Goal: Task Accomplishment & Management: Complete application form

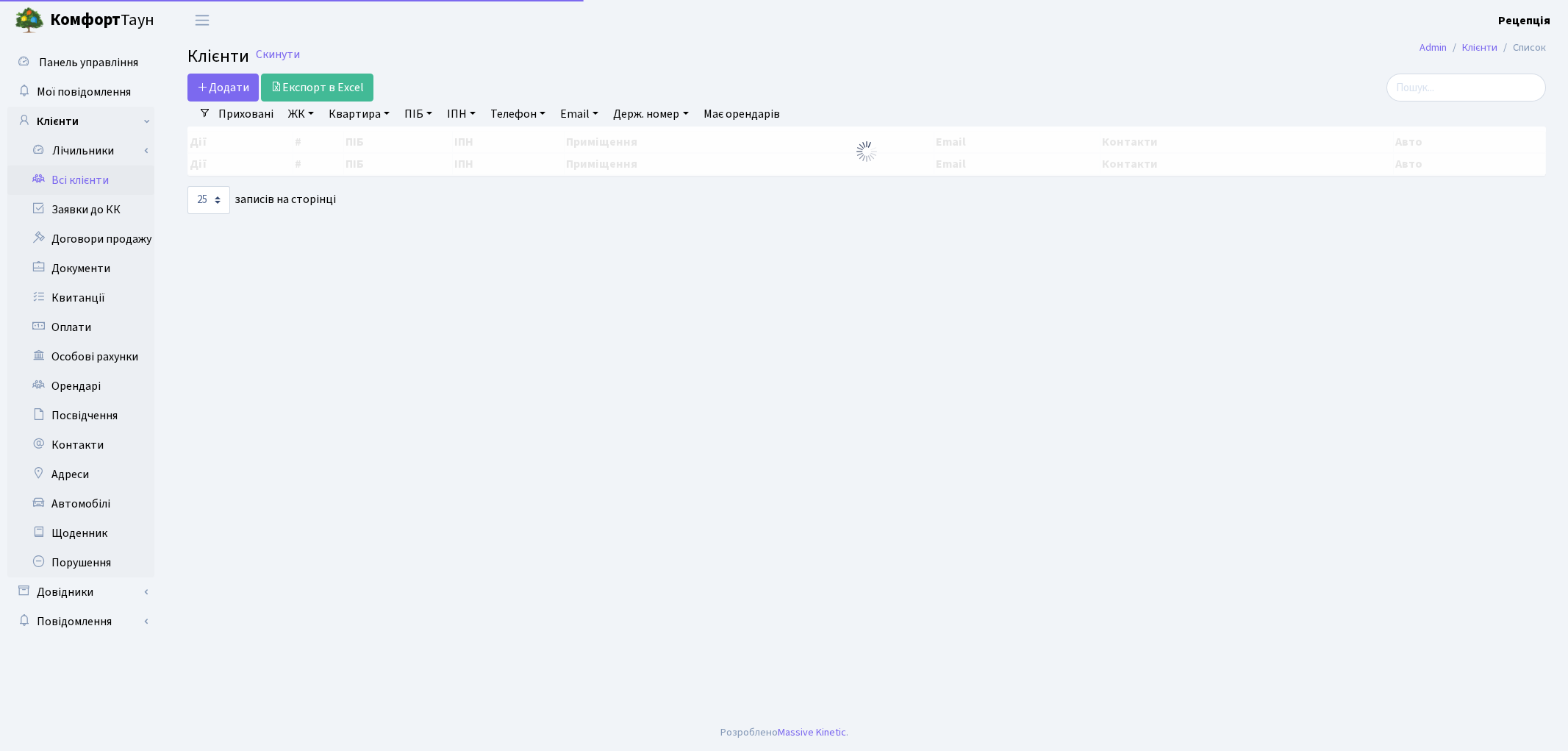
select select "25"
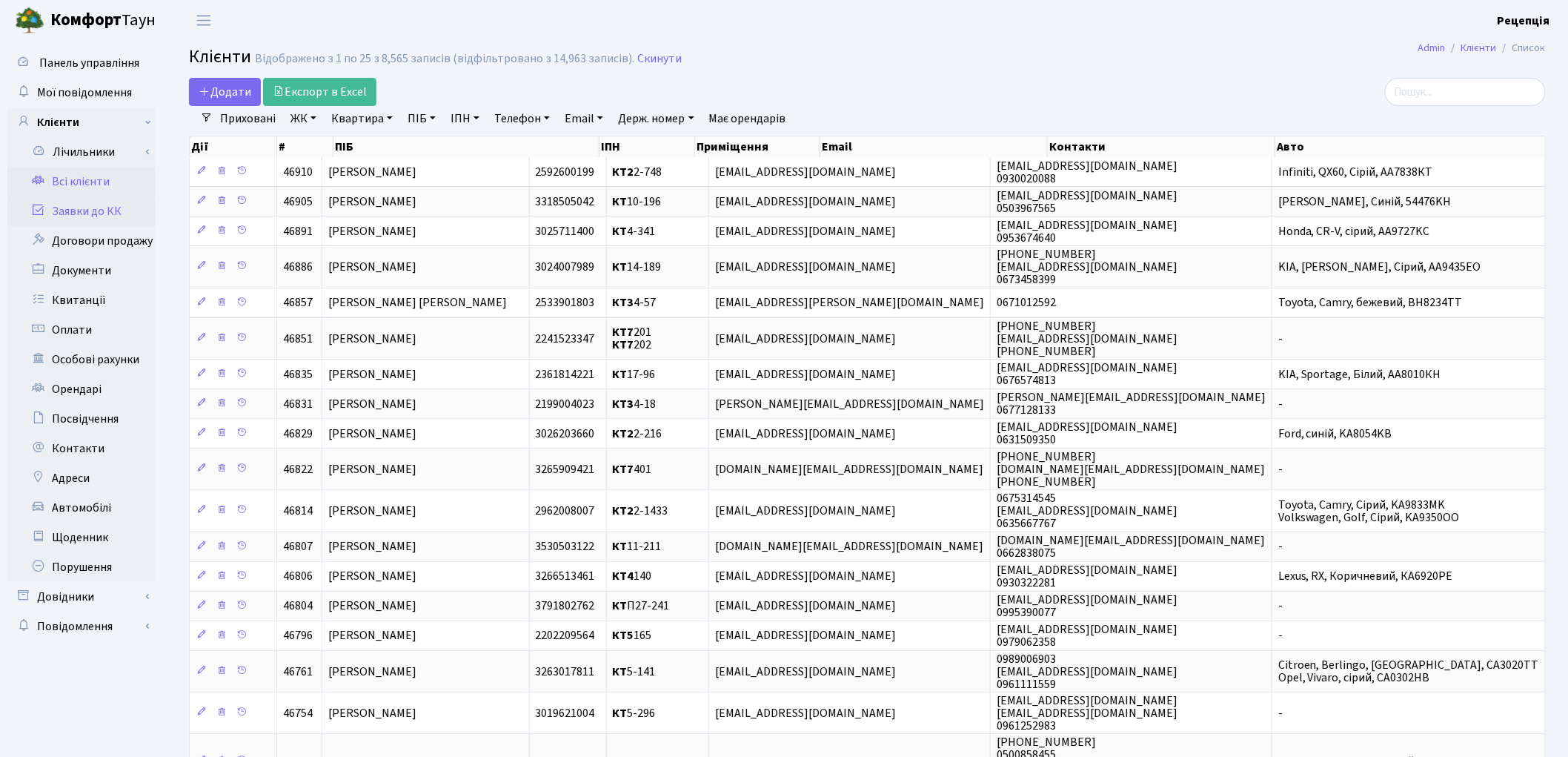
click at [37, 209] on icon at bounding box center [39, 209] width 15 height 14
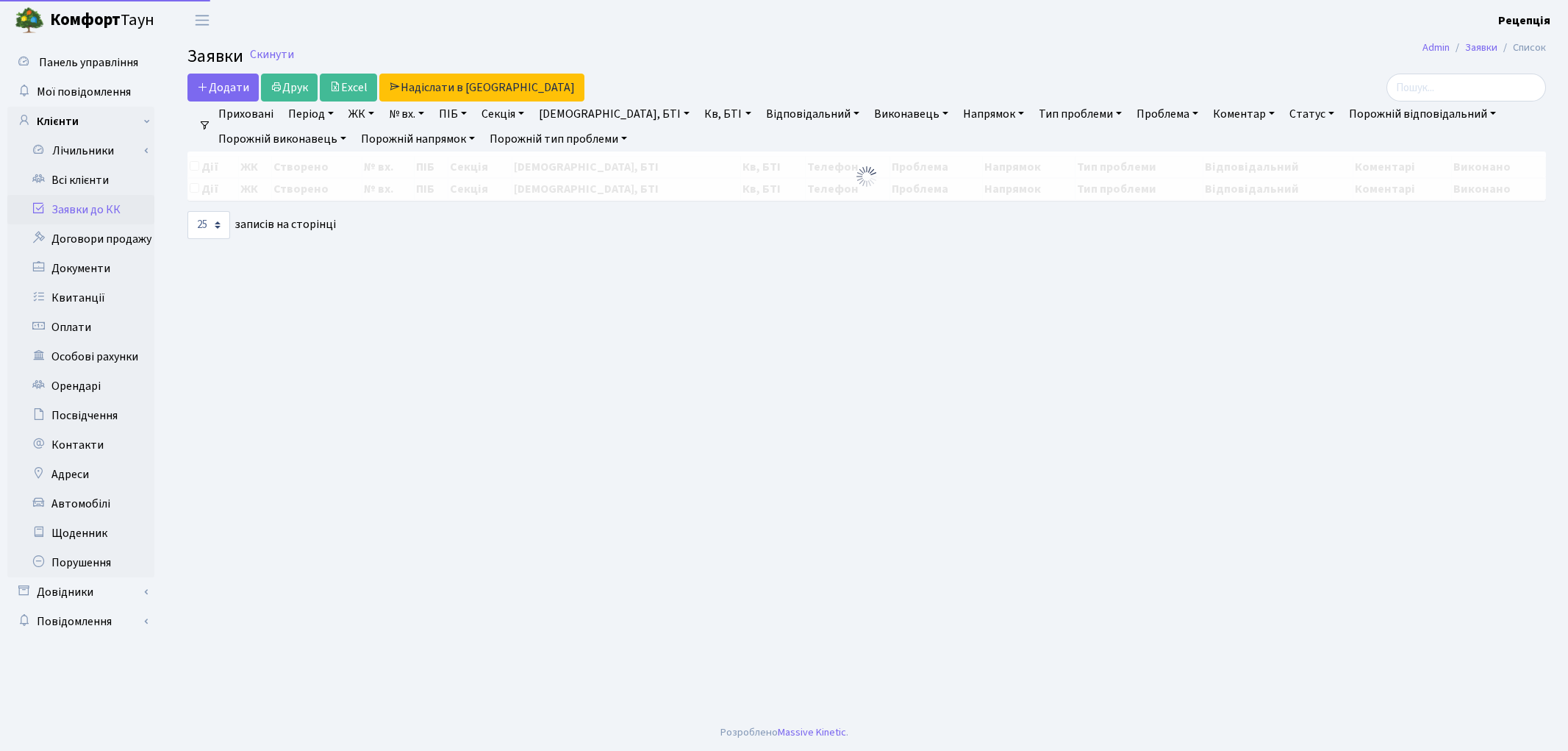
select select "25"
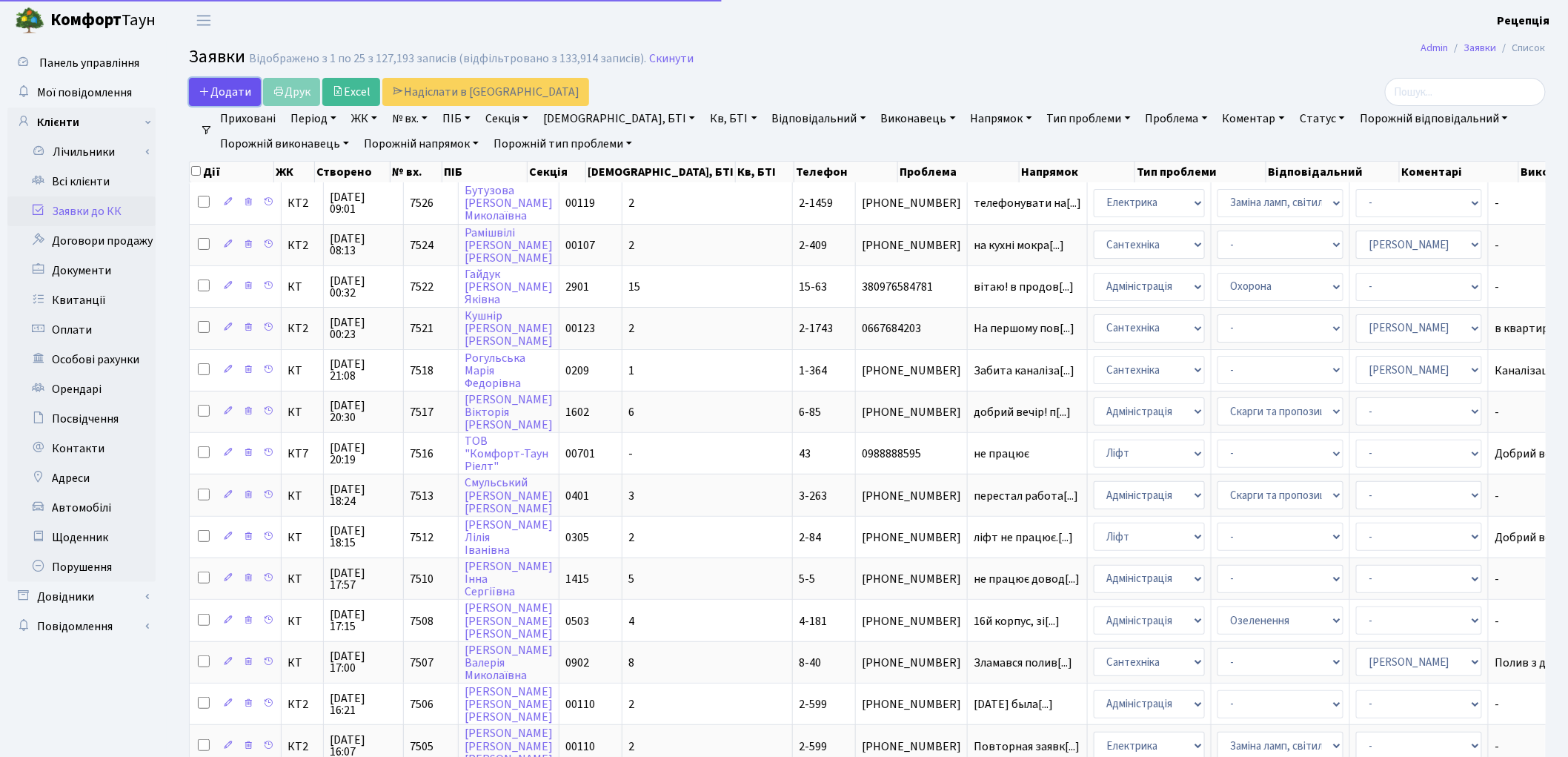
click at [234, 104] on link "Додати" at bounding box center [224, 92] width 72 height 28
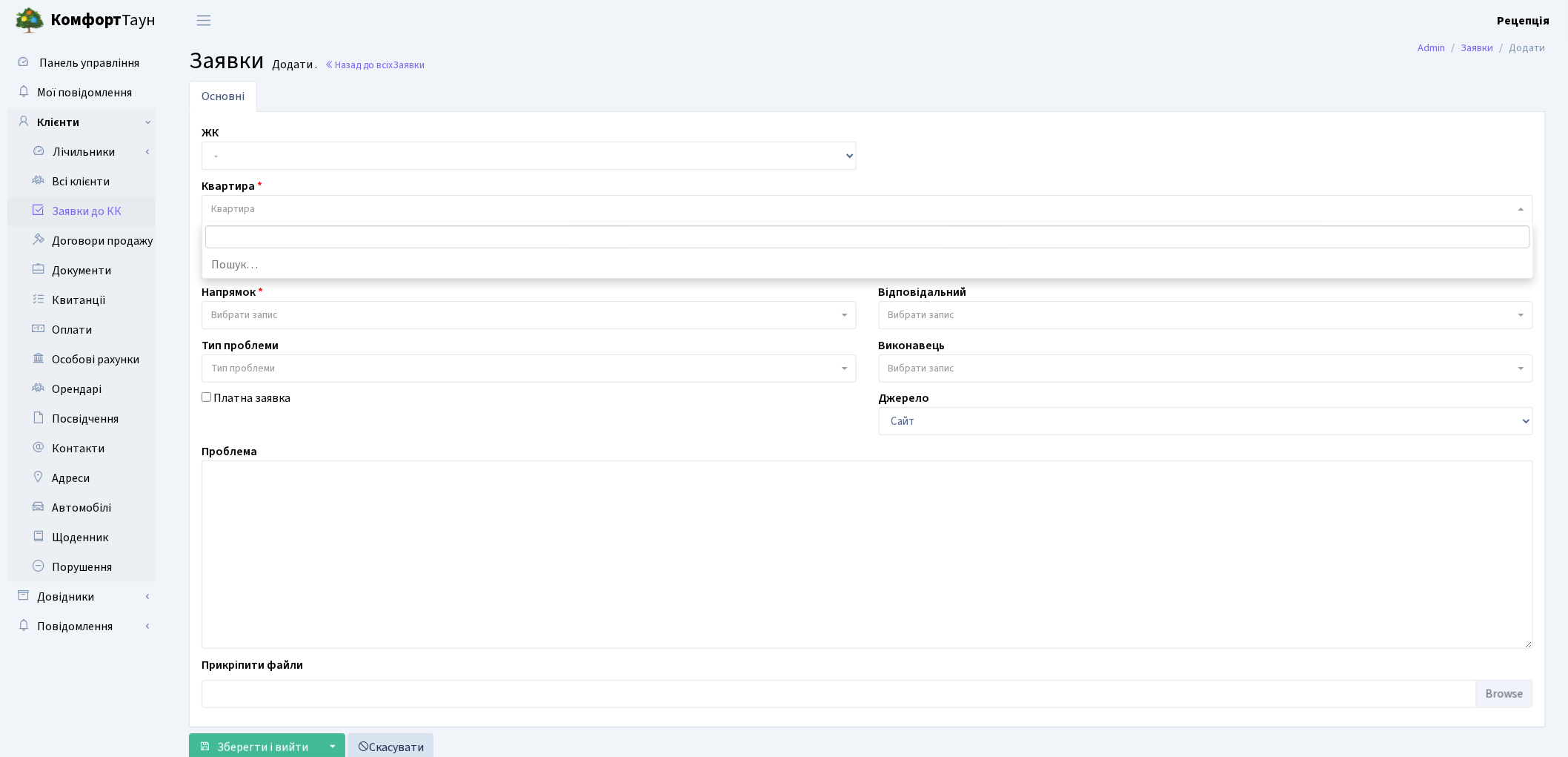
click at [256, 203] on span "Квартира" at bounding box center [863, 209] width 1303 height 15
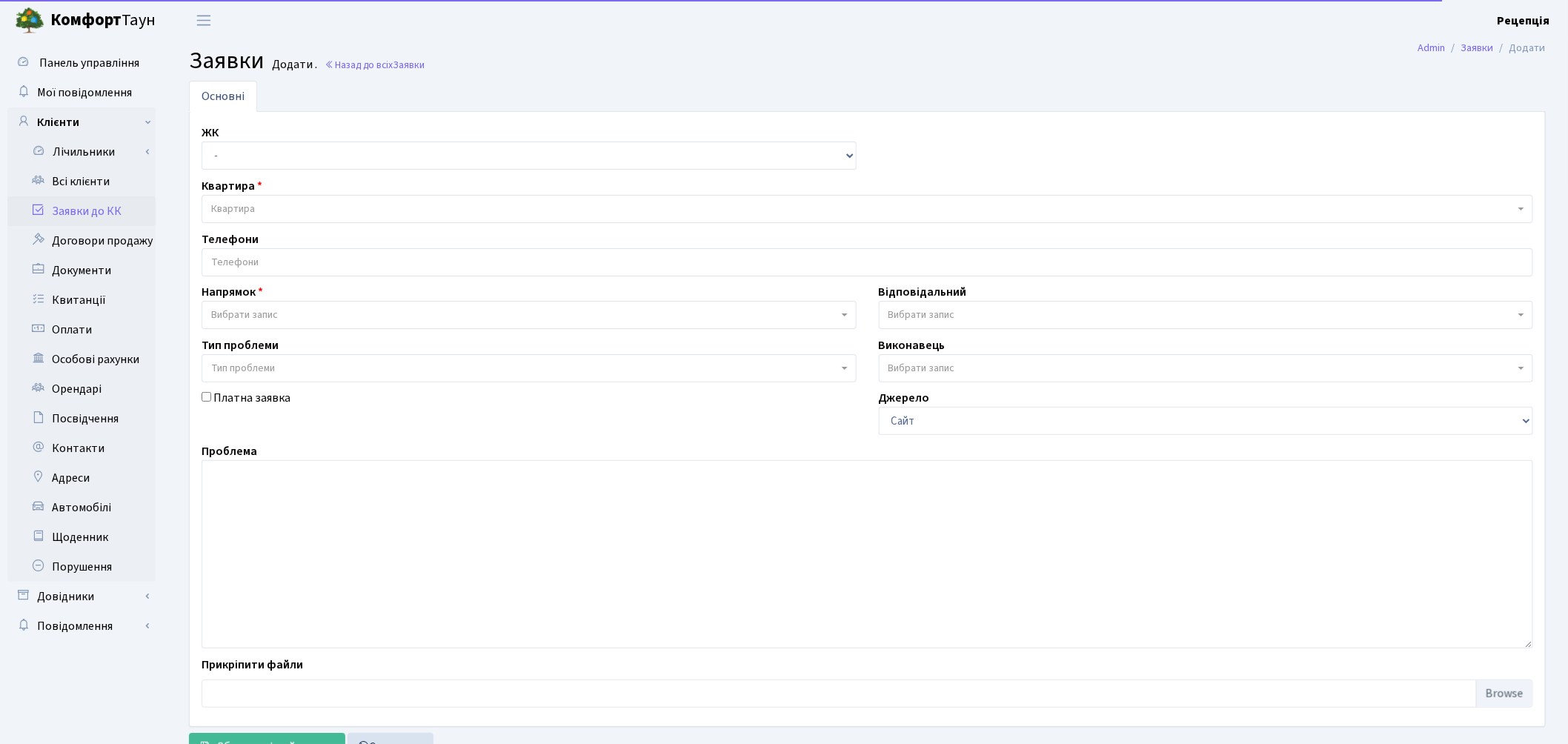
click at [256, 203] on span "Квартира" at bounding box center [863, 209] width 1303 height 15
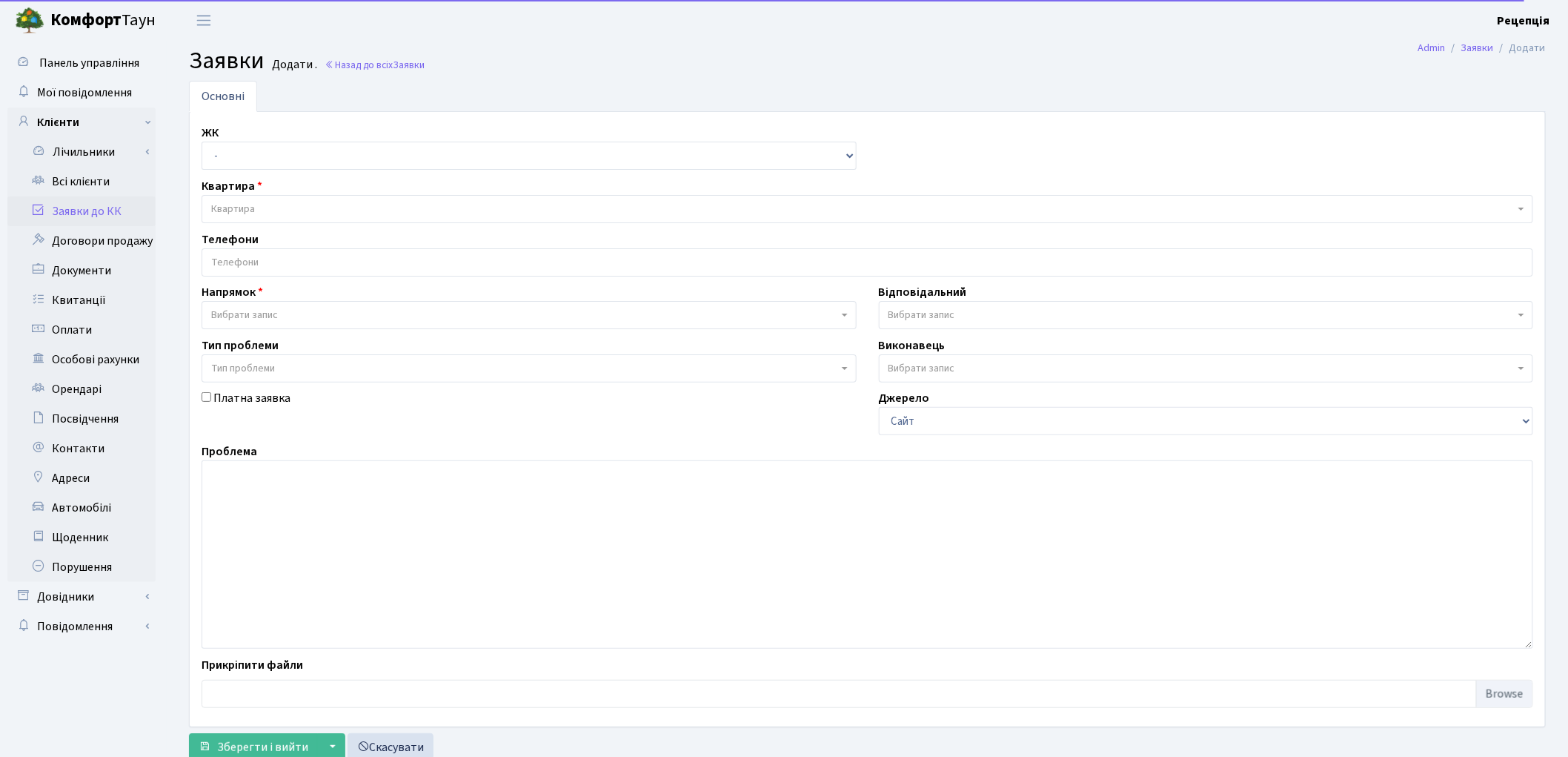
click at [234, 261] on input "search" at bounding box center [867, 263] width 1330 height 27
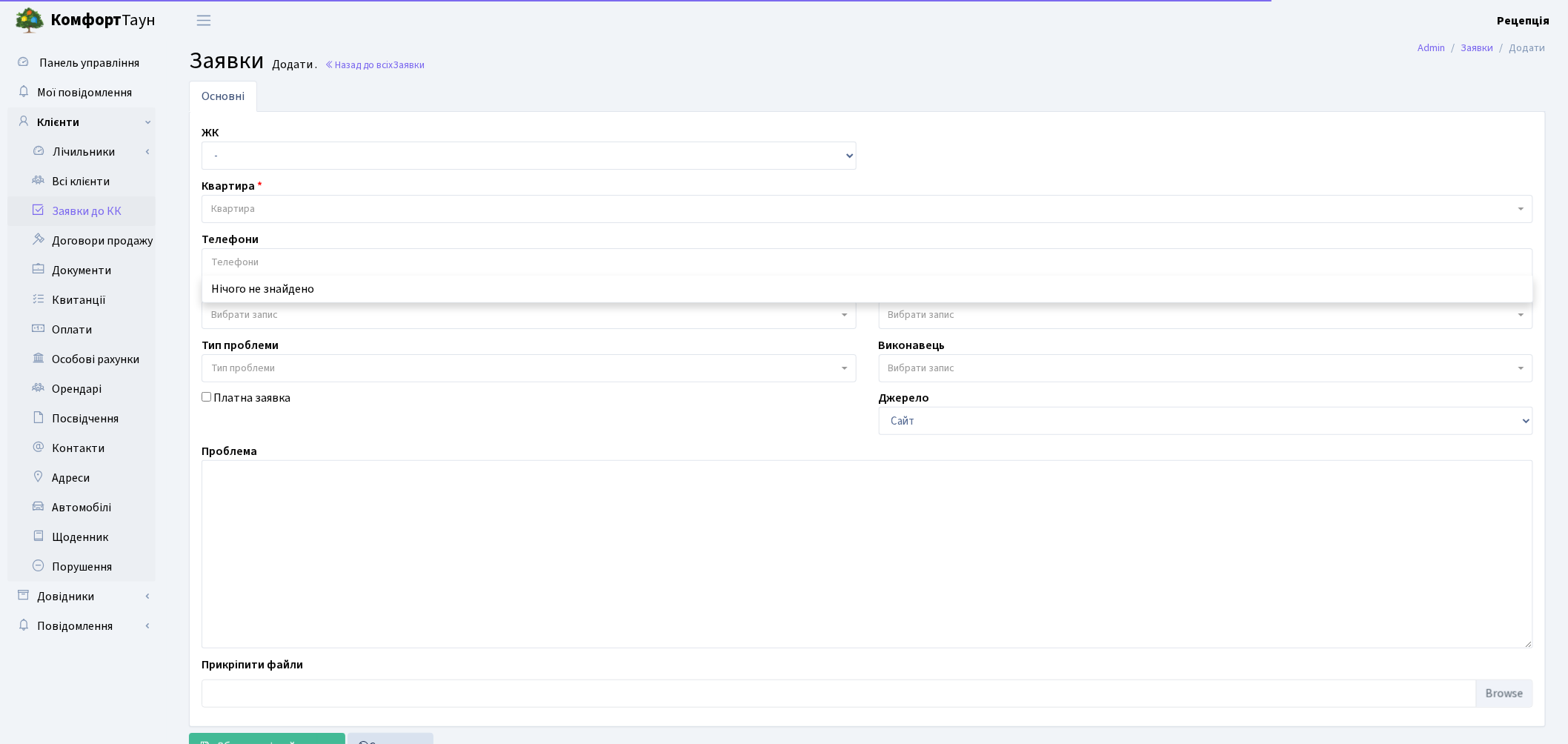
click at [234, 261] on input "search" at bounding box center [867, 262] width 1330 height 27
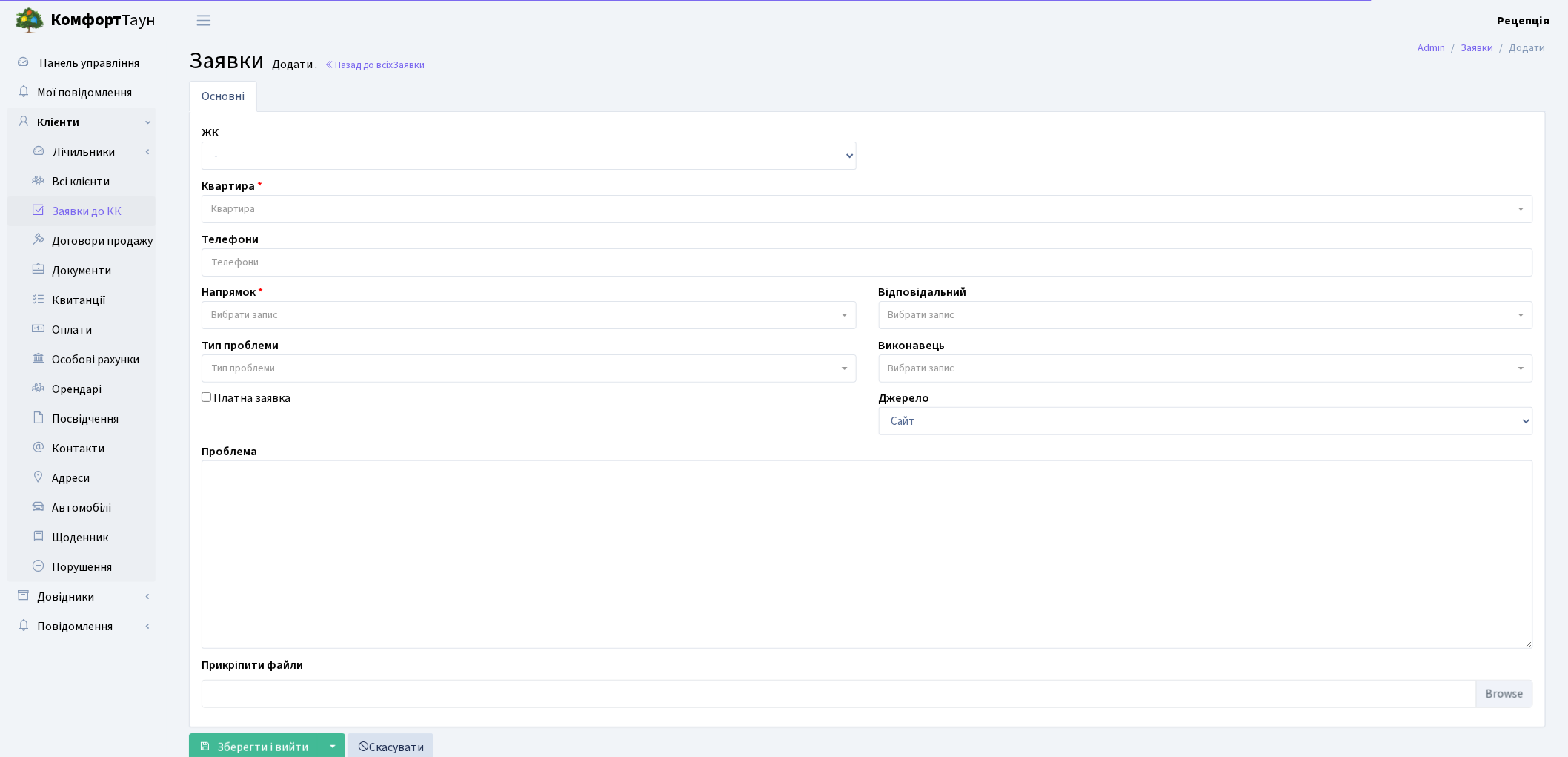
click at [230, 317] on span "Вибрати запис" at bounding box center [244, 315] width 66 height 15
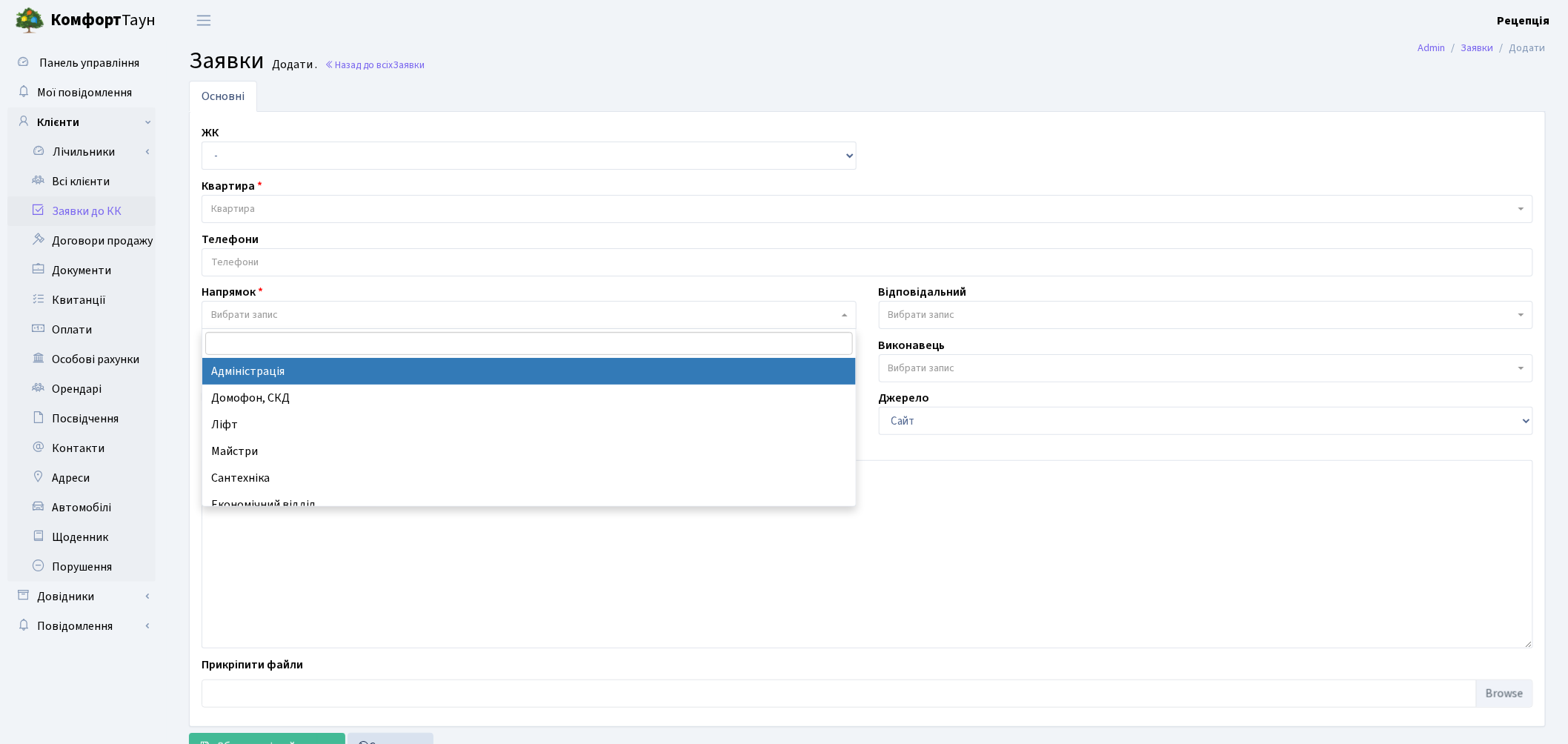
select select "5"
select select
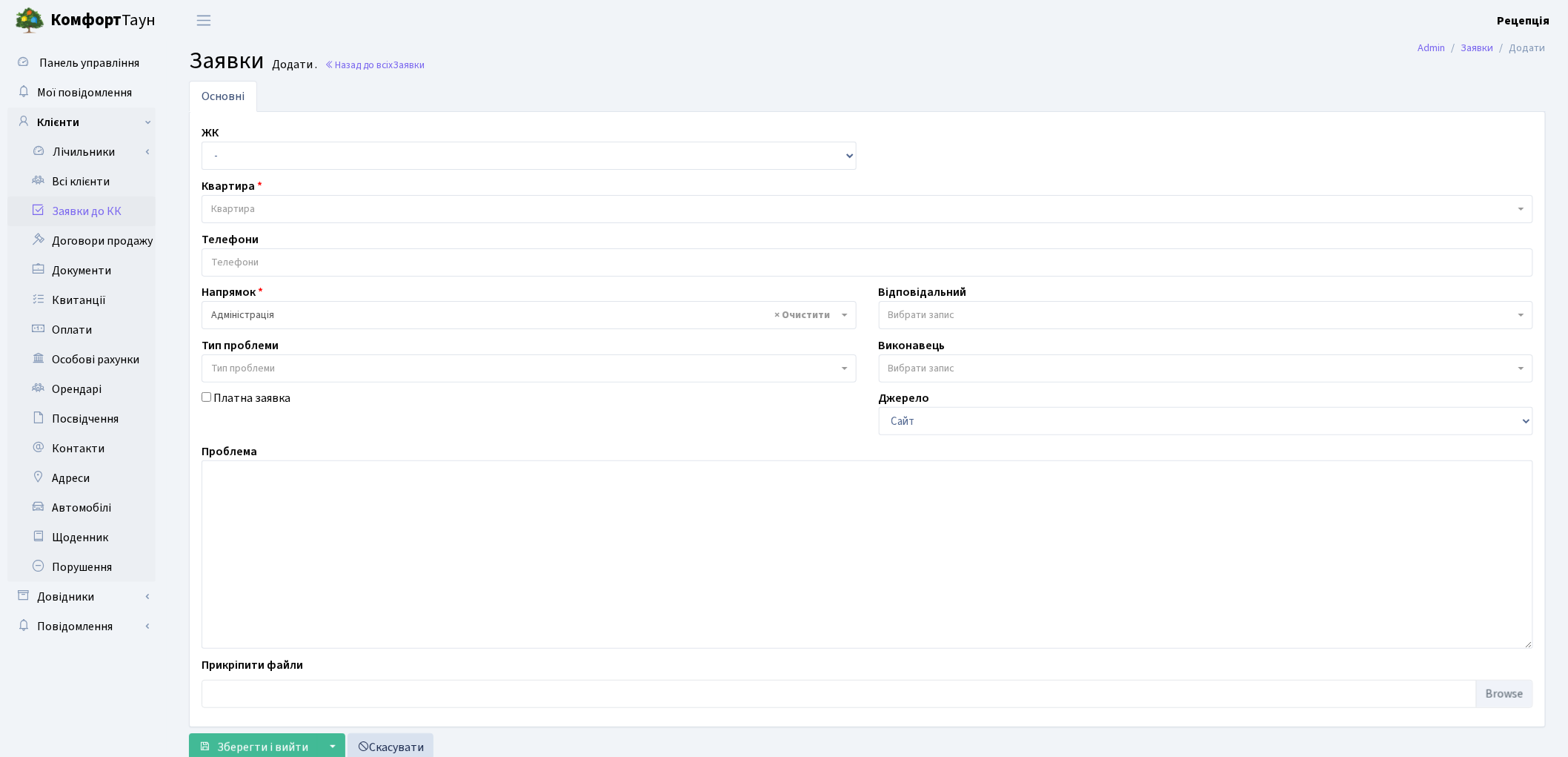
click at [243, 363] on span "Тип проблеми" at bounding box center [242, 368] width 63 height 15
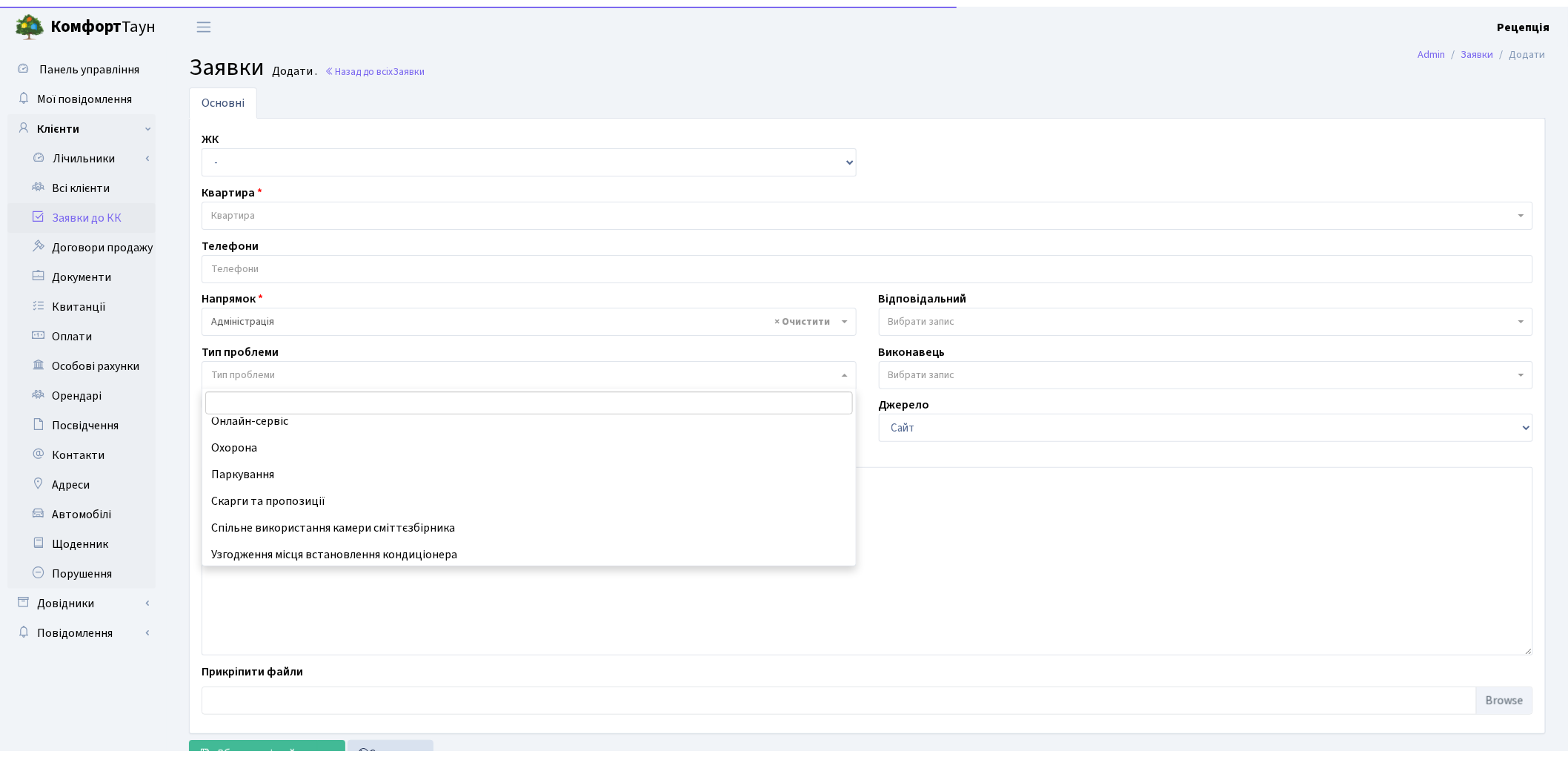
scroll to position [145, 0]
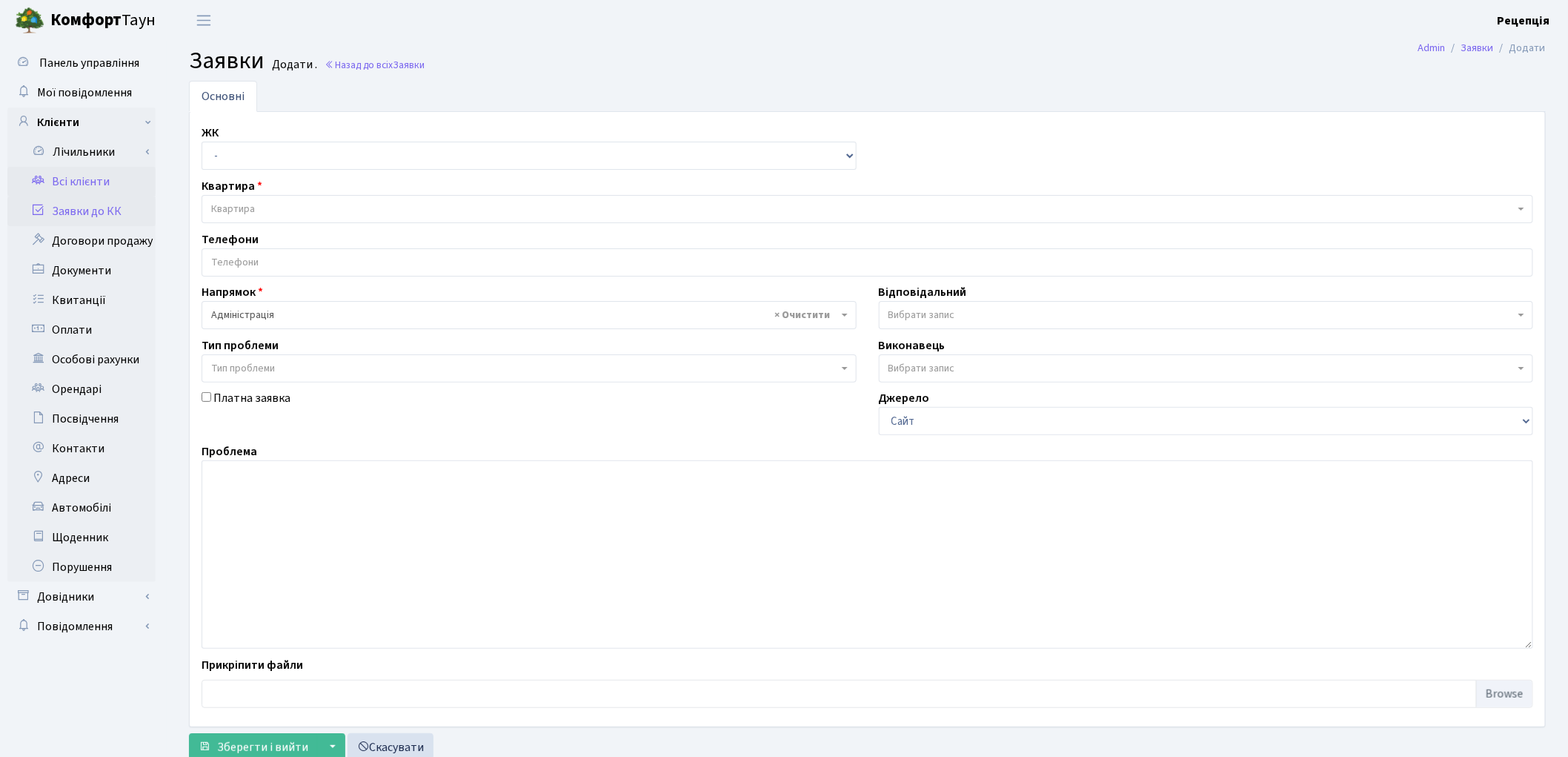
click at [101, 188] on link "Всі клієнти" at bounding box center [81, 182] width 148 height 30
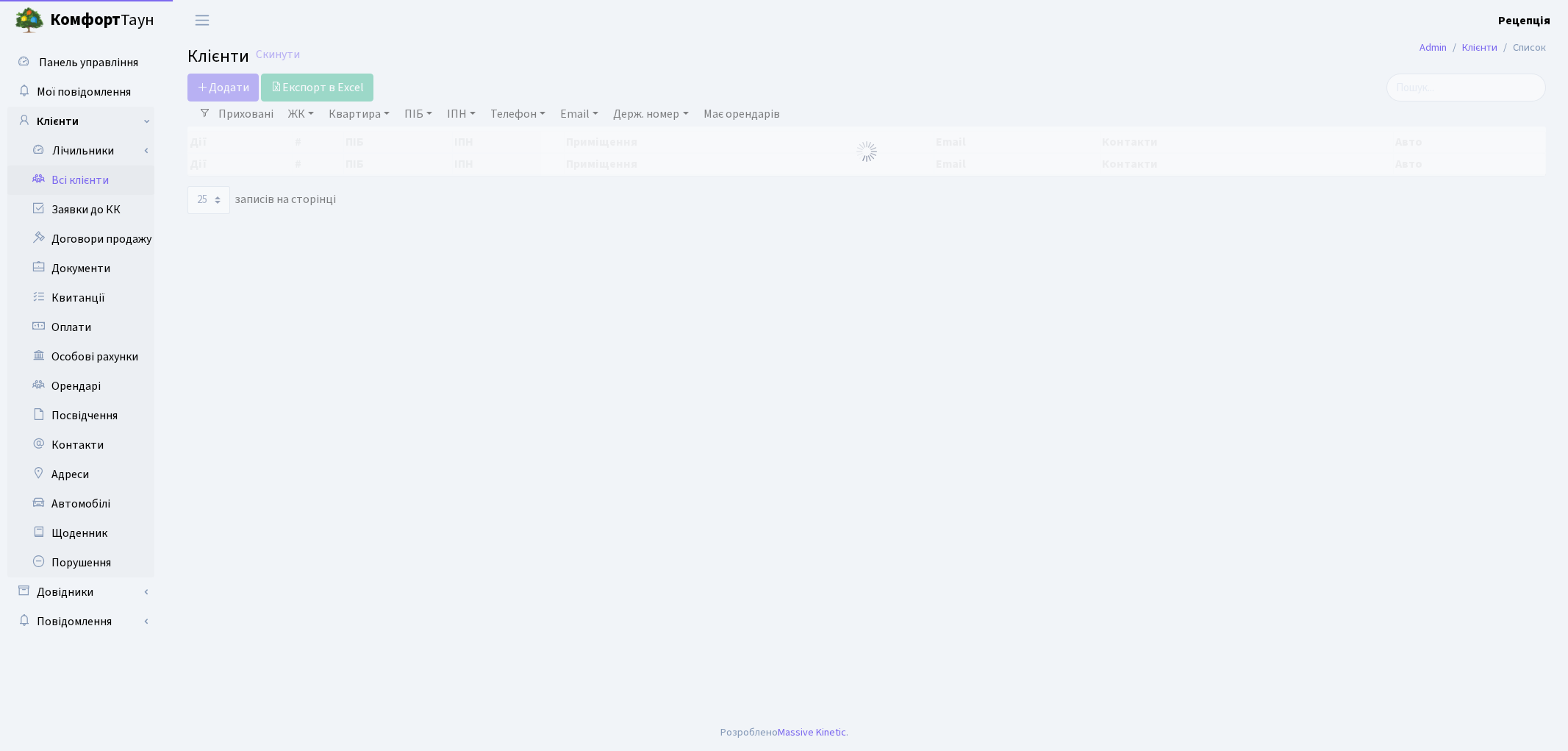
select select "25"
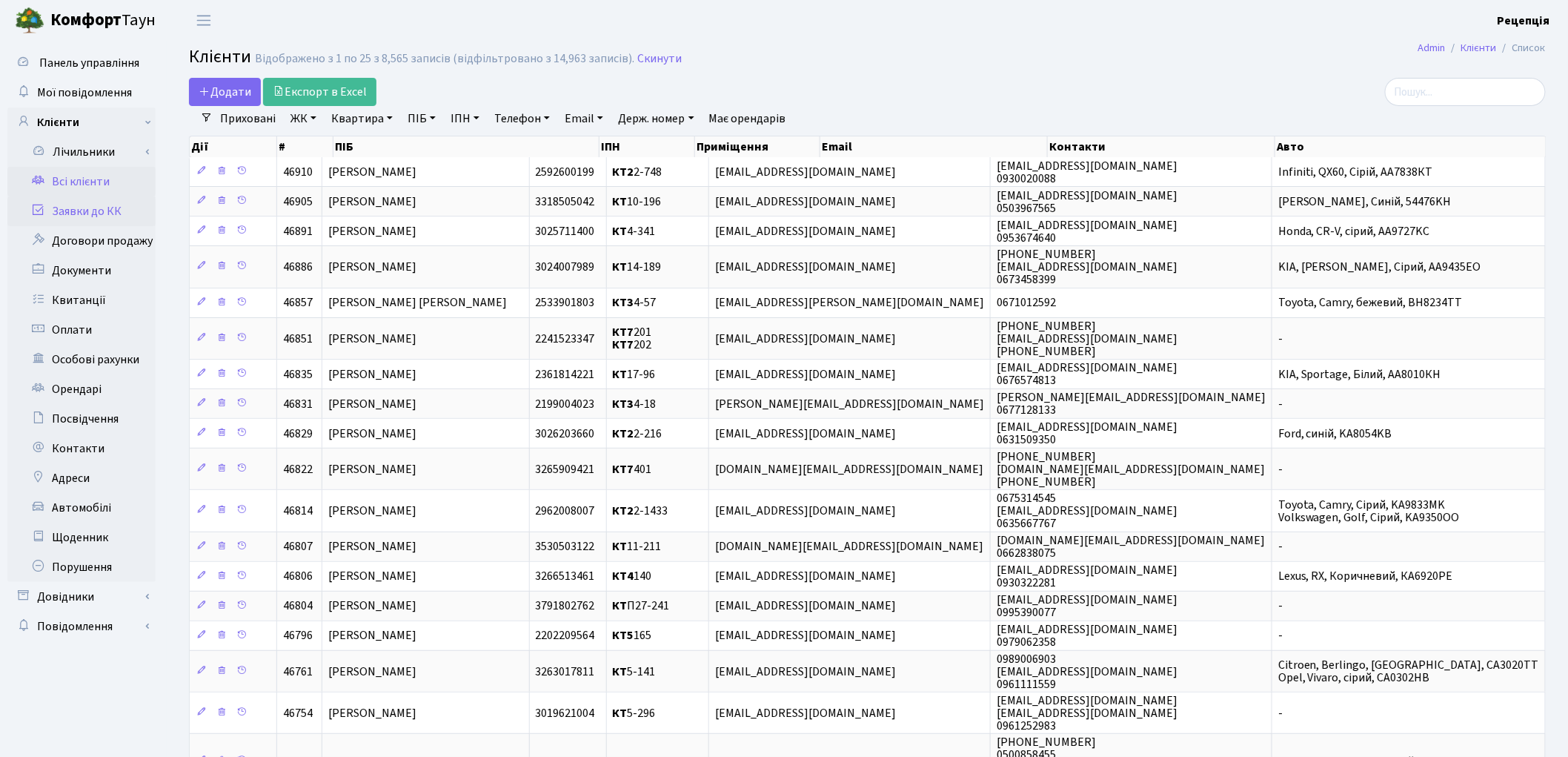
click at [113, 209] on link "Заявки до КК" at bounding box center [81, 211] width 148 height 30
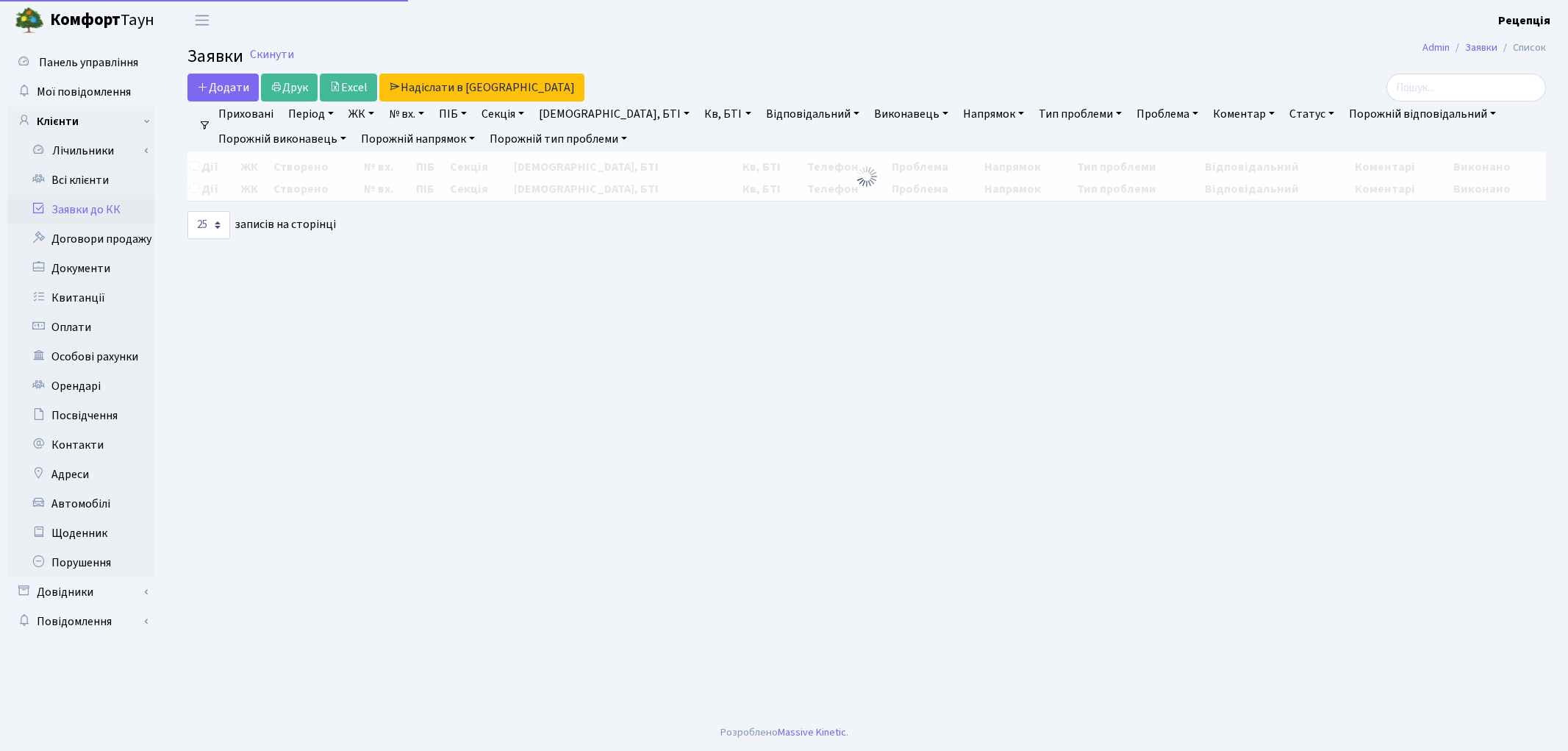
select select "25"
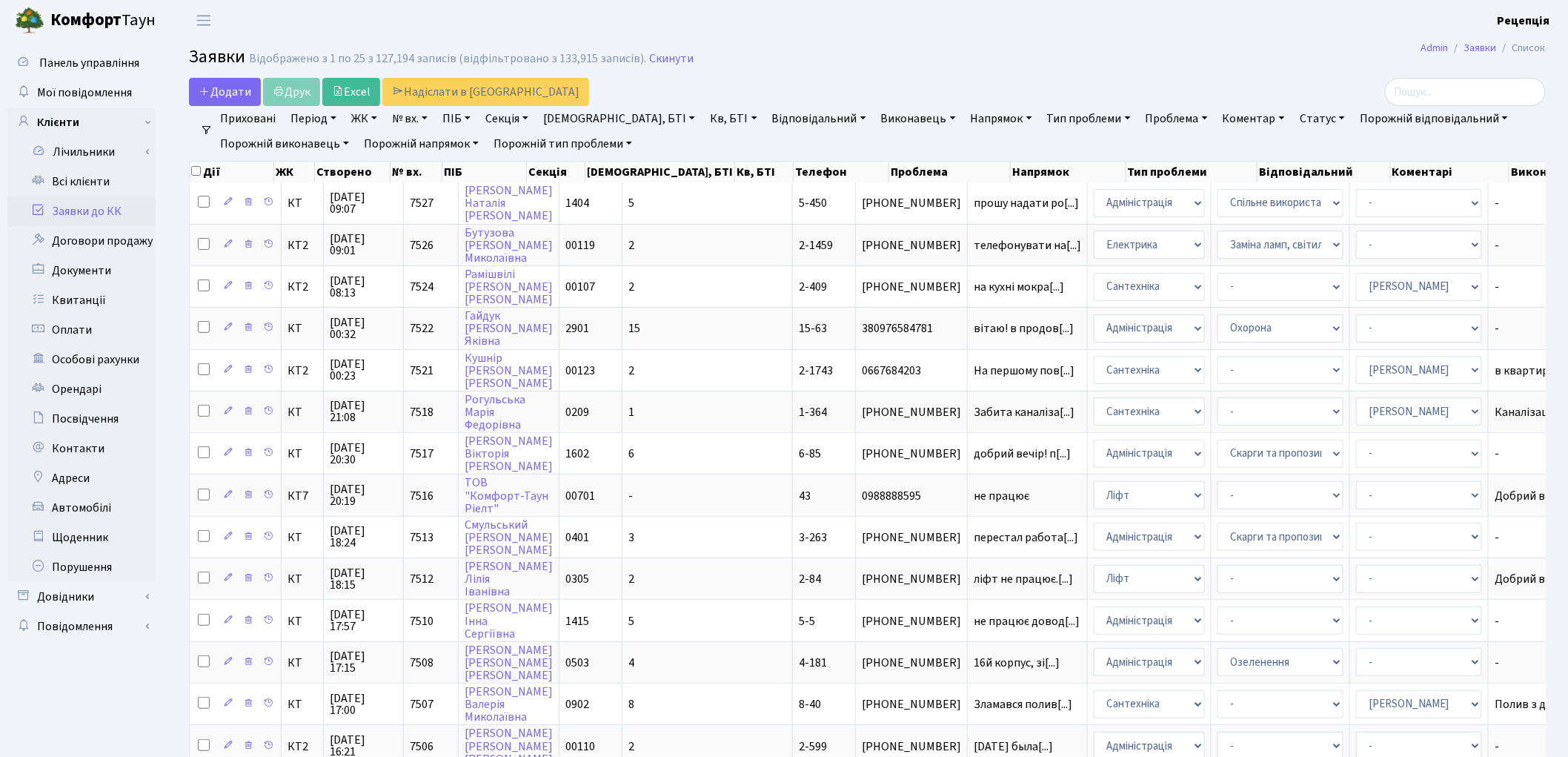
click at [1041, 113] on link "Тип проблеми" at bounding box center [1089, 119] width 95 height 25
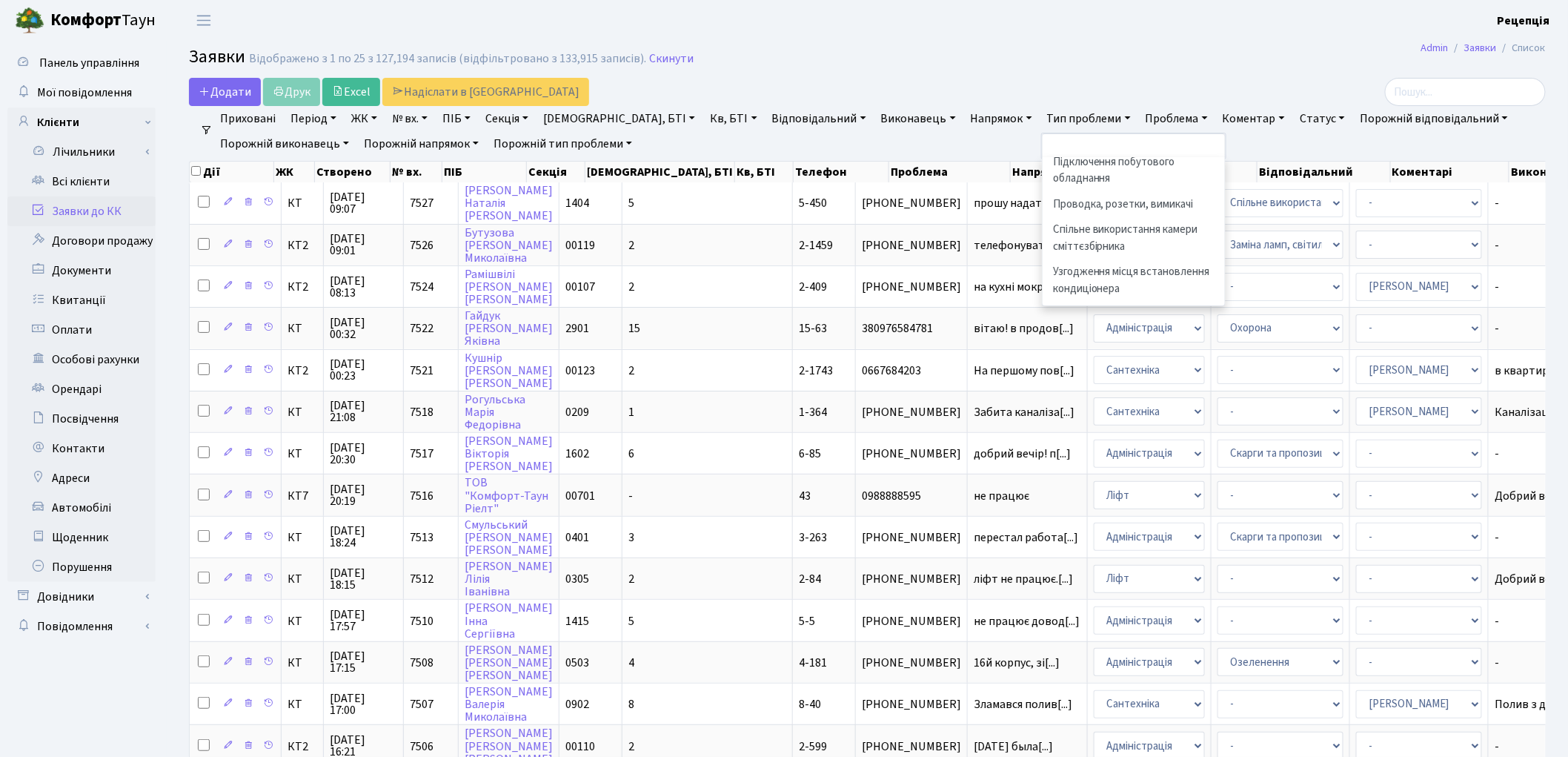
scroll to position [457, 0]
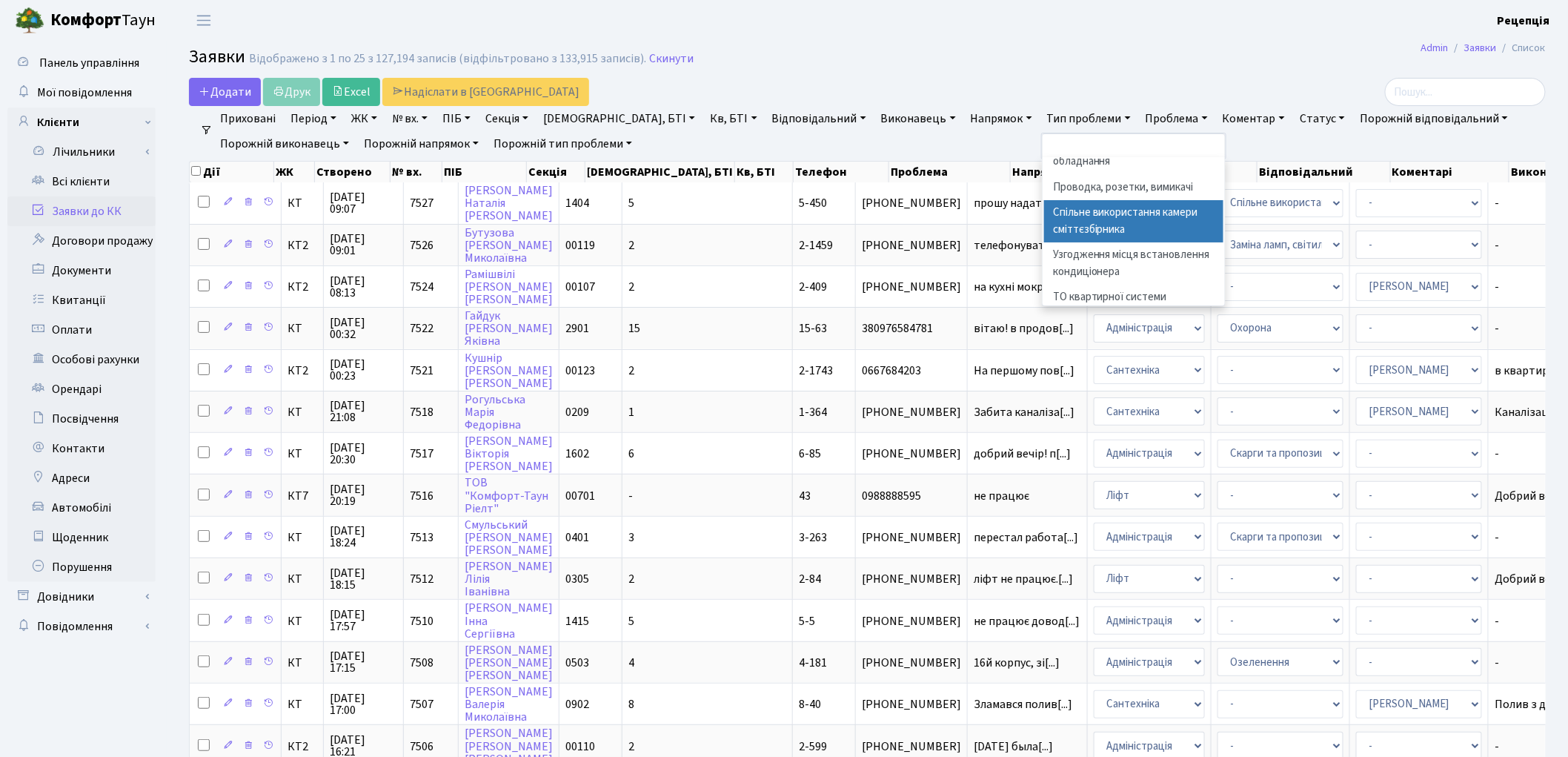
click at [1097, 242] on li "Спільне використання камери сміттєзбірника" at bounding box center [1133, 221] width 179 height 43
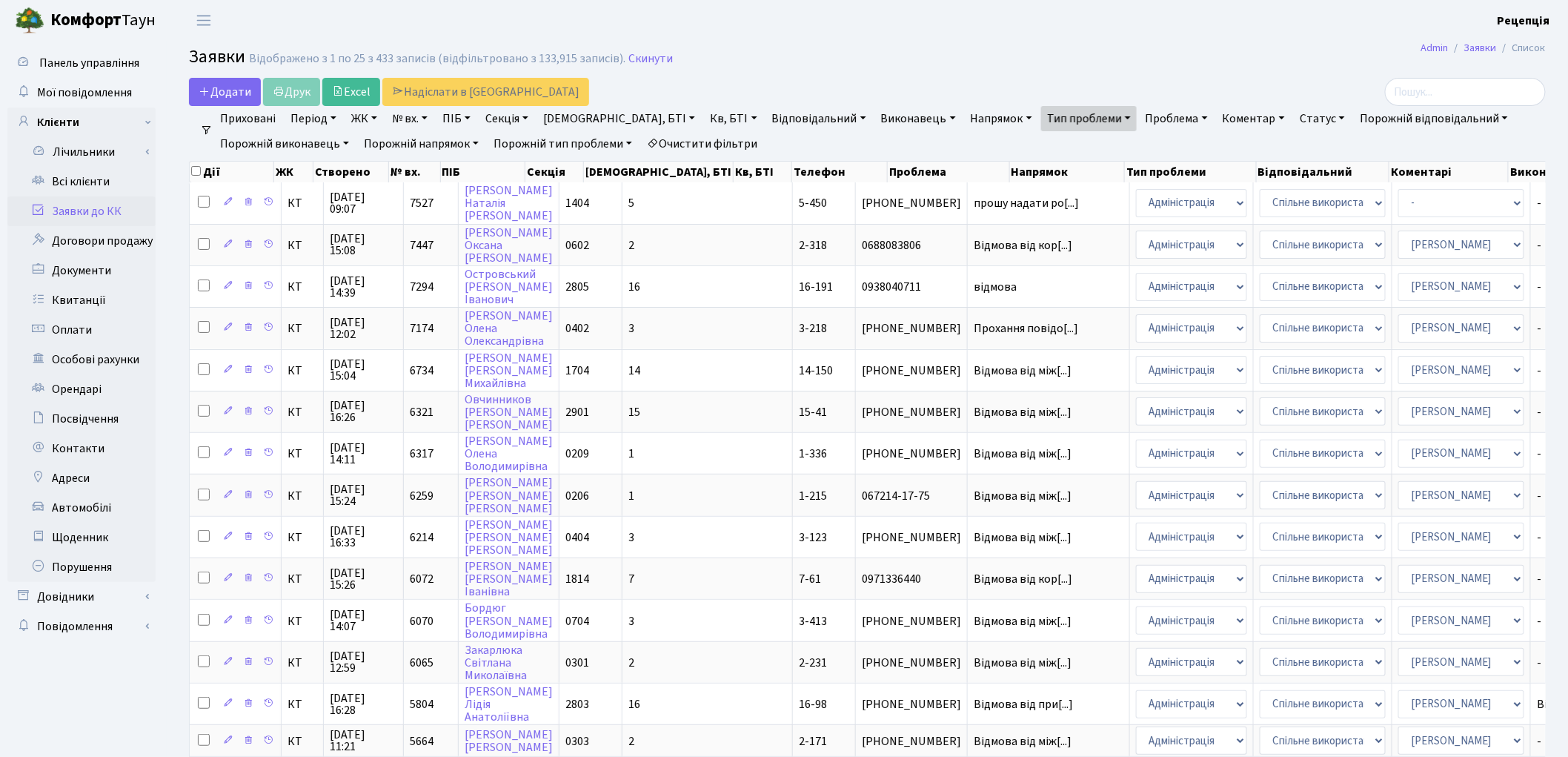
click at [90, 200] on link "Заявки до КК" at bounding box center [81, 211] width 148 height 30
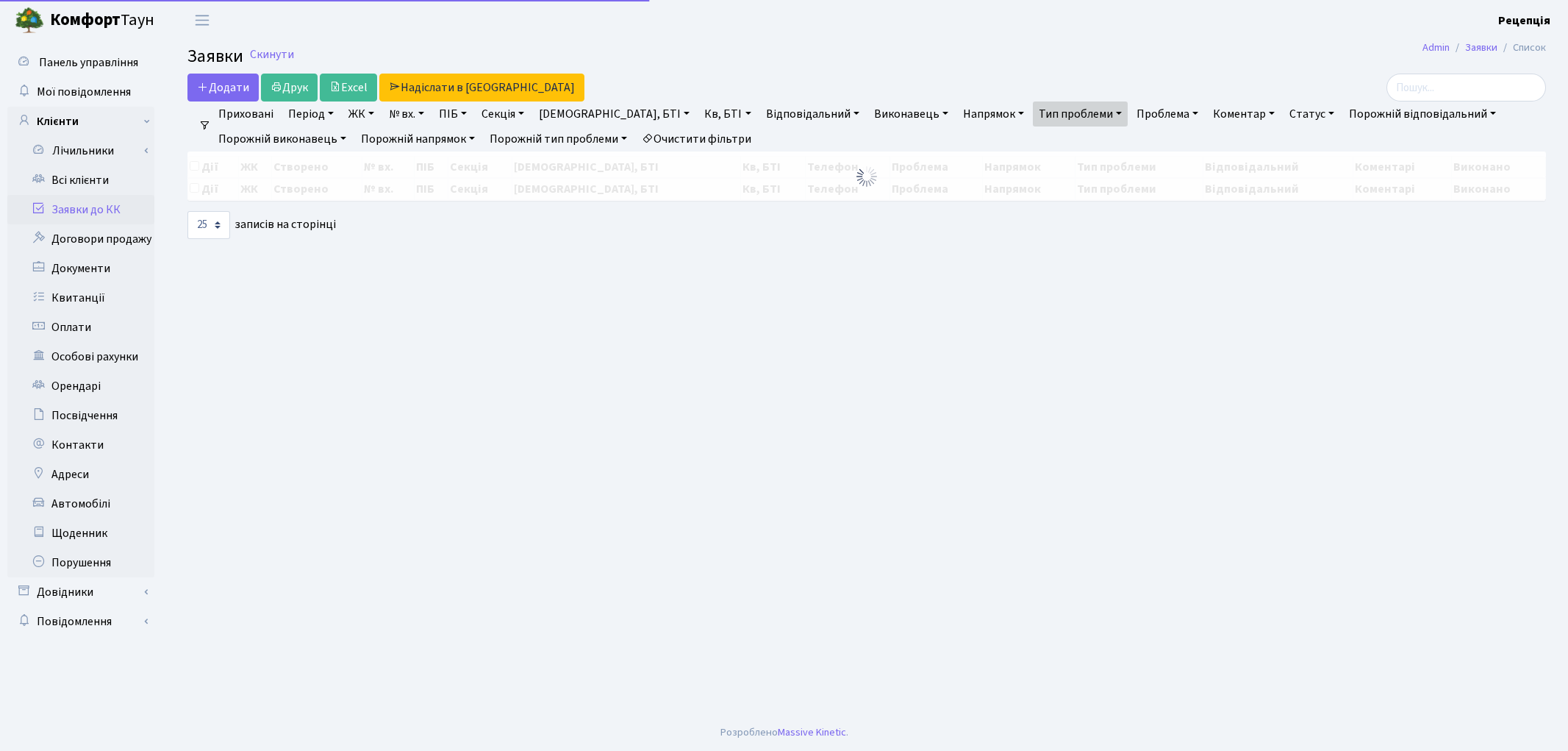
select select "25"
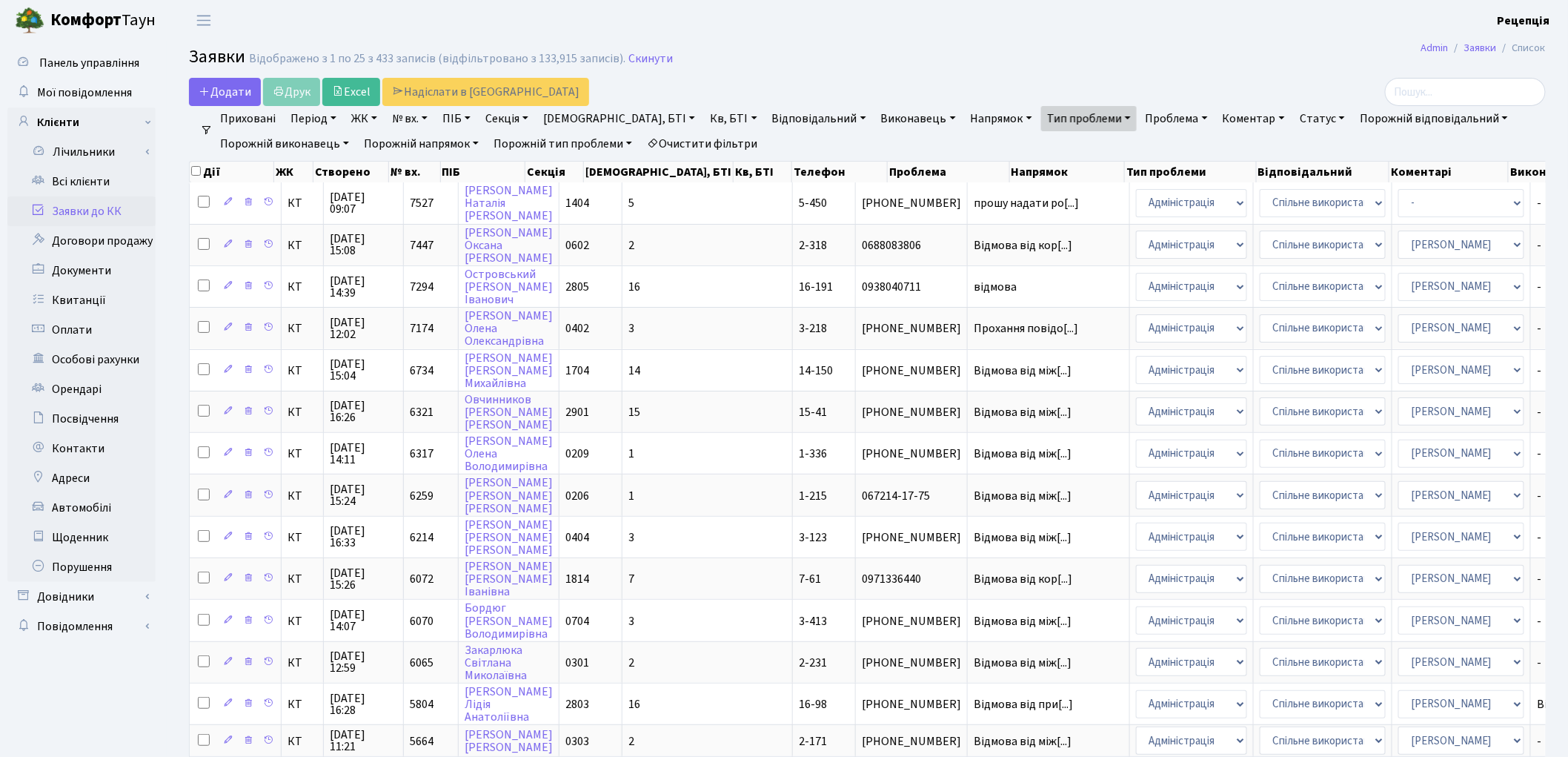
click at [710, 136] on link "Очистити фільтри" at bounding box center [702, 144] width 122 height 25
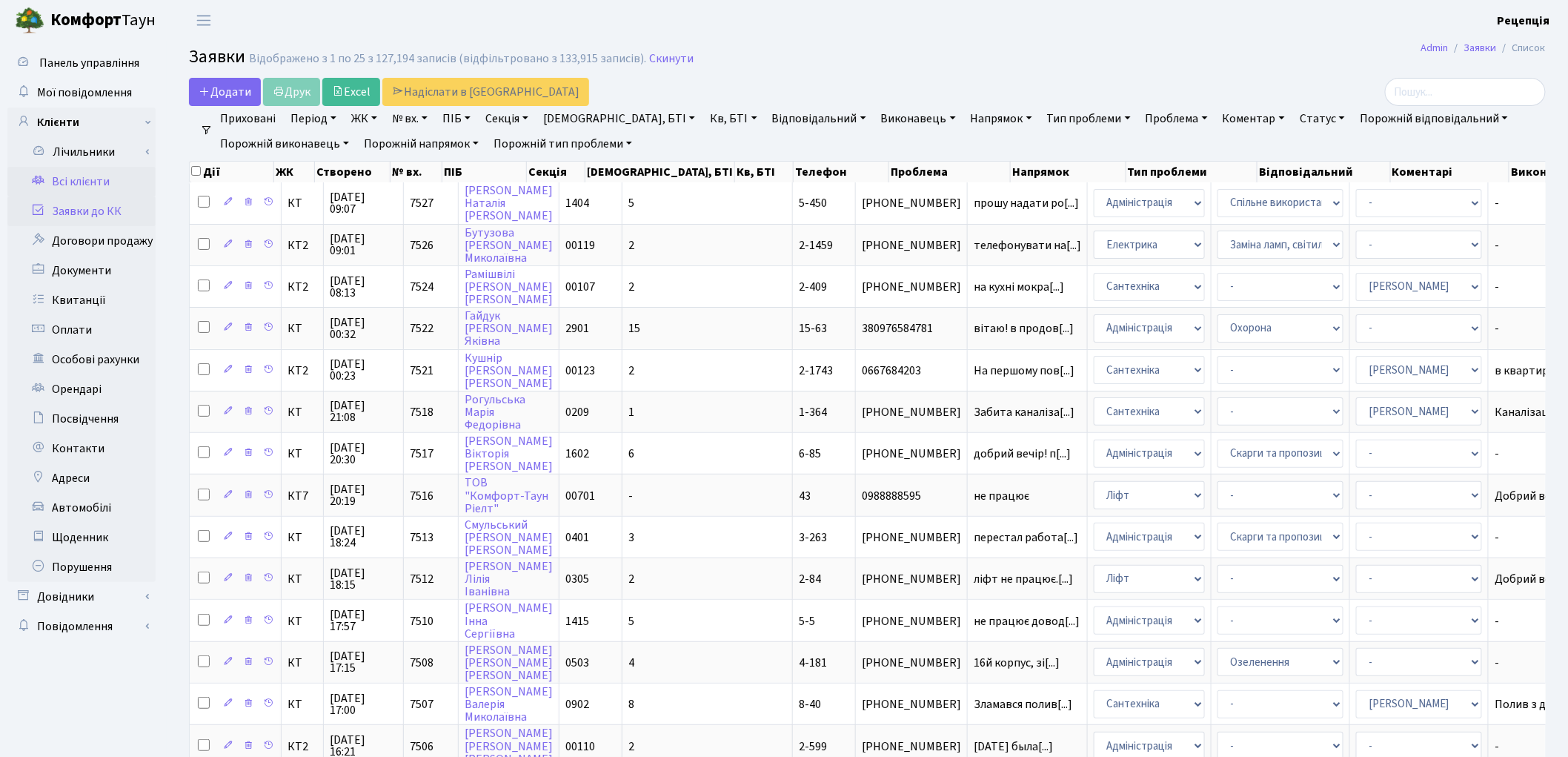
click at [63, 176] on link "Всі клієнти" at bounding box center [81, 182] width 148 height 30
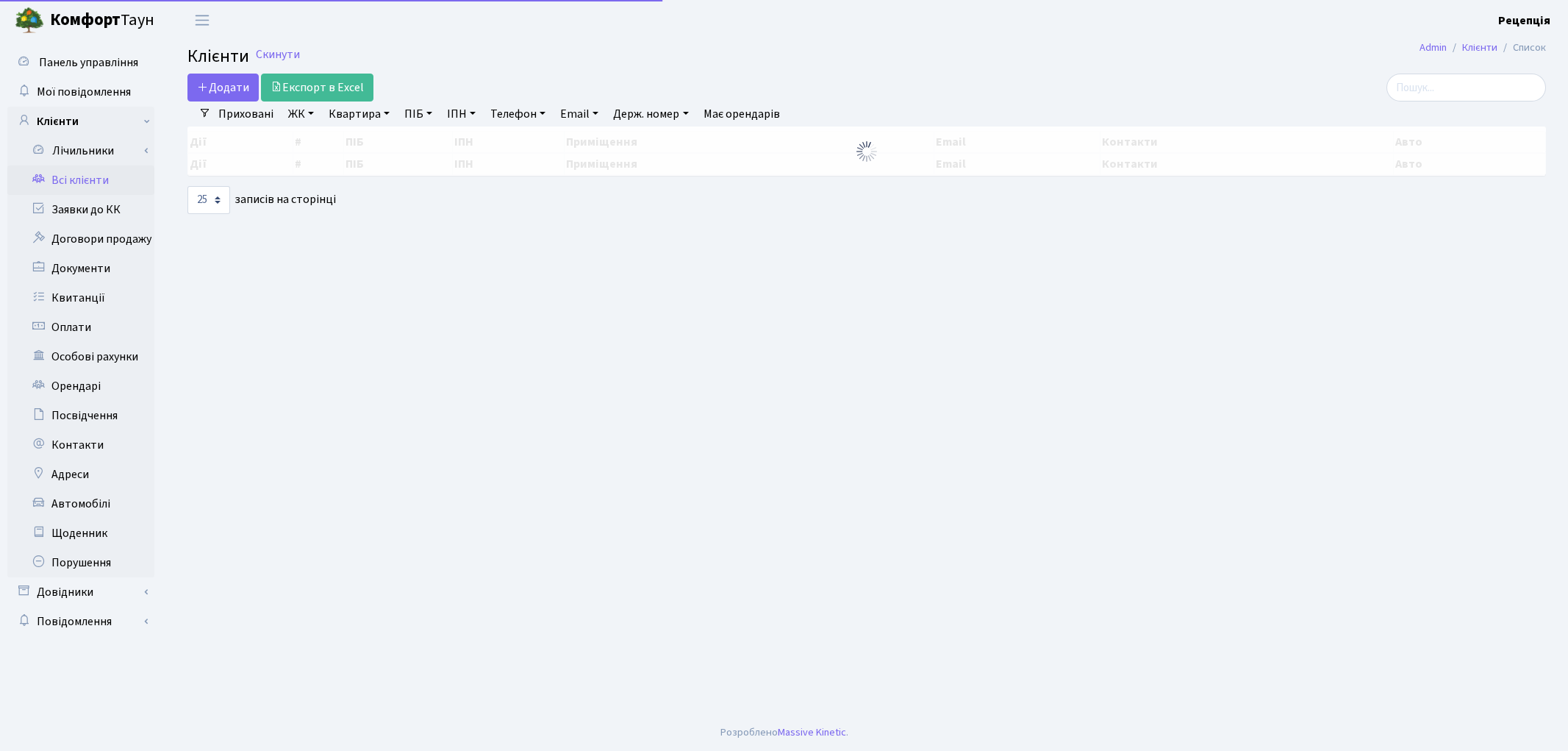
select select "25"
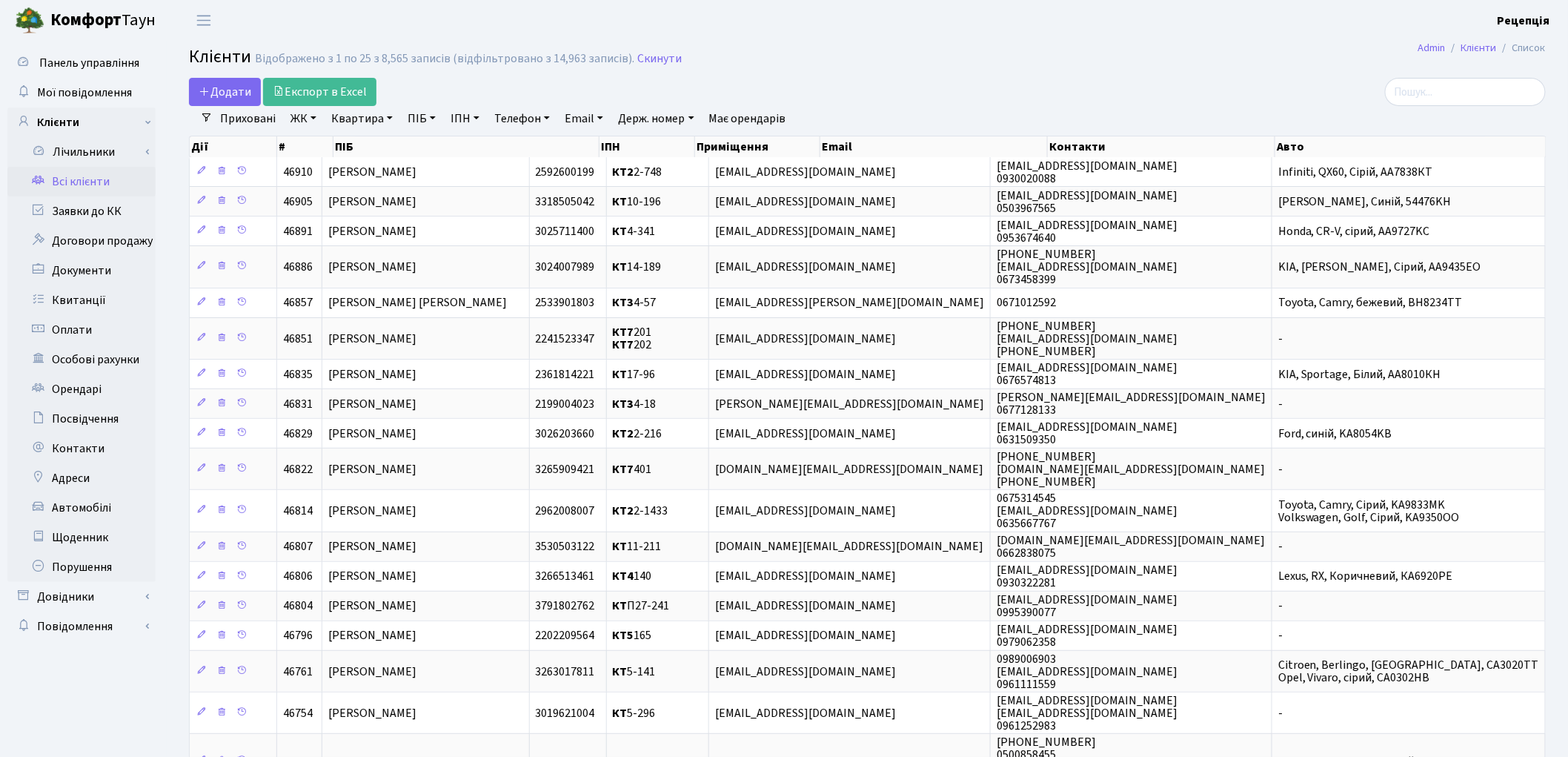
click at [298, 120] on link "ЖК" at bounding box center [303, 119] width 38 height 25
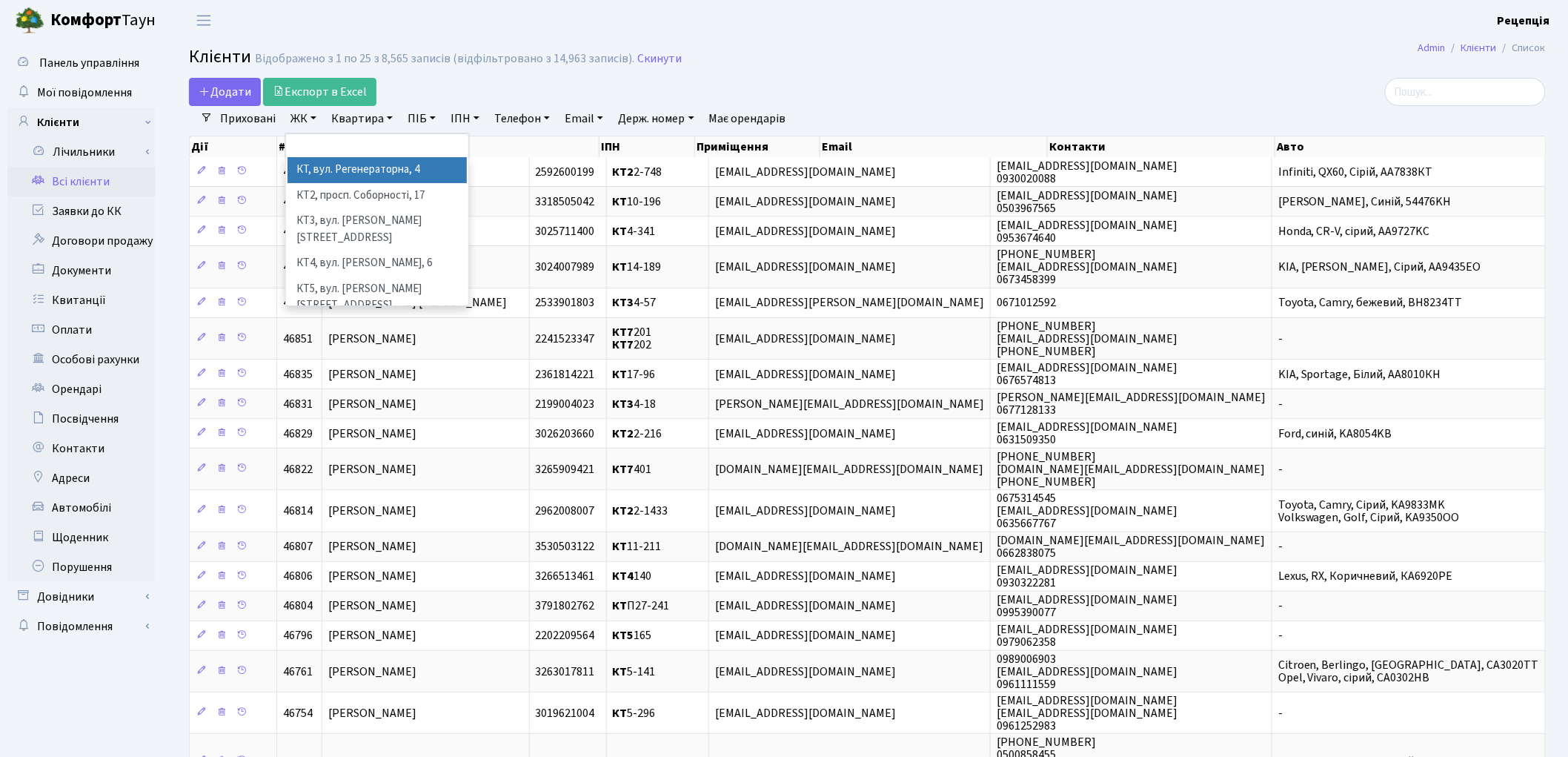
click at [332, 168] on li "КТ, вул. Регенераторна, 4" at bounding box center [377, 170] width 179 height 26
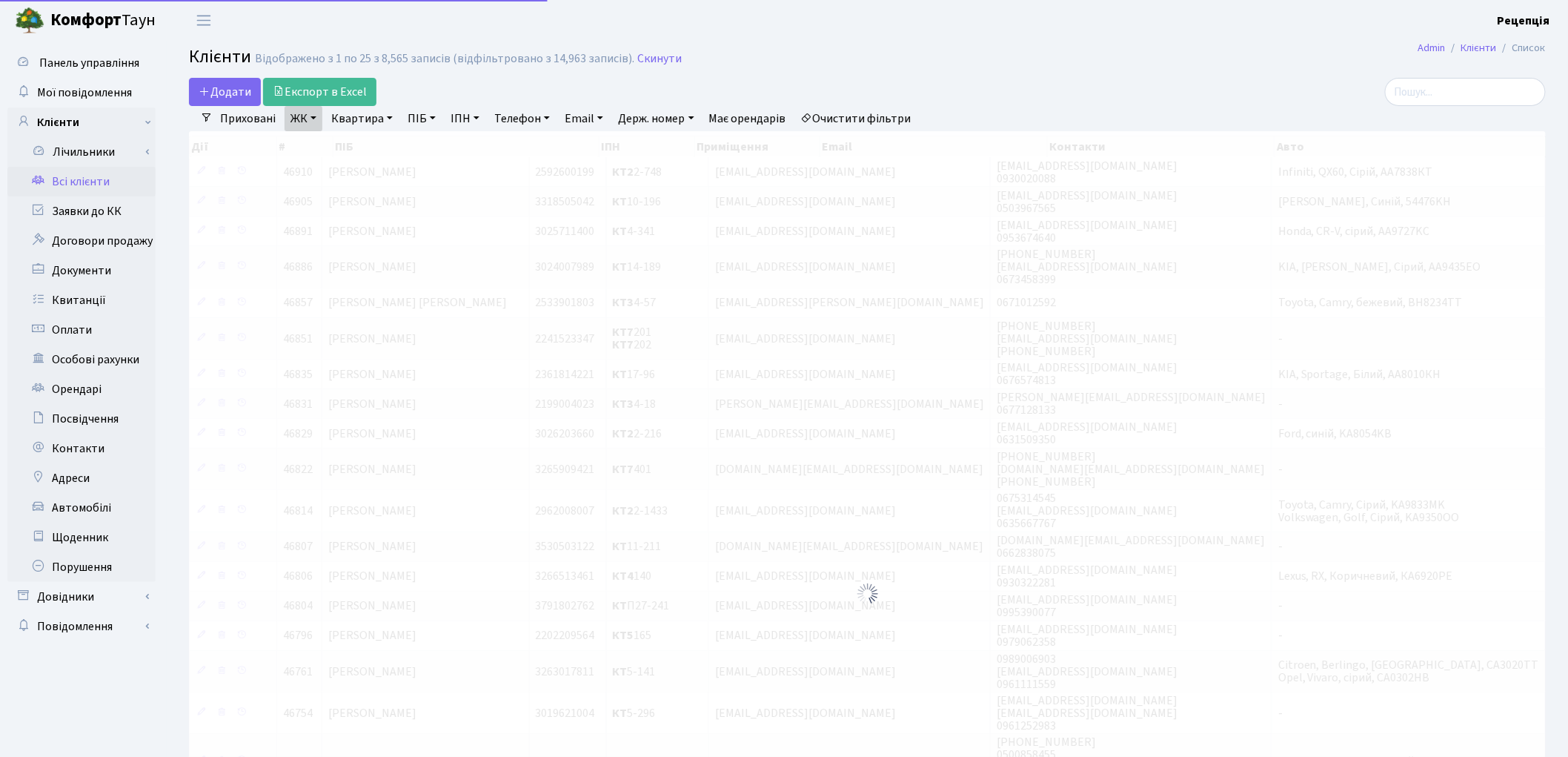
click at [378, 112] on link "Квартира" at bounding box center [362, 119] width 73 height 25
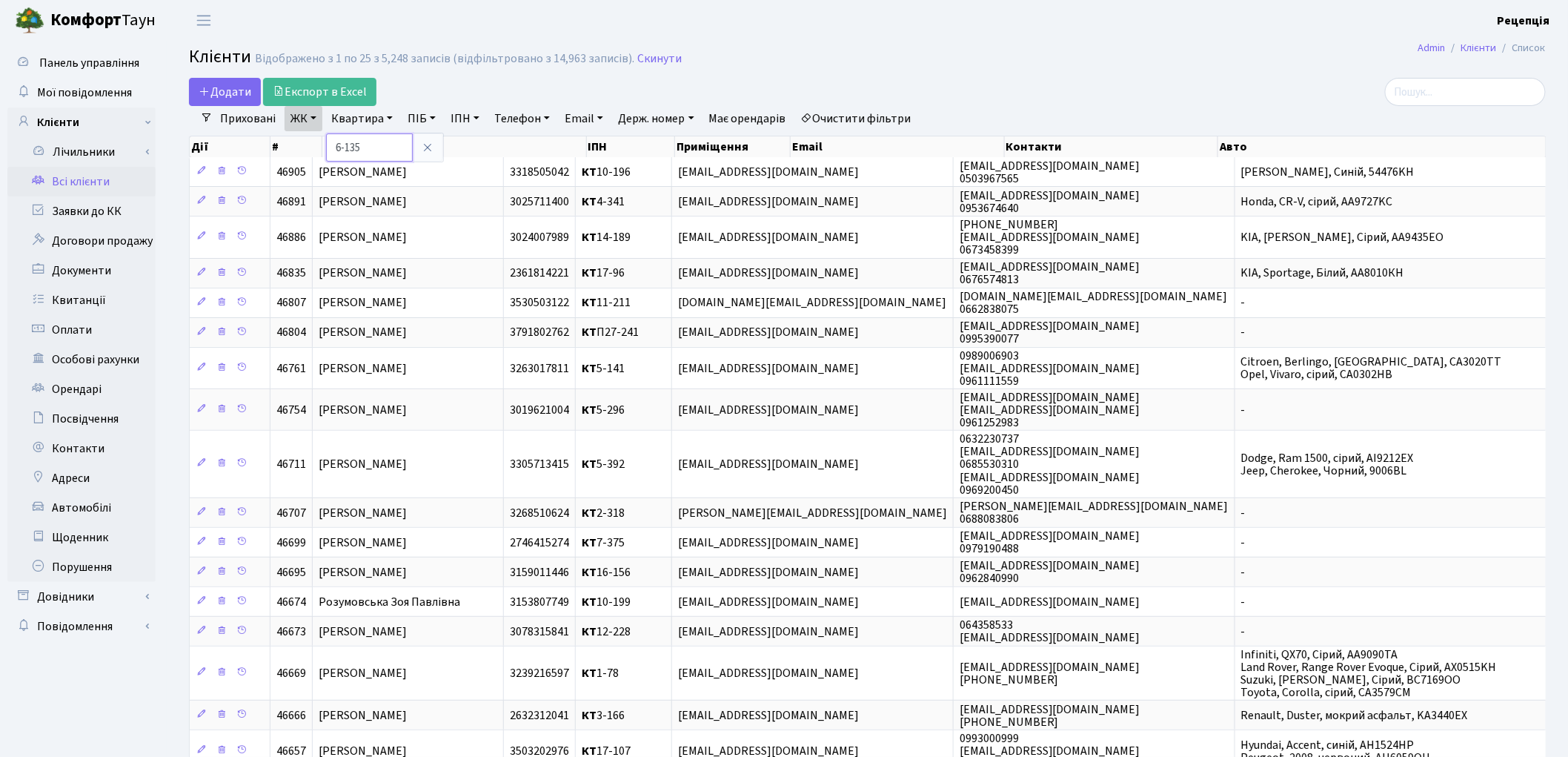
type input "6-135"
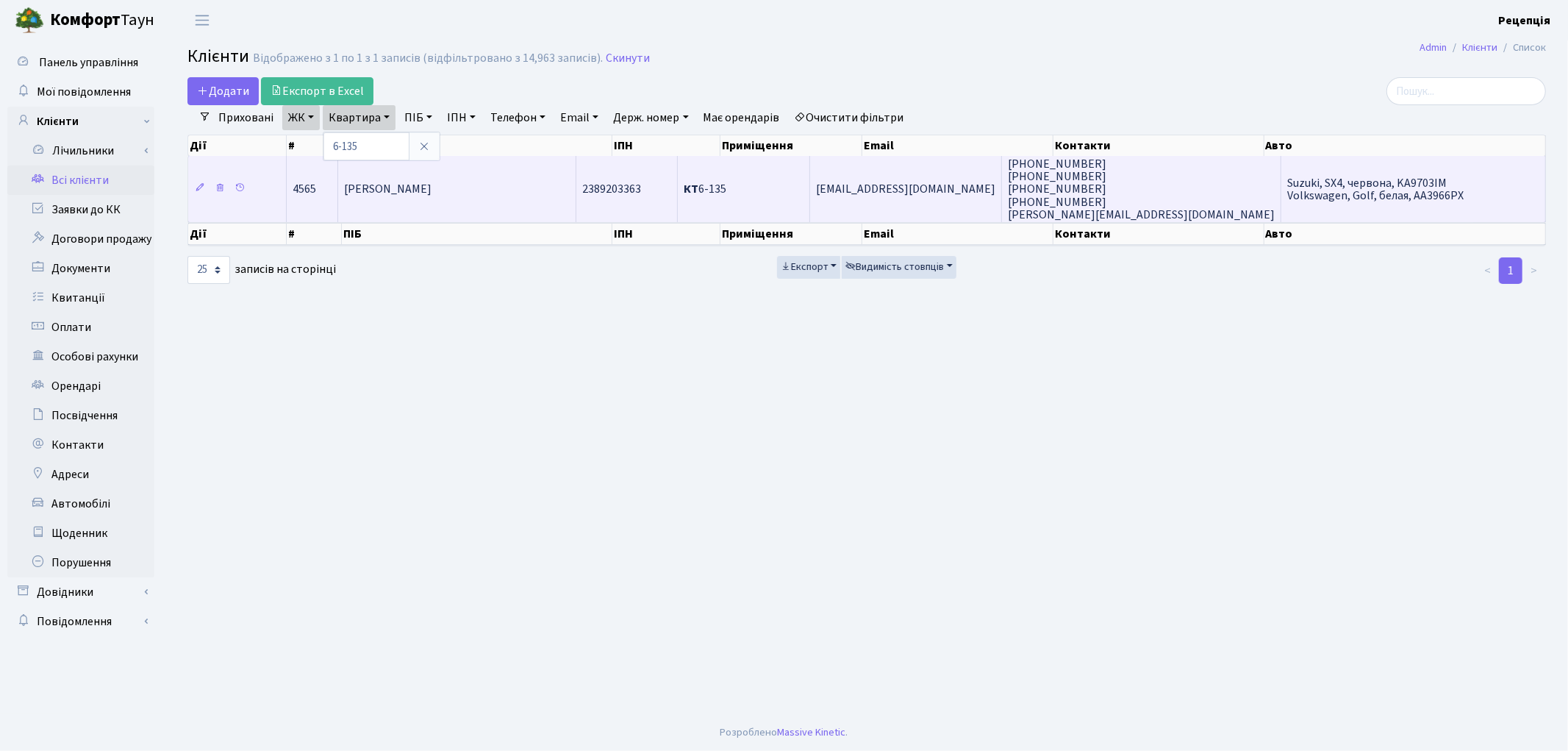
click at [431, 185] on span "[PERSON_NAME]" at bounding box center [388, 189] width 87 height 16
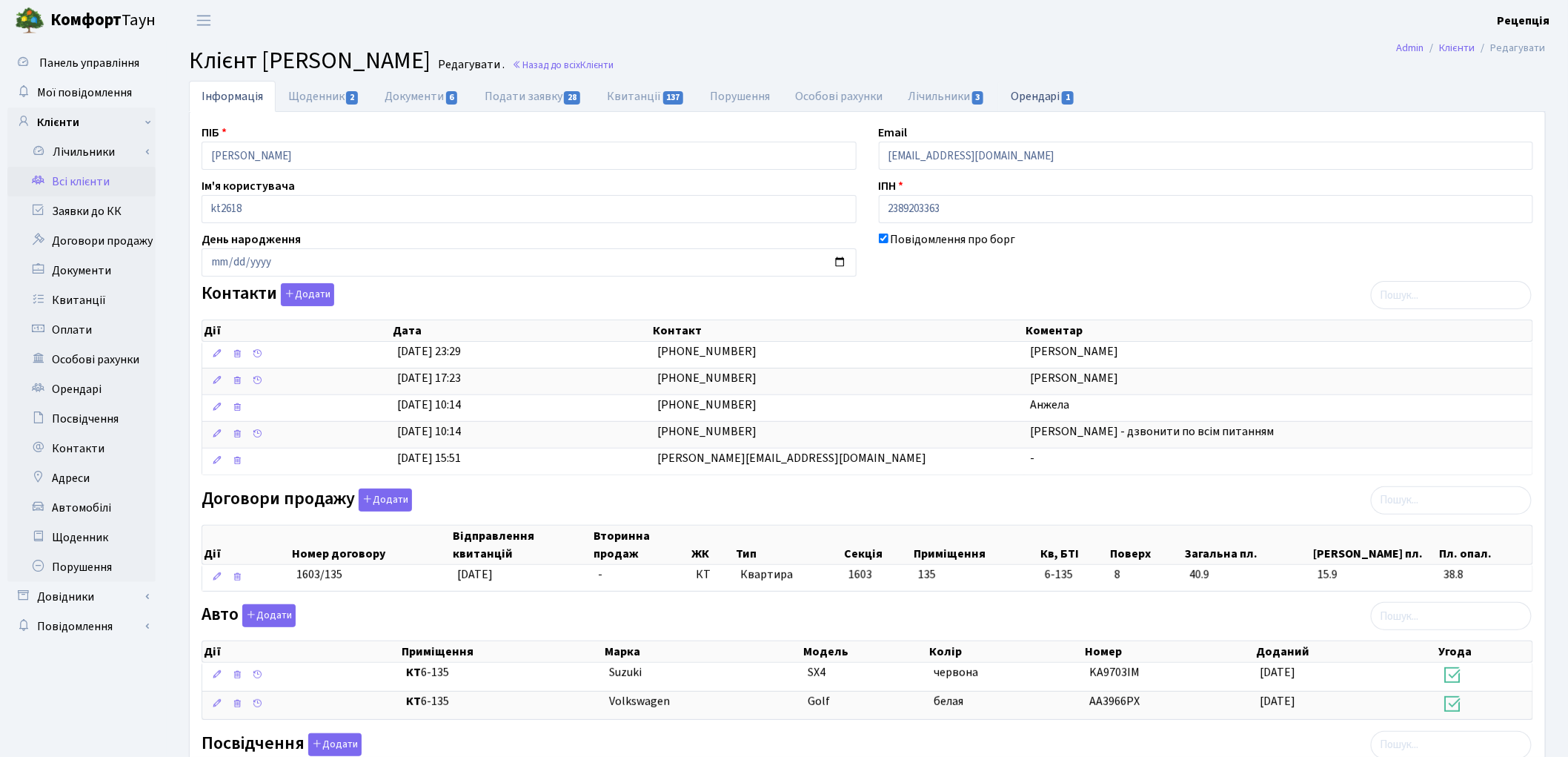
click at [1037, 89] on link "Орендарі 1" at bounding box center [1043, 95] width 89 height 31
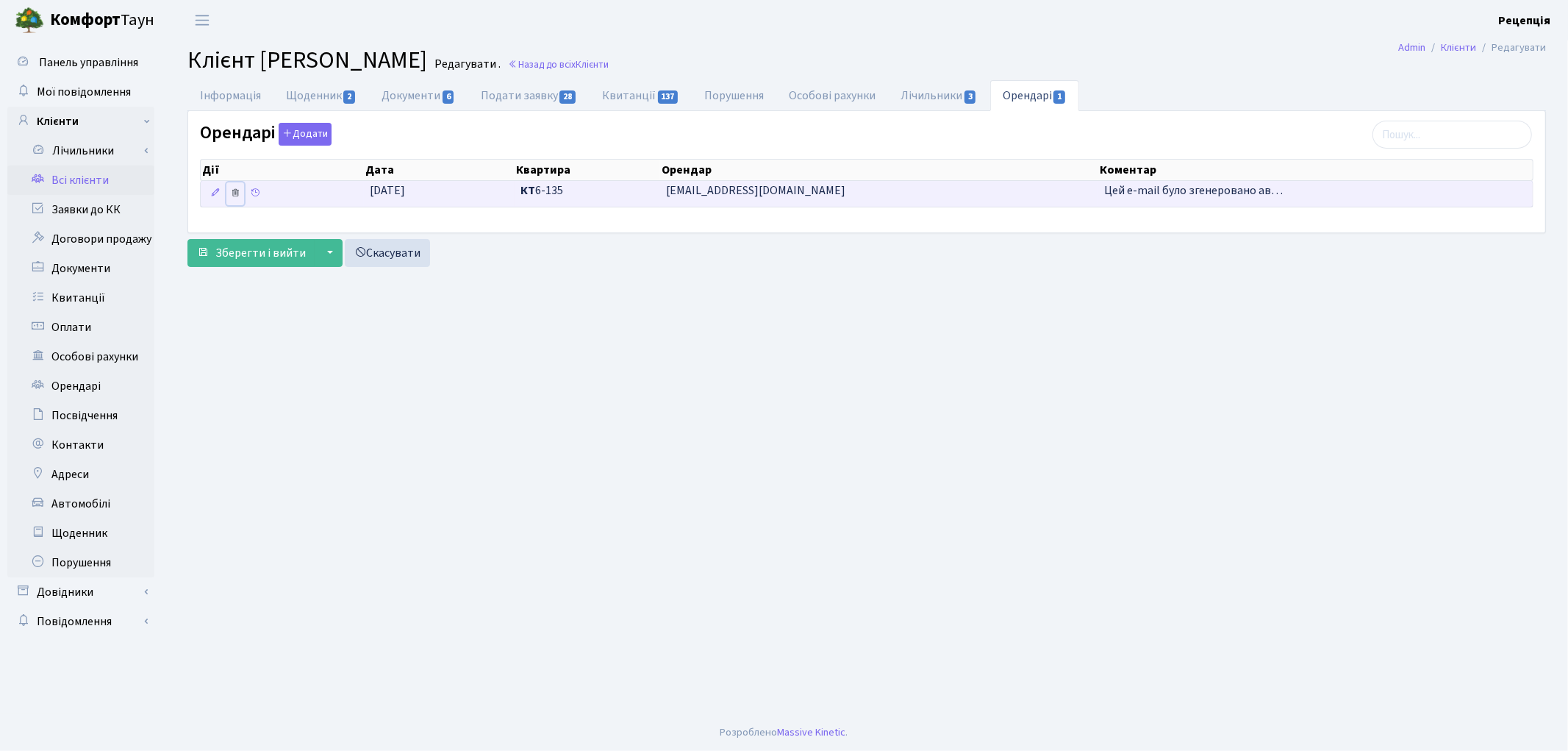
click at [237, 195] on icon at bounding box center [235, 192] width 10 height 10
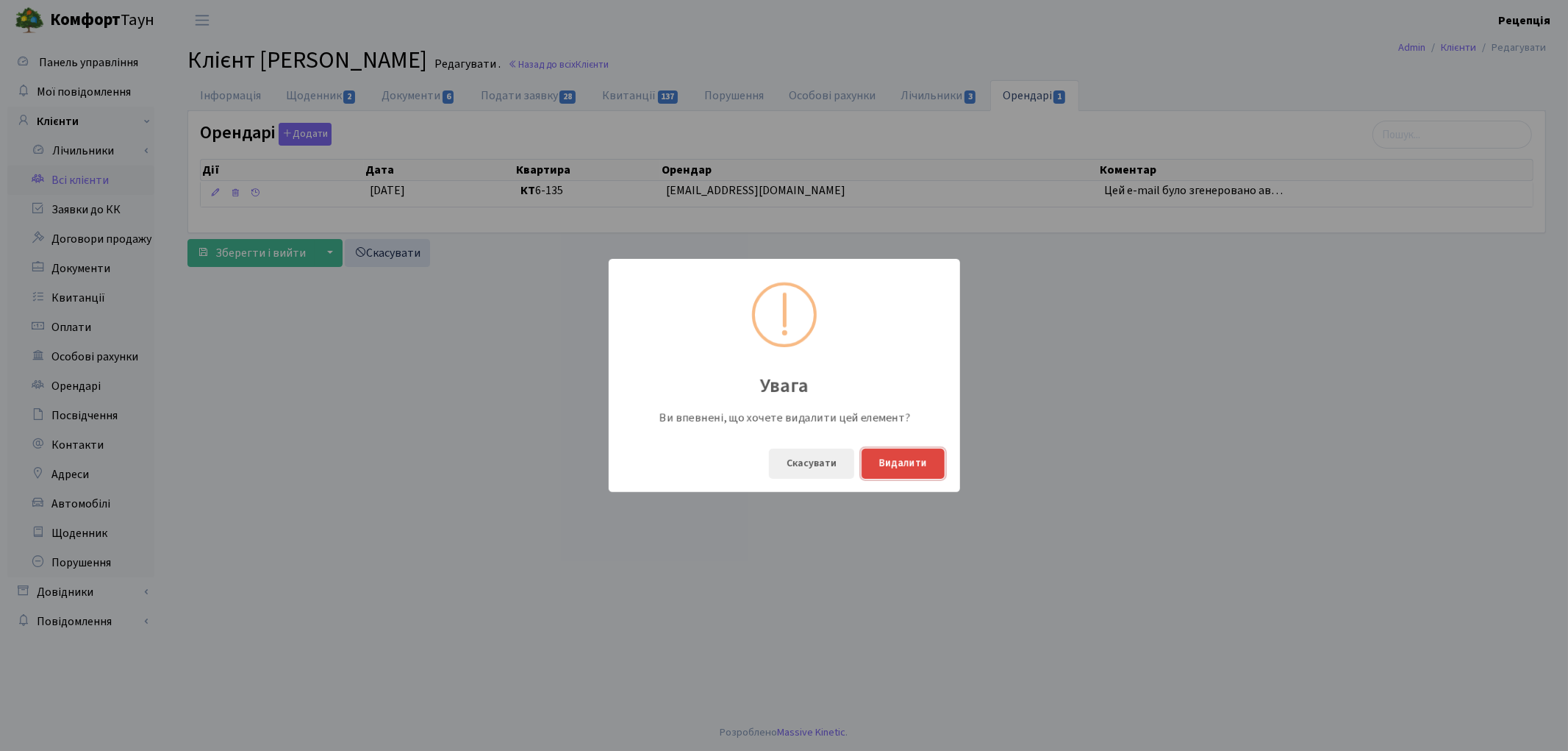
click at [905, 464] on button "Видалити" at bounding box center [903, 463] width 83 height 30
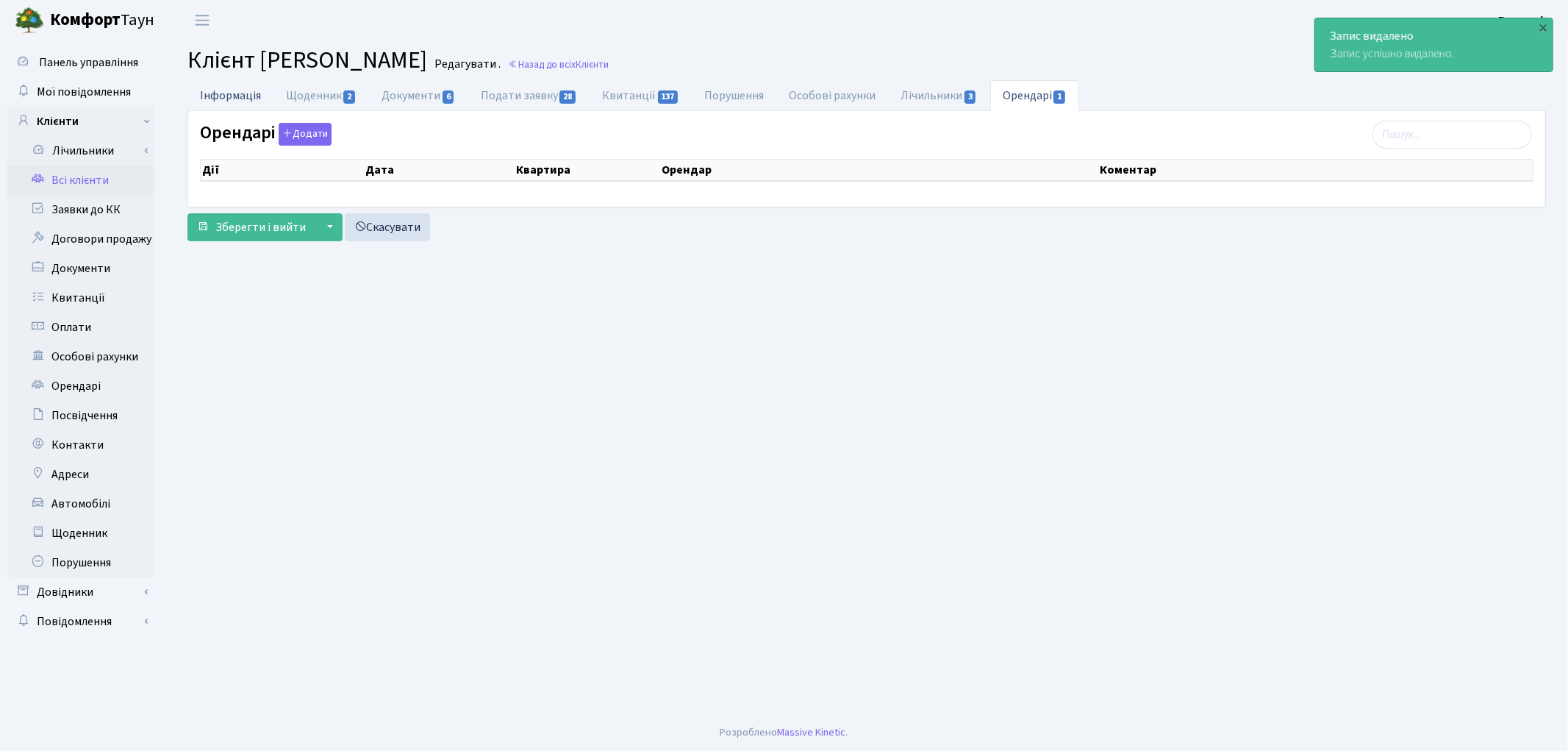
click at [232, 92] on link "Інформація" at bounding box center [230, 95] width 86 height 30
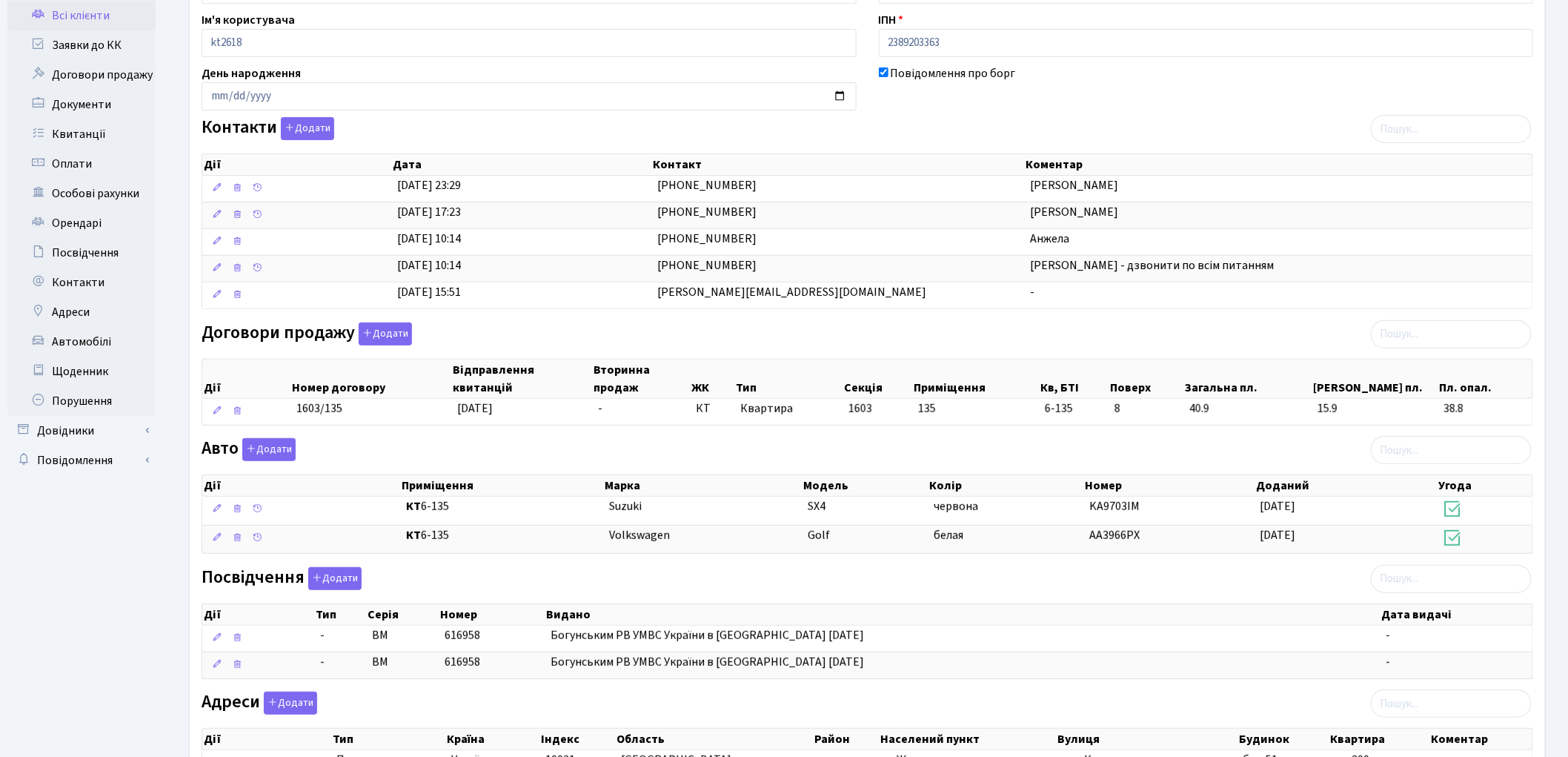
scroll to position [321, 0]
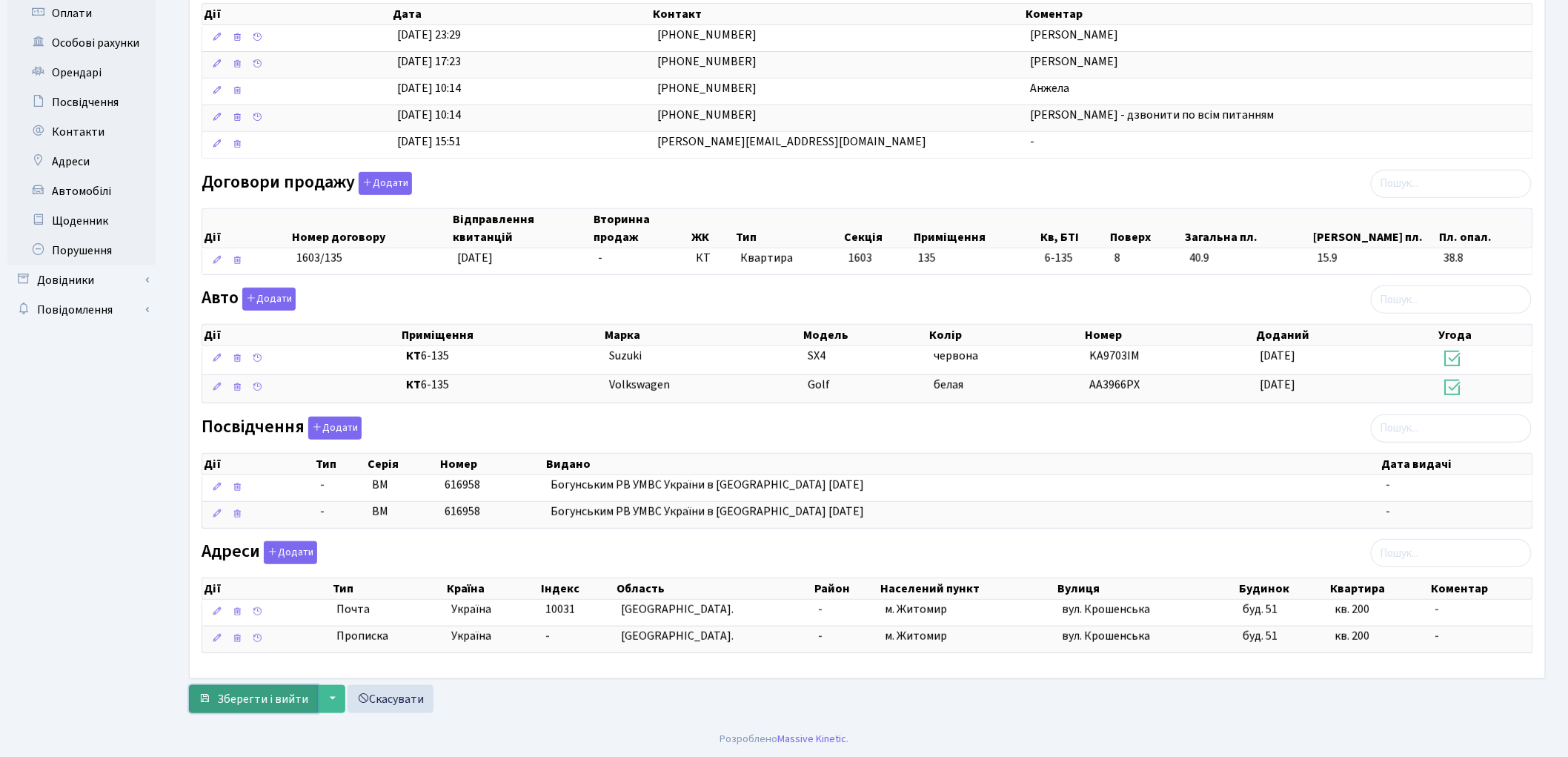
click at [271, 697] on span "Зберегти і вийти" at bounding box center [262, 699] width 91 height 16
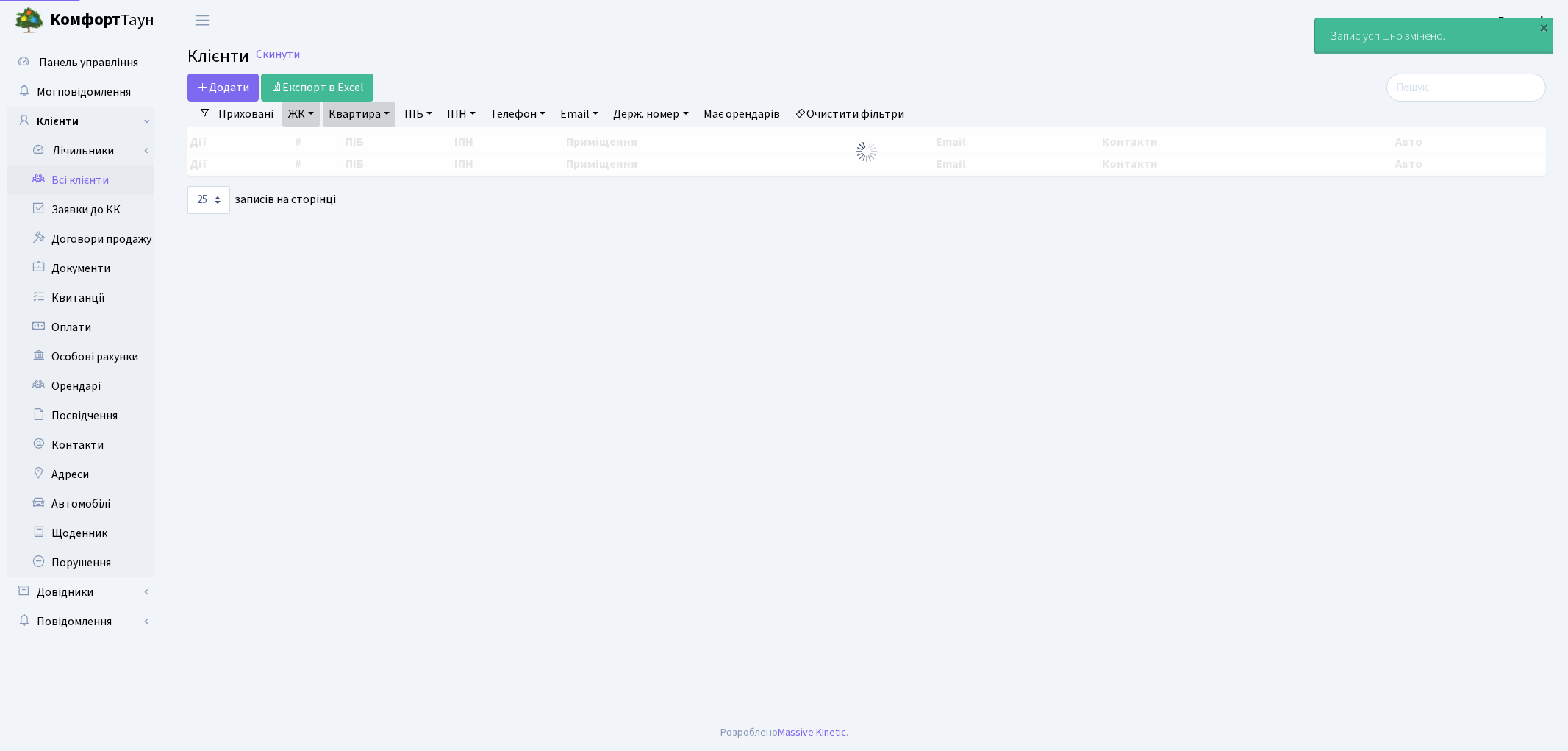
select select "25"
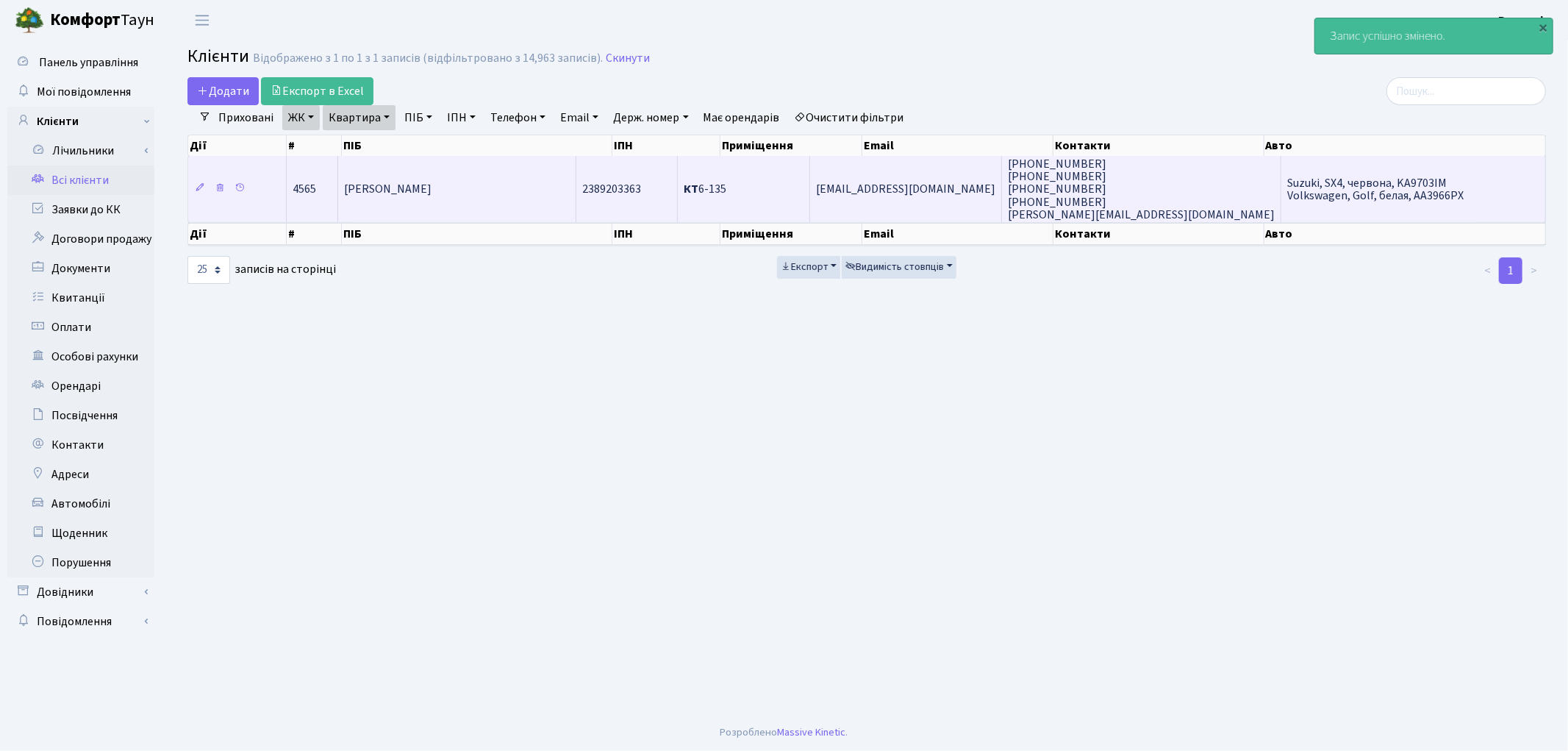
click at [431, 181] on span "[PERSON_NAME]" at bounding box center [388, 189] width 87 height 16
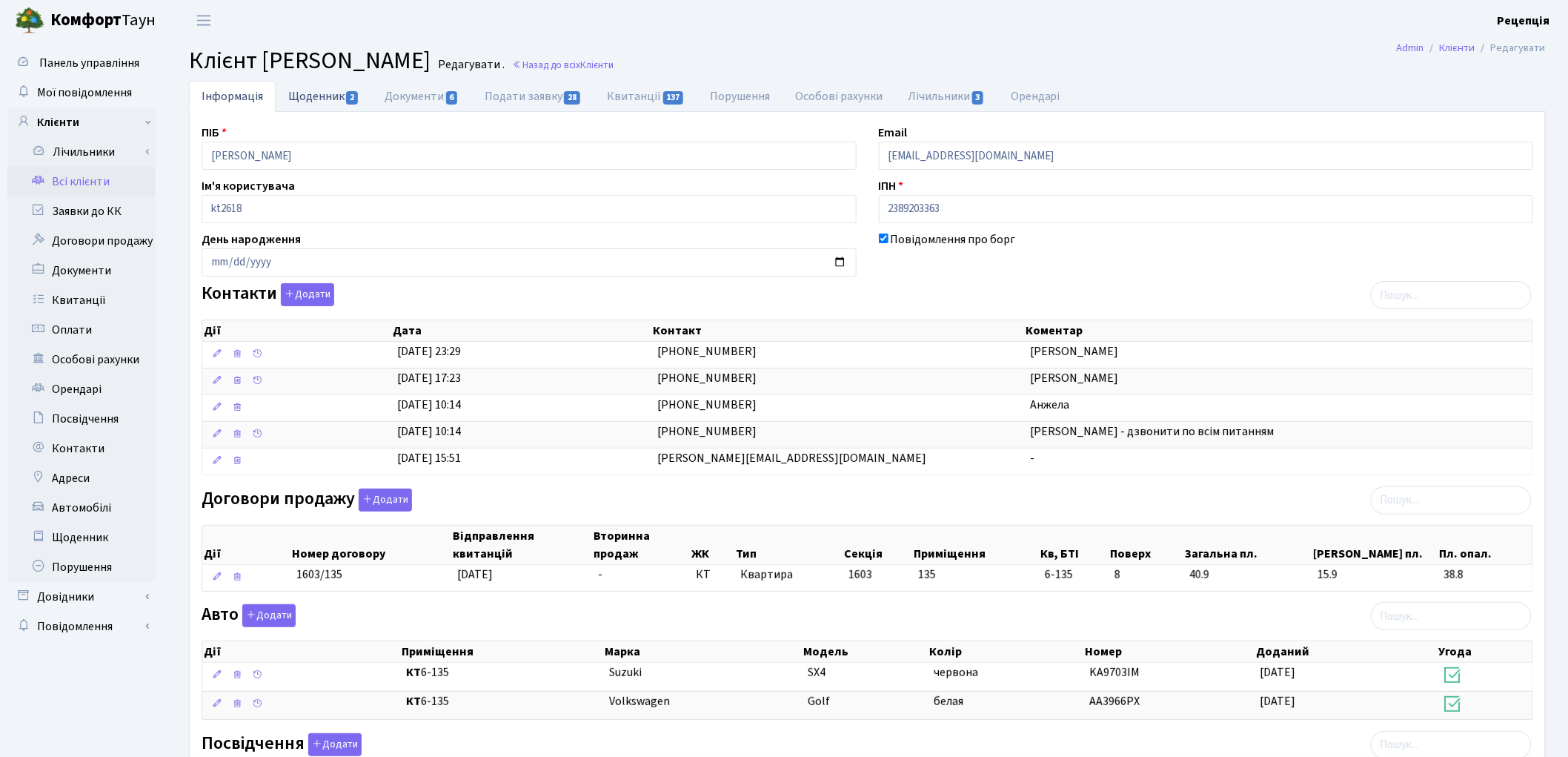
click at [312, 83] on link "Щоденник 2" at bounding box center [324, 95] width 96 height 31
select select "25"
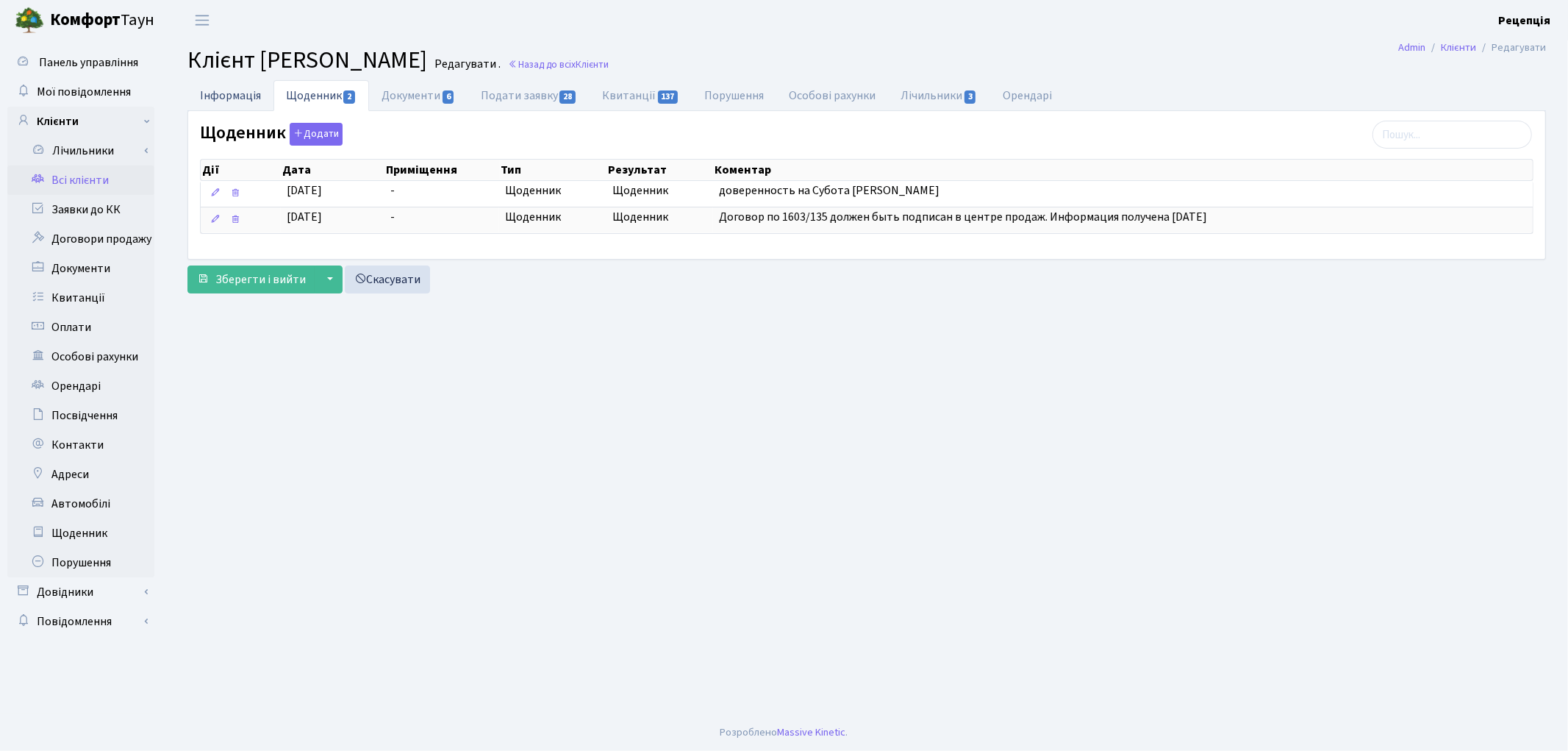
click at [258, 90] on link "Інформація" at bounding box center [230, 95] width 86 height 30
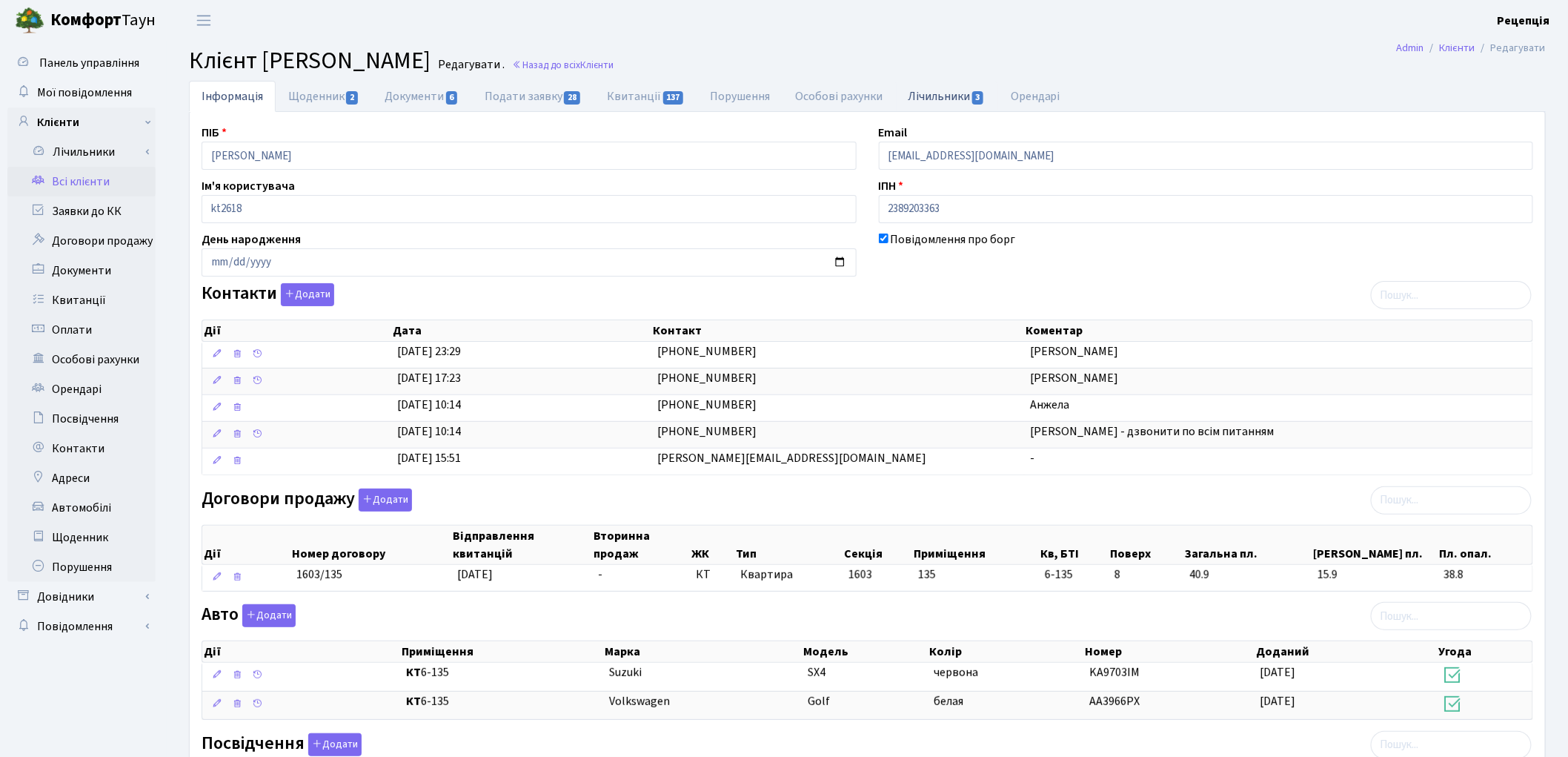
click at [983, 91] on span "3" at bounding box center [978, 98] width 12 height 13
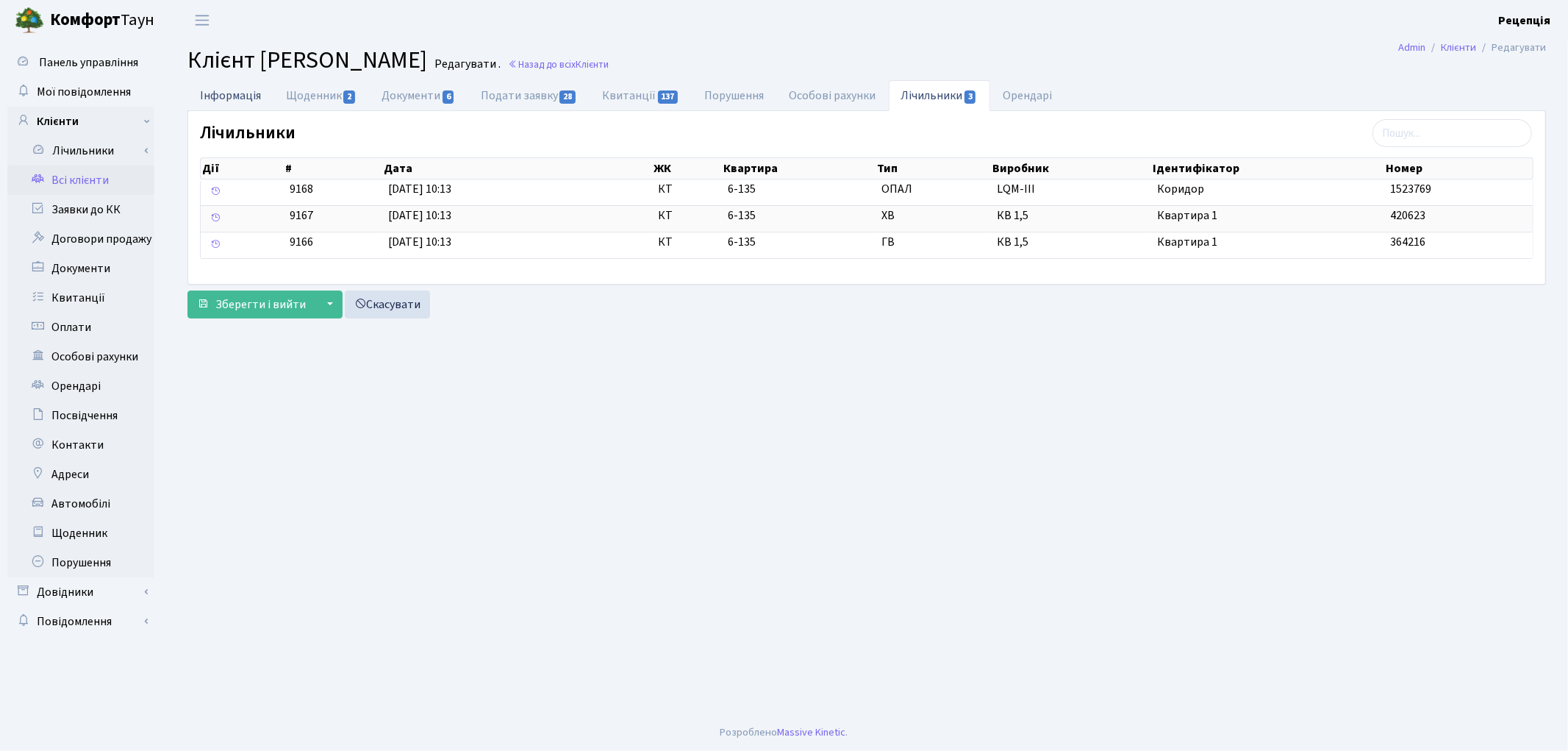
click at [263, 100] on link "Інформація" at bounding box center [230, 95] width 86 height 30
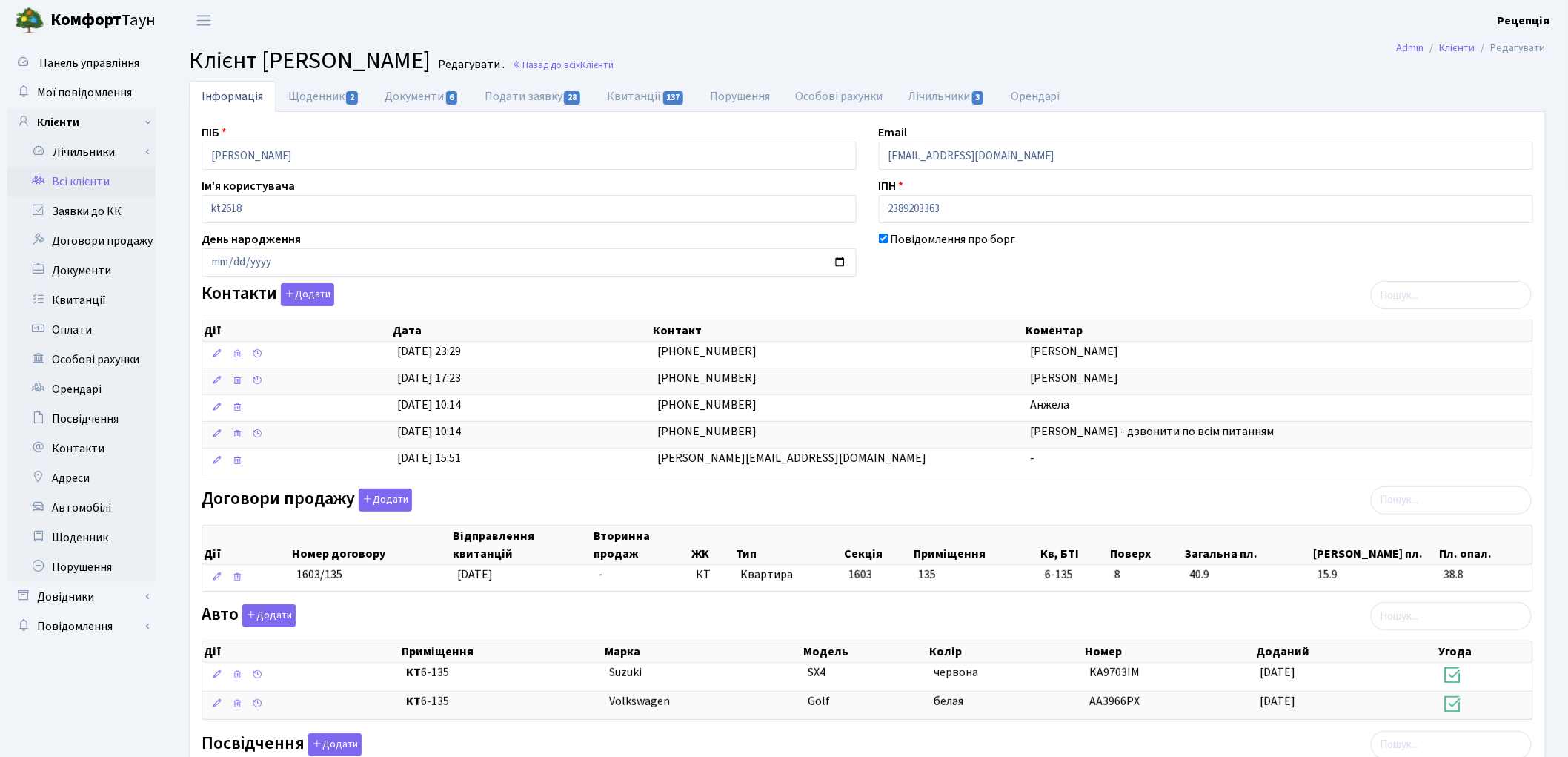
click at [116, 178] on link "Всі клієнти" at bounding box center [81, 182] width 148 height 30
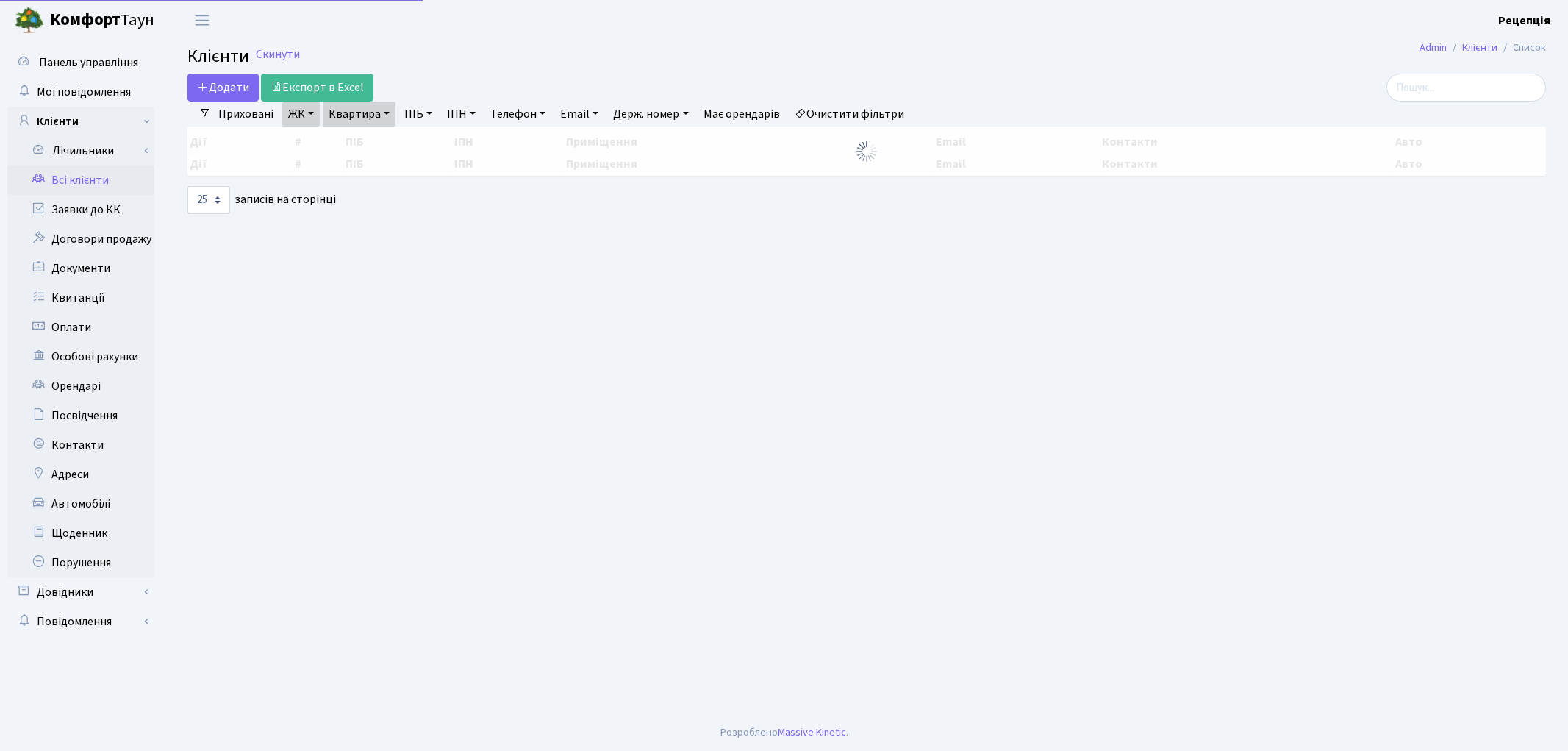
select select "25"
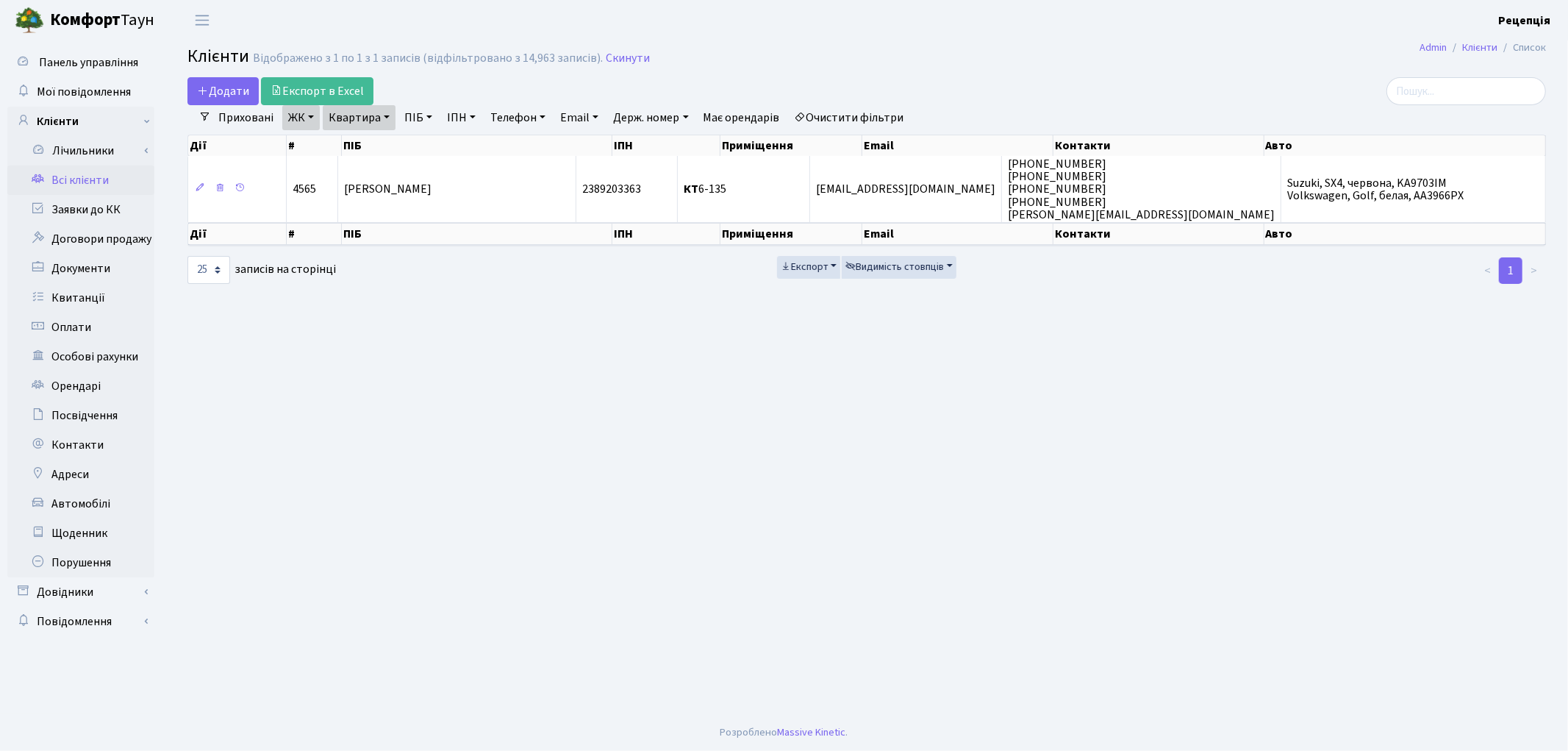
click at [849, 113] on link "Очистити фільтри" at bounding box center [849, 118] width 121 height 25
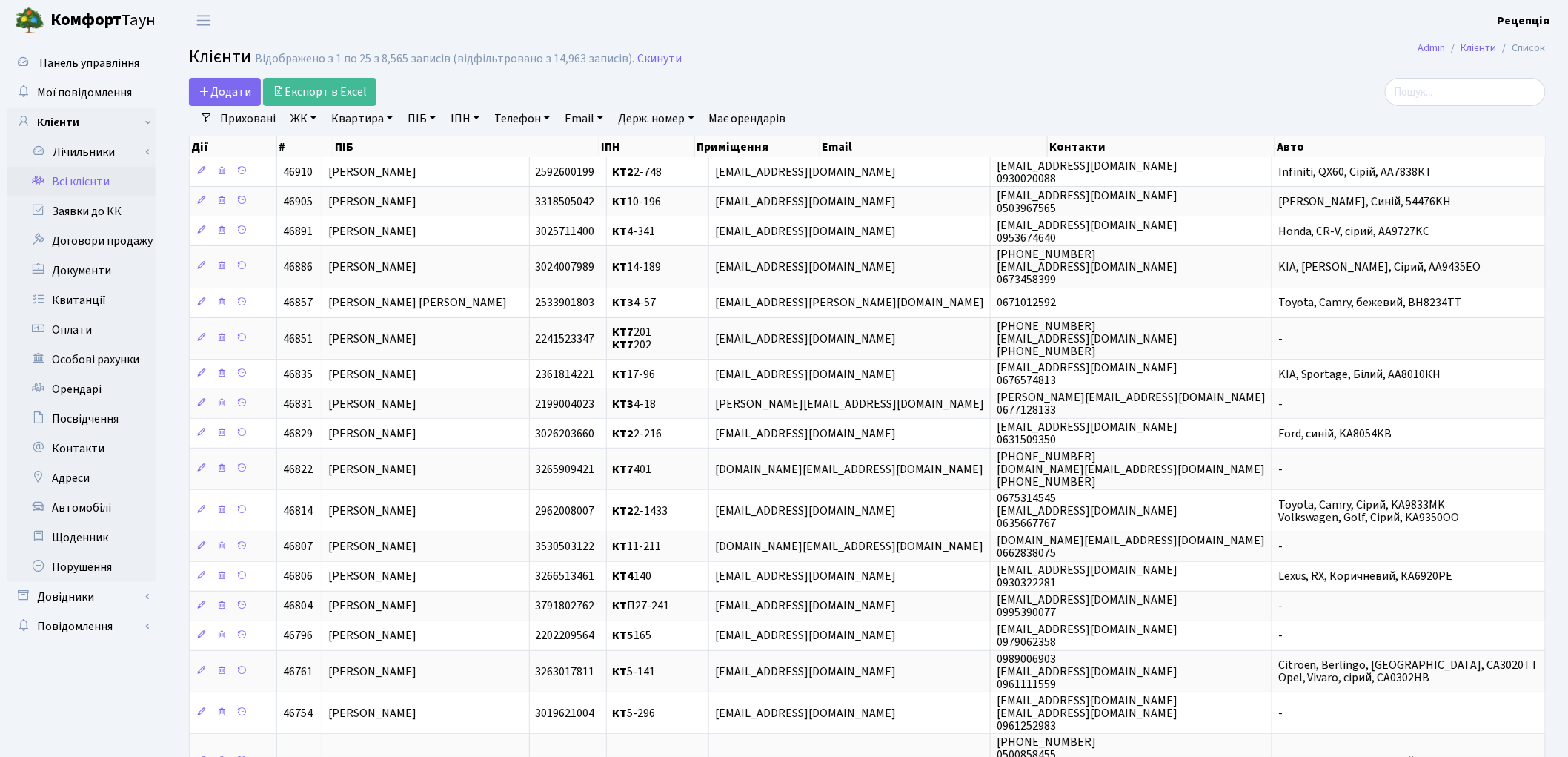
click at [972, 78] on div "Додати Експорт в Excel" at bounding box center [637, 92] width 897 height 28
click at [75, 206] on link "Заявки до КК" at bounding box center [81, 211] width 148 height 30
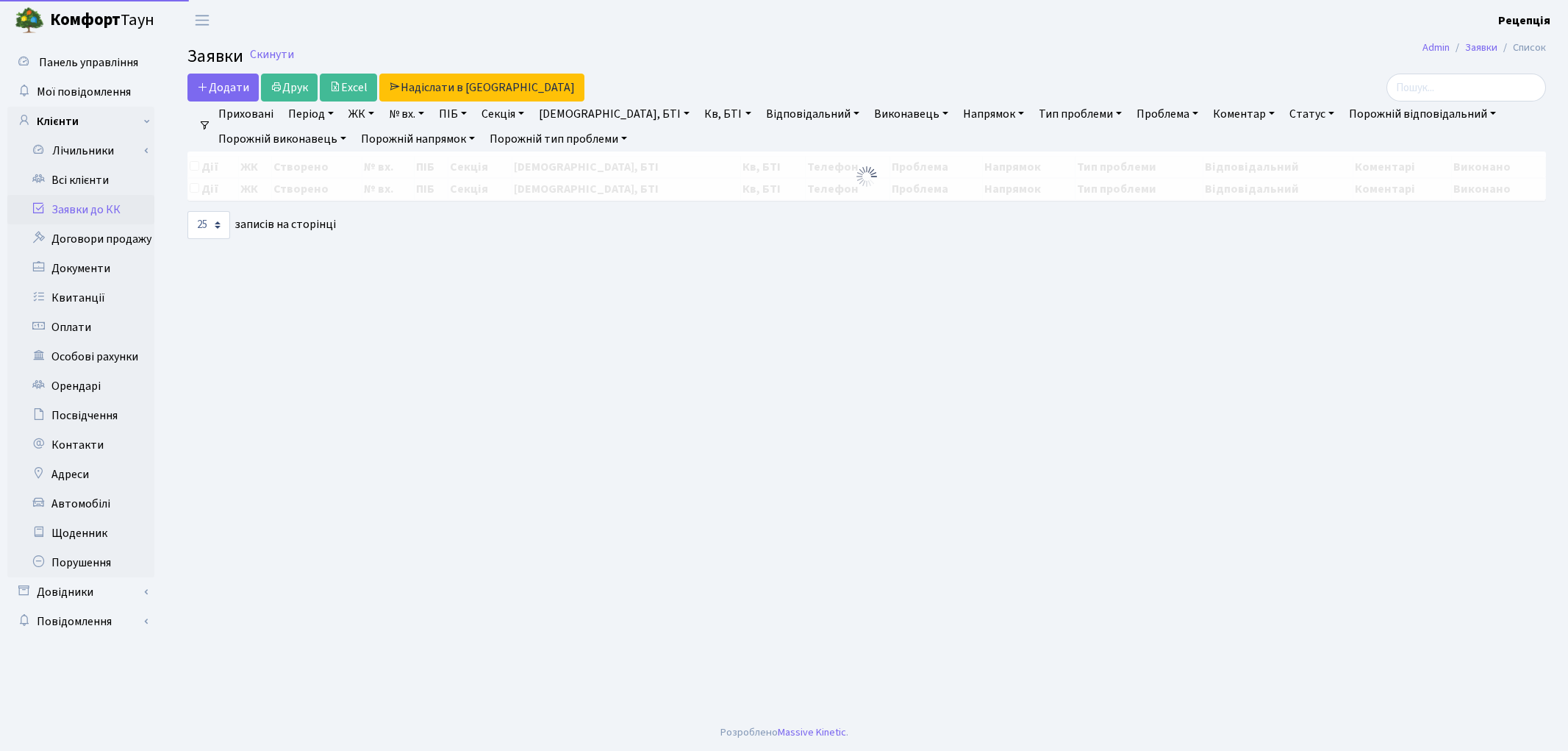
select select "25"
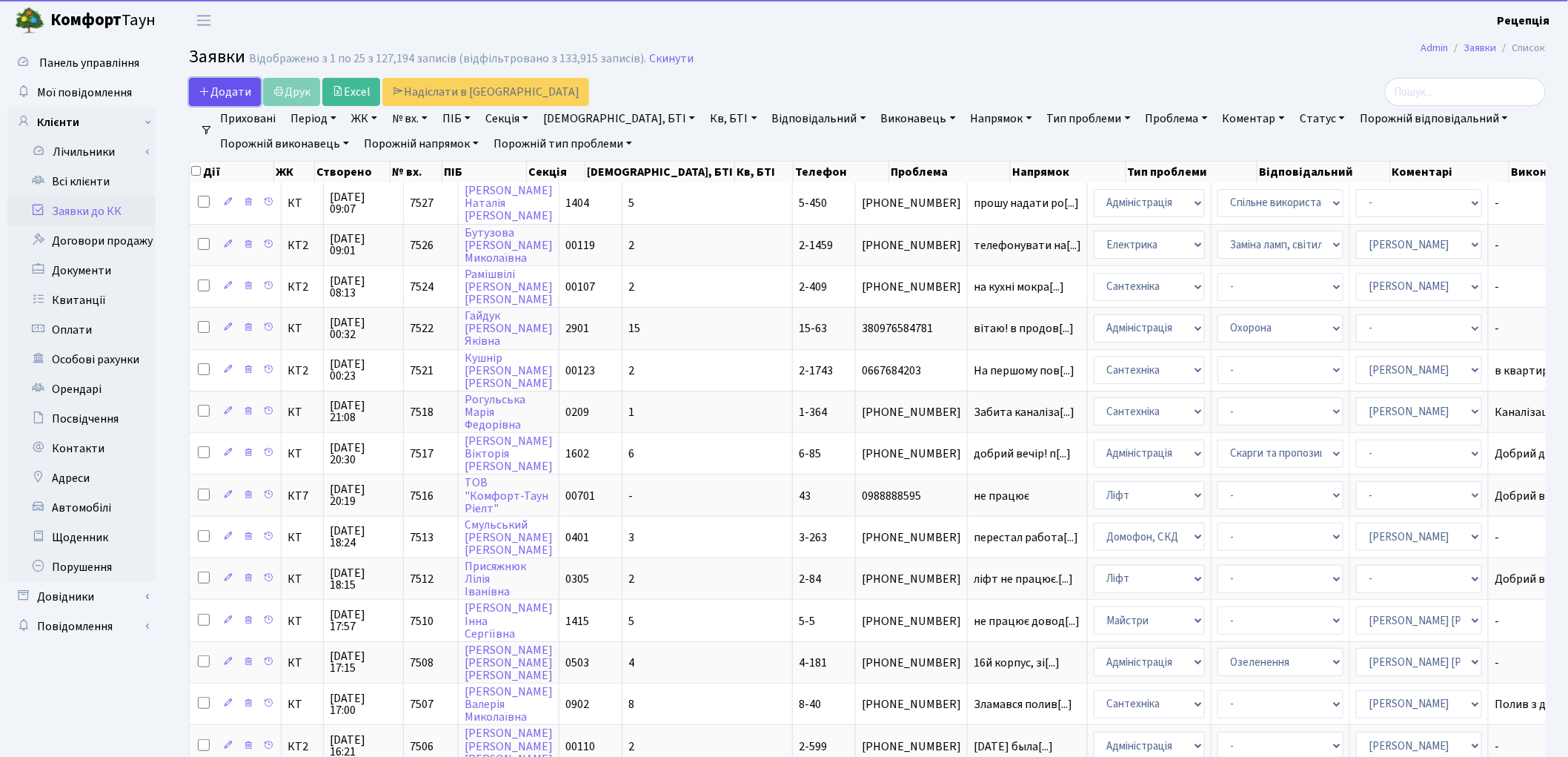
click at [225, 89] on span "Додати" at bounding box center [224, 92] width 53 height 16
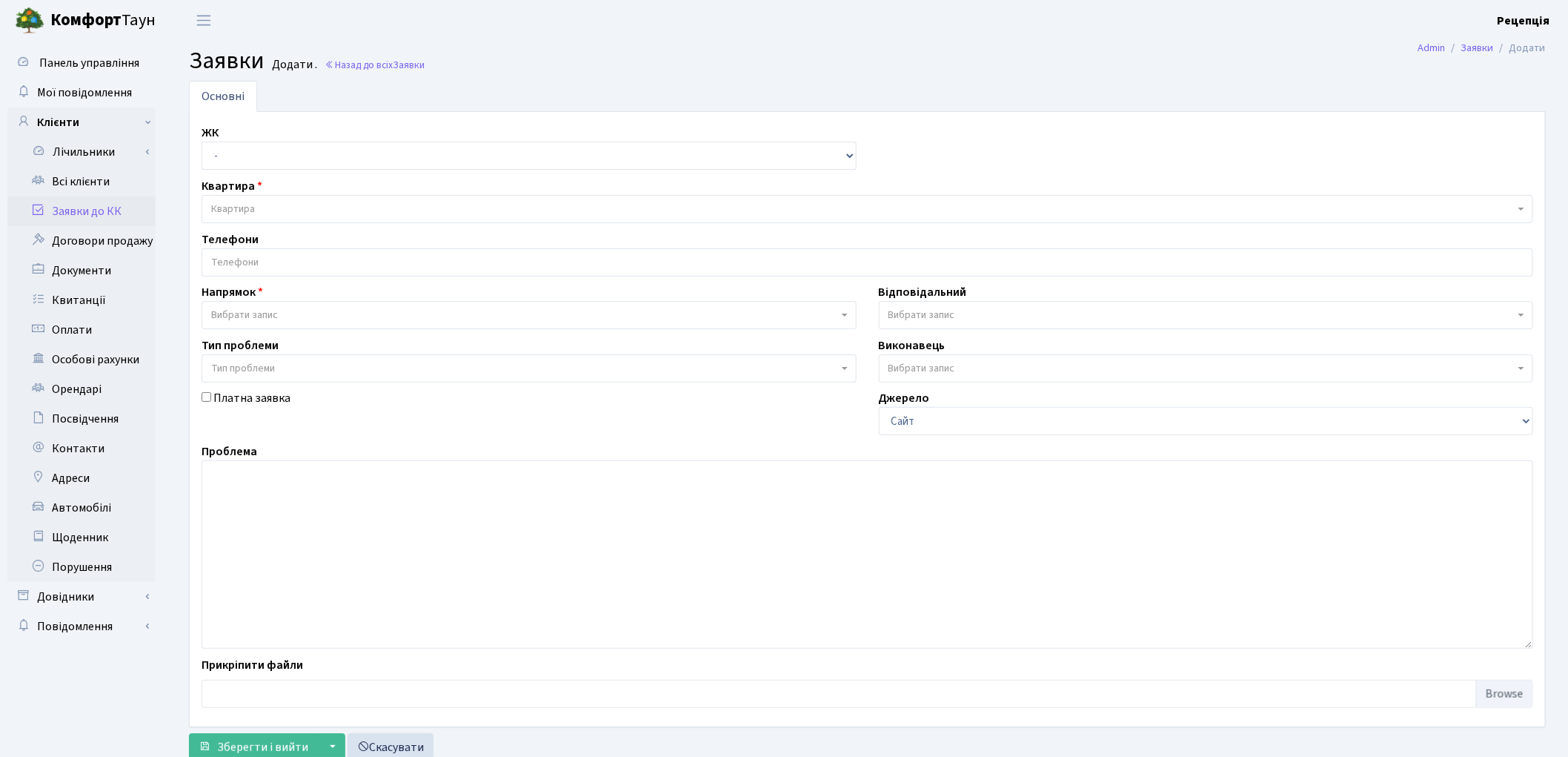
click at [253, 304] on span "Вибрати запис" at bounding box center [529, 315] width 655 height 28
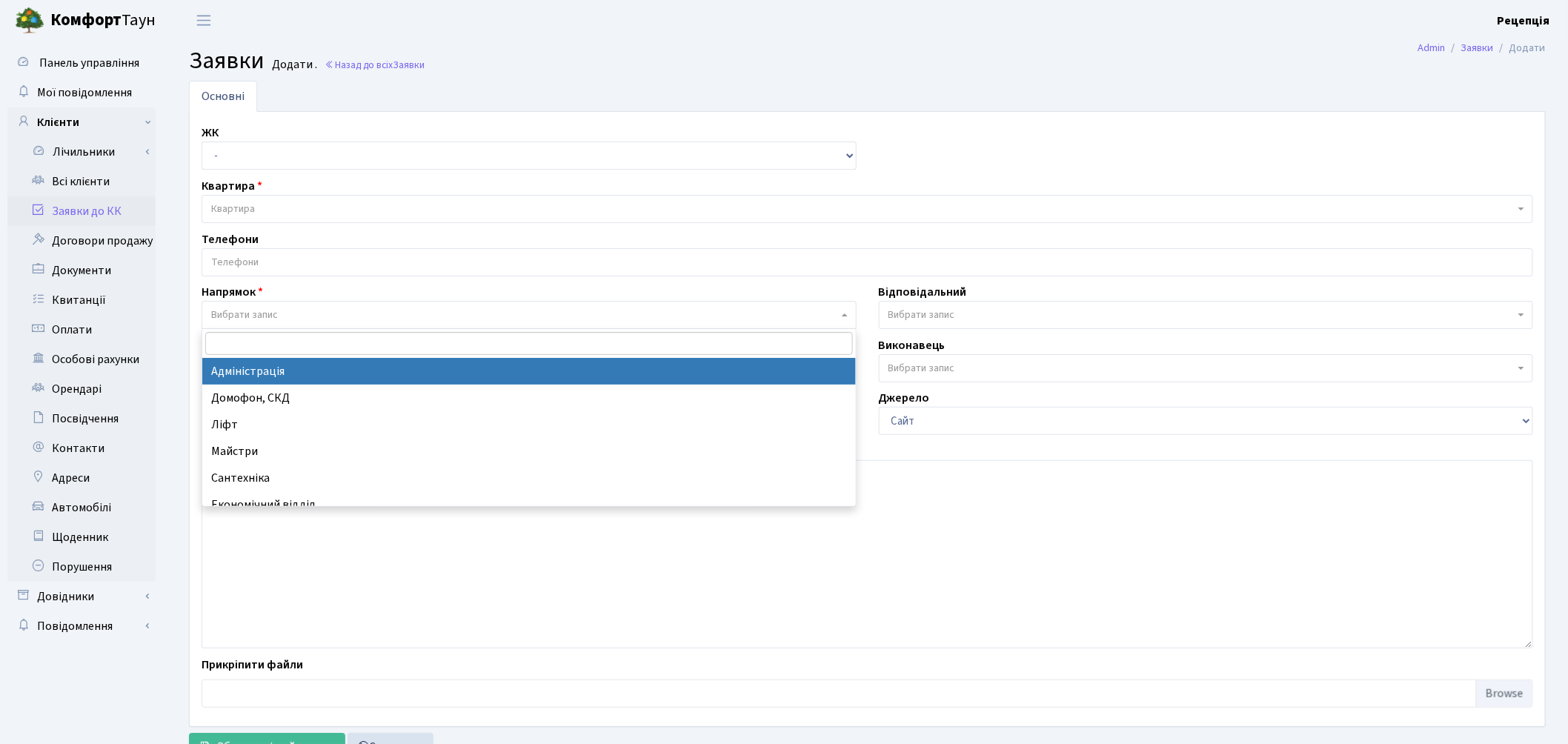
select select "5"
select select
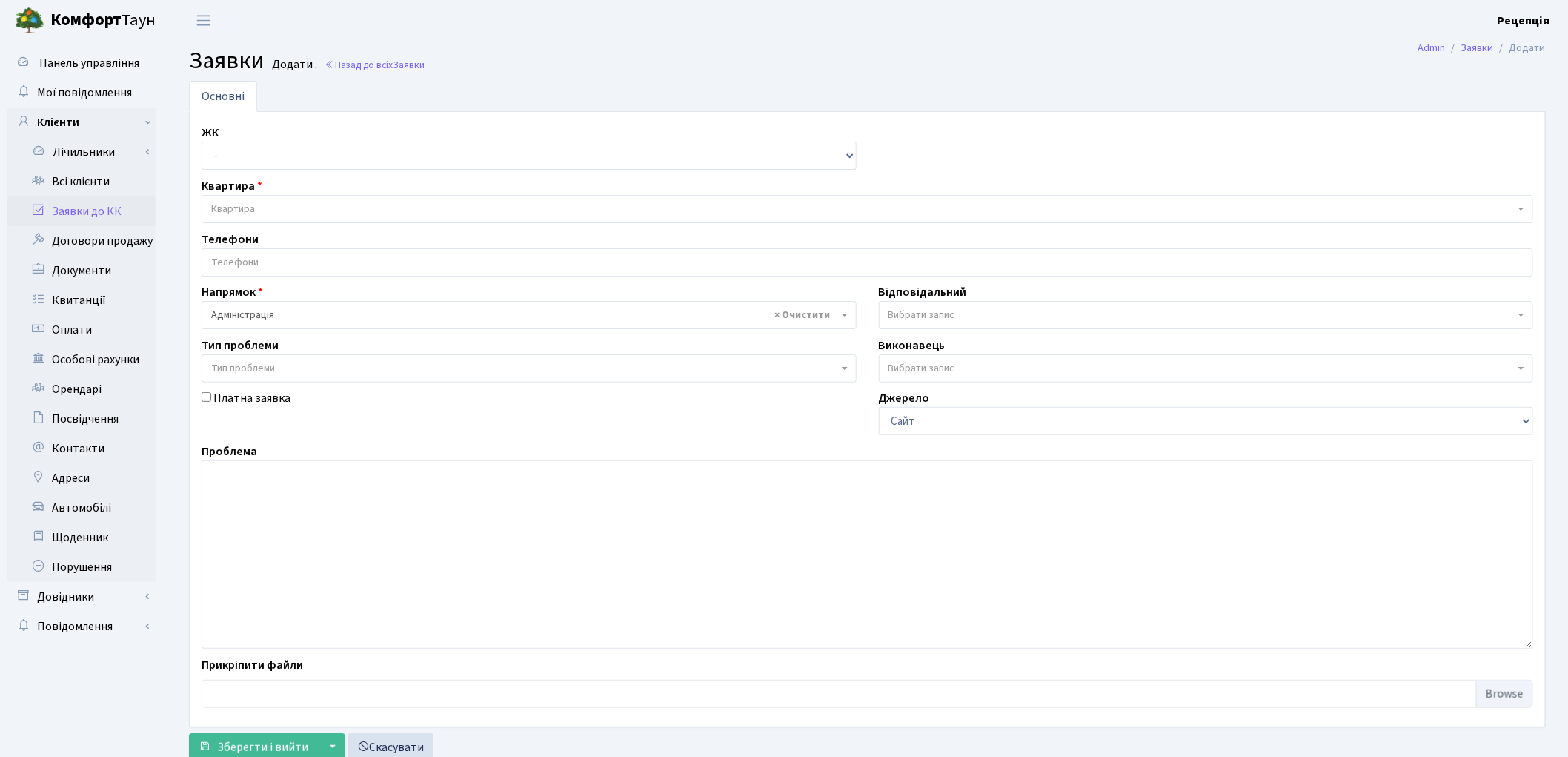
click at [265, 365] on span "Тип проблеми" at bounding box center [242, 368] width 63 height 15
click at [280, 368] on span "Тип проблеми" at bounding box center [524, 368] width 627 height 15
click at [276, 315] on span "× Адміністрація" at bounding box center [524, 315] width 627 height 15
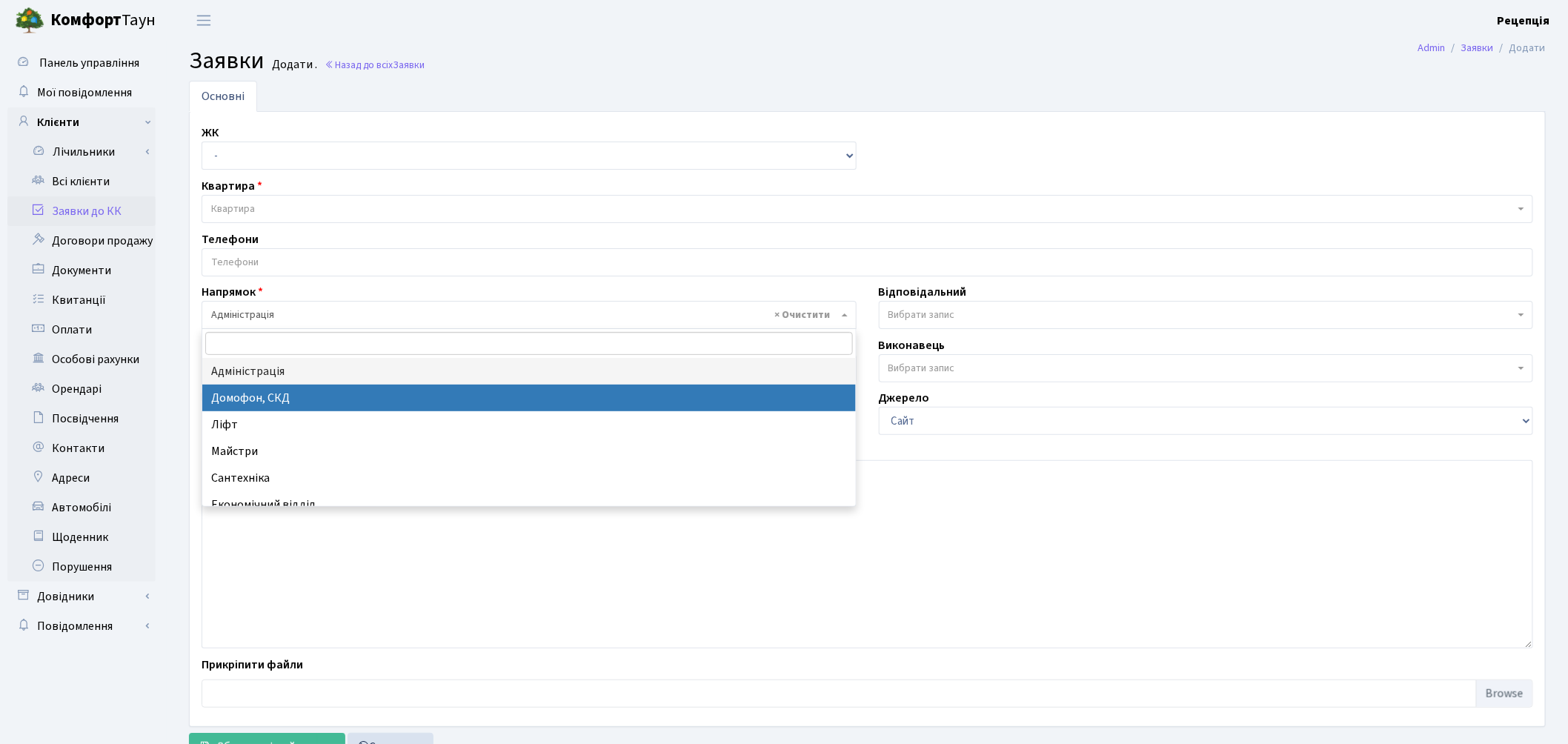
select select "4"
select select
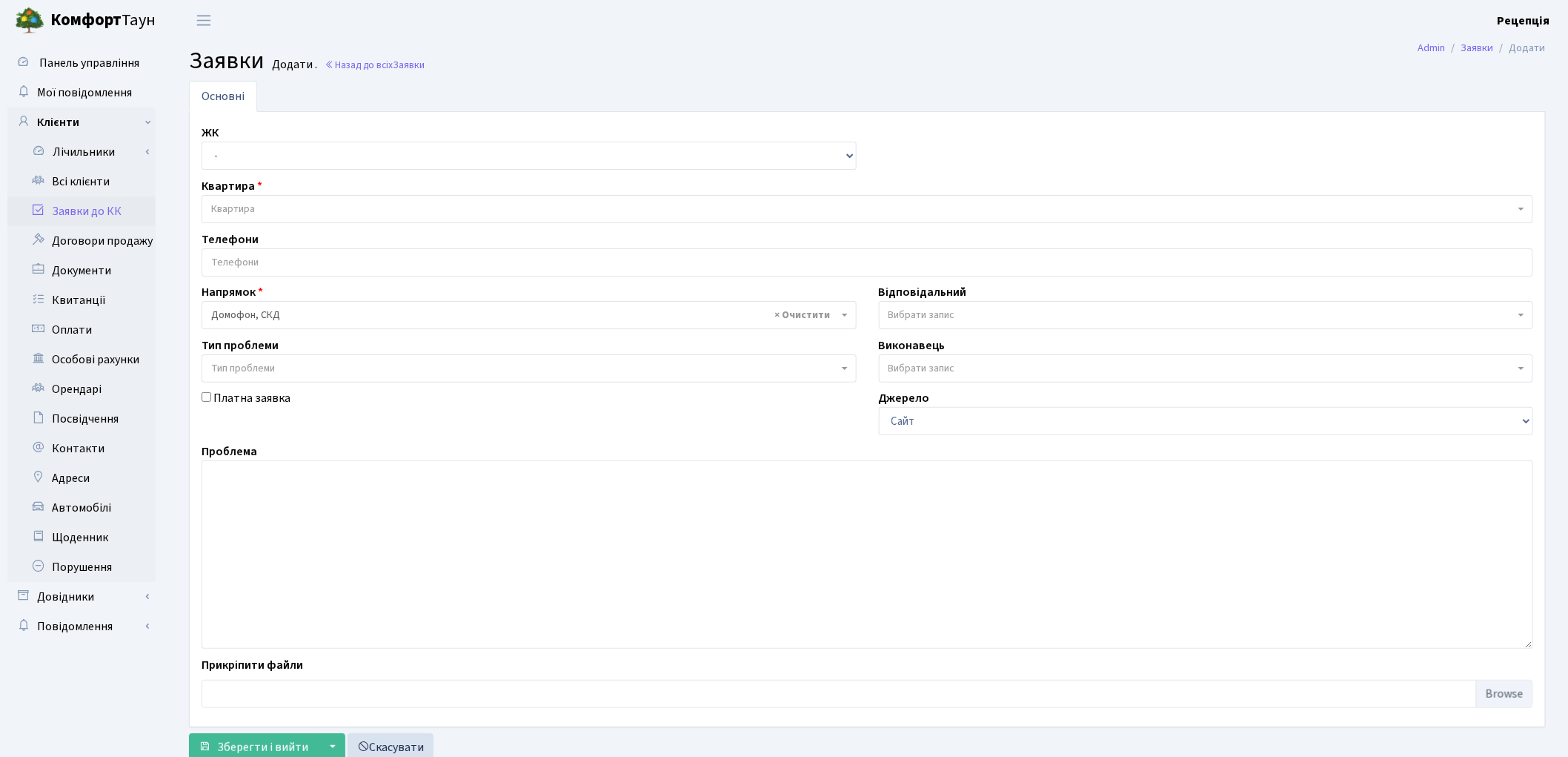
click at [277, 369] on span "Тип проблеми" at bounding box center [524, 368] width 627 height 15
click at [265, 310] on span "× Домофон, СКД" at bounding box center [524, 315] width 627 height 15
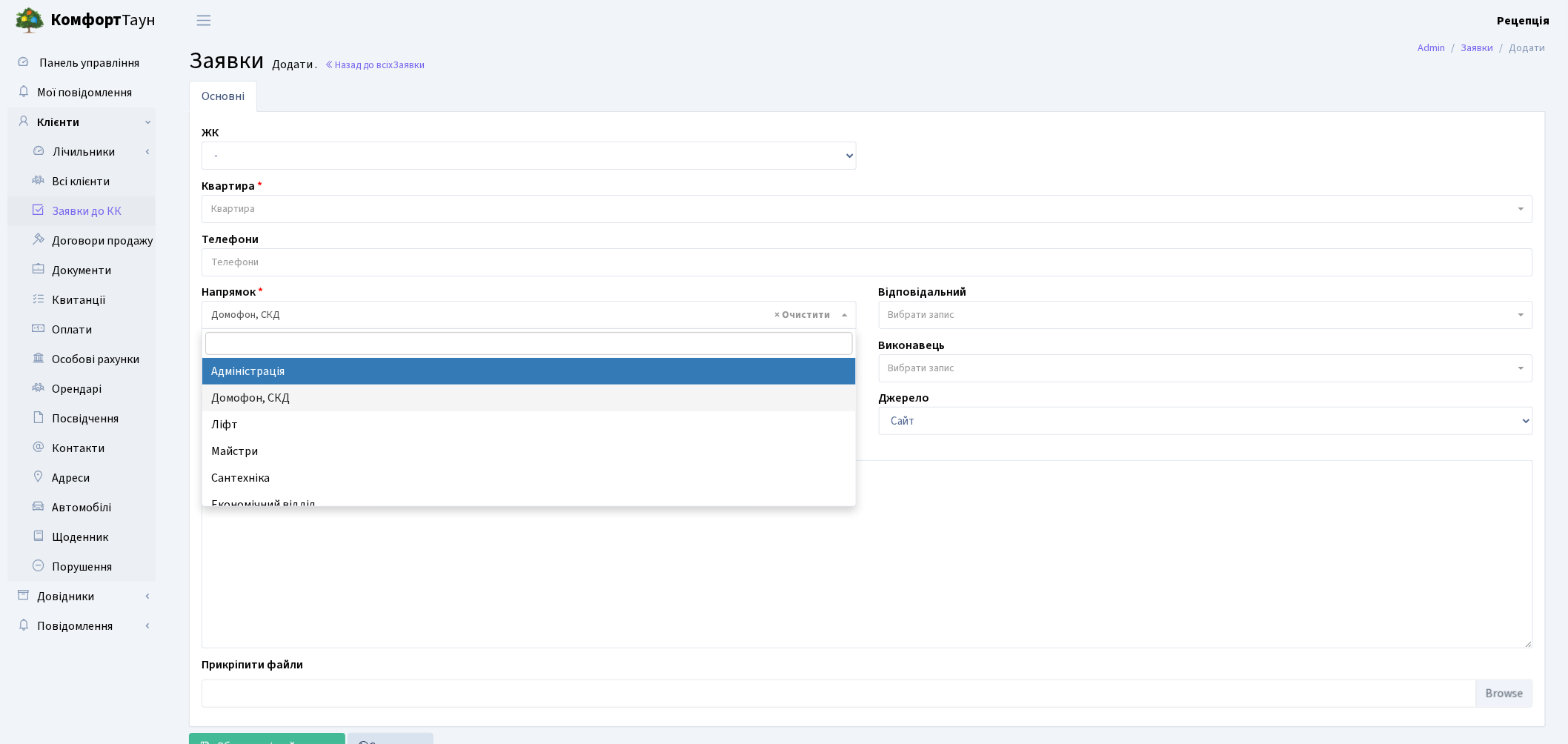
click at [78, 205] on link "Заявки до КК" at bounding box center [81, 211] width 148 height 30
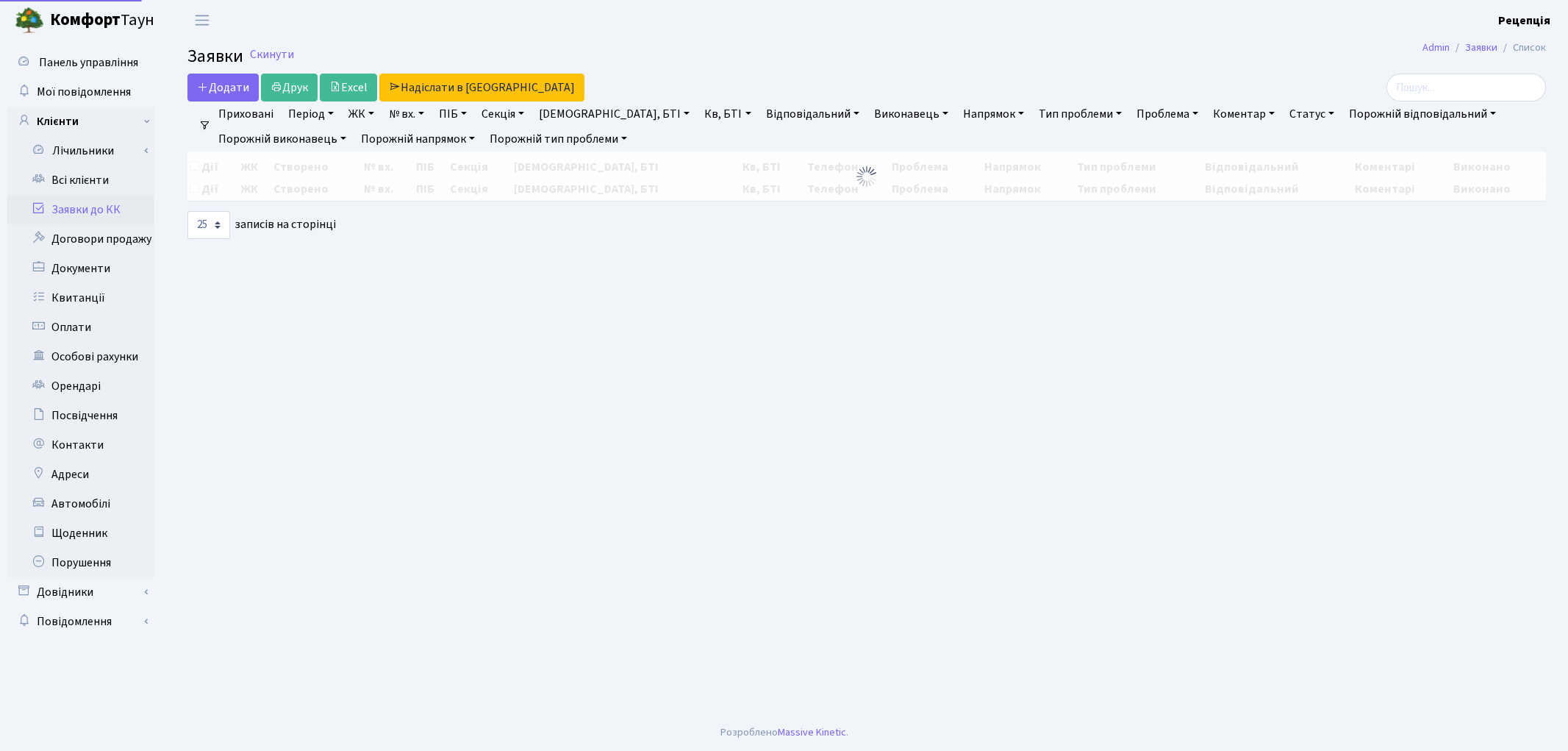
select select "25"
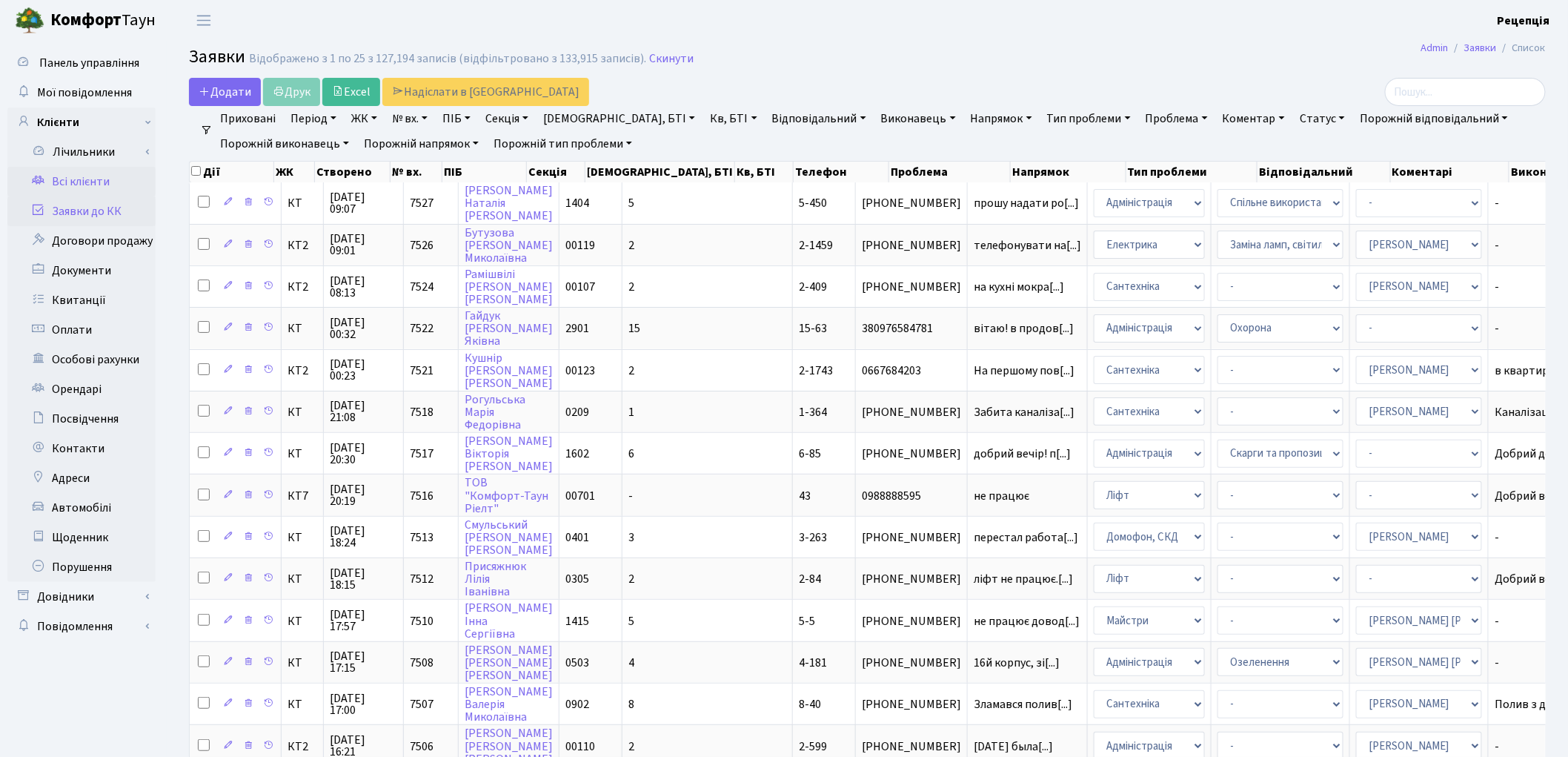
click at [108, 182] on link "Всі клієнти" at bounding box center [81, 182] width 148 height 30
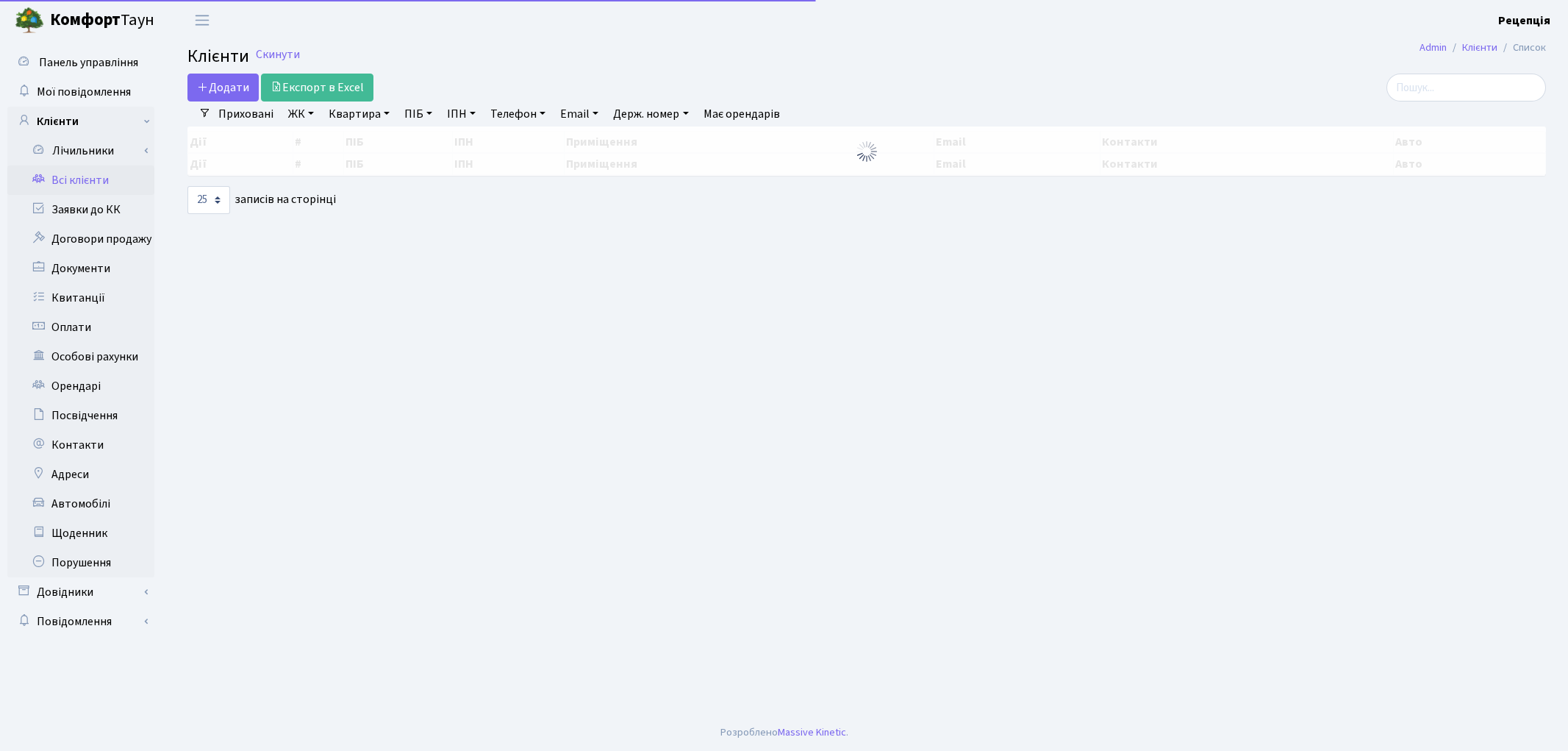
select select "25"
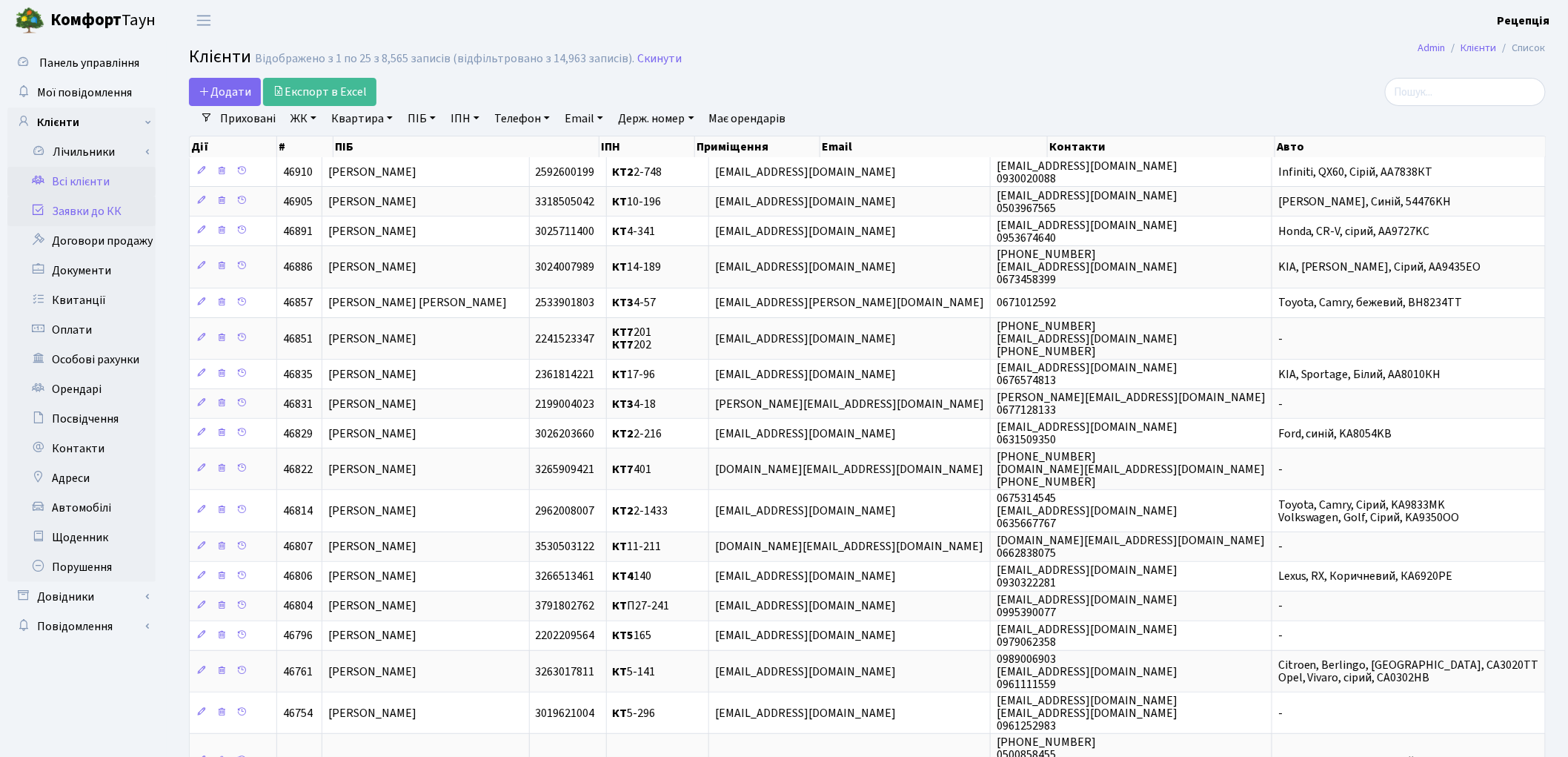
click at [90, 204] on link "Заявки до КК" at bounding box center [81, 211] width 148 height 30
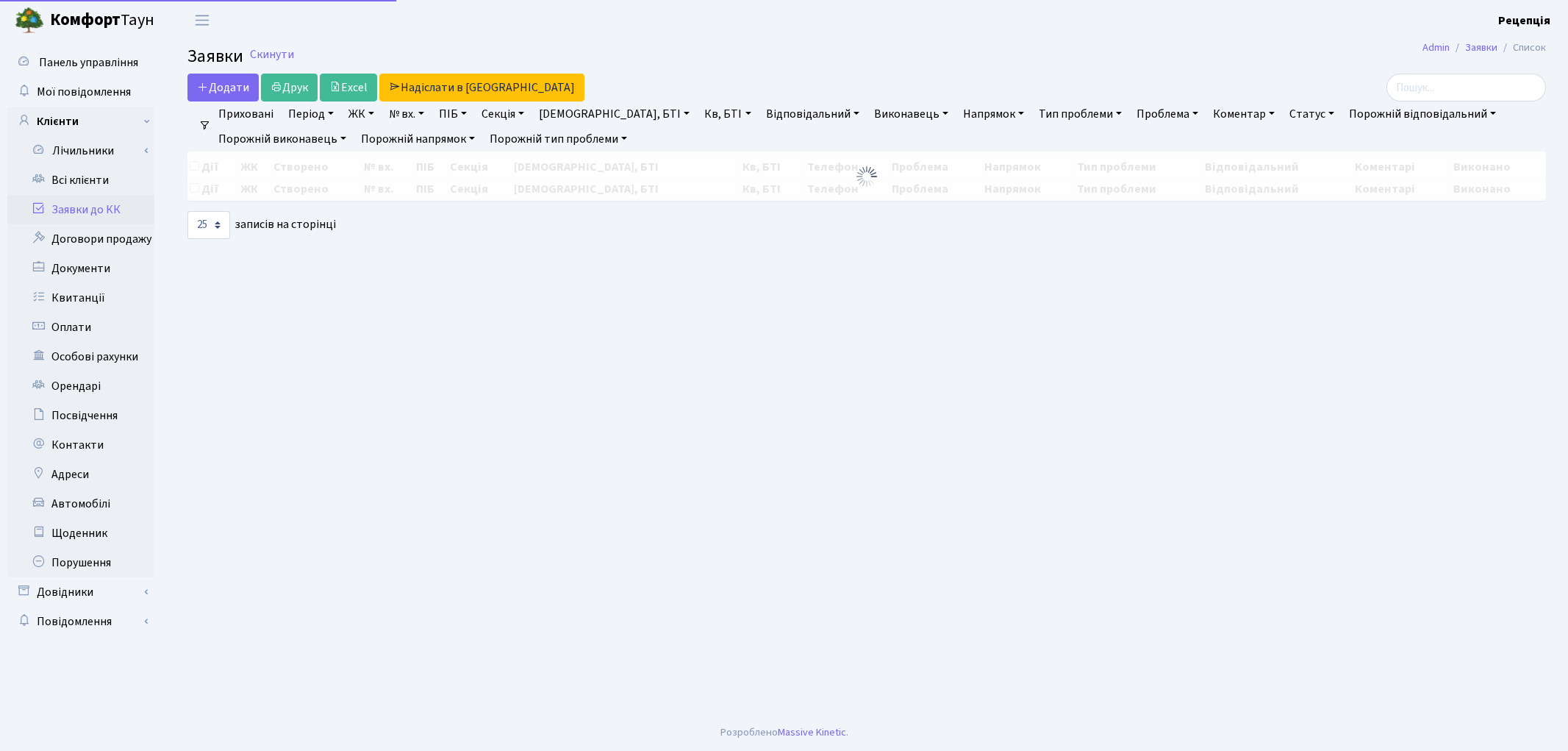
select select "25"
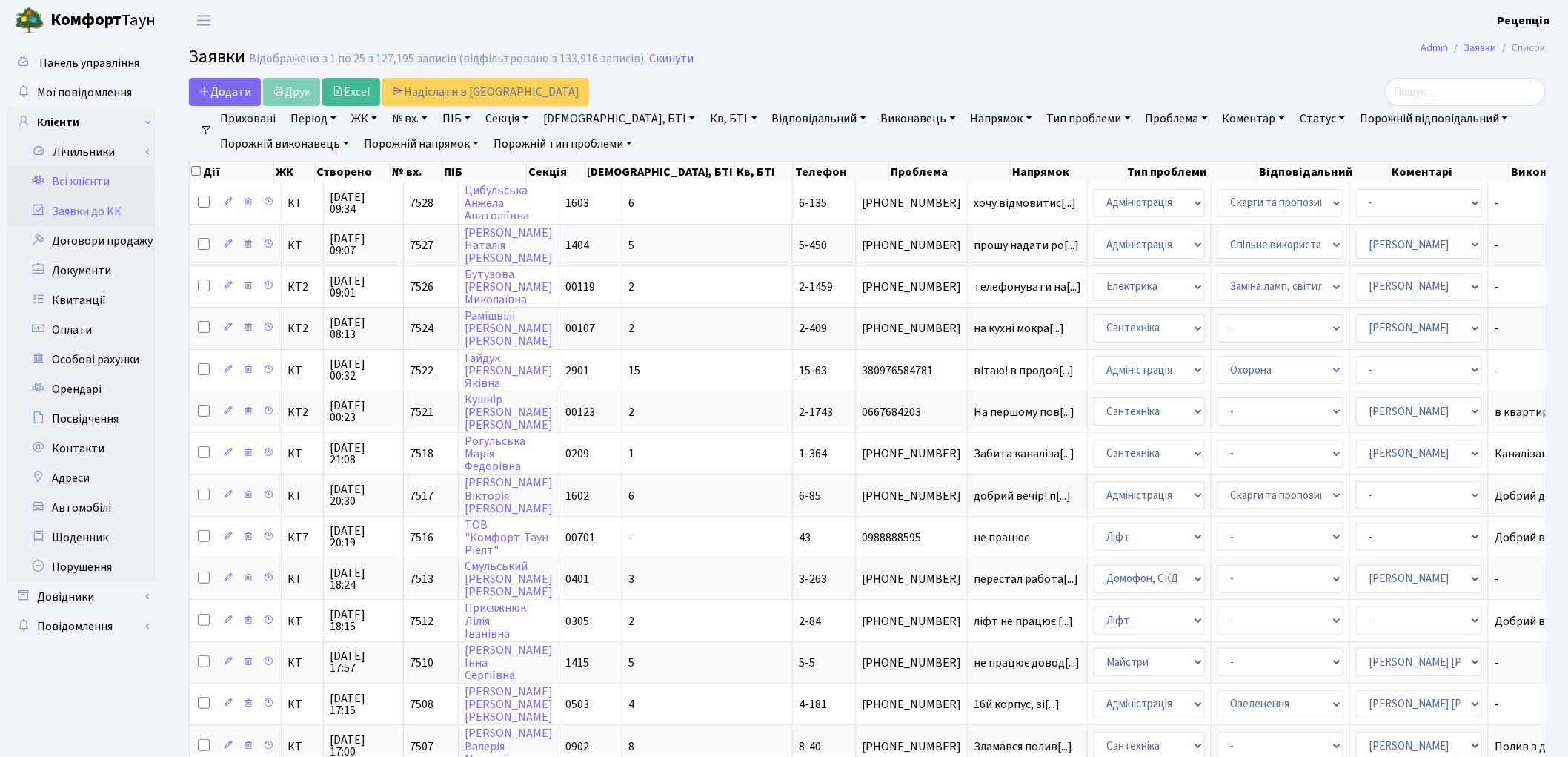
click at [102, 179] on link "Всі клієнти" at bounding box center [81, 182] width 148 height 30
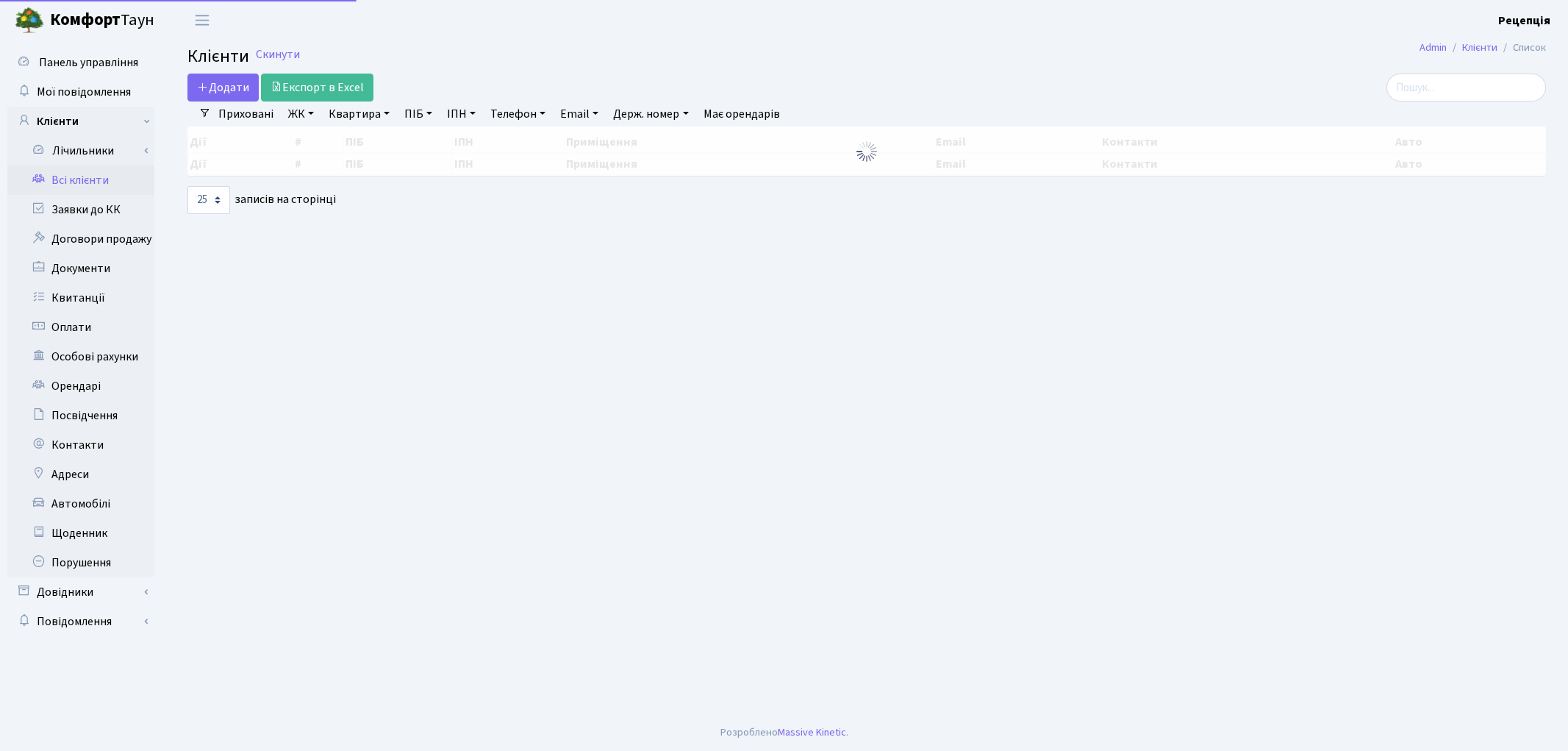
select select "25"
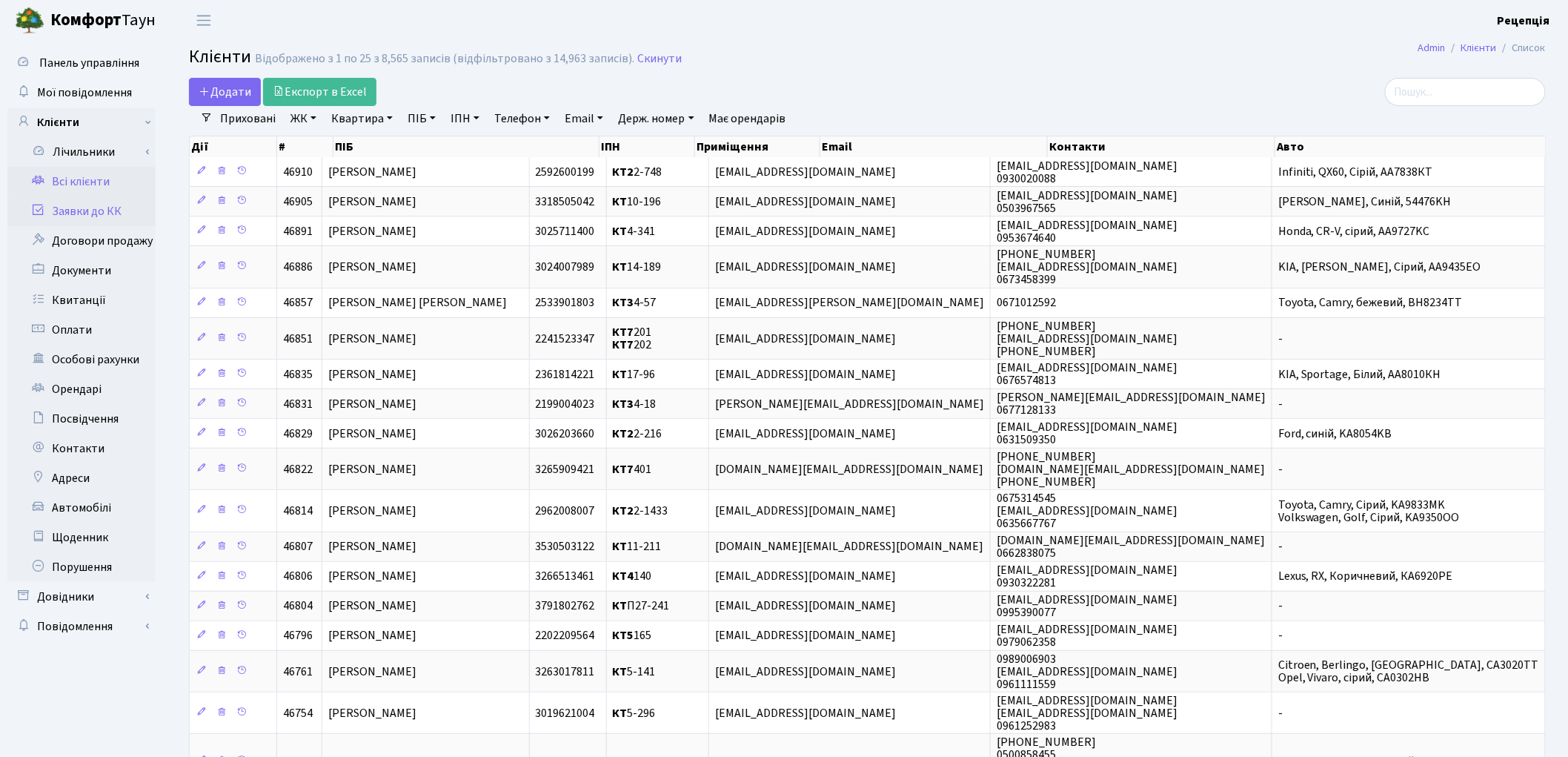
click at [64, 206] on link "Заявки до КК" at bounding box center [81, 211] width 148 height 30
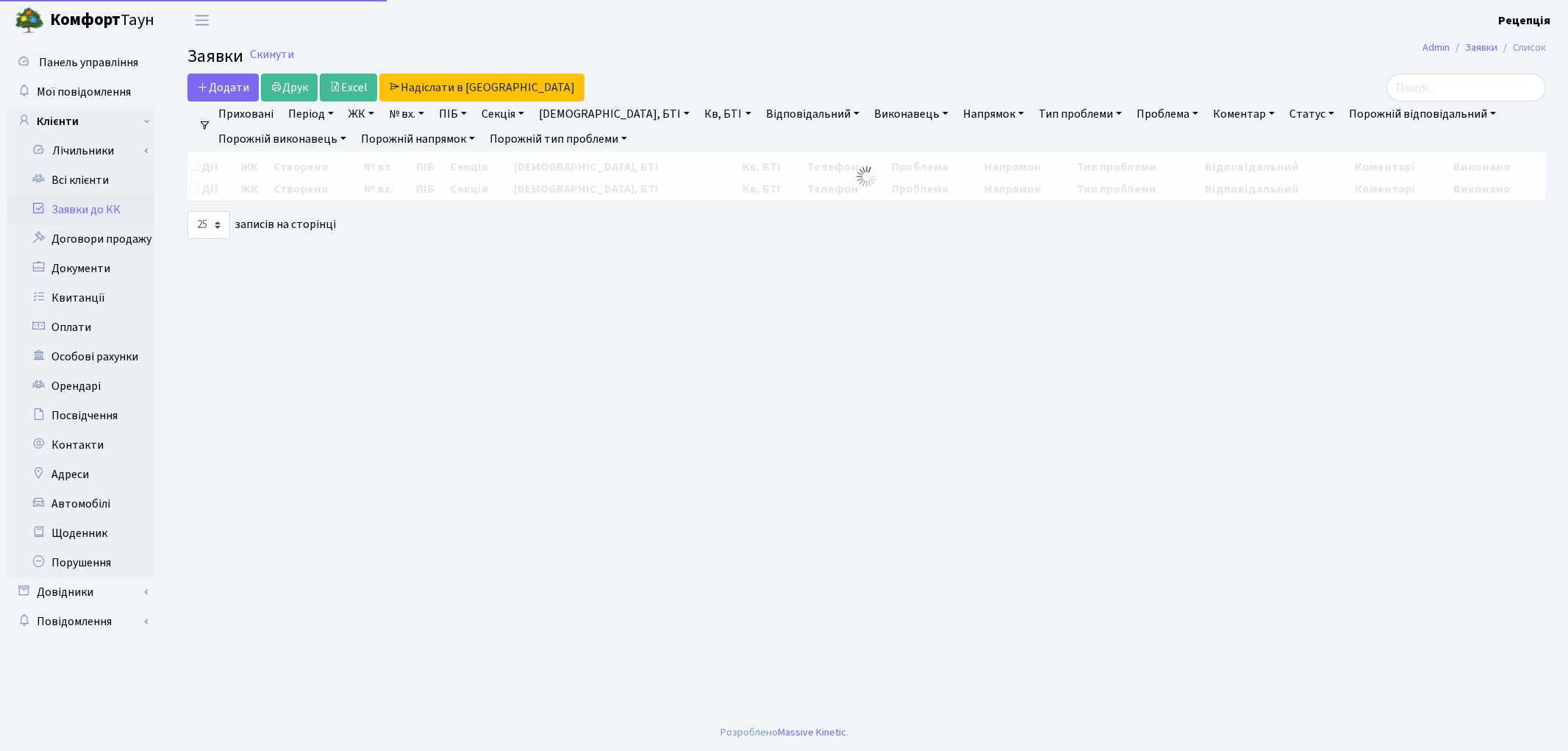
select select "25"
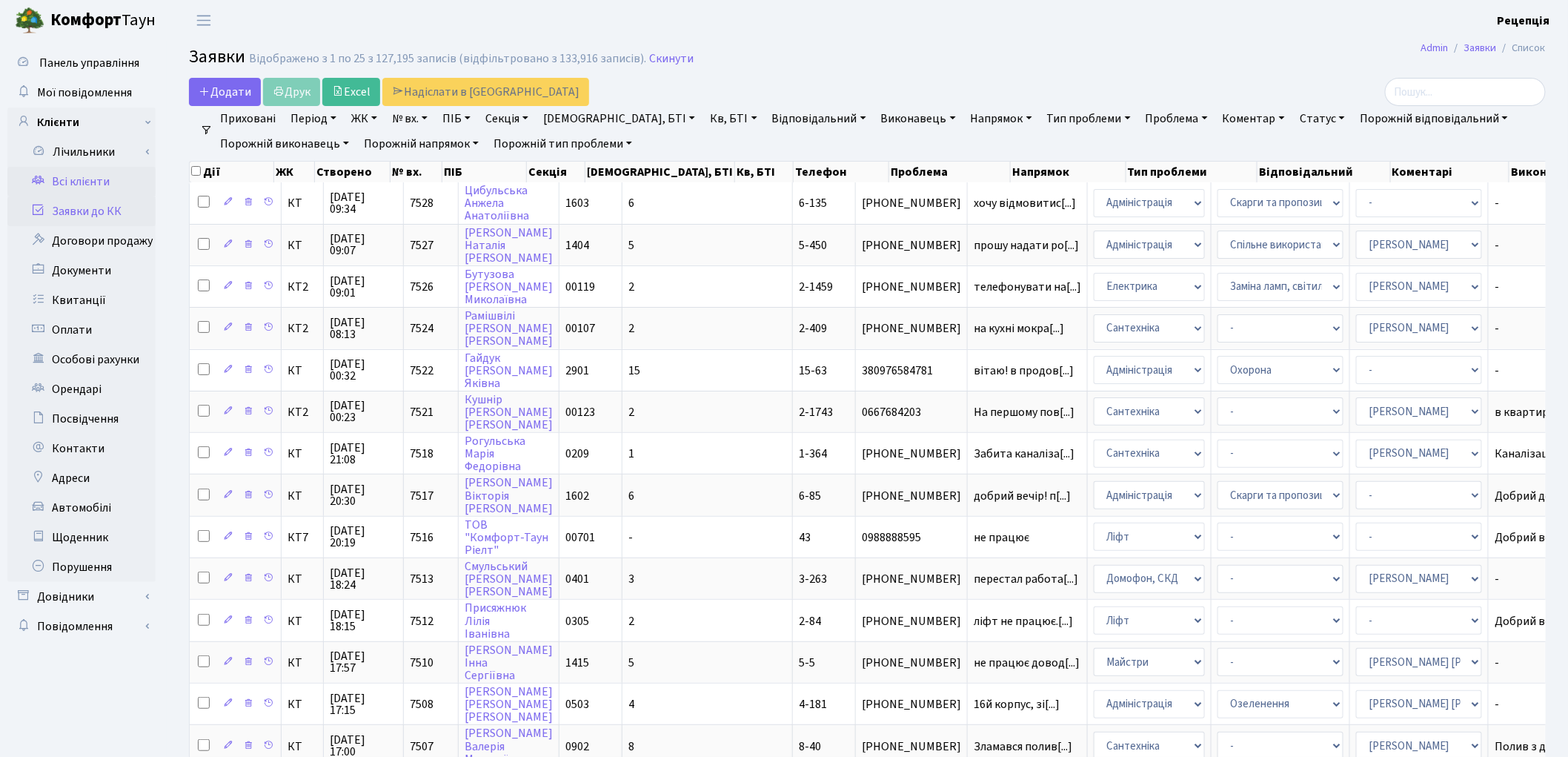
click at [124, 182] on link "Всі клієнти" at bounding box center [81, 182] width 148 height 30
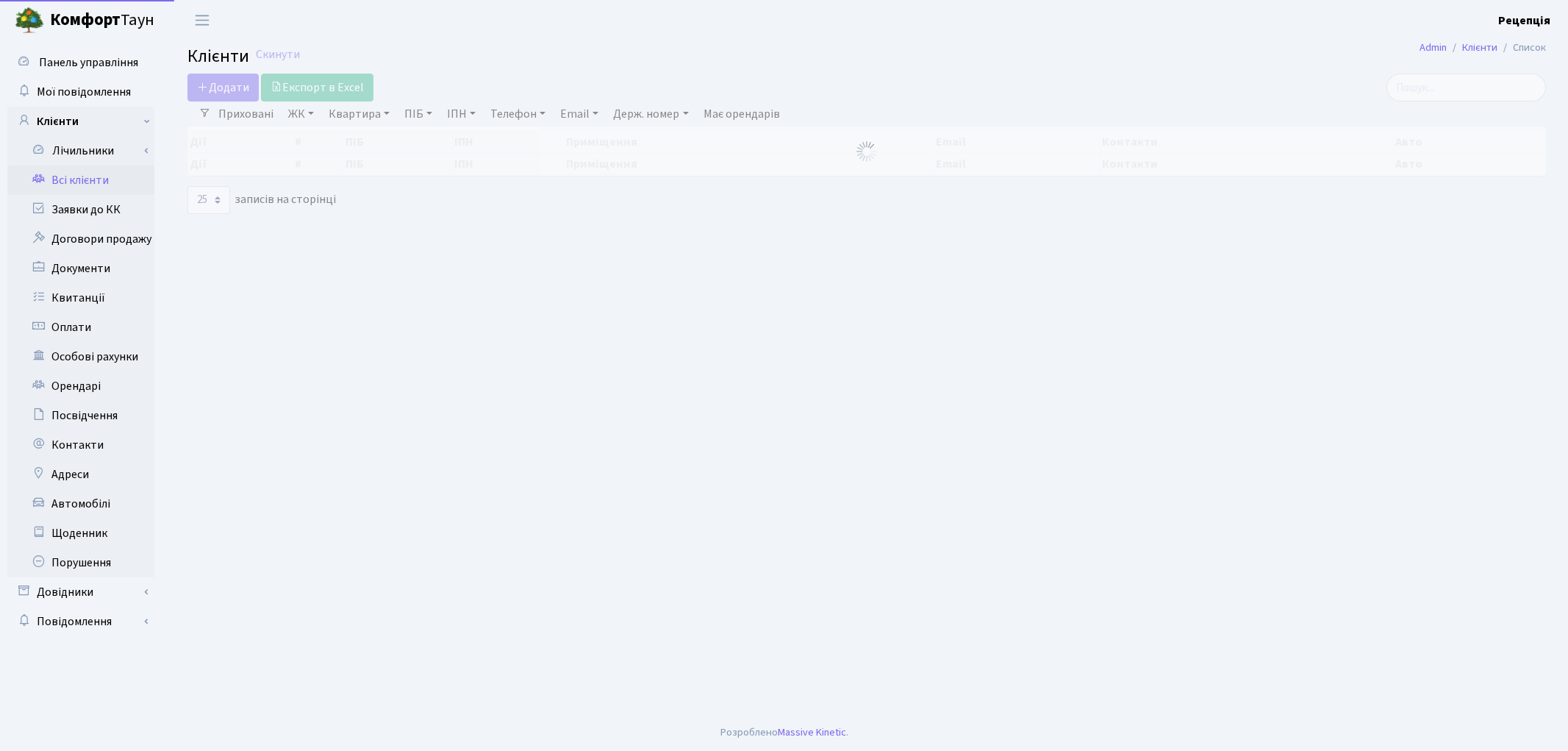
select select "25"
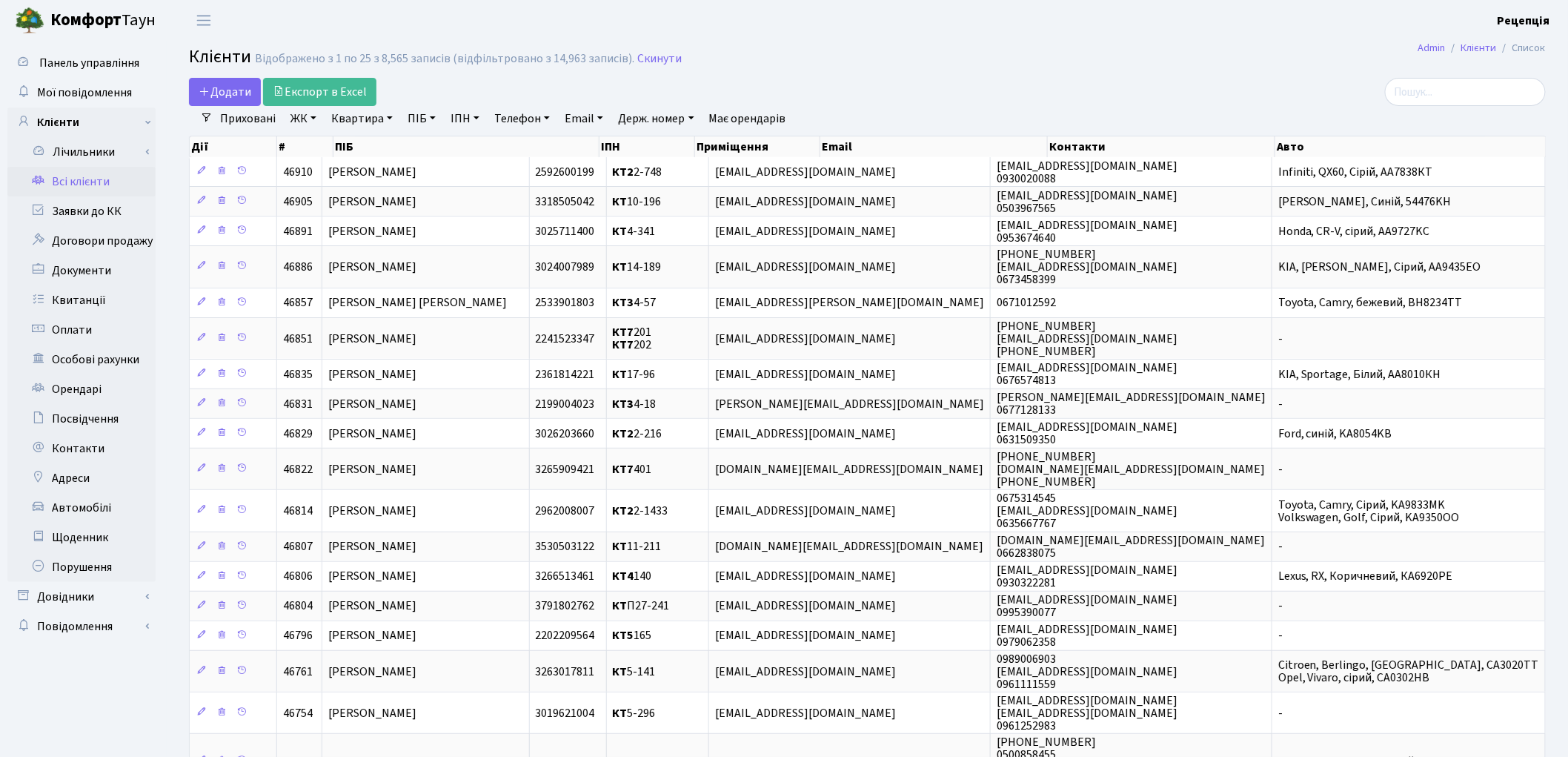
click at [424, 121] on link "ПІБ" at bounding box center [422, 119] width 40 height 25
type input "батьковський"
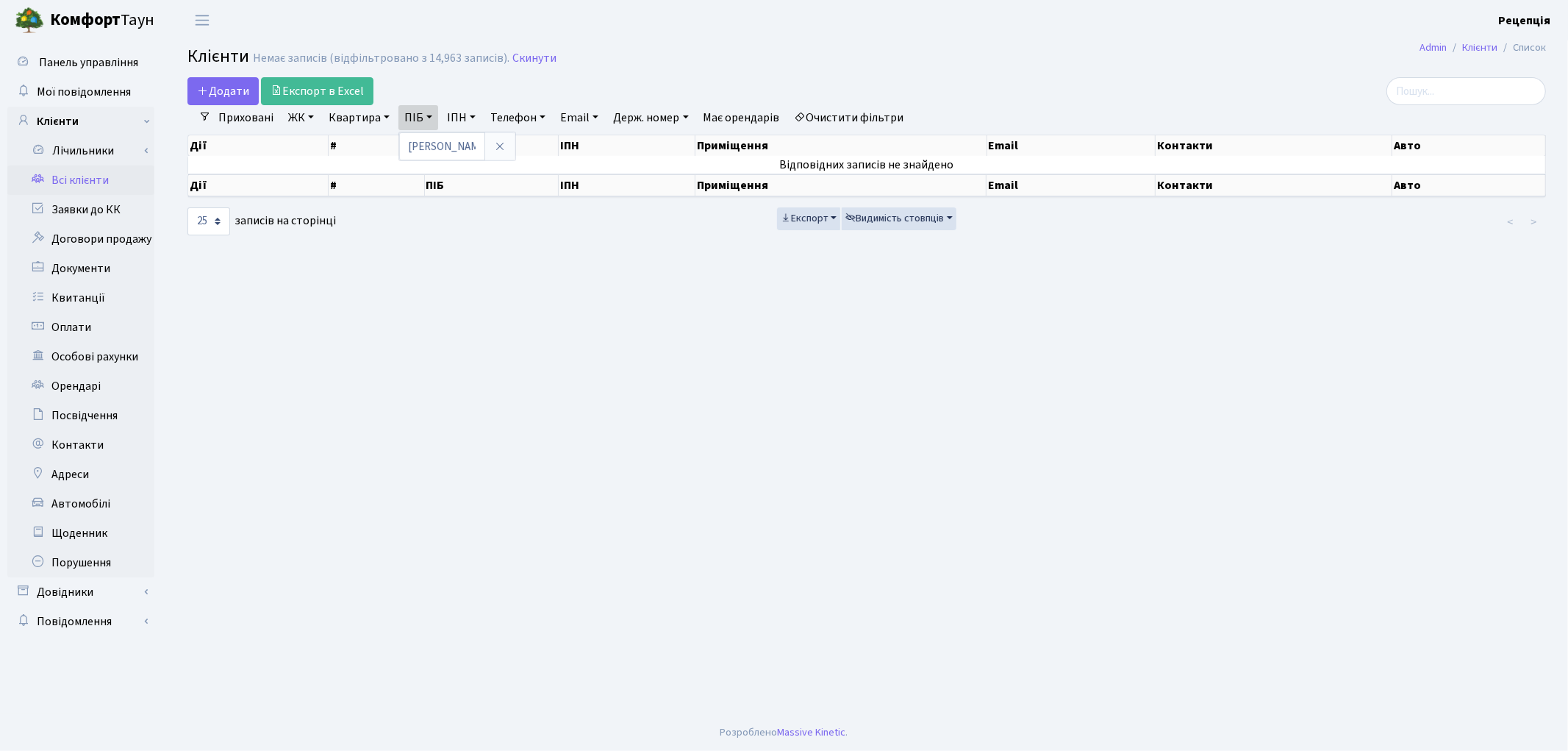
click at [834, 118] on link "Очистити фільтри" at bounding box center [849, 118] width 121 height 25
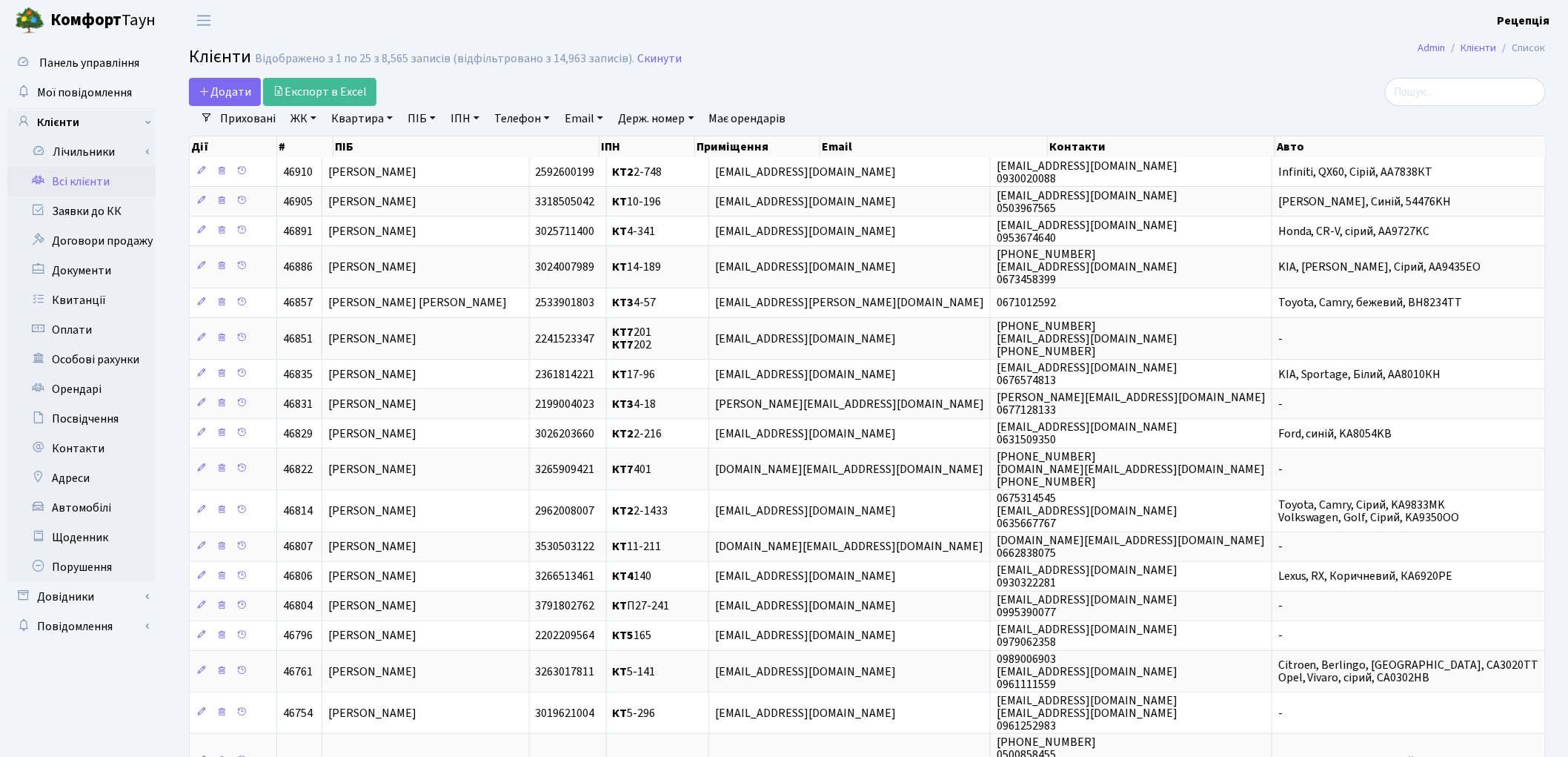
click at [313, 119] on link "ЖК" at bounding box center [303, 119] width 38 height 25
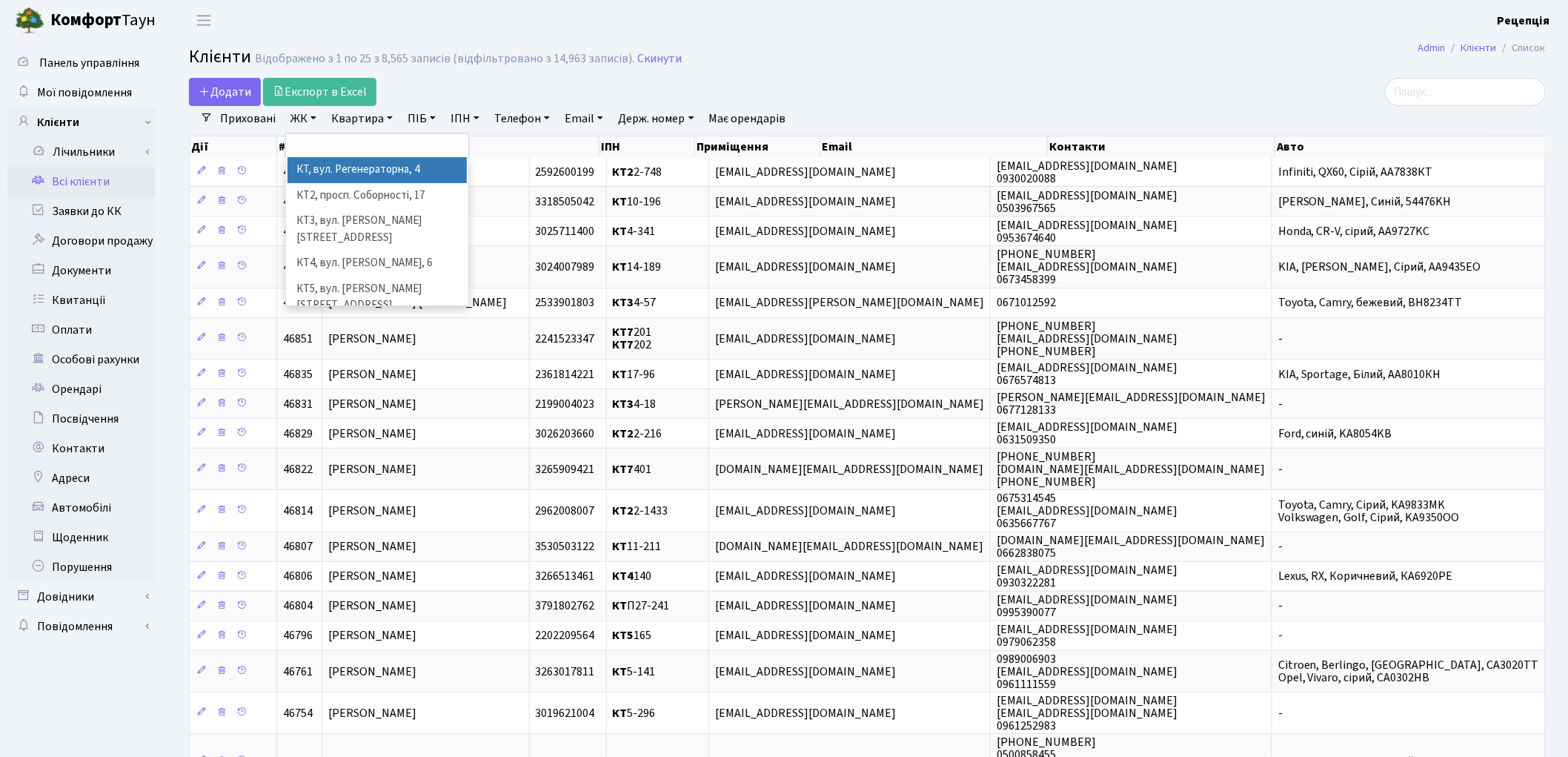
click at [336, 174] on li "КТ, вул. Регенераторна, 4" at bounding box center [377, 170] width 179 height 26
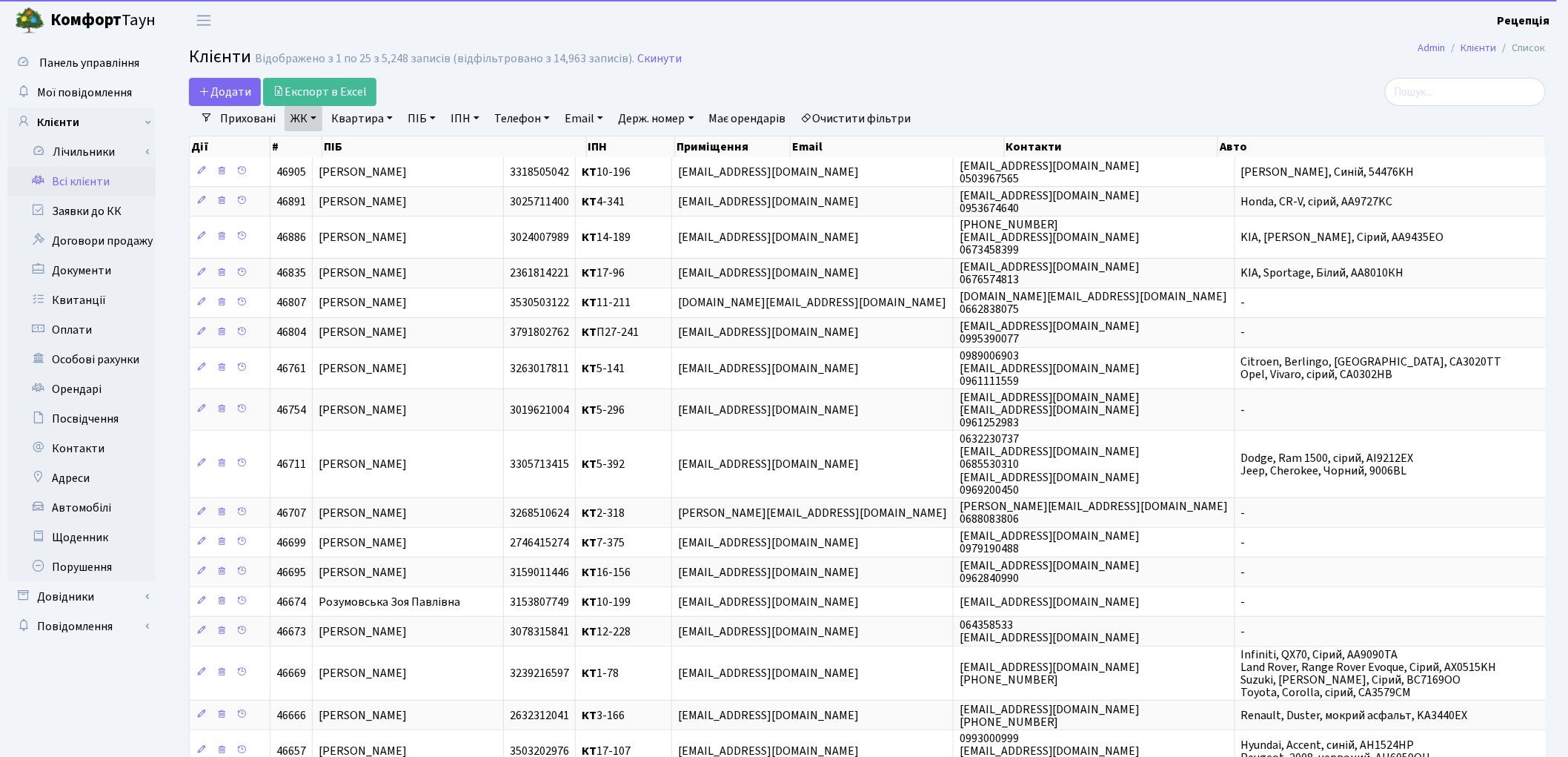
click at [376, 116] on link "Квартира" at bounding box center [362, 119] width 73 height 25
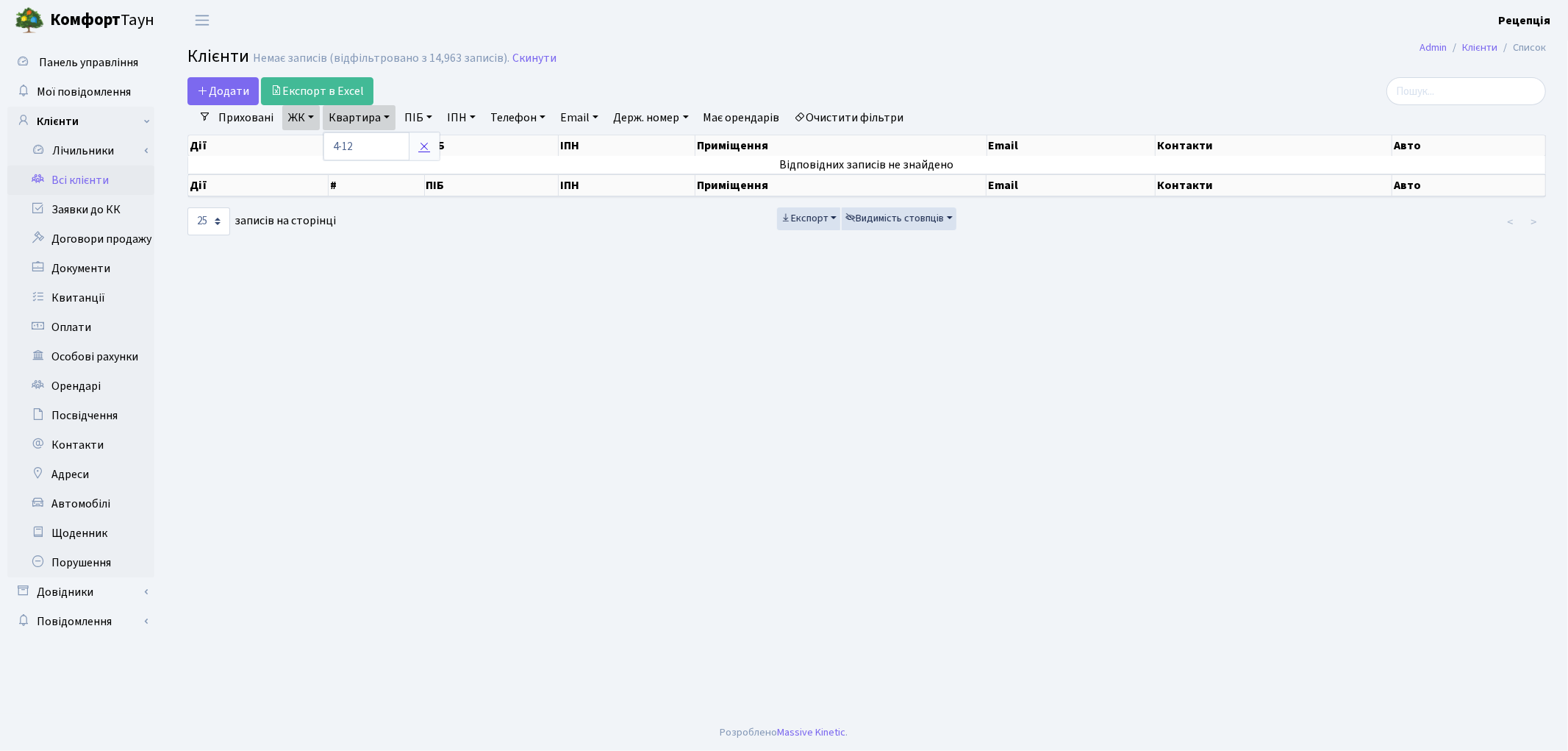
click at [430, 146] on icon at bounding box center [424, 147] width 12 height 12
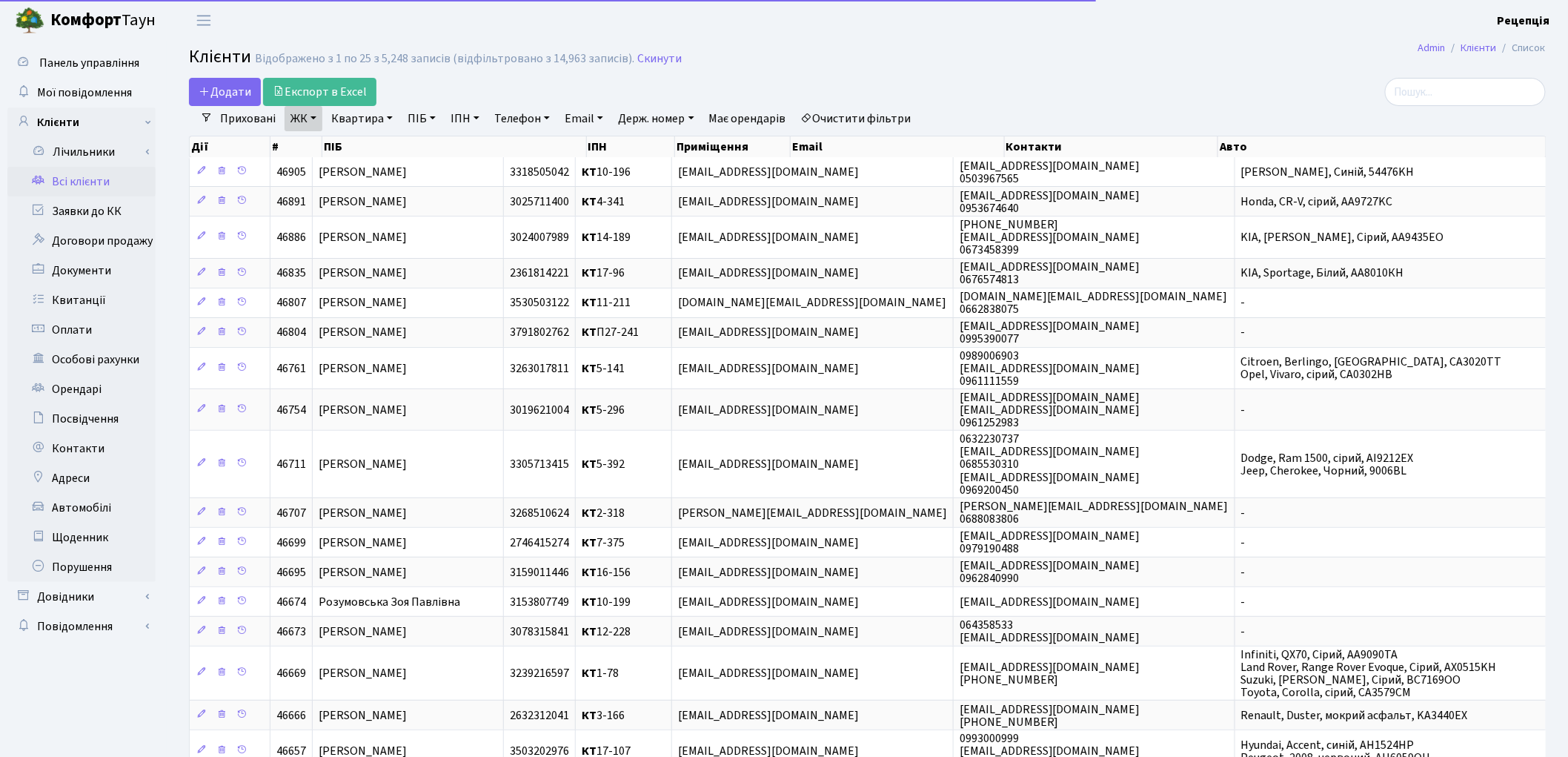
click at [846, 111] on link "Очистити фільтри" at bounding box center [856, 119] width 122 height 25
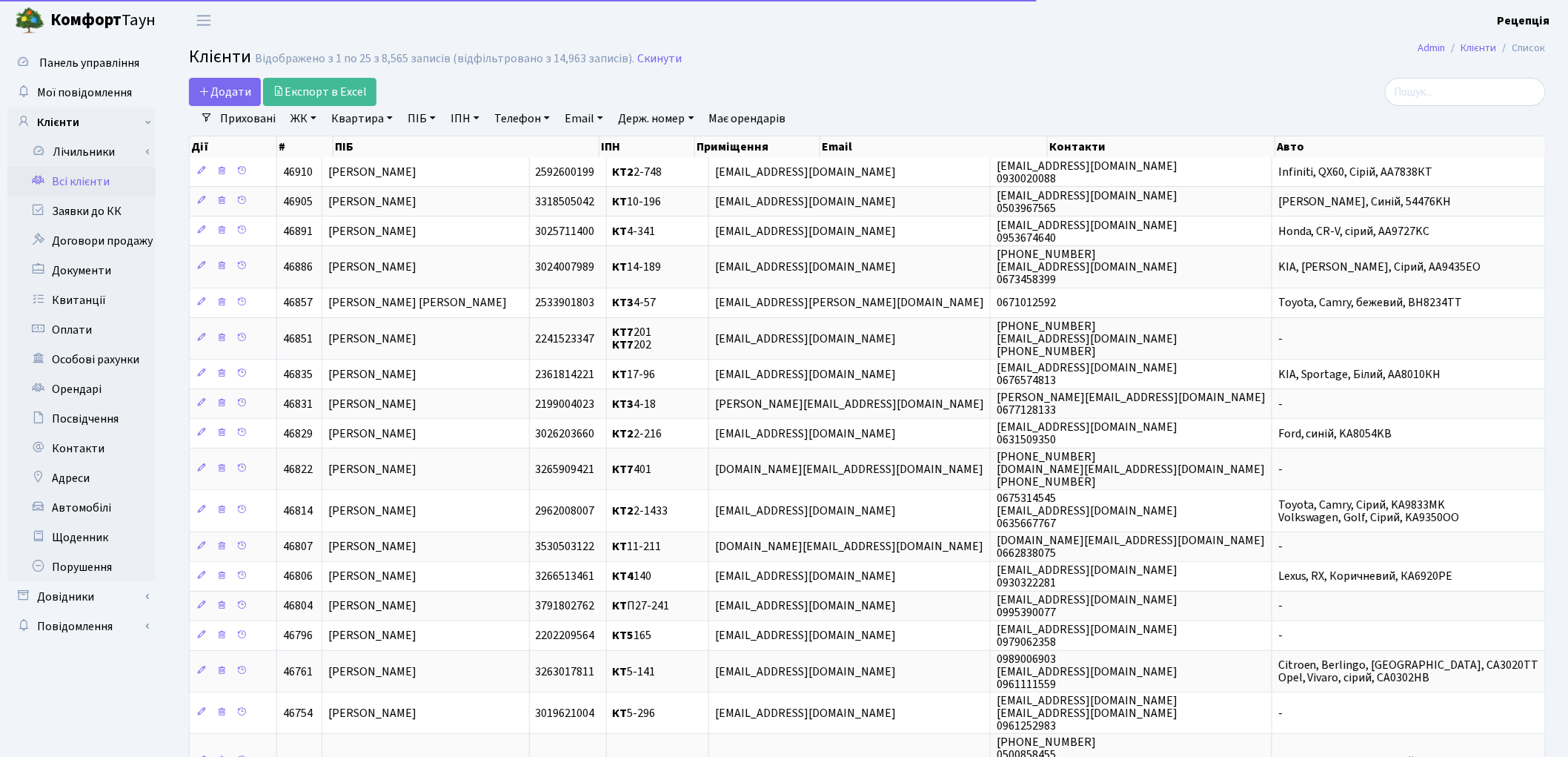
click at [298, 123] on link "ЖК" at bounding box center [303, 119] width 38 height 25
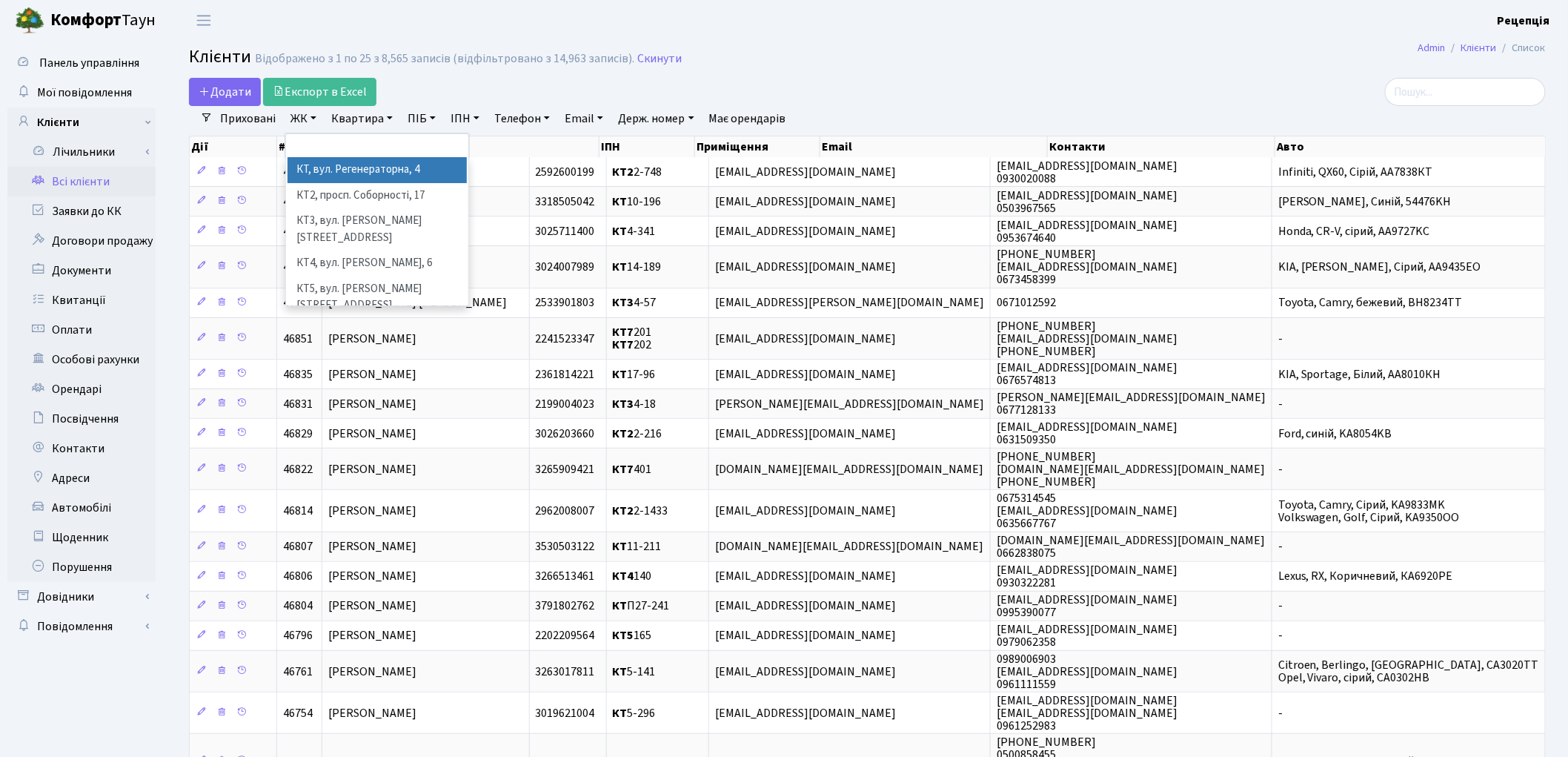
drag, startPoint x: 309, startPoint y: 169, endPoint x: 343, endPoint y: 151, distance: 38.5
click at [309, 169] on li "КТ, вул. Регенераторна, 4" at bounding box center [377, 170] width 179 height 26
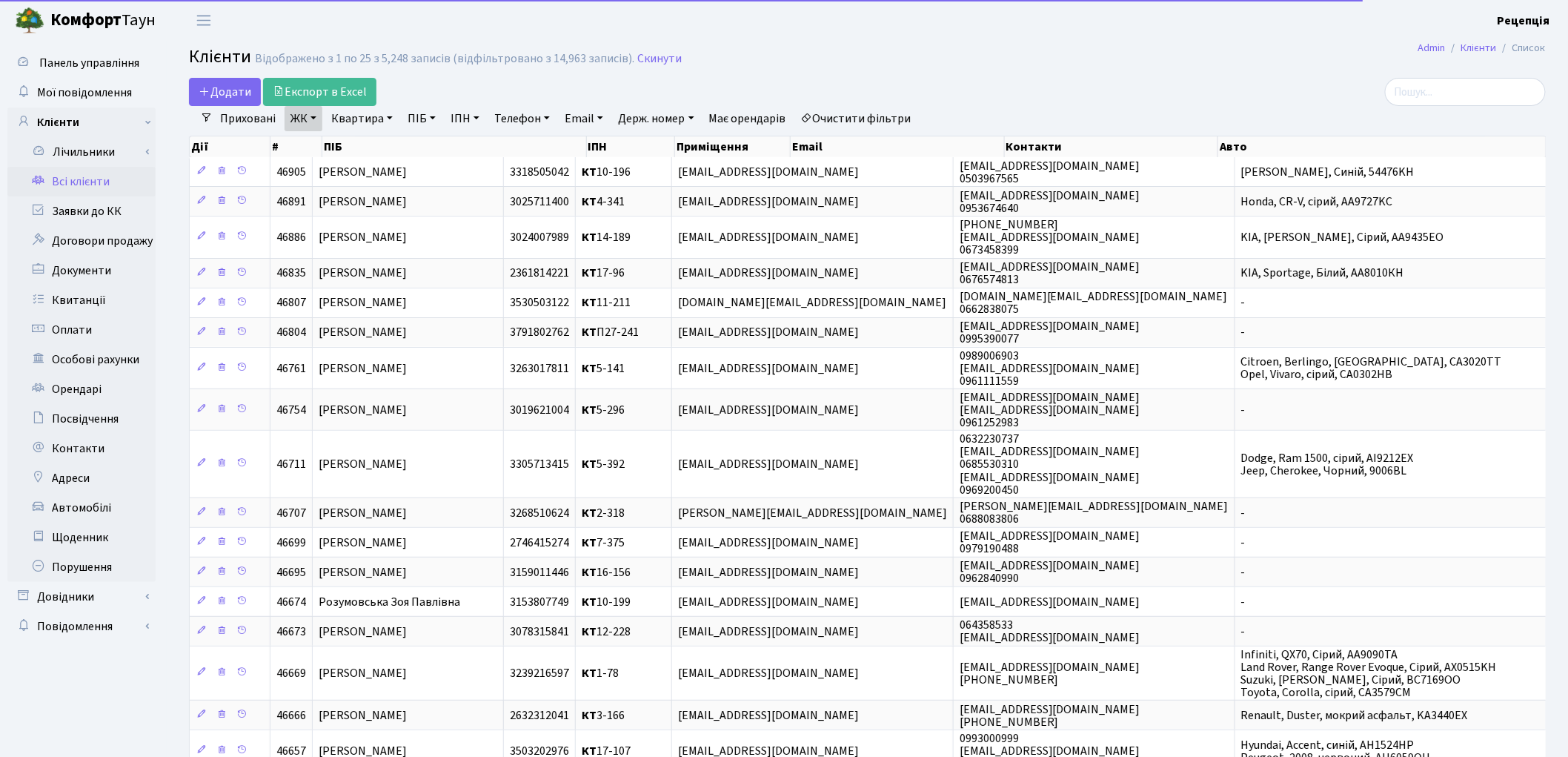
click at [375, 117] on link "Квартира" at bounding box center [362, 119] width 73 height 25
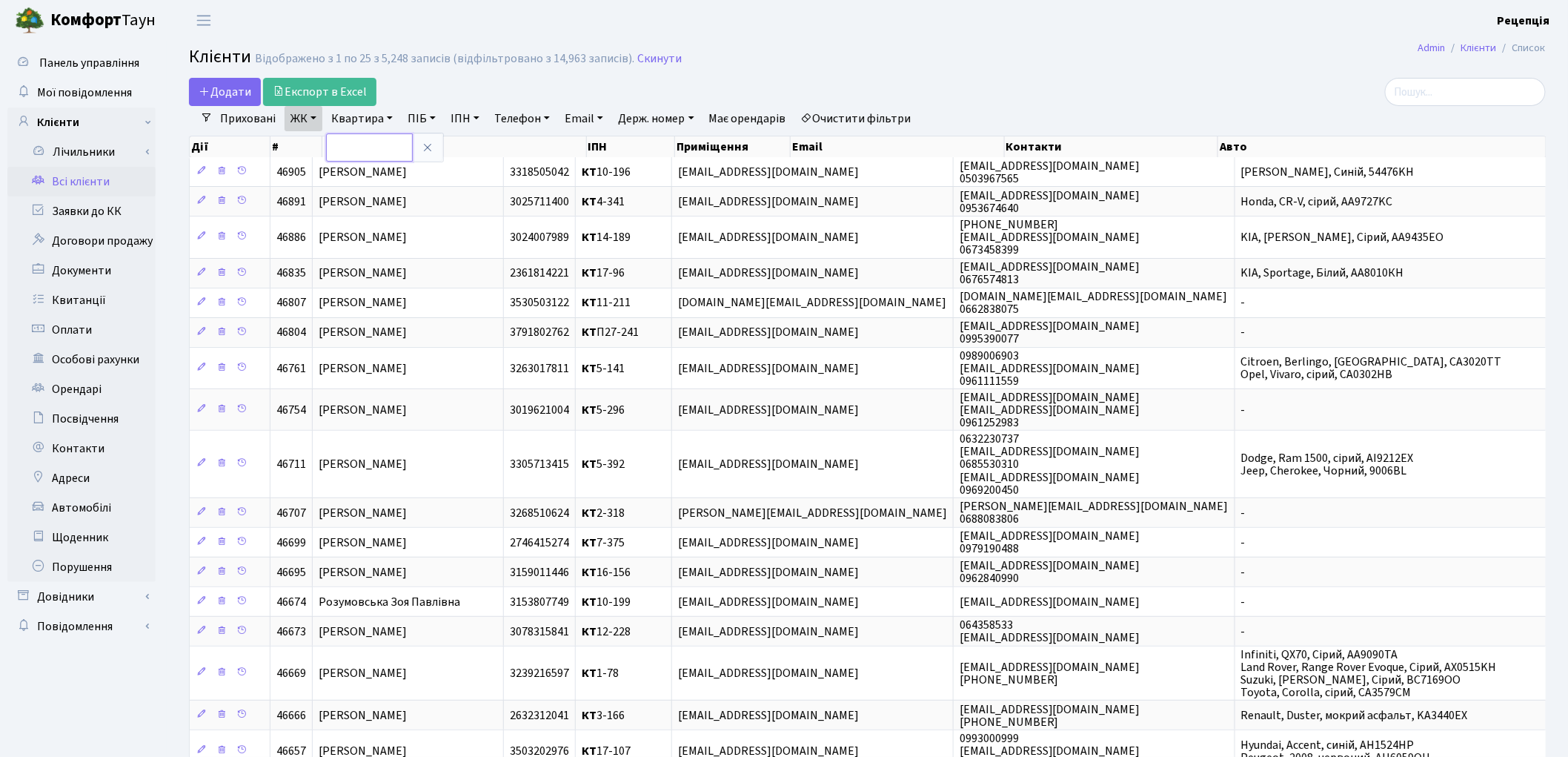
click at [388, 139] on input "text" at bounding box center [369, 148] width 86 height 28
type input "12-4"
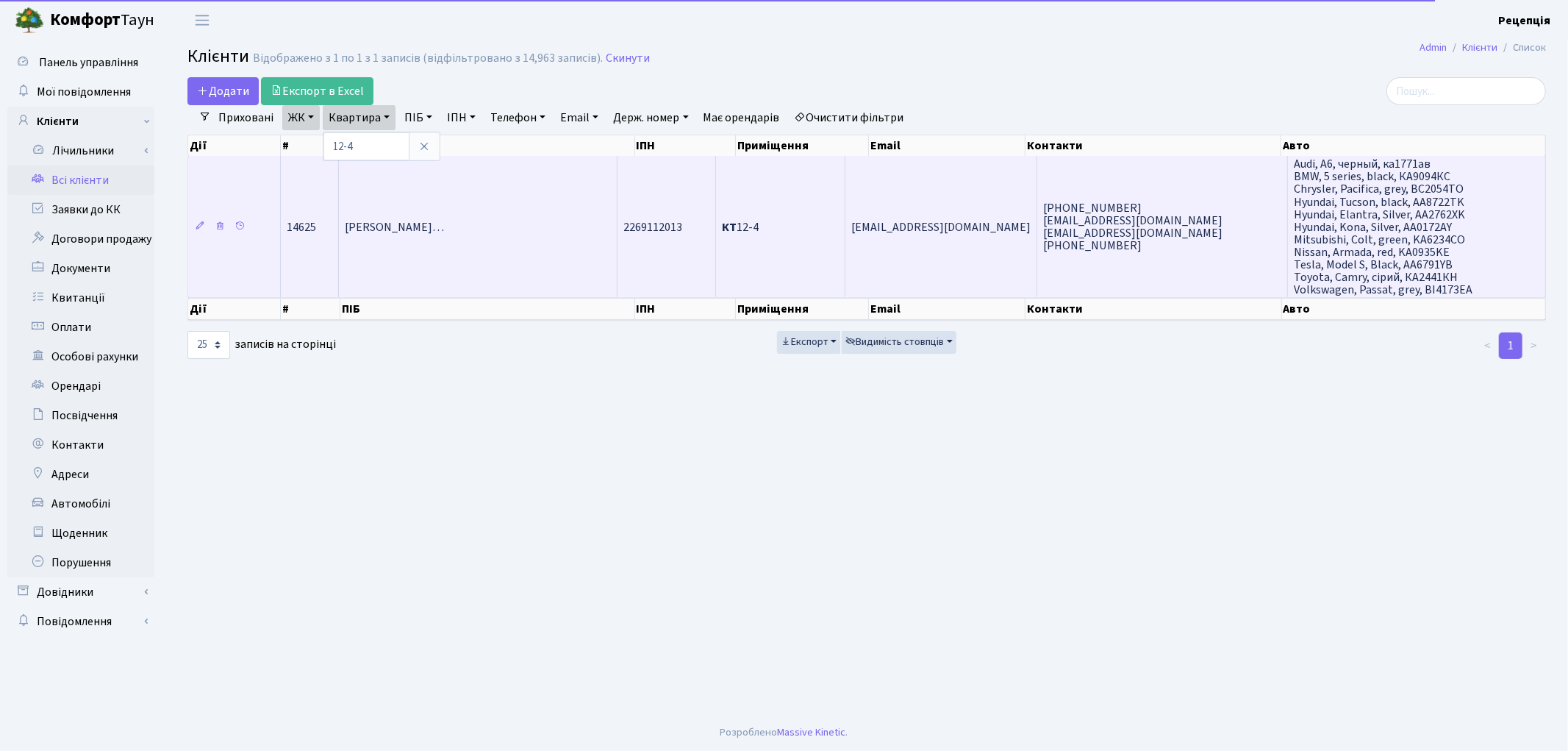
click at [444, 219] on span "Бутьковський Василь Станіславови…" at bounding box center [394, 227] width 99 height 16
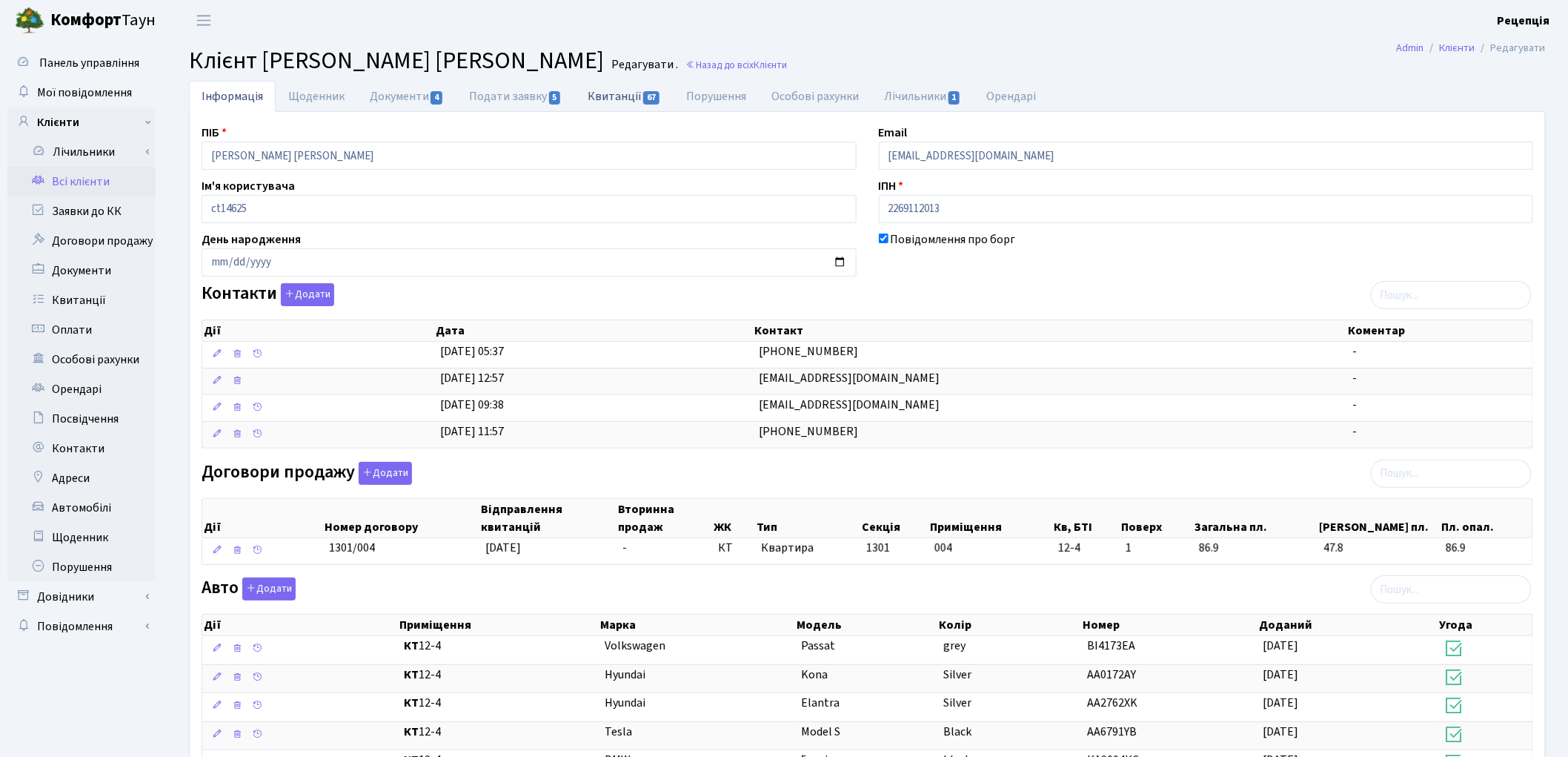
click at [630, 106] on link "Квитанції 67" at bounding box center [624, 95] width 98 height 31
select select "25"
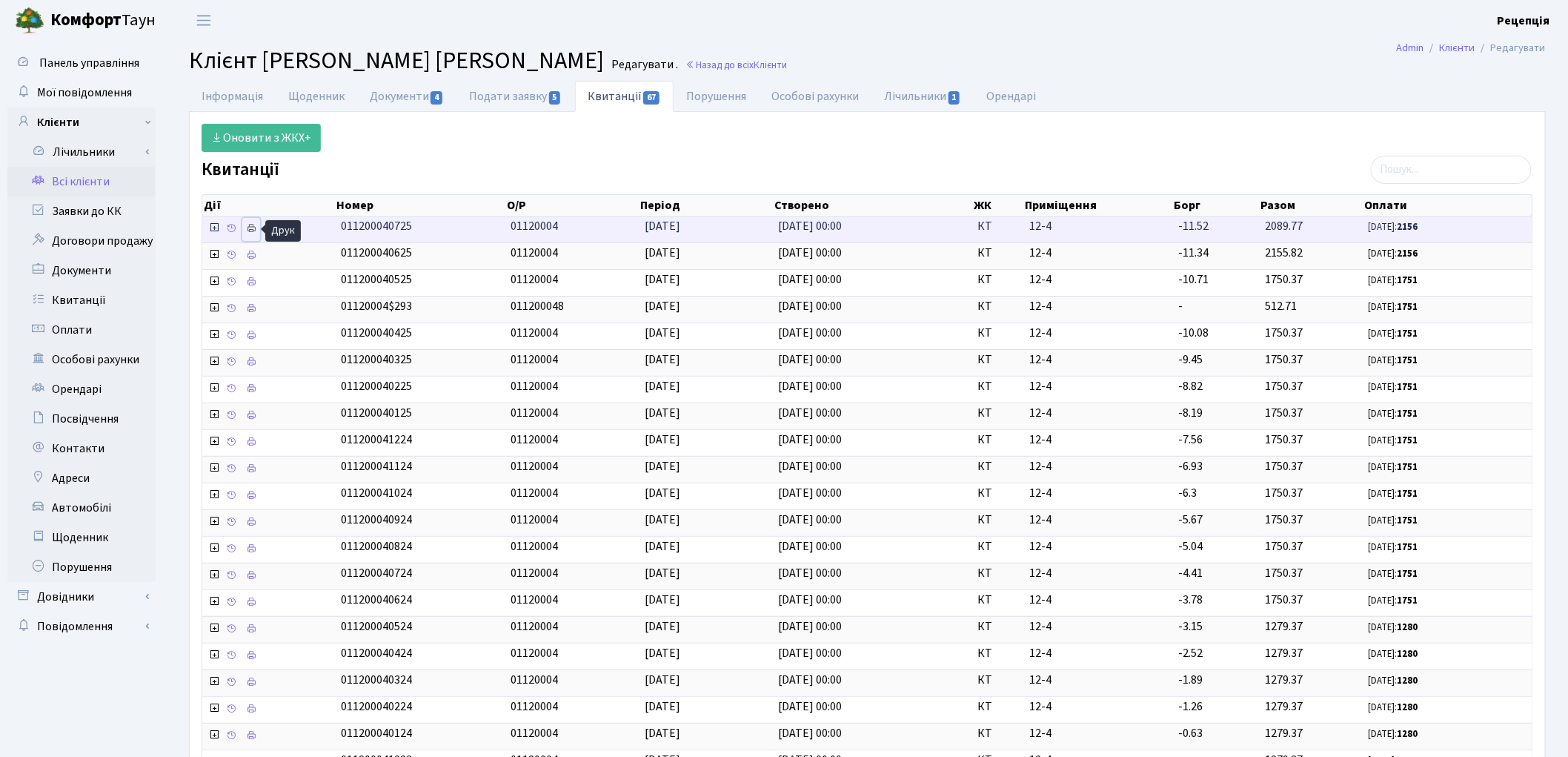
click at [254, 232] on icon at bounding box center [251, 228] width 10 height 10
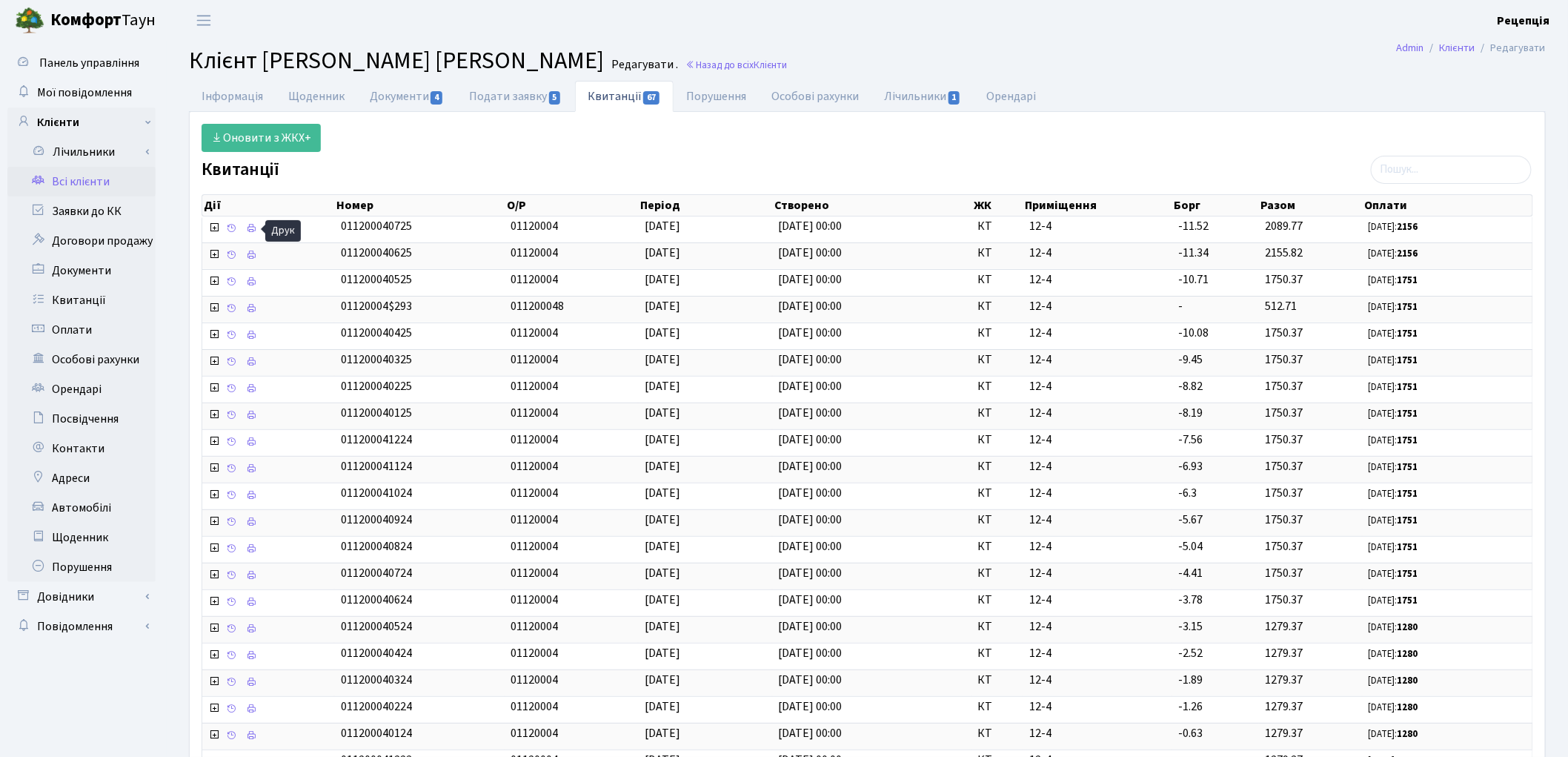
click at [75, 171] on link "Всі клієнти" at bounding box center [81, 182] width 148 height 30
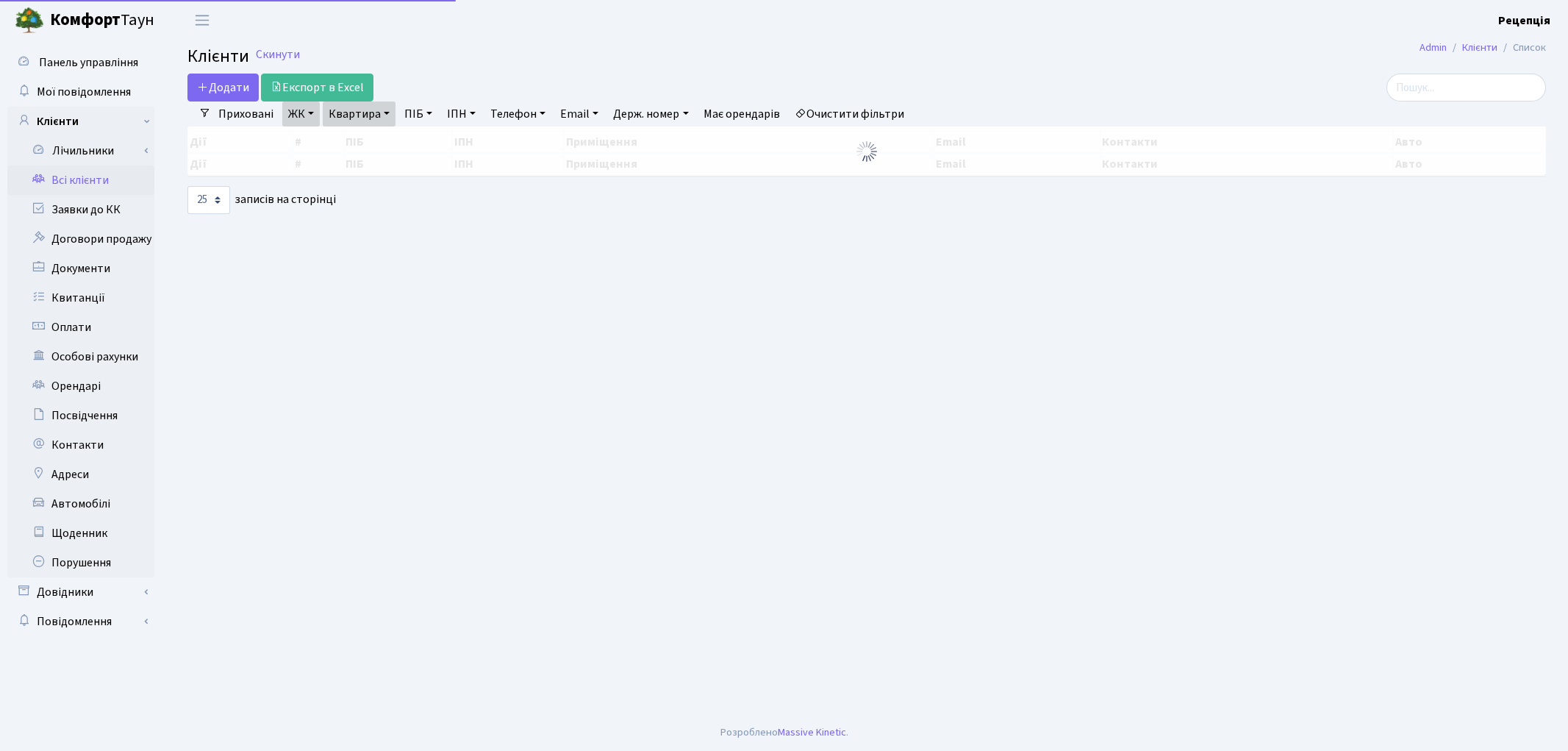
select select "25"
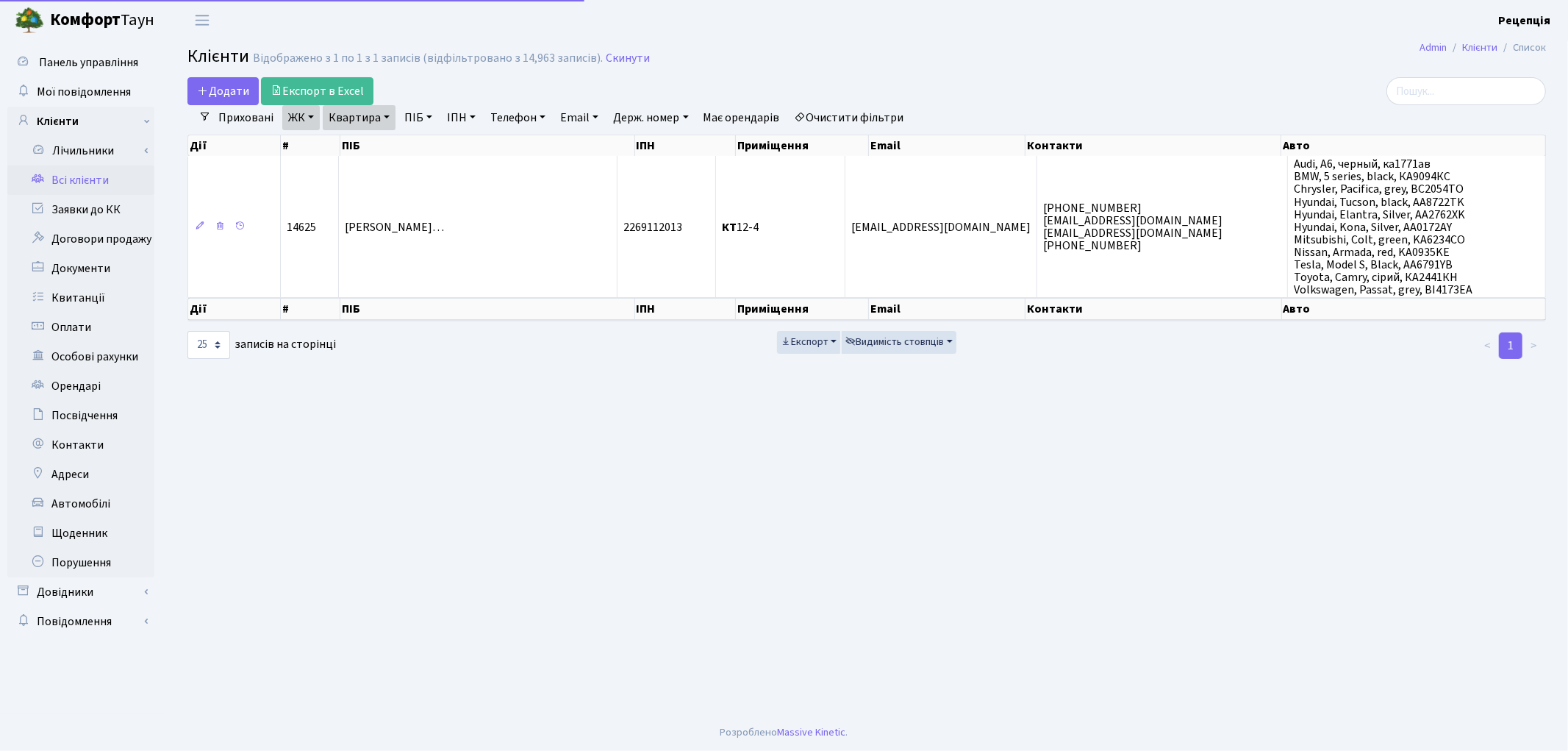
click at [831, 112] on link "Очистити фільтри" at bounding box center [849, 118] width 121 height 25
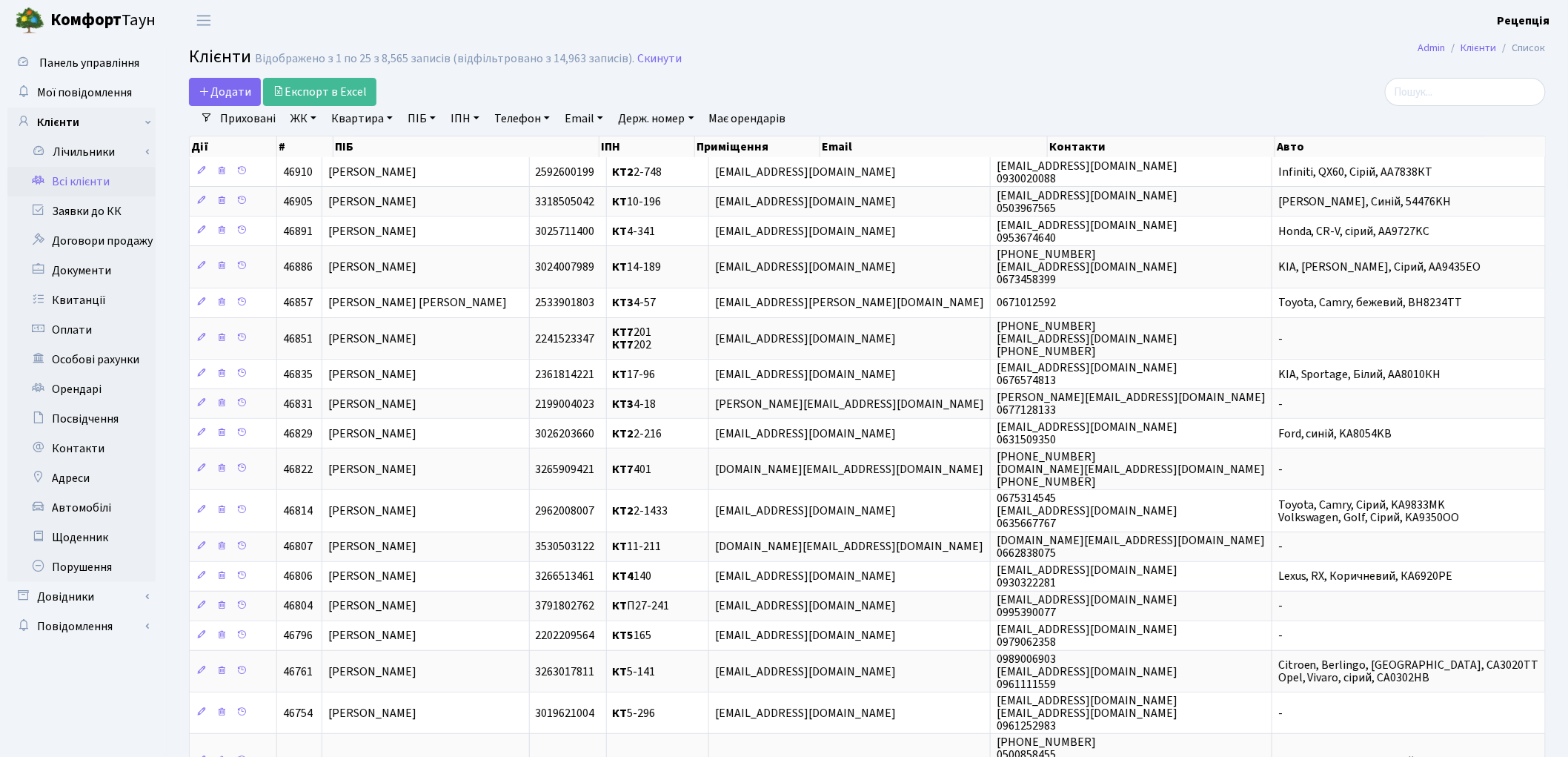
click at [931, 47] on h2 "Клієнти Відображено з 1 по 25 з 8,565 записів (відфільтровано з 14,963 записів)…" at bounding box center [867, 60] width 1357 height 25
click at [304, 116] on link "ЖК" at bounding box center [303, 119] width 38 height 25
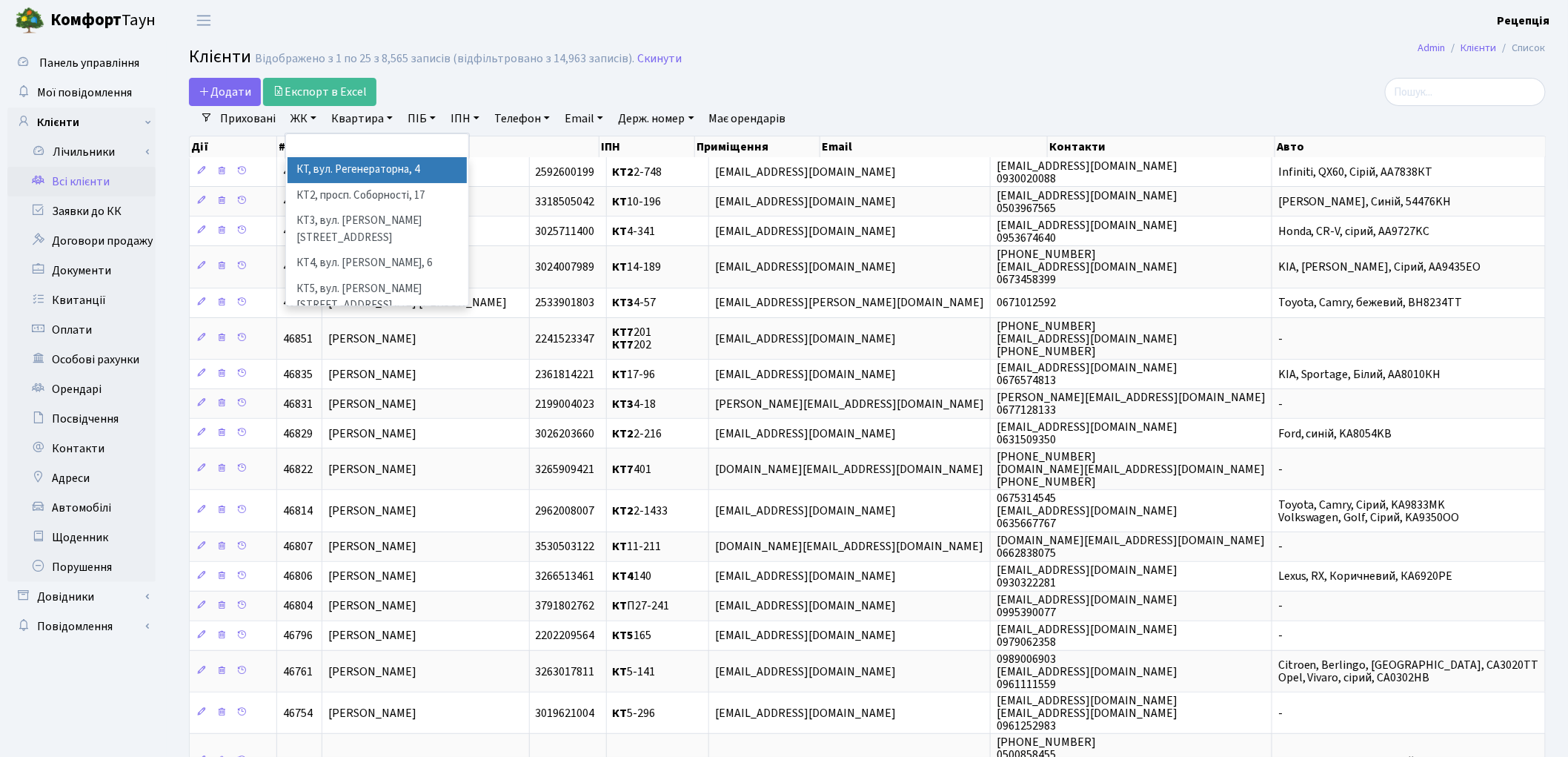
click at [341, 166] on li "КТ, вул. Регенераторна, 4" at bounding box center [377, 170] width 179 height 26
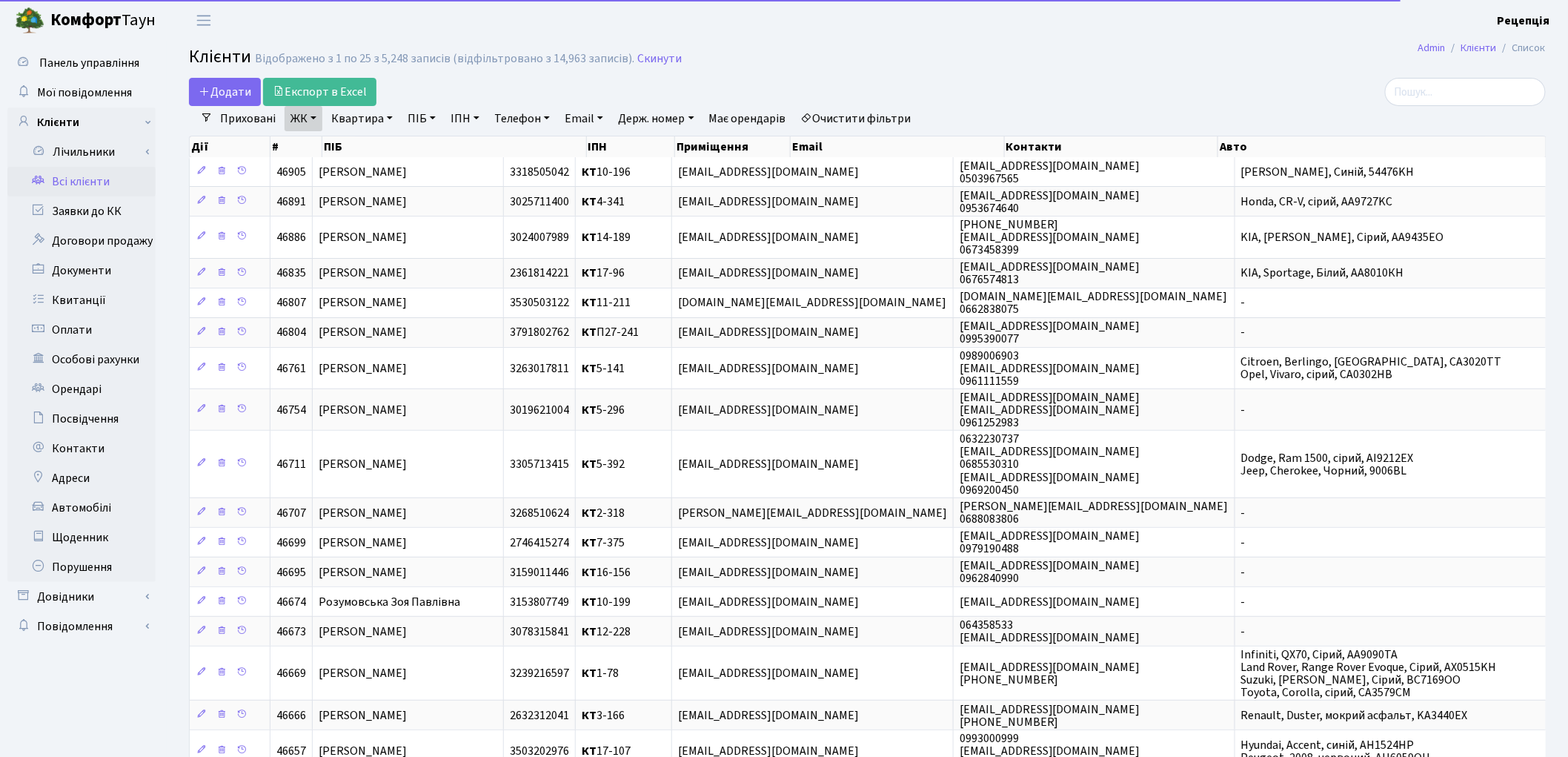
click at [365, 121] on link "Квартира" at bounding box center [362, 119] width 73 height 25
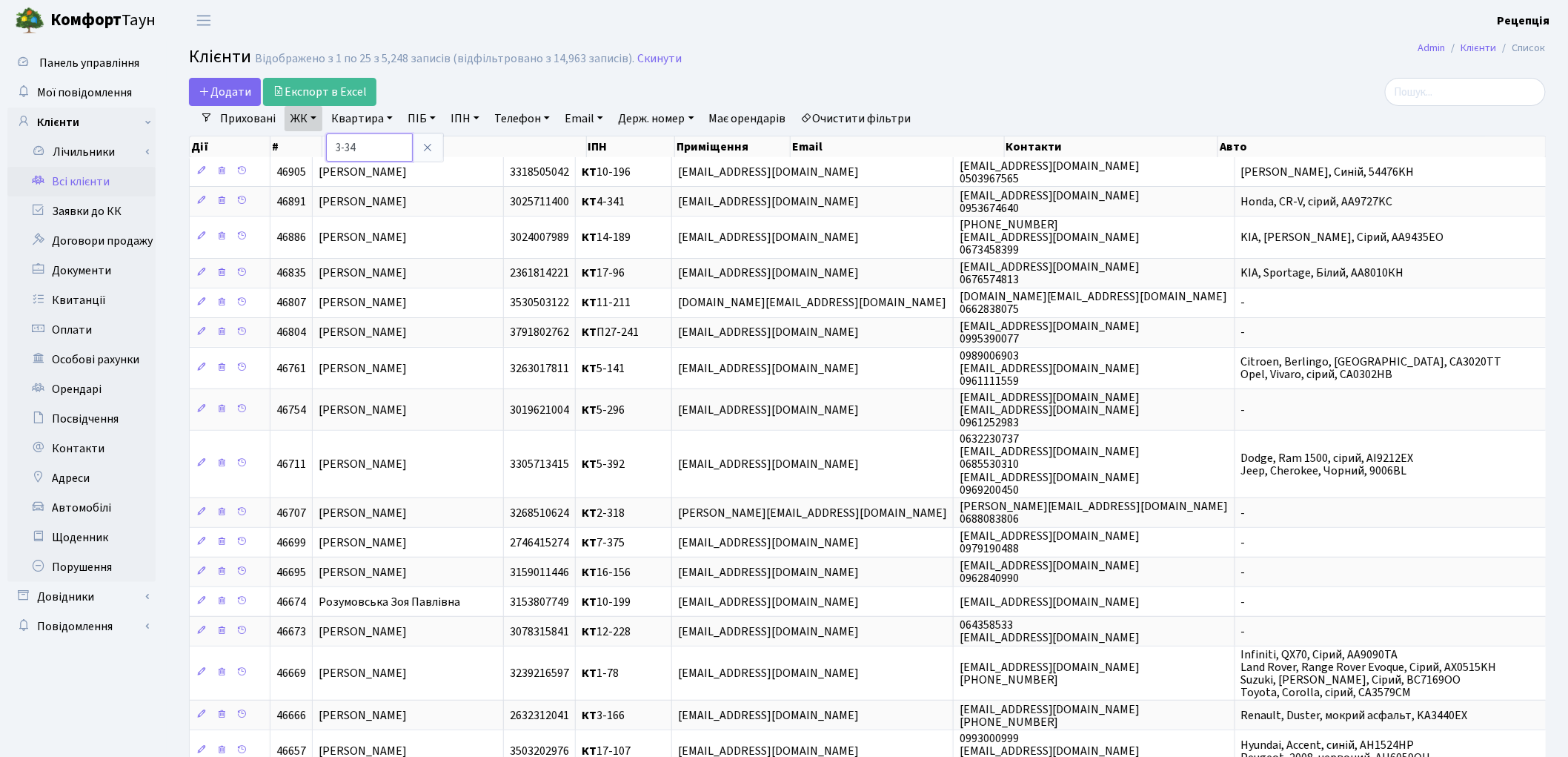
type input "3-34"
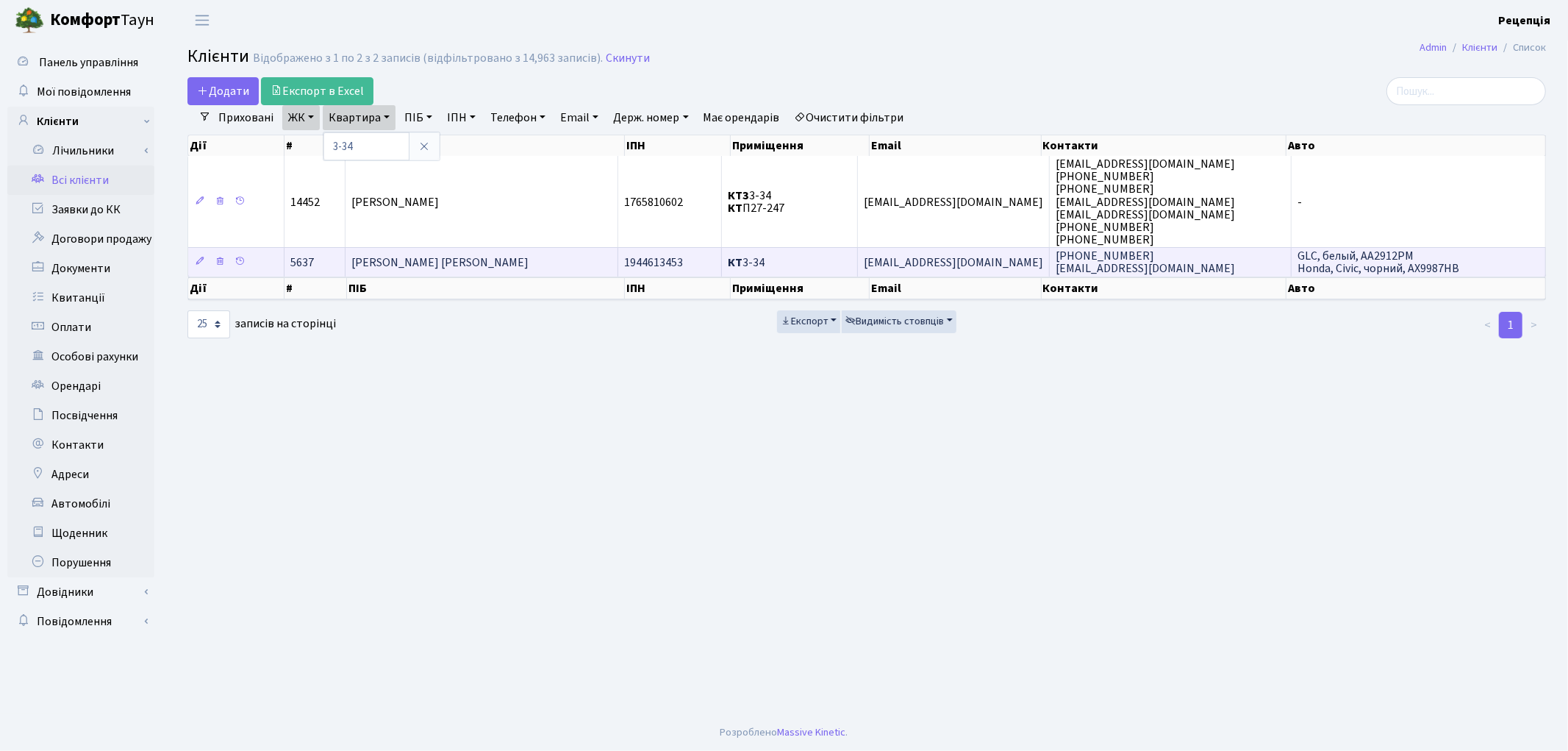
click at [765, 265] on span "КТ 3-34" at bounding box center [746, 263] width 37 height 16
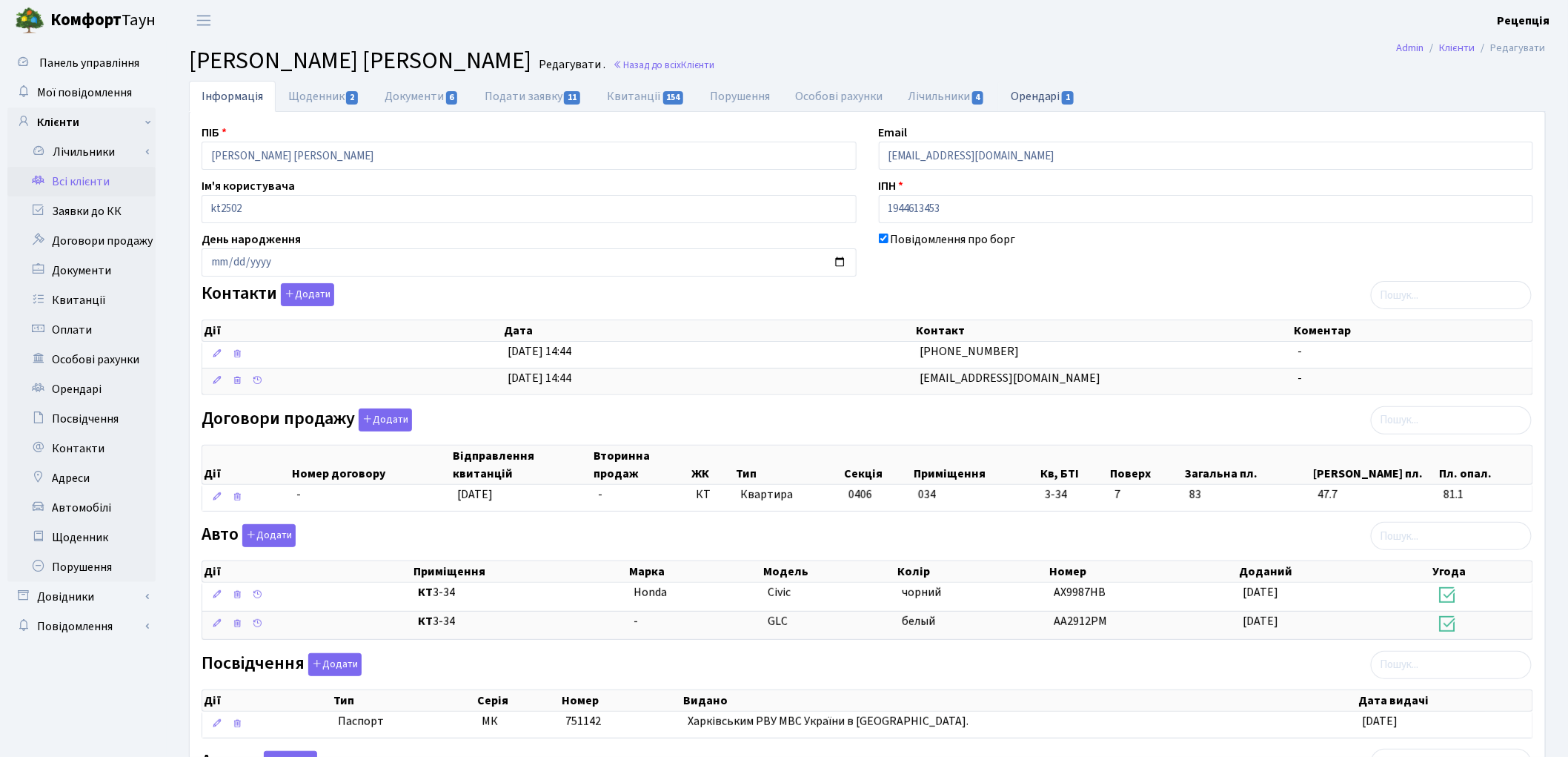
click at [1068, 95] on span "1" at bounding box center [1068, 98] width 12 height 13
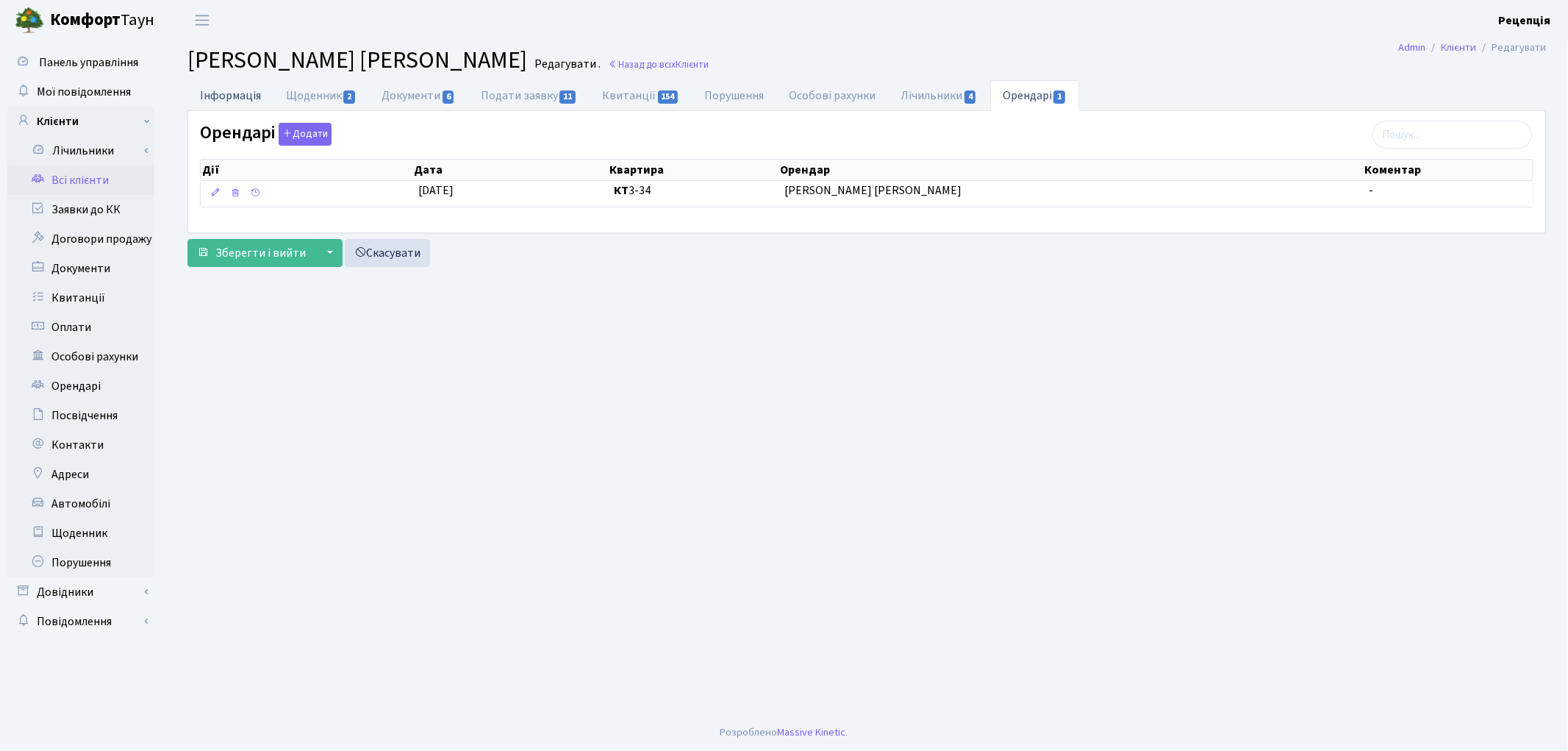
click at [243, 98] on link "Інформація" at bounding box center [230, 95] width 86 height 30
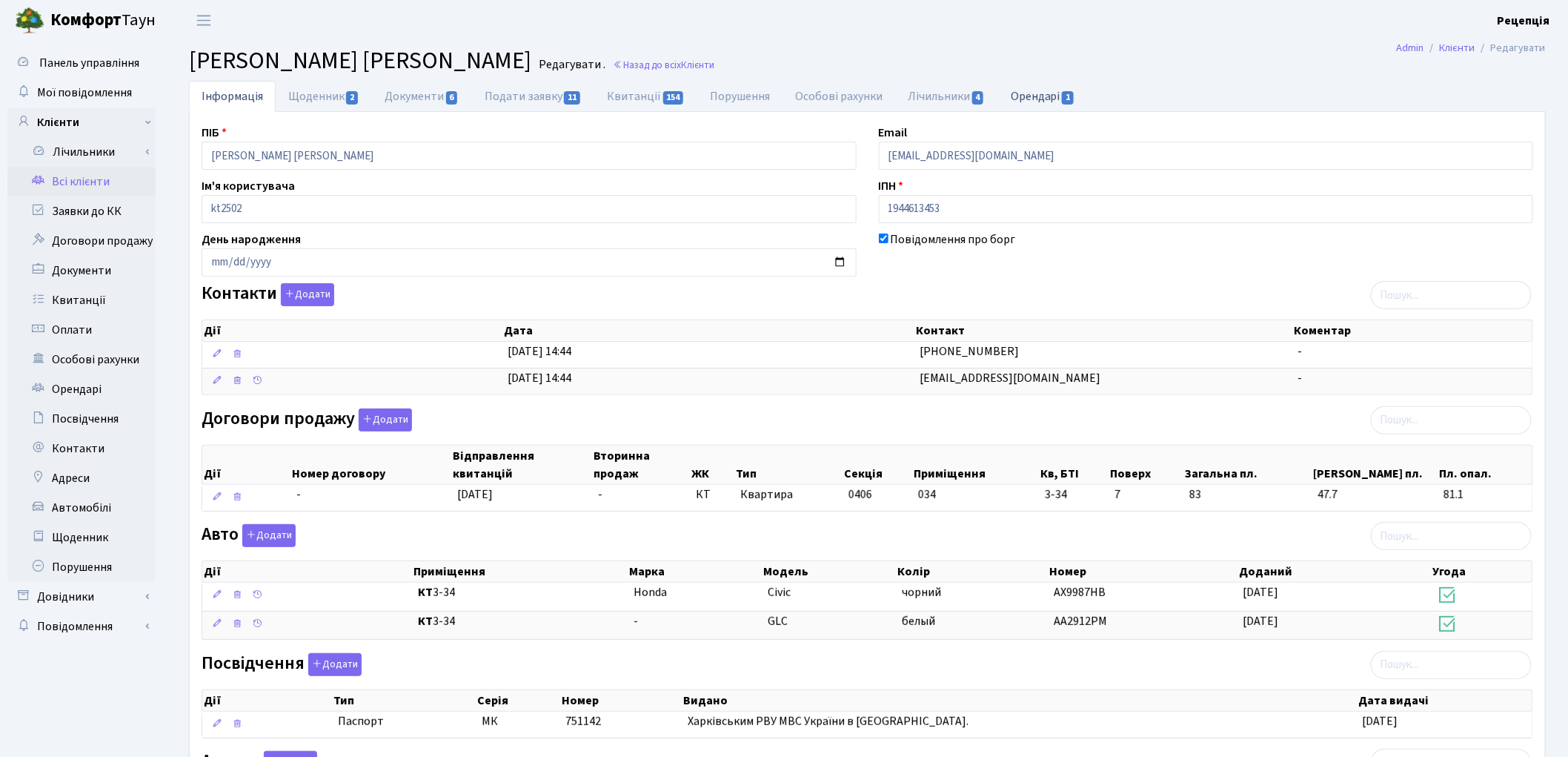
click at [1060, 101] on link "Орендарі 1" at bounding box center [1043, 95] width 89 height 31
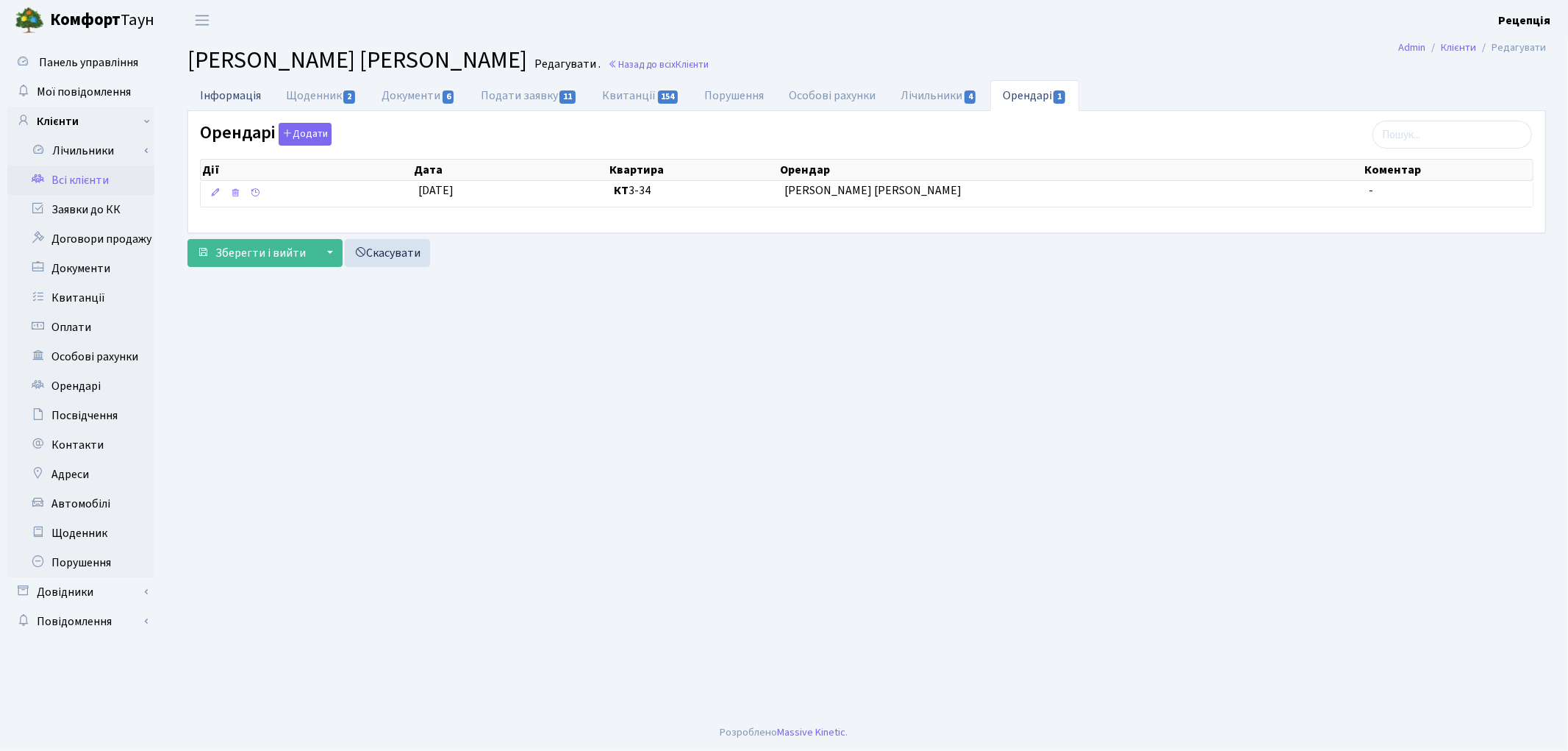
click at [256, 97] on link "Інформація" at bounding box center [230, 95] width 86 height 30
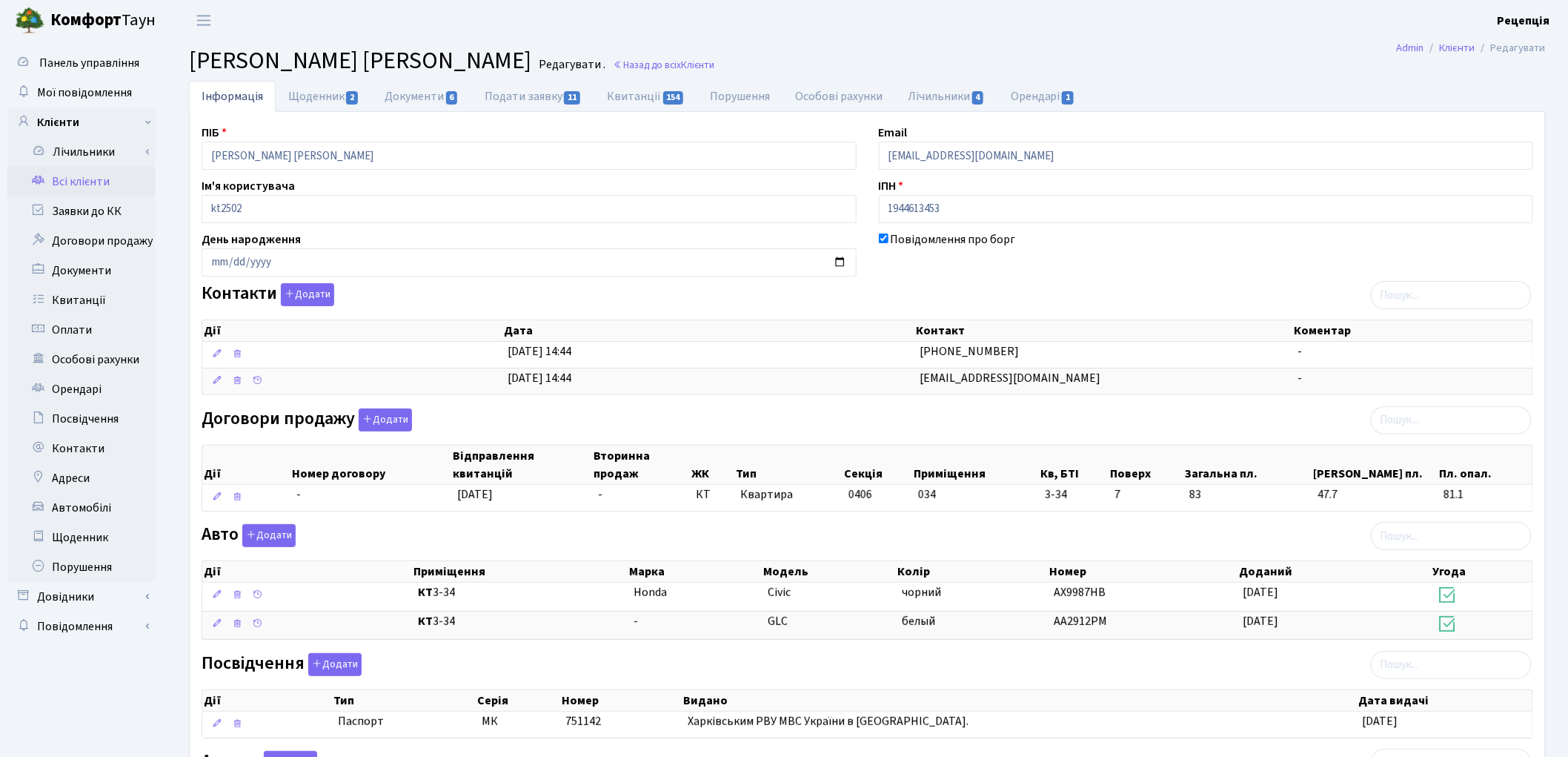
click at [113, 177] on link "Всі клієнти" at bounding box center [81, 182] width 148 height 30
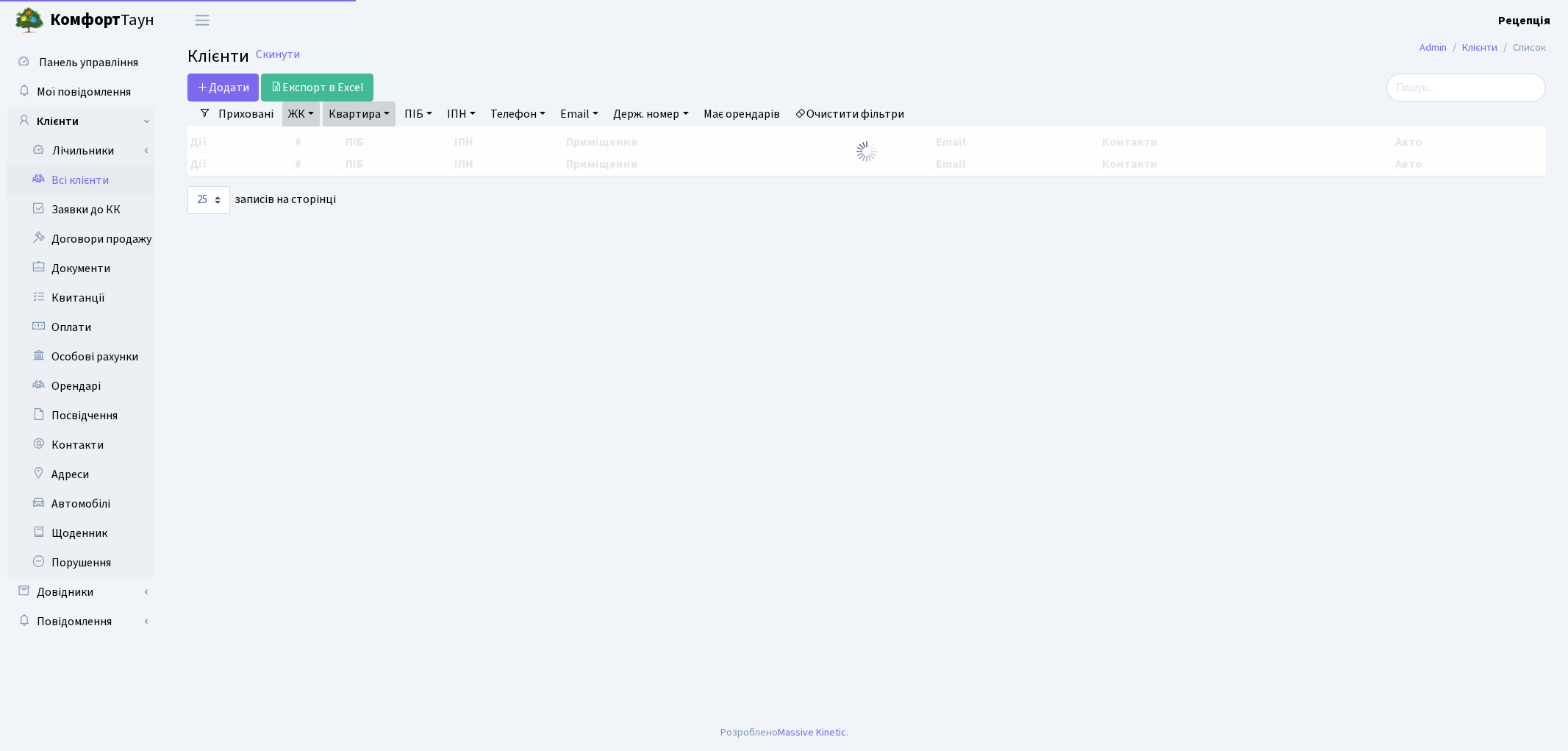
select select "25"
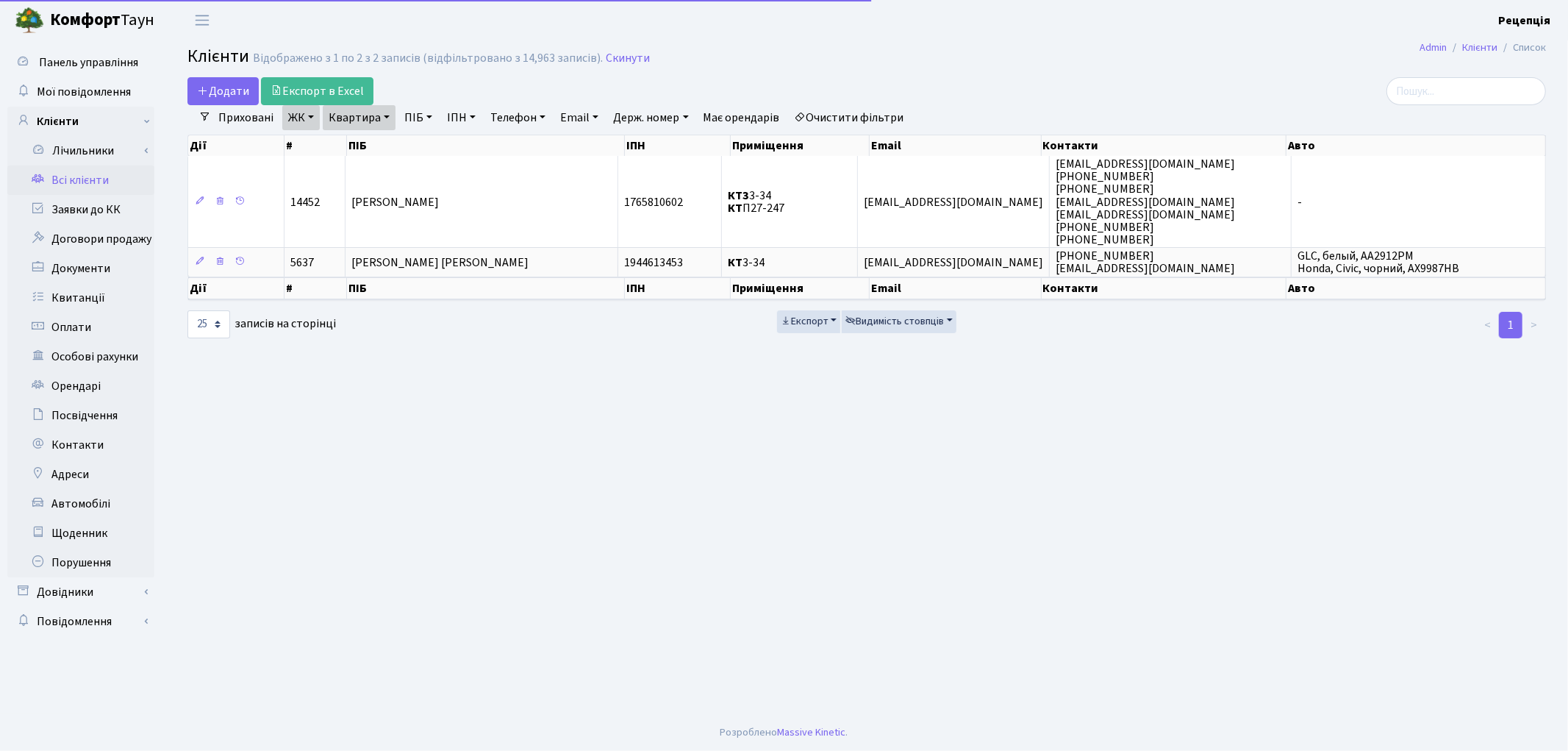
click at [868, 119] on link "Очистити фільтри" at bounding box center [849, 118] width 121 height 25
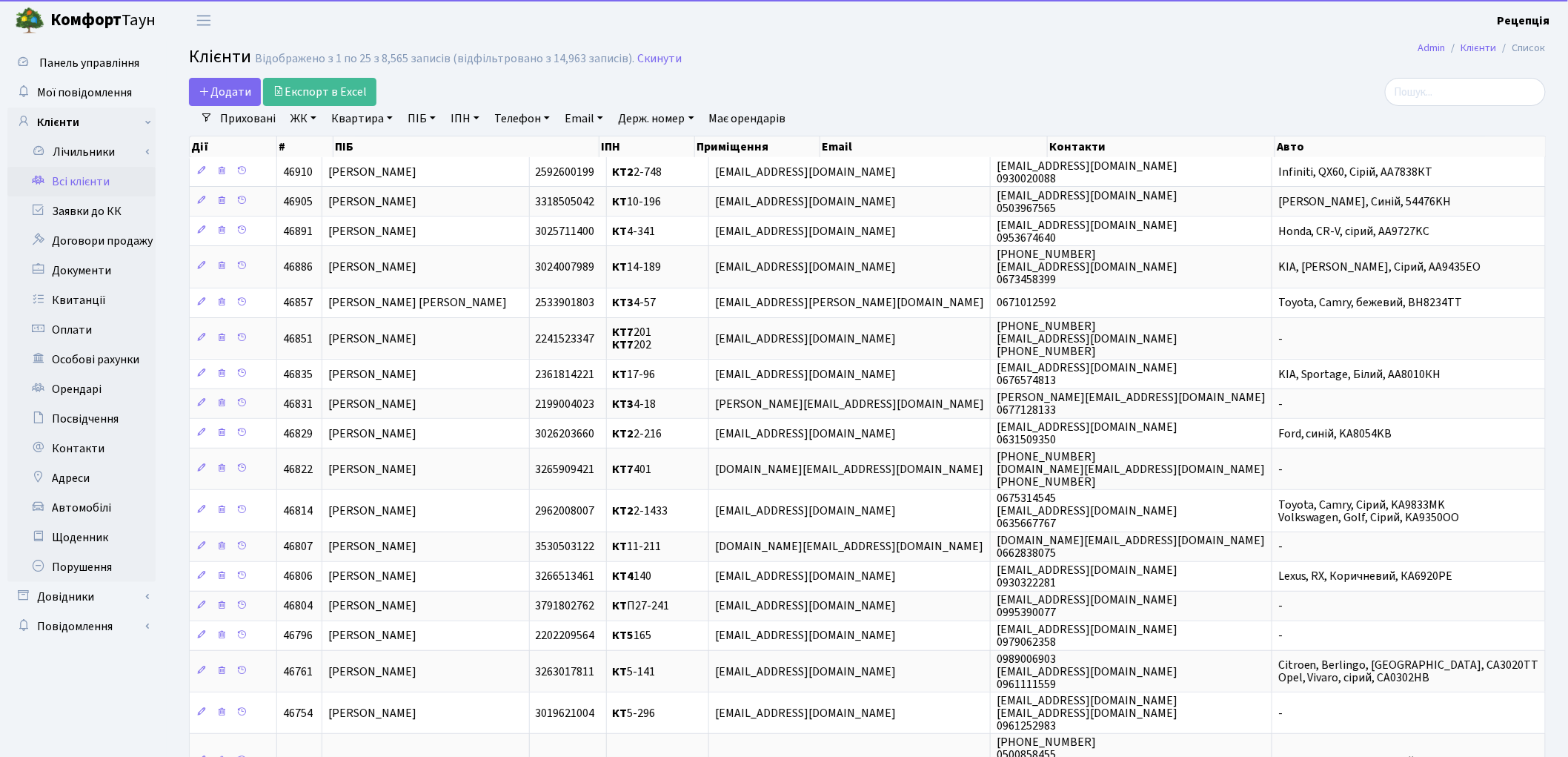
click at [433, 119] on link "ПІБ" at bounding box center [422, 119] width 40 height 25
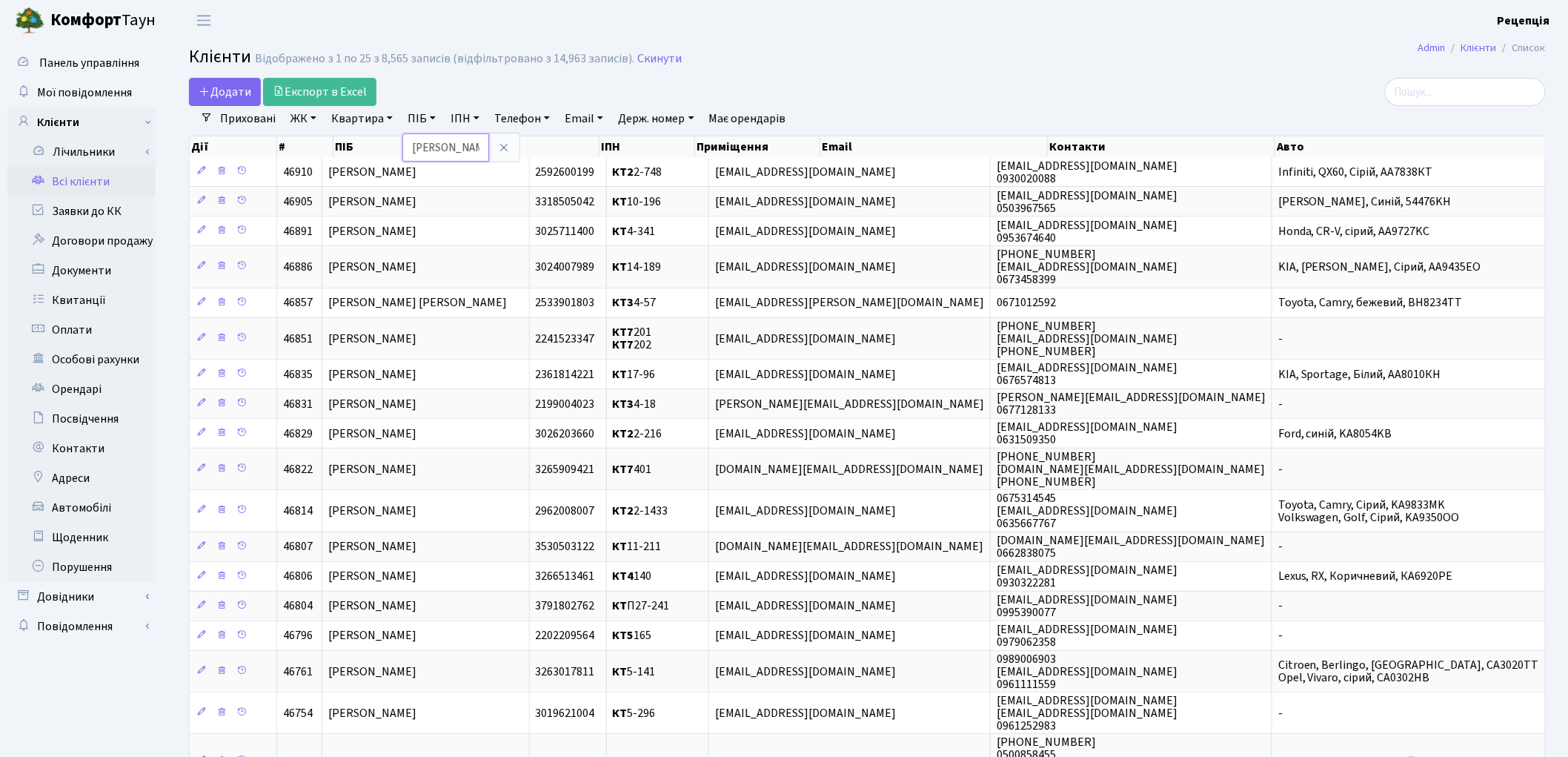
type input "мартиненко"
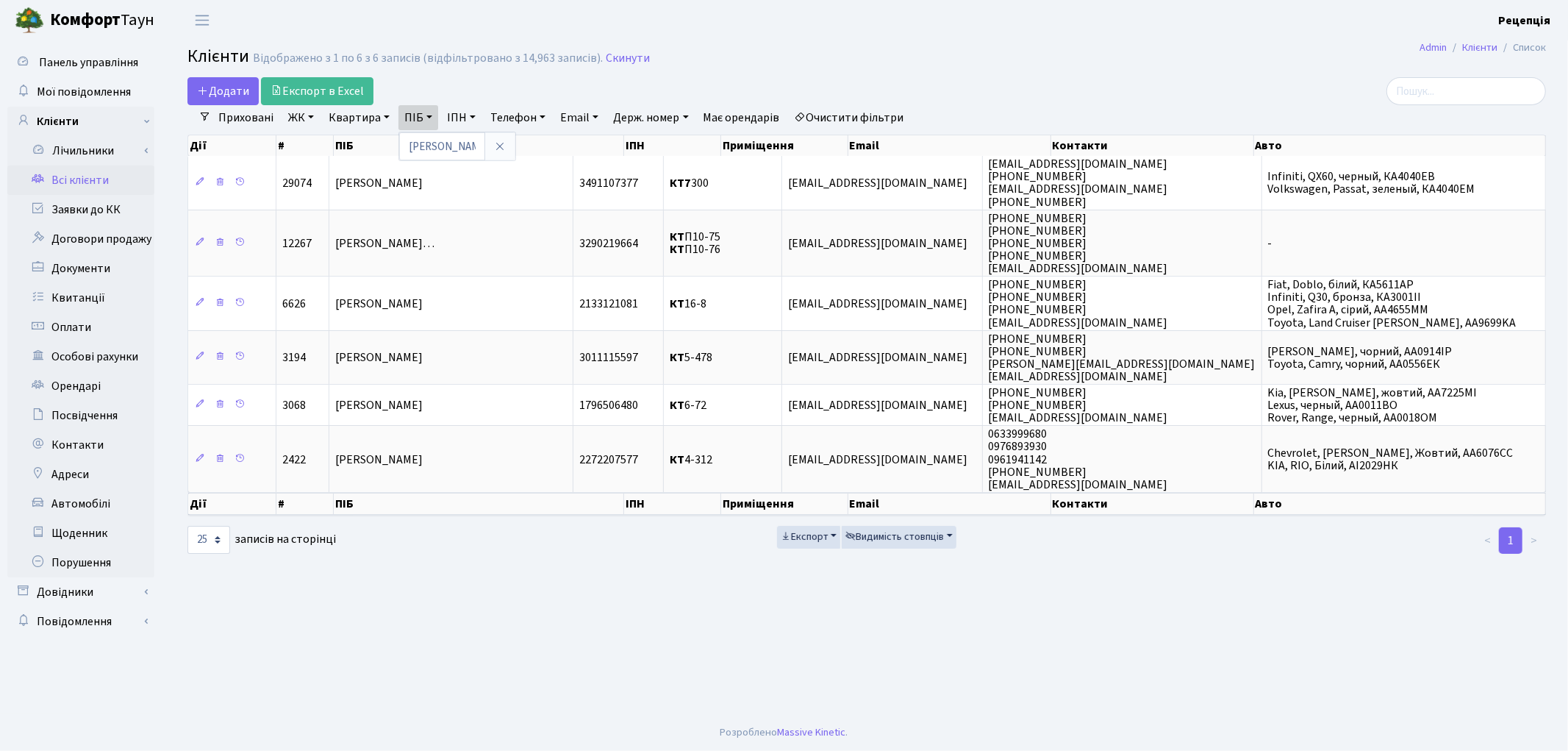
click at [866, 125] on link "Очистити фільтри" at bounding box center [849, 118] width 121 height 25
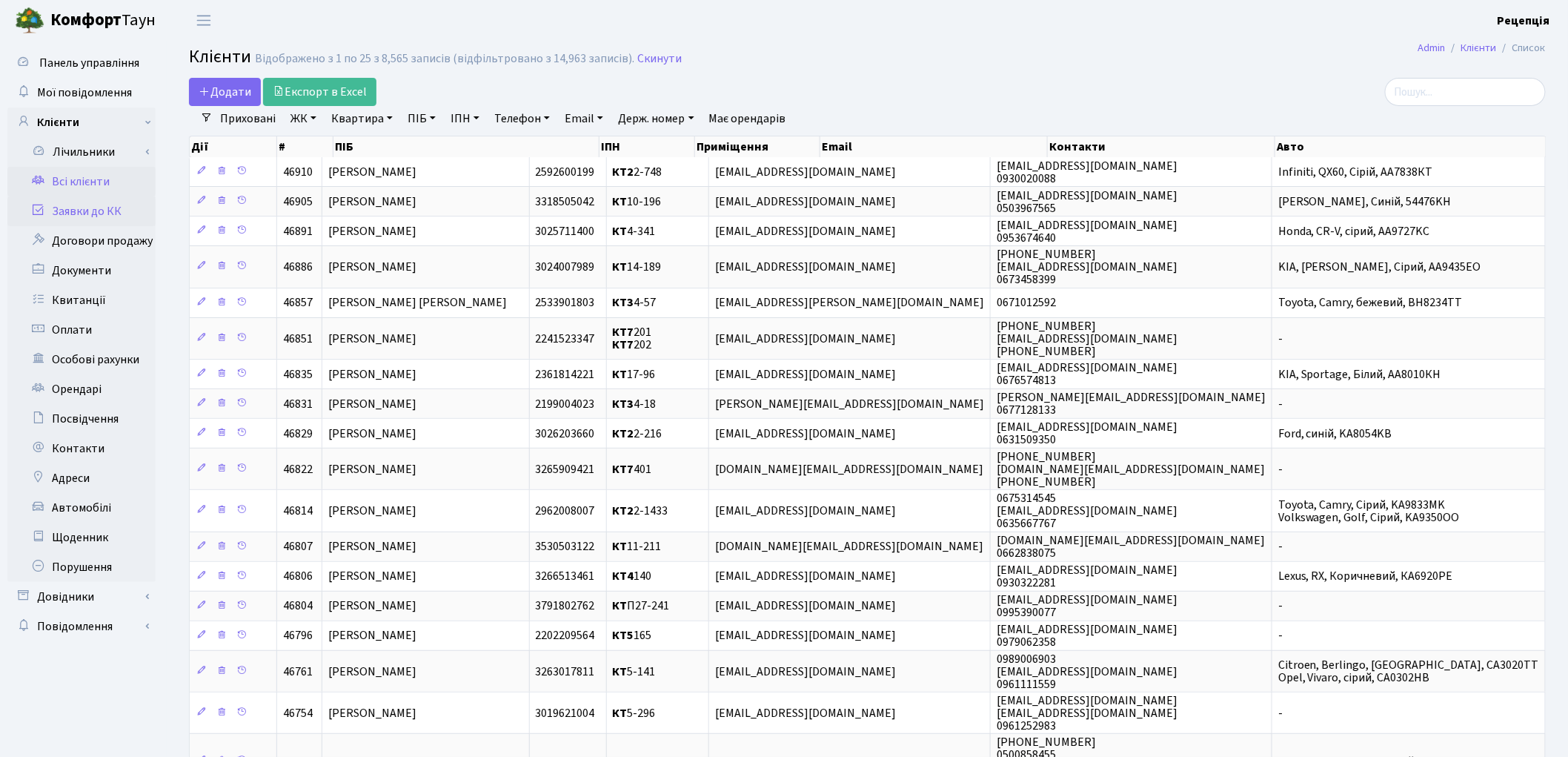
click at [101, 216] on link "Заявки до КК" at bounding box center [81, 211] width 148 height 30
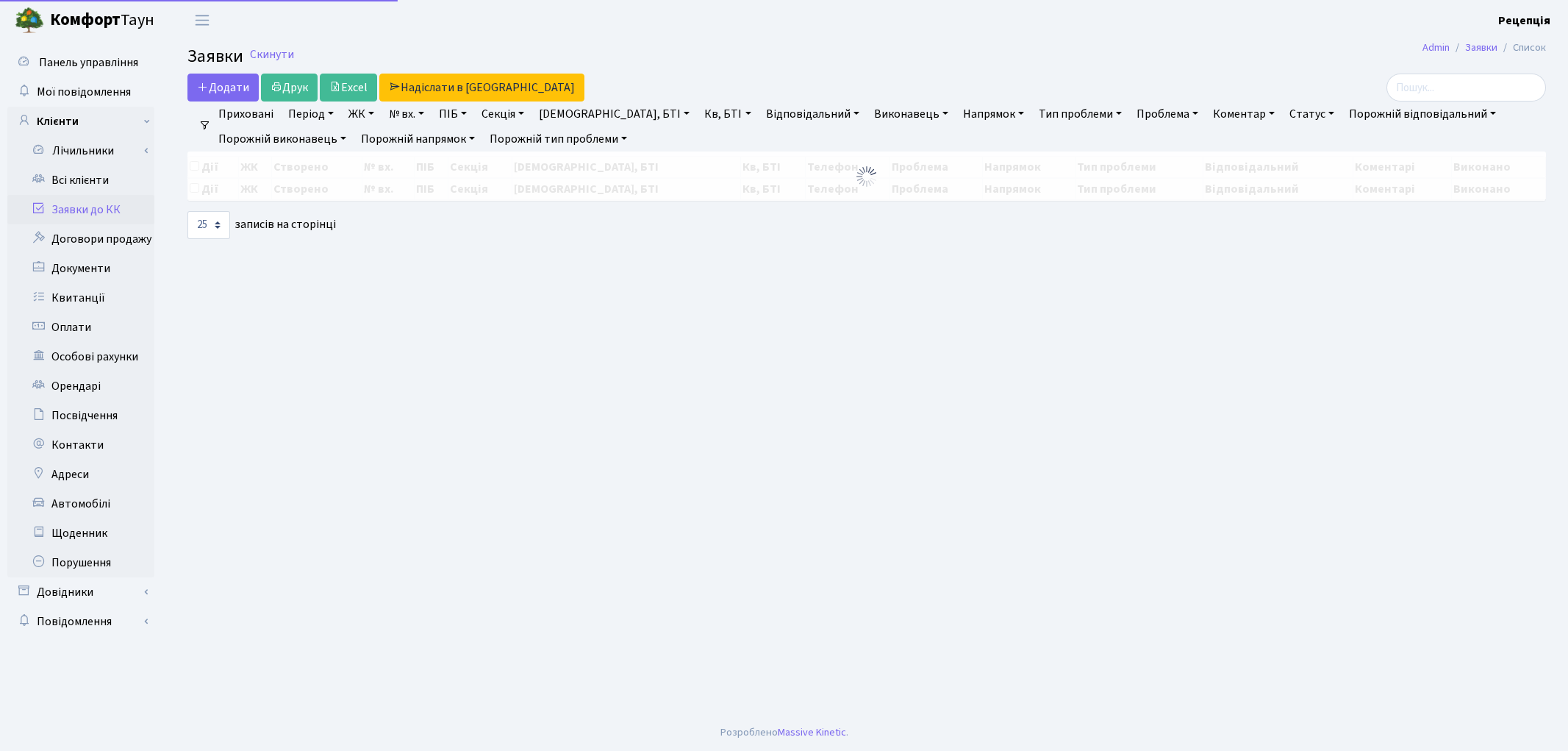
select select
select select "25"
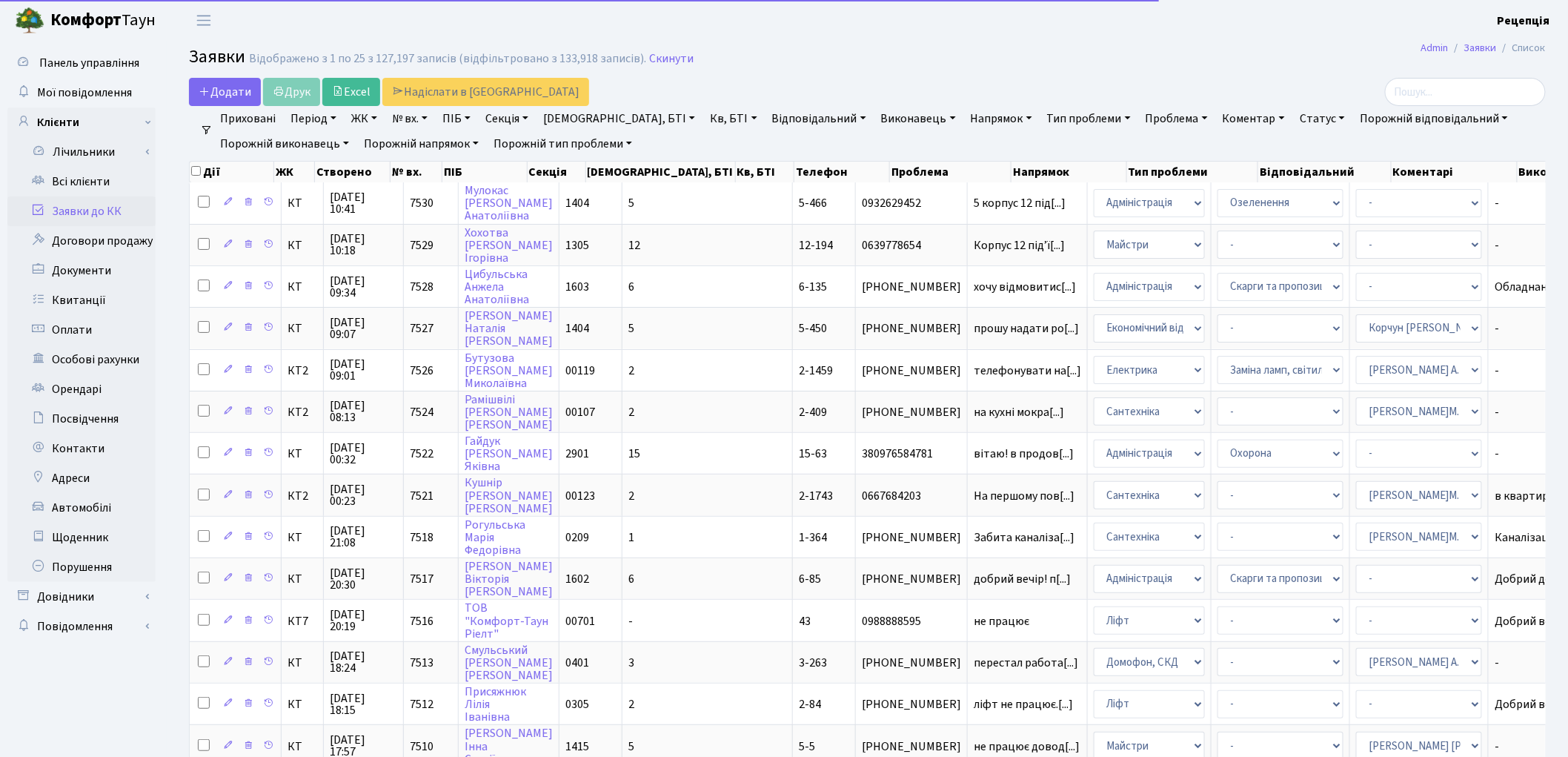
click at [965, 116] on link "Напрямок" at bounding box center [1001, 119] width 73 height 25
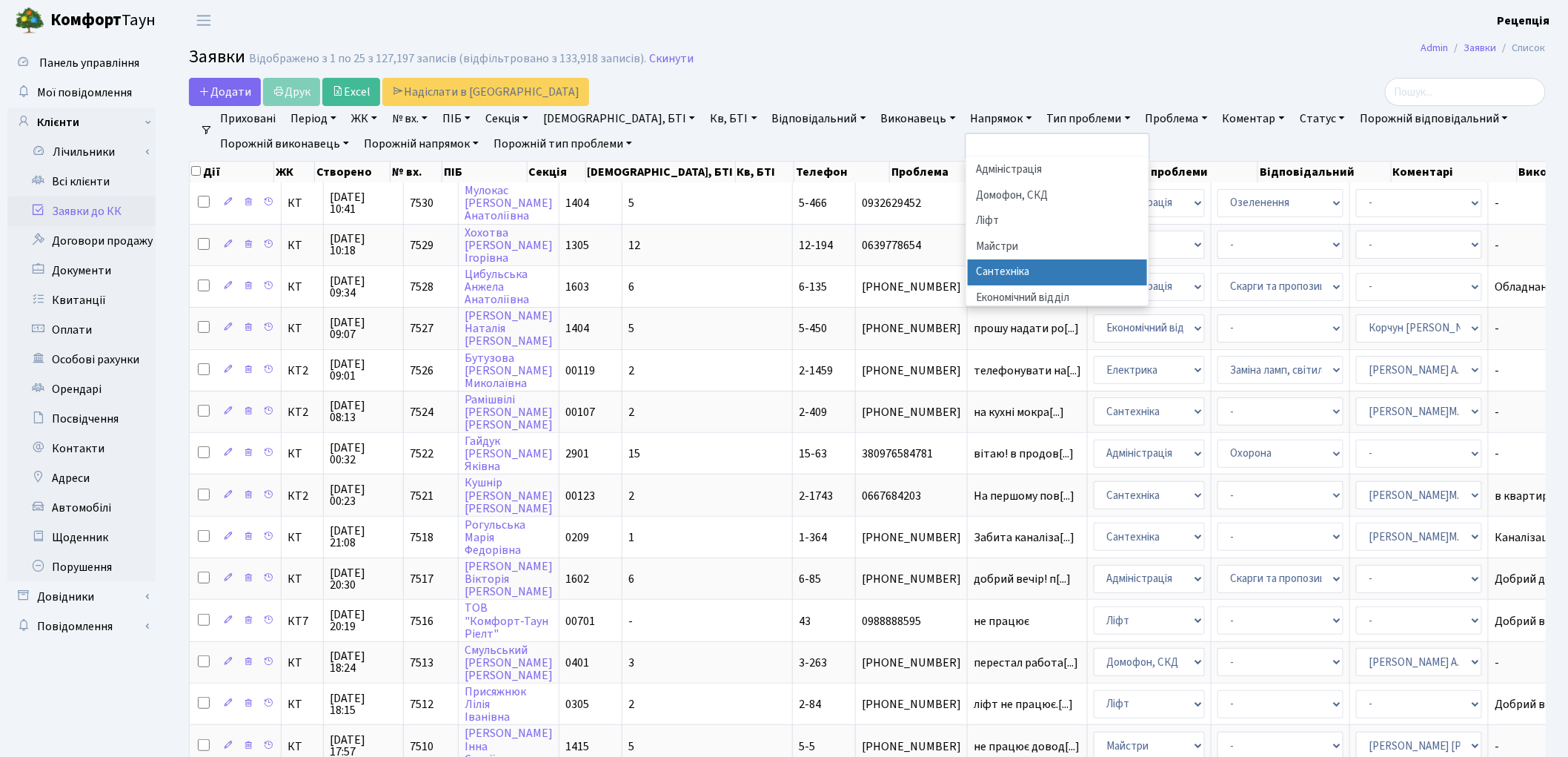
click at [968, 269] on li "Сантехніка" at bounding box center [1057, 272] width 179 height 26
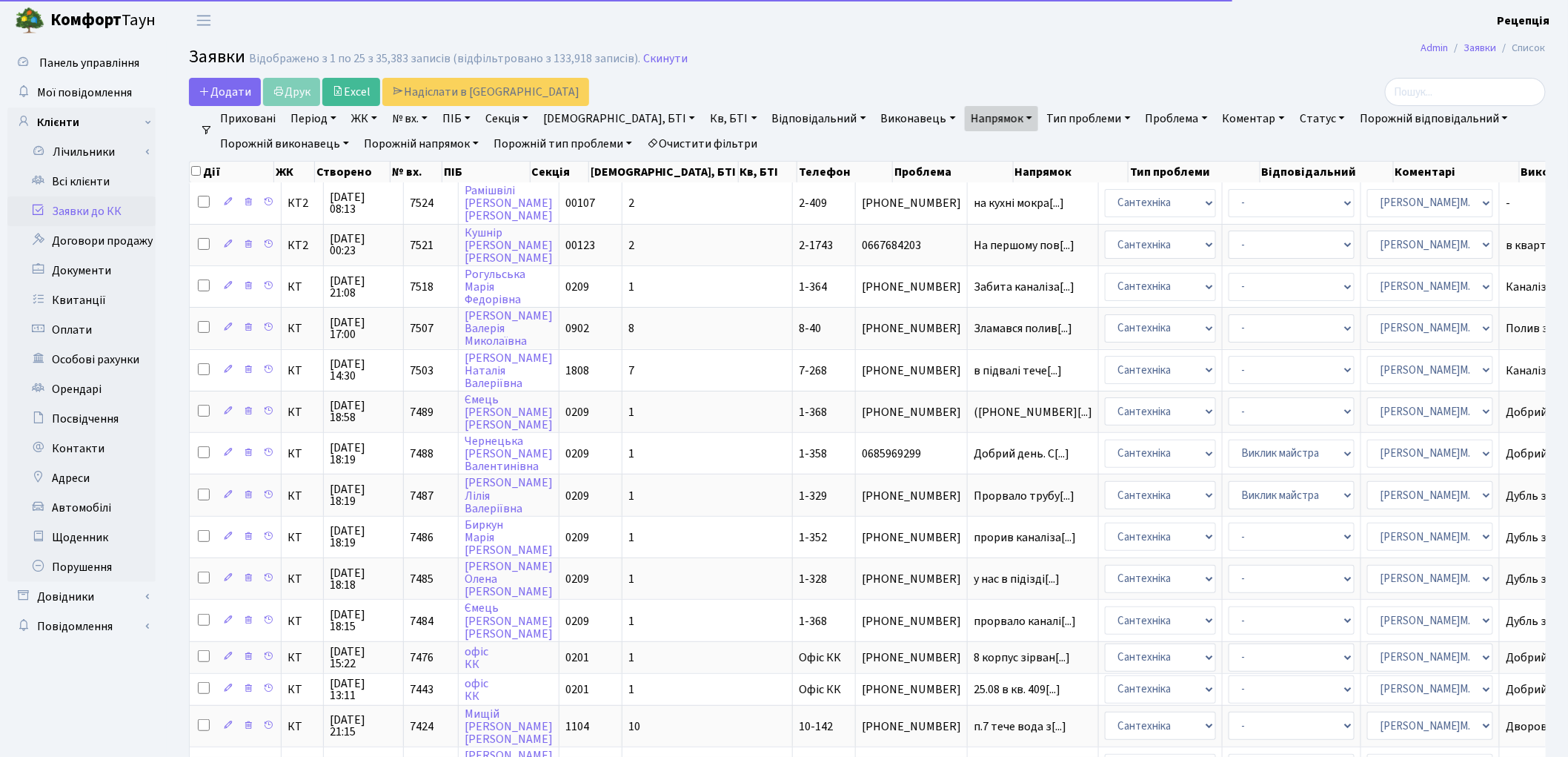
click at [1139, 115] on link "Проблема" at bounding box center [1176, 119] width 74 height 25
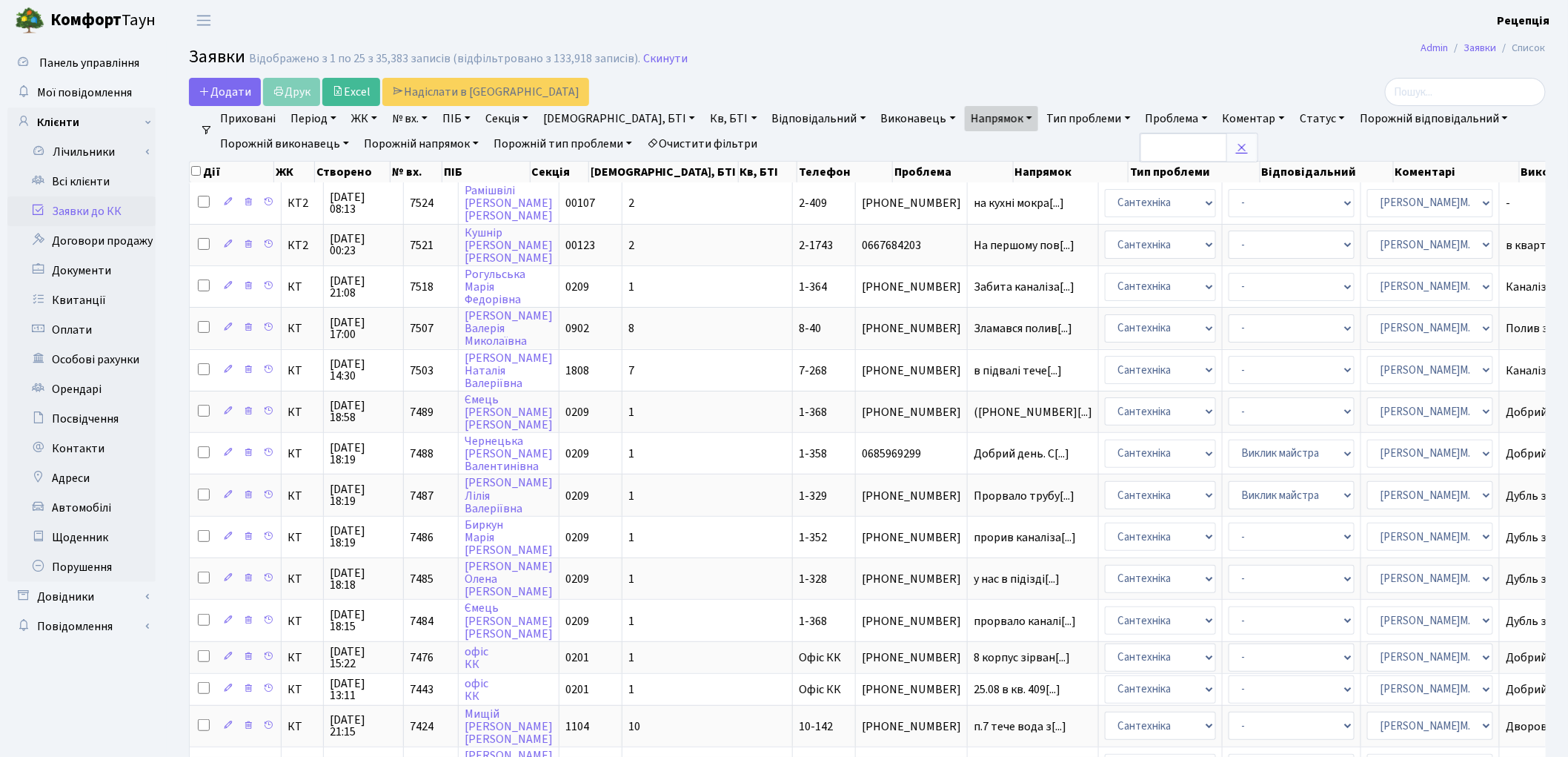
click at [1227, 144] on link at bounding box center [1242, 148] width 31 height 28
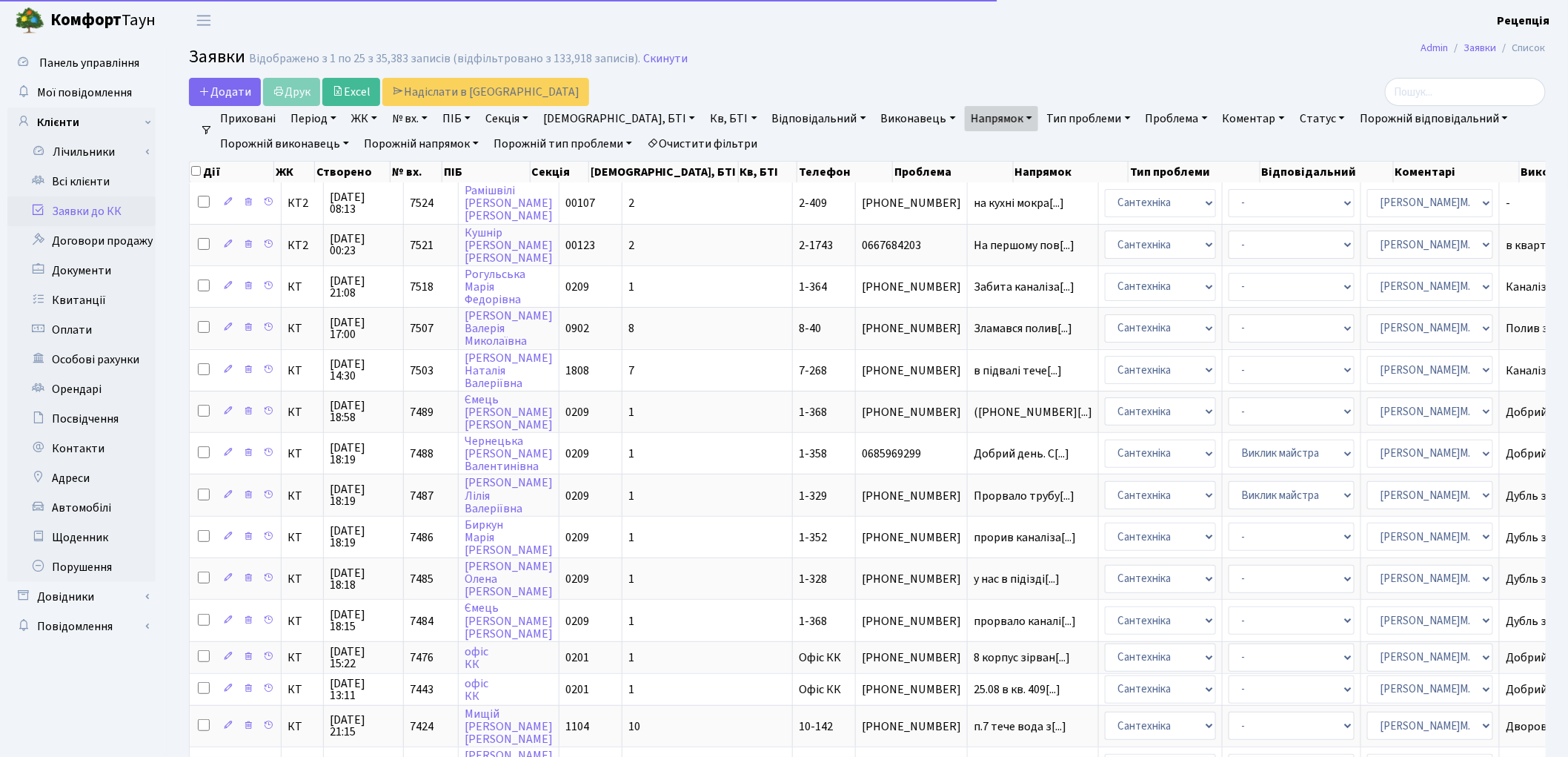
click at [1139, 123] on link "Проблема" at bounding box center [1176, 119] width 74 height 25
click at [1140, 157] on input "text" at bounding box center [1183, 148] width 86 height 28
type input "акт залиття"
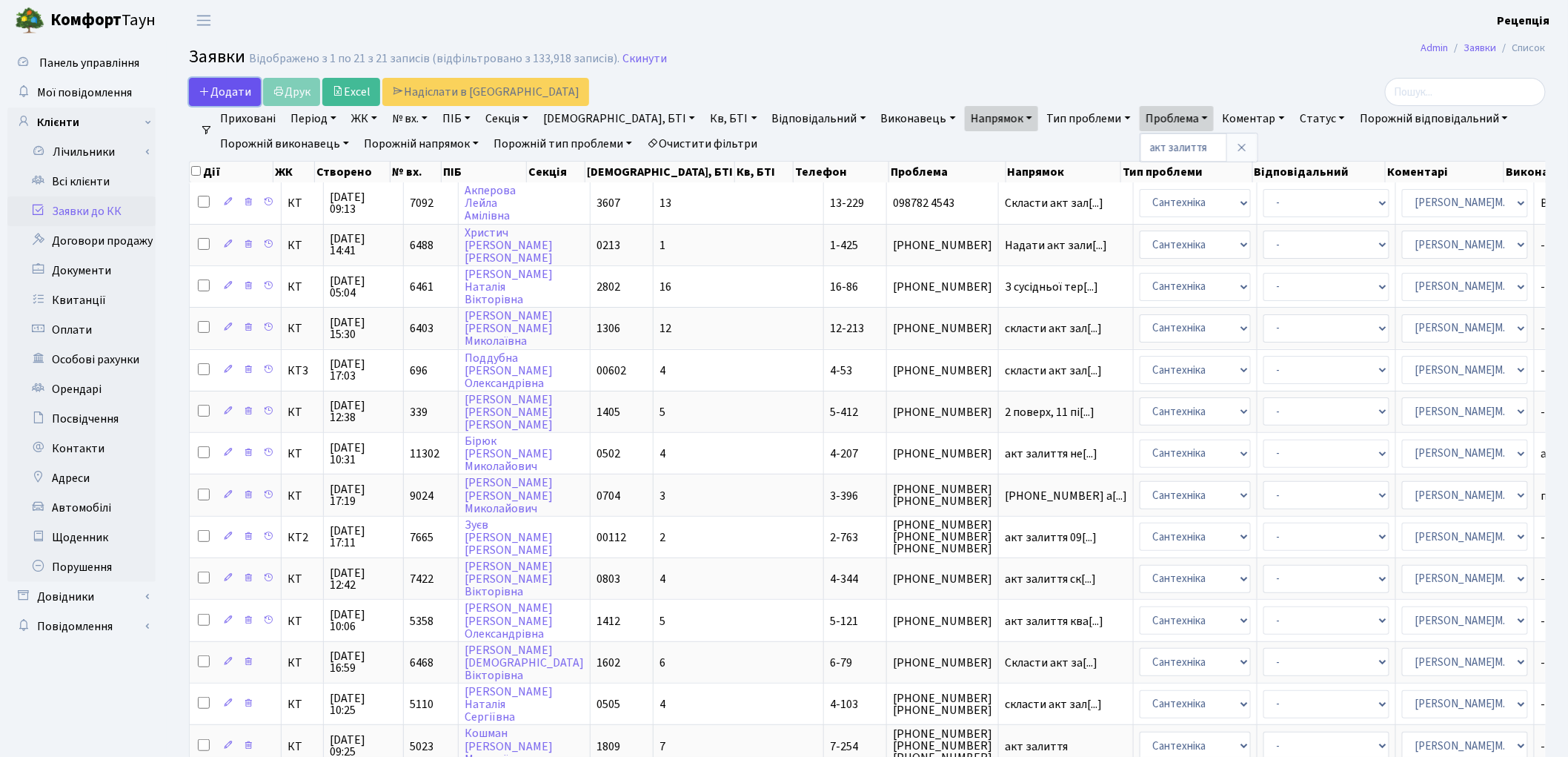
click at [217, 92] on span "Додати" at bounding box center [224, 92] width 53 height 16
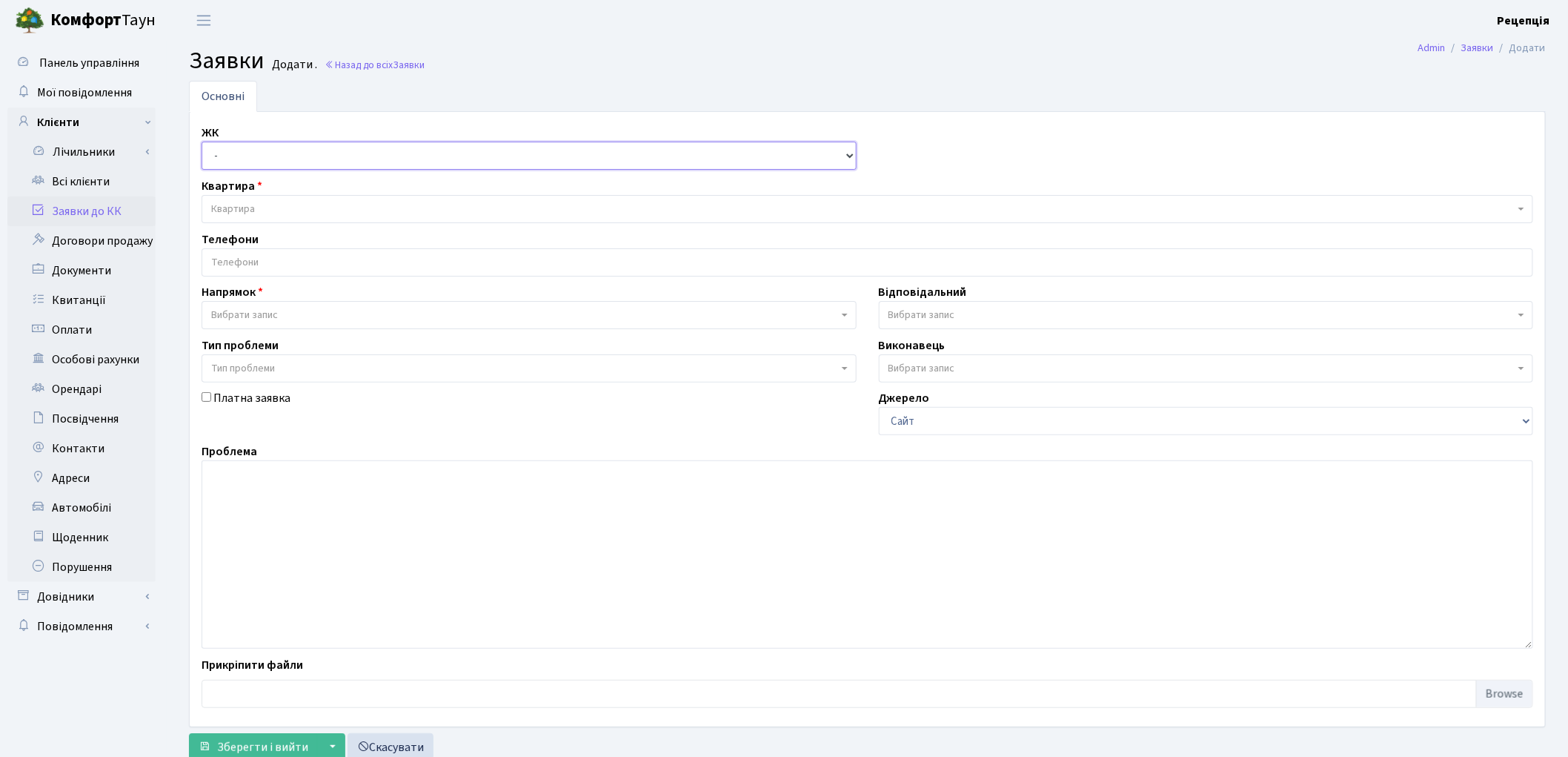
click at [300, 154] on select "- КТ, вул. Регенераторна, 4 КТ2, просп. [STREET_ADDRESS] [STREET_ADDRESS] [PERS…" at bounding box center [529, 156] width 655 height 28
select select "295"
click at [201, 142] on select "- КТ, вул. Регенераторна, 4 КТ2, просп. [STREET_ADDRESS] [STREET_ADDRESS] [PERS…" at bounding box center [529, 156] width 655 height 28
select select
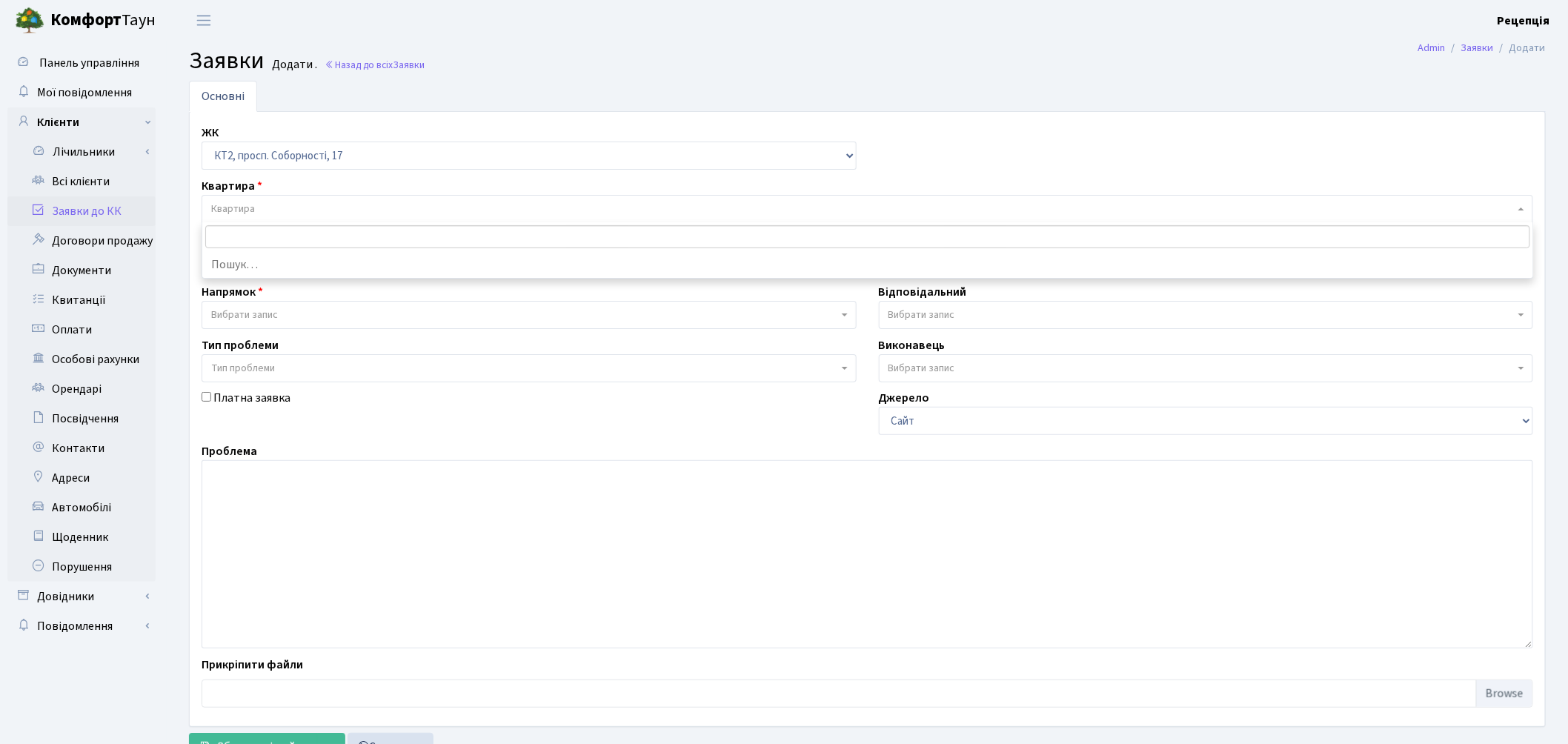
click at [297, 210] on span "Квартира" at bounding box center [863, 209] width 1303 height 15
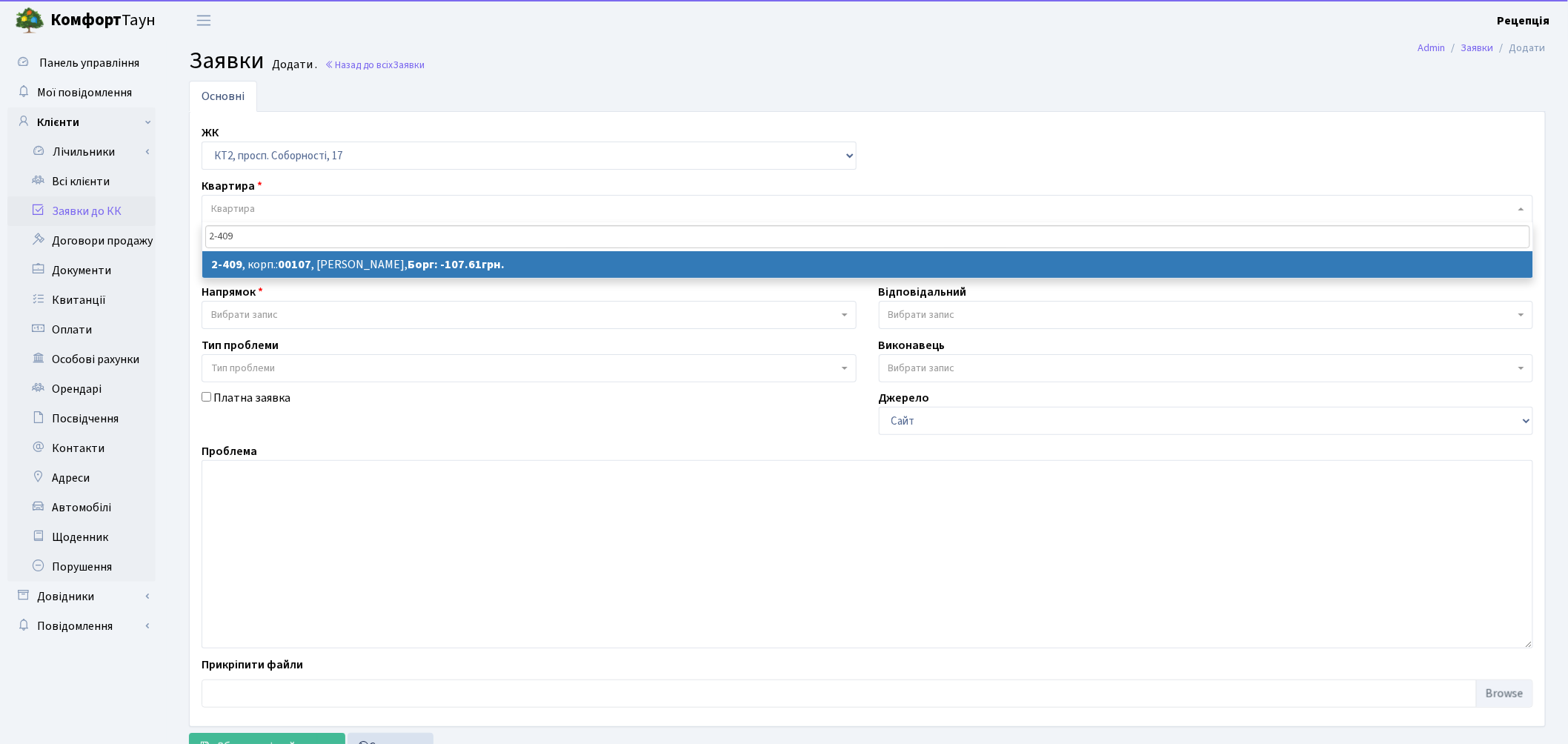
type input "2-409"
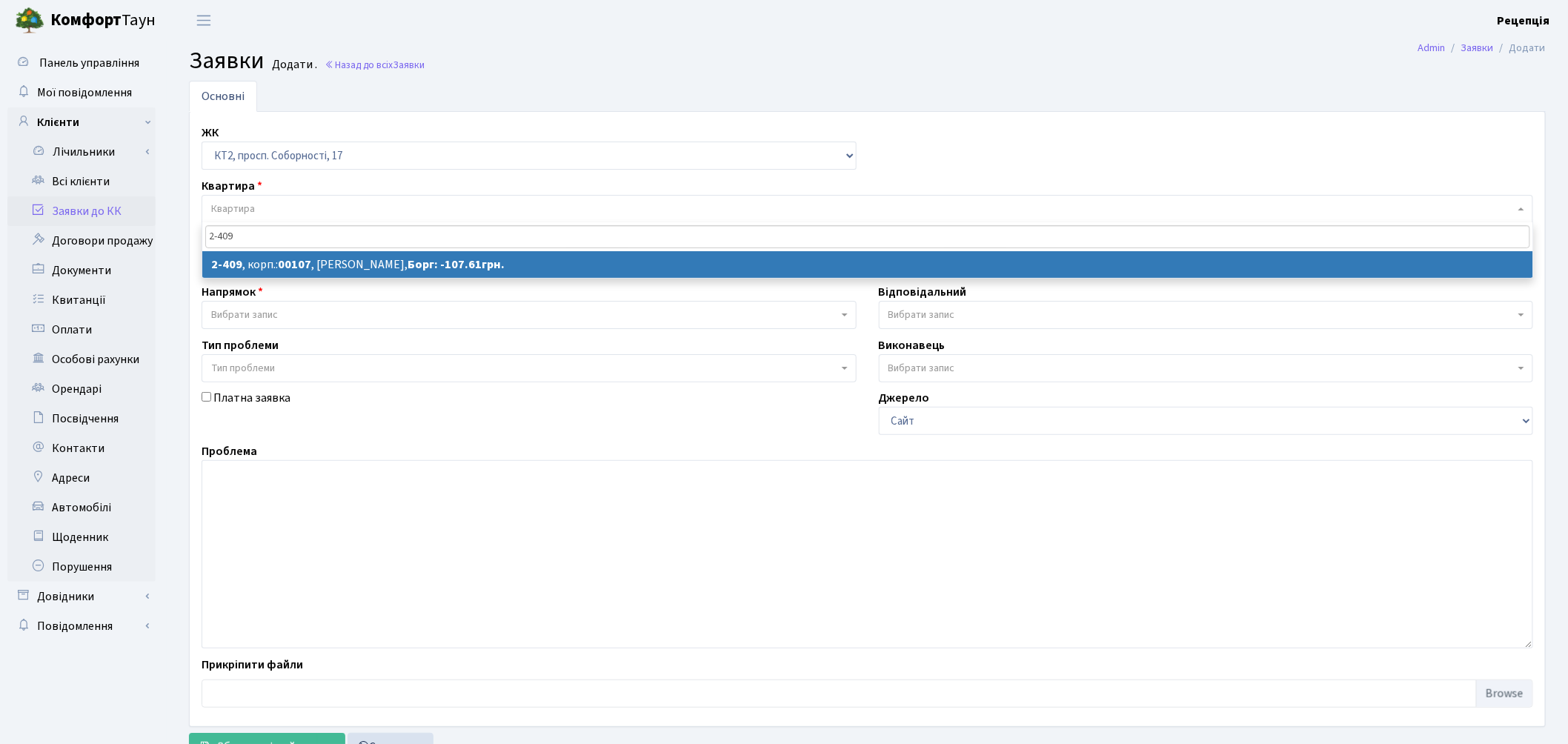
select select
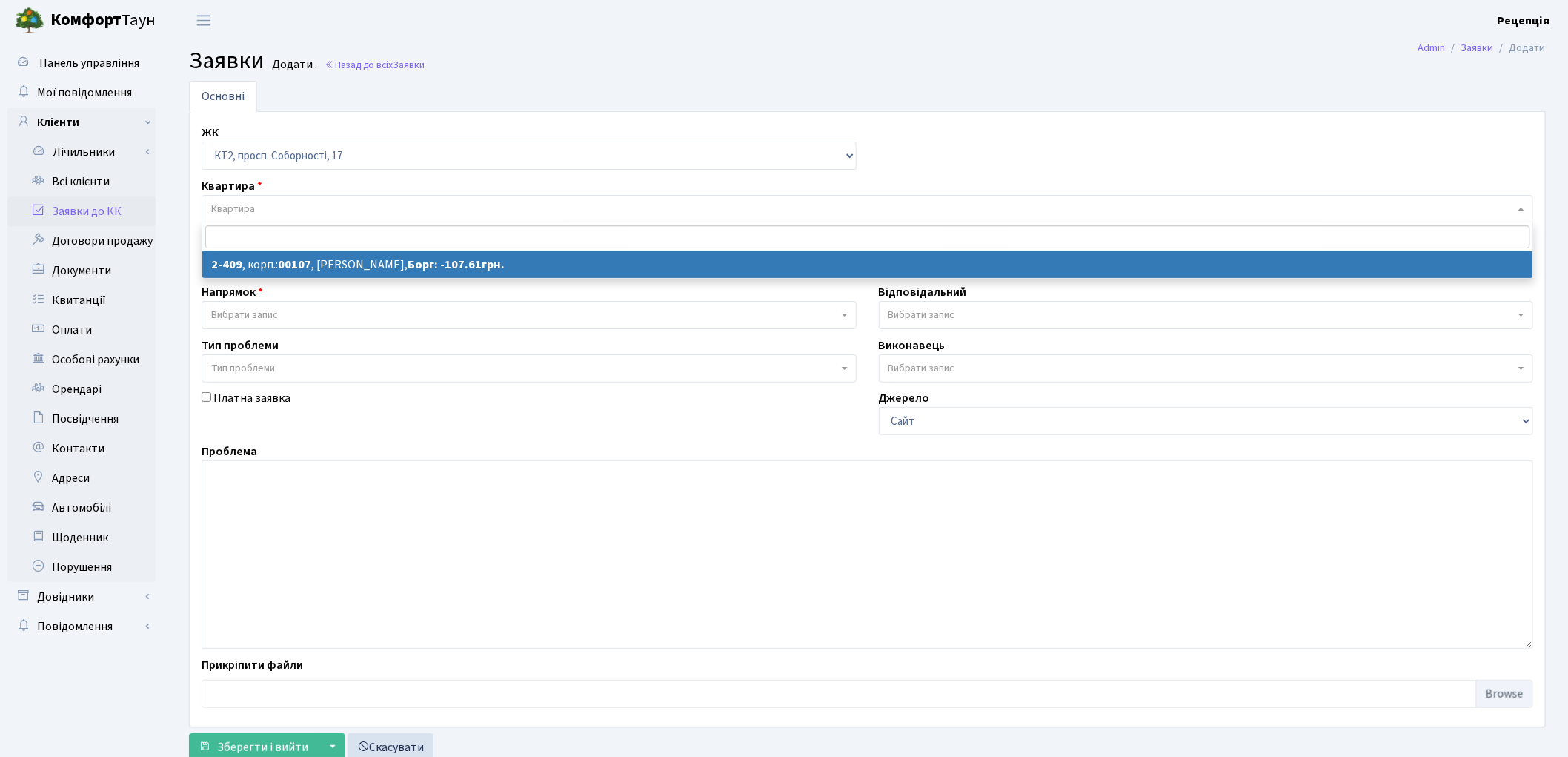
select select "15459"
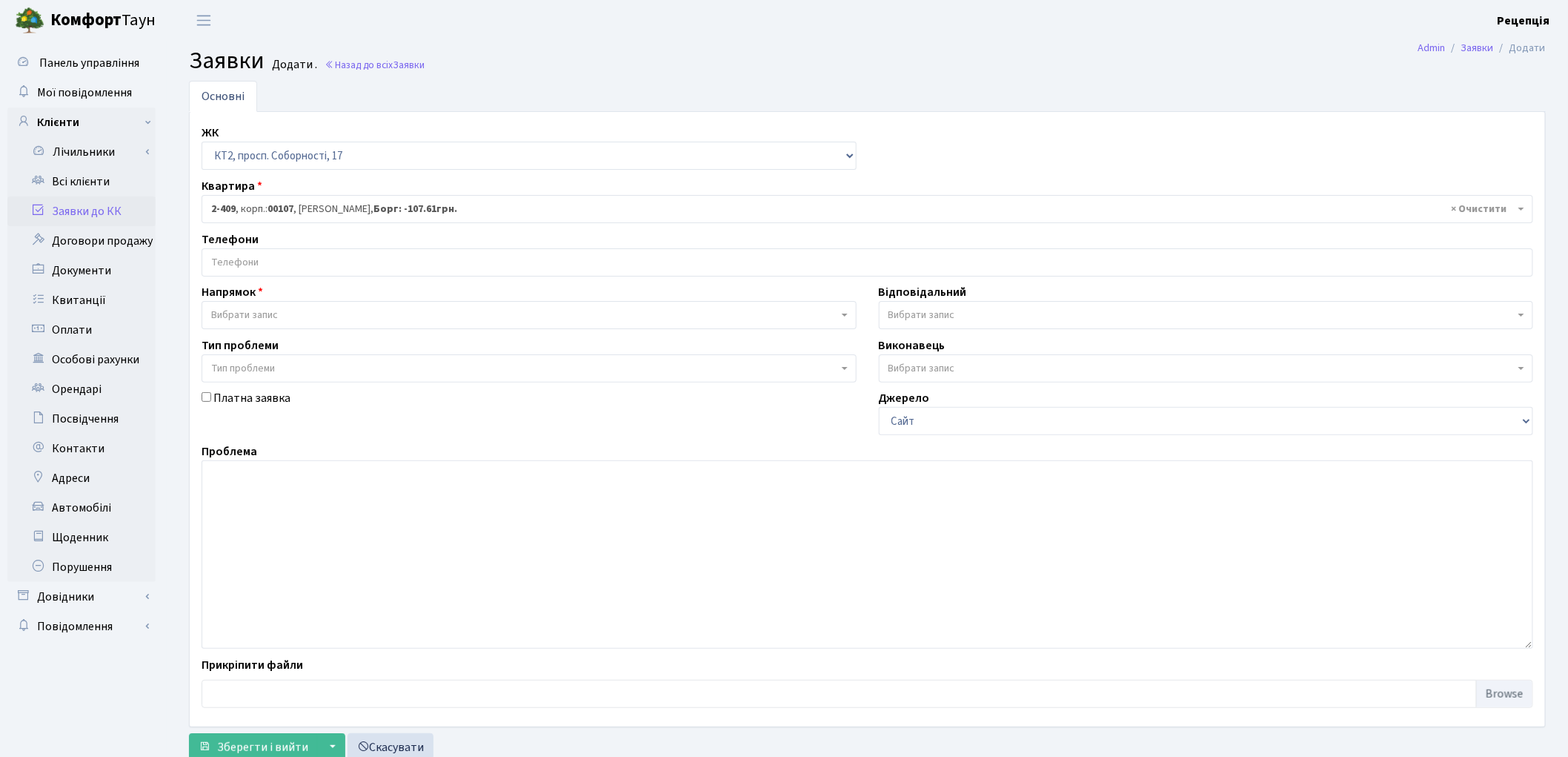
click at [255, 262] on input "search" at bounding box center [867, 263] width 1330 height 27
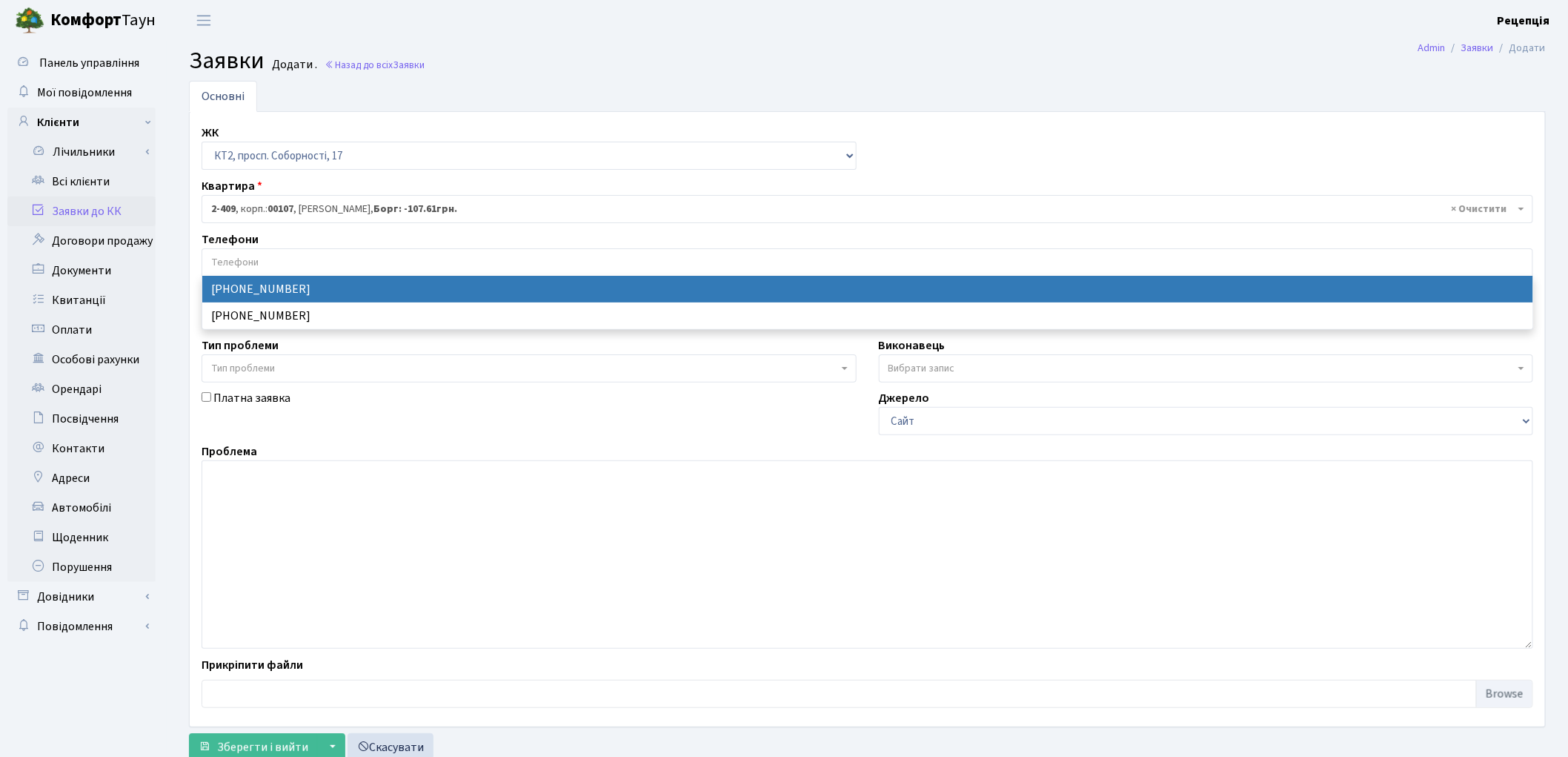
select select "30938"
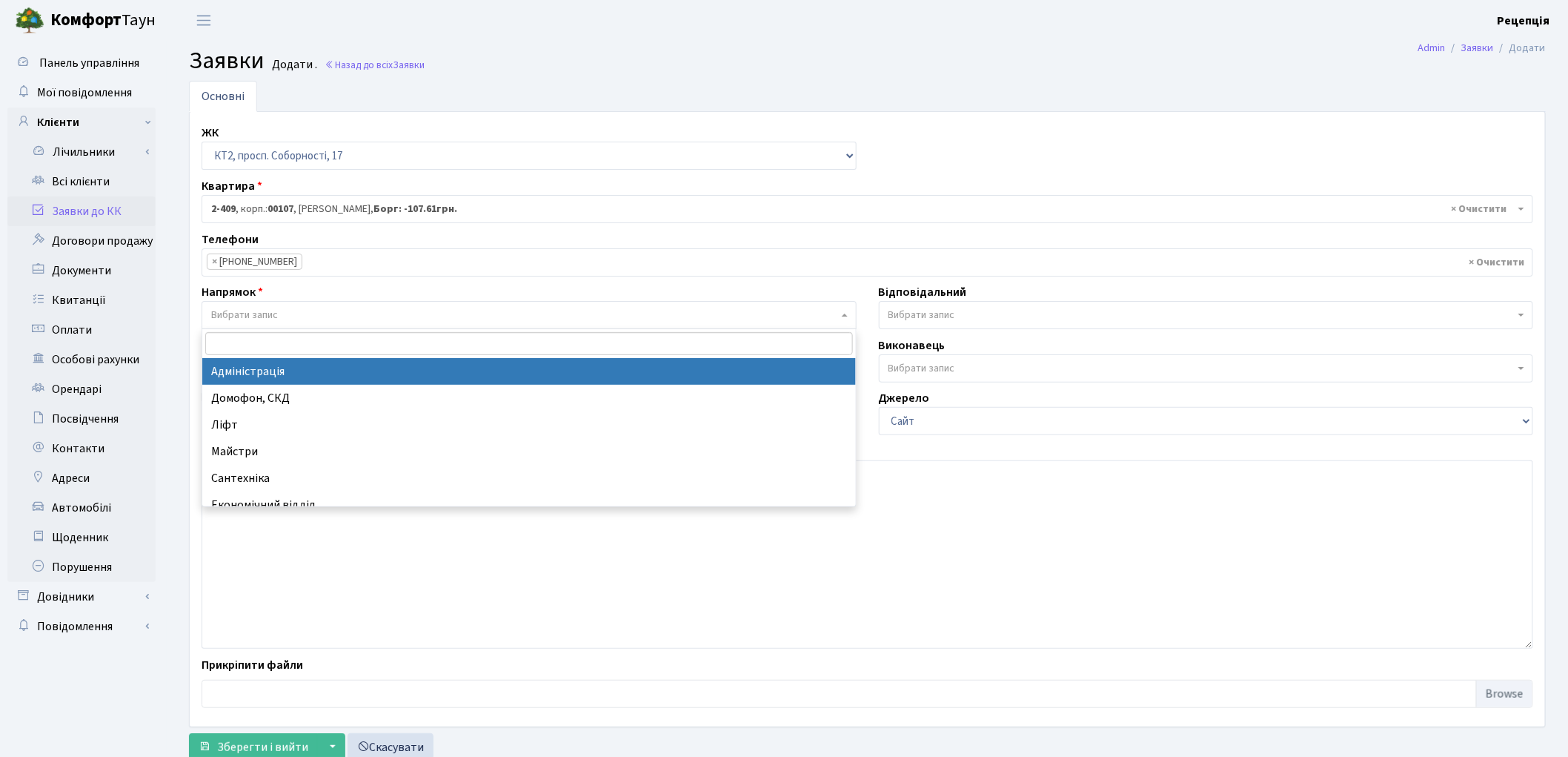
click at [265, 310] on span "Вибрати запис" at bounding box center [244, 315] width 66 height 15
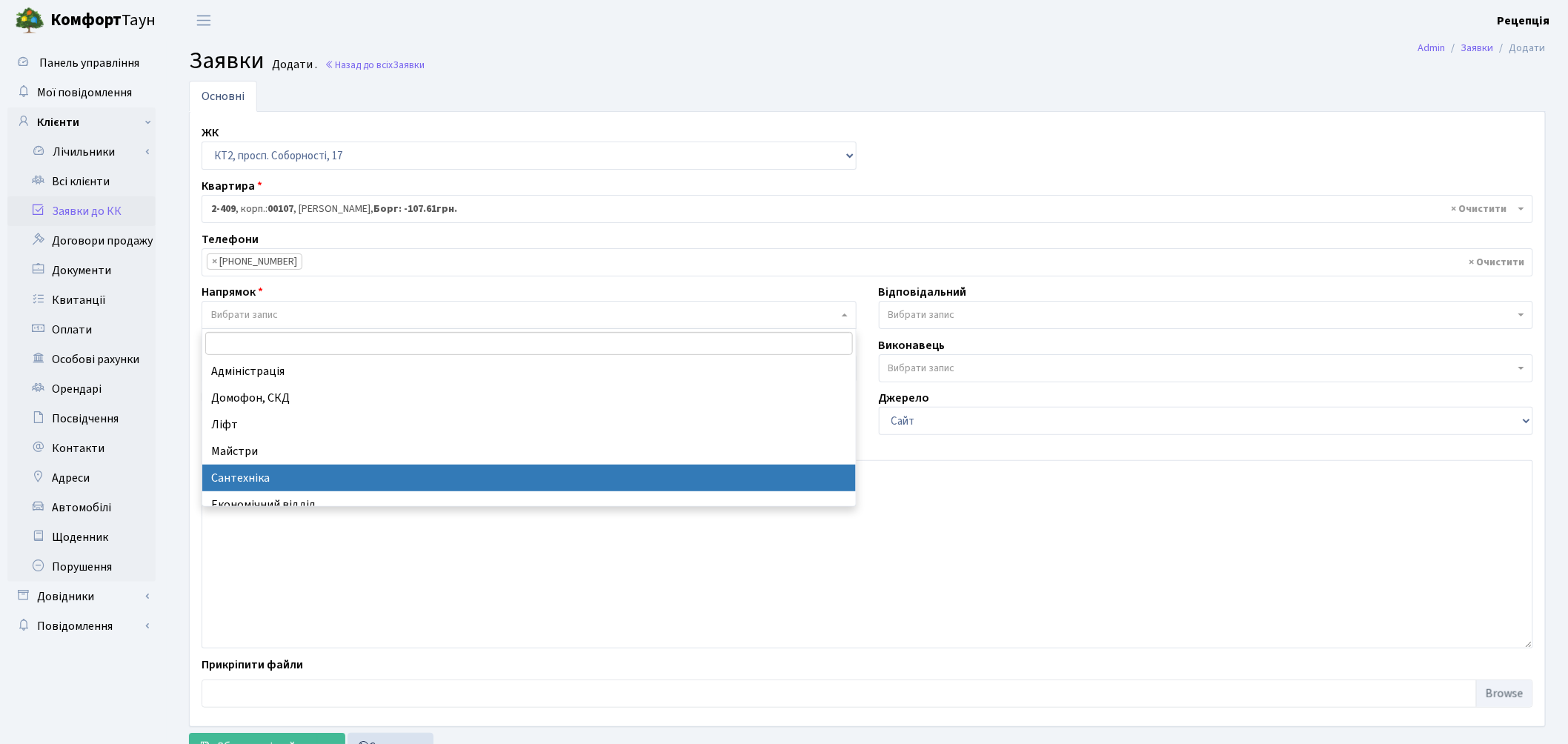
select select "2"
select select
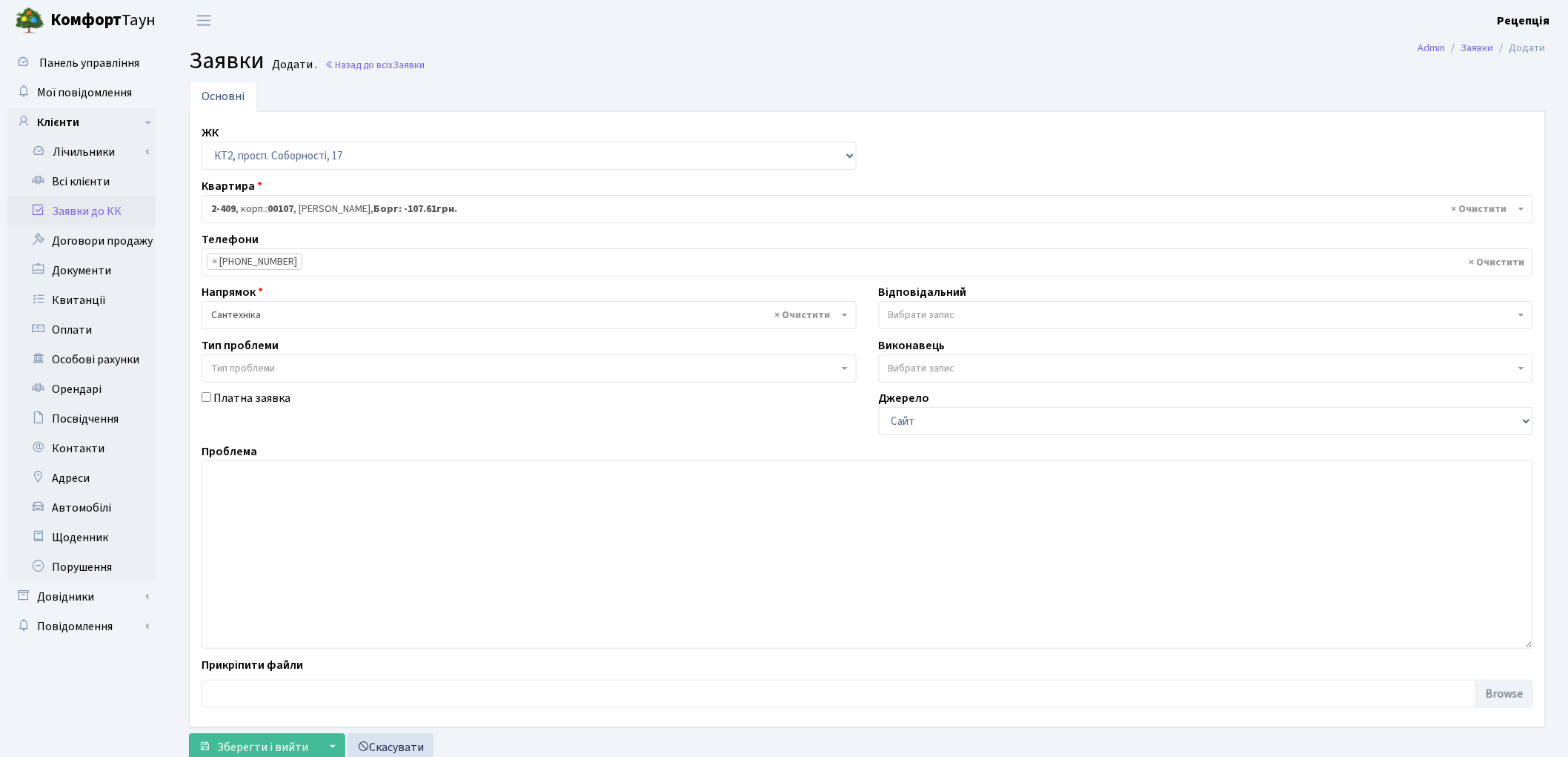
click at [249, 371] on span "Тип проблеми" at bounding box center [242, 368] width 63 height 15
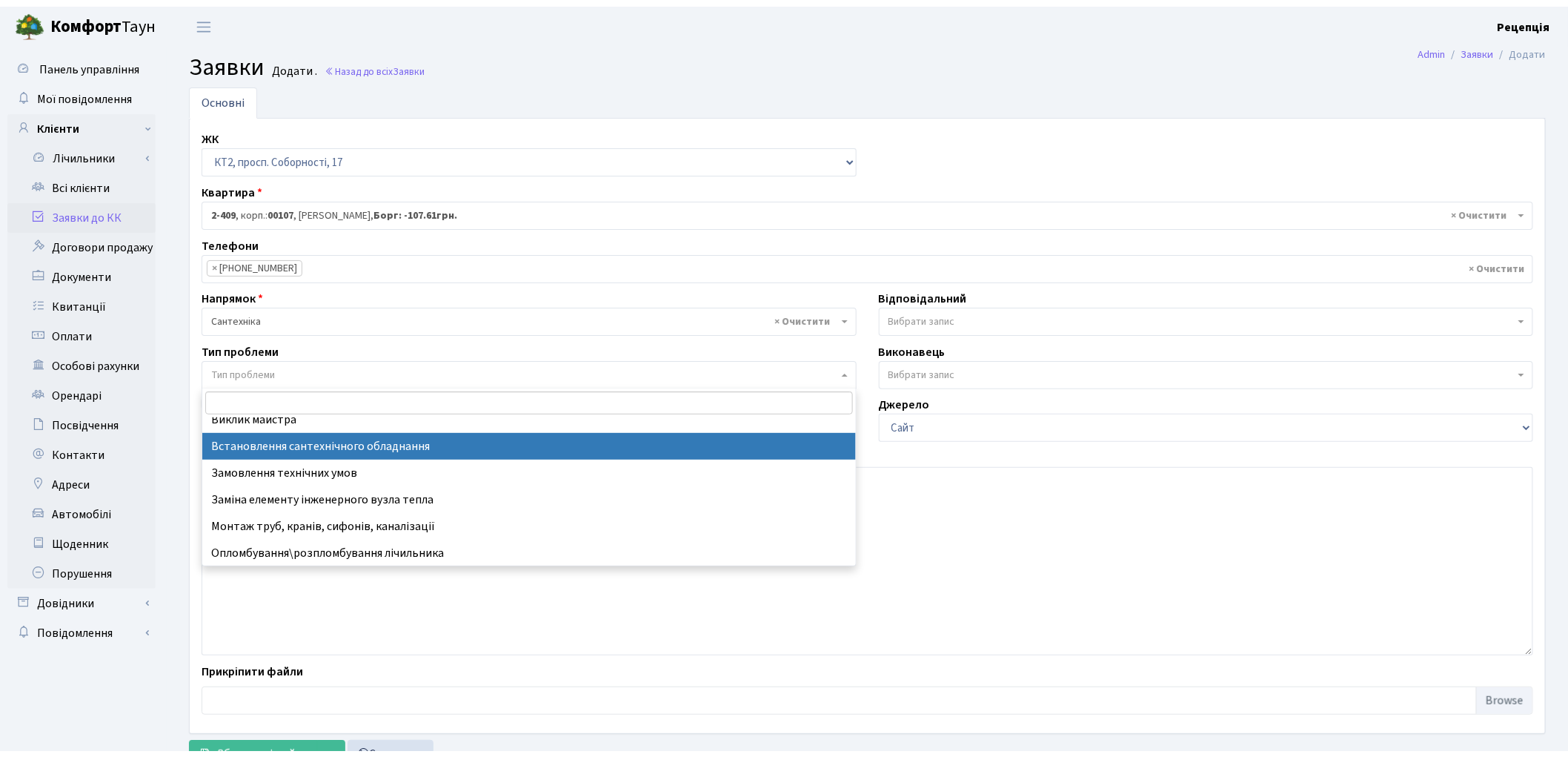
scroll to position [8, 0]
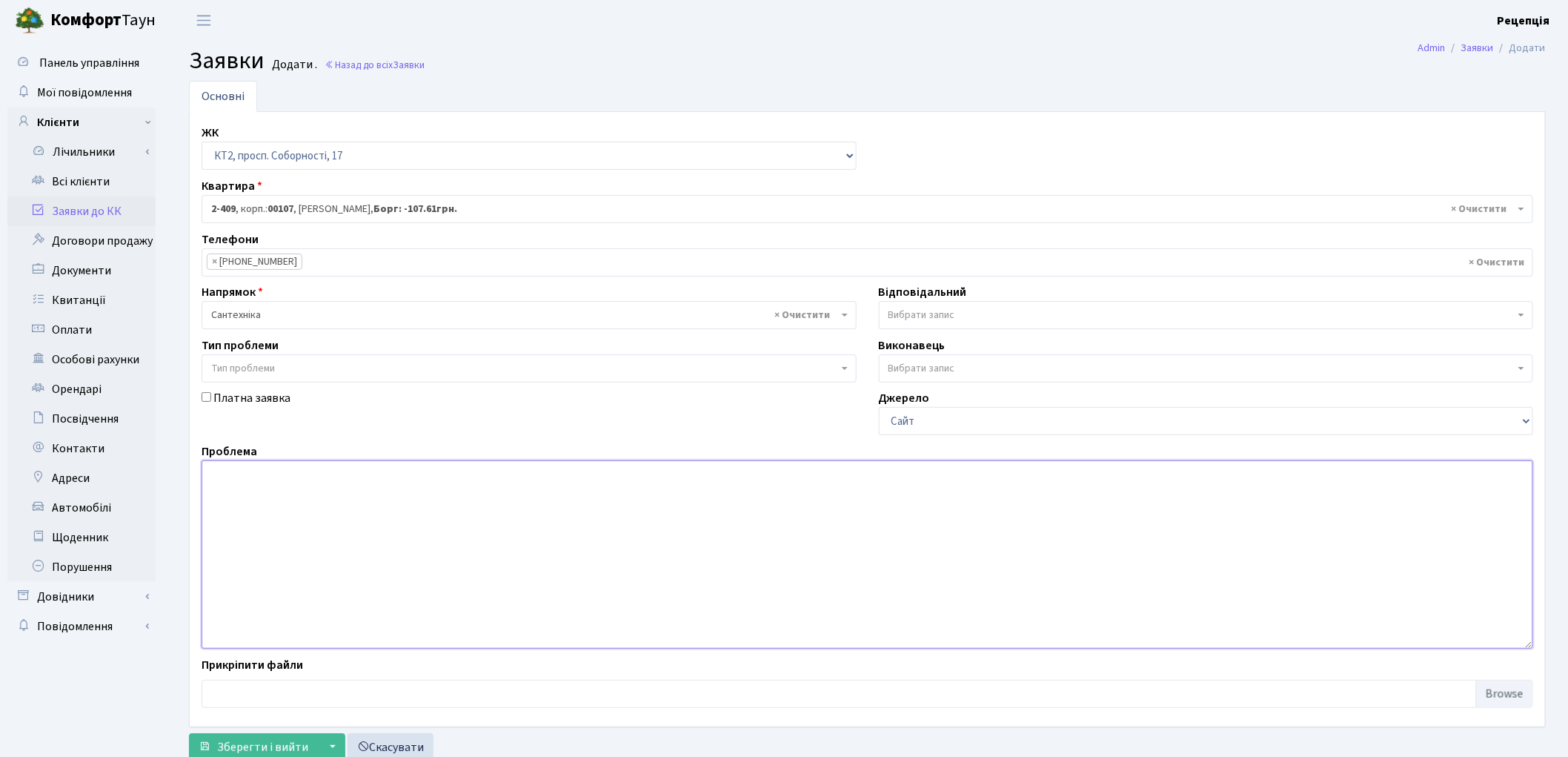
click at [292, 492] on textarea at bounding box center [867, 554] width 1332 height 188
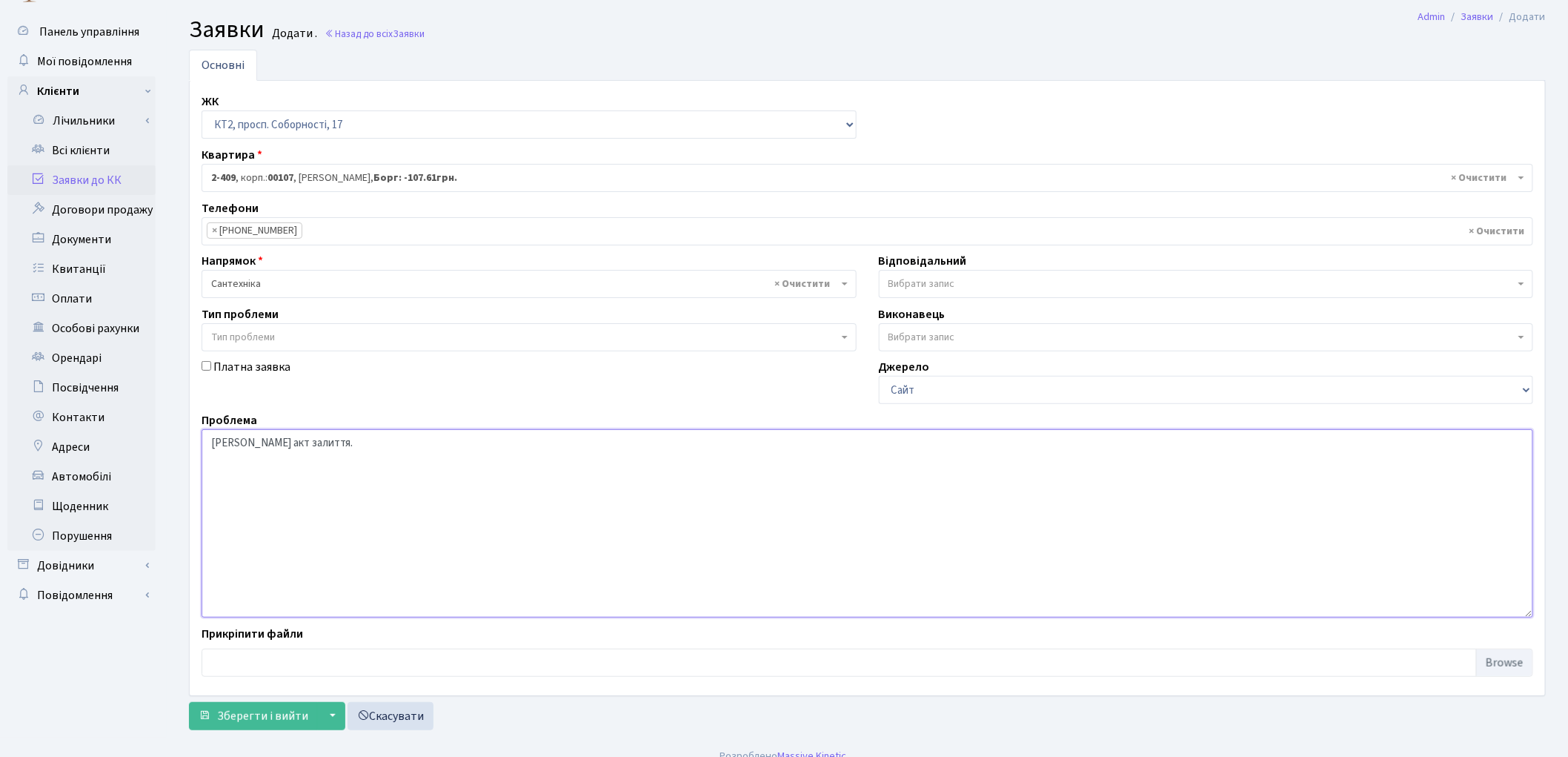
scroll to position [49, 0]
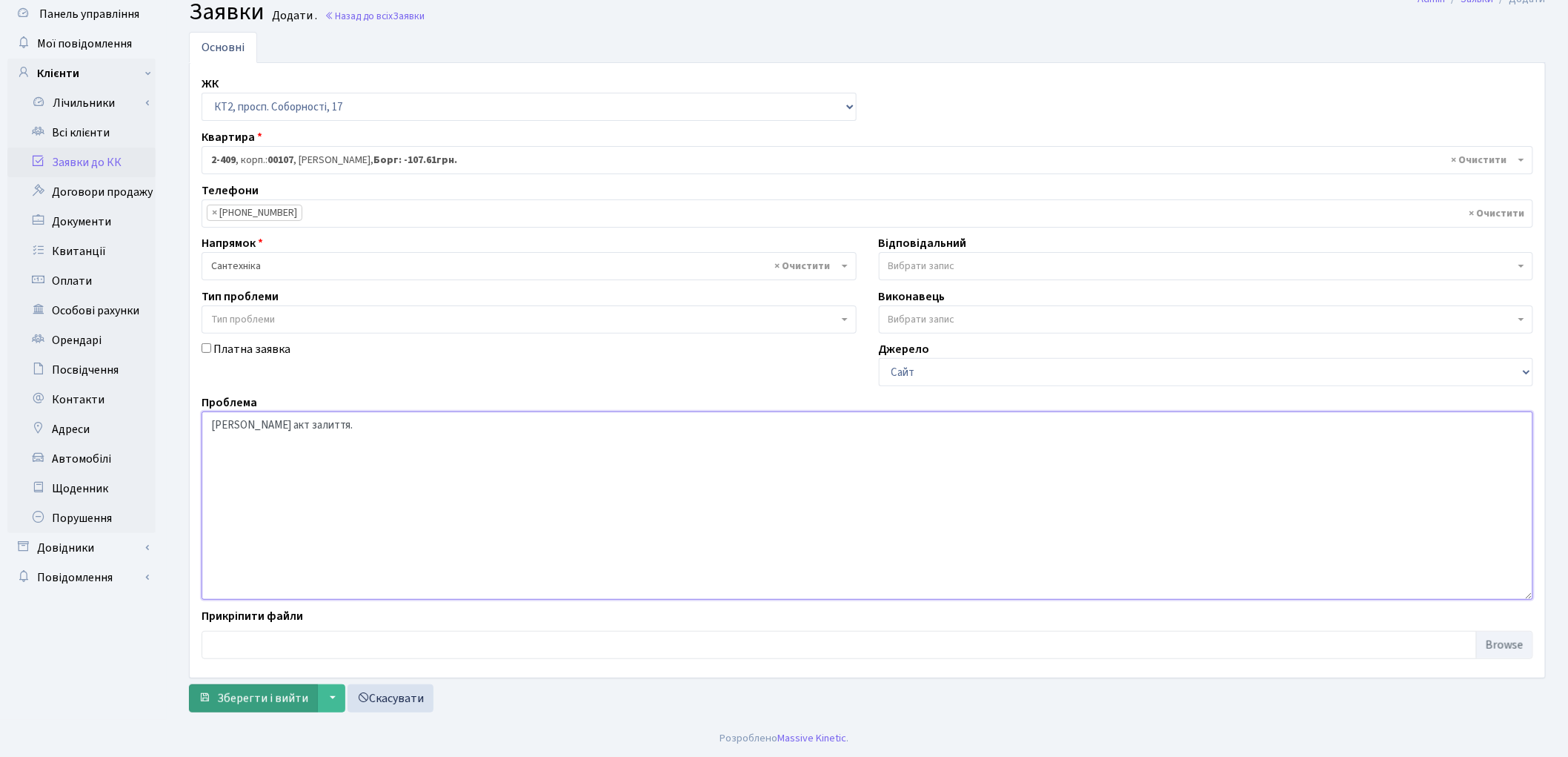
type textarea "[PERSON_NAME] акт залиття."
click at [241, 694] on span "Зберегти і вийти" at bounding box center [262, 698] width 91 height 16
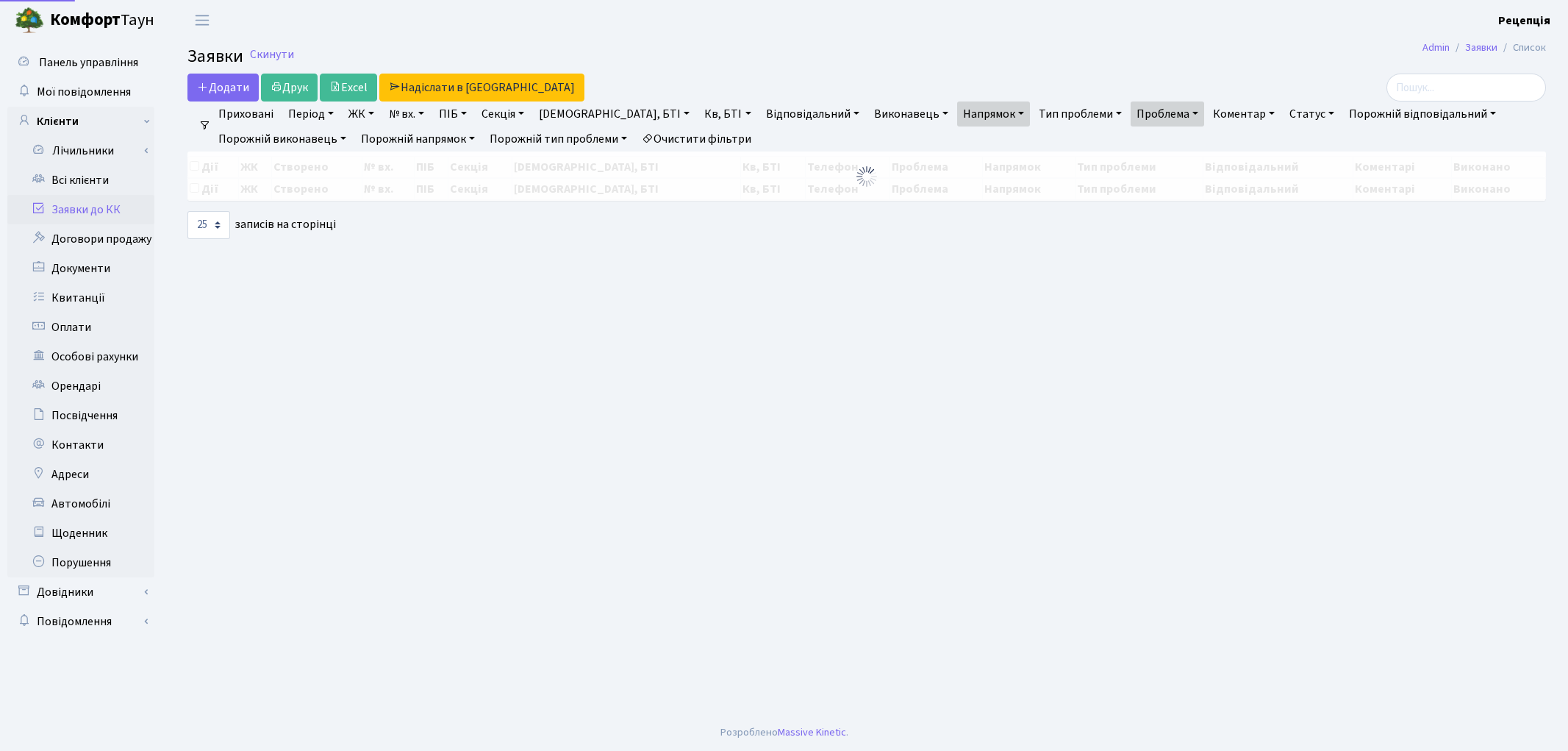
select select "25"
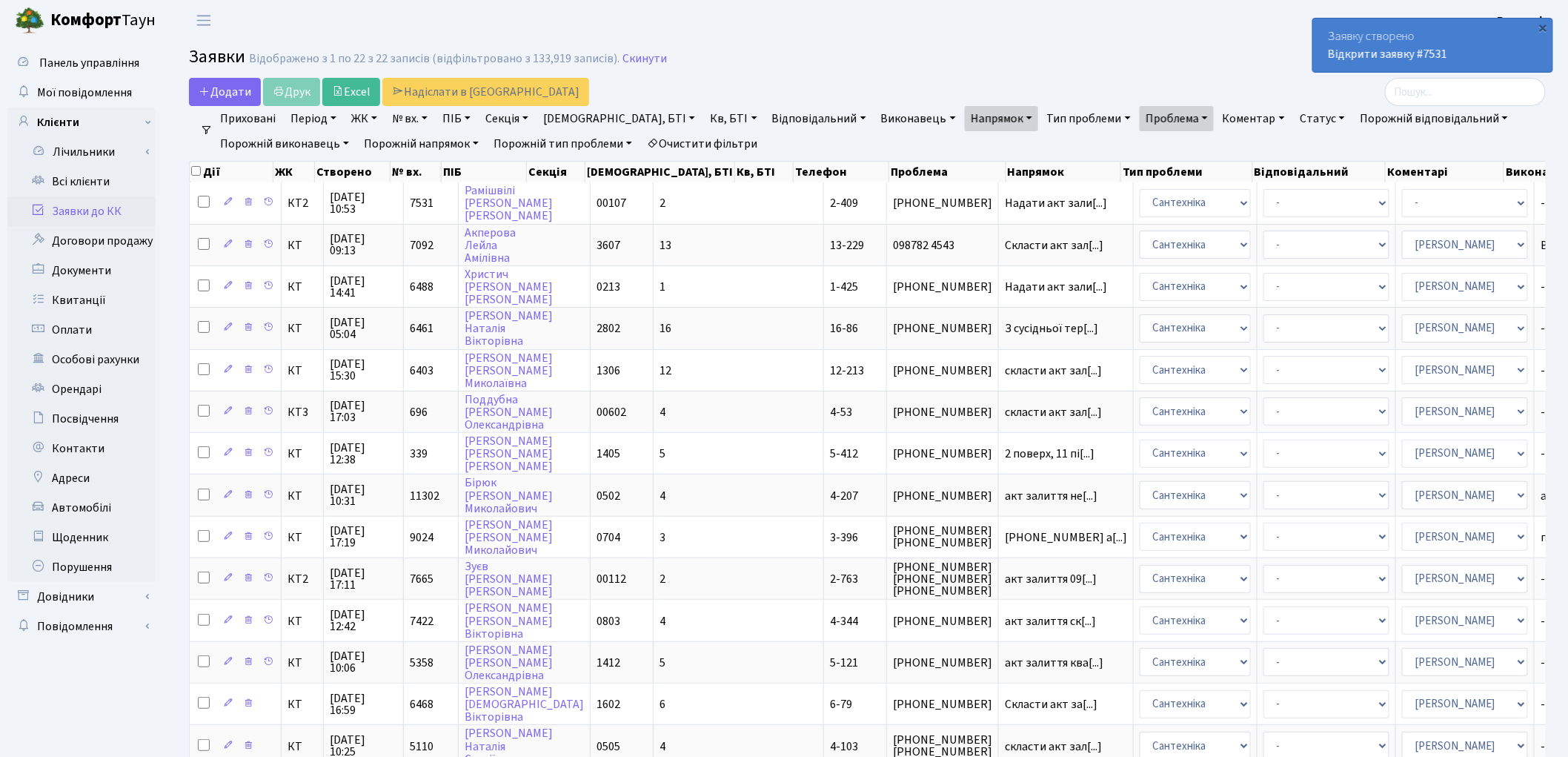
click at [98, 205] on link "Заявки до КК" at bounding box center [81, 211] width 148 height 30
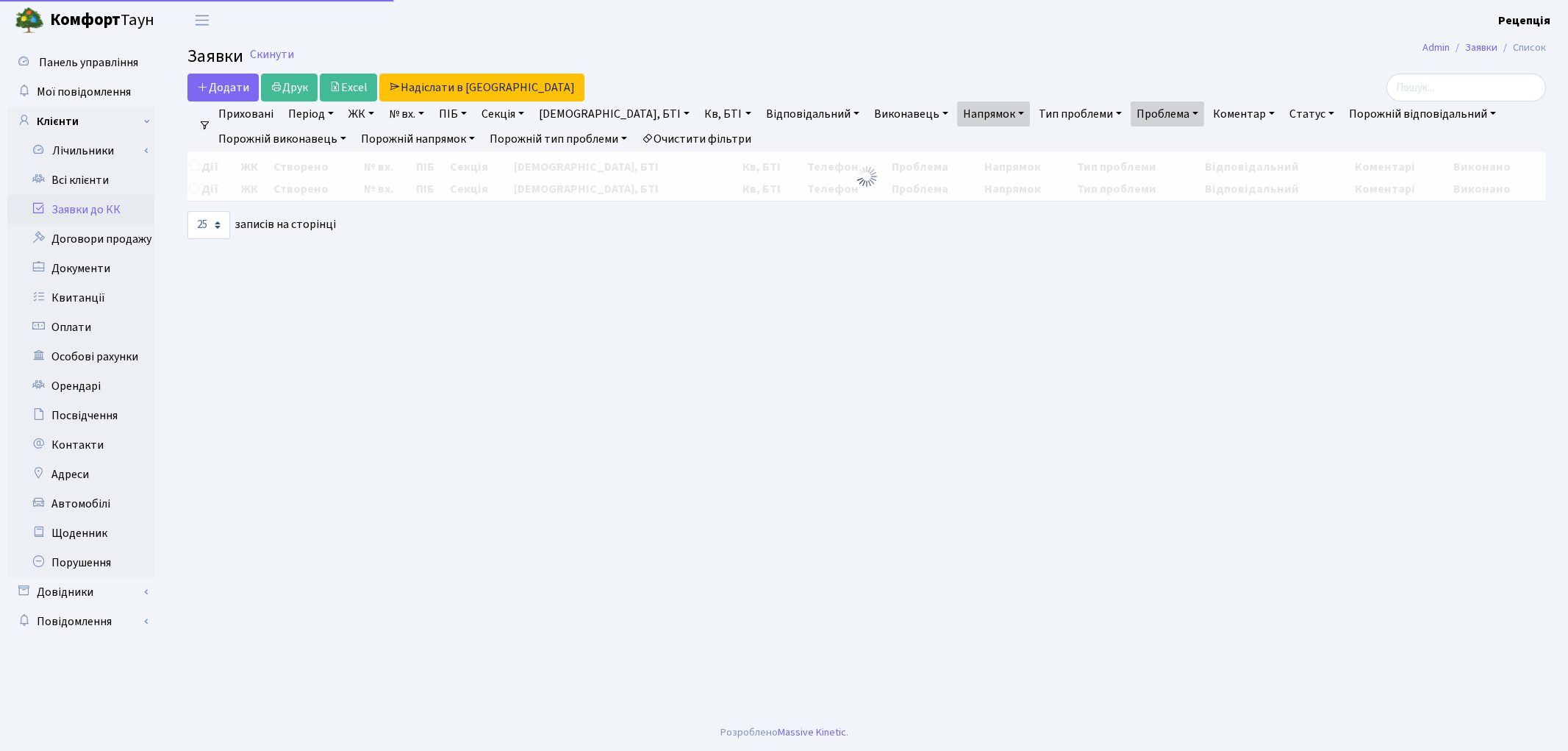
select select "25"
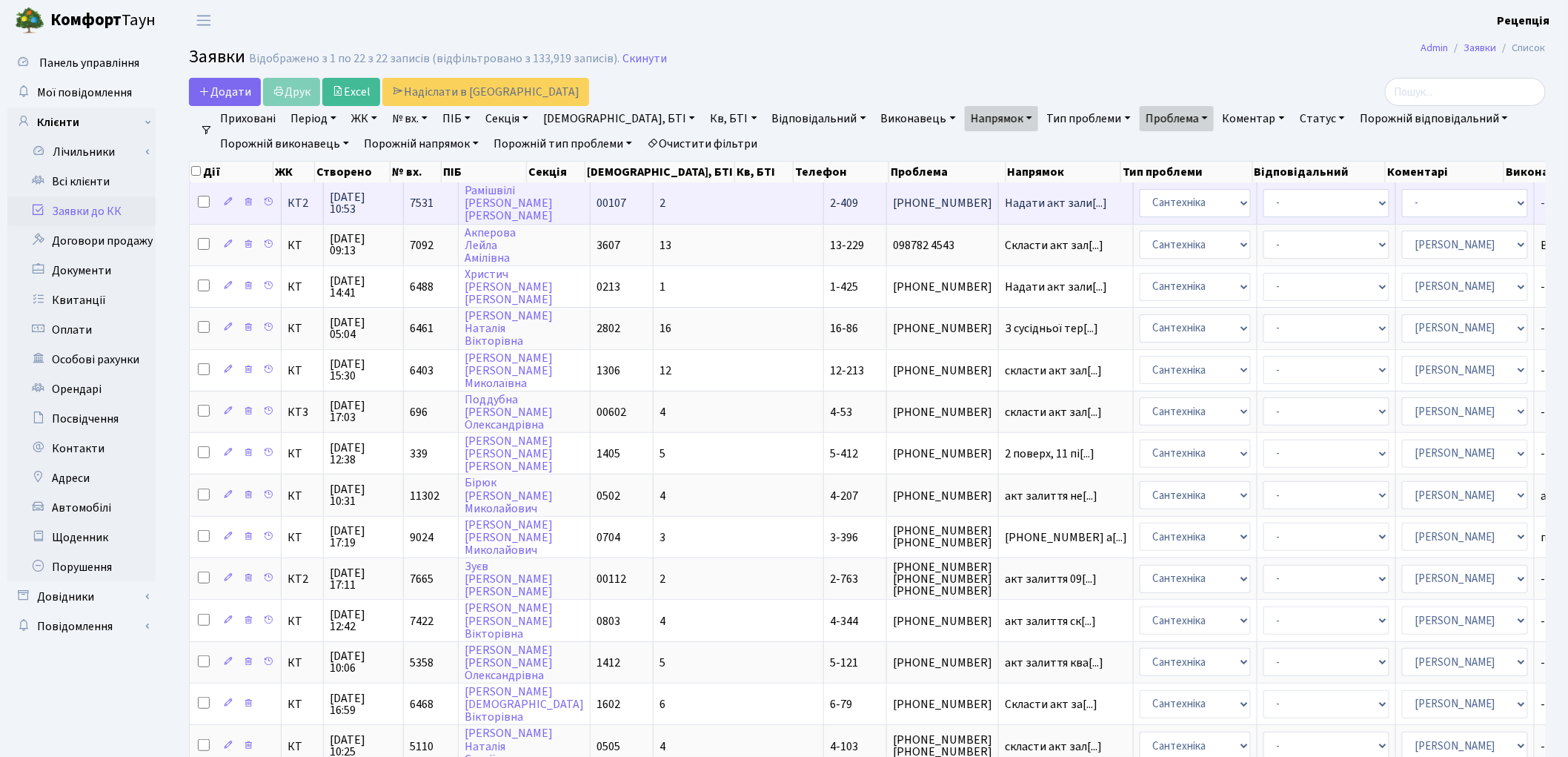
click at [654, 204] on td "2" at bounding box center [739, 202] width 171 height 41
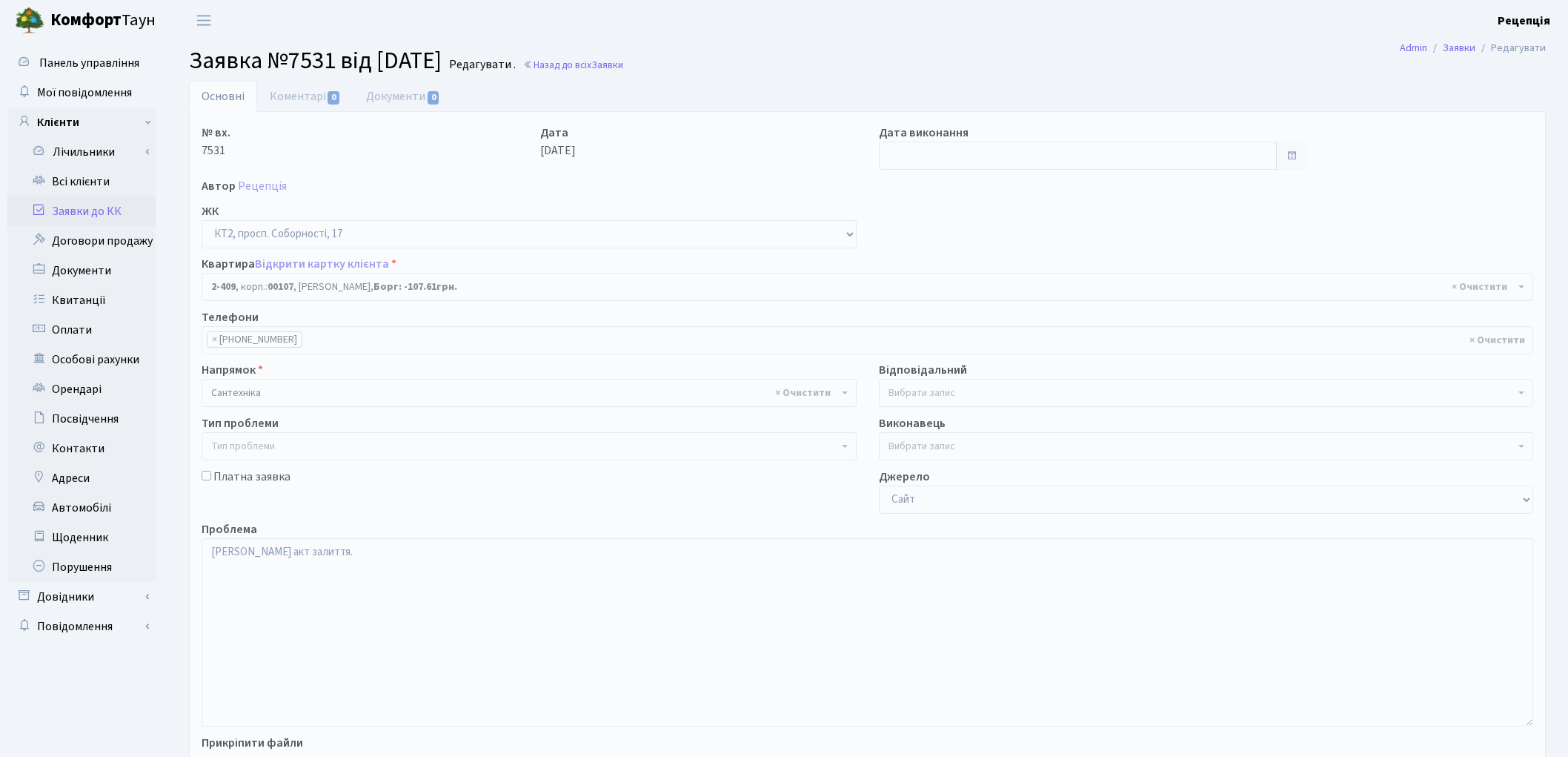
select select "15459"
click at [107, 209] on link "Заявки до КК" at bounding box center [81, 211] width 148 height 30
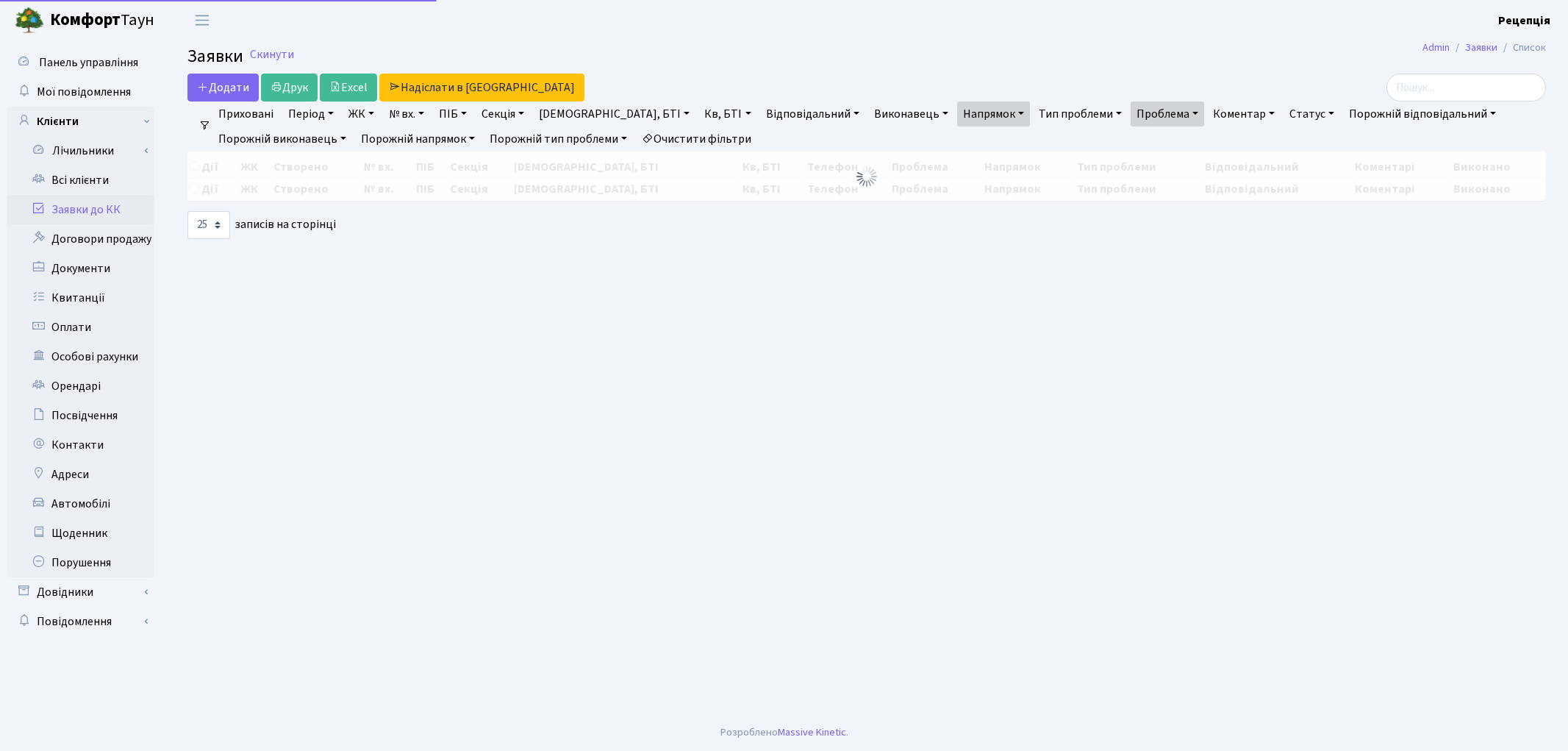
select select "25"
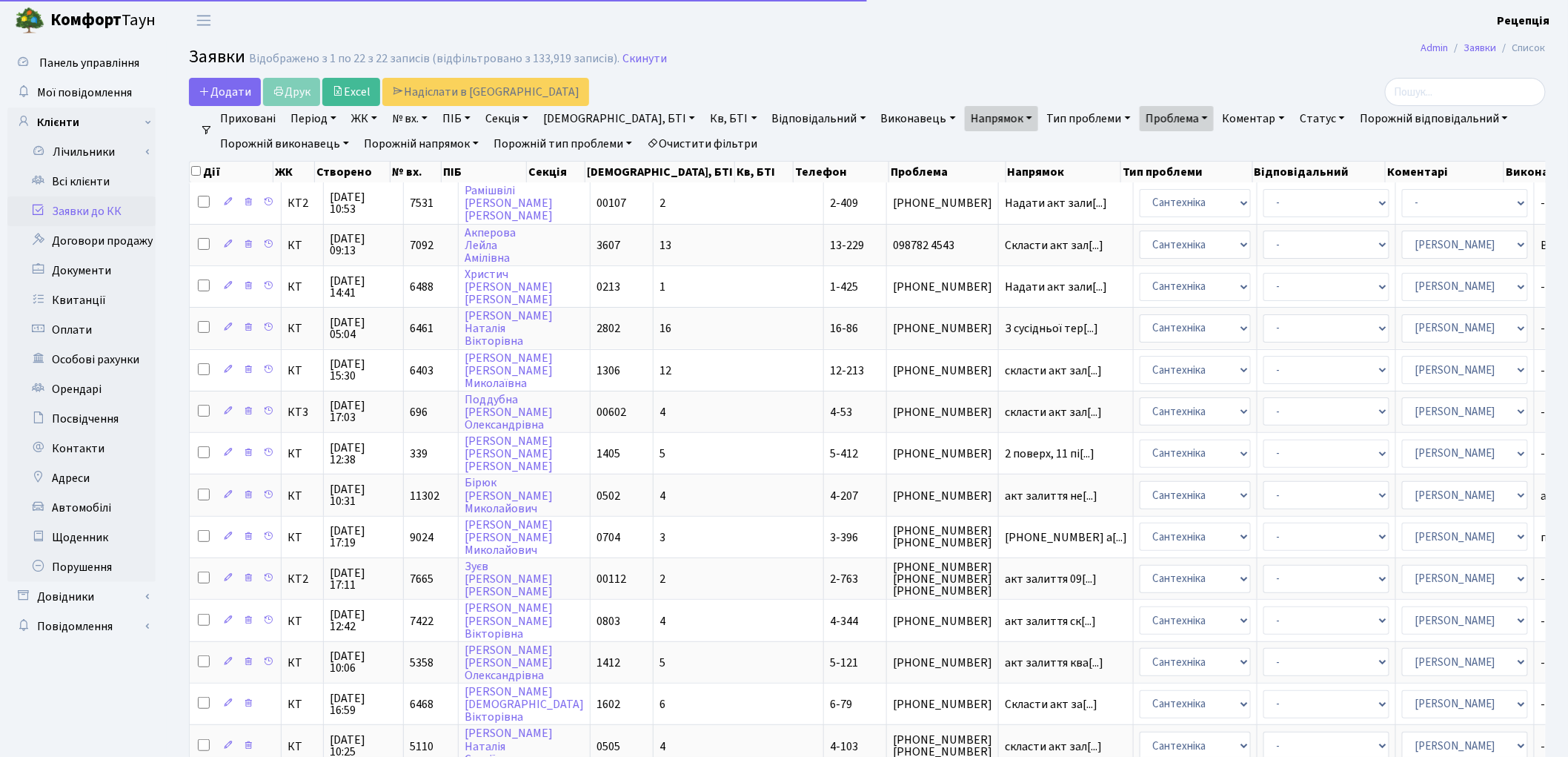
click at [699, 141] on link "Очистити фільтри" at bounding box center [702, 144] width 122 height 25
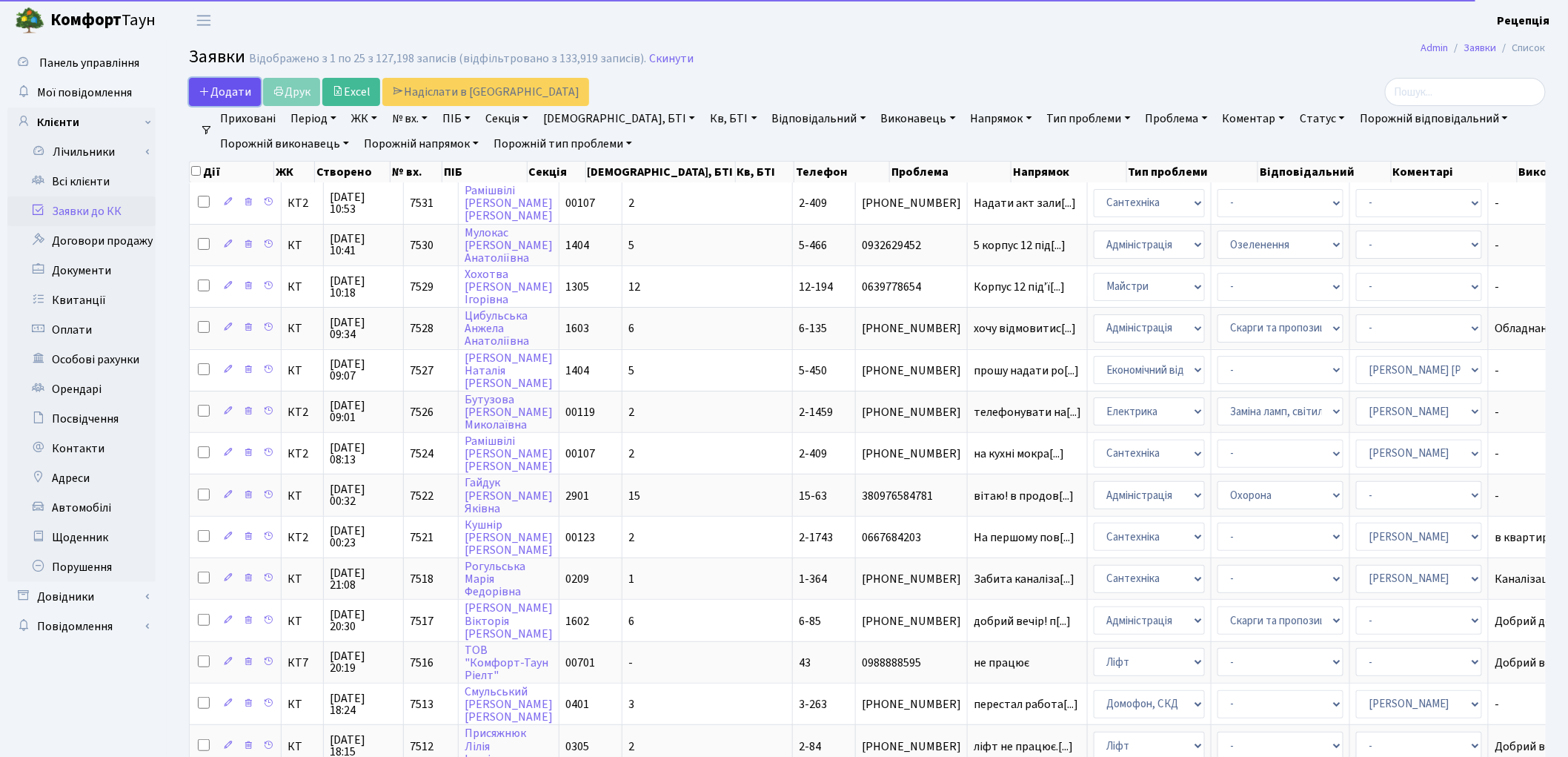
click at [238, 90] on span "Додати" at bounding box center [224, 92] width 53 height 16
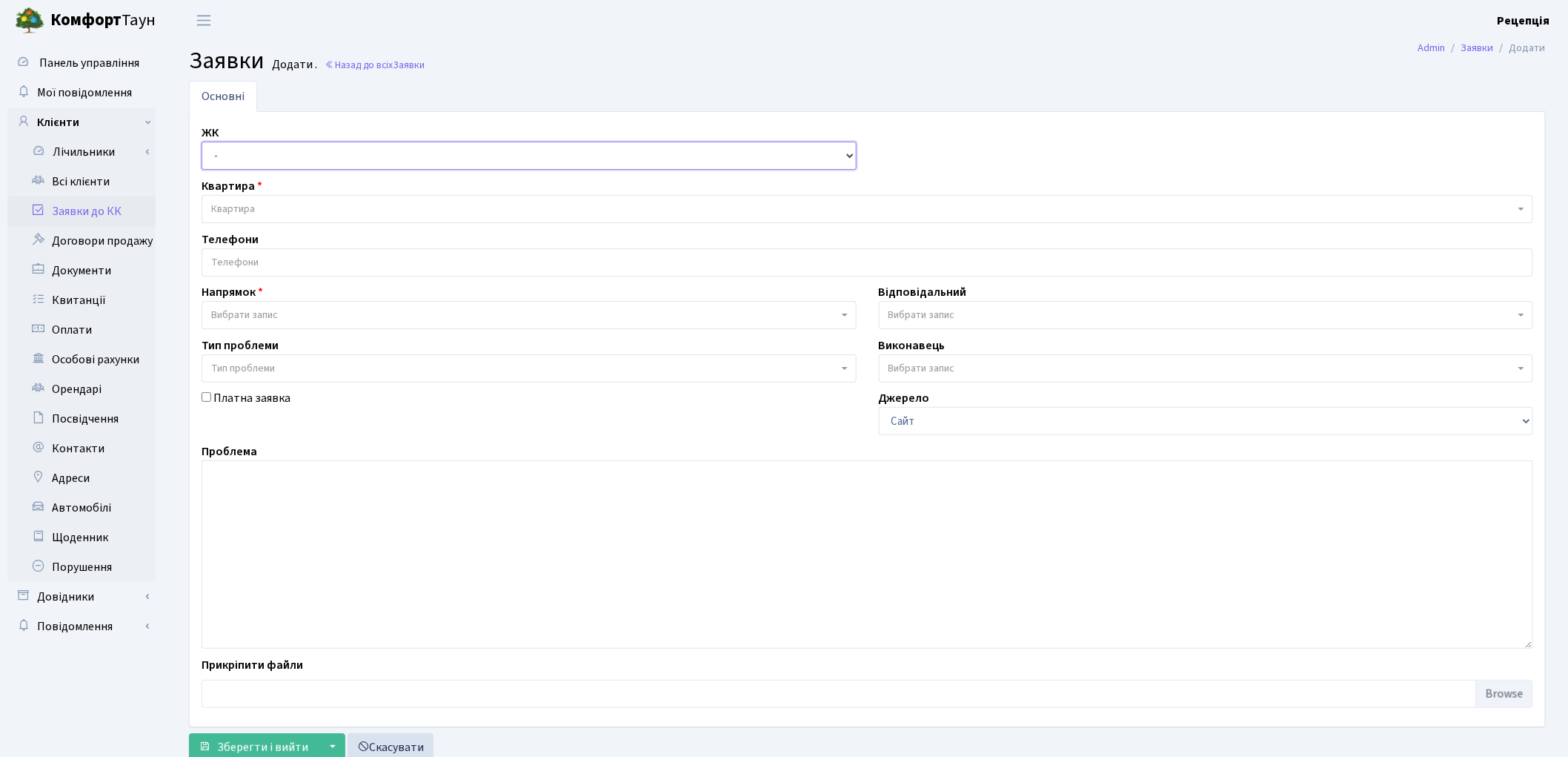
click at [308, 158] on select "- КТ, вул. Регенераторна, 4 КТ2, просп. Соборності, 17 КТ3, вул. Березнева, 16 …" at bounding box center [529, 156] width 655 height 28
select select "271"
click at [201, 142] on select "- КТ, вул. Регенераторна, 4 КТ2, просп. Соборності, 17 КТ3, вул. Березнева, 16 …" at bounding box center [529, 156] width 655 height 28
select select
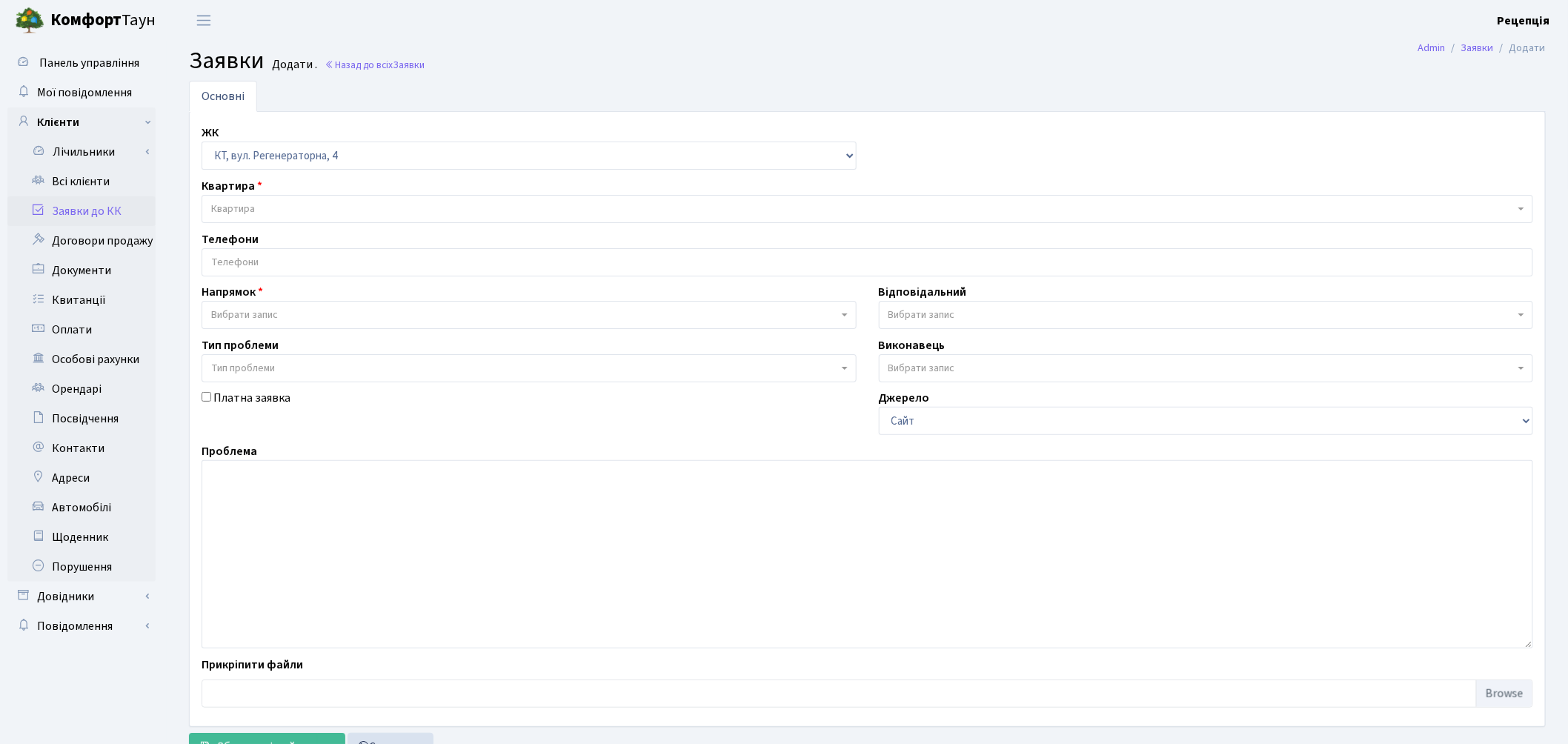
click at [285, 206] on span "Квартира" at bounding box center [863, 209] width 1303 height 15
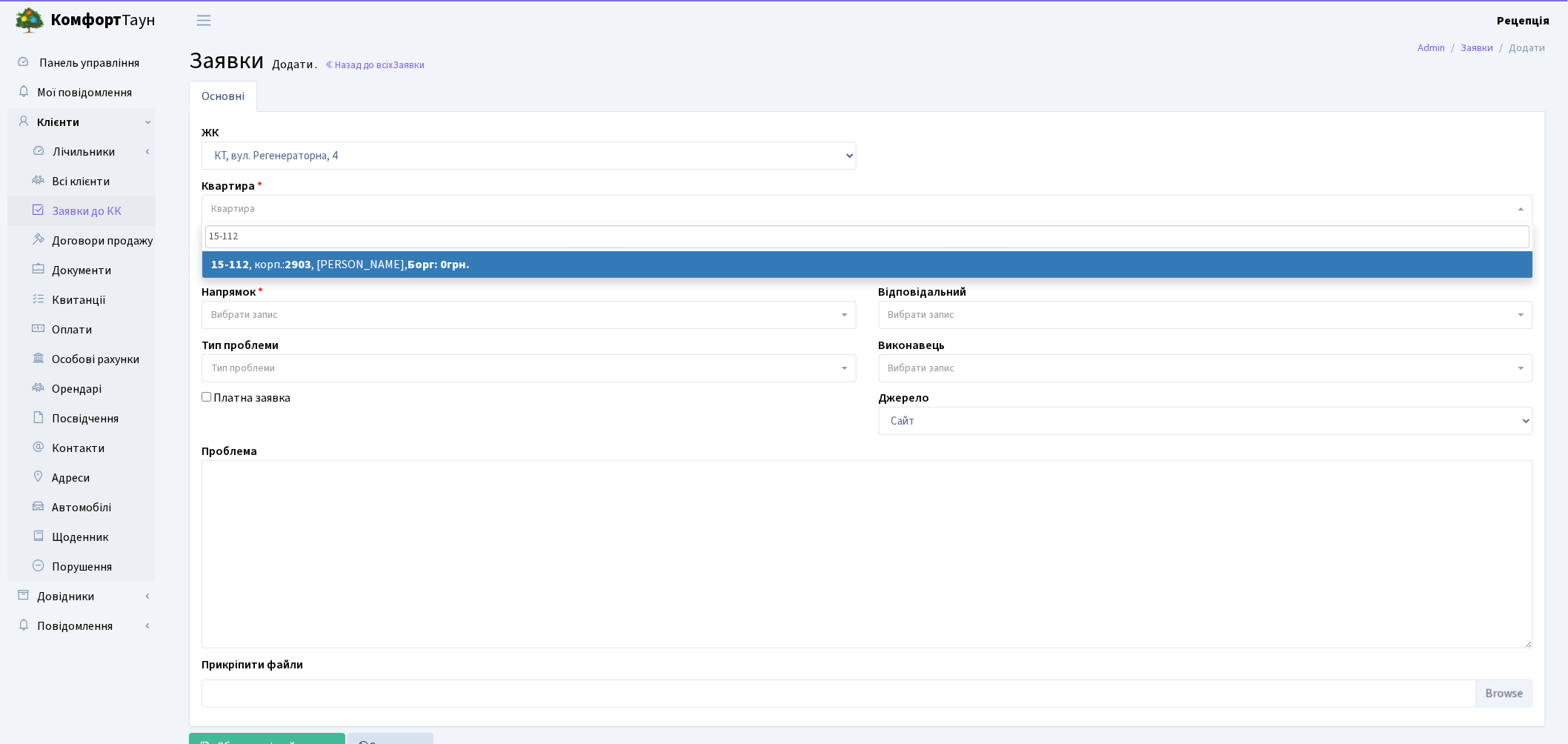
type input "15-112"
select select
select select "8887"
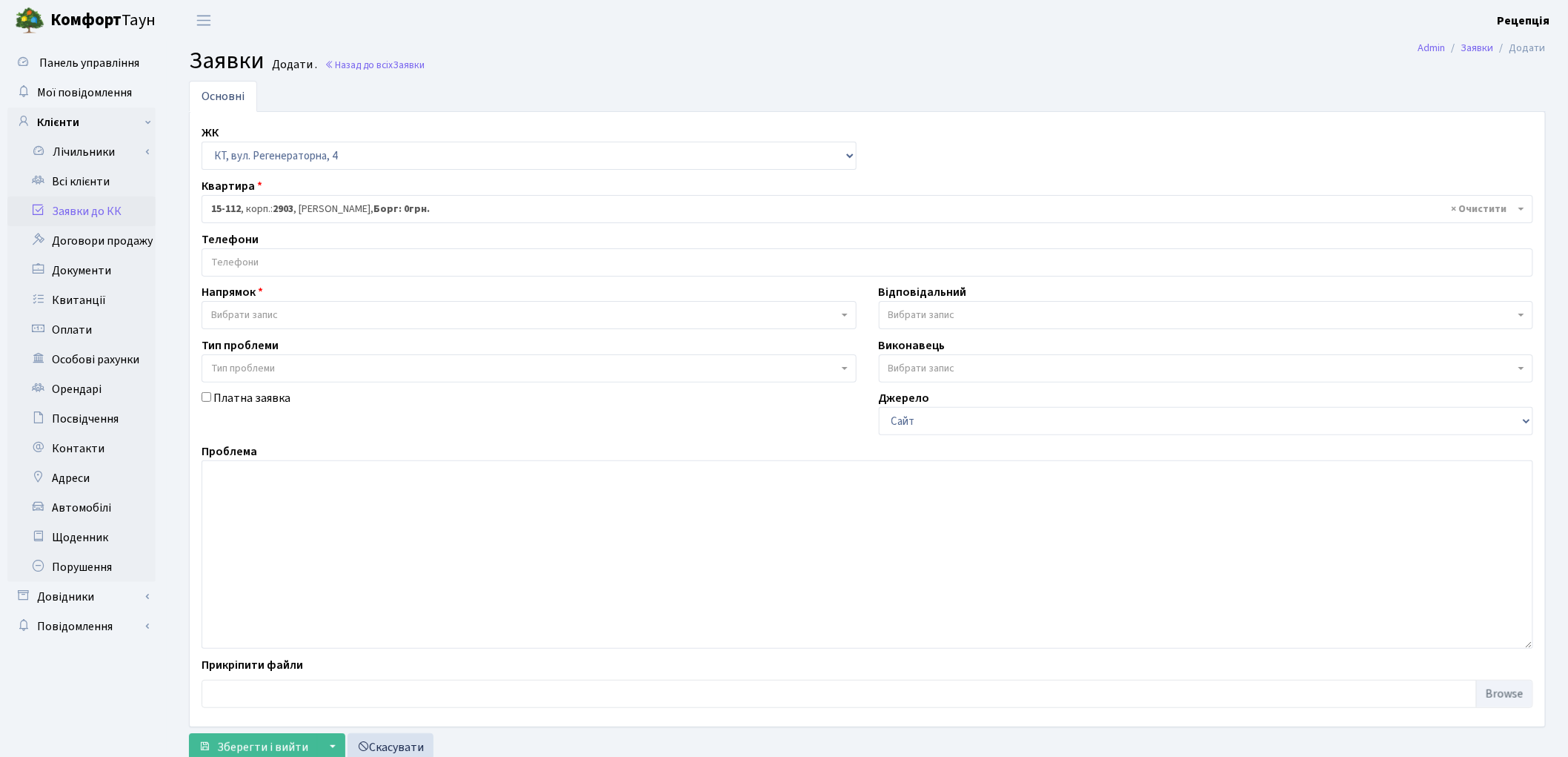
click at [285, 271] on input "search" at bounding box center [867, 263] width 1330 height 27
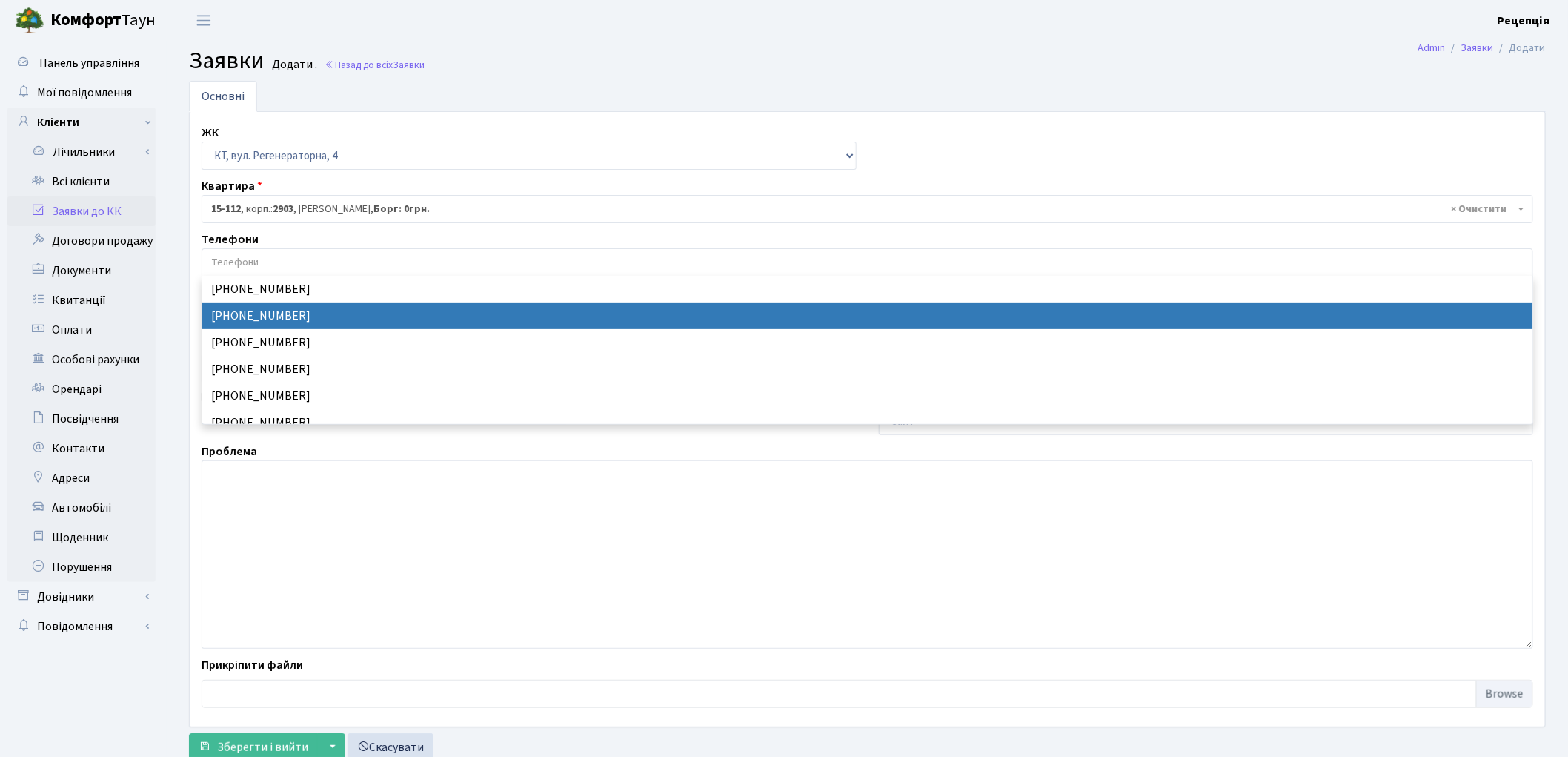
select select "28015"
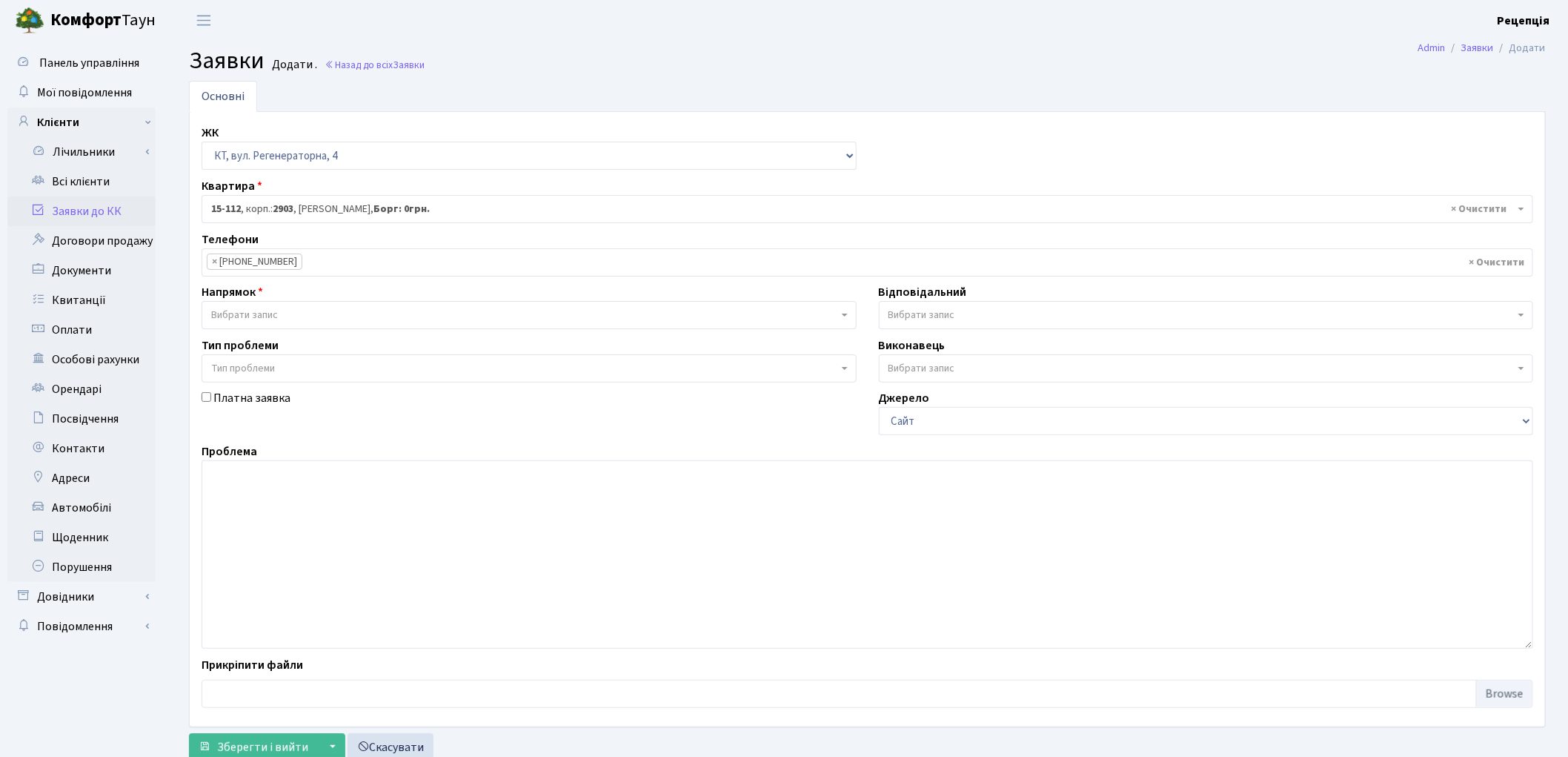
click at [268, 307] on span "Вибрати запис" at bounding box center [529, 315] width 655 height 28
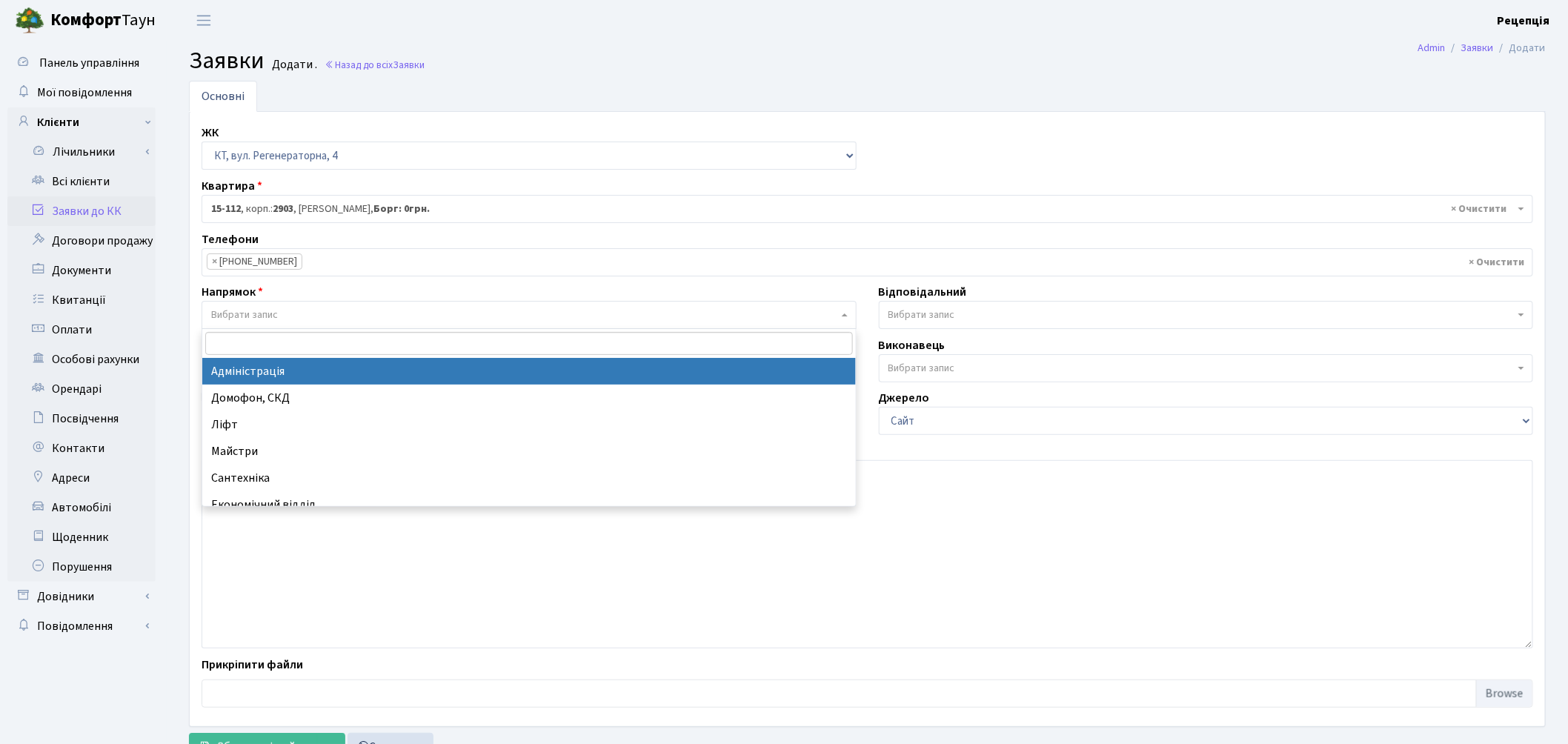
select select "5"
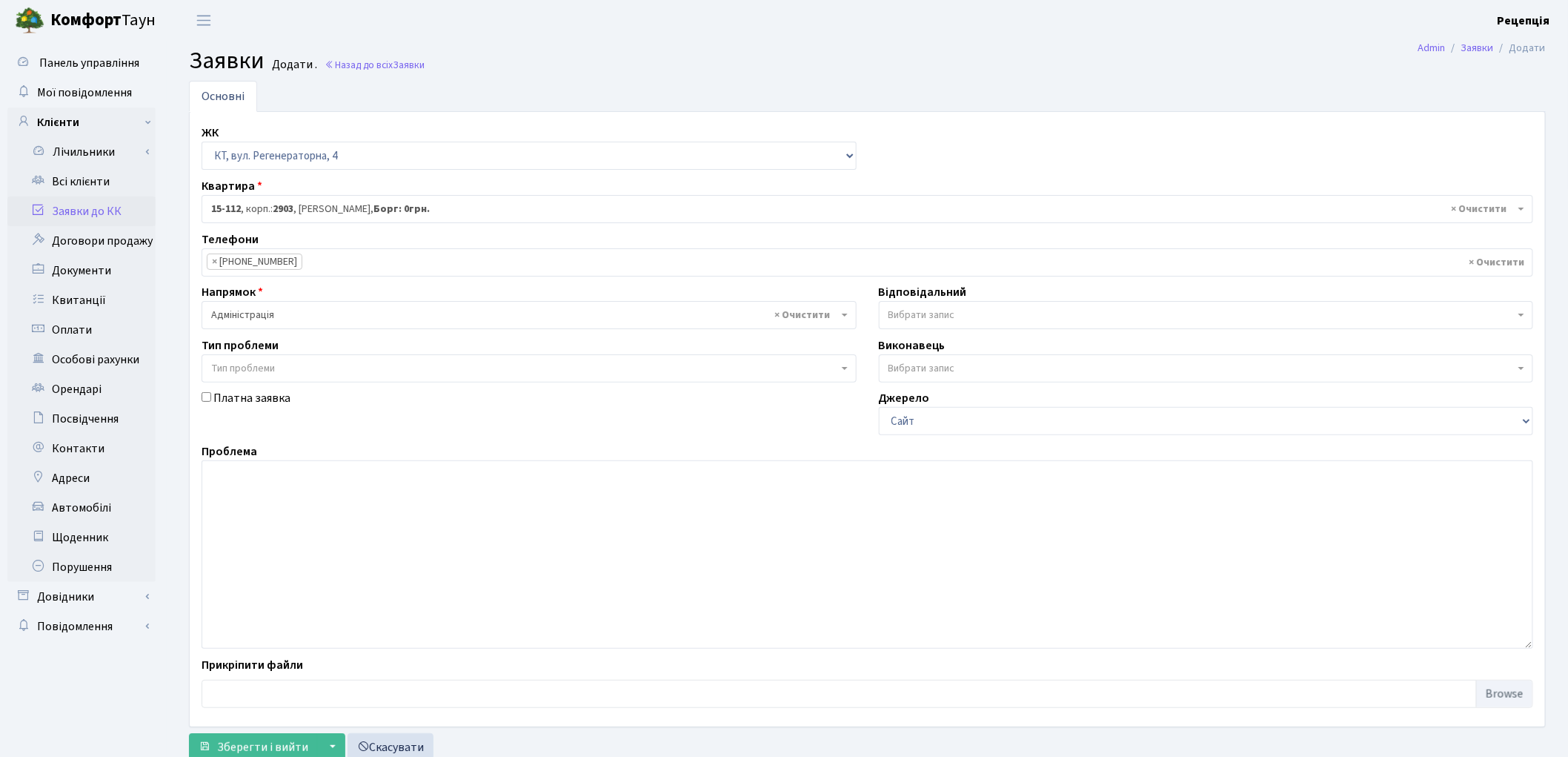
click at [253, 359] on span "Тип проблеми" at bounding box center [529, 368] width 655 height 28
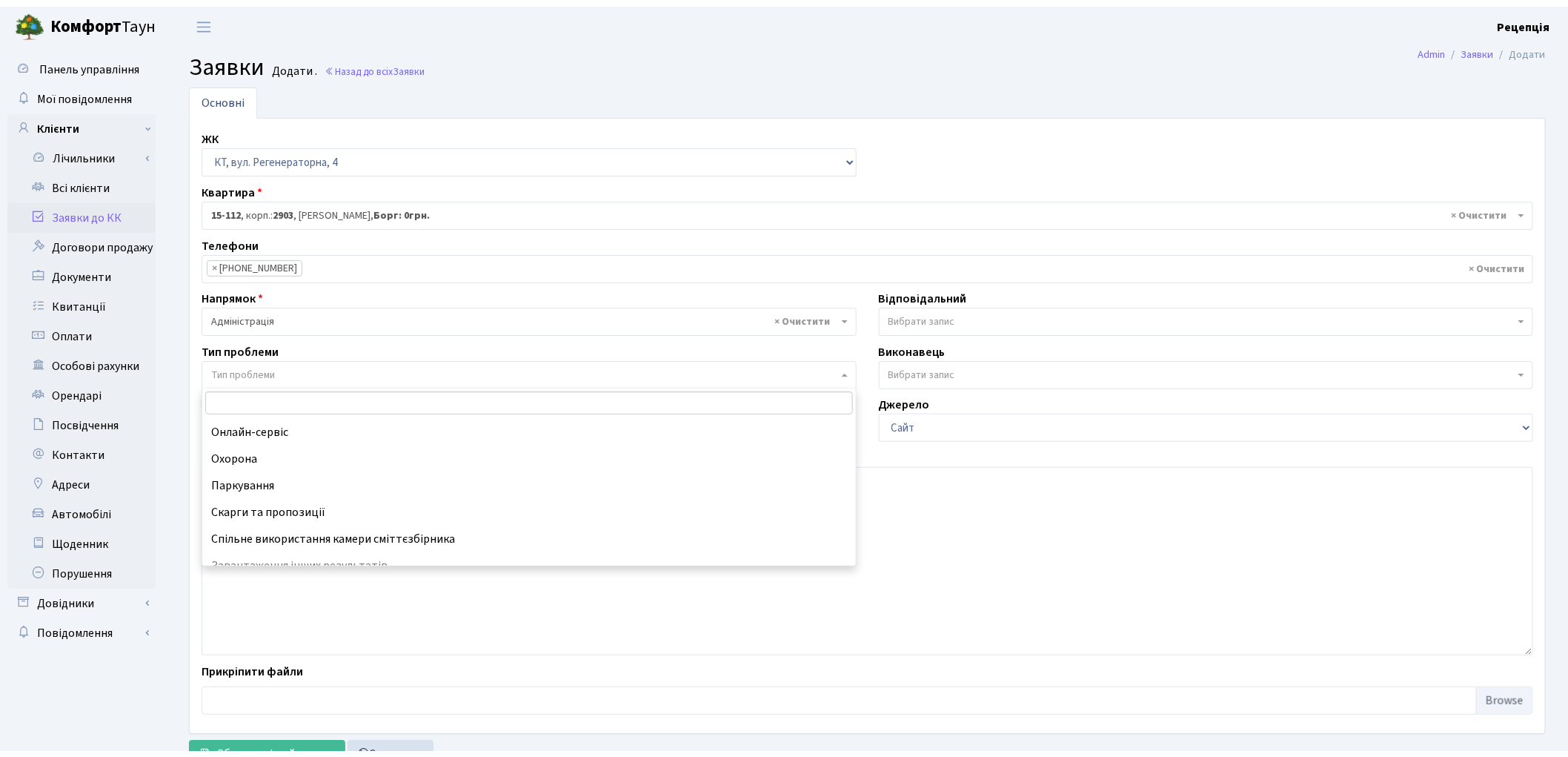
scroll to position [145, 0]
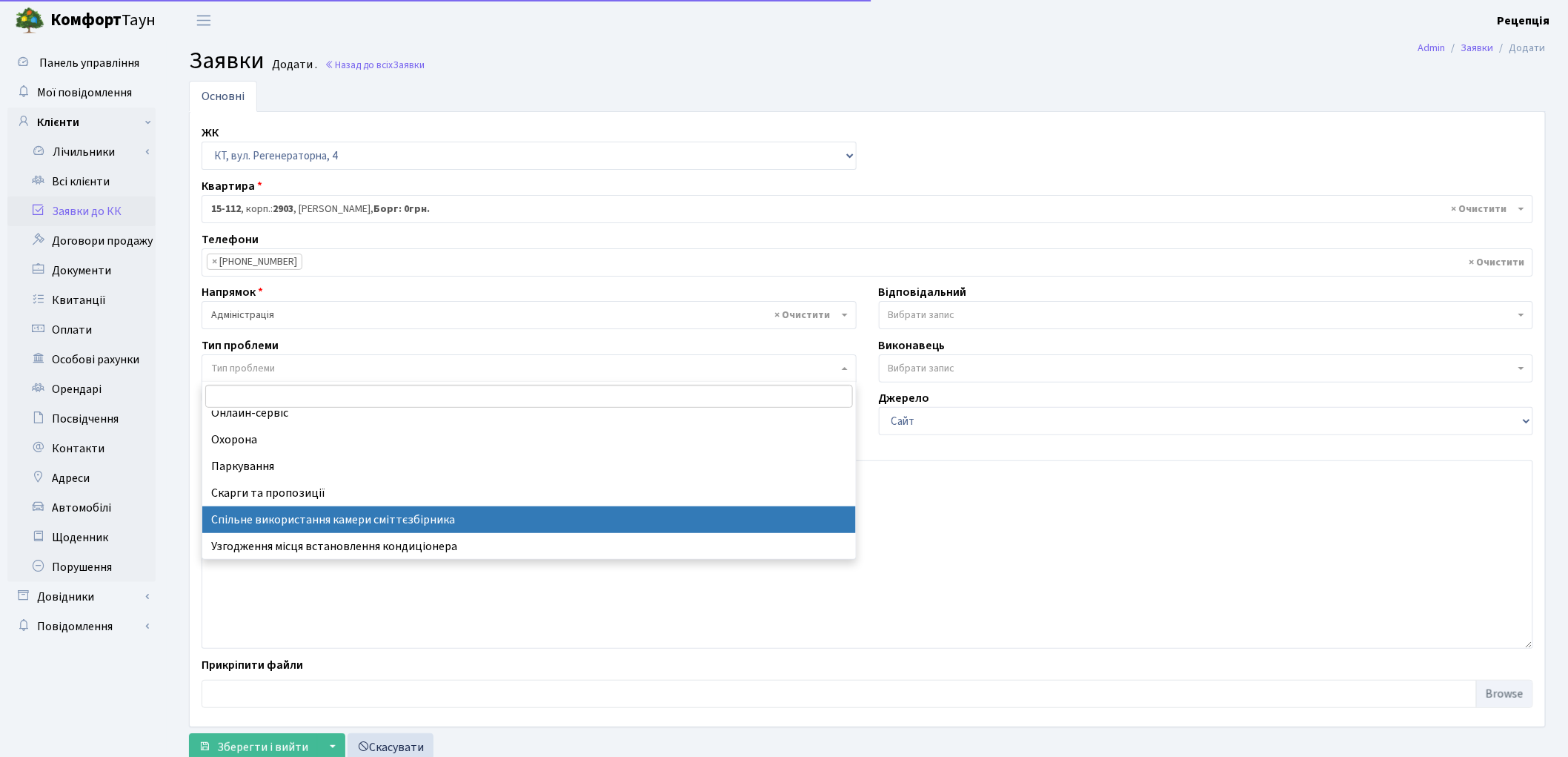
select select "34"
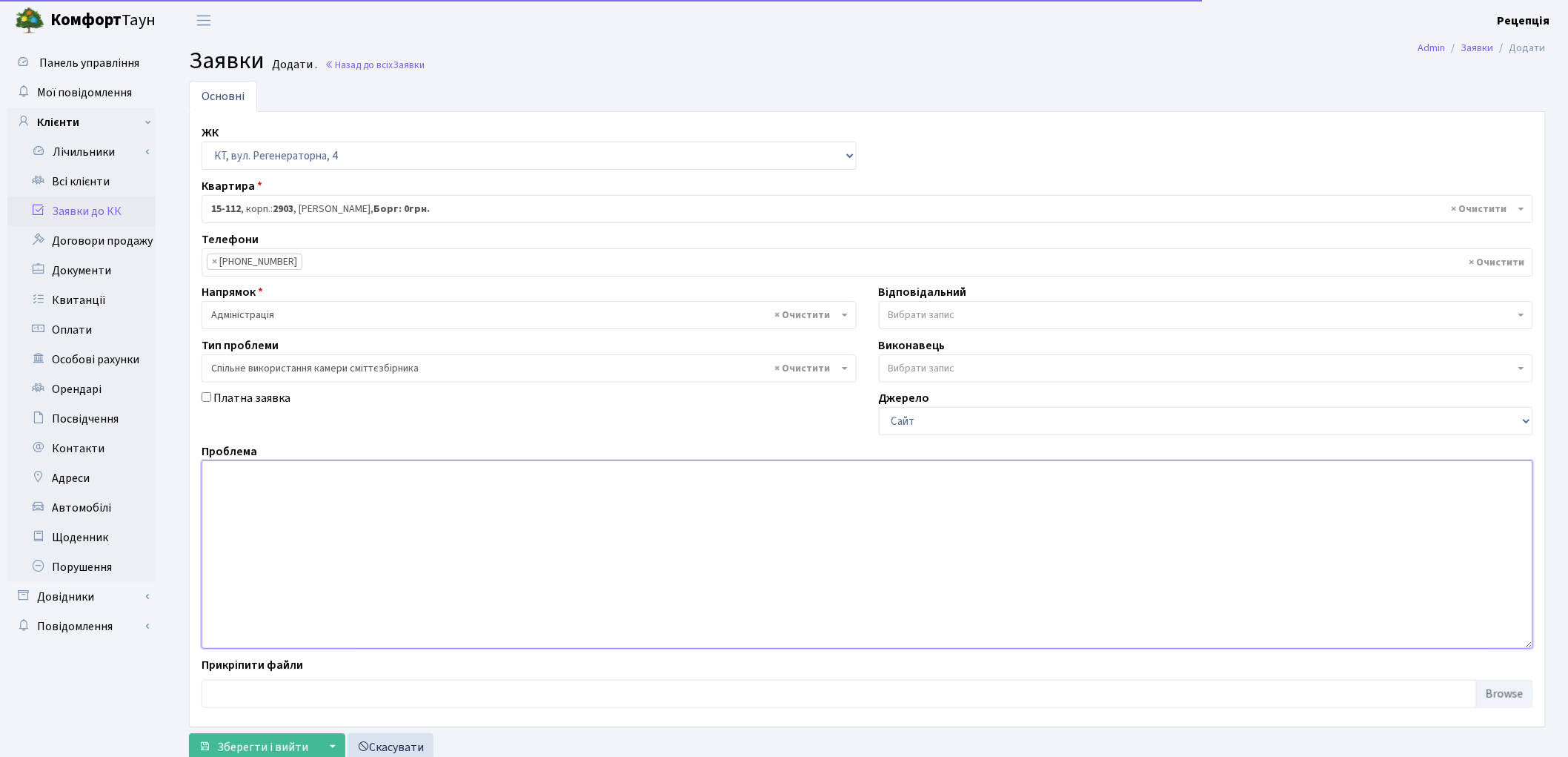
click at [263, 490] on textarea at bounding box center [867, 554] width 1332 height 188
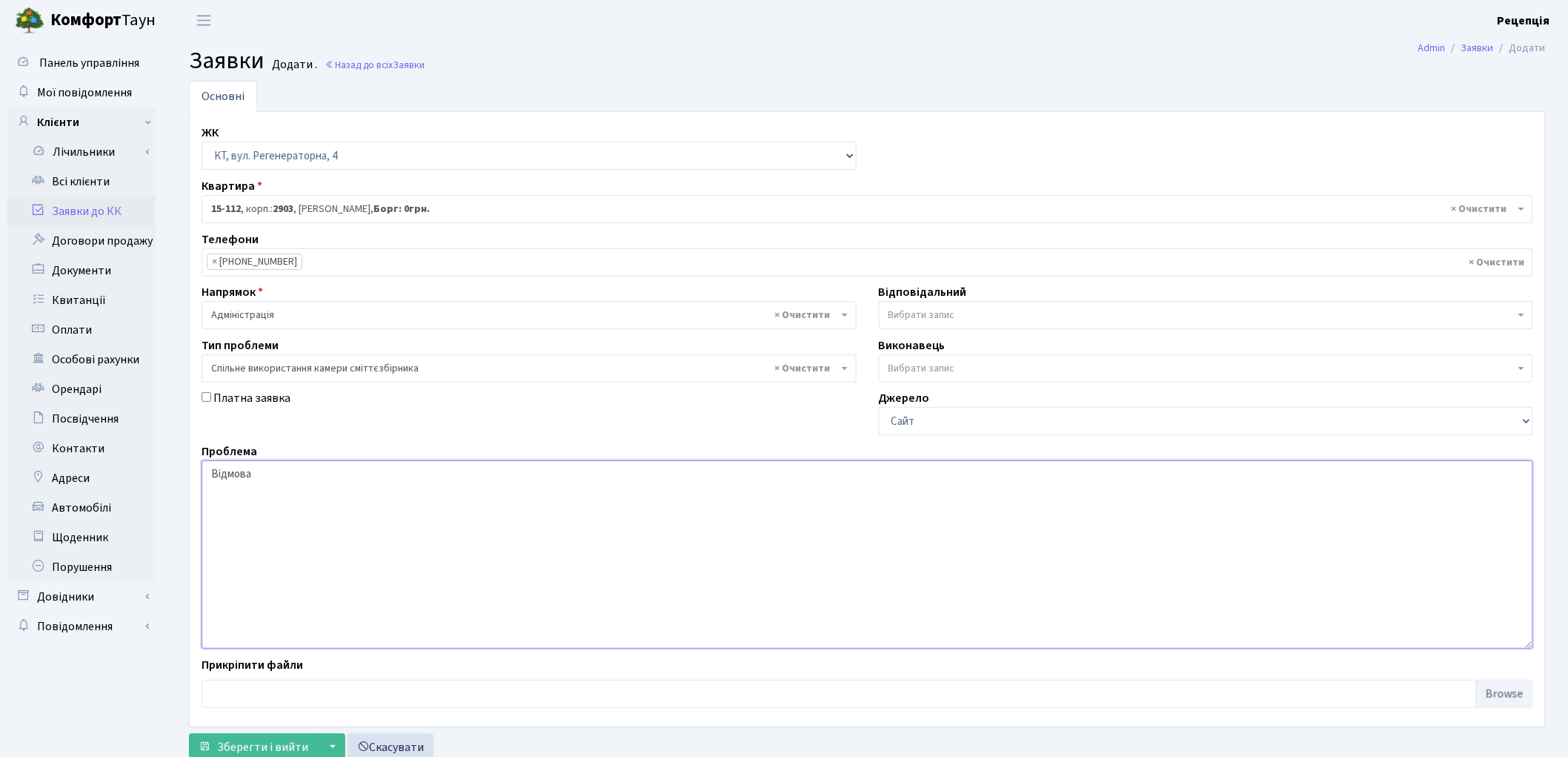
scroll to position [49, 0]
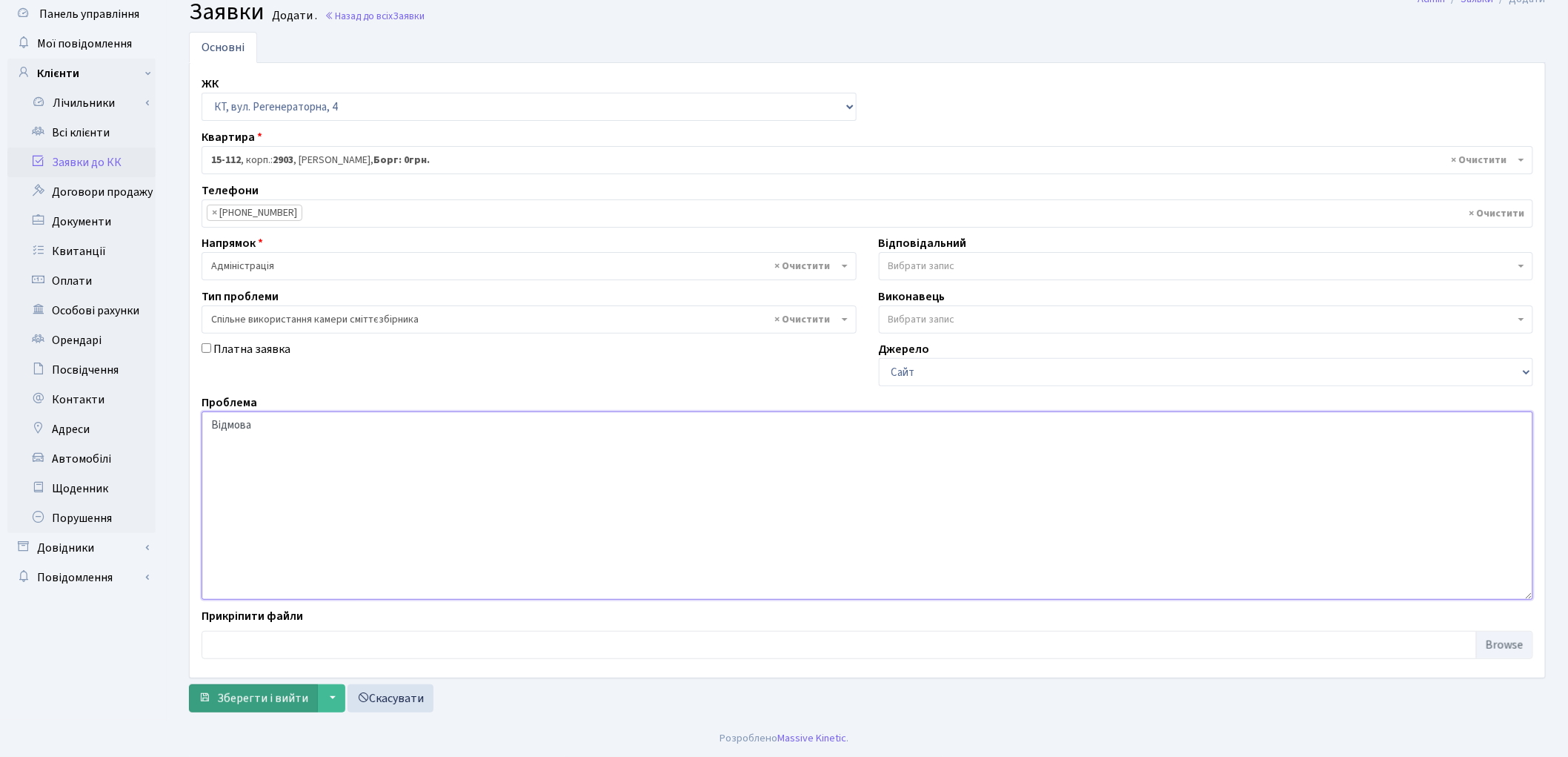
type textarea "Відмова"
click at [232, 698] on span "Зберегти і вийти" at bounding box center [262, 698] width 91 height 16
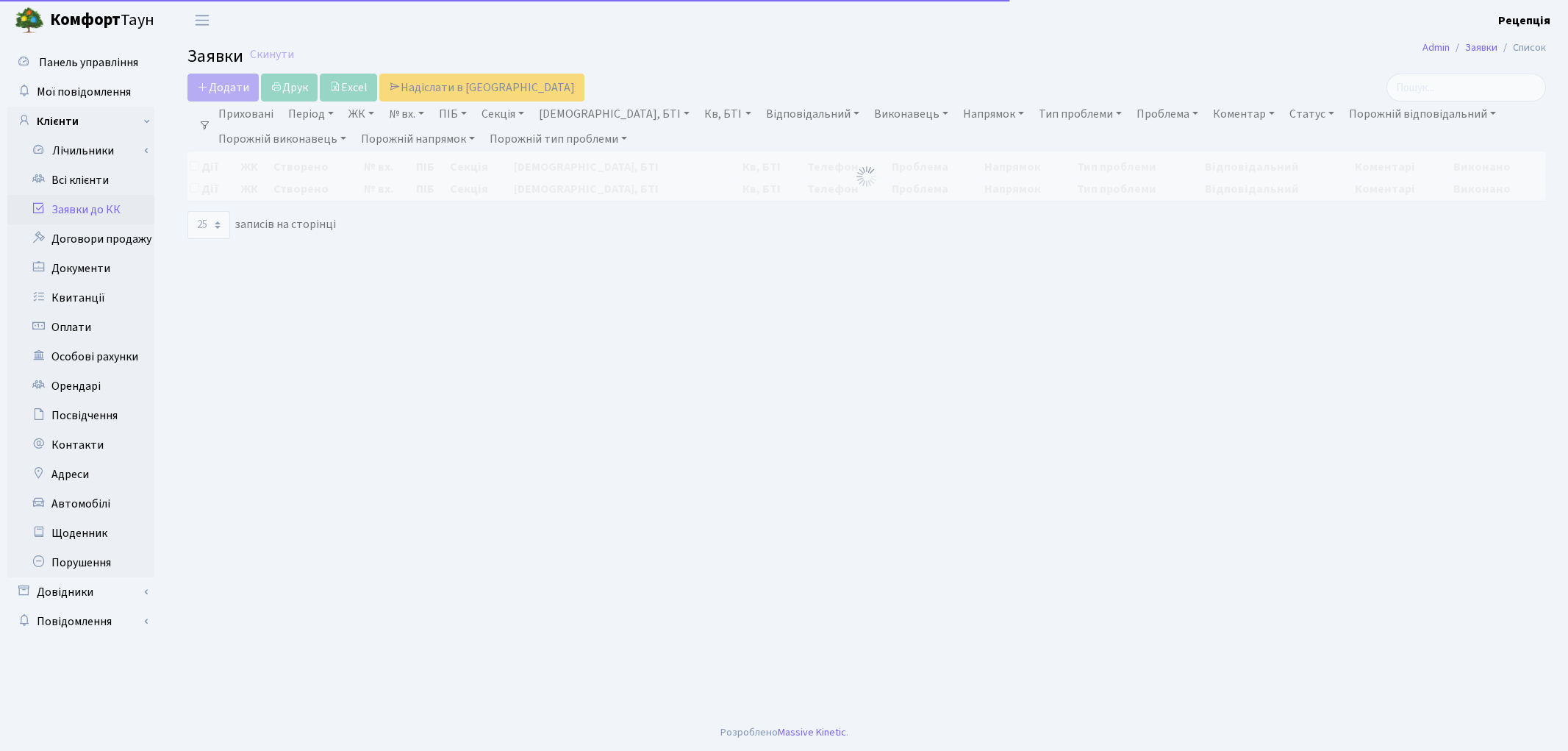
select select "25"
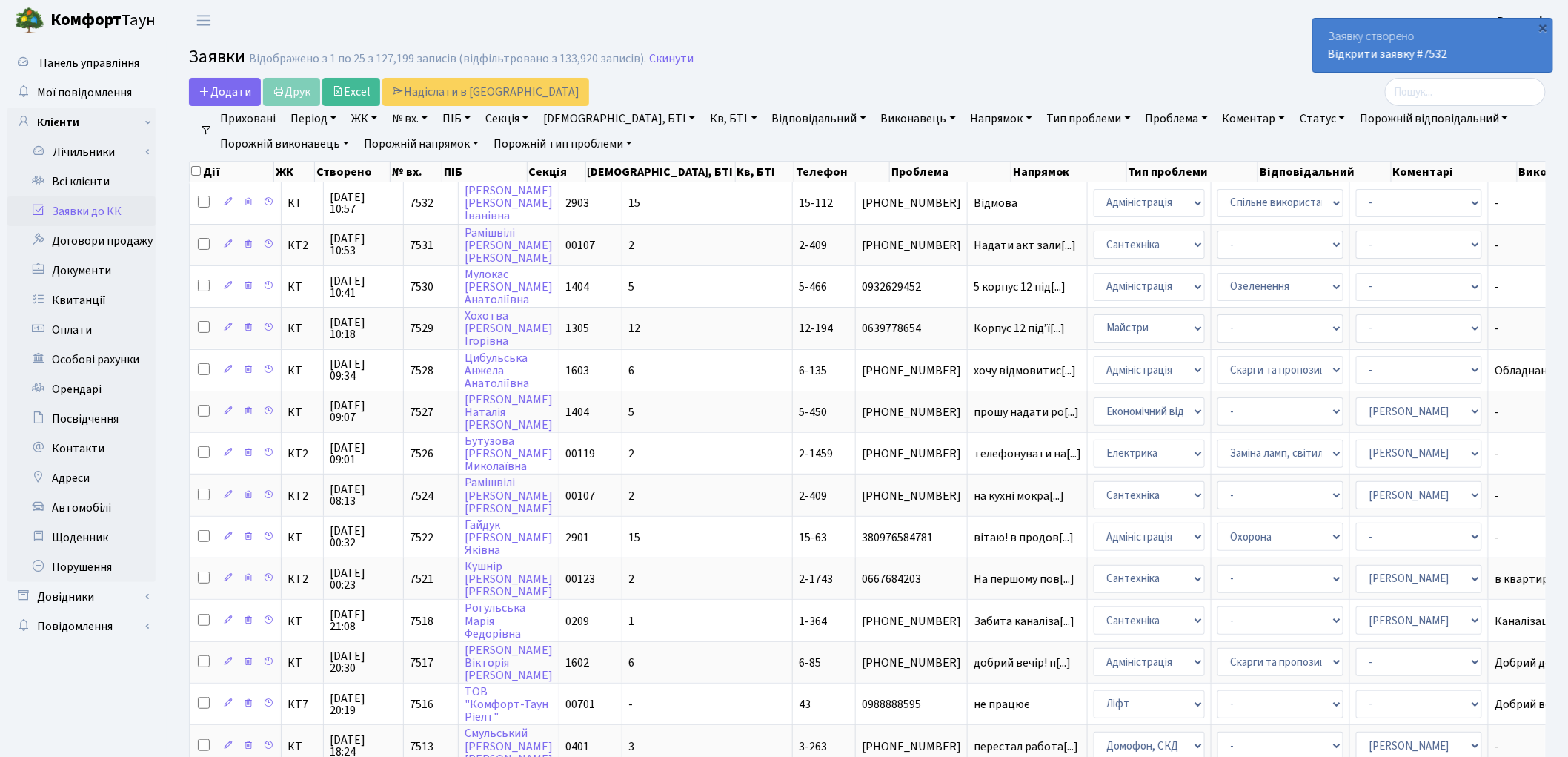
click at [68, 209] on link "Заявки до КК" at bounding box center [81, 211] width 148 height 30
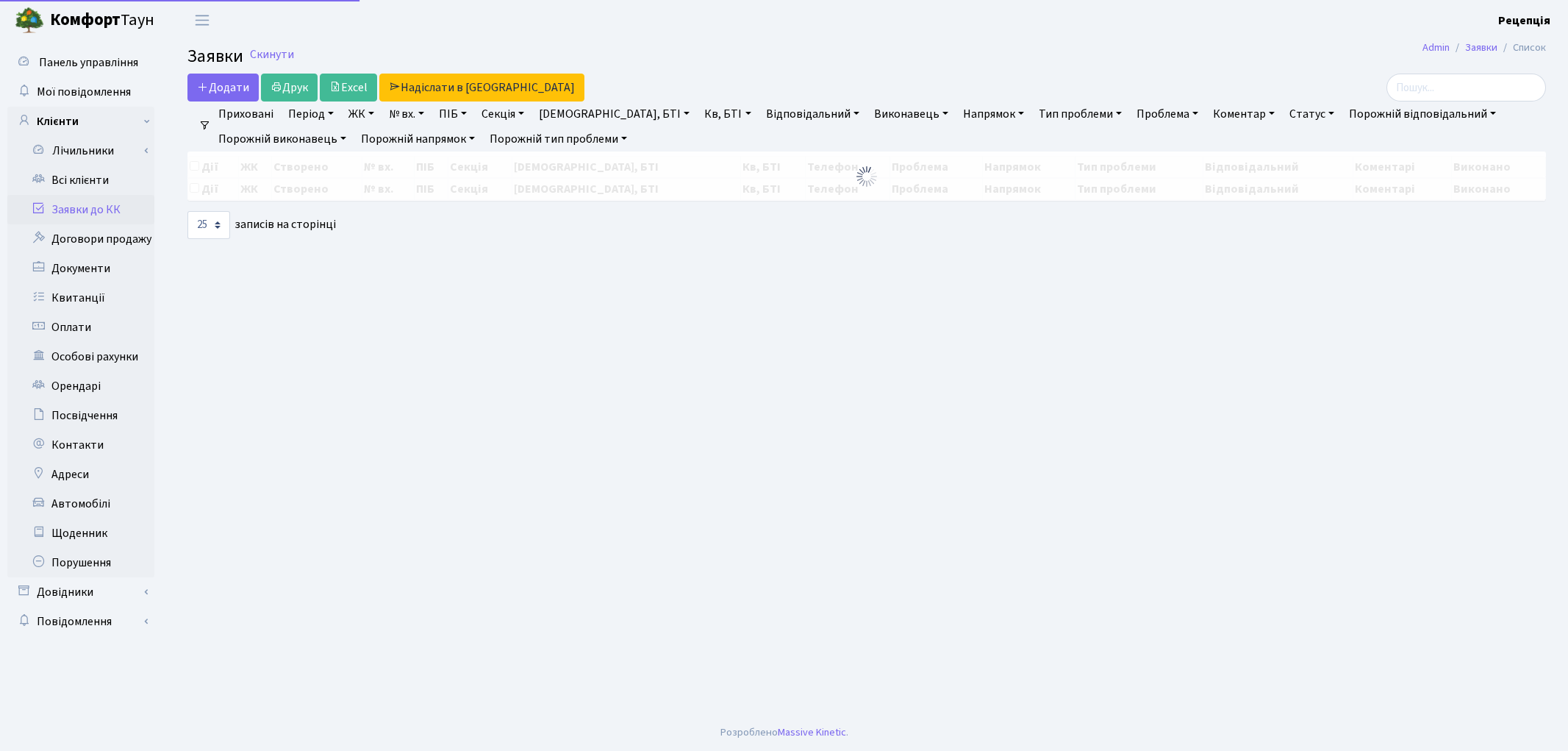
select select "25"
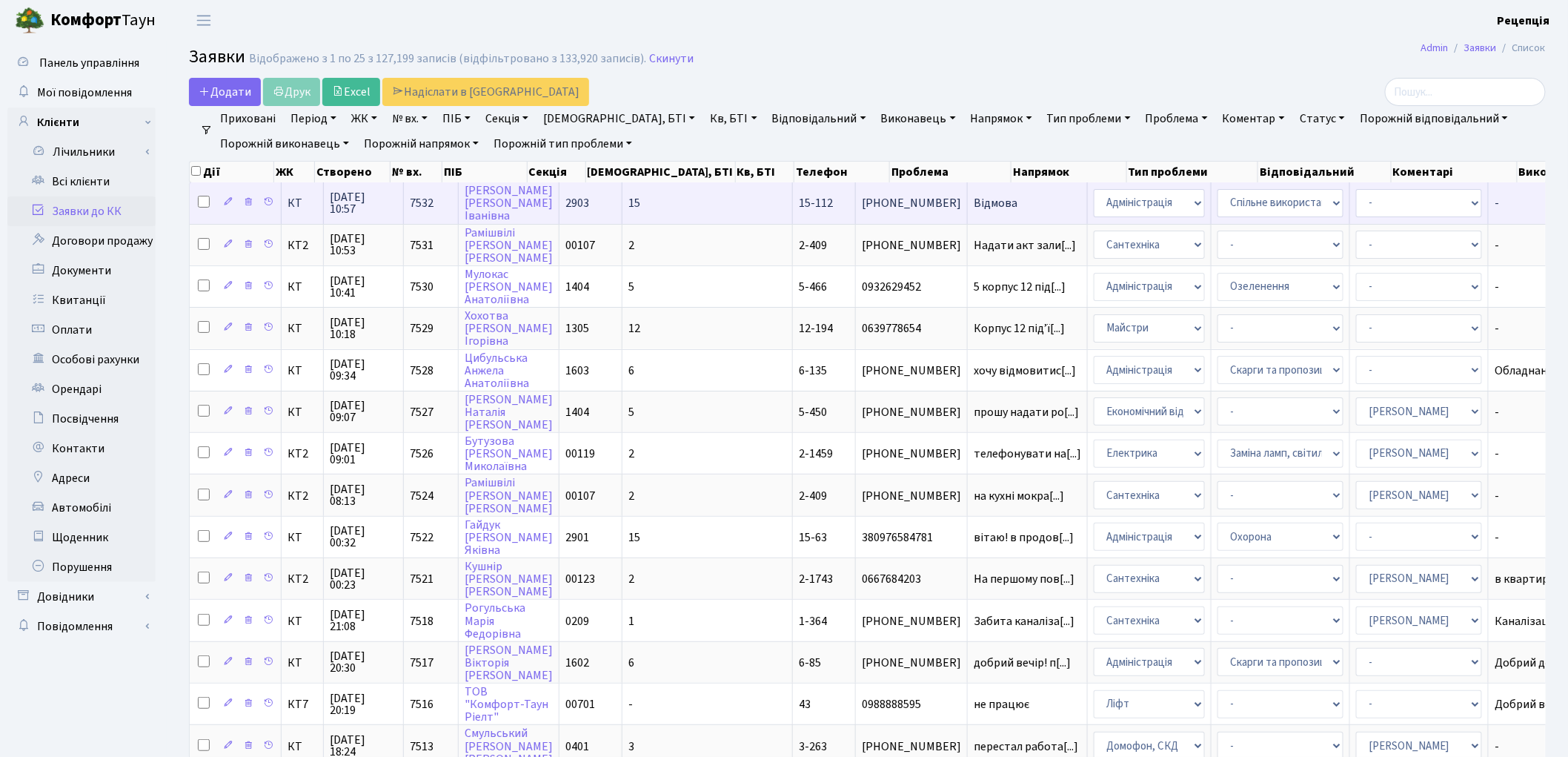
click at [793, 201] on td "15-112" at bounding box center [824, 202] width 63 height 41
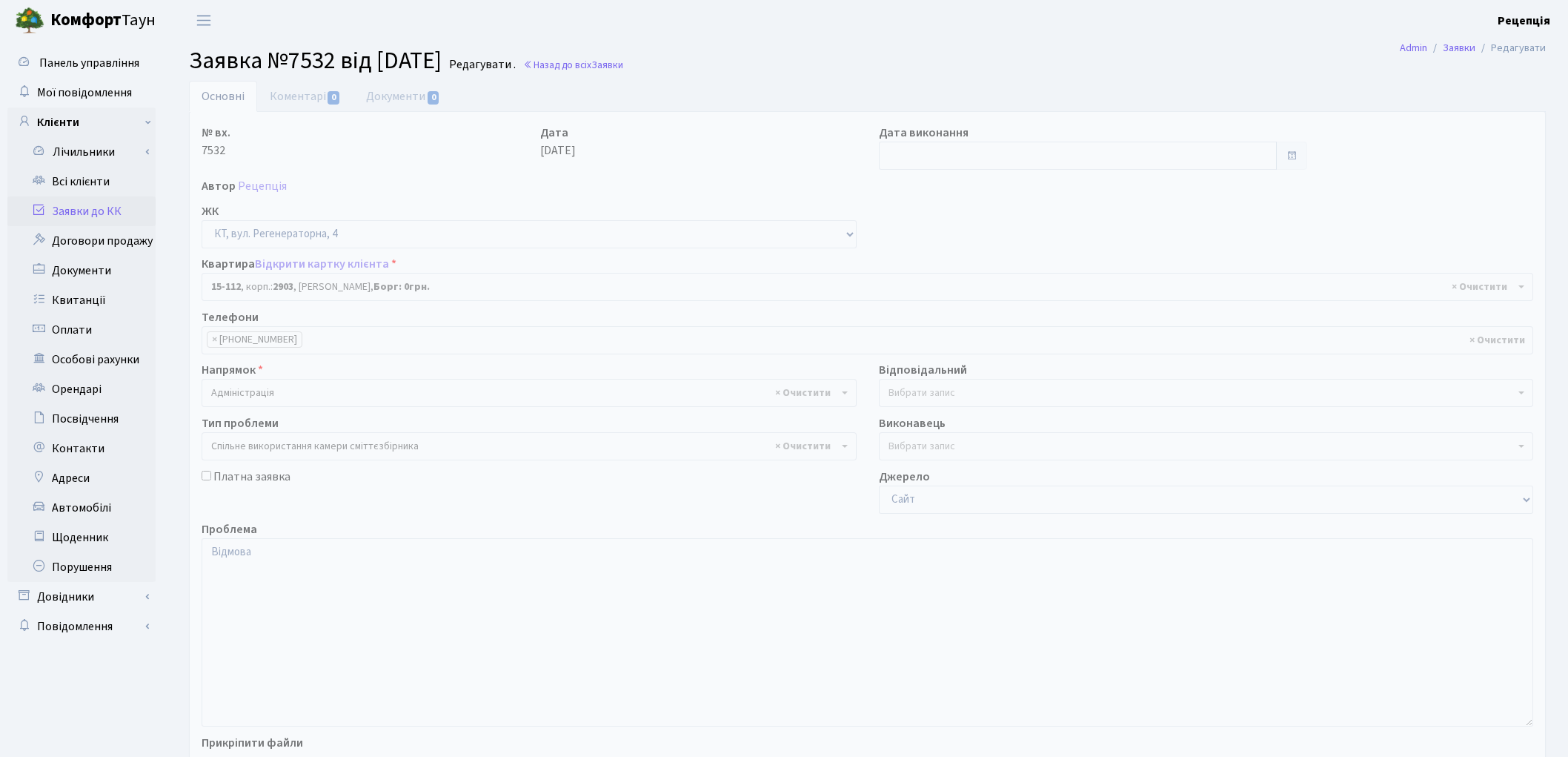
select select "8887"
select select "34"
click at [312, 561] on textarea "Відмова" at bounding box center [867, 632] width 1332 height 188
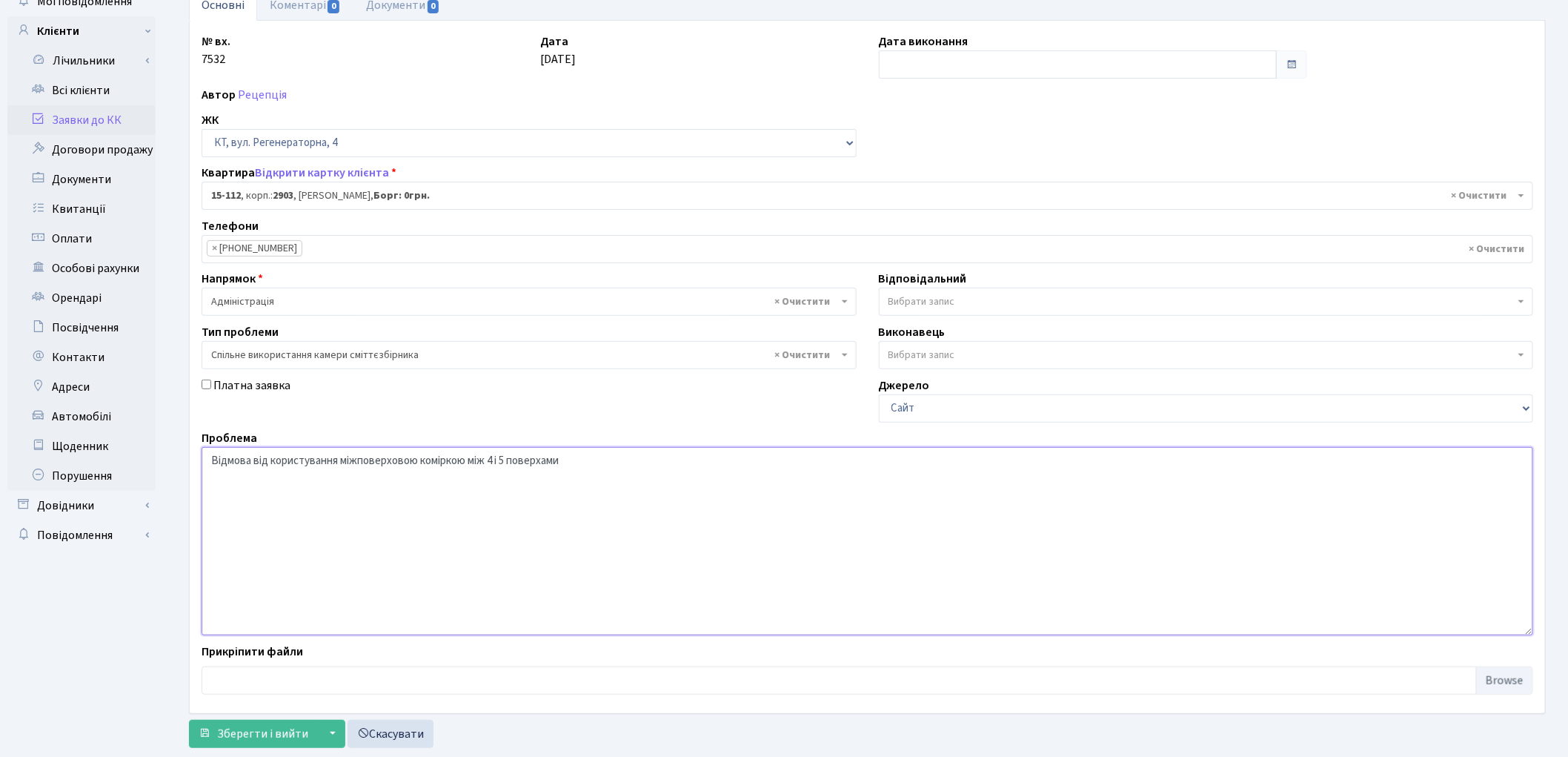
scroll to position [128, 0]
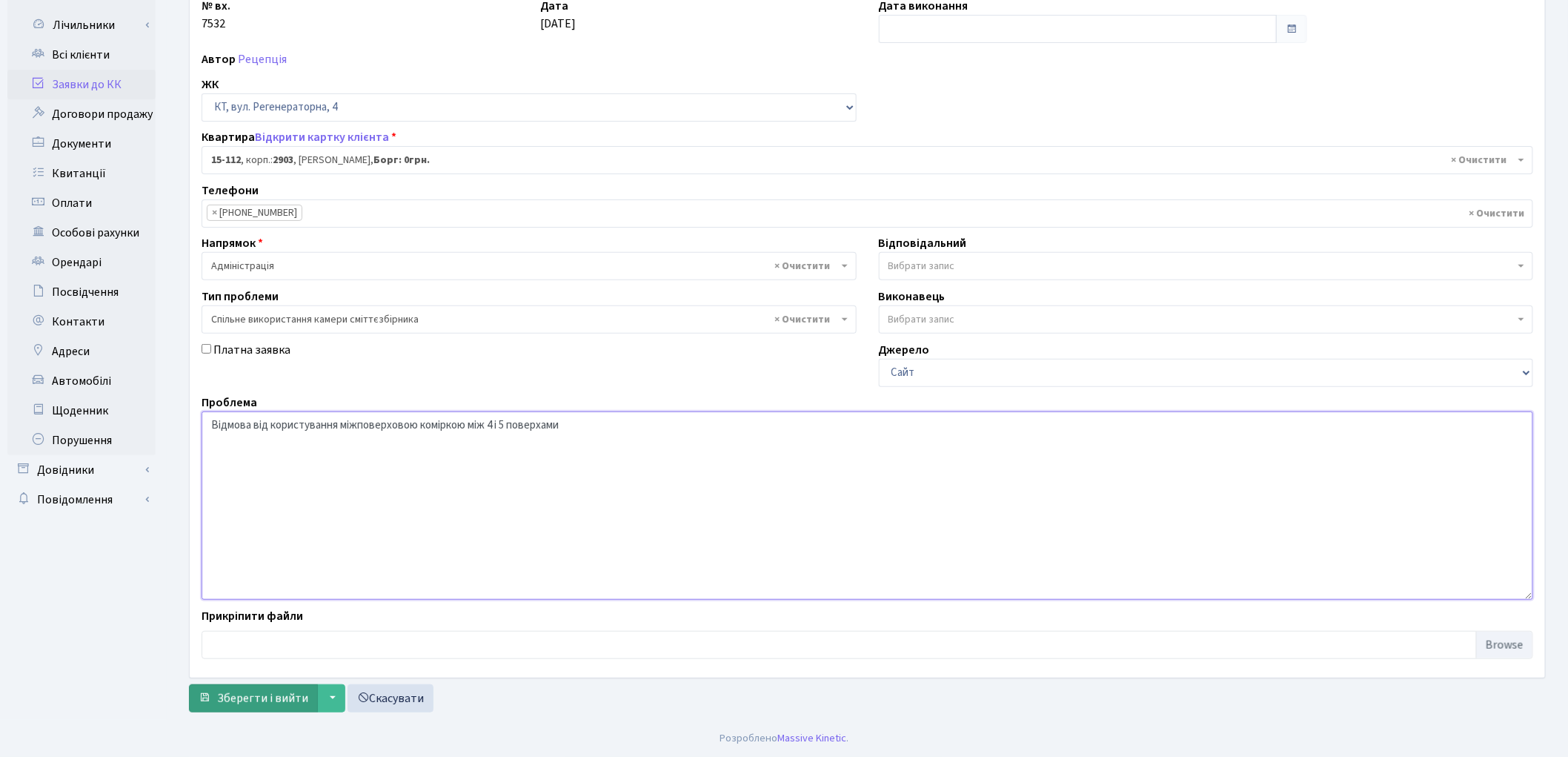
type textarea "Відмова від користування міжповерховою коміркою між 4 і 5 поверхами"
click at [272, 701] on span "Зберегти і вийти" at bounding box center [262, 698] width 91 height 16
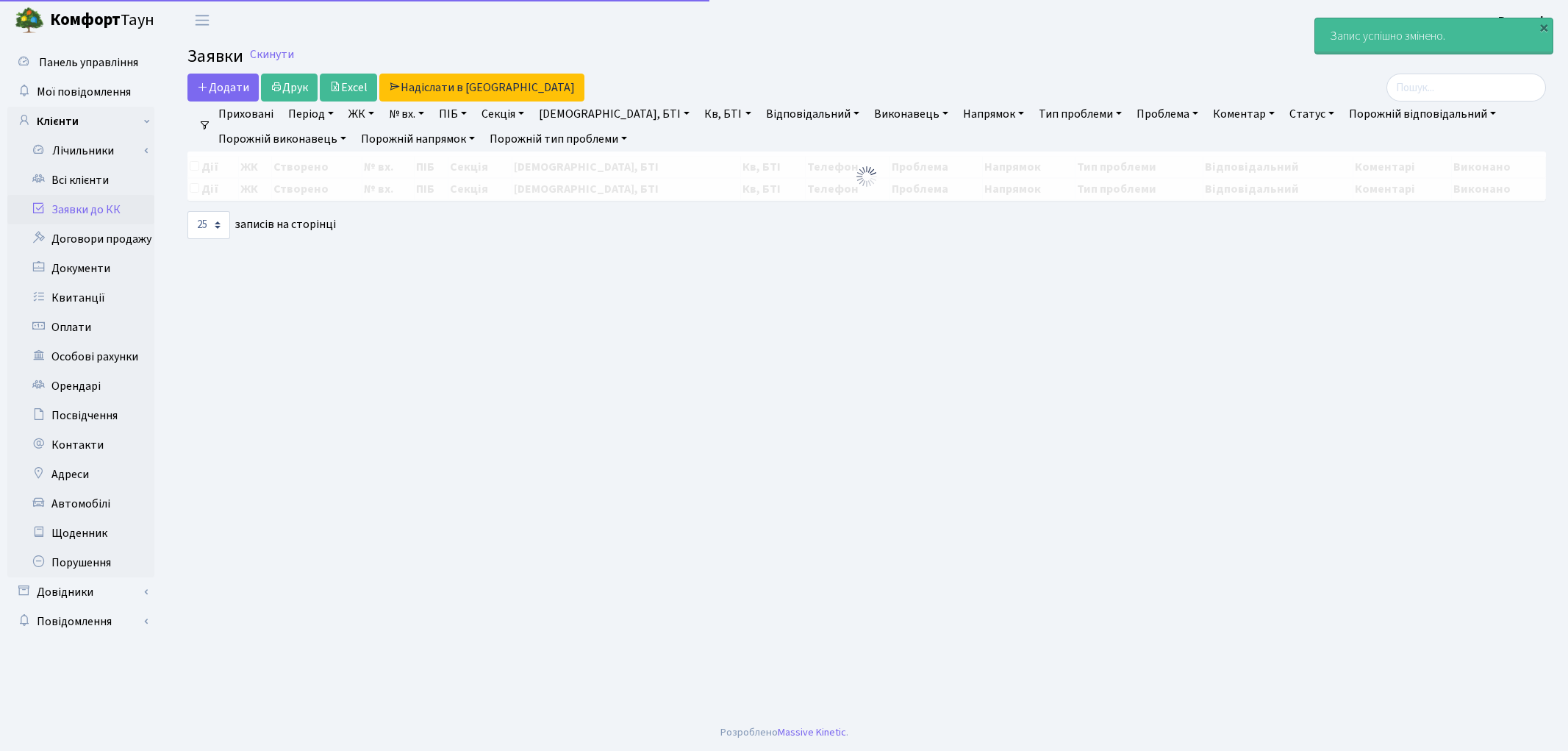
select select "25"
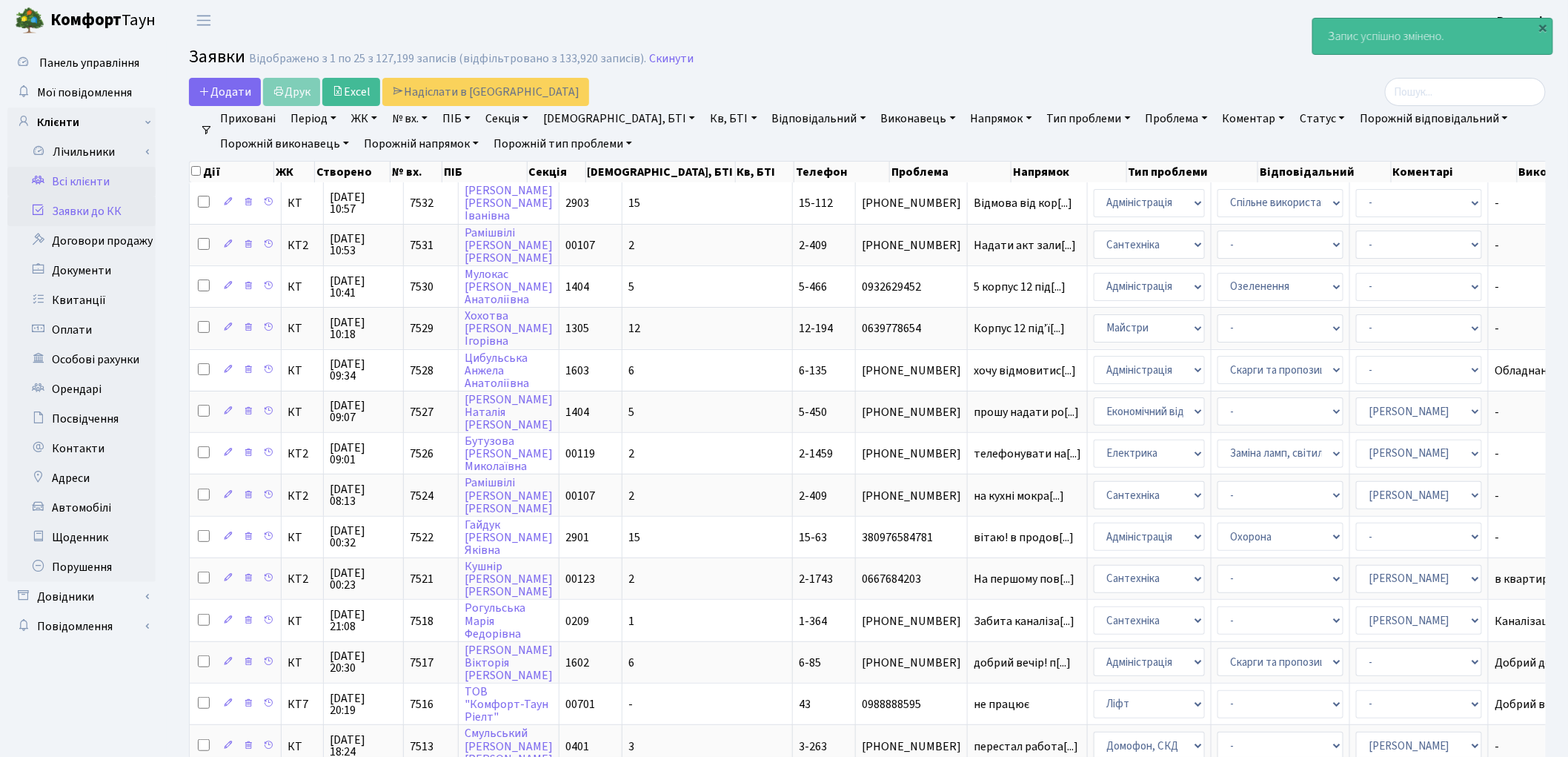
click at [85, 186] on link "Всі клієнти" at bounding box center [81, 182] width 148 height 30
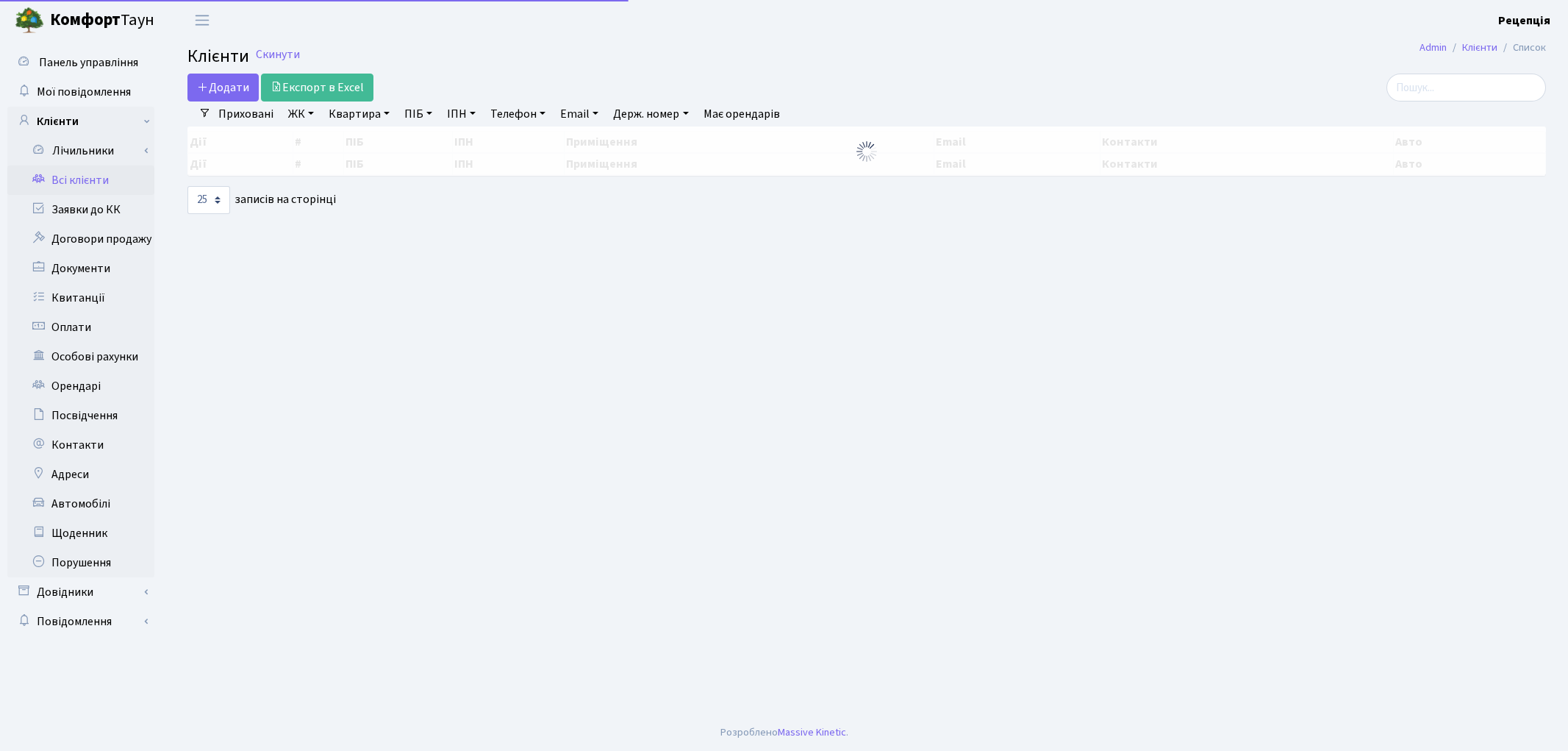
select select "25"
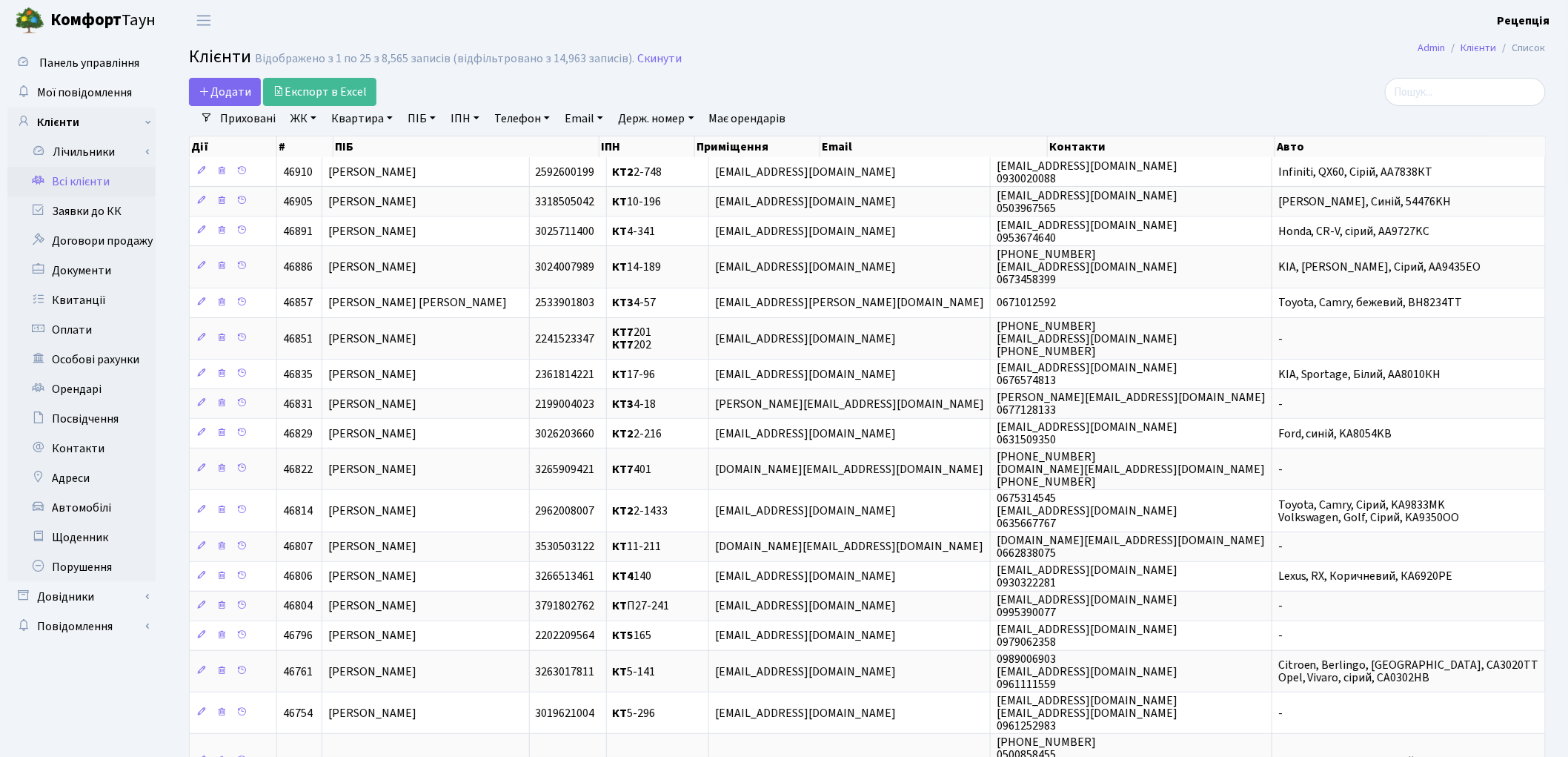
click at [312, 119] on link "ЖК" at bounding box center [303, 119] width 38 height 25
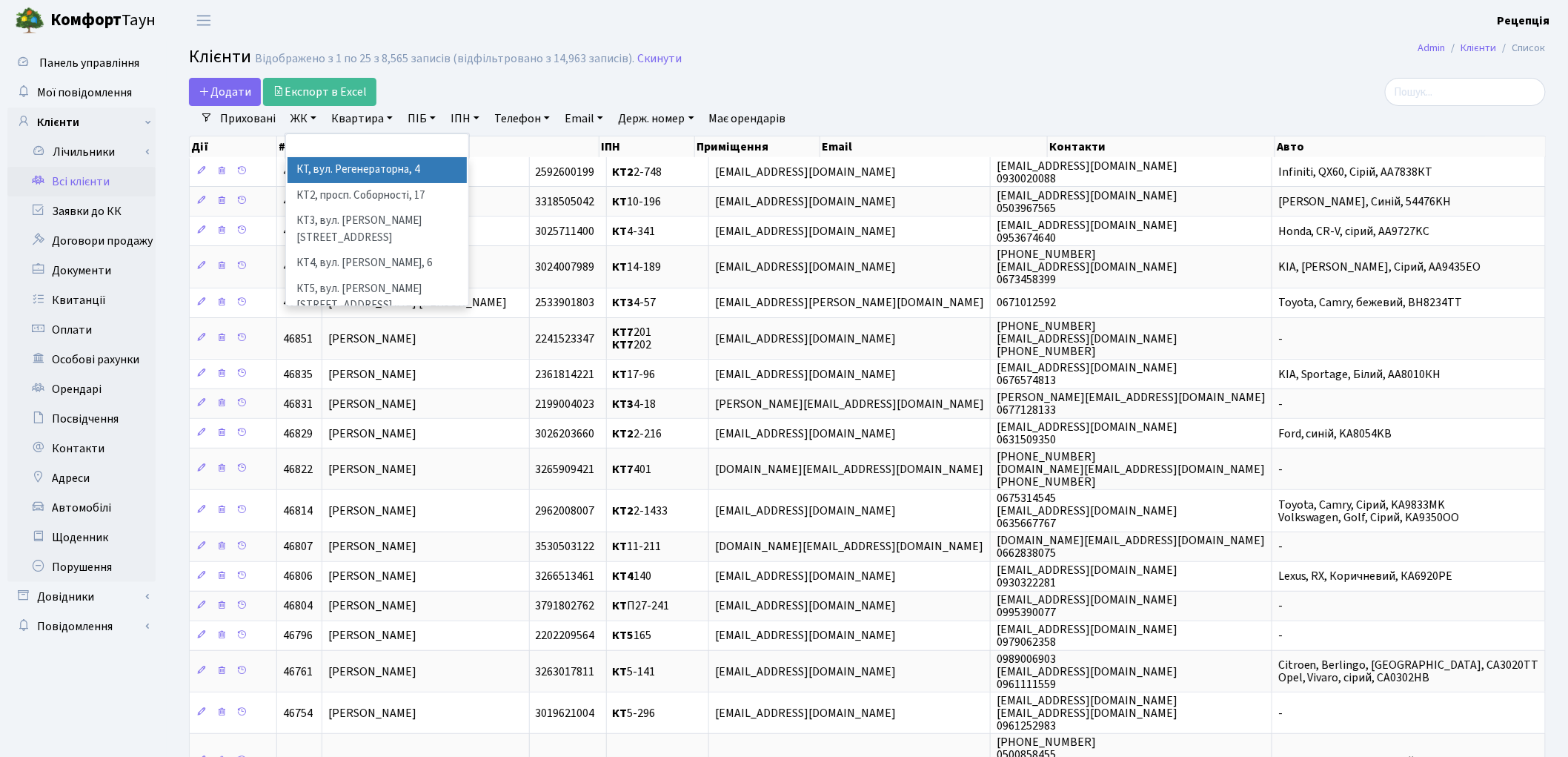
click at [327, 166] on li "КТ, вул. Регенераторна, 4" at bounding box center [377, 170] width 179 height 26
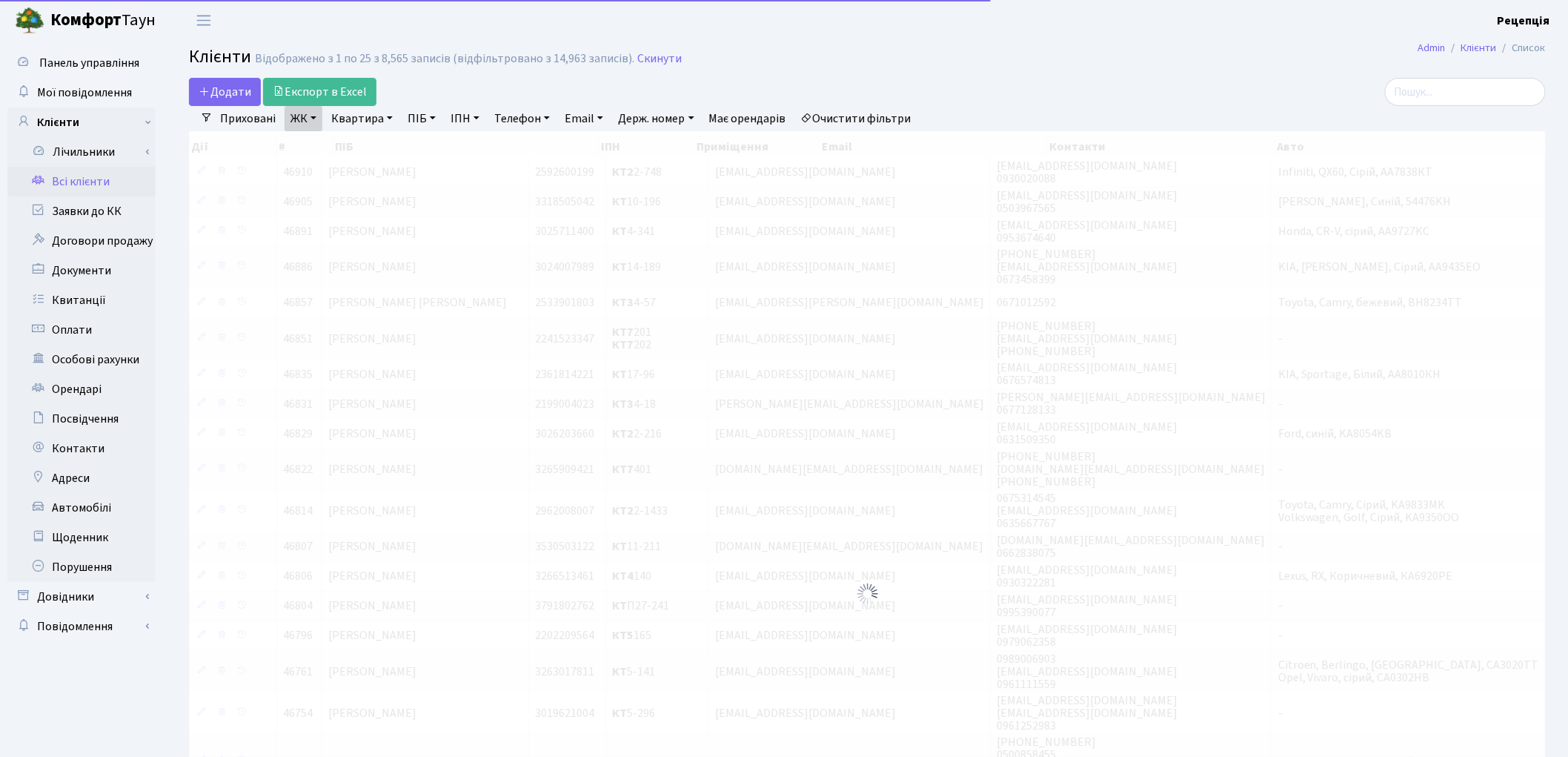
click at [364, 106] on link "Квартира" at bounding box center [362, 119] width 73 height 25
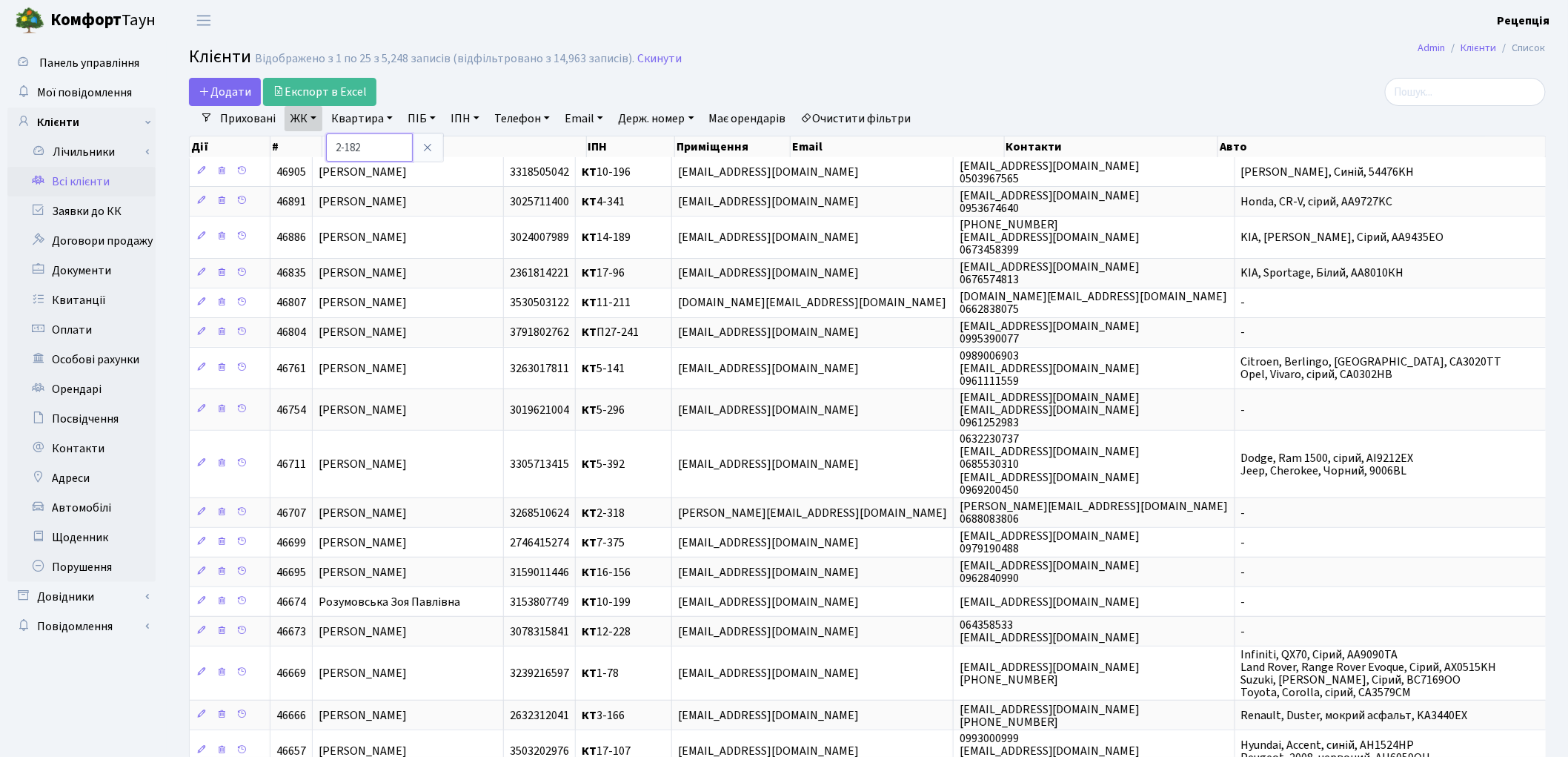
type input "2-182"
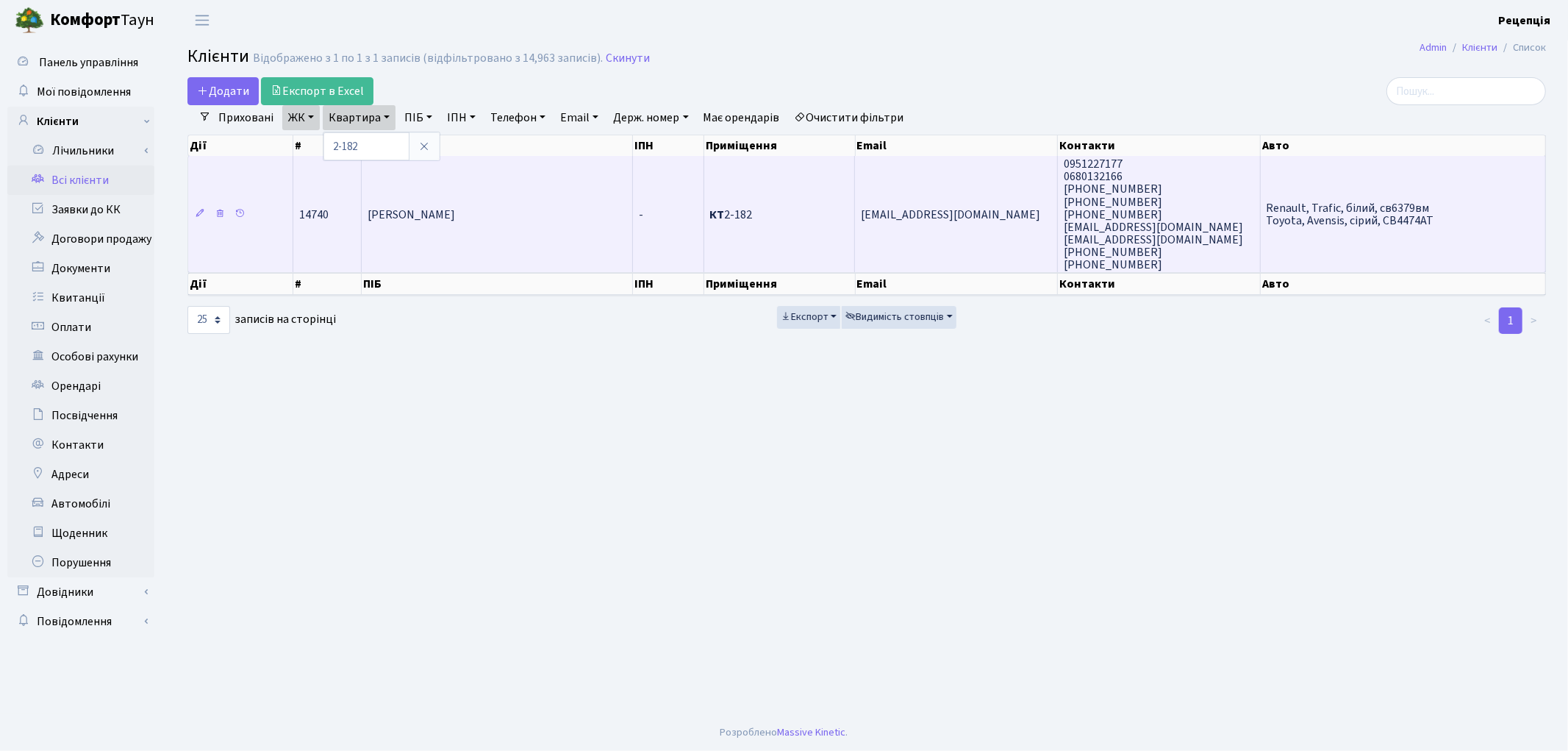
click at [507, 243] on td "[PERSON_NAME] [PERSON_NAME]" at bounding box center [497, 214] width 271 height 116
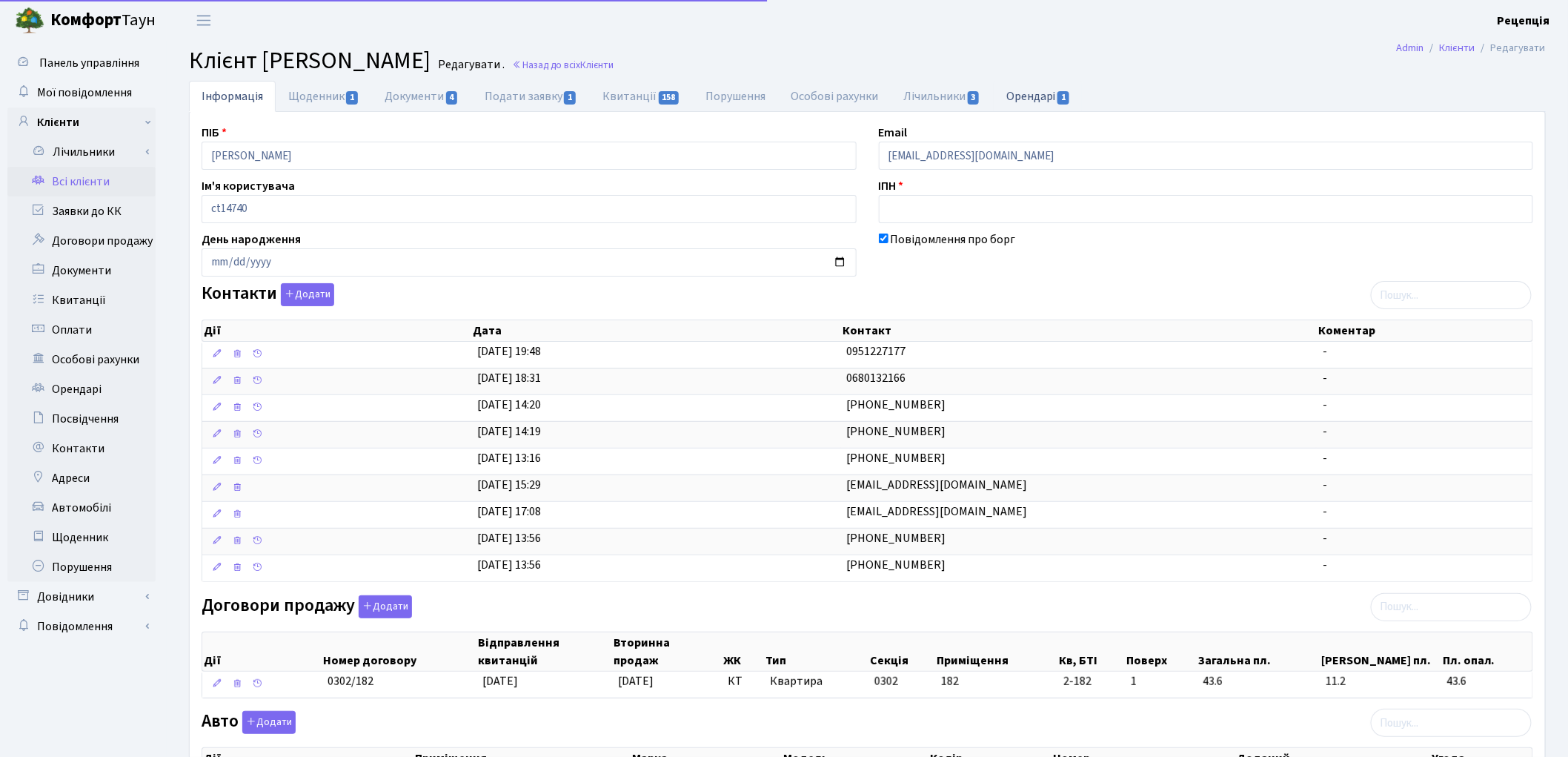
click at [1057, 90] on link "Орендарі 1" at bounding box center [1039, 95] width 89 height 31
select select "25"
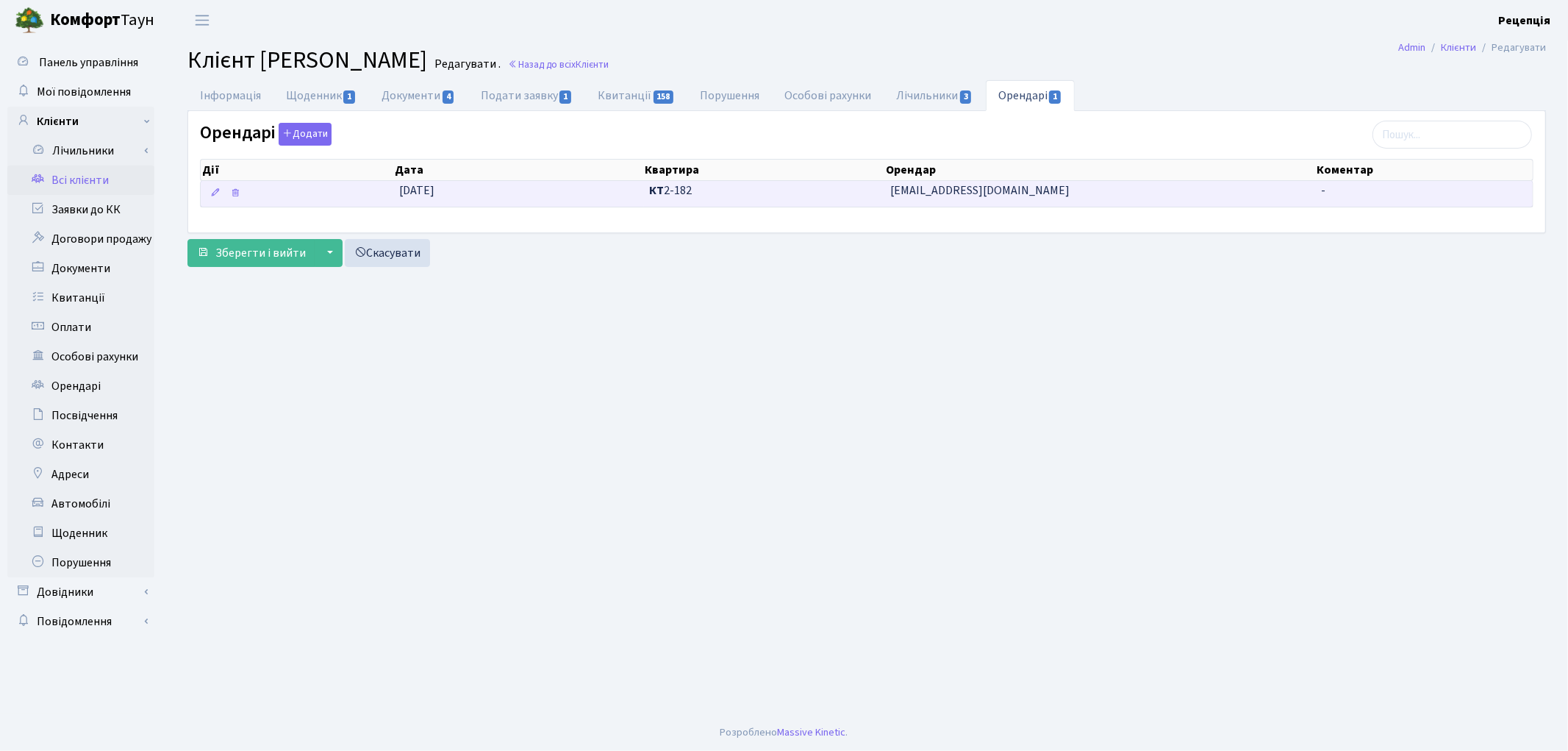
click at [875, 193] on span "КТ 2-182" at bounding box center [765, 190] width 229 height 17
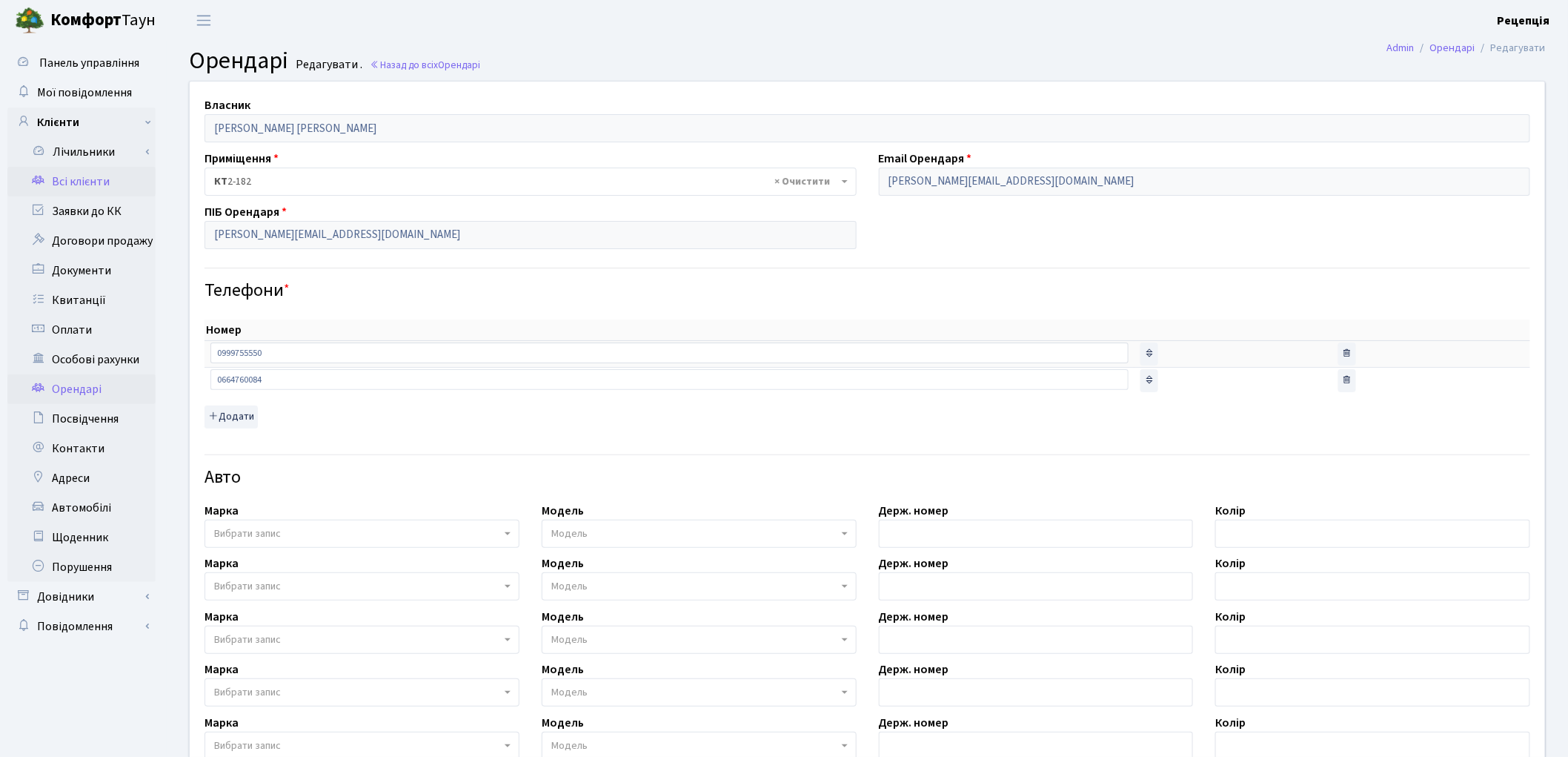
click at [116, 182] on link "Всі клієнти" at bounding box center [81, 182] width 148 height 30
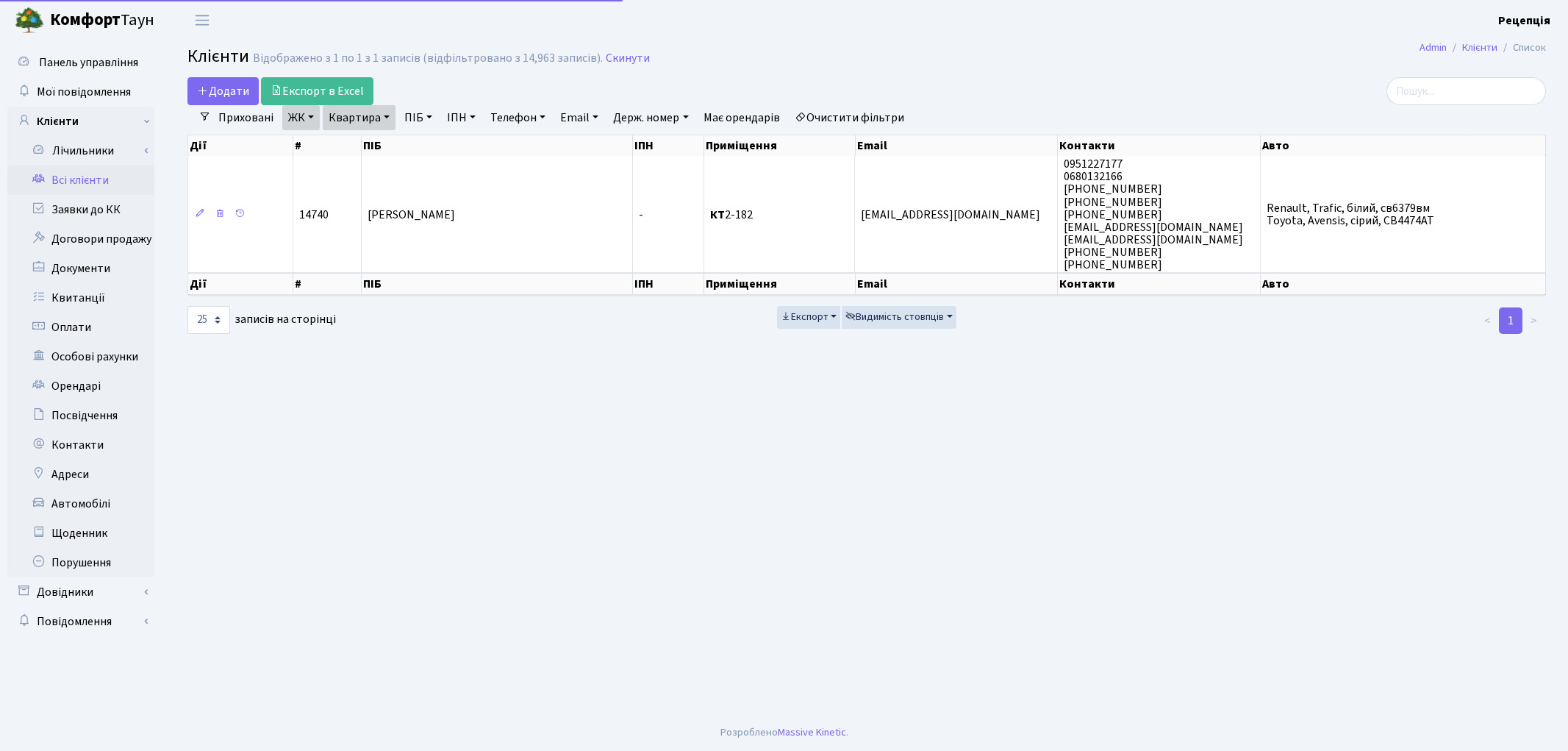
select select "25"
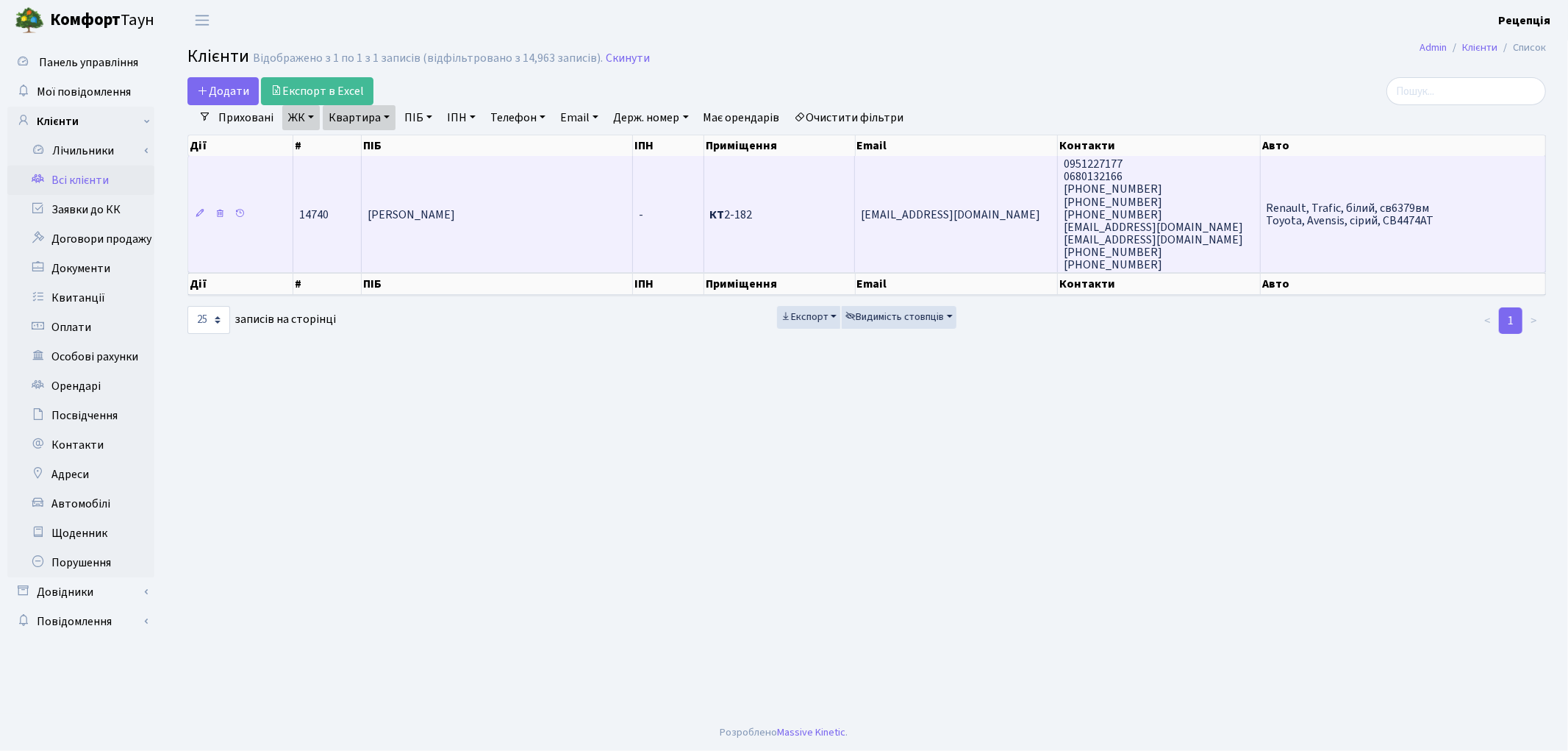
click at [626, 224] on td "Клименко Юрій Миколайович" at bounding box center [497, 214] width 271 height 116
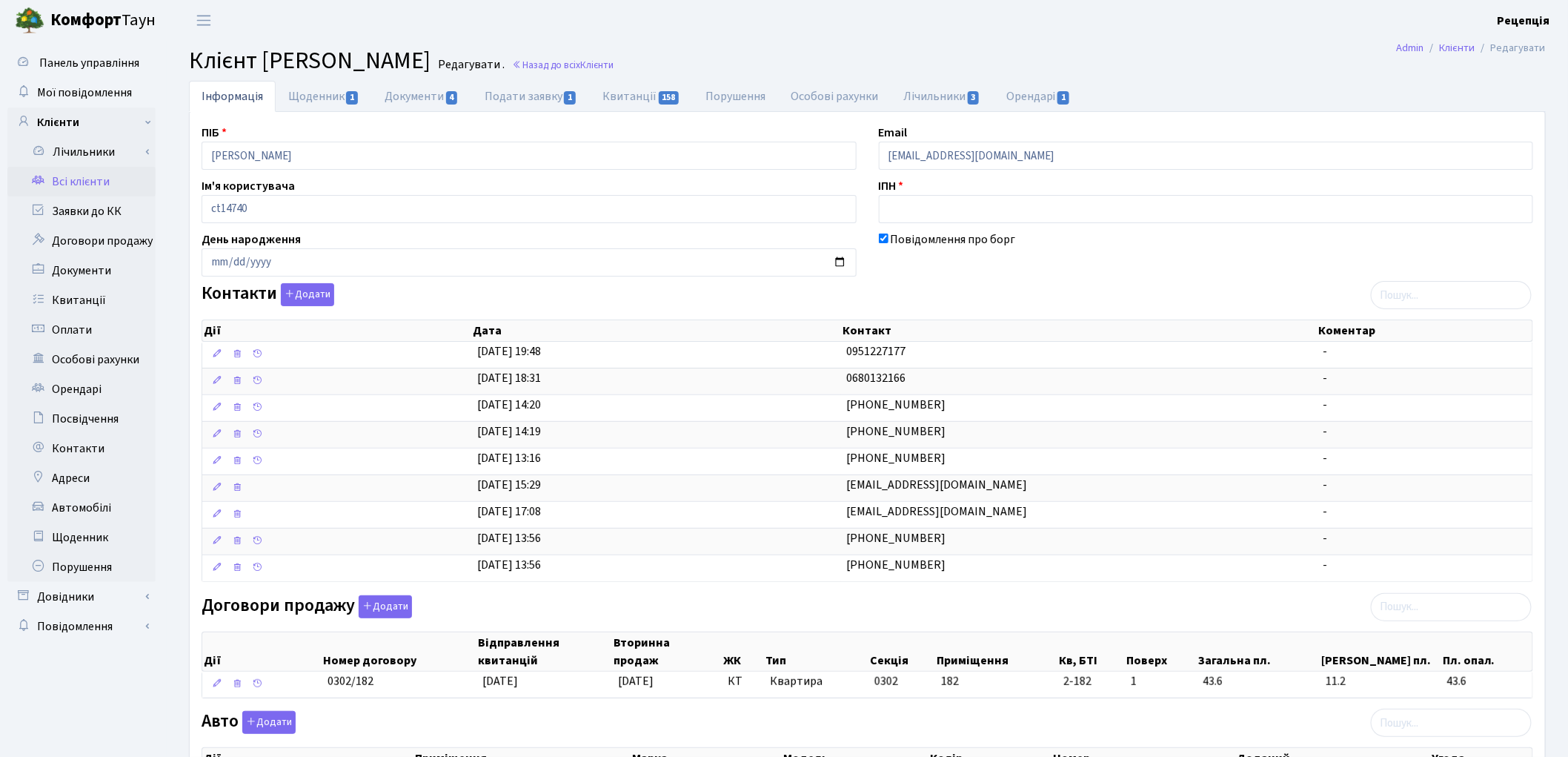
click at [89, 179] on link "Всі клієнти" at bounding box center [81, 182] width 148 height 30
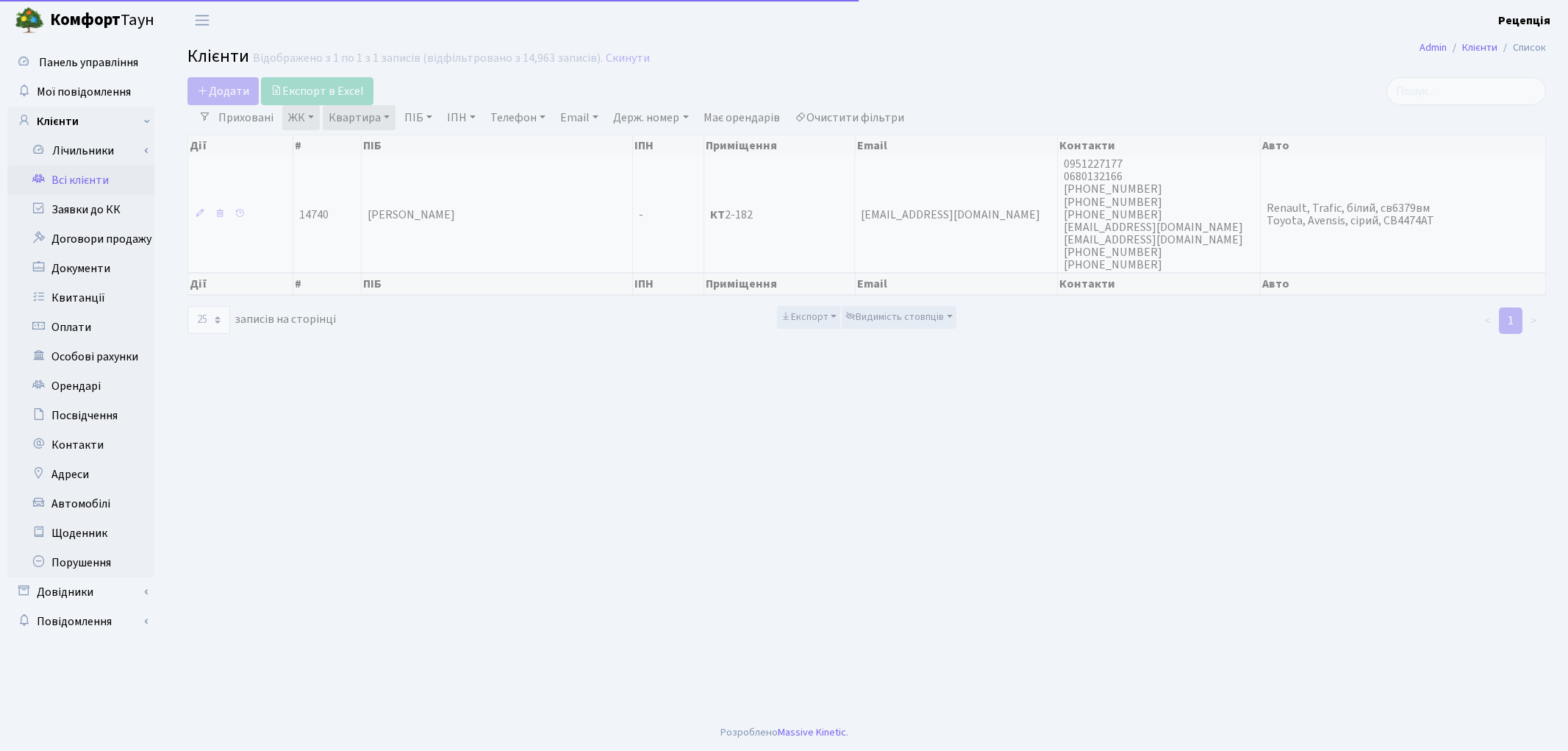
select select "25"
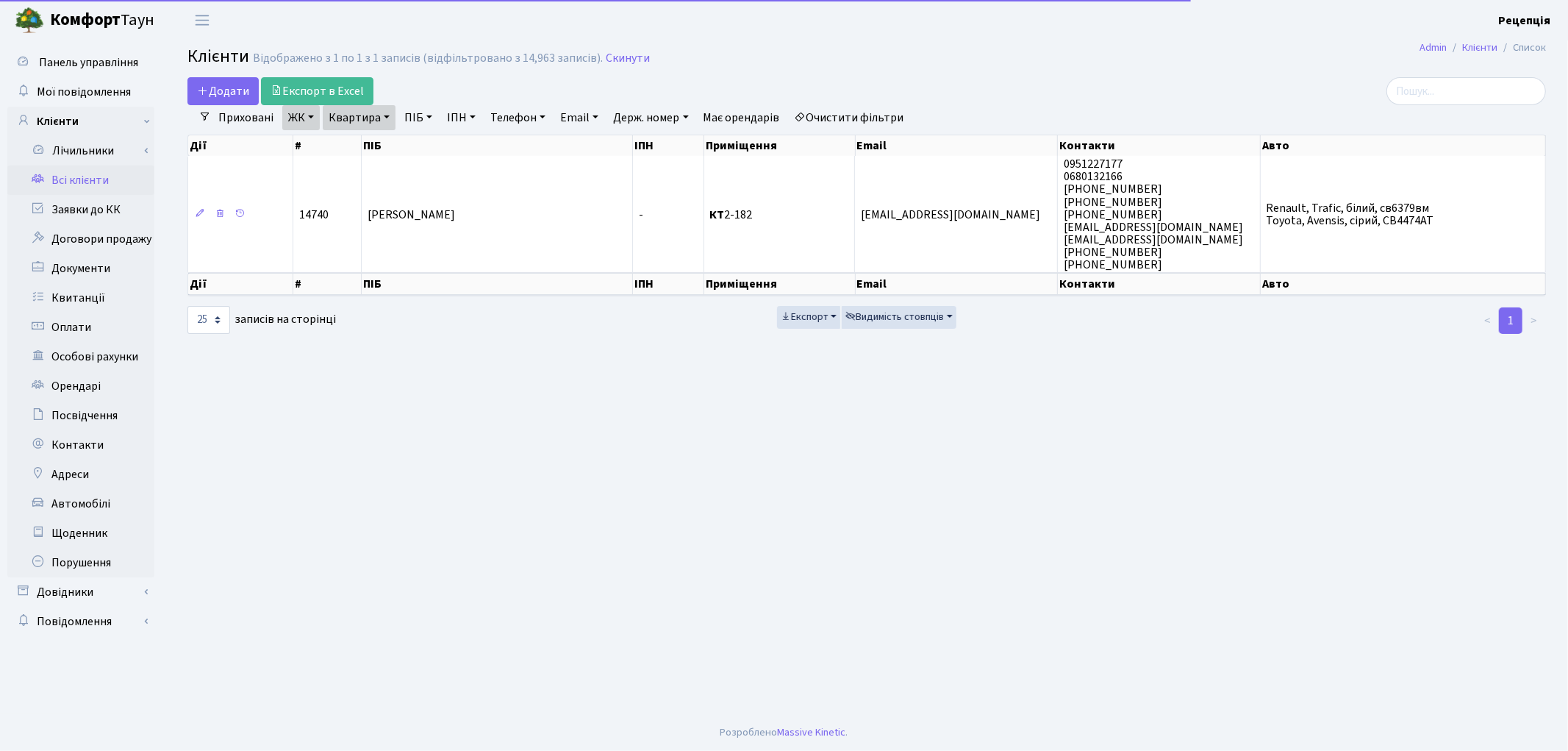
click at [842, 121] on link "Очистити фільтри" at bounding box center [849, 118] width 121 height 25
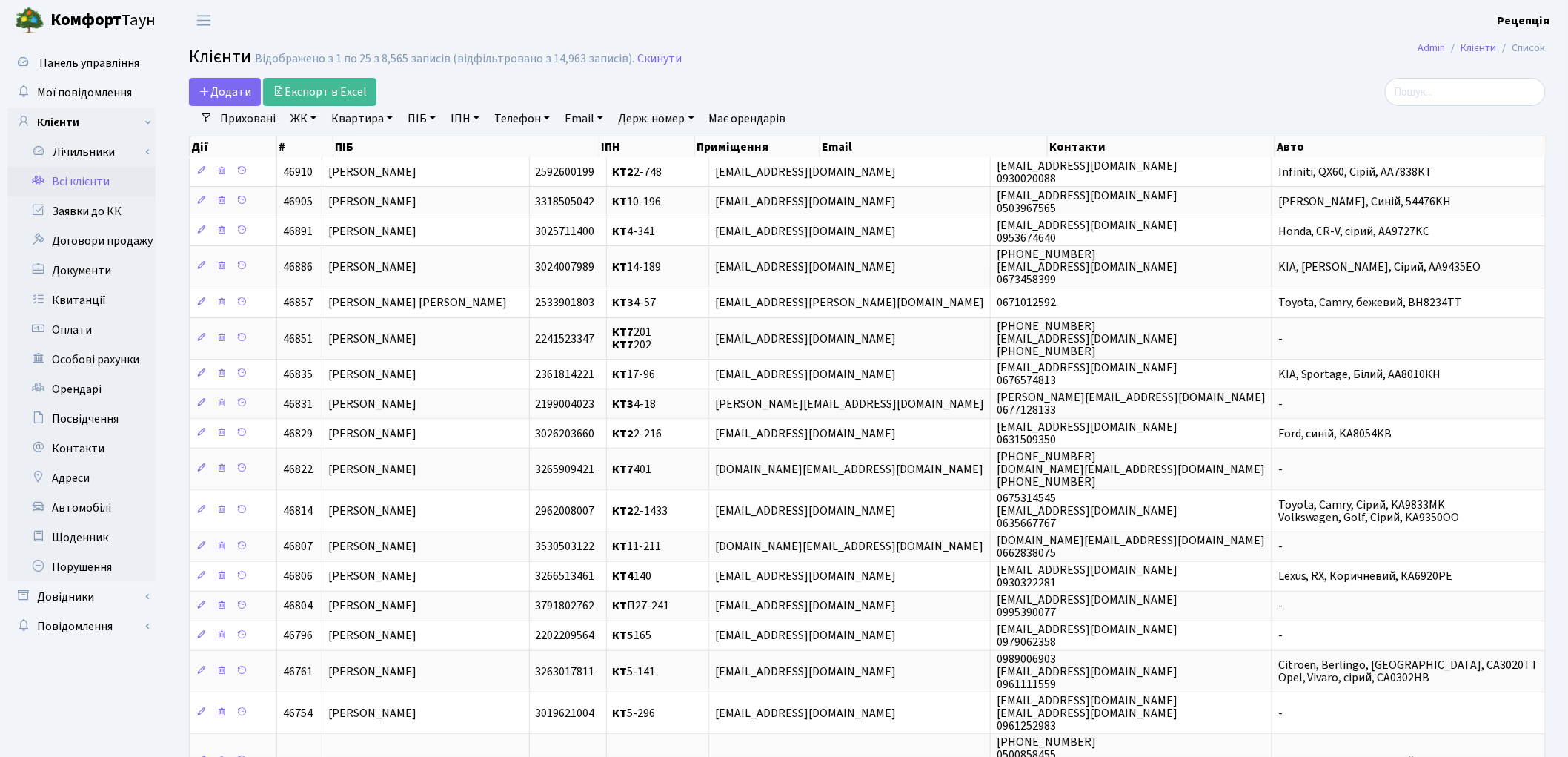
click at [312, 116] on link "ЖК" at bounding box center [303, 119] width 38 height 25
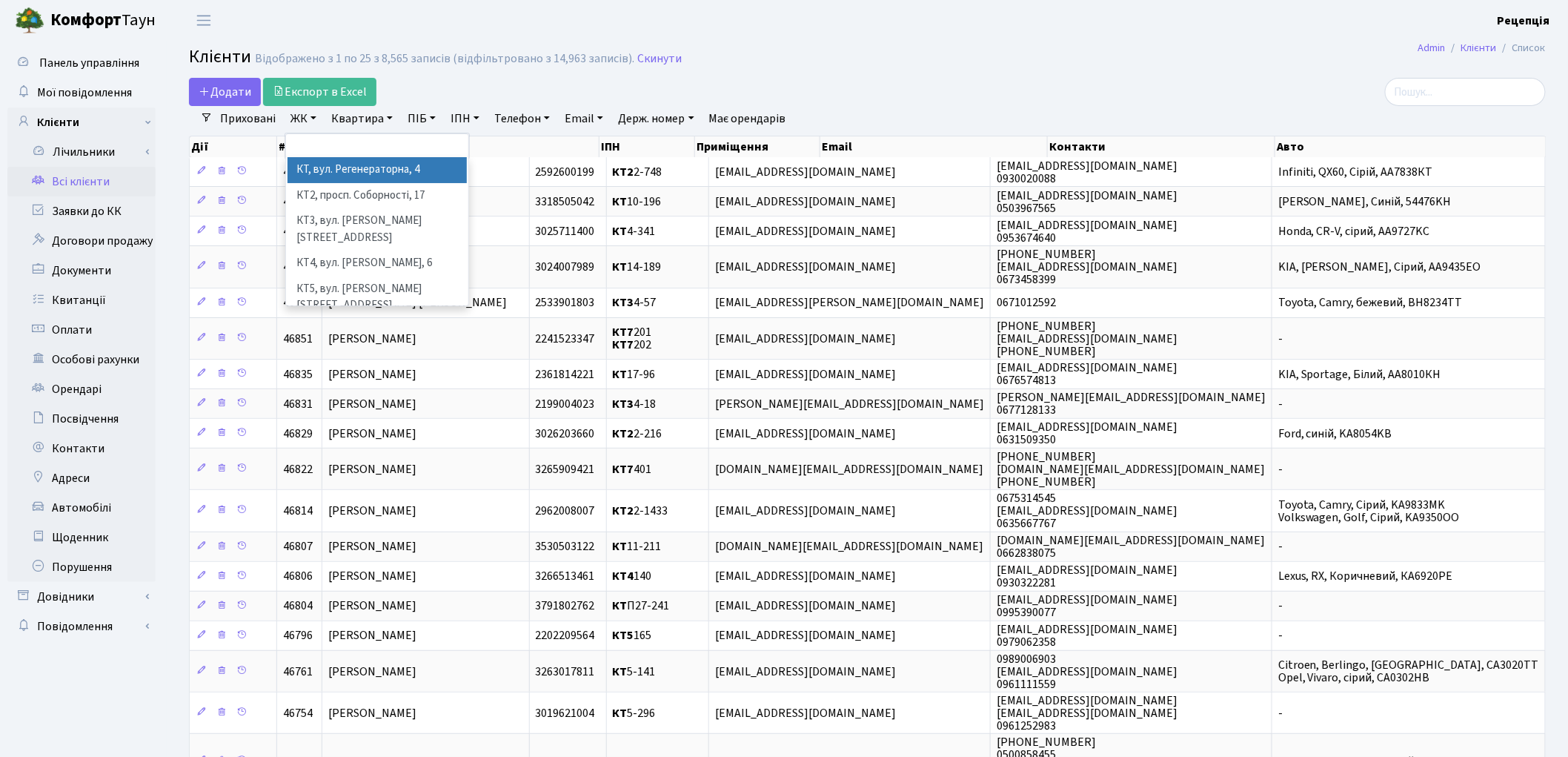
click at [328, 164] on li "КТ, вул. Регенераторна, 4" at bounding box center [377, 170] width 179 height 26
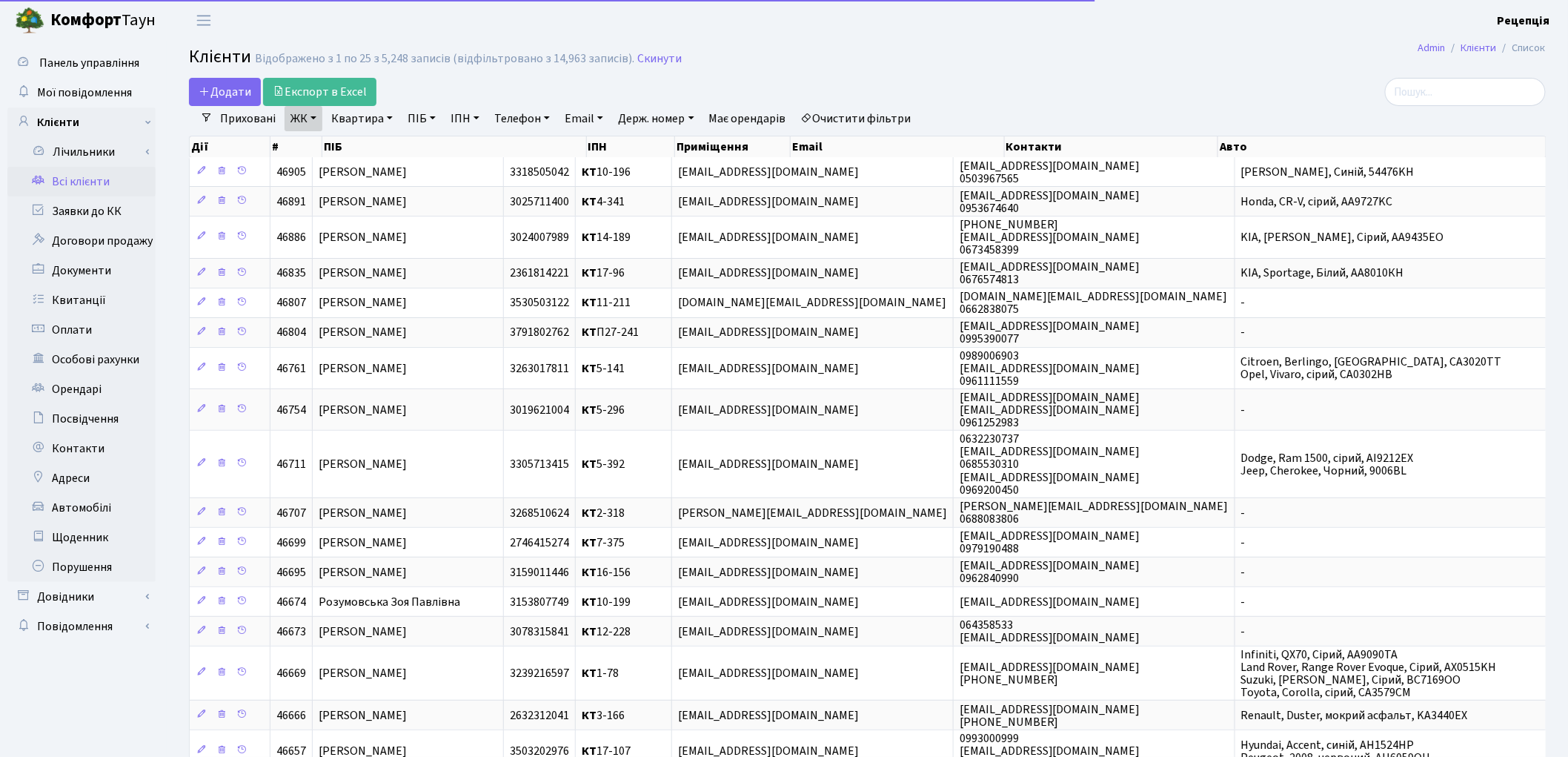
click at [354, 115] on link "Квартира" at bounding box center [362, 119] width 73 height 25
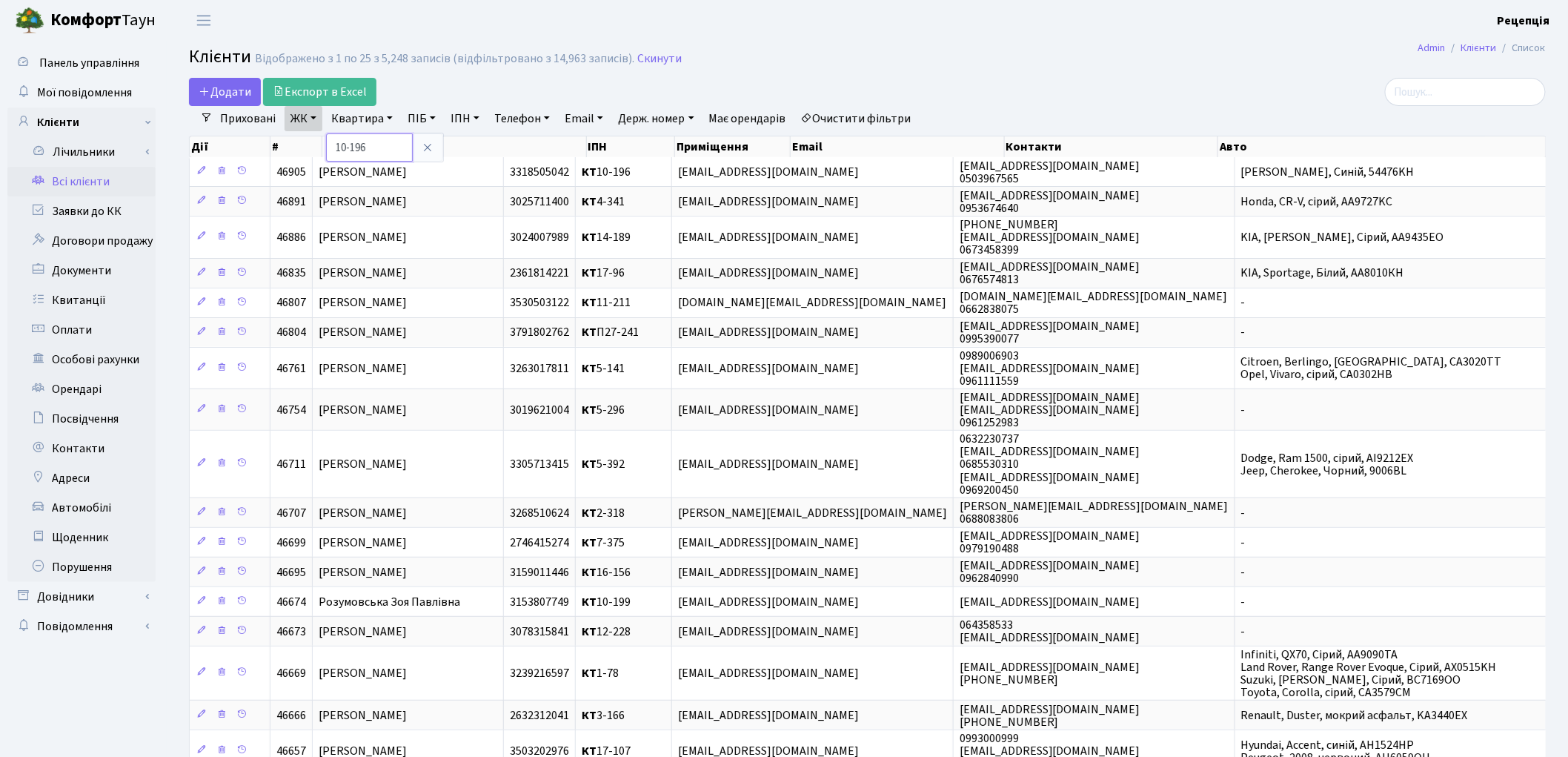
type input "10-196"
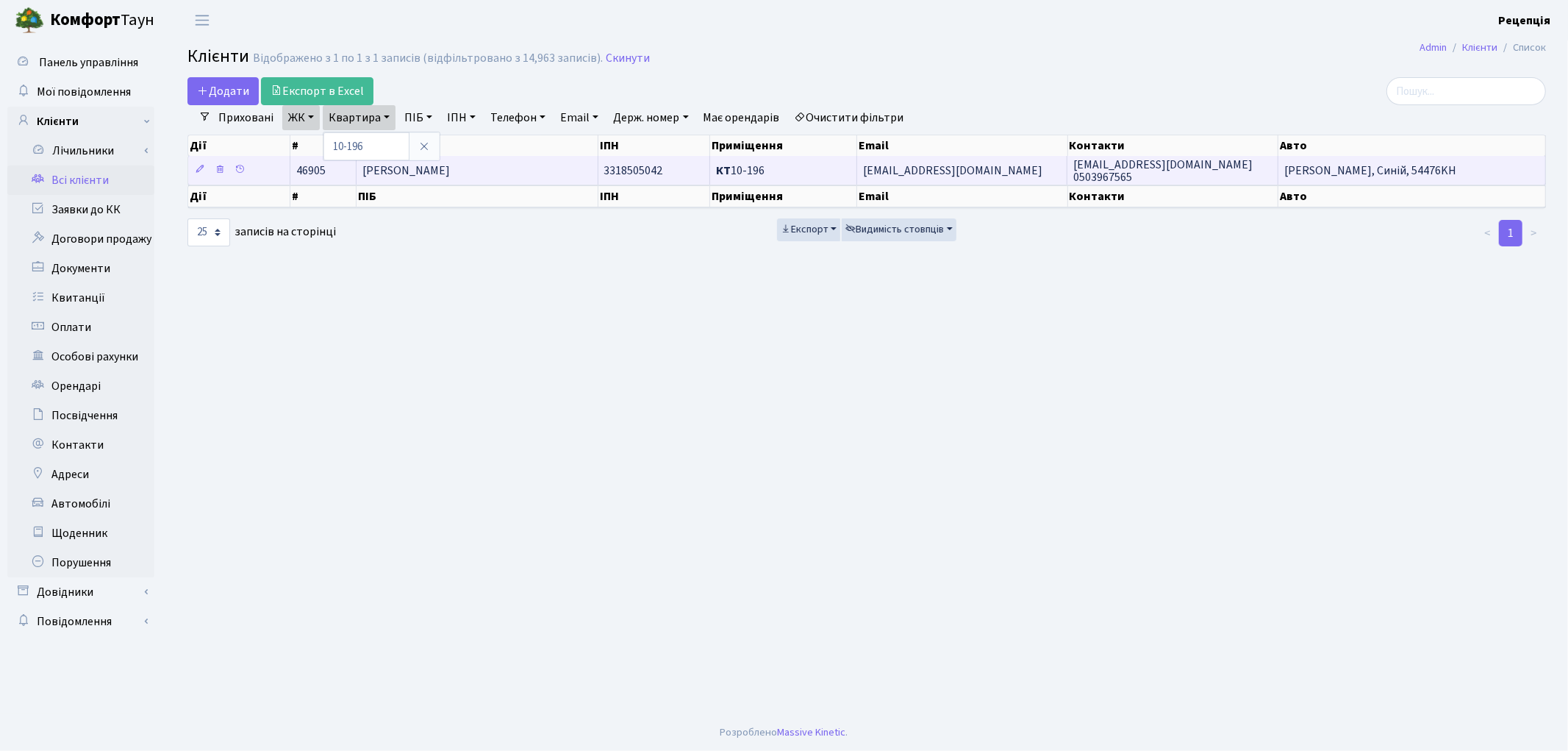
click at [532, 164] on td "[PERSON_NAME]" at bounding box center [477, 170] width 242 height 29
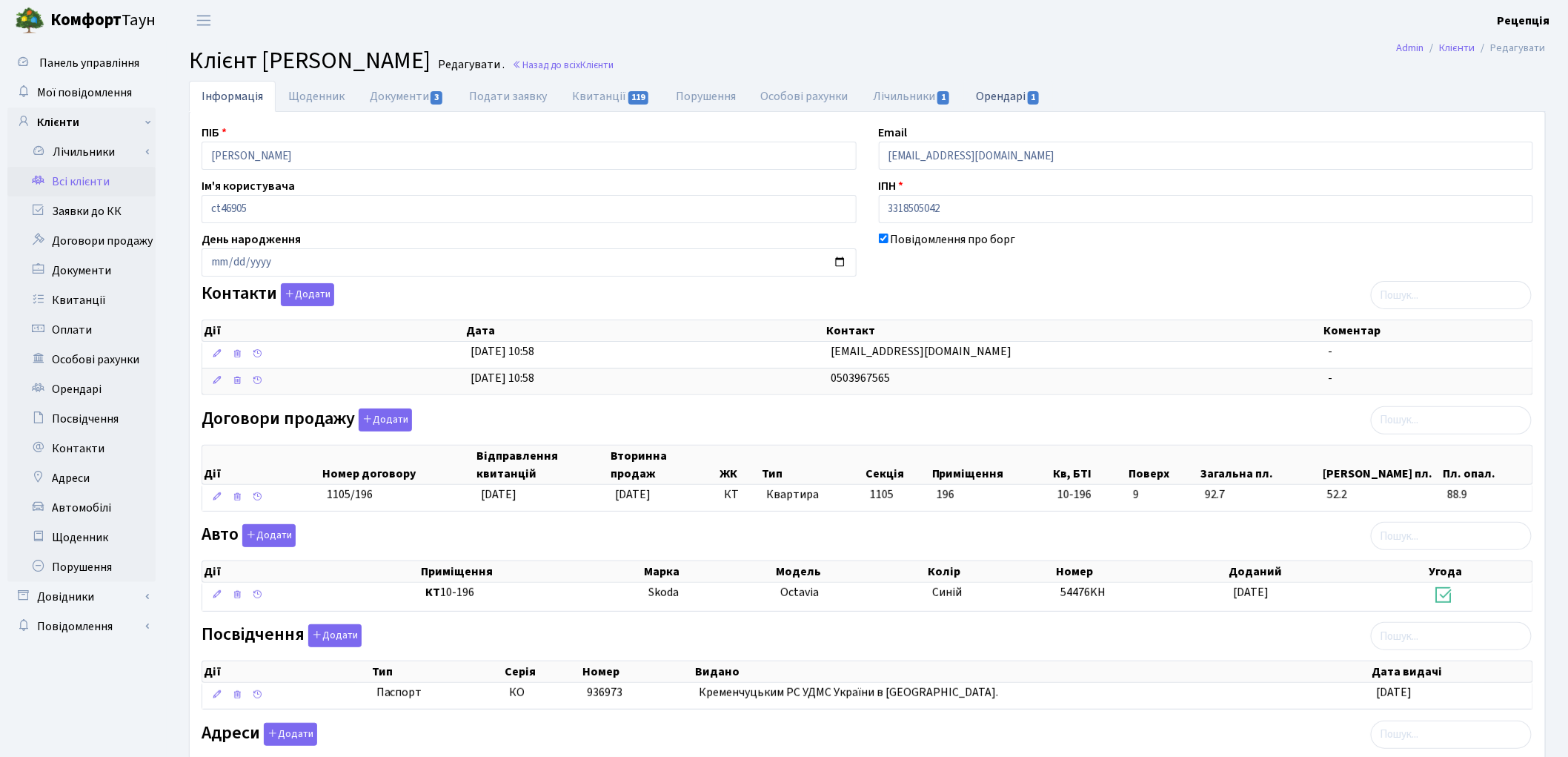
click at [1010, 102] on link "Орендарі 1" at bounding box center [1008, 95] width 89 height 31
select select "25"
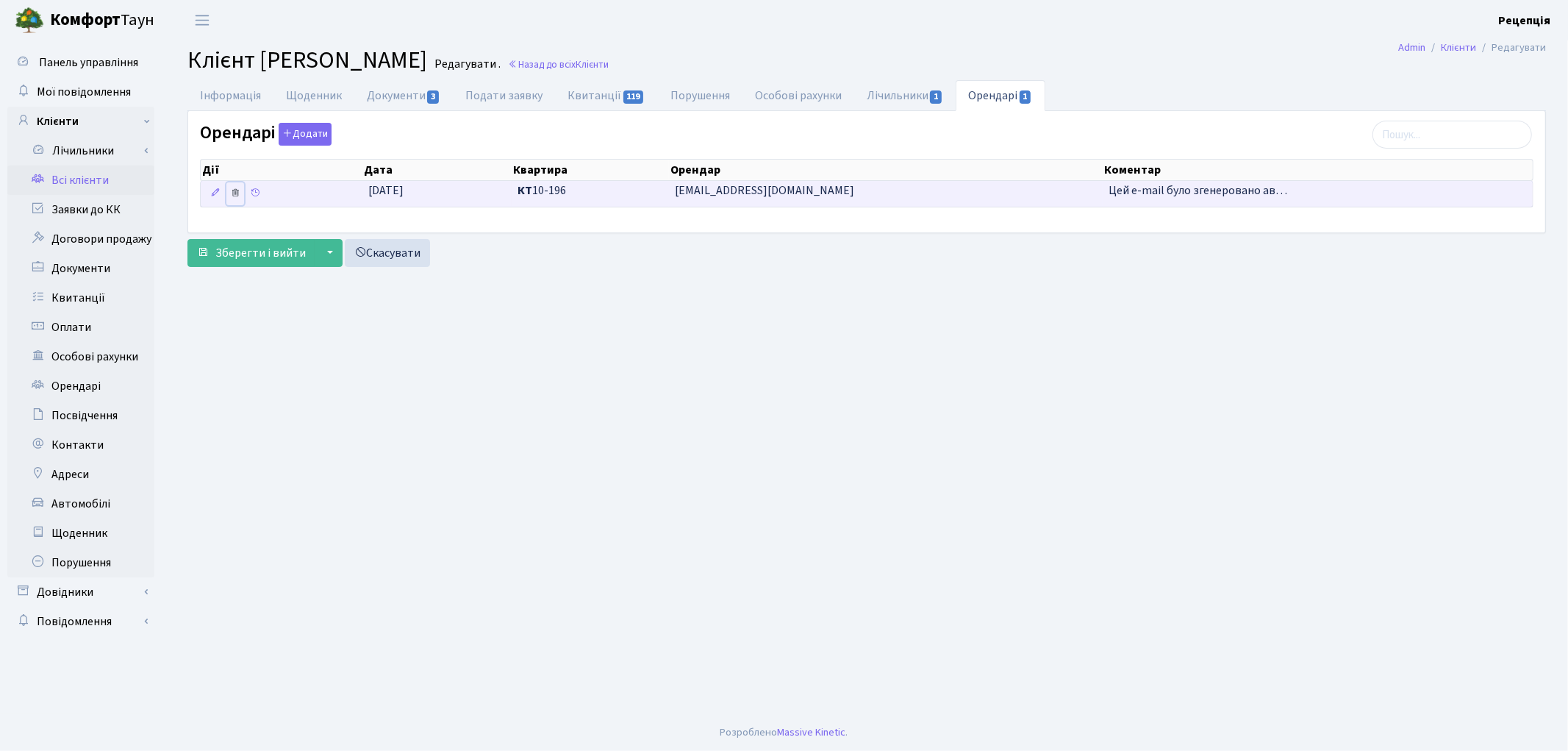
click at [240, 193] on icon at bounding box center [235, 192] width 10 height 10
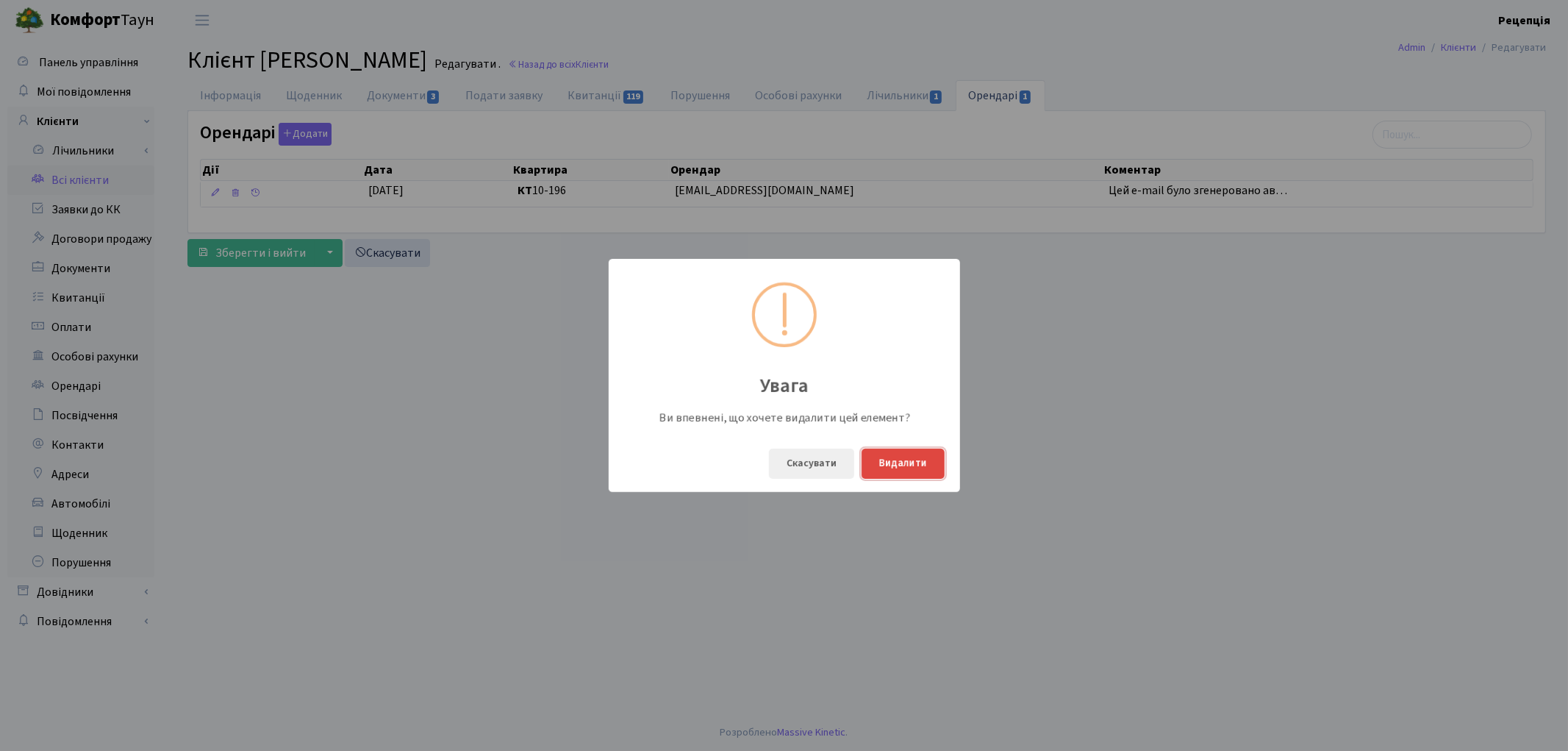
click at [898, 465] on button "Видалити" at bounding box center [903, 463] width 83 height 30
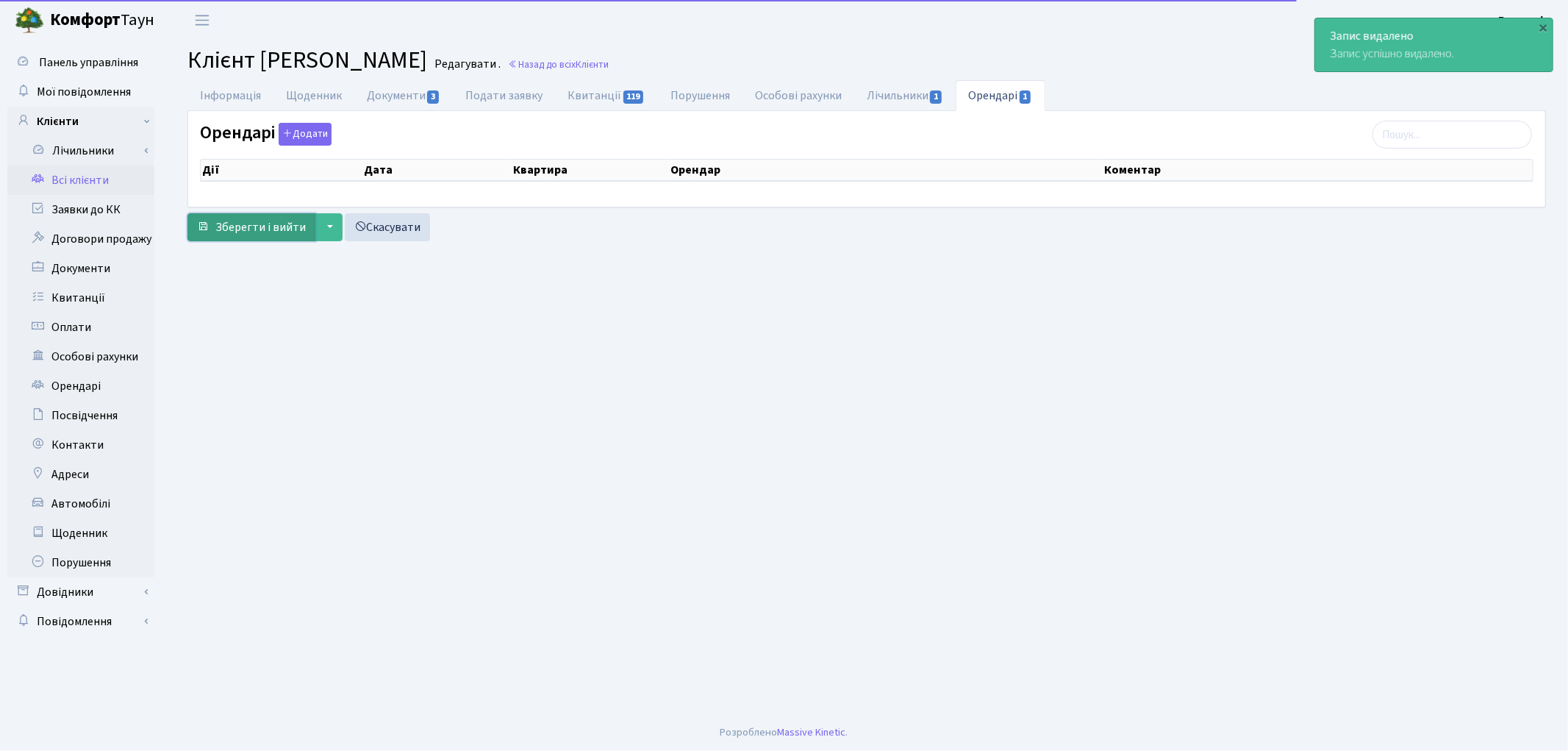
click at [243, 238] on button "Зберегти і вийти" at bounding box center [251, 227] width 128 height 28
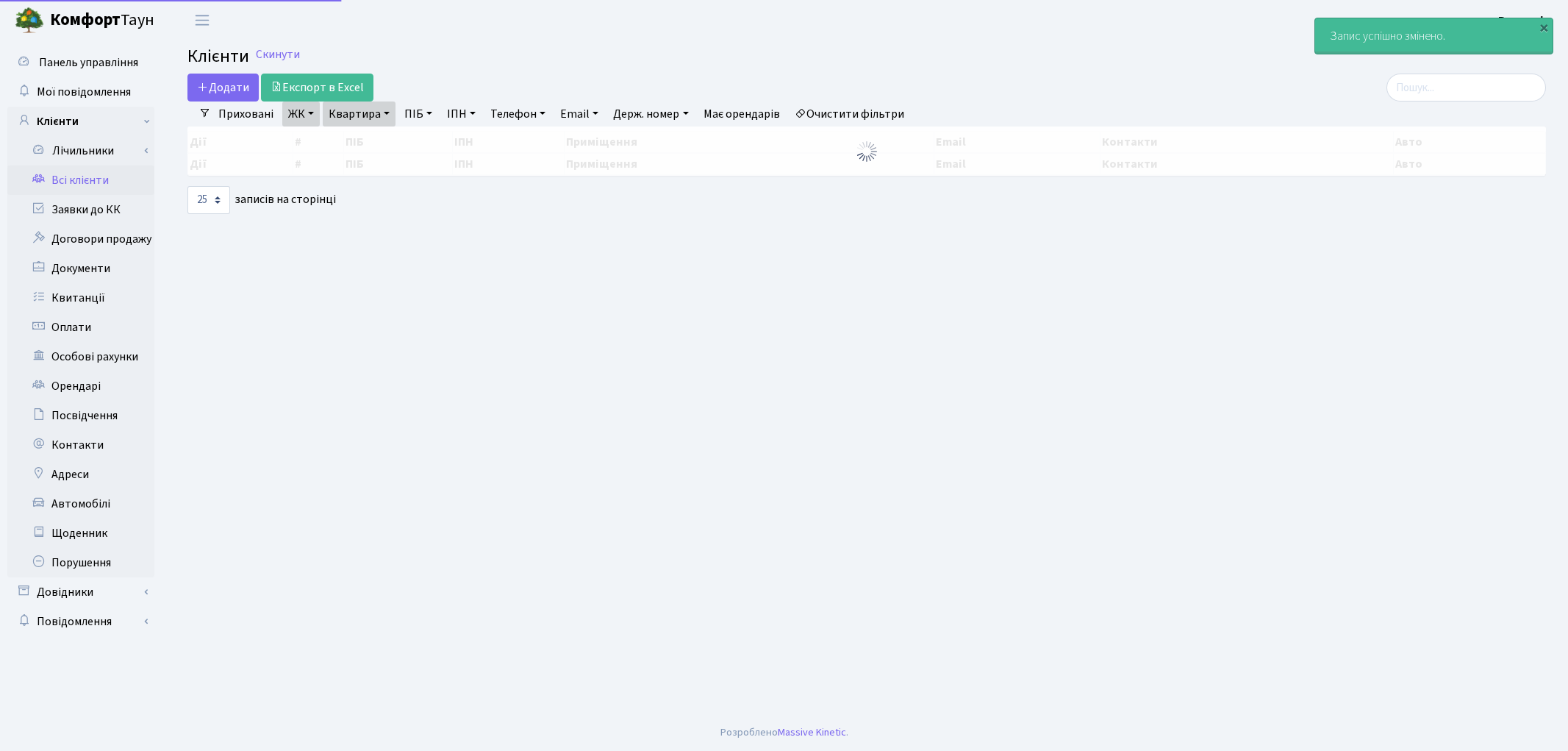
select select "25"
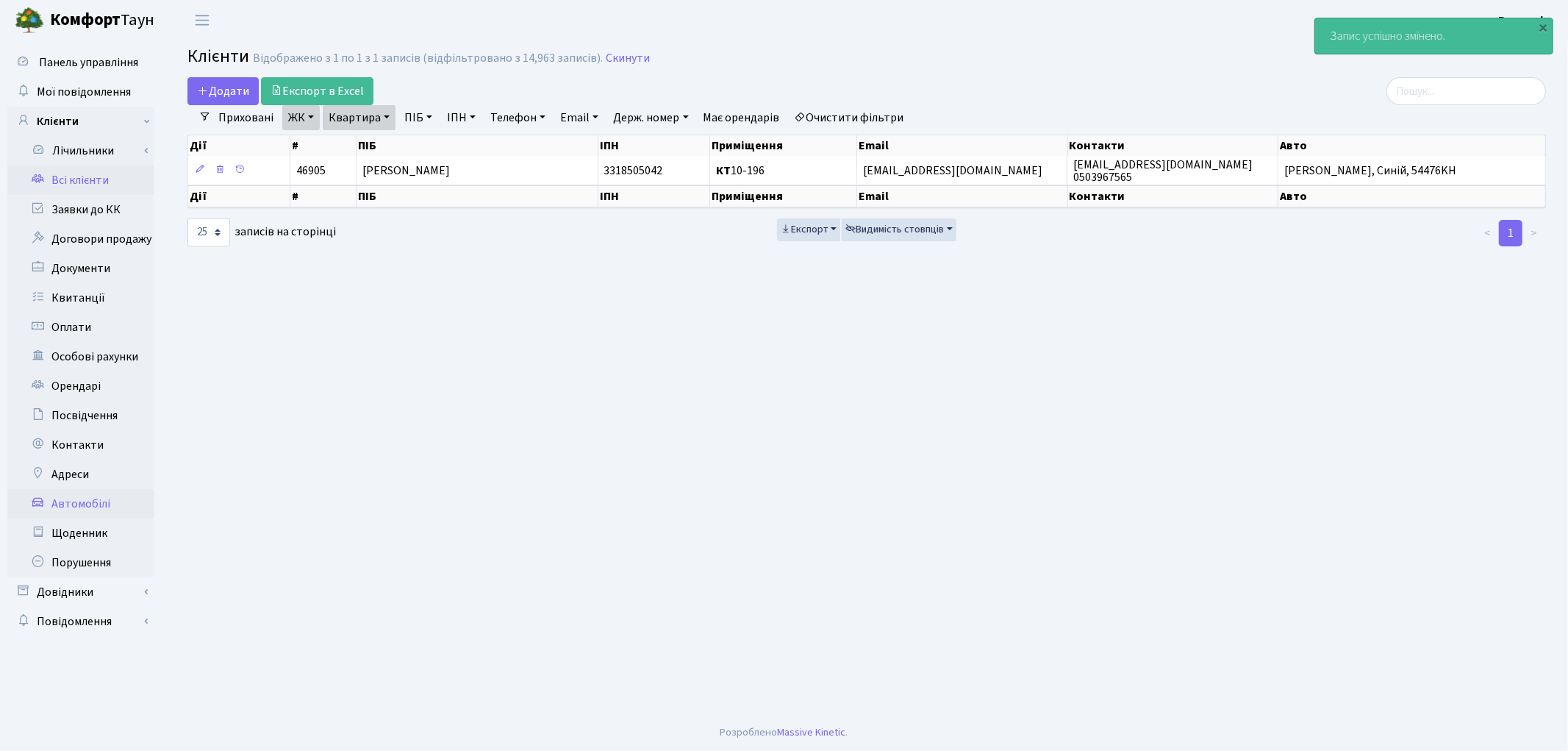
click at [85, 504] on link "Автомобілі" at bounding box center [81, 504] width 147 height 30
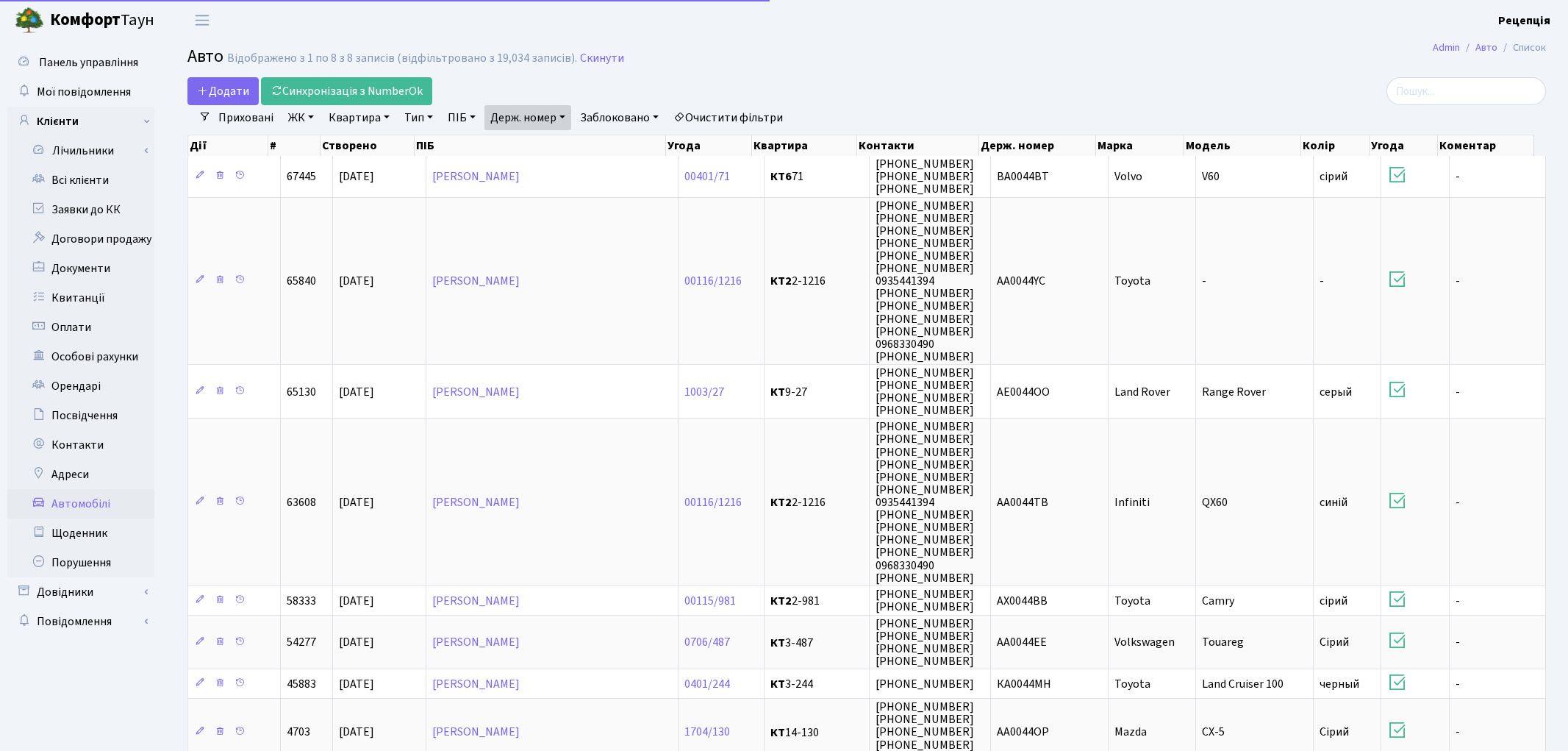
select select "25"
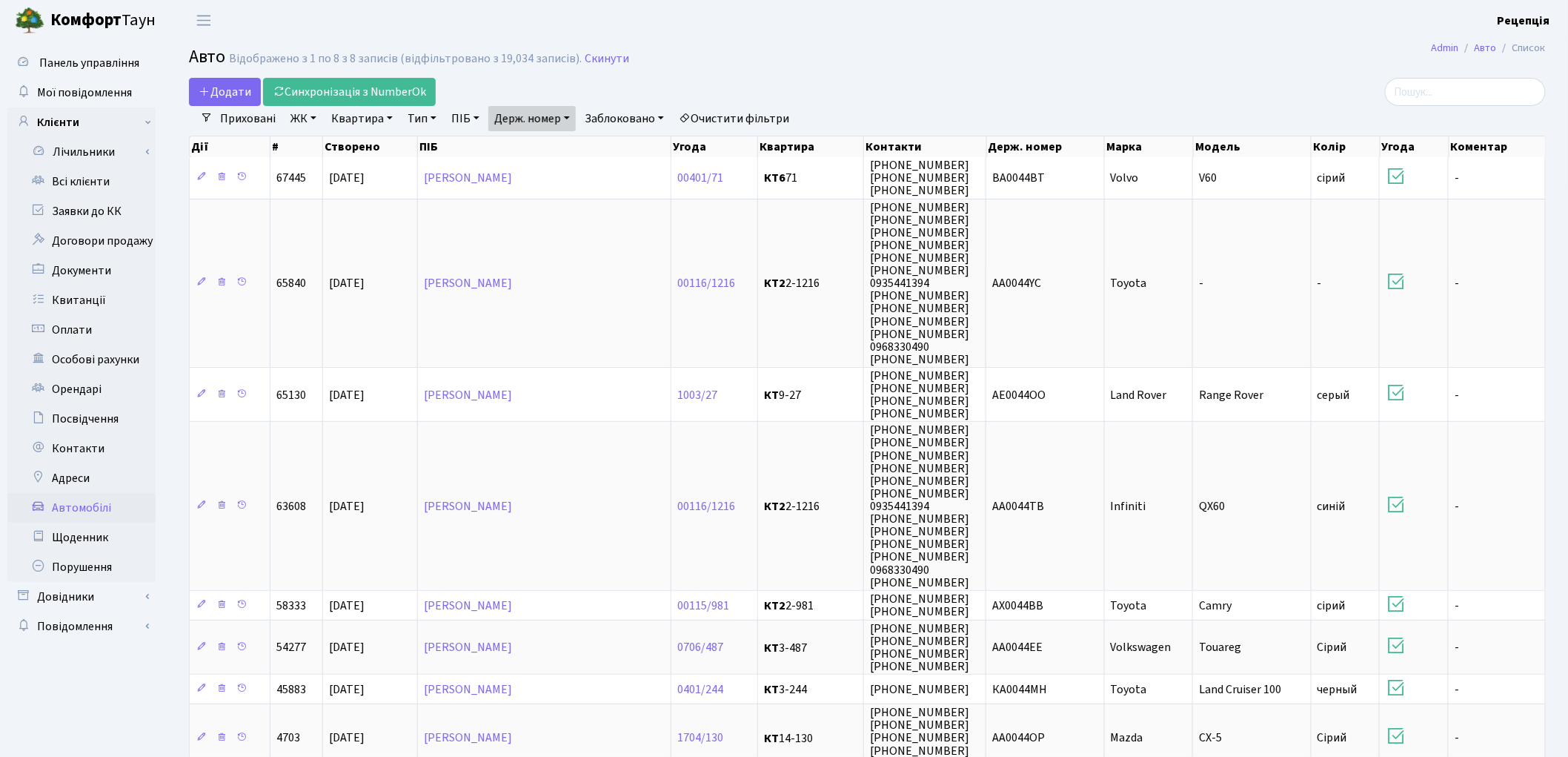
click at [716, 111] on link "Очистити фільтри" at bounding box center [734, 119] width 122 height 25
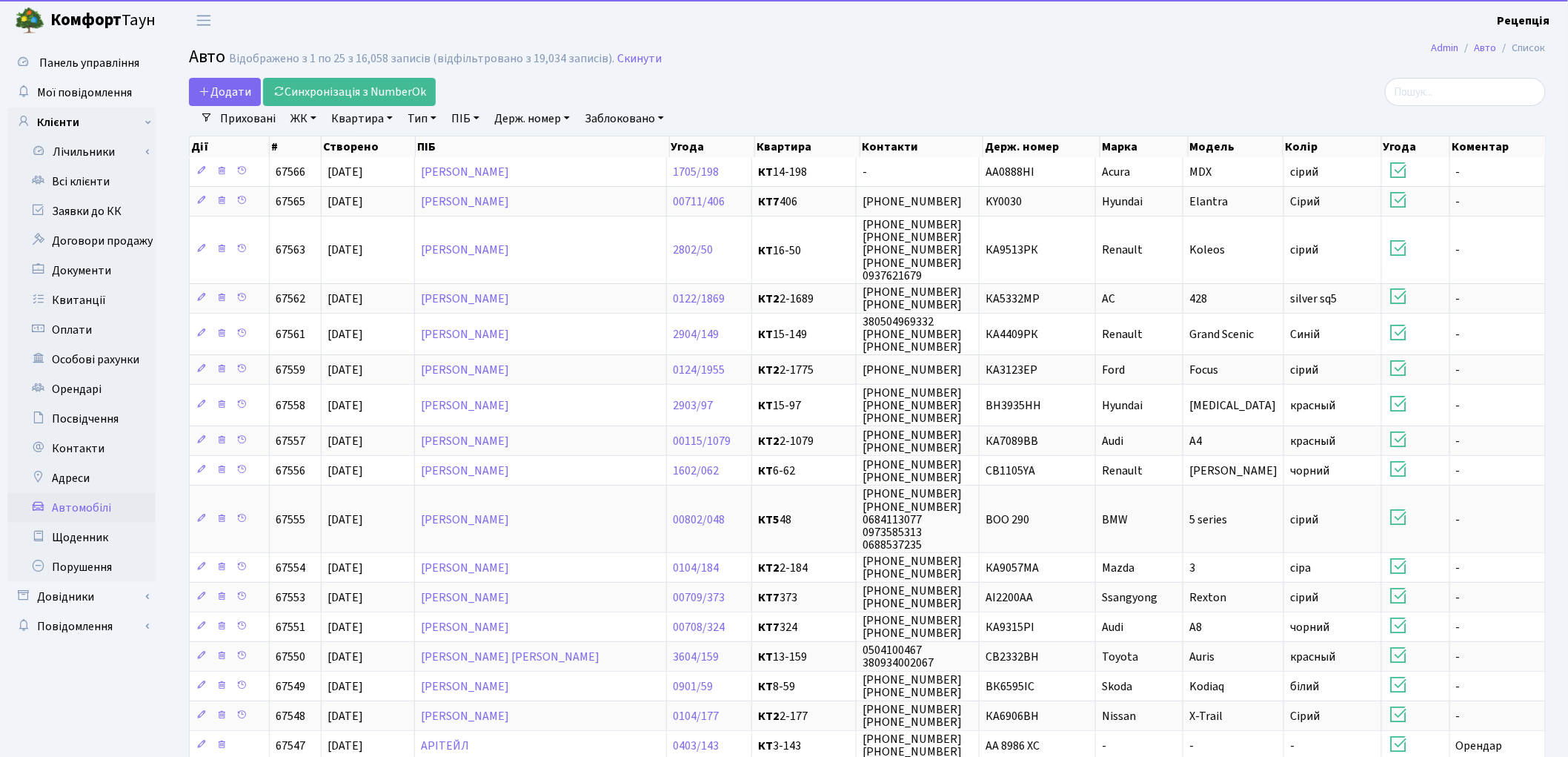
click at [556, 106] on link "Держ. номер" at bounding box center [532, 119] width 87 height 25
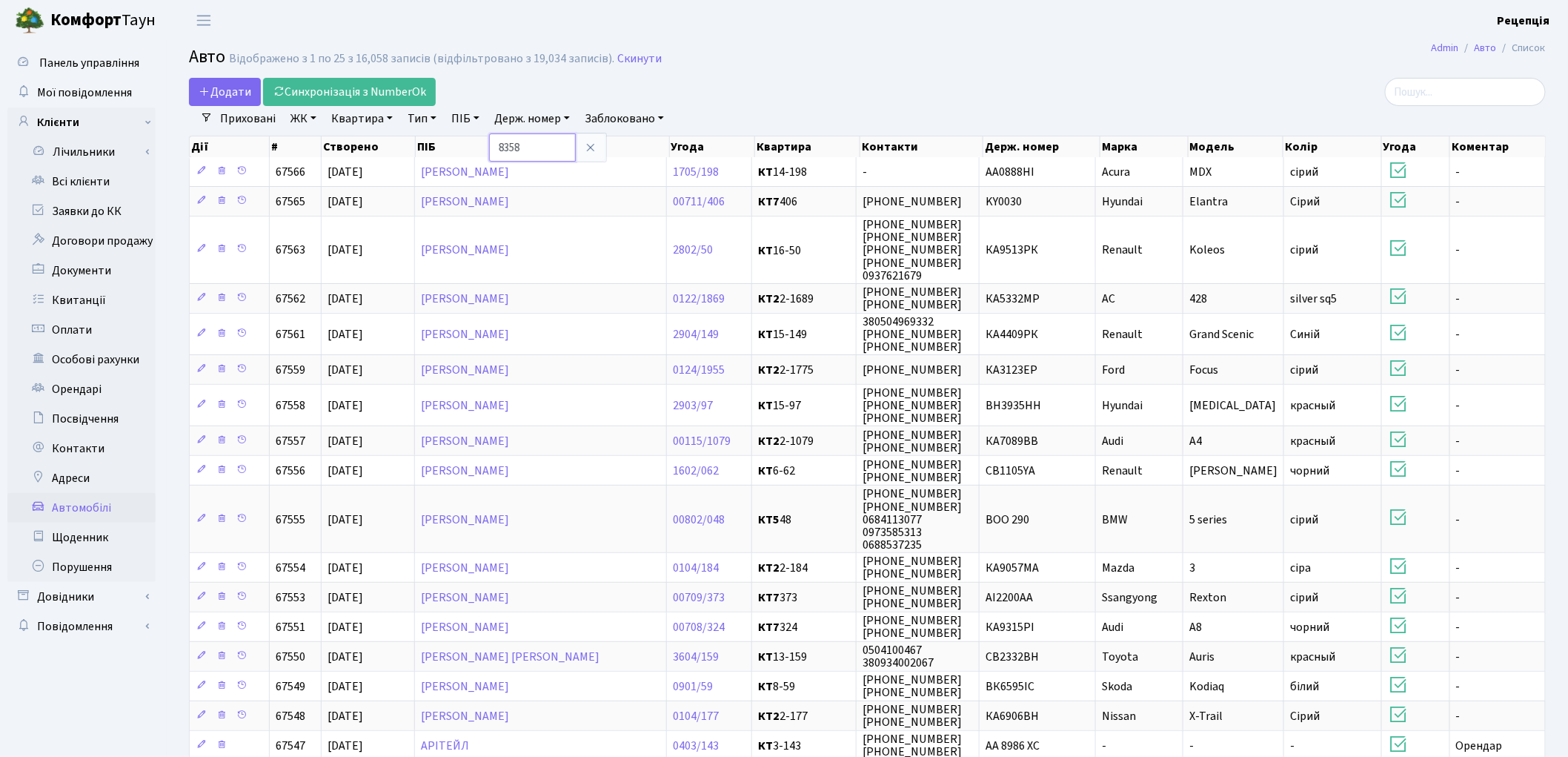
type input "8358"
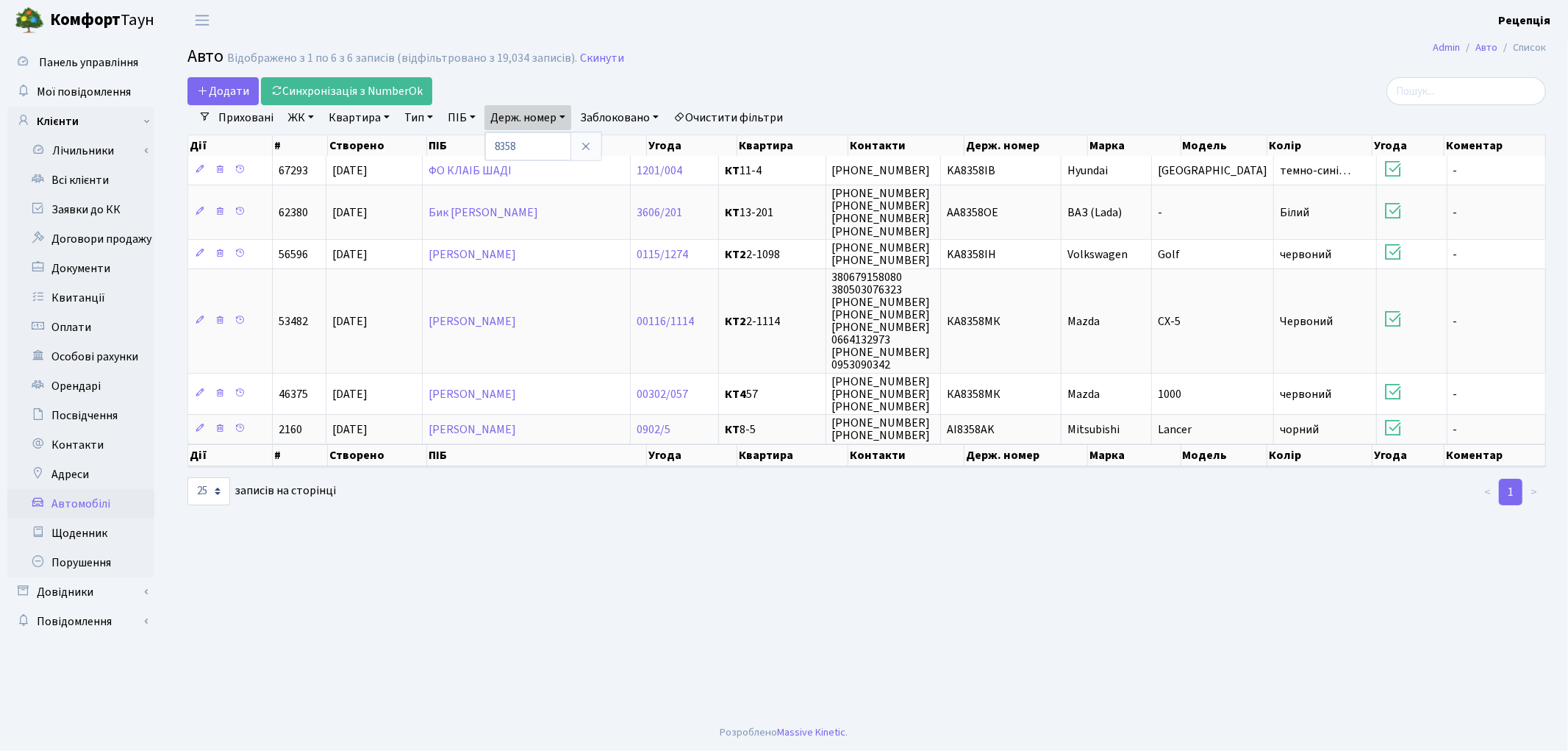
click at [743, 113] on link "Очистити фільтри" at bounding box center [728, 118] width 121 height 25
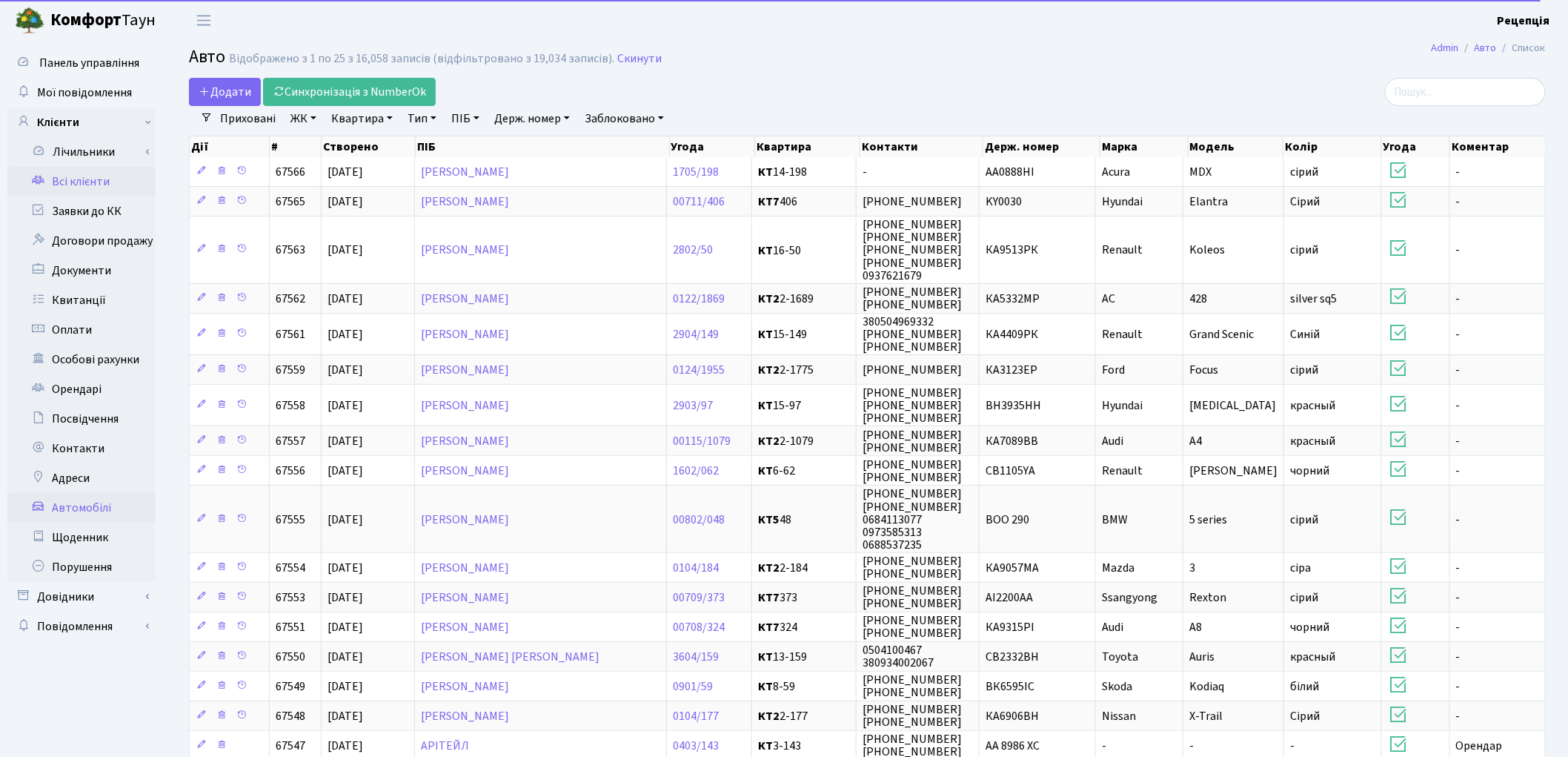
click at [111, 186] on link "Всі клієнти" at bounding box center [81, 182] width 148 height 30
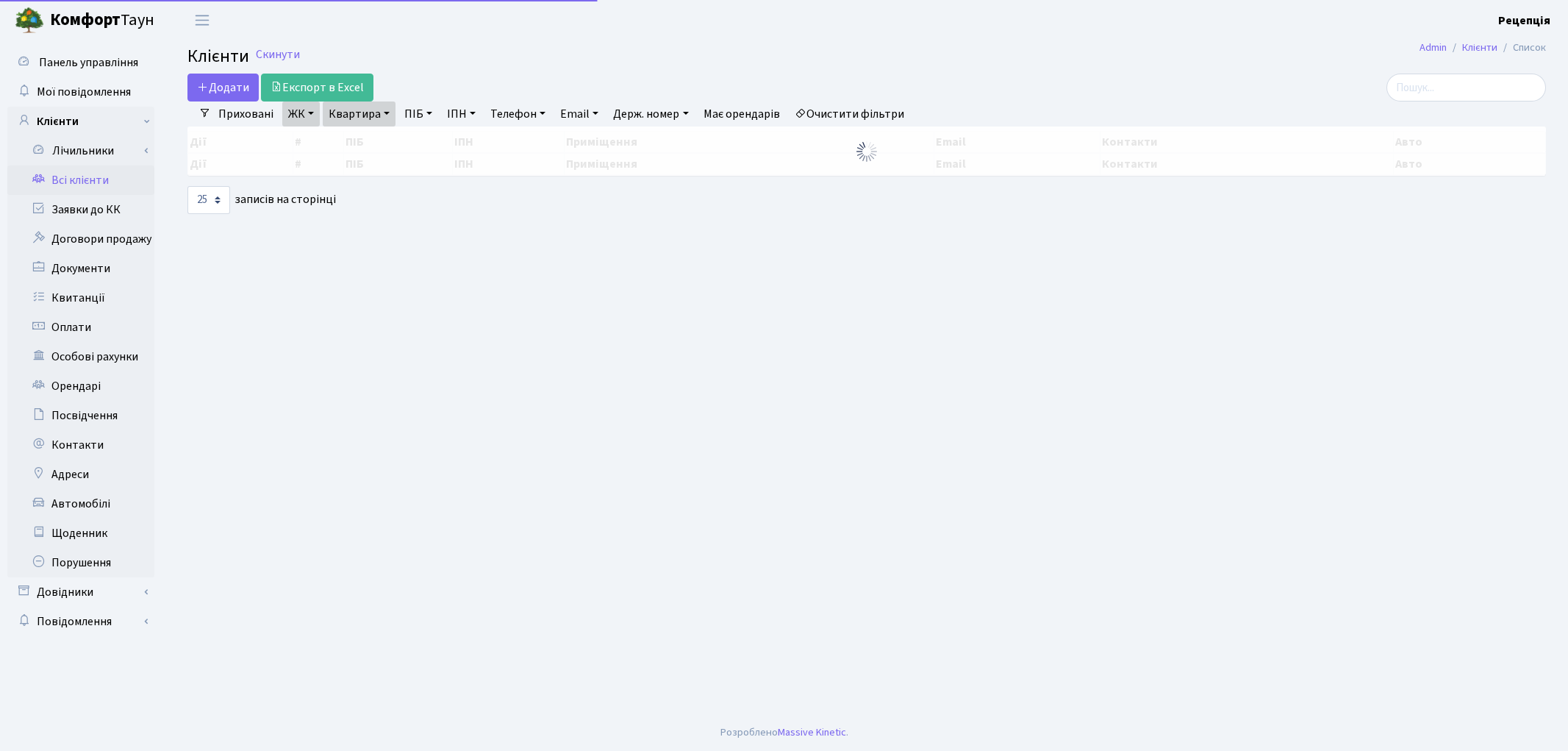
select select "25"
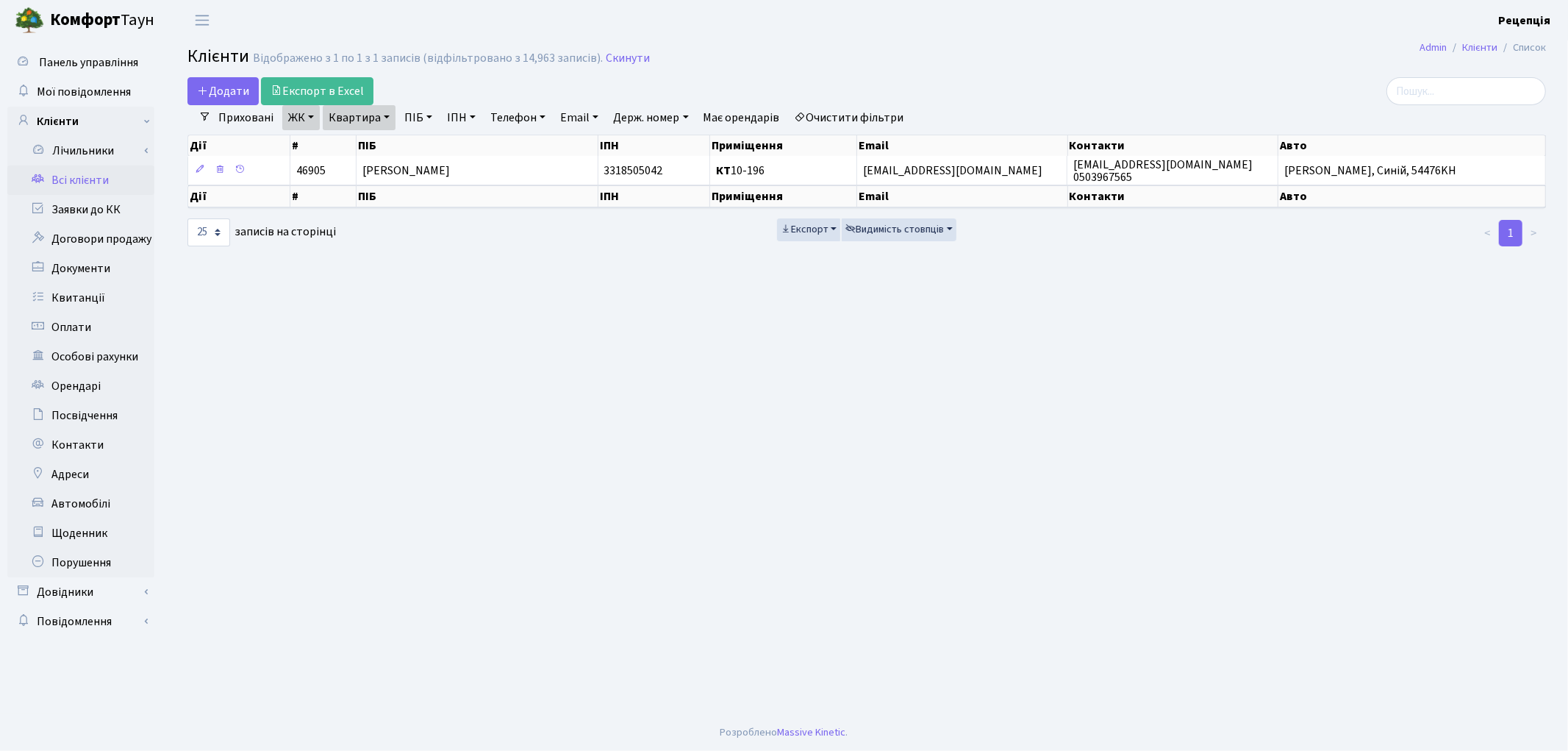
click at [836, 114] on link "Очистити фільтри" at bounding box center [849, 118] width 121 height 25
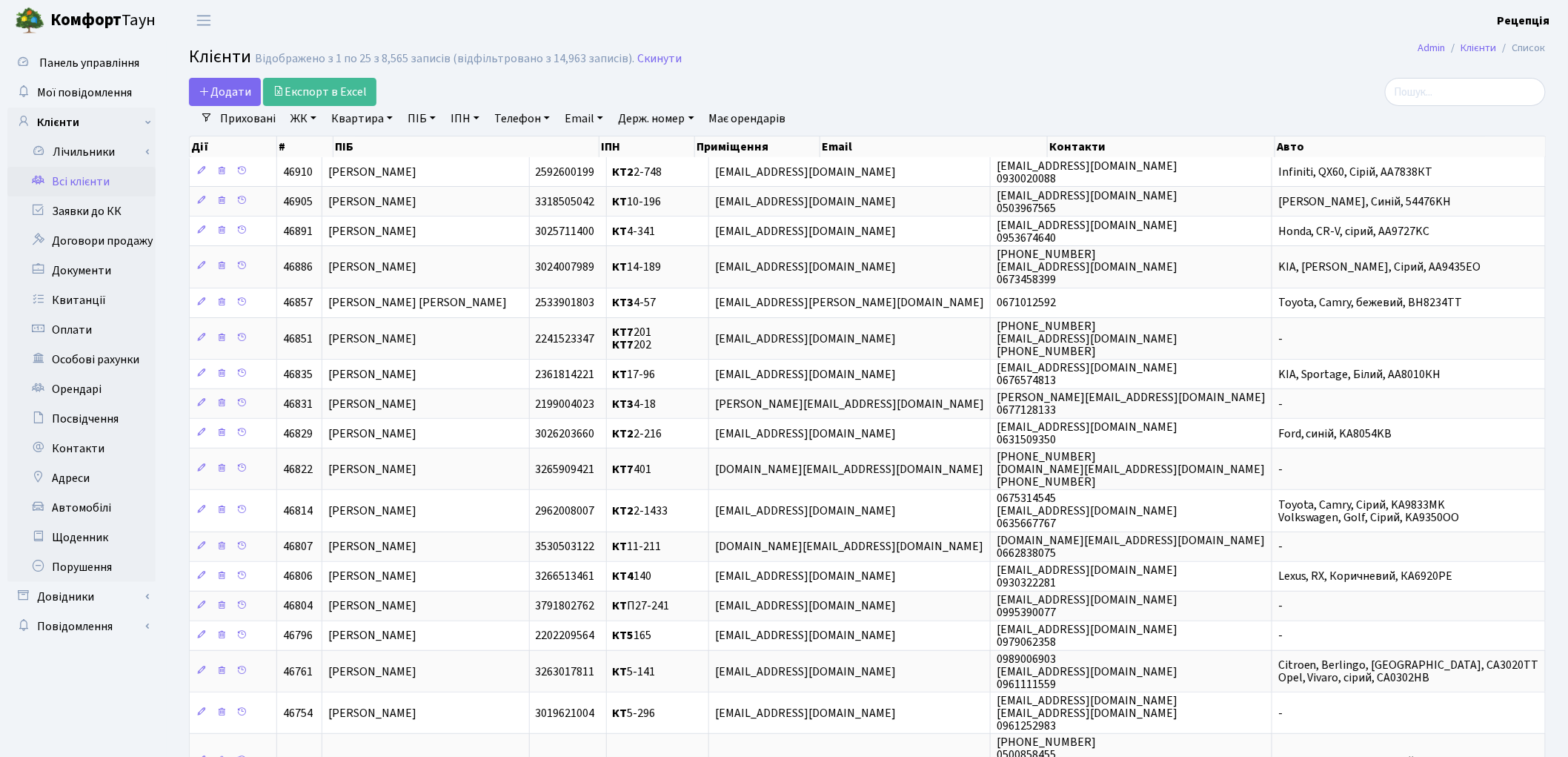
click at [319, 122] on link "ЖК" at bounding box center [303, 119] width 38 height 25
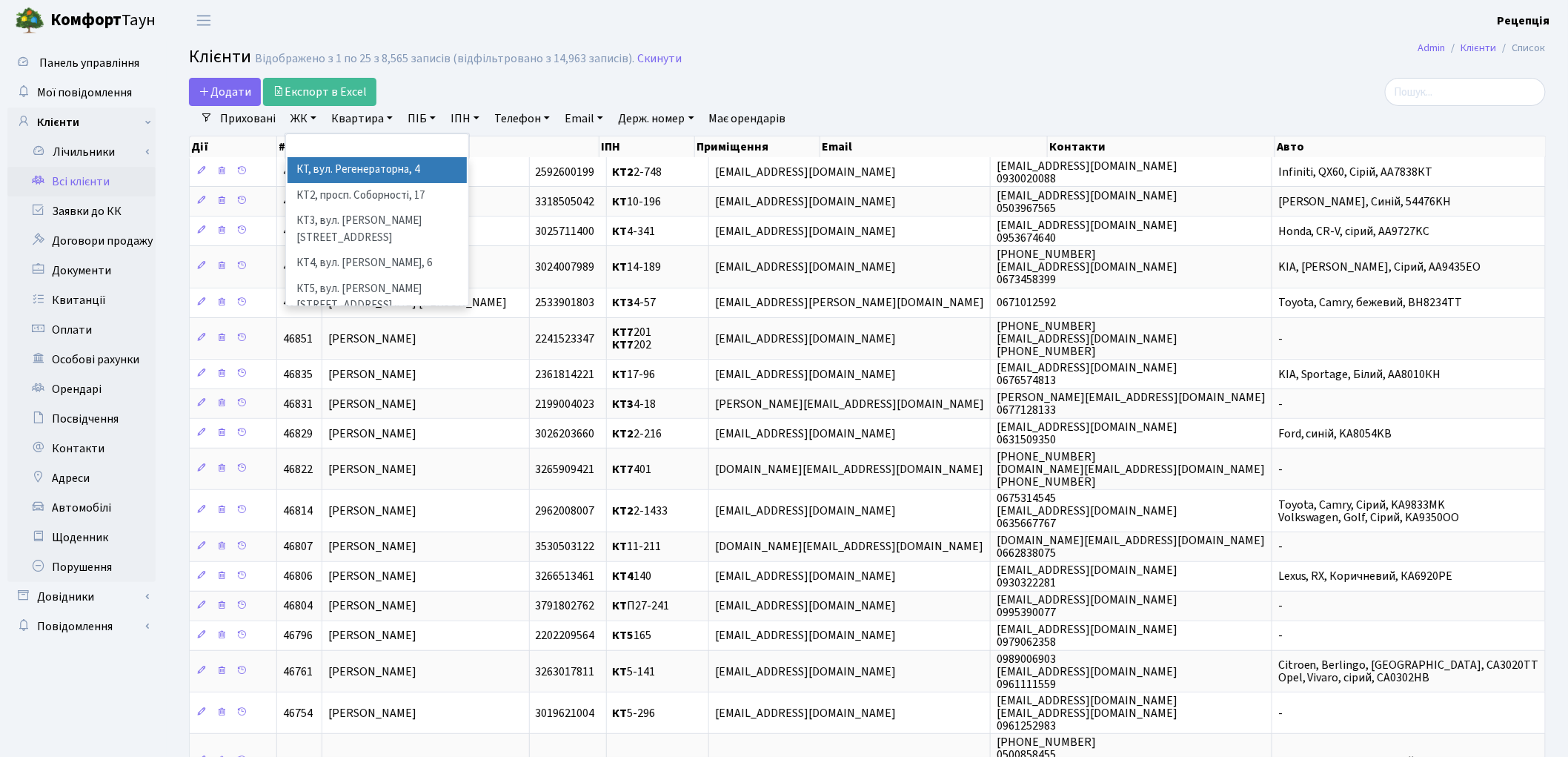
click at [341, 173] on li "КТ, вул. Регенераторна, 4" at bounding box center [377, 170] width 179 height 26
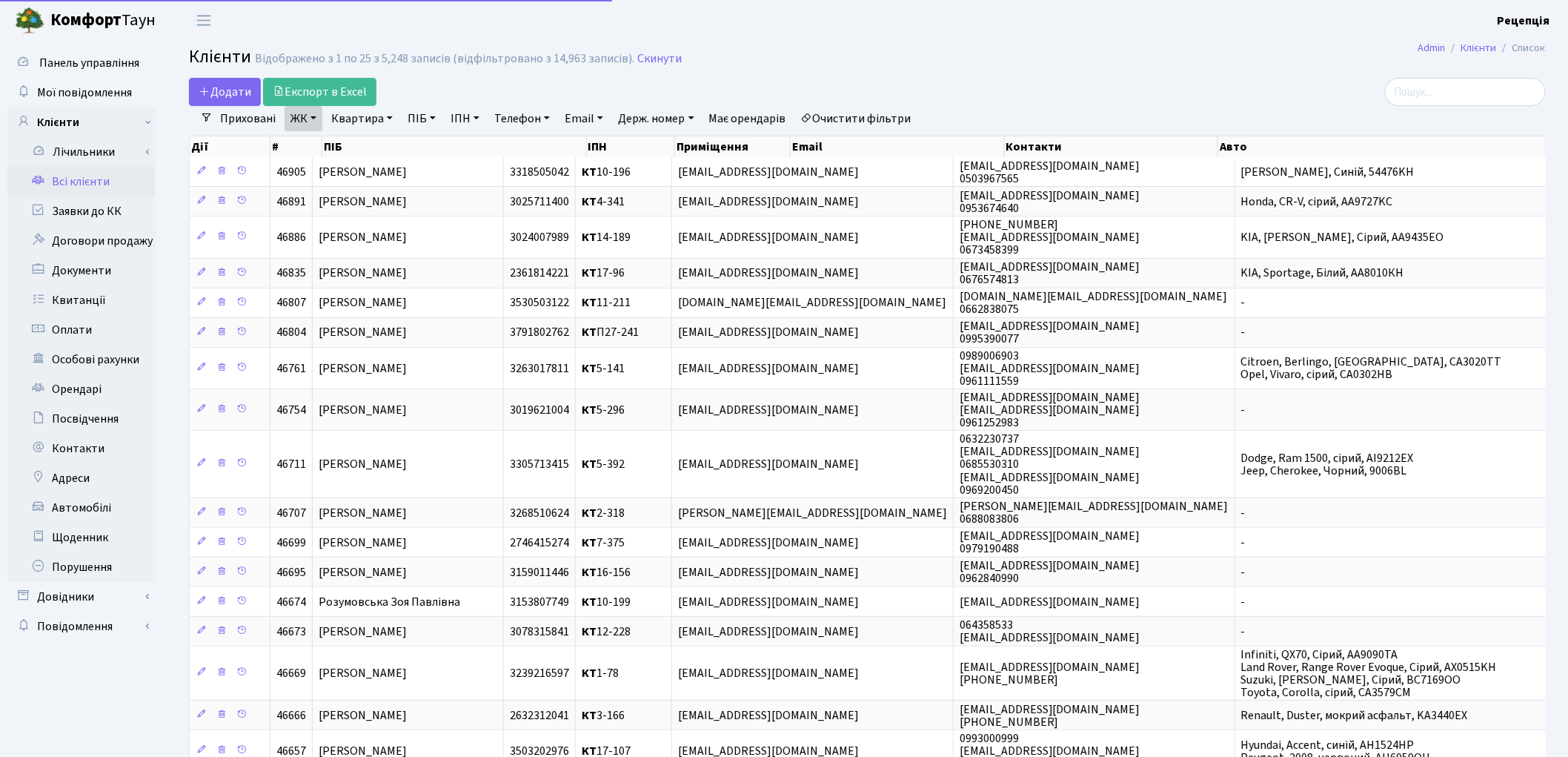
click at [366, 121] on link "Квартира" at bounding box center [362, 119] width 73 height 25
type input "2-182"
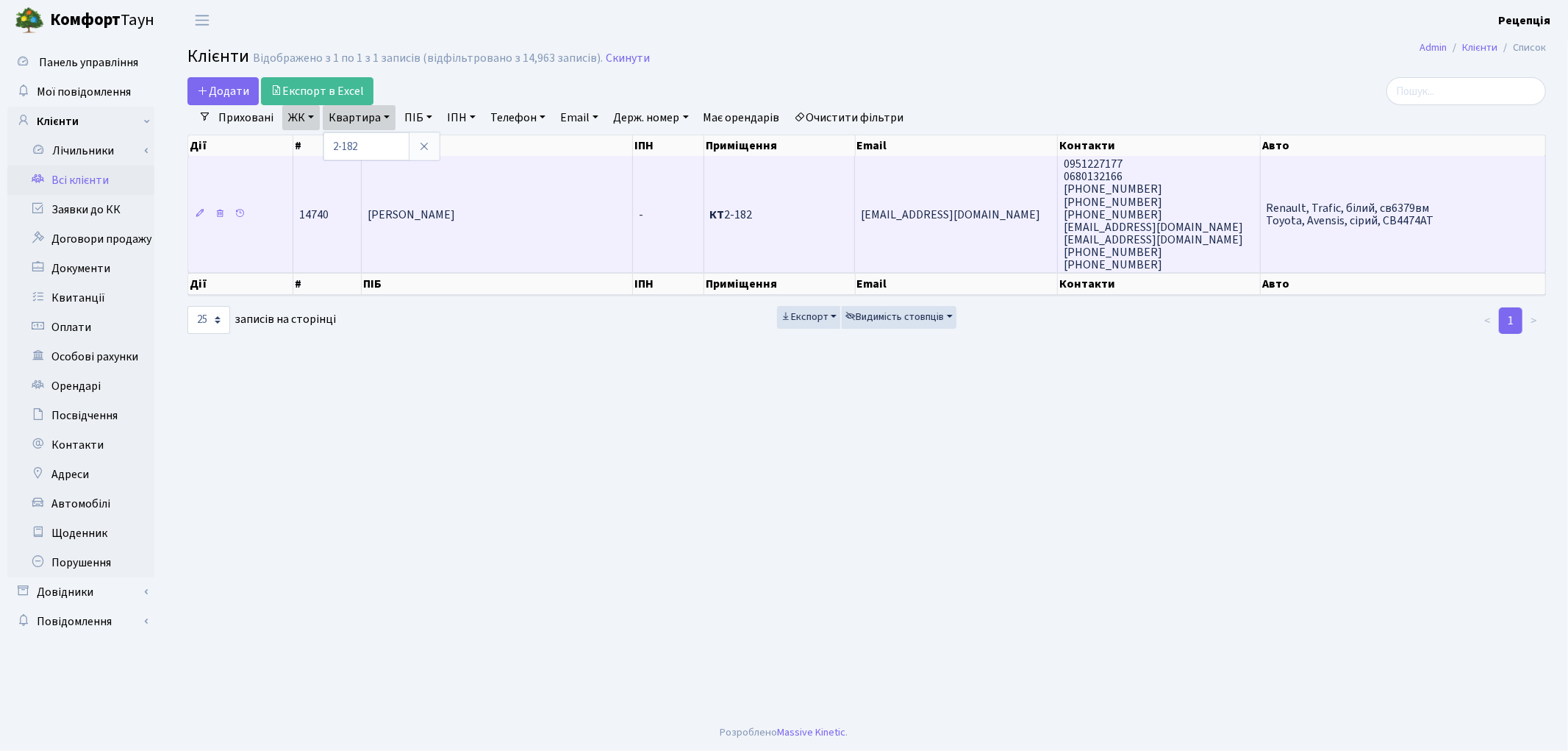
click at [455, 217] on span "[PERSON_NAME]" at bounding box center [411, 215] width 87 height 16
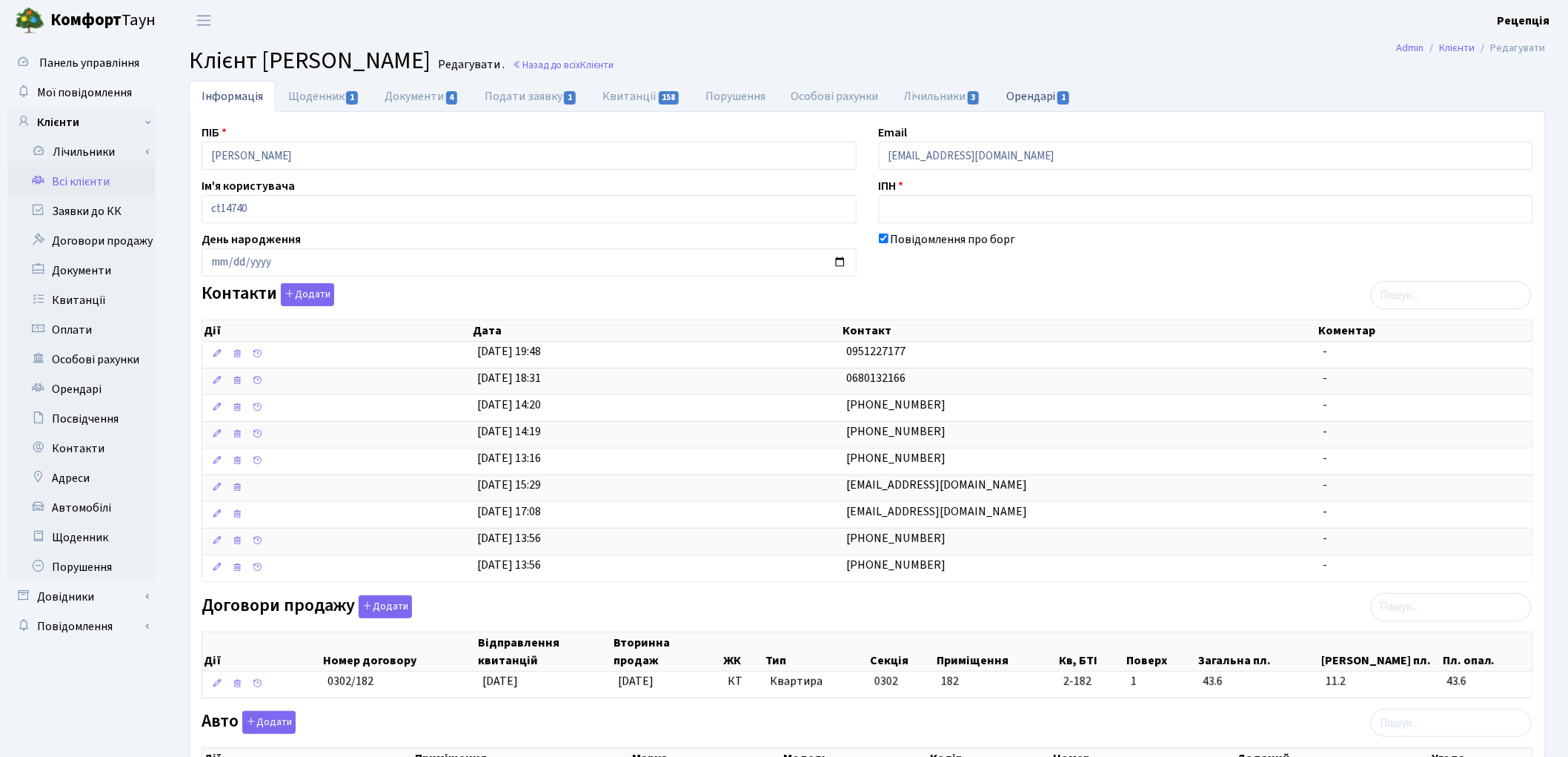
click at [1023, 101] on link "Орендарі 1" at bounding box center [1039, 95] width 89 height 31
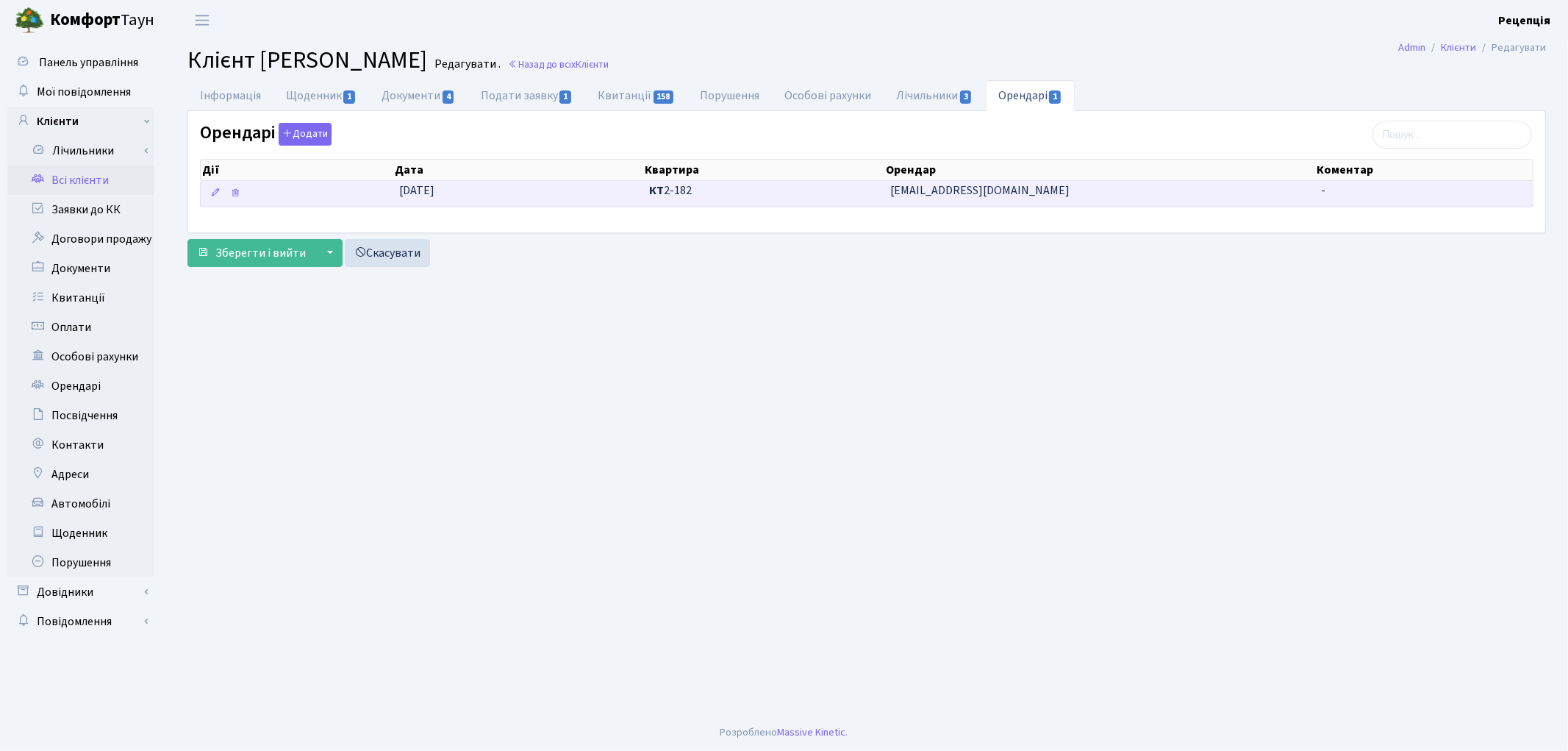
click at [1063, 183] on span "[PERSON_NAME][EMAIL_ADDRESS][DOMAIN_NAME]" at bounding box center [1099, 190] width 419 height 17
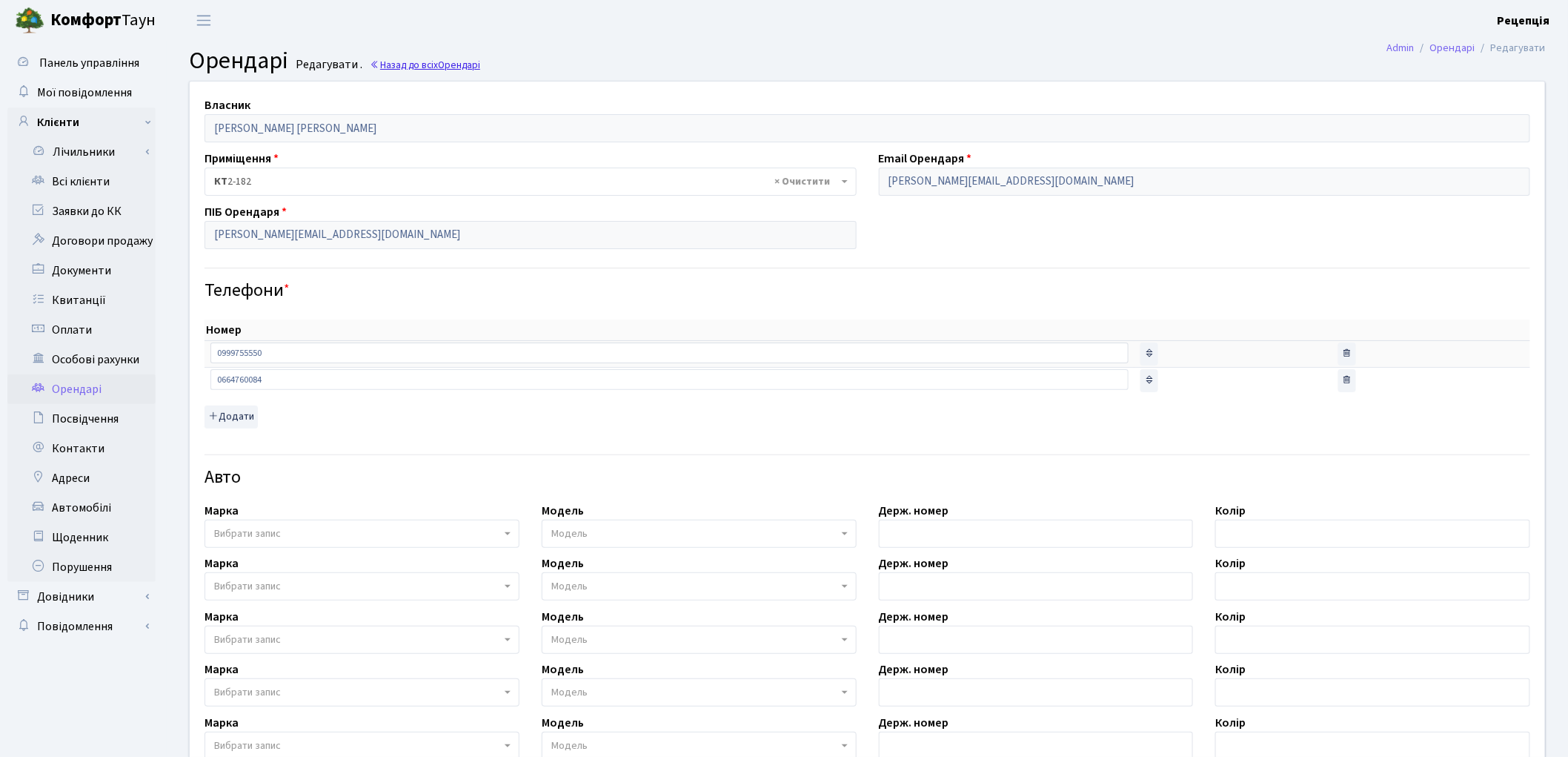
click at [408, 64] on link "Назад до всіх Орендарі" at bounding box center [425, 65] width 110 height 14
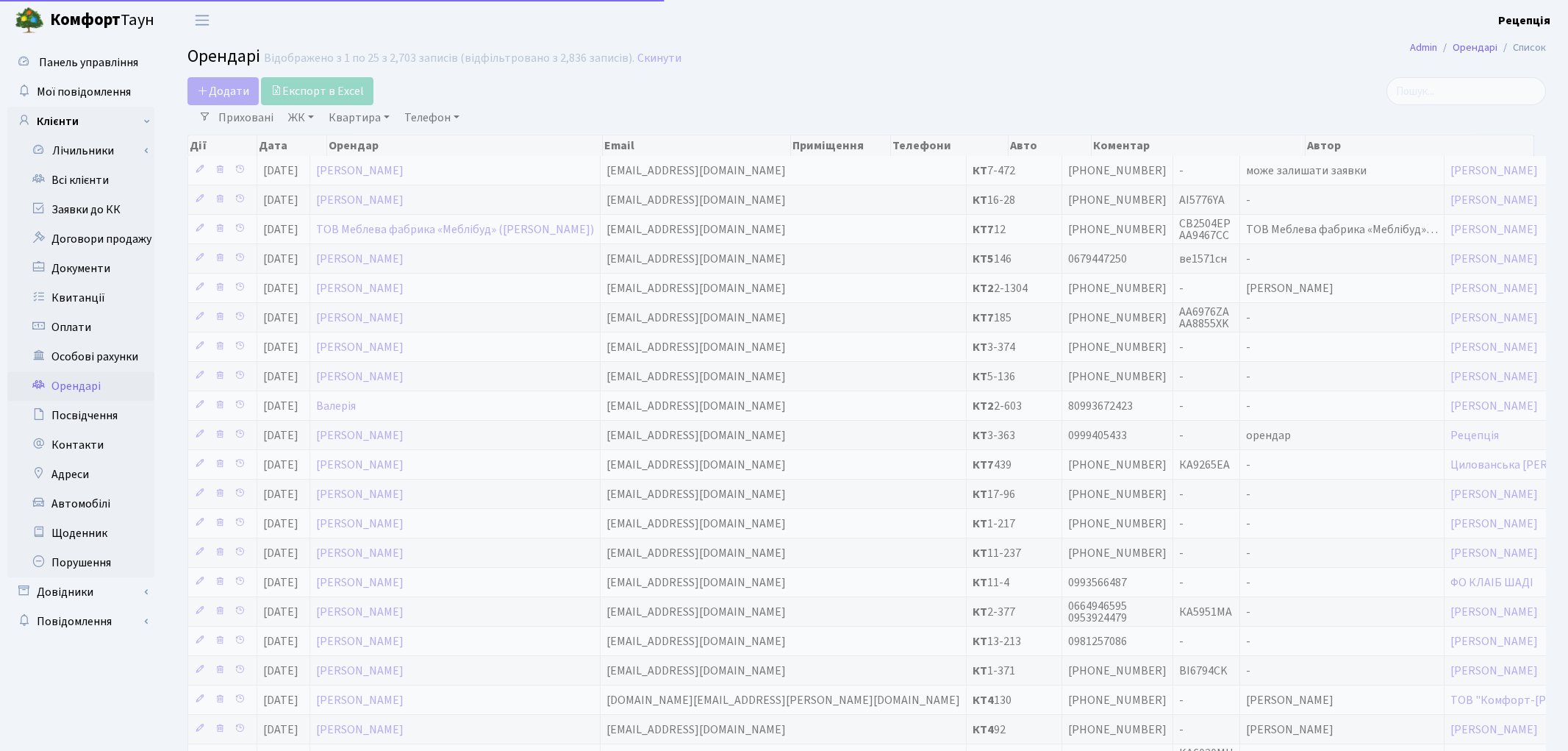
select select "25"
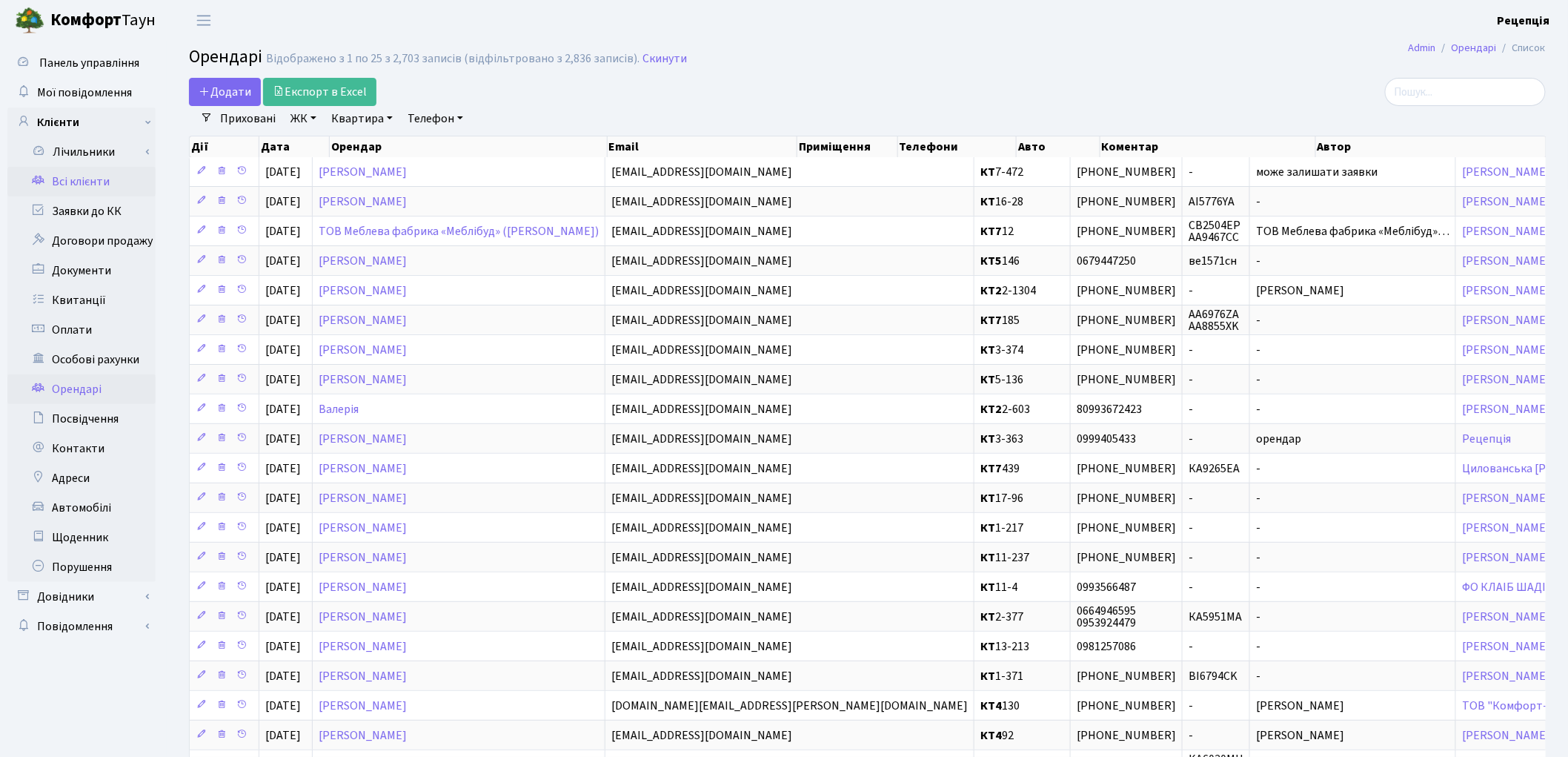
click at [90, 180] on link "Всі клієнти" at bounding box center [81, 182] width 148 height 30
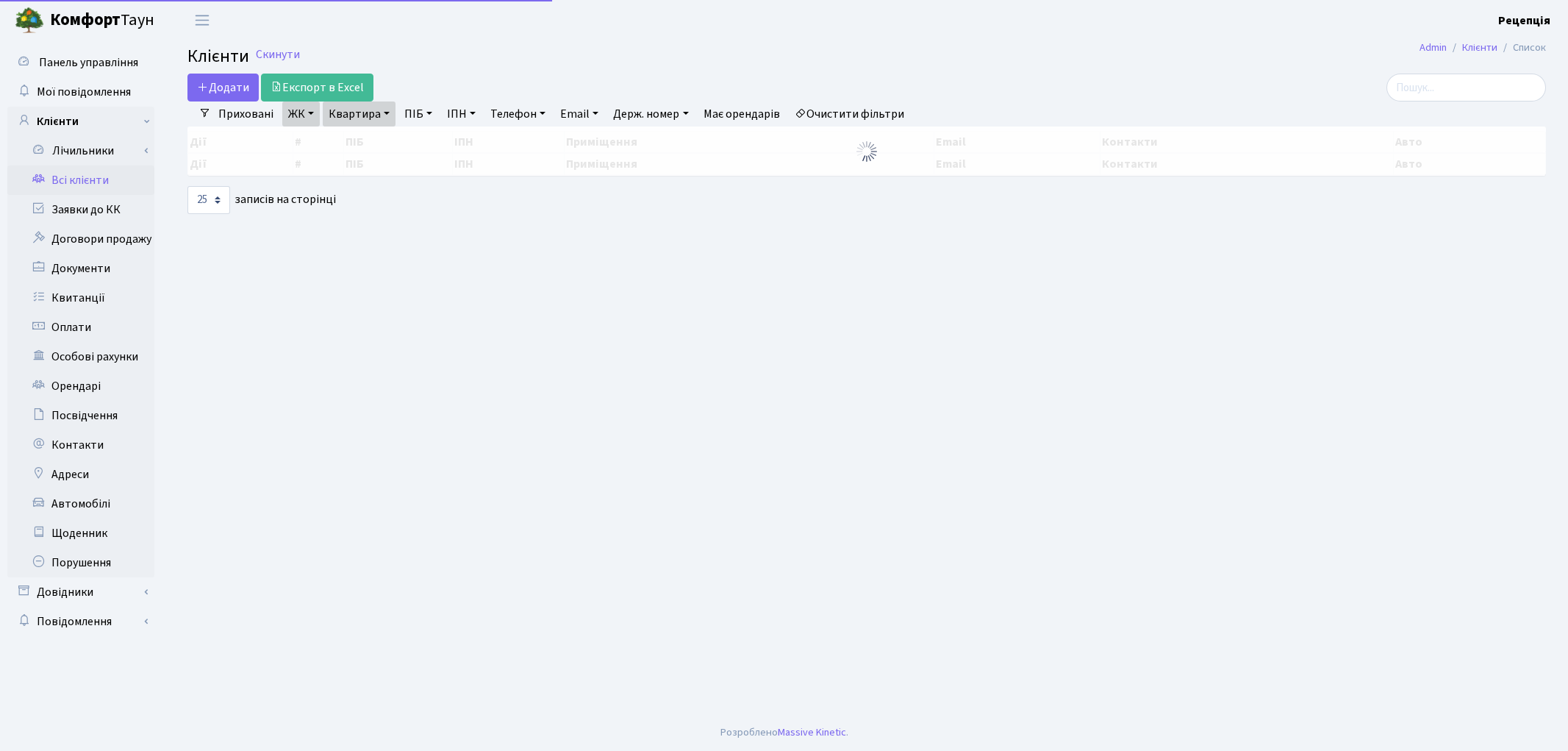
select select "25"
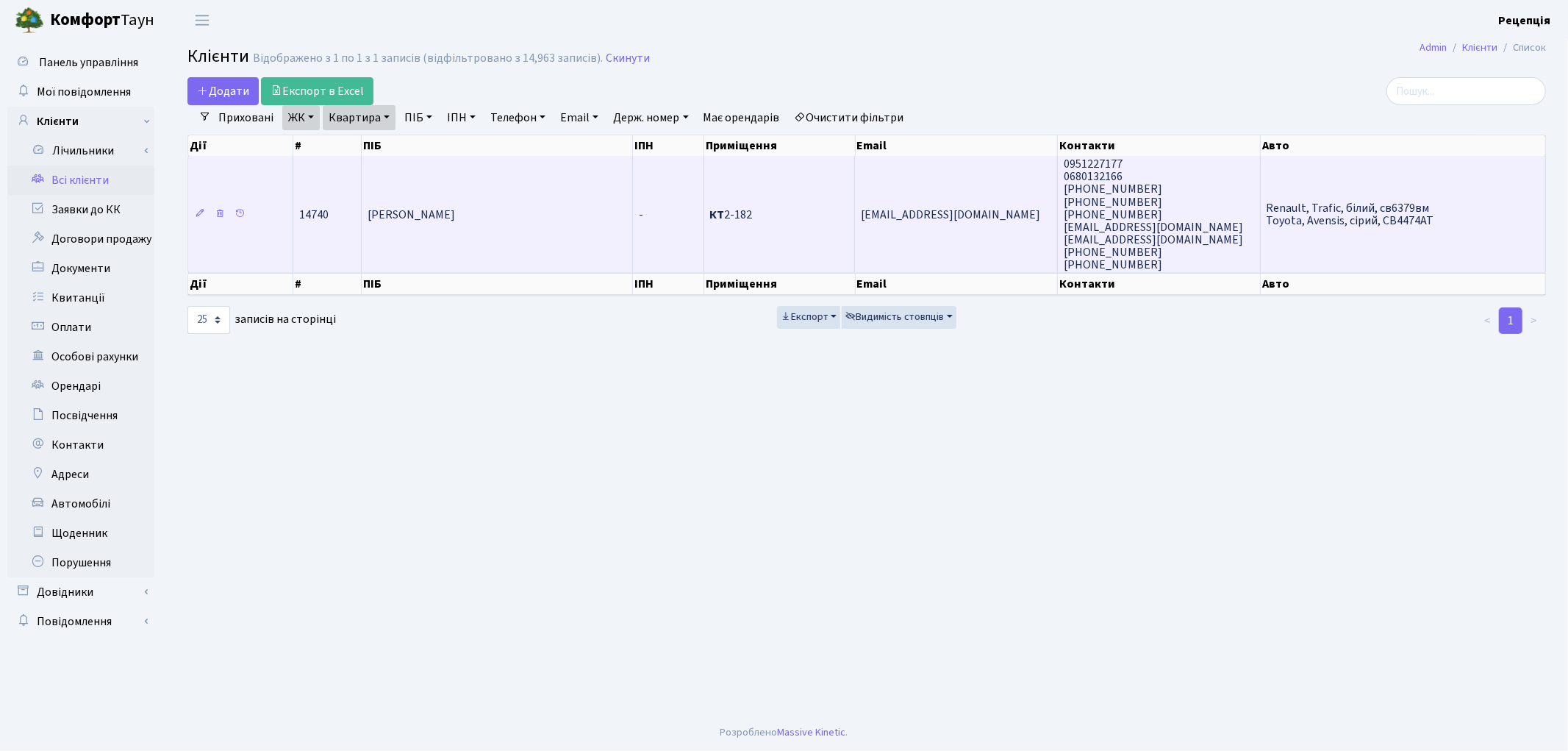
click at [550, 204] on td "[PERSON_NAME]" at bounding box center [497, 214] width 271 height 116
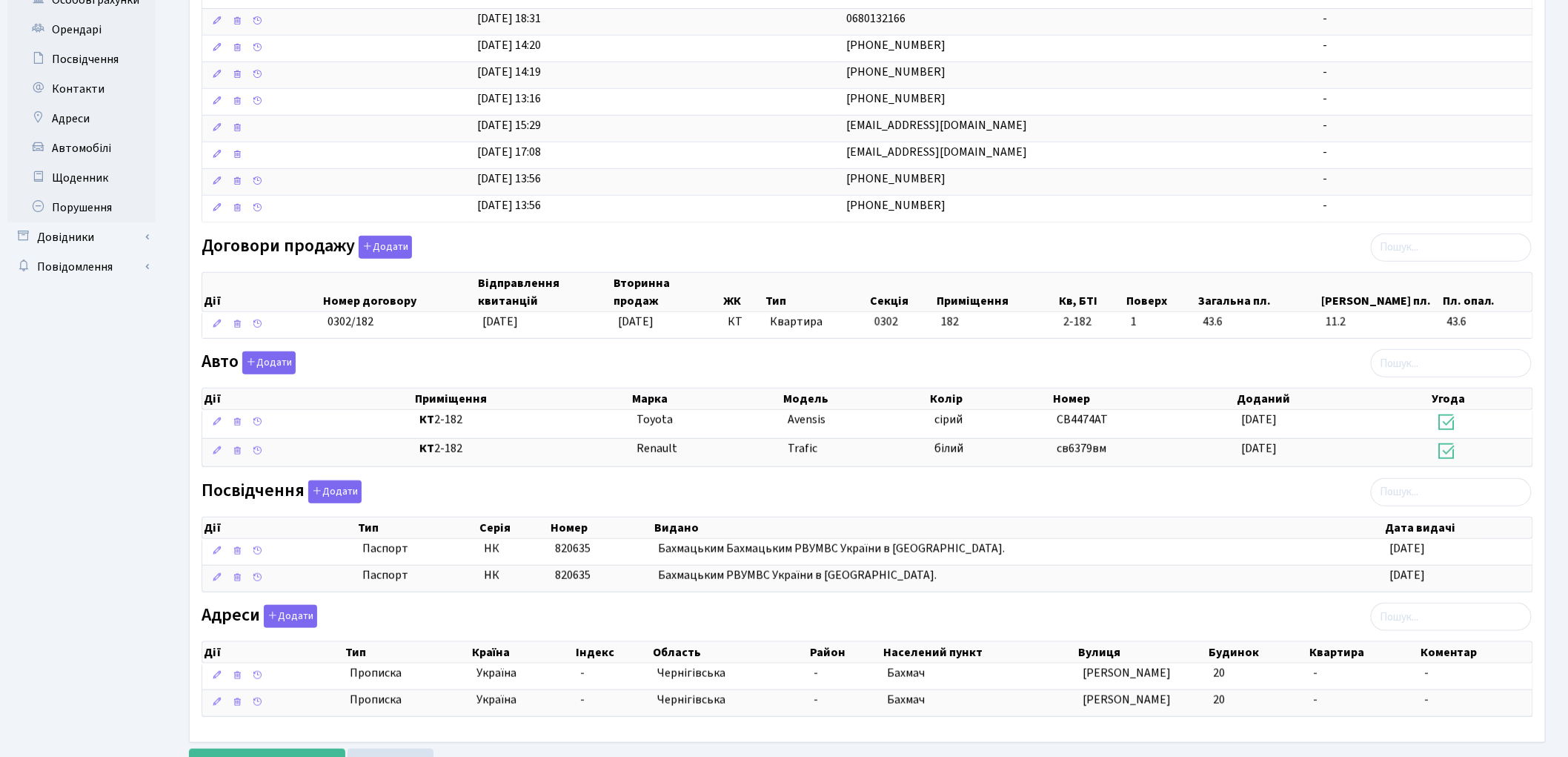
scroll to position [364, 0]
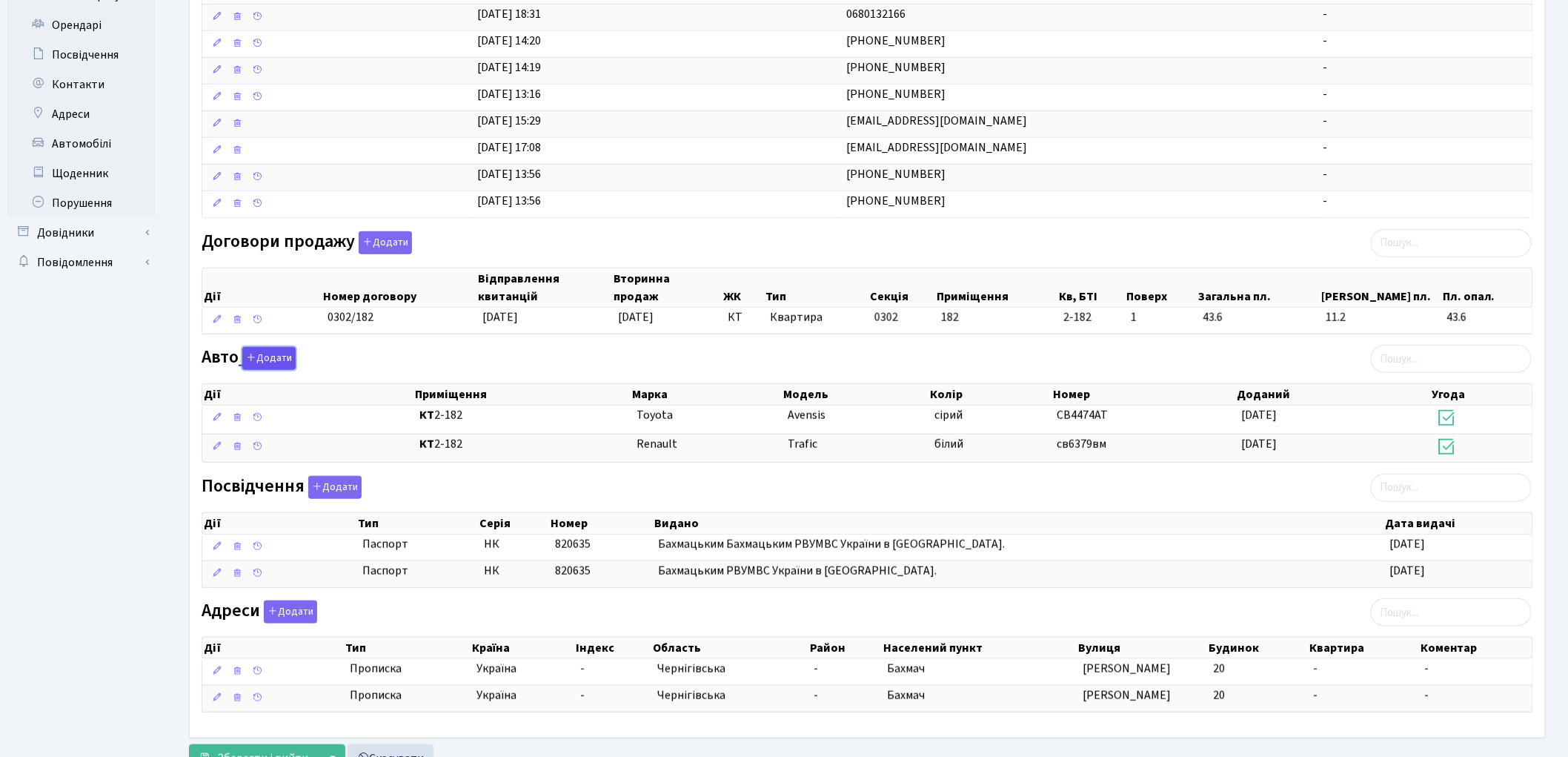
click at [280, 361] on button "Додати" at bounding box center [269, 358] width 54 height 23
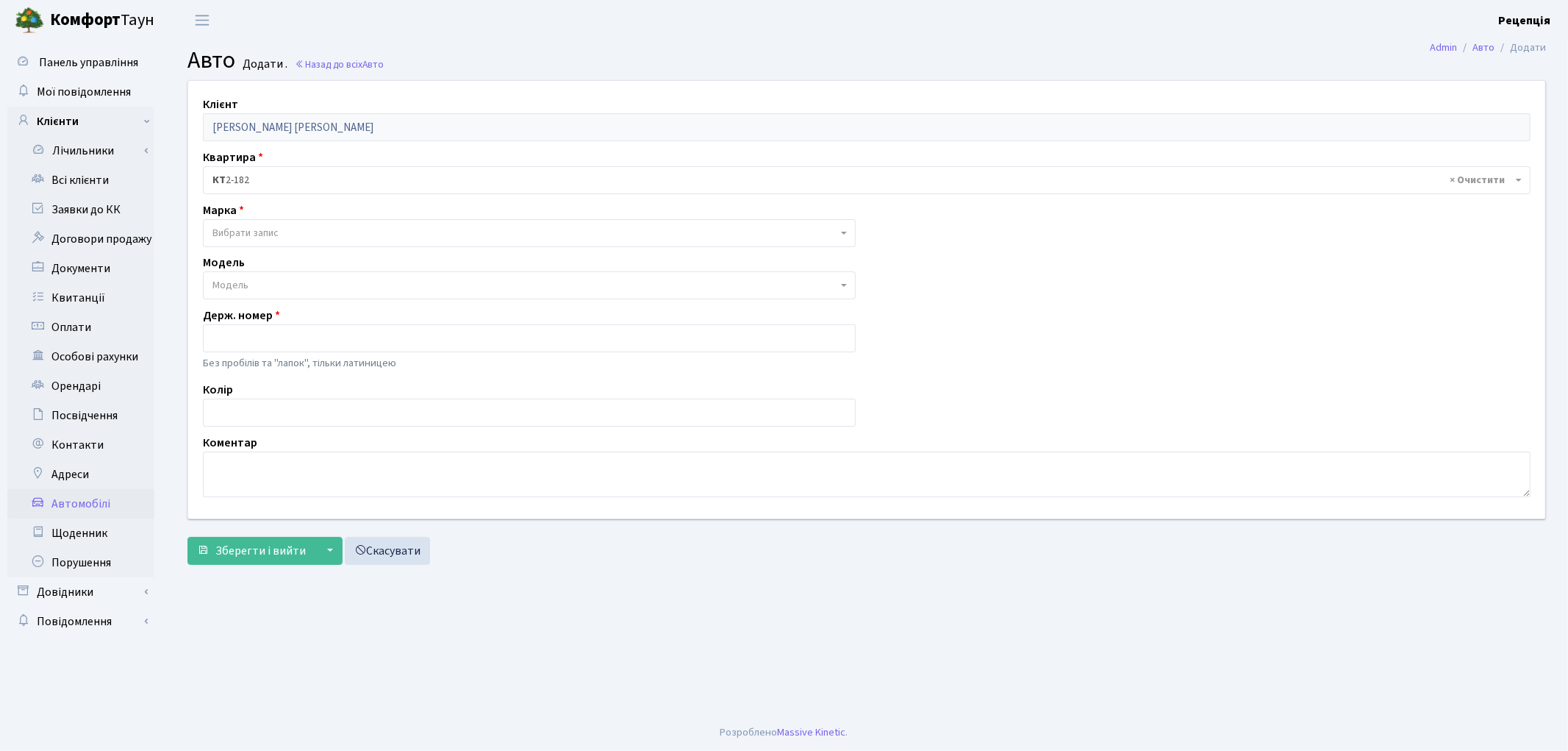
click at [260, 234] on span "Вибрати запис" at bounding box center [245, 233] width 66 height 15
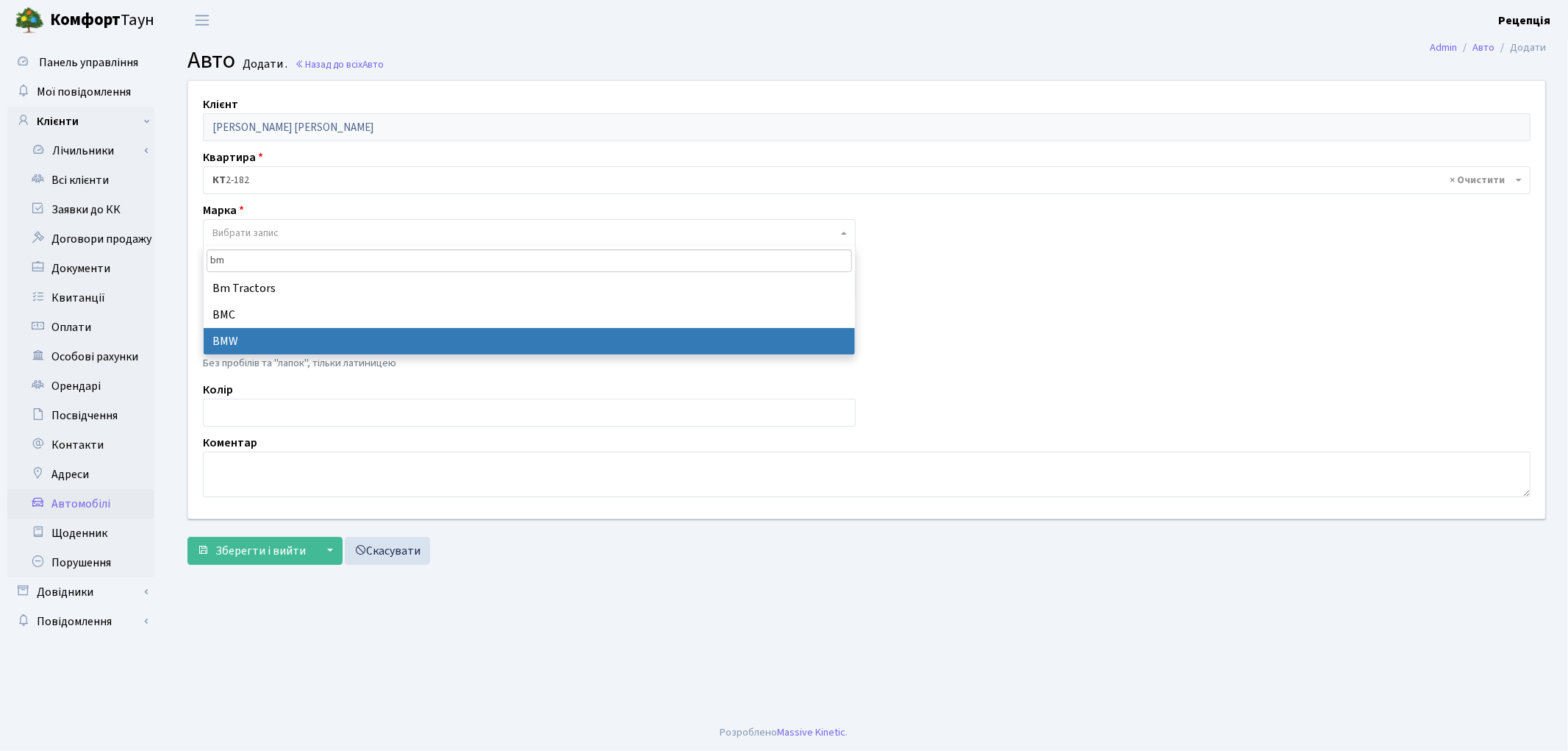
type input "bm"
select select "19"
select select
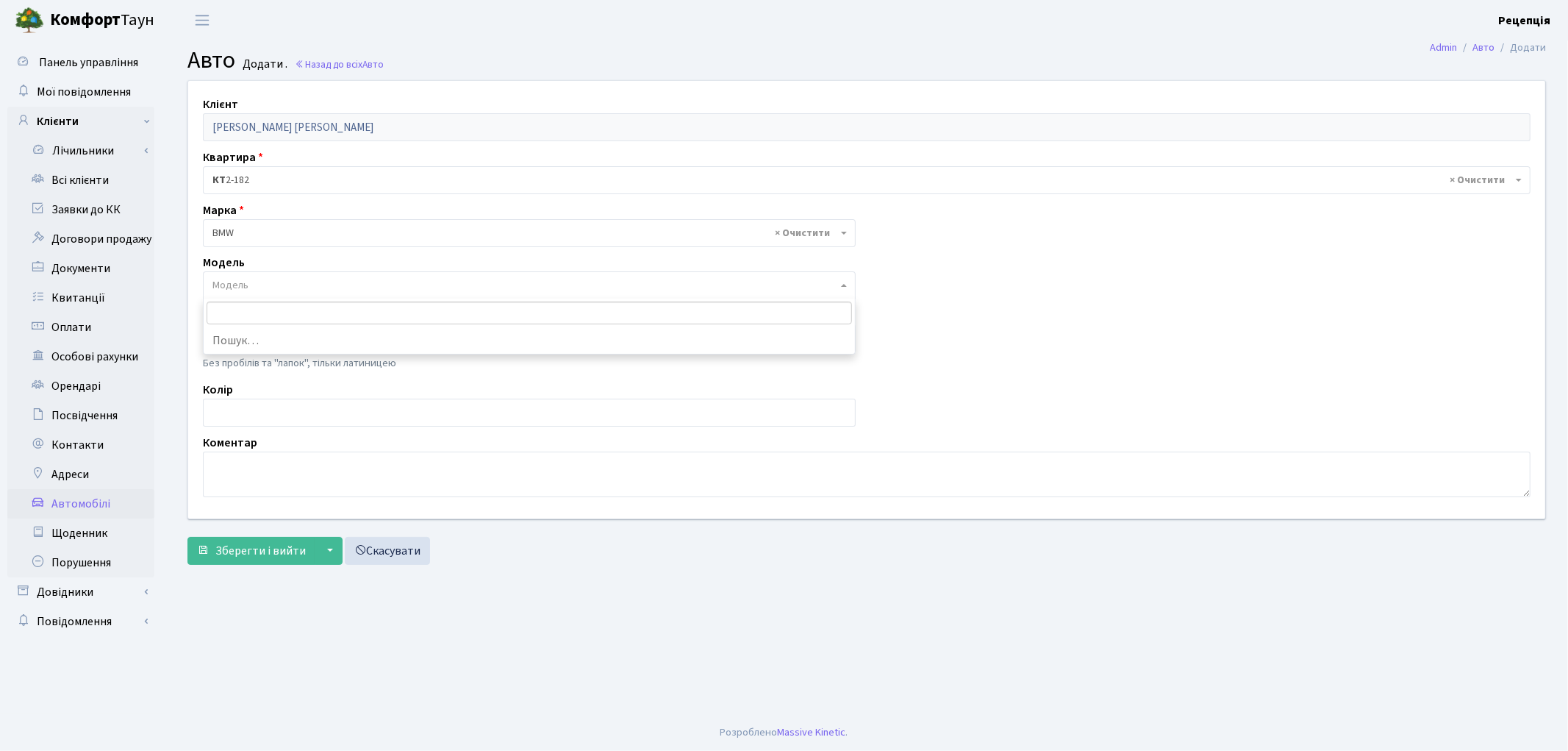
click at [236, 281] on span "Модель" at bounding box center [230, 286] width 36 height 15
type input "3"
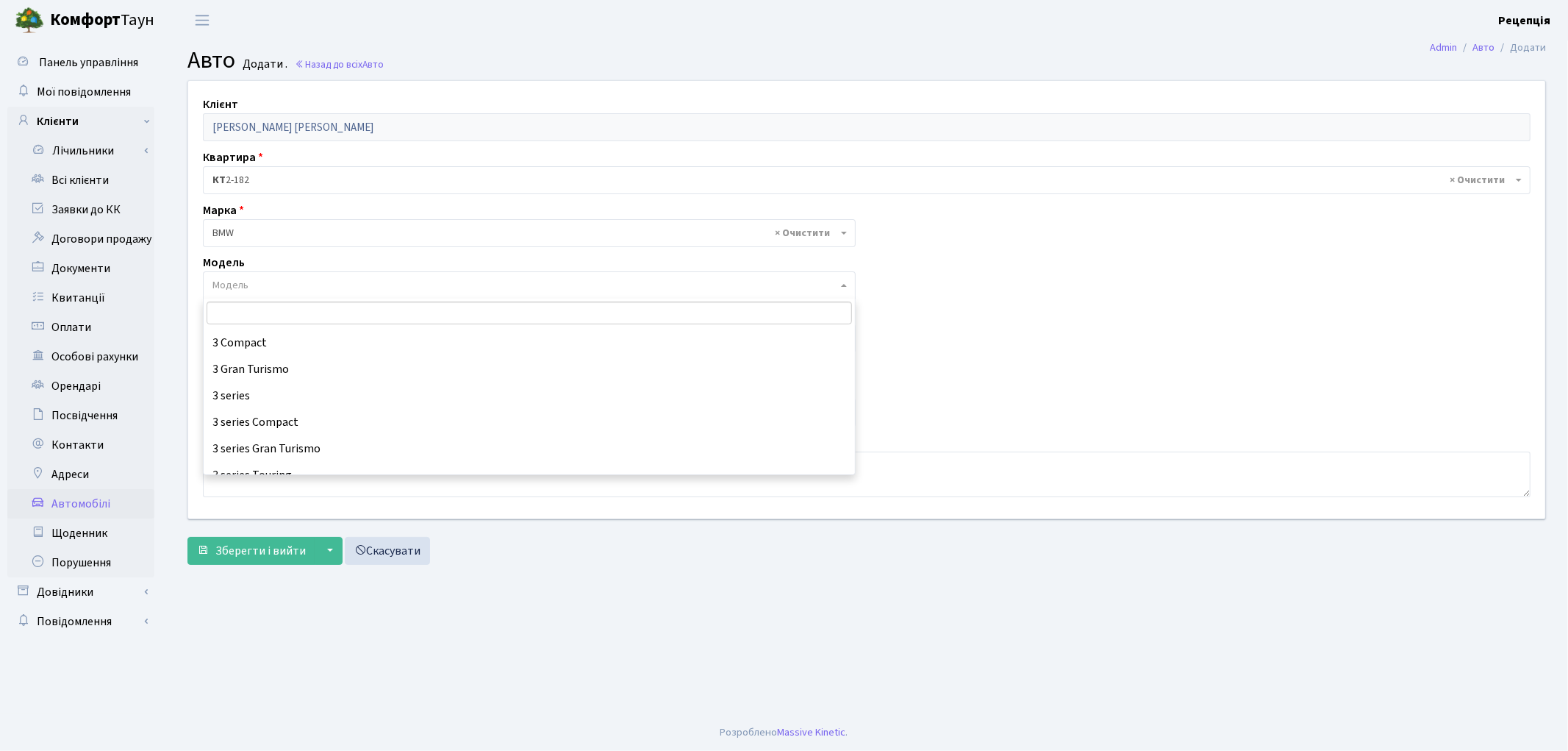
scroll to position [441, 0]
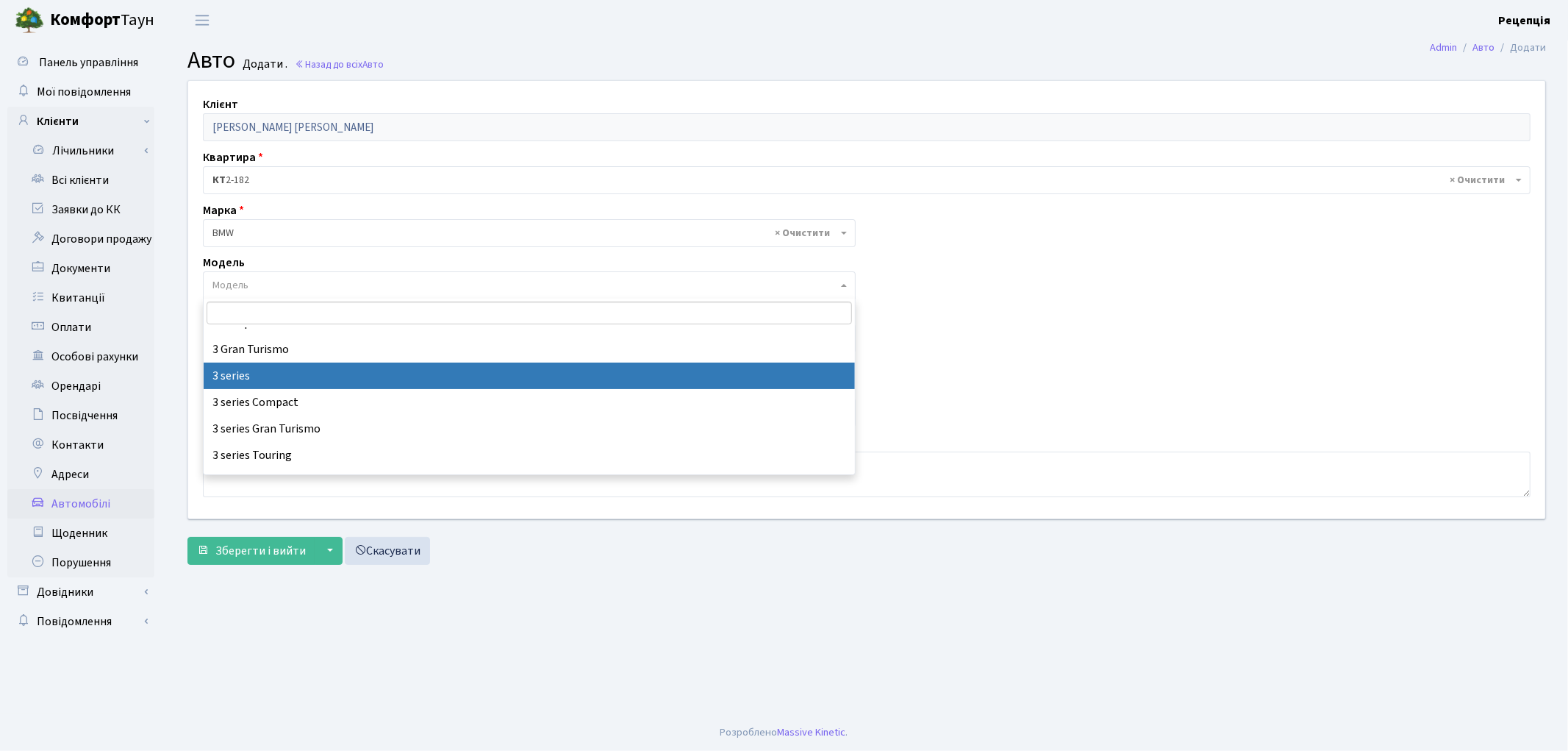
select select "4556"
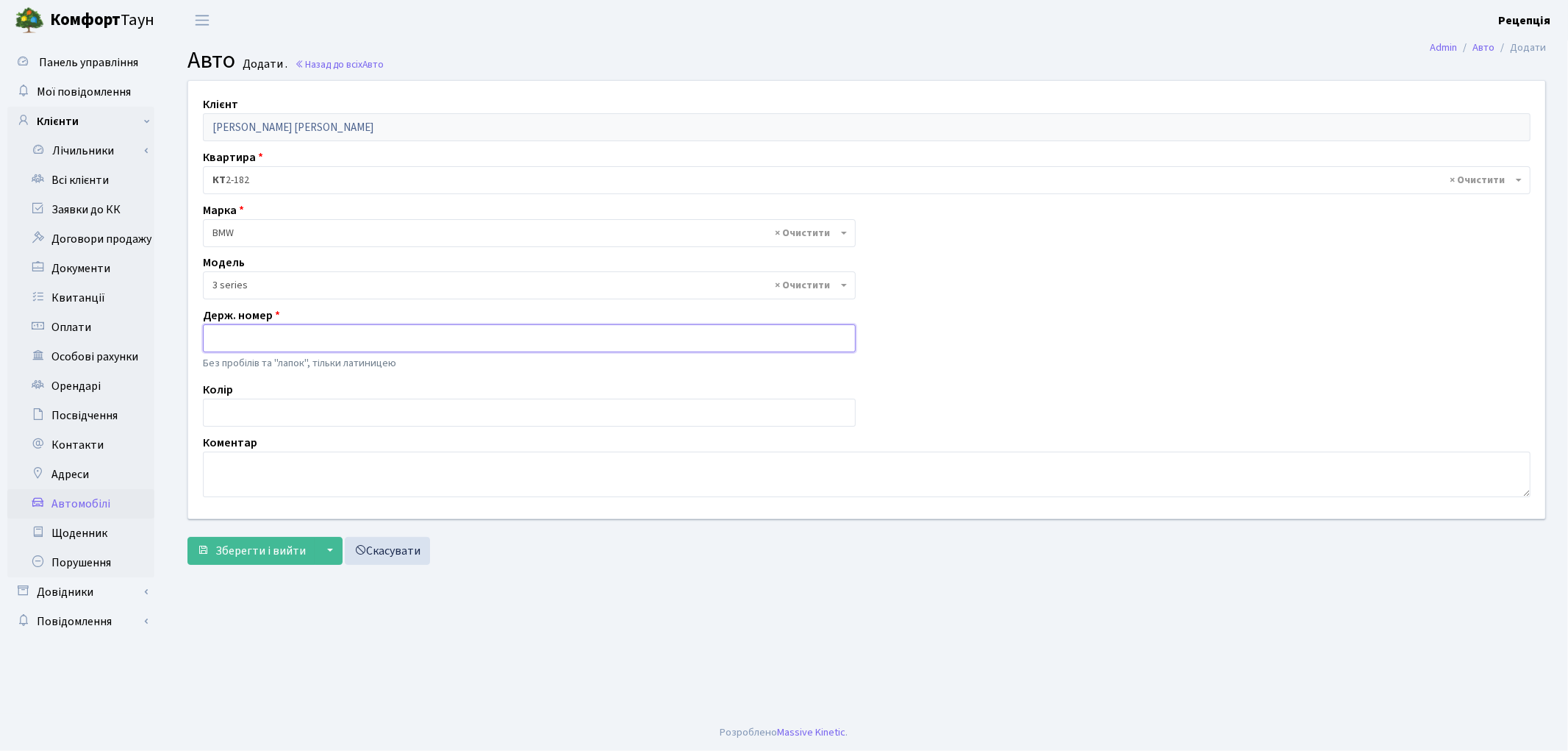
click at [239, 337] on input "text" at bounding box center [529, 338] width 652 height 28
type input "AH8358CH"
click at [252, 407] on input "text" at bounding box center [529, 413] width 652 height 28
type input "синій"
click at [265, 552] on span "Зберегти і вийти" at bounding box center [260, 550] width 90 height 16
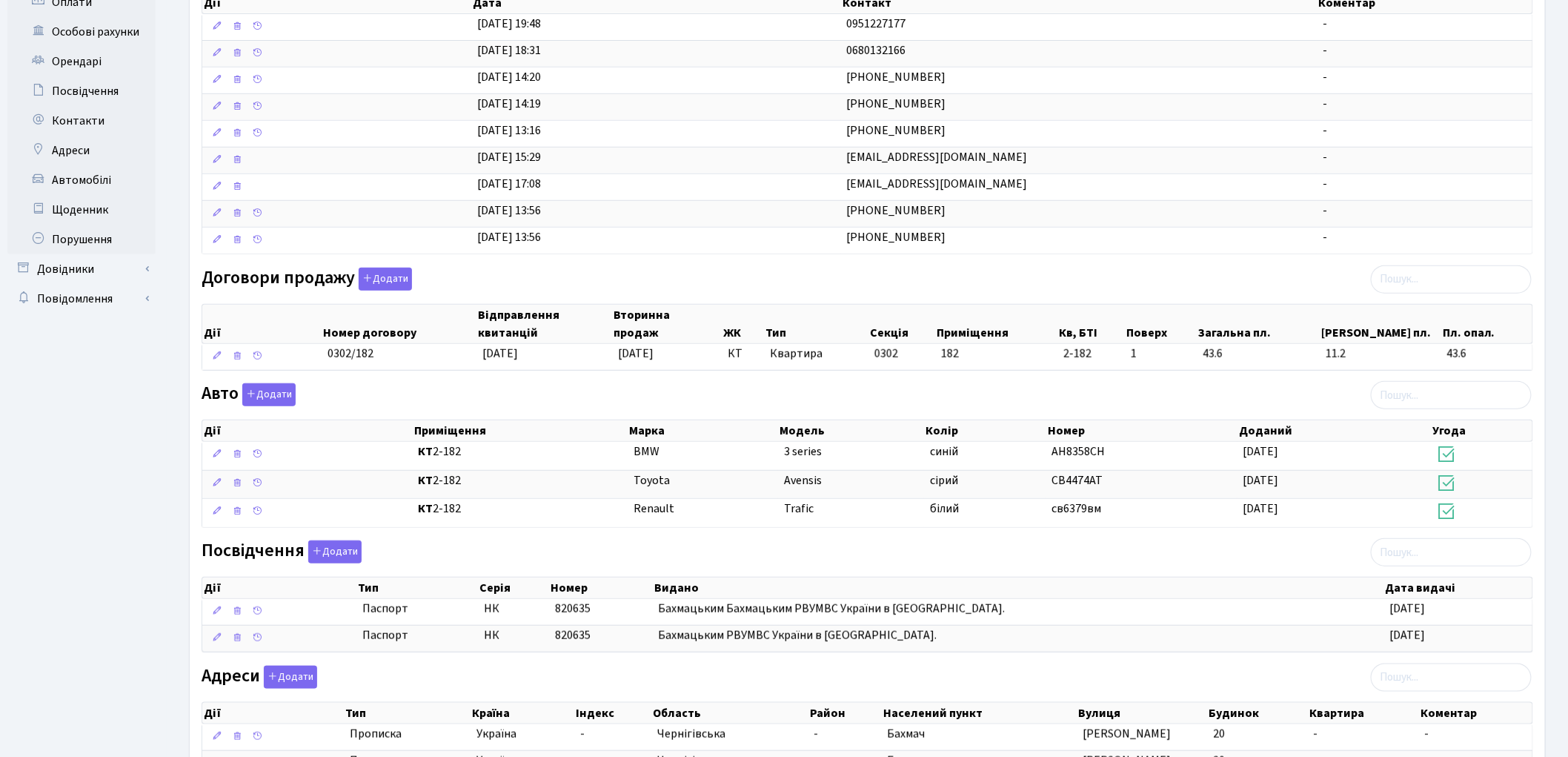
scroll to position [338, 0]
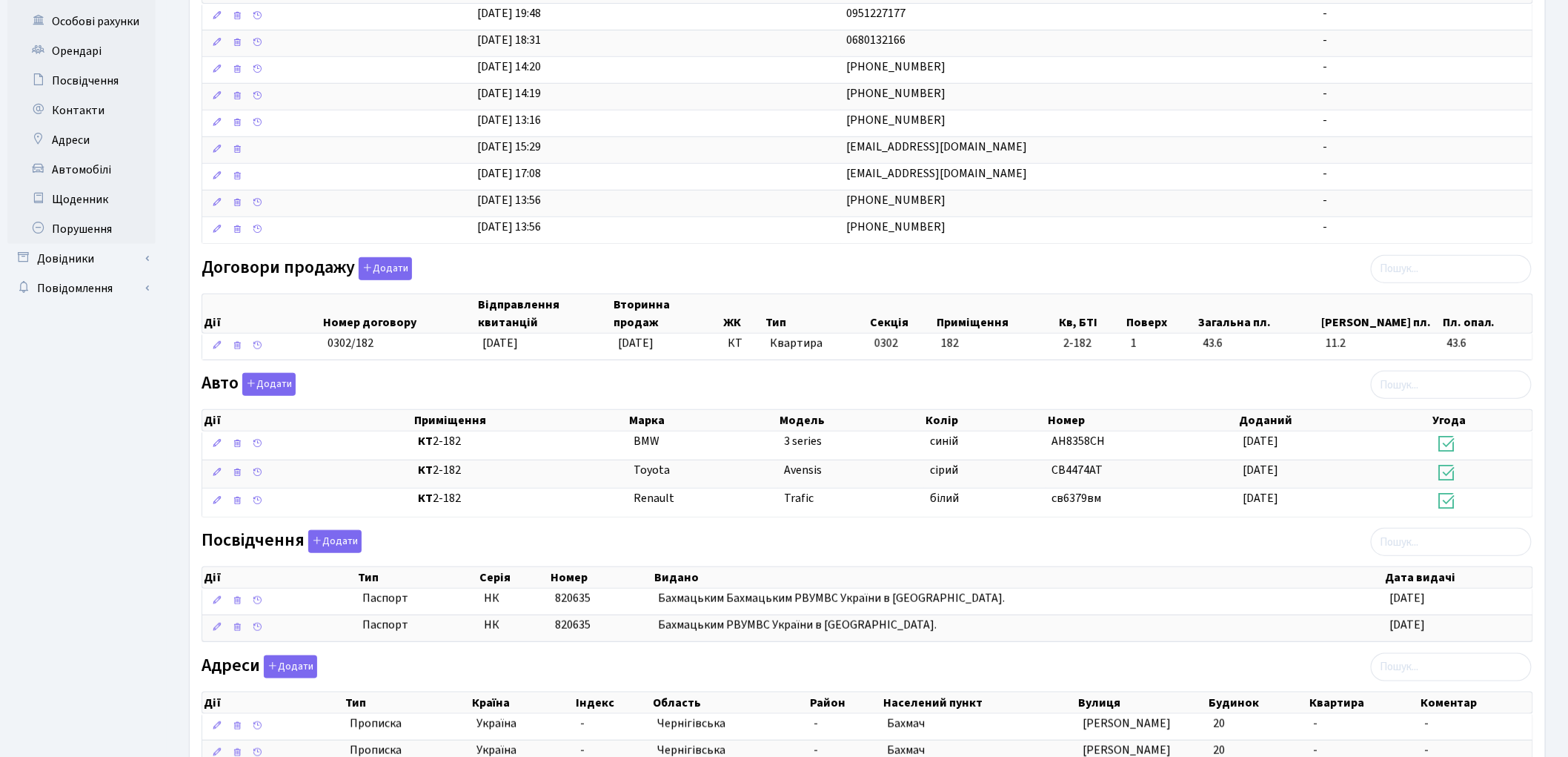
drag, startPoint x: 1567, startPoint y: 233, endPoint x: 1580, endPoint y: 195, distance: 40.2
click at [1568, 195] on html "Комфорт Таун Рецепція Мій обліковий запис Вийти Панель управління Мої повідомле…" at bounding box center [784, 266] width 1568 height 1209
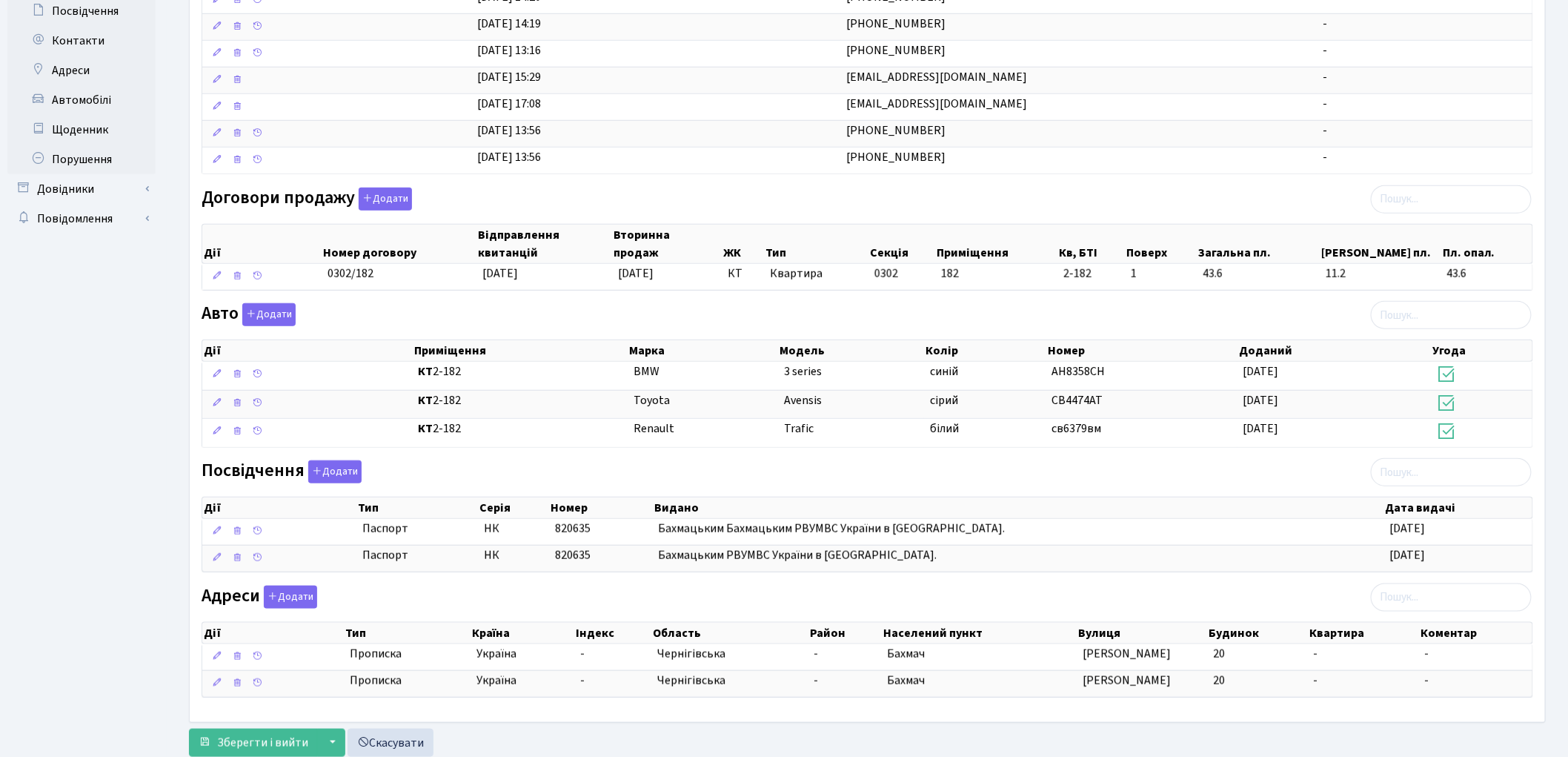
scroll to position [456, 0]
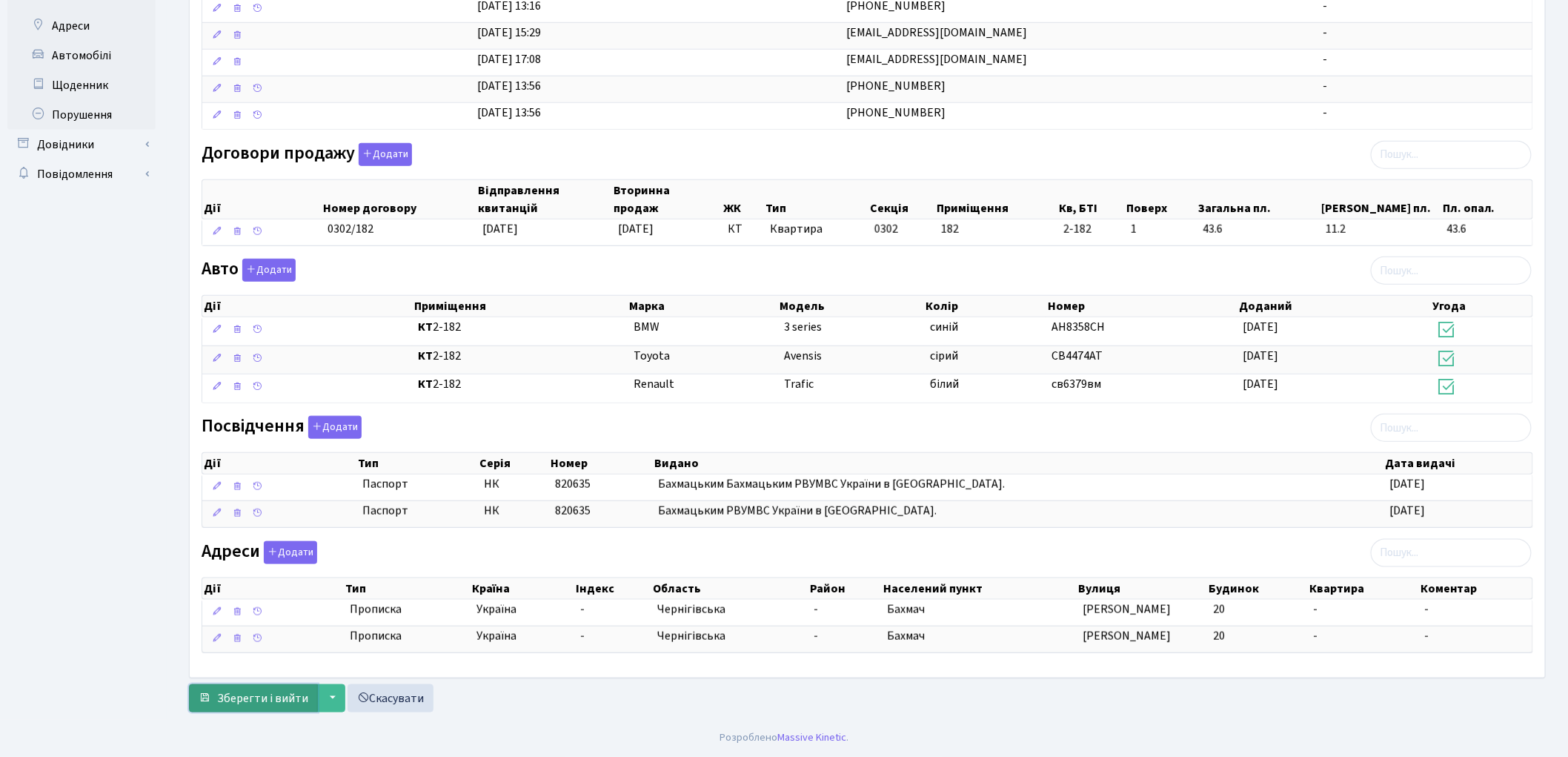
click at [239, 700] on span "Зберегти і вийти" at bounding box center [262, 698] width 91 height 16
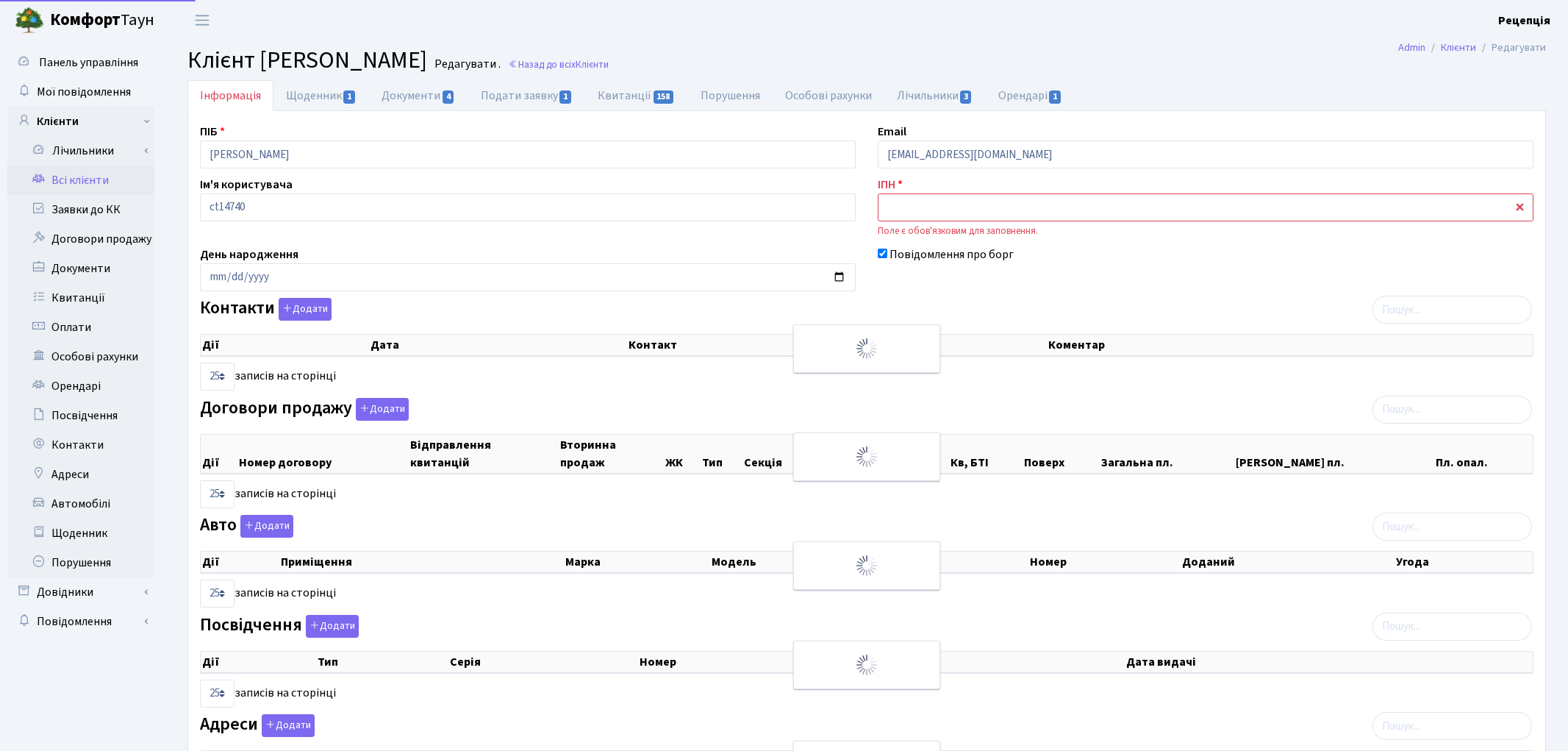
select select "25"
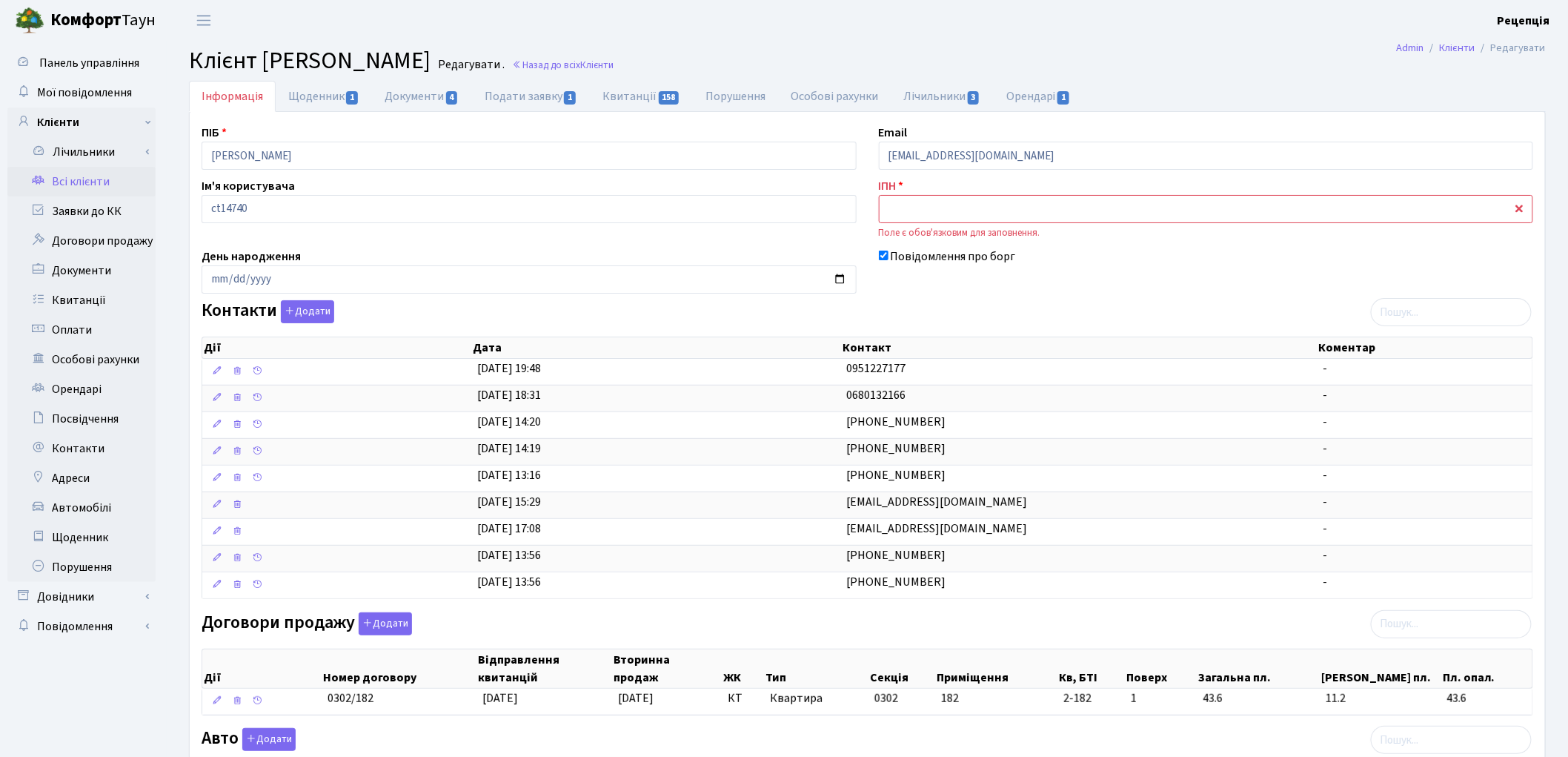
click at [81, 179] on link "Всі клієнти" at bounding box center [81, 182] width 148 height 30
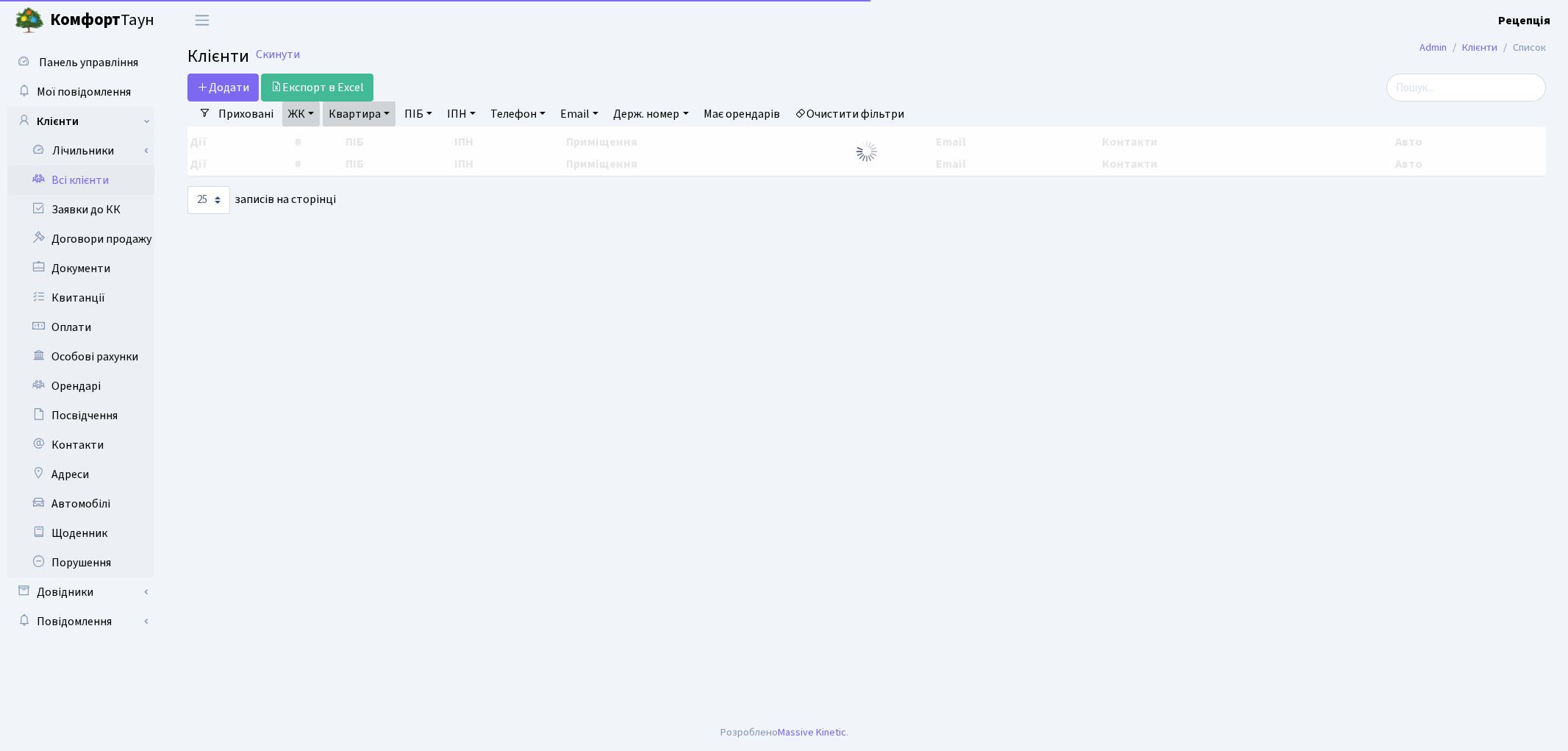
select select "25"
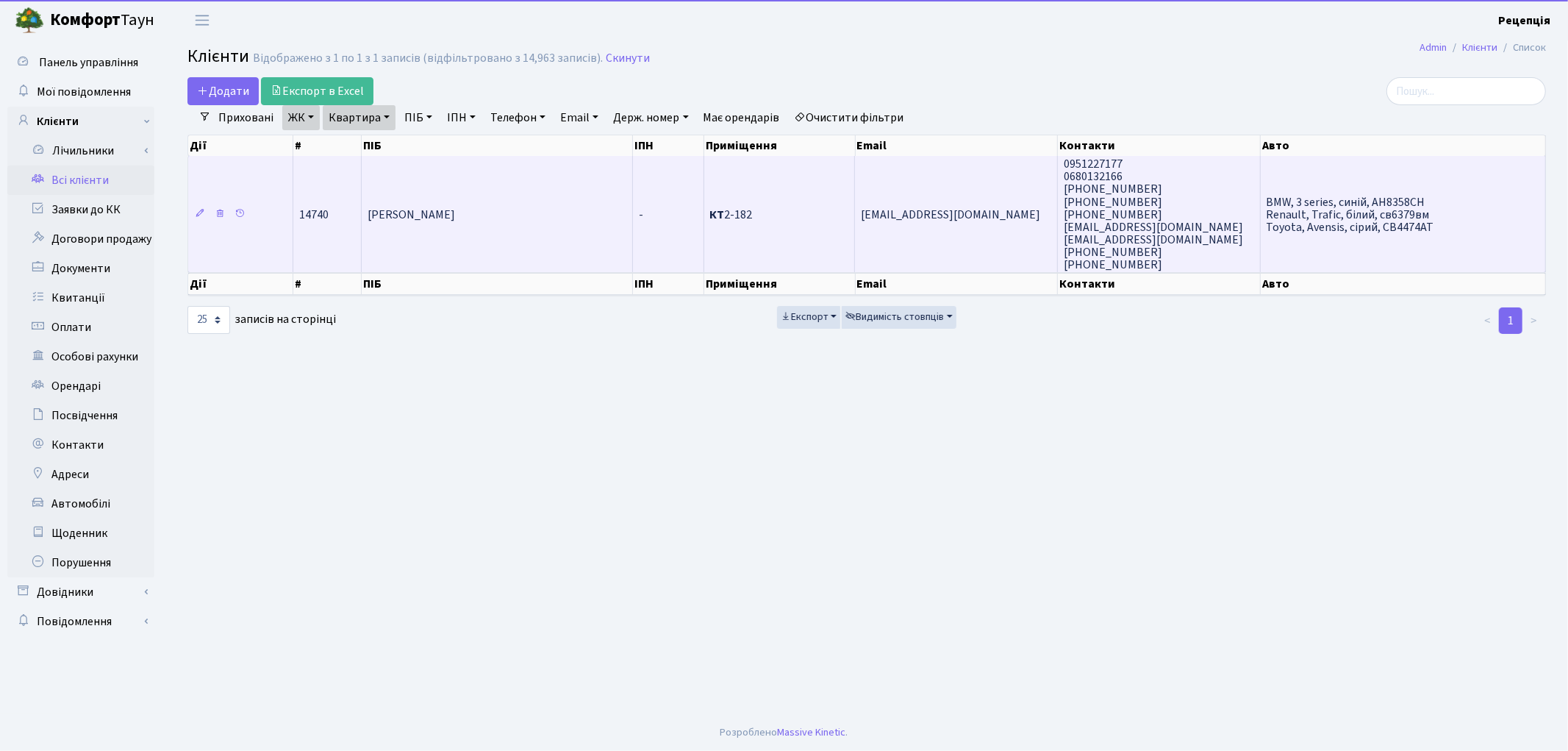
click at [456, 192] on td "[PERSON_NAME]" at bounding box center [497, 214] width 271 height 116
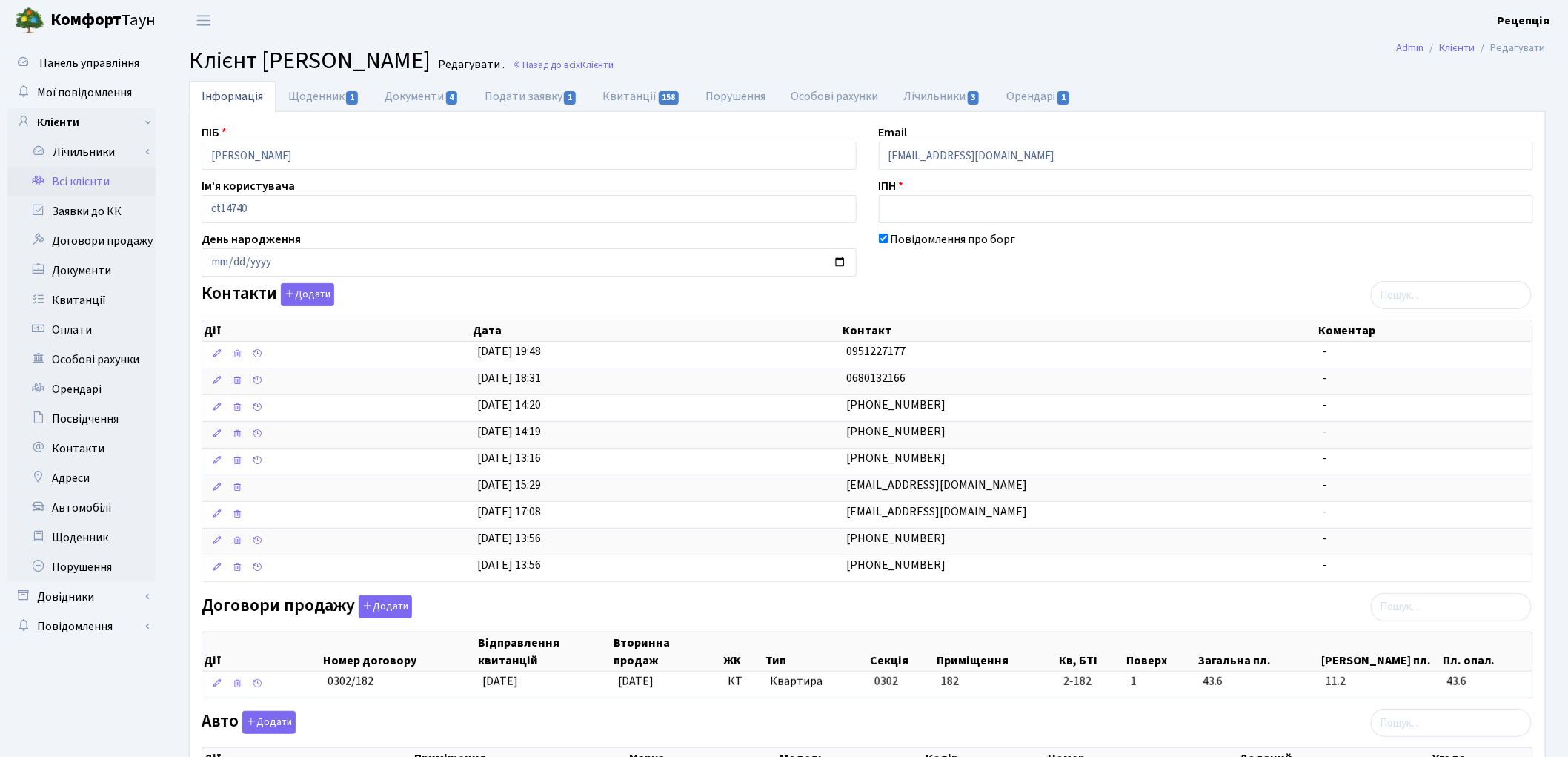
click at [57, 175] on link "Всі клієнти" at bounding box center [81, 182] width 148 height 30
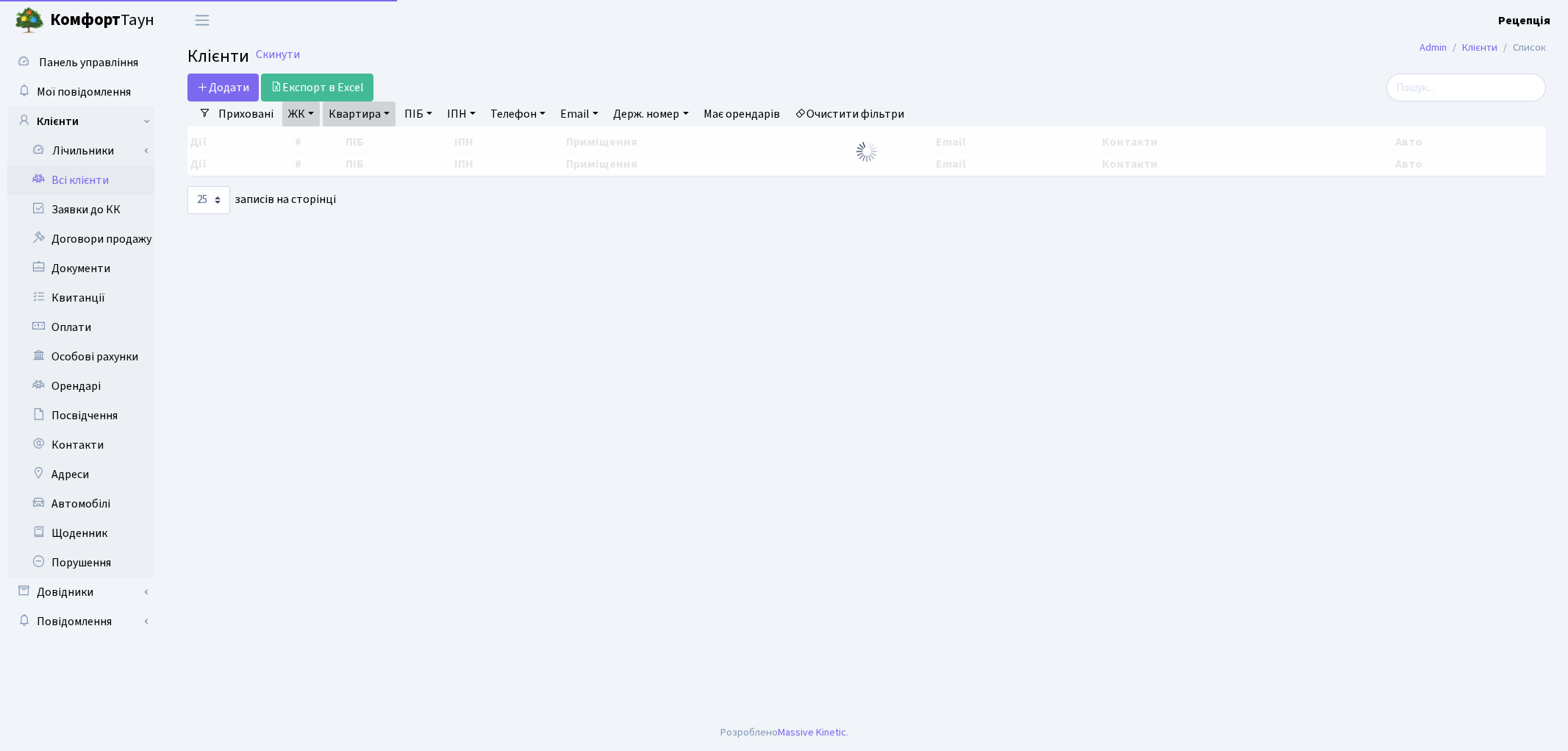
select select "25"
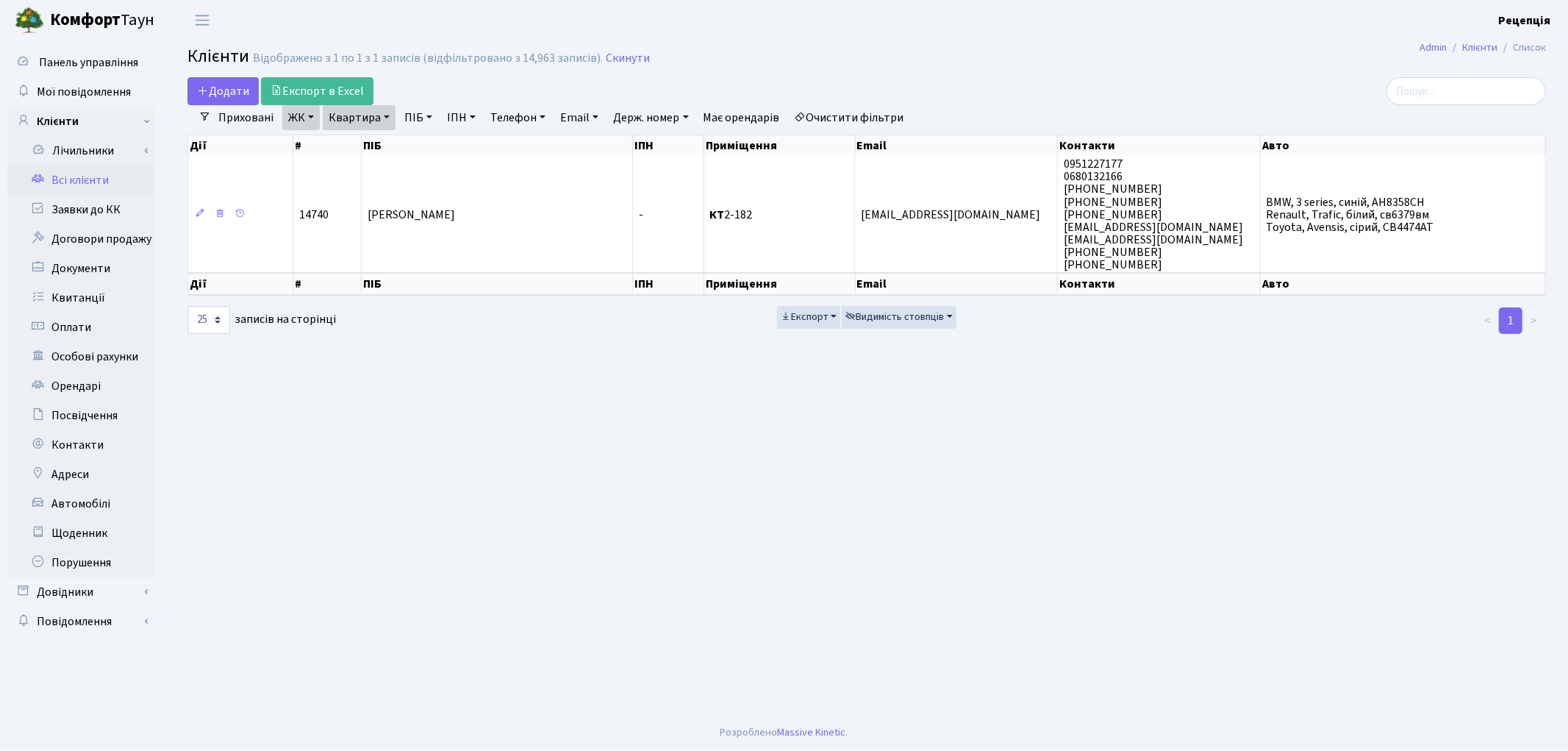
click at [876, 120] on link "Очистити фільтри" at bounding box center [849, 118] width 121 height 25
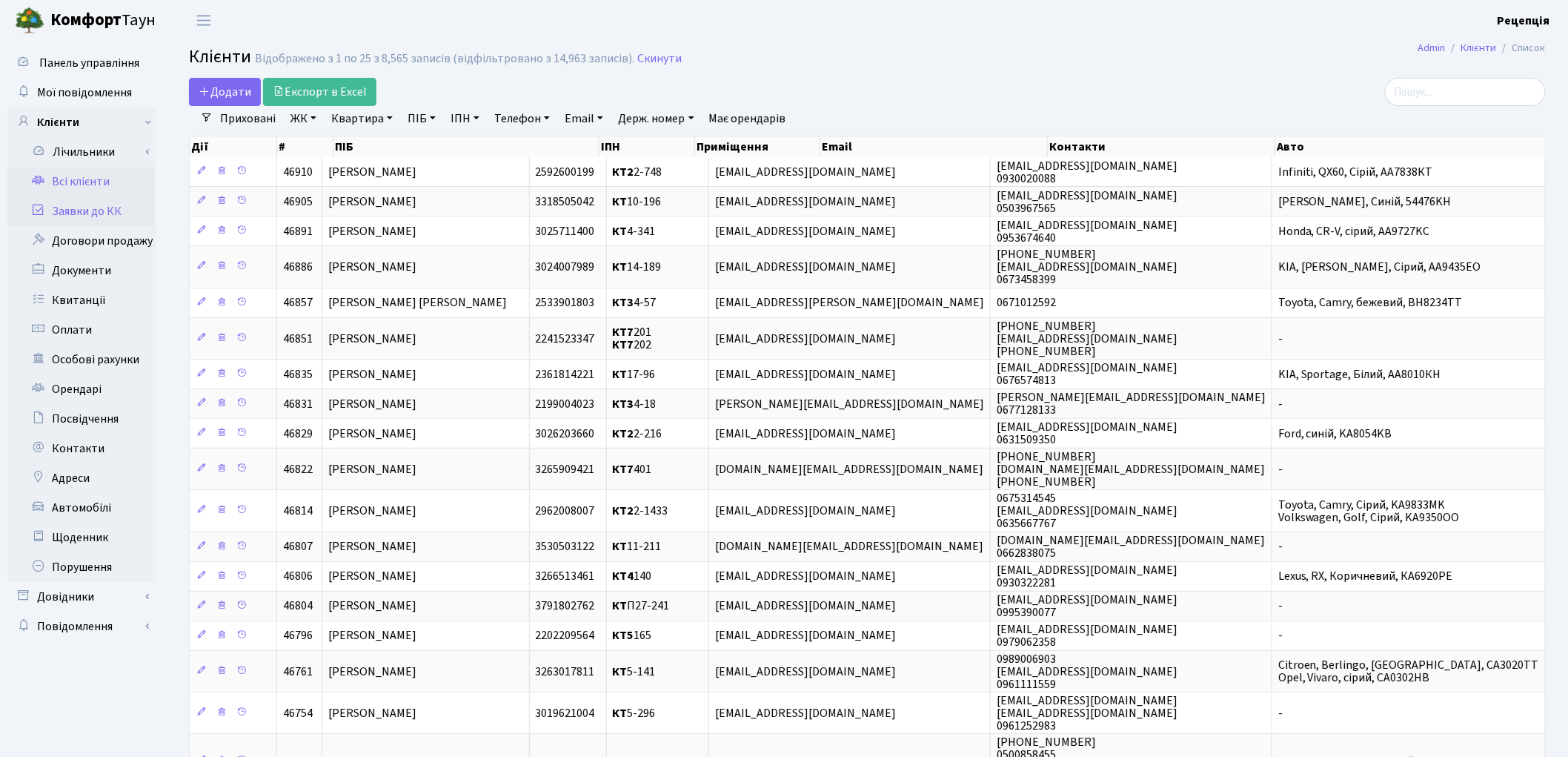
click at [114, 208] on link "Заявки до КК" at bounding box center [81, 211] width 148 height 30
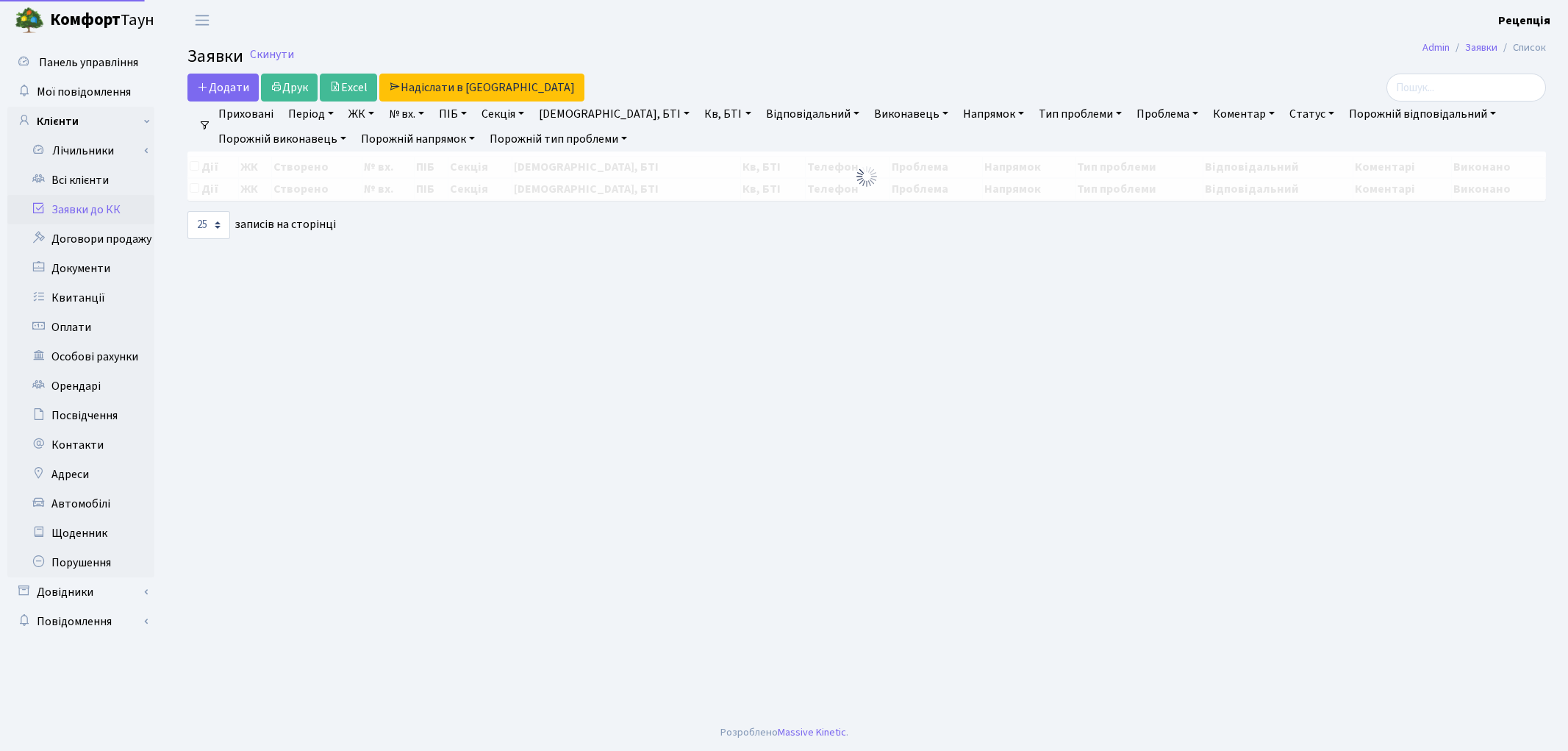
select select "25"
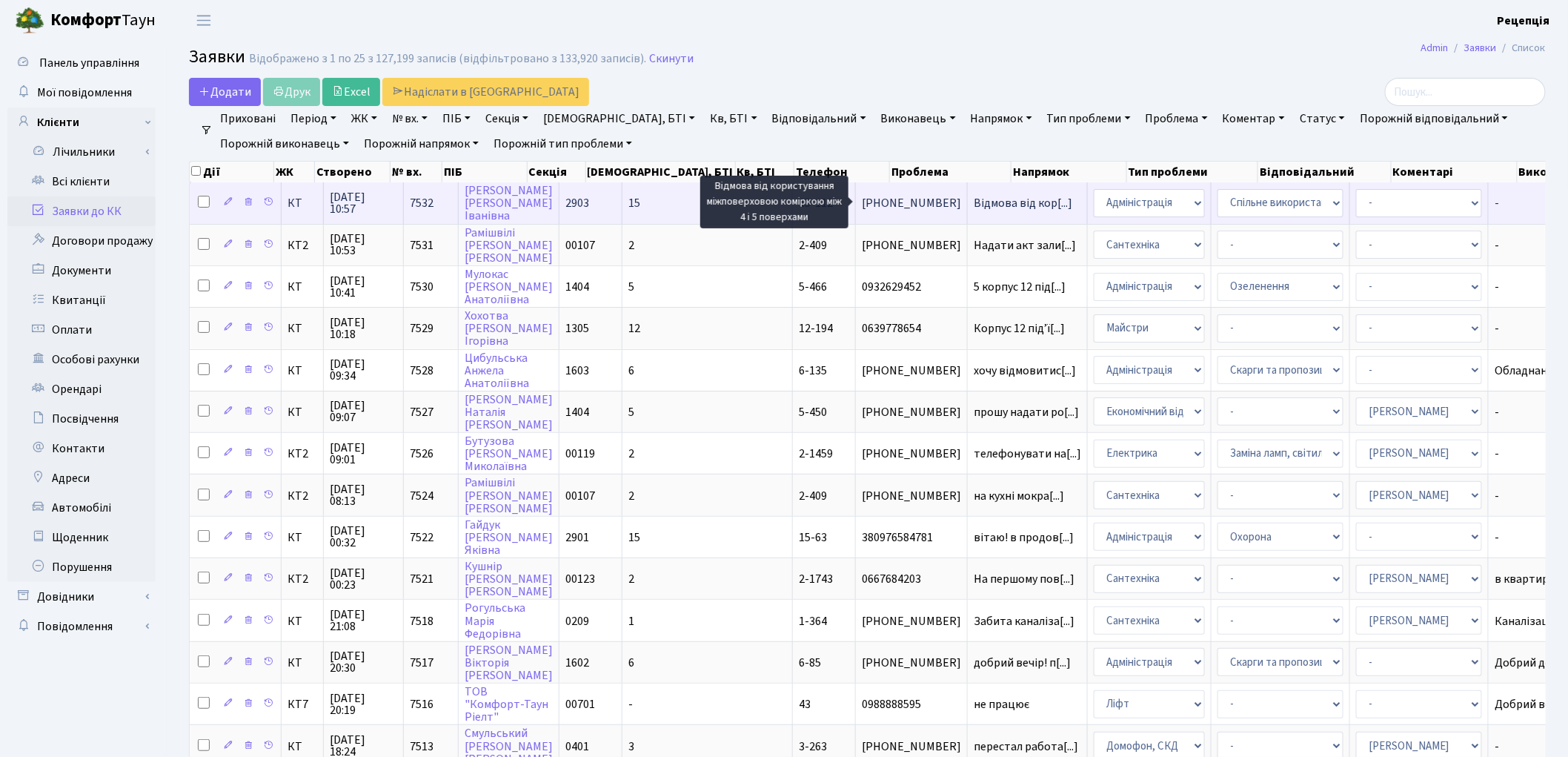
click at [974, 206] on span "Відмова від кор[...]" at bounding box center [1023, 203] width 98 height 16
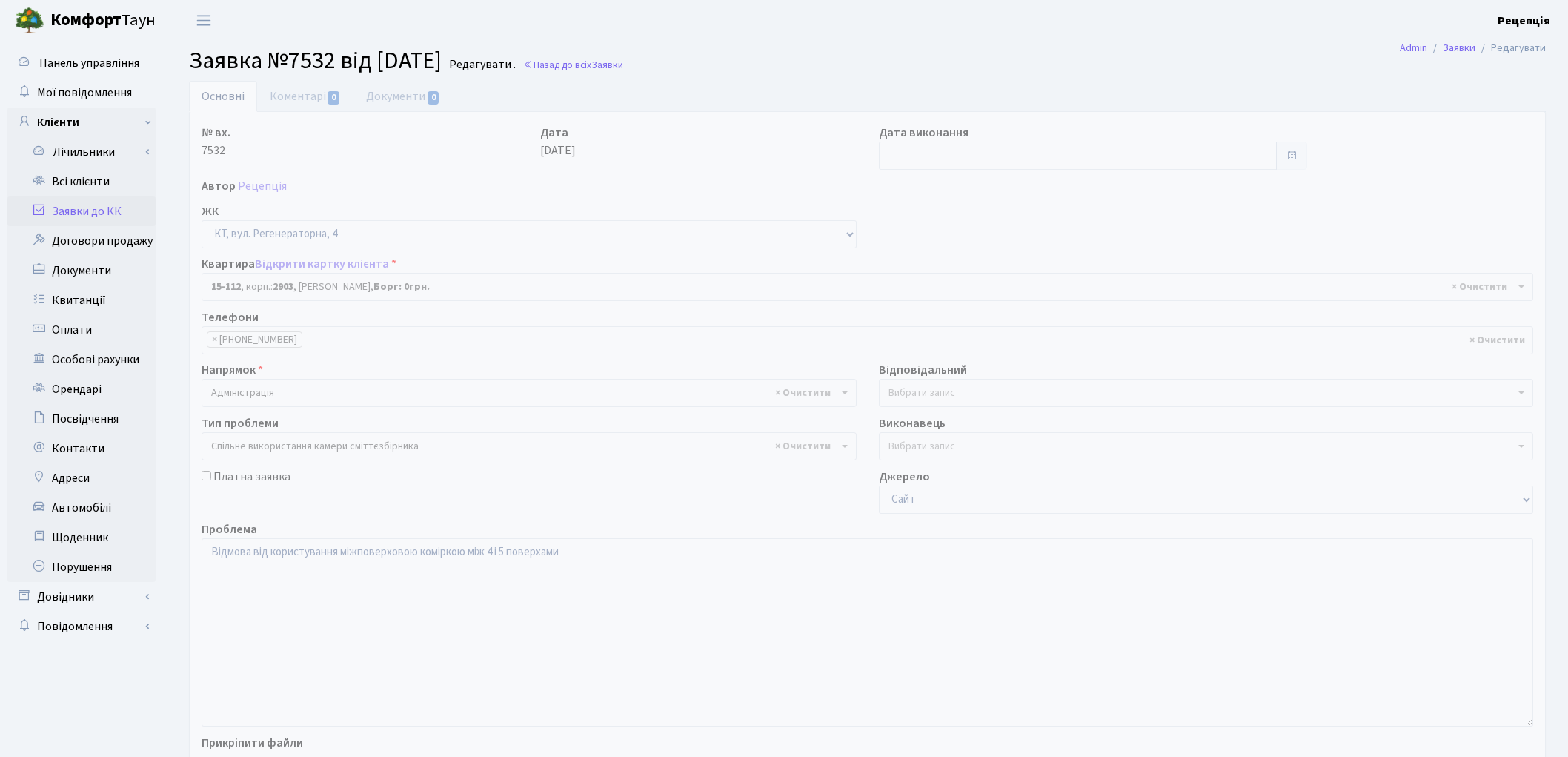
select select "8887"
select select "34"
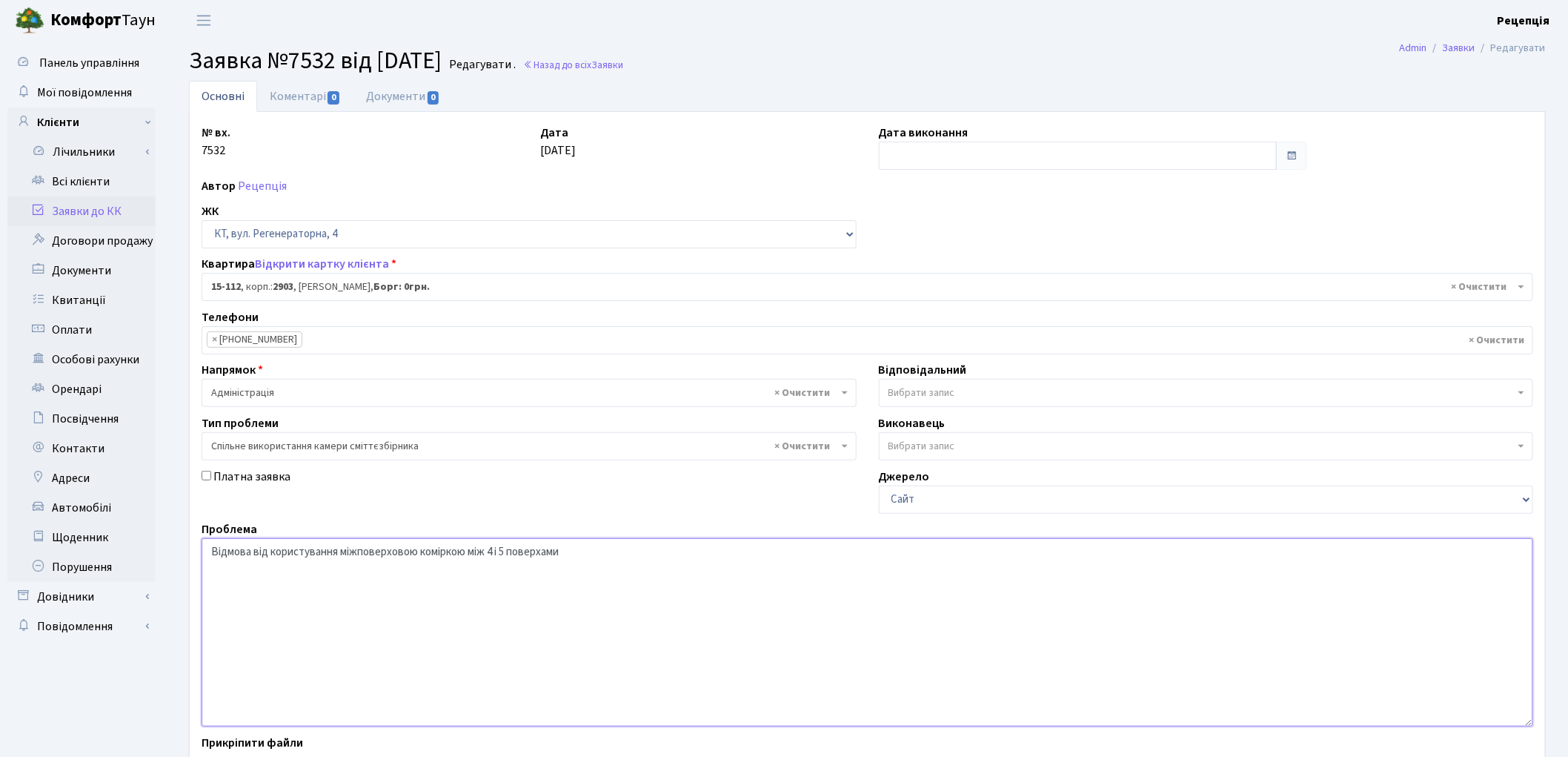
click at [598, 546] on textarea "Відмова від користування міжповерховою коміркою між 4 і 5 поверхами" at bounding box center [867, 632] width 1332 height 188
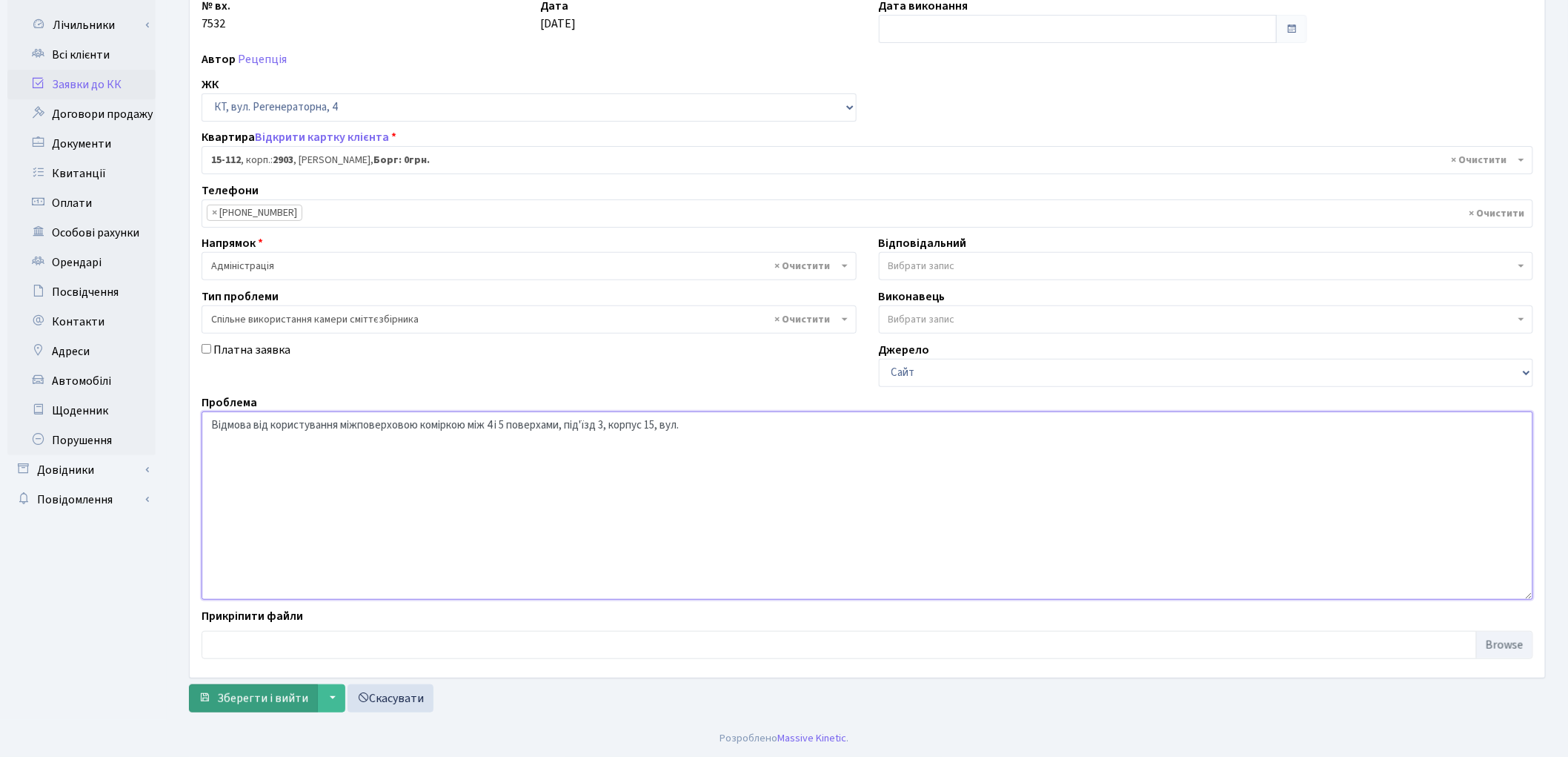
type textarea "Відмова від користування міжповерховою коміркою між 4 і 5 поверхами, під'їзд 3,…"
click at [257, 697] on span "Зберегти і вийти" at bounding box center [262, 698] width 91 height 16
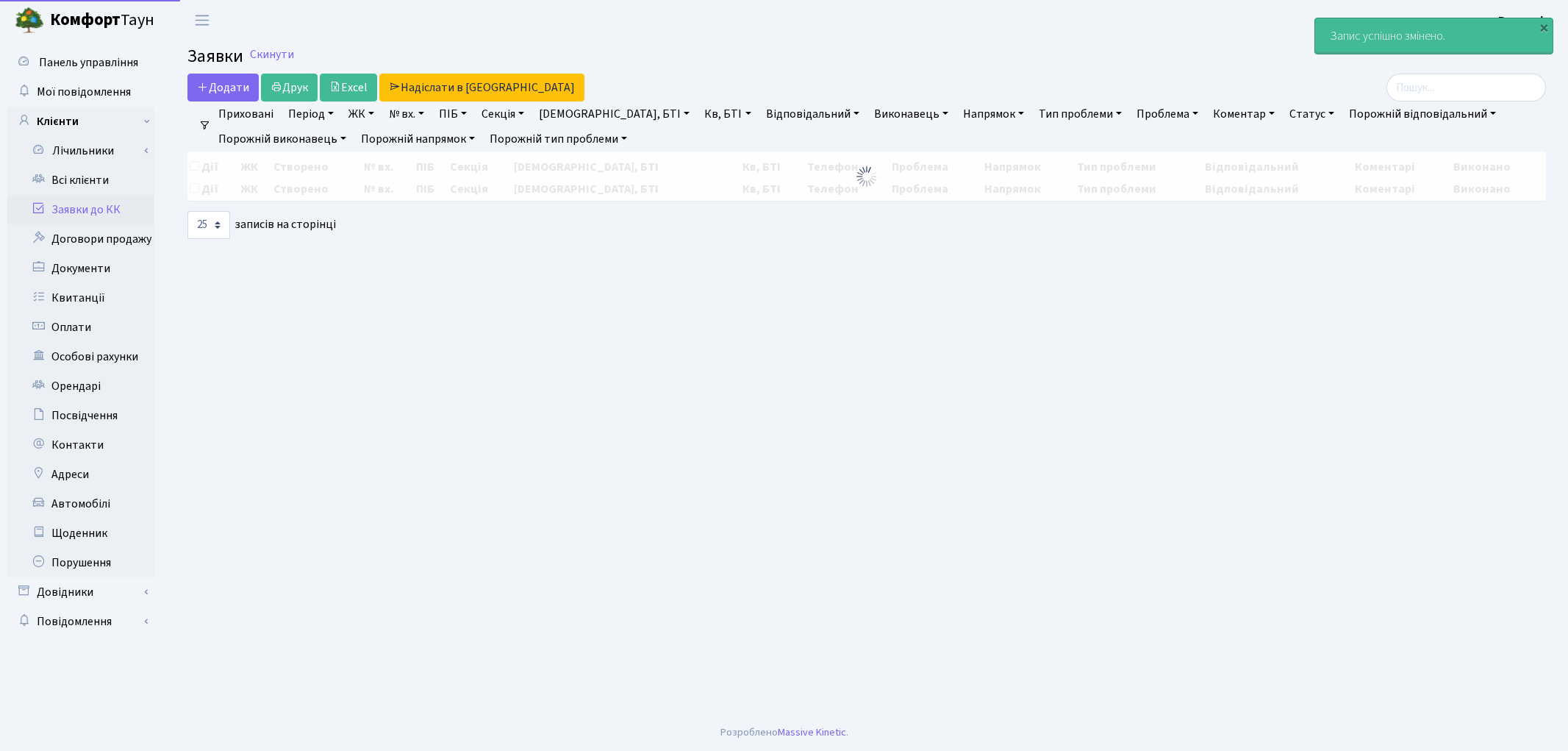
select select "25"
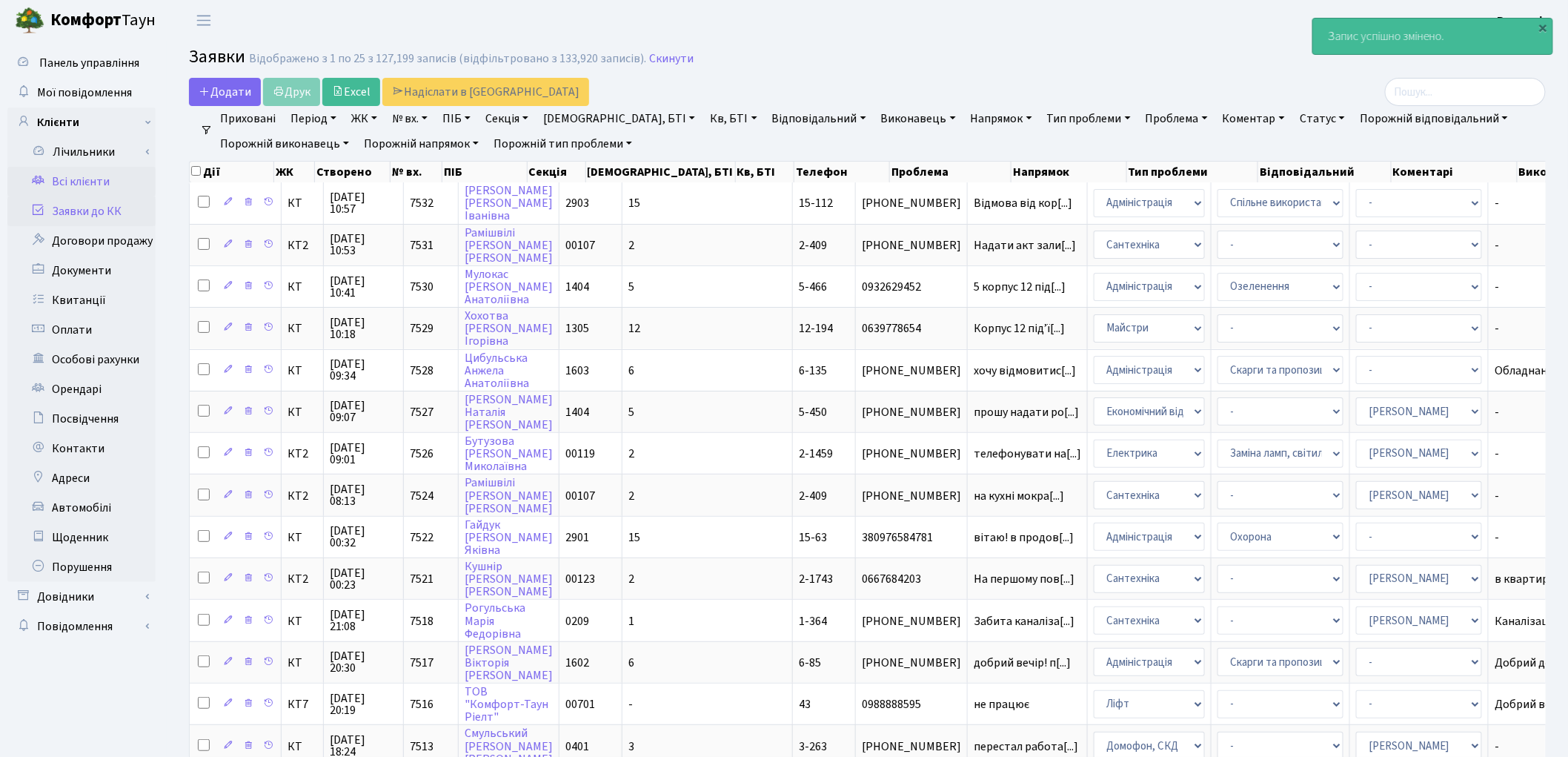
click at [95, 191] on link "Всі клієнти" at bounding box center [81, 182] width 148 height 30
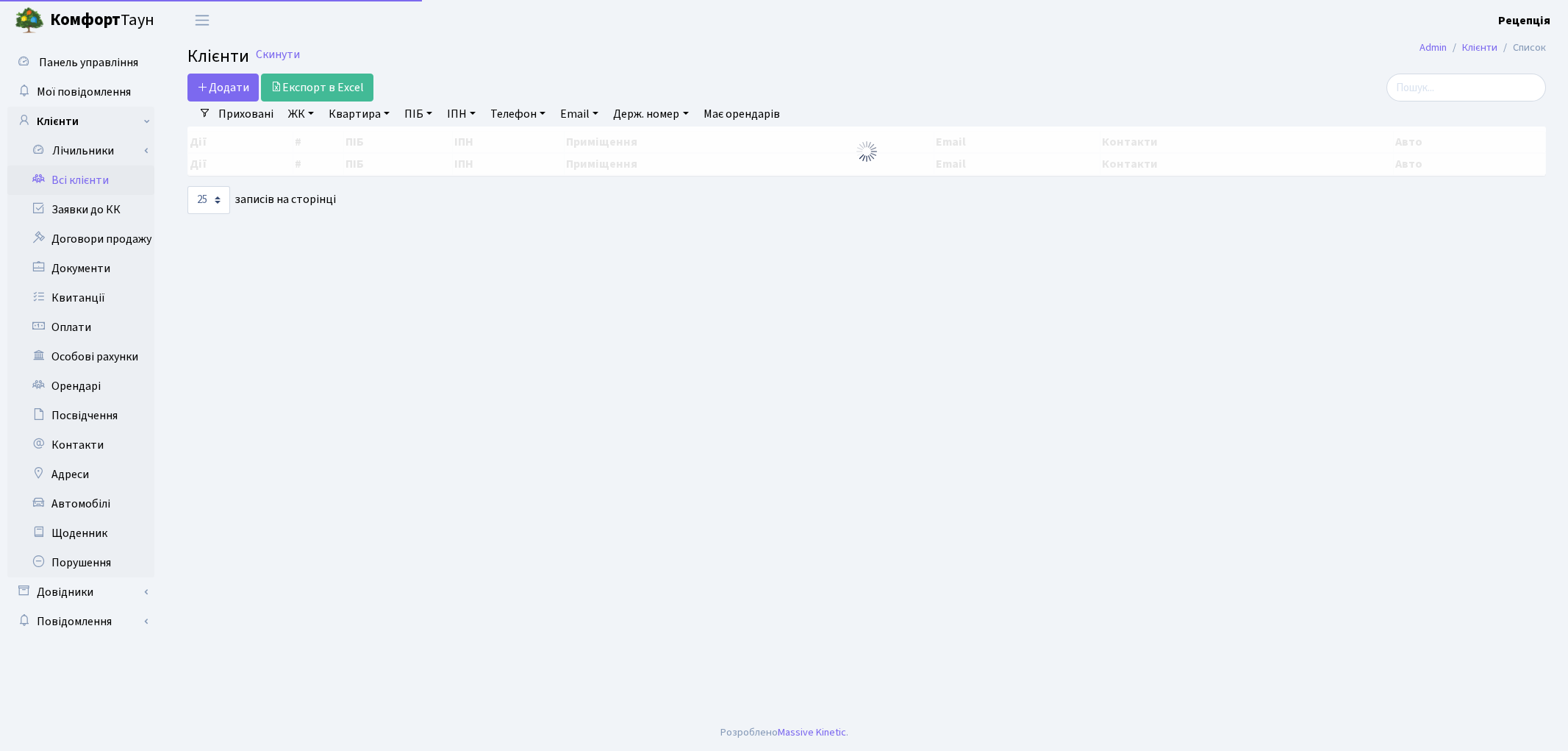
select select "25"
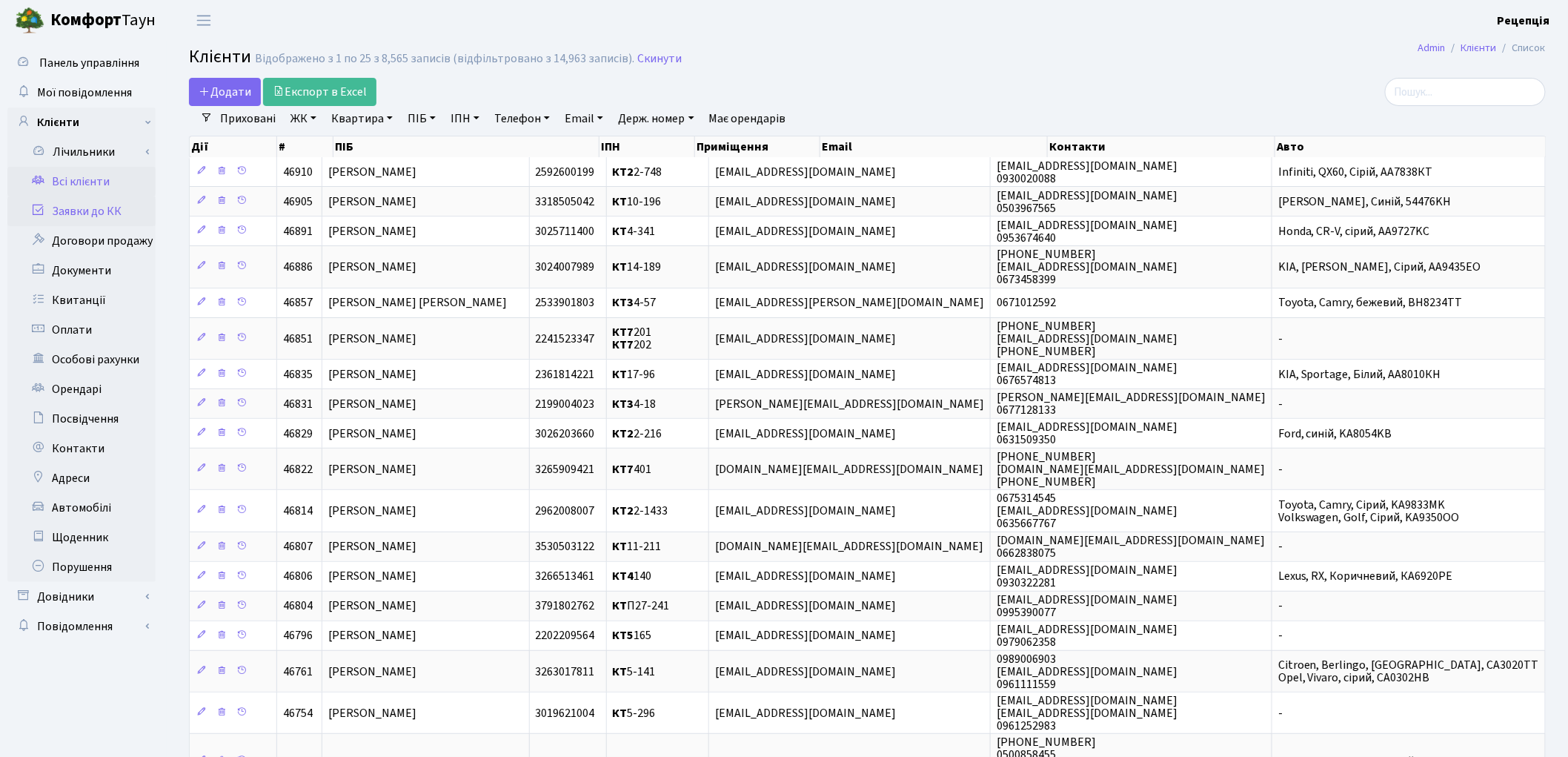
click at [82, 219] on link "Заявки до КК" at bounding box center [81, 211] width 148 height 30
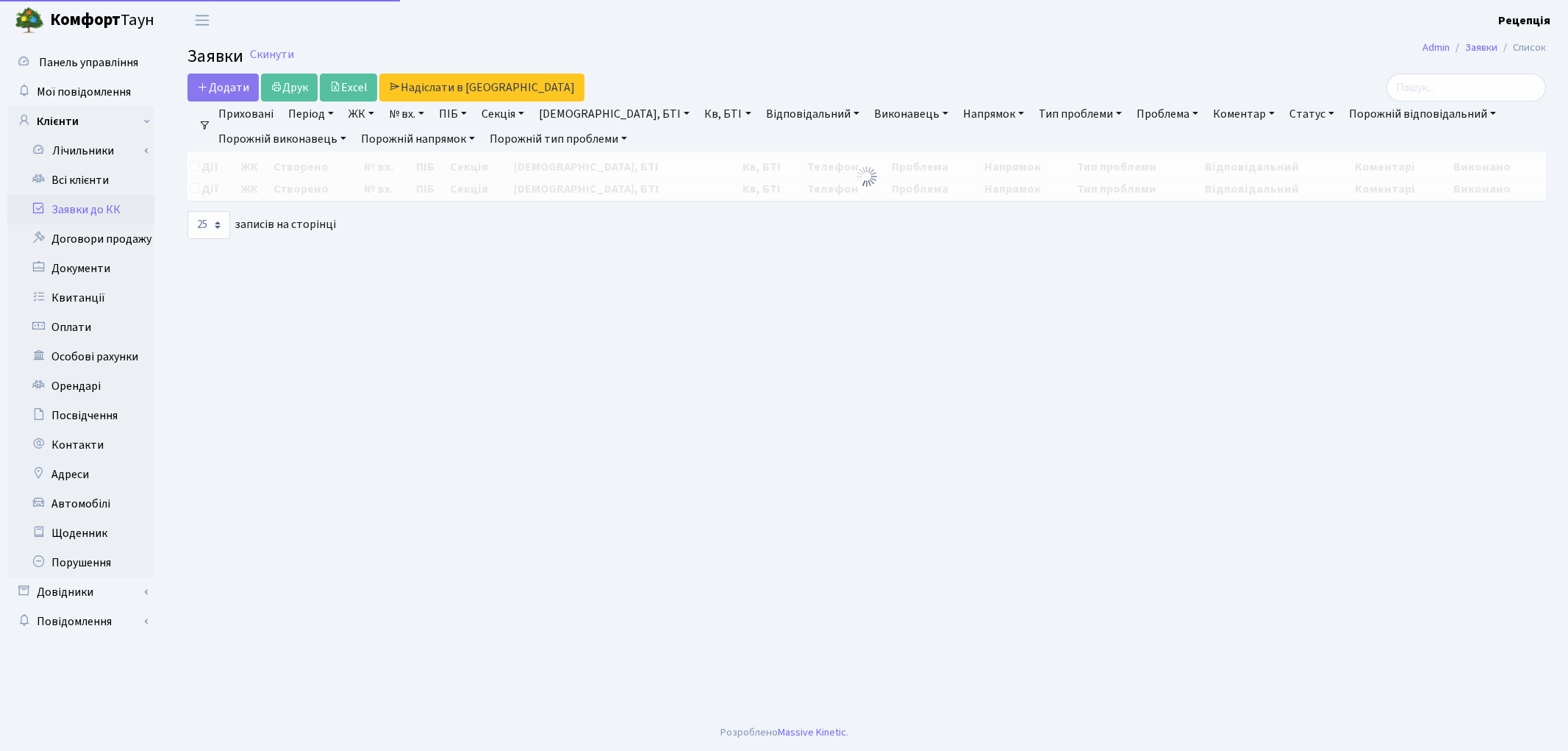
select select "25"
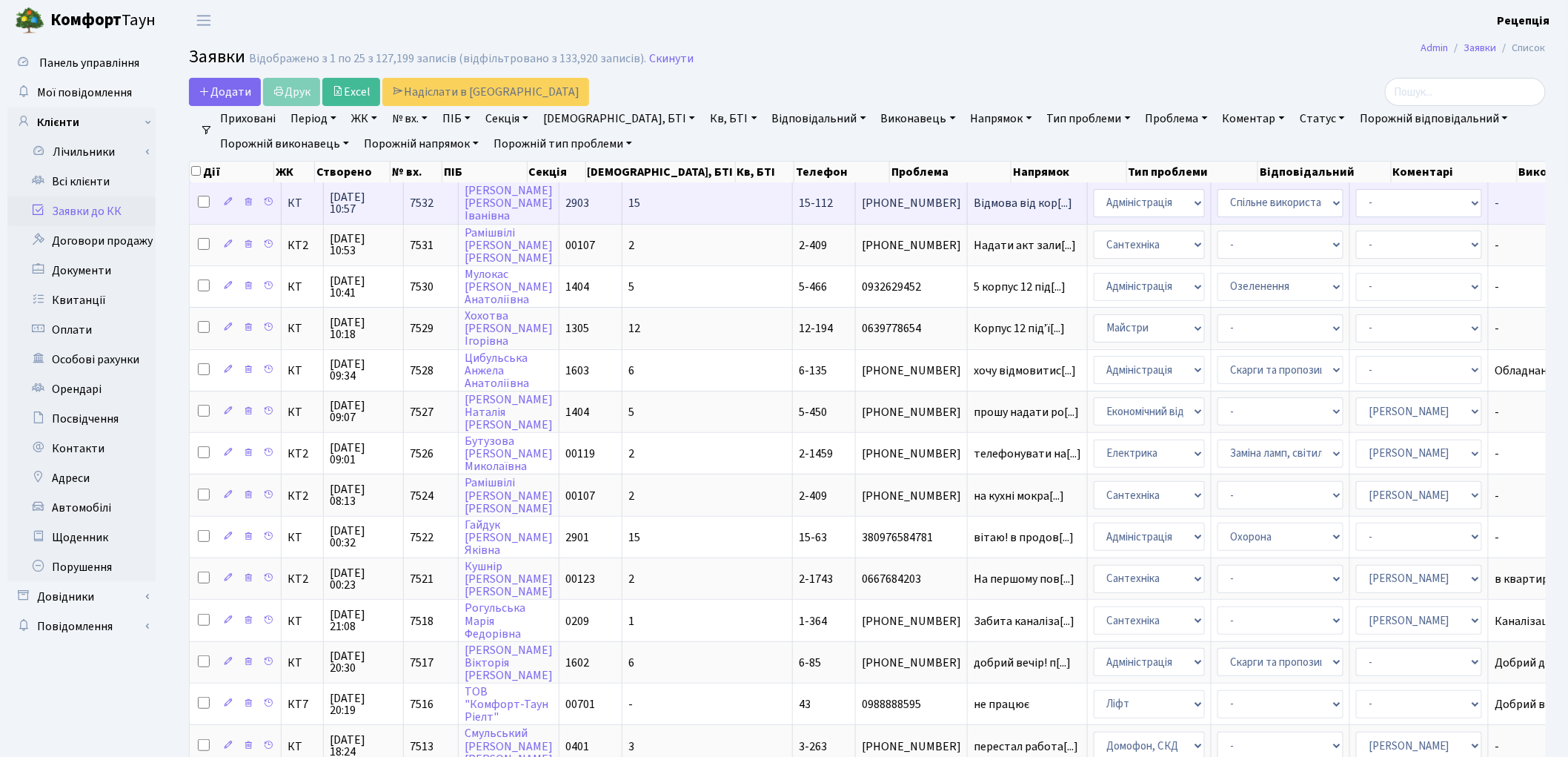
click at [656, 201] on td "15" at bounding box center [708, 202] width 171 height 41
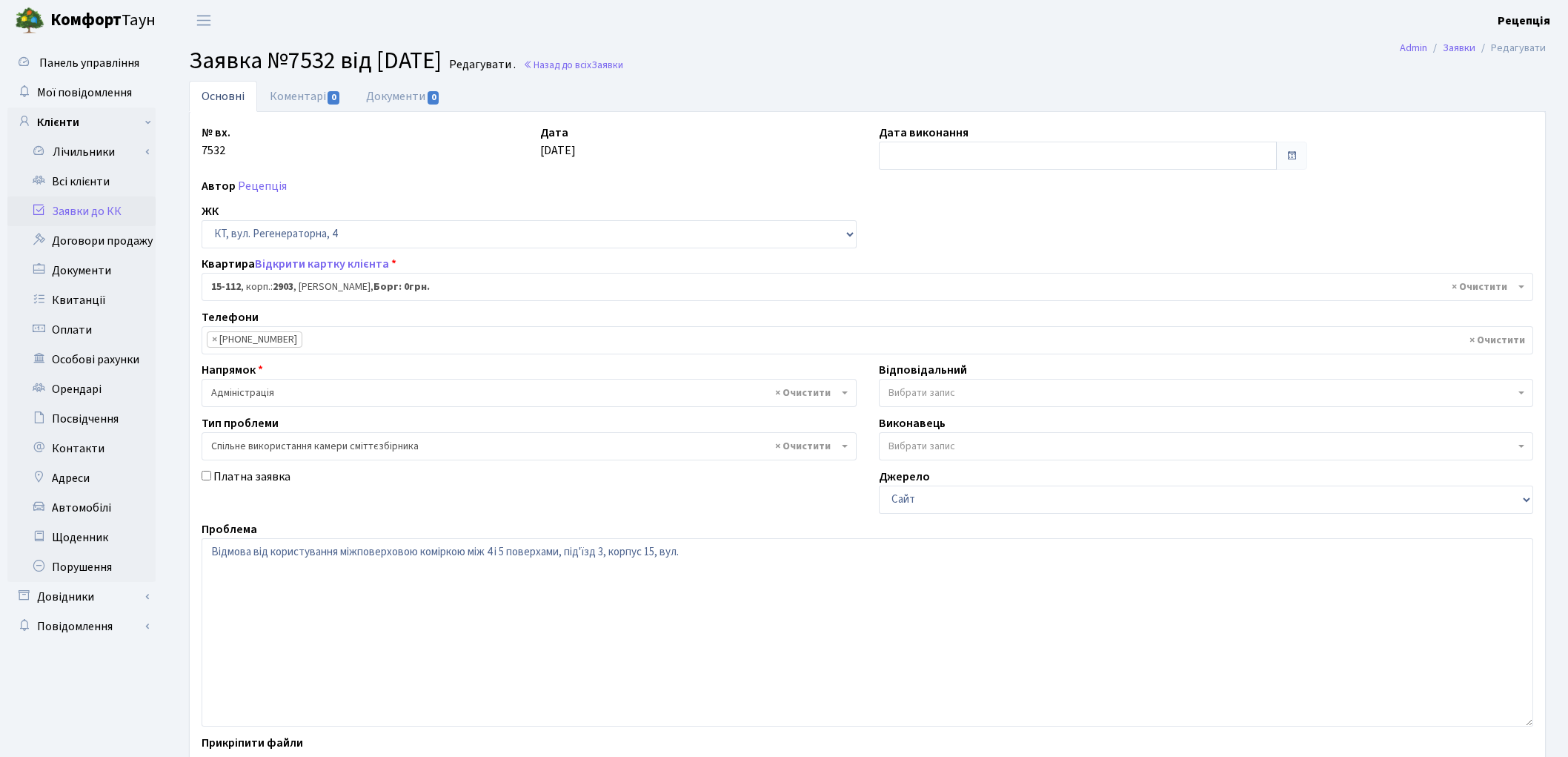
select select "8887"
select select "34"
click at [686, 554] on textarea "Відмова від користування міжповерховою коміркою між 4 і 5 поверхами, під'їзд 3,…" at bounding box center [867, 632] width 1332 height 188
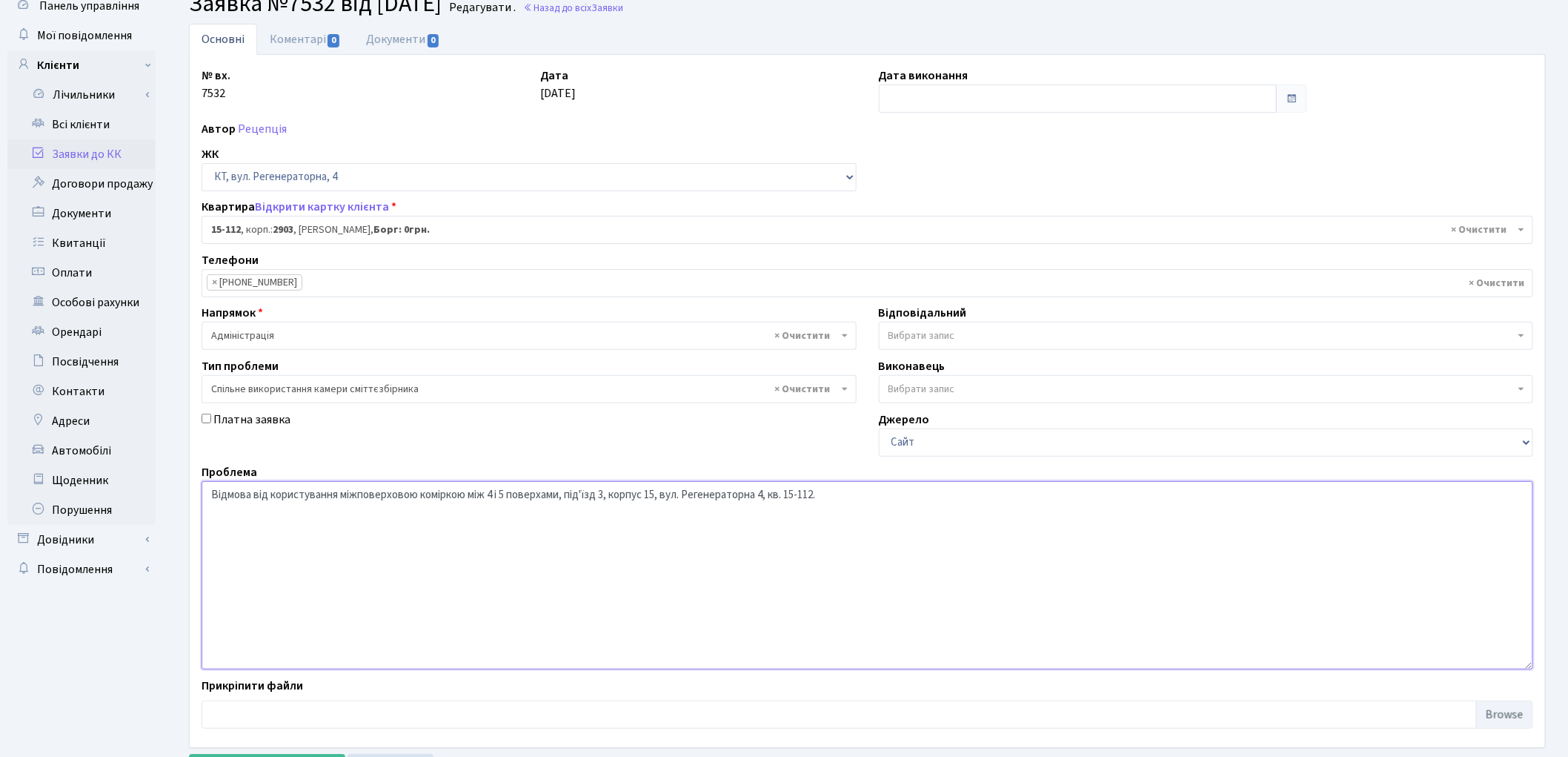
scroll to position [128, 0]
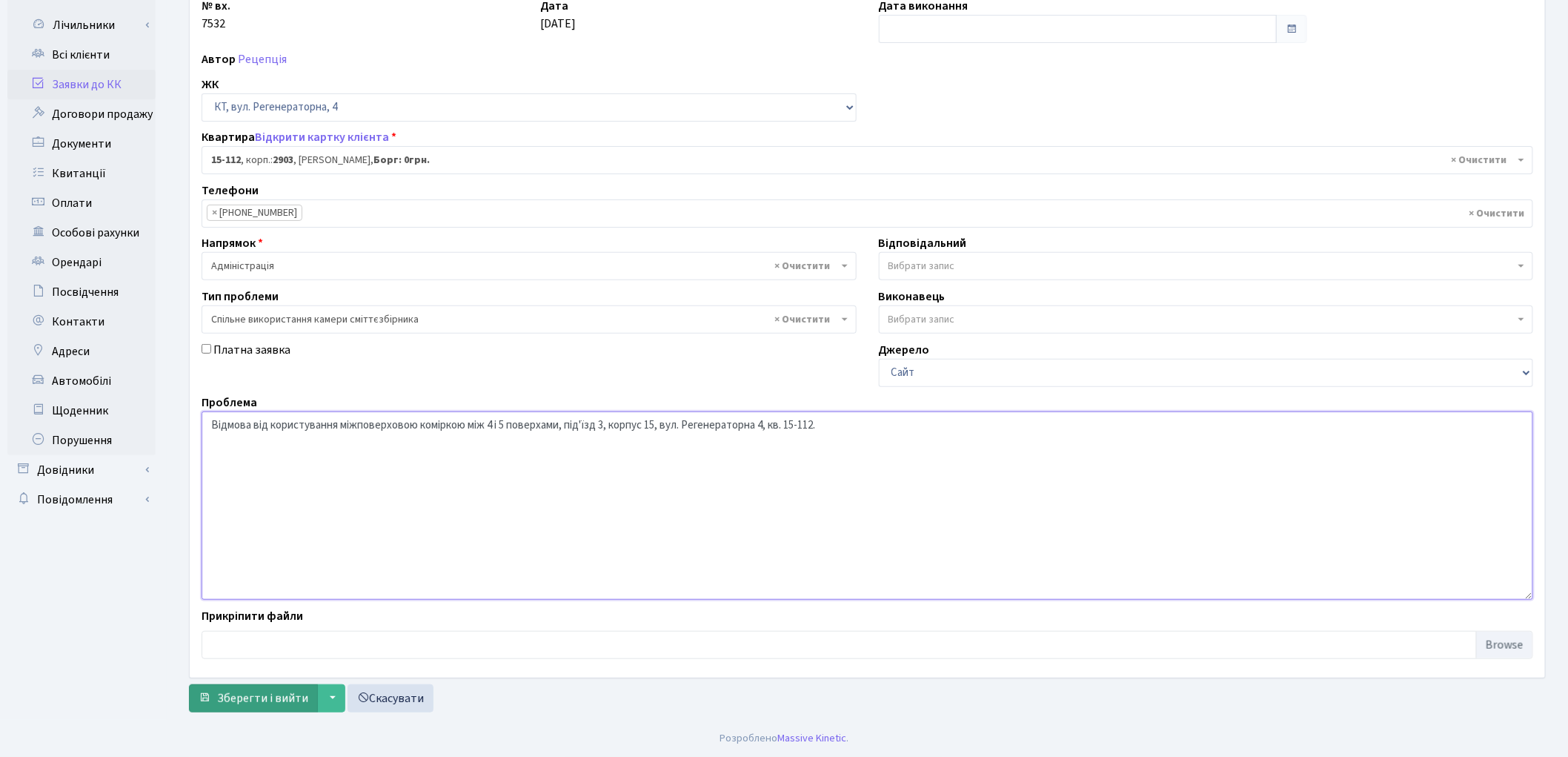
type textarea "Відмова від користування міжповерховою коміркою між 4 і 5 поверхами, під'їзд 3,…"
click at [241, 695] on span "Зберегти і вийти" at bounding box center [262, 698] width 91 height 16
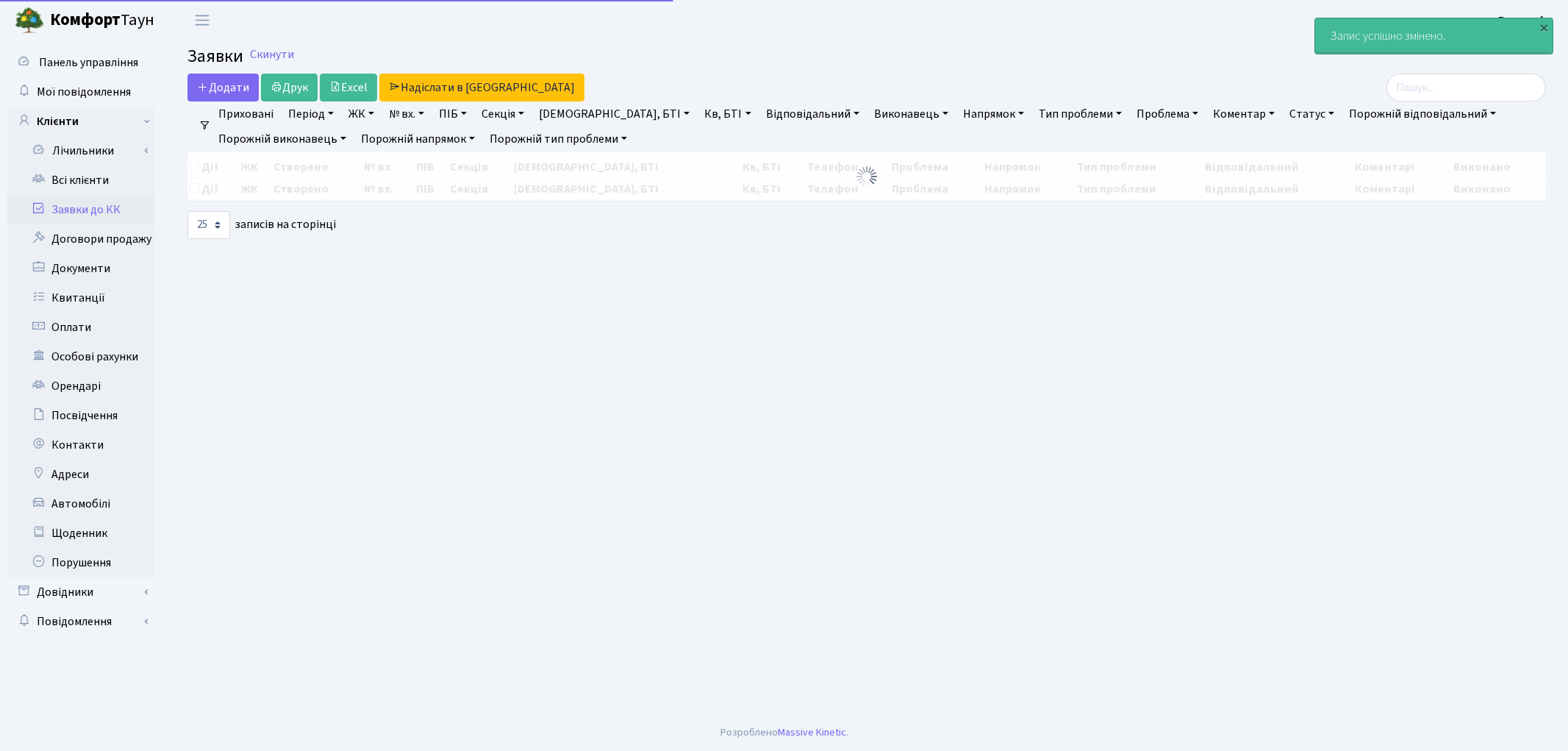
select select "25"
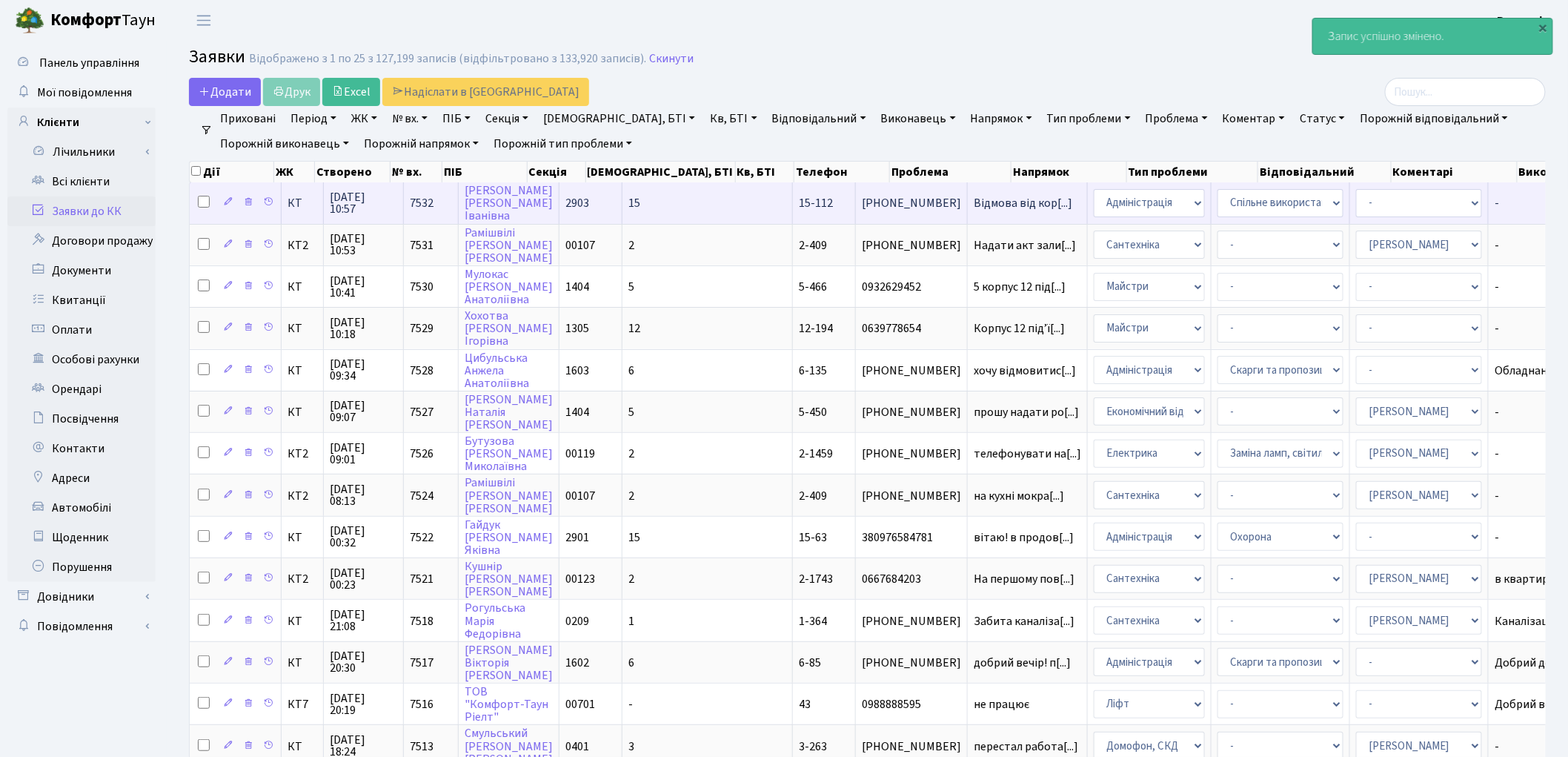
click at [634, 195] on td "15" at bounding box center [708, 202] width 171 height 41
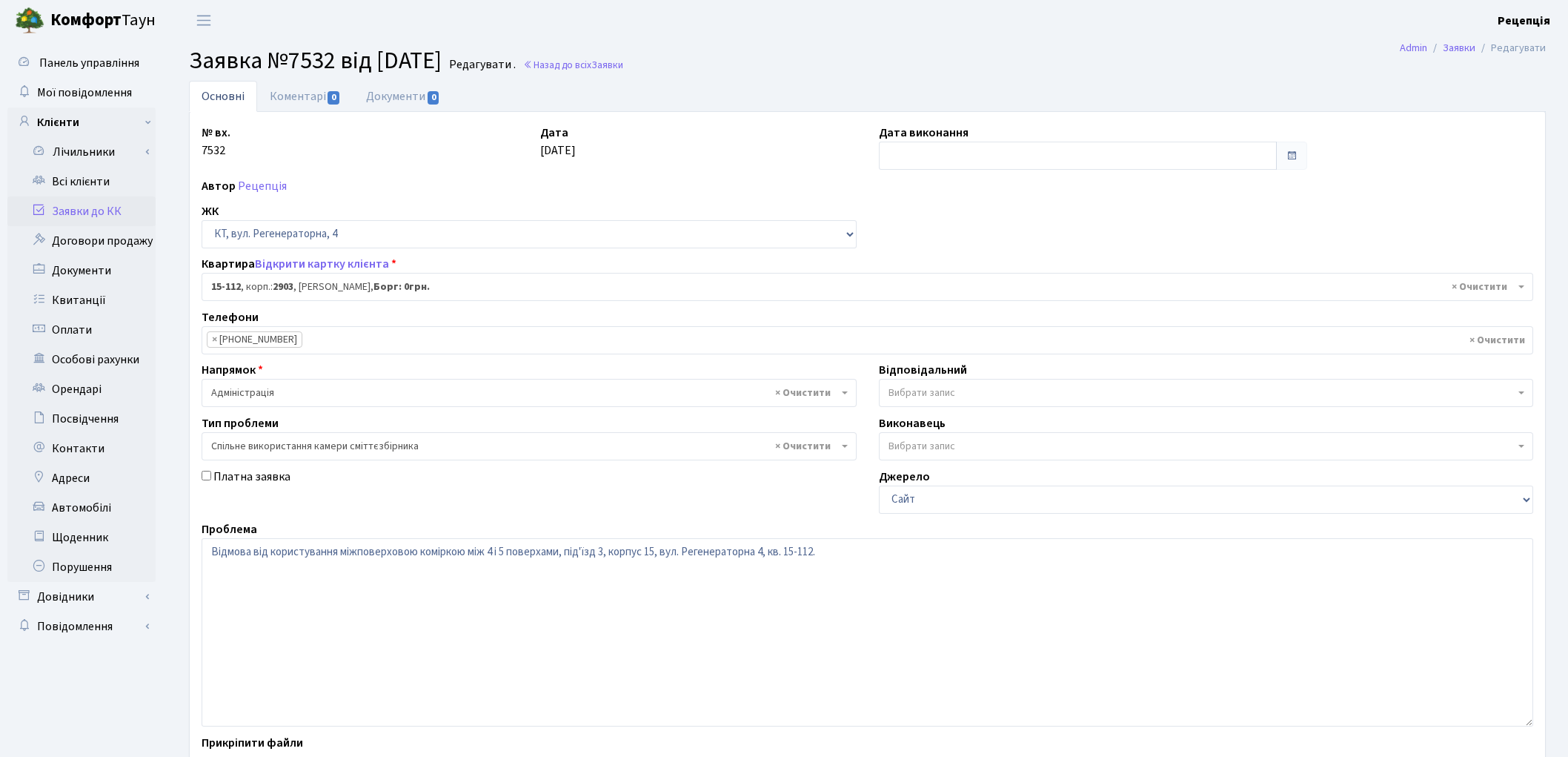
select select "8887"
select select "34"
click at [389, 96] on link "Документи 0" at bounding box center [403, 95] width 99 height 31
select select "25"
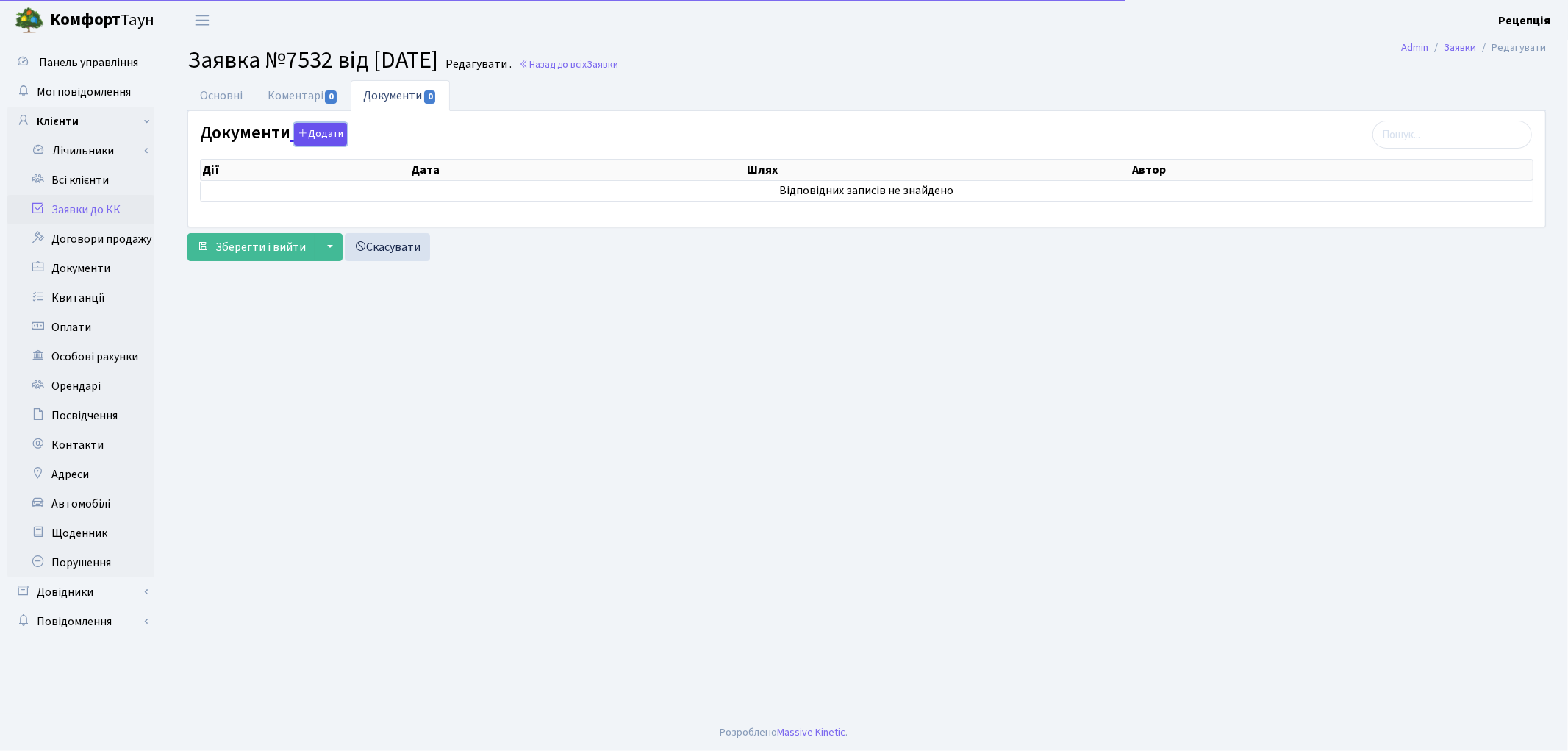
click at [324, 137] on button "Додати" at bounding box center [321, 134] width 53 height 23
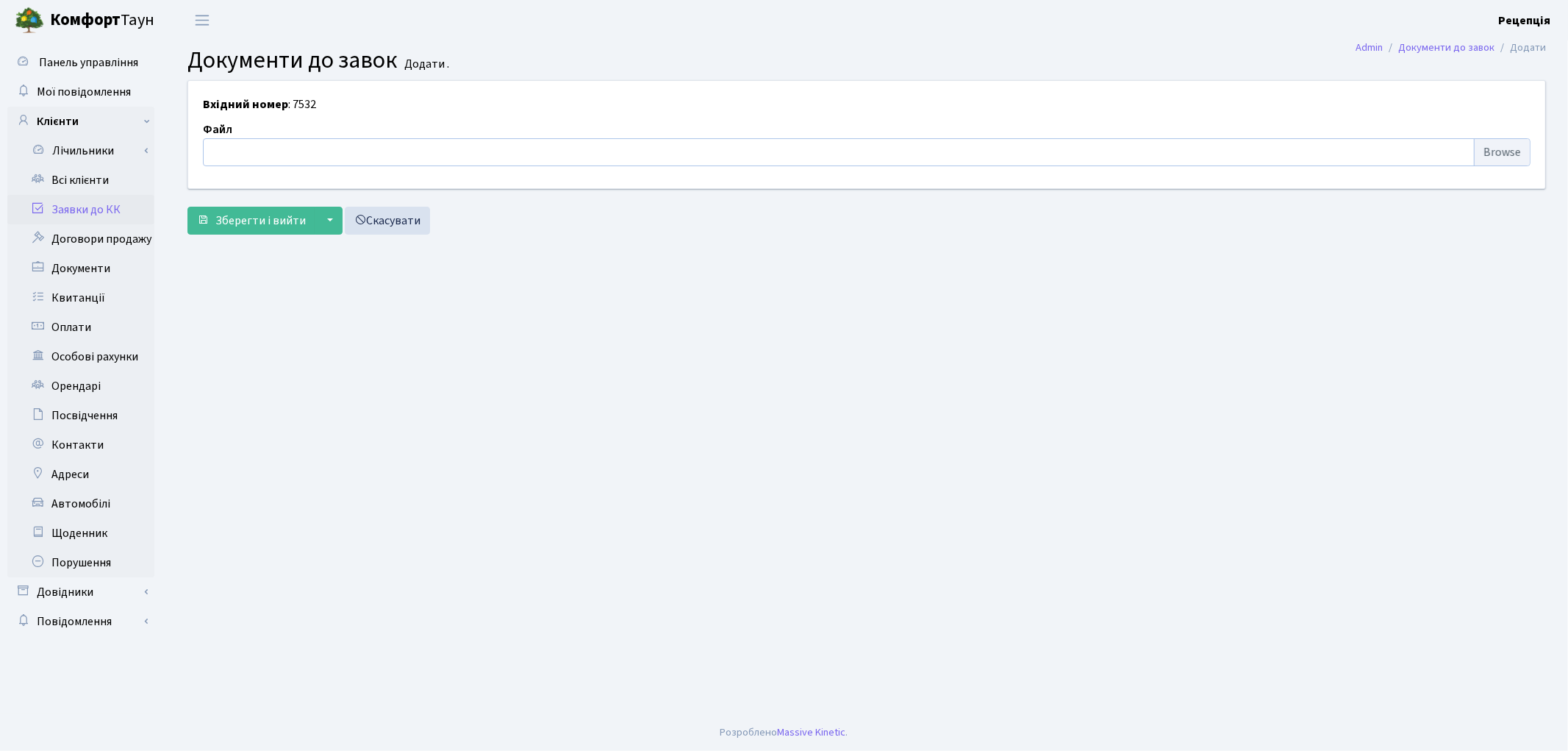
click at [1498, 152] on input "file" at bounding box center [866, 152] width 1328 height 28
type input "C:\fakepath\сканирование0607.pdf"
click at [268, 213] on span "Зберегти і вийти" at bounding box center [260, 220] width 90 height 16
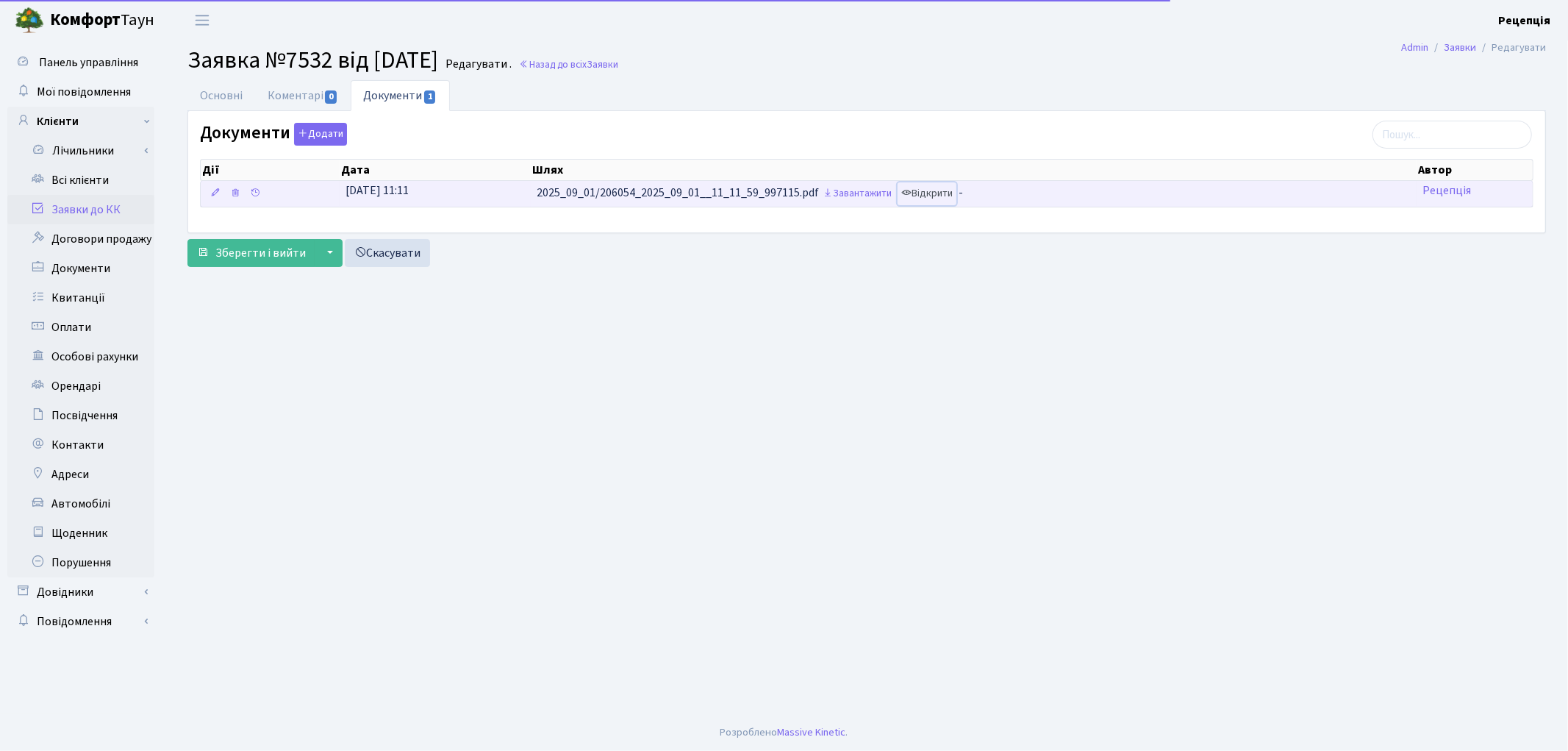
click at [951, 192] on link "Відкрити" at bounding box center [927, 193] width 59 height 23
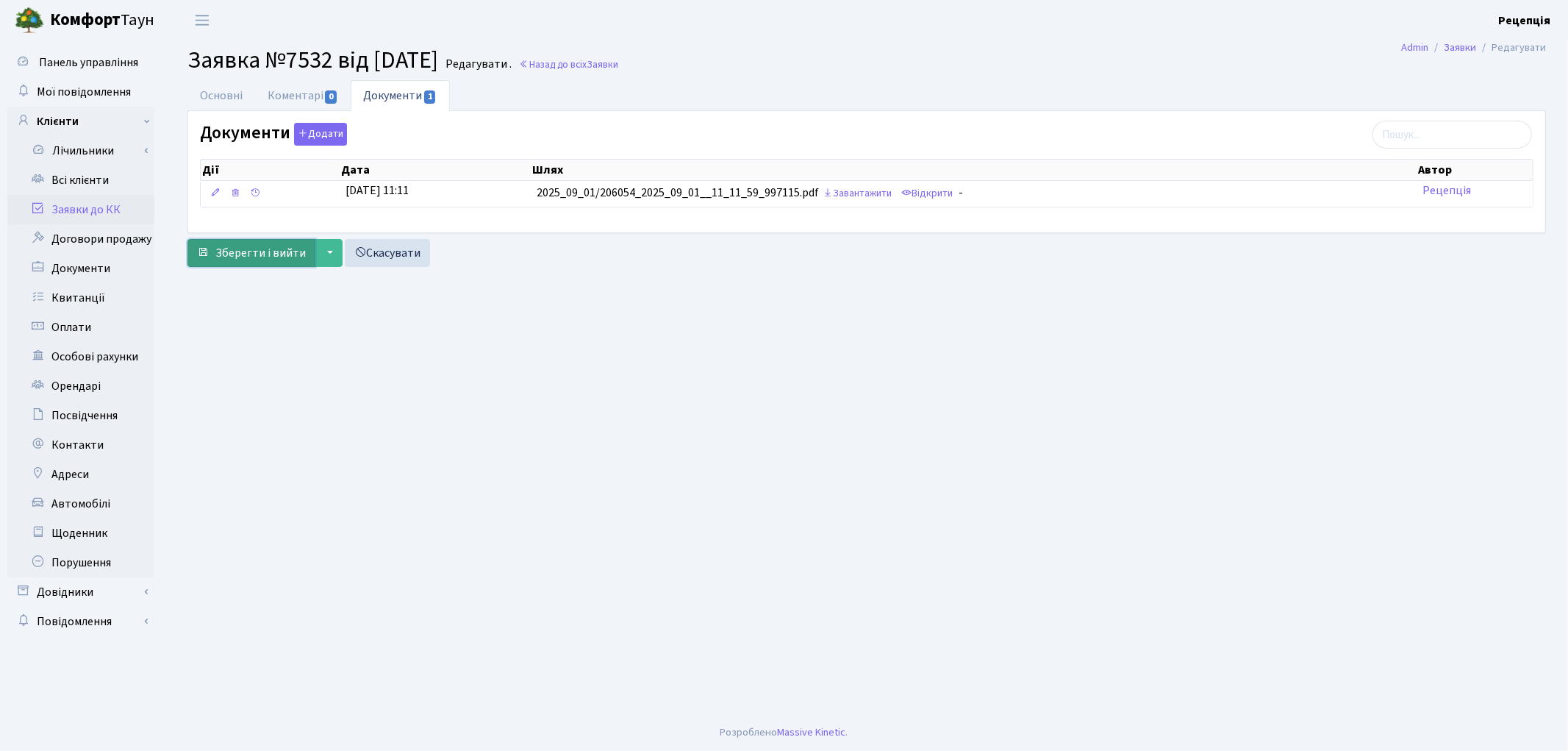
click at [247, 252] on span "Зберегти і вийти" at bounding box center [260, 253] width 90 height 16
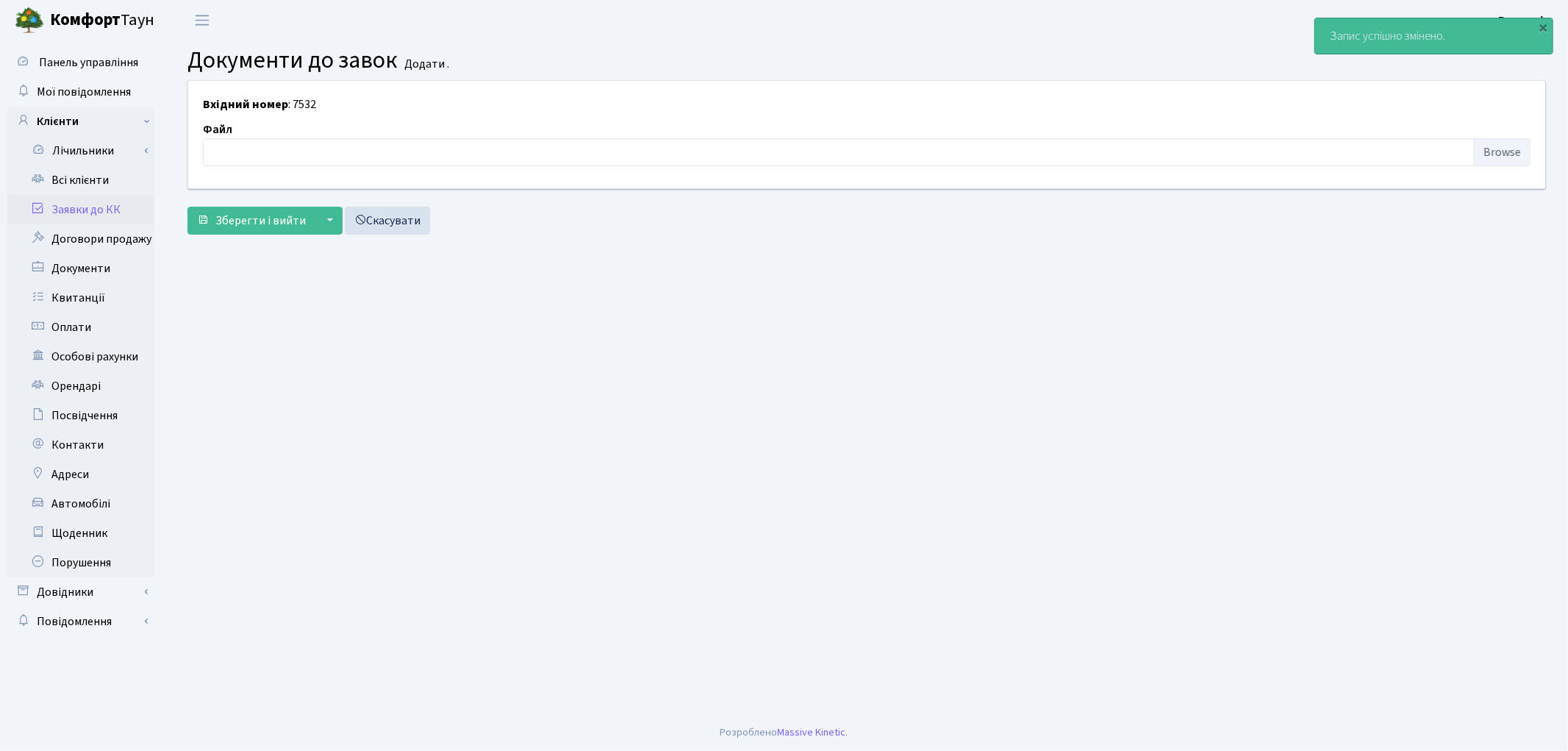
click at [96, 210] on link "Заявки до КК" at bounding box center [81, 209] width 147 height 30
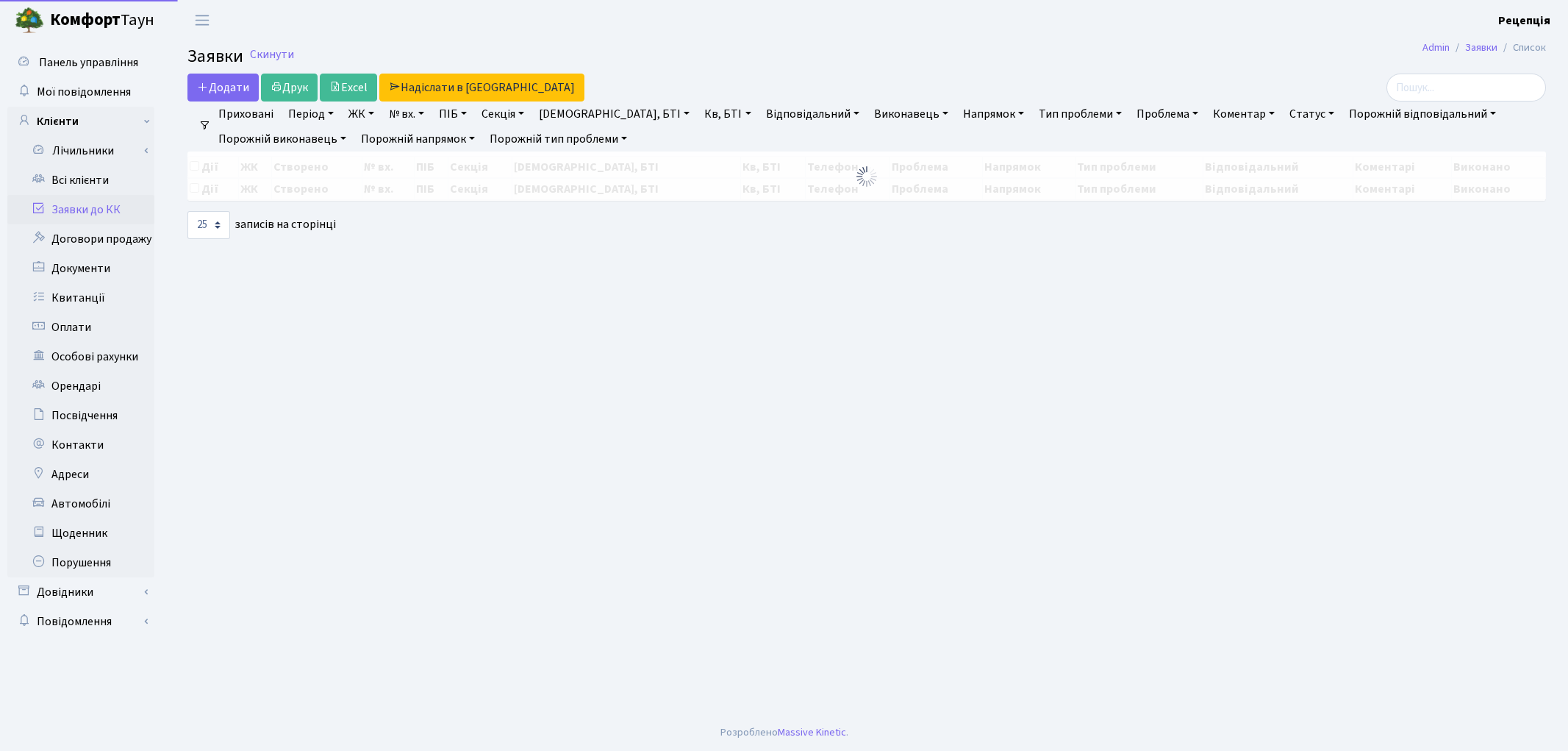
select select "25"
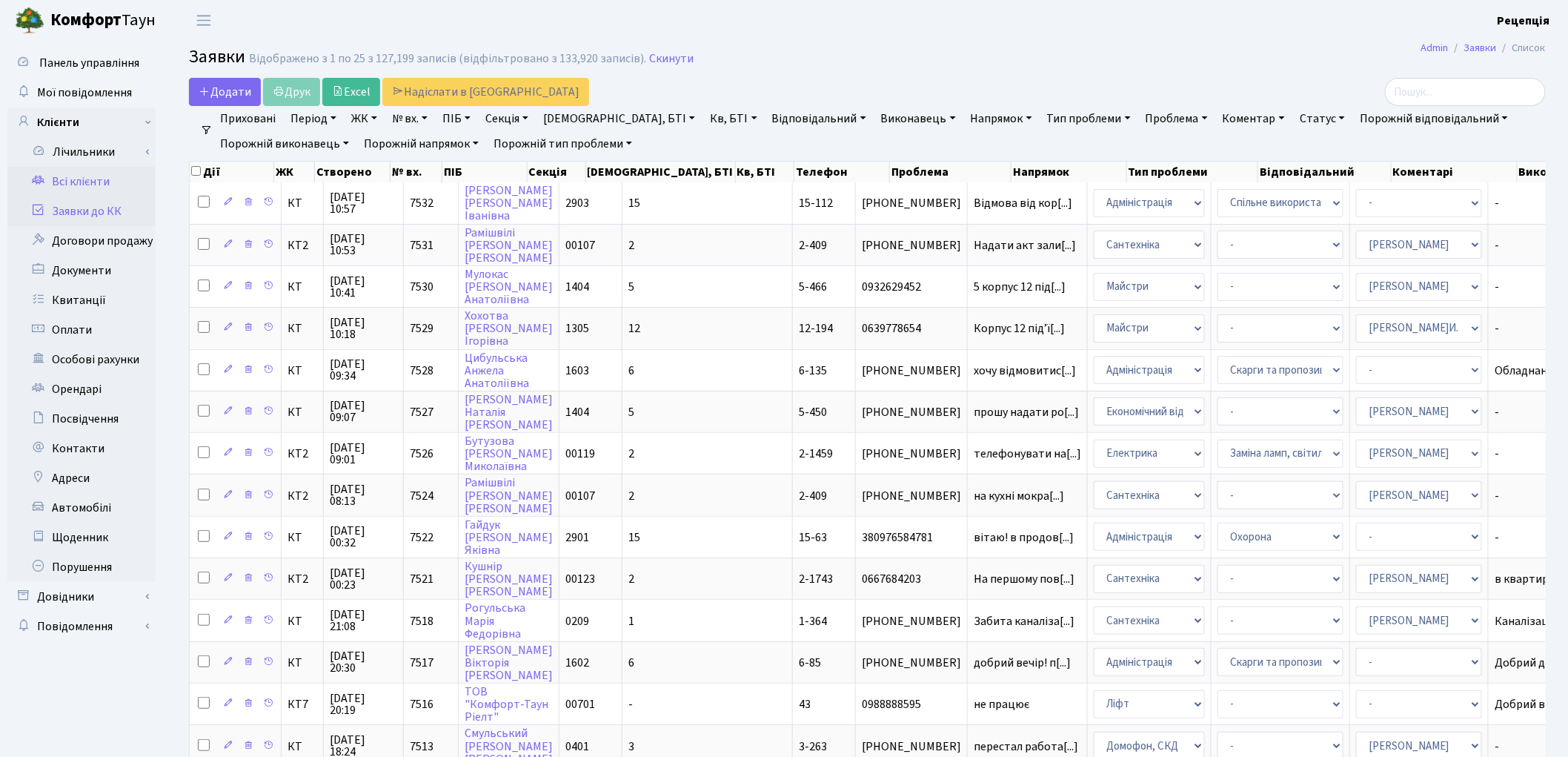
click at [87, 179] on link "Всі клієнти" at bounding box center [81, 182] width 148 height 30
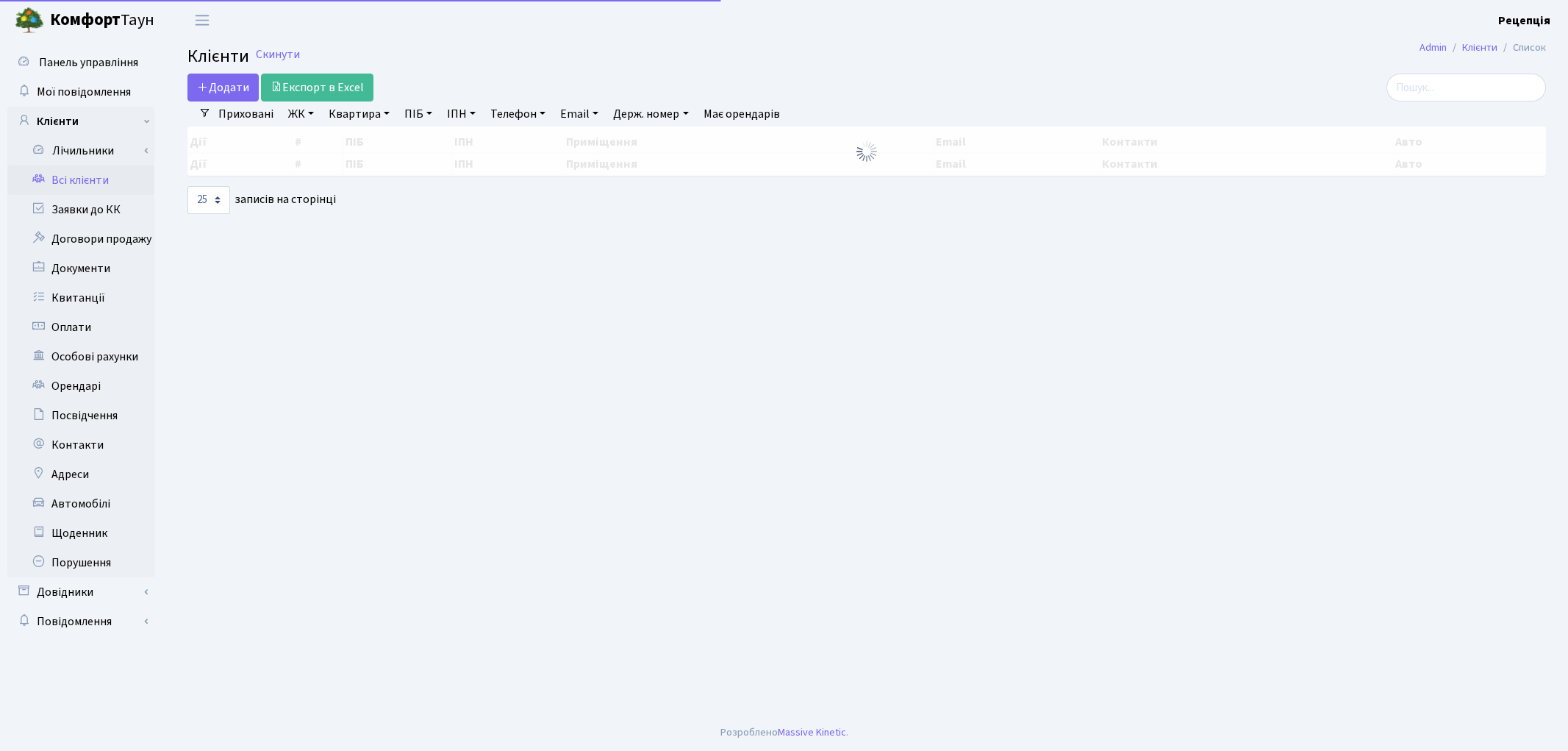
select select
select select "25"
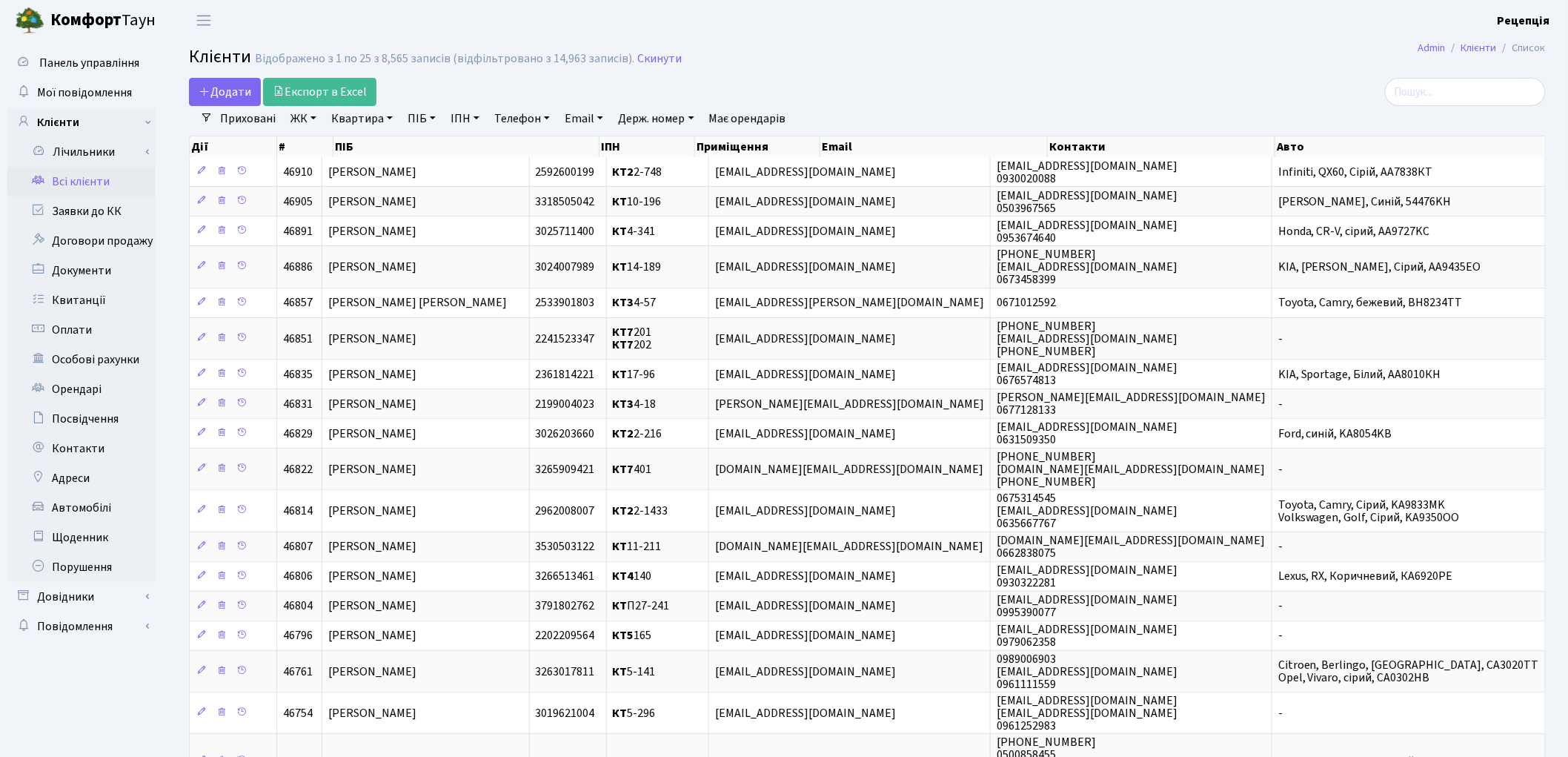
click at [302, 121] on link "ЖК" at bounding box center [303, 119] width 38 height 25
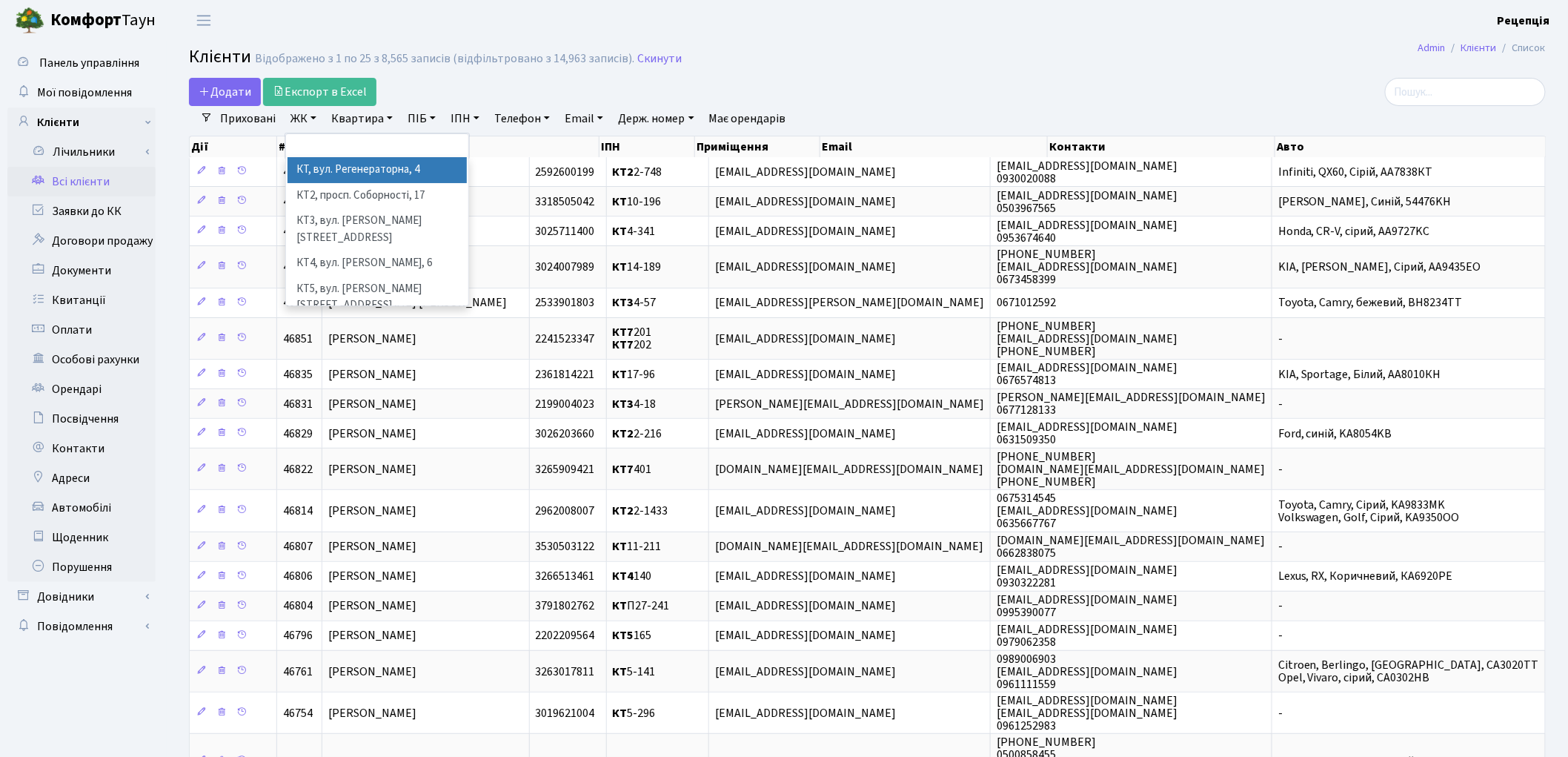
click at [328, 174] on li "КТ, вул. Регенераторна, 4" at bounding box center [377, 170] width 179 height 26
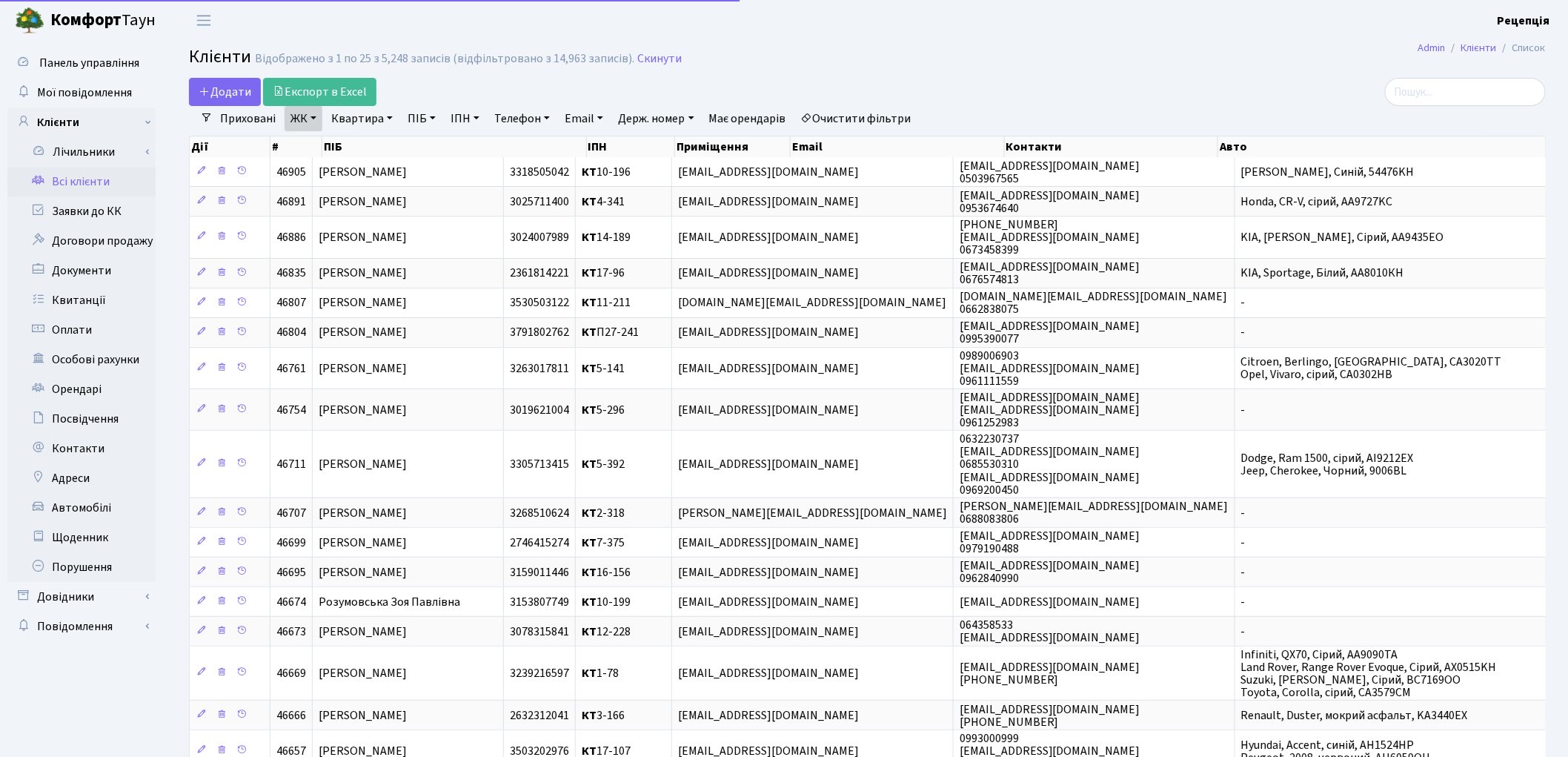
click at [378, 121] on link "Квартира" at bounding box center [362, 119] width 73 height 25
type input "10-2"
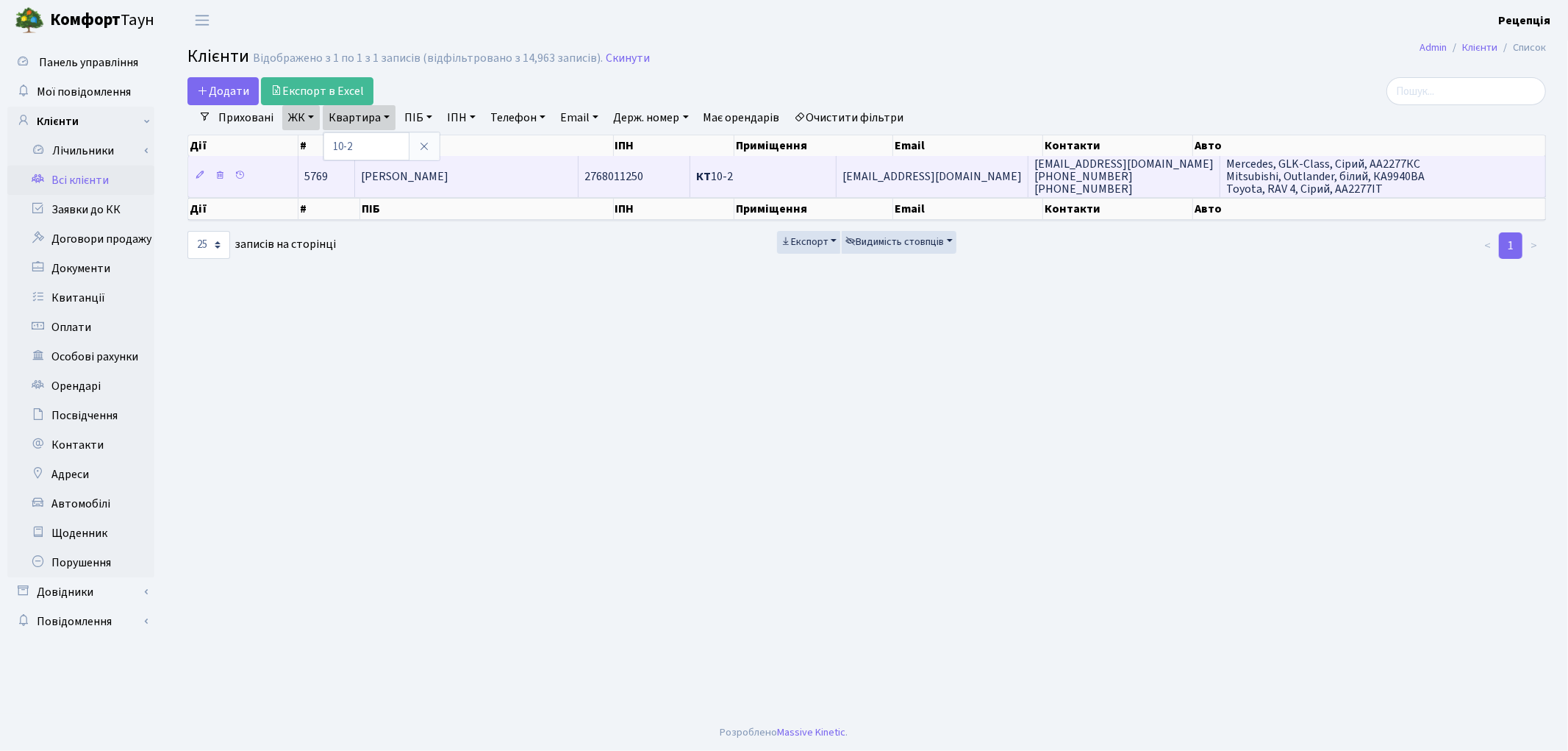
click at [523, 164] on td "Гончарук Віктор Петрович" at bounding box center [467, 176] width 223 height 41
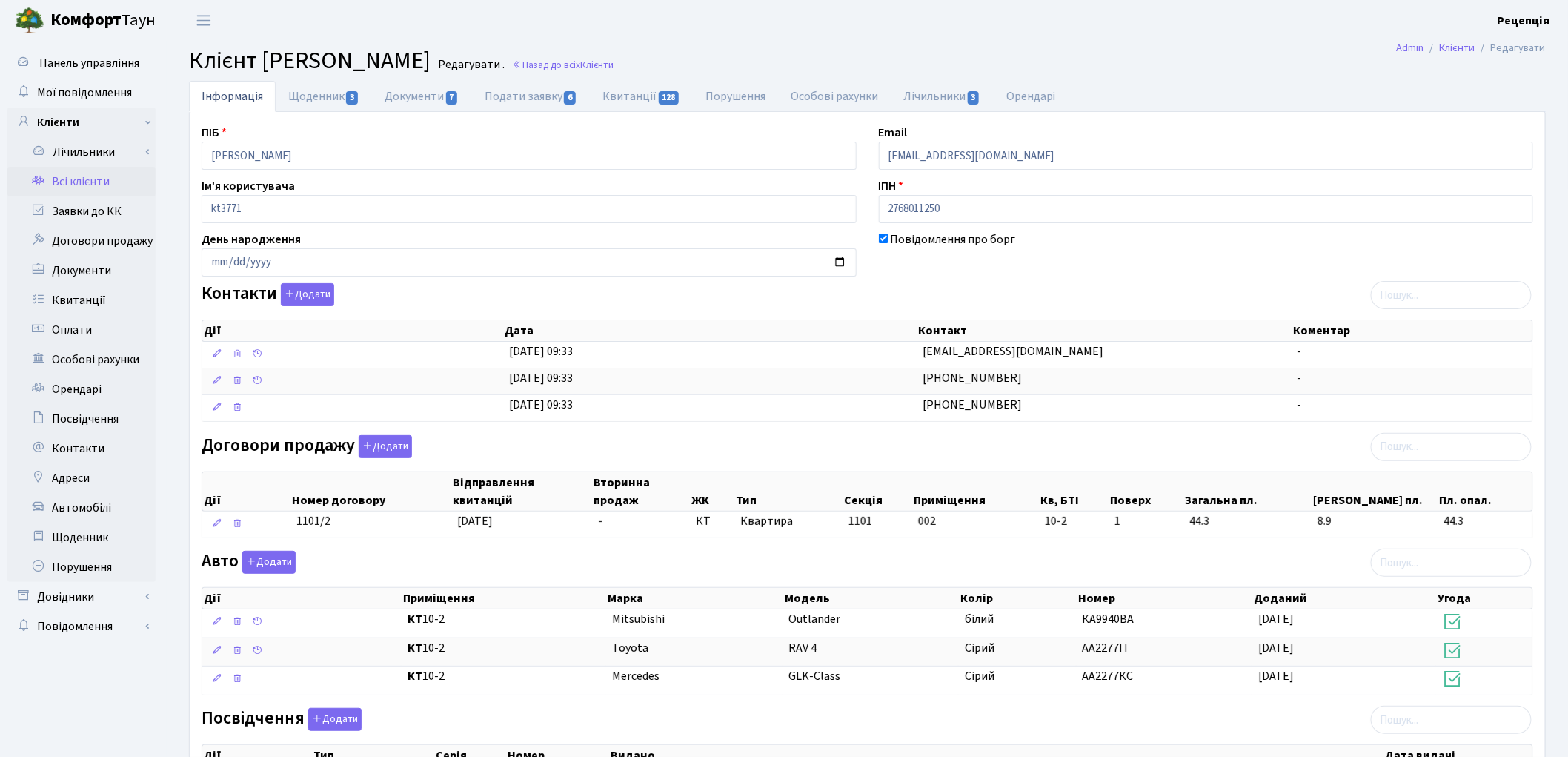
click at [108, 178] on link "Всі клієнти" at bounding box center [81, 182] width 148 height 30
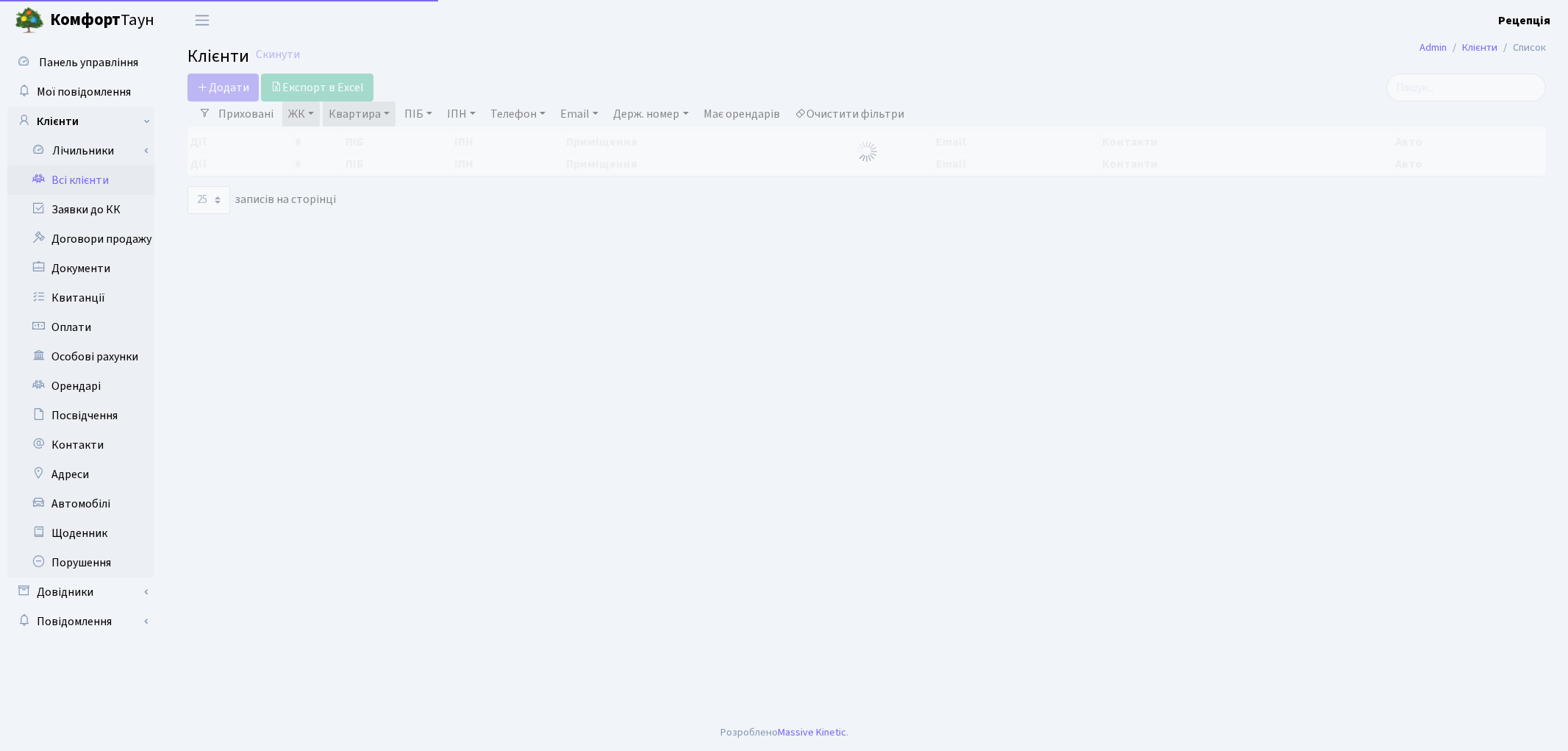
select select "25"
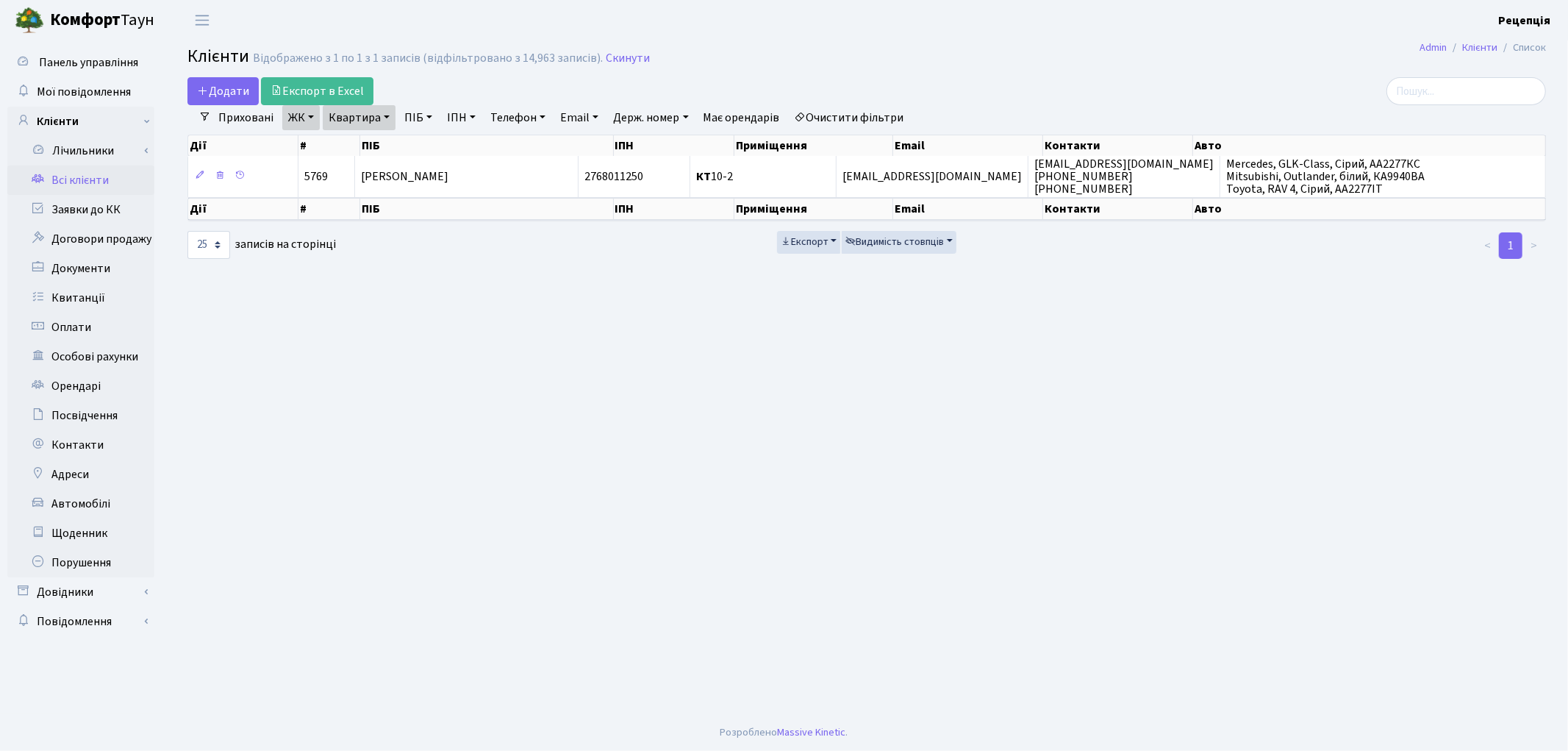
click at [851, 115] on link "Очистити фільтри" at bounding box center [849, 118] width 121 height 25
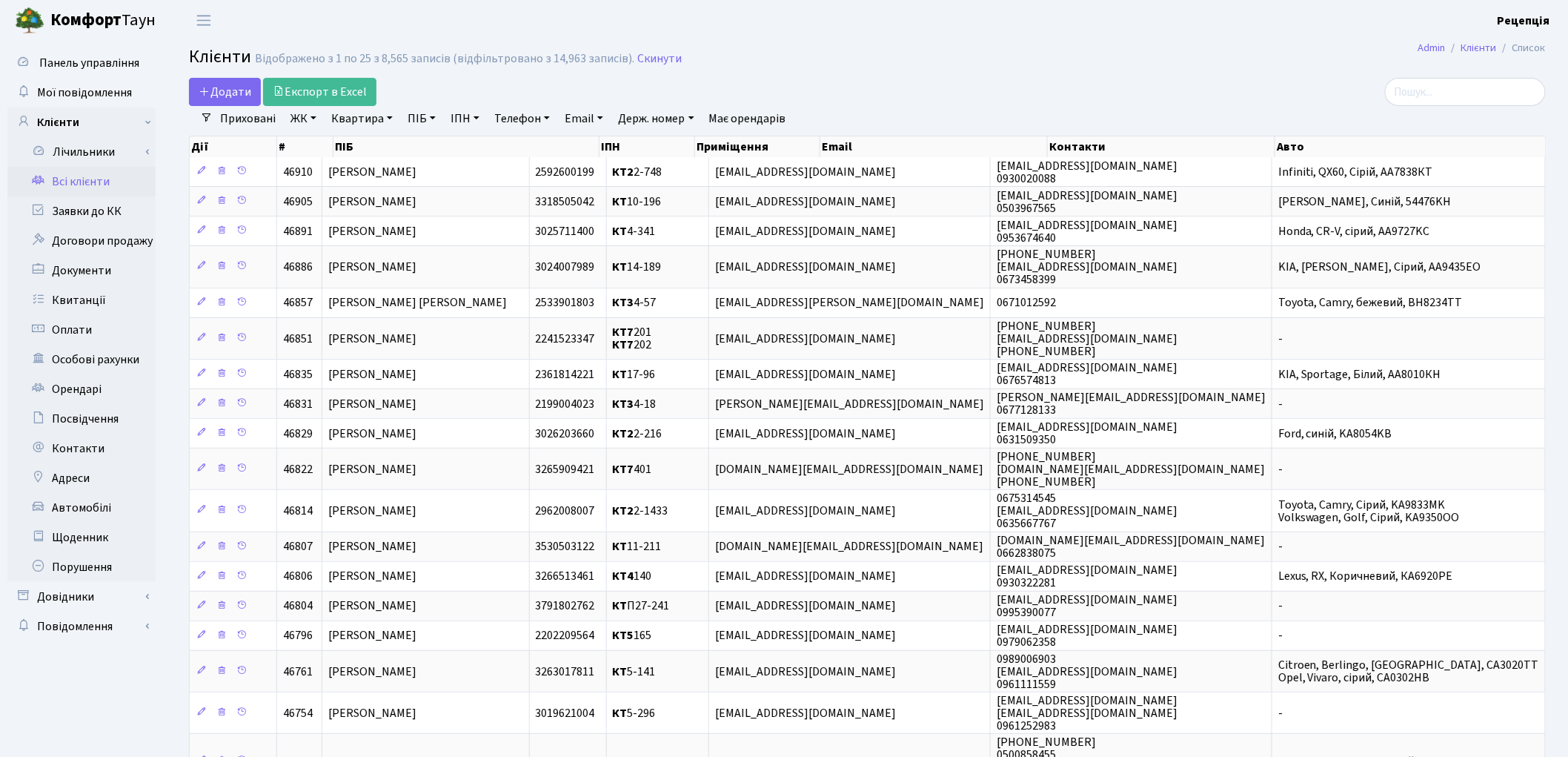
click at [298, 119] on link "ЖК" at bounding box center [303, 119] width 38 height 25
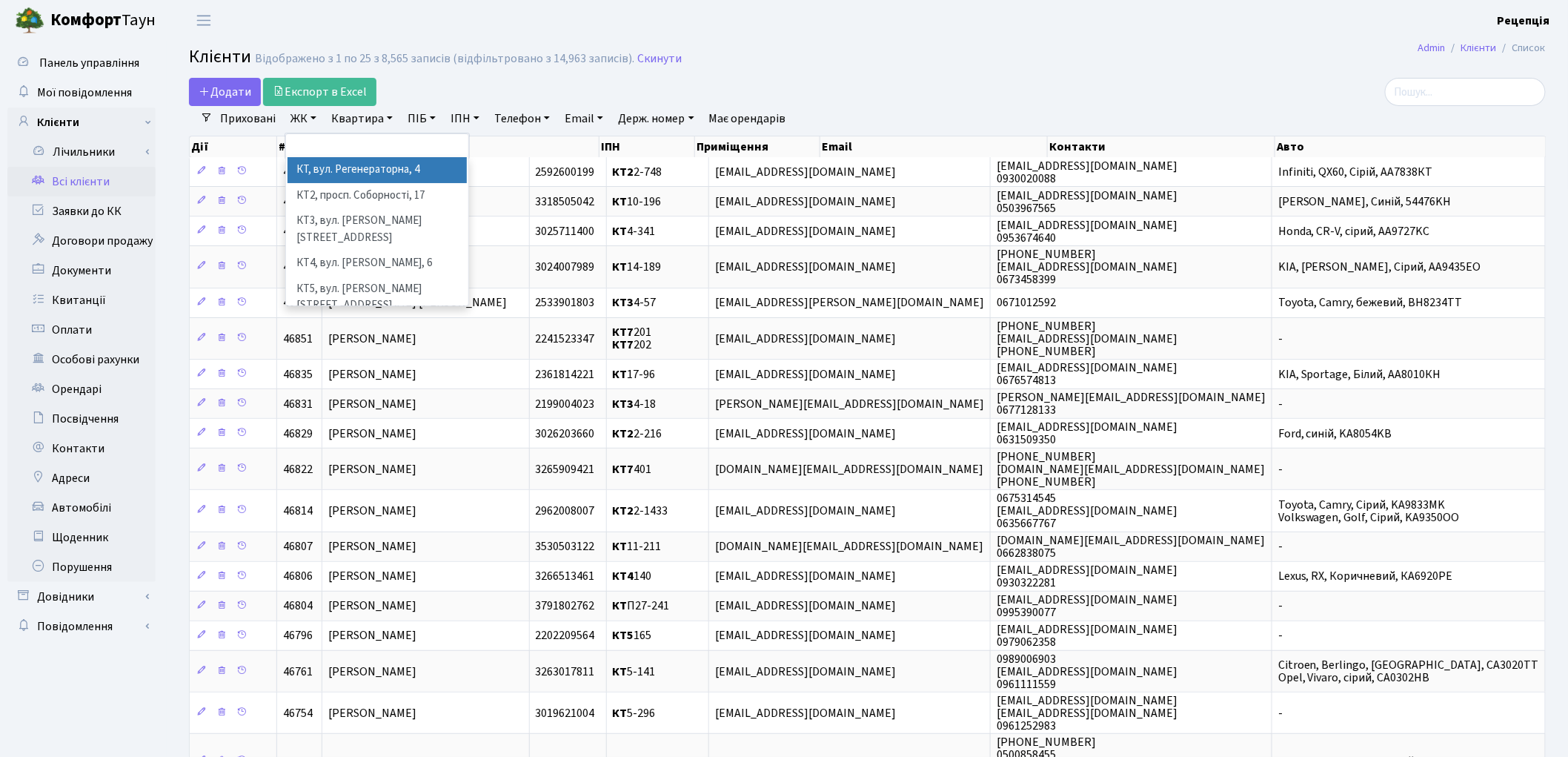
click at [429, 172] on li "КТ, вул. Регенераторна, 4" at bounding box center [377, 170] width 179 height 26
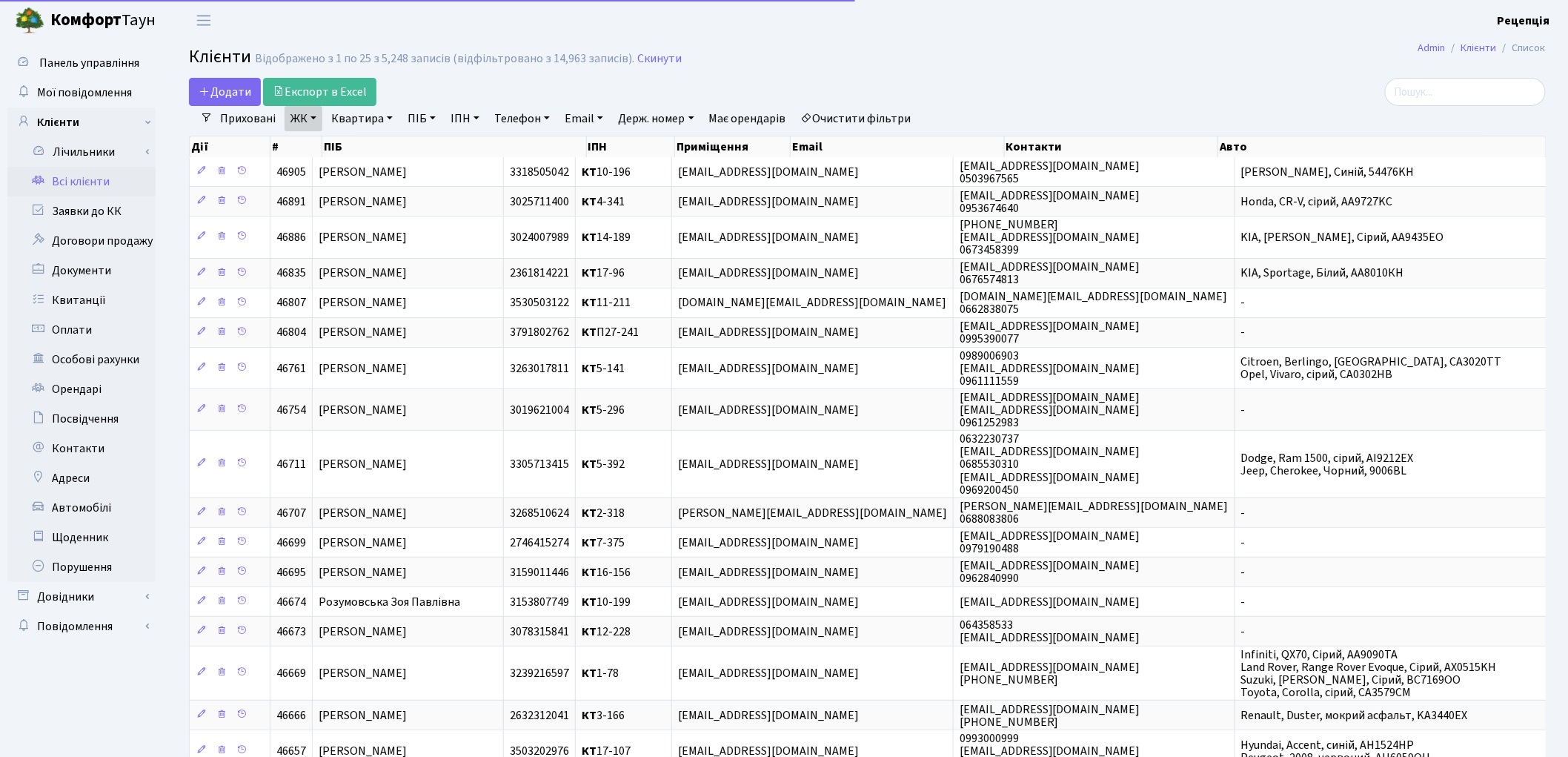
click at [374, 121] on link "Квартира" at bounding box center [362, 119] width 73 height 25
type input "12-4"
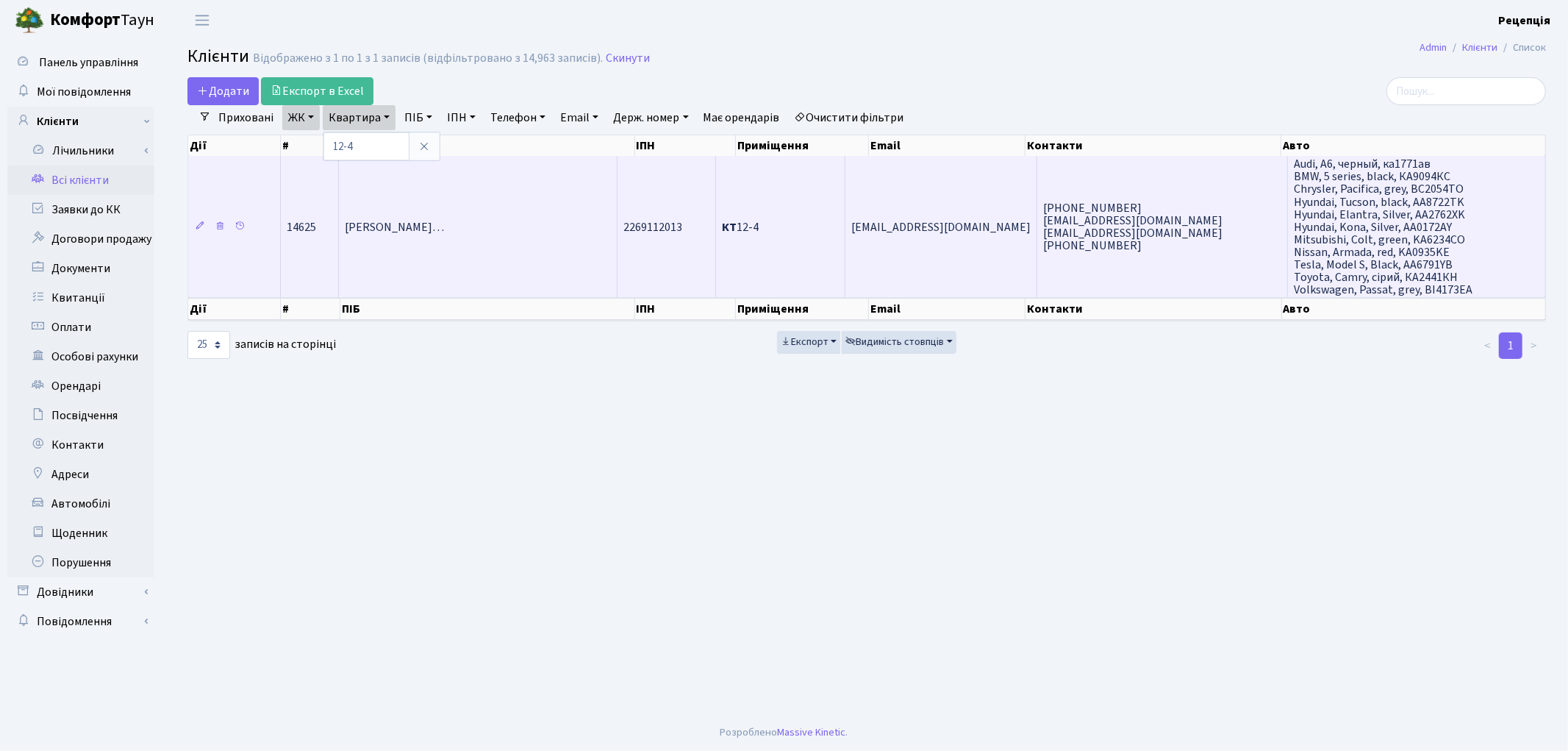
click at [513, 260] on td "[PERSON_NAME]…" at bounding box center [478, 226] width 279 height 141
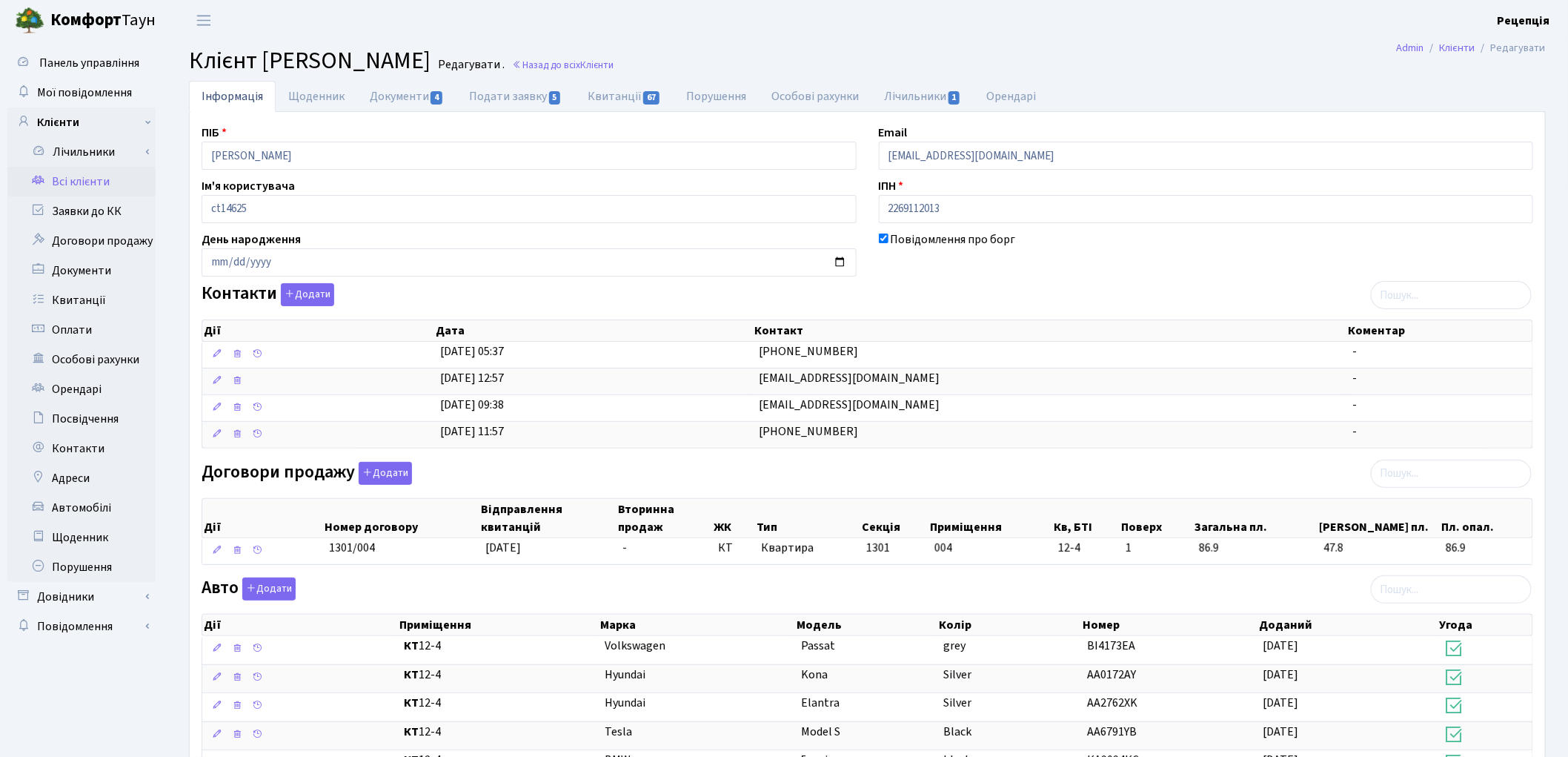
drag, startPoint x: 966, startPoint y: 465, endPoint x: 994, endPoint y: 488, distance: 36.2
click at [984, 485] on div "Договори продажу Додати Дії Номер договору Відправлення квитанцій Вторинна прод…" at bounding box center [867, 516] width 1354 height 109
click at [90, 204] on link "Заявки до КК" at bounding box center [81, 211] width 148 height 30
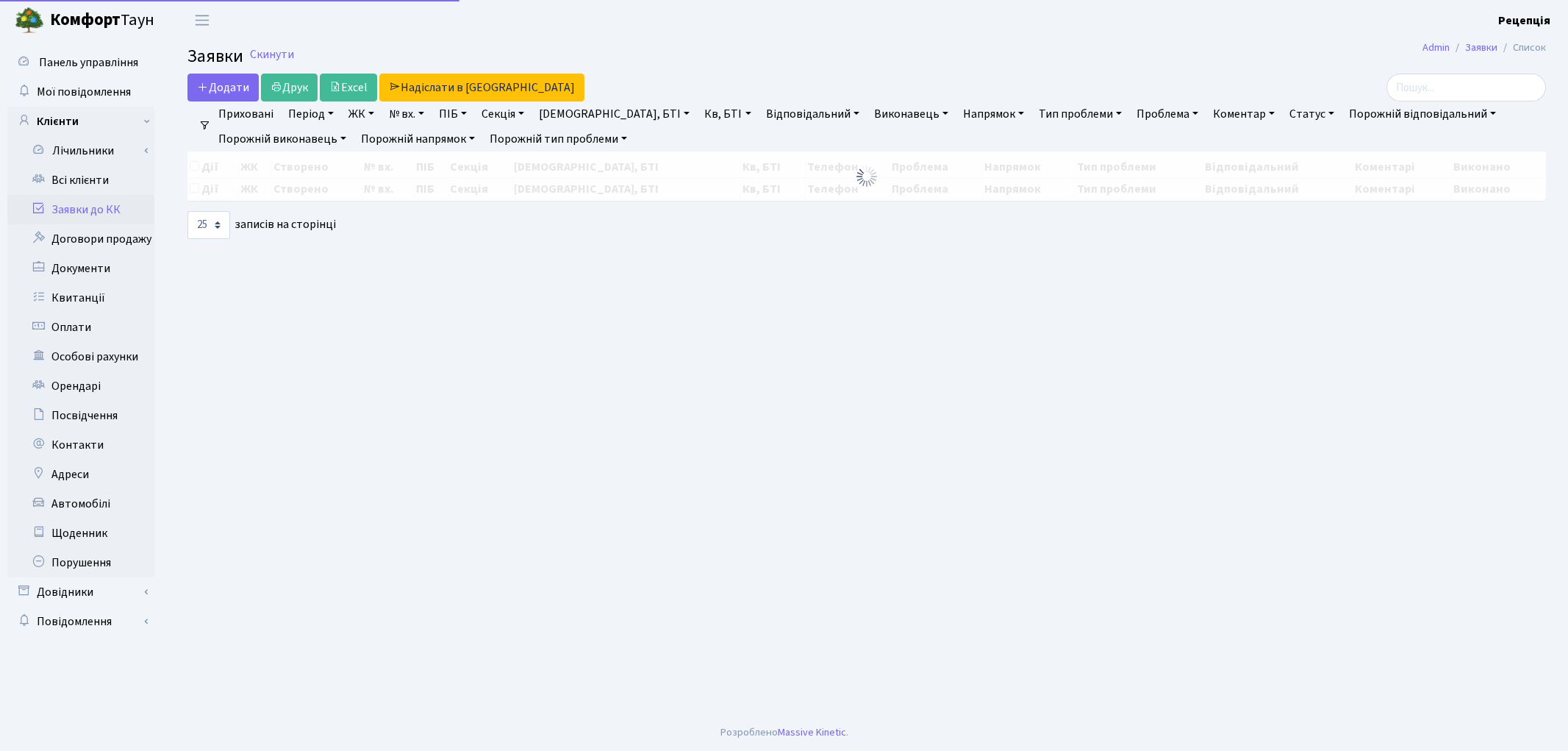
select select "25"
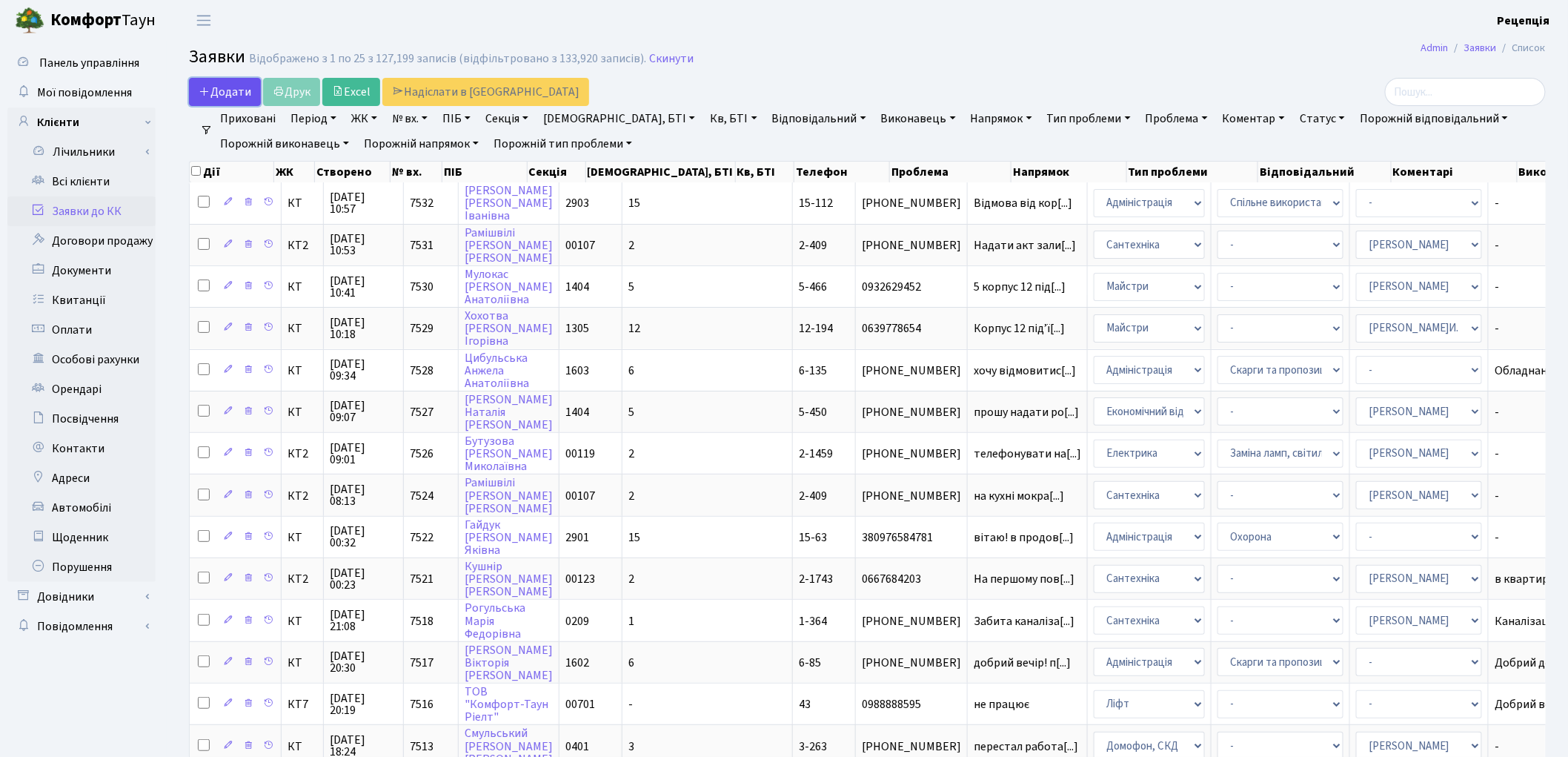
click at [242, 86] on span "Додати" at bounding box center [224, 92] width 53 height 16
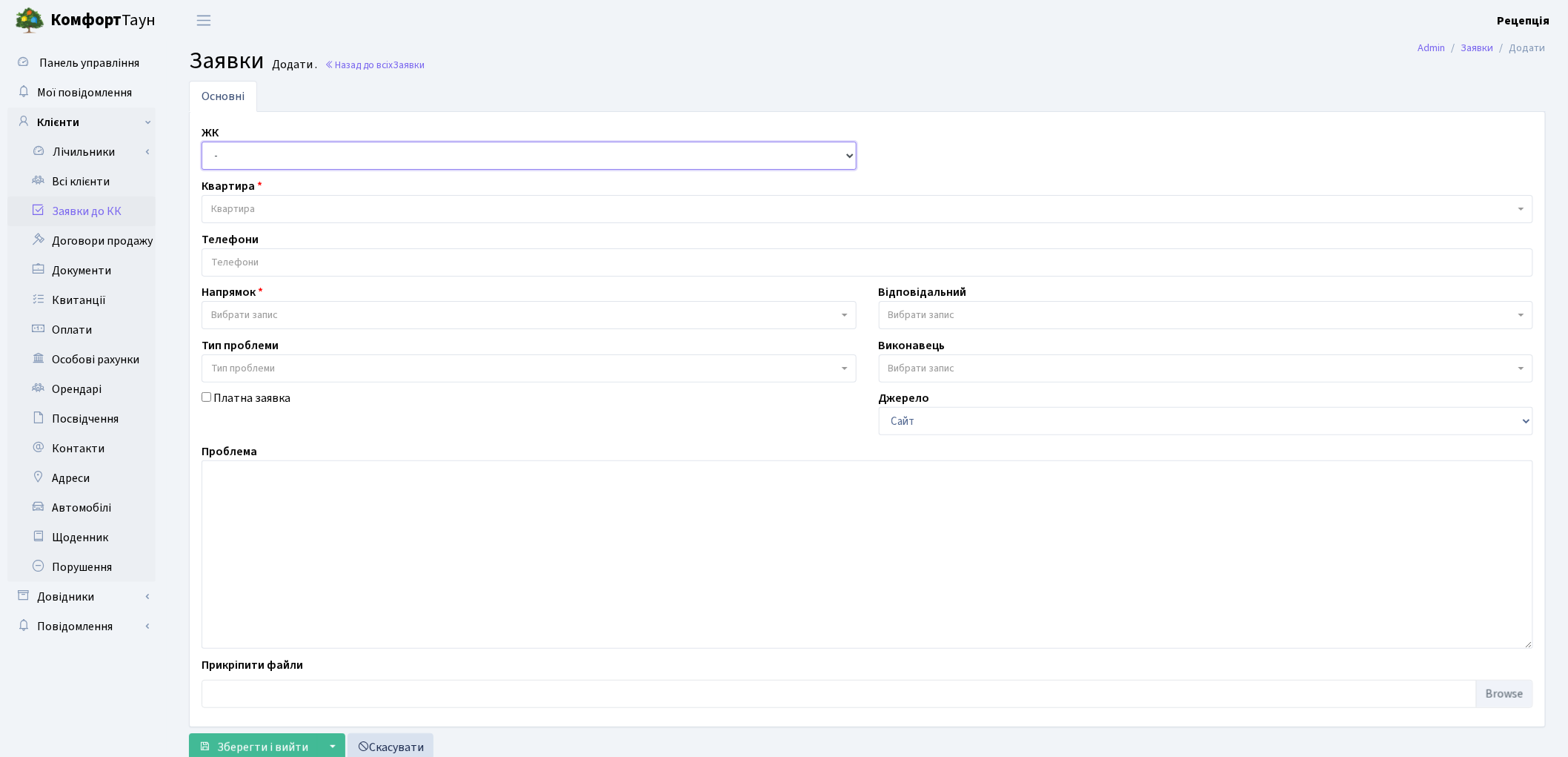
click at [262, 157] on select "- КТ, вул. Регенераторна, 4 КТ2, просп. Соборності, 17 КТ3, вул. Березнева, 16 …" at bounding box center [529, 156] width 655 height 28
select select "271"
click at [201, 142] on select "- КТ, вул. Регенераторна, 4 КТ2, просп. Соборності, 17 КТ3, вул. Березнева, 16 …" at bounding box center [529, 156] width 655 height 28
select select
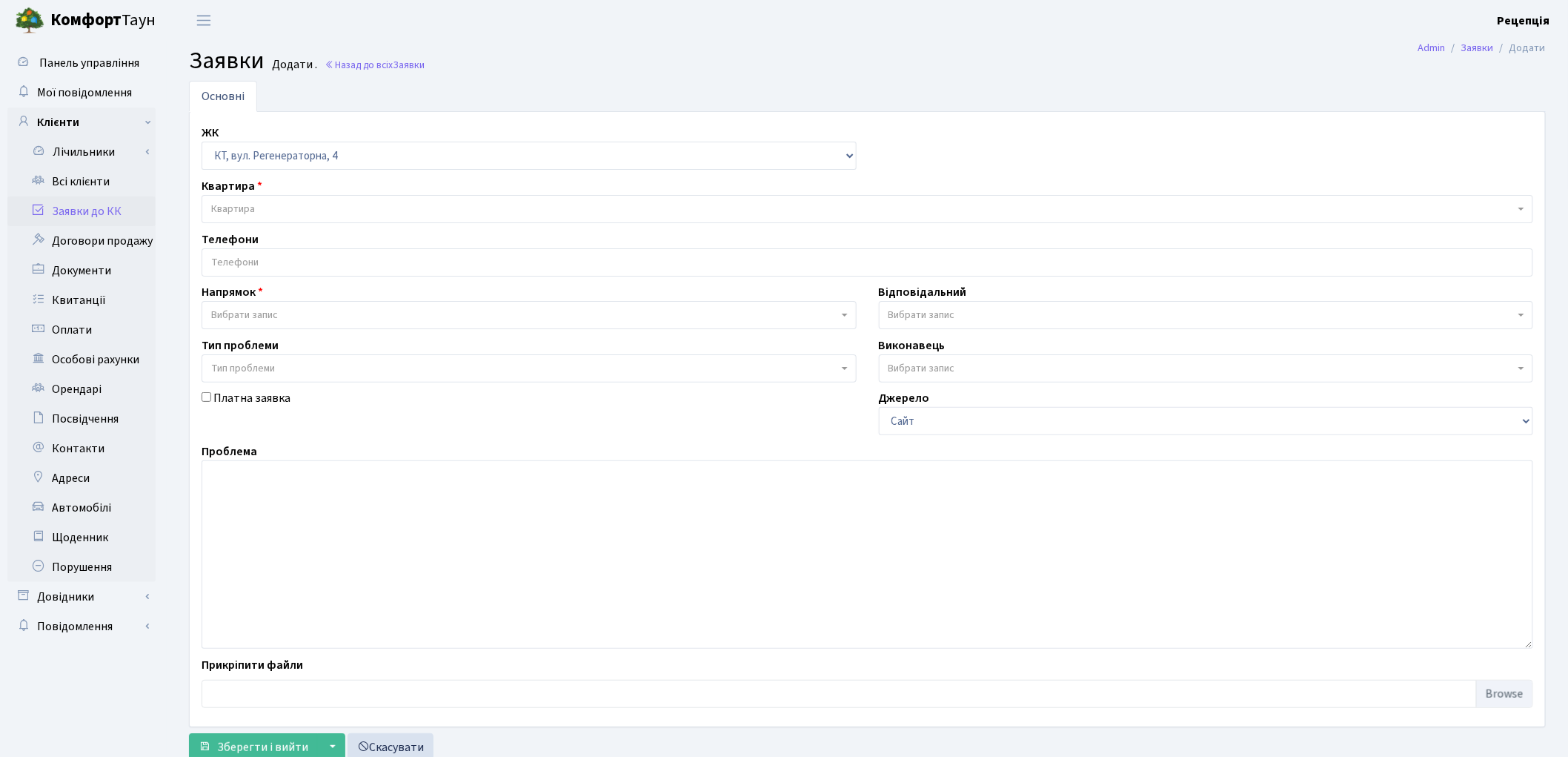
click at [265, 204] on span "Квартира" at bounding box center [863, 209] width 1303 height 15
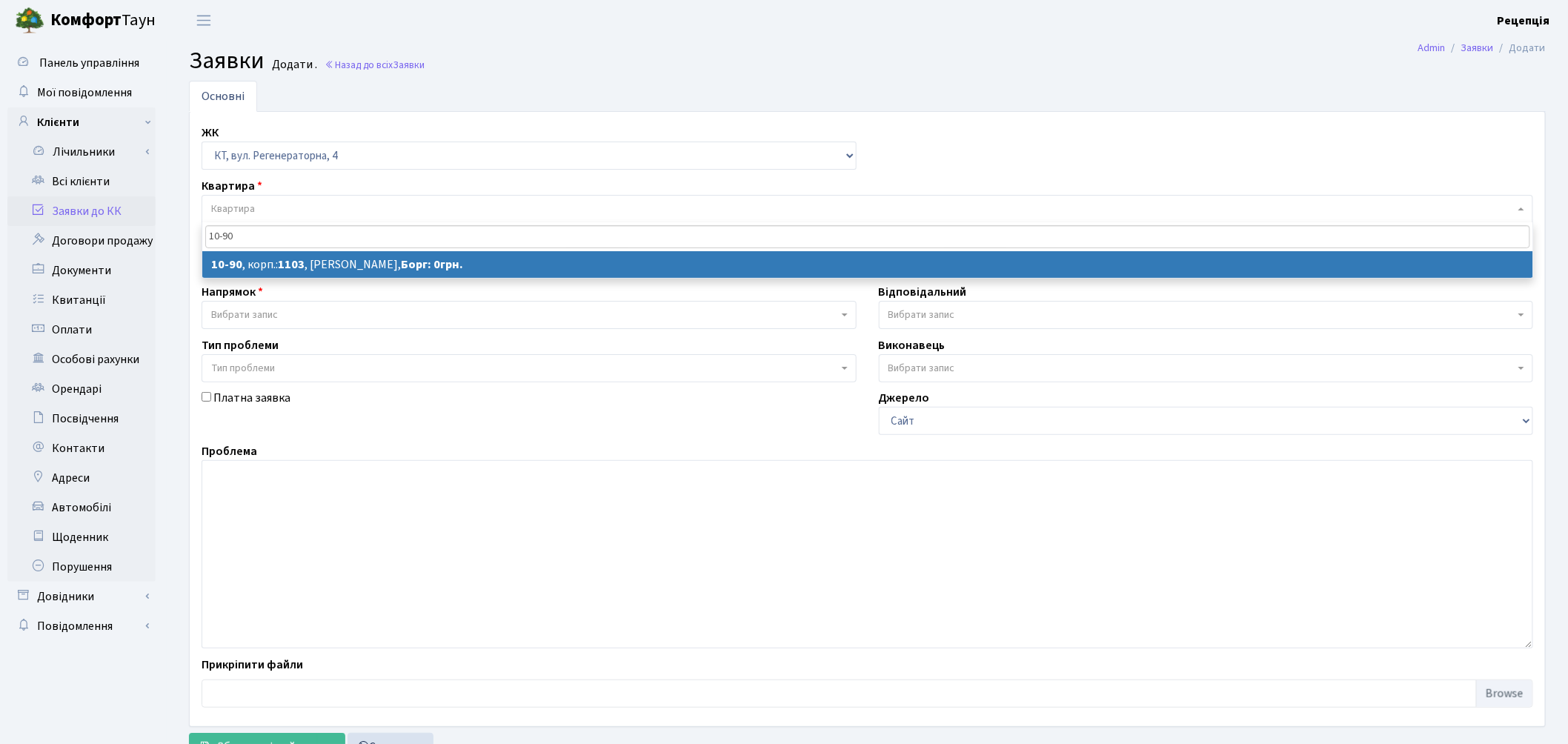
type input "10-90"
select select
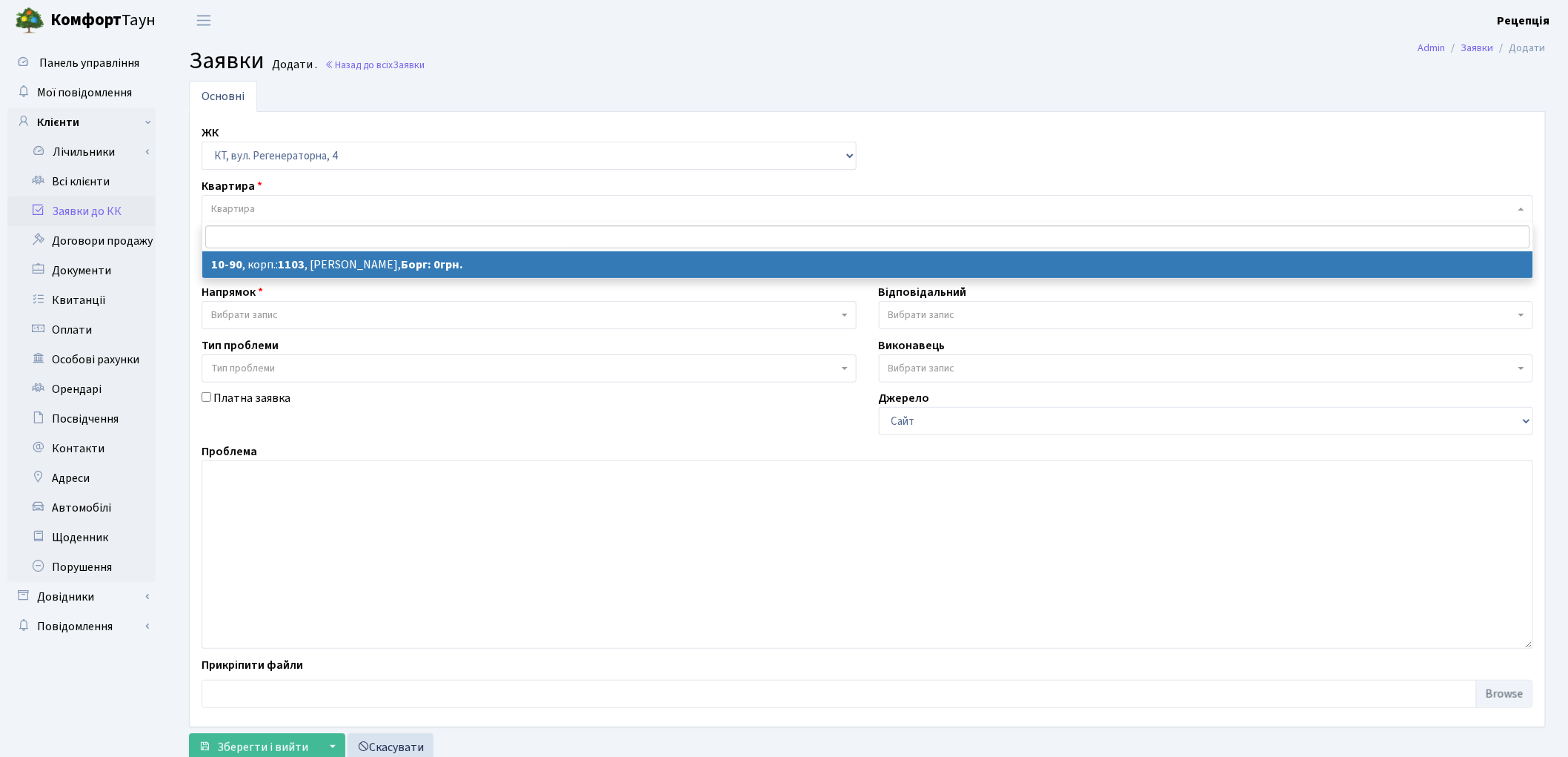
select select "6659"
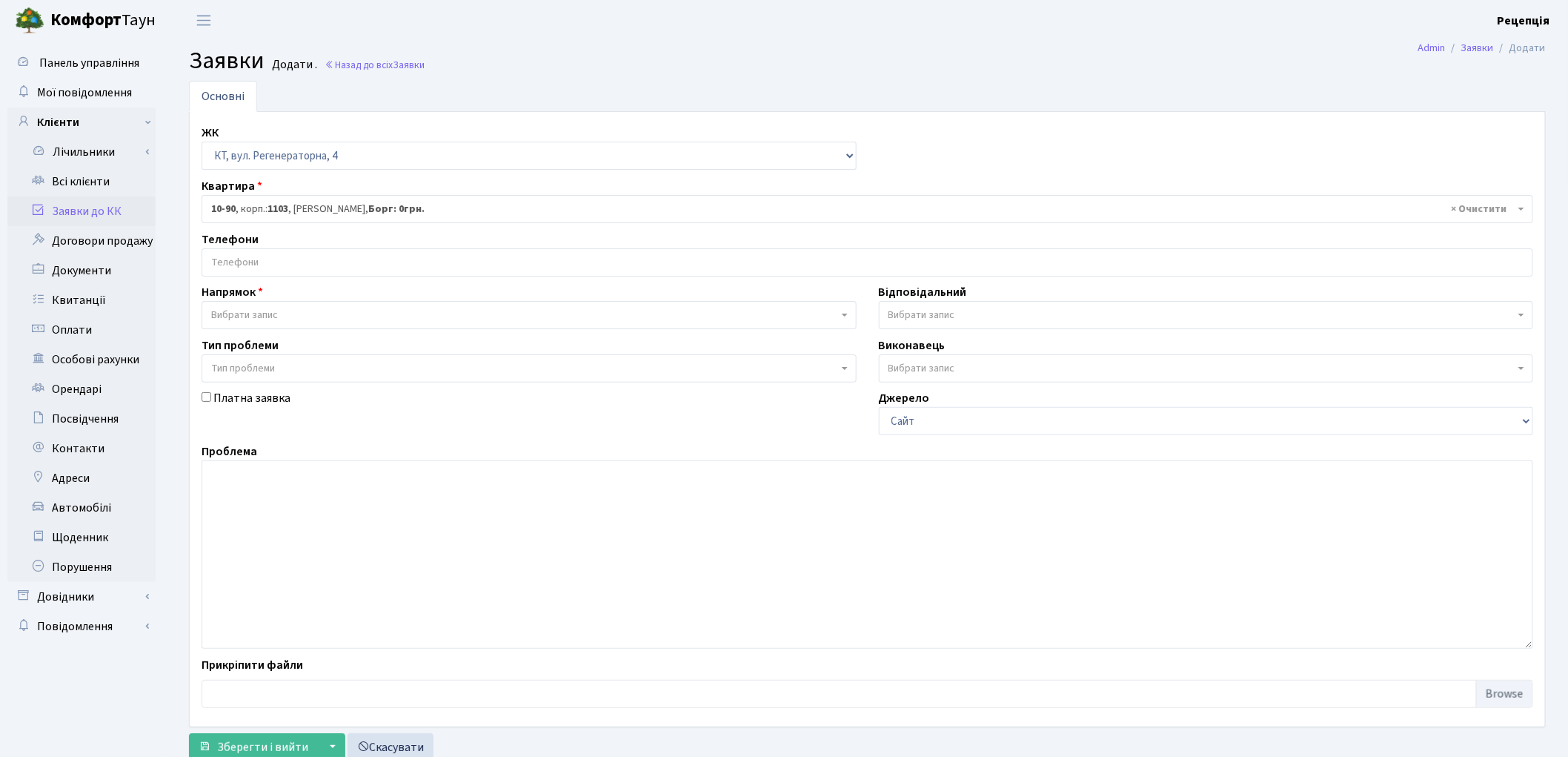
click at [261, 261] on input "search" at bounding box center [867, 263] width 1330 height 27
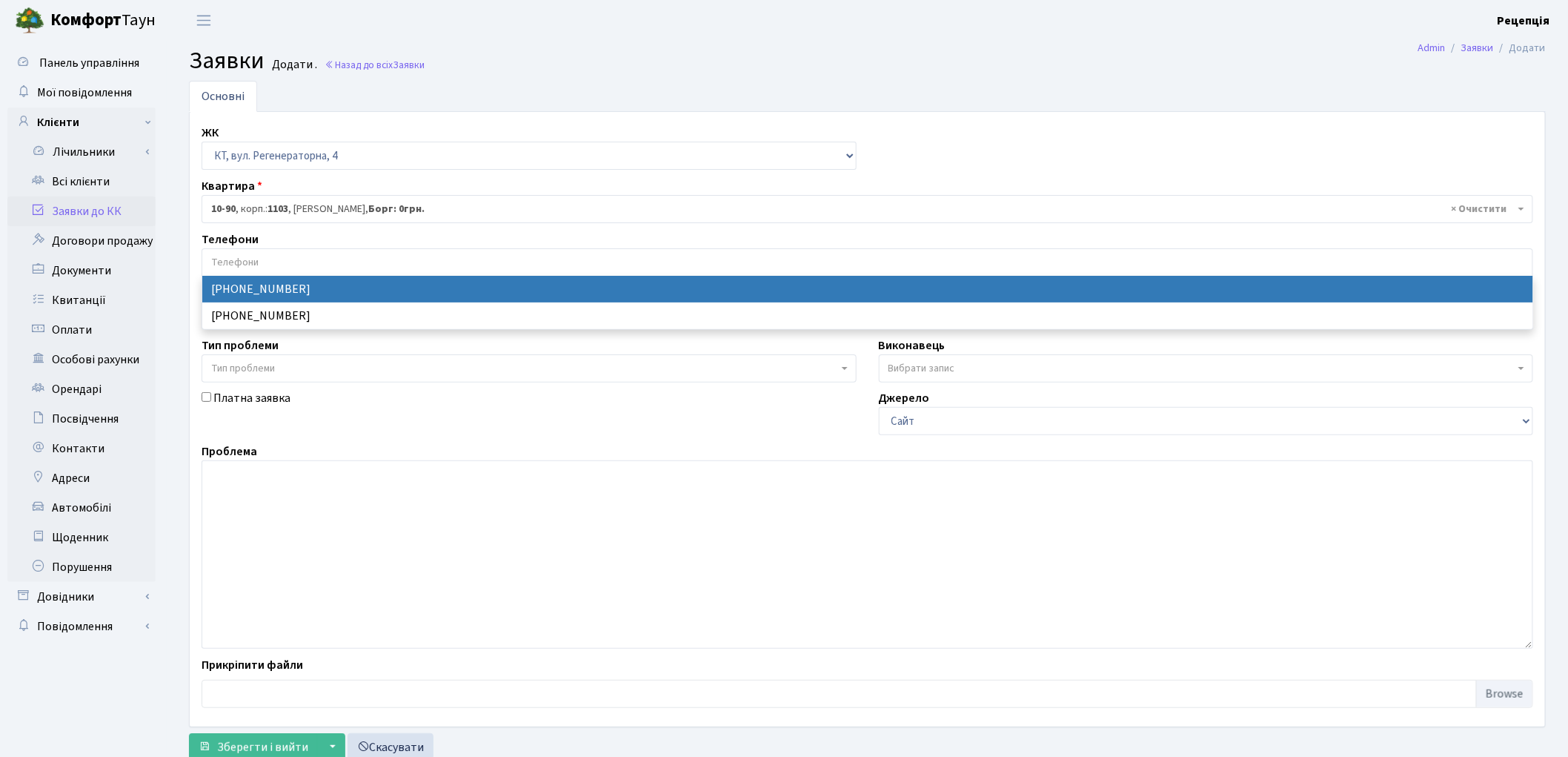
select select "27625"
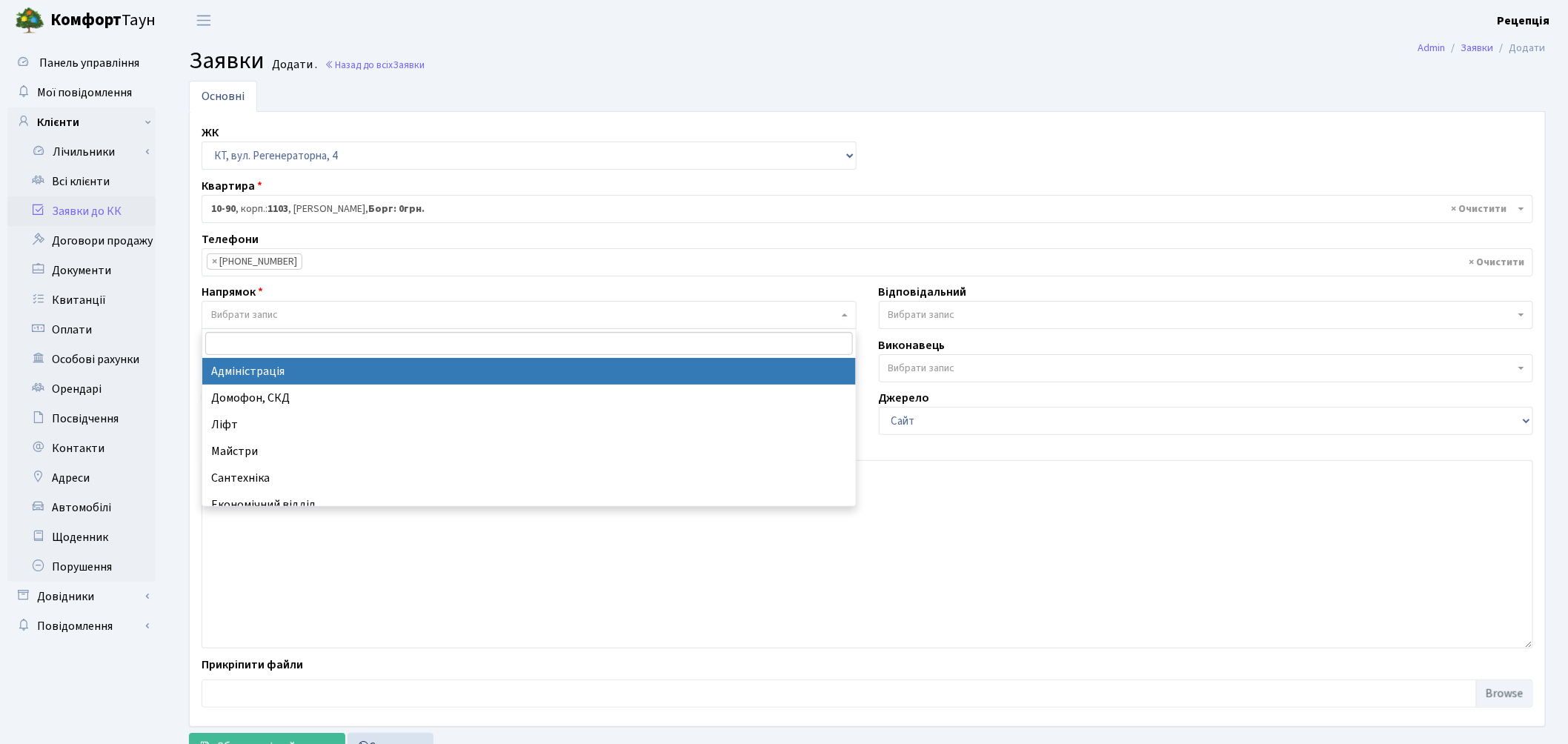
click at [265, 312] on span "Вибрати запис" at bounding box center [244, 315] width 66 height 15
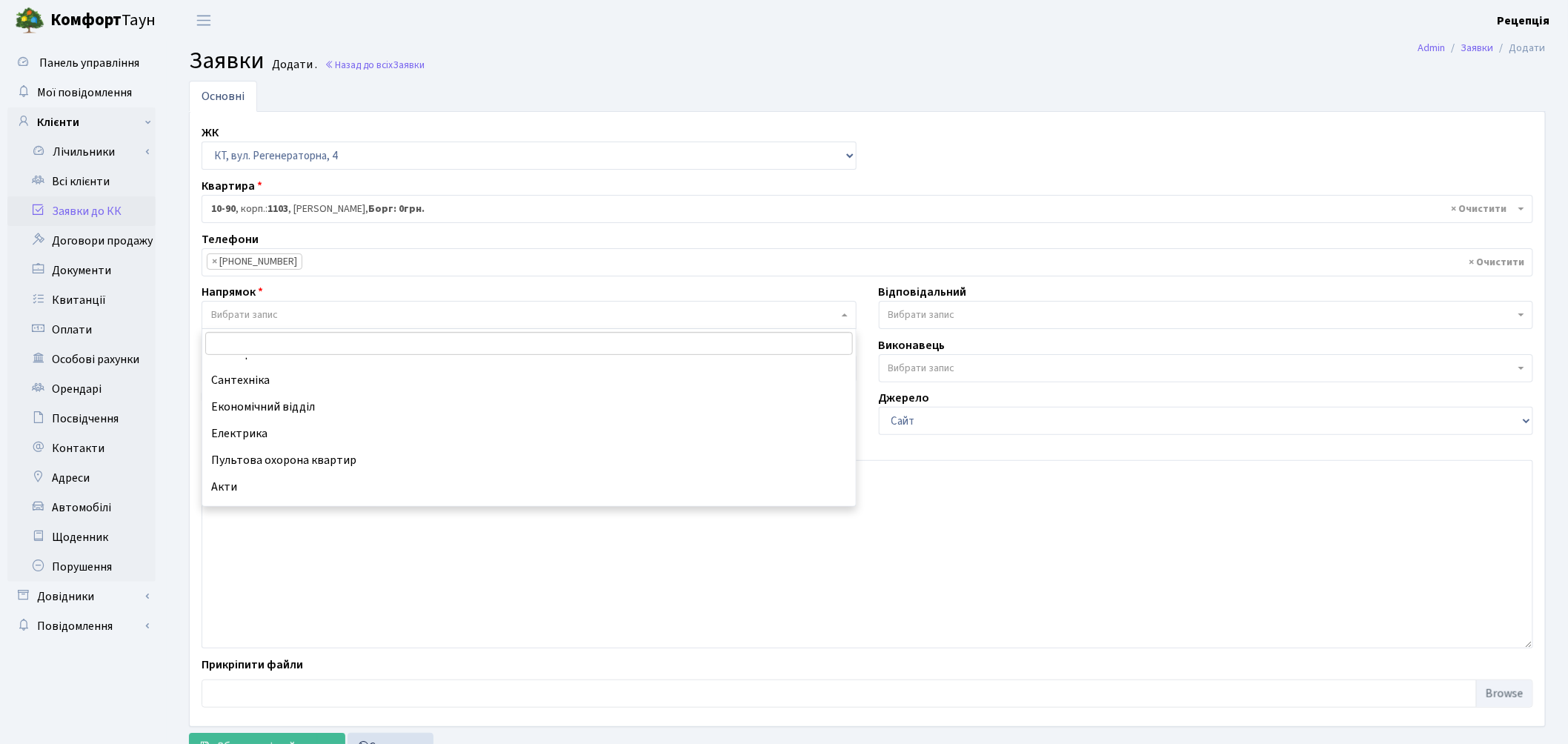
scroll to position [101, 0]
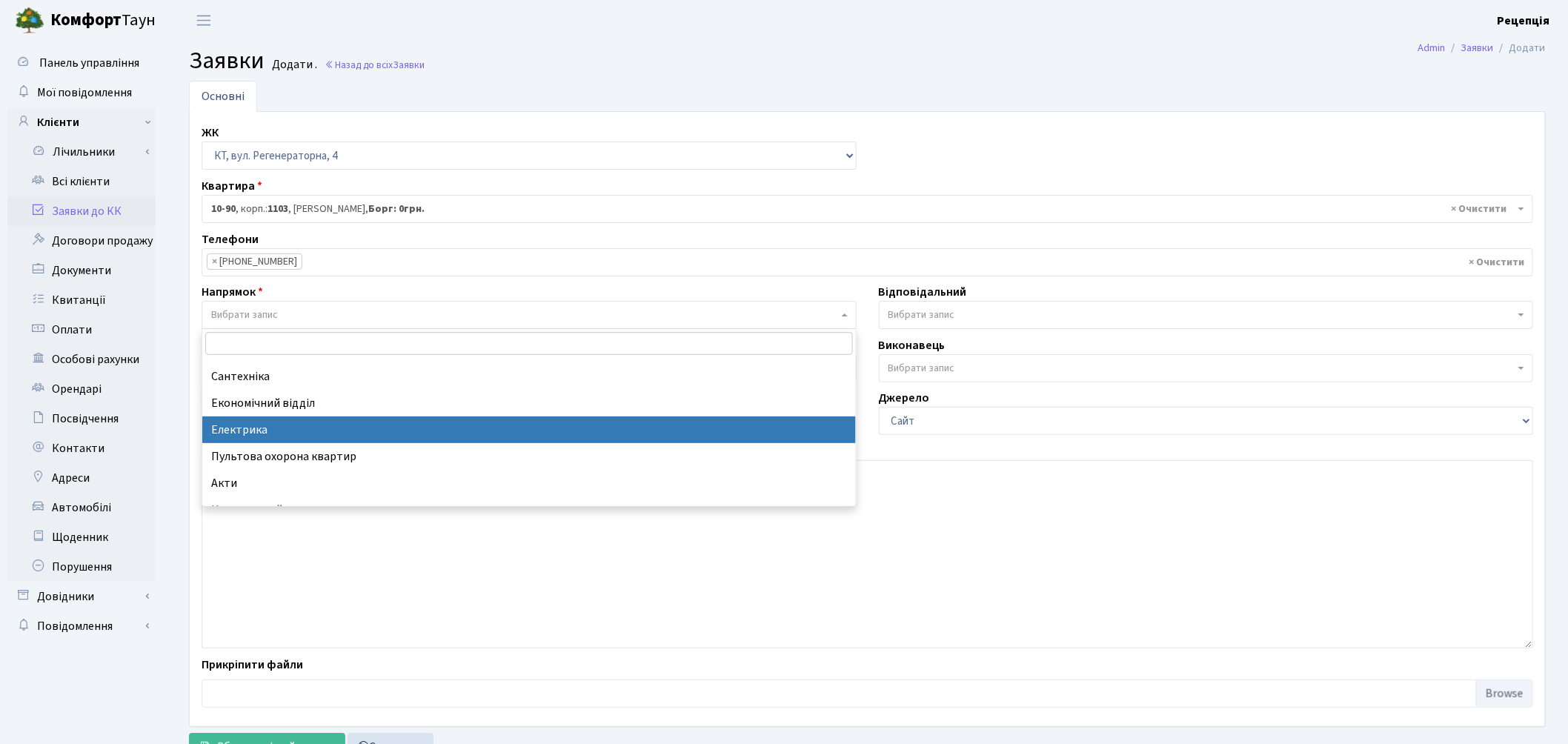
select select "3"
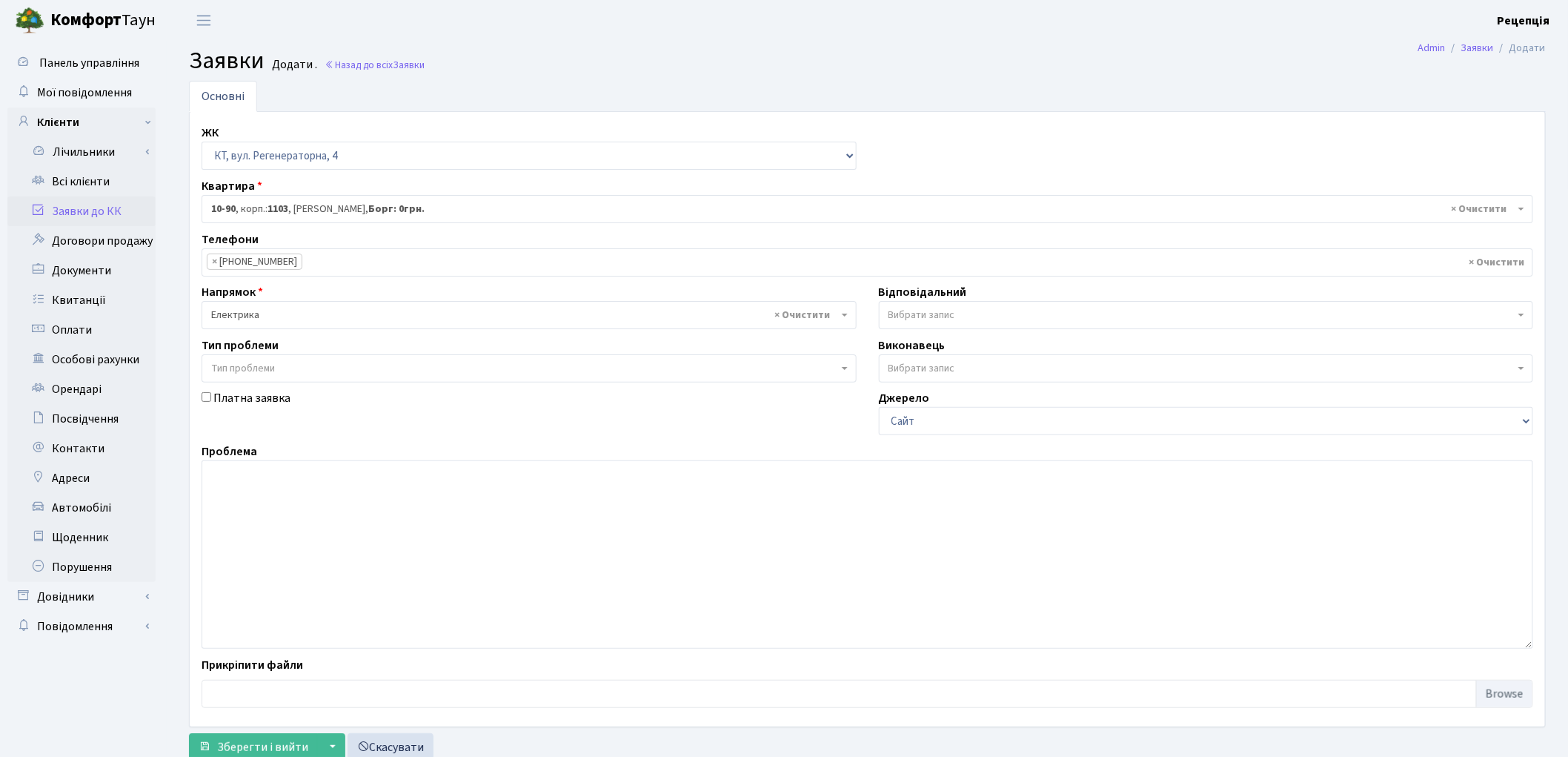
click at [260, 363] on span "Тип проблеми" at bounding box center [242, 368] width 63 height 15
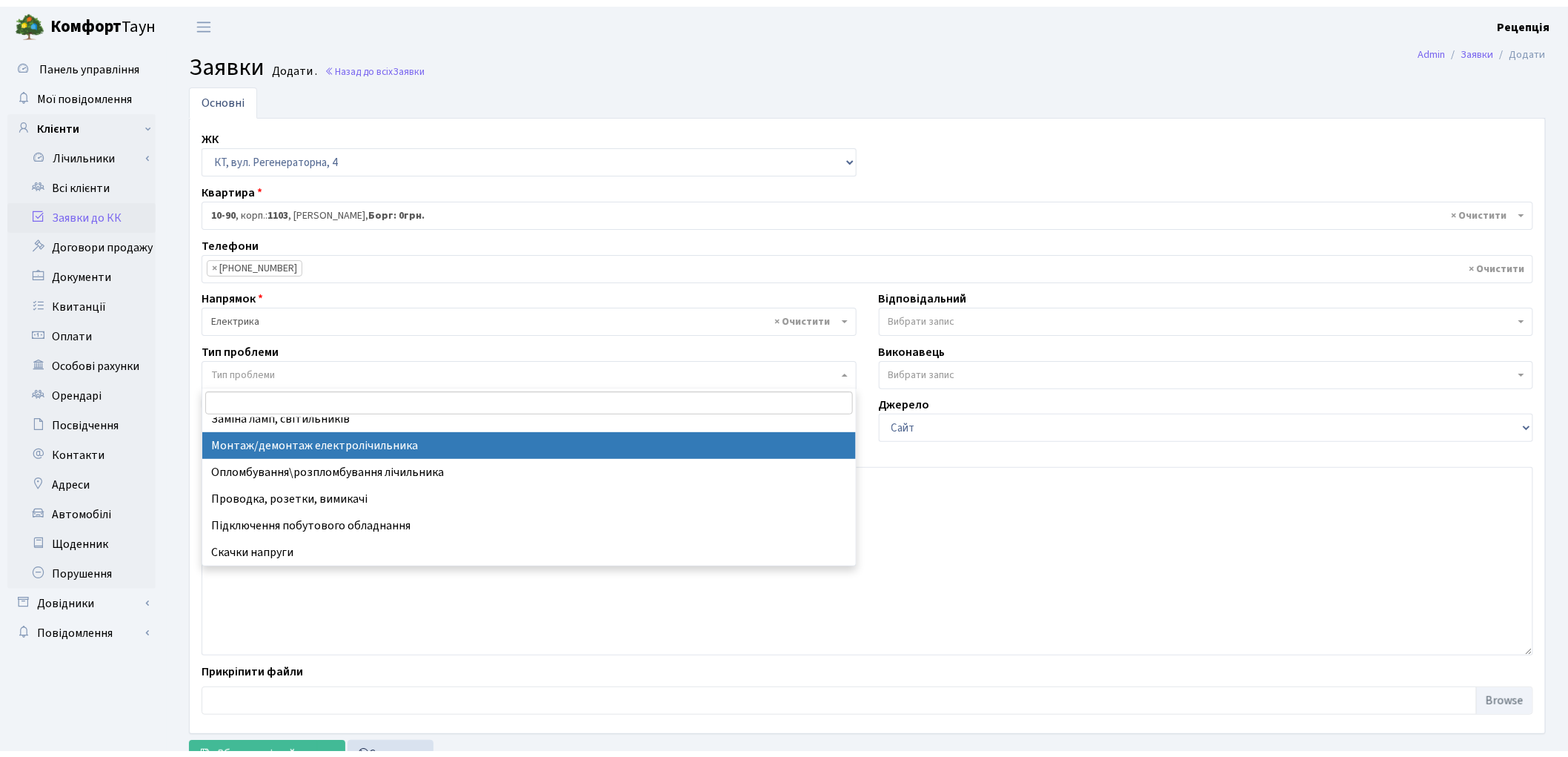
scroll to position [0, 0]
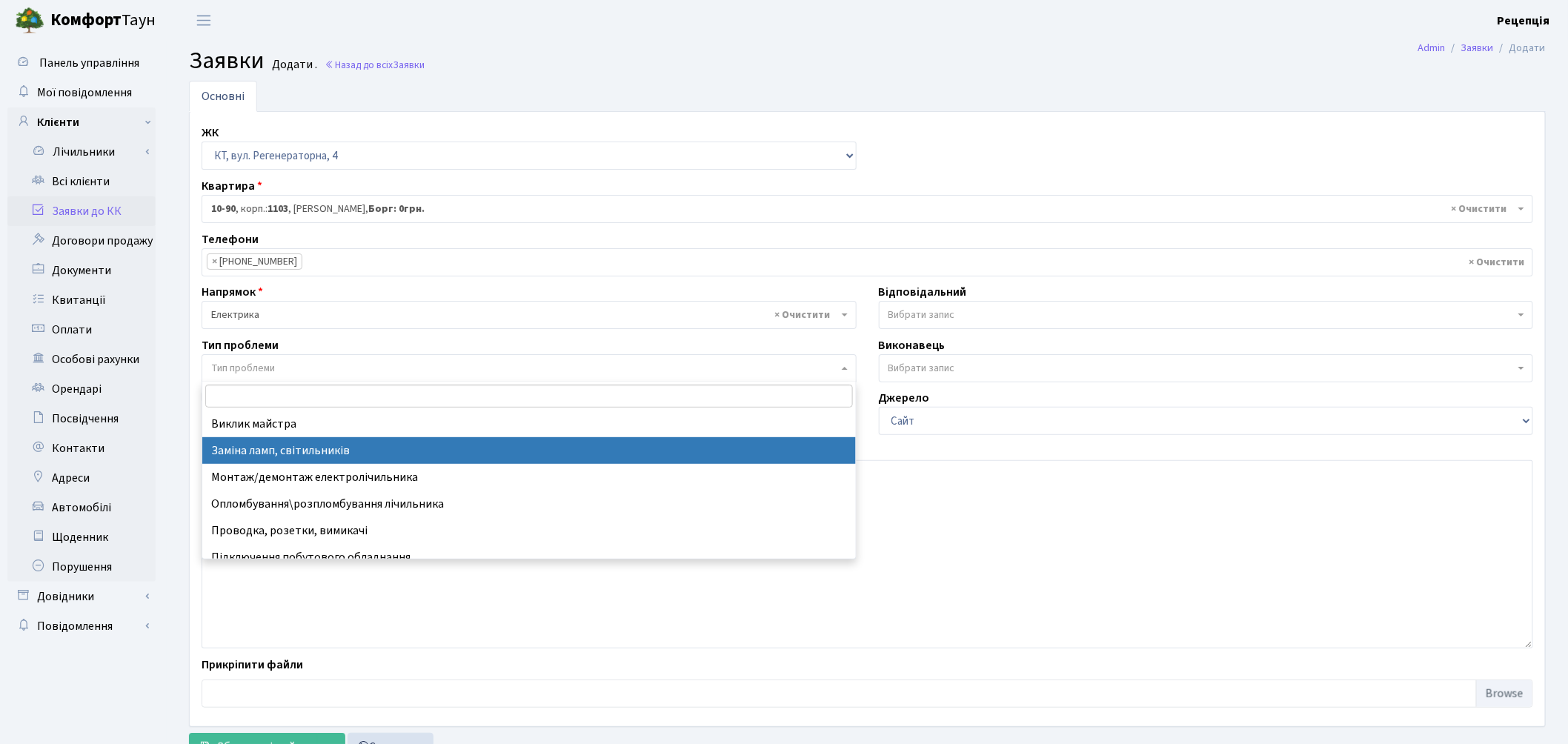
select select "40"
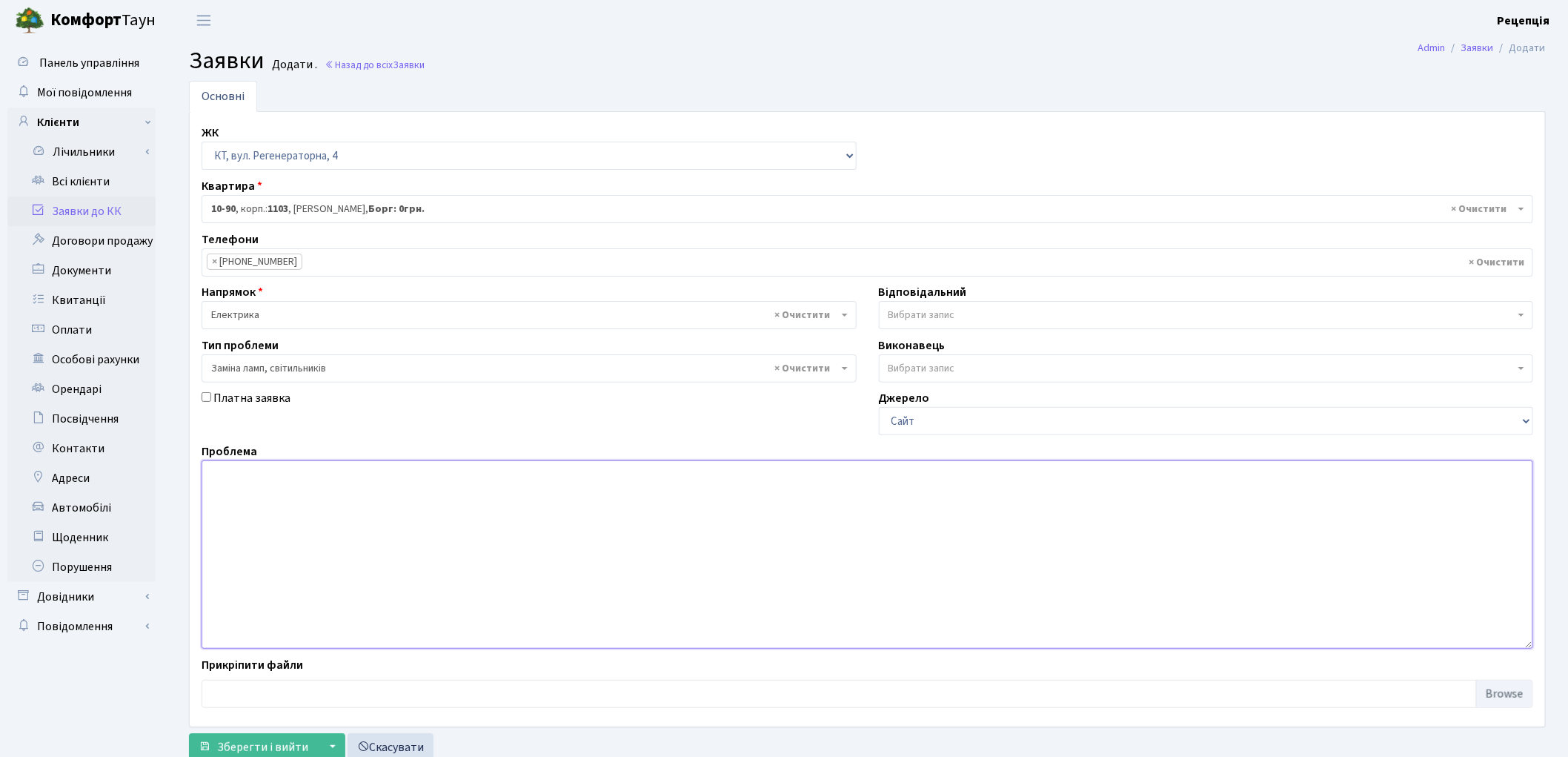
click at [329, 494] on textarea at bounding box center [867, 554] width 1332 height 188
click at [309, 475] on textarea "В укритті корпусу 10 немає світла, лампи не горять. Прохання провести заміну ла…" at bounding box center [867, 554] width 1332 height 188
drag, startPoint x: 206, startPoint y: 476, endPoint x: 215, endPoint y: 477, distance: 9.1
click at [210, 476] on textarea "В укритті корпусу 10 немає світла, лампи не горять. Прохання провести заміну ла…" at bounding box center [867, 554] width 1332 height 188
click at [312, 475] on textarea "В укритті корпусу 10 немає світла, лампи не горять. Прохання провести заміну ла…" at bounding box center [867, 554] width 1332 height 188
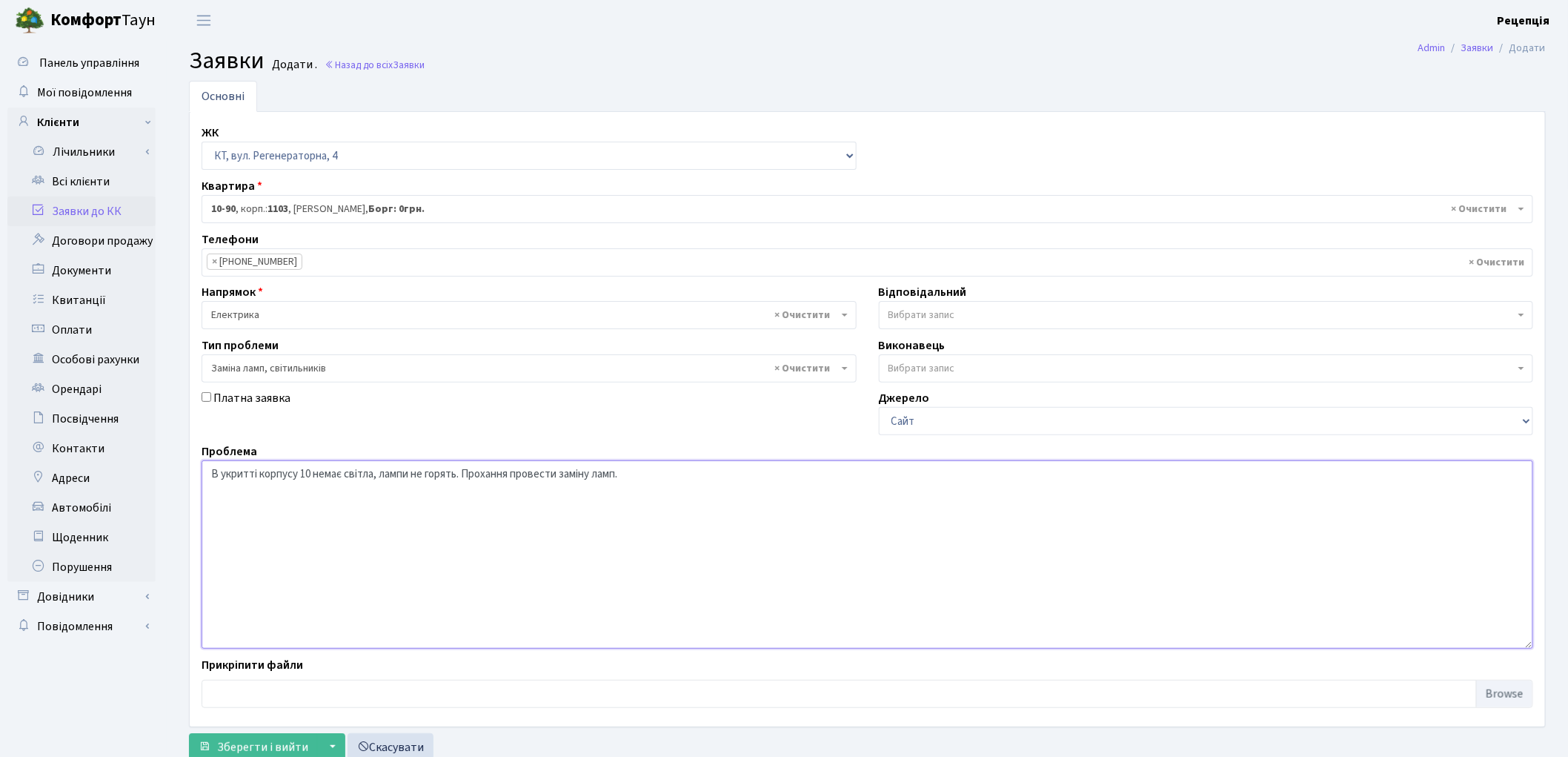
click at [309, 476] on textarea "В укритті корпусу 10 немає світла, лампи не горять. Прохання провести заміну ла…" at bounding box center [867, 554] width 1332 height 188
drag, startPoint x: 422, startPoint y: 474, endPoint x: 479, endPoint y: 477, distance: 57.1
click at [479, 477] on textarea "В укритті корпусу 10, вул. Регенераторна 4 немає світла, лампи не горять. Проха…" at bounding box center [867, 554] width 1332 height 188
drag, startPoint x: 417, startPoint y: 478, endPoint x: 500, endPoint y: 486, distance: 83.4
click at [500, 486] on textarea "В укритті корпусу 10, вул. Регенераторна 4, лампи не горять. Прохання провести …" at bounding box center [867, 554] width 1332 height 188
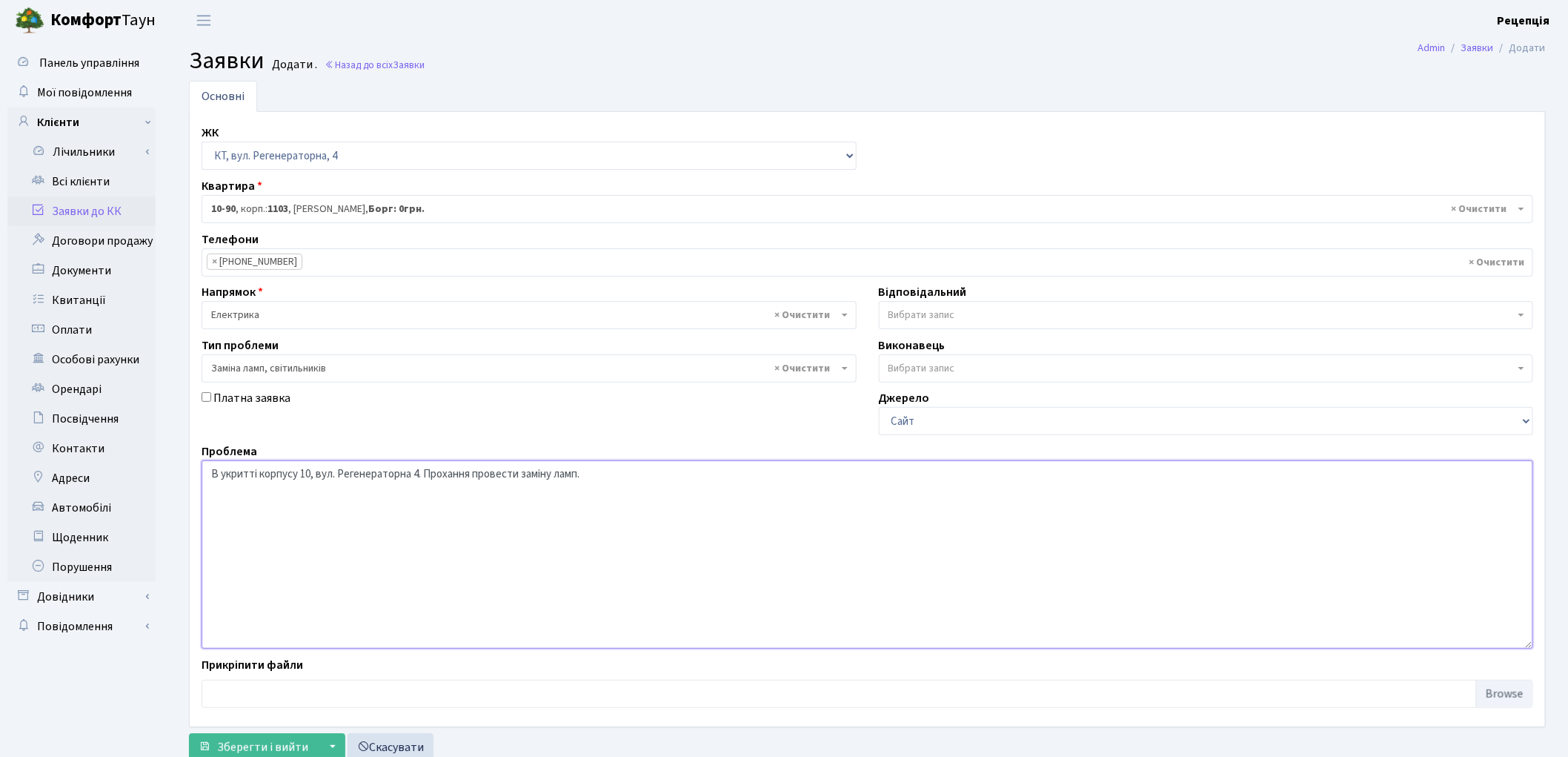
click at [212, 476] on textarea "В укритті корпусу 10, вул. Регенераторна 4. Прохання провести заміну ламп." at bounding box center [867, 554] width 1332 height 188
paste textarea ", лампи не горять"
click at [211, 478] on textarea ", лампи не горять.В укритті корпусу 10, вул. Регенераторна 4. Прохання провести…" at bounding box center [867, 554] width 1332 height 188
click at [326, 477] on textarea "Немає світла, лампи не горять.В укритті корпусу 10, вул. Регенераторна 4. Проха…" at bounding box center [867, 554] width 1332 height 188
click at [431, 477] on textarea "Немає світла, лампи не працюють, не горять.В укритті корпусу 10, вул. Регенерат…" at bounding box center [867, 554] width 1332 height 188
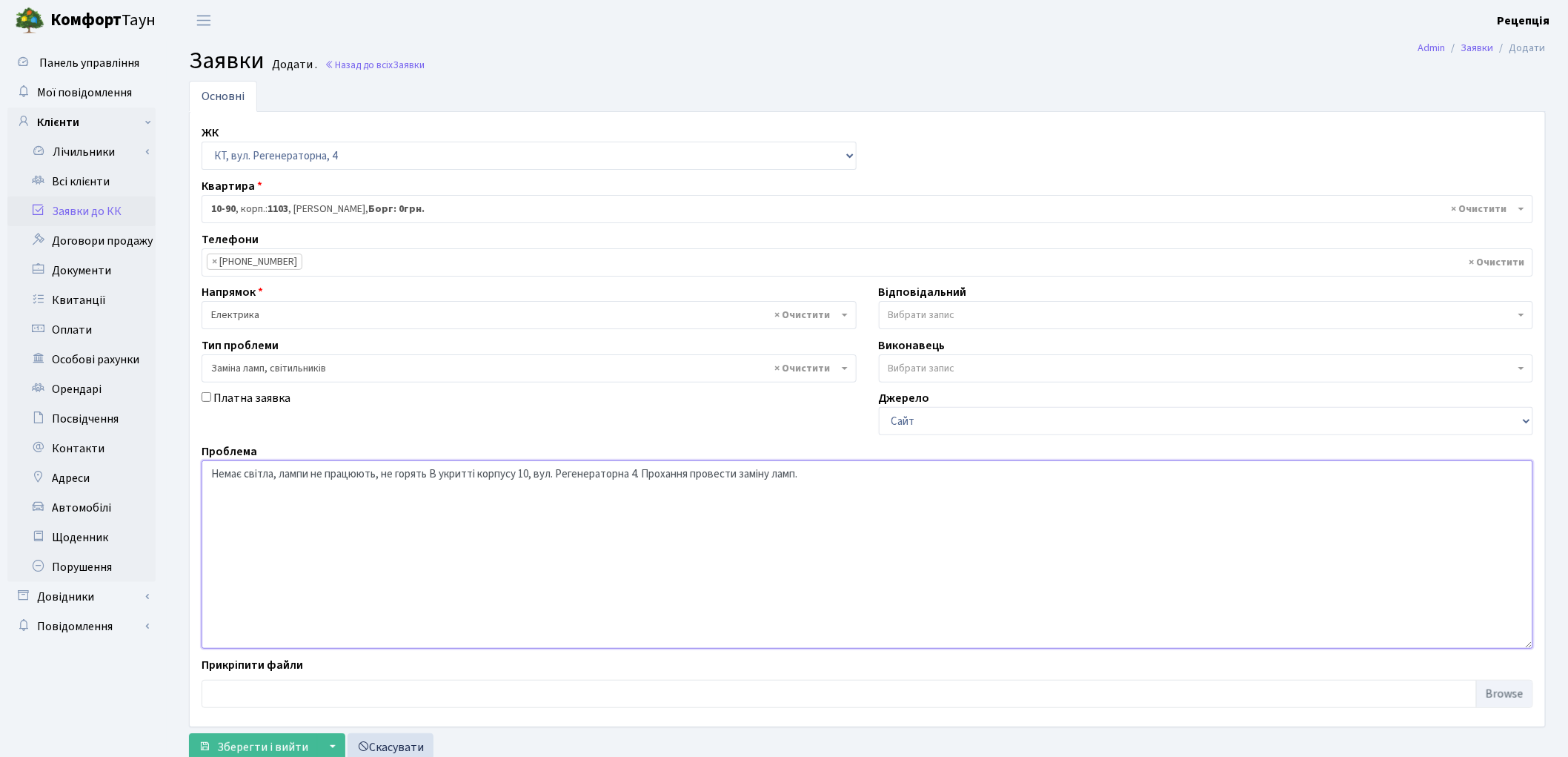
click at [435, 478] on textarea "Немає світла, лампи не працюють, не горять В укритті корпусу 10, вул. Регенерат…" at bounding box center [867, 554] width 1332 height 188
click at [535, 475] on textarea "Немає світла, лампи не працюють, не горять в укритті корпусу 10, вул. Регенерат…" at bounding box center [867, 554] width 1332 height 188
click at [565, 477] on textarea "Немає світла, лампи не працюють, не горять в укритті корпусу 10 по вул. Регенер…" at bounding box center [867, 554] width 1332 height 188
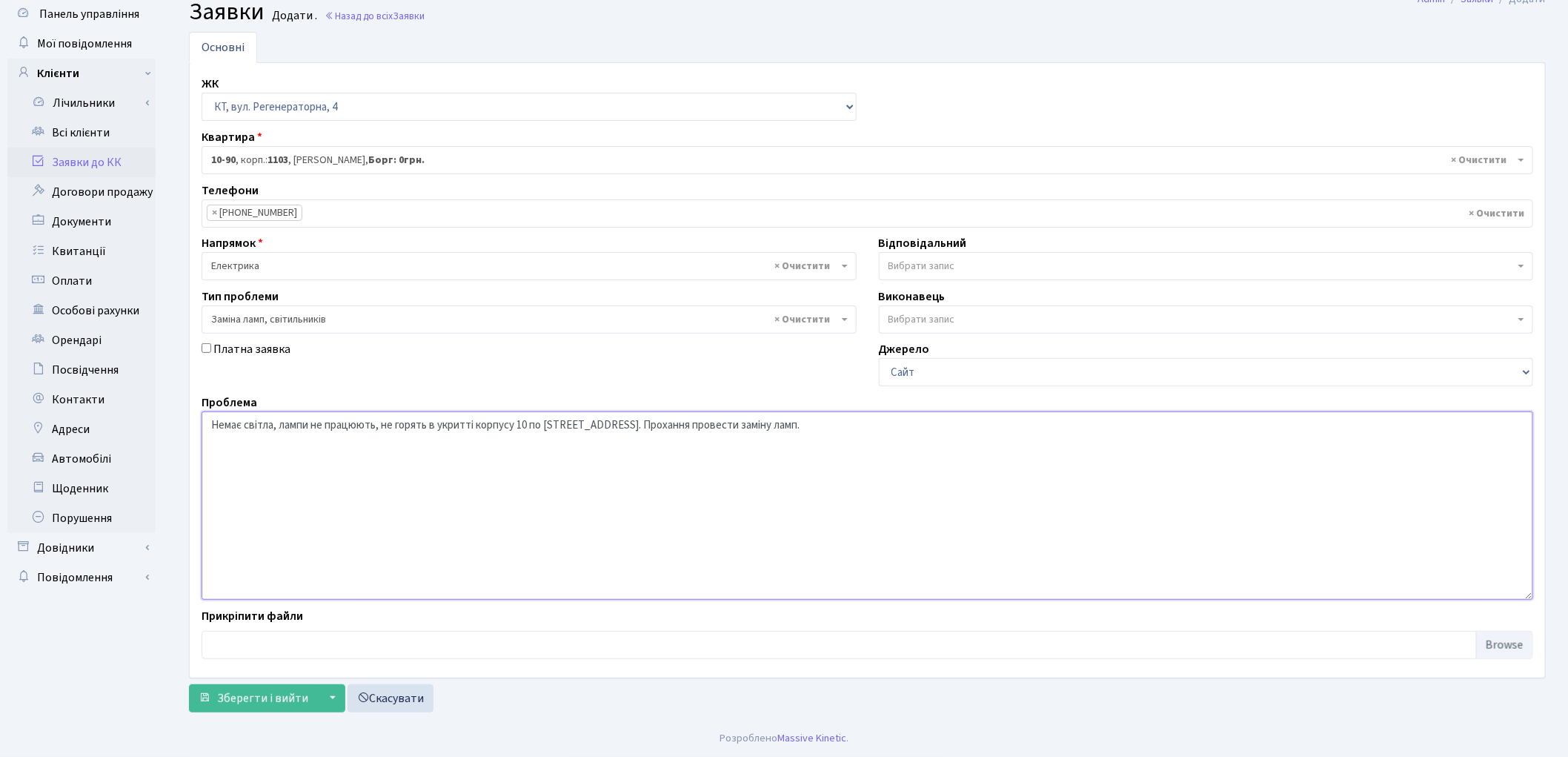
drag, startPoint x: 838, startPoint y: 424, endPoint x: 843, endPoint y: 430, distance: 7.8
click at [838, 424] on textarea "Немає світла, лампи не працюють, не горять в укритті корпусу 10 по вулиці Реген…" at bounding box center [867, 506] width 1332 height 188
type textarea "Немає світла, лампи не працюють, не горять в укритті корпусу 10 по вулиці Реген…"
click at [257, 702] on span "Зберегти і вийти" at bounding box center [262, 698] width 91 height 16
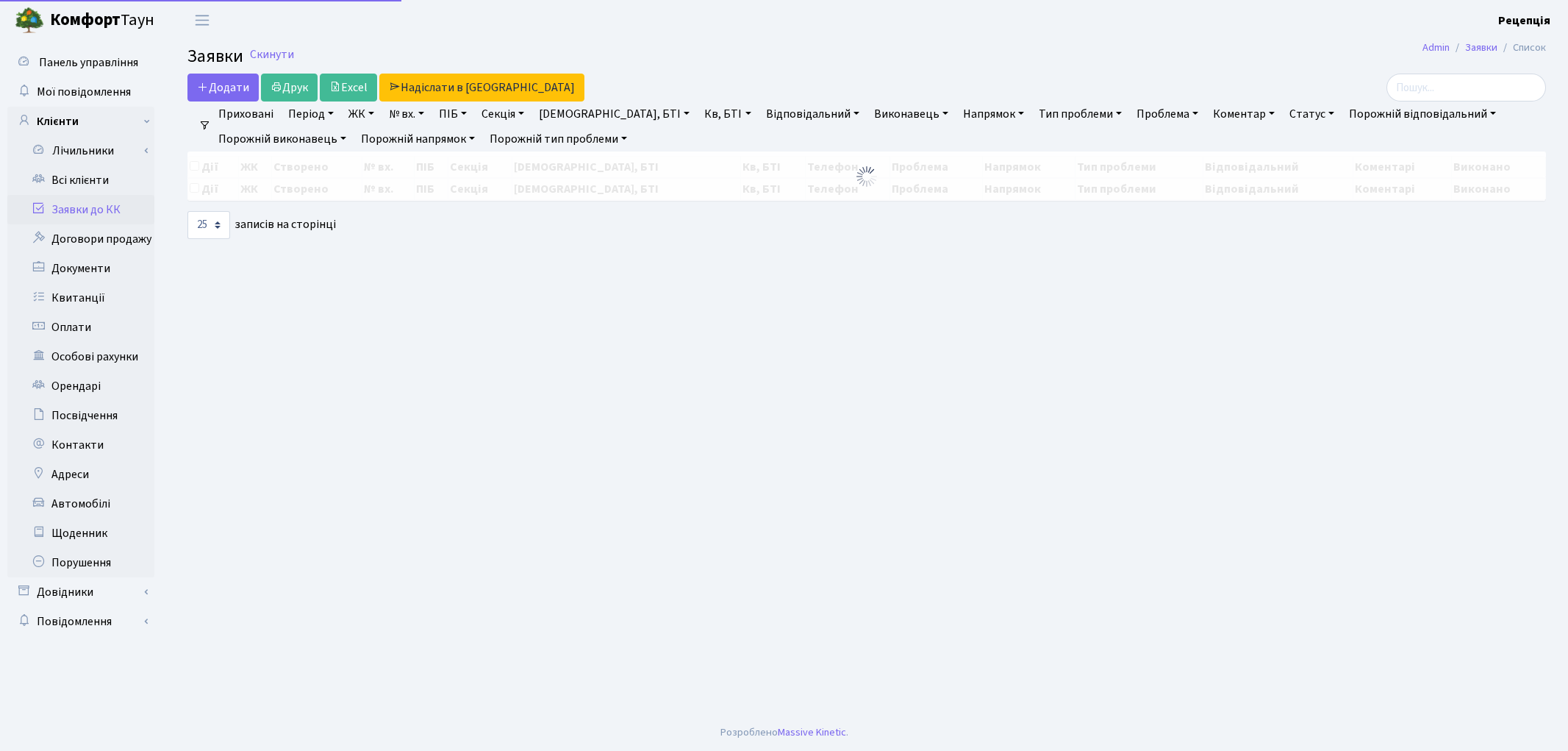
select select "25"
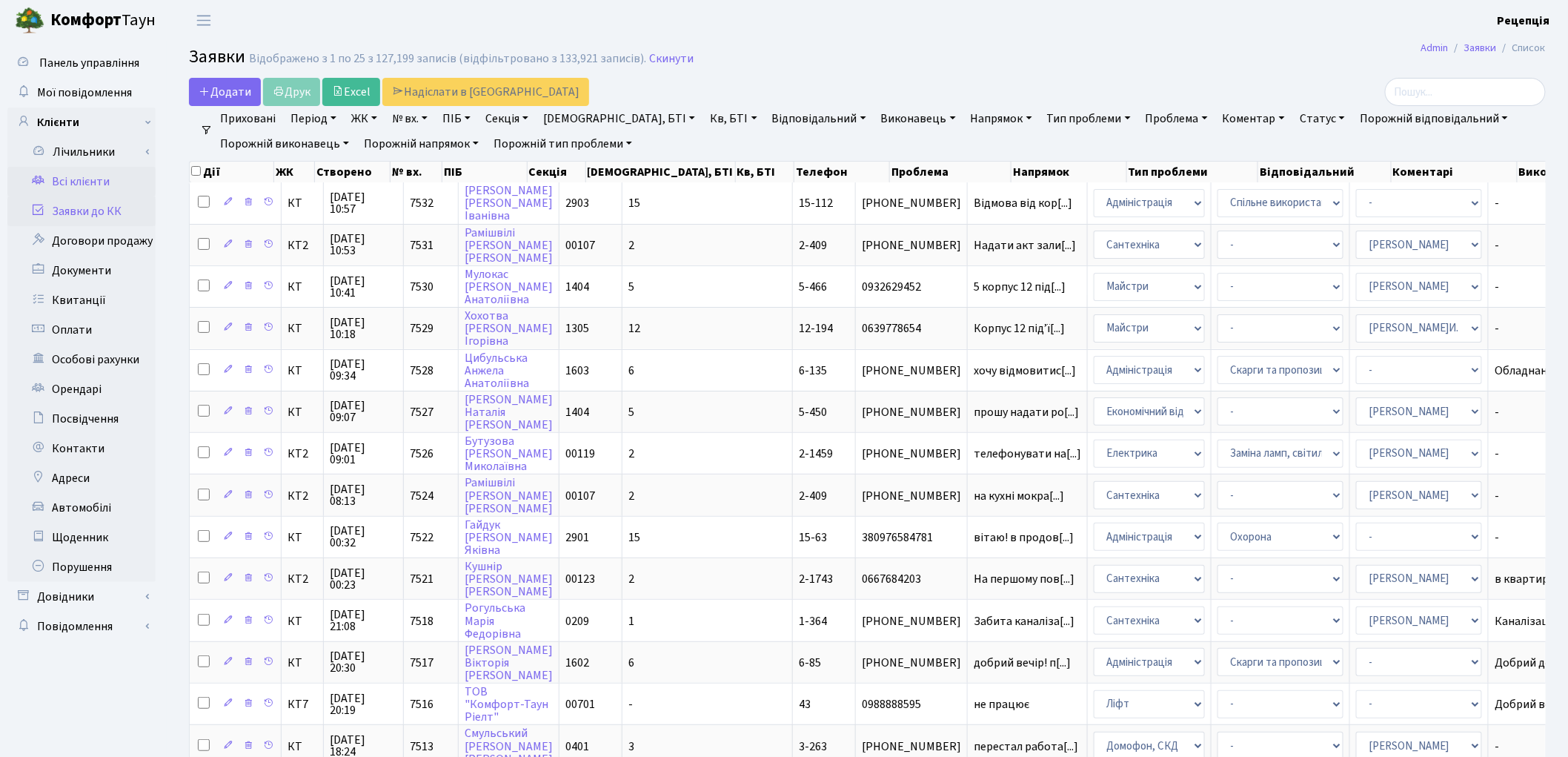
click at [100, 189] on link "Всі клієнти" at bounding box center [81, 182] width 148 height 30
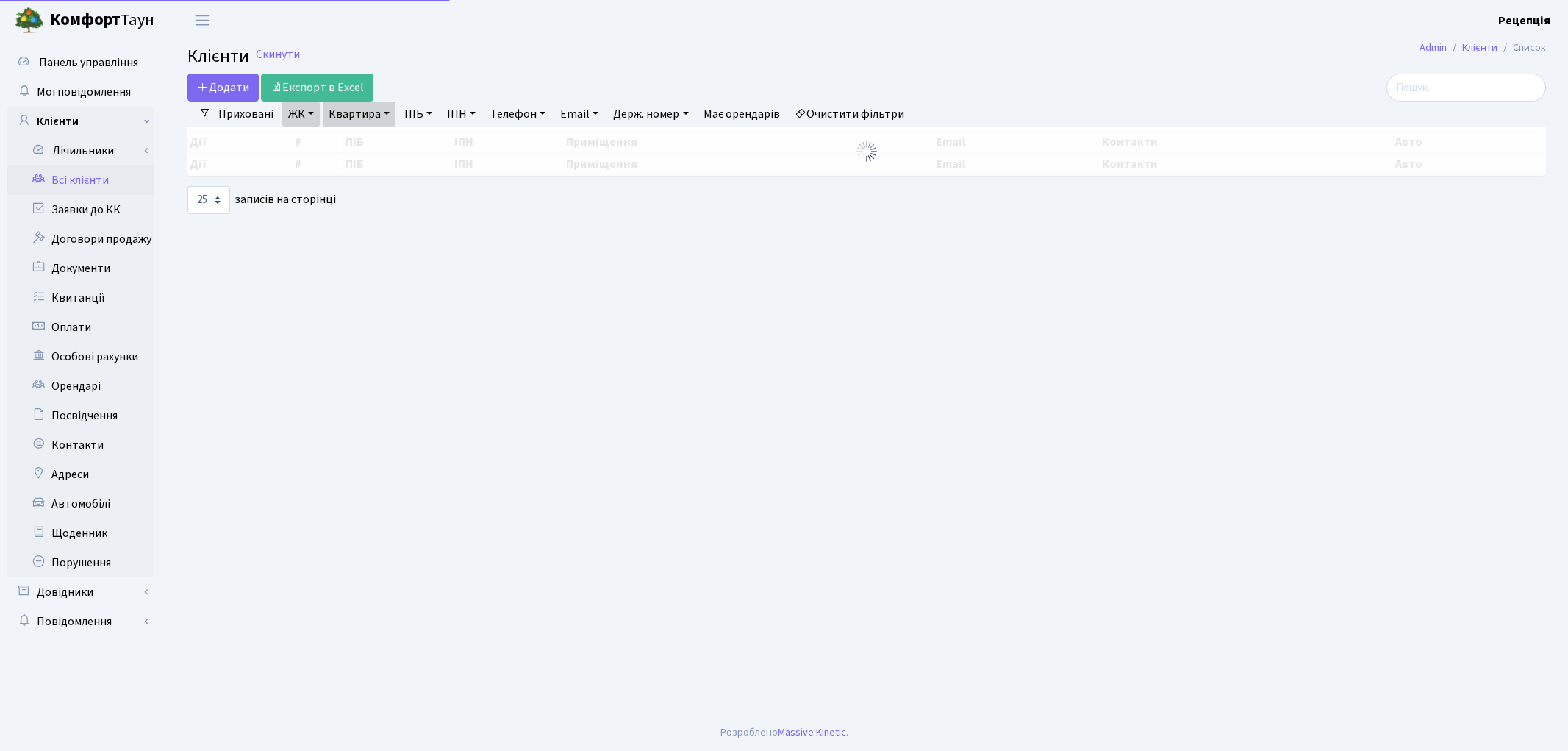
select select "25"
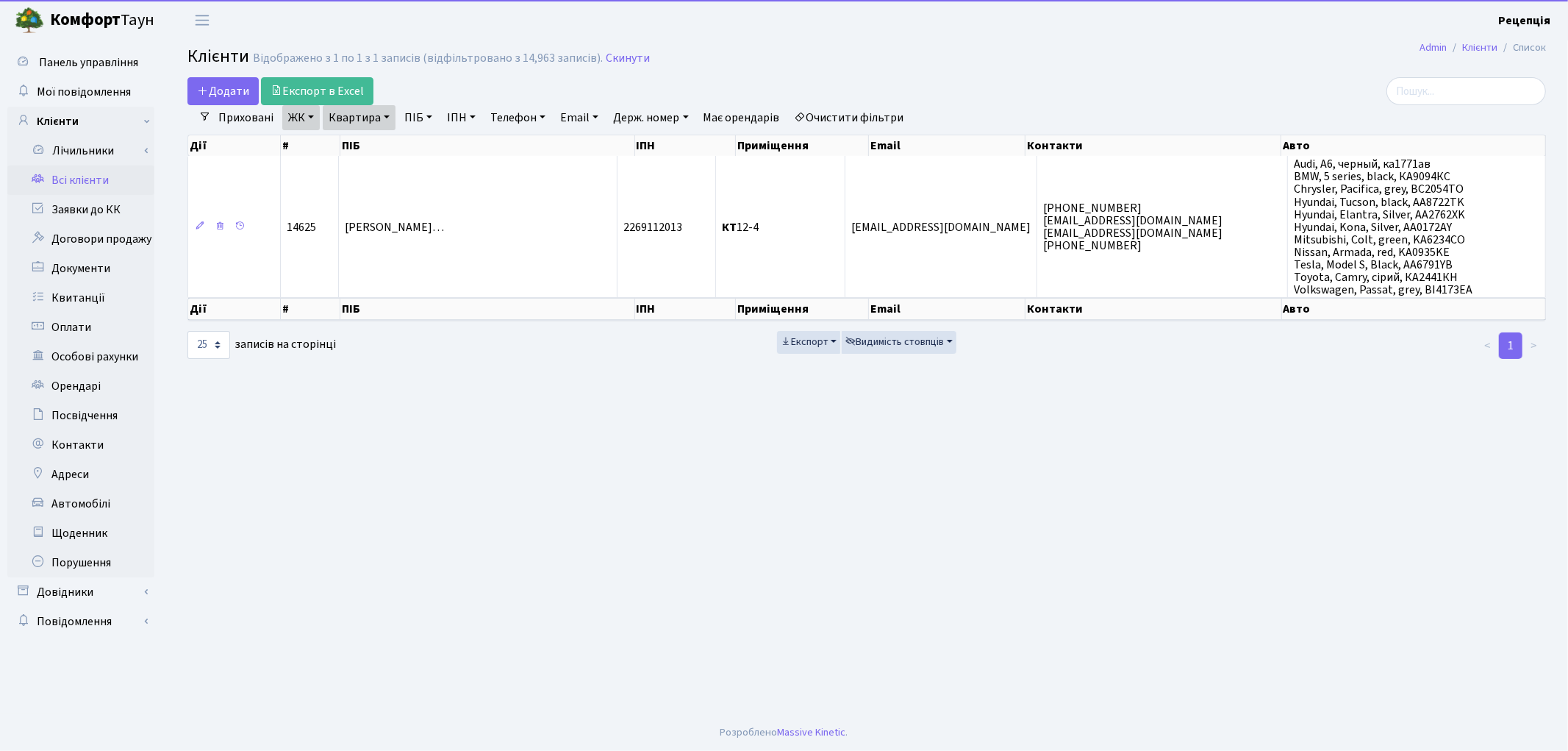
click at [858, 120] on link "Очистити фільтри" at bounding box center [849, 118] width 121 height 25
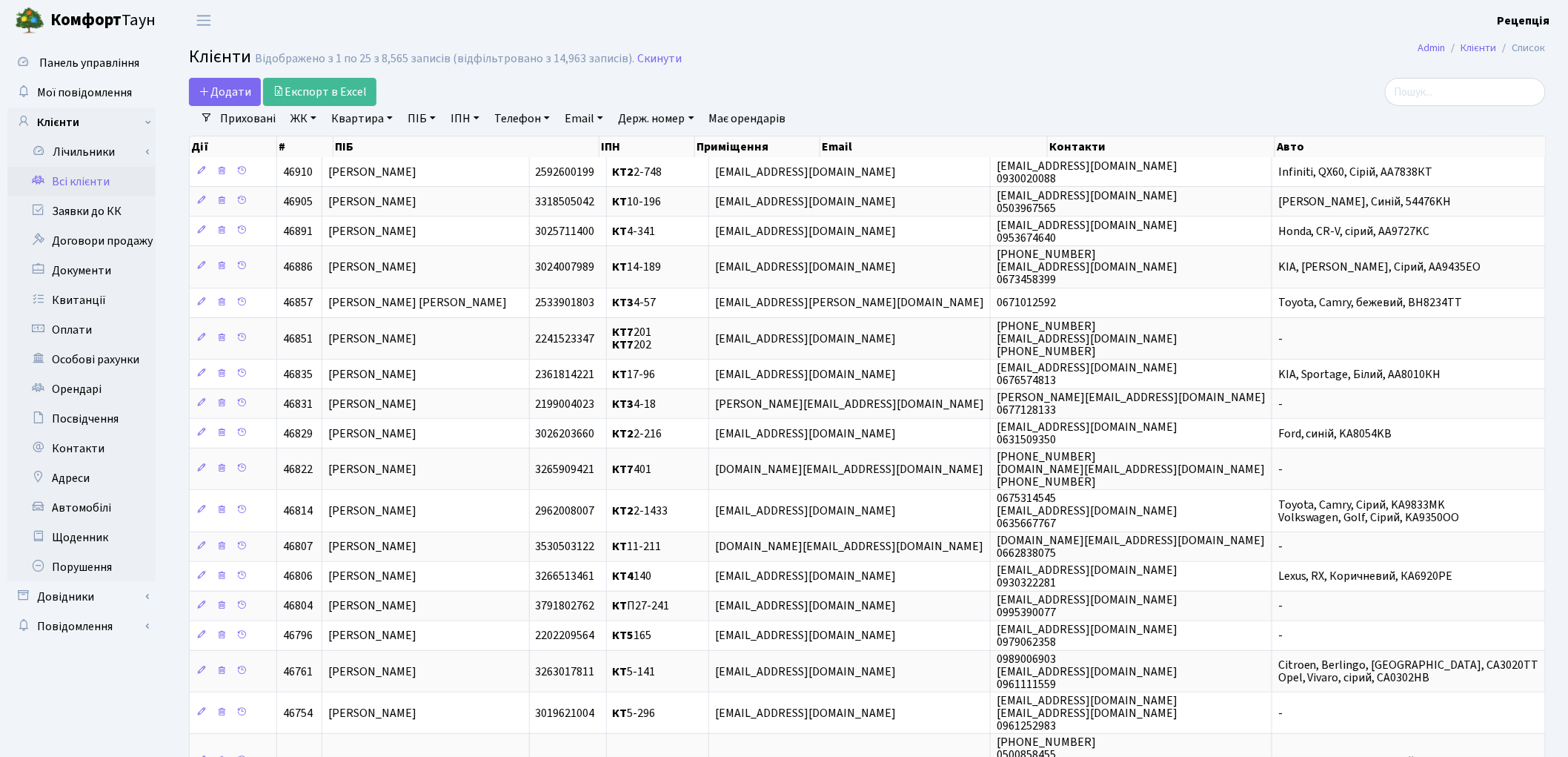
drag, startPoint x: 1267, startPoint y: 82, endPoint x: 1259, endPoint y: 92, distance: 12.8
click at [1265, 82] on div at bounding box center [1327, 92] width 437 height 28
click at [114, 201] on link "Заявки до КК" at bounding box center [81, 211] width 148 height 30
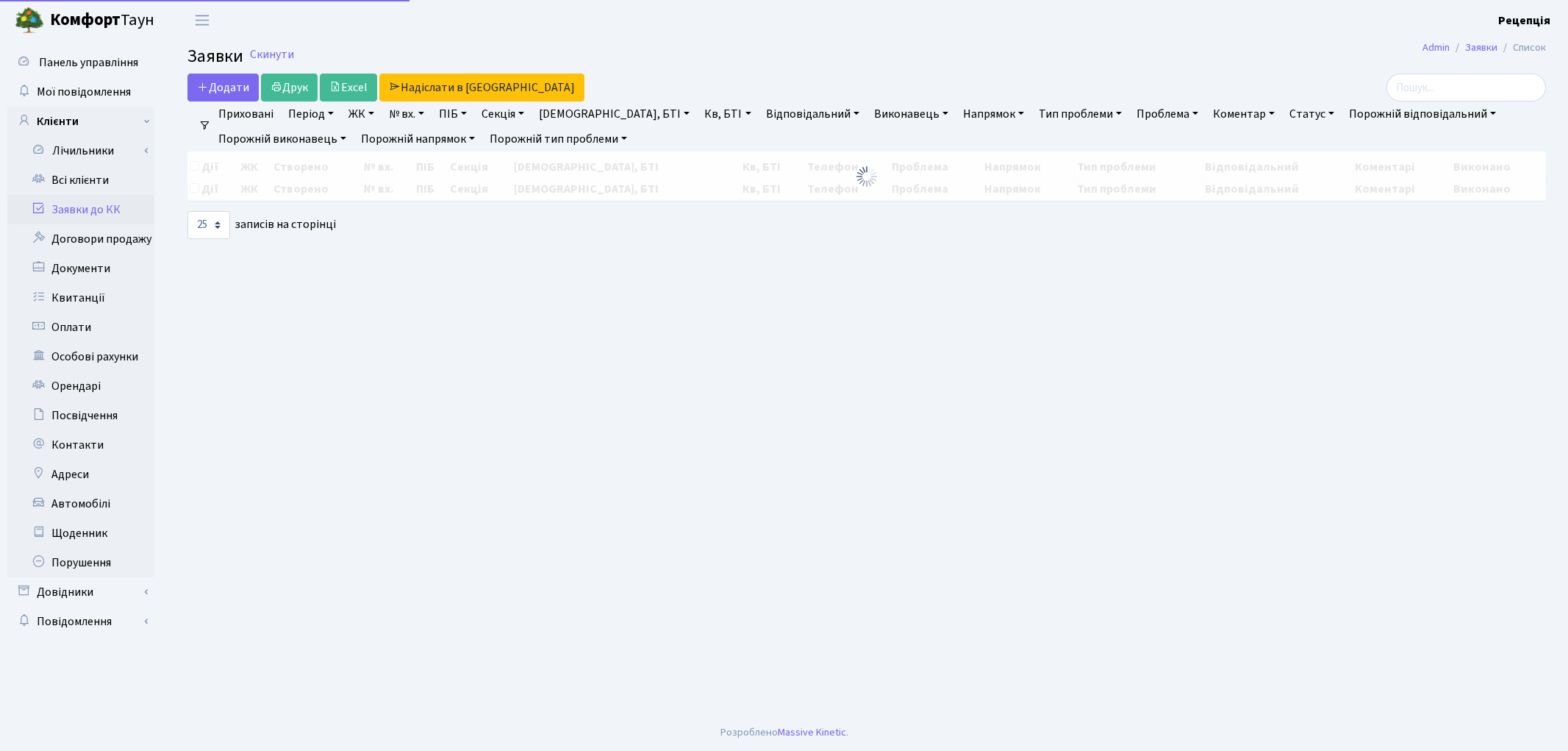
select select "25"
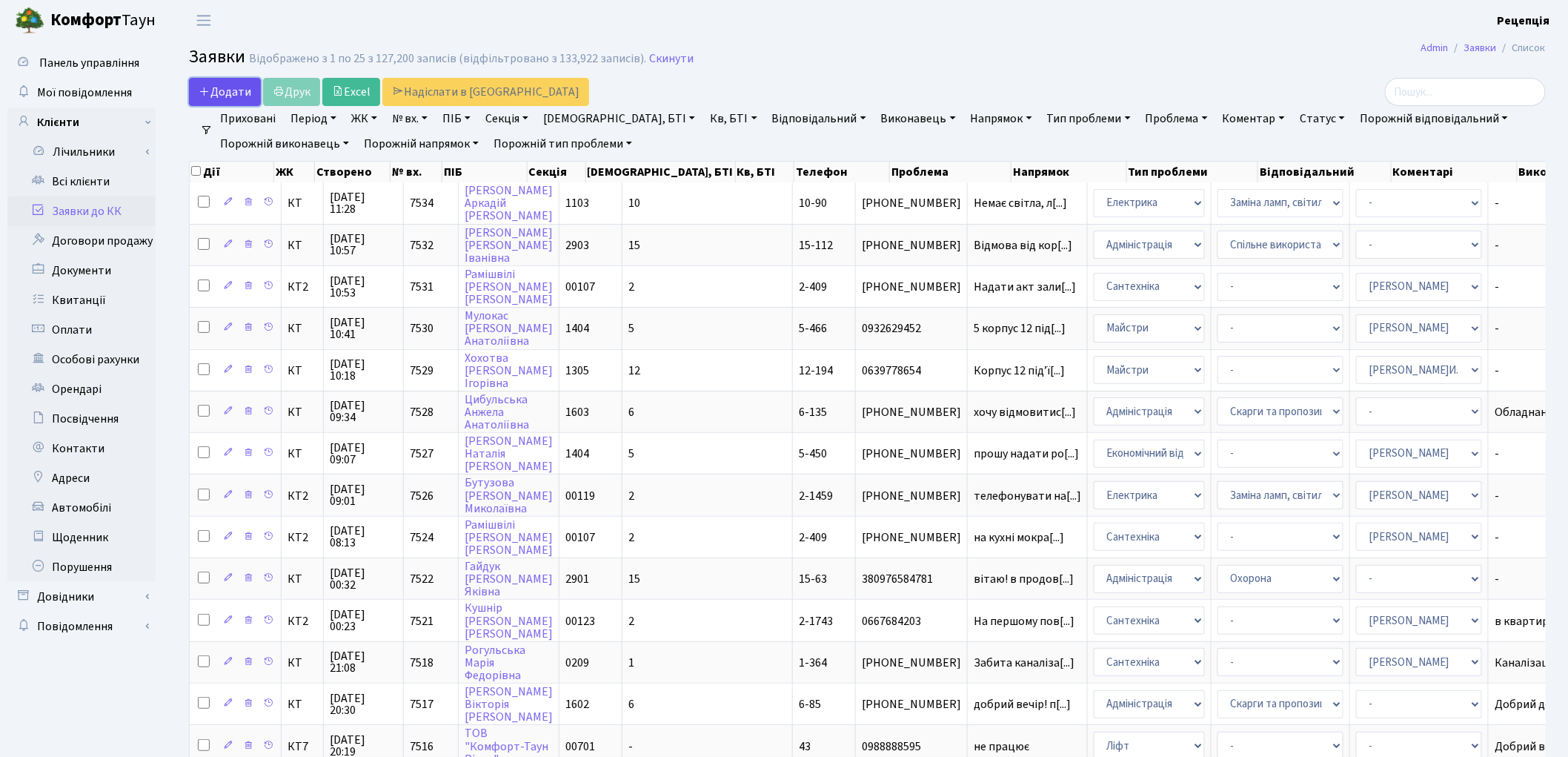
click at [213, 89] on span "Додати" at bounding box center [224, 92] width 53 height 16
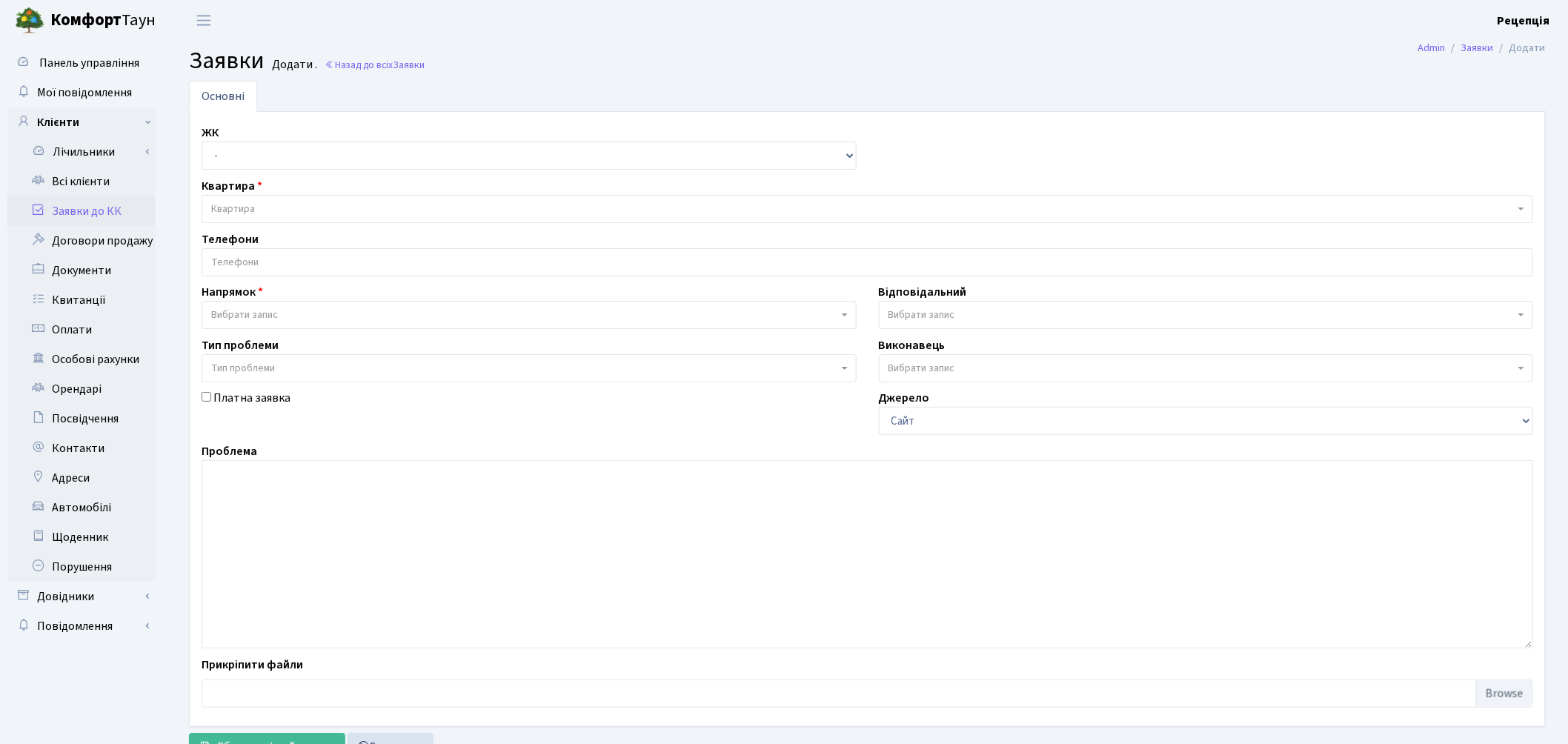
click at [292, 375] on span "Тип проблеми" at bounding box center [524, 368] width 627 height 15
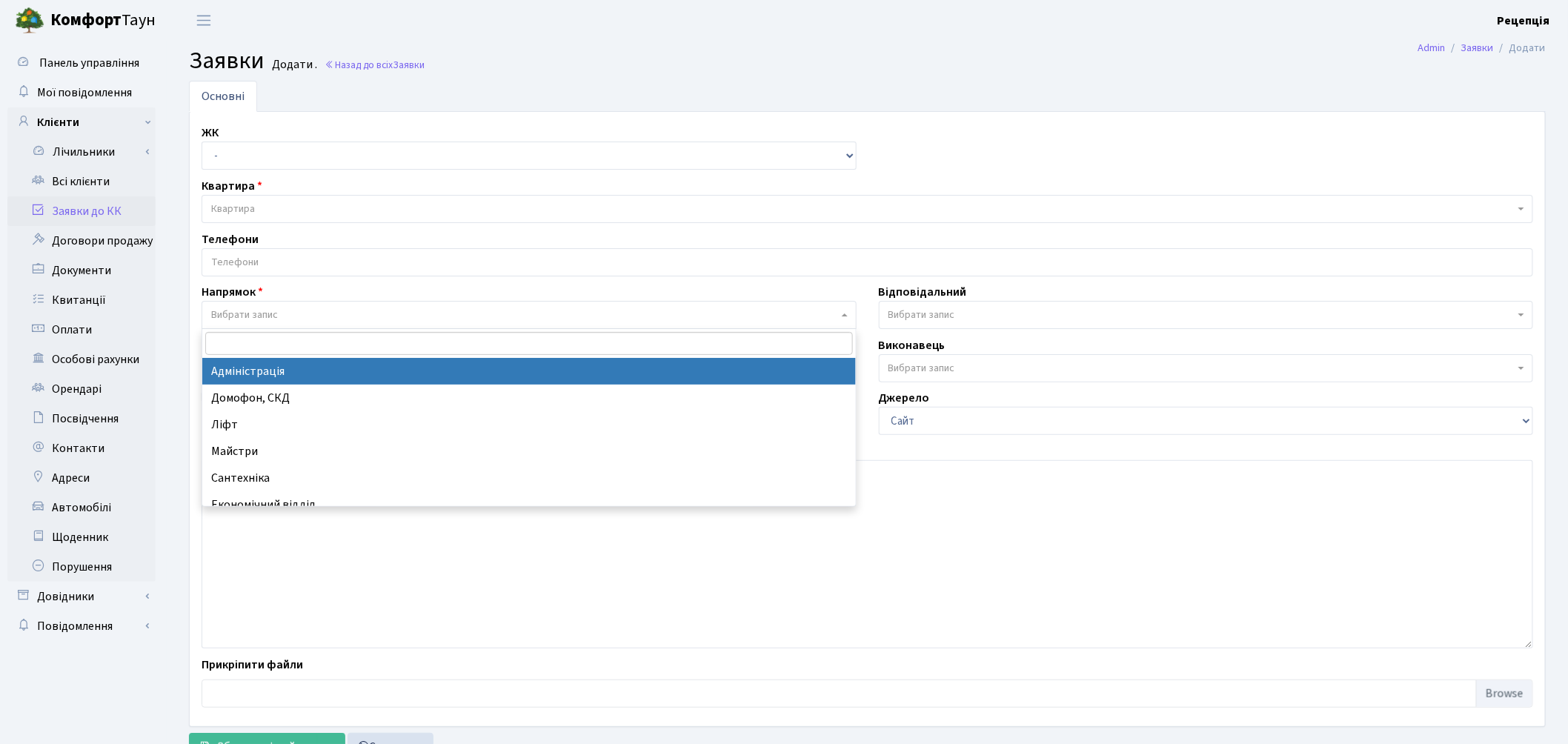
click at [256, 307] on span "Вибрати запис" at bounding box center [244, 315] width 66 height 15
select select "5"
select select
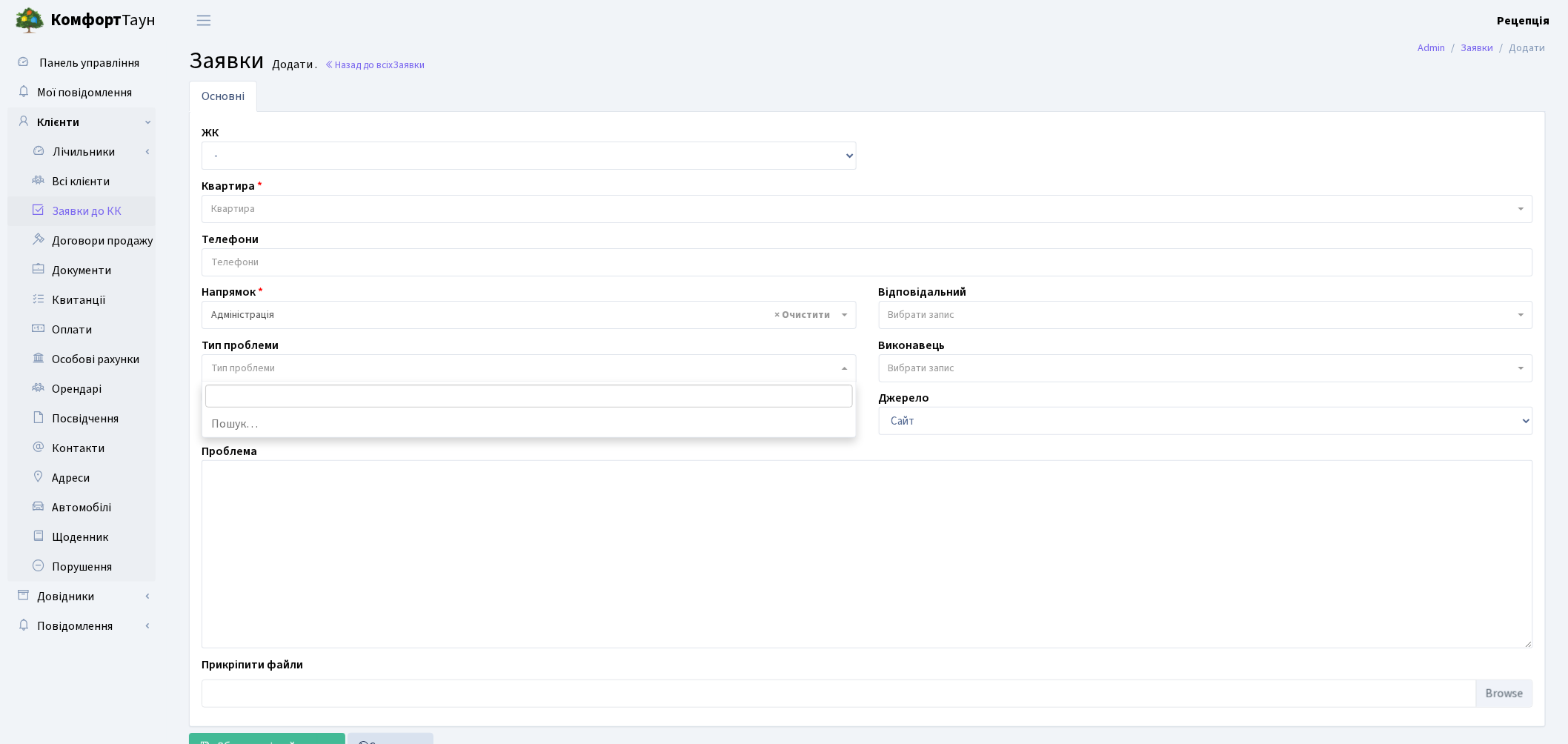
click at [265, 361] on span "Тип проблеми" at bounding box center [242, 368] width 63 height 15
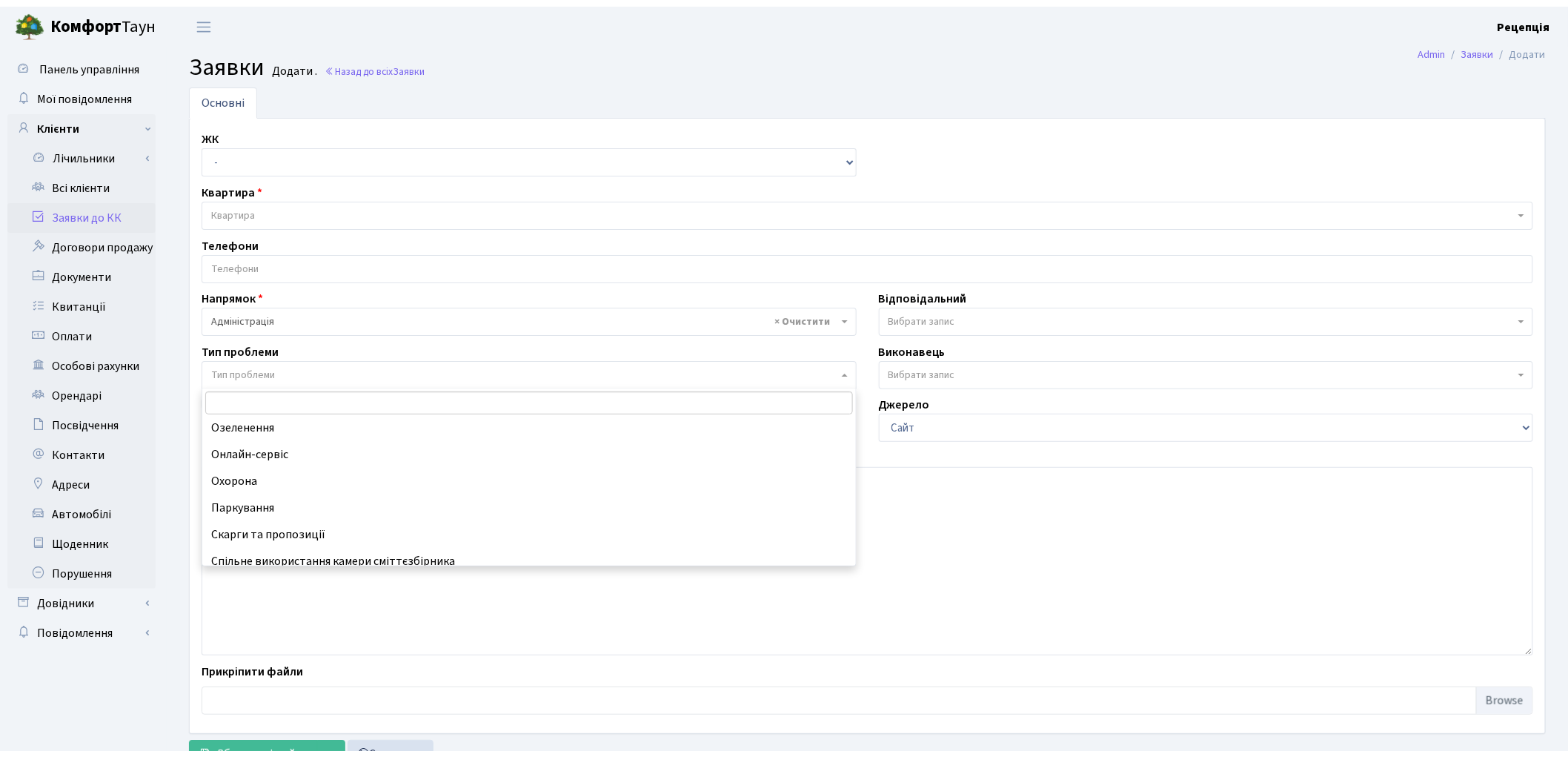
scroll to position [145, 0]
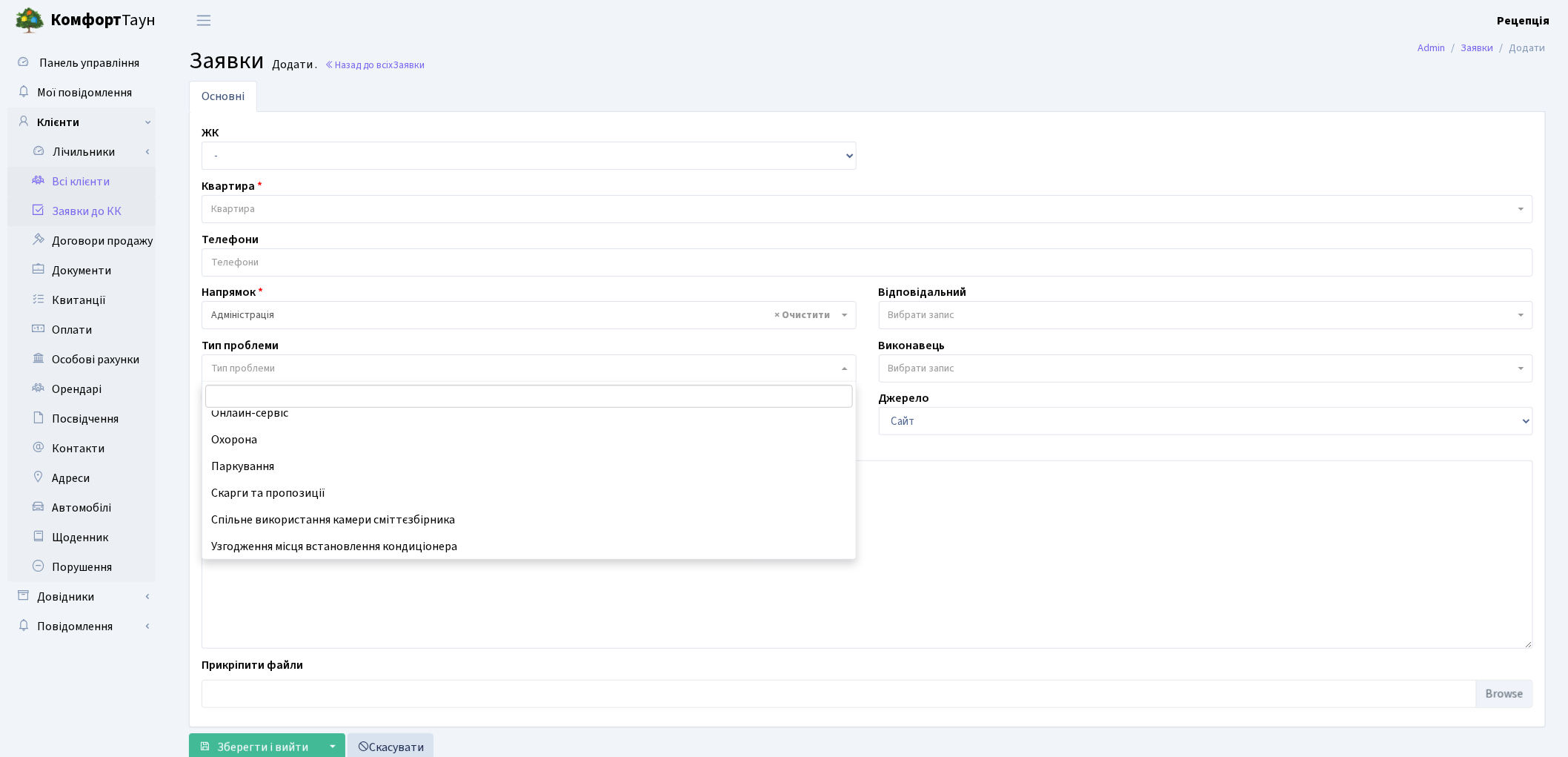
click at [67, 180] on link "Всі клієнти" at bounding box center [81, 182] width 148 height 30
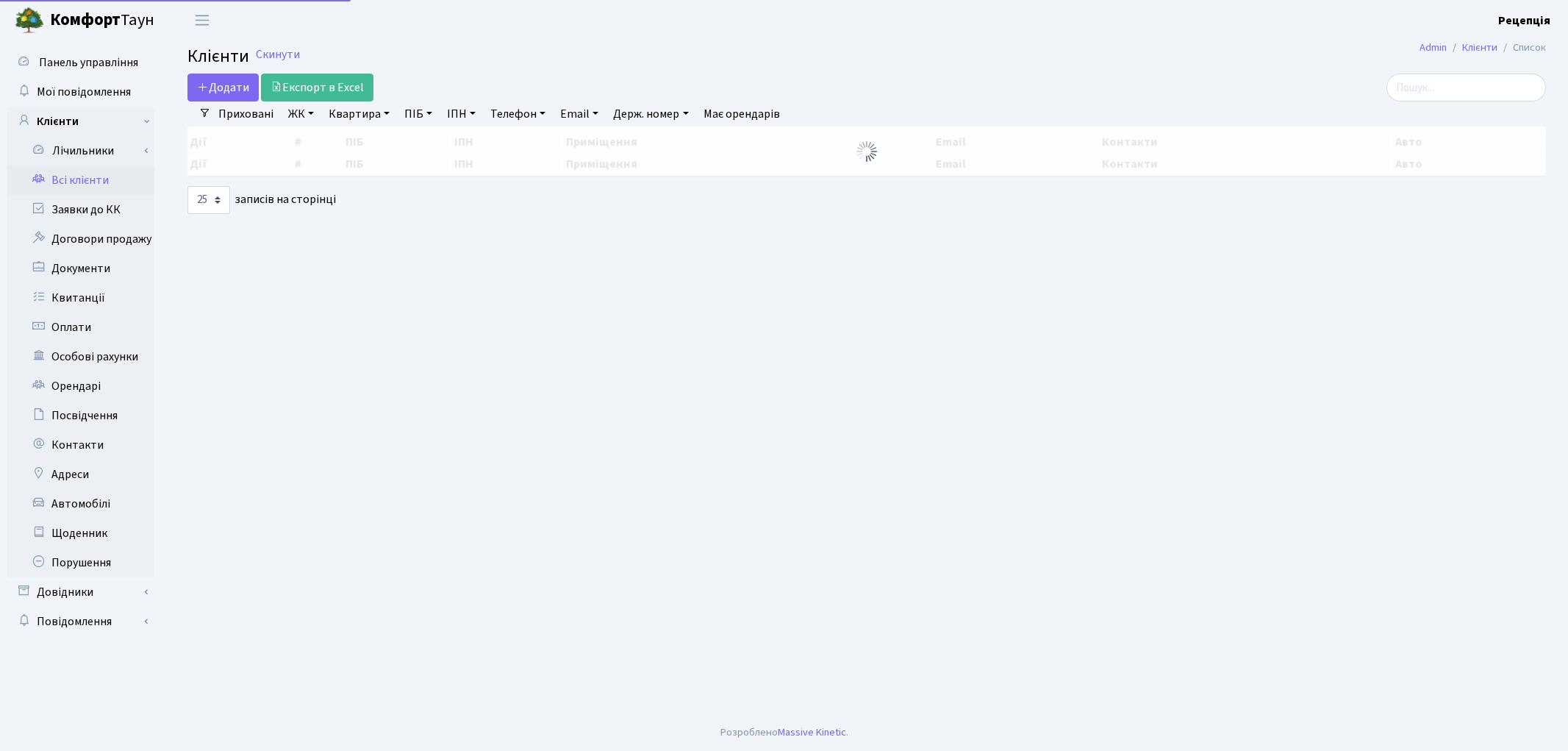
select select "25"
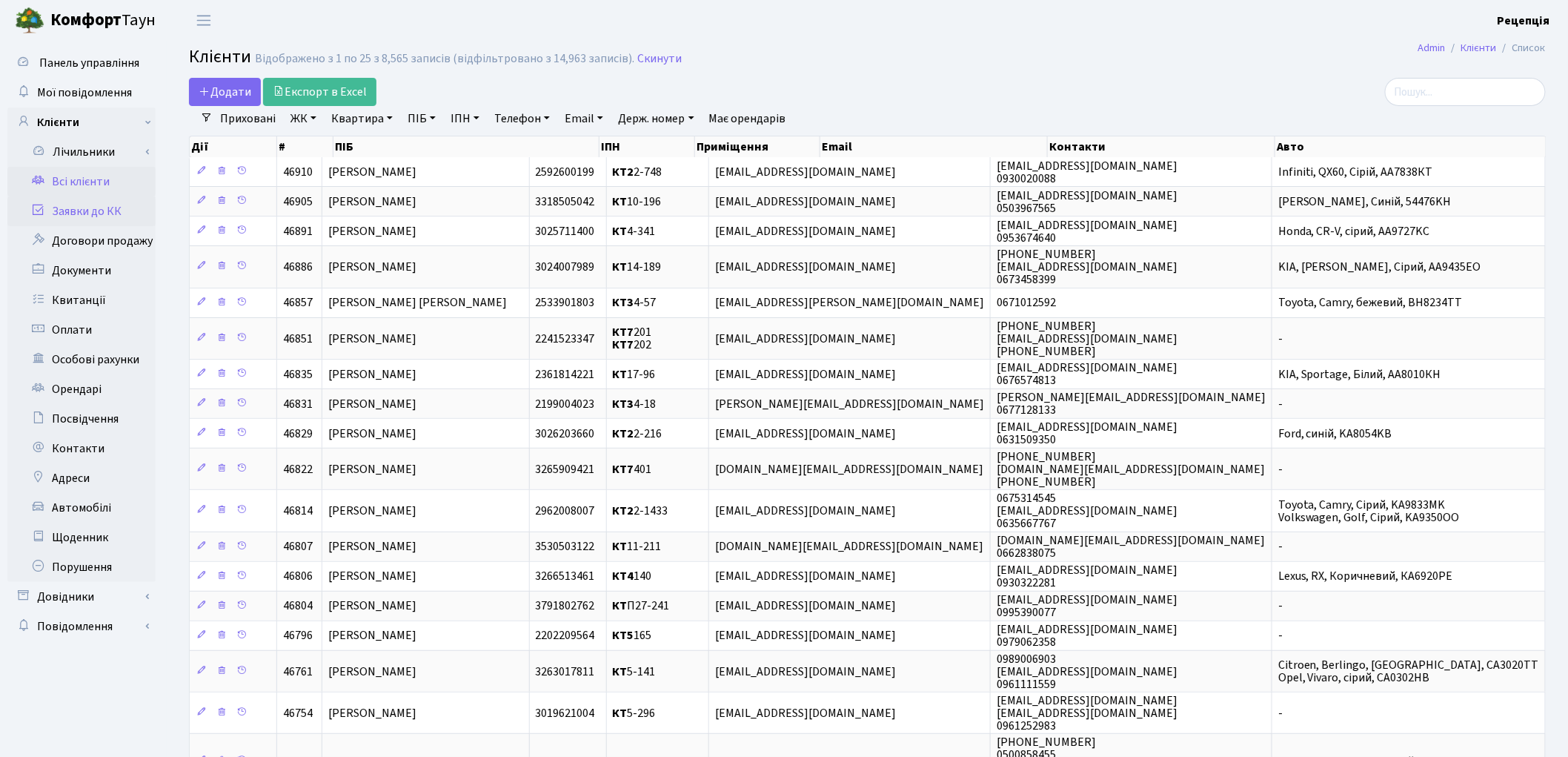
click at [128, 220] on link "Заявки до КК" at bounding box center [81, 211] width 148 height 30
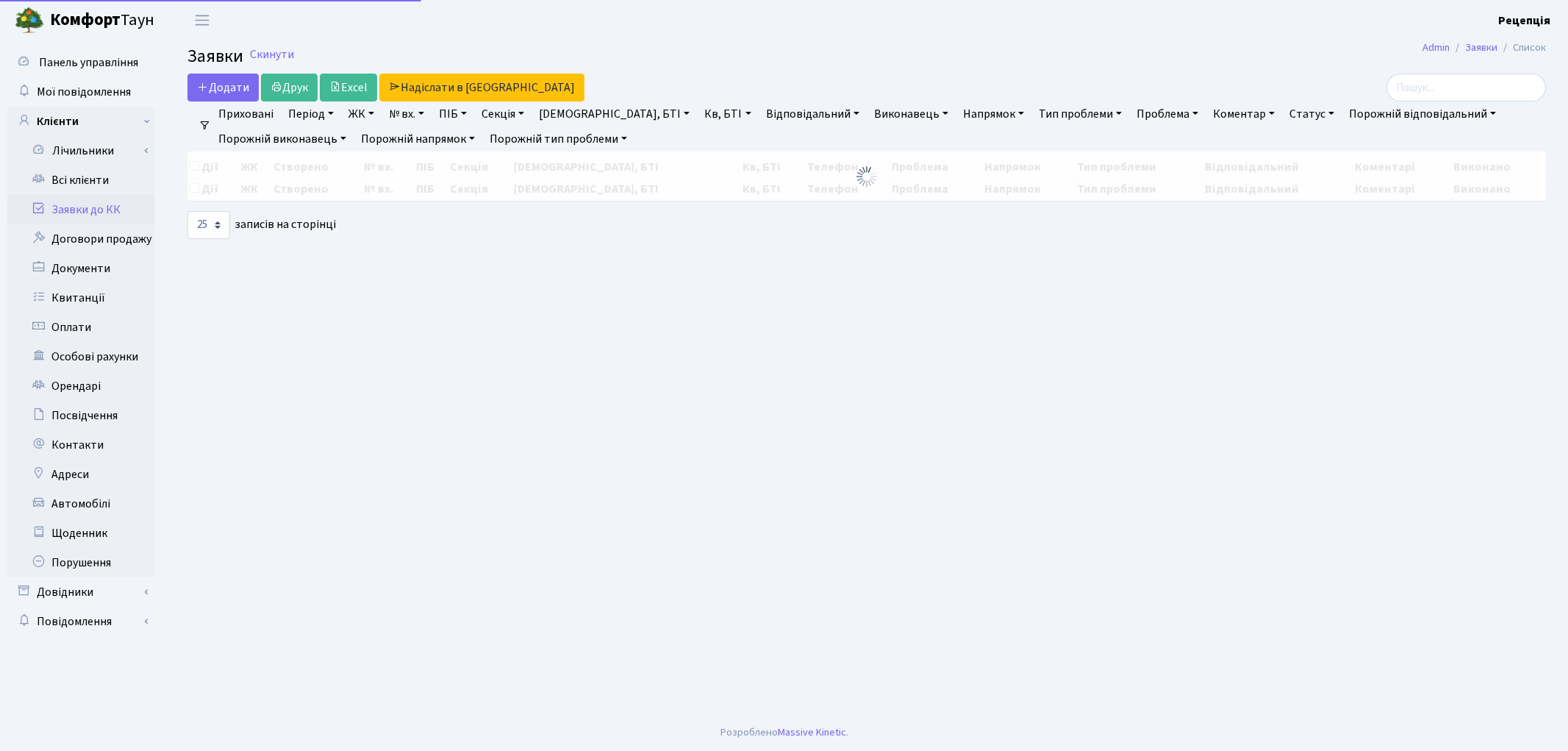
select select "25"
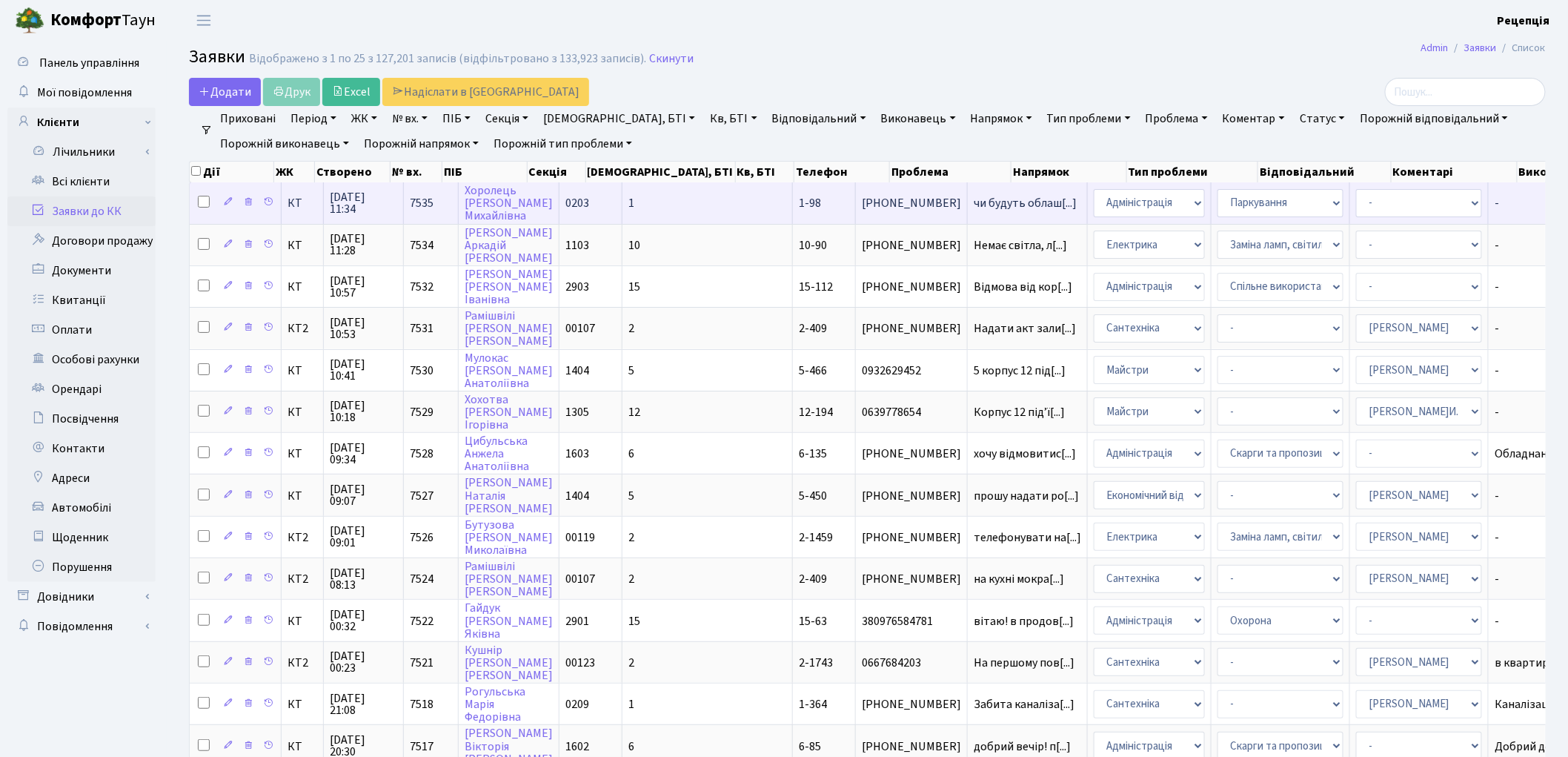
click at [674, 197] on td "1" at bounding box center [708, 202] width 171 height 41
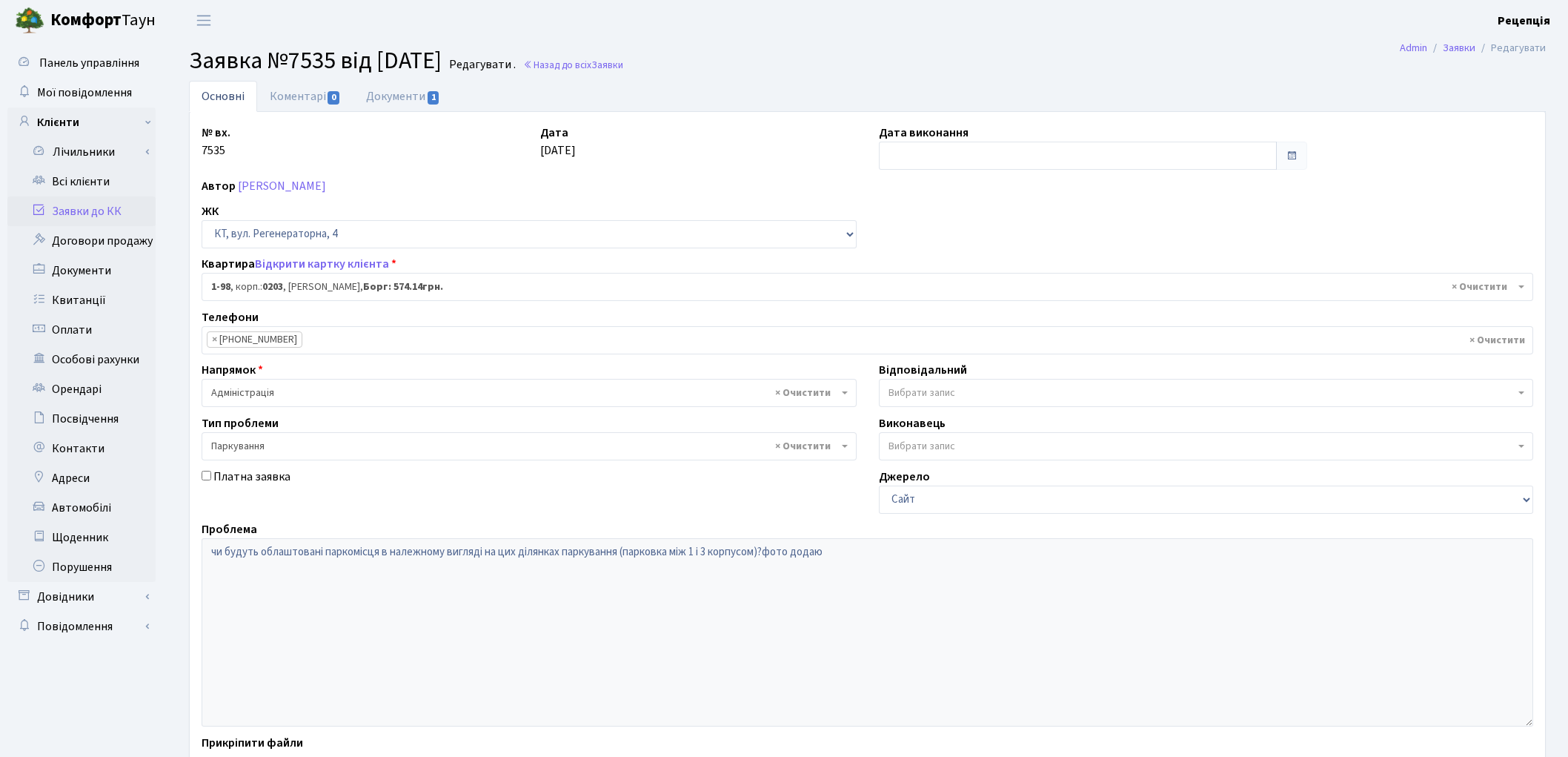
select select "98"
select select "66"
click at [418, 104] on link "Документи 1" at bounding box center [403, 95] width 99 height 31
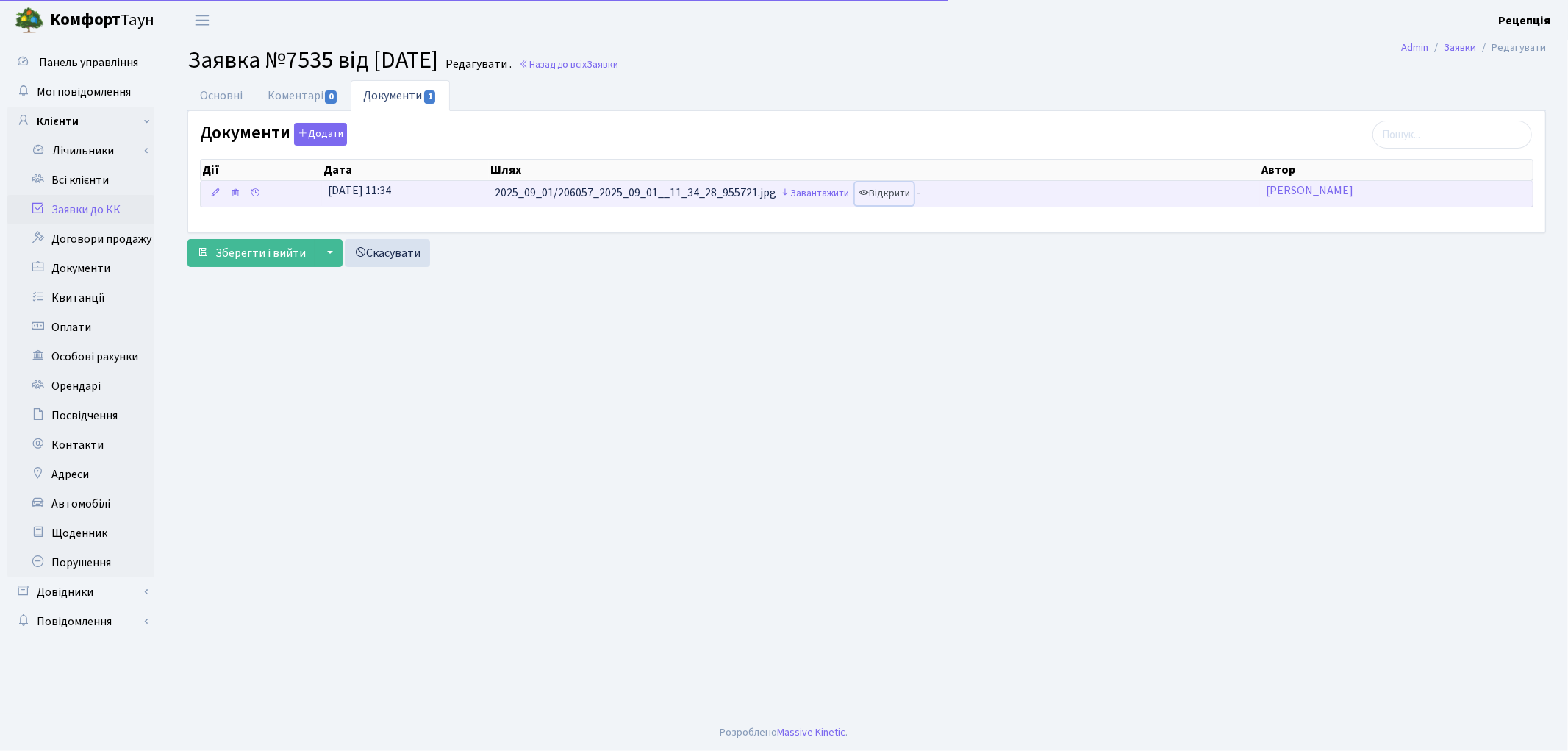
click at [905, 194] on link "Відкрити" at bounding box center [885, 193] width 59 height 23
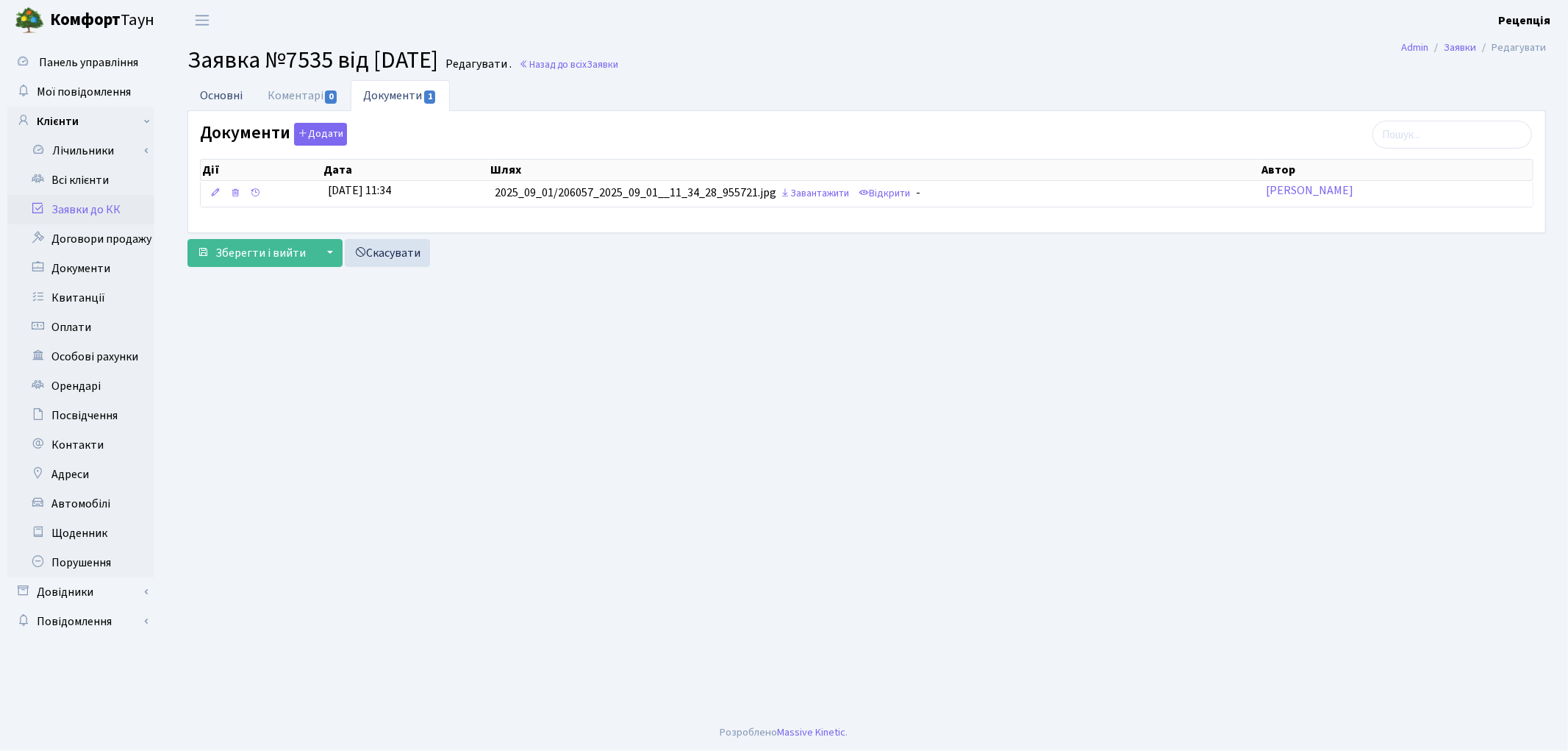
click at [228, 101] on link "Основні" at bounding box center [220, 95] width 67 height 30
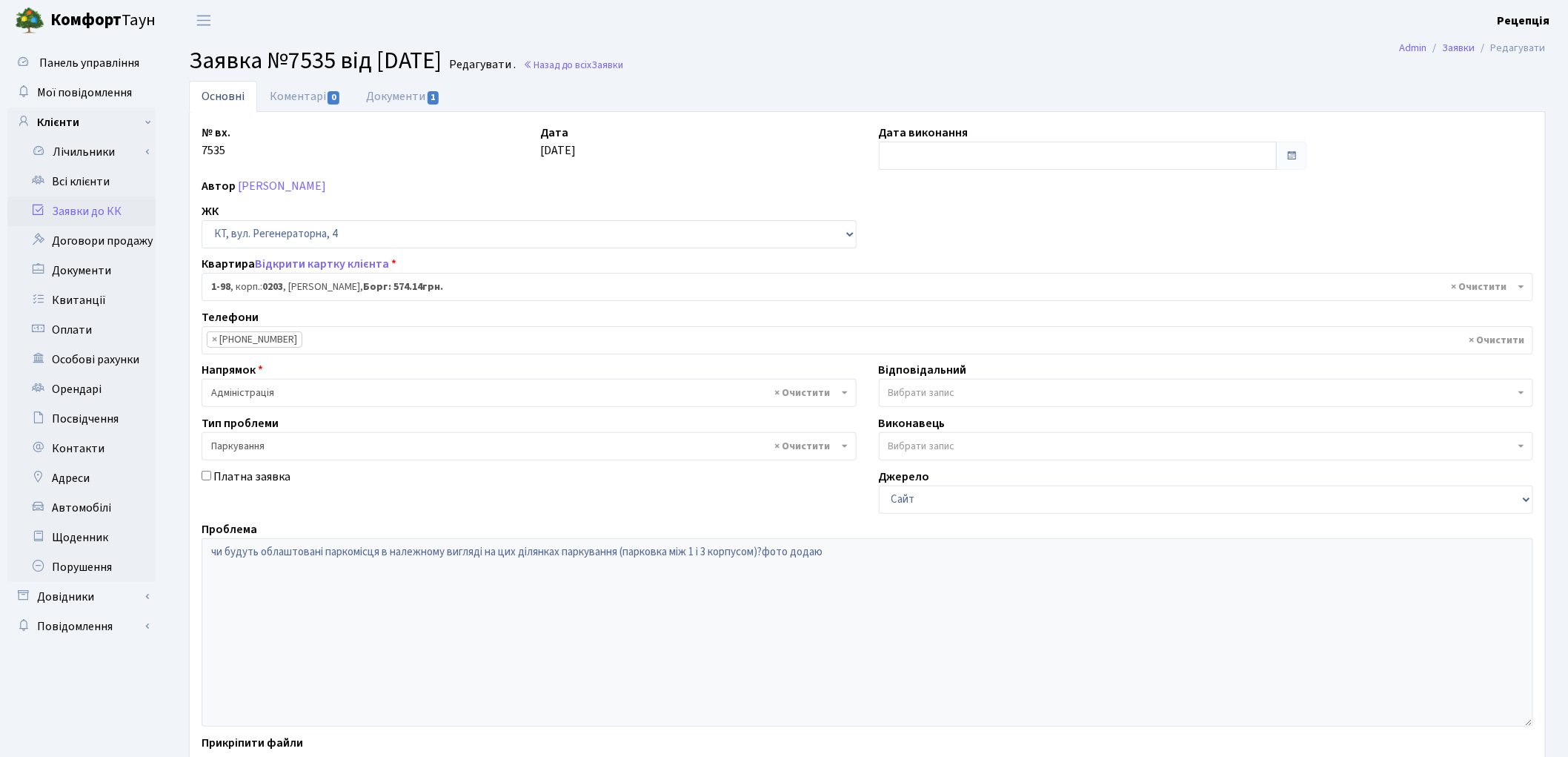
click at [84, 204] on link "Заявки до КК" at bounding box center [81, 211] width 148 height 30
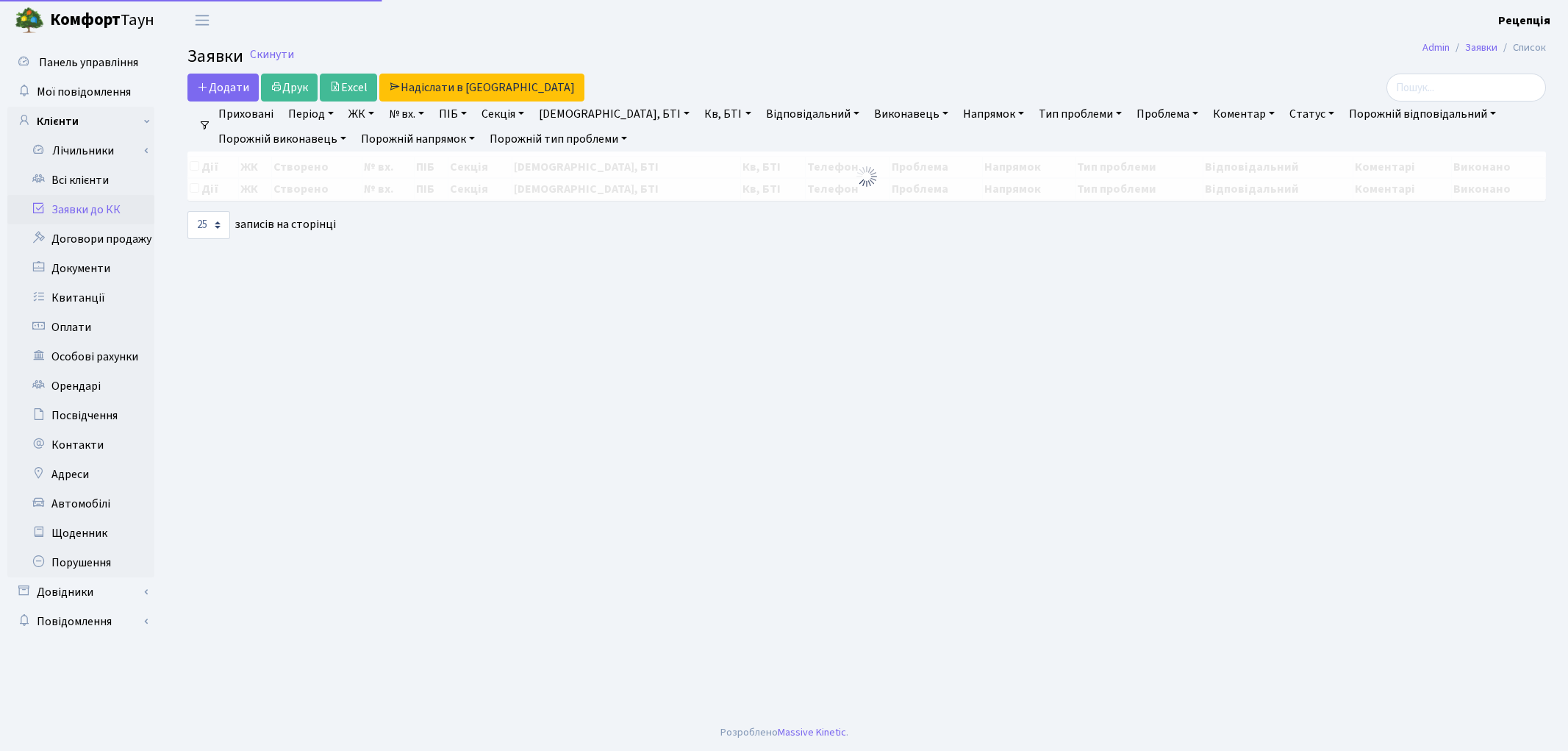
select select "25"
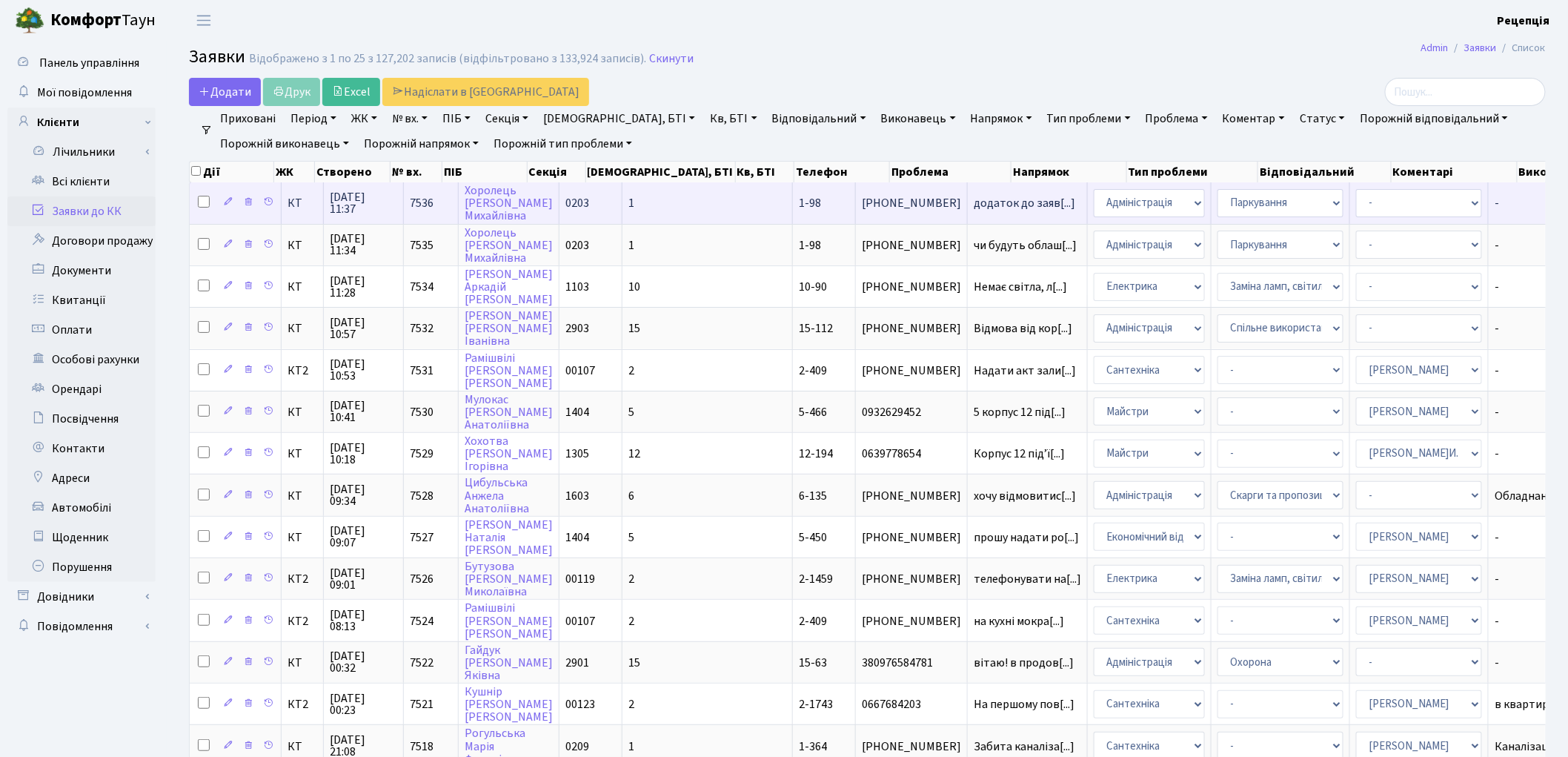
click at [649, 206] on td "1" at bounding box center [708, 202] width 171 height 41
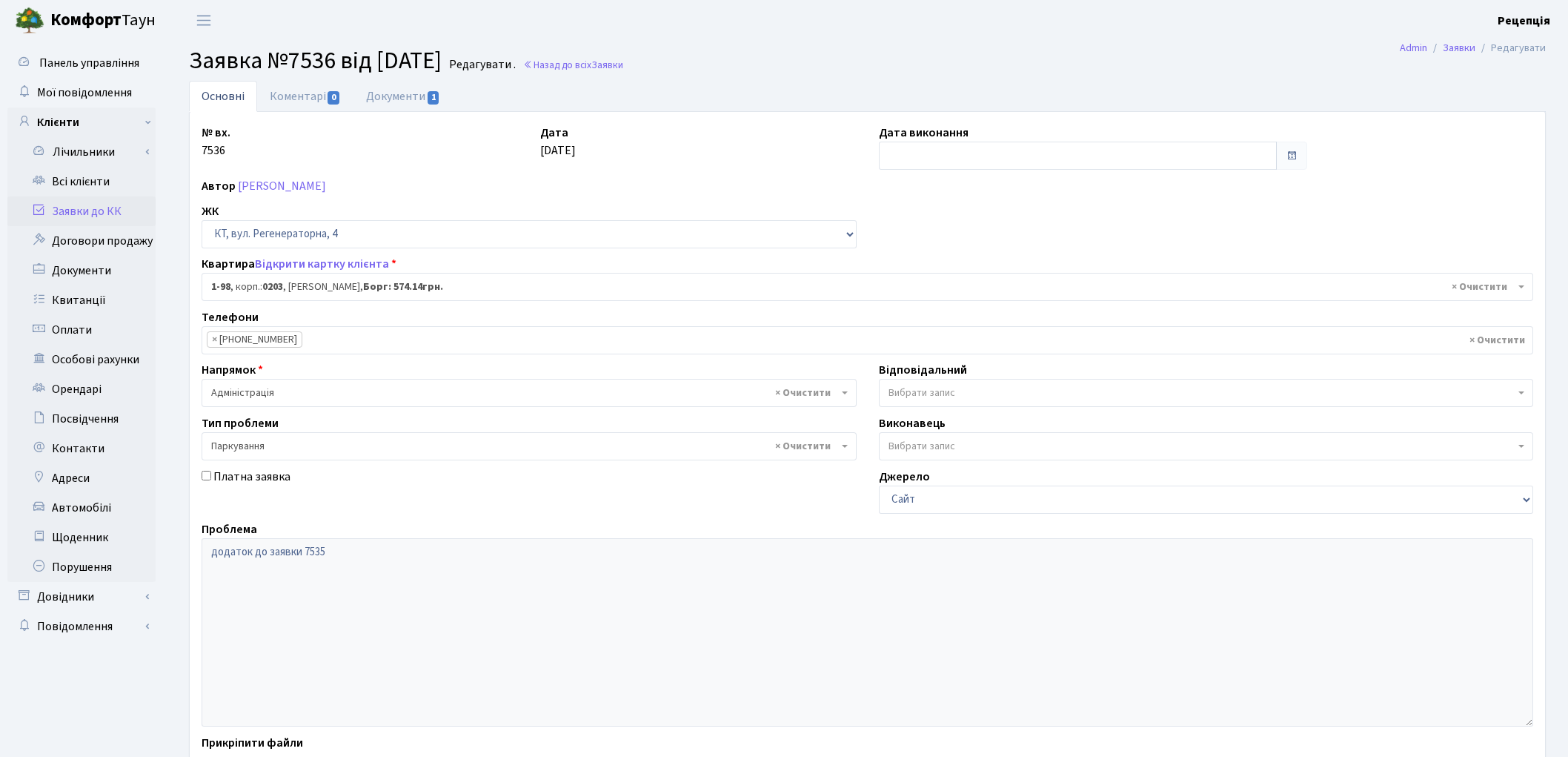
select select "98"
select select "66"
click at [415, 92] on link "Документи 1" at bounding box center [403, 95] width 99 height 31
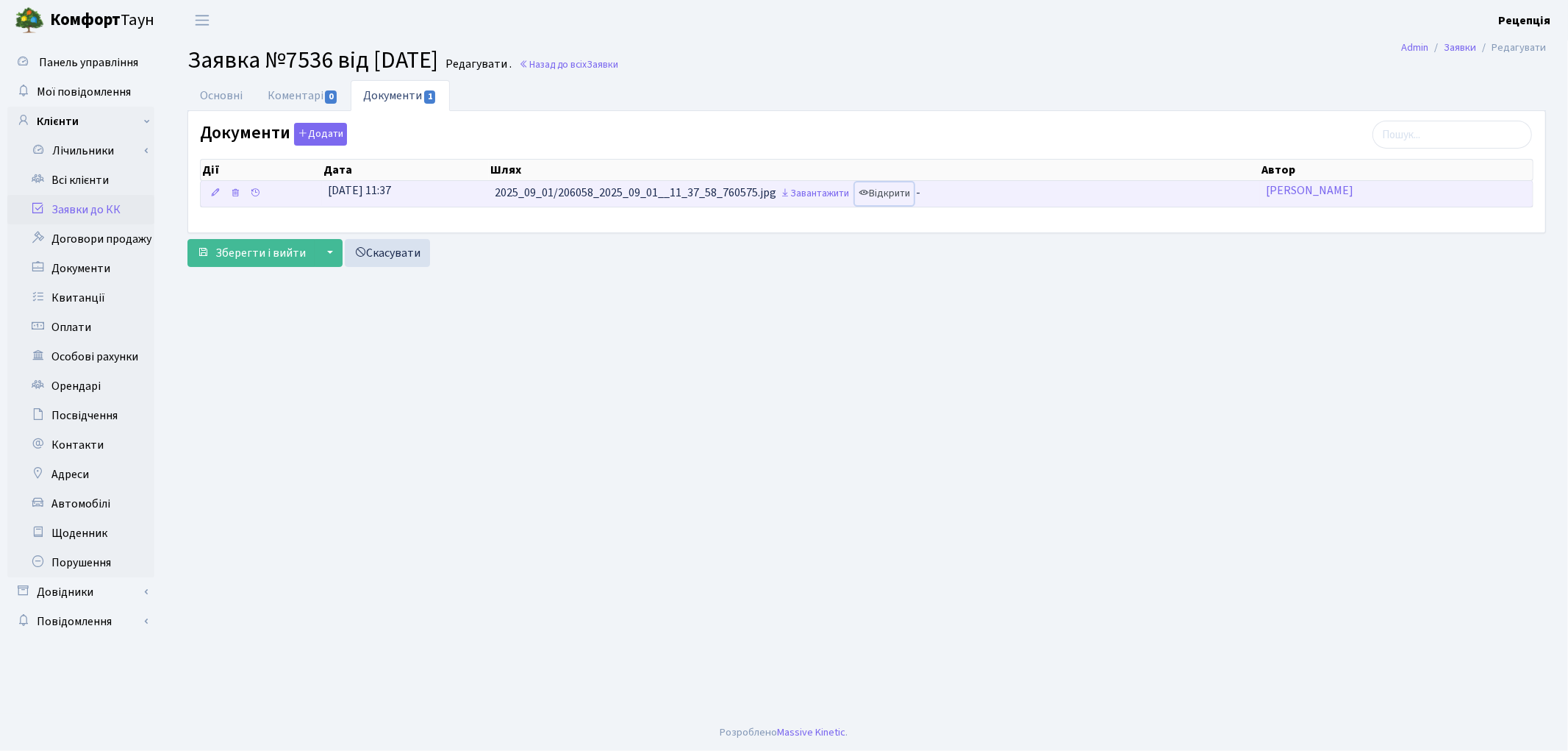
click at [905, 192] on link "Відкрити" at bounding box center [885, 193] width 59 height 23
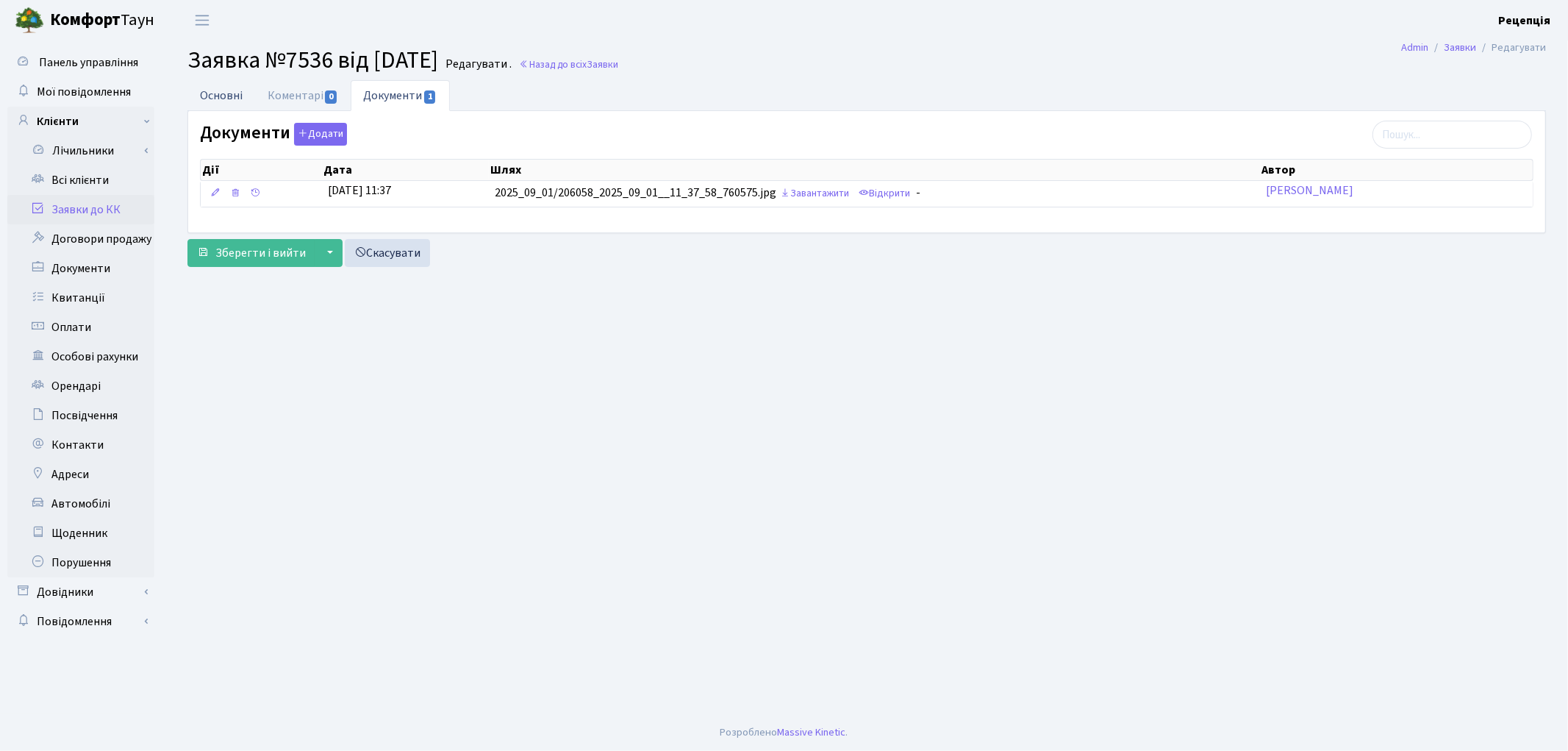
click at [240, 99] on link "Основні" at bounding box center [220, 95] width 67 height 30
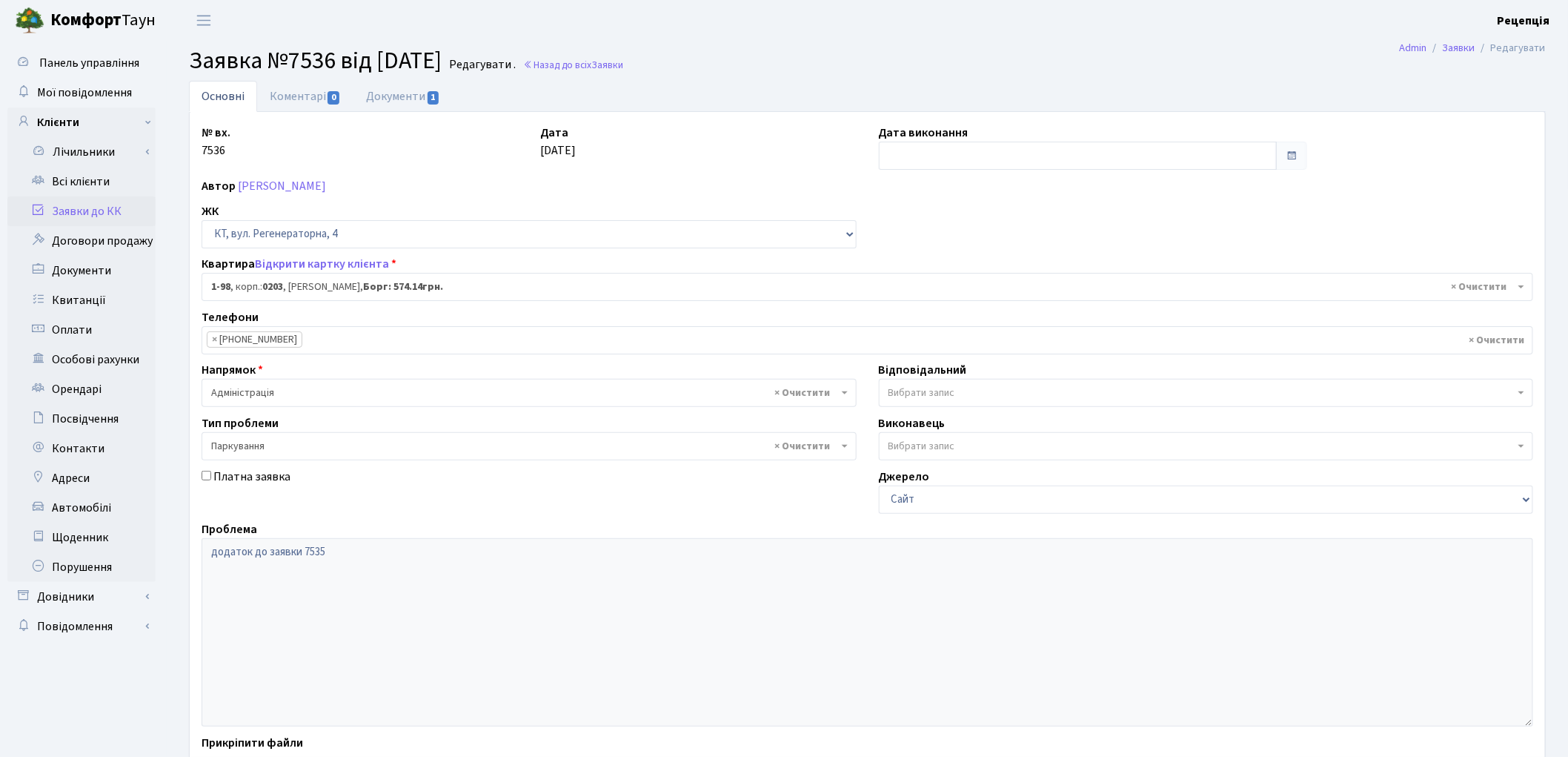
click at [87, 209] on link "Заявки до КК" at bounding box center [81, 211] width 148 height 30
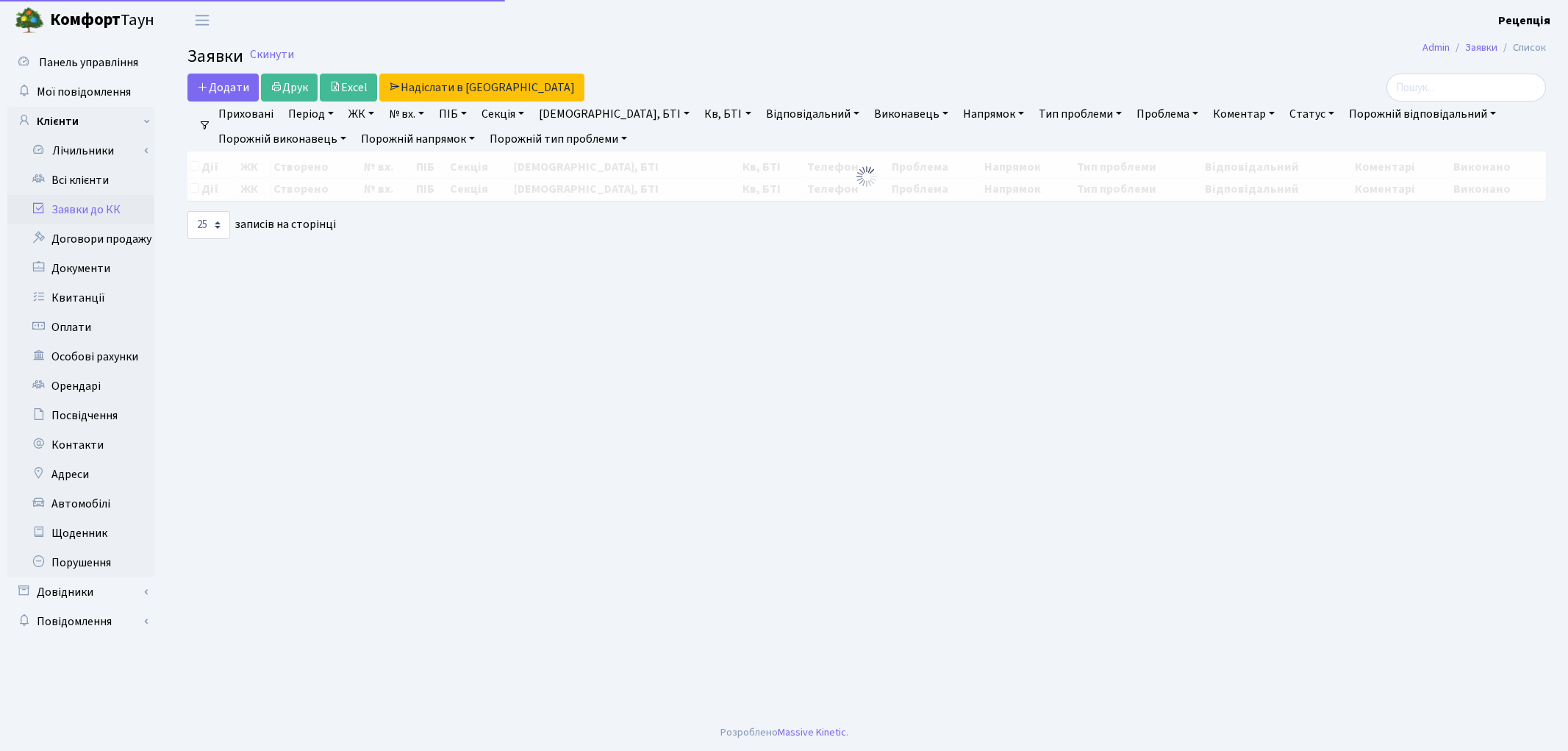
select select "25"
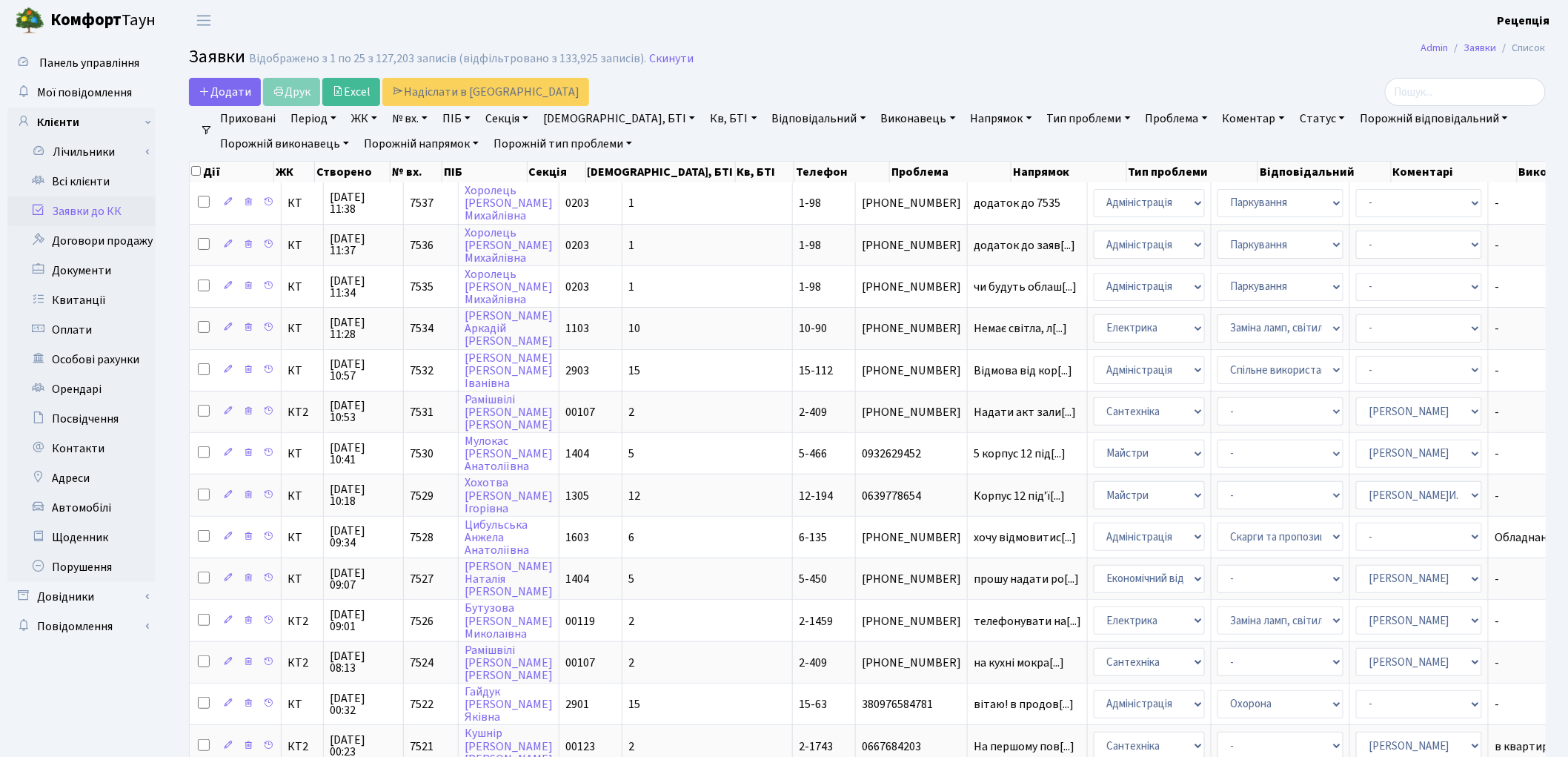
click at [96, 212] on link "Заявки до КК" at bounding box center [81, 211] width 148 height 30
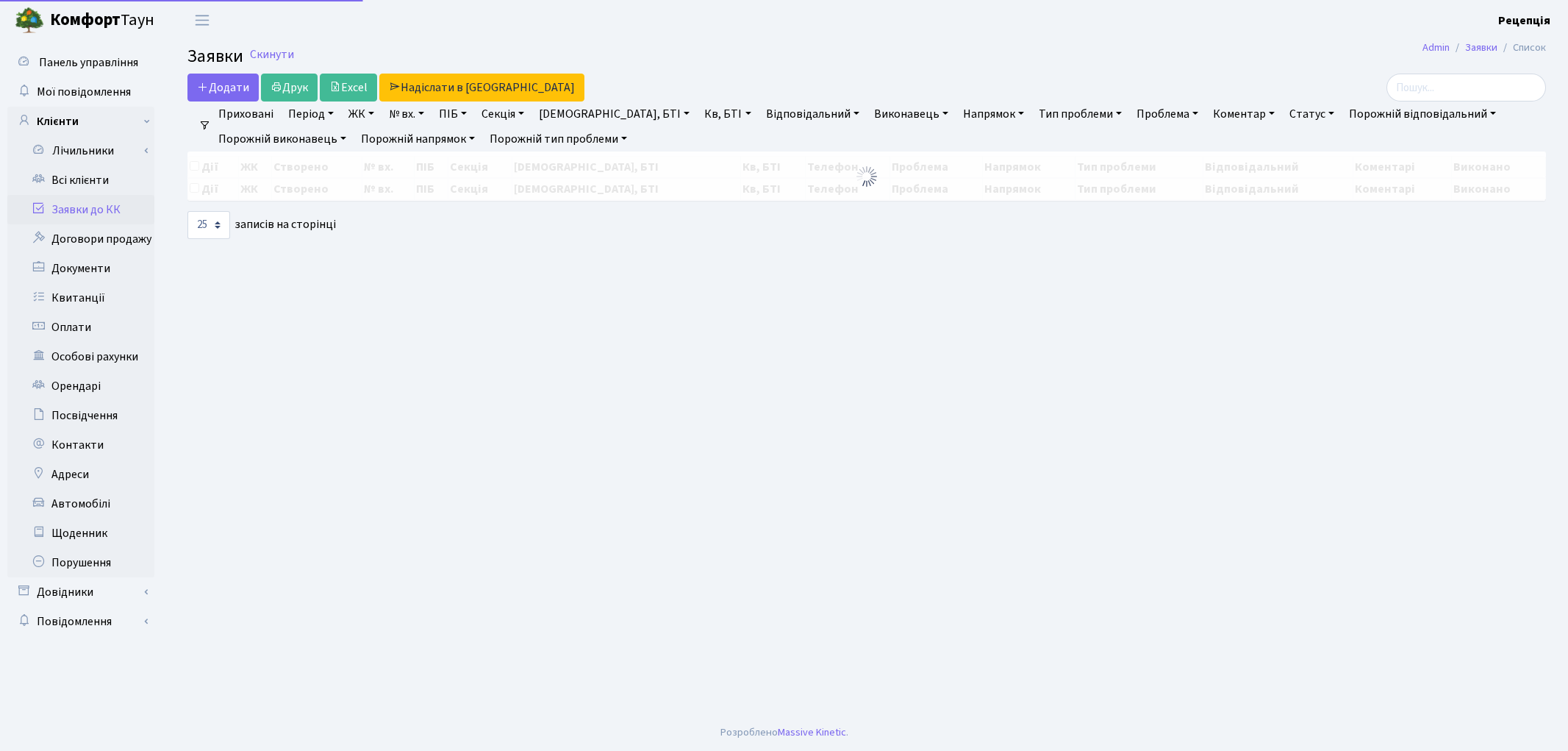
select select "25"
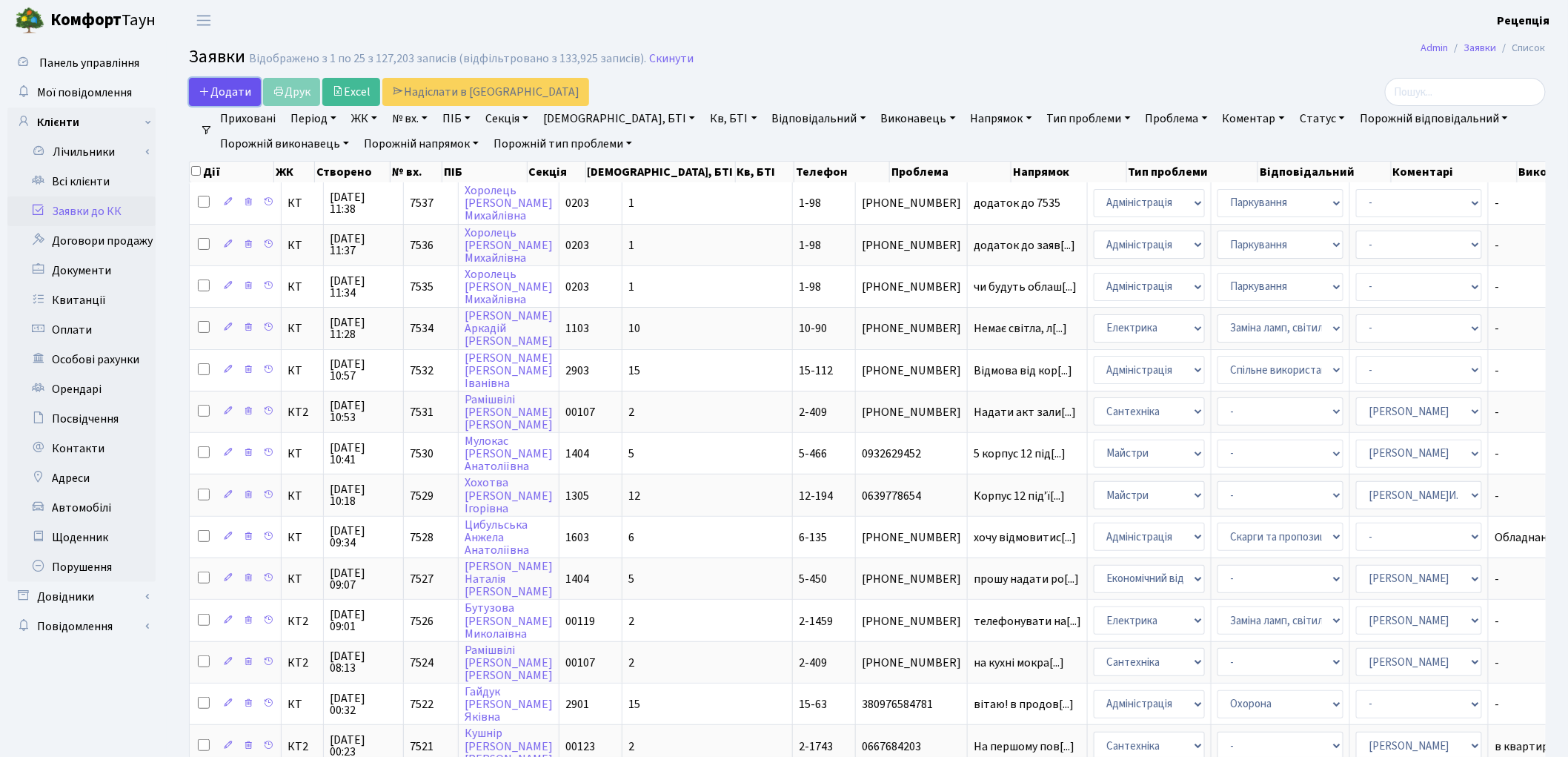
click at [234, 95] on span "Додати" at bounding box center [224, 92] width 53 height 16
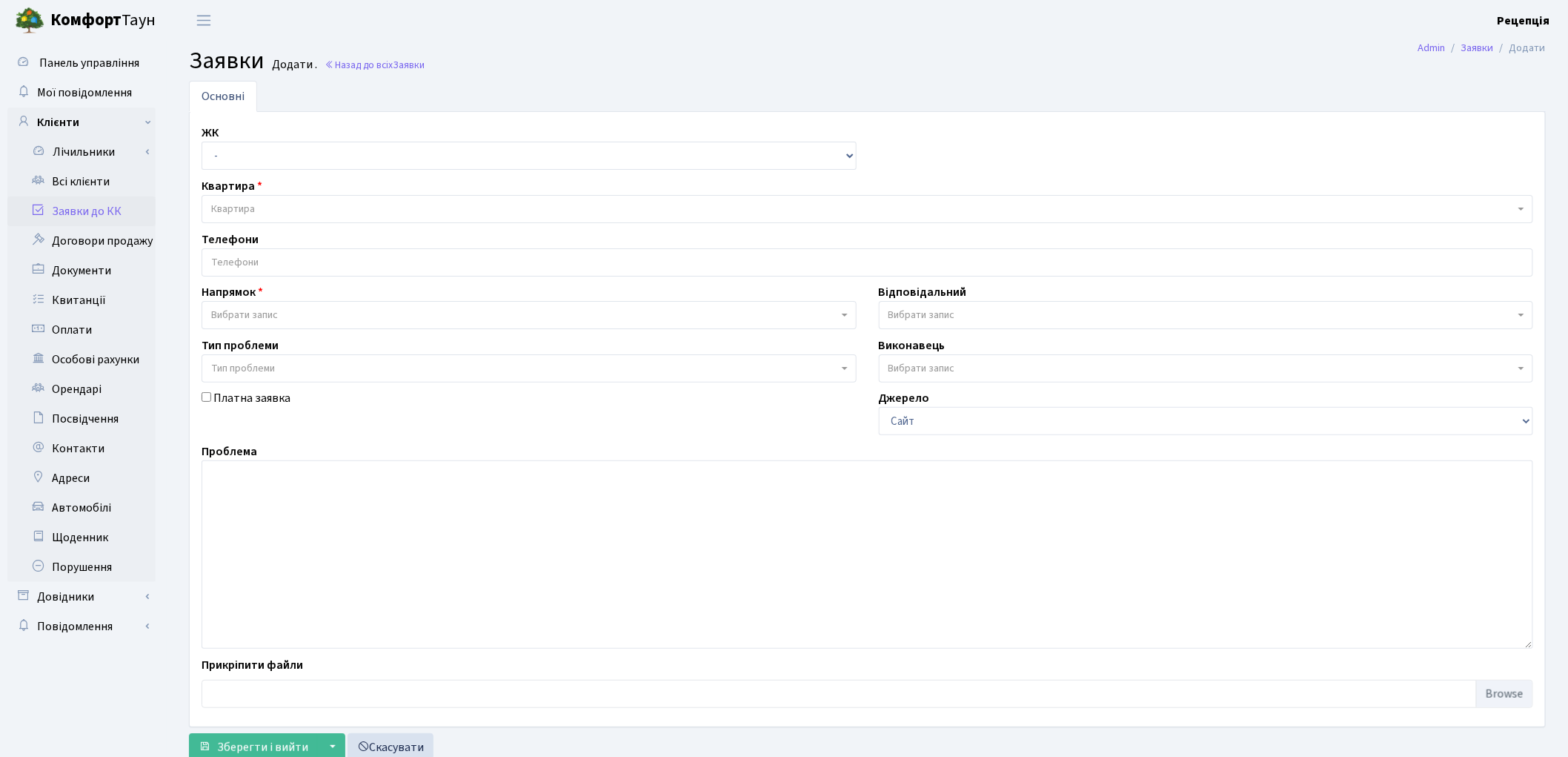
click at [254, 308] on span "Вибрати запис" at bounding box center [244, 315] width 66 height 15
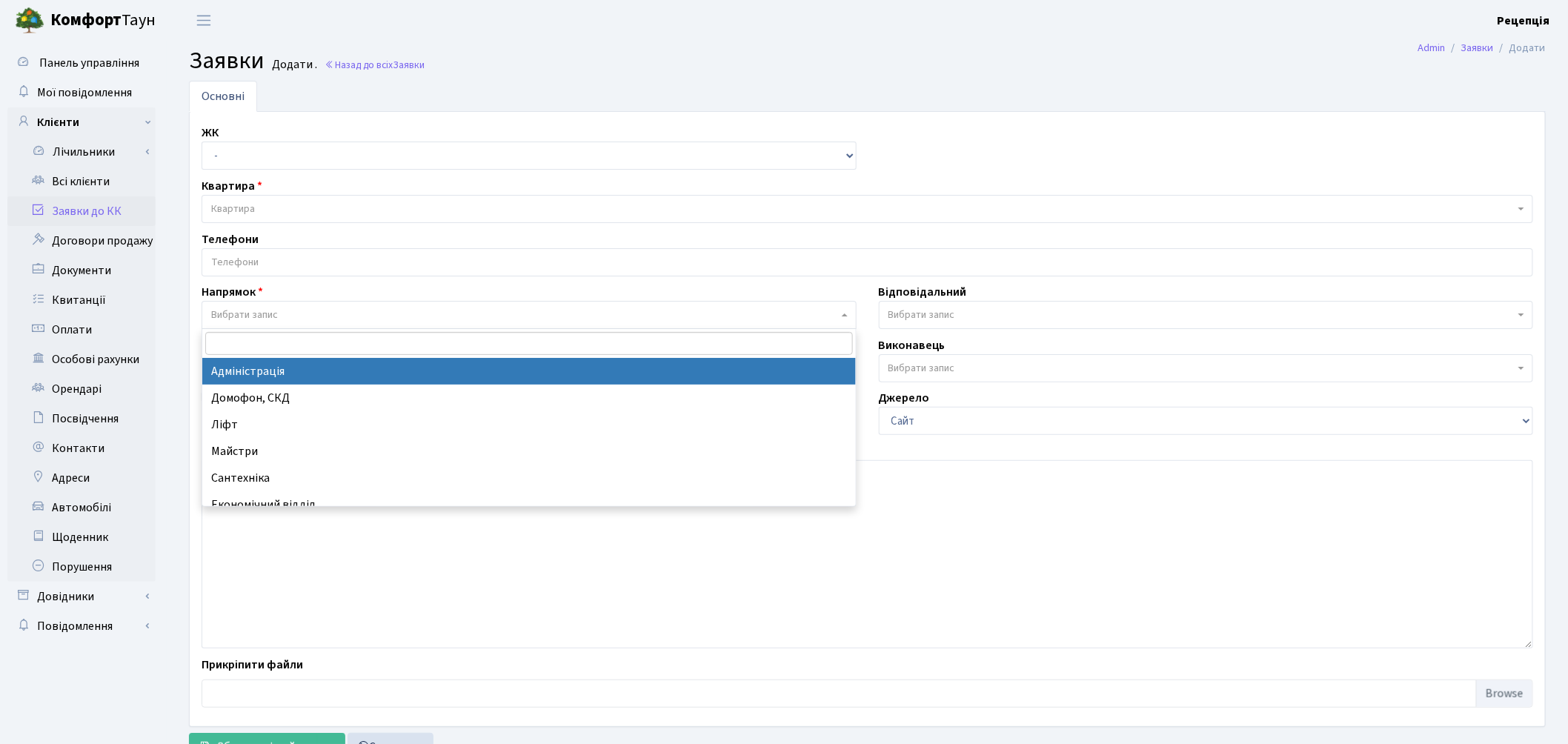
select select "5"
select select
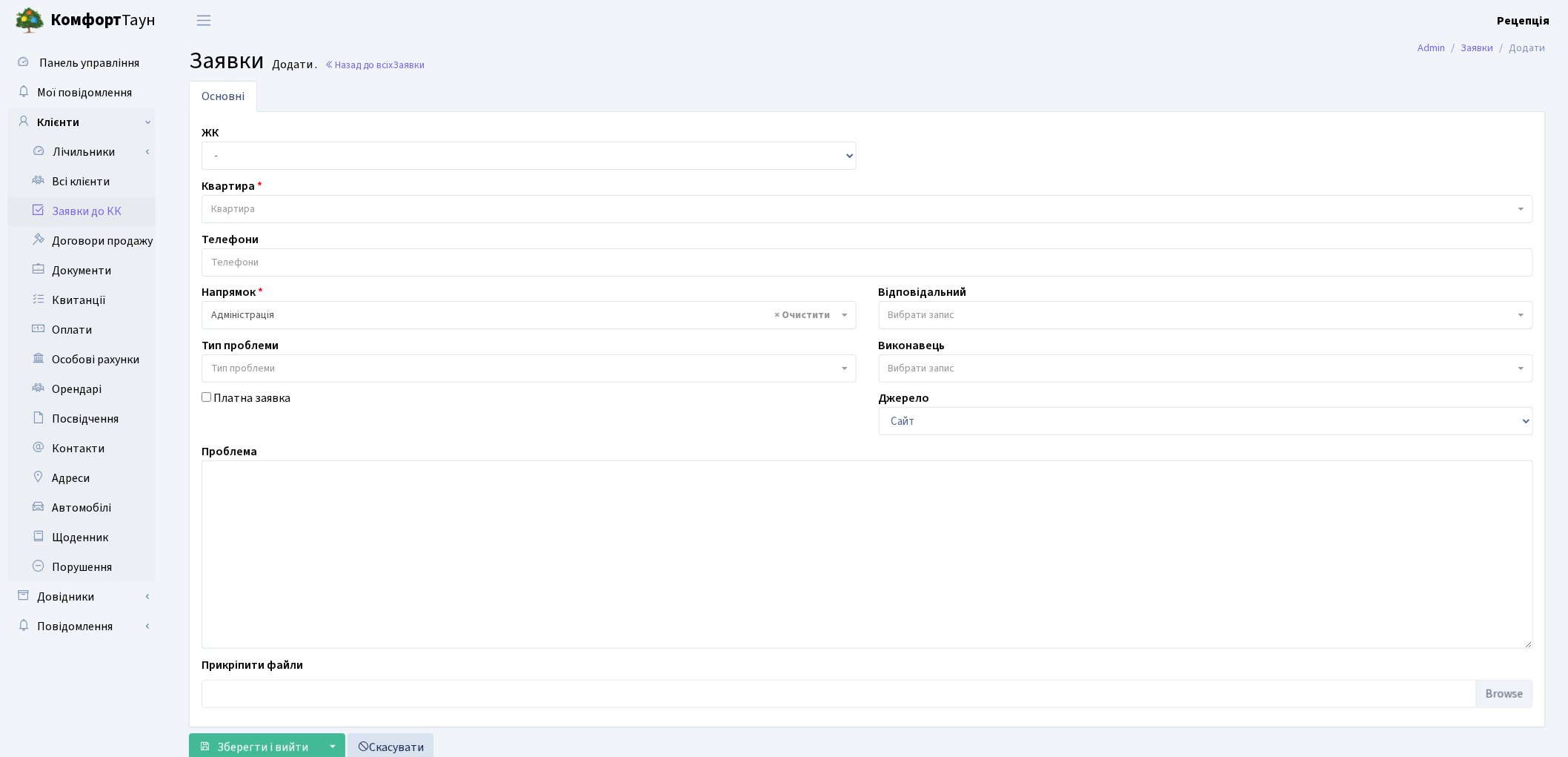
click at [298, 369] on span "Тип проблеми" at bounding box center [524, 368] width 627 height 15
click at [484, 547] on textarea at bounding box center [867, 554] width 1332 height 188
click at [92, 209] on link "Заявки до КК" at bounding box center [81, 211] width 148 height 30
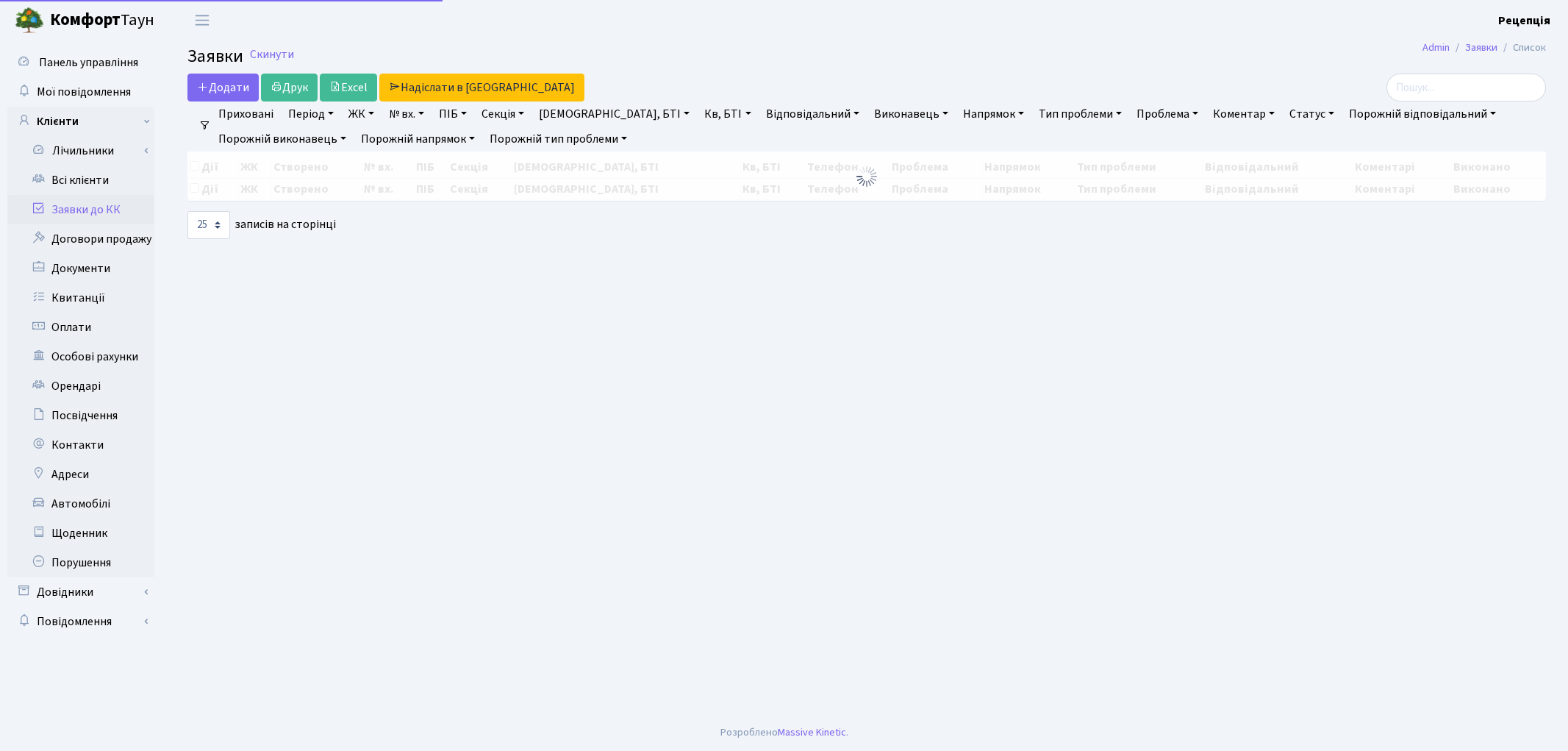
select select "25"
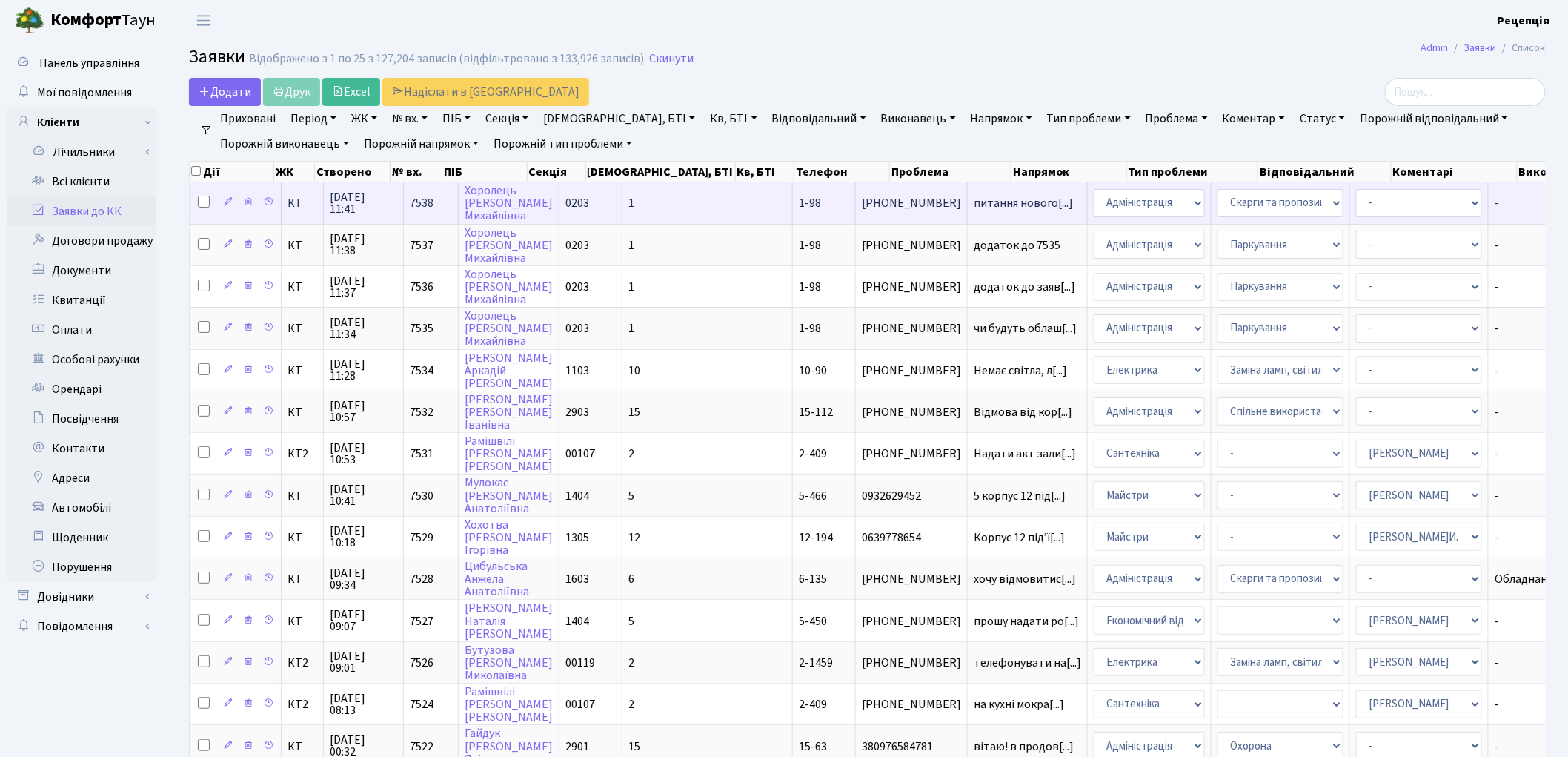
click at [606, 204] on td "0203" at bounding box center [591, 202] width 63 height 41
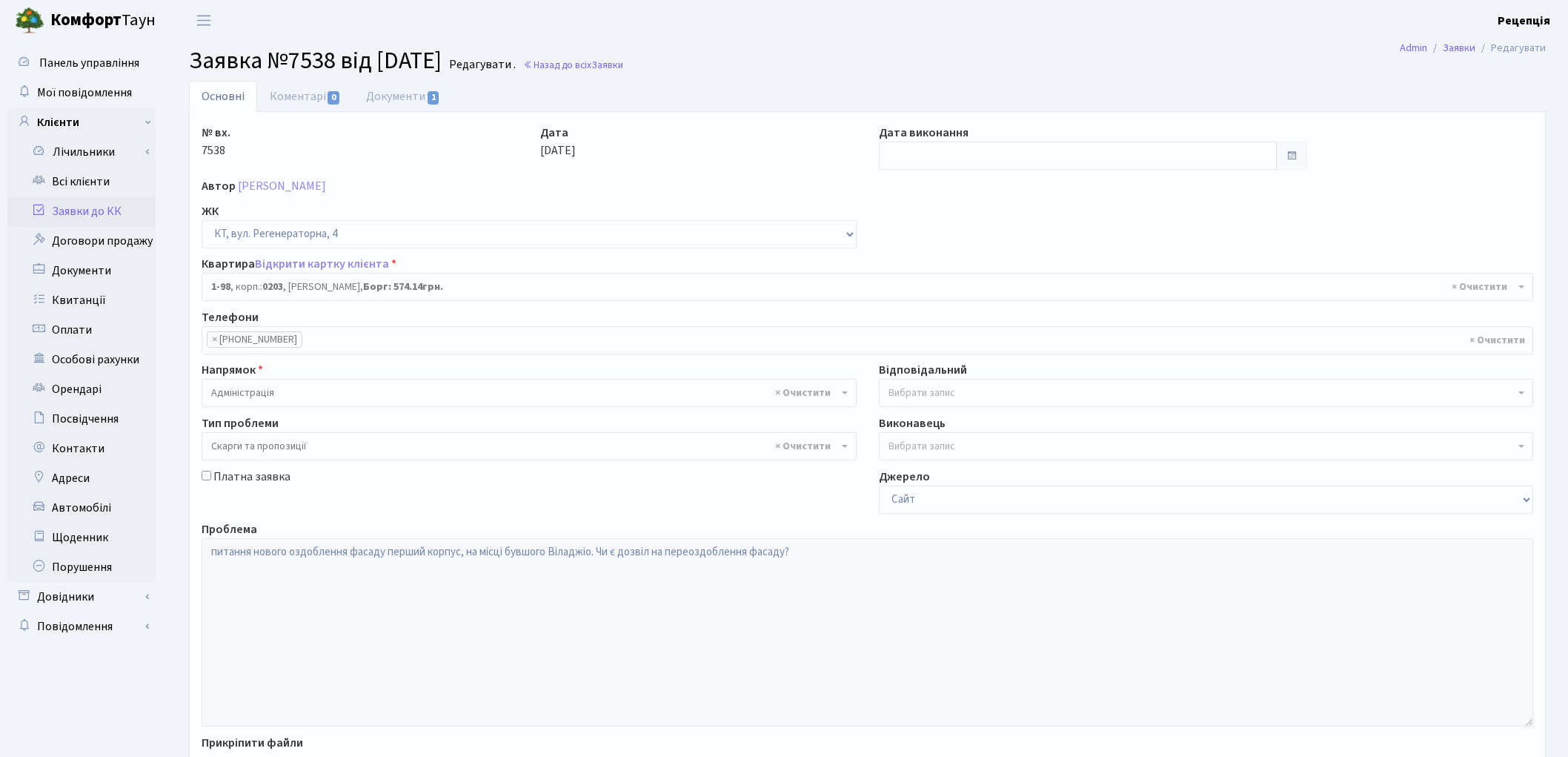
select select "98"
select select "55"
click at [389, 105] on link "Документи 1" at bounding box center [403, 95] width 99 height 31
select select "25"
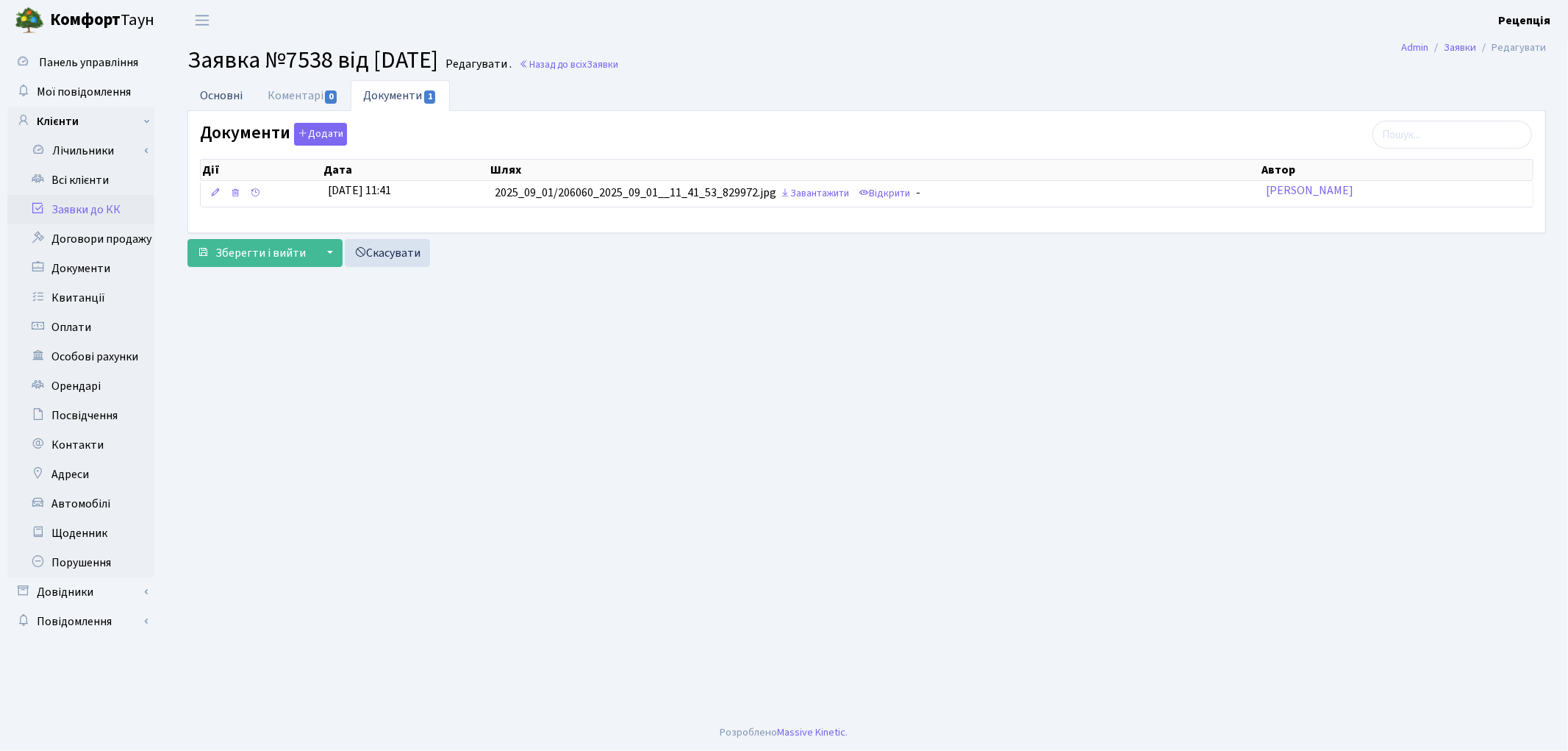
click at [221, 90] on link "Основні" at bounding box center [220, 95] width 67 height 30
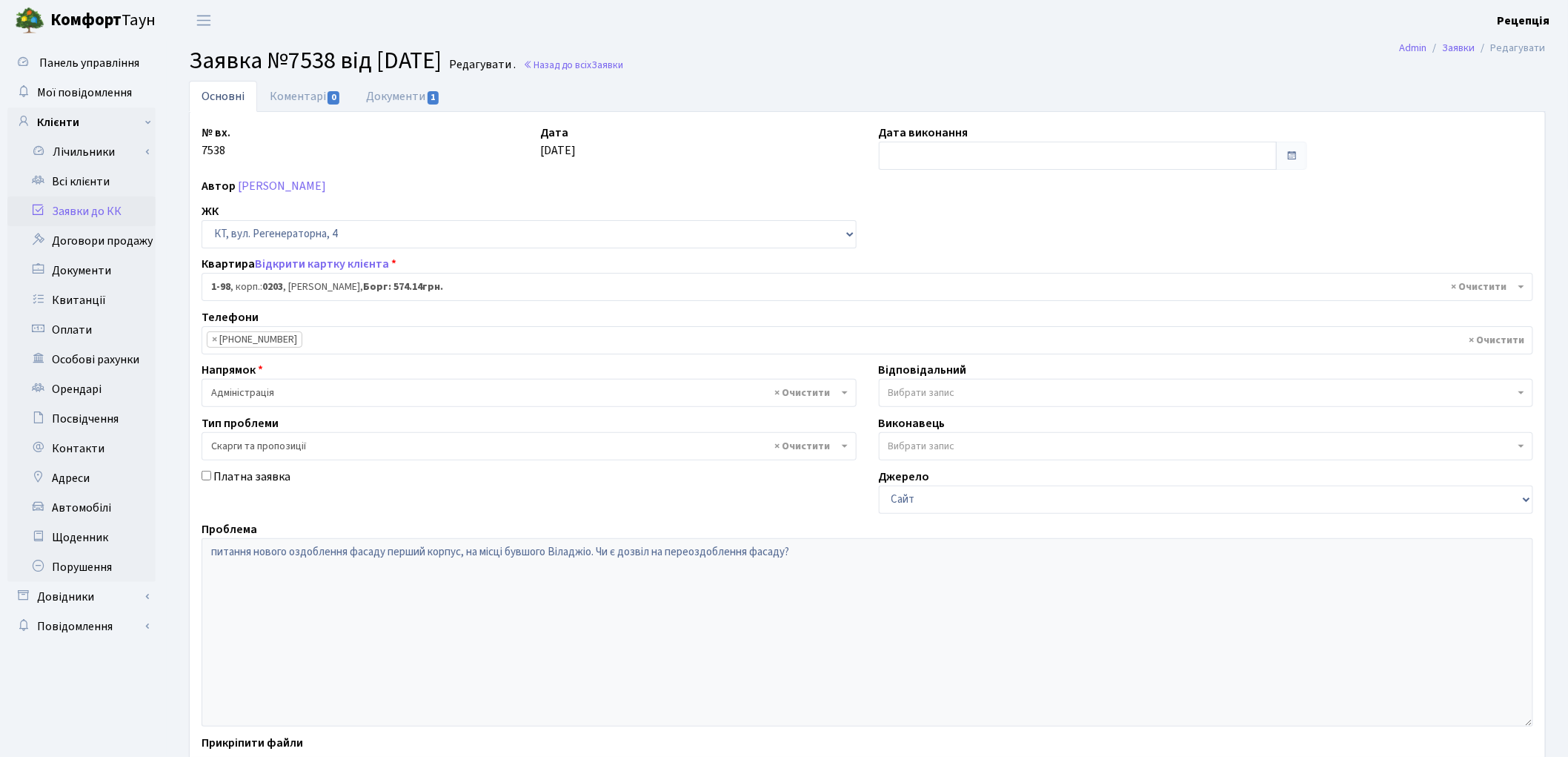
click at [113, 205] on link "Заявки до КК" at bounding box center [81, 211] width 148 height 30
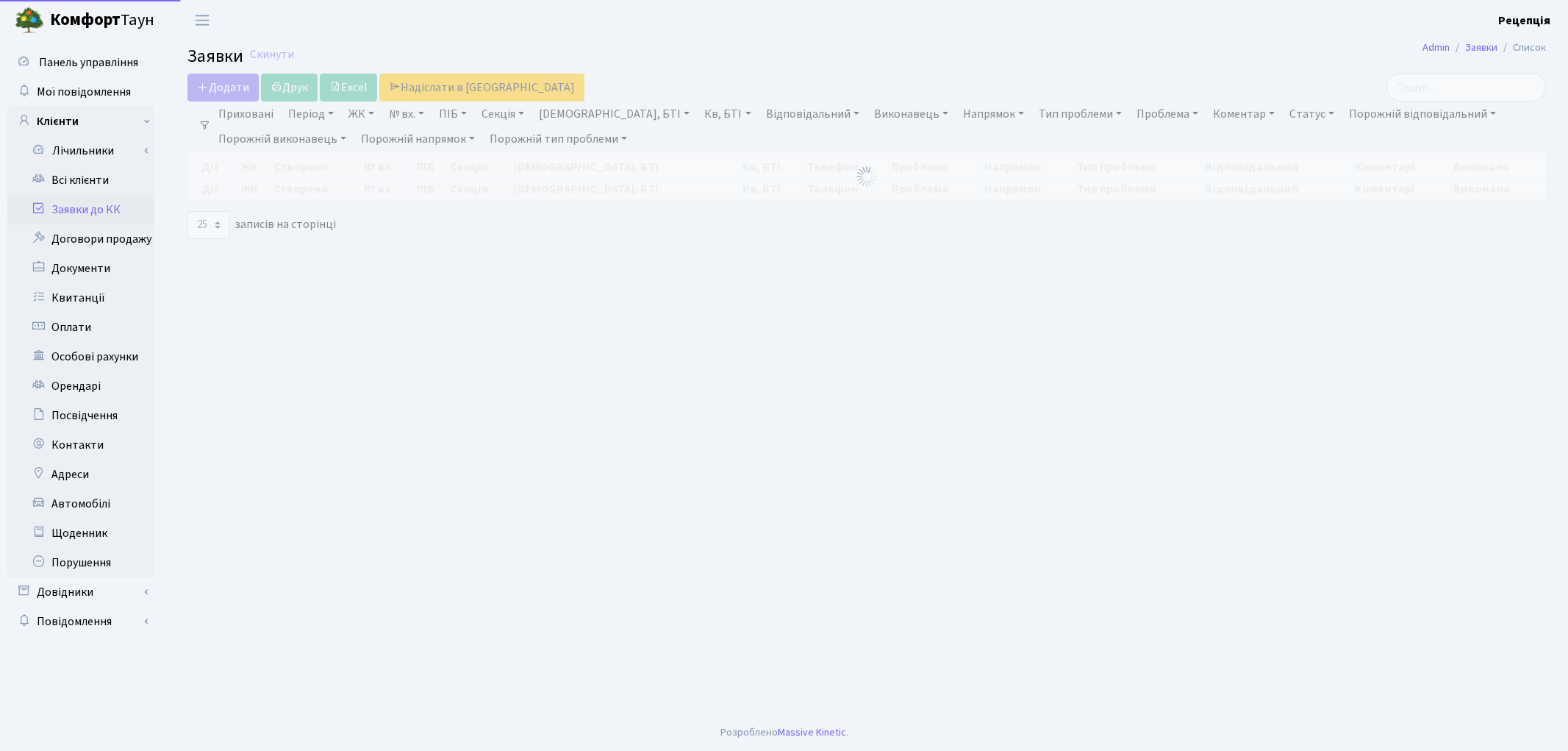
select select "25"
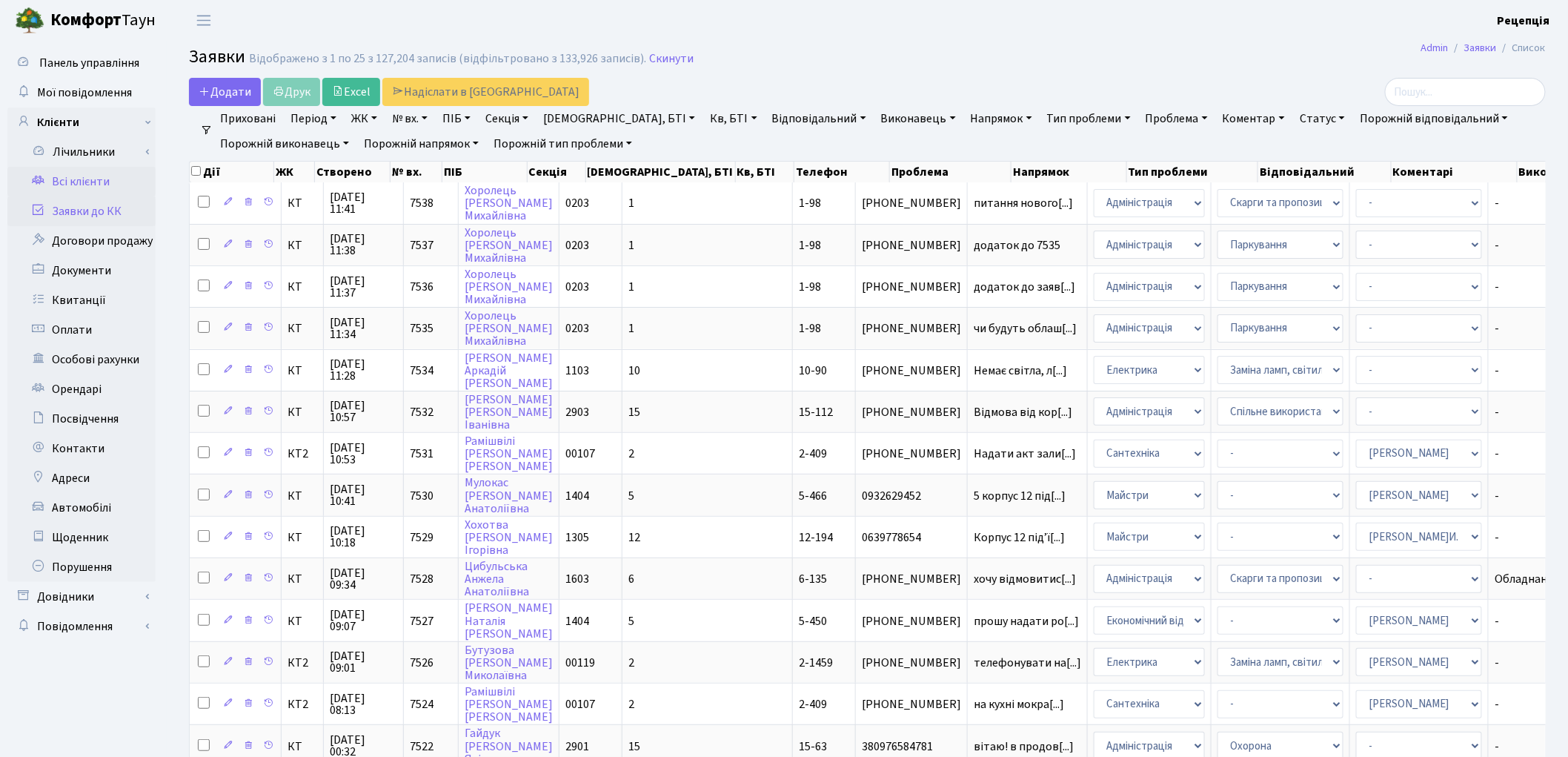
click at [119, 179] on link "Всі клієнти" at bounding box center [81, 182] width 148 height 30
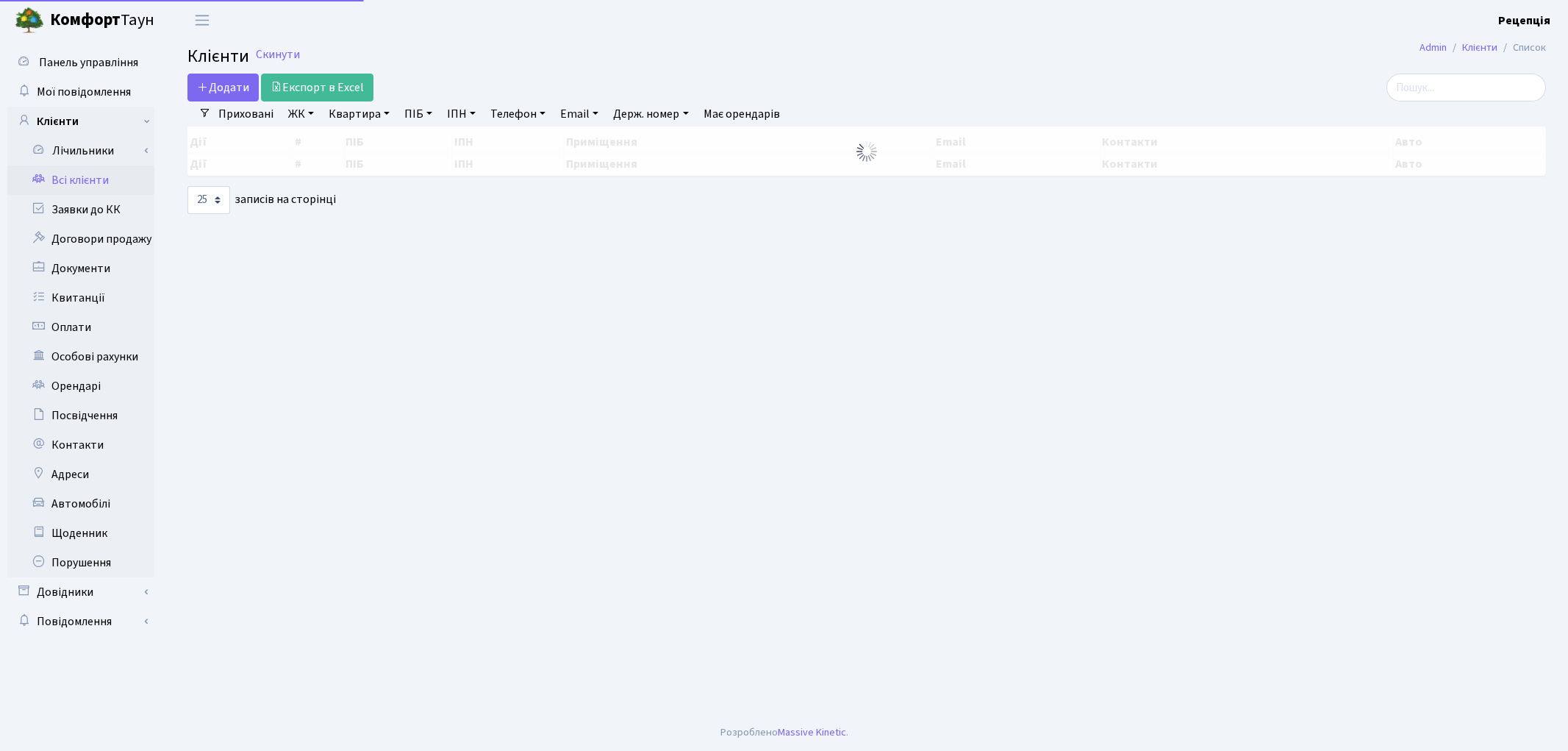
select select "25"
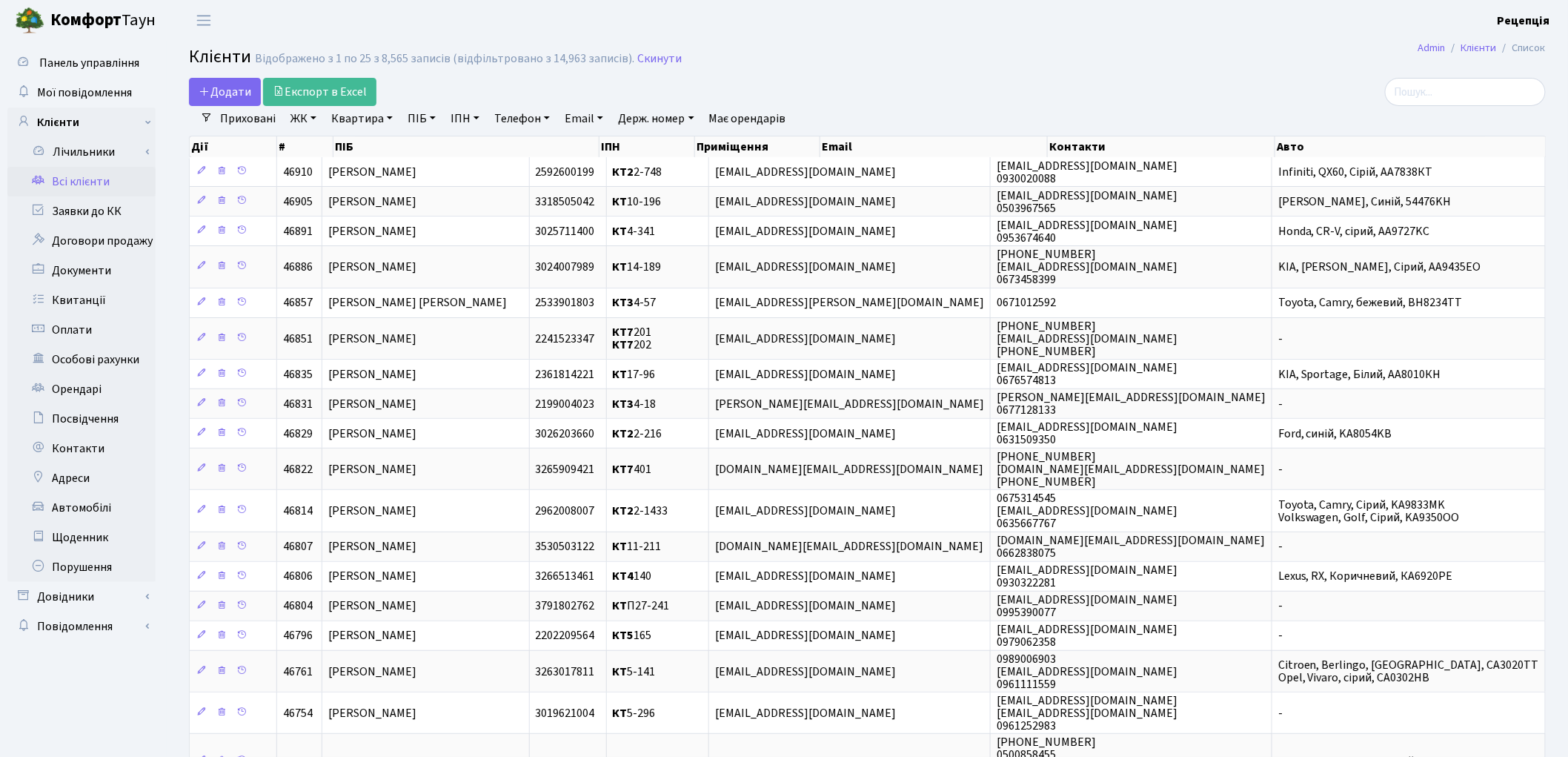
click at [305, 115] on link "ЖК" at bounding box center [303, 119] width 38 height 25
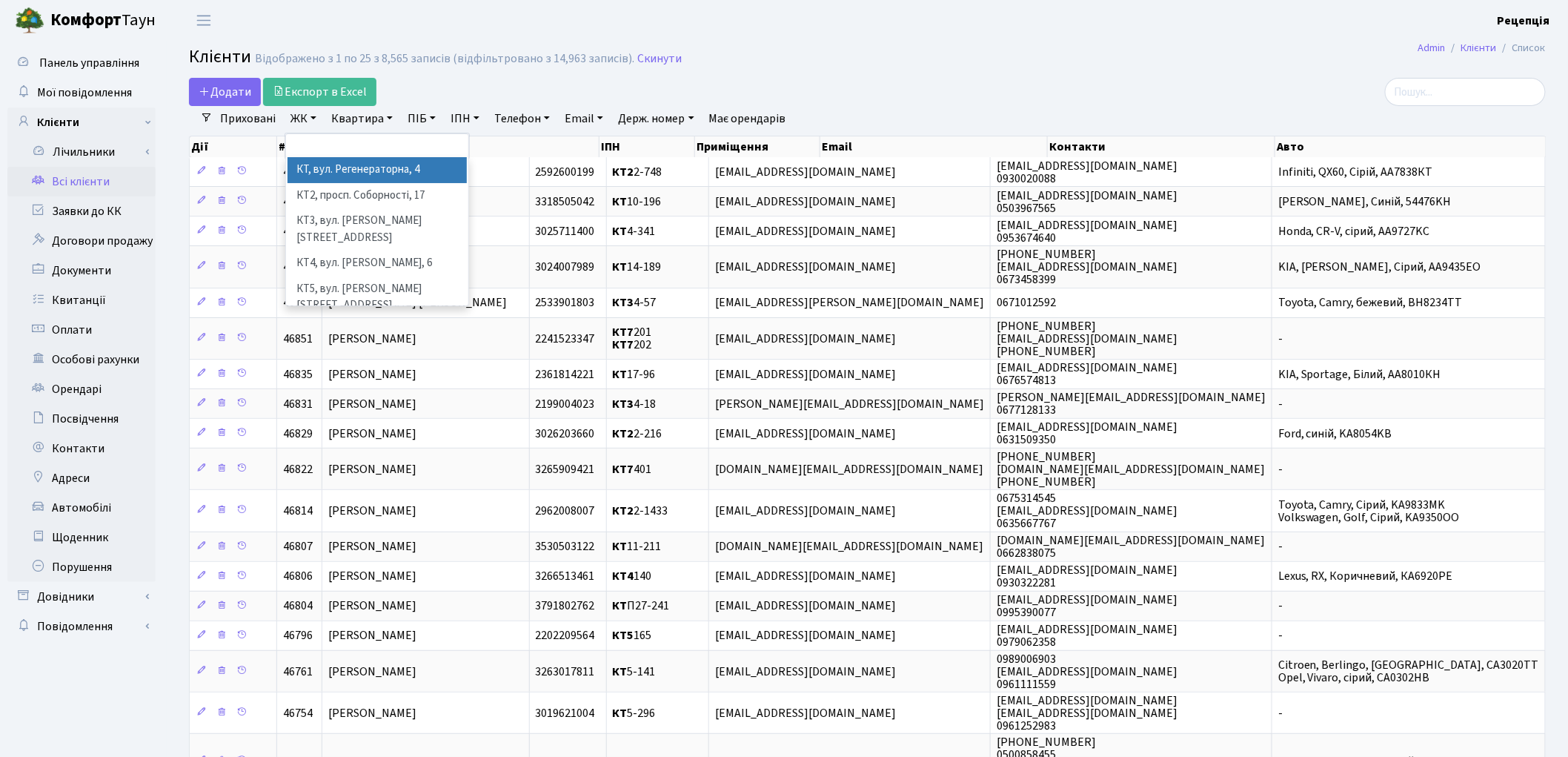
click at [335, 169] on li "КТ, вул. Регенераторна, 4" at bounding box center [377, 170] width 179 height 26
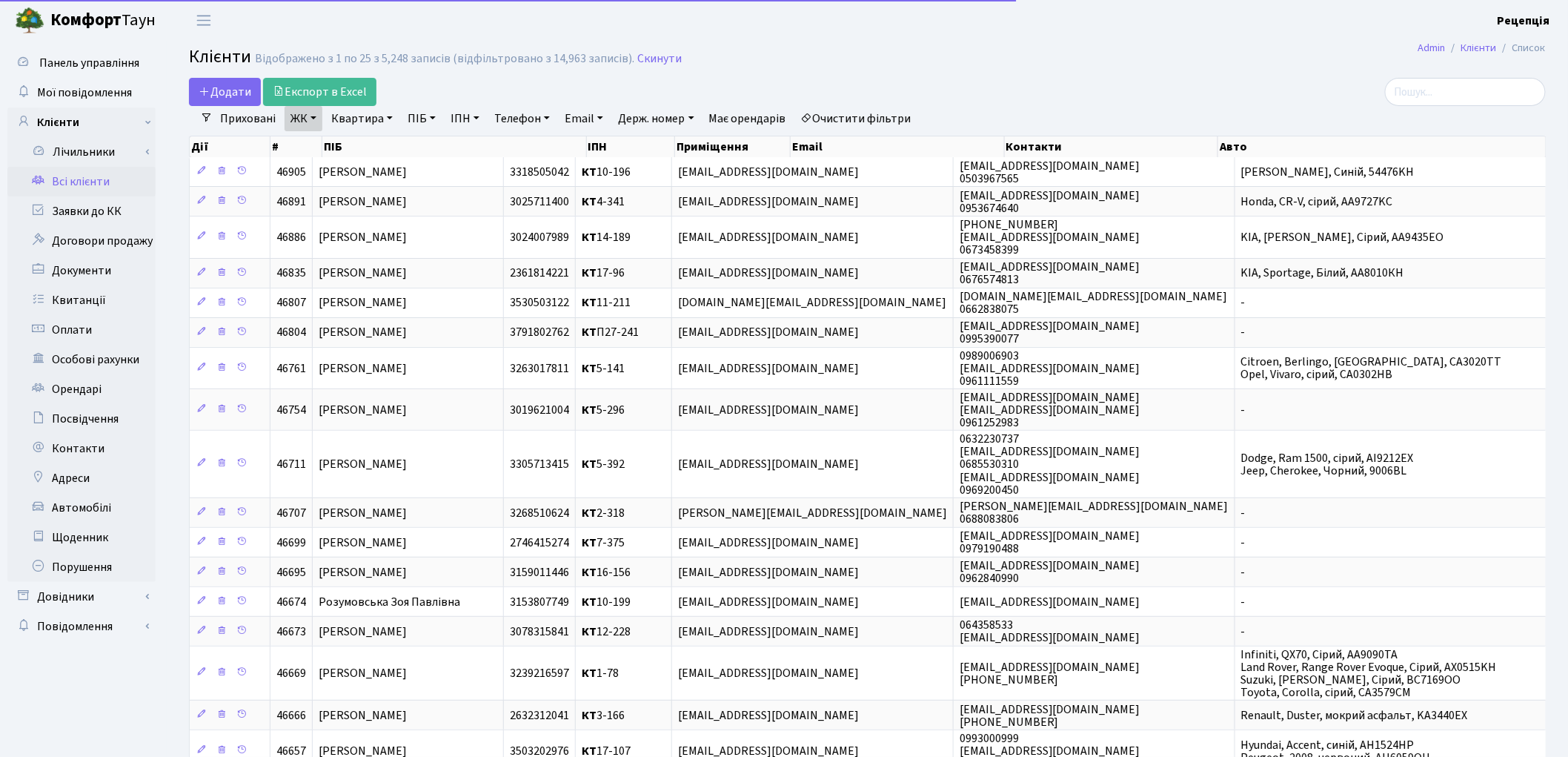
click at [368, 117] on link "Квартира" at bounding box center [362, 119] width 73 height 25
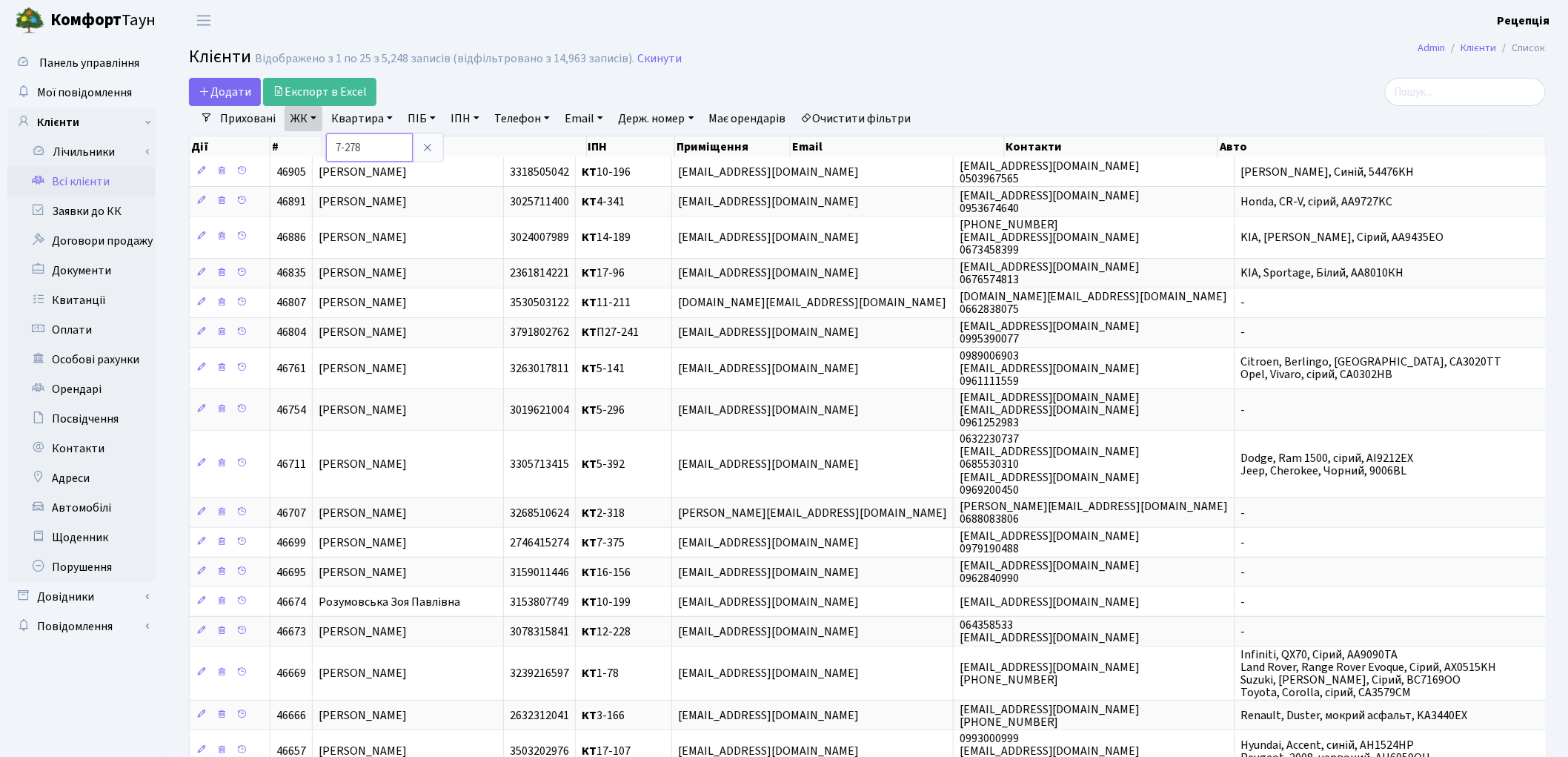
type input "7-278"
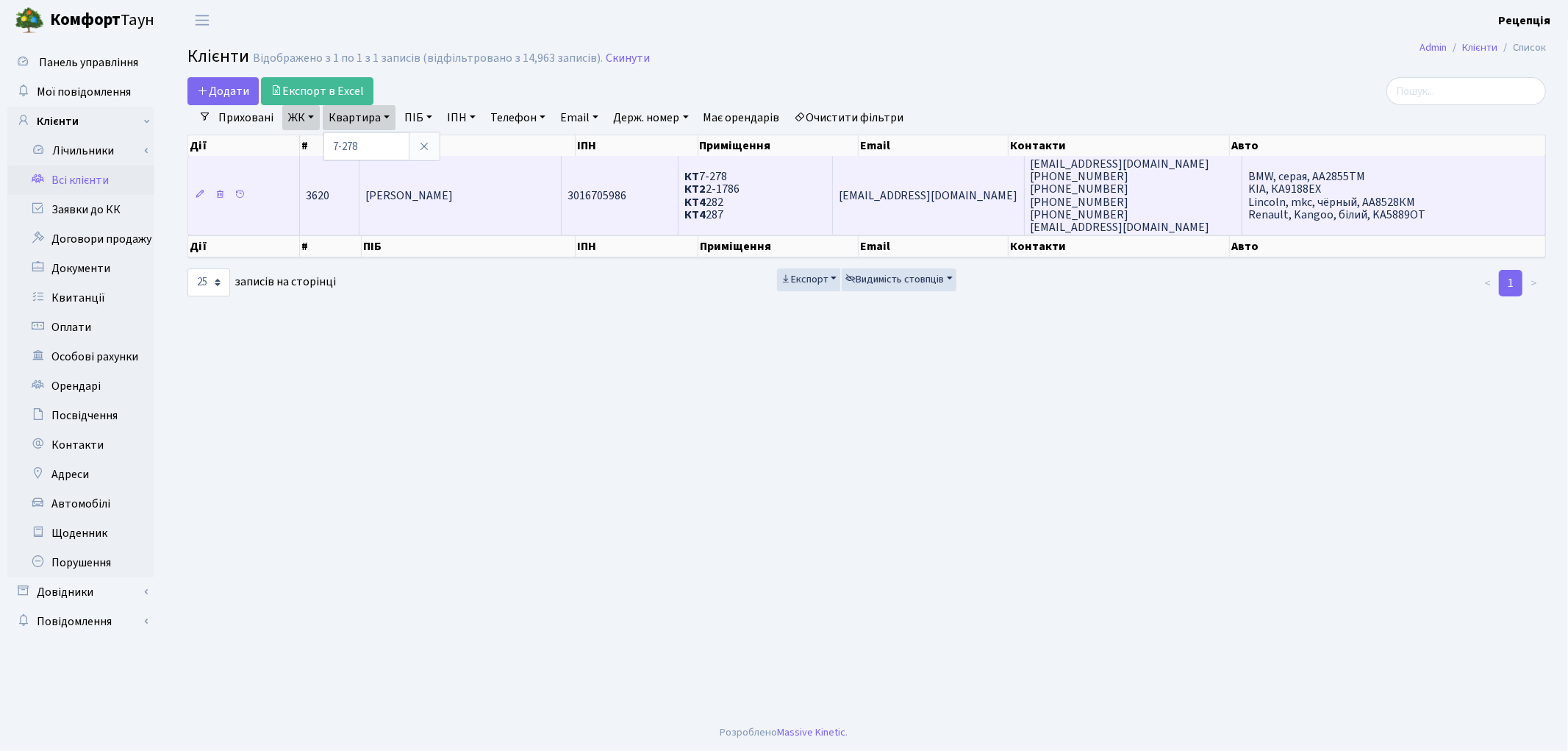
click at [515, 214] on td "Корх Марина Юріївна" at bounding box center [460, 195] width 202 height 78
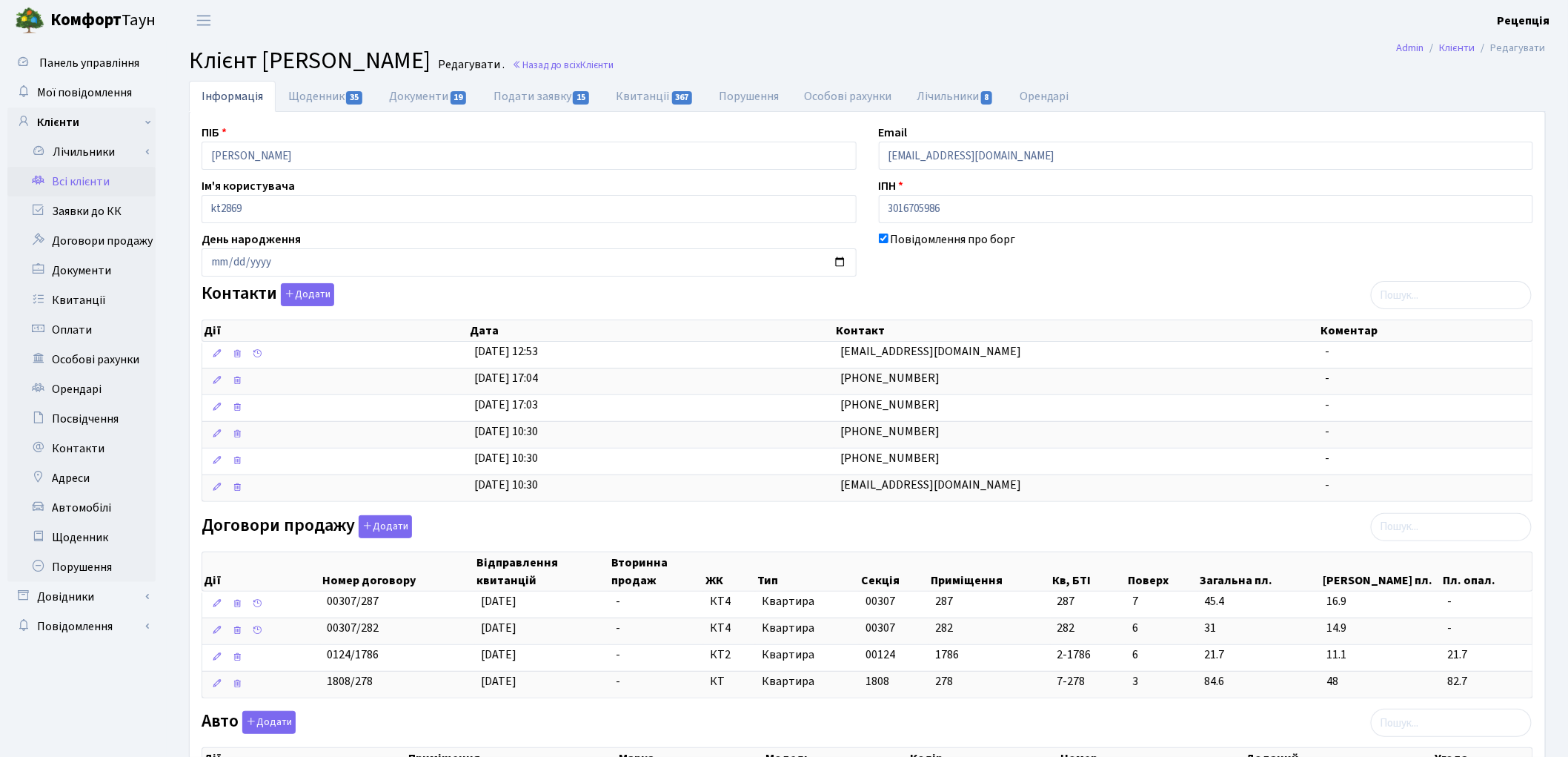
click at [108, 182] on link "Всі клієнти" at bounding box center [81, 182] width 148 height 30
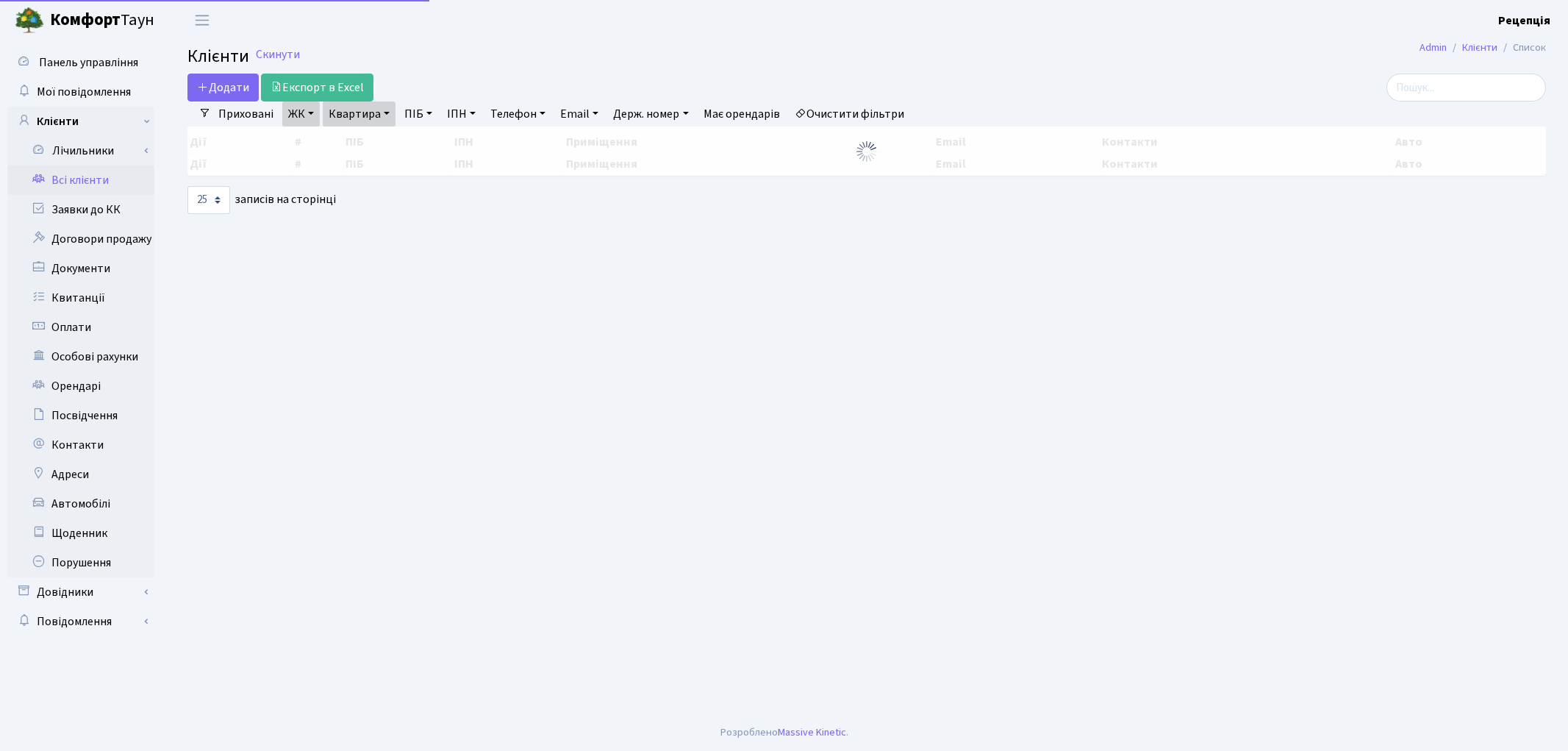
select select "25"
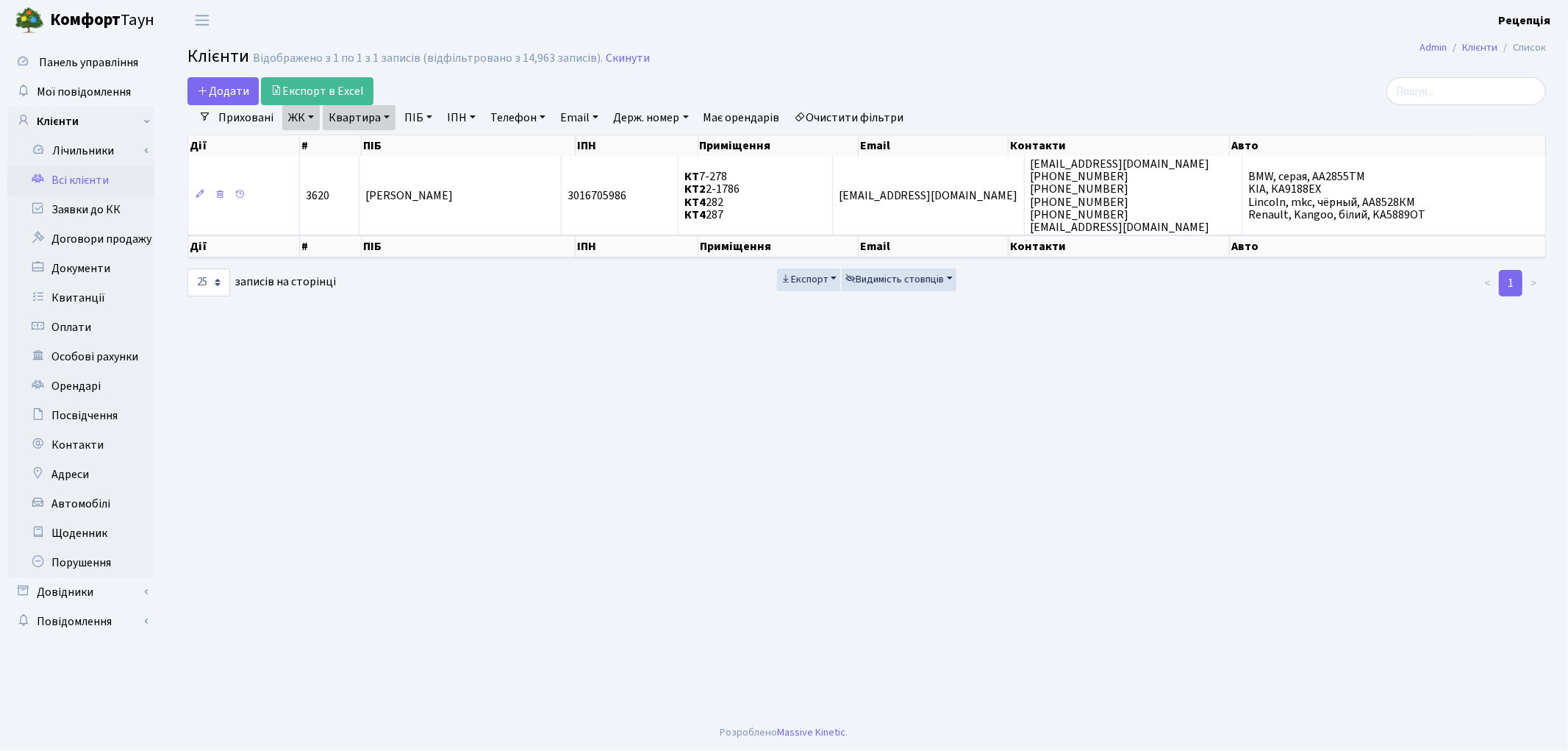
click at [849, 111] on link "Очистити фільтри" at bounding box center [849, 118] width 121 height 25
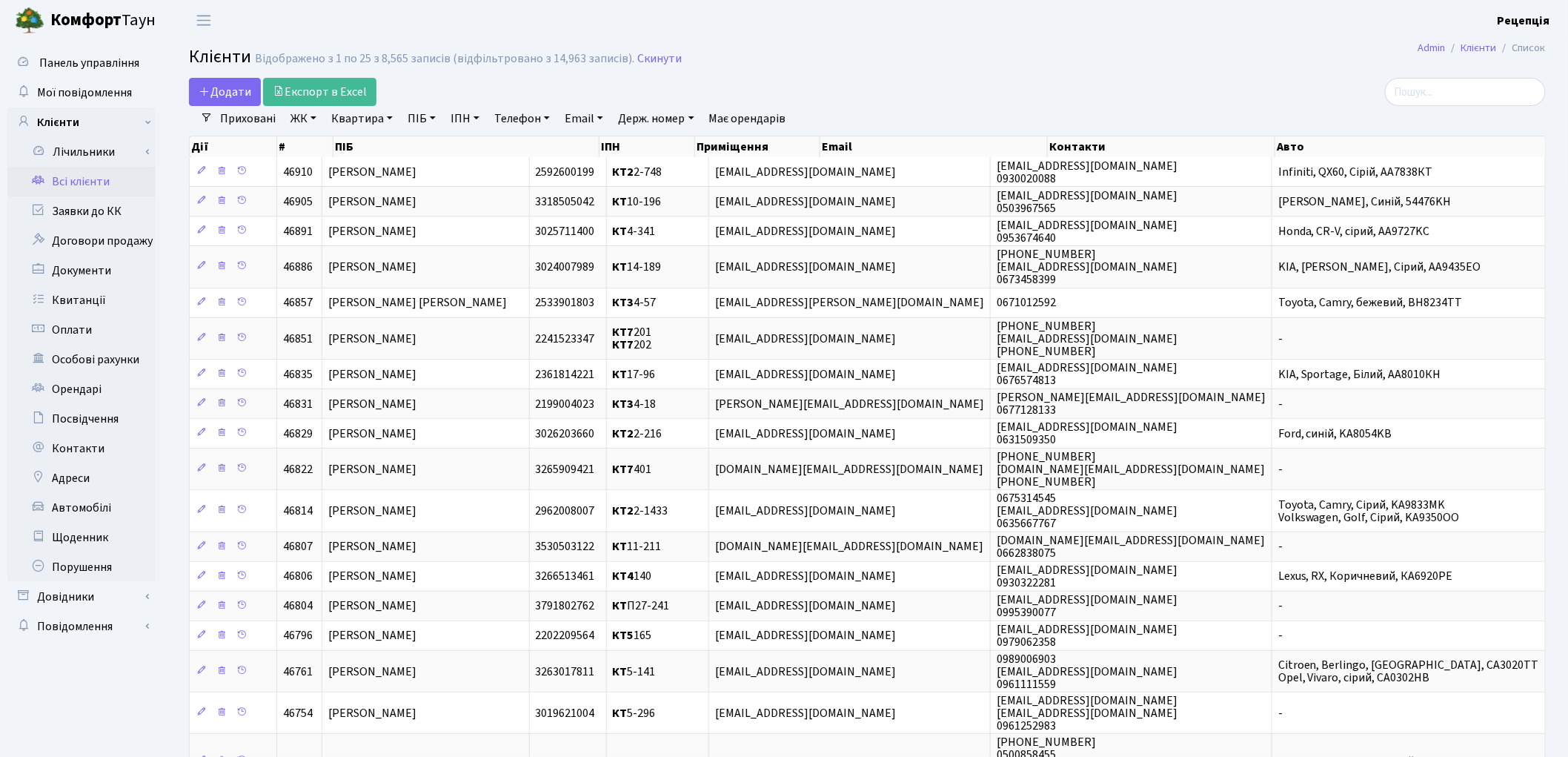
click at [412, 123] on link "ПІБ" at bounding box center [422, 119] width 40 height 25
click at [504, 145] on icon at bounding box center [504, 148] width 12 height 12
click at [308, 113] on link "ЖК" at bounding box center [303, 119] width 38 height 25
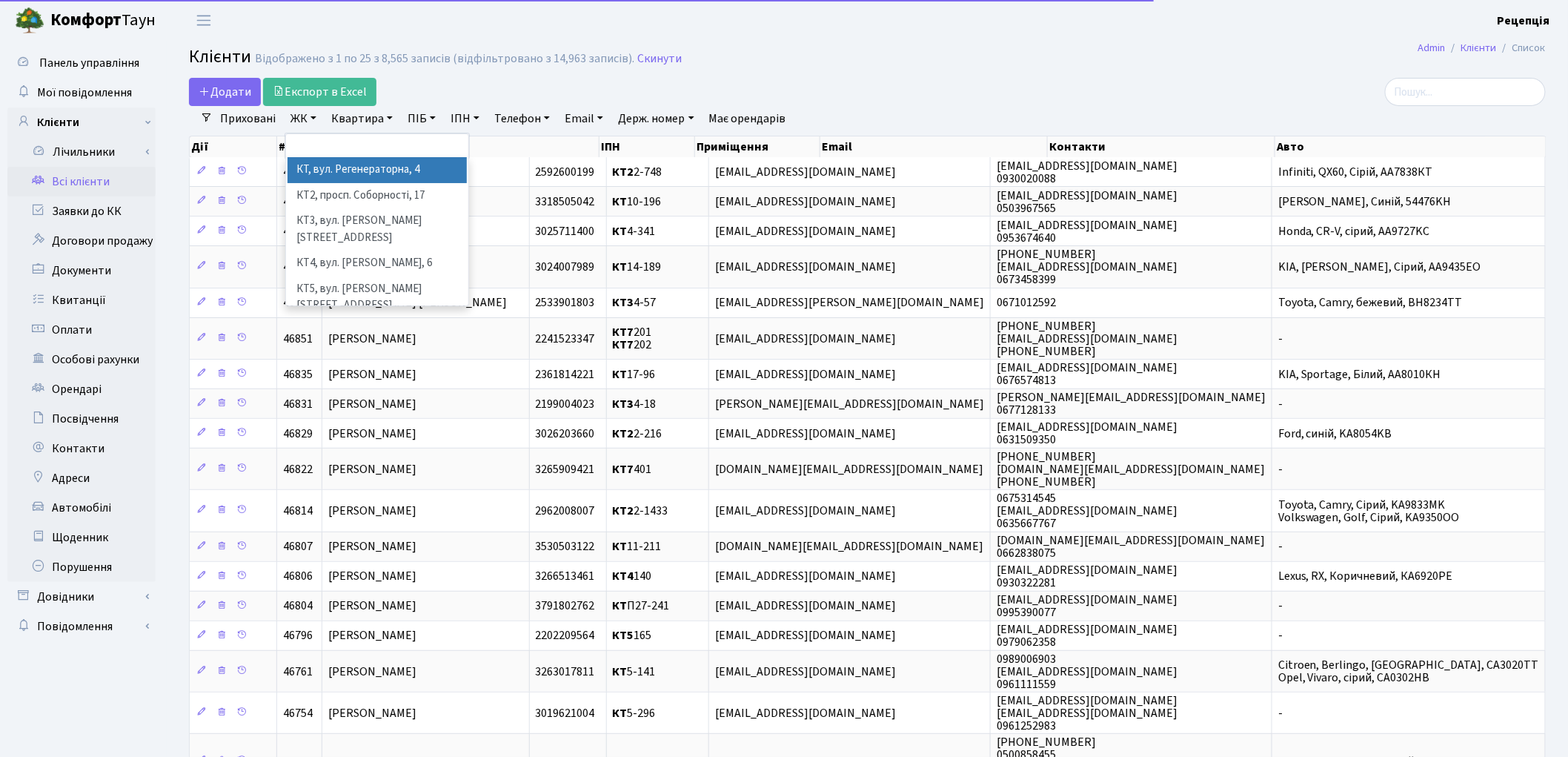
click at [330, 163] on li "КТ, вул. Регенераторна, 4" at bounding box center [377, 170] width 179 height 26
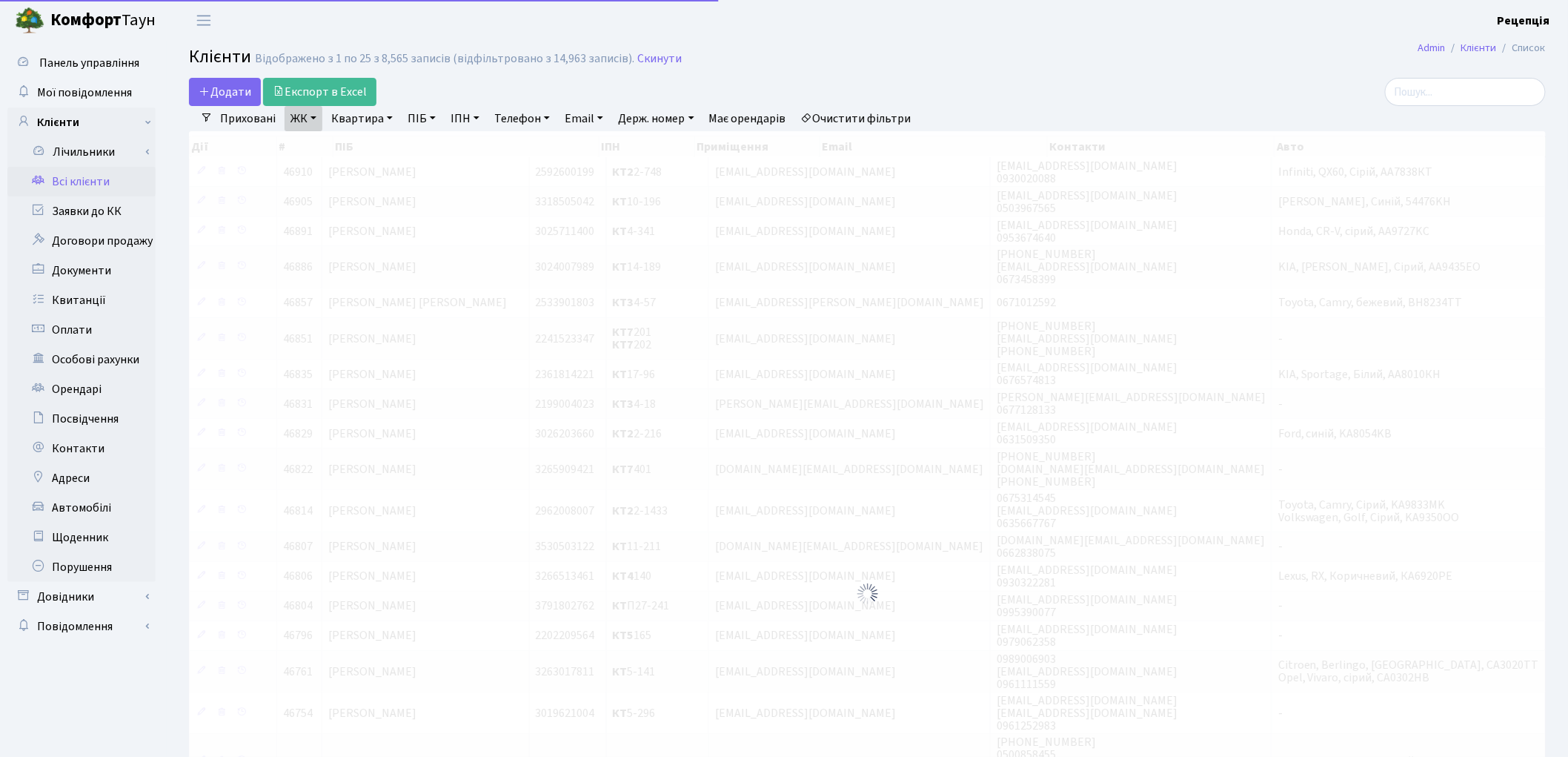
click at [380, 116] on link "Квартира" at bounding box center [362, 119] width 73 height 25
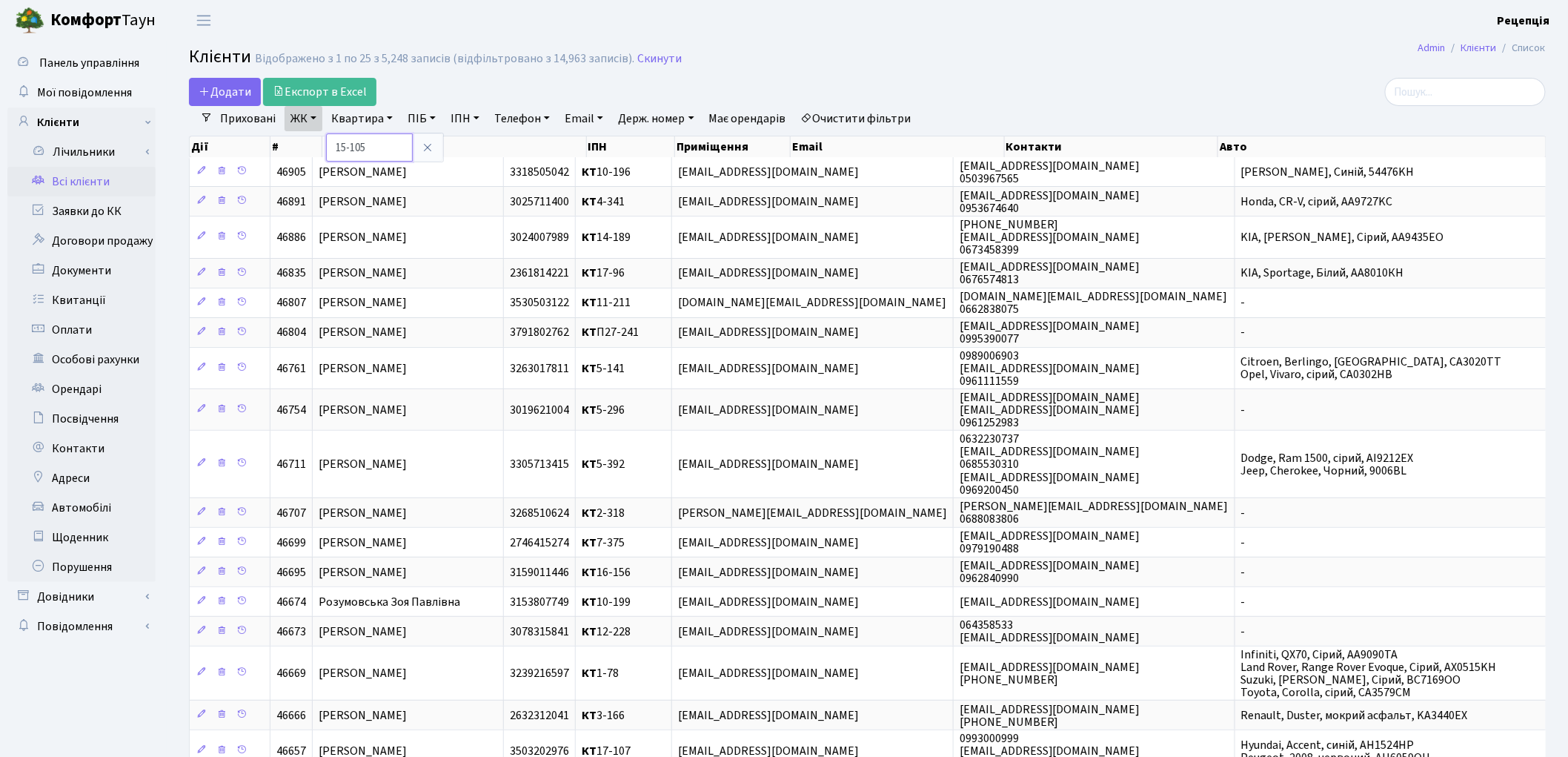
type input "15-105"
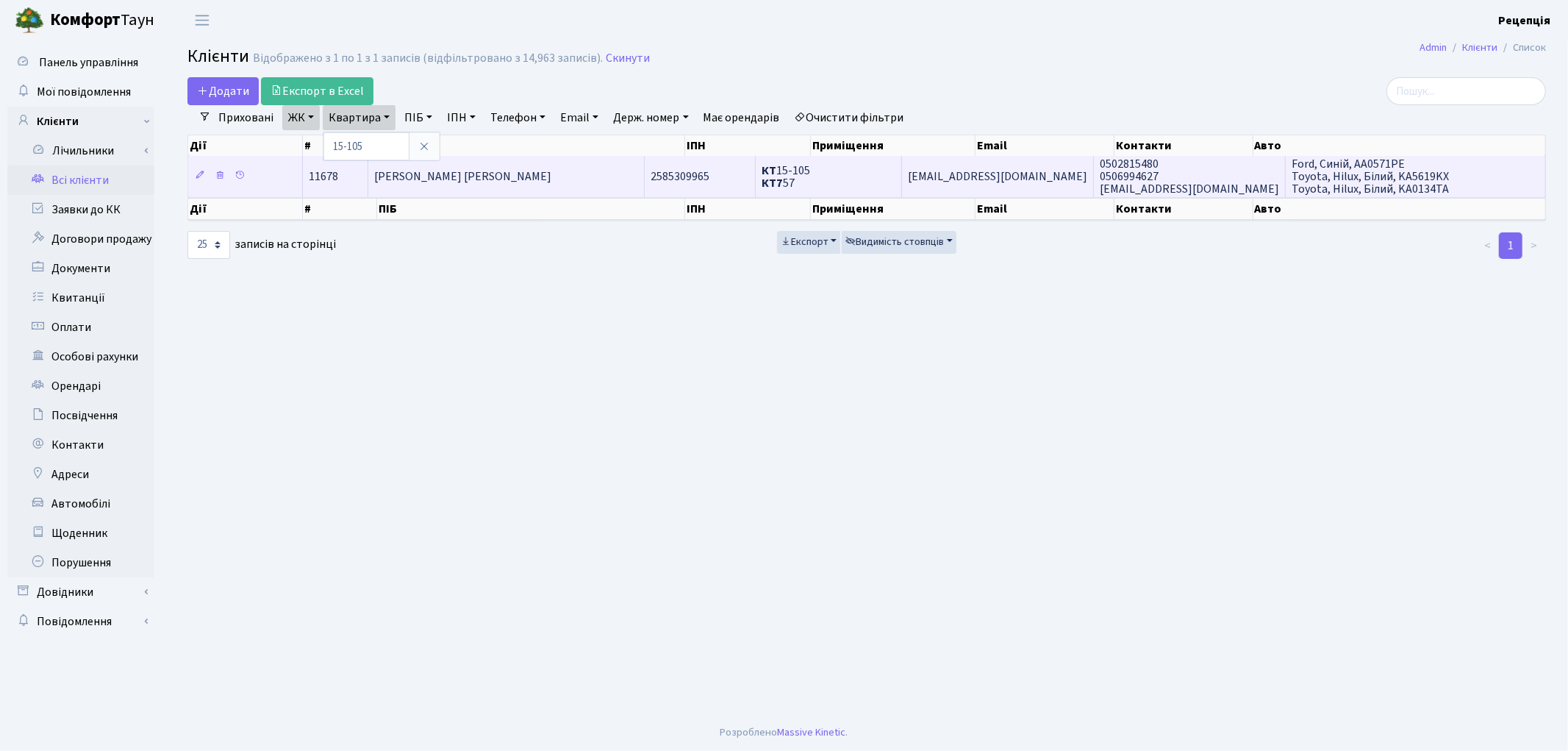
click at [539, 177] on span "Волюченко Оксана Анатоліївна" at bounding box center [463, 177] width 178 height 16
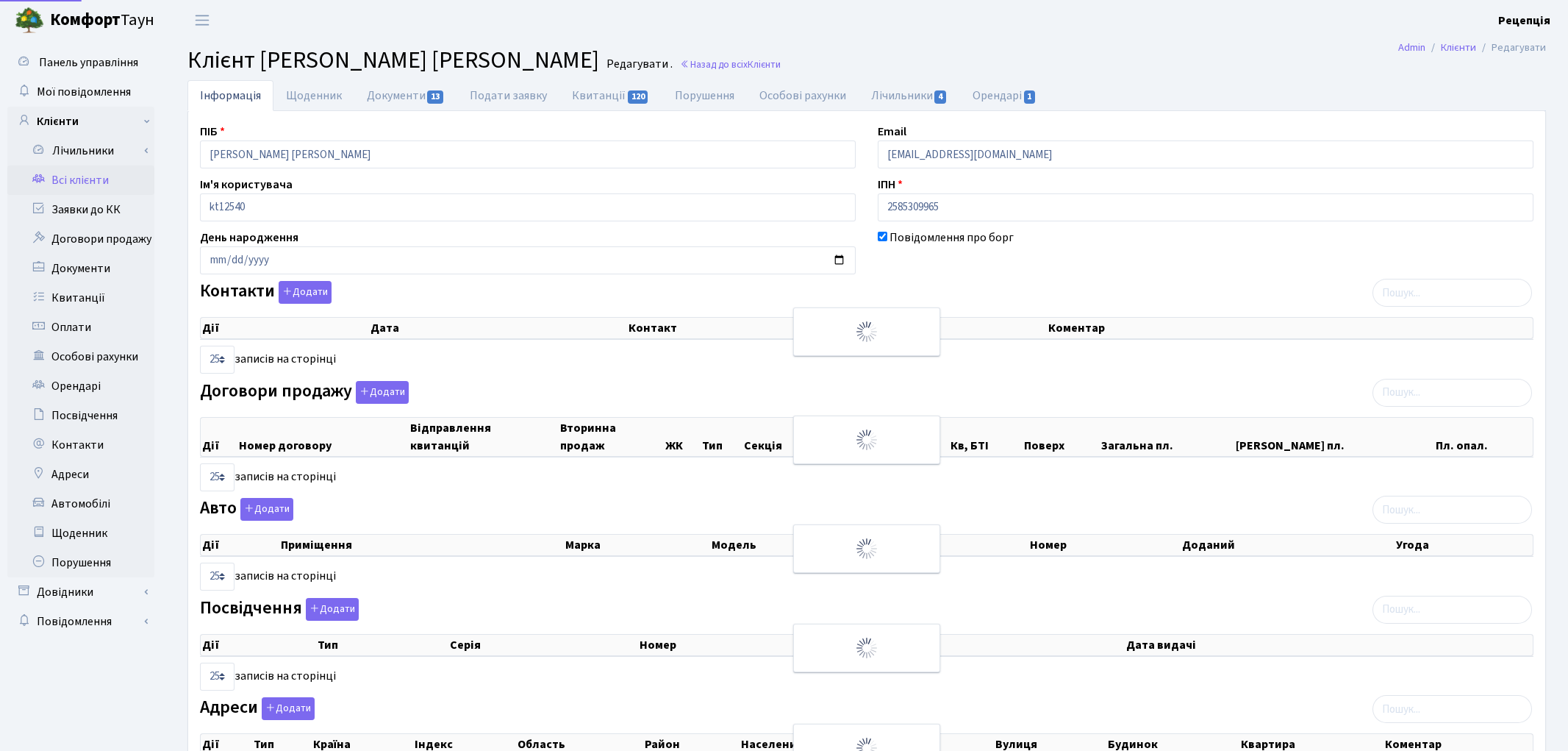
select select "25"
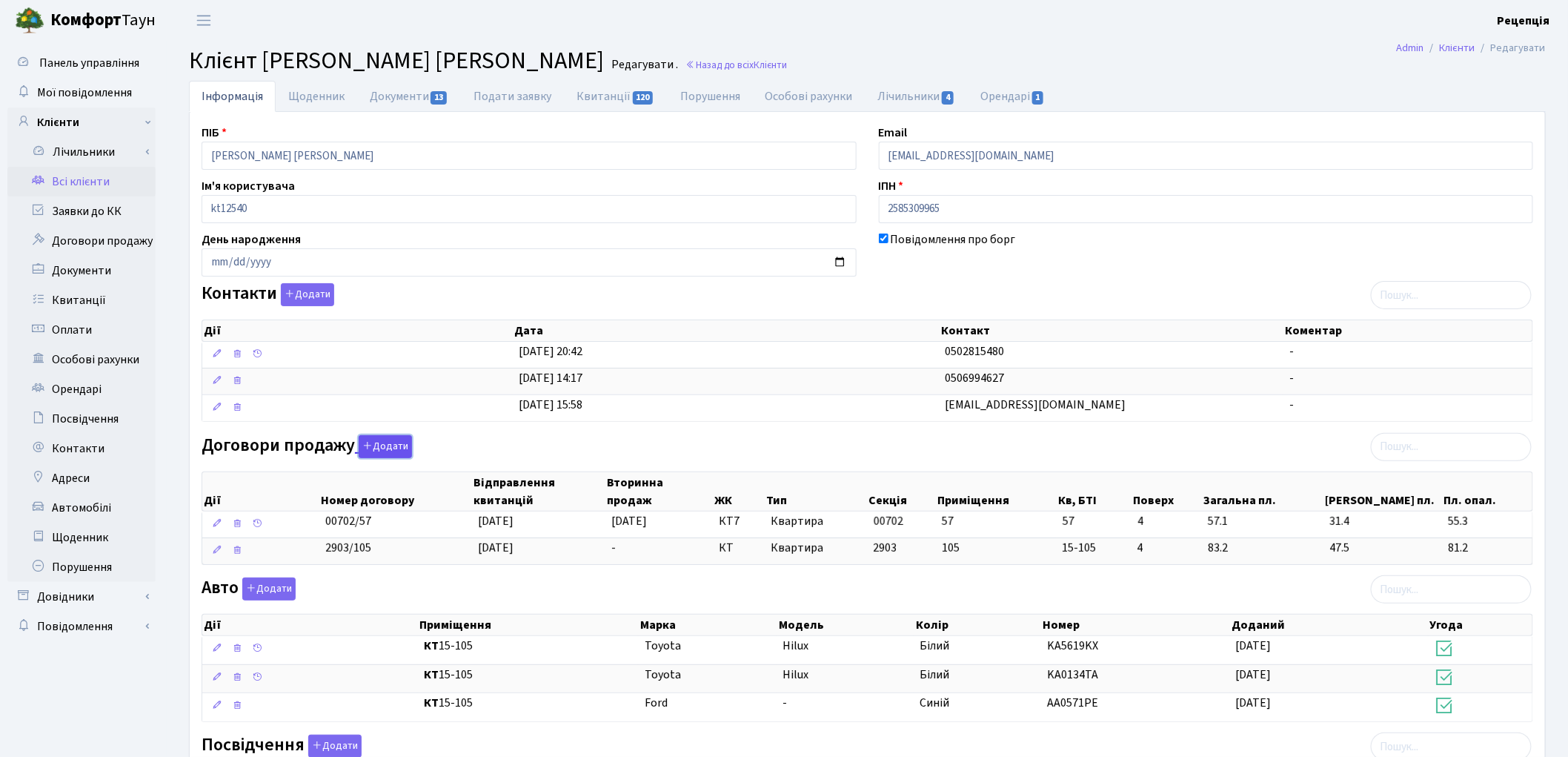
click at [376, 446] on button "Додати" at bounding box center [385, 446] width 54 height 23
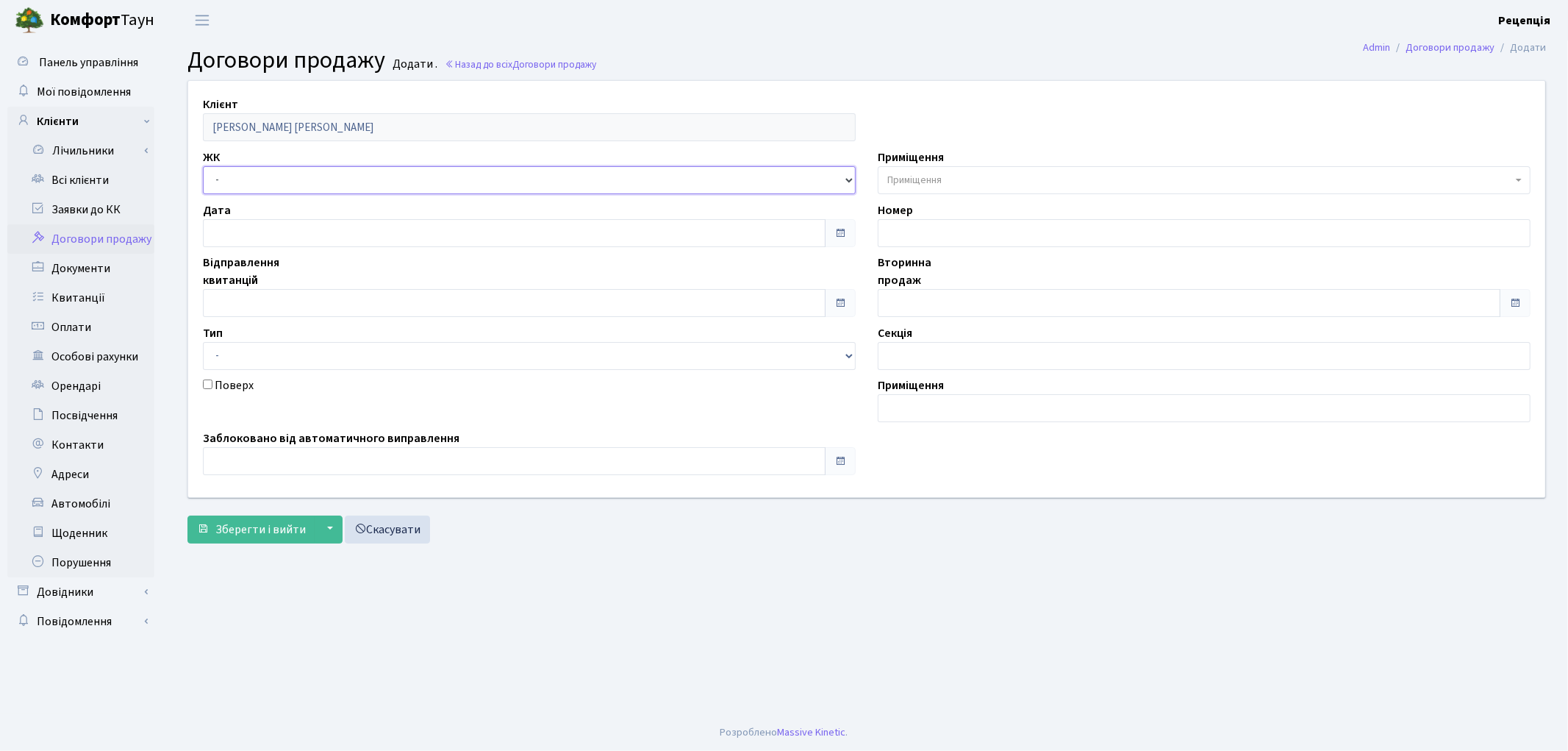
click at [229, 178] on select "- КТ, вул. Регенераторна, 4 КТ2, просп. [STREET_ADDRESS] [STREET_ADDRESS] [PERS…" at bounding box center [529, 181] width 652 height 28
click at [387, 532] on link "Скасувати" at bounding box center [387, 530] width 85 height 28
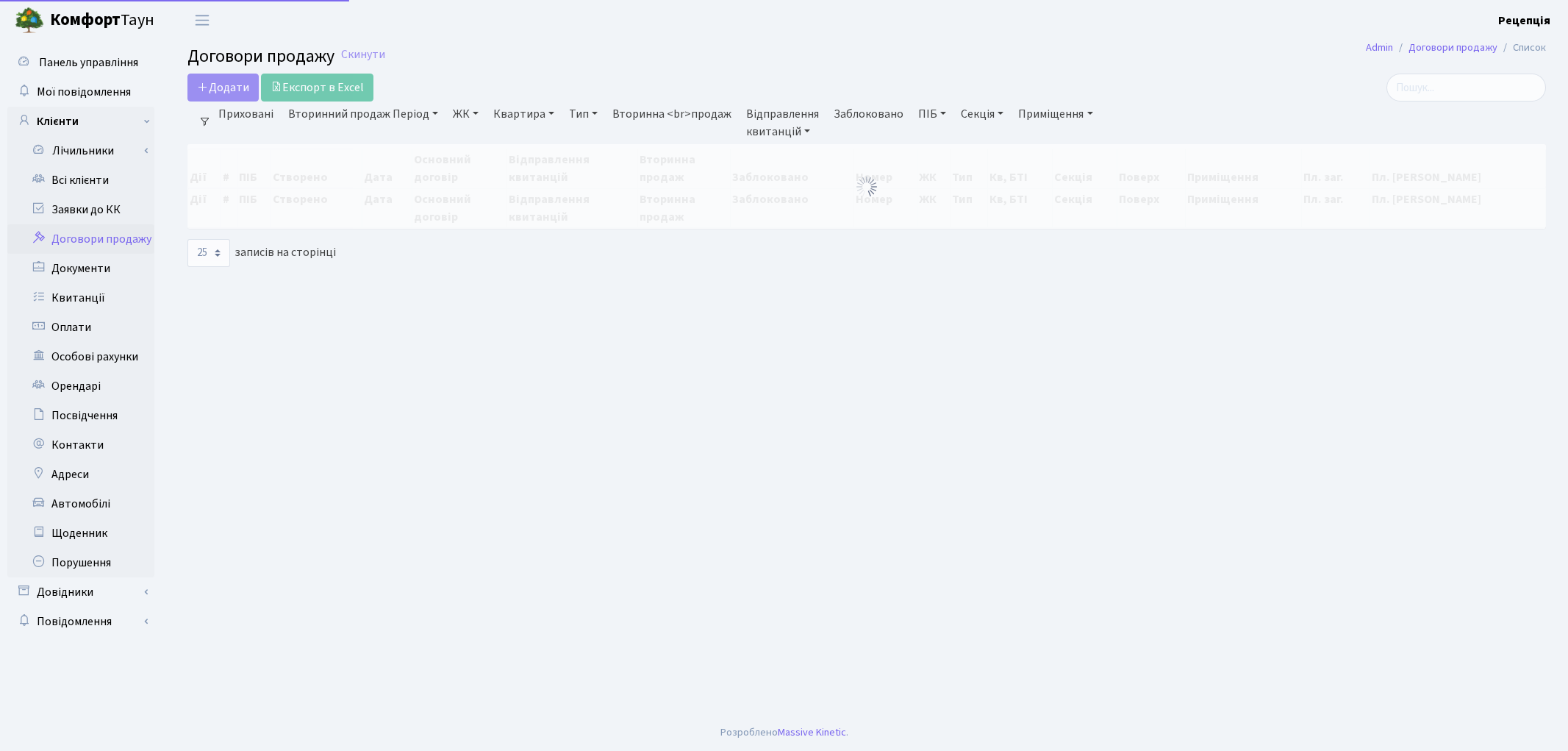
select select "25"
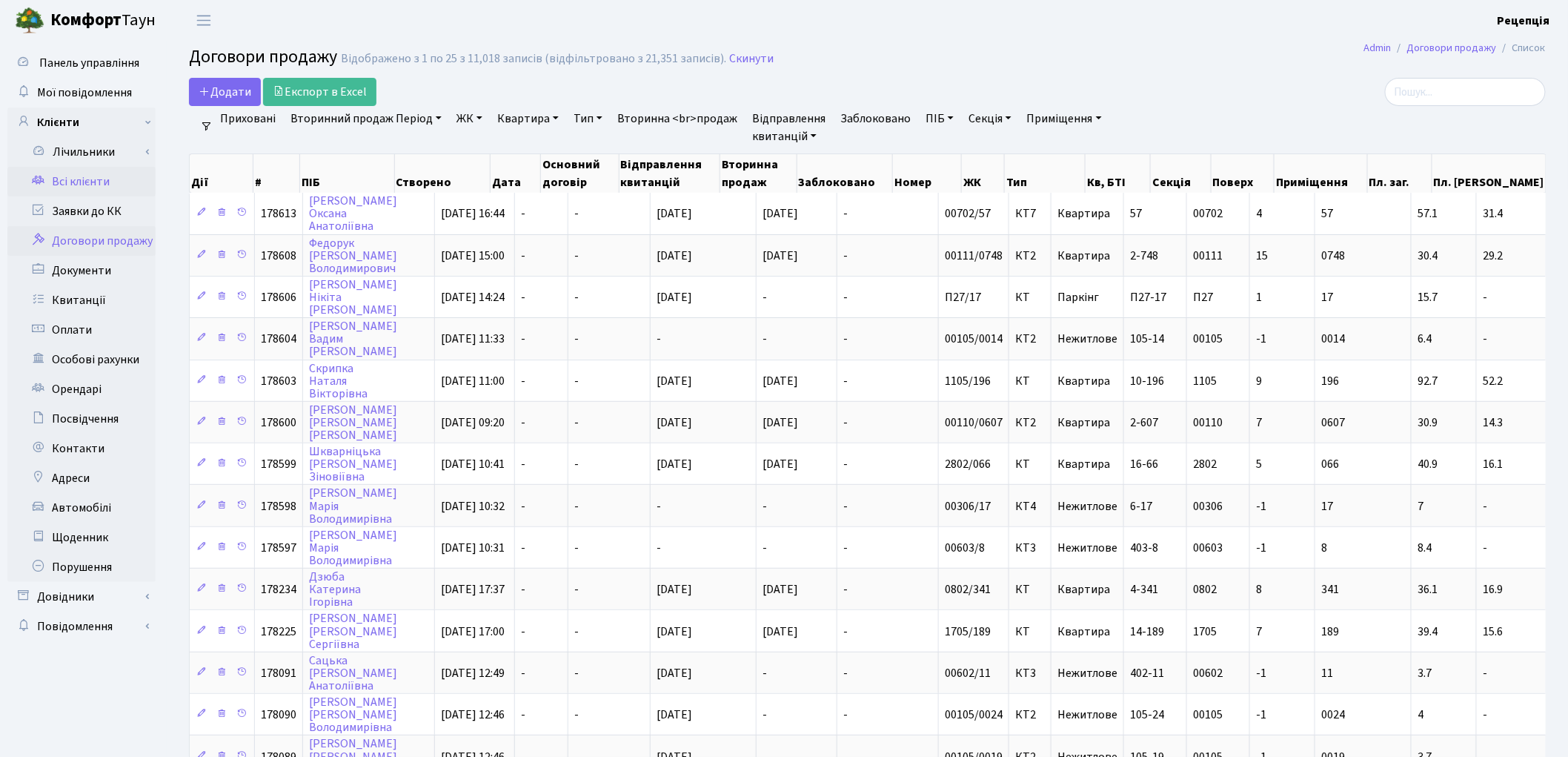
click at [77, 183] on link "Всі клієнти" at bounding box center [81, 182] width 148 height 30
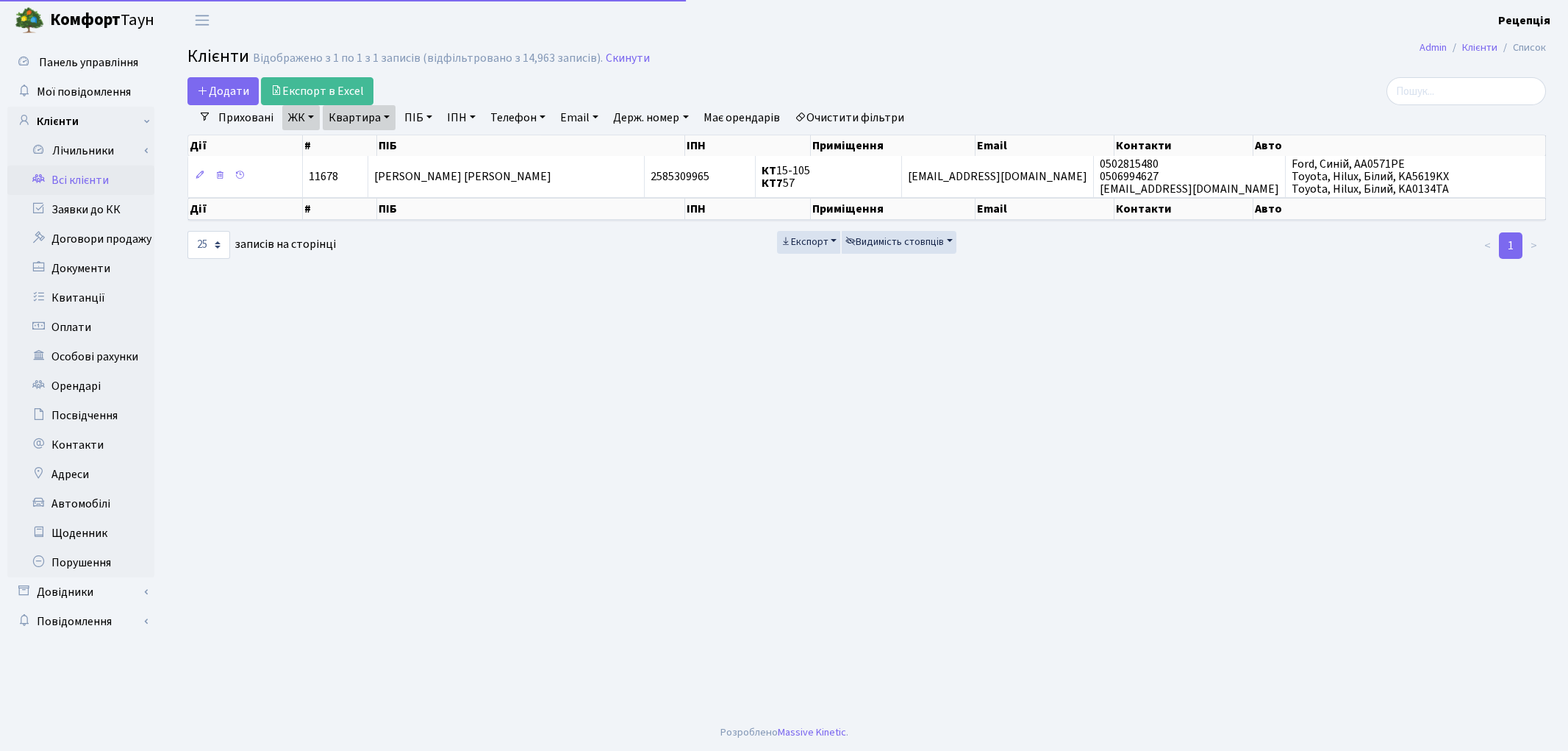
select select "25"
click at [868, 109] on link "Очистити фільтри" at bounding box center [849, 118] width 121 height 25
select select
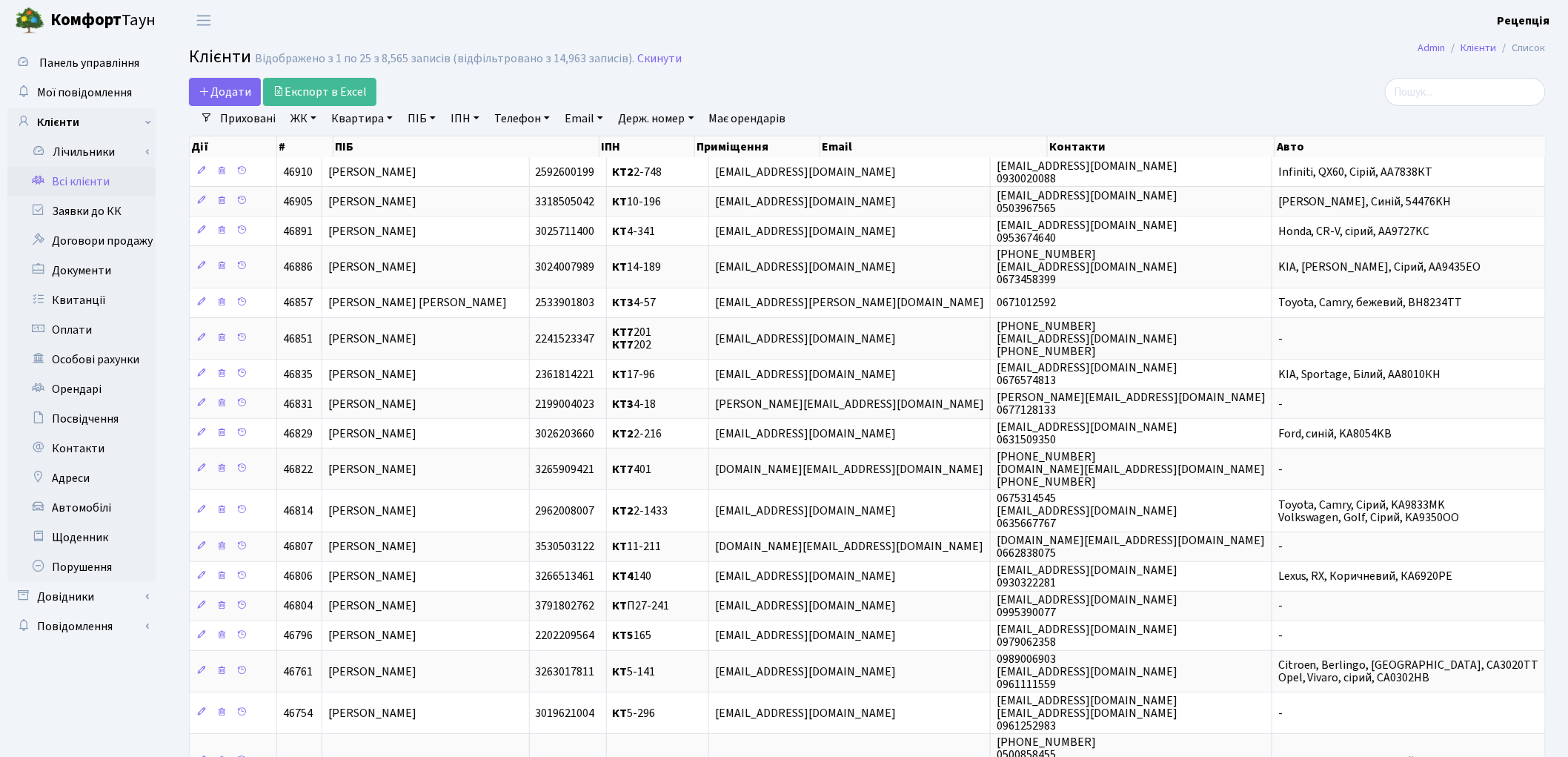
click at [306, 120] on link "ЖК" at bounding box center [303, 119] width 38 height 25
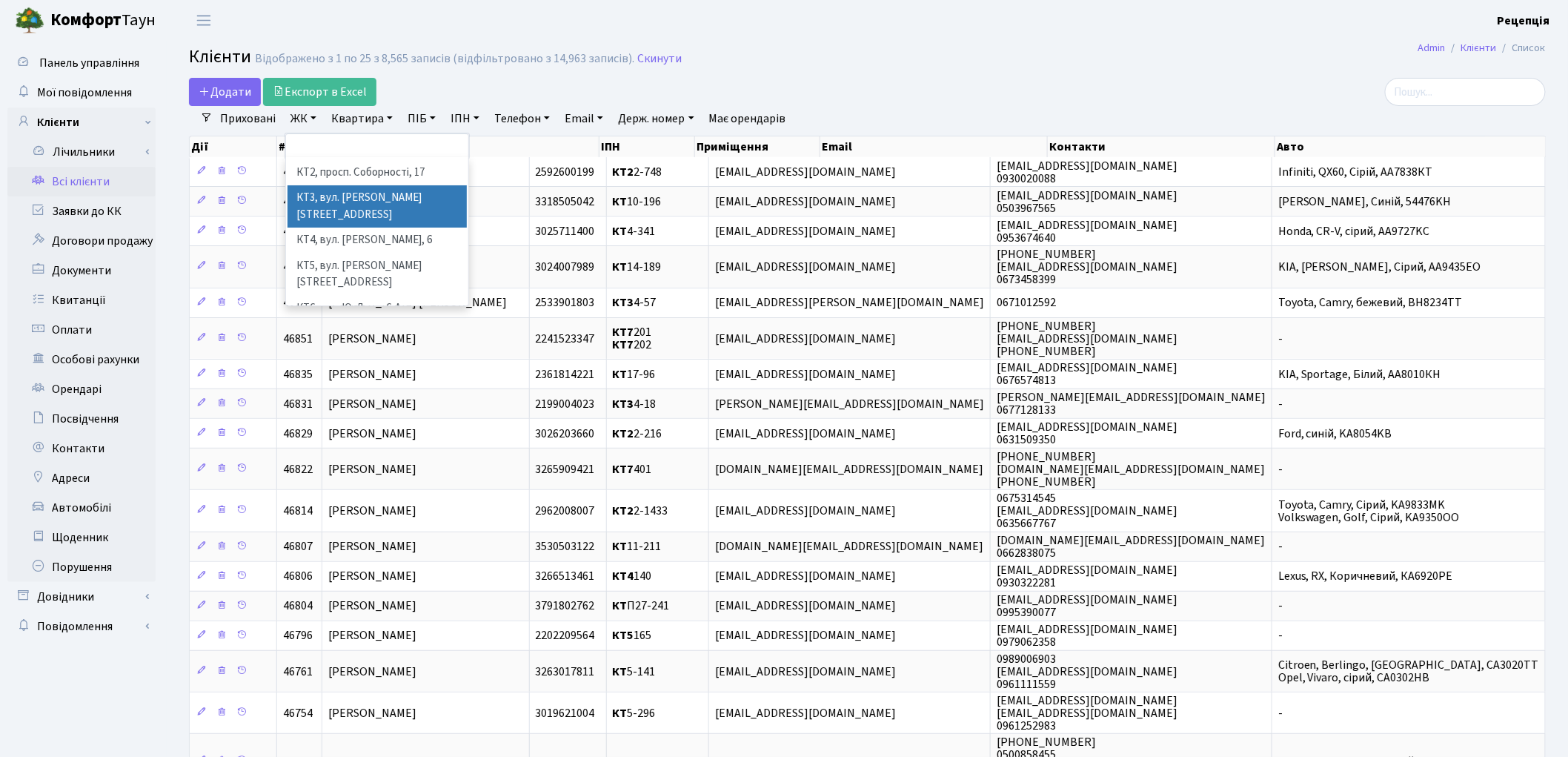
scroll to position [31, 0]
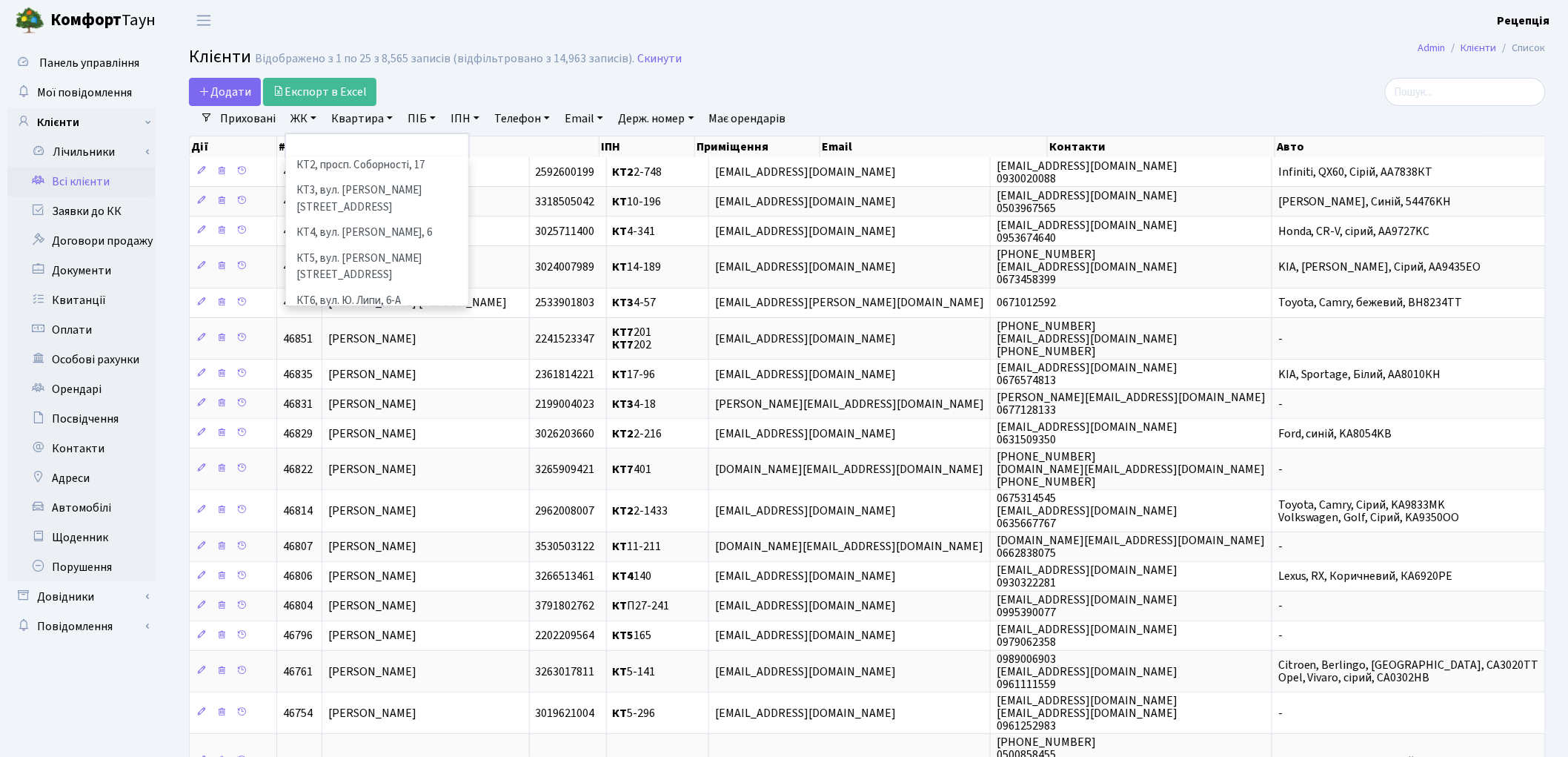
drag, startPoint x: 394, startPoint y: 292, endPoint x: 401, endPoint y: 258, distance: 34.7
click at [394, 313] on li "КТ7, вул. [PERSON_NAME][STREET_ADDRESS]" at bounding box center [377, 334] width 179 height 43
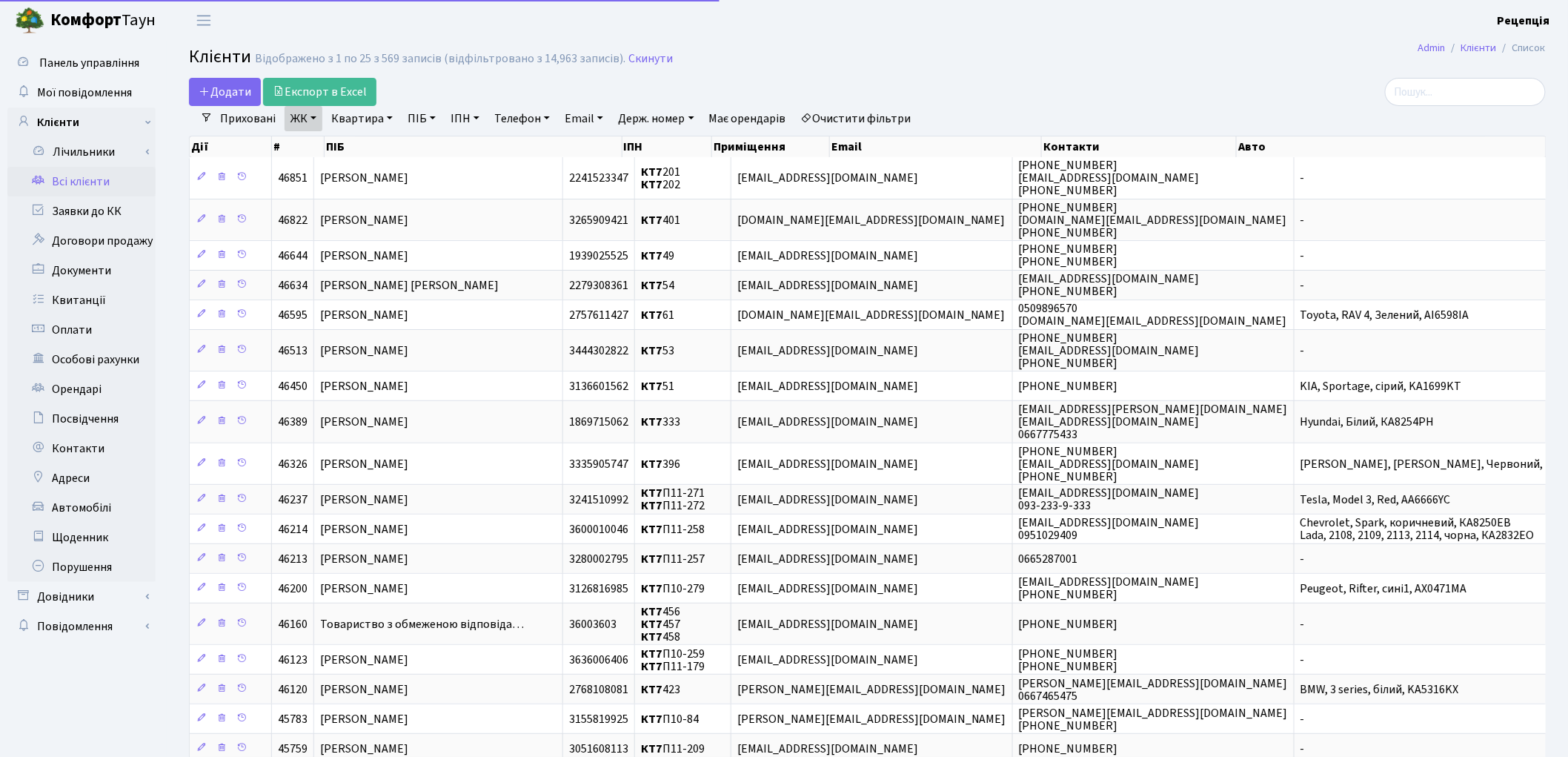
click at [369, 124] on link "Квартира" at bounding box center [362, 119] width 73 height 25
type input "57"
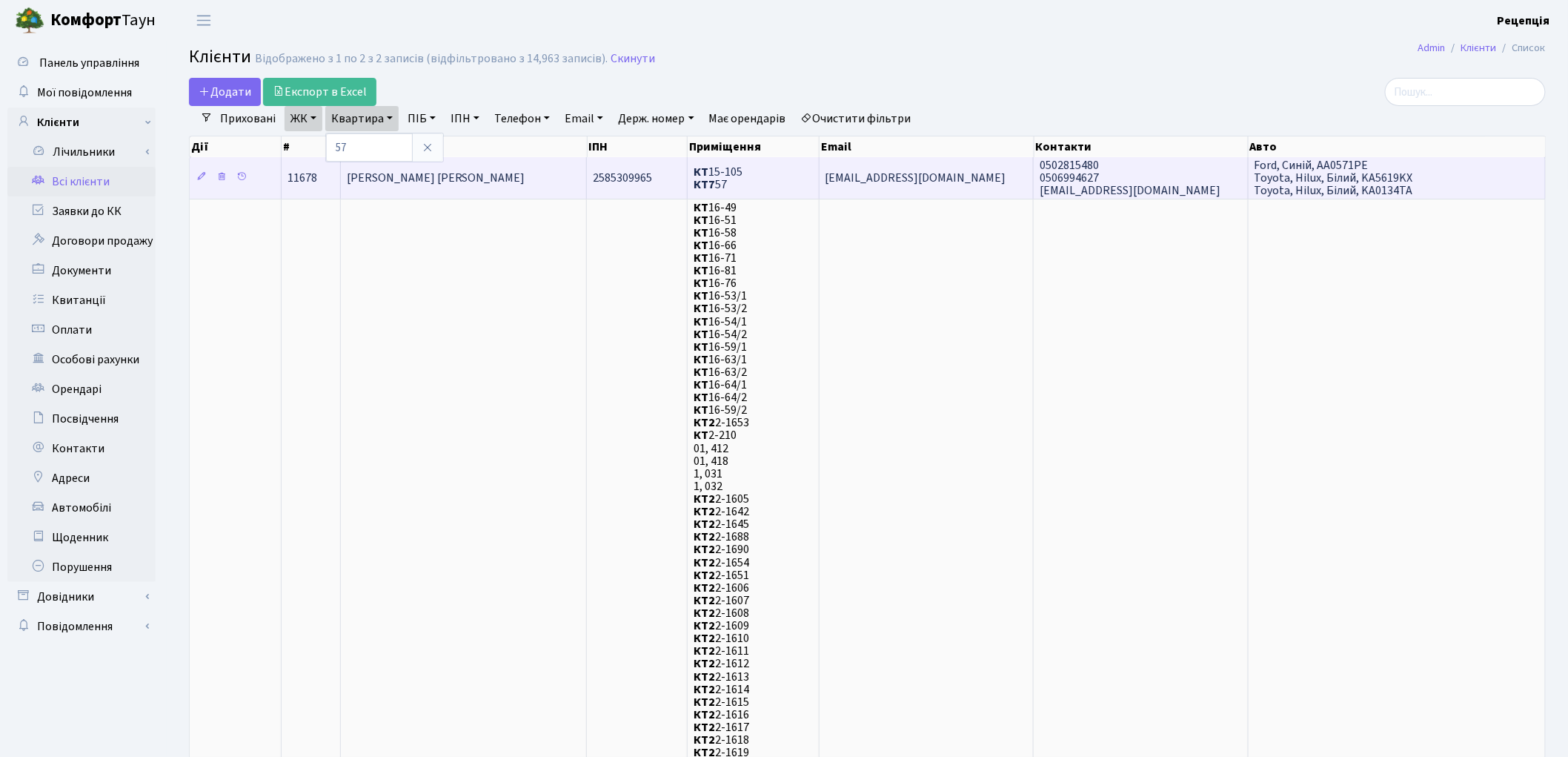
click at [453, 175] on span "[PERSON_NAME] [PERSON_NAME]" at bounding box center [436, 178] width 179 height 16
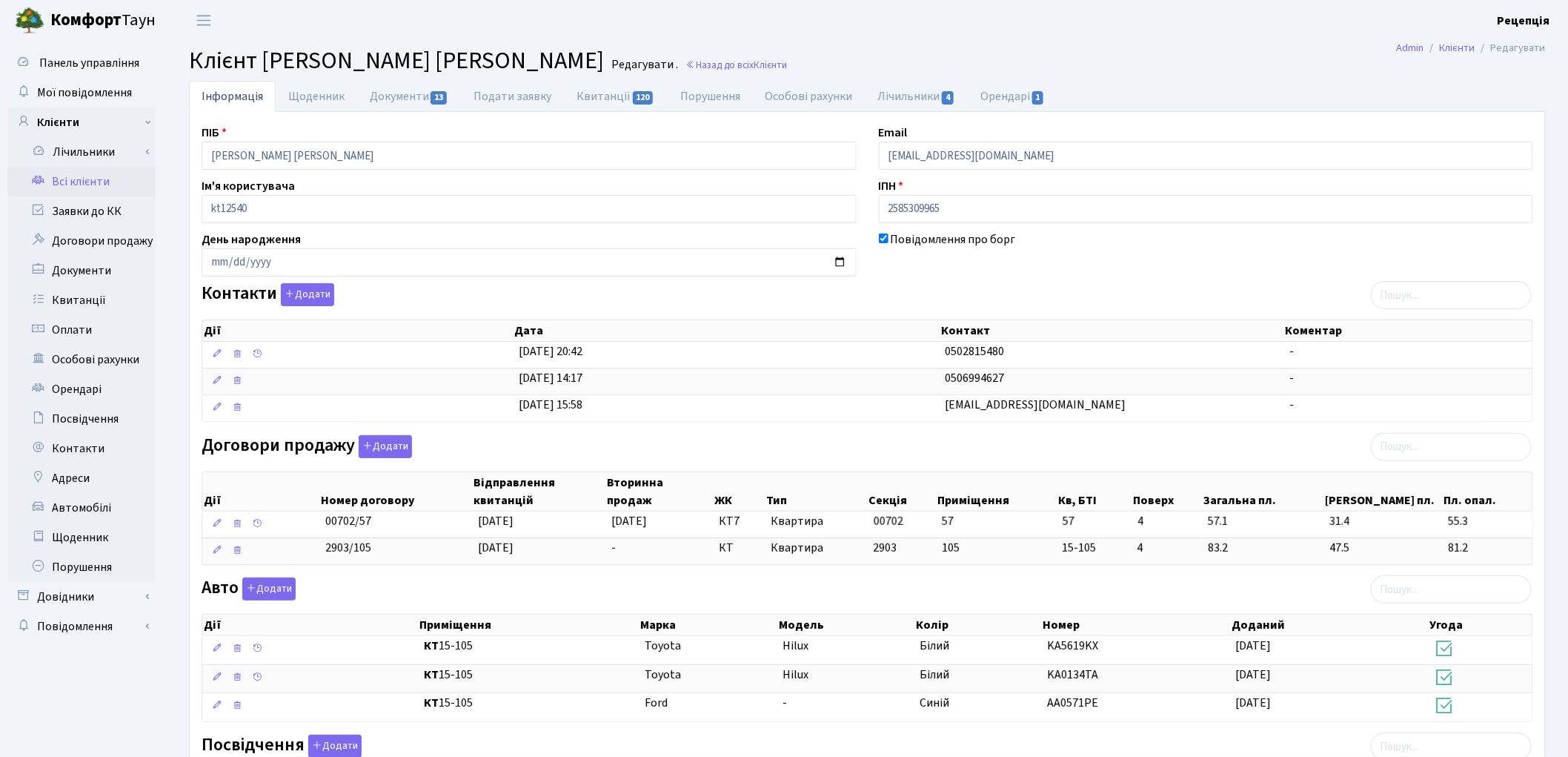
click at [90, 180] on link "Всі клієнти" at bounding box center [81, 182] width 148 height 30
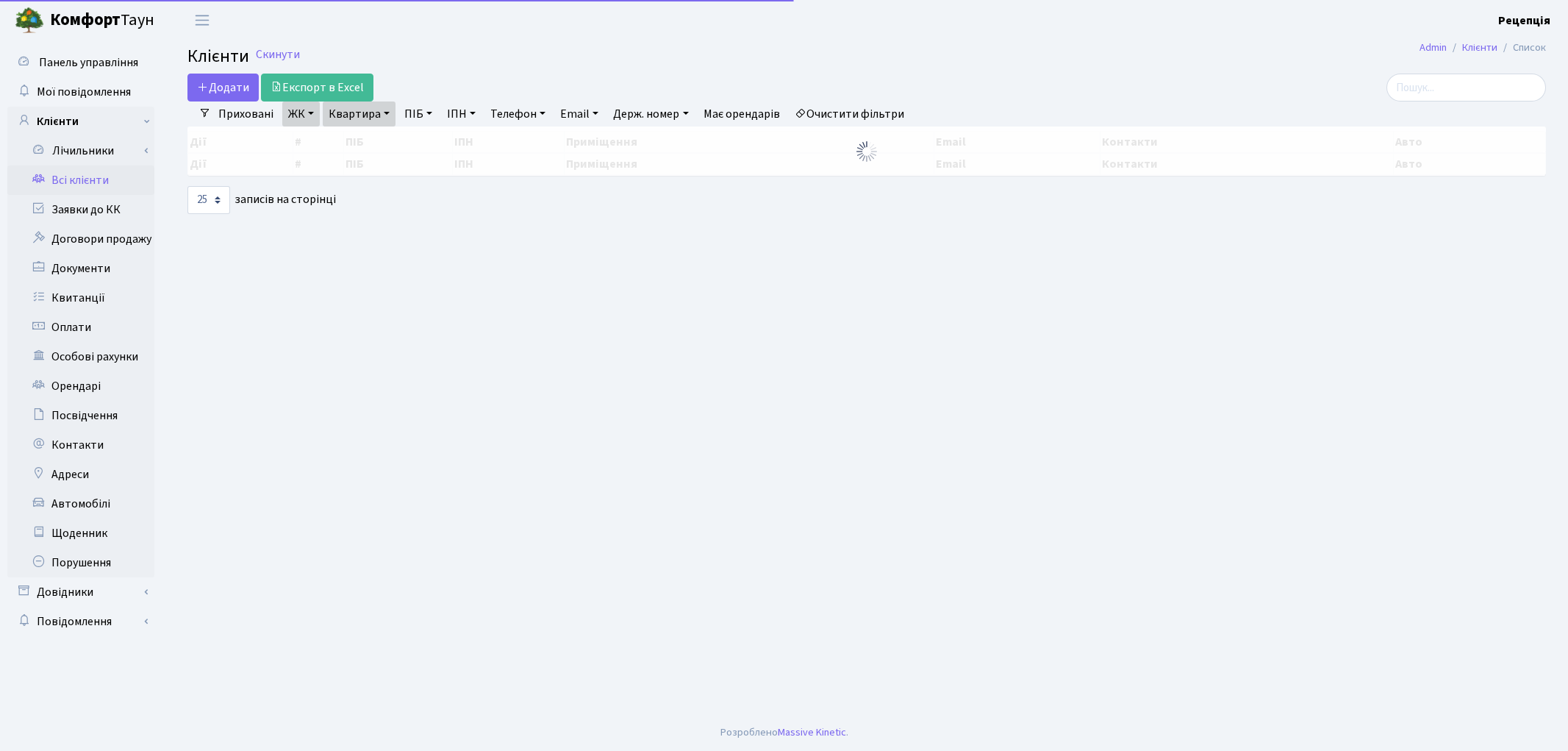
select select "25"
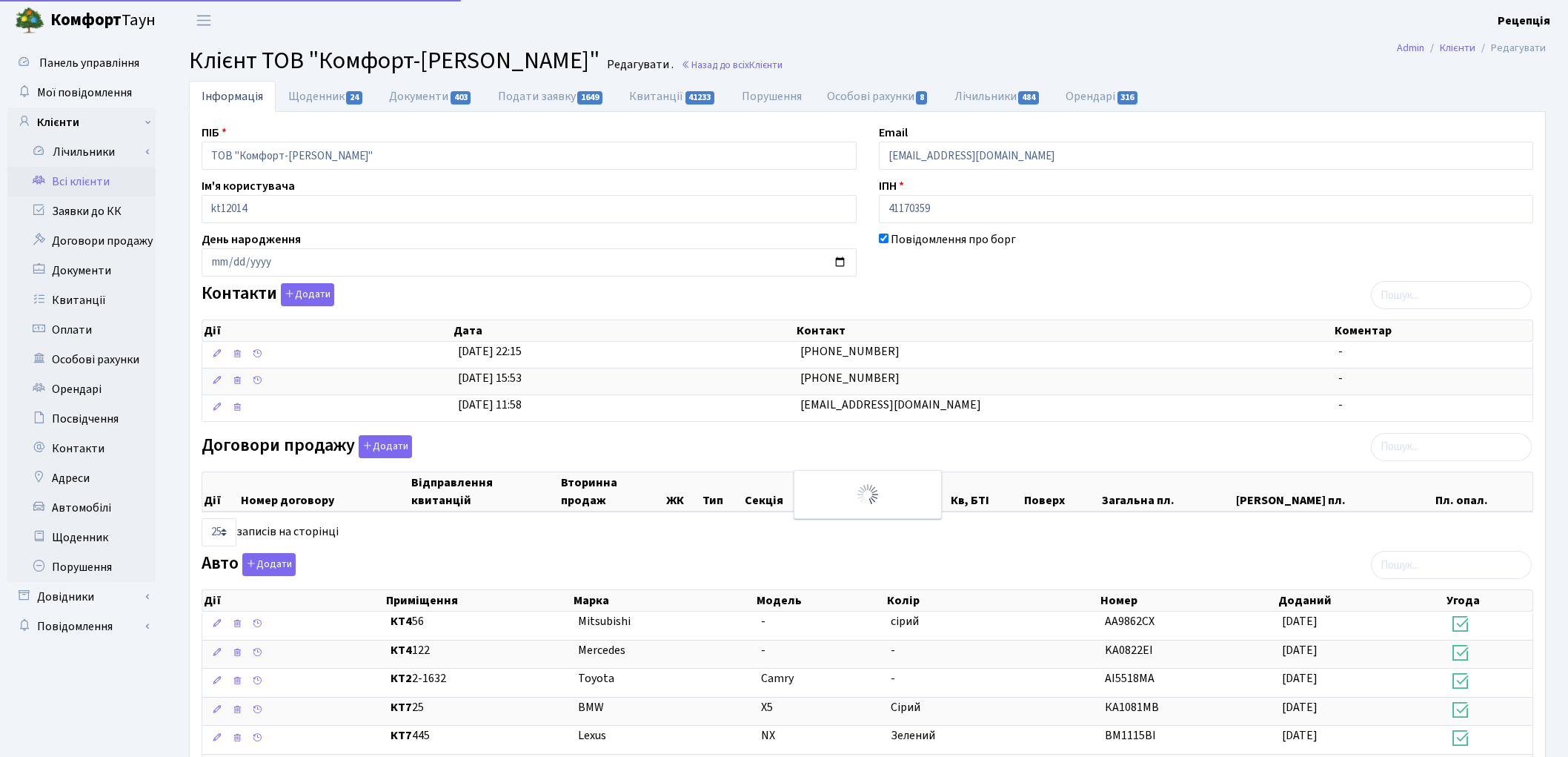
select select "25"
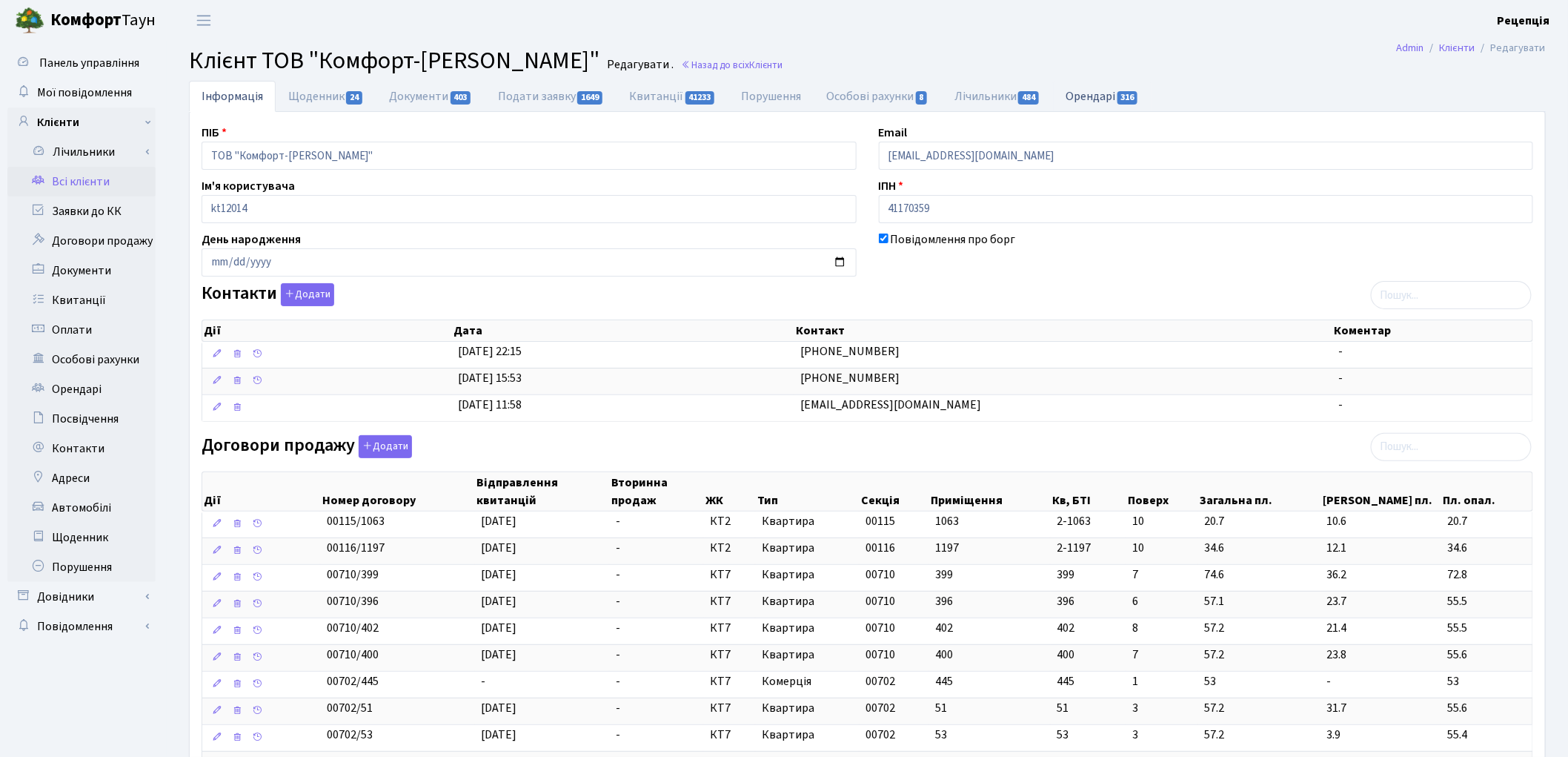
click at [1101, 101] on link "Орендарі 316" at bounding box center [1102, 95] width 98 height 31
select select "25"
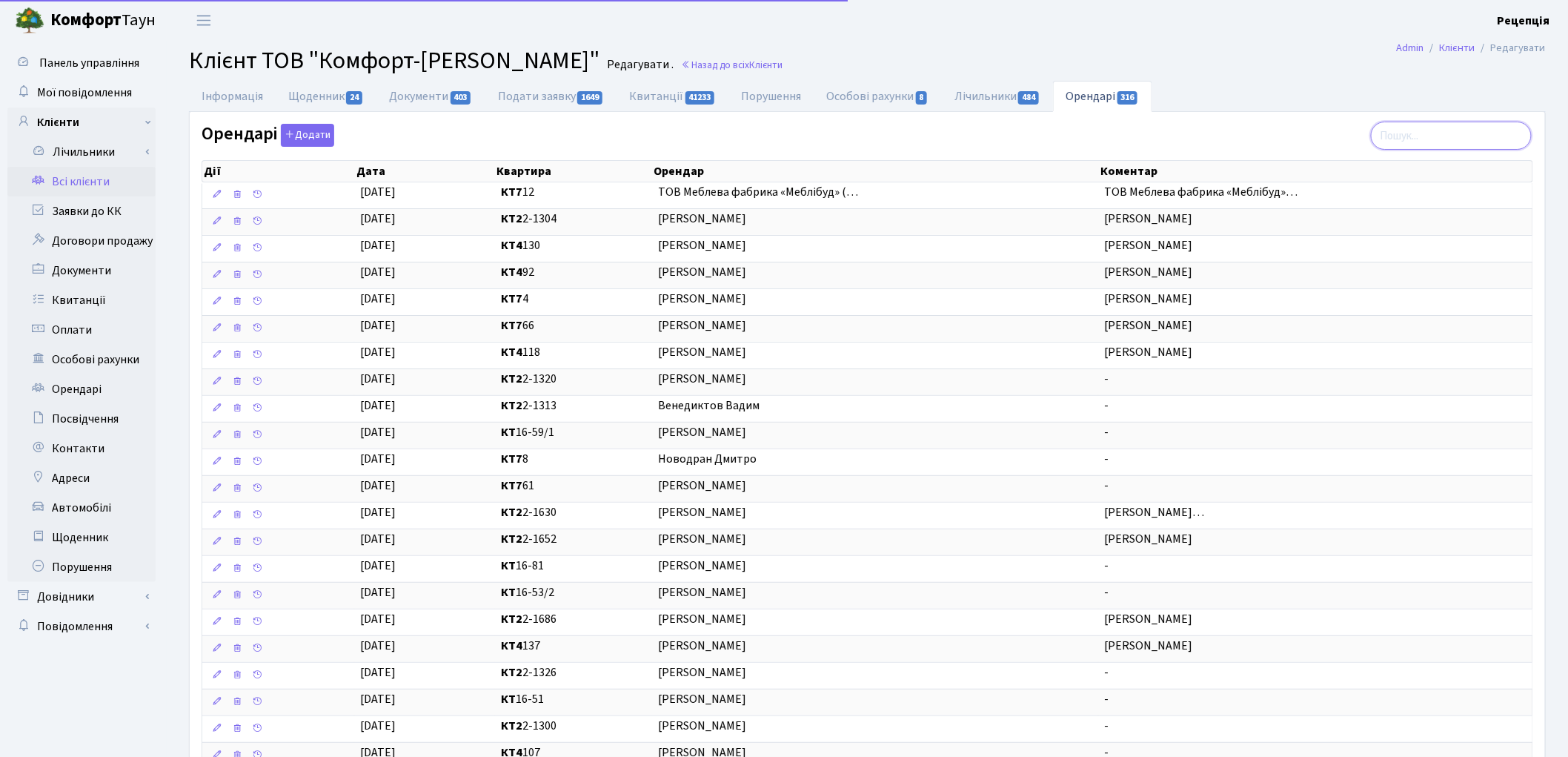
click at [1428, 131] on input "search" at bounding box center [1451, 136] width 161 height 28
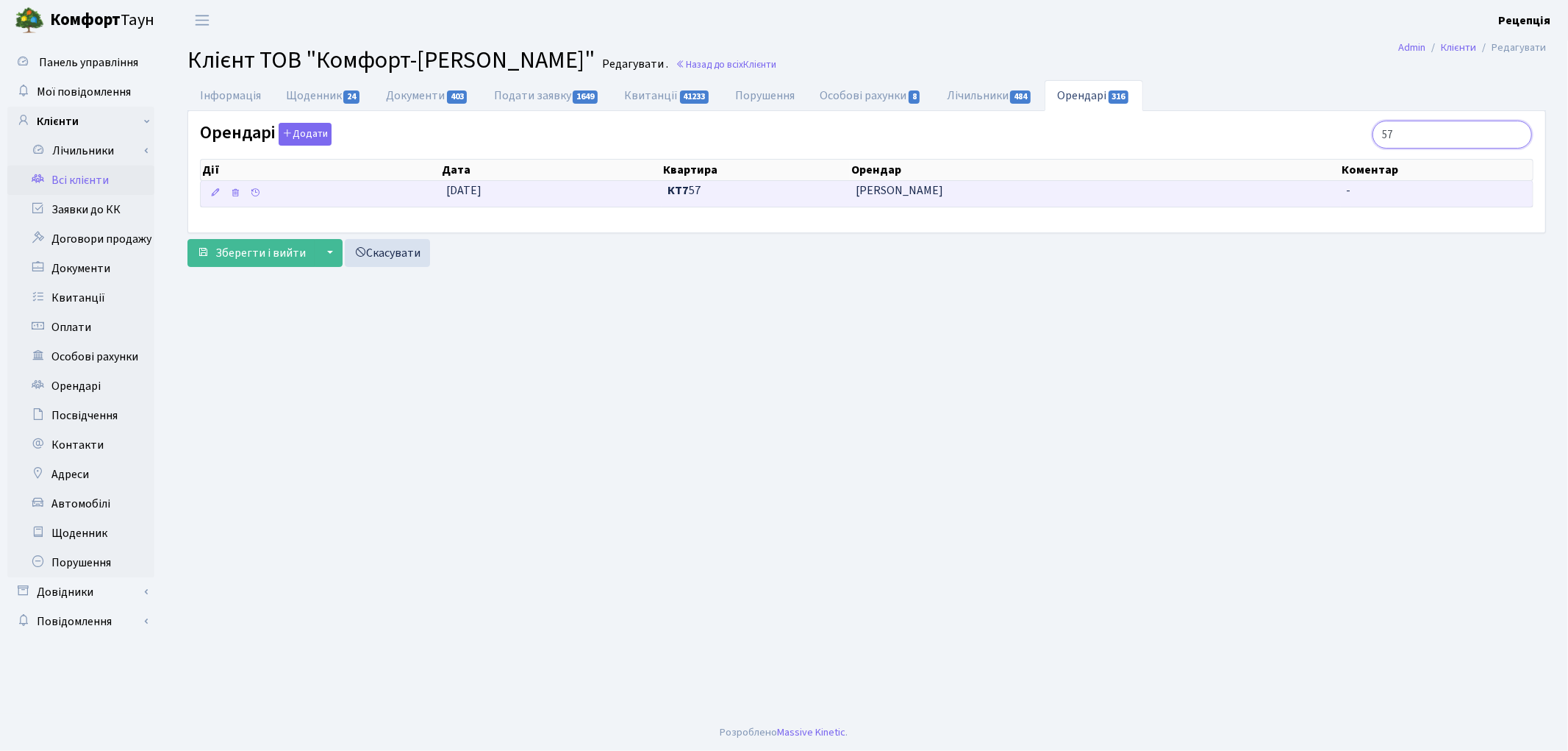
type input "57"
click at [990, 188] on span "Каюк Вадим Валерійович" at bounding box center [1095, 190] width 479 height 17
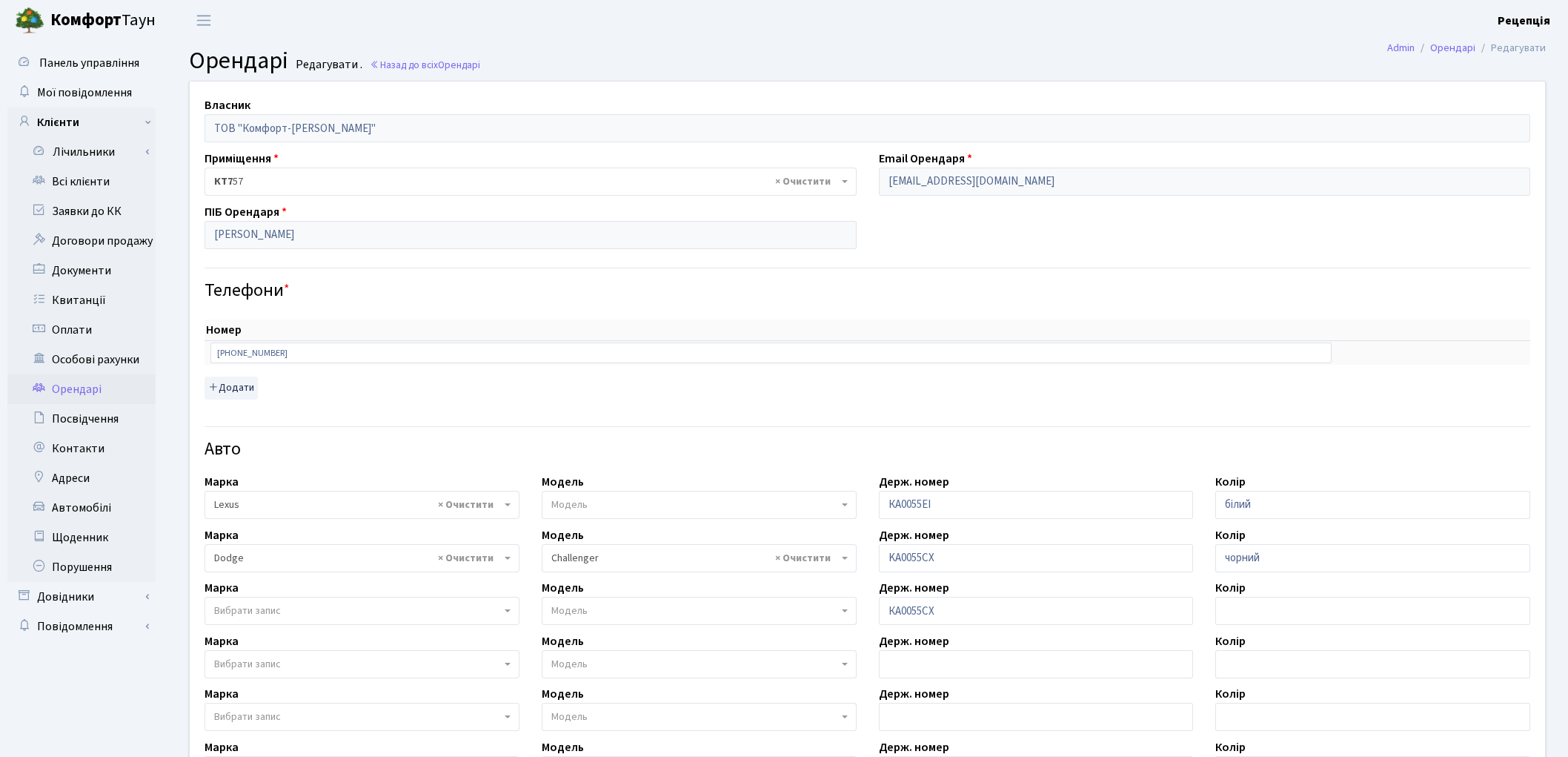
select select "581"
click at [98, 175] on link "Всі клієнти" at bounding box center [81, 182] width 148 height 30
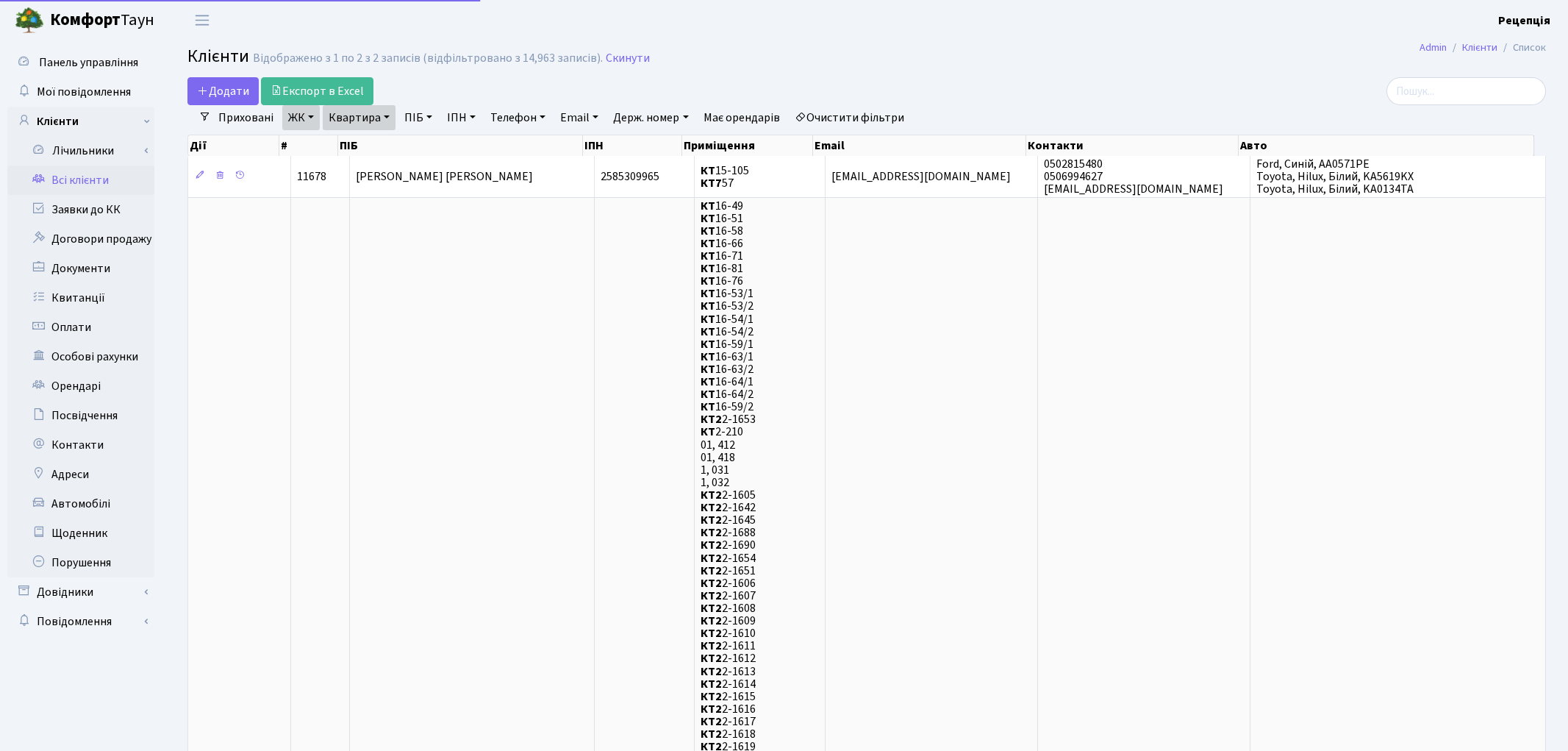
select select "25"
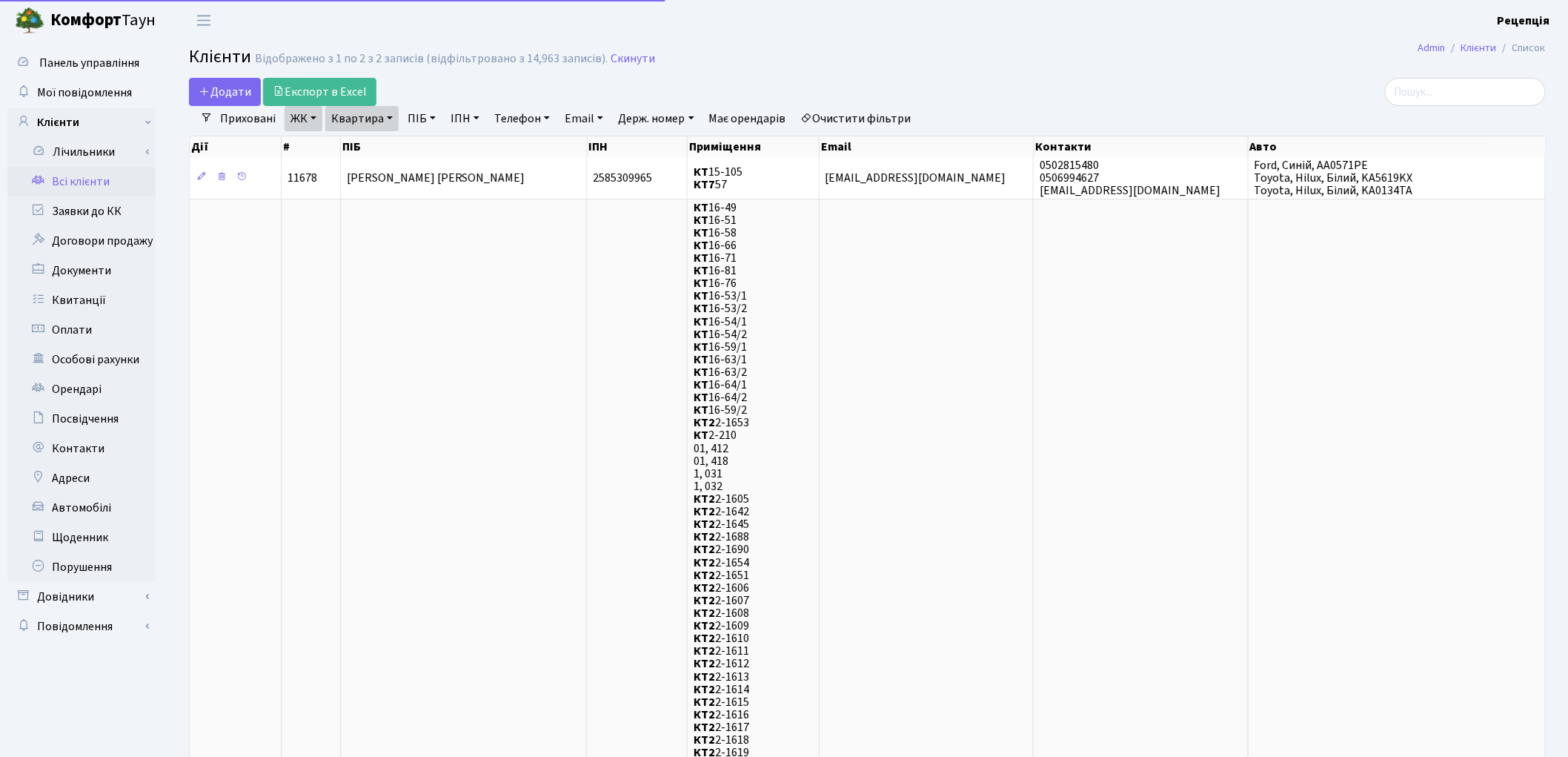
click at [870, 126] on link "Очистити фільтри" at bounding box center [856, 119] width 122 height 25
select select
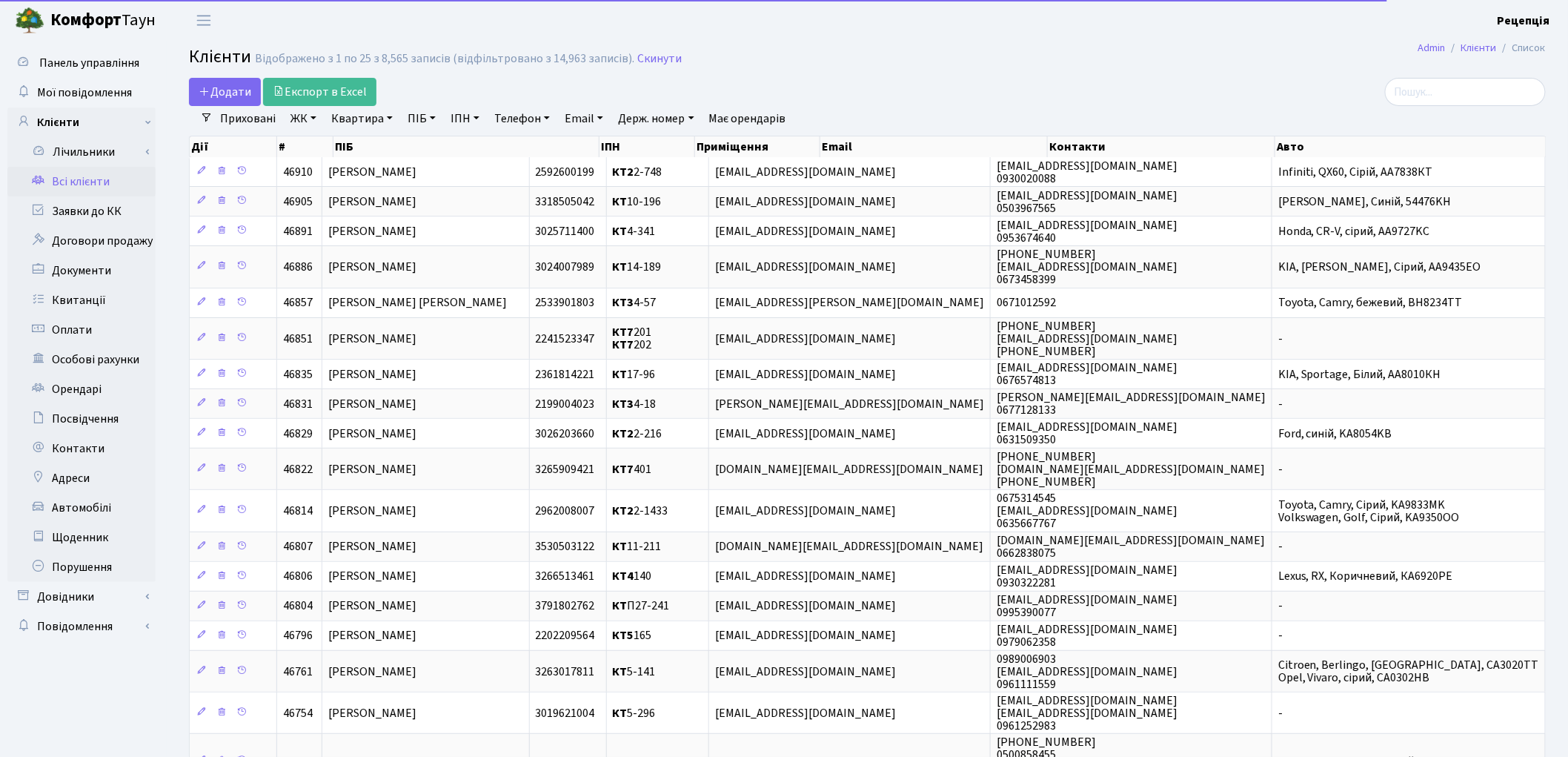
click at [306, 122] on link "ЖК" at bounding box center [303, 119] width 38 height 25
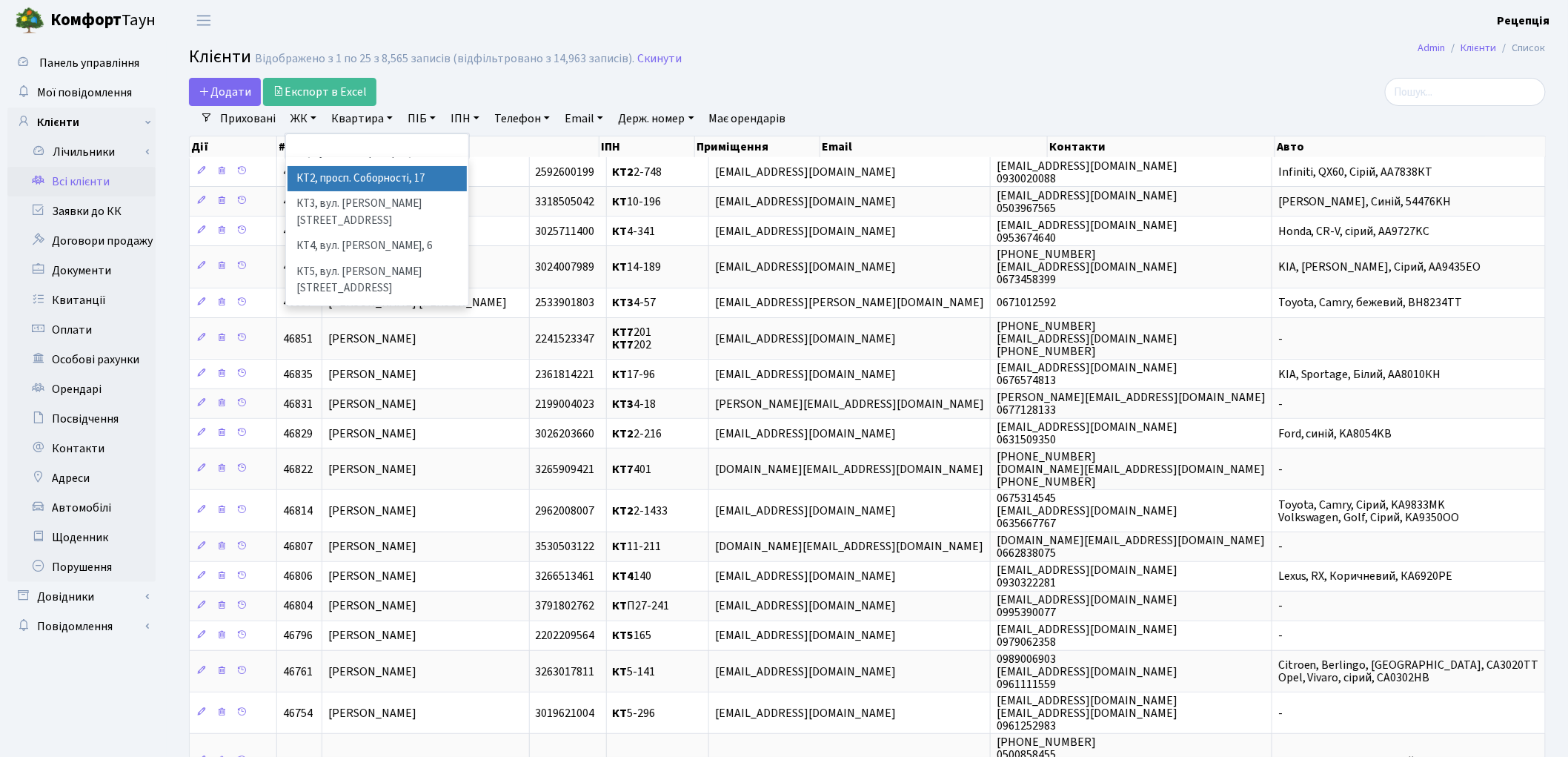
scroll to position [31, 0]
click at [400, 313] on li "КТ7, вул. Березнева, 12" at bounding box center [377, 334] width 179 height 43
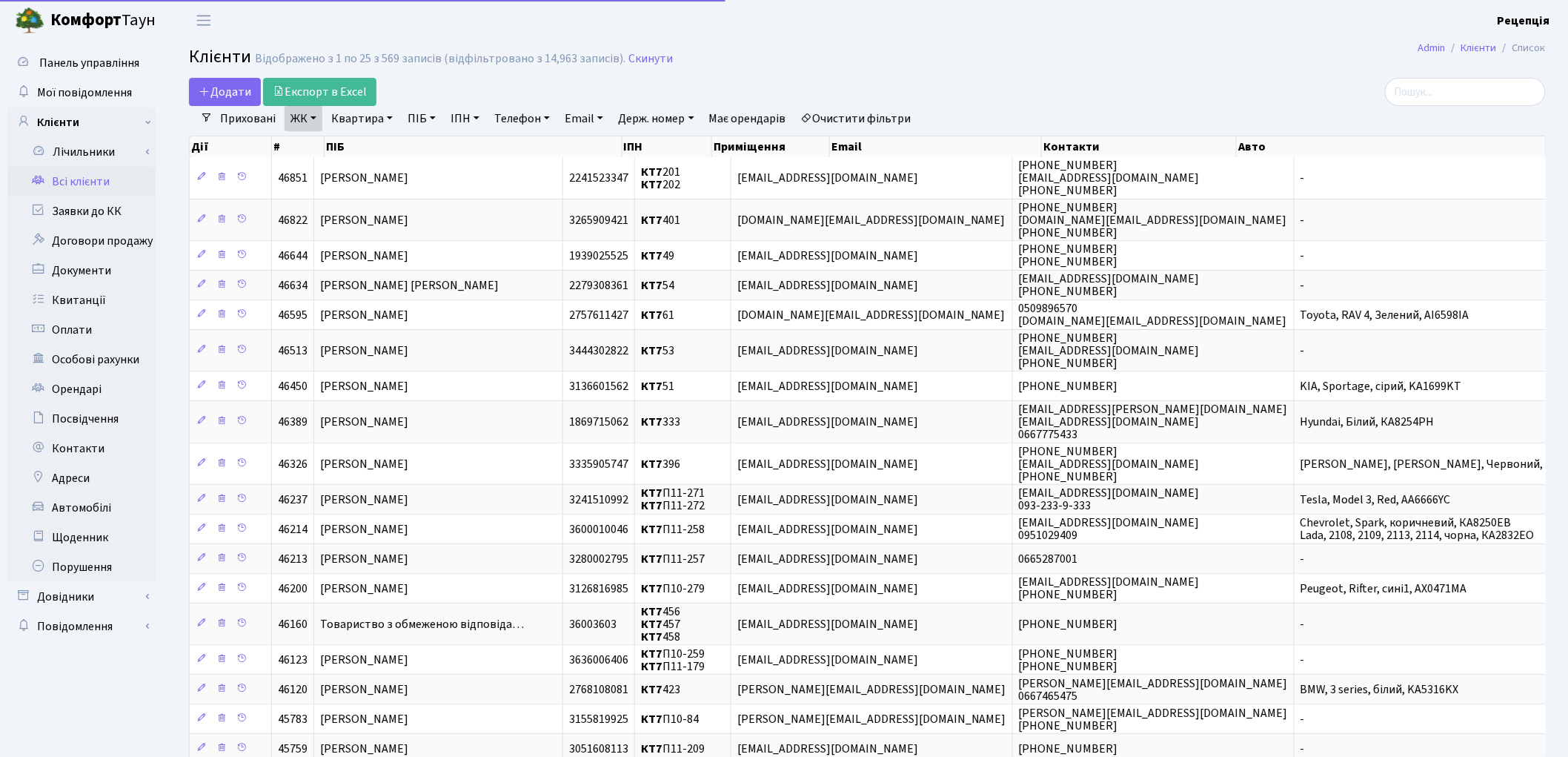
click at [377, 122] on link "Квартира" at bounding box center [362, 119] width 73 height 25
type input "57"
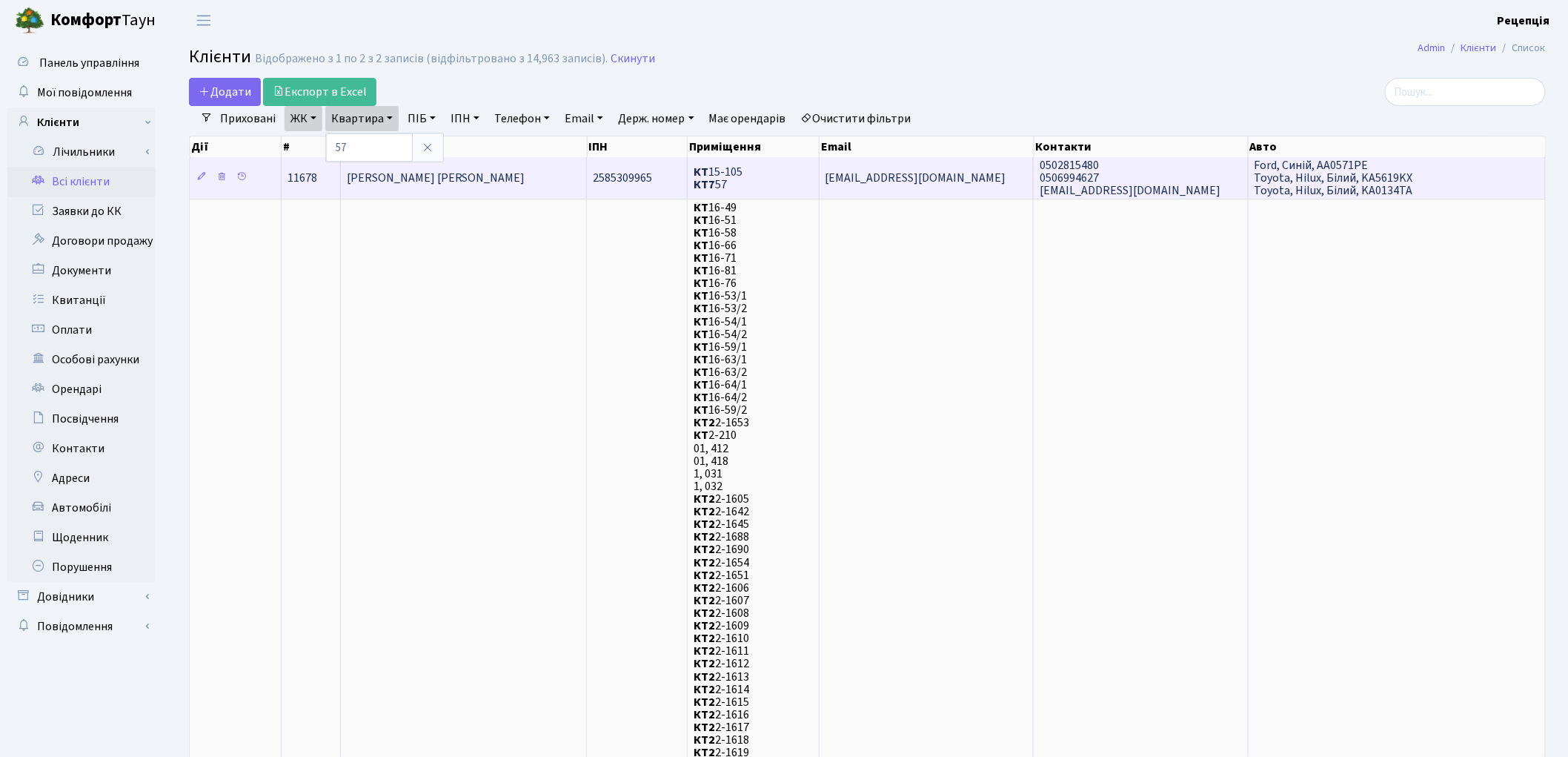
click at [424, 181] on span "[PERSON_NAME] [PERSON_NAME]" at bounding box center [436, 178] width 179 height 16
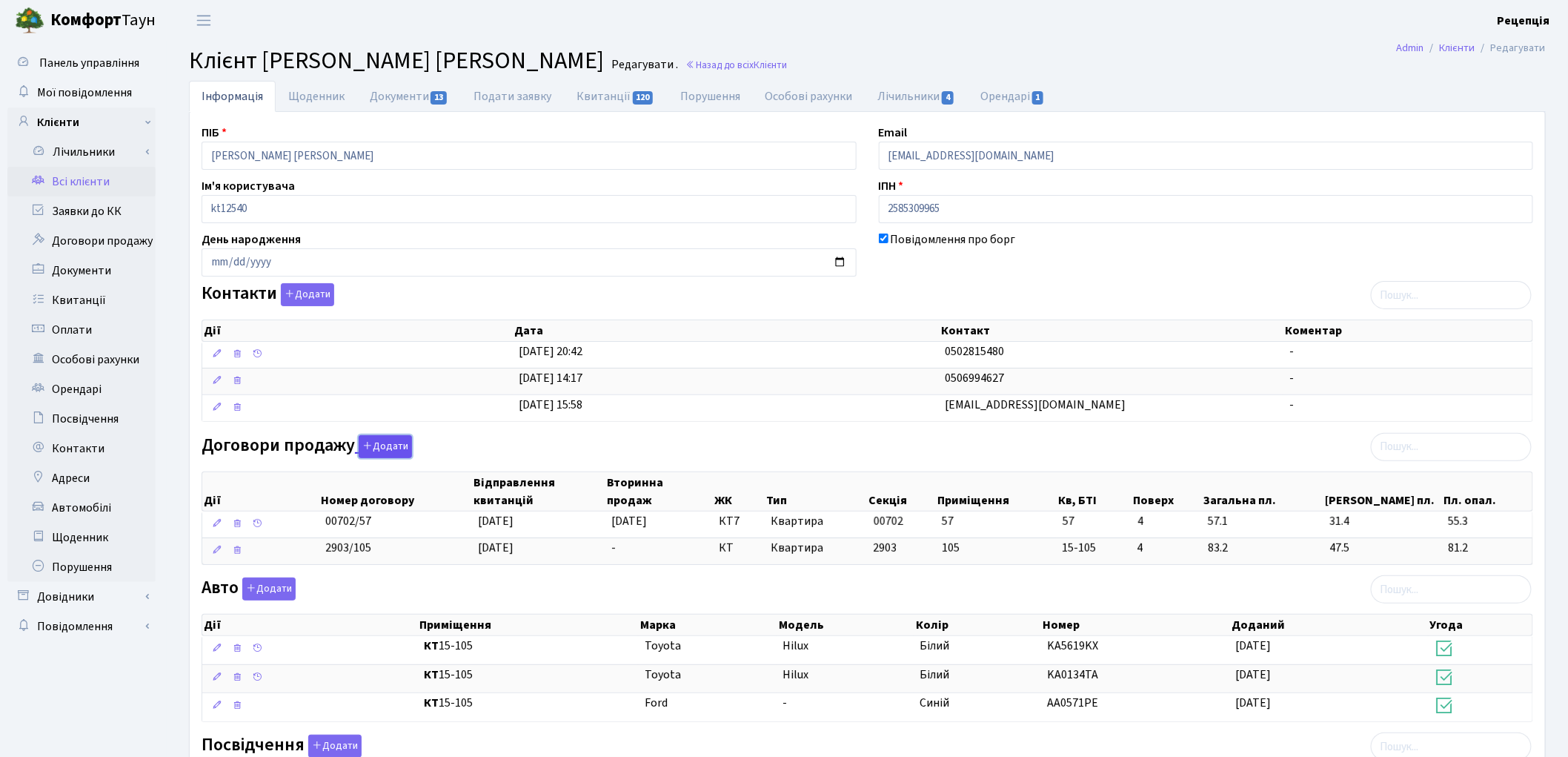
click at [389, 449] on button "Додати" at bounding box center [385, 446] width 54 height 23
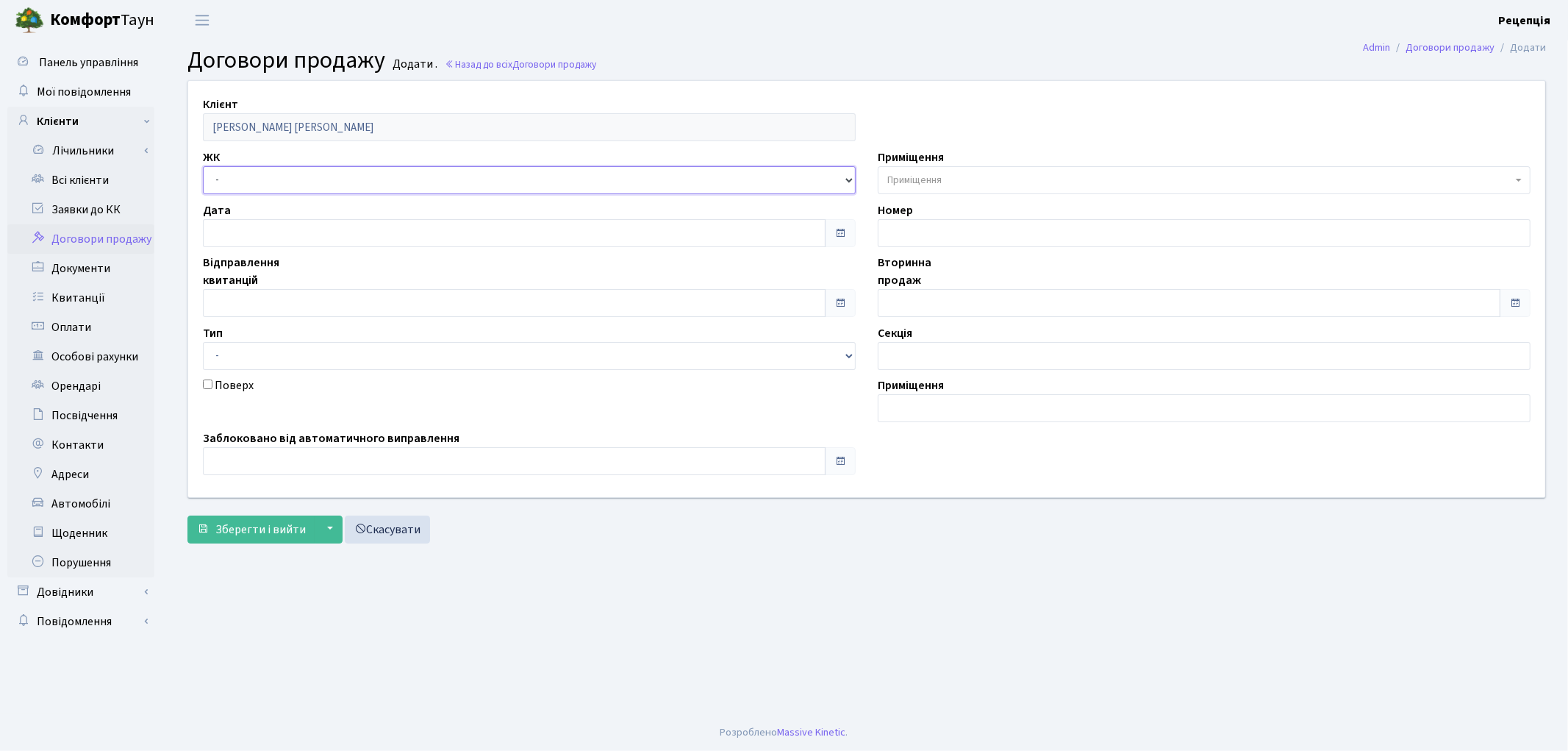
click at [252, 186] on select "- КТ, вул. Регенераторна, 4 КТ2, просп. Соборності, 17 КТ3, вул. Березнева, 16 …" at bounding box center [529, 181] width 652 height 28
select select "305"
click at [203, 166] on select "- КТ, вул. Регенераторна, 4 КТ2, просп. Соборності, 17 КТ3, вул. Березнева, 16 …" at bounding box center [529, 181] width 652 height 28
select select
click at [938, 165] on label "Приміщення" at bounding box center [910, 158] width 66 height 18
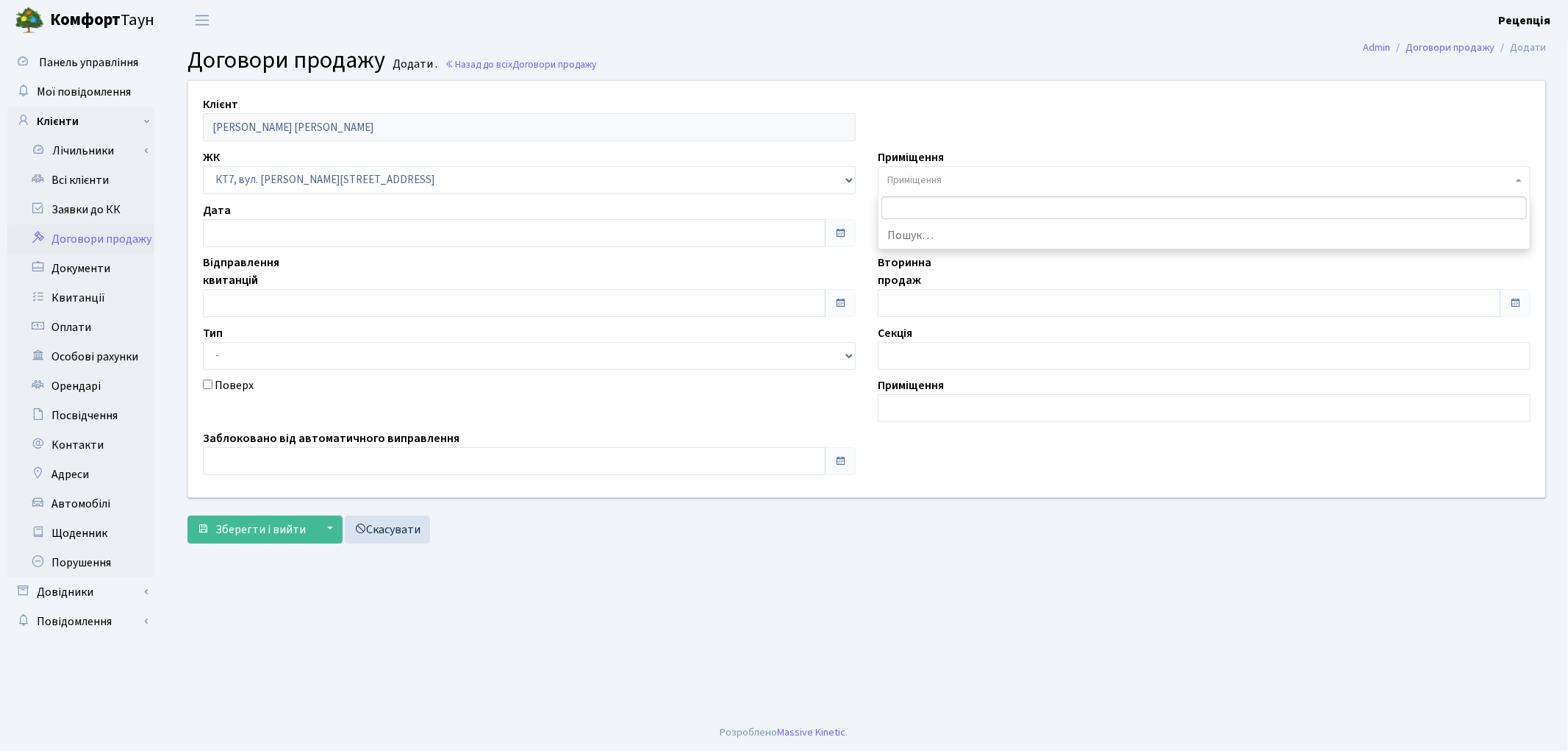
click at [942, 178] on span "Приміщення" at bounding box center [914, 181] width 55 height 15
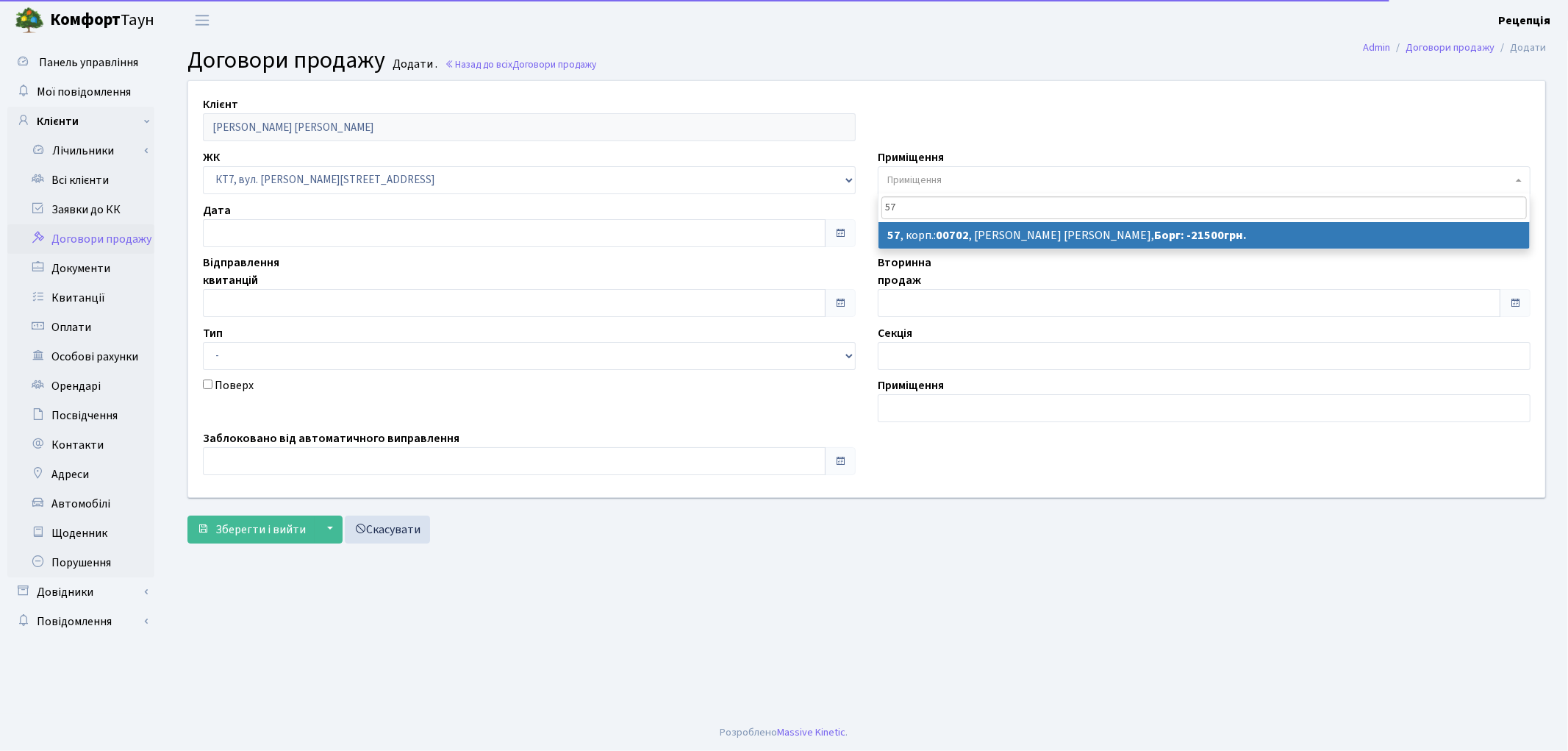
type input "57"
select select "18423"
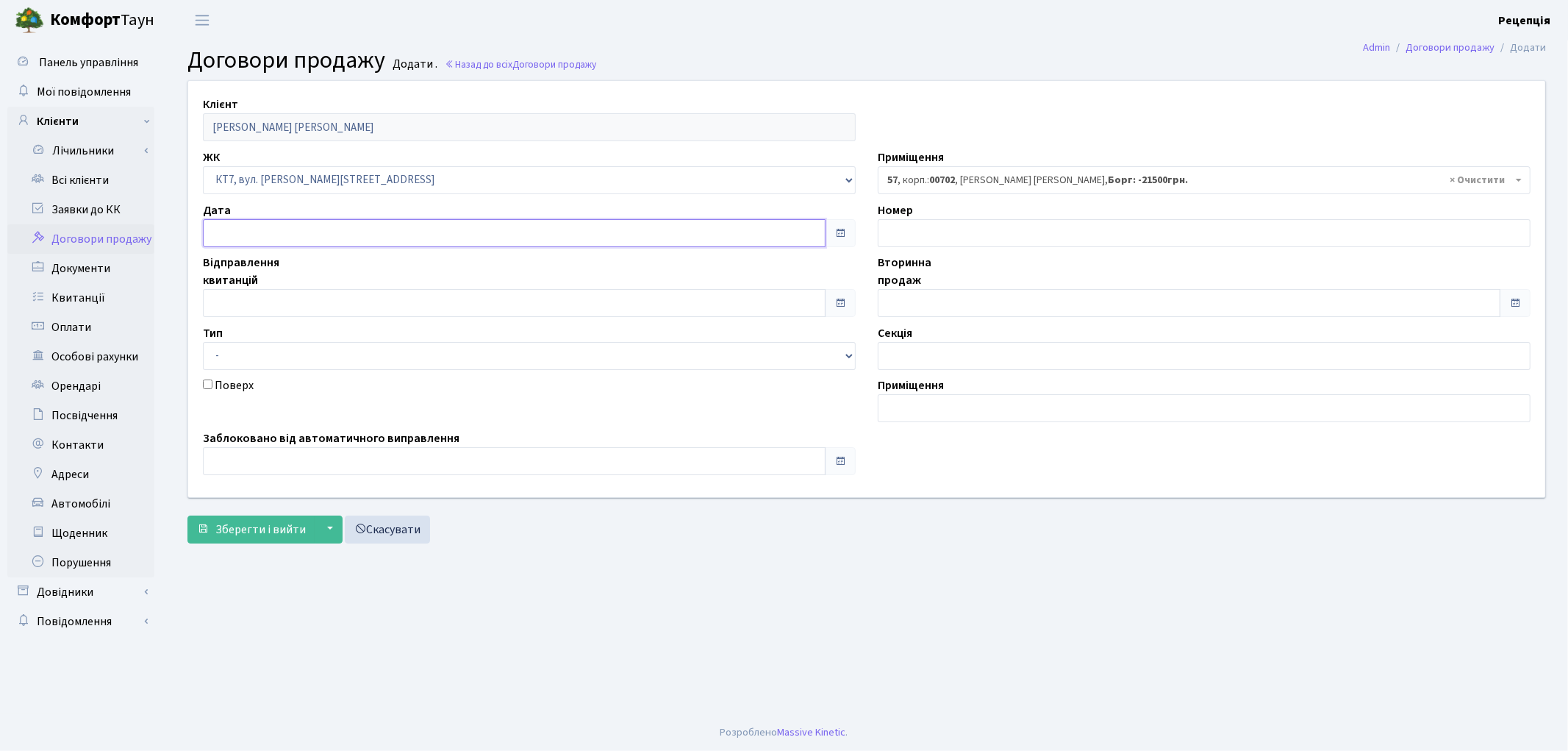
click at [254, 246] on input "text" at bounding box center [514, 233] width 623 height 28
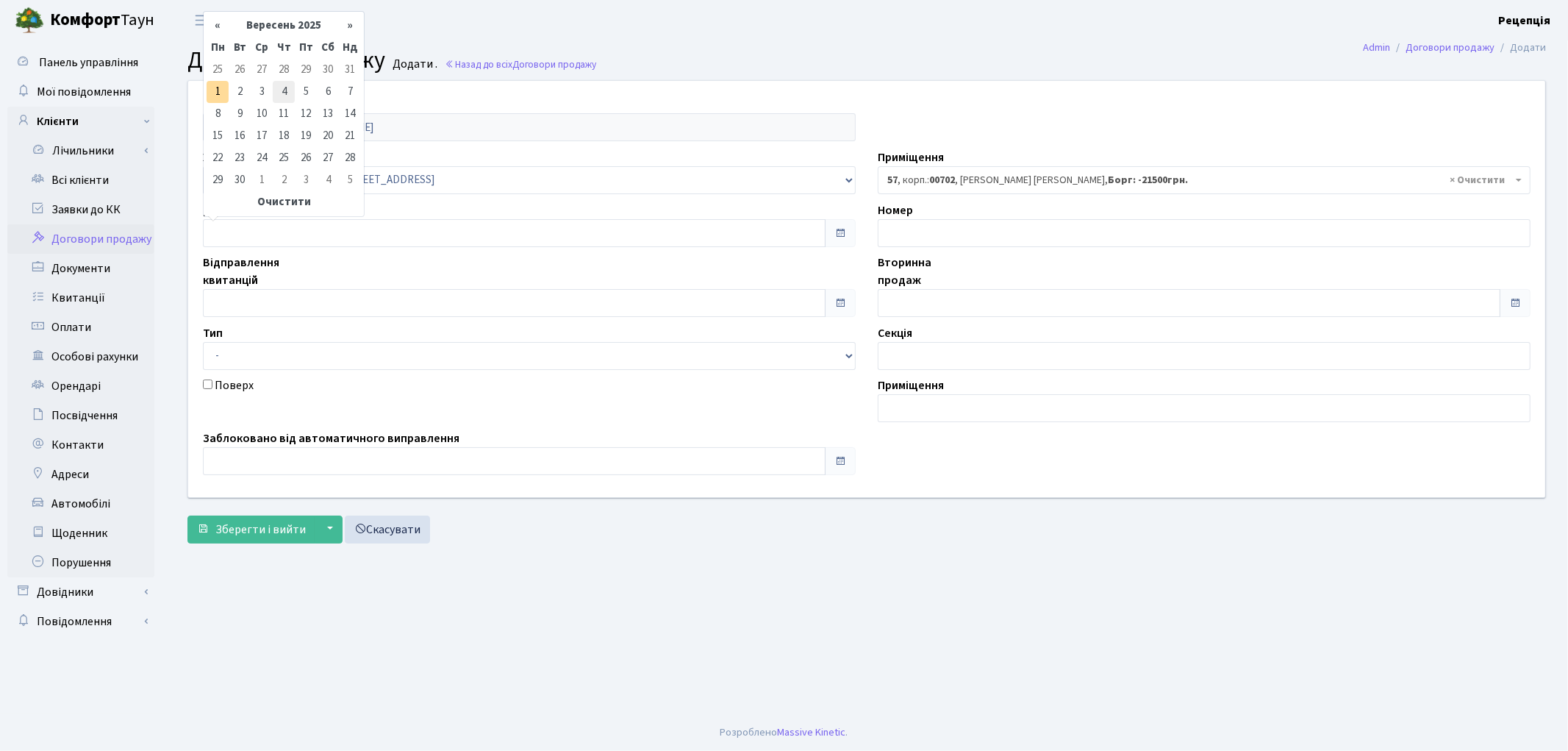
click at [278, 90] on td "4" at bounding box center [284, 92] width 22 height 22
type input "04.09.2025"
click at [310, 230] on input "04.09.2025" at bounding box center [514, 233] width 623 height 28
click at [290, 201] on th "Очистити" at bounding box center [283, 202] width 155 height 22
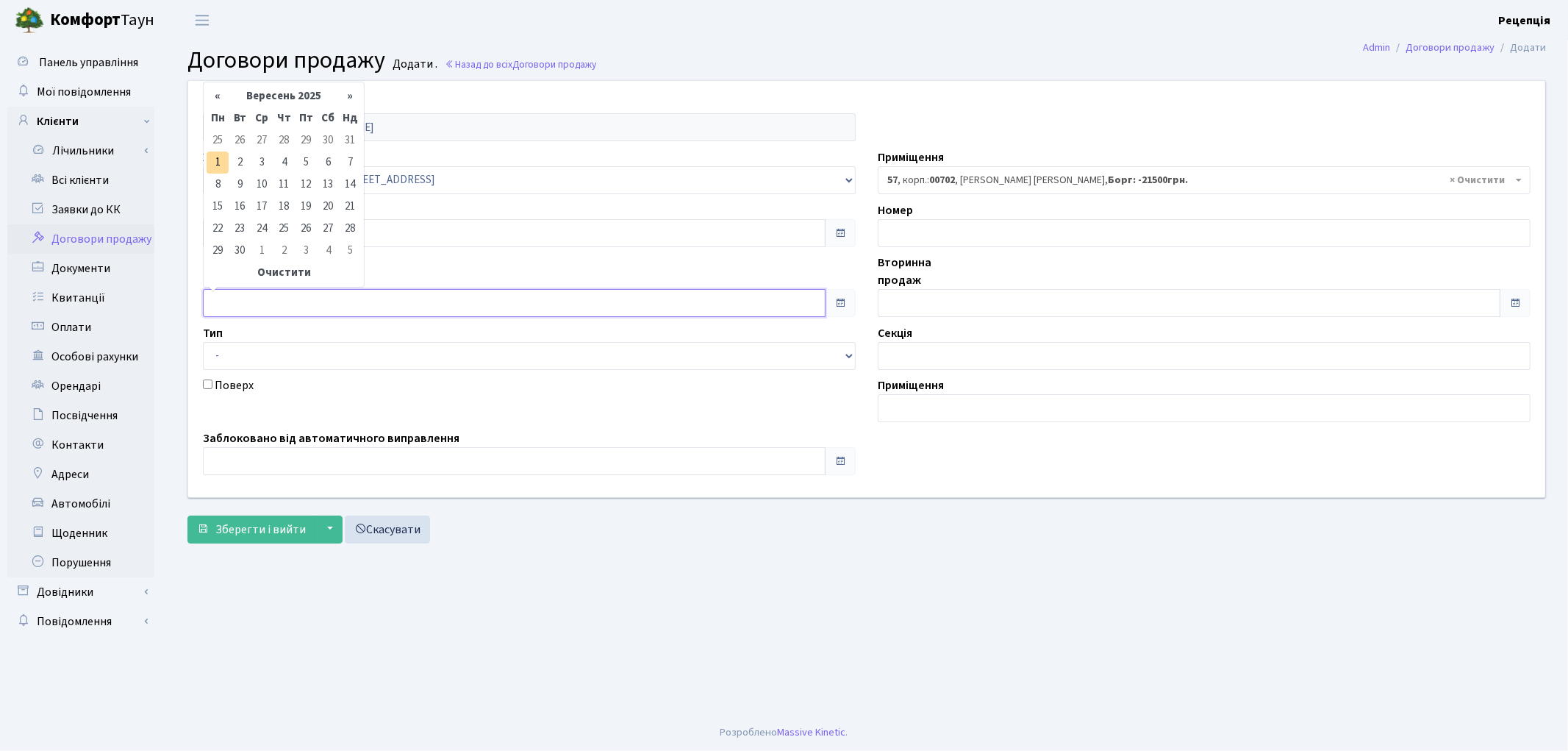
click at [243, 304] on input "text" at bounding box center [514, 303] width 623 height 28
drag, startPoint x: 289, startPoint y: 164, endPoint x: 277, endPoint y: 191, distance: 29.5
click at [290, 164] on td "4" at bounding box center [284, 163] width 22 height 22
click at [317, 292] on input "04.09.2025" at bounding box center [514, 303] width 623 height 28
click at [220, 99] on th "«" at bounding box center [217, 96] width 22 height 22
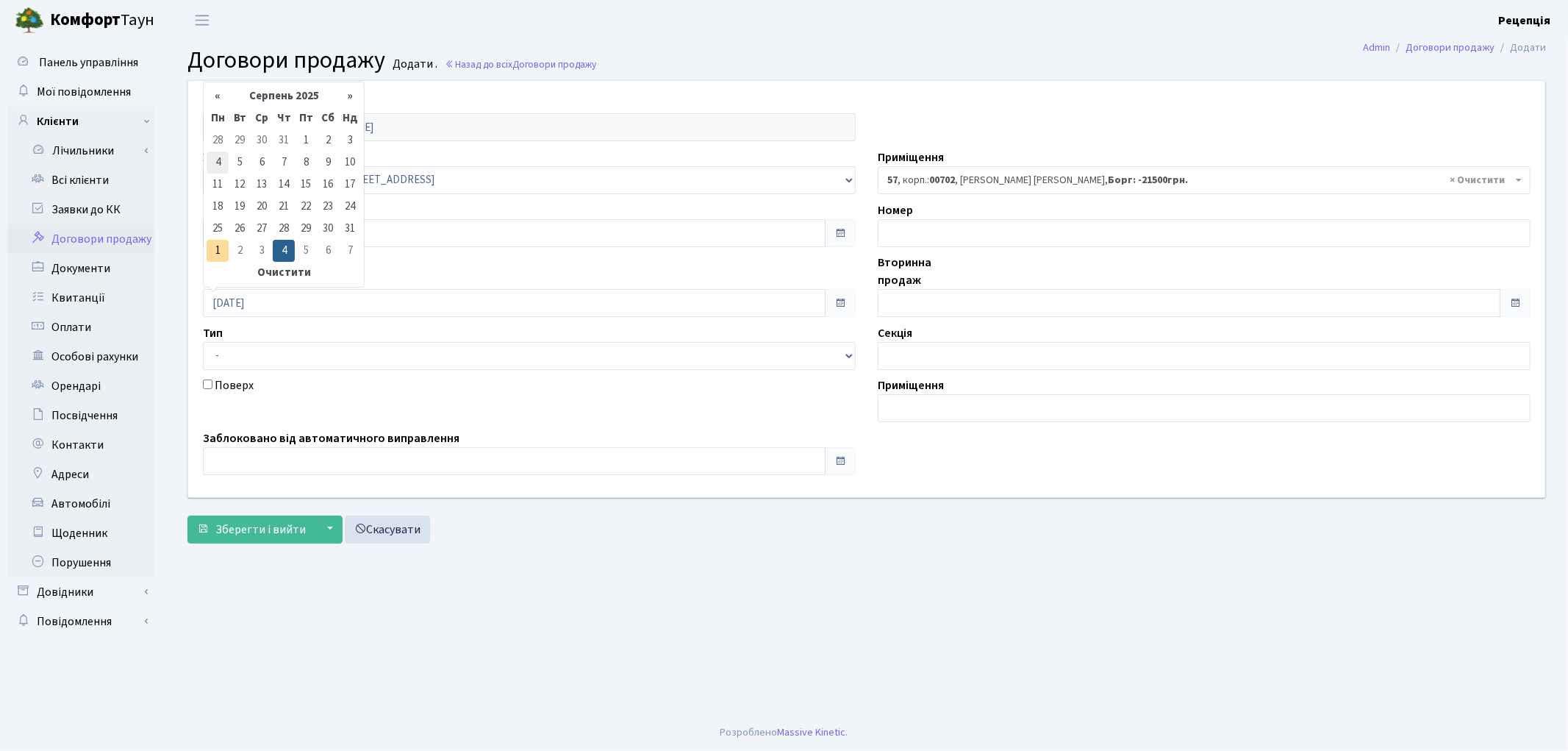
click at [222, 158] on td "4" at bounding box center [217, 163] width 22 height 22
type input "04.08.2025"
click at [947, 292] on input "text" at bounding box center [1189, 303] width 623 height 28
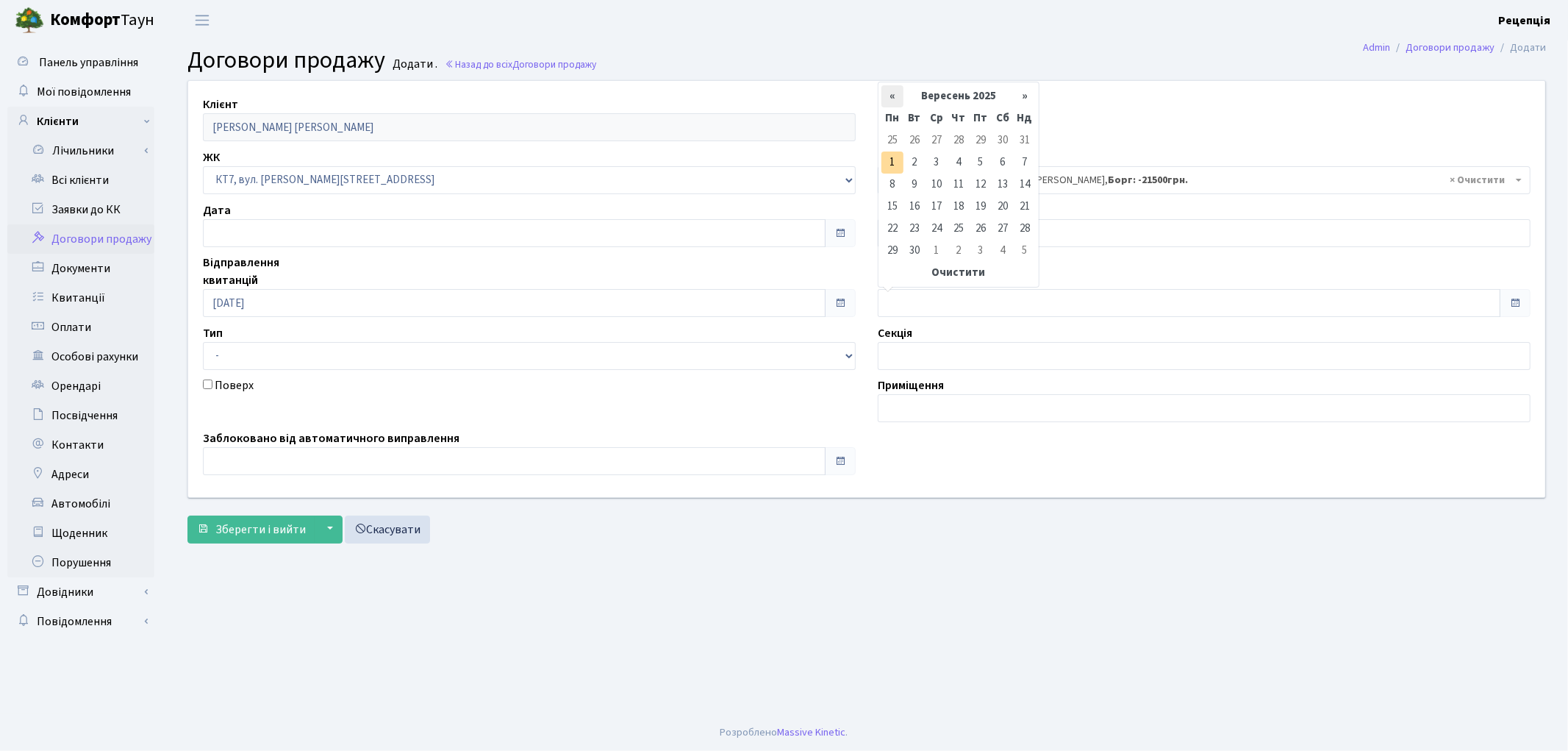
click at [889, 98] on th "«" at bounding box center [893, 96] width 22 height 22
click at [899, 164] on td "4" at bounding box center [893, 163] width 22 height 22
type input "04.08.2025"
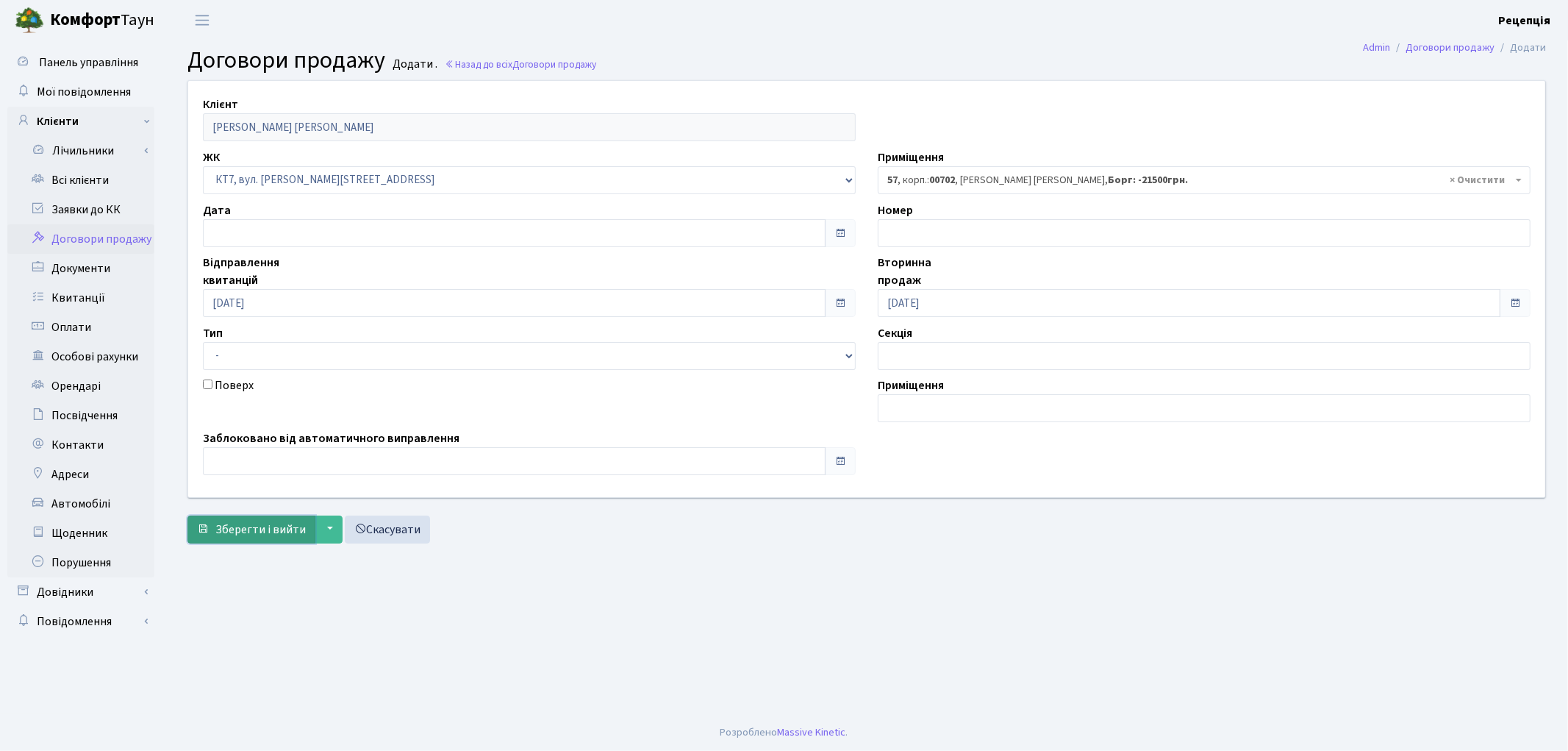
click at [245, 541] on button "Зберегти і вийти" at bounding box center [251, 530] width 128 height 28
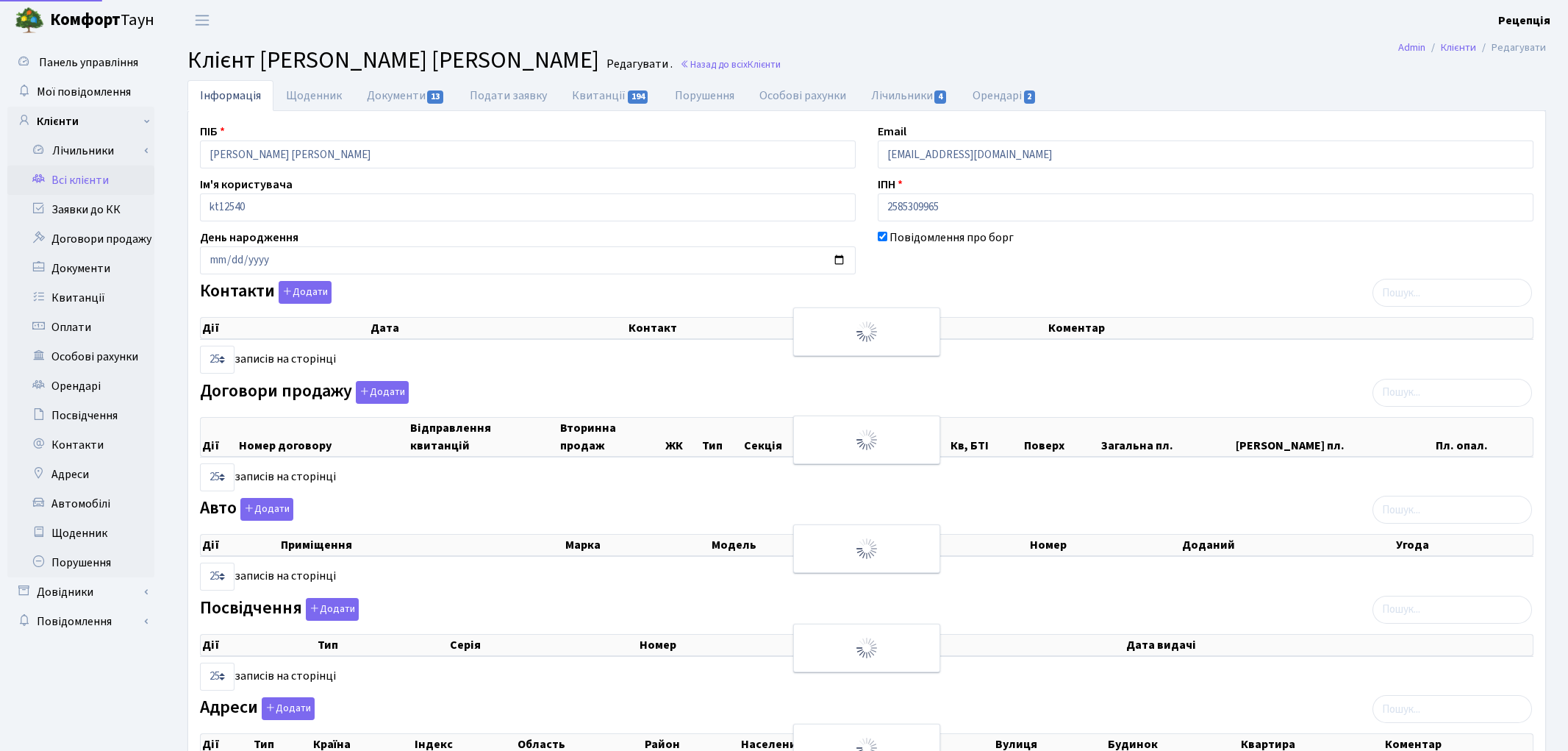
select select "25"
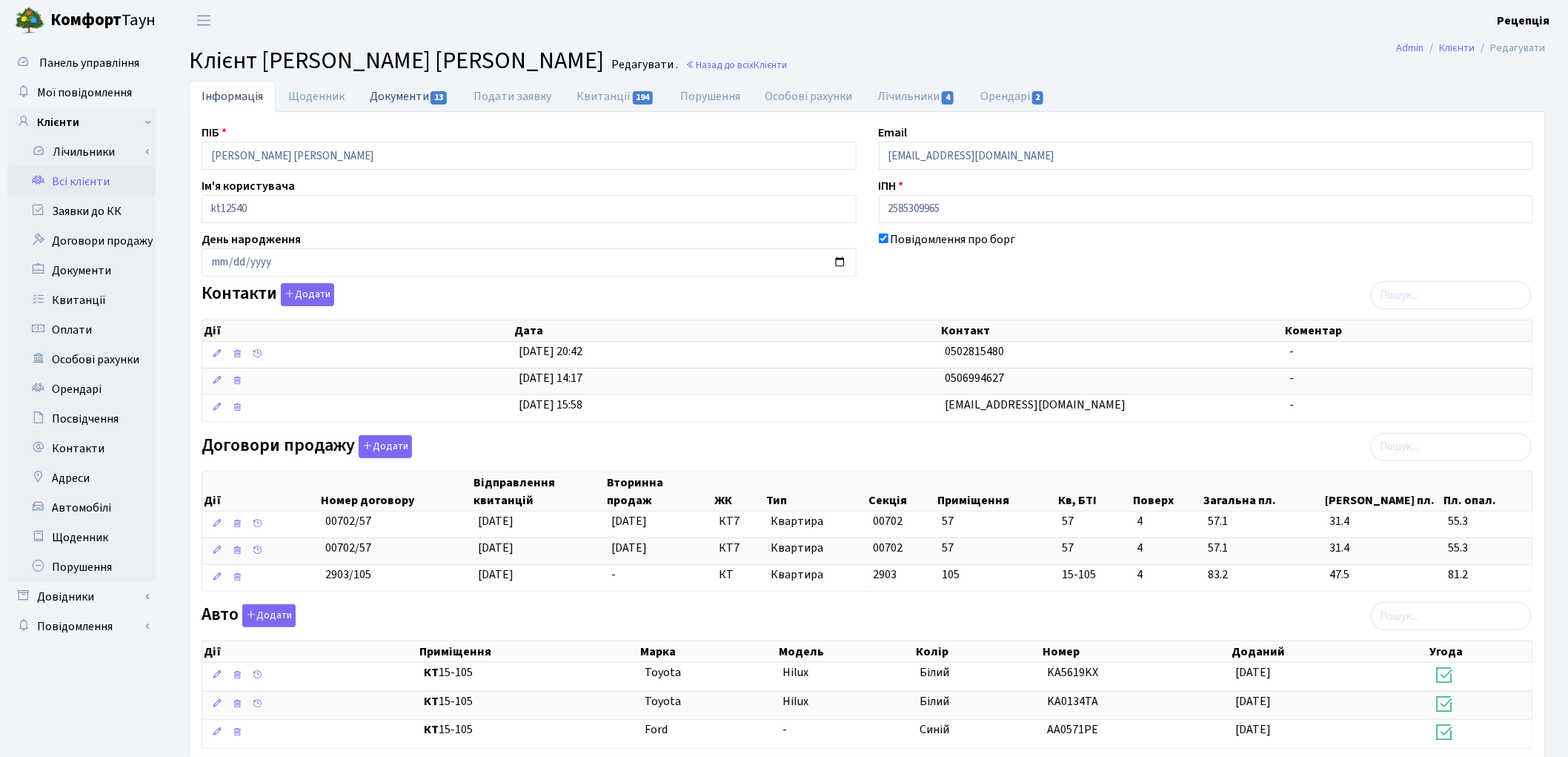
click at [388, 97] on link "Документи 13" at bounding box center [409, 95] width 104 height 31
select select "25"
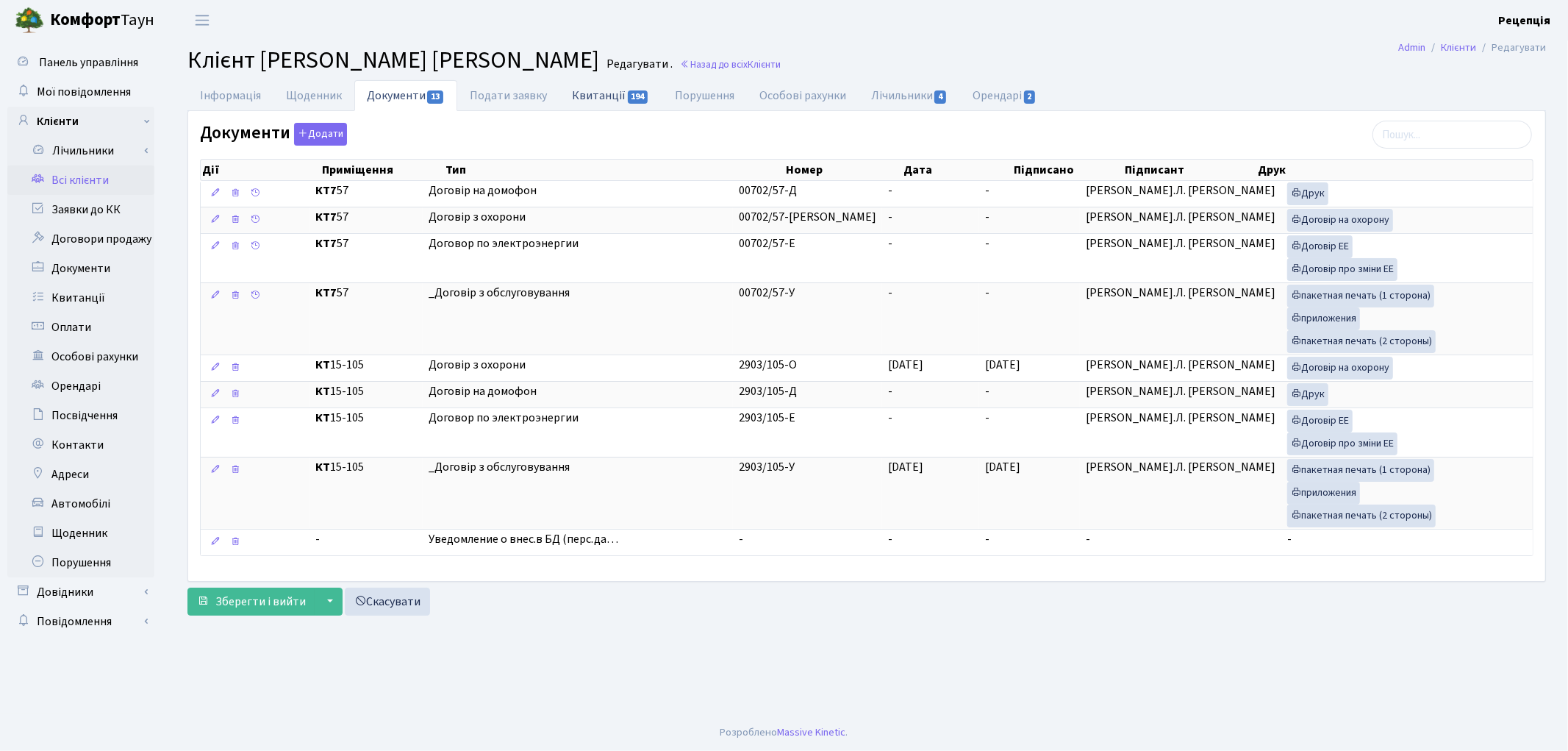
click at [606, 89] on link "Квитанції 194" at bounding box center [610, 95] width 102 height 30
select select "25"
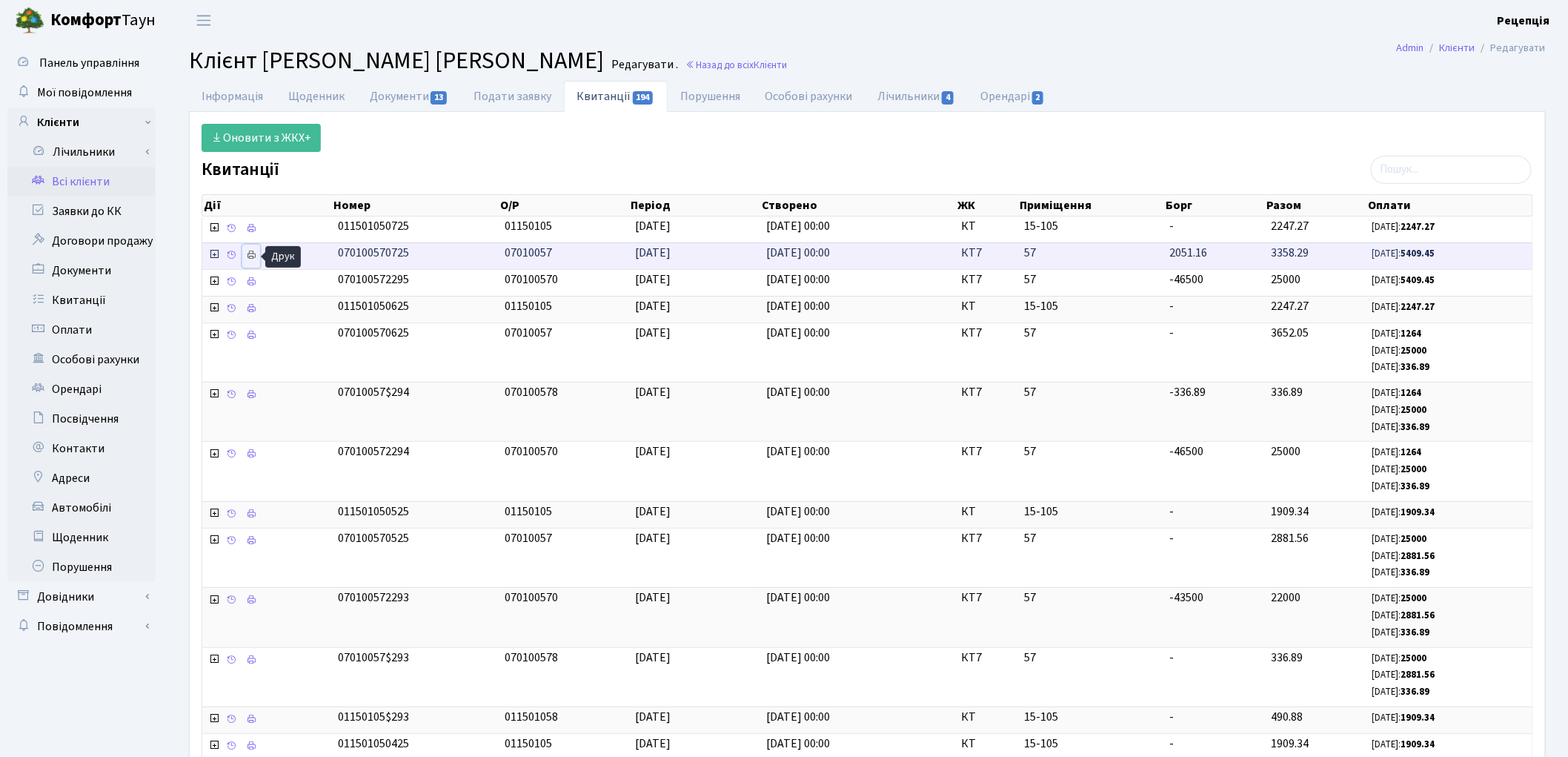
click at [250, 253] on icon at bounding box center [251, 255] width 10 height 10
click at [401, 94] on link "Документи 13" at bounding box center [409, 95] width 104 height 31
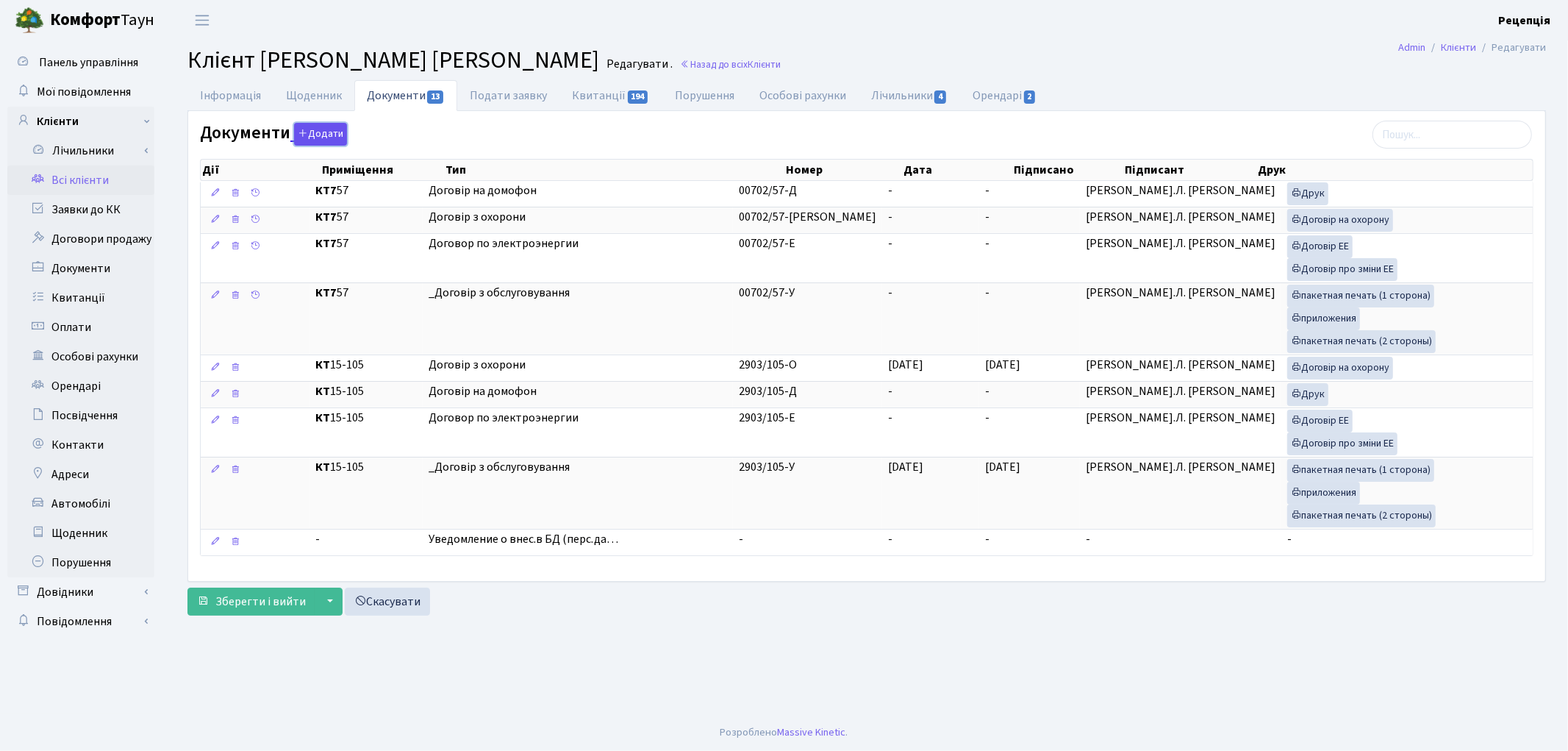
click at [326, 132] on button "Додати" at bounding box center [321, 134] width 53 height 23
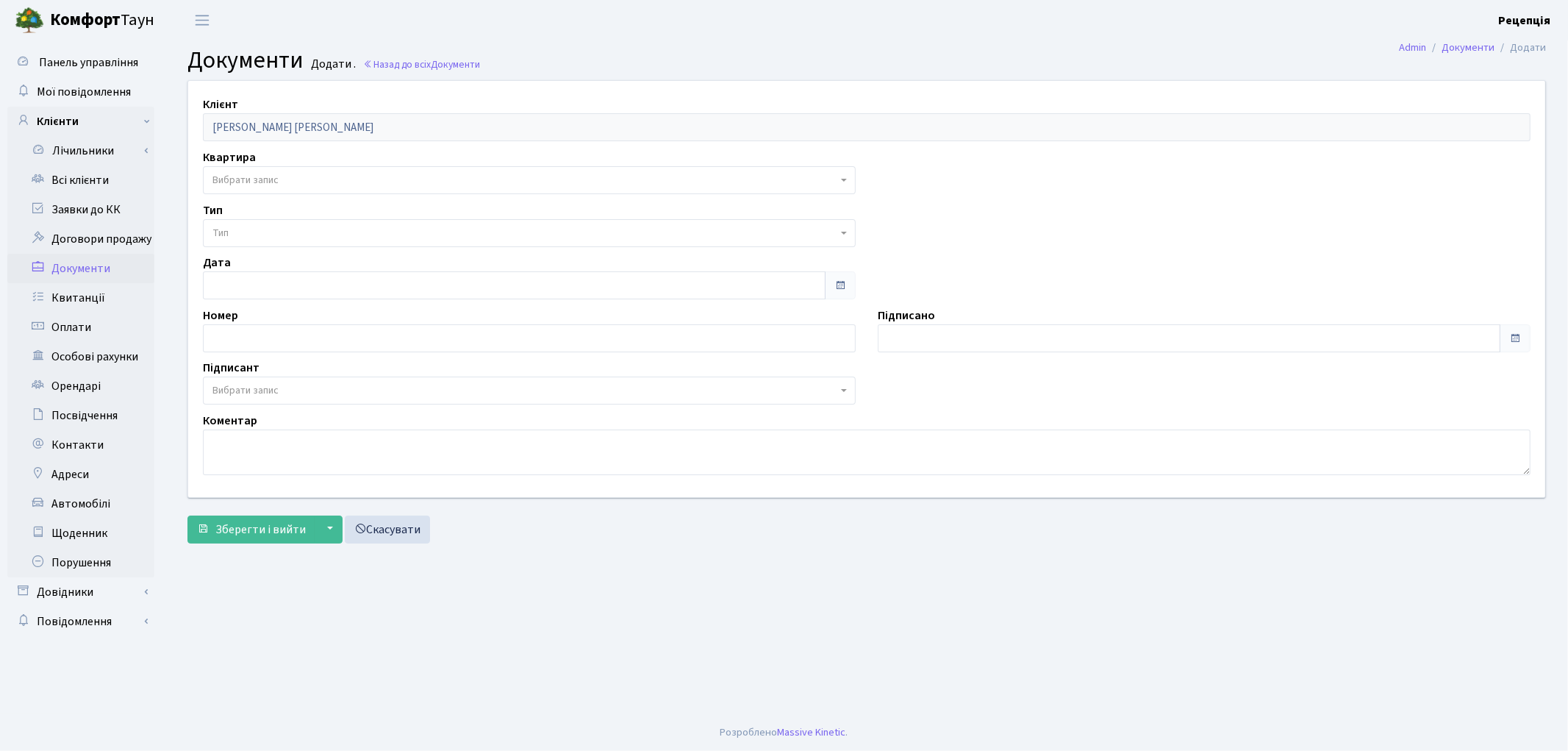
click at [250, 179] on span "Вибрати запис" at bounding box center [245, 181] width 66 height 15
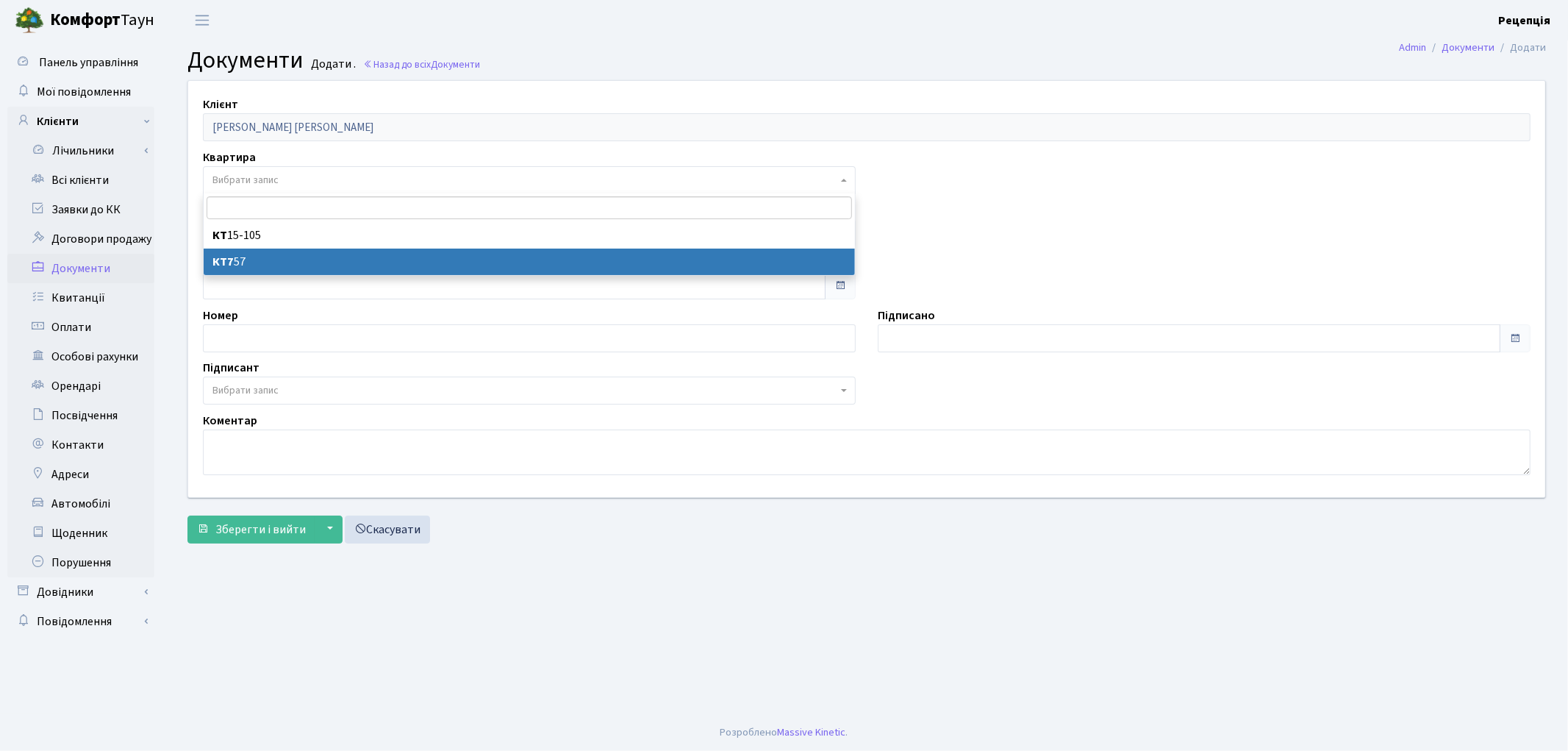
select select "178618"
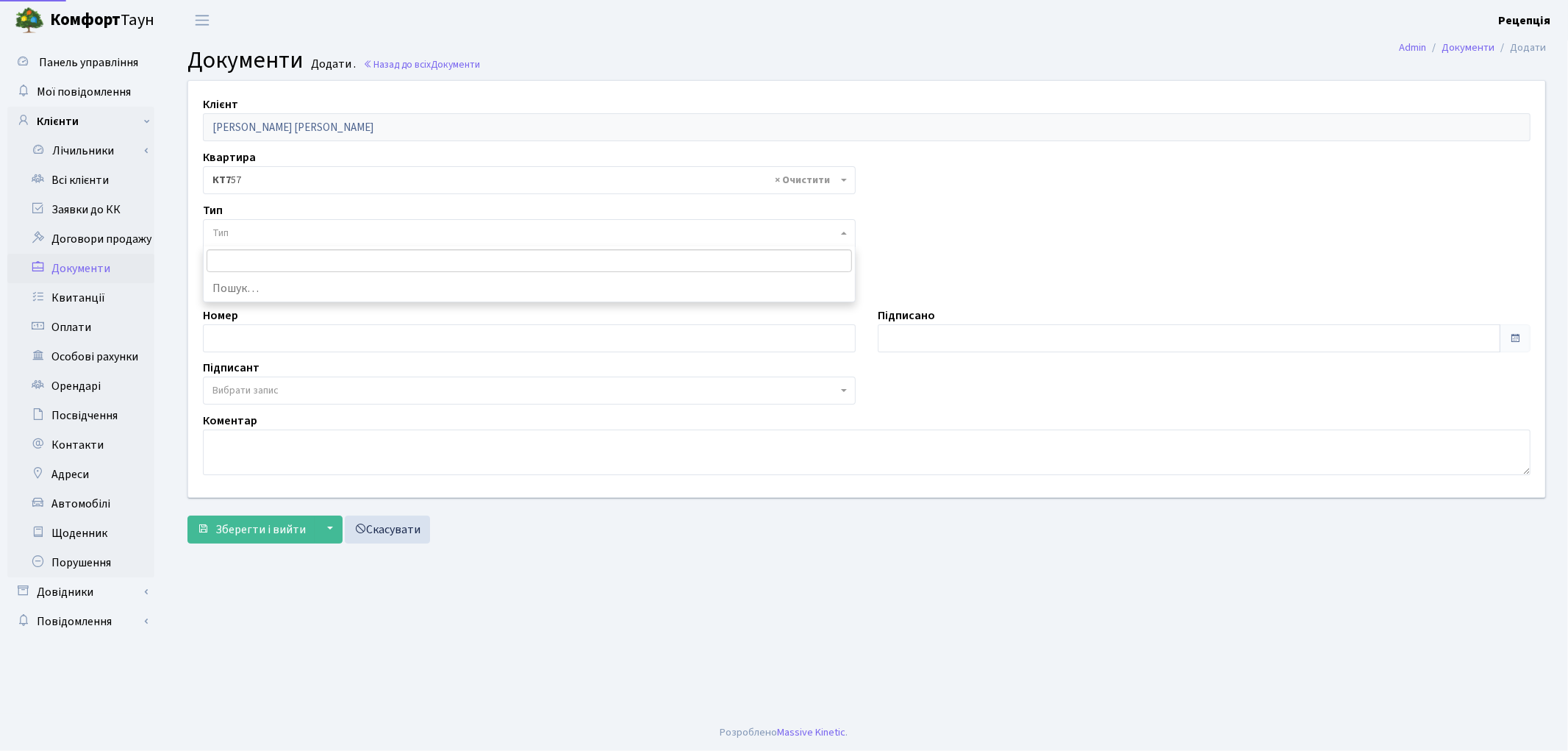
click at [270, 229] on span "Тип" at bounding box center [524, 233] width 625 height 15
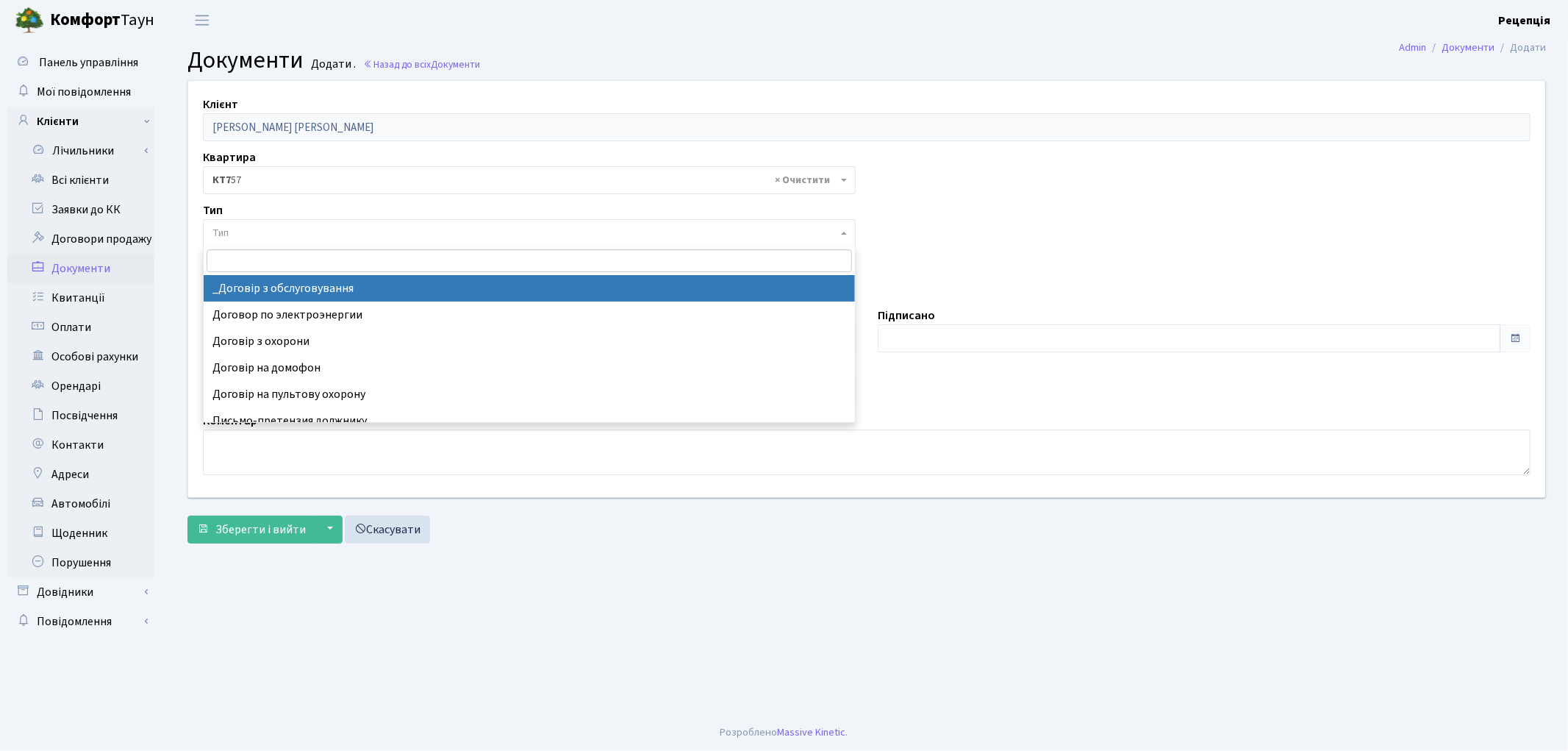
select select "289"
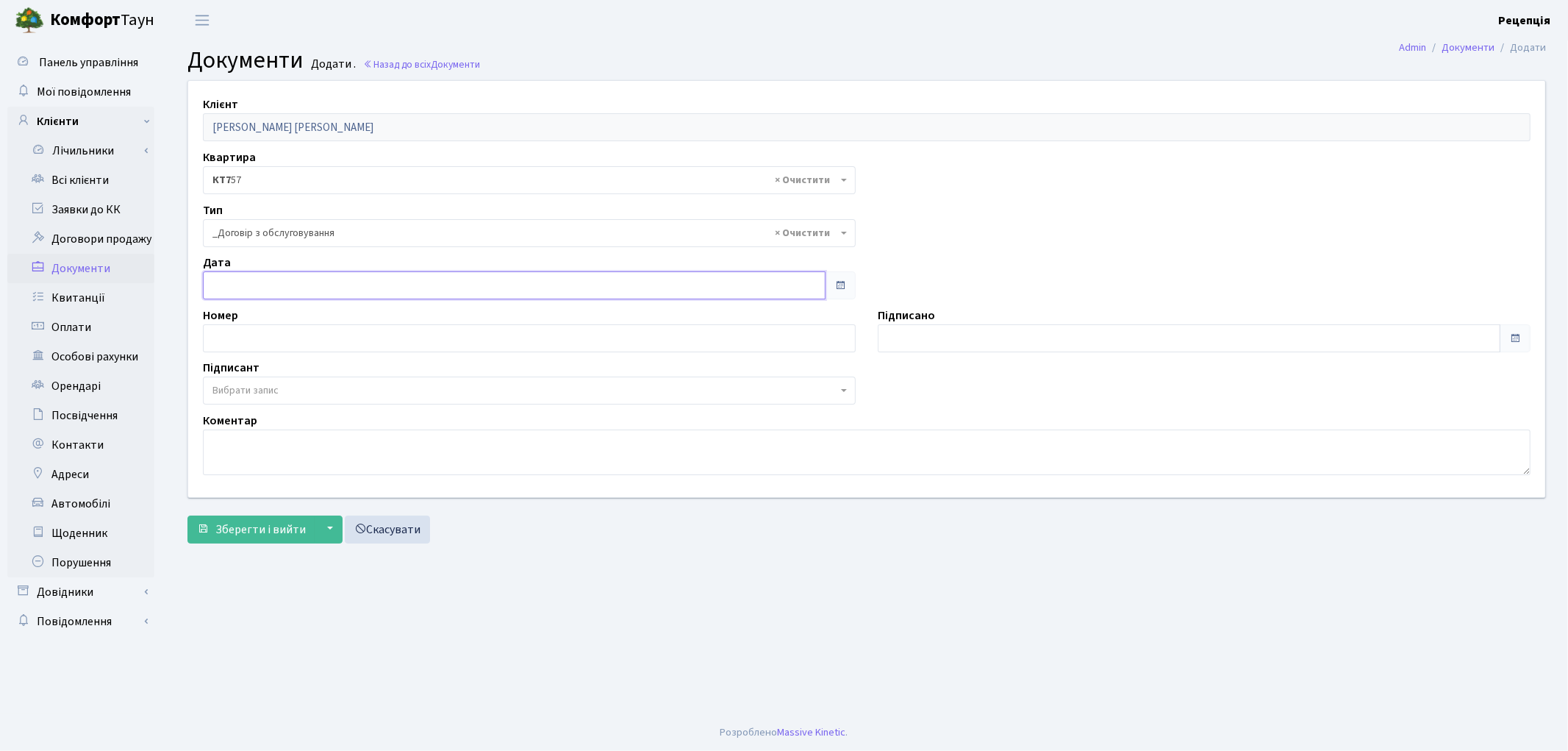
type input "[DATE]"
click at [276, 291] on input "[DATE]" at bounding box center [514, 286] width 623 height 28
type input "[DATE]"
click at [925, 329] on input "[DATE]" at bounding box center [1189, 338] width 623 height 28
click at [296, 386] on span "Вибрати запис" at bounding box center [524, 391] width 625 height 15
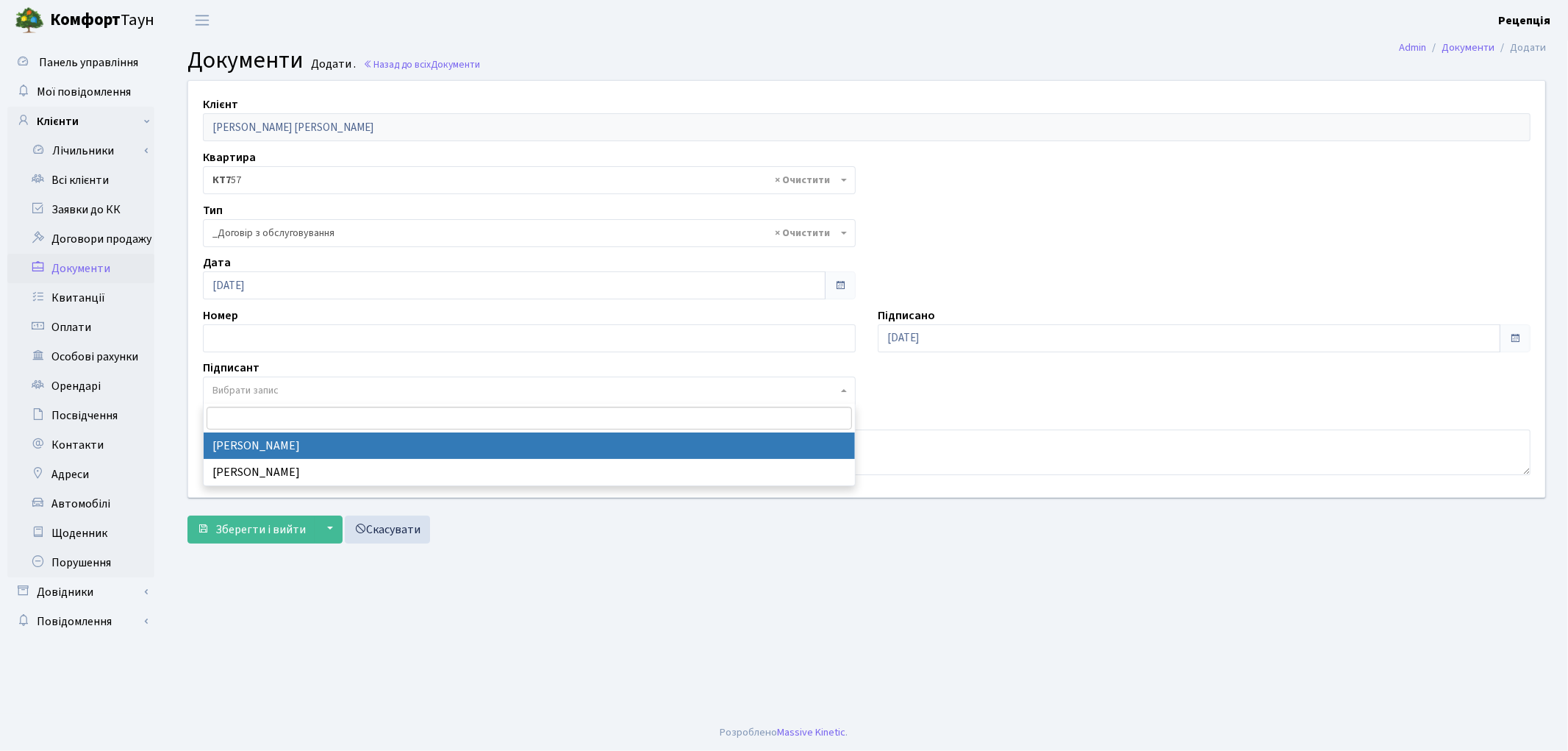
select select "74"
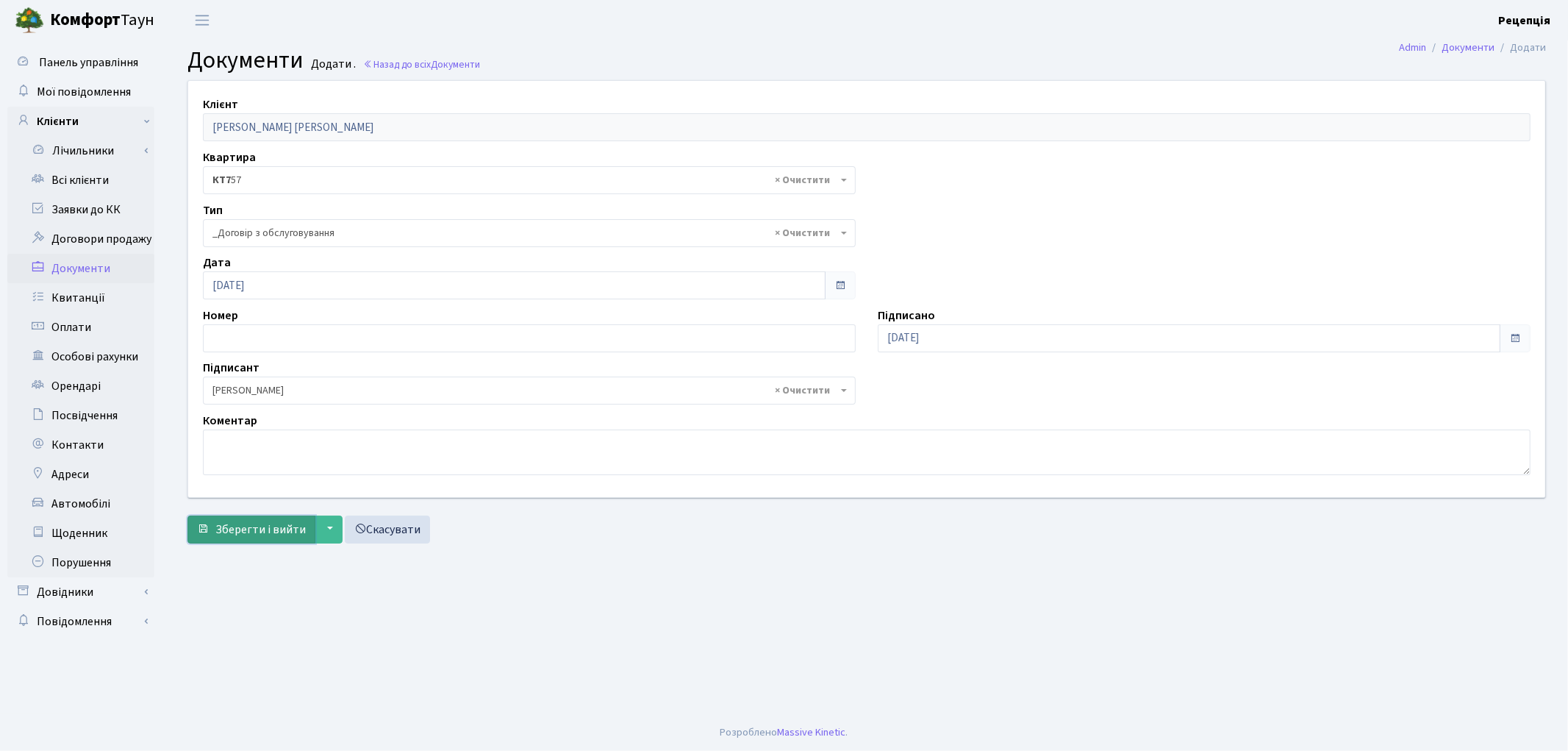
click at [239, 533] on span "Зберегти і вийти" at bounding box center [260, 530] width 90 height 16
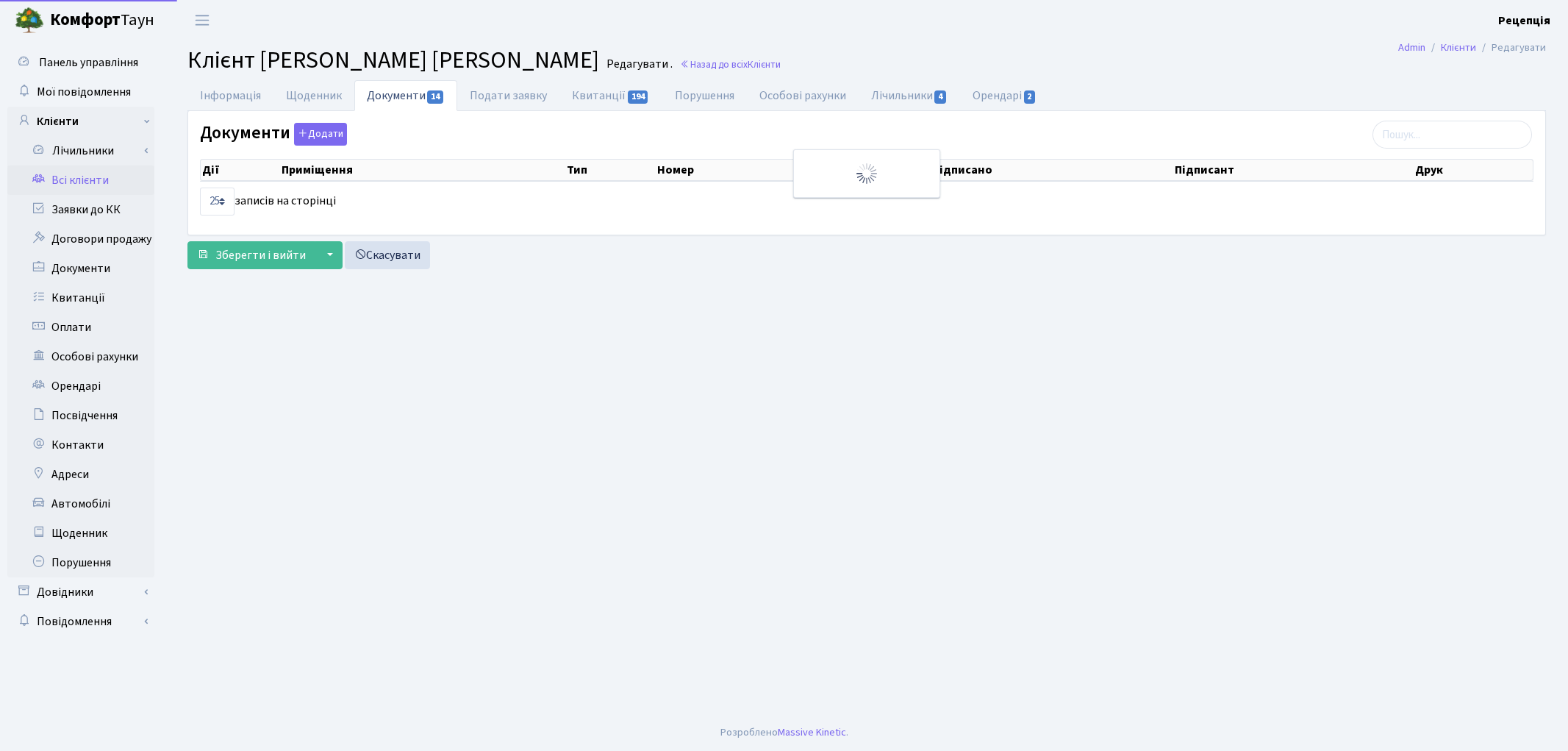
select select "25"
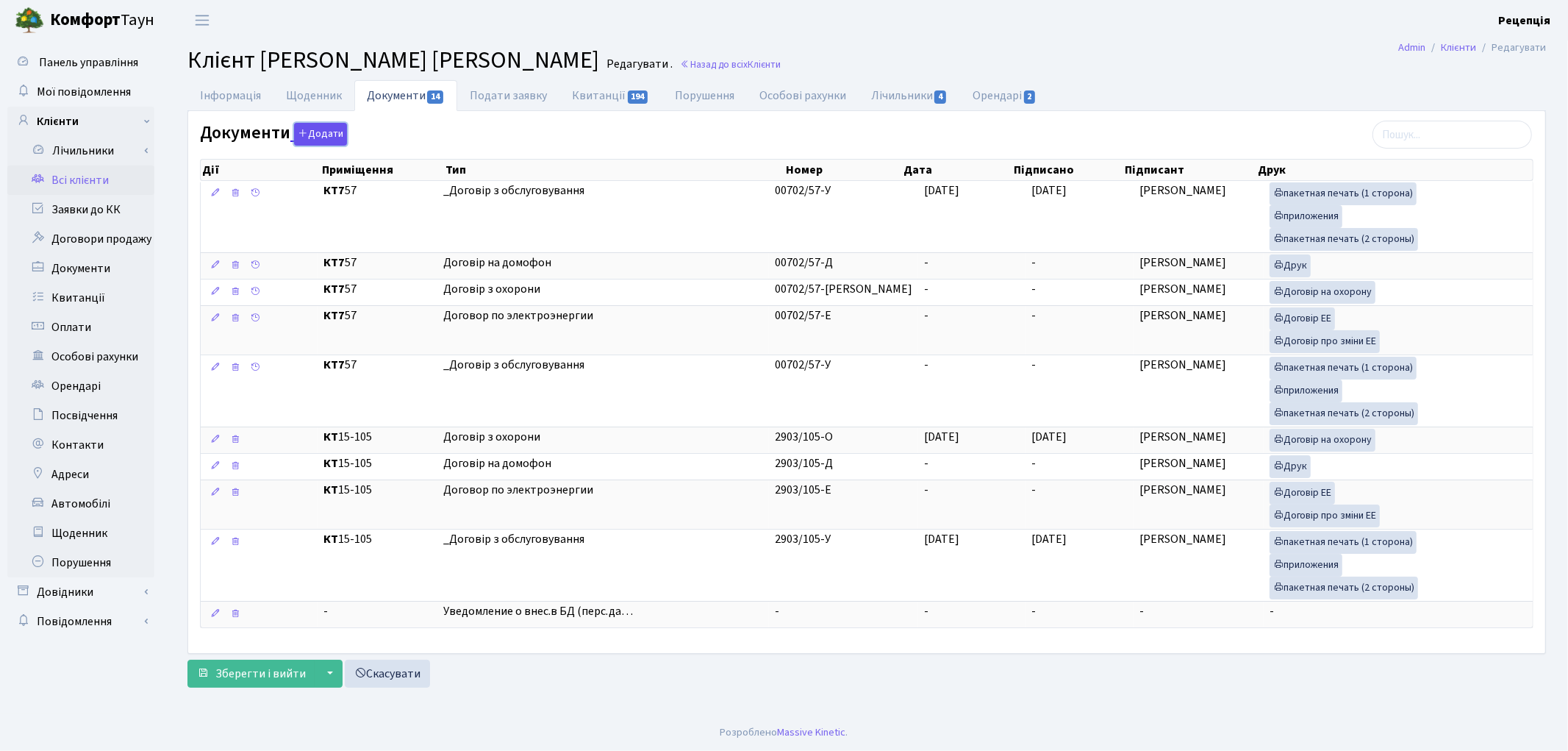
click at [312, 129] on button "Додати" at bounding box center [321, 134] width 53 height 23
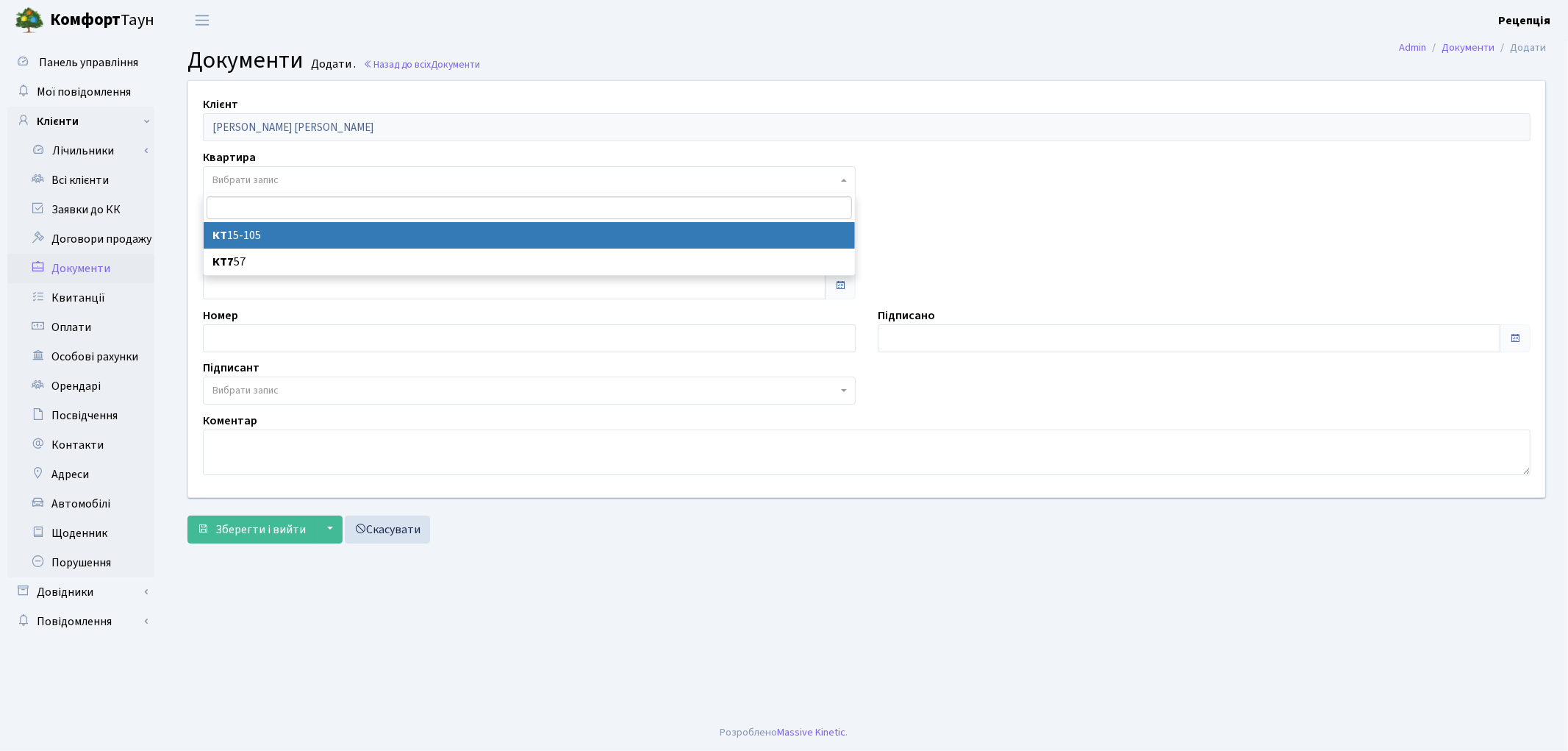
click at [285, 177] on span "Вибрати запис" at bounding box center [524, 181] width 625 height 15
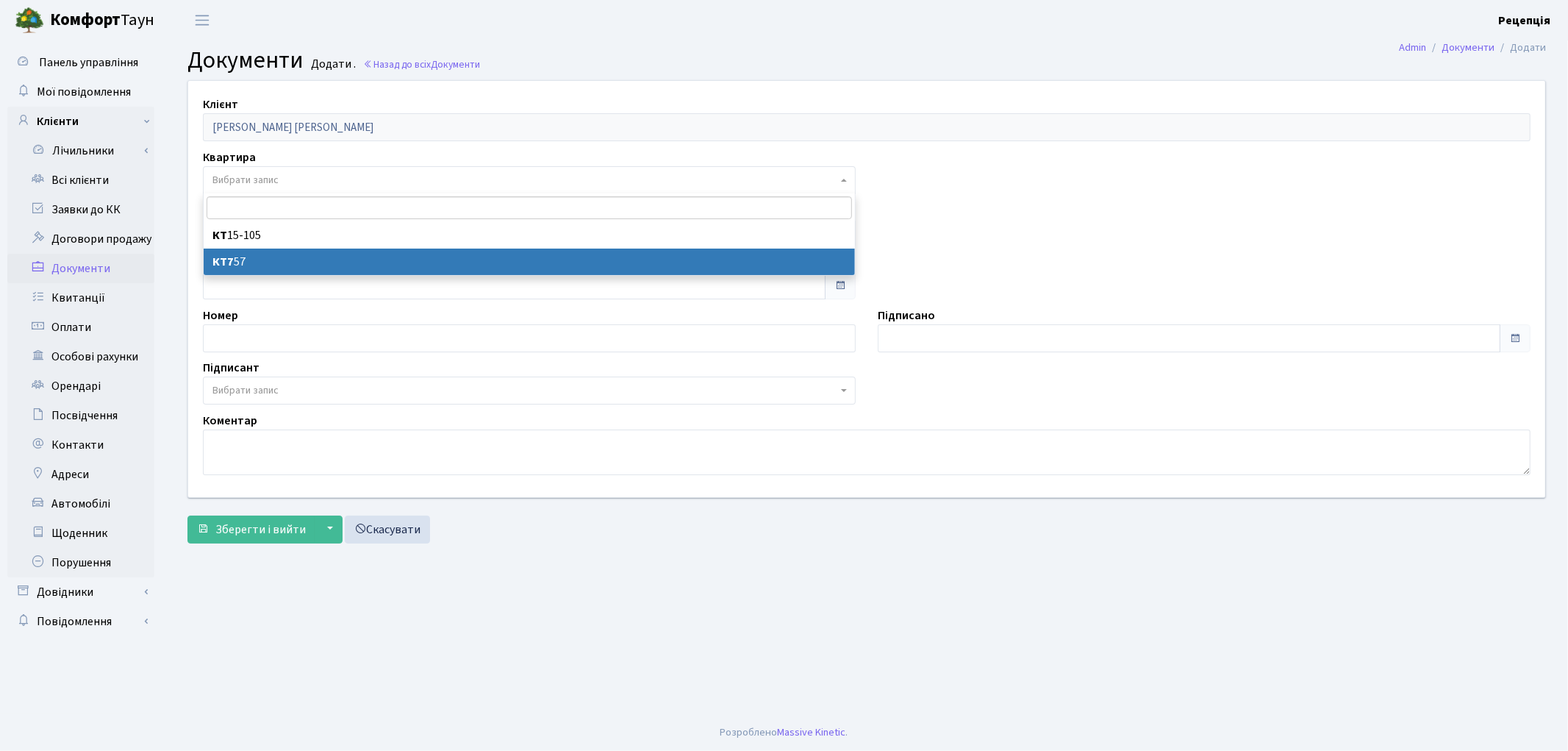
select select "178618"
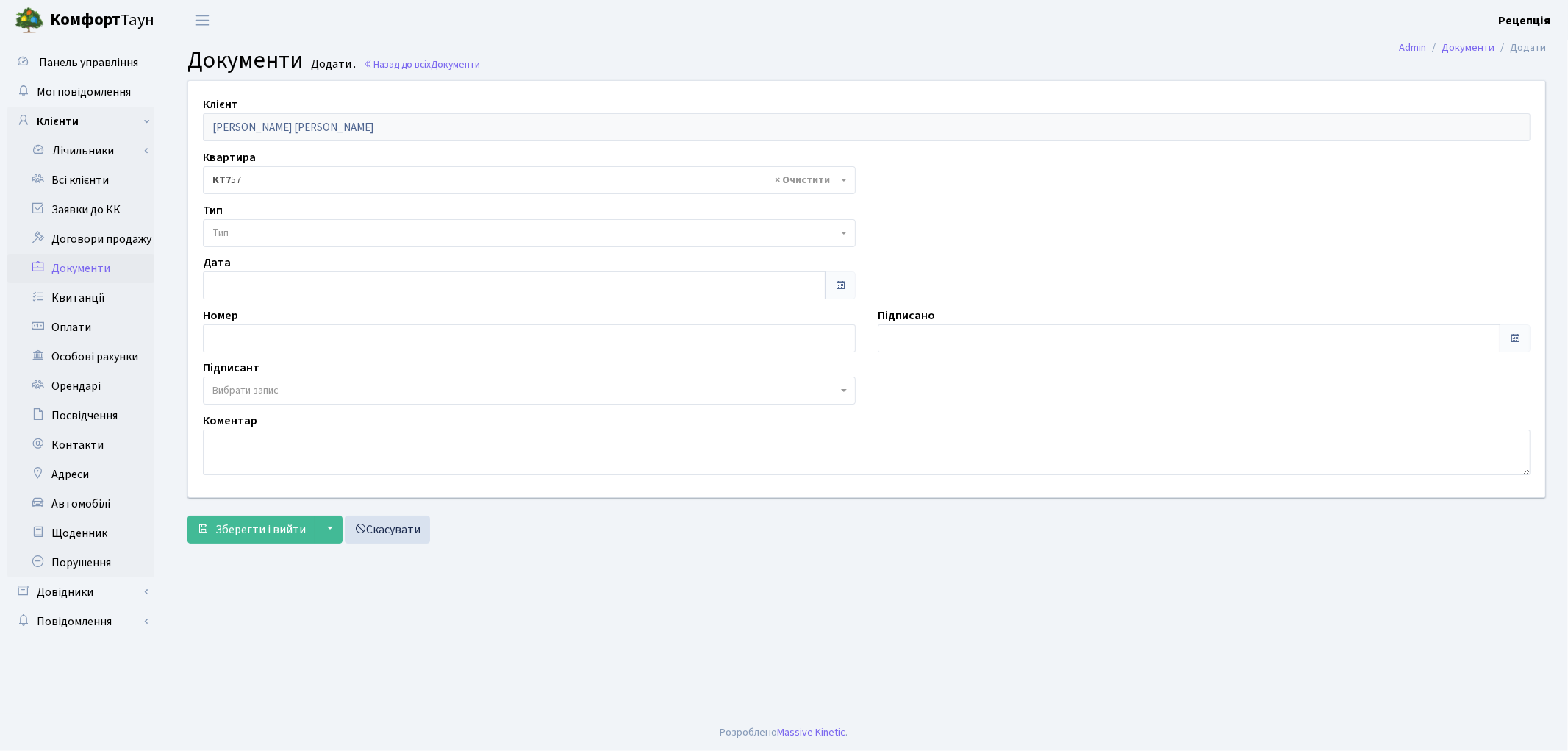
click at [246, 232] on span "Тип" at bounding box center [524, 233] width 625 height 15
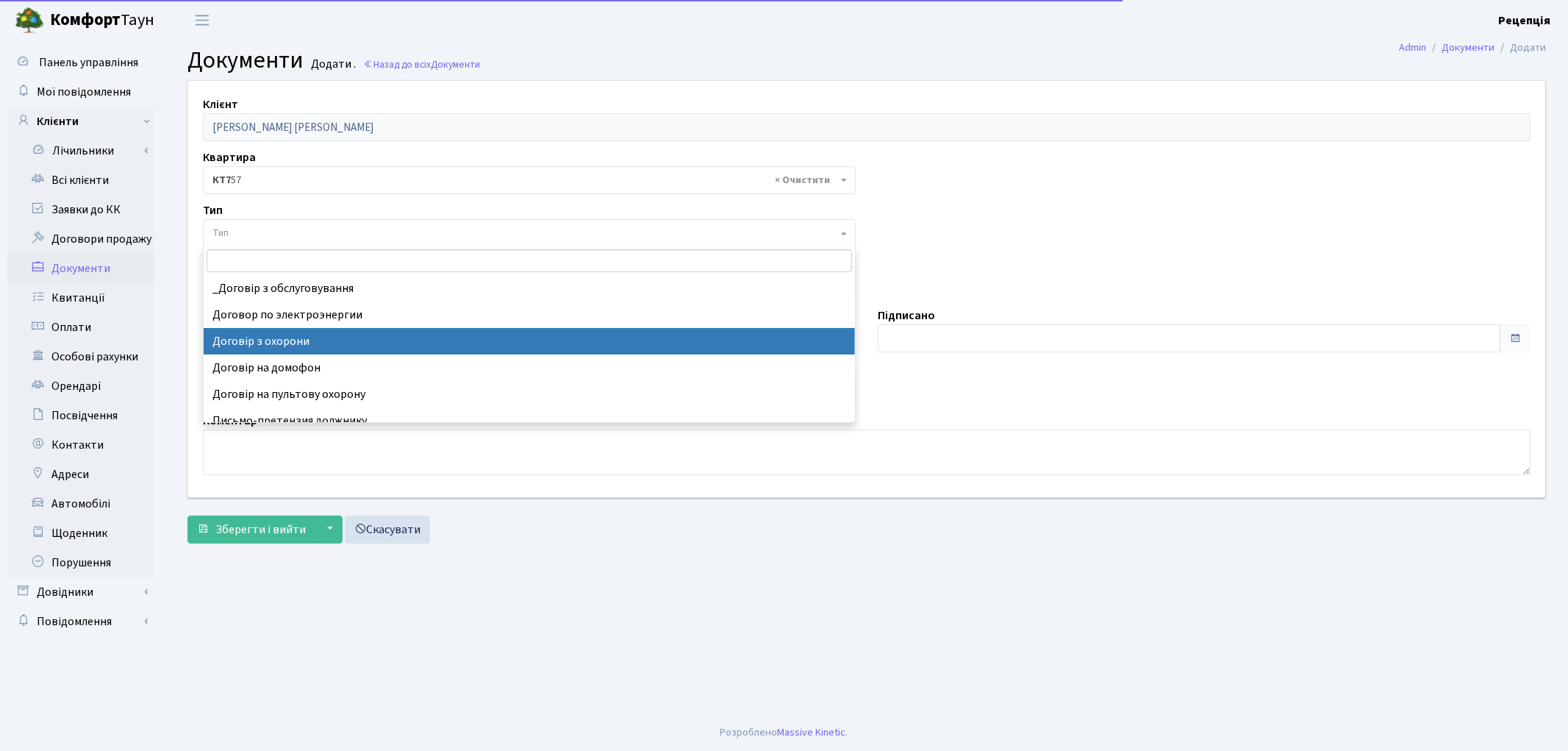
select select "290"
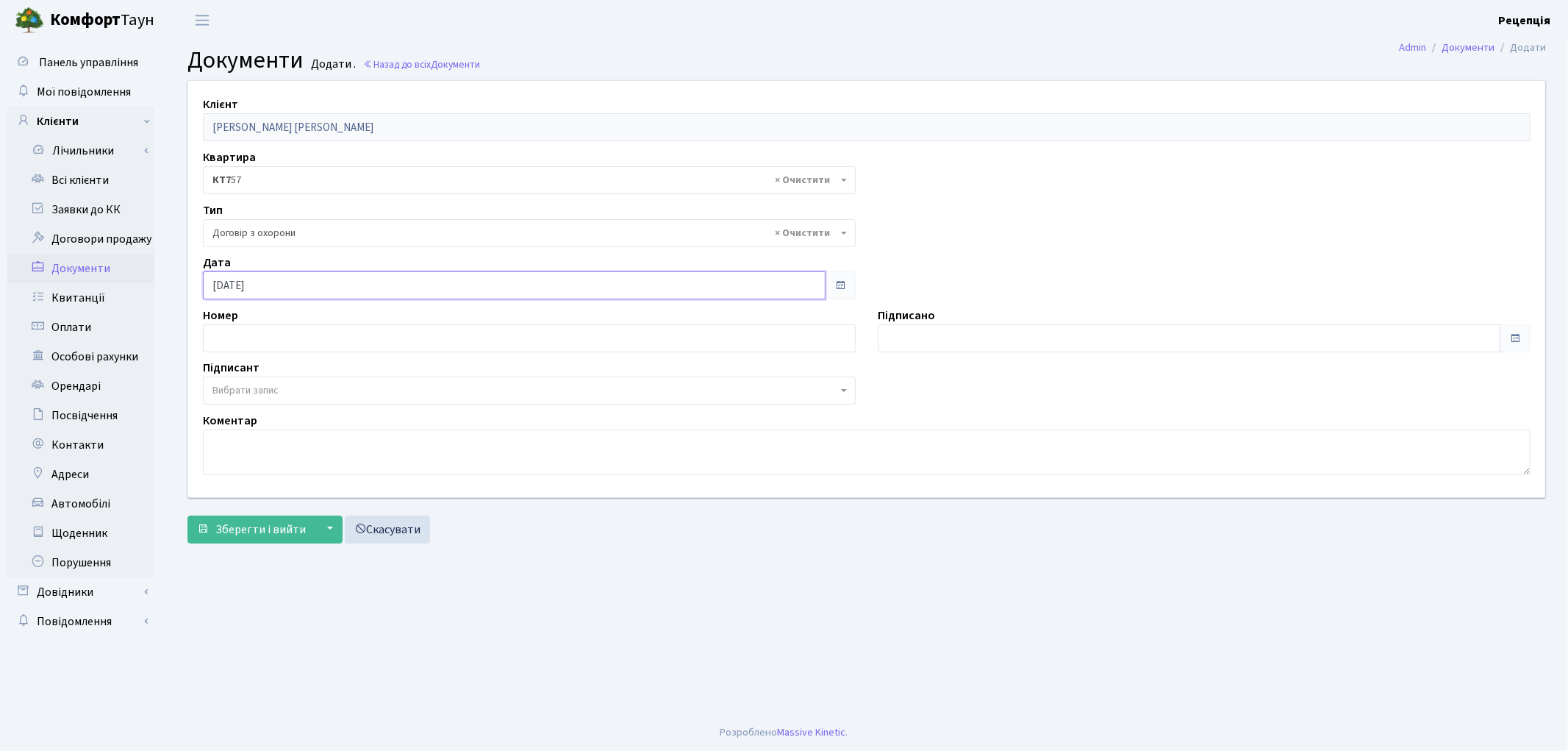
click at [306, 283] on input "[DATE]" at bounding box center [514, 286] width 623 height 28
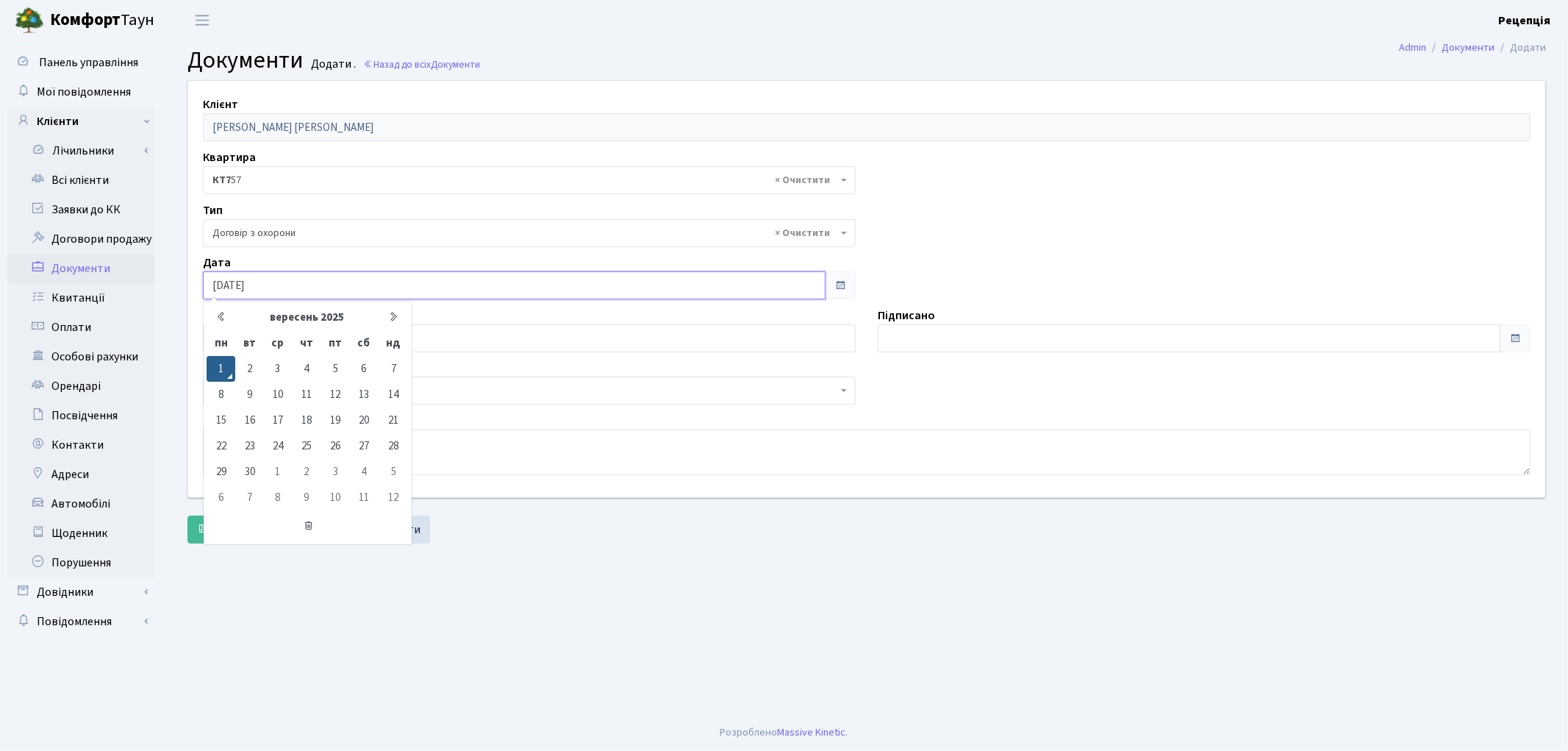
type input "[DATE]"
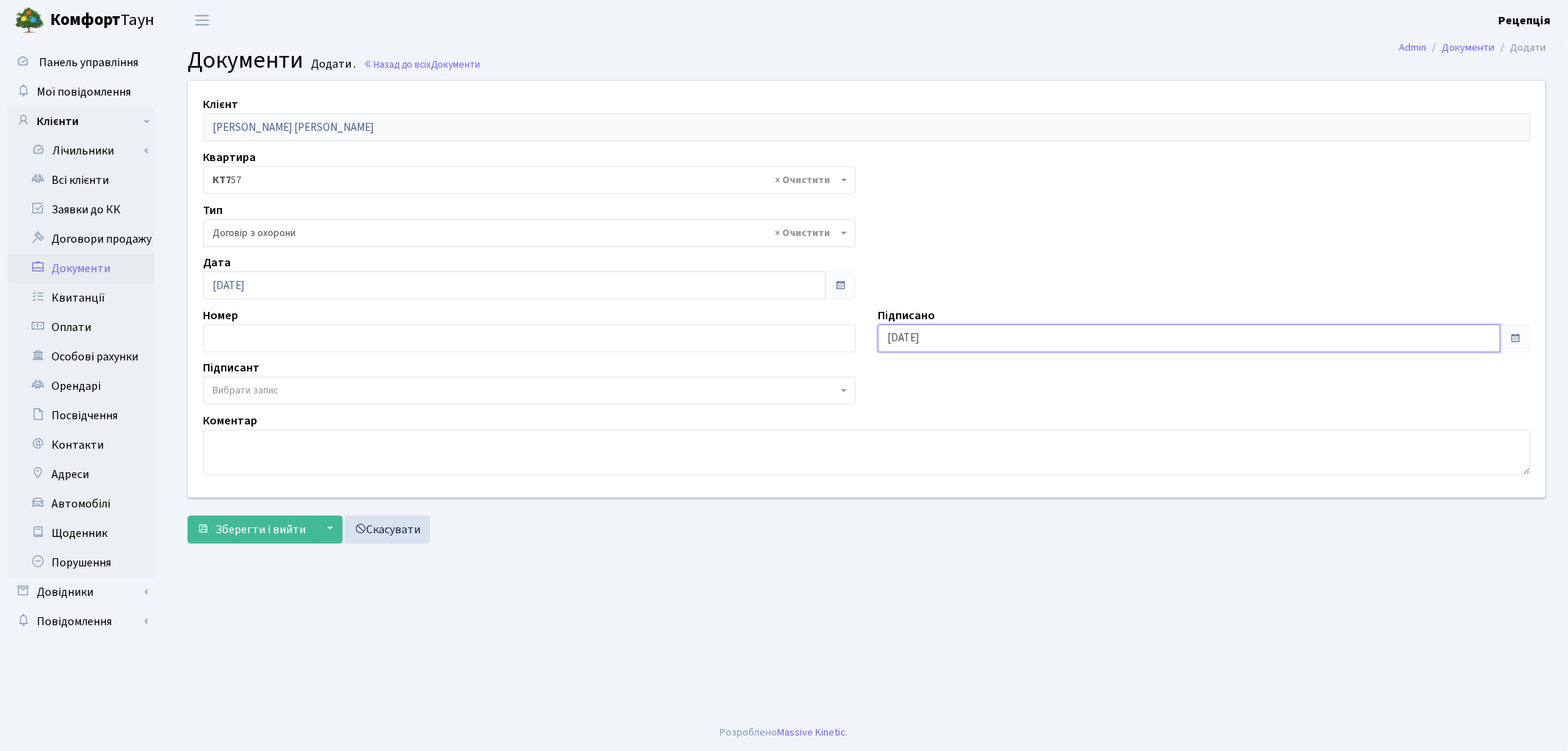
click at [929, 333] on input "[DATE]" at bounding box center [1189, 338] width 623 height 28
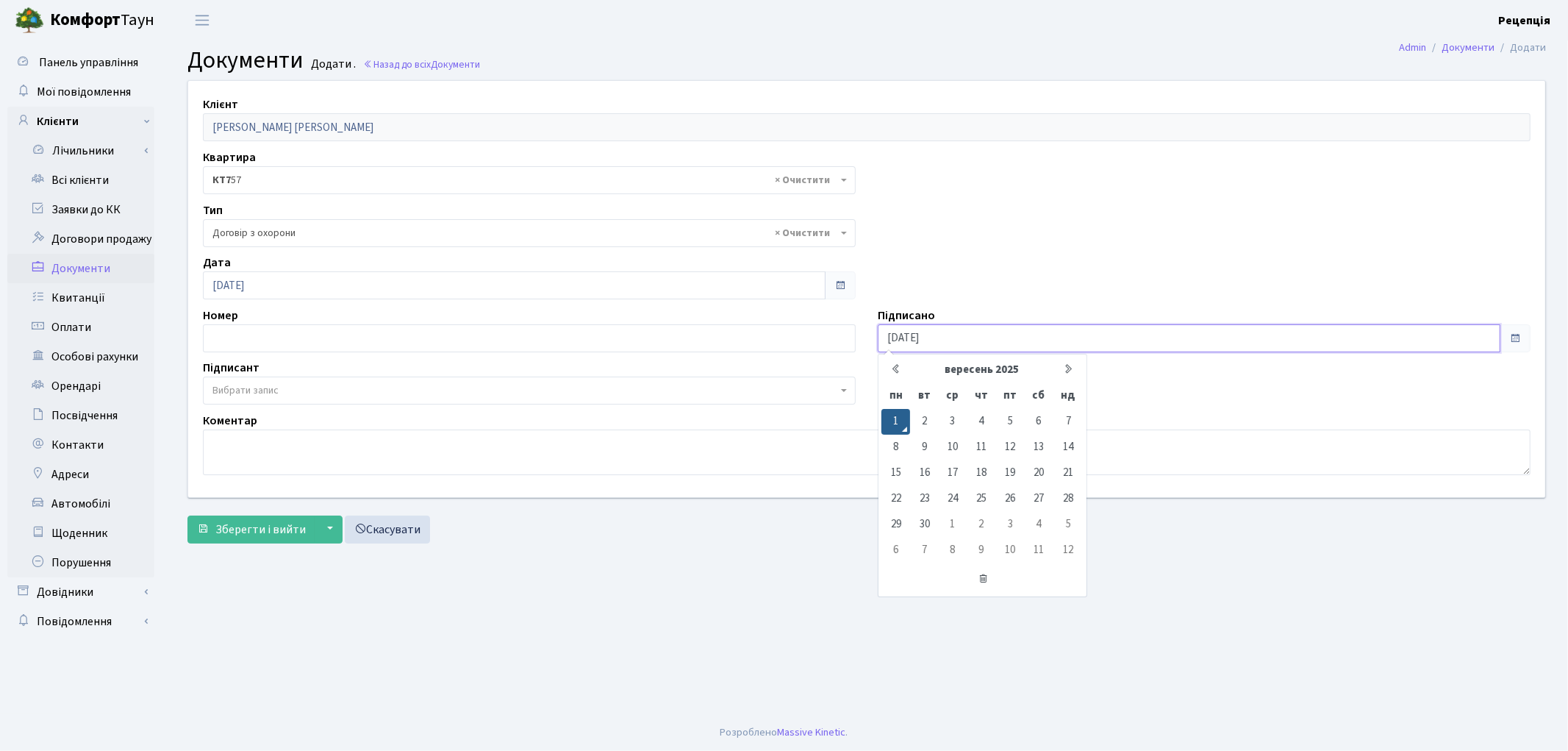
click at [944, 339] on input "[DATE]" at bounding box center [1189, 338] width 623 height 28
type input "[DATE]"
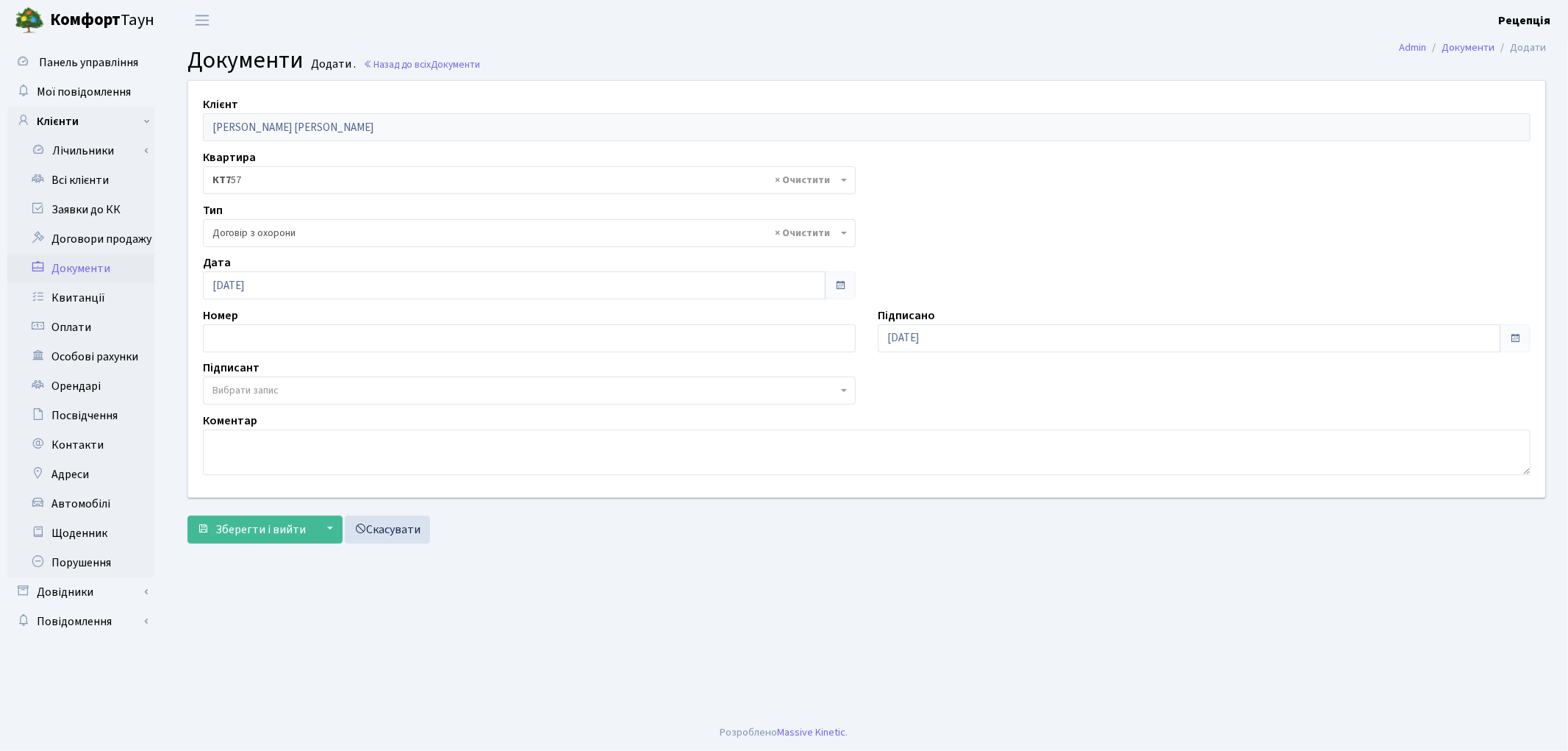
click at [283, 391] on span "Вибрати запис" at bounding box center [524, 391] width 625 height 15
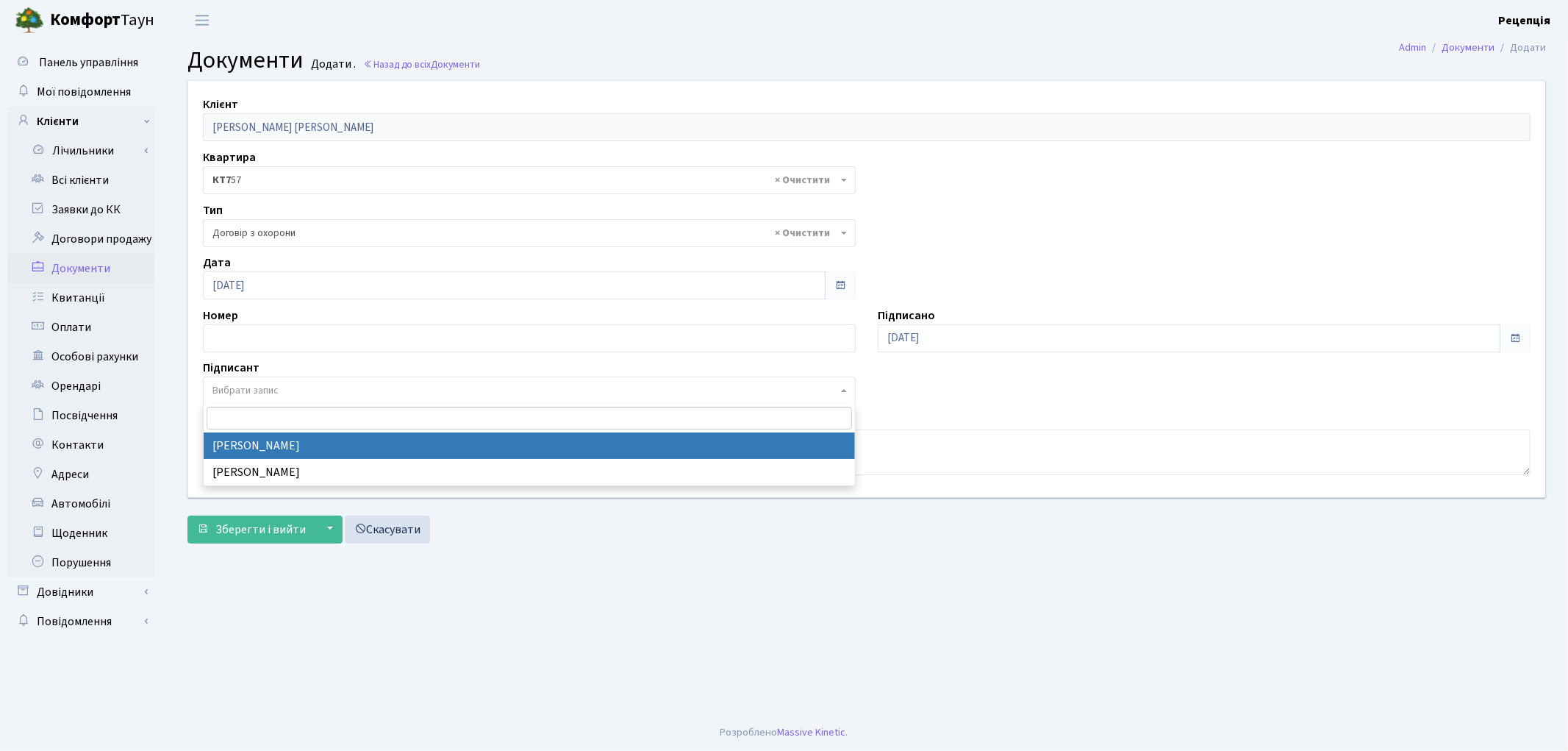
select select "74"
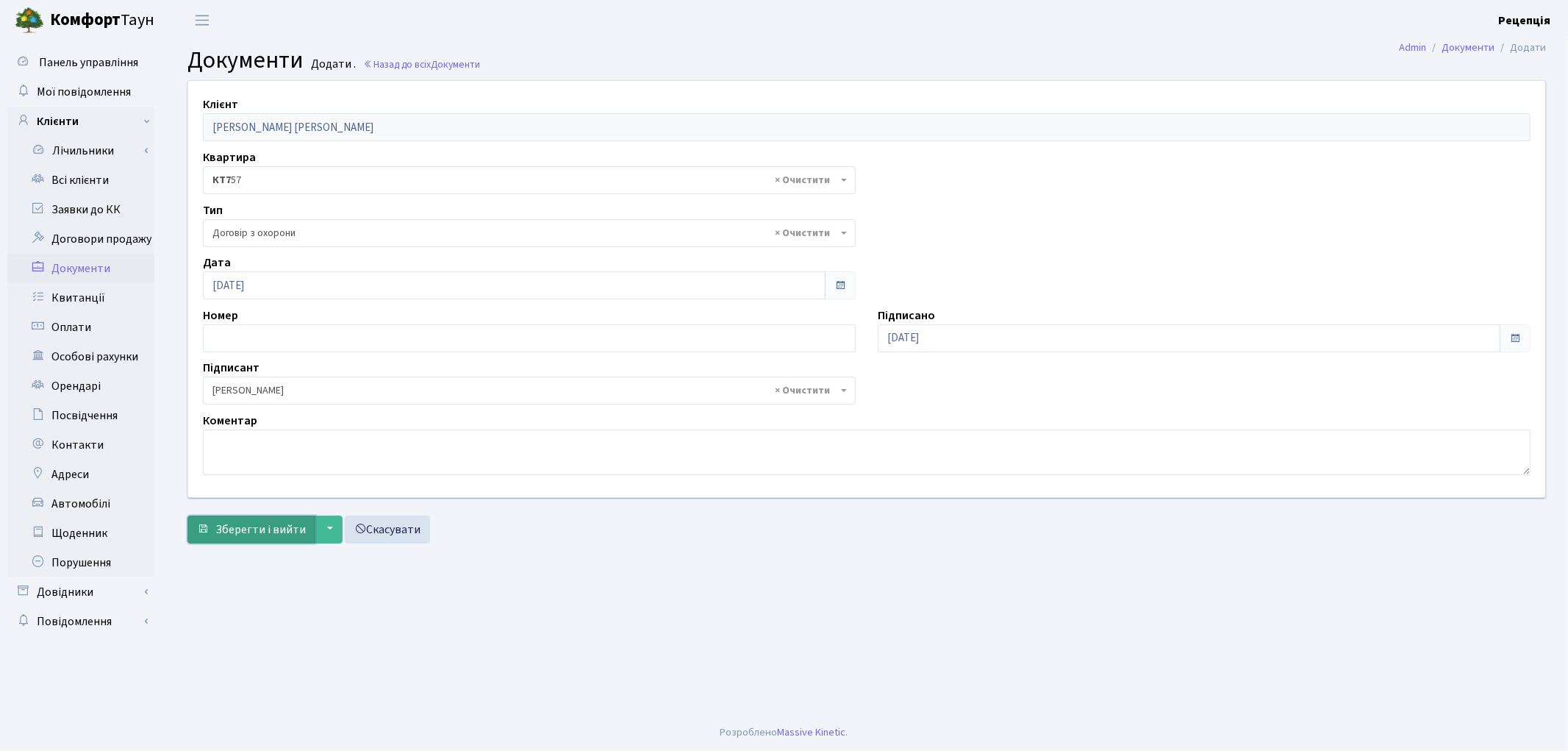
click at [260, 525] on span "Зберегти і вийти" at bounding box center [260, 530] width 90 height 16
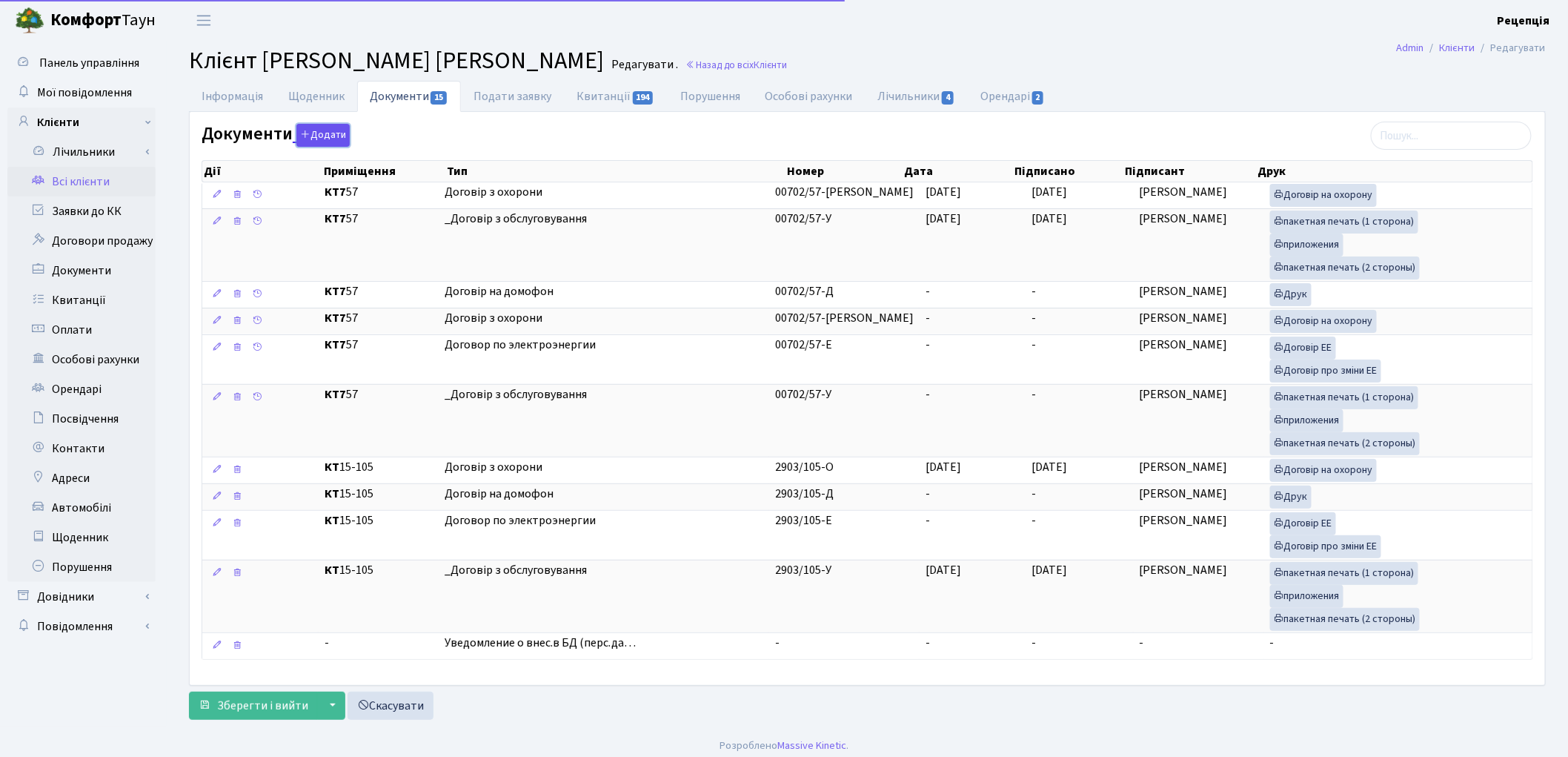
click at [313, 139] on button "Додати" at bounding box center [324, 135] width 54 height 23
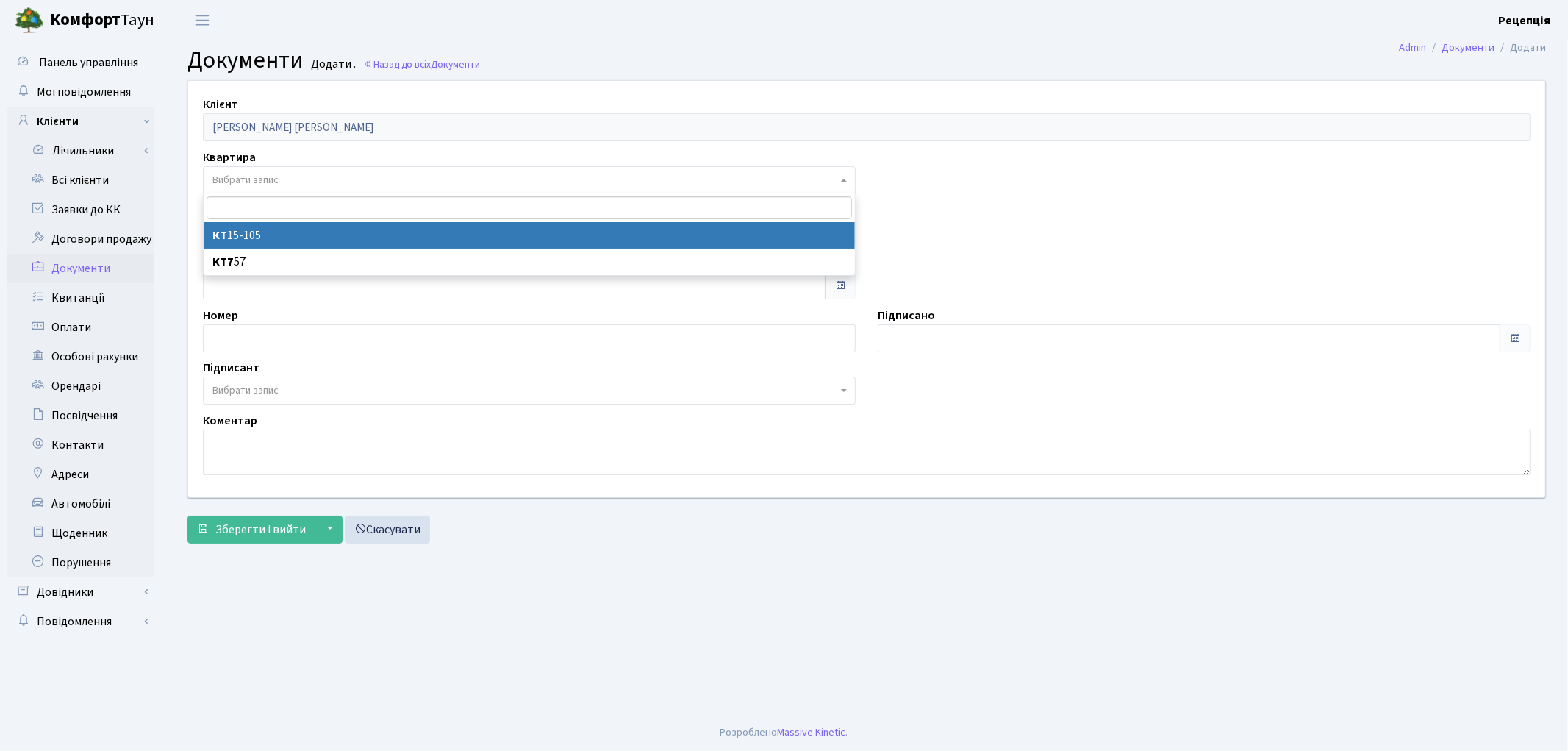
click at [269, 179] on span "Вибрати запис" at bounding box center [245, 181] width 66 height 15
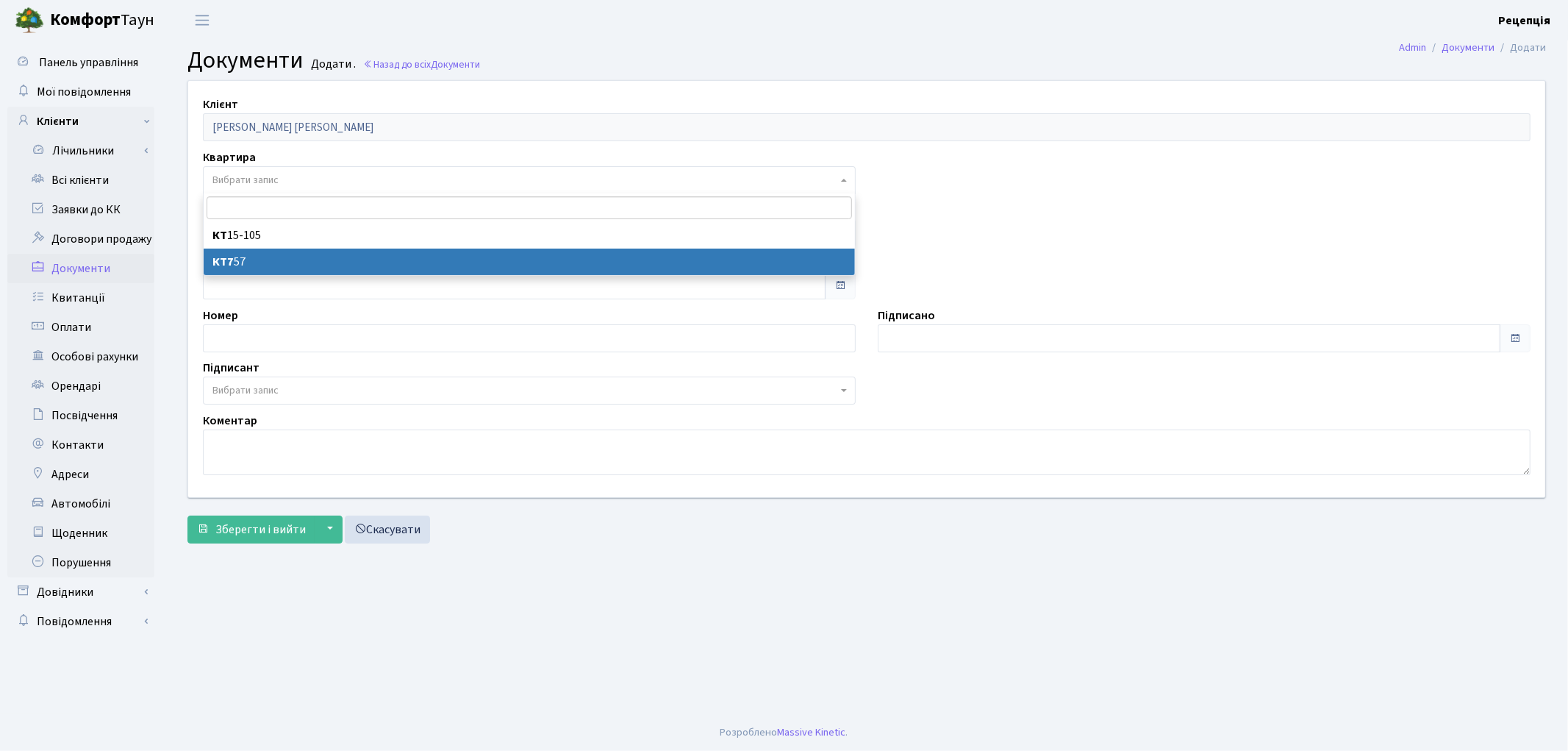
select select "178618"
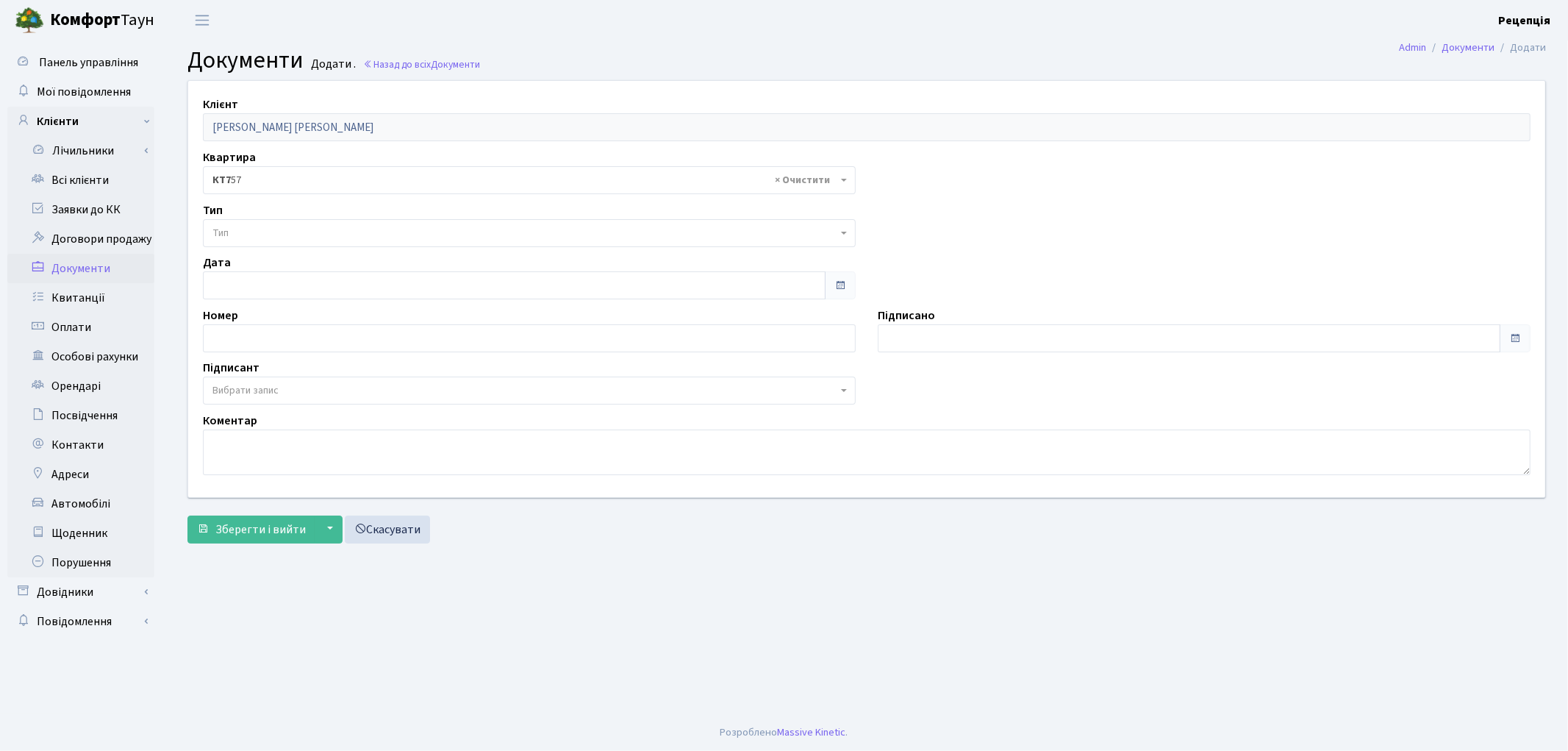
click at [268, 231] on span "Тип" at bounding box center [524, 233] width 625 height 15
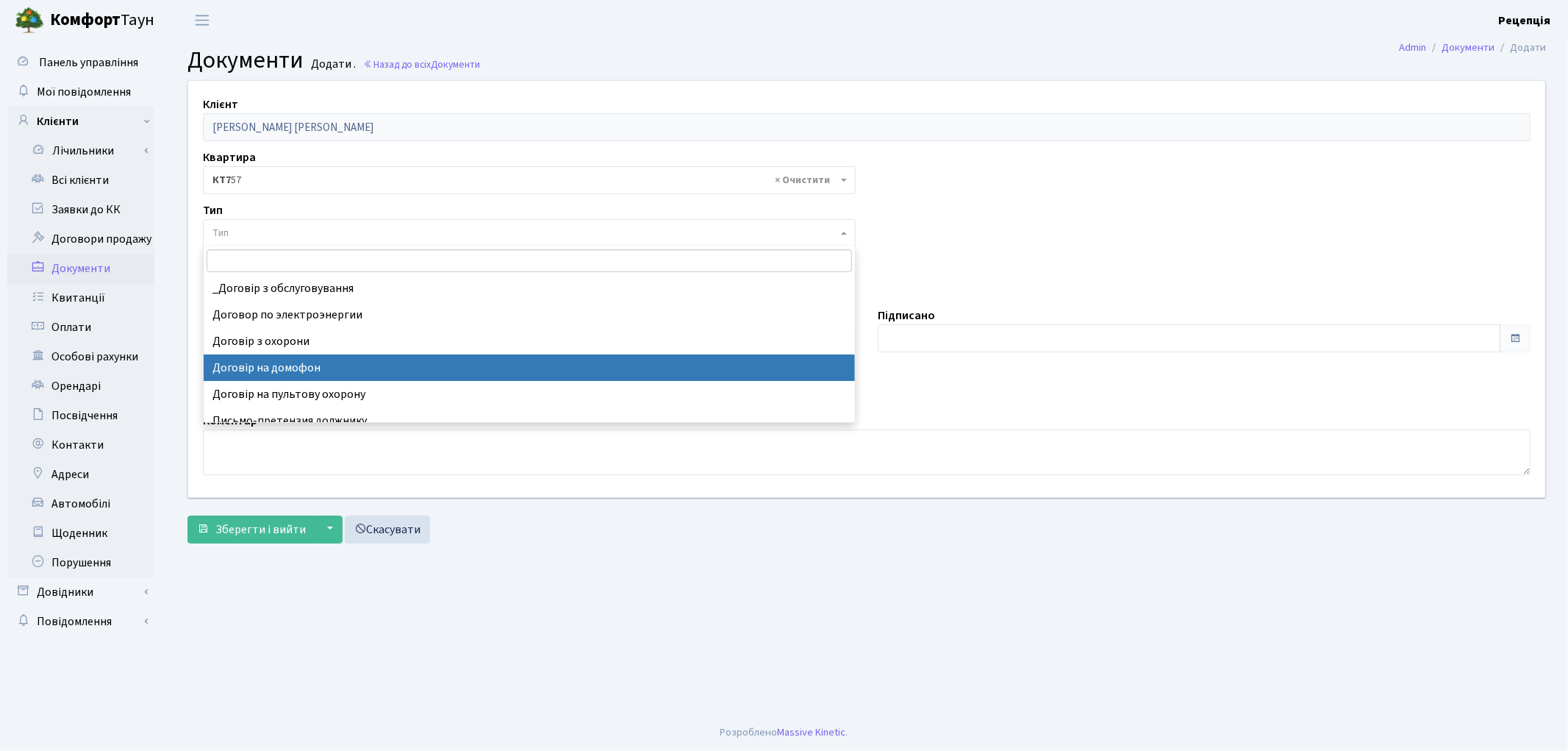
select select "292"
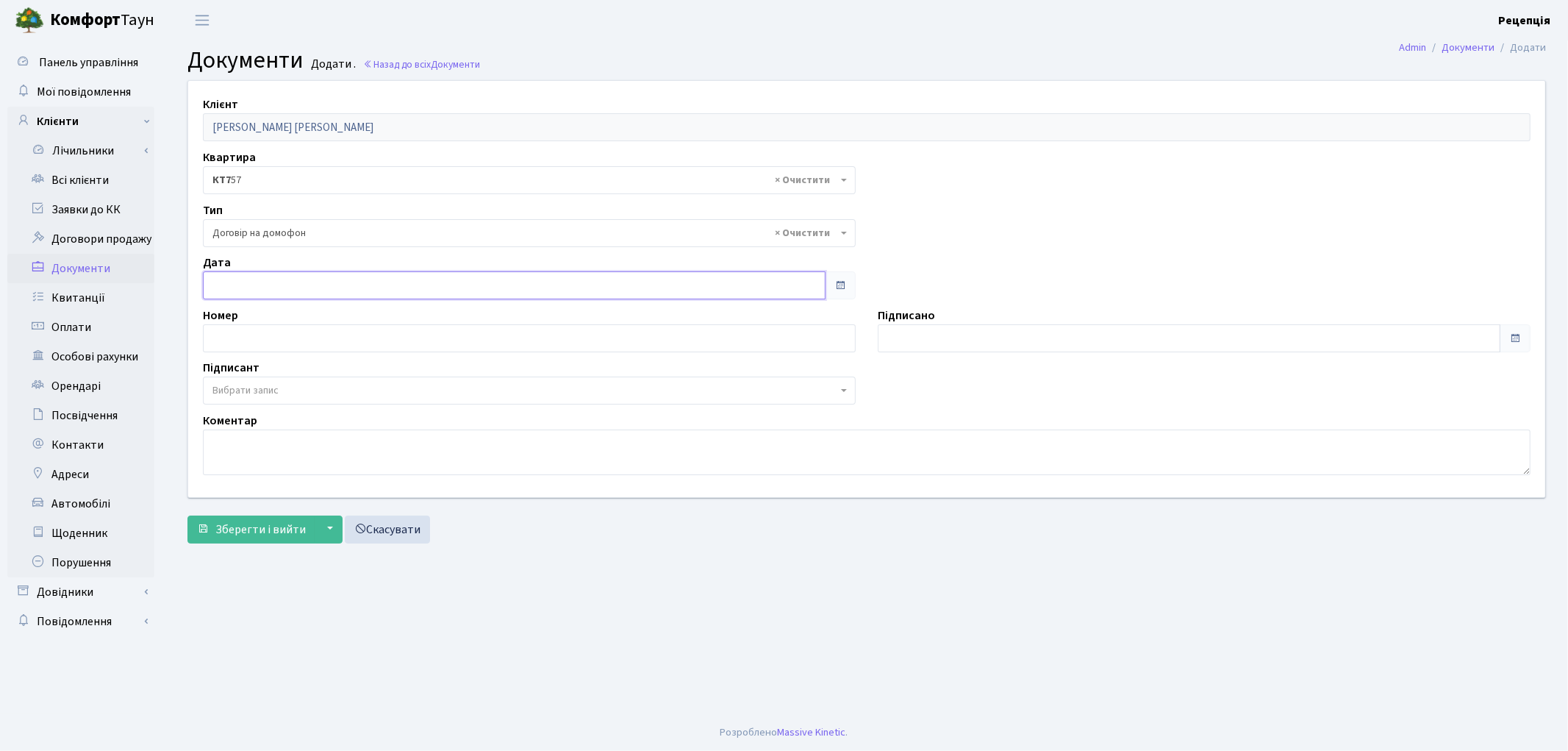
type input "[DATE]"
click at [287, 297] on input "[DATE]" at bounding box center [514, 286] width 623 height 28
type input "[DATE]"
click at [990, 337] on input "[DATE]" at bounding box center [1189, 338] width 623 height 28
click at [260, 390] on span "Вибрати запис" at bounding box center [245, 391] width 66 height 15
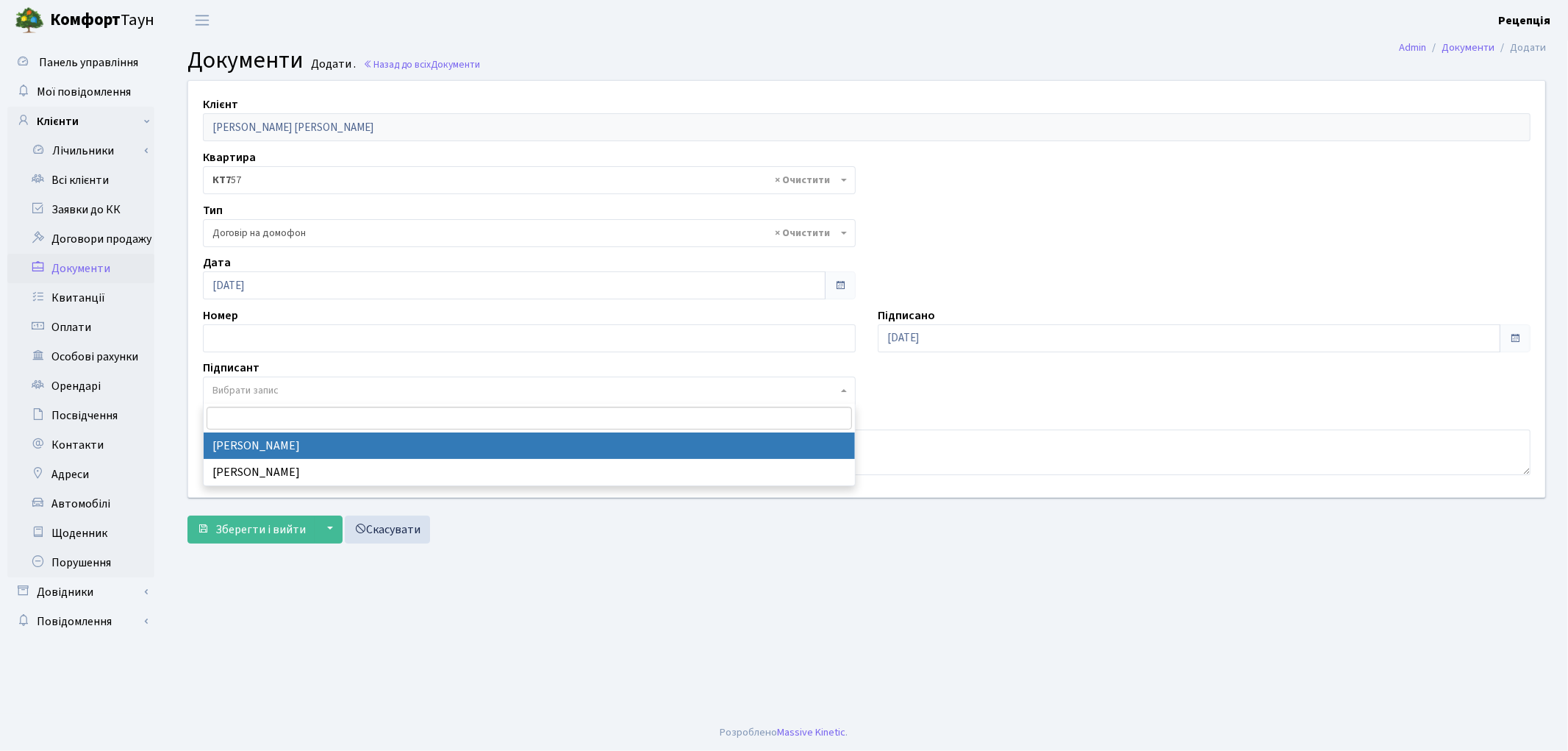
select select "74"
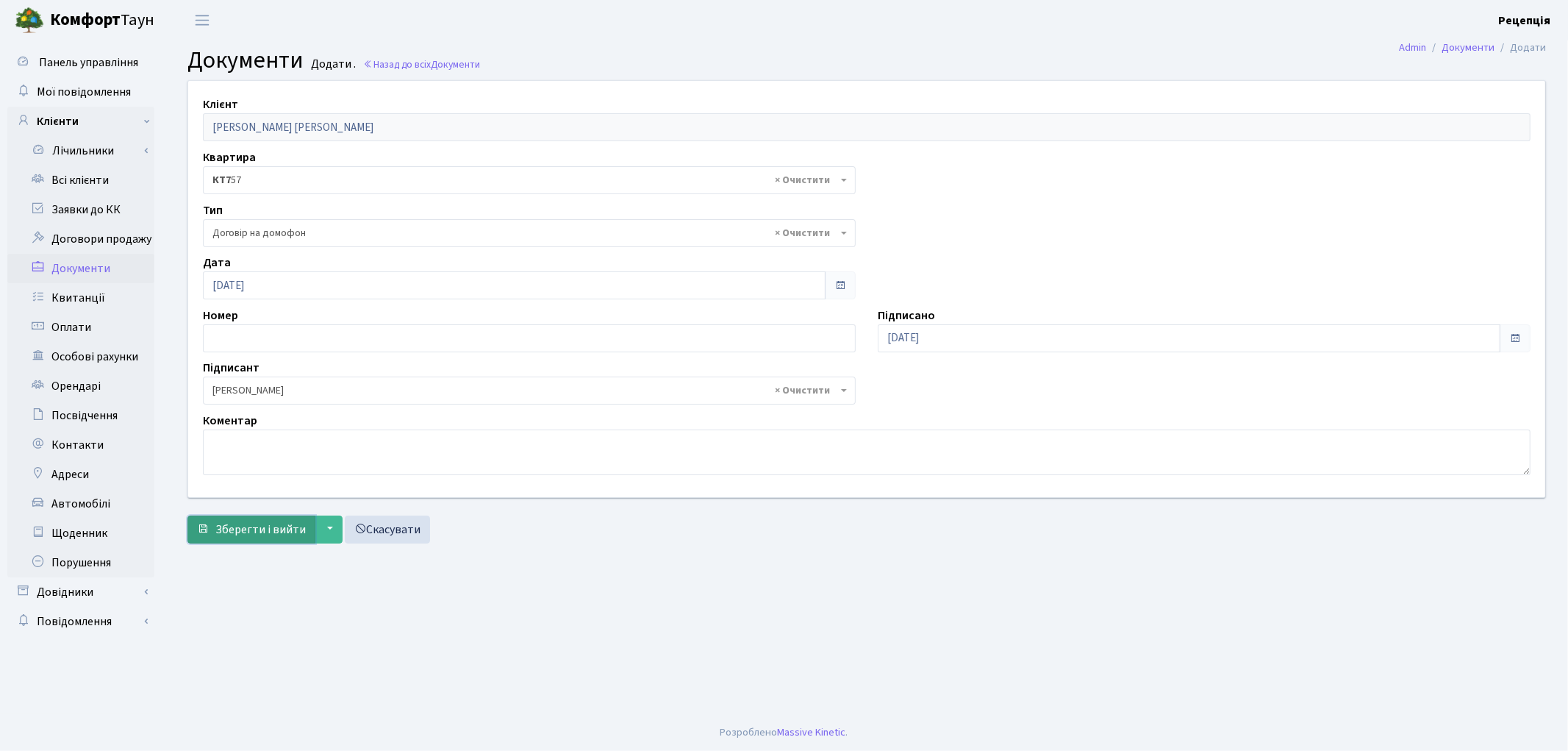
click at [263, 533] on span "Зберегти і вийти" at bounding box center [260, 530] width 90 height 16
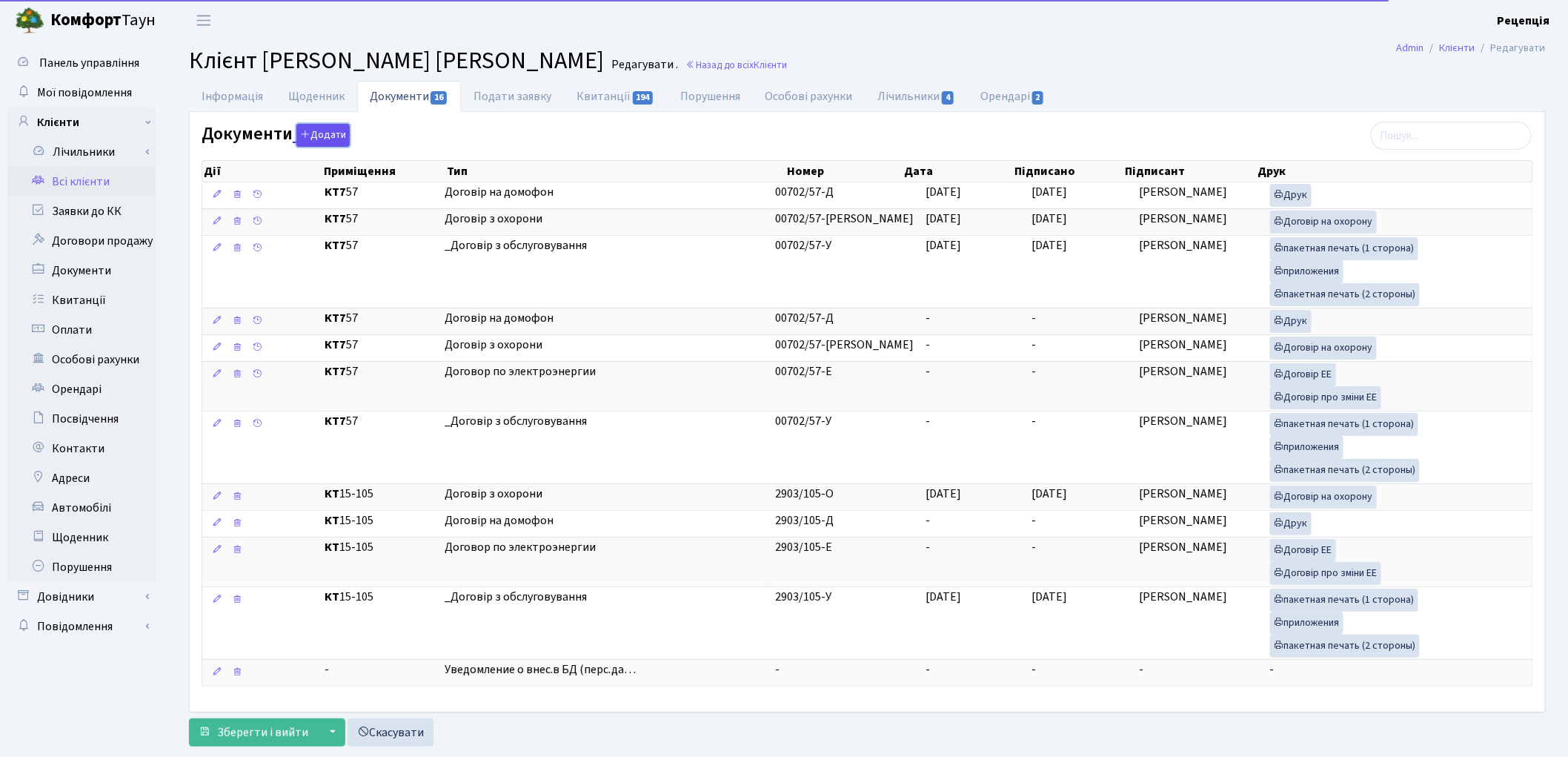
click at [312, 126] on button "Додати" at bounding box center [324, 135] width 54 height 23
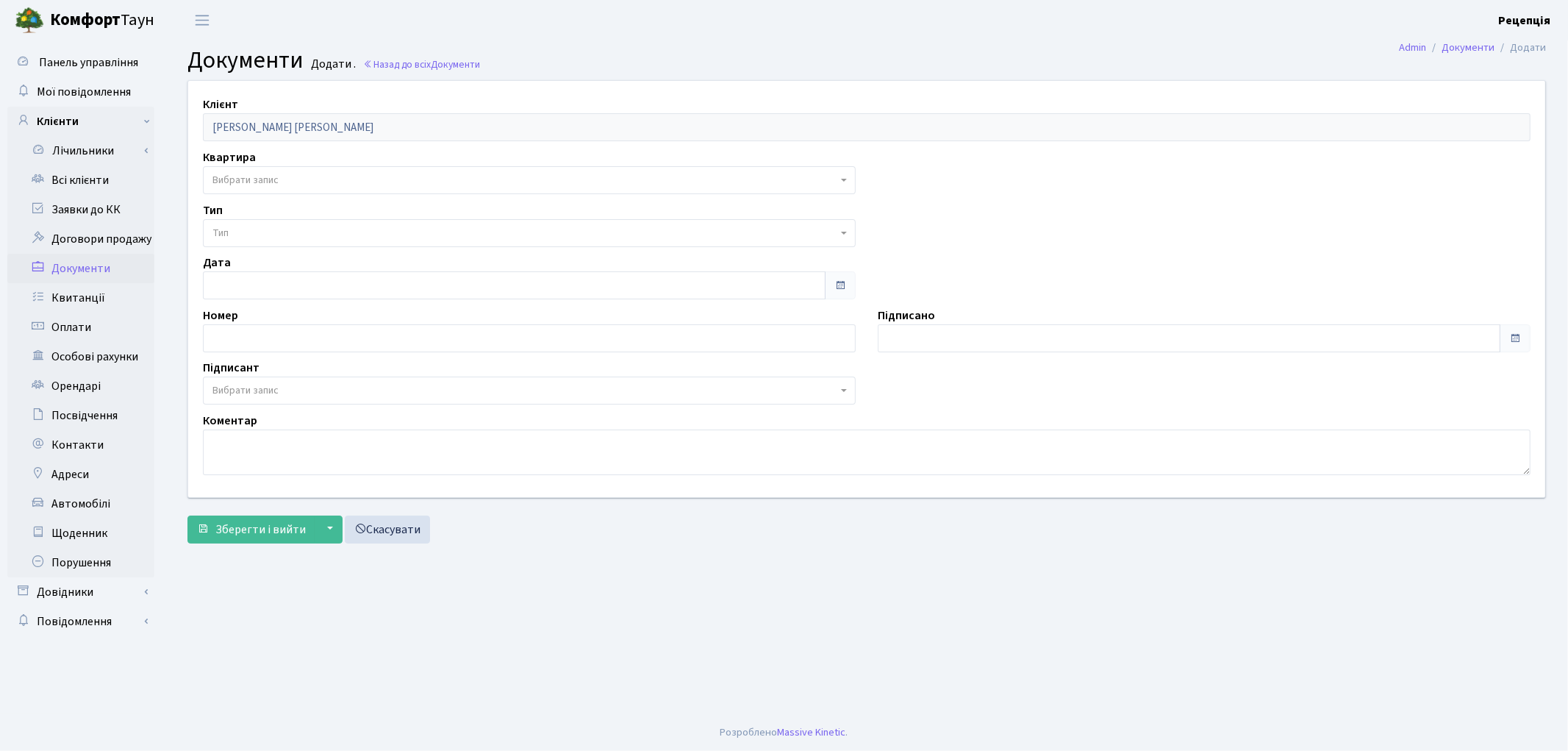
click at [240, 184] on span "Вибрати запис" at bounding box center [245, 181] width 66 height 15
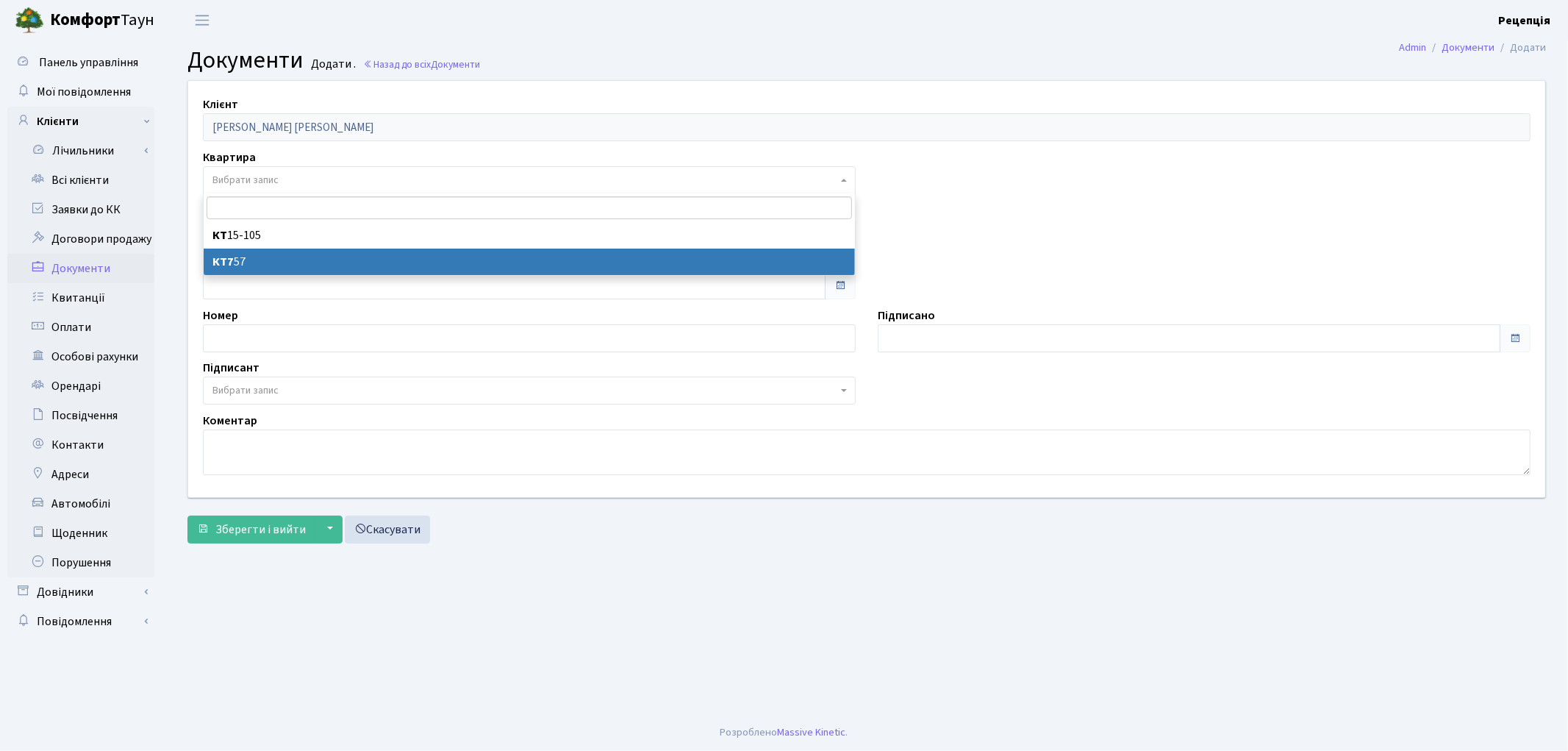
select select "178618"
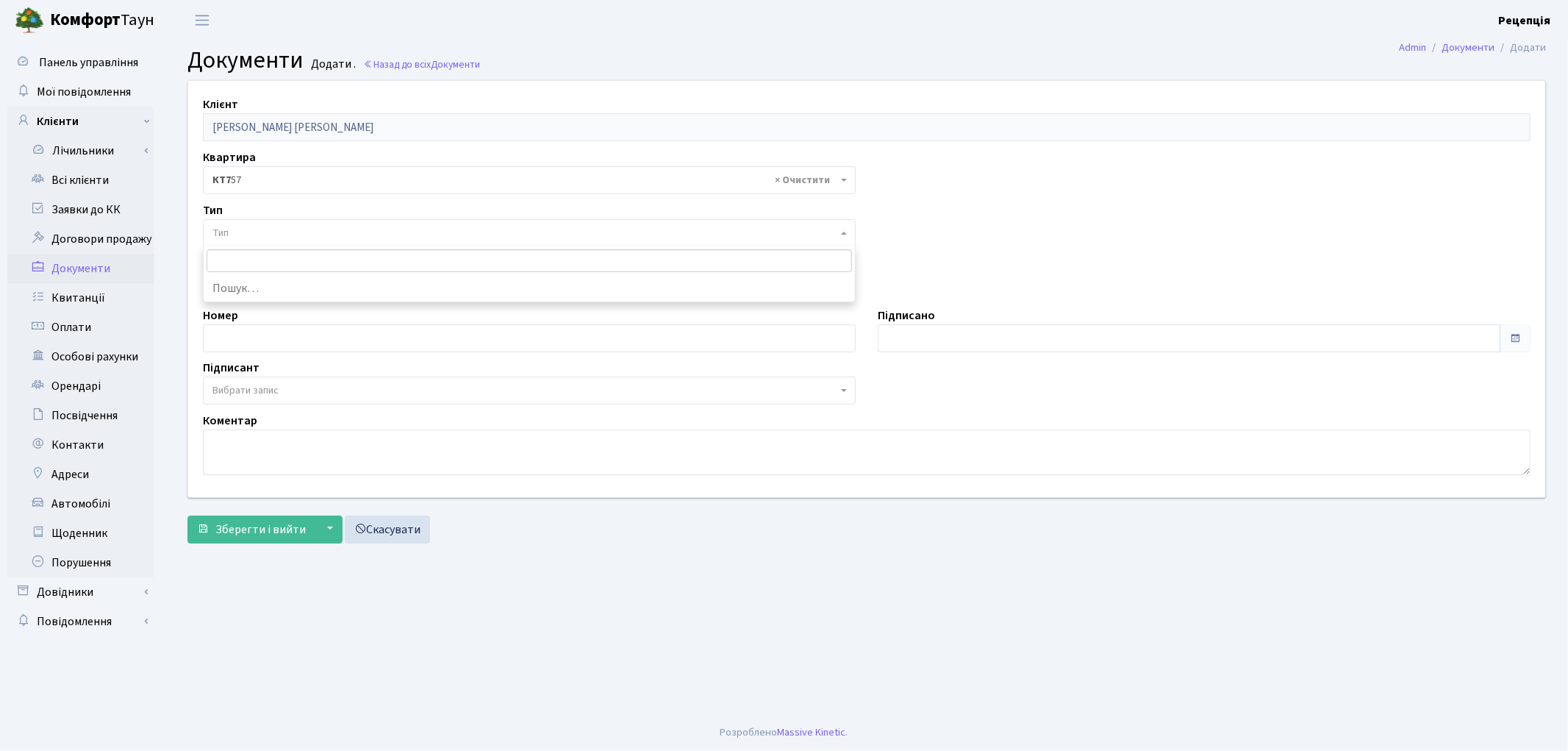
click at [251, 224] on span "Тип" at bounding box center [529, 233] width 652 height 28
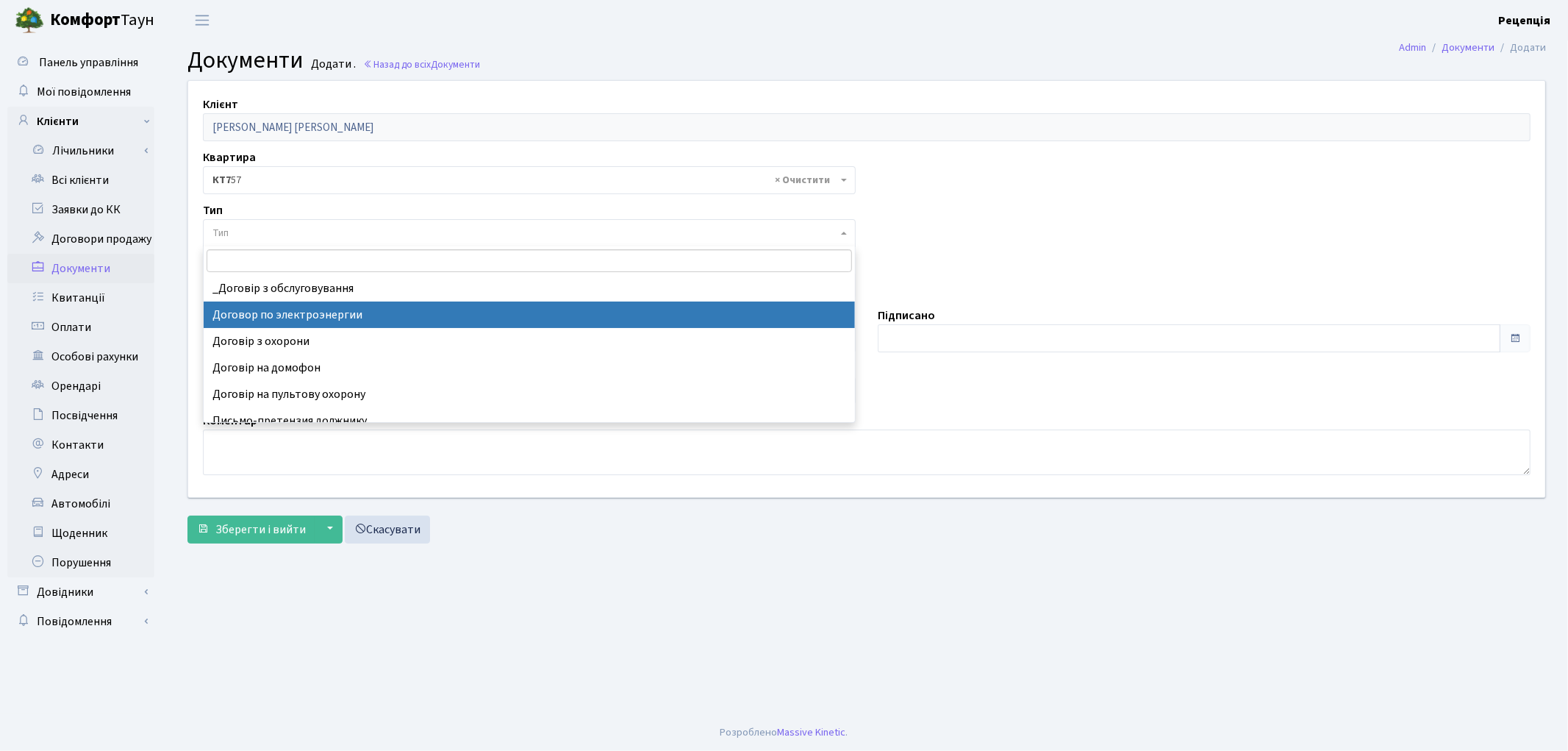
select select "294"
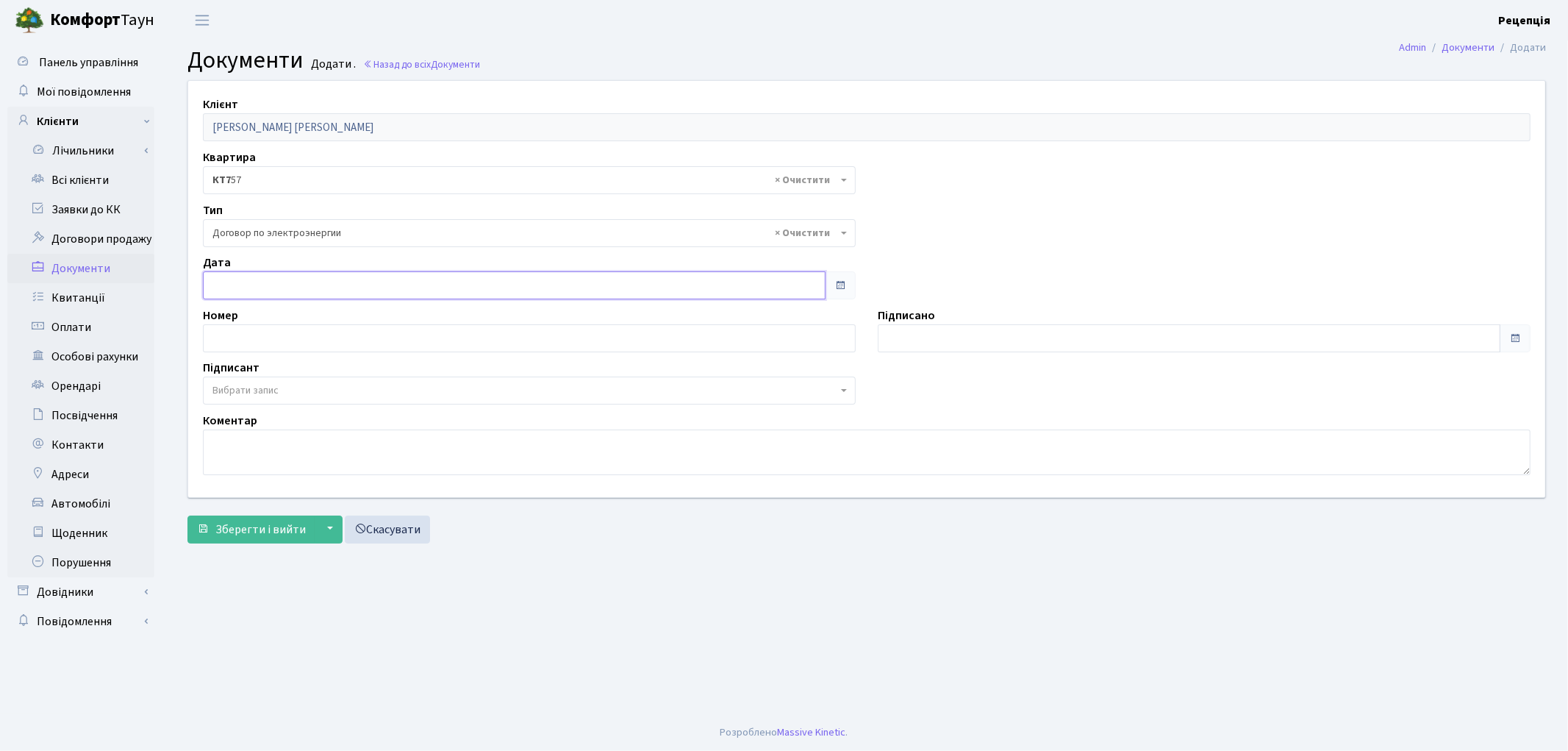
type input "01.09.2025"
click at [263, 283] on input "01.09.2025" at bounding box center [514, 286] width 623 height 28
type input "01.09.2025"
click at [930, 331] on input "01.09.2025" at bounding box center [1189, 338] width 623 height 28
click at [235, 386] on span "Вибрати запис" at bounding box center [245, 391] width 66 height 15
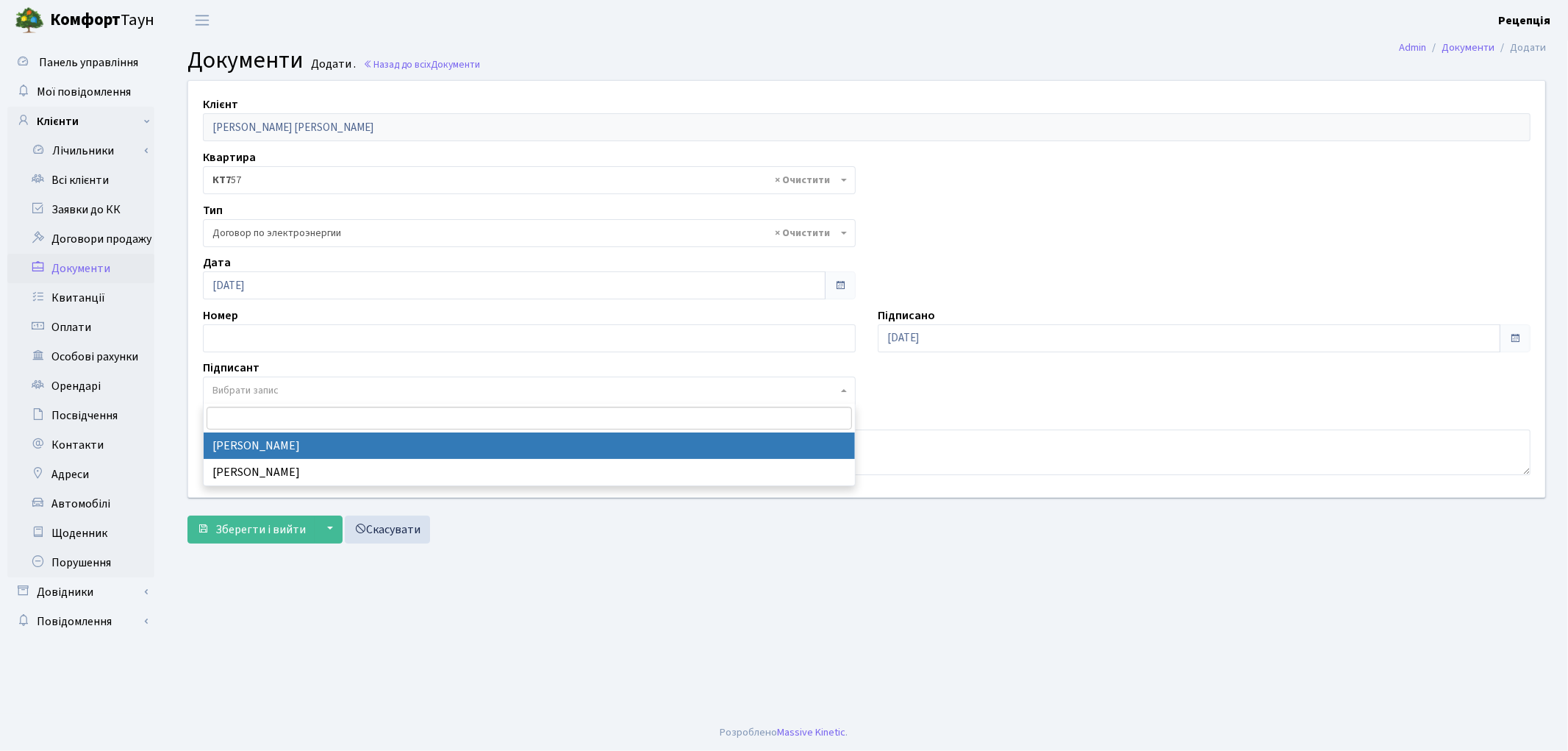
select select "74"
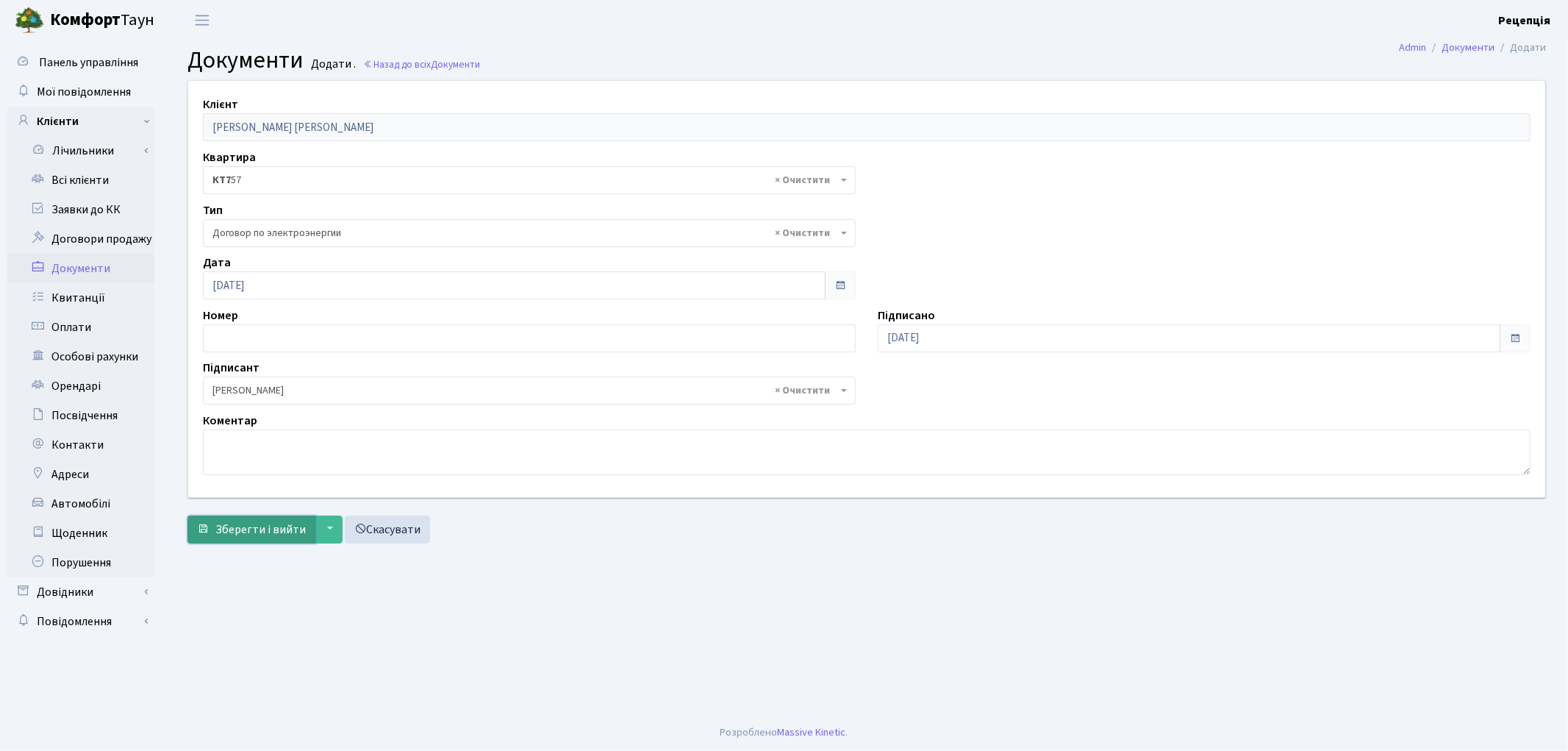
click at [259, 531] on span "Зберегти і вийти" at bounding box center [260, 530] width 90 height 16
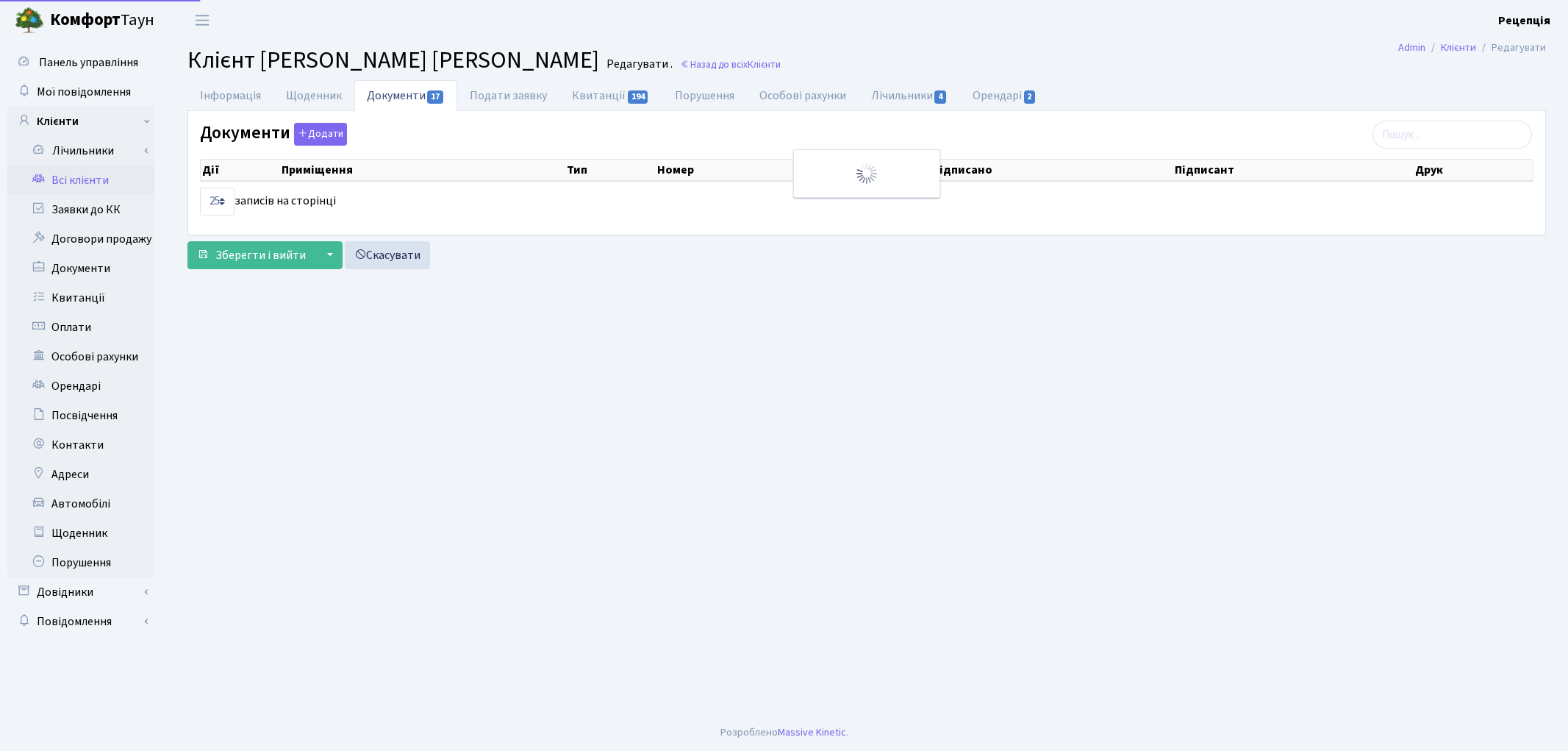
select select "25"
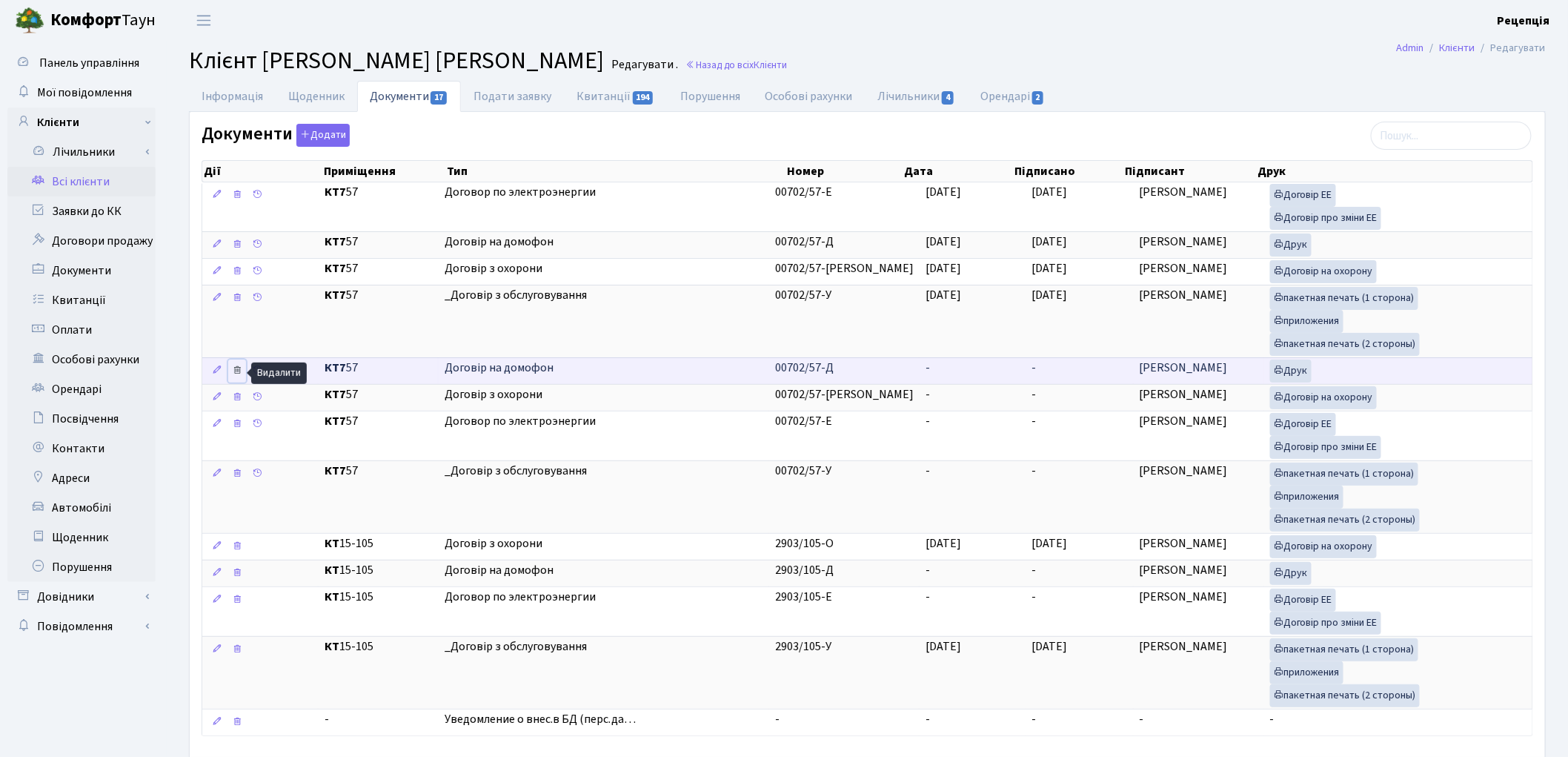
click at [238, 371] on icon at bounding box center [237, 370] width 10 height 10
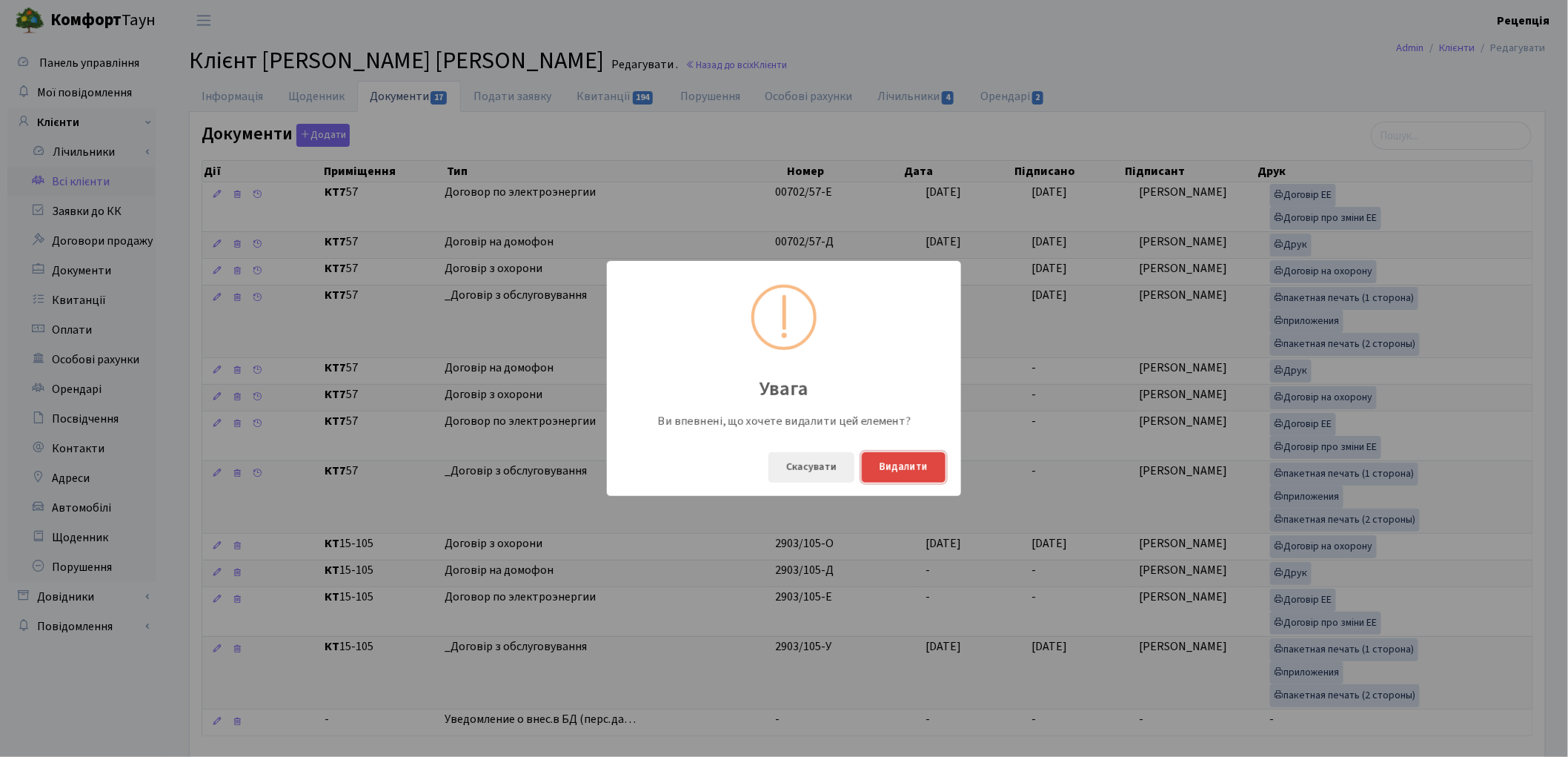
click at [920, 467] on button "Видалити" at bounding box center [904, 467] width 84 height 31
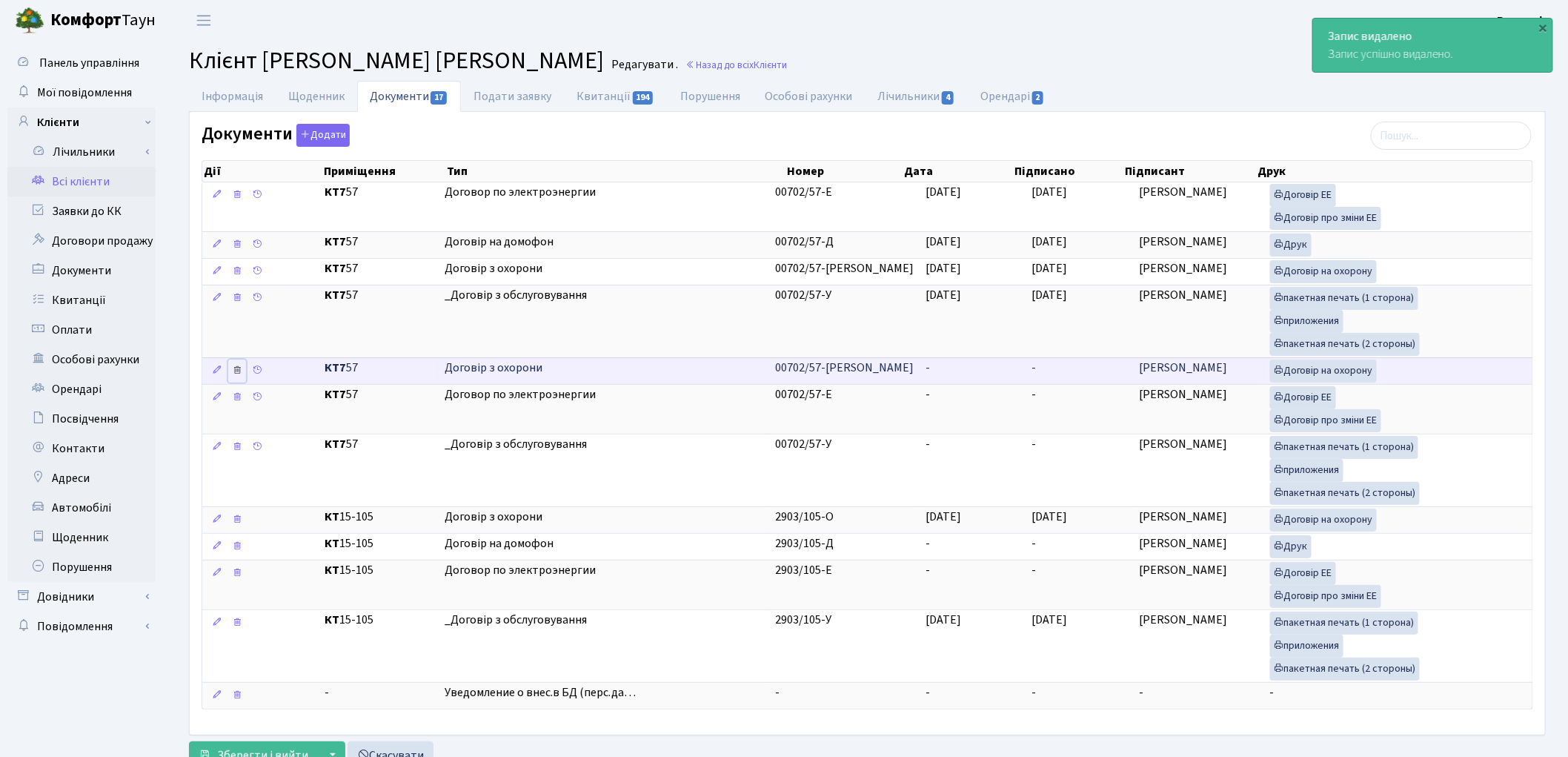
click at [241, 368] on icon at bounding box center [237, 370] width 10 height 10
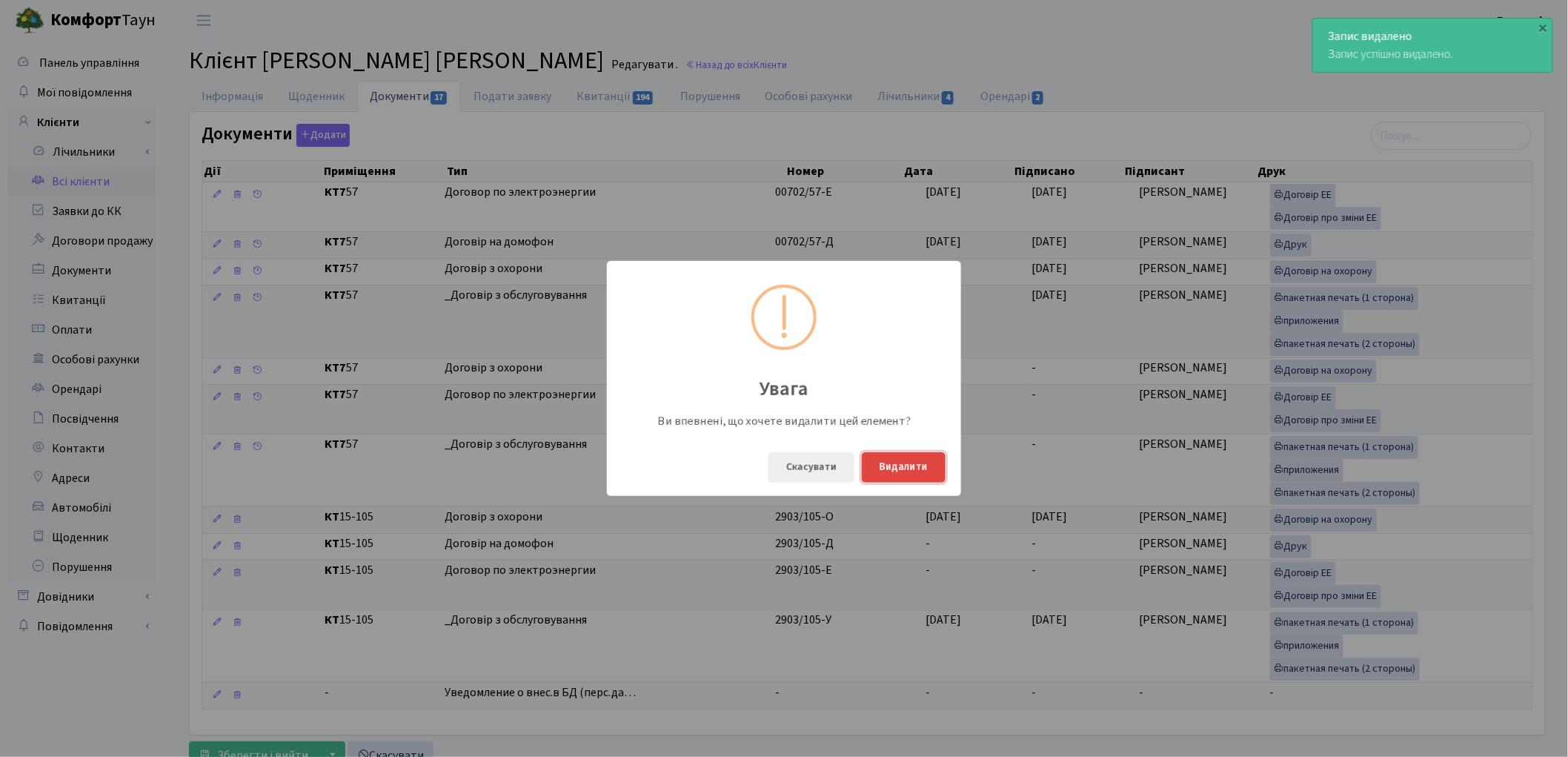
click at [917, 465] on button "Видалити" at bounding box center [904, 467] width 84 height 31
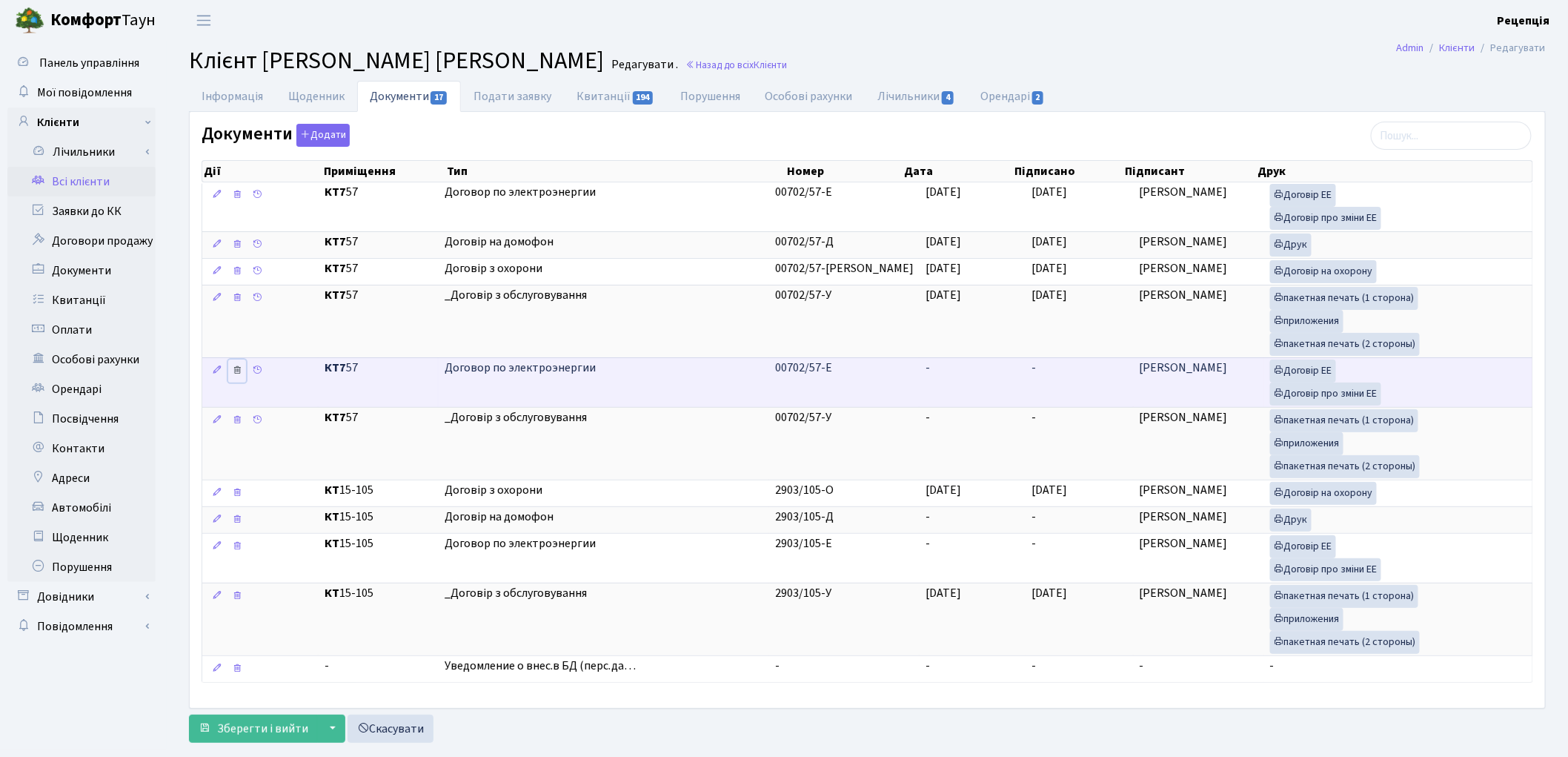
click at [245, 372] on link at bounding box center [237, 371] width 18 height 23
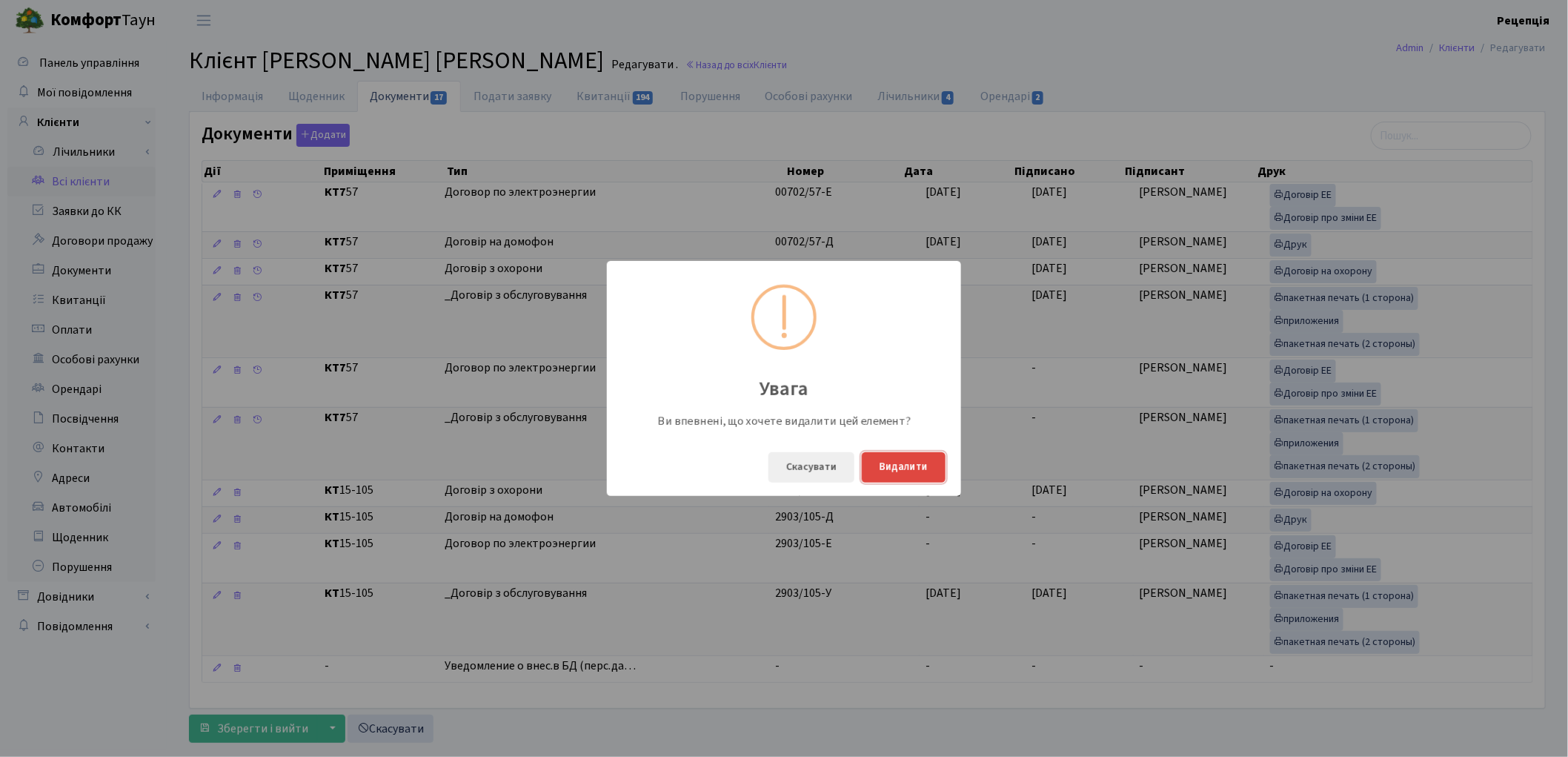
click at [901, 469] on button "Видалити" at bounding box center [904, 467] width 84 height 31
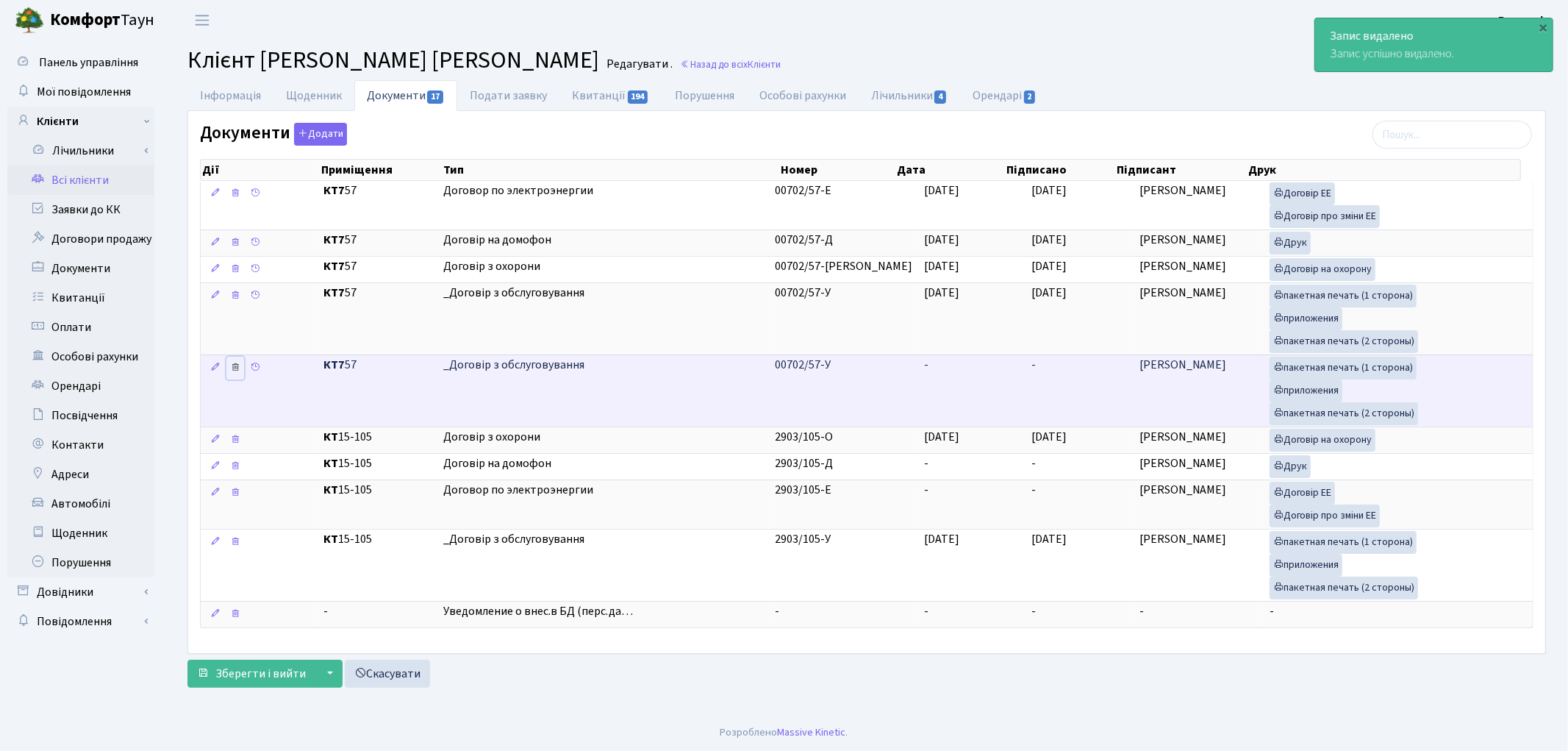
click at [237, 371] on icon at bounding box center [235, 367] width 10 height 10
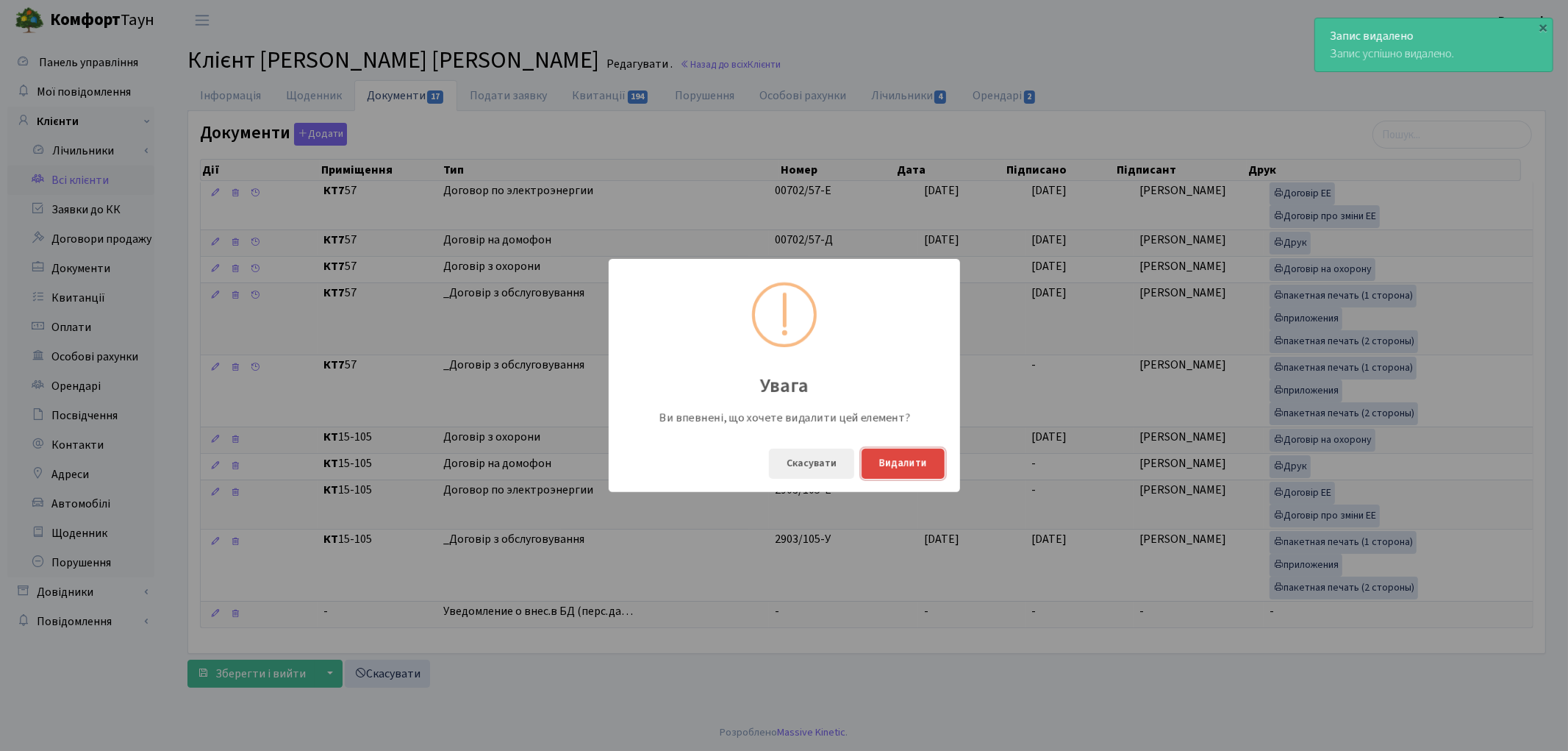
click at [921, 456] on button "Видалити" at bounding box center [903, 463] width 83 height 30
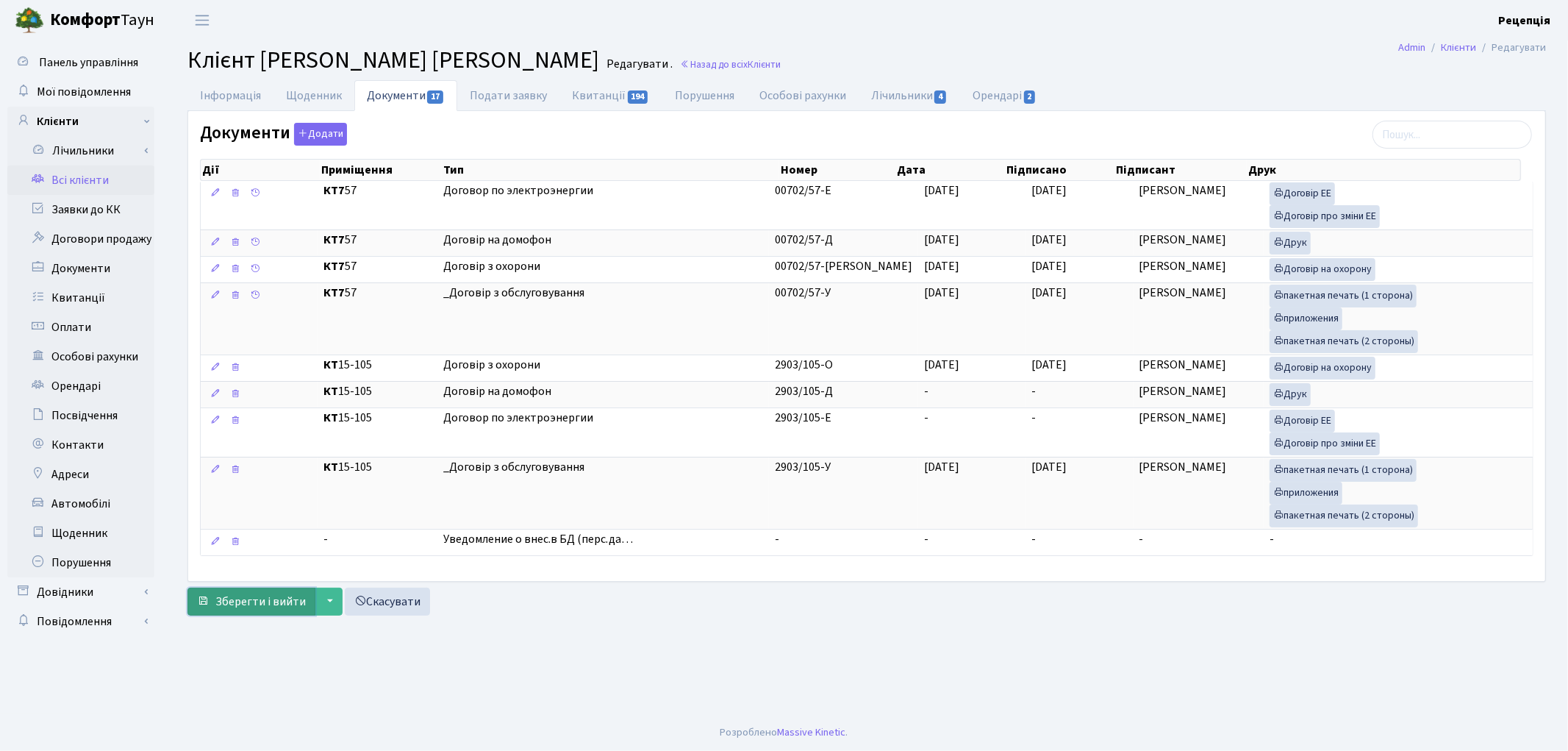
click at [255, 598] on span "Зберегти і вийти" at bounding box center [260, 602] width 90 height 16
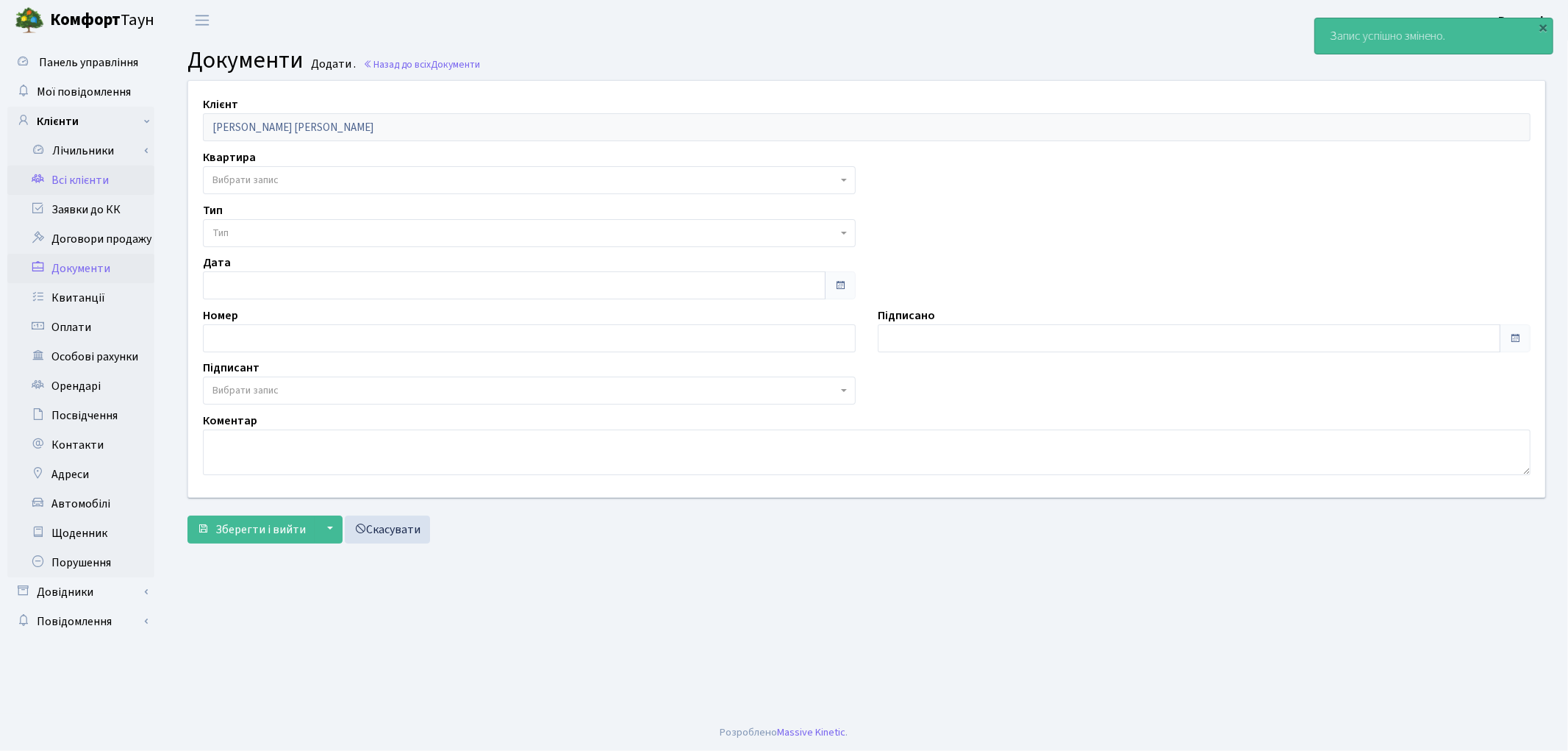
click at [106, 186] on link "Всі клієнти" at bounding box center [81, 181] width 147 height 30
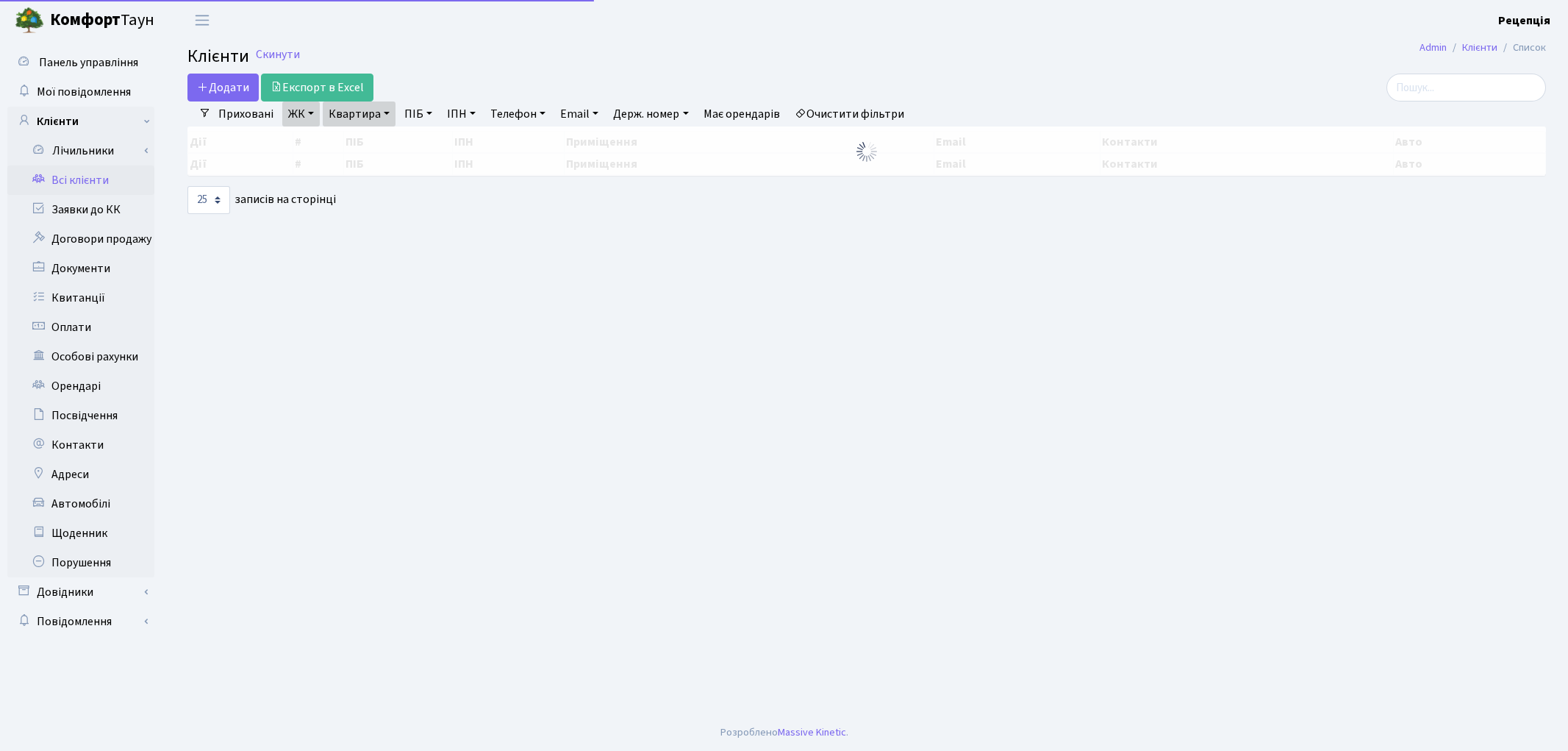
select select "25"
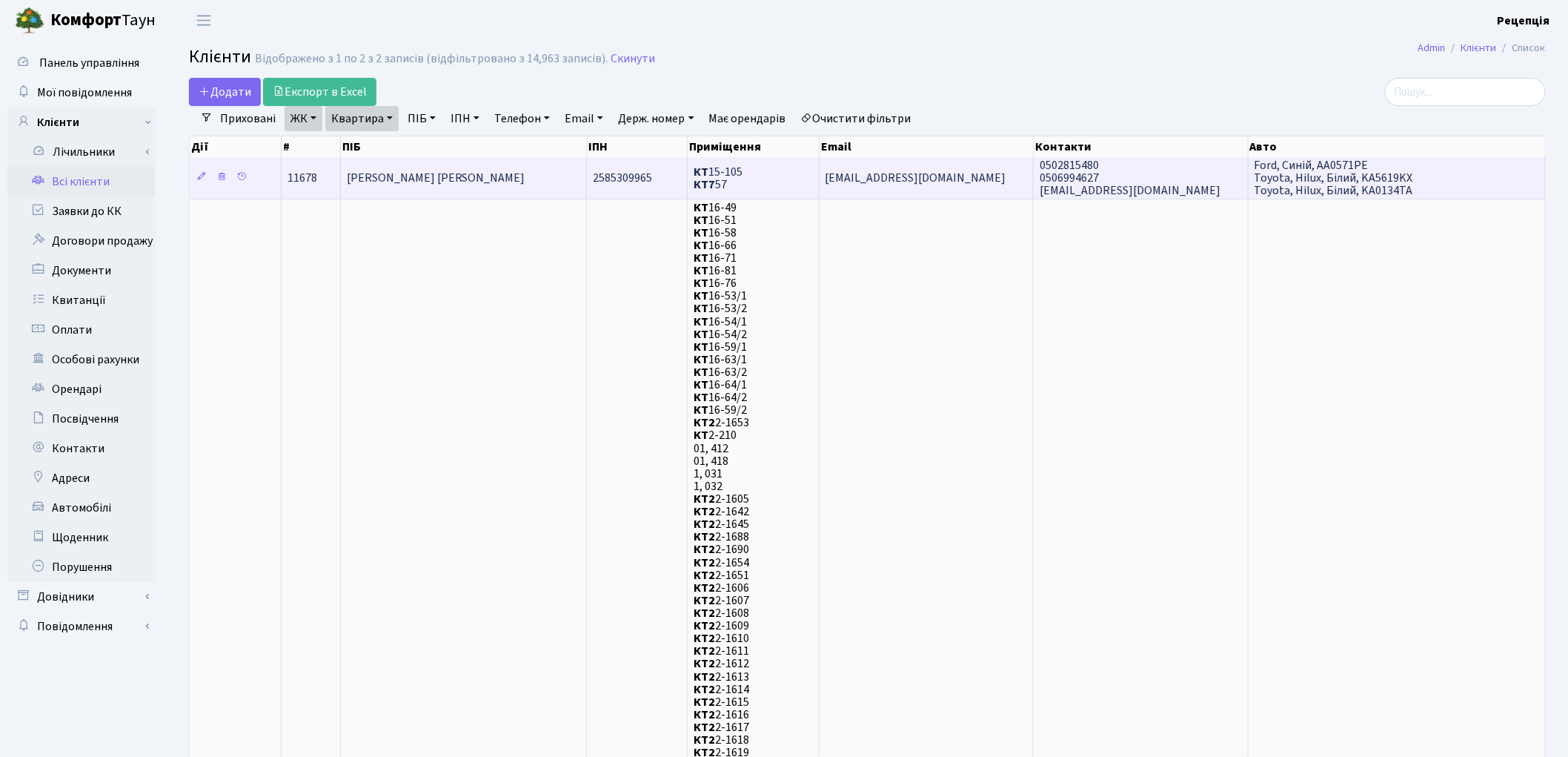
click at [551, 174] on td "[PERSON_NAME] [PERSON_NAME]" at bounding box center [464, 178] width 247 height 41
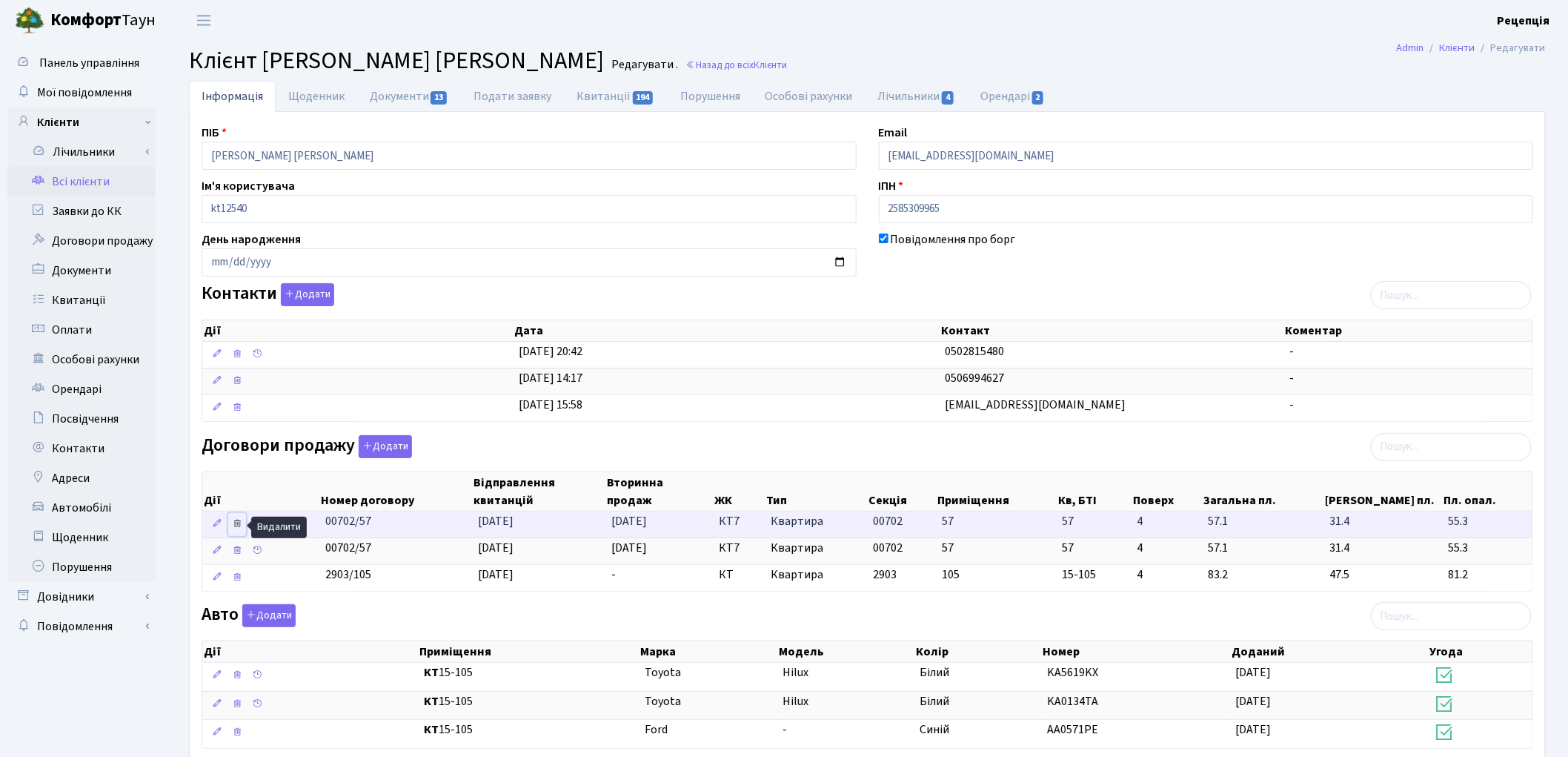
click at [241, 525] on icon at bounding box center [237, 524] width 10 height 10
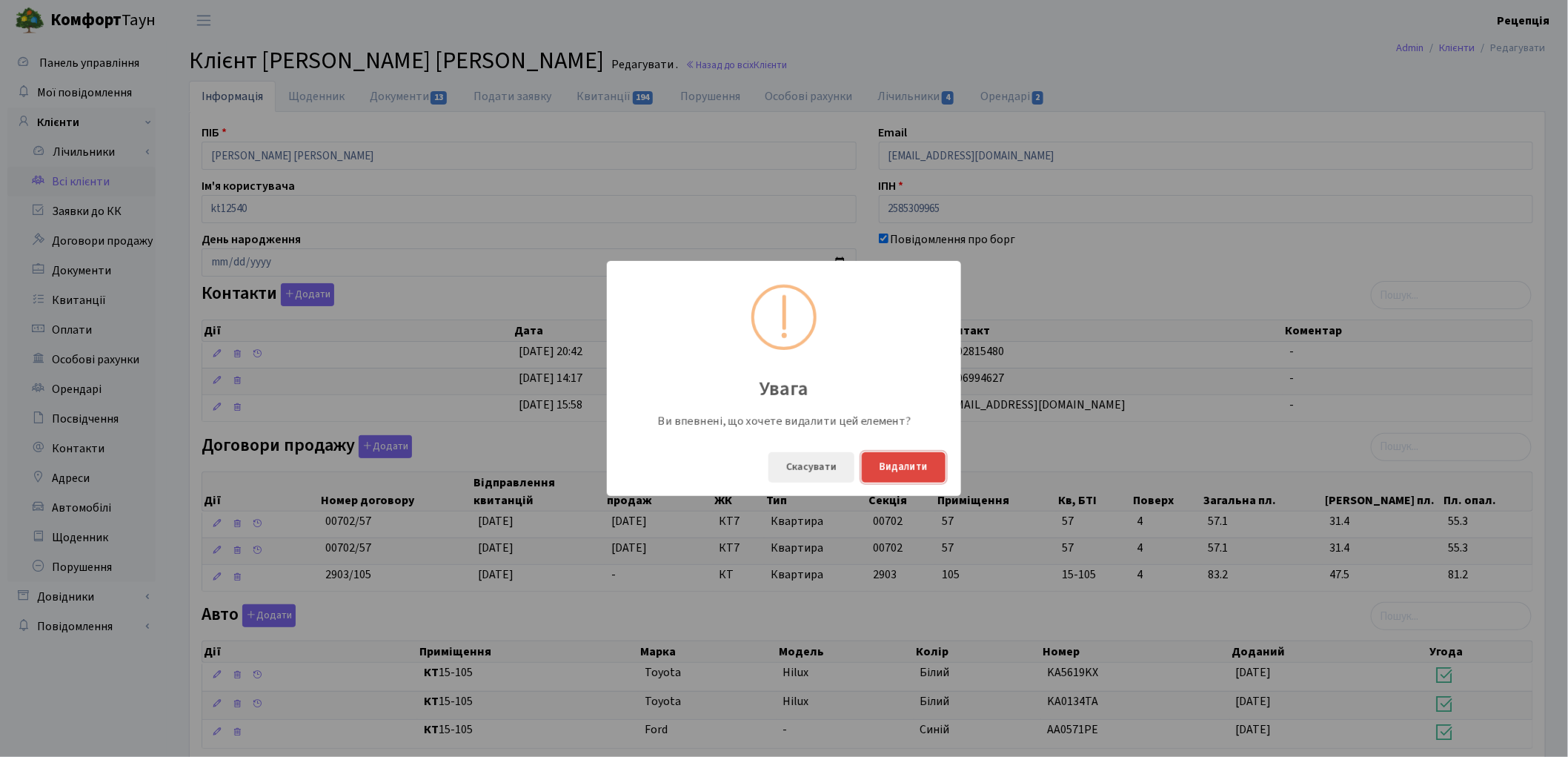
click at [898, 472] on button "Видалити" at bounding box center [904, 467] width 84 height 31
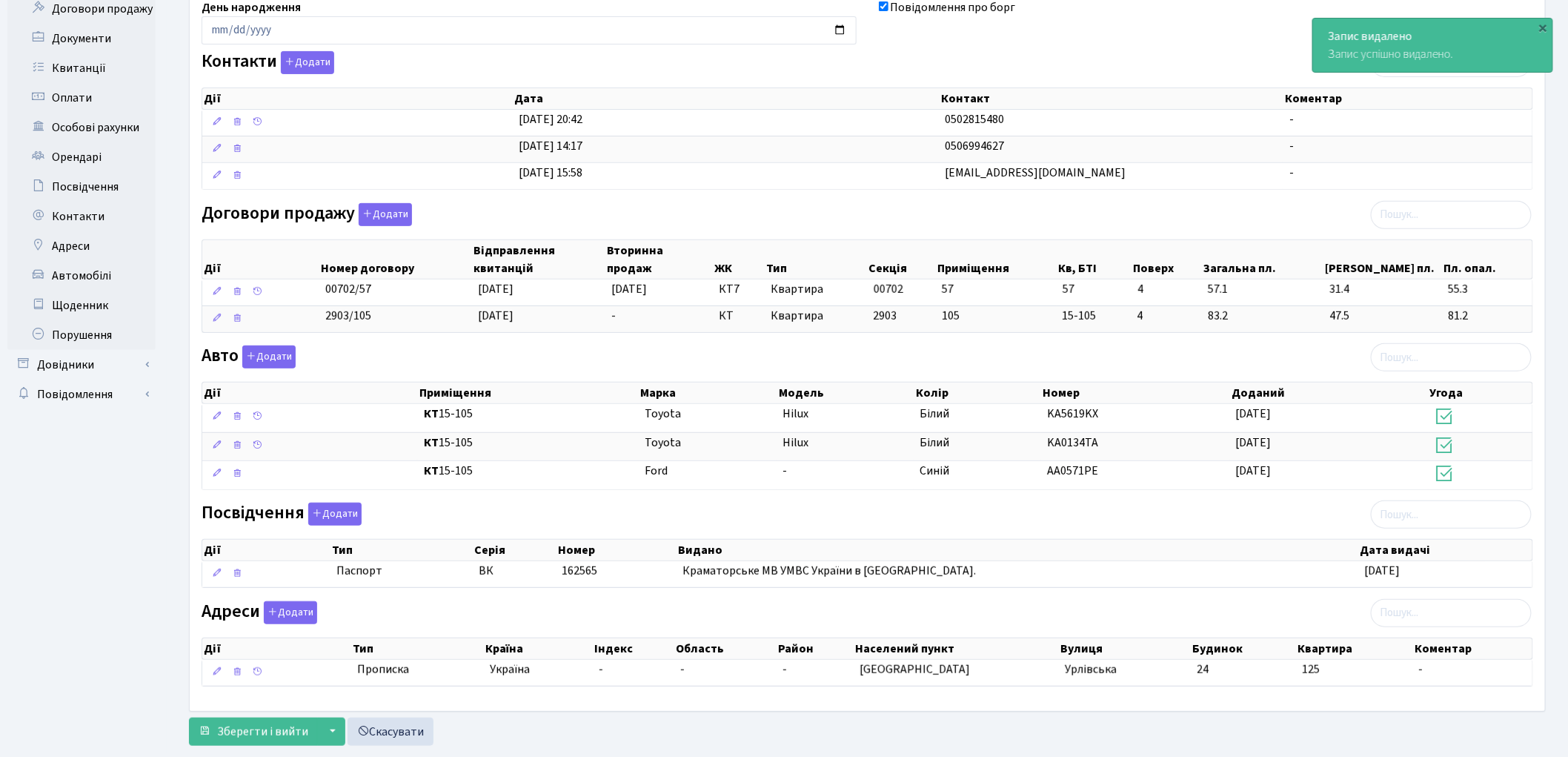
scroll to position [263, 0]
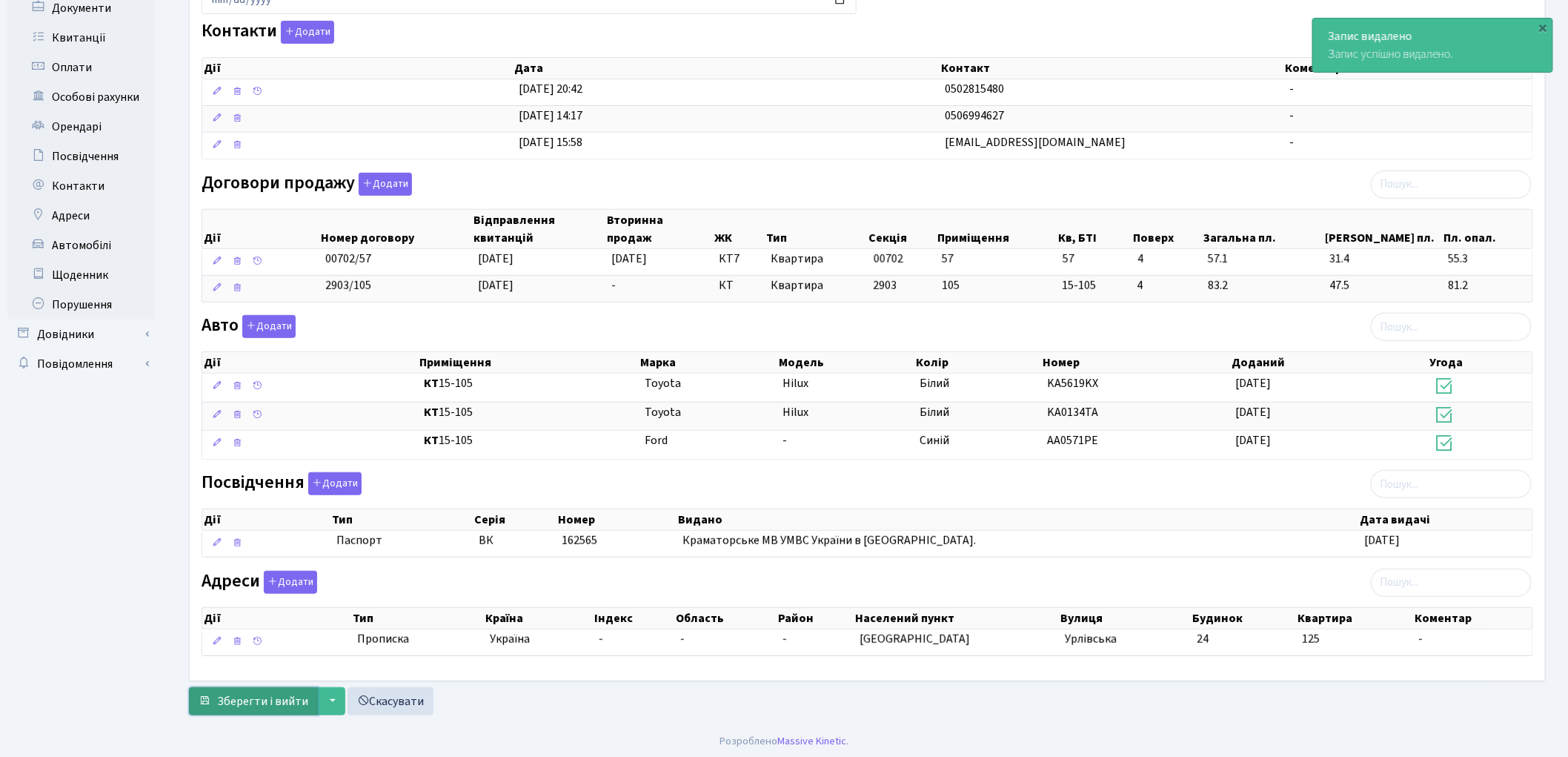
click at [258, 706] on span "Зберегти і вийти" at bounding box center [262, 701] width 91 height 16
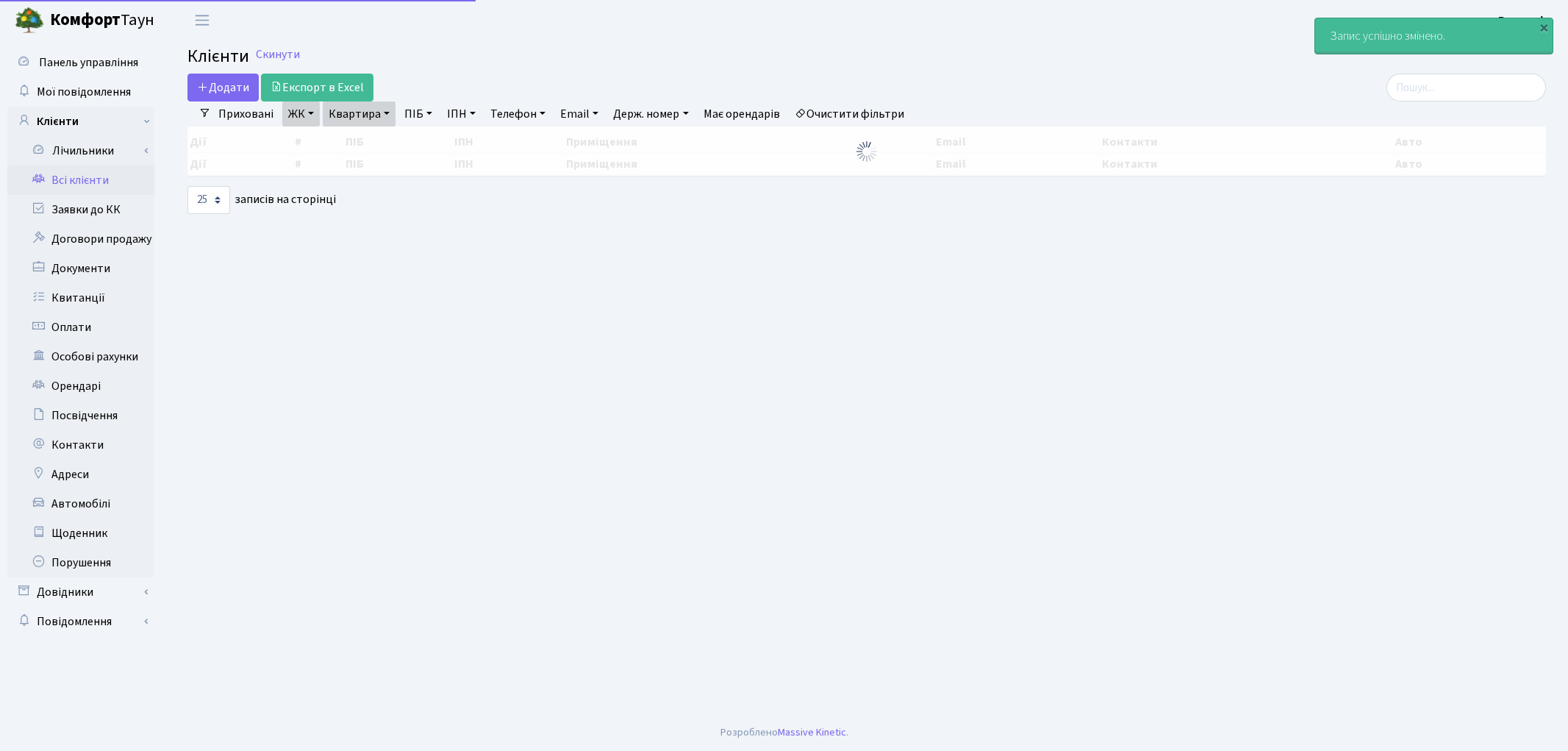
select select "25"
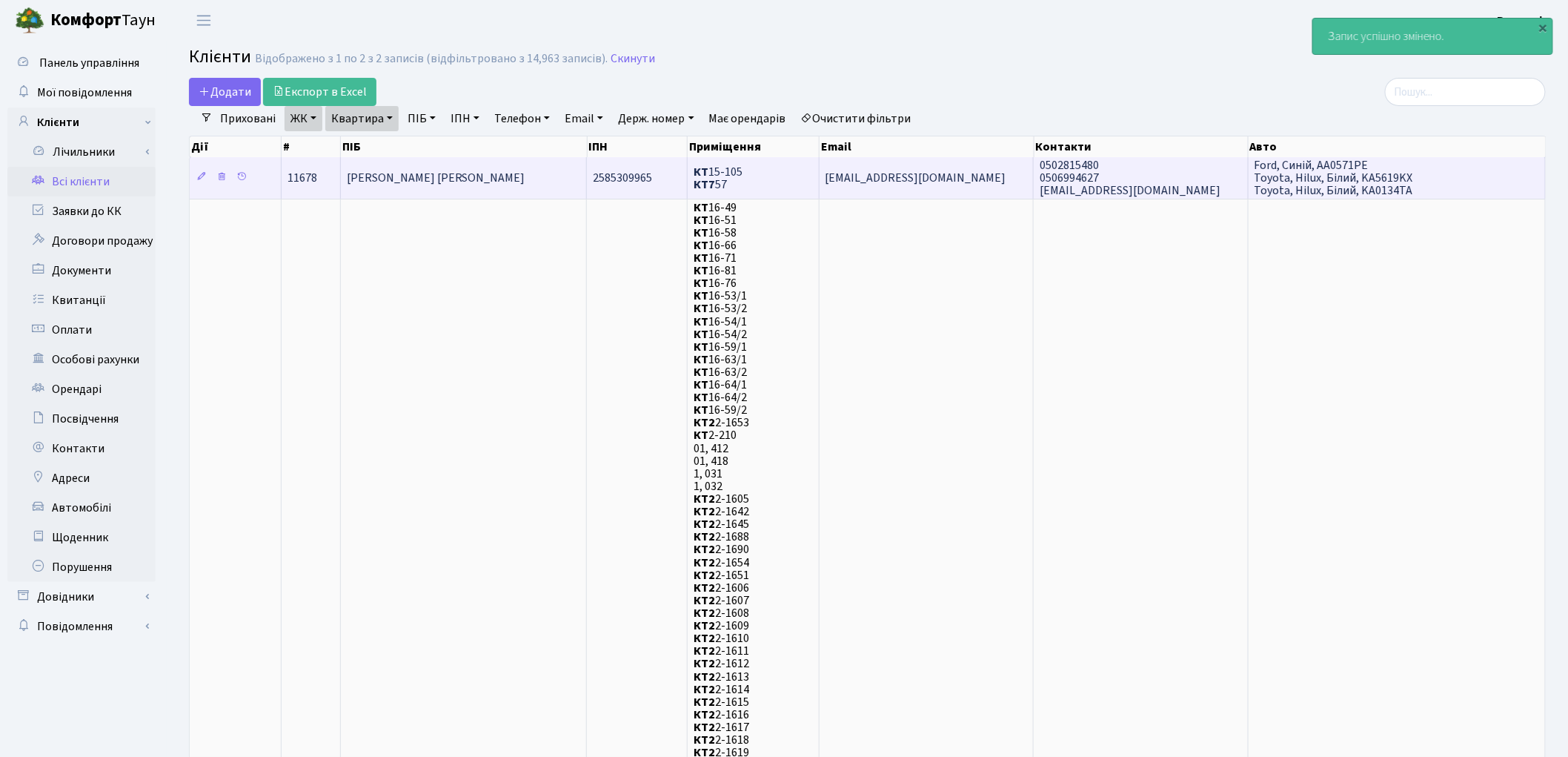
click at [523, 179] on td "[PERSON_NAME] [PERSON_NAME]" at bounding box center [464, 178] width 247 height 41
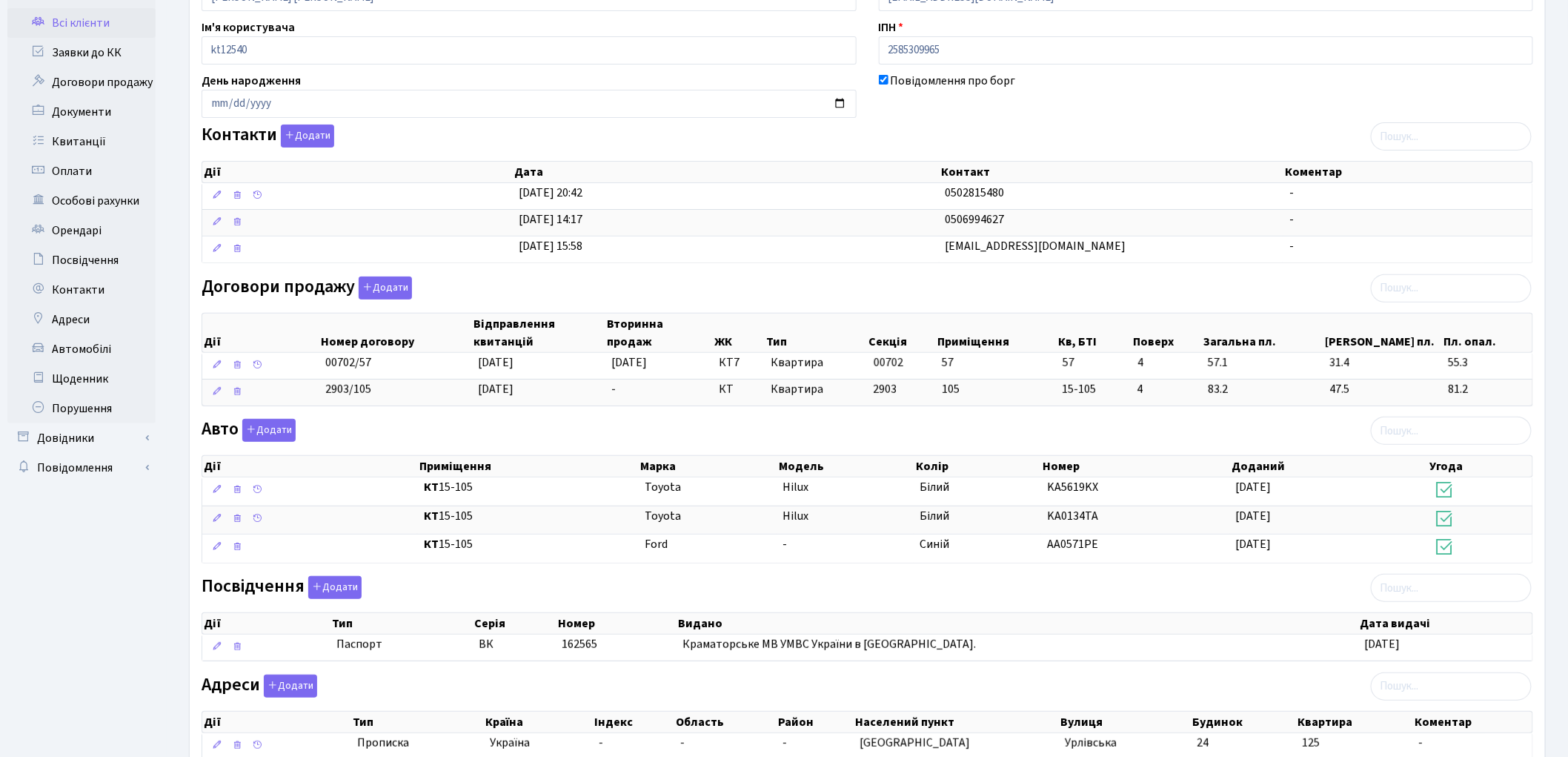
scroll to position [189, 0]
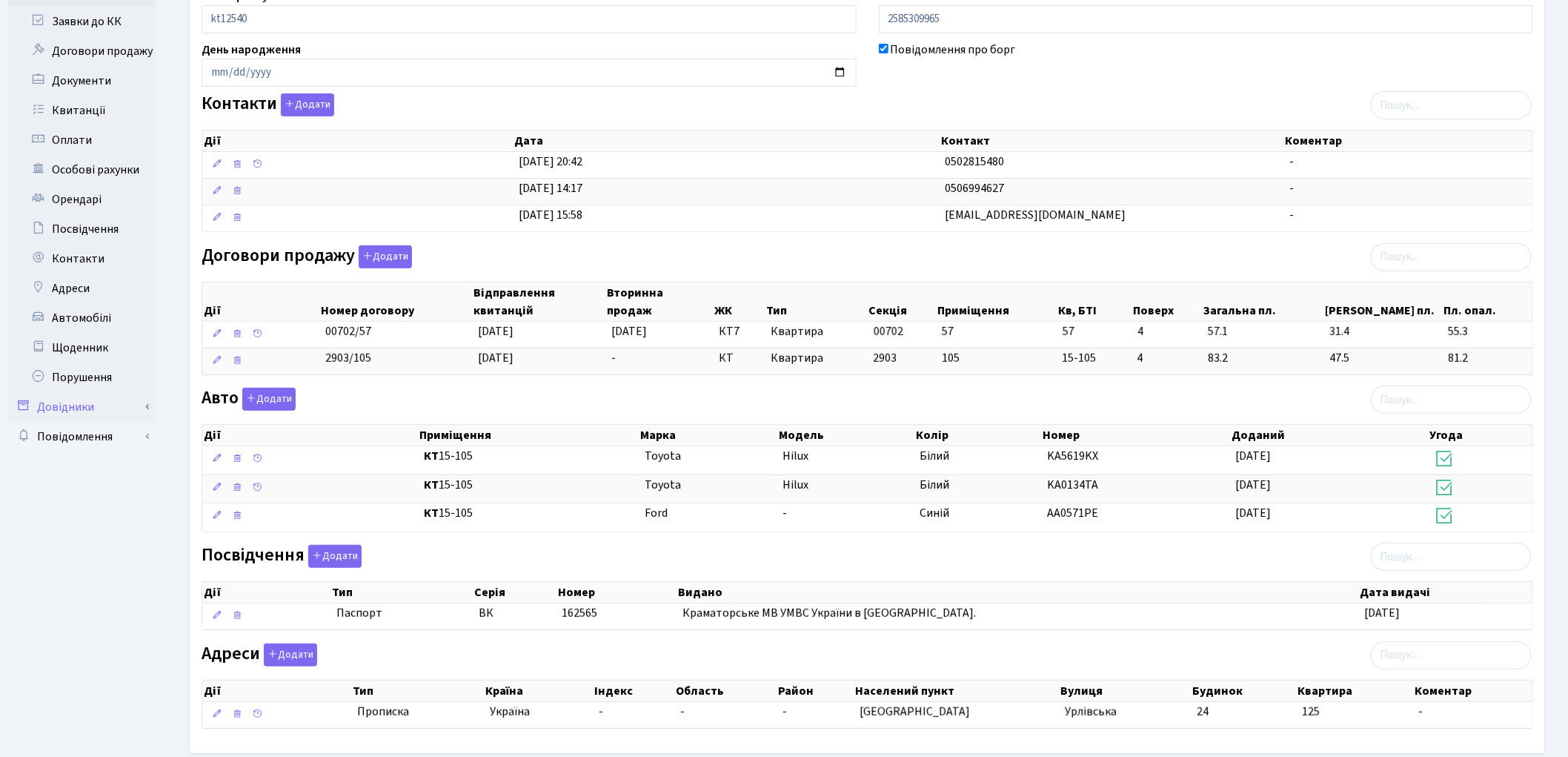
click at [75, 409] on link "Довідники" at bounding box center [81, 407] width 148 height 30
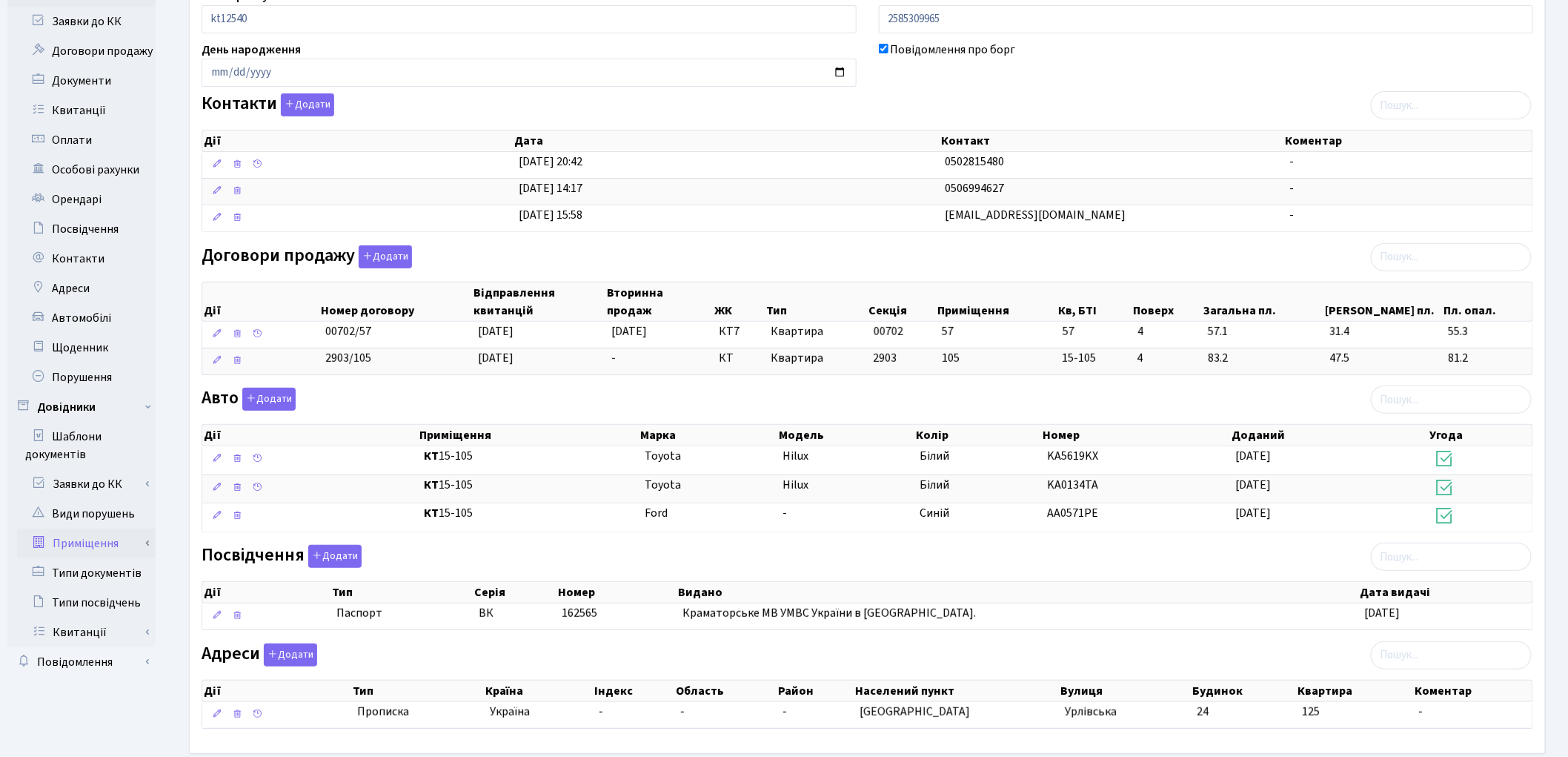
click at [98, 543] on link "Приміщення" at bounding box center [86, 544] width 139 height 30
click at [101, 574] on link "Всі приміщення" at bounding box center [86, 573] width 139 height 30
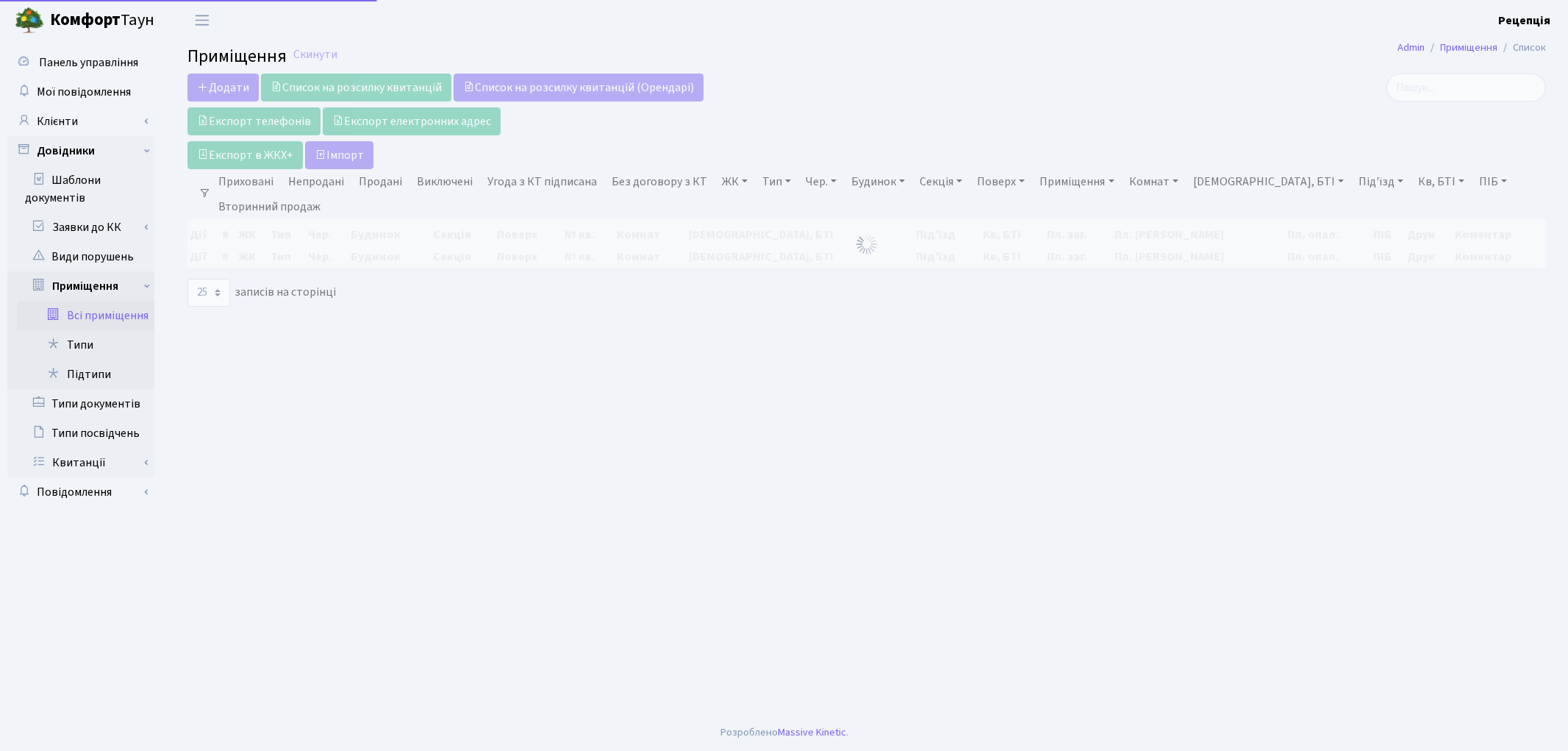
select select
select select "25"
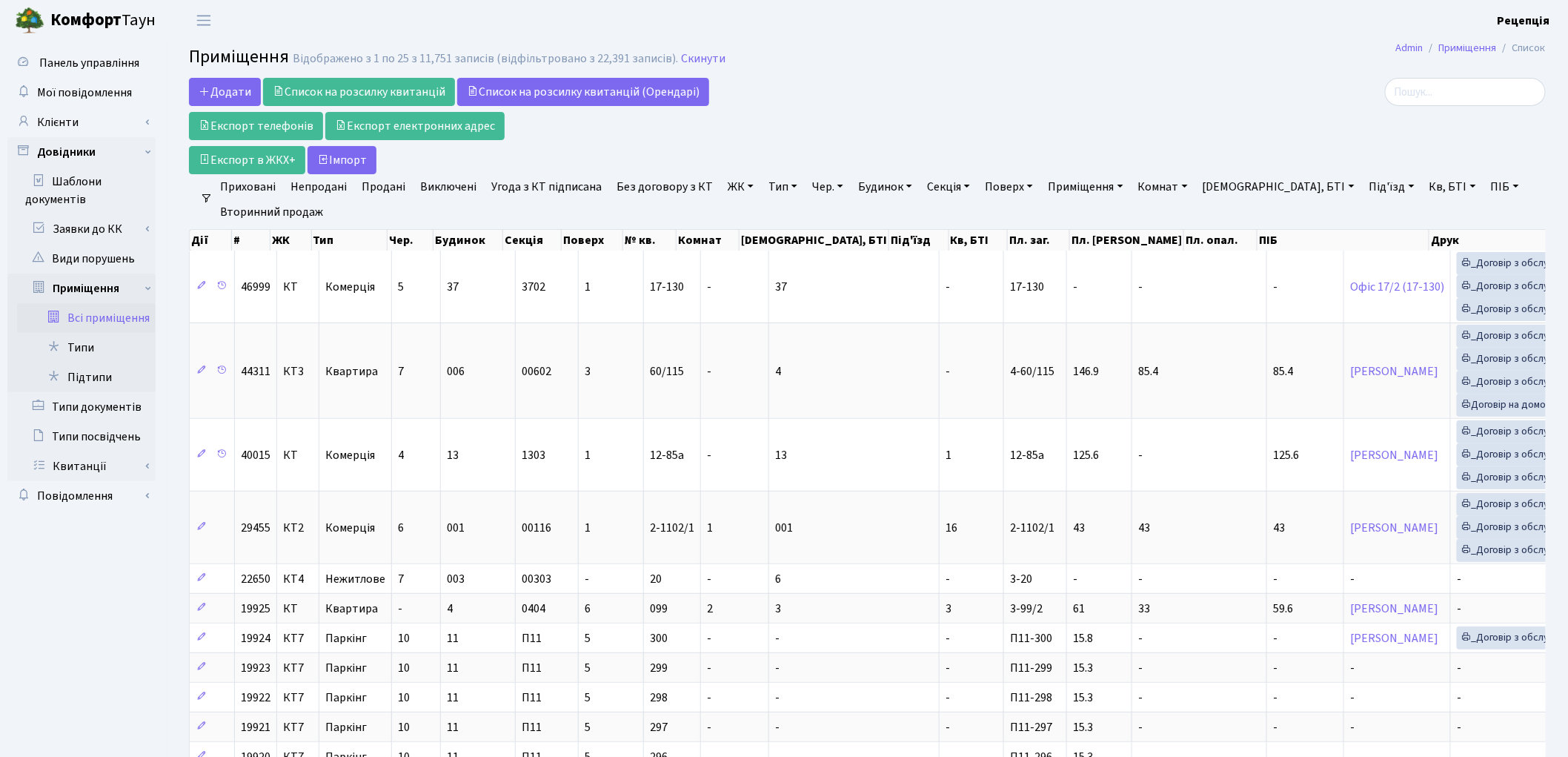
click at [737, 193] on link "ЖК" at bounding box center [740, 187] width 38 height 25
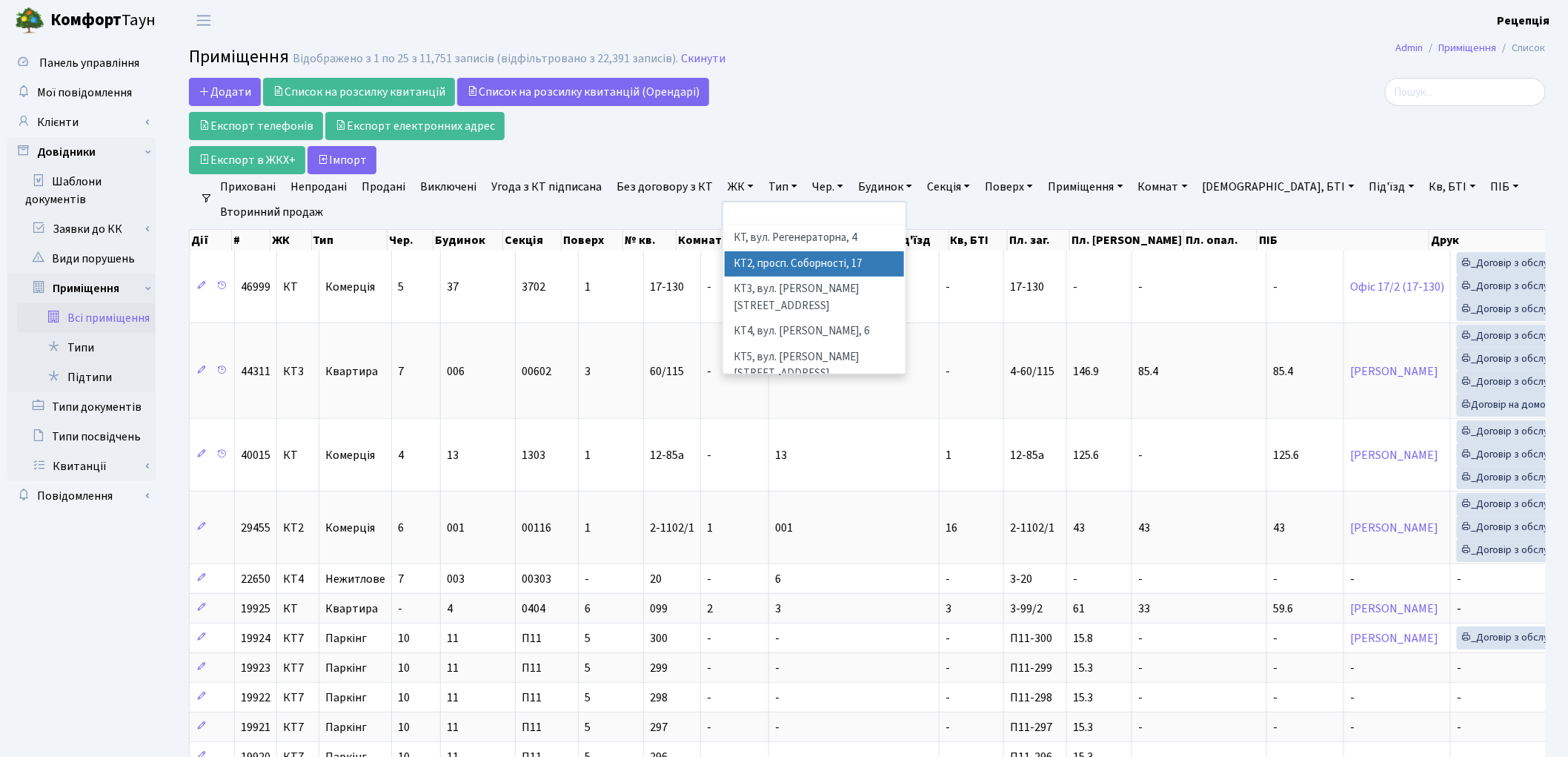
scroll to position [31, 0]
click at [824, 382] on li "КТ7, вул. Березнева, 12" at bounding box center [814, 403] width 179 height 43
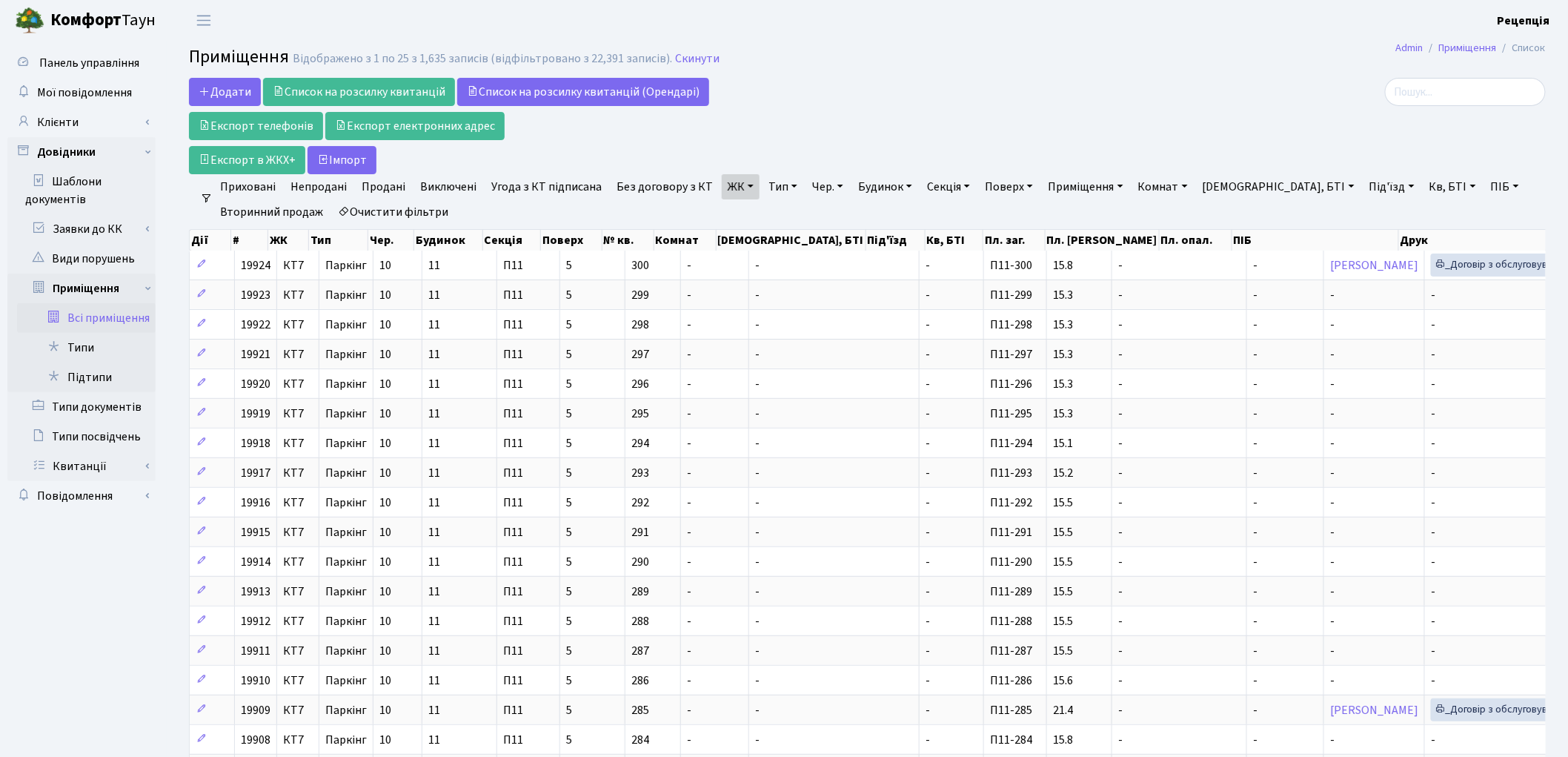
click at [1423, 186] on link "Кв, БТІ" at bounding box center [1452, 187] width 59 height 25
type input "57"
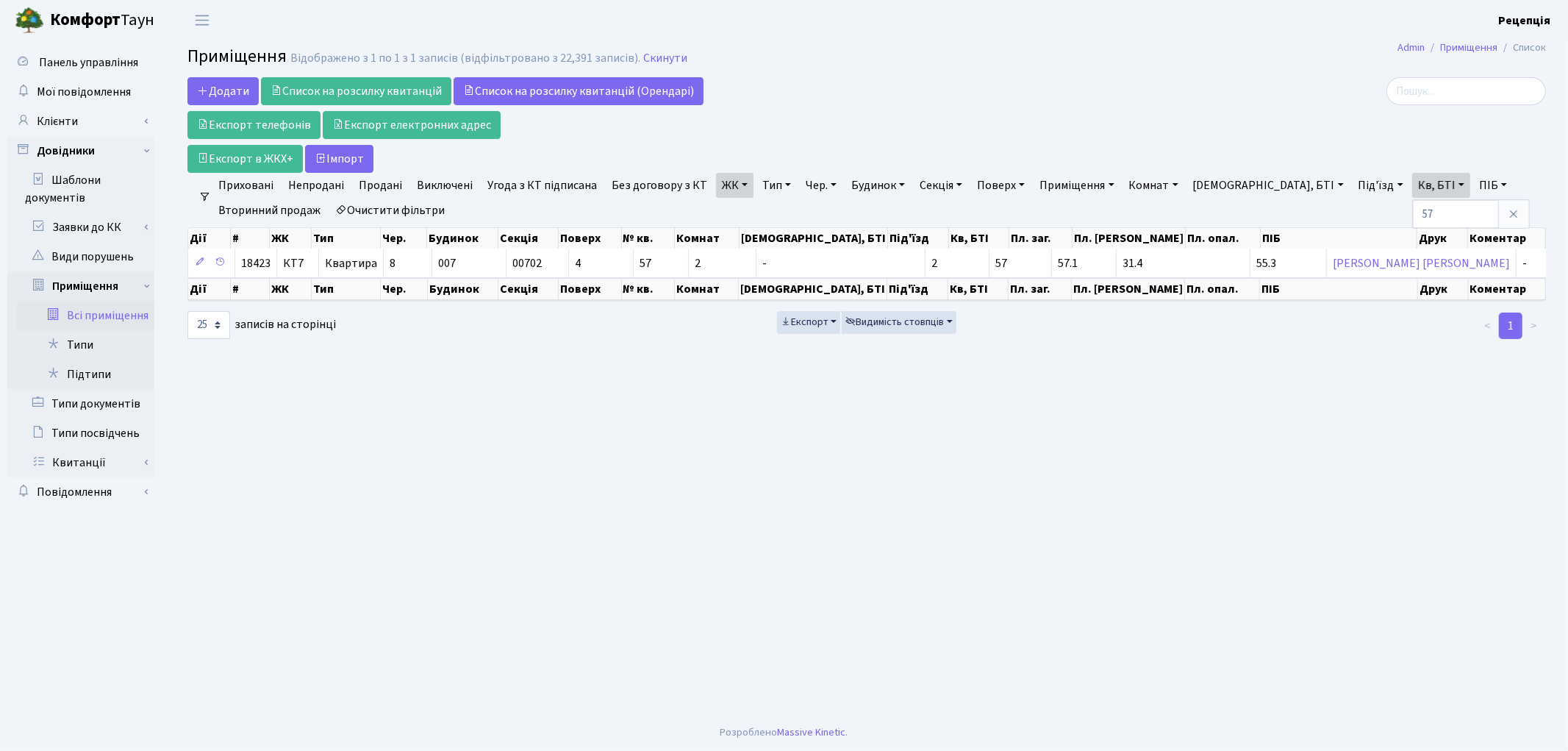
drag, startPoint x: 1431, startPoint y: 221, endPoint x: 1472, endPoint y: 149, distance: 82.9
click at [1498, 220] on link at bounding box center [1513, 214] width 31 height 28
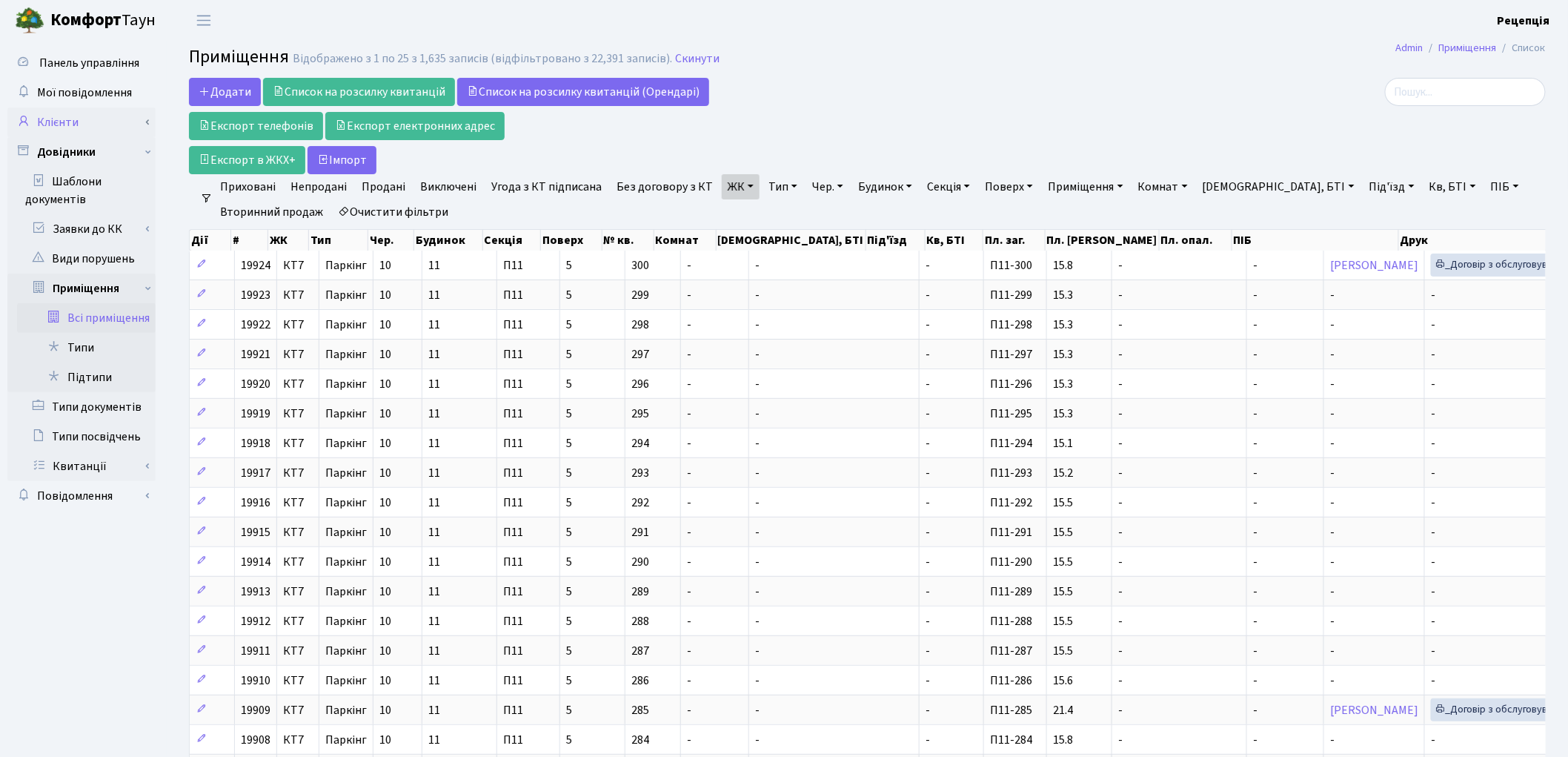
click at [83, 122] on link "Клієнти" at bounding box center [81, 122] width 148 height 30
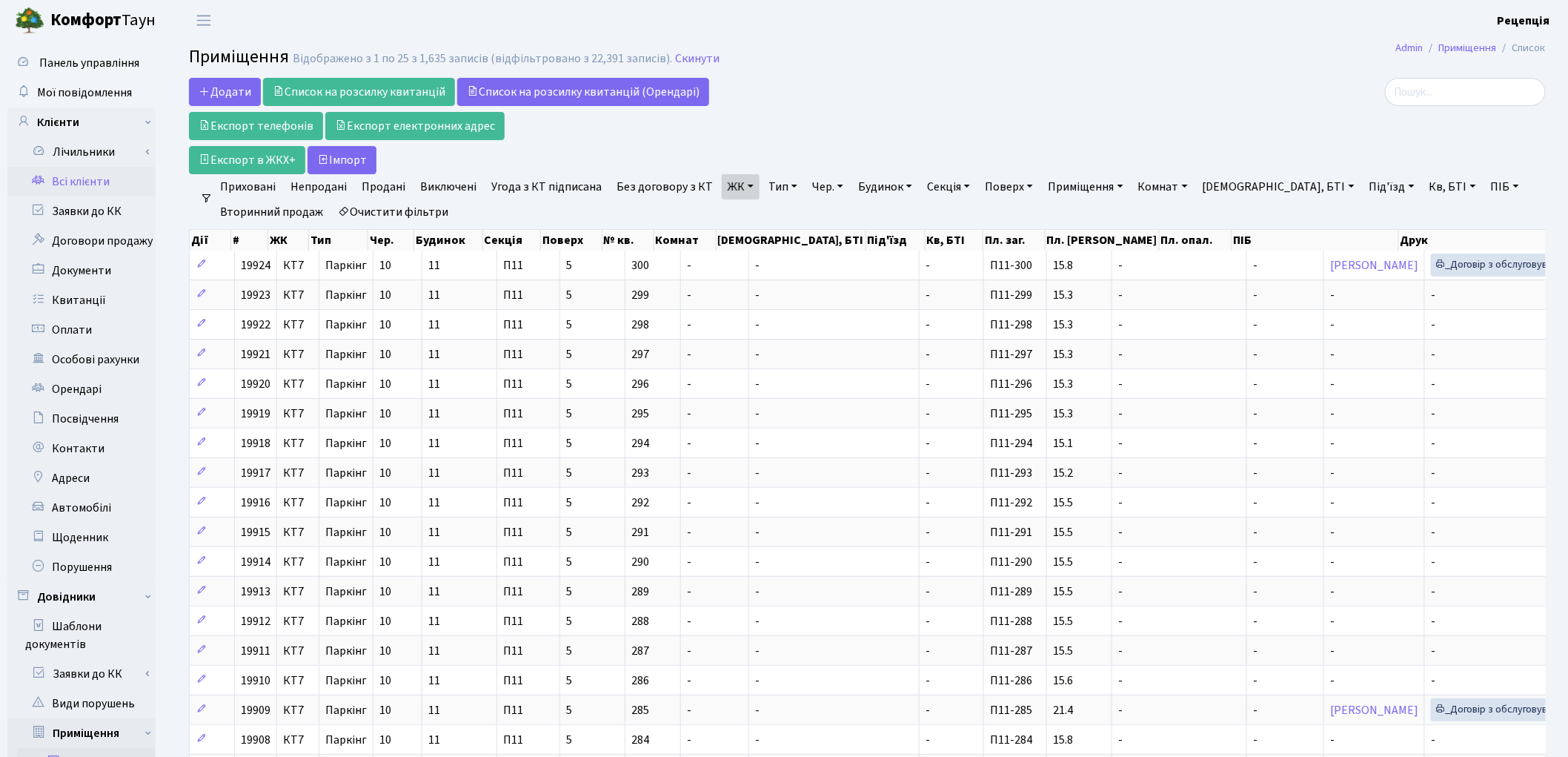
click at [89, 180] on link "Всі клієнти" at bounding box center [81, 182] width 148 height 30
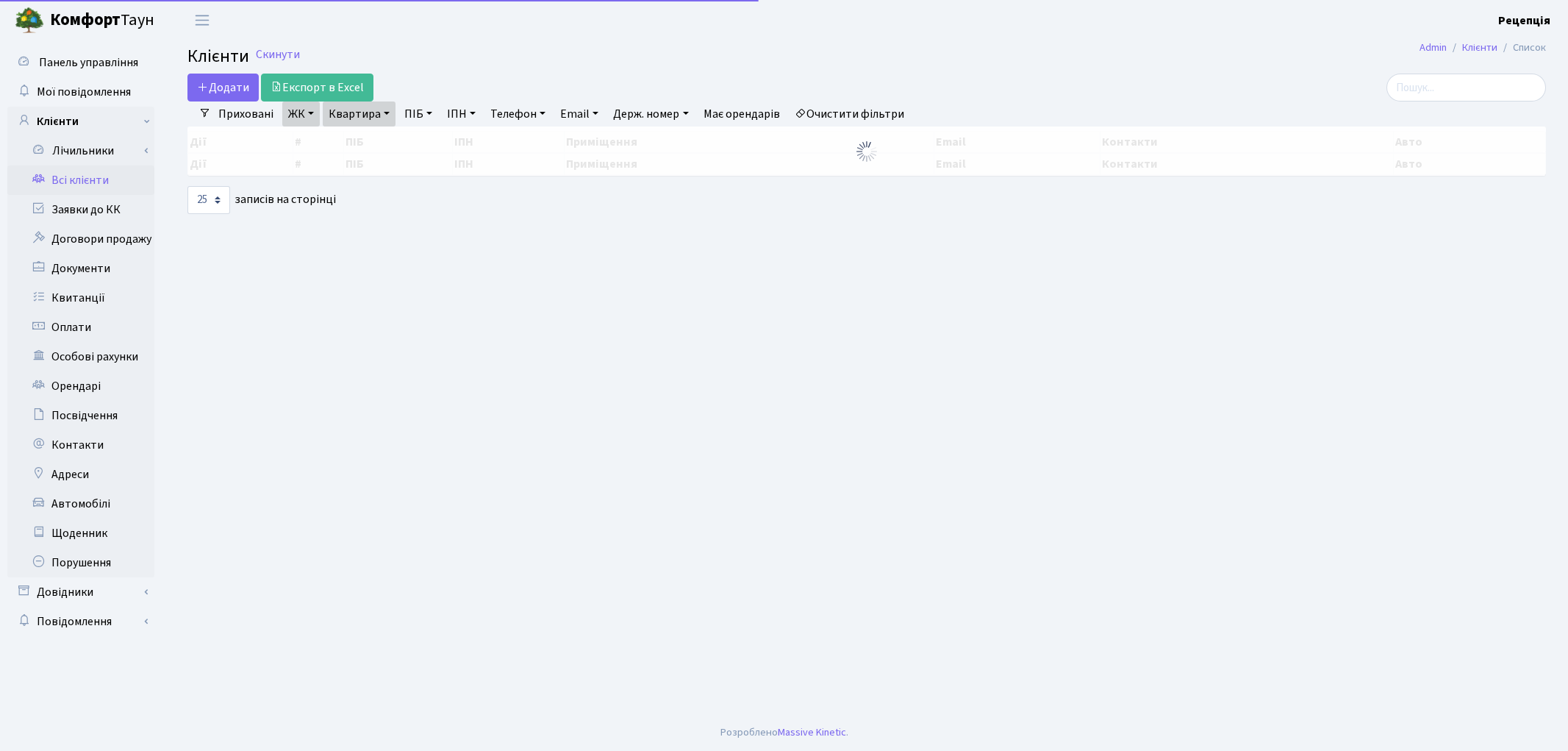
select select "25"
click at [851, 113] on link "Очистити фільтри" at bounding box center [849, 114] width 121 height 25
select select
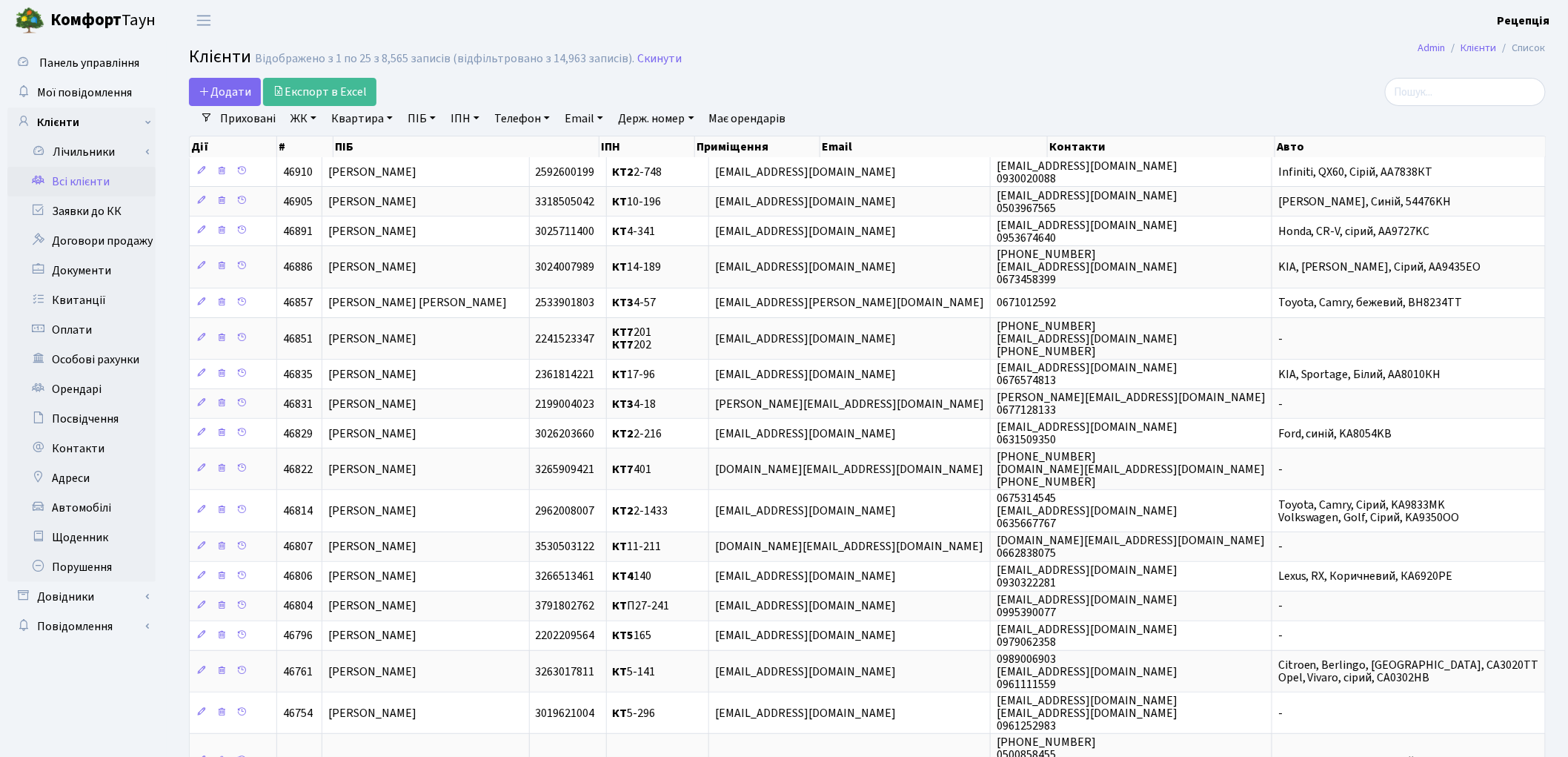
click at [300, 119] on link "ЖК" at bounding box center [303, 119] width 38 height 25
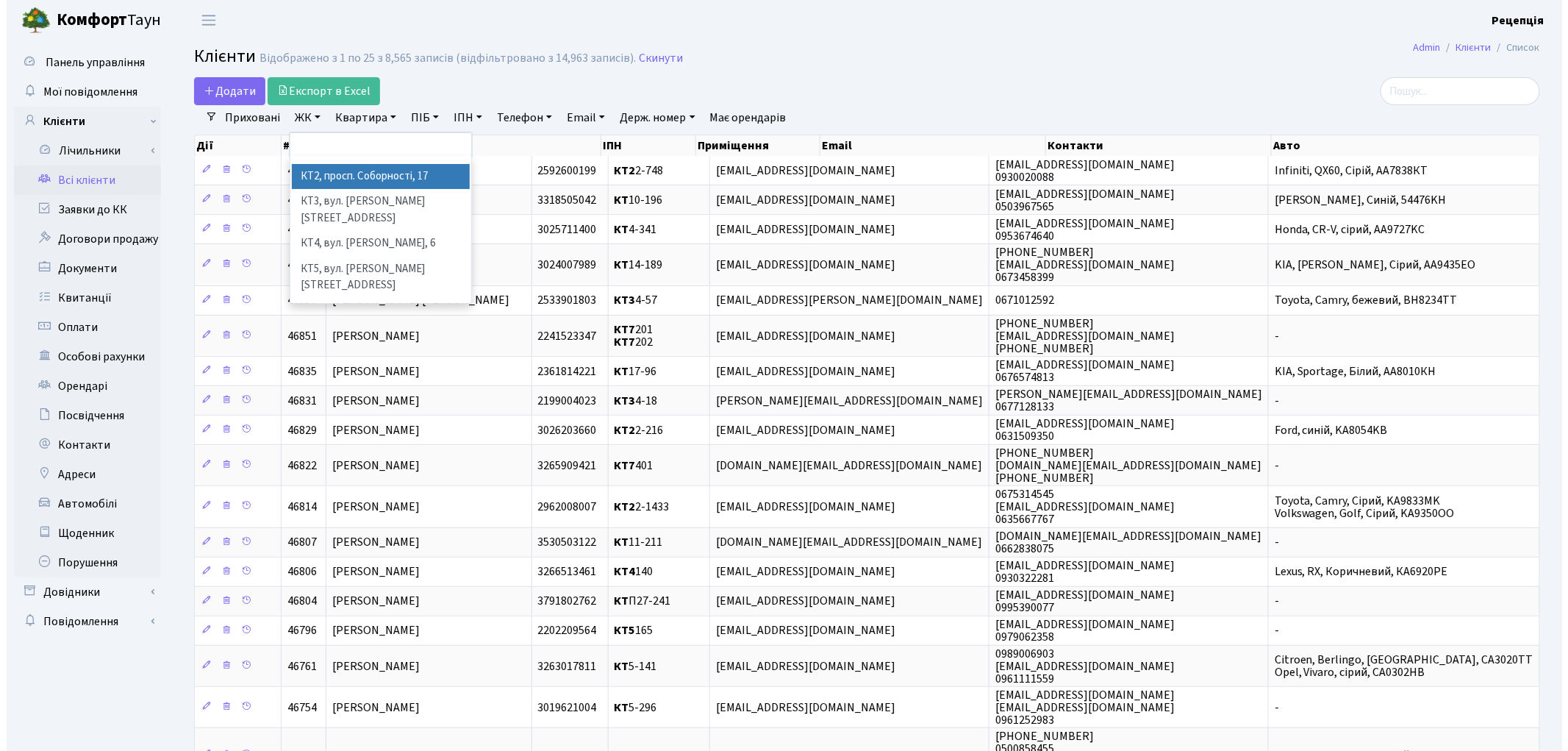
scroll to position [30, 0]
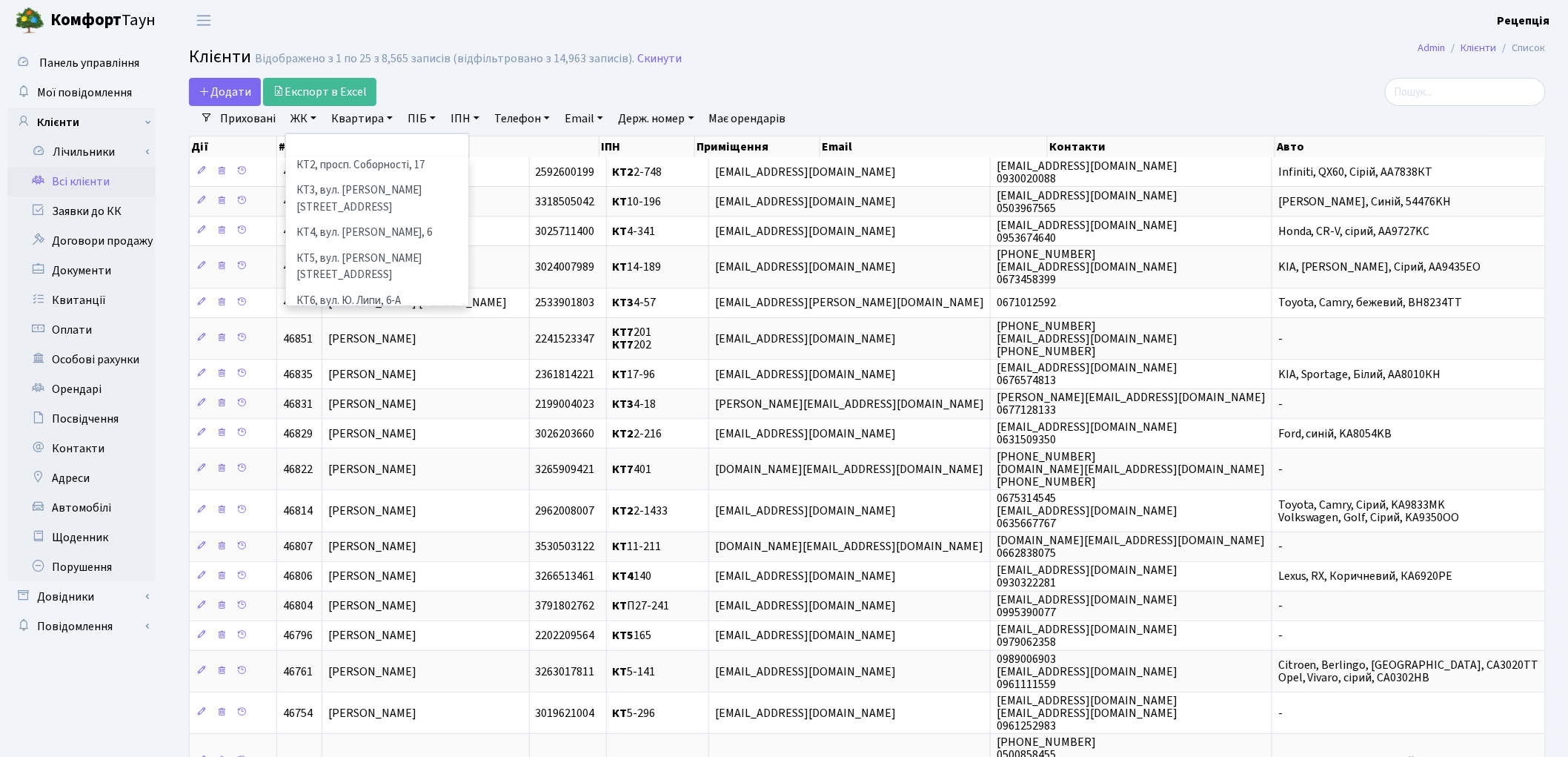
click at [394, 313] on li "КТ7, вул. [PERSON_NAME][STREET_ADDRESS]" at bounding box center [377, 334] width 179 height 43
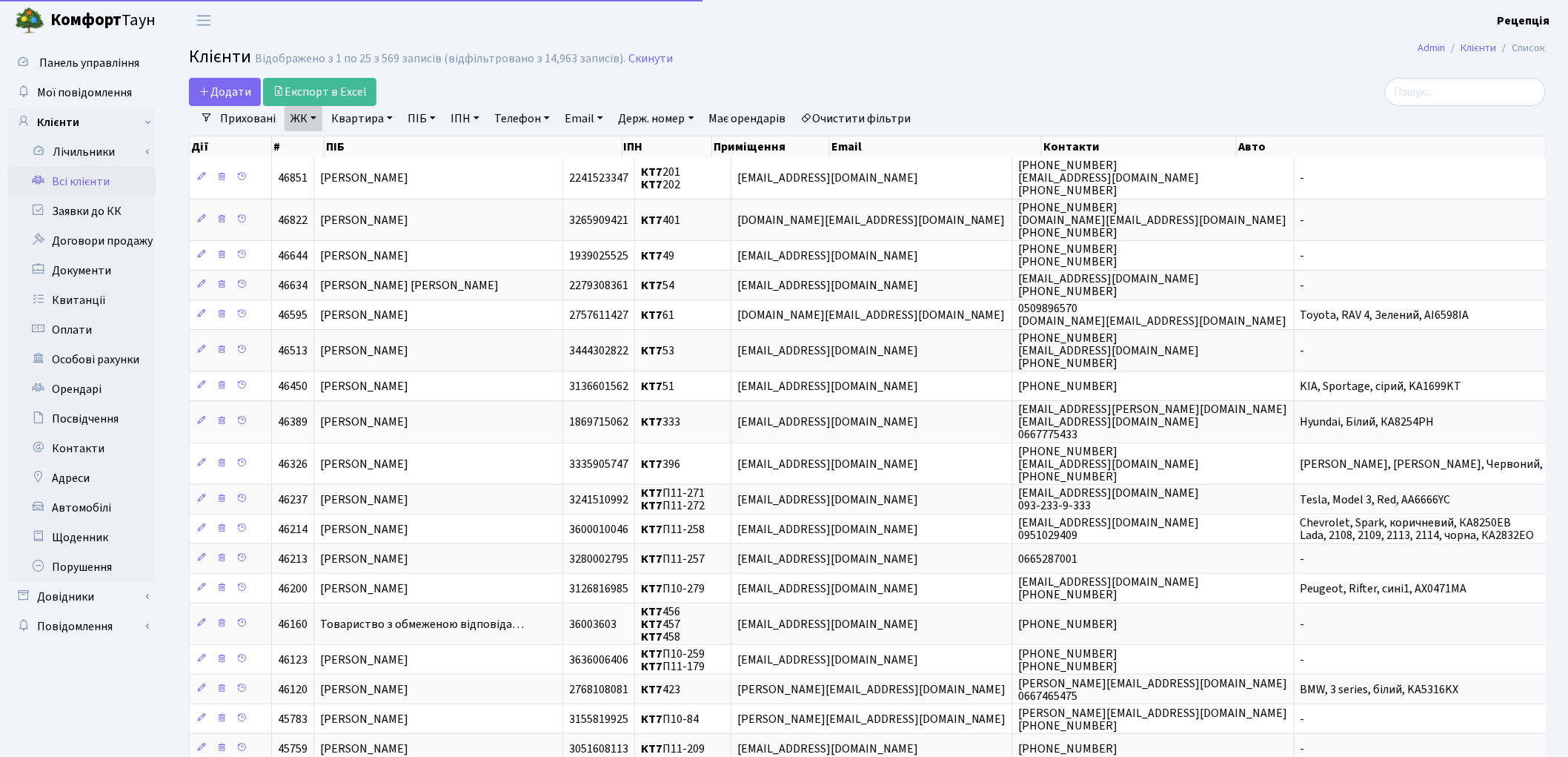
click at [374, 117] on link "Квартира" at bounding box center [362, 119] width 73 height 25
type input "228"
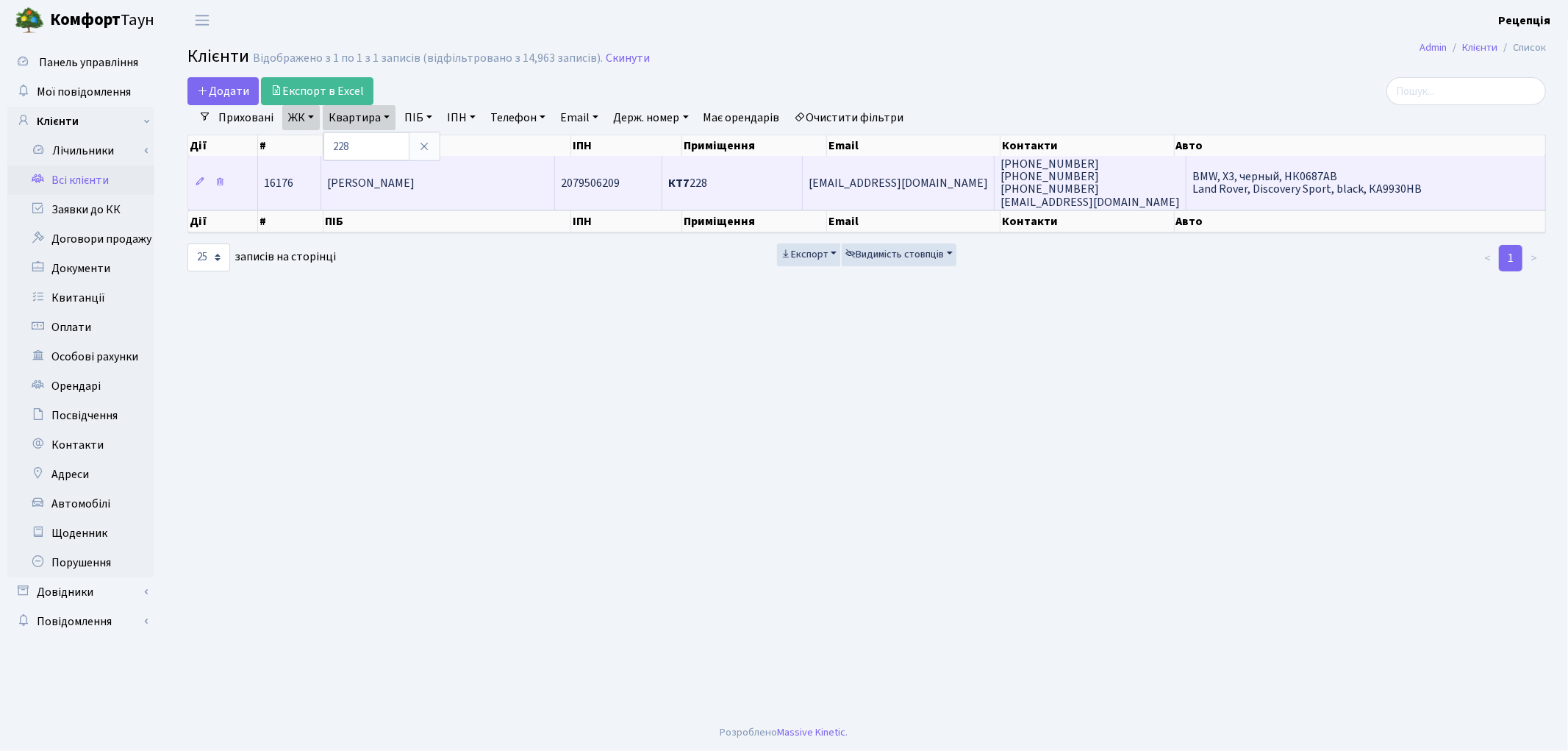
click at [414, 175] on span "[PERSON_NAME]" at bounding box center [371, 183] width 87 height 16
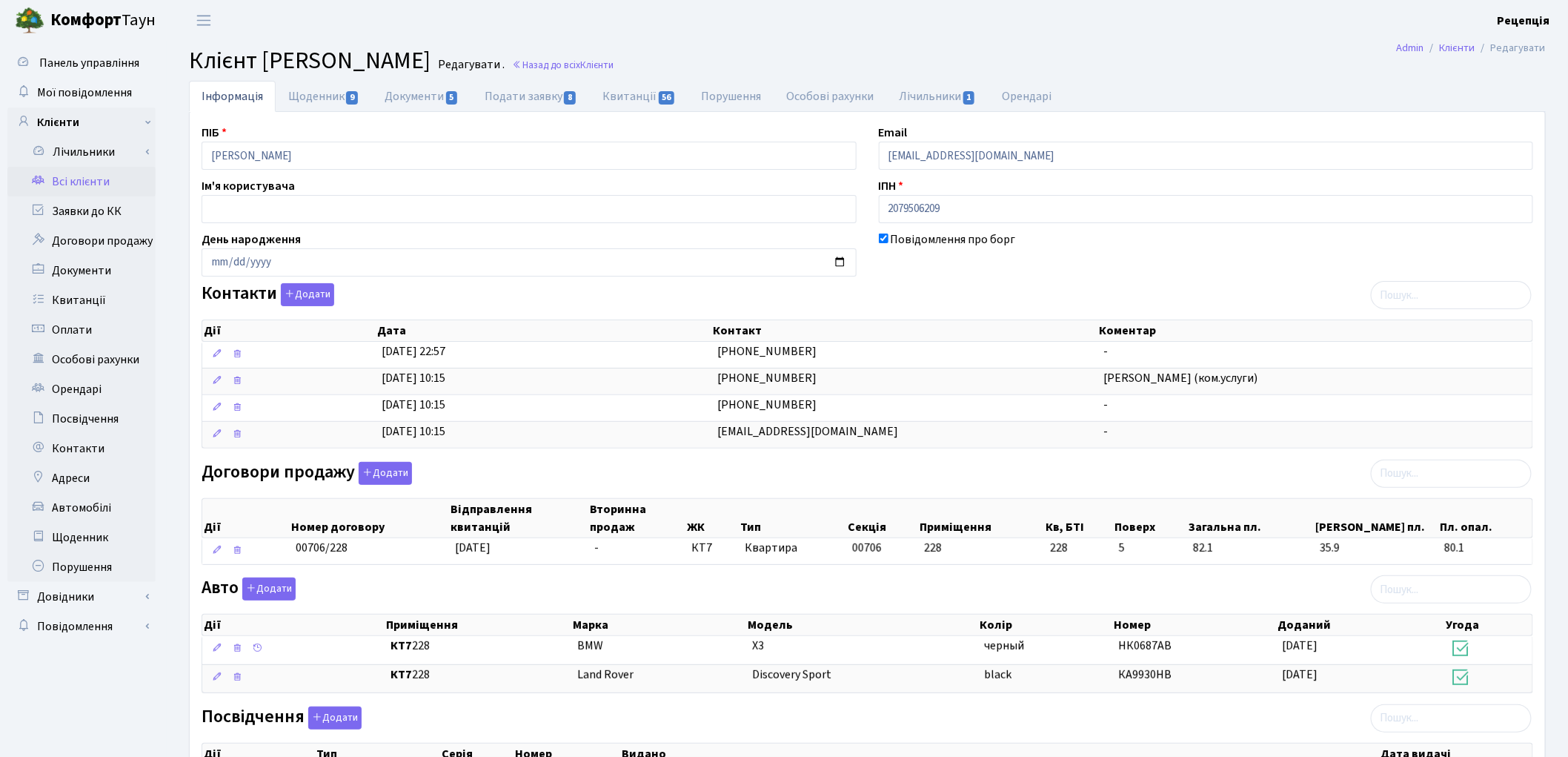
click at [116, 179] on link "Всі клієнти" at bounding box center [81, 182] width 148 height 30
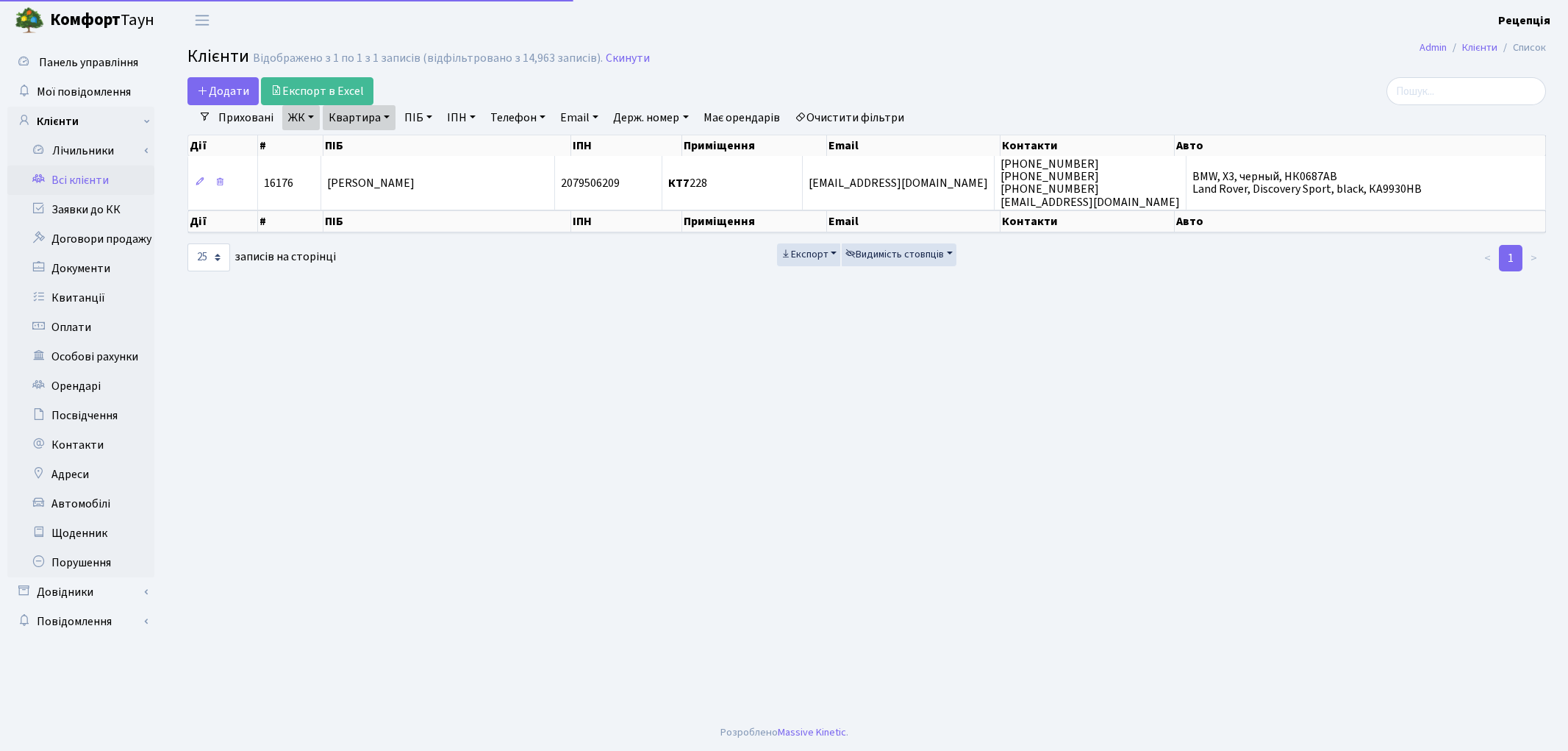
select select "25"
click at [881, 115] on link "Очистити фільтри" at bounding box center [849, 118] width 121 height 25
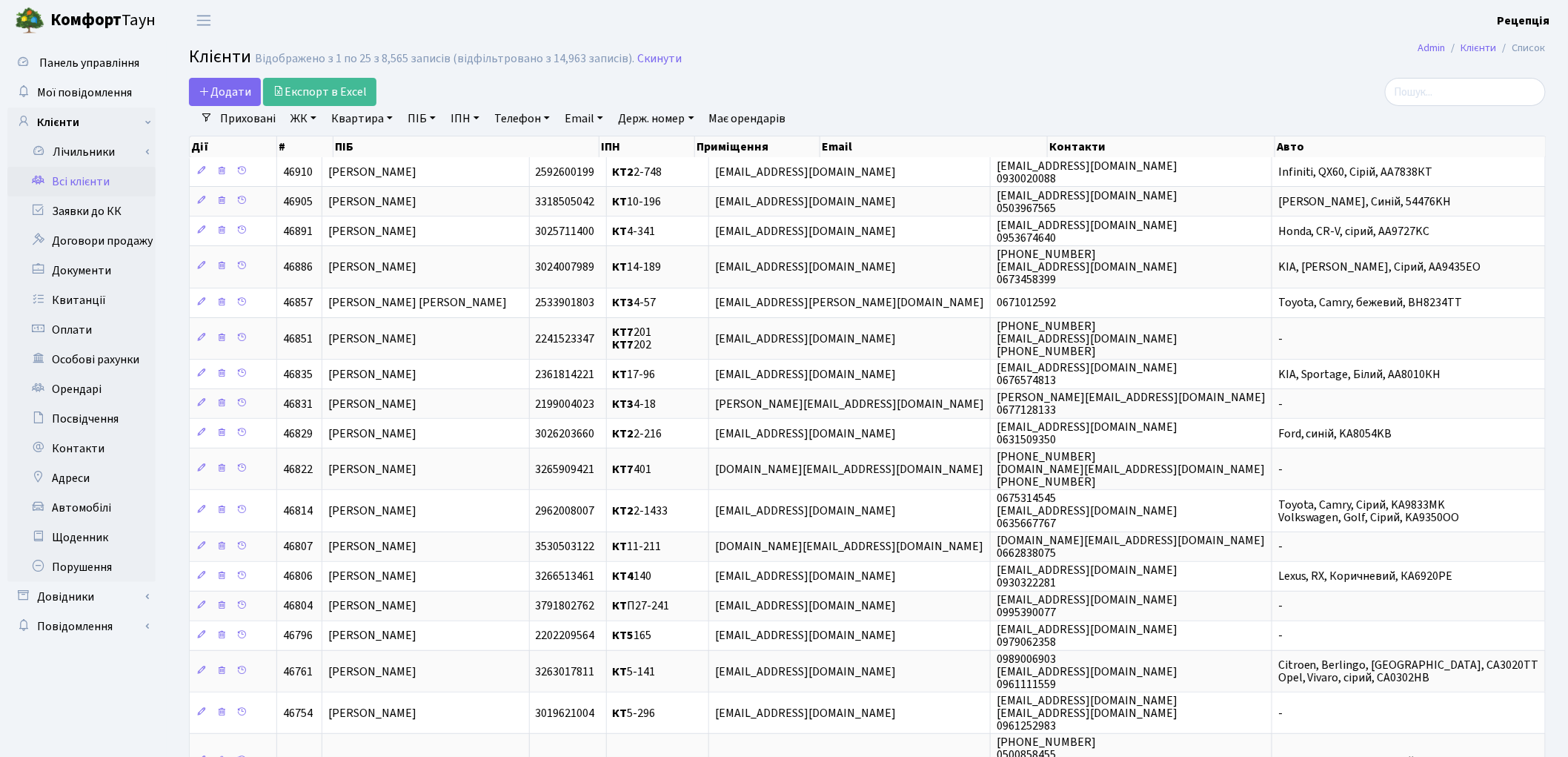
click at [427, 120] on link "ПІБ" at bounding box center [422, 119] width 40 height 25
type input "[PERSON_NAME]"
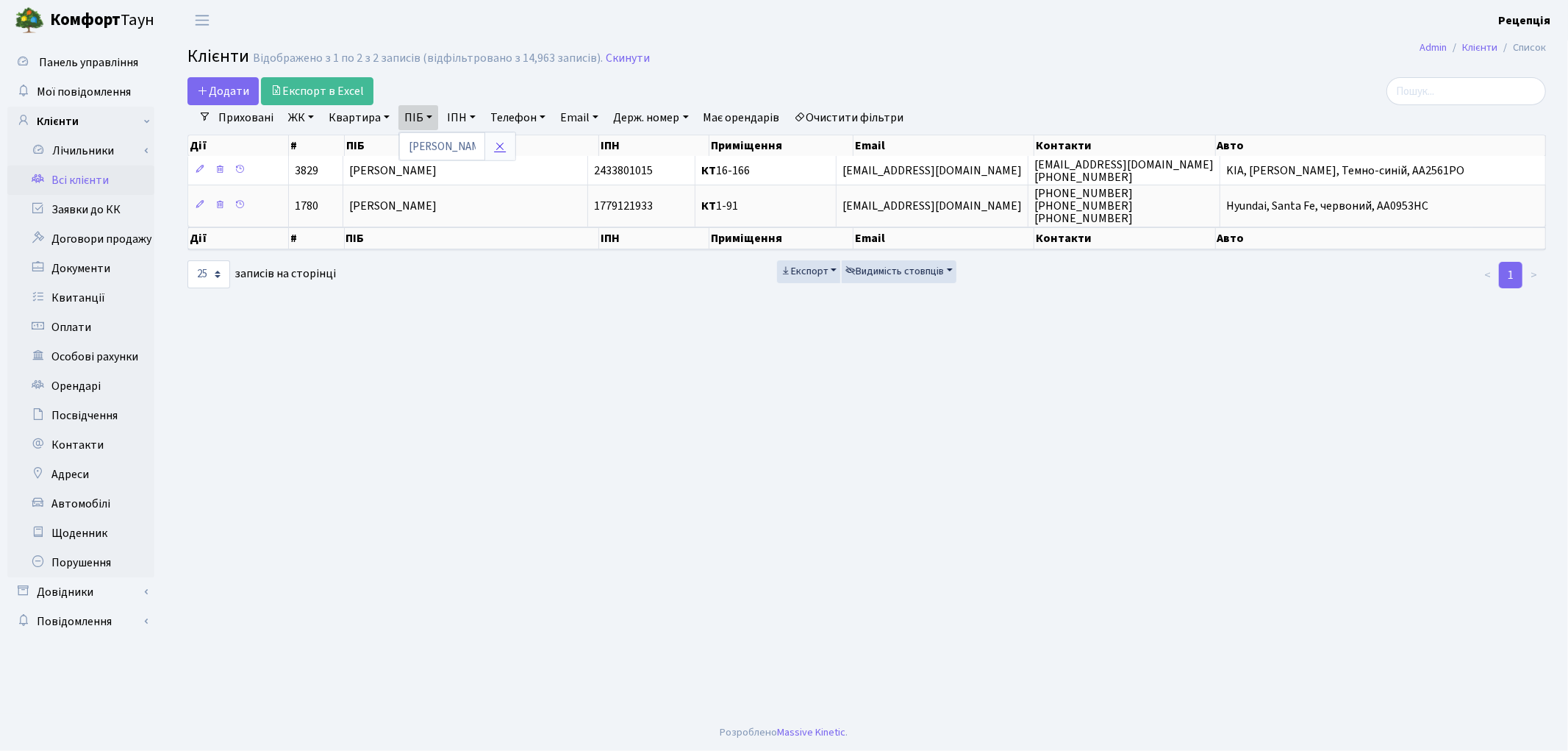
click at [509, 145] on link at bounding box center [500, 147] width 31 height 28
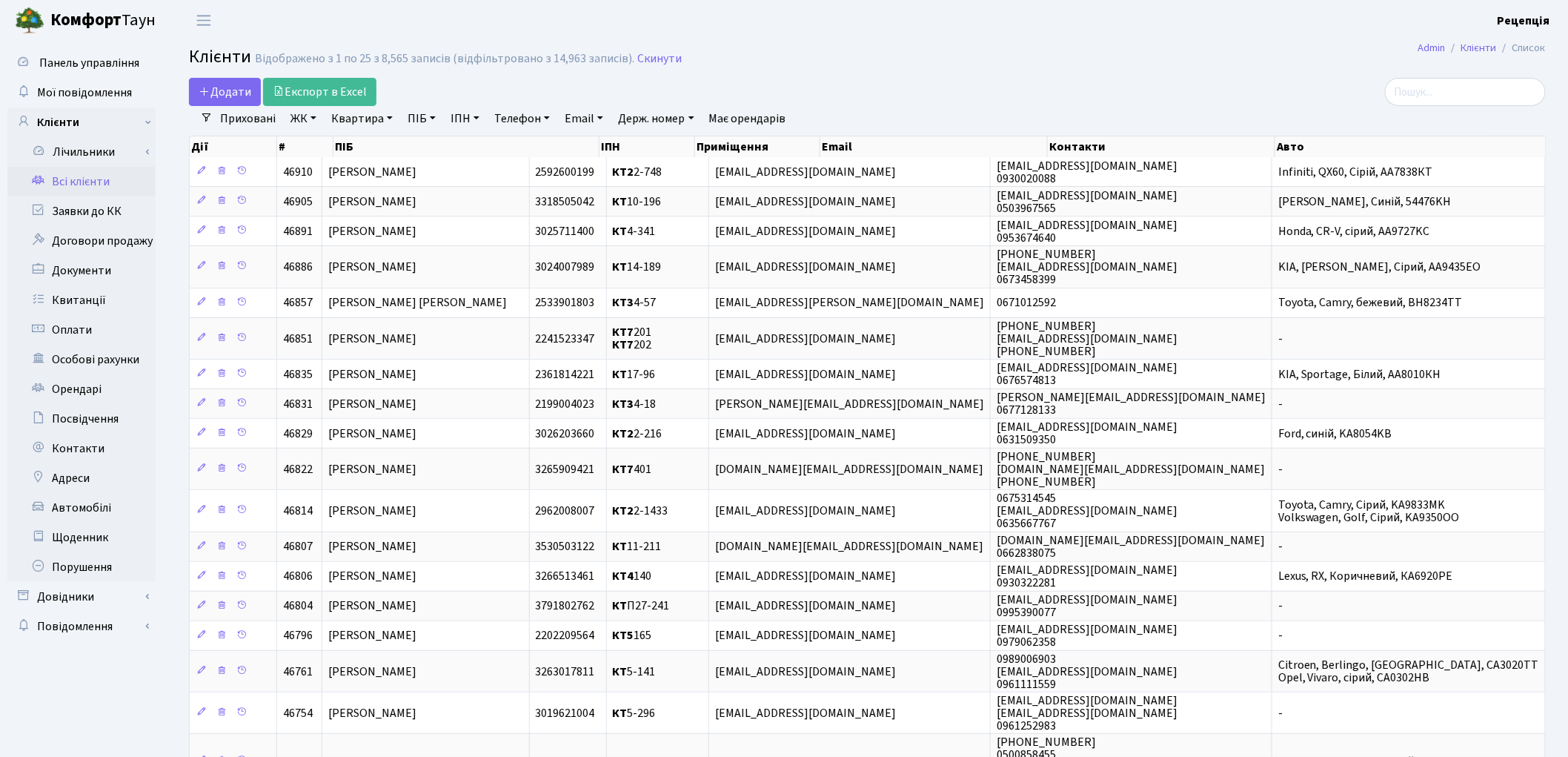
click at [90, 174] on link "Всі клієнти" at bounding box center [81, 182] width 148 height 30
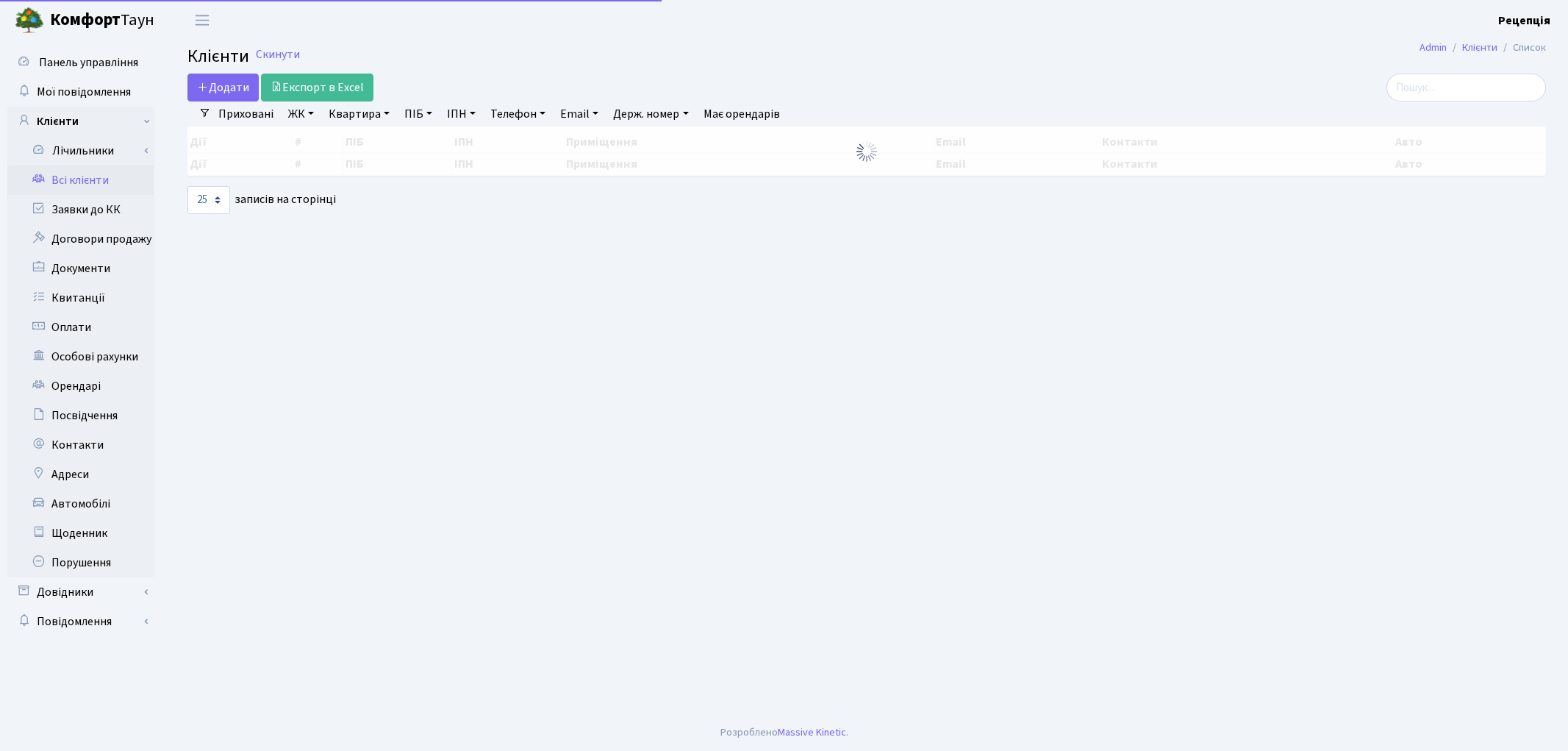
select select "25"
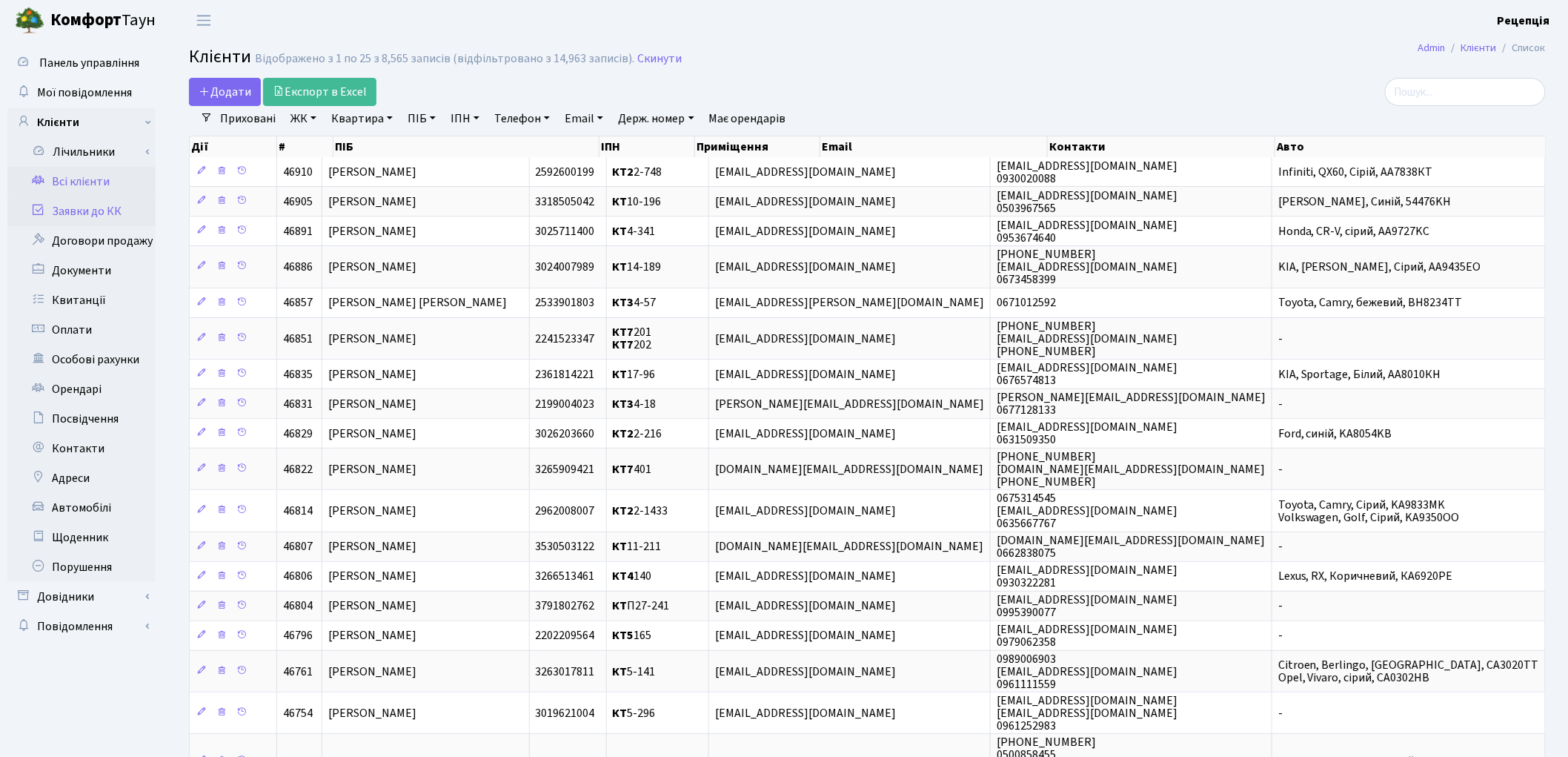
click at [84, 205] on link "Заявки до КК" at bounding box center [81, 211] width 148 height 30
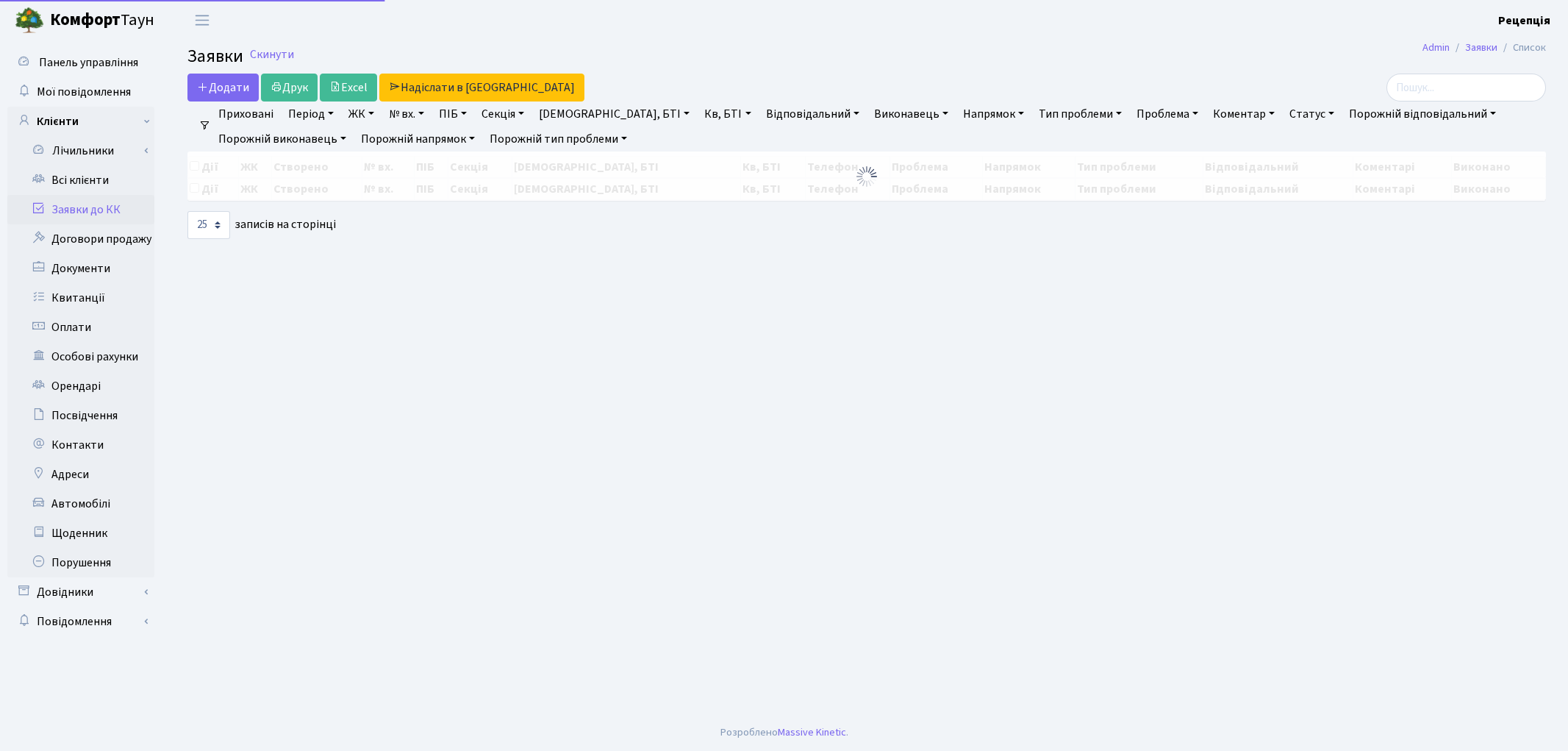
select select "25"
click at [214, 60] on span "Заявки" at bounding box center [215, 56] width 56 height 26
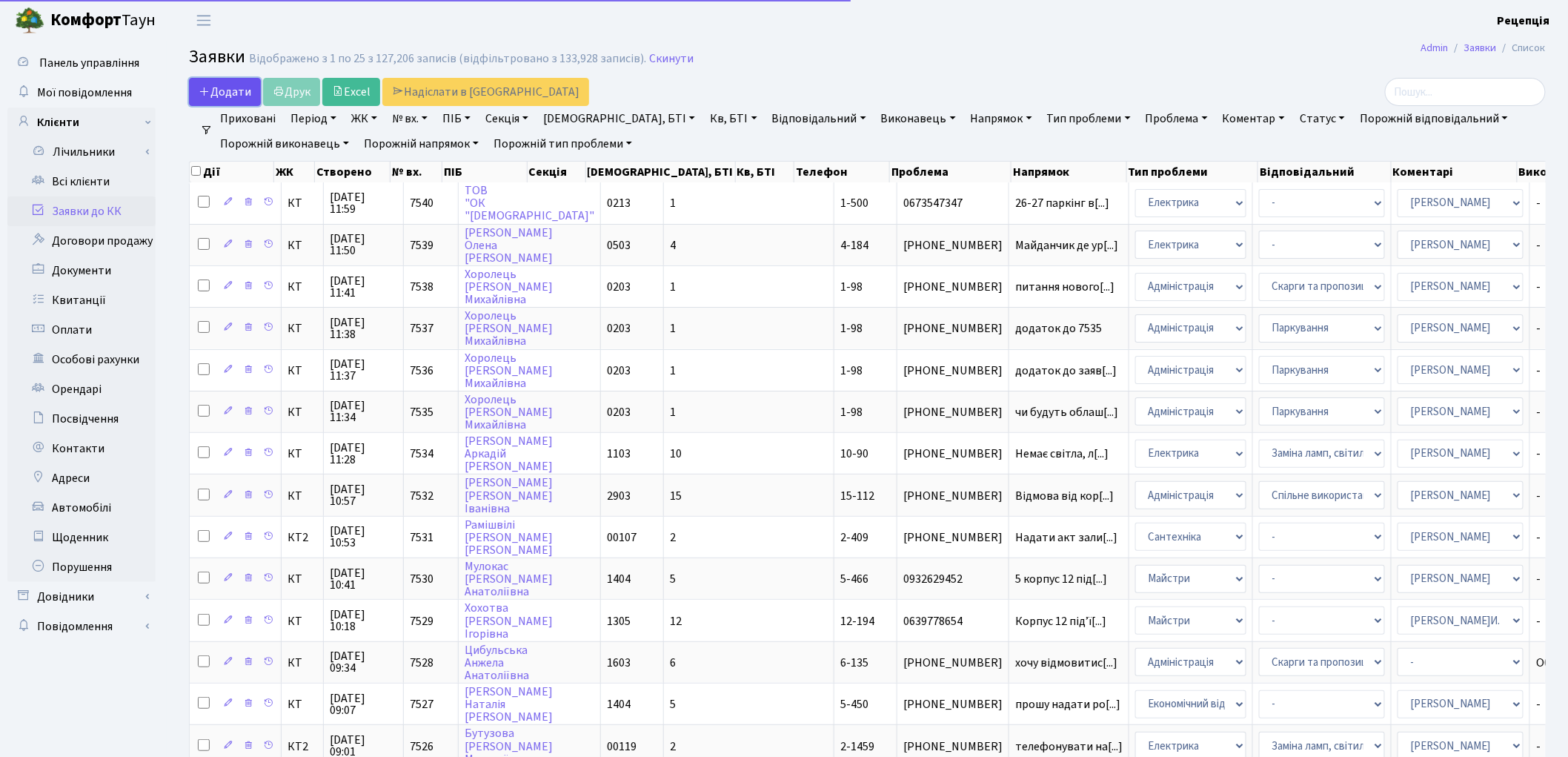
click at [231, 87] on span "Додати" at bounding box center [224, 92] width 53 height 16
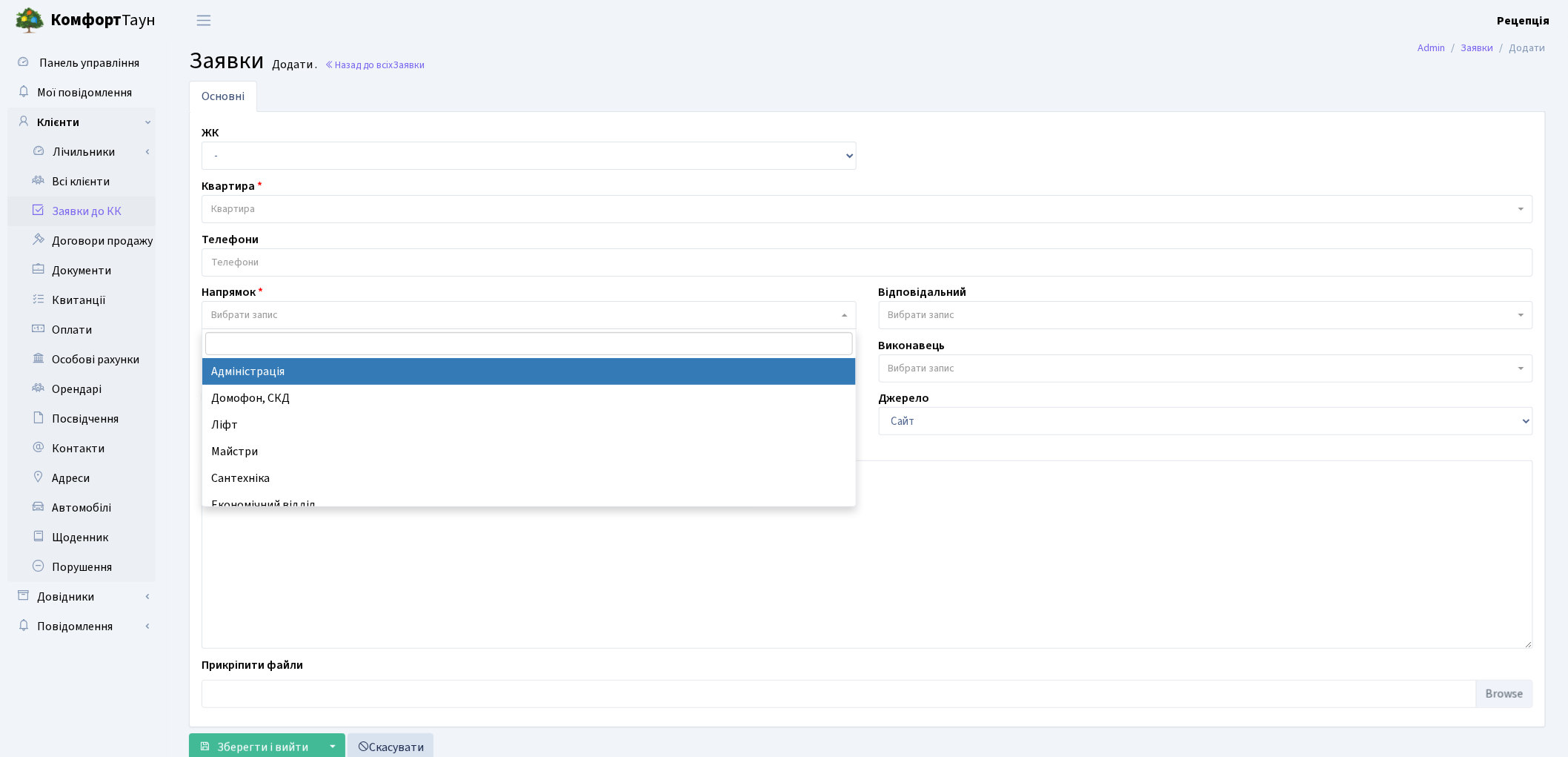
click at [287, 309] on span "Вибрати запис" at bounding box center [524, 315] width 627 height 15
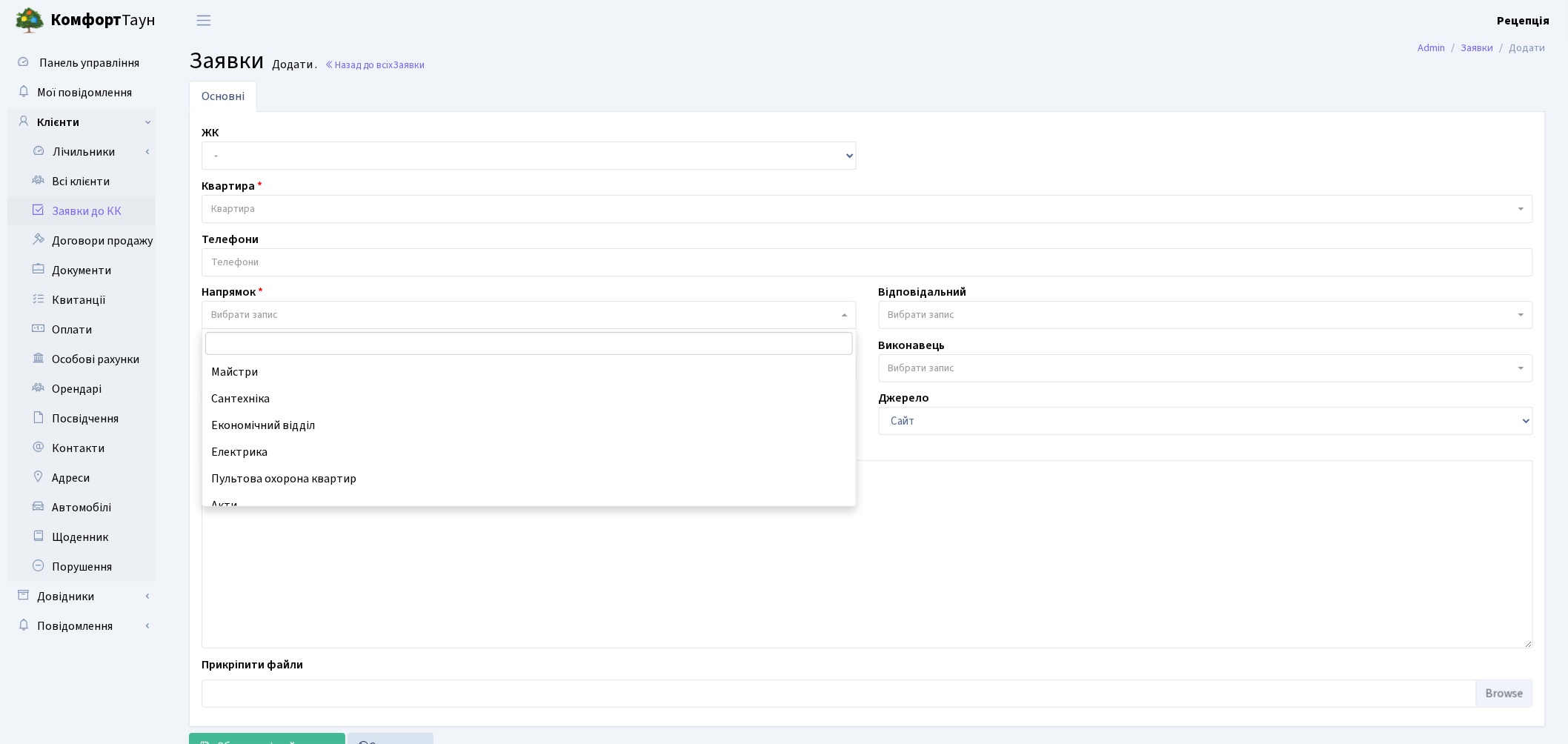
scroll to position [104, 0]
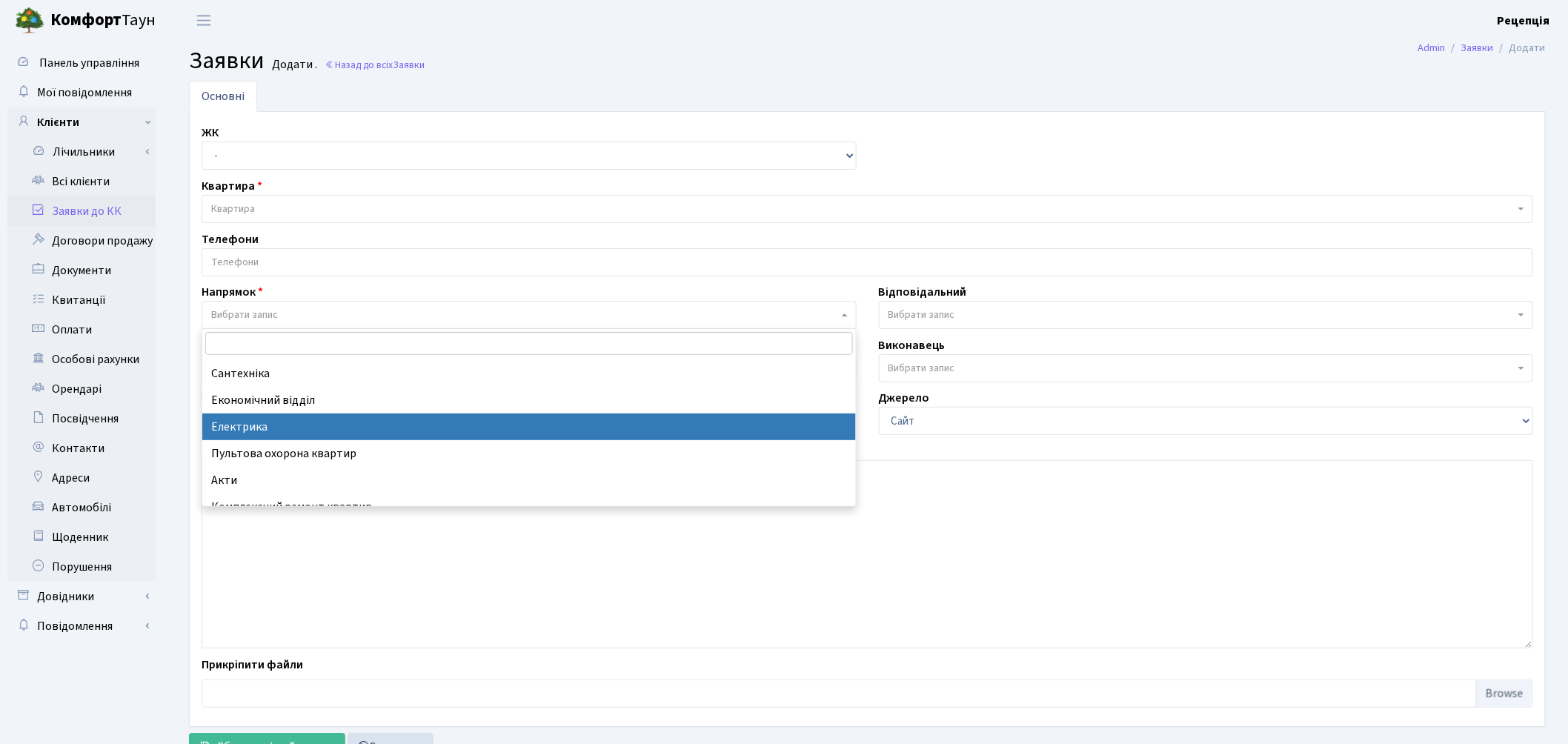
select select "3"
select select
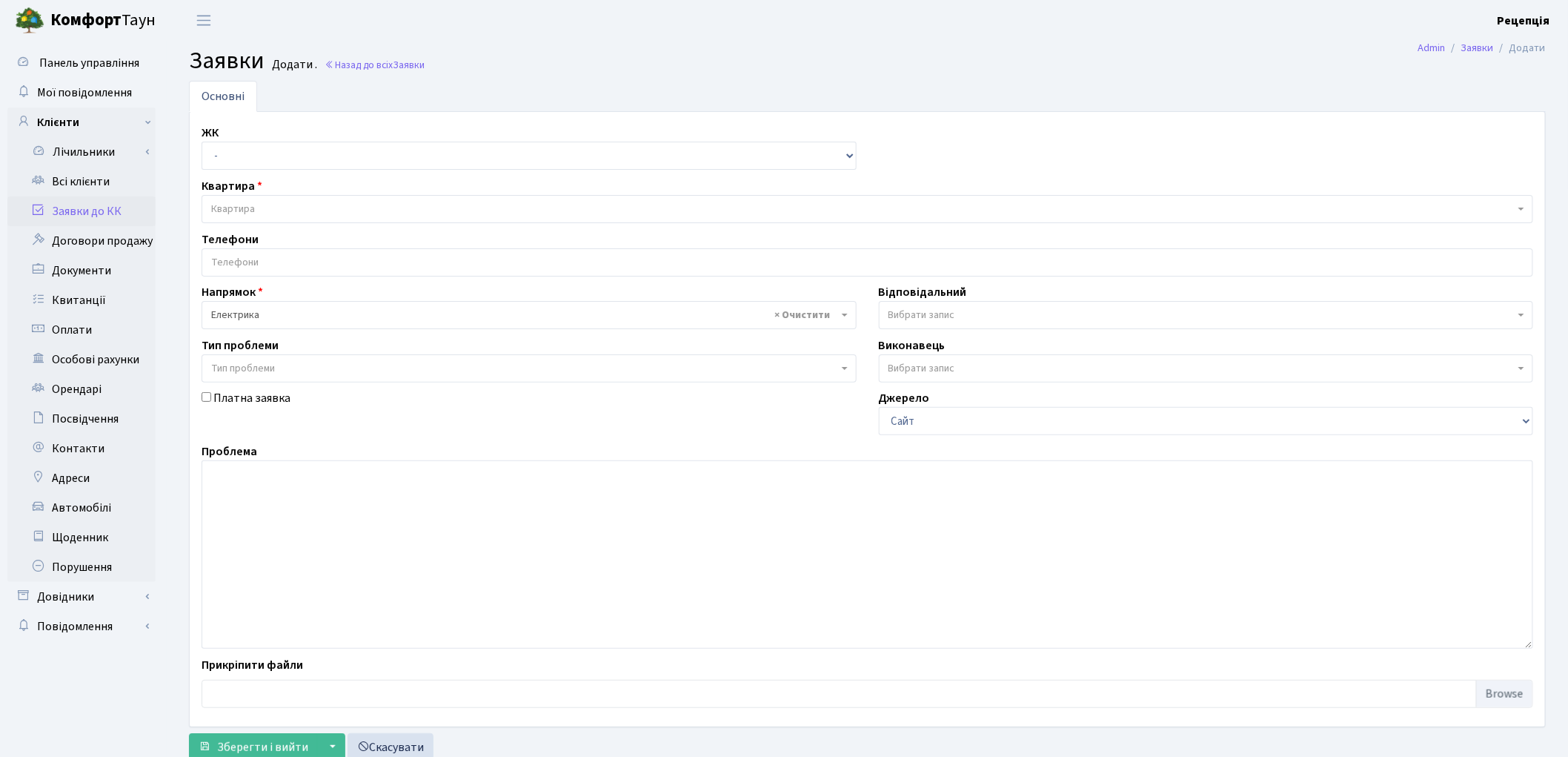
click at [303, 365] on span "Тип проблеми" at bounding box center [524, 368] width 627 height 15
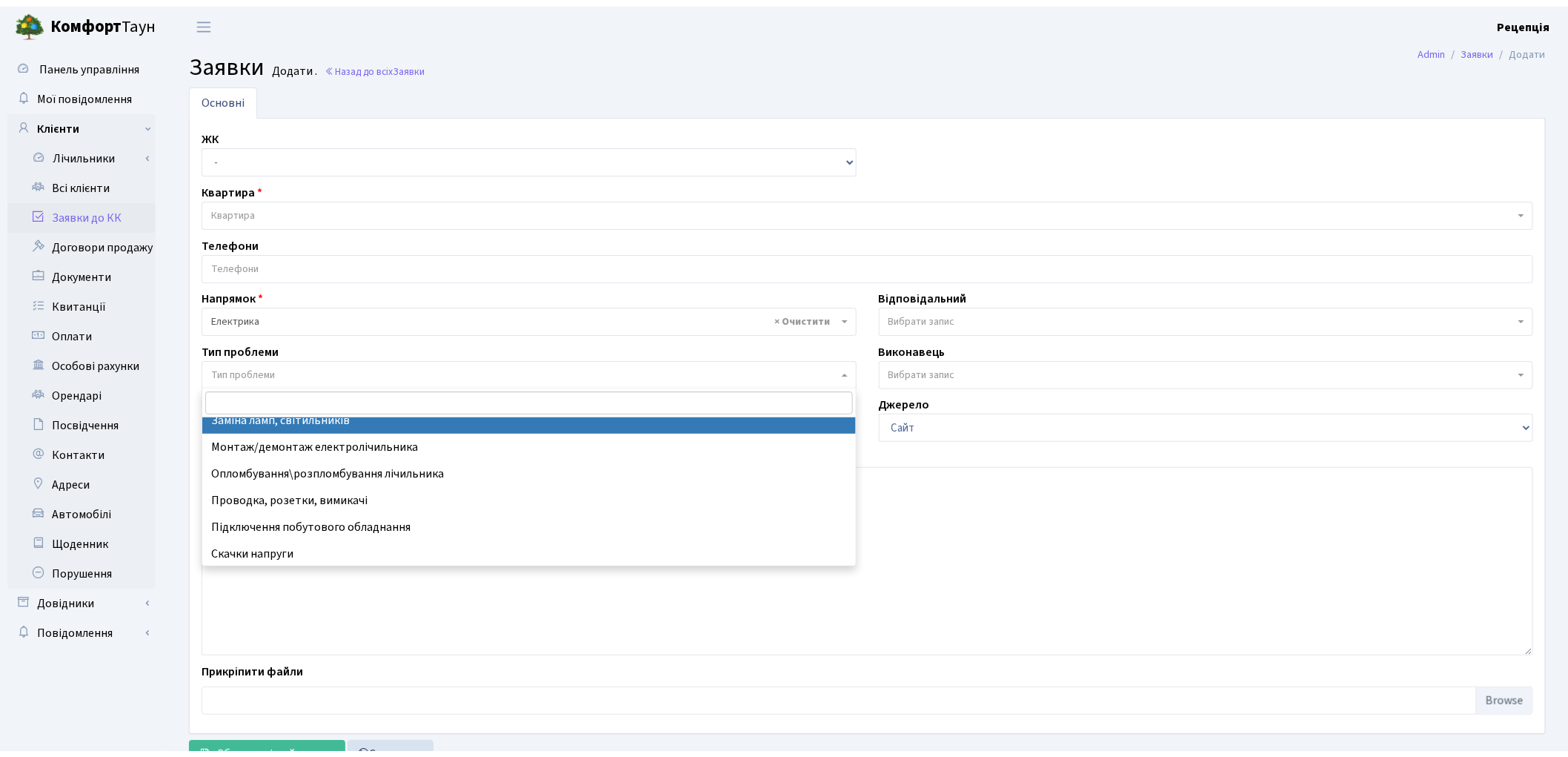
scroll to position [39, 0]
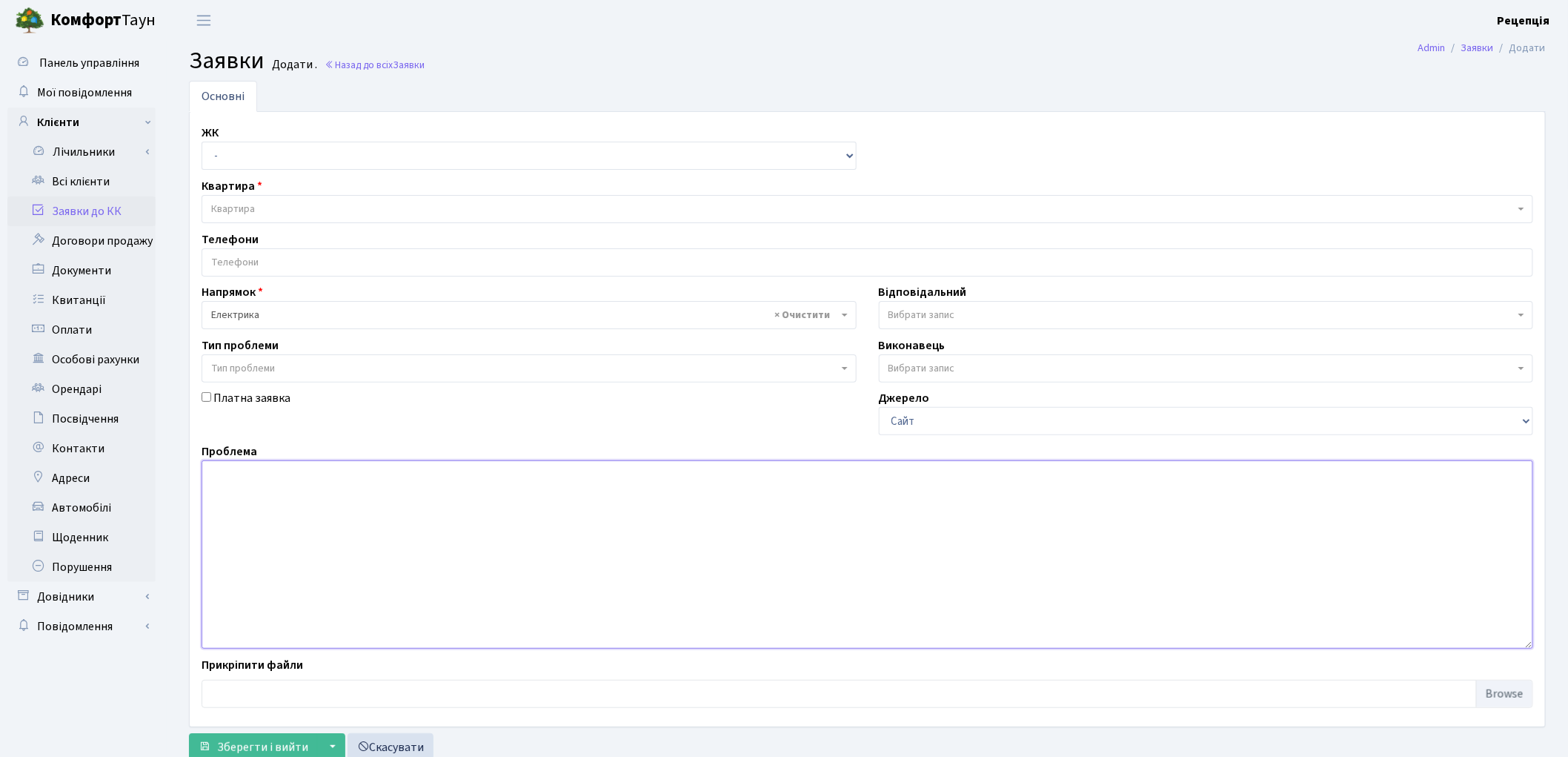
click at [476, 522] on textarea at bounding box center [867, 554] width 1332 height 188
click at [98, 204] on link "Заявки до КК" at bounding box center [81, 211] width 148 height 30
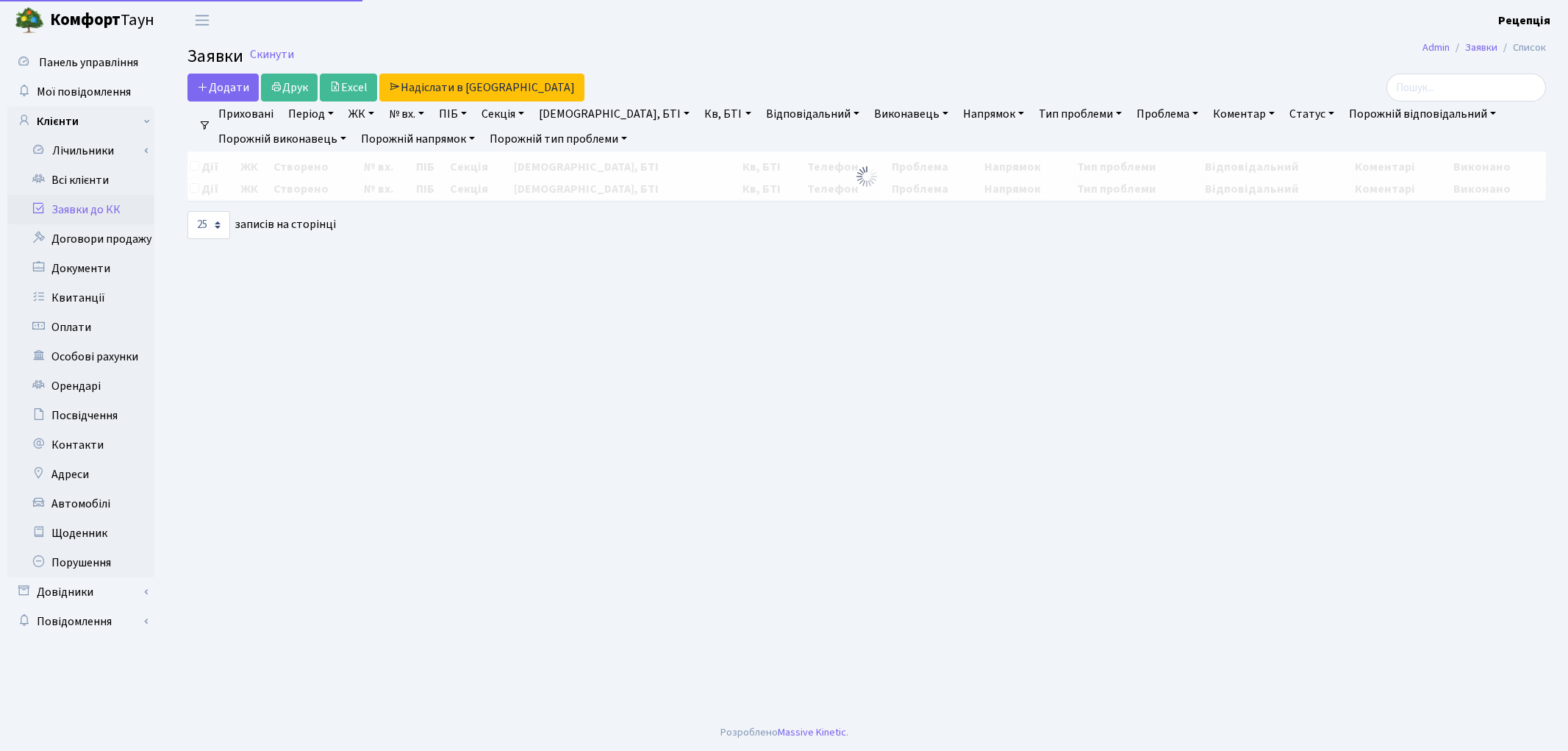
select select "25"
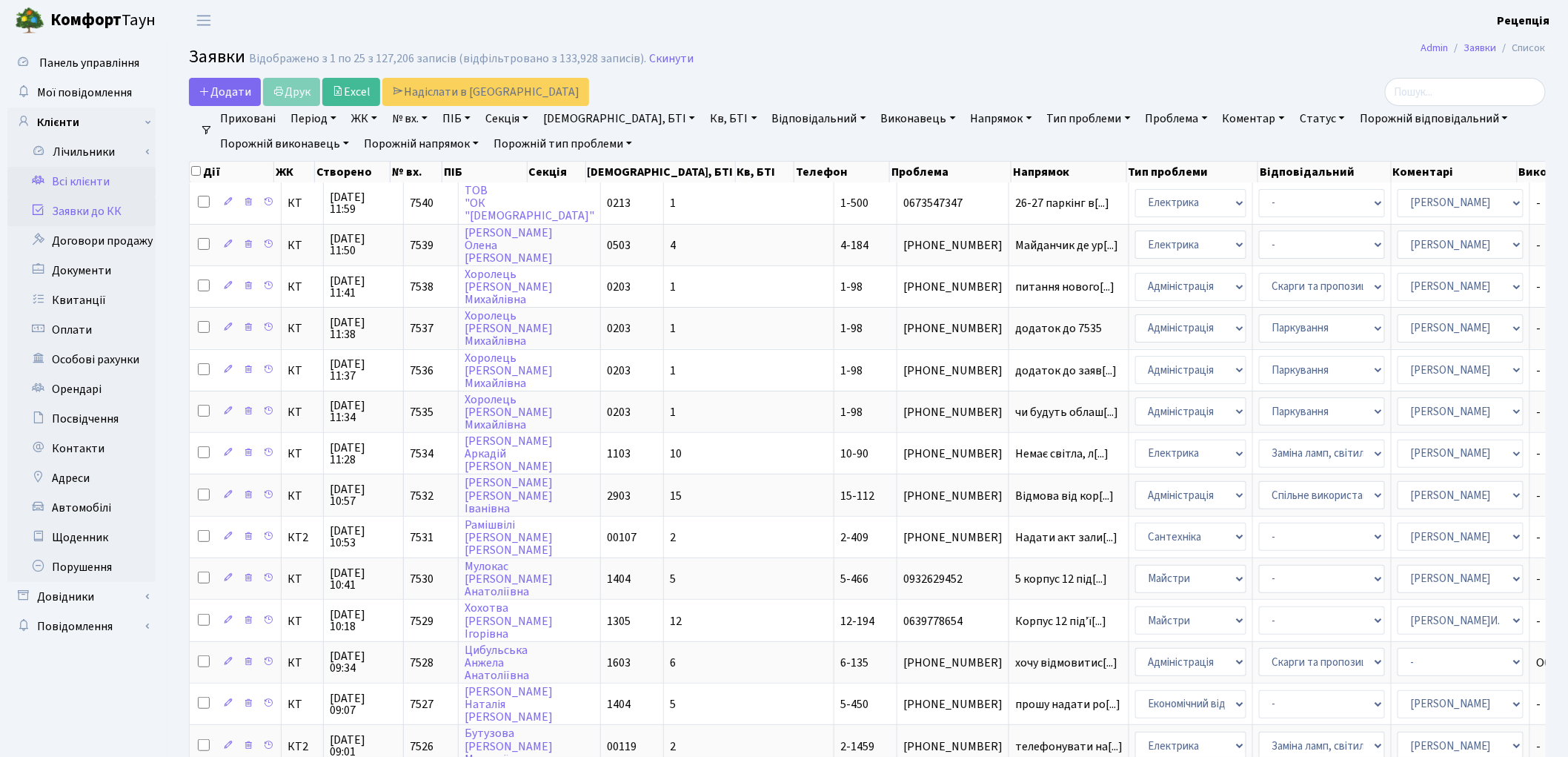
click at [72, 187] on link "Всі клієнти" at bounding box center [81, 182] width 148 height 30
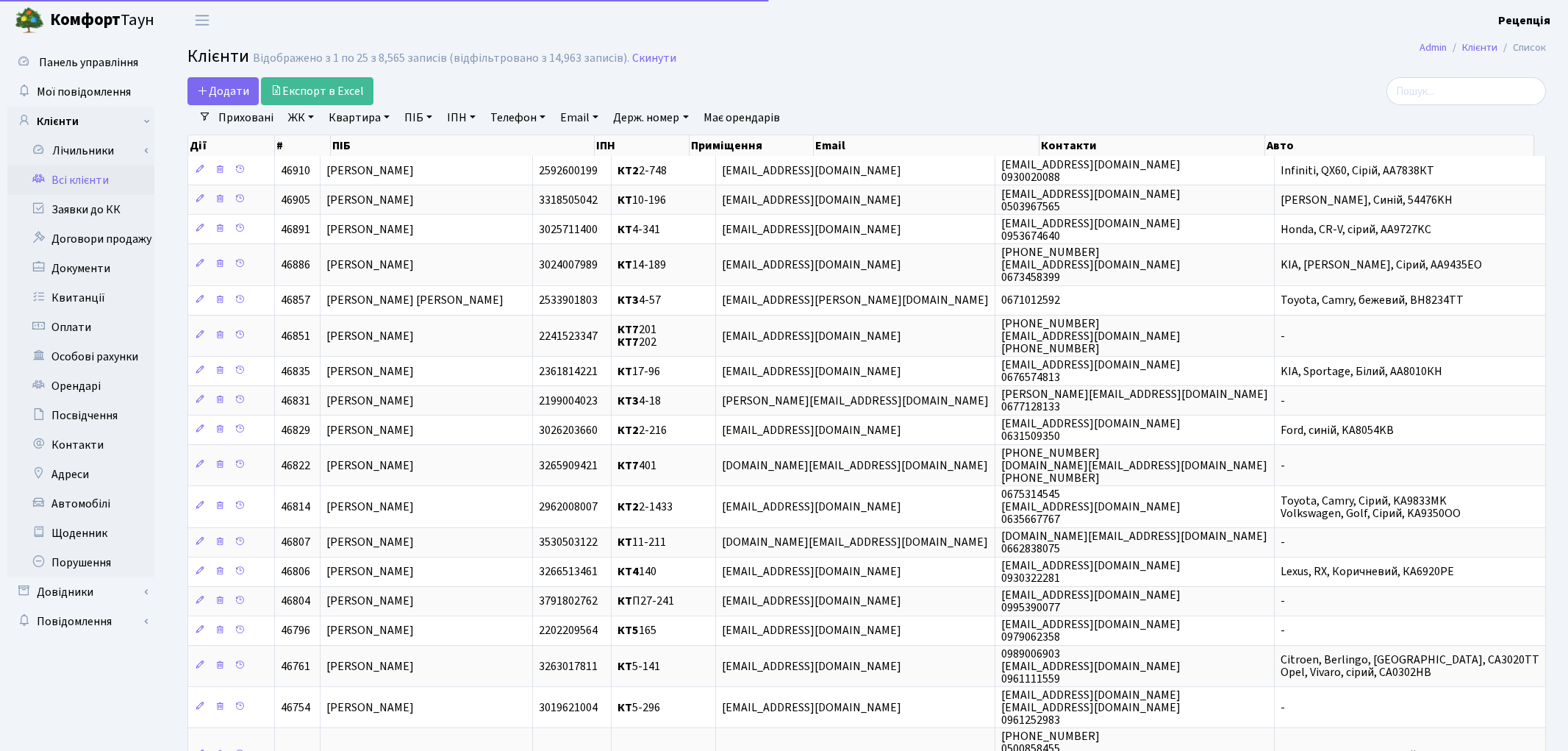
select select "25"
click at [301, 121] on link "ЖК" at bounding box center [301, 118] width 38 height 25
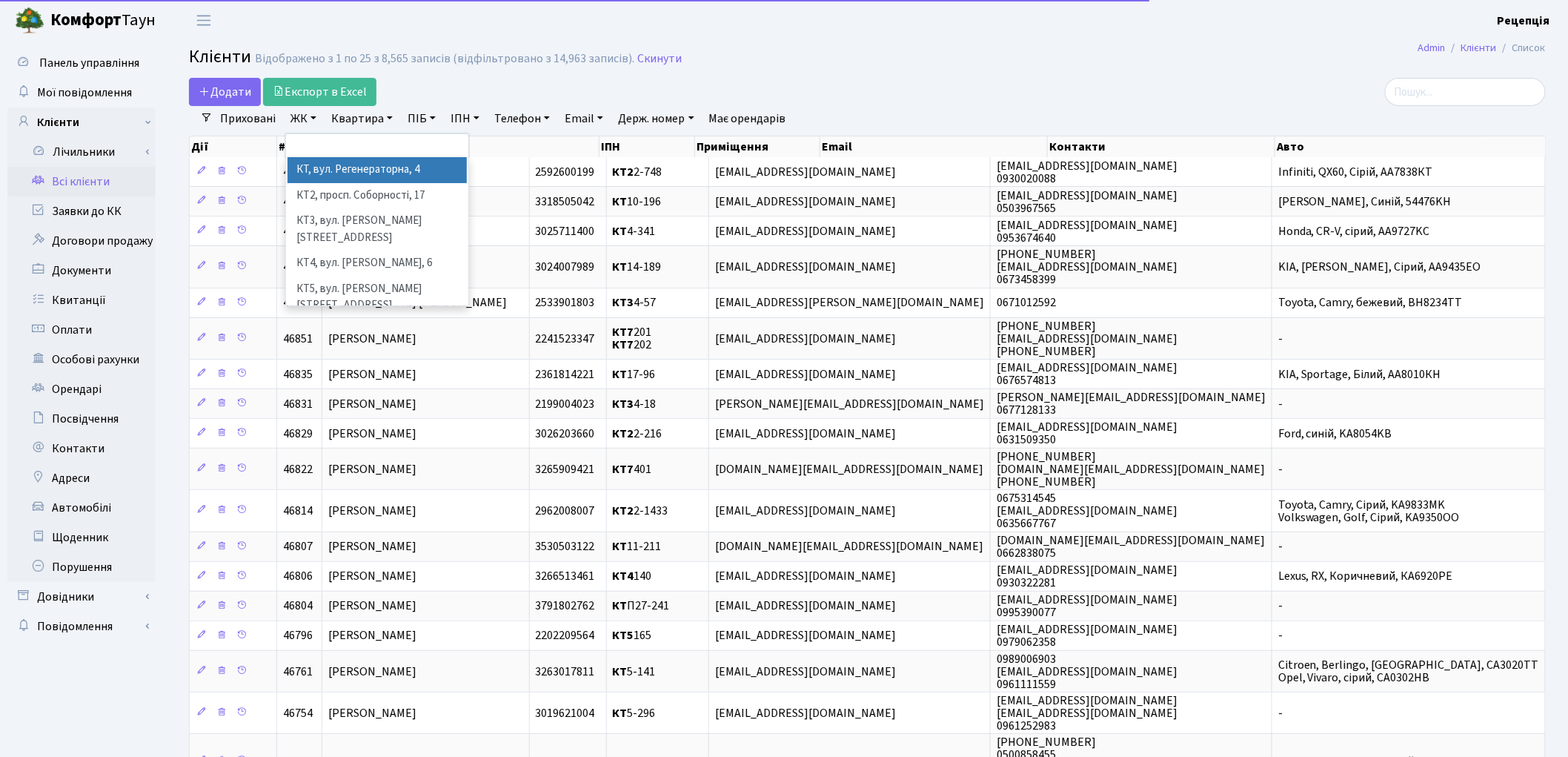
click at [320, 169] on li "КТ, вул. Регенераторна, 4" at bounding box center [377, 170] width 179 height 26
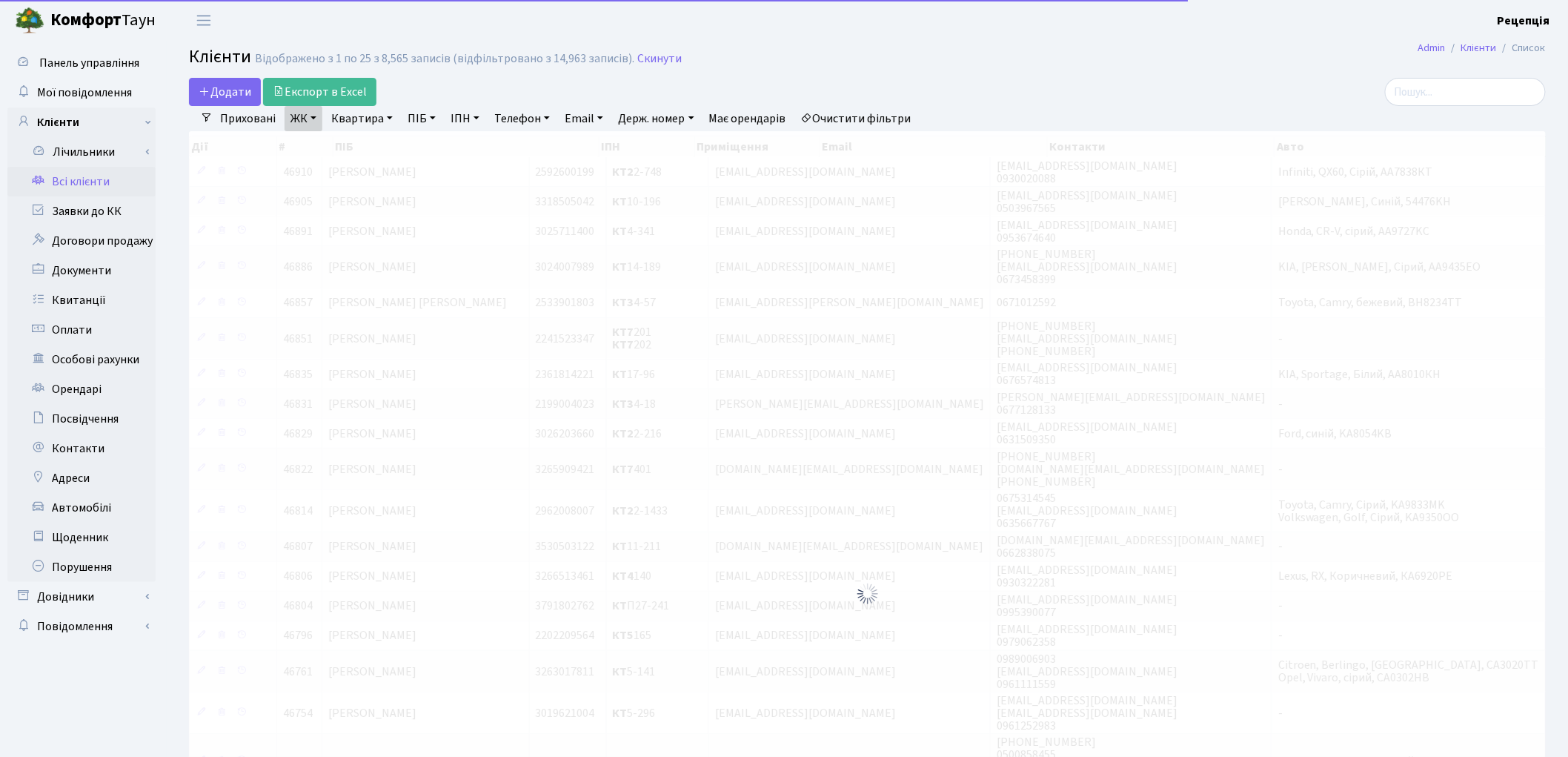
click at [374, 113] on link "Квартира" at bounding box center [362, 119] width 73 height 25
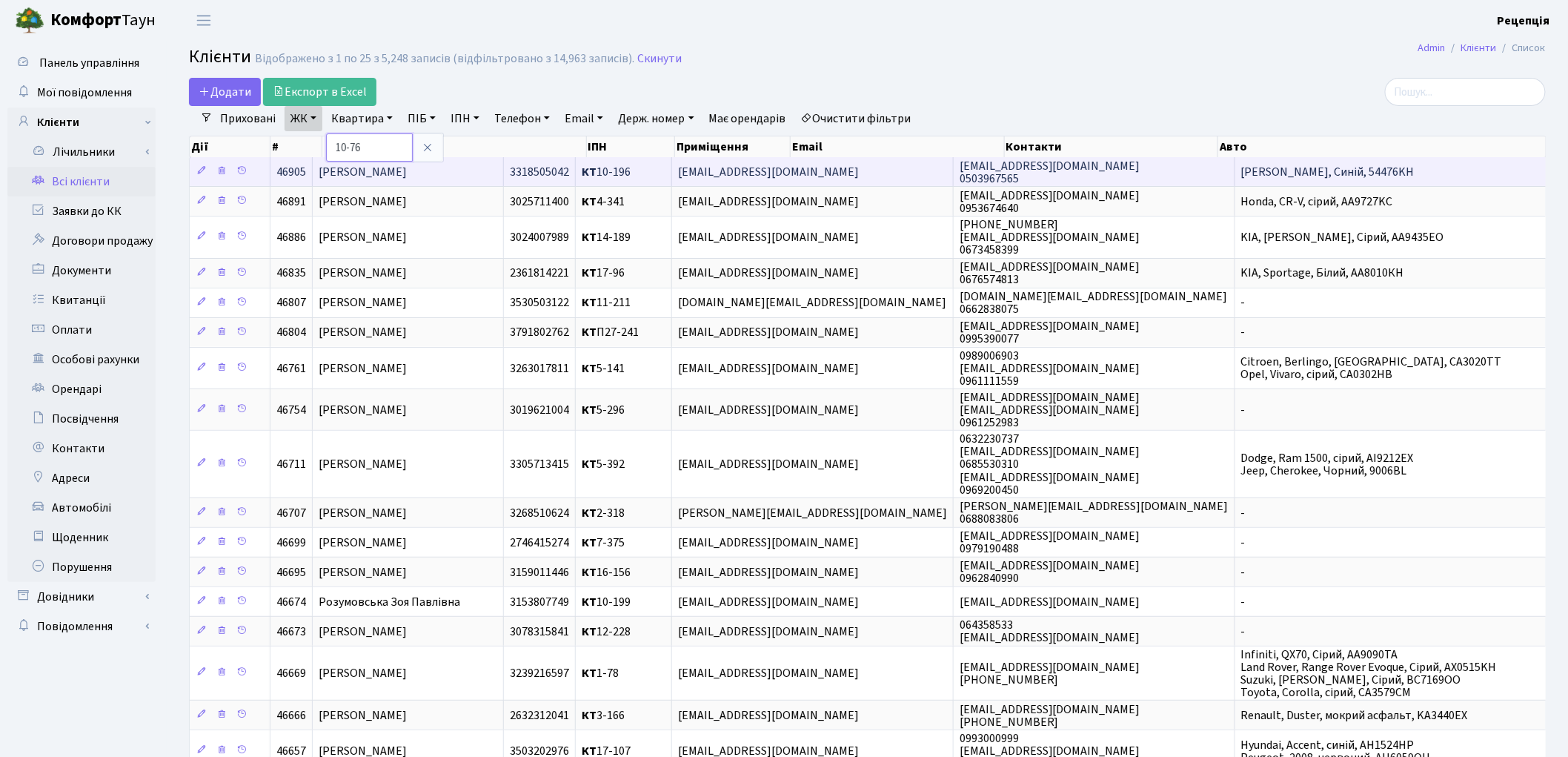
type input "10-76"
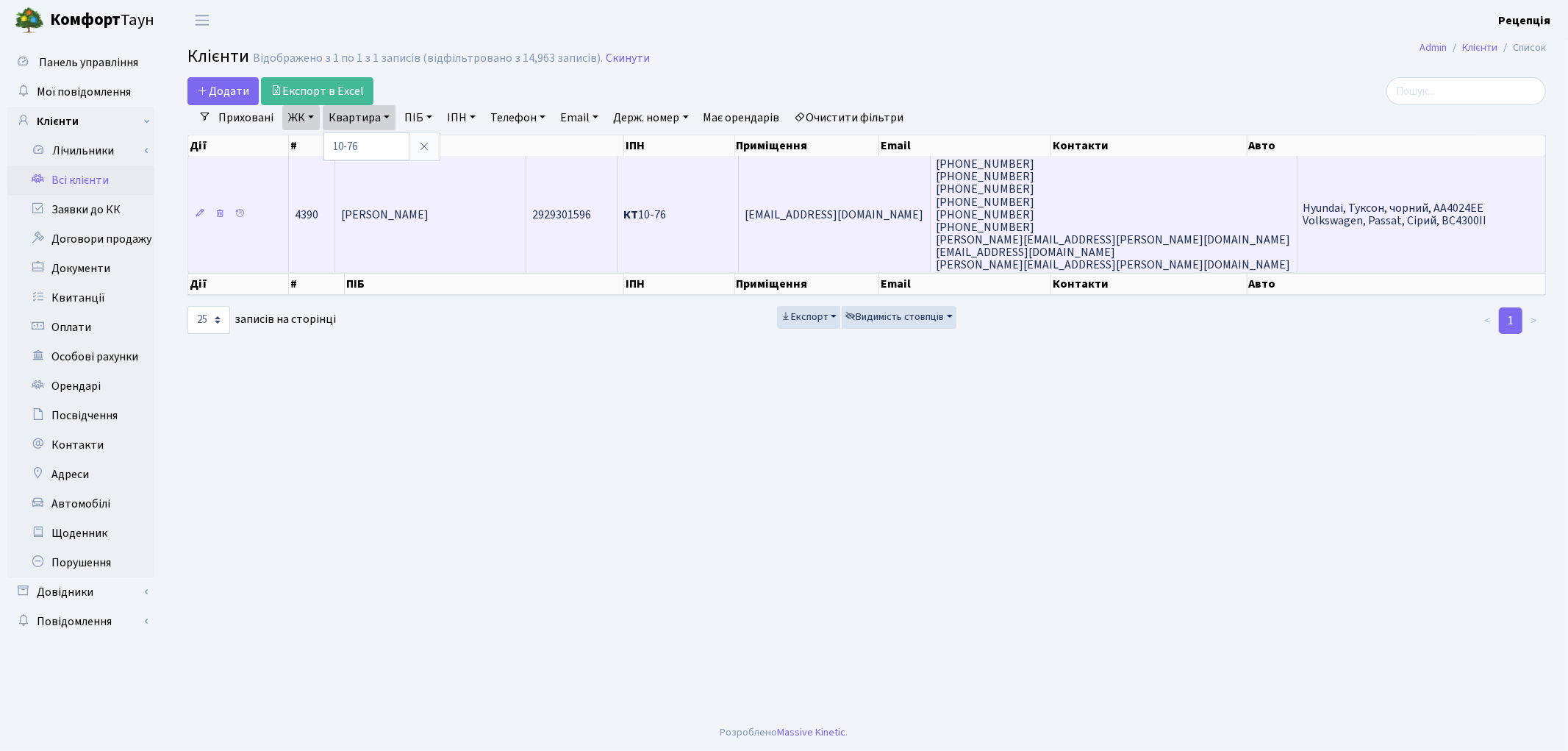
click at [408, 232] on td "[PERSON_NAME]" at bounding box center [430, 214] width 192 height 116
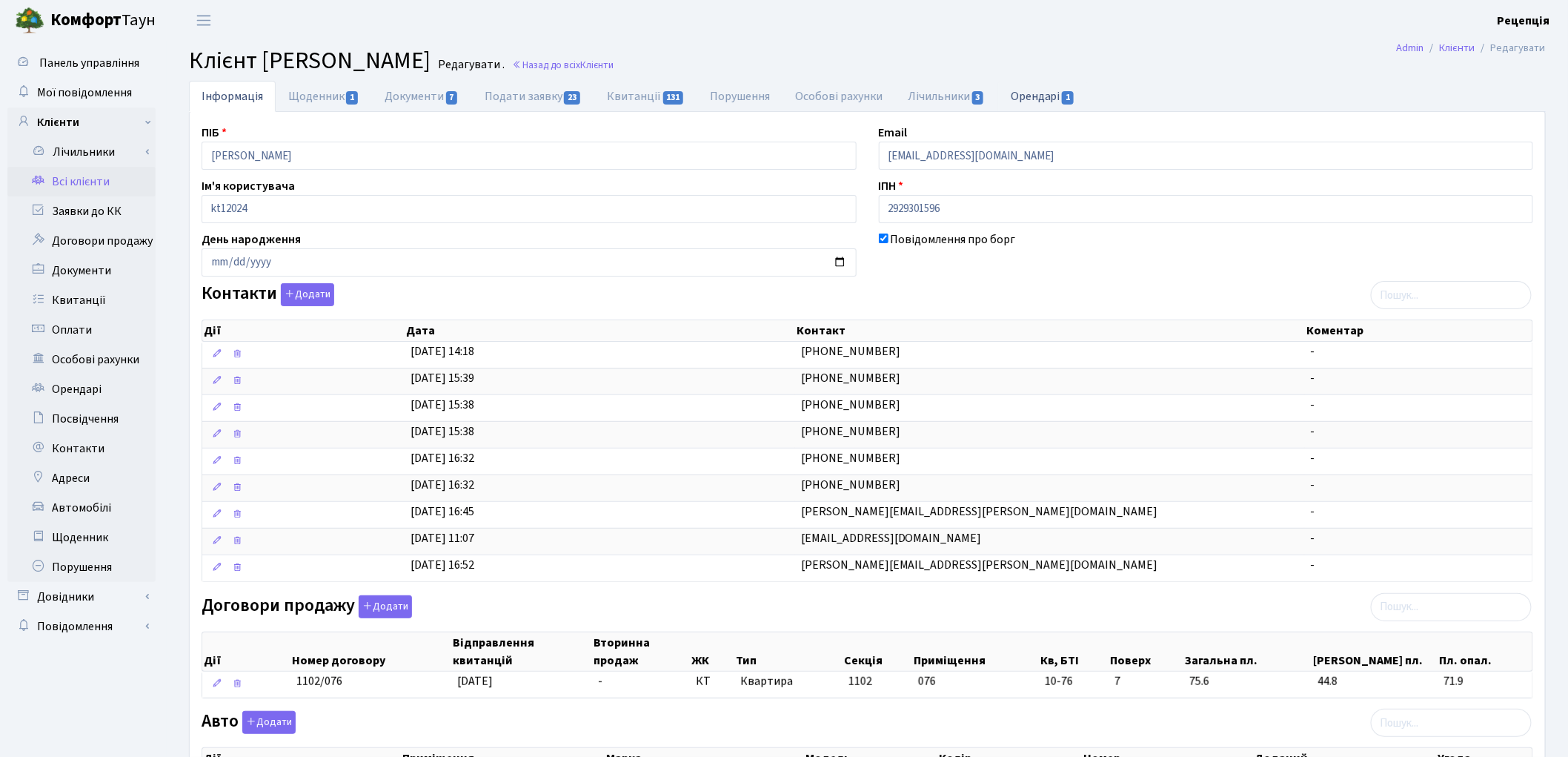
click at [1026, 98] on link "Орендарі 1" at bounding box center [1043, 95] width 89 height 31
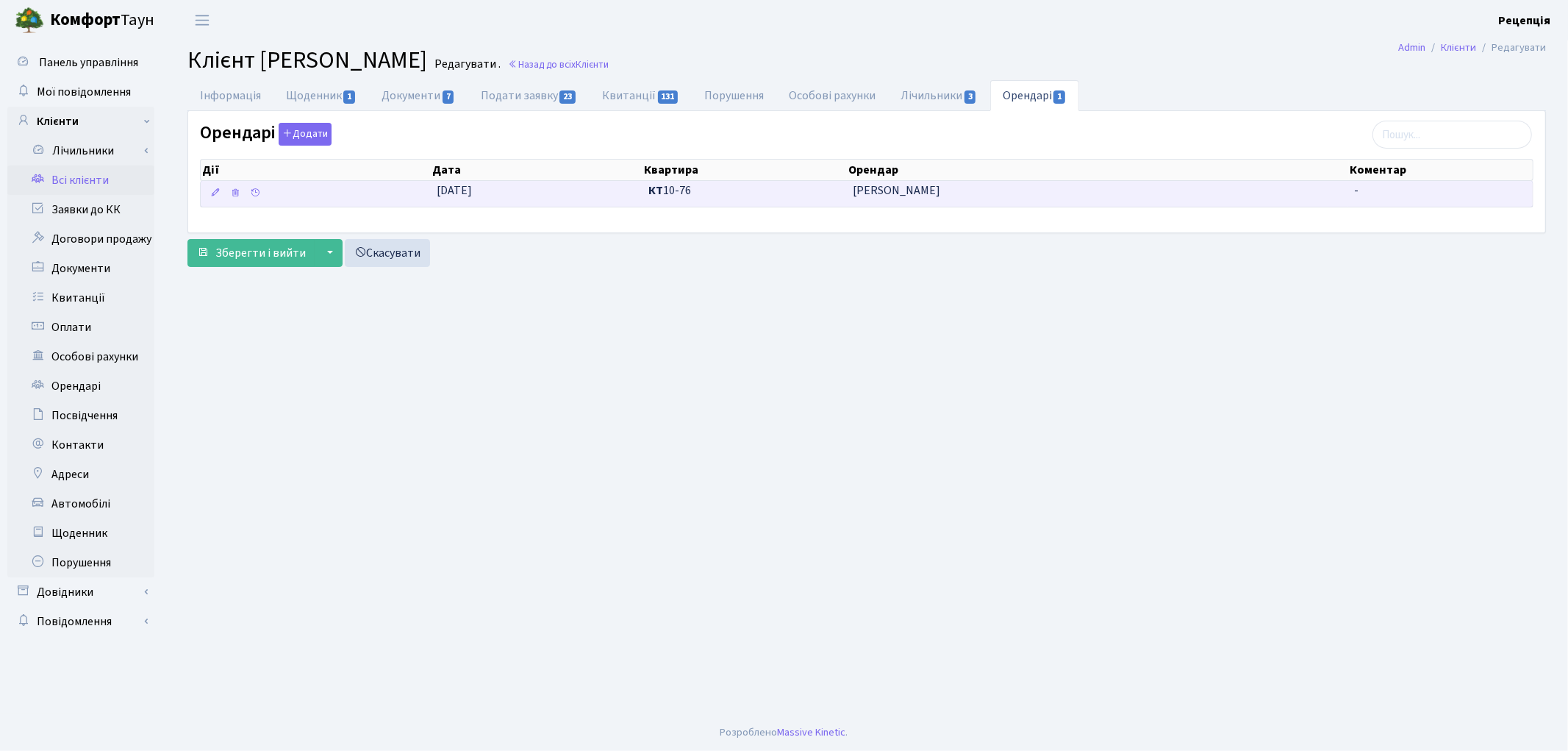
click at [967, 188] on span "[PERSON_NAME]" at bounding box center [1098, 190] width 490 height 17
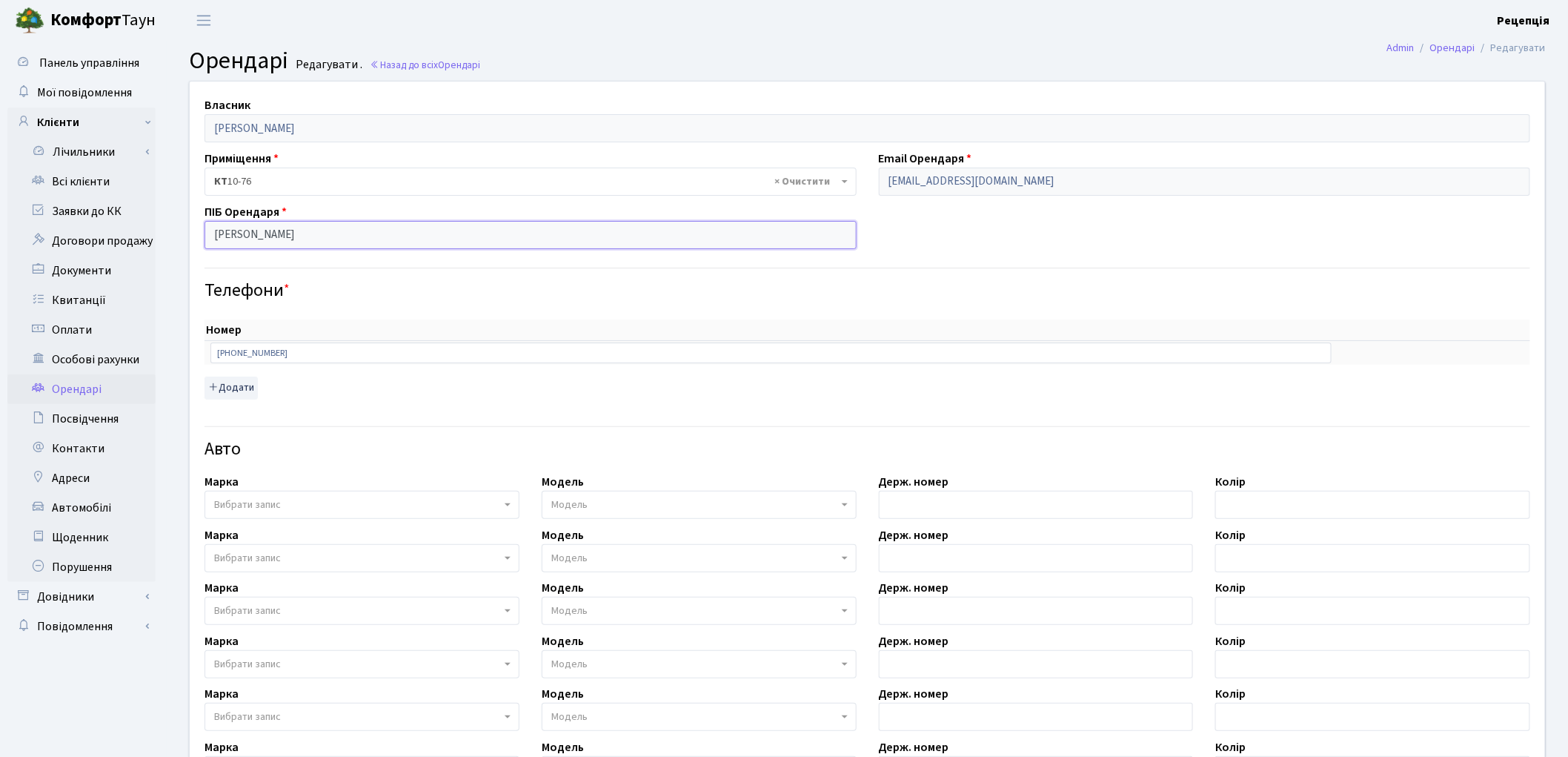
drag, startPoint x: 368, startPoint y: 238, endPoint x: 178, endPoint y: 238, distance: 190.0
click at [178, 238] on div "Власник Волинець Руслан Валентинович Приміщення - <b>КТ</b>&nbsp;&nbsp;&nbsp;&n…" at bounding box center [867, 547] width 1379 height 933
click at [80, 176] on link "Всі клієнти" at bounding box center [81, 182] width 148 height 30
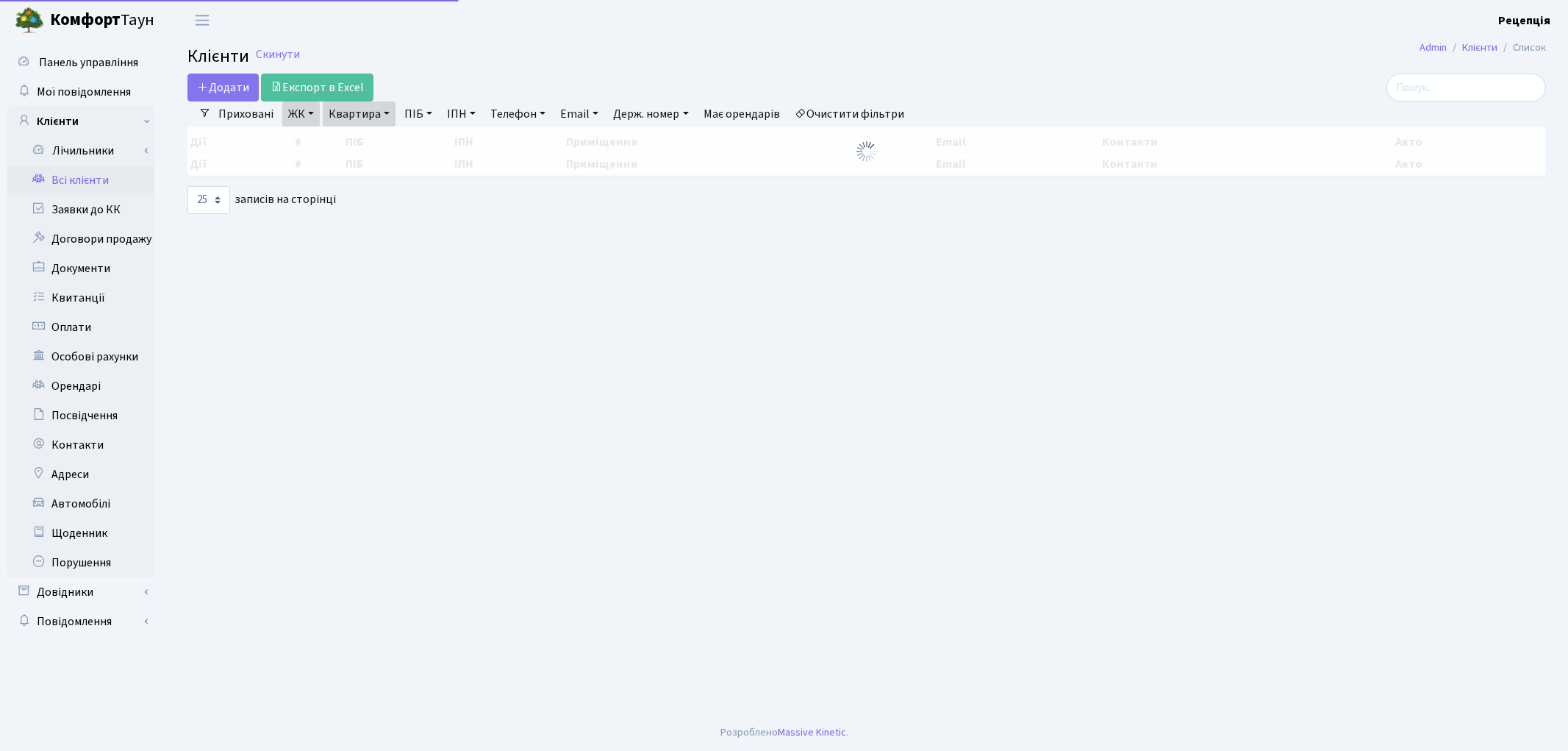
select select "25"
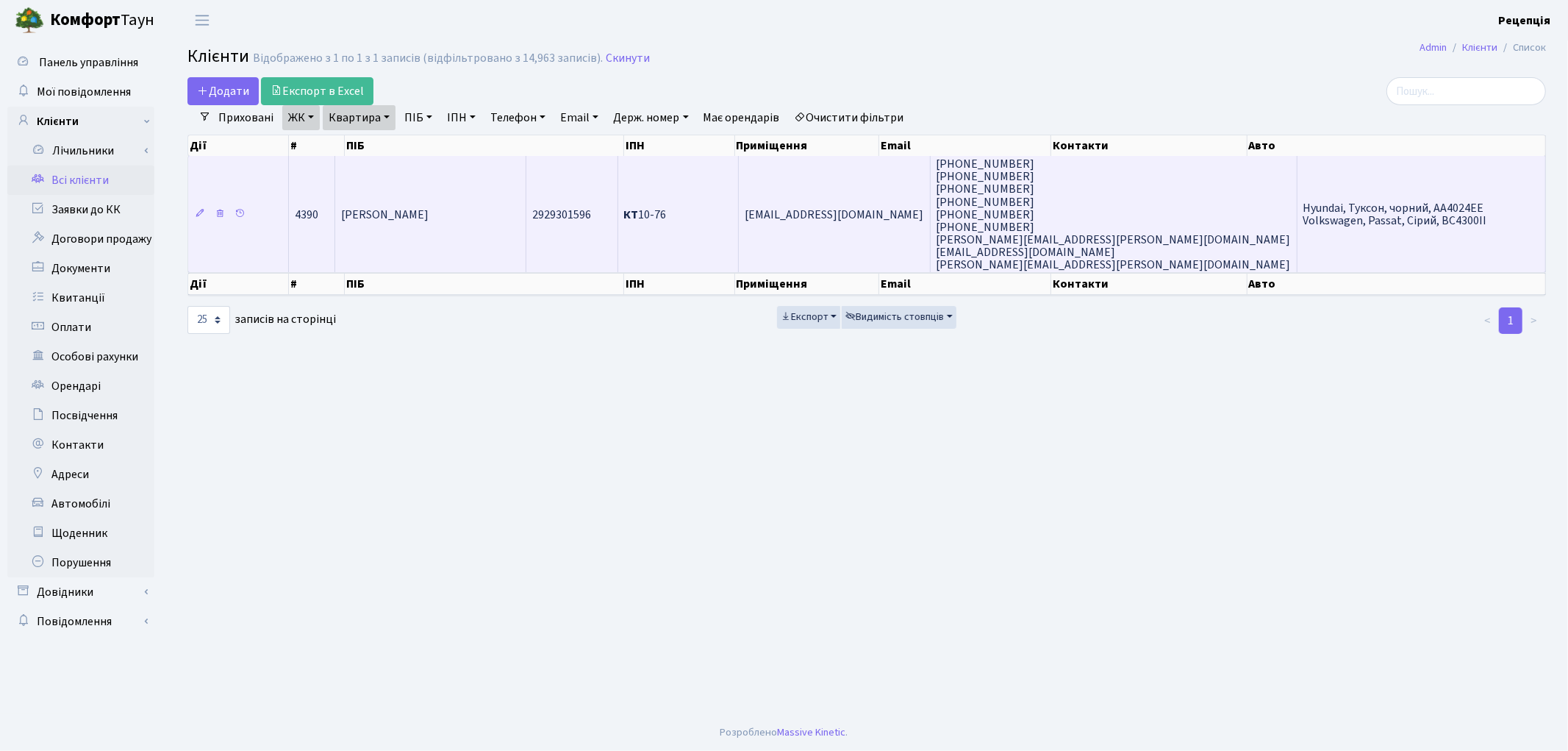
click at [519, 175] on td "[PERSON_NAME]" at bounding box center [430, 214] width 192 height 116
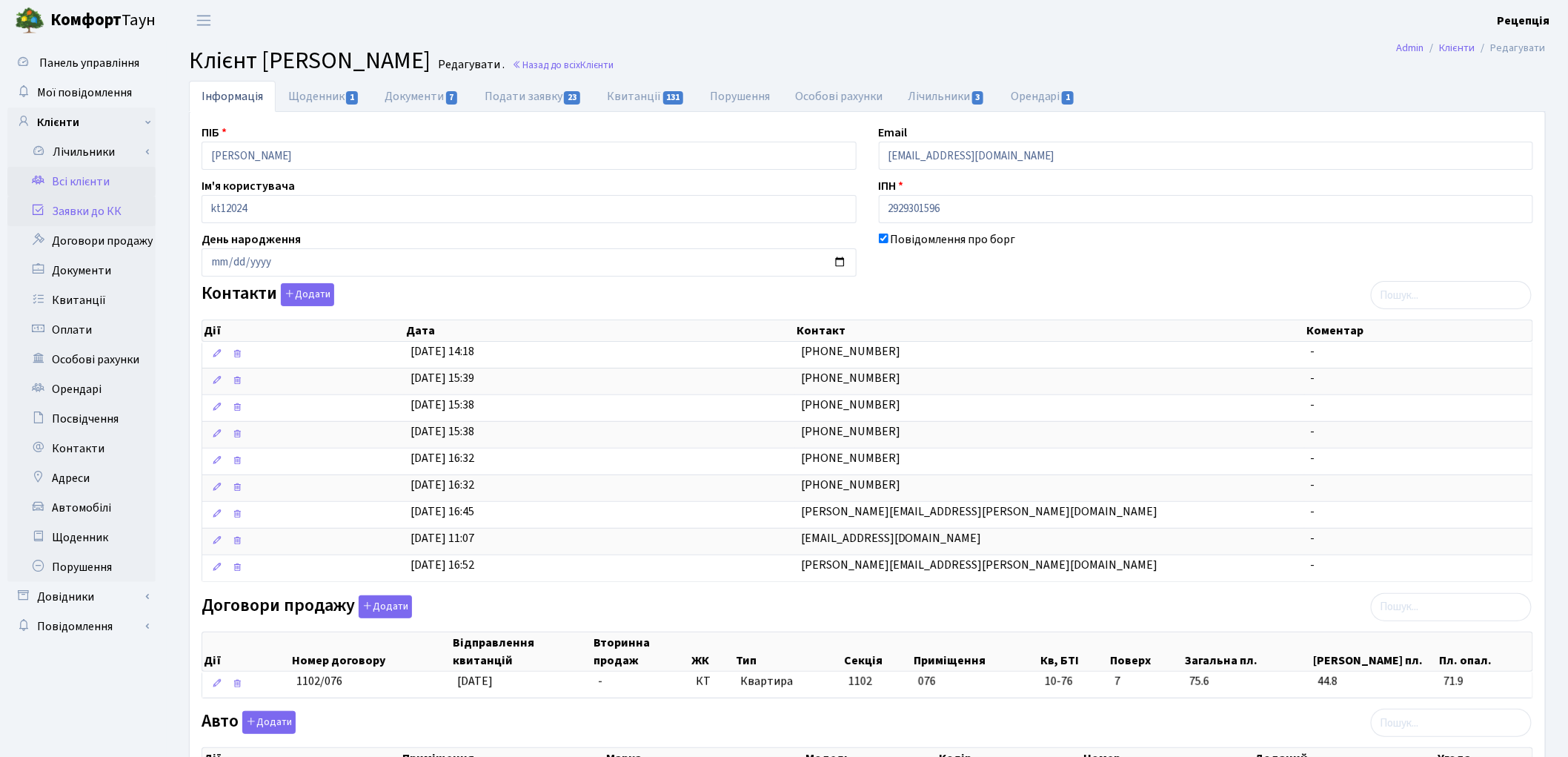
click at [83, 205] on link "Заявки до КК" at bounding box center [81, 211] width 148 height 30
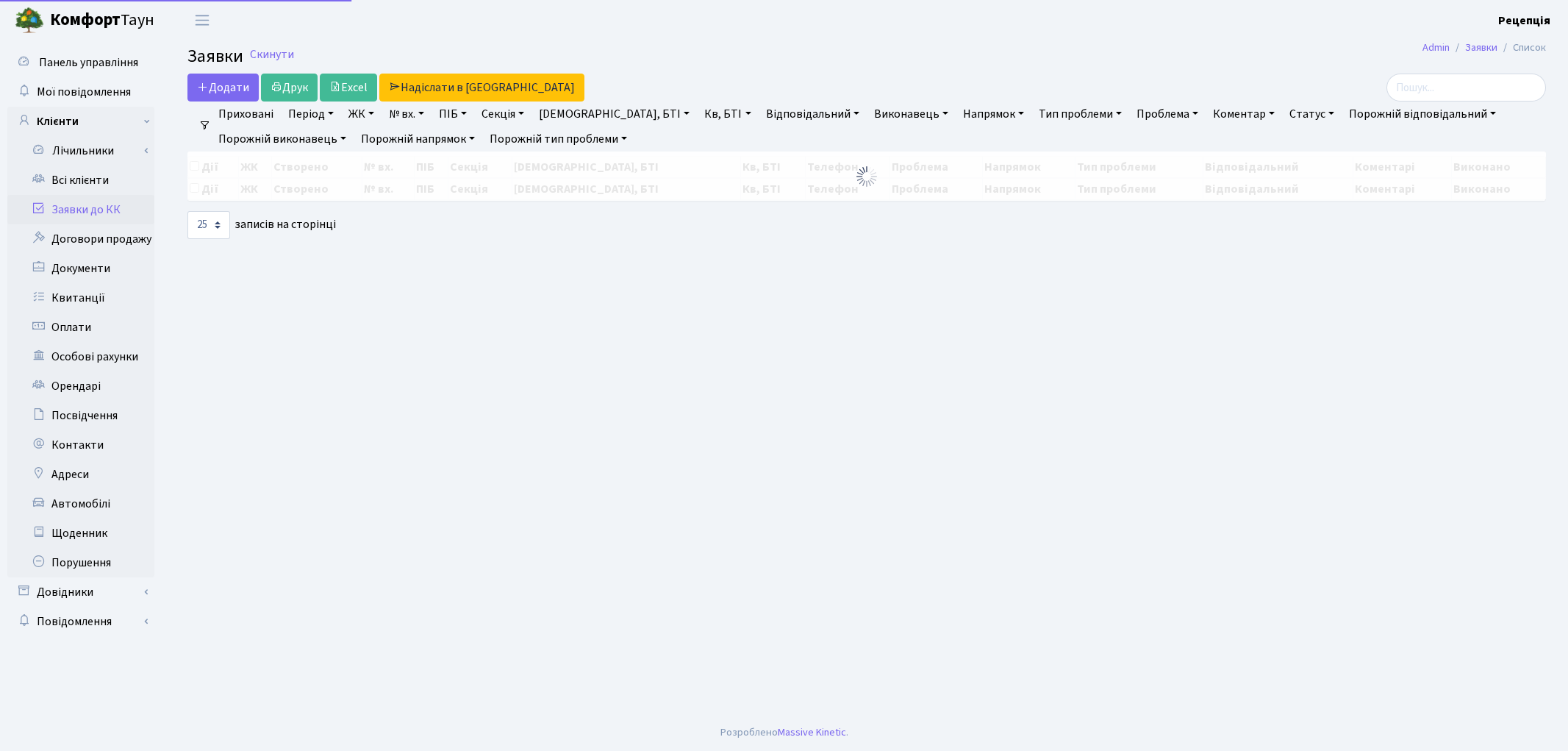
select select "25"
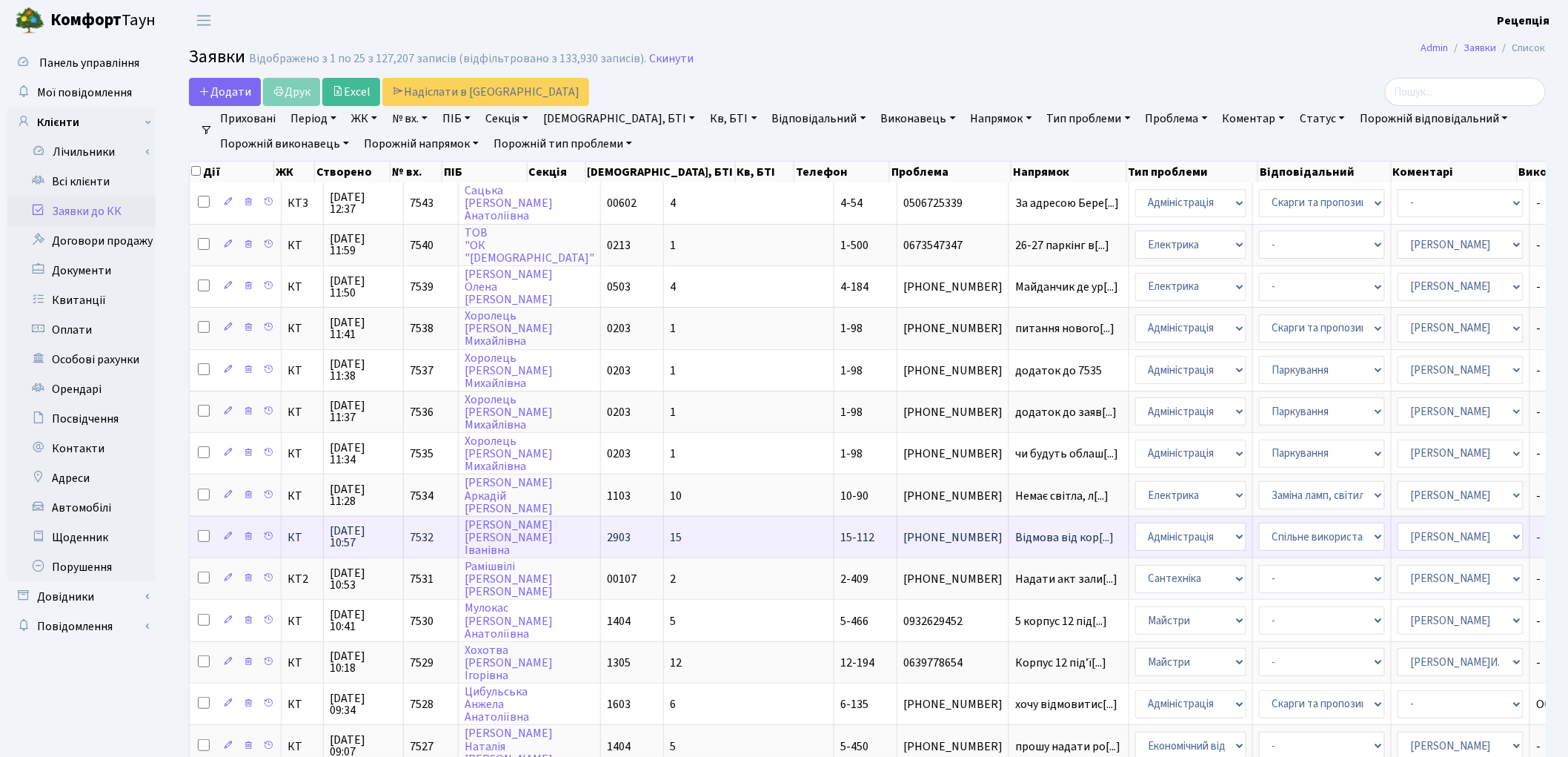
click at [664, 516] on td "15" at bounding box center [749, 537] width 171 height 42
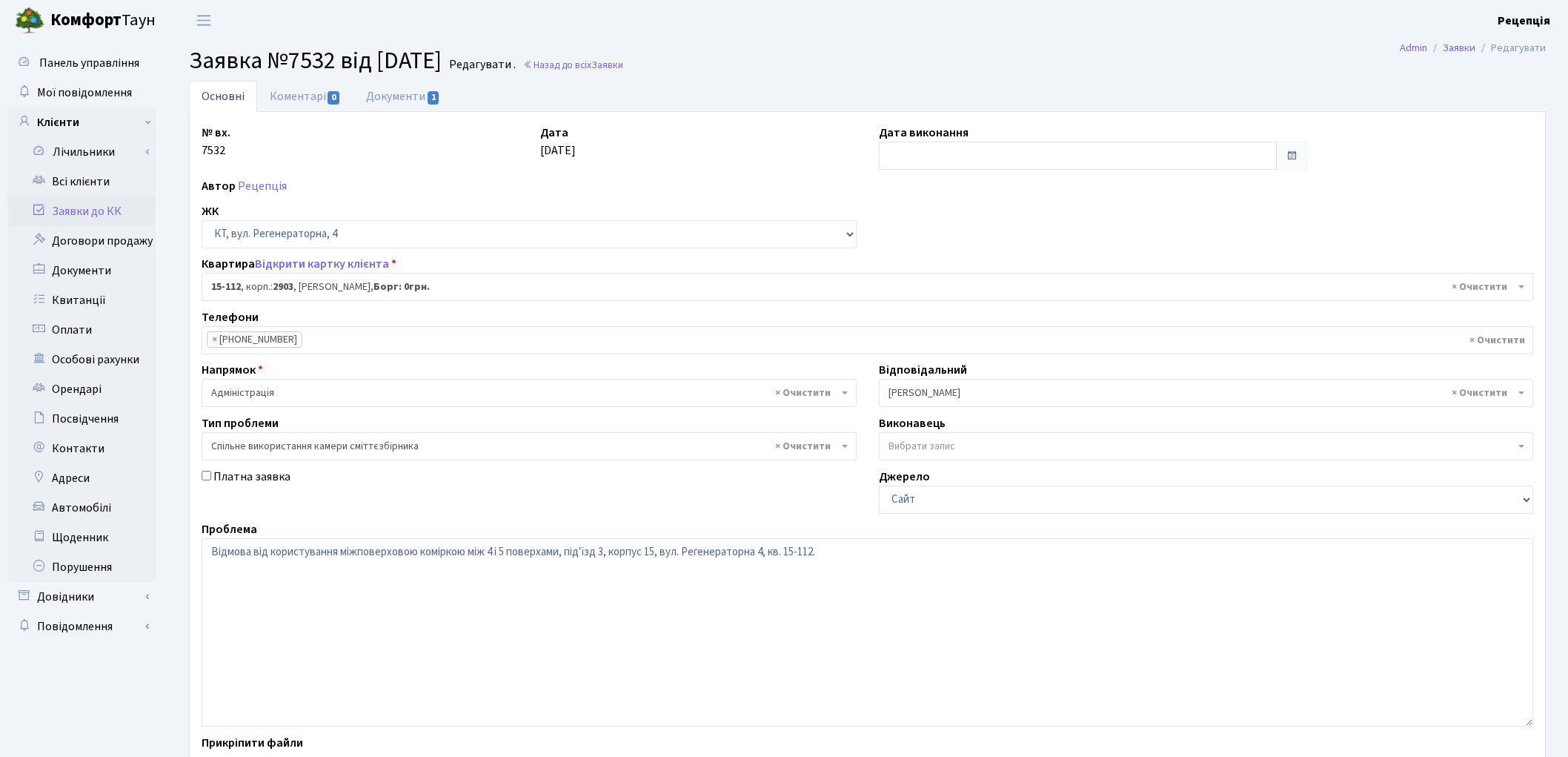
select select "8887"
select select "34"
click at [420, 94] on link "Документи 1" at bounding box center [403, 95] width 99 height 31
select select "25"
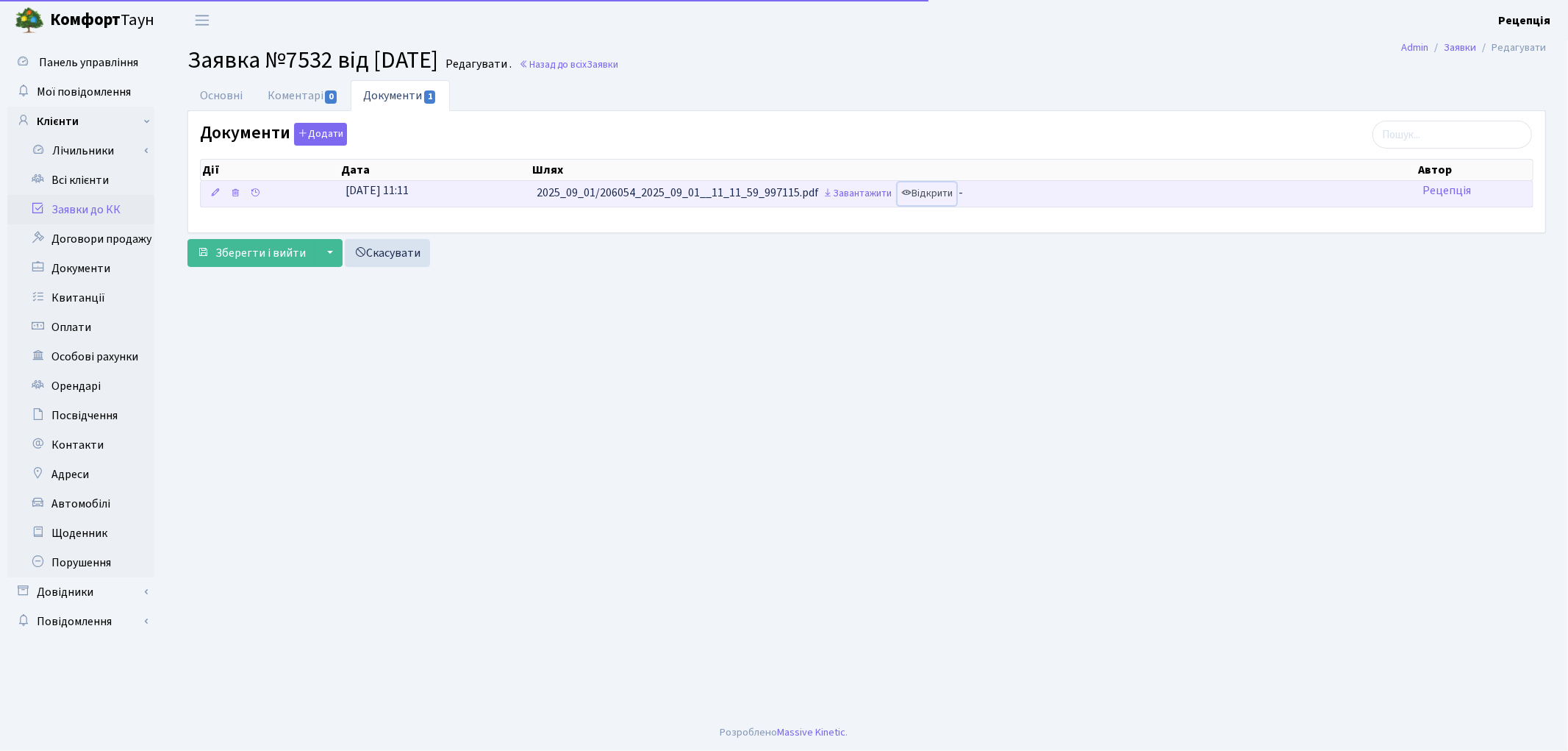
click at [942, 199] on link "Відкрити" at bounding box center [927, 193] width 59 height 23
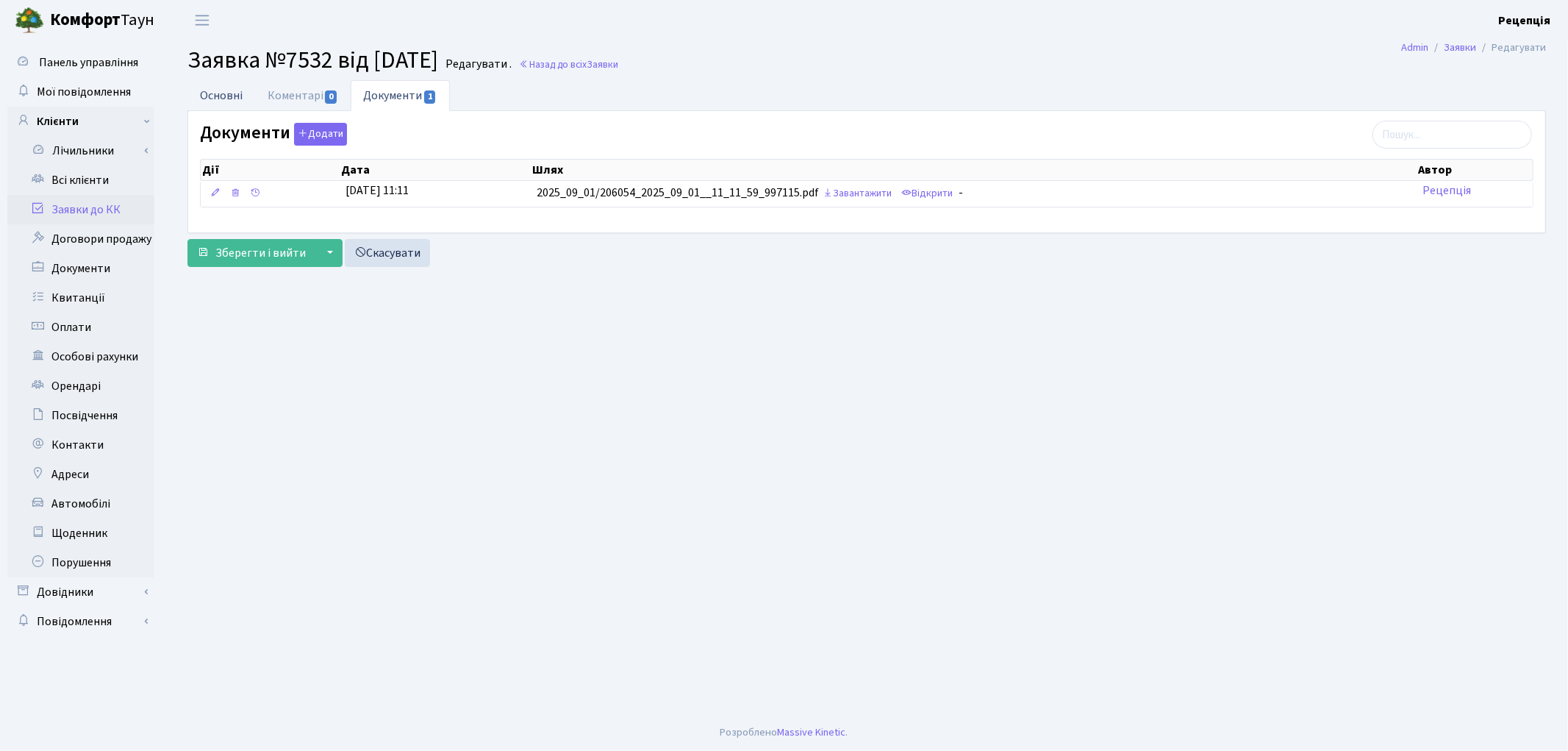
click at [228, 99] on link "Основні" at bounding box center [220, 95] width 67 height 30
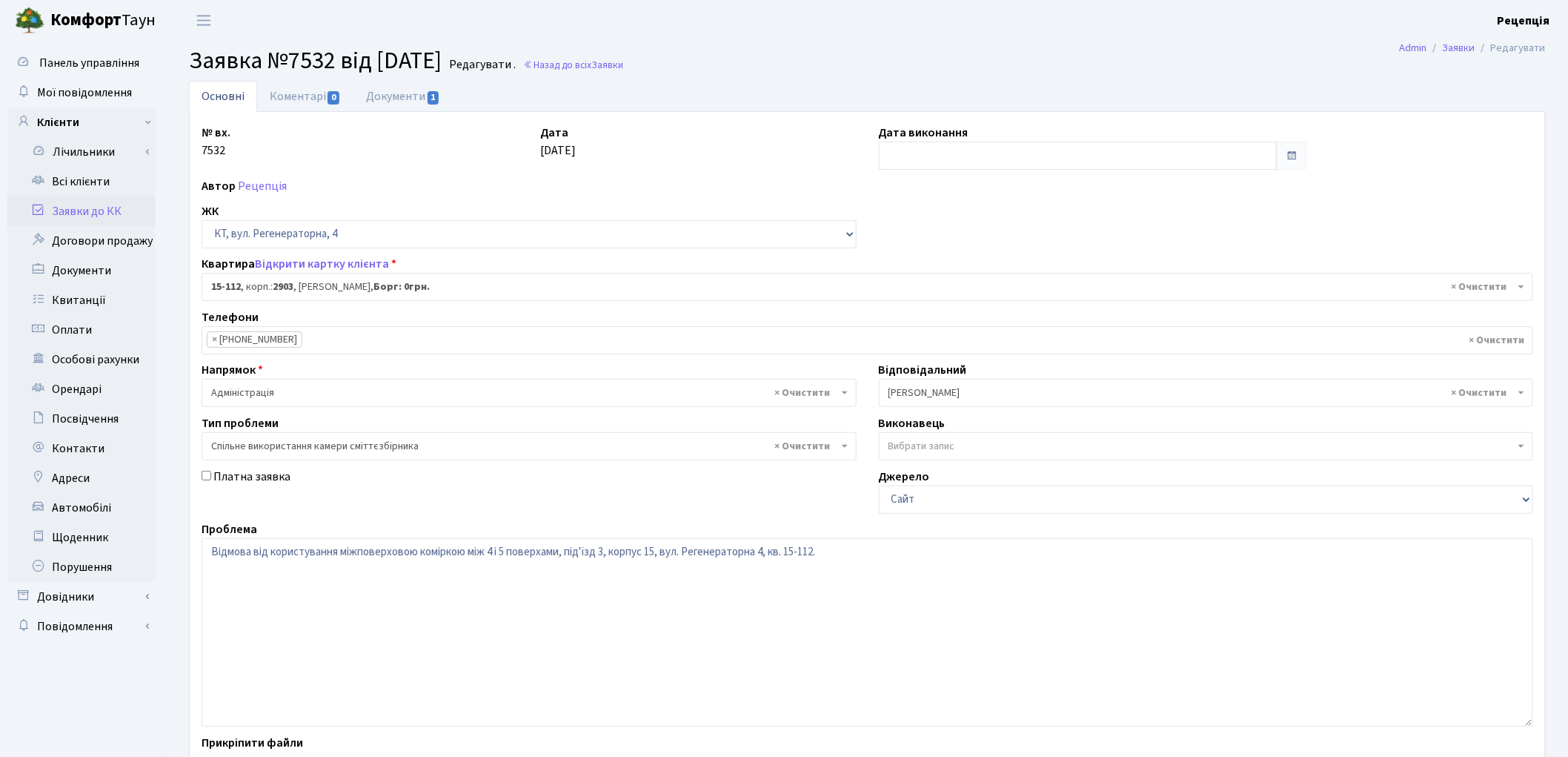
click at [78, 207] on link "Заявки до КК" at bounding box center [81, 211] width 148 height 30
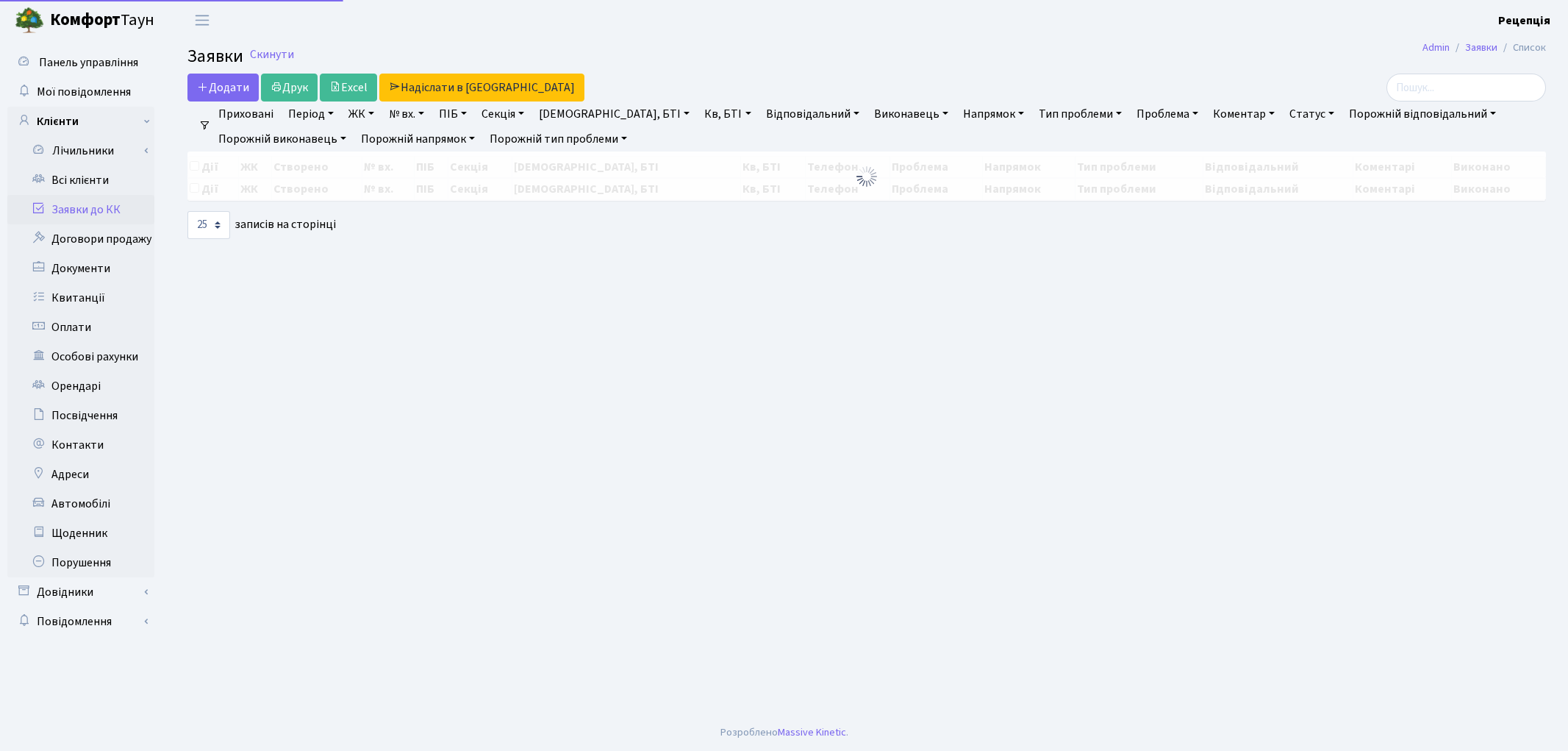
select select "25"
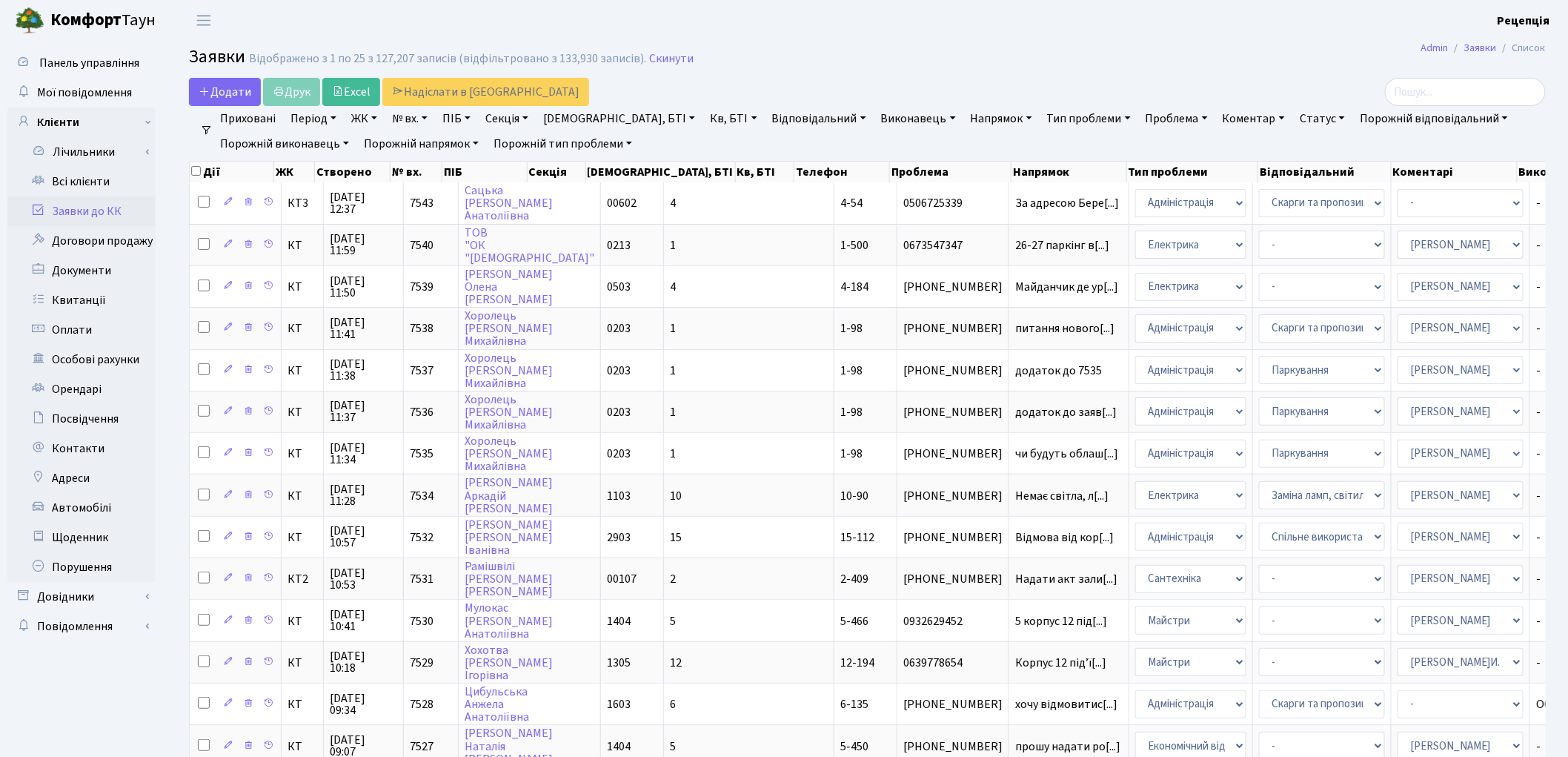
click at [96, 204] on link "Заявки до КК" at bounding box center [81, 211] width 148 height 30
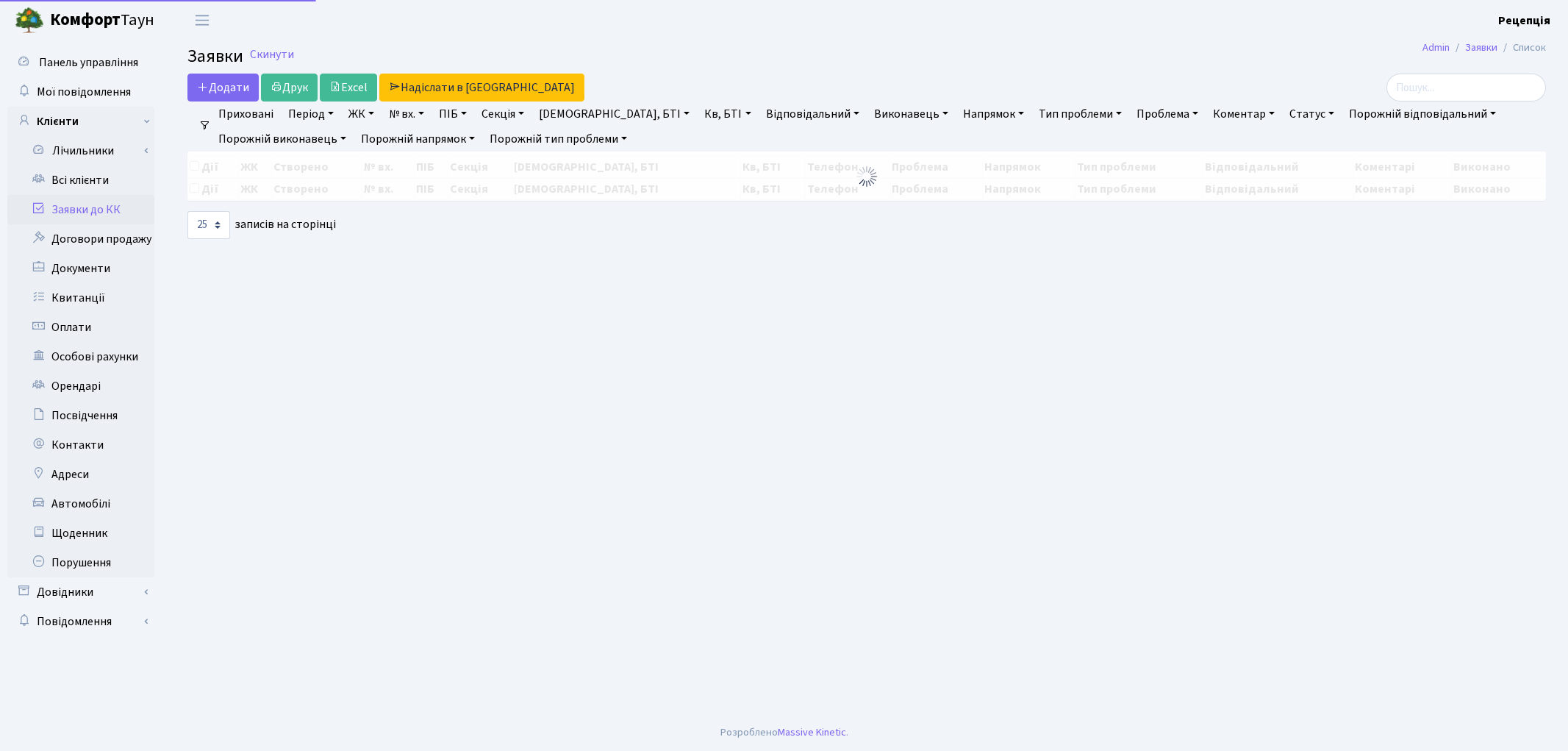
select select "25"
click at [422, 118] on link "№ вх." at bounding box center [407, 114] width 47 height 25
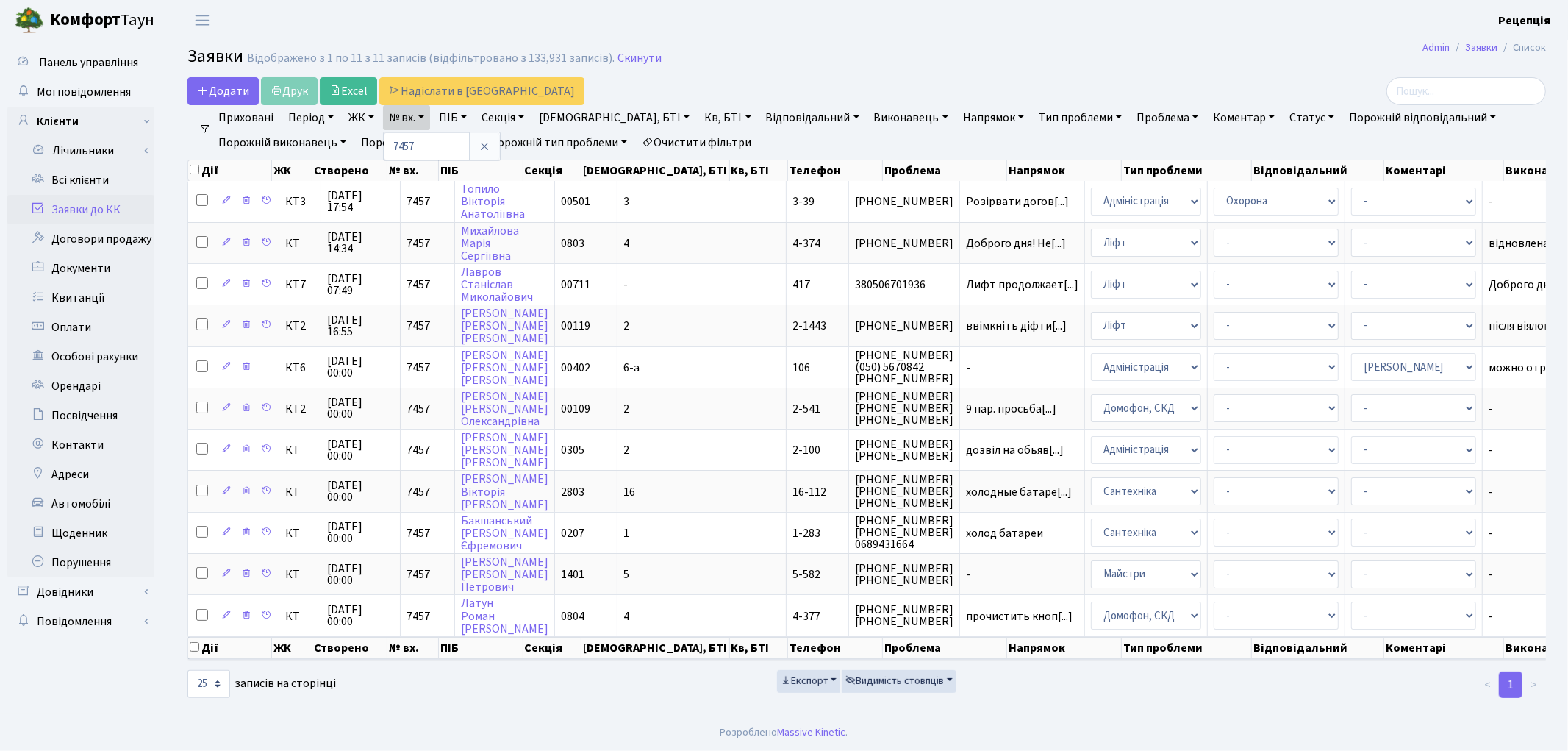
click at [707, 146] on link "Очистити фільтри" at bounding box center [697, 143] width 121 height 25
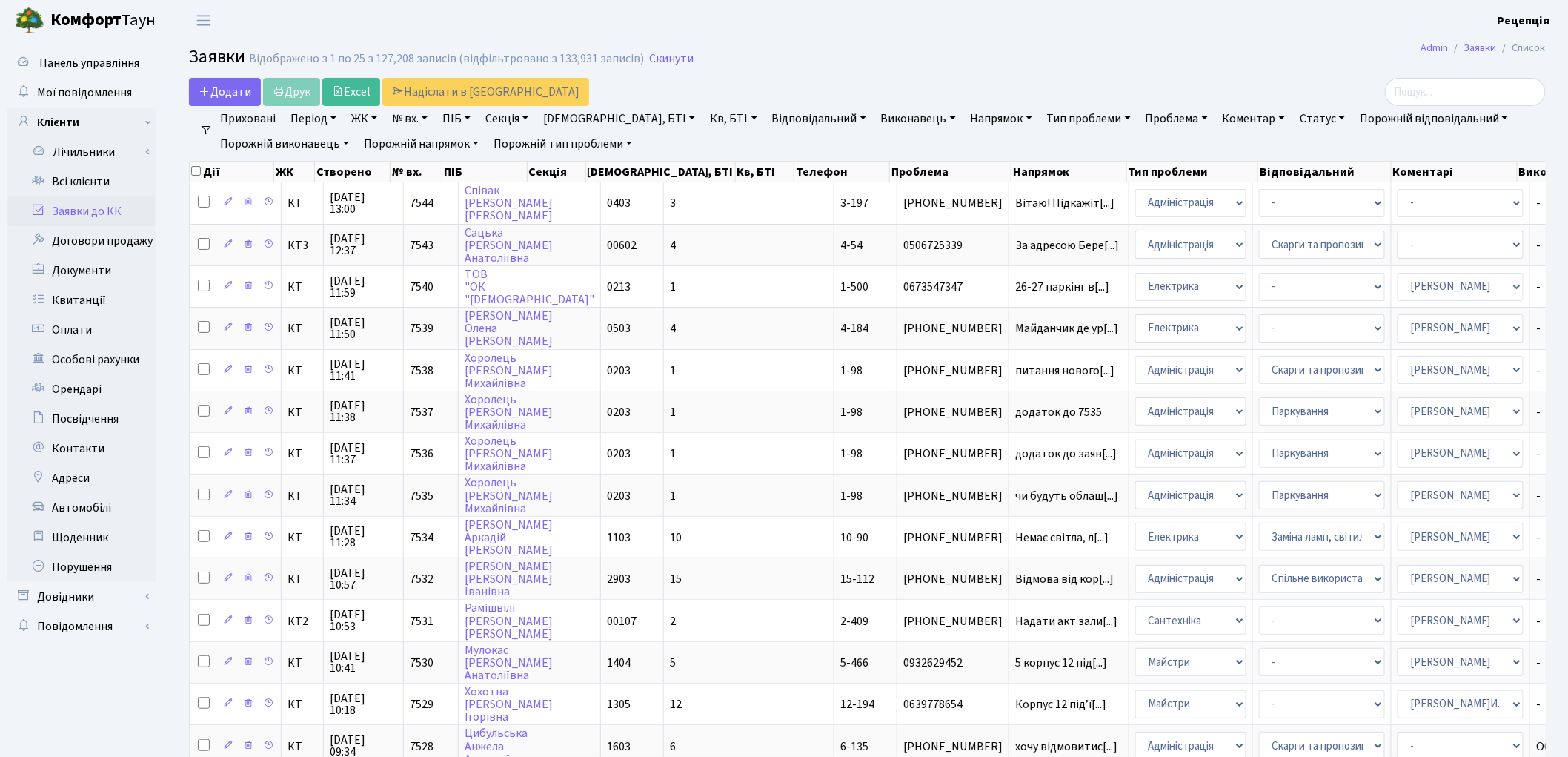
click at [423, 113] on link "№ вх." at bounding box center [410, 119] width 48 height 25
type input "7531"
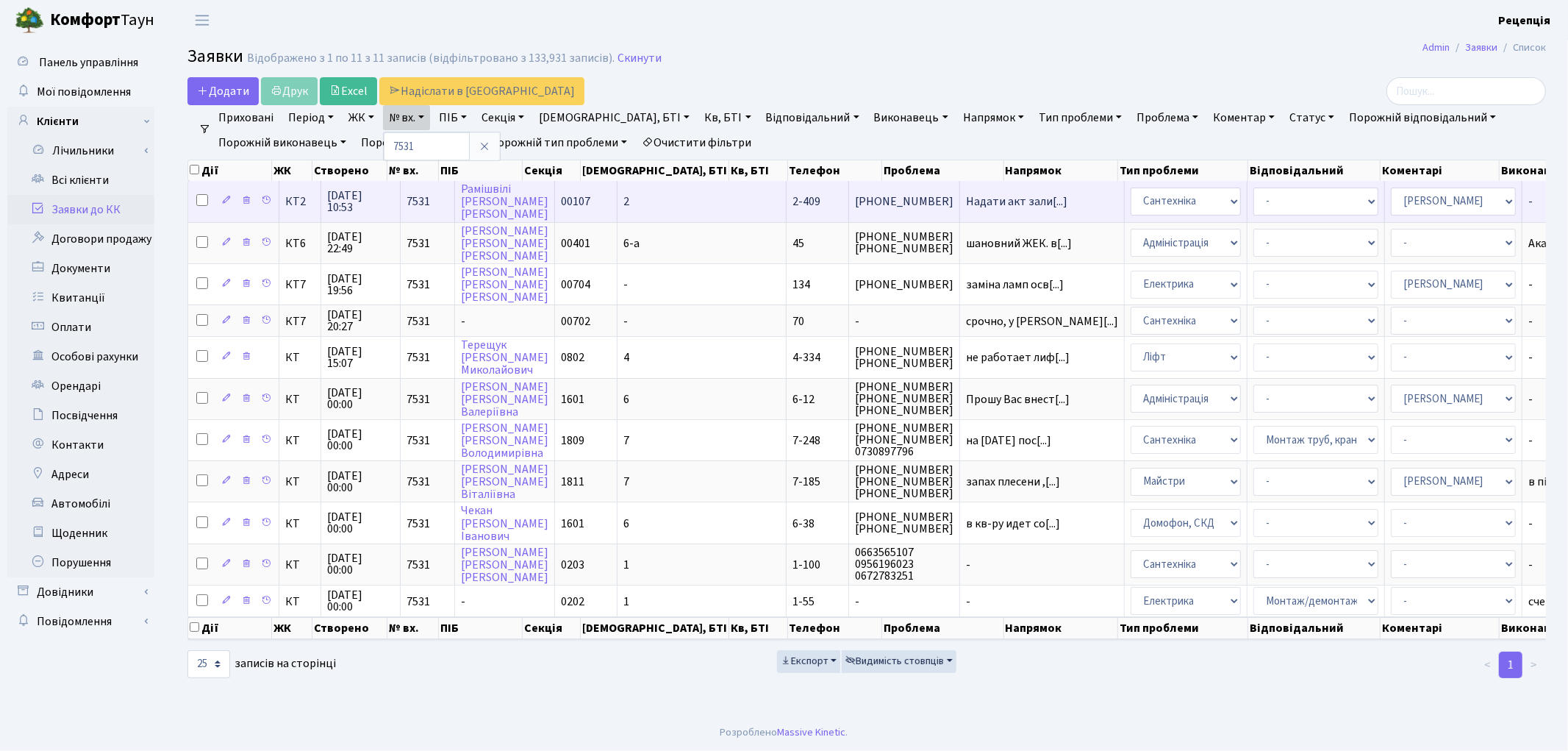
click at [792, 204] on span "2-409" at bounding box center [806, 201] width 28 height 16
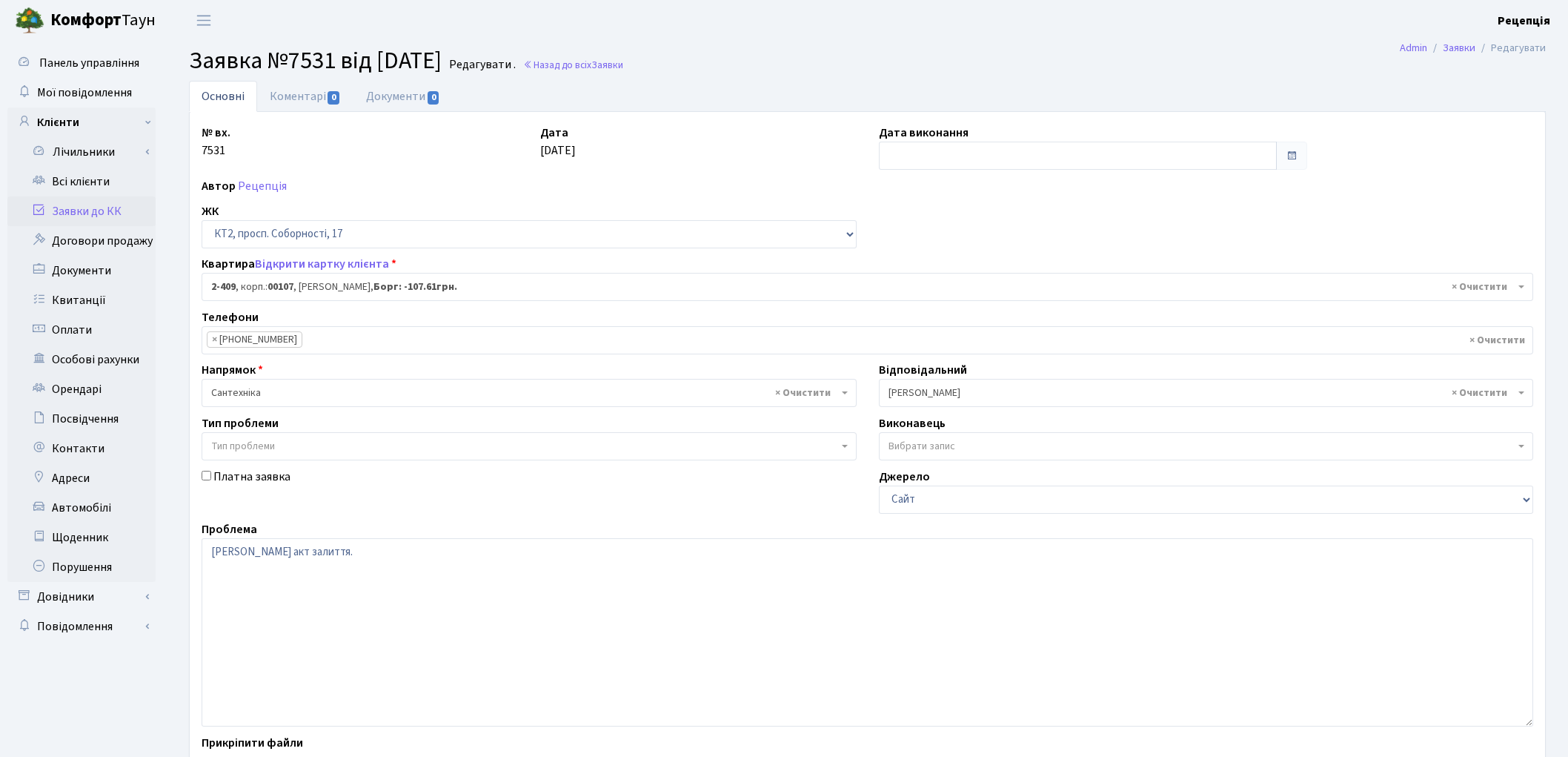
select select "15459"
click at [354, 553] on textarea "Надати акт залиття." at bounding box center [867, 632] width 1332 height 188
click at [303, 556] on textarea "Надати акт залиття." at bounding box center [867, 632] width 1332 height 188
click at [315, 553] on textarea "Надати акт залиття." at bounding box center [867, 632] width 1332 height 188
click at [413, 556] on textarea "Надати акт залиття." at bounding box center [867, 632] width 1332 height 188
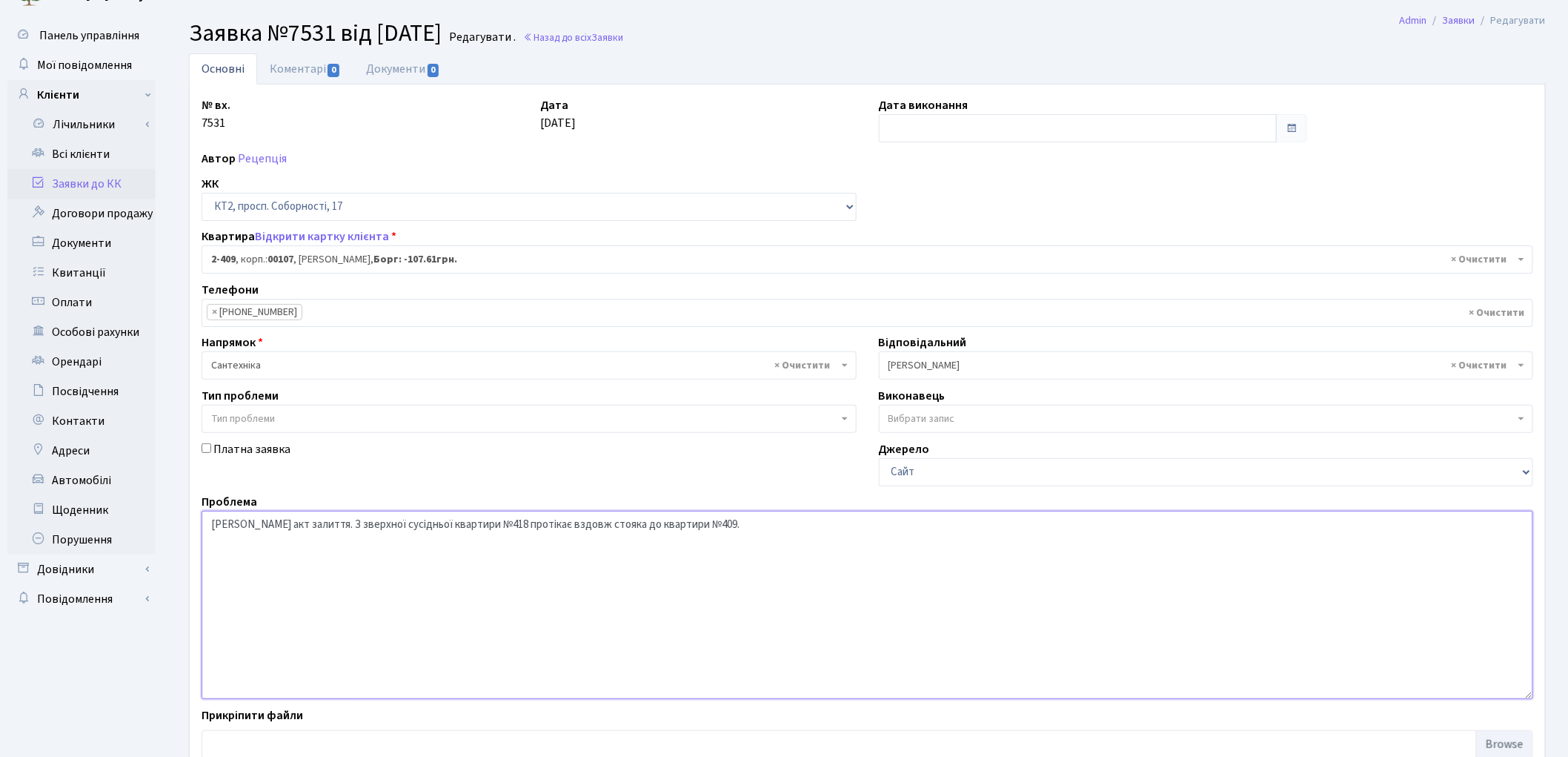
scroll to position [94, 0]
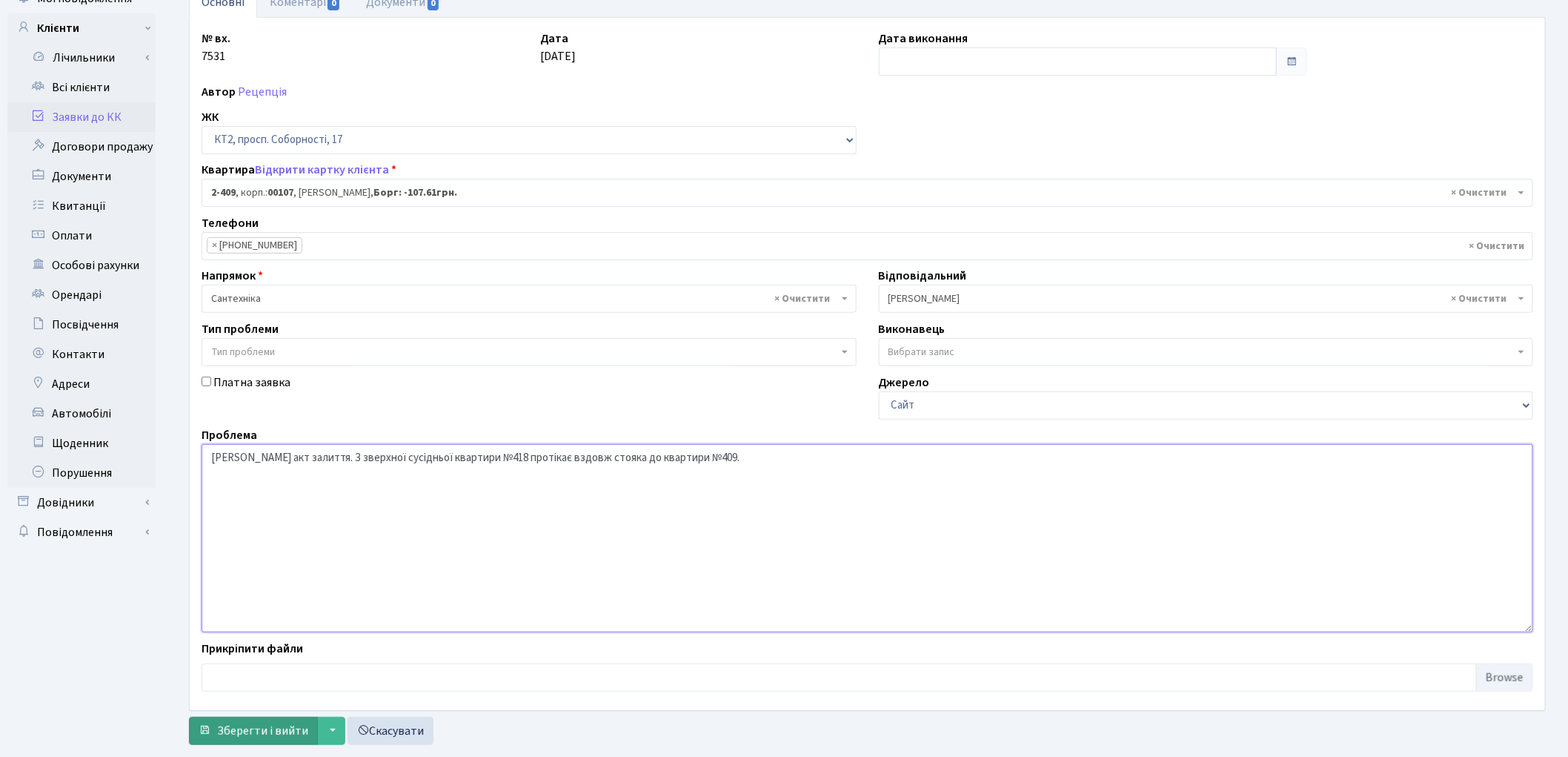
type textarea "Надати акт залиття. З зверхної сусідньої квартири №418 протікає вздовж стояка д…"
click at [283, 730] on span "Зберегти і вийти" at bounding box center [262, 731] width 91 height 16
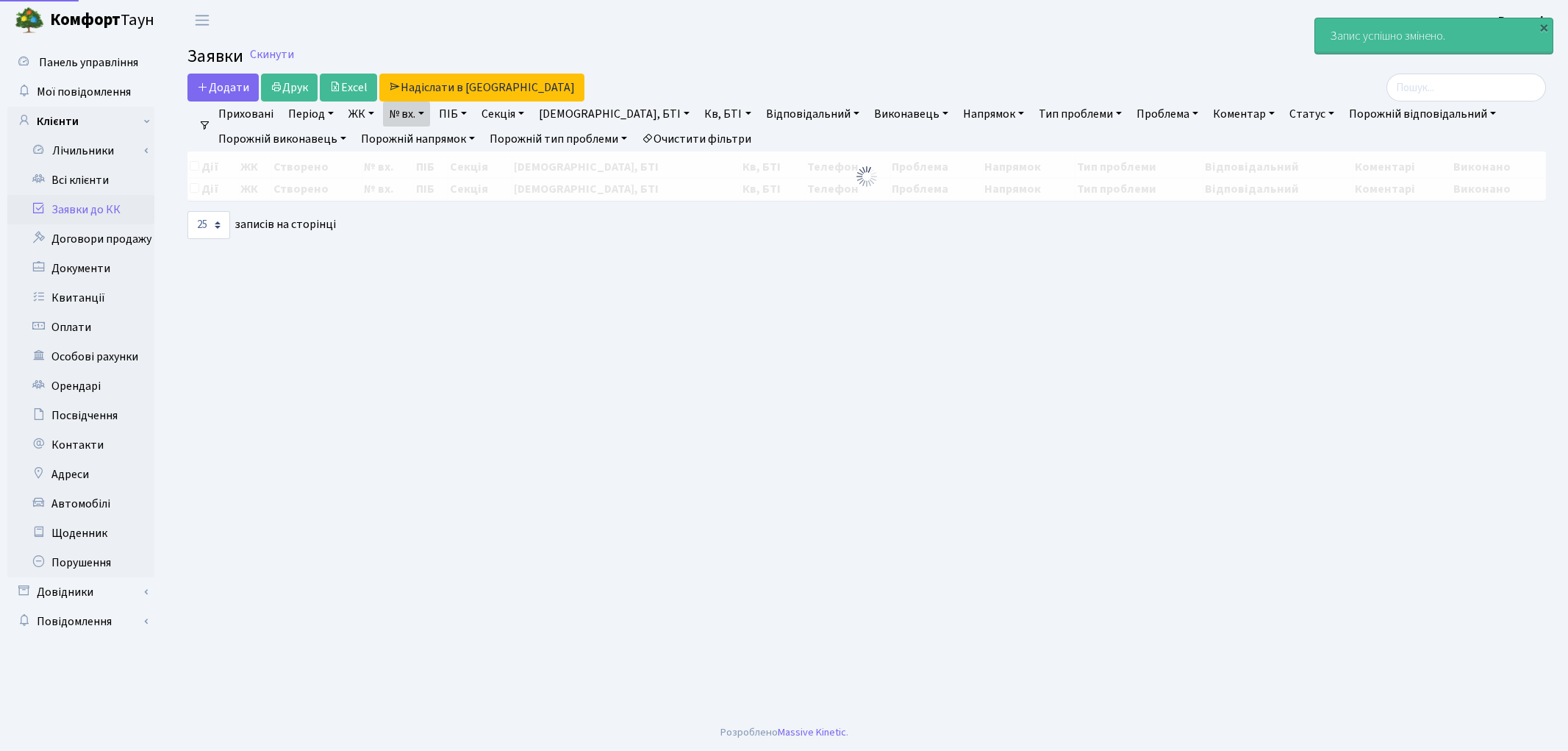
select select "25"
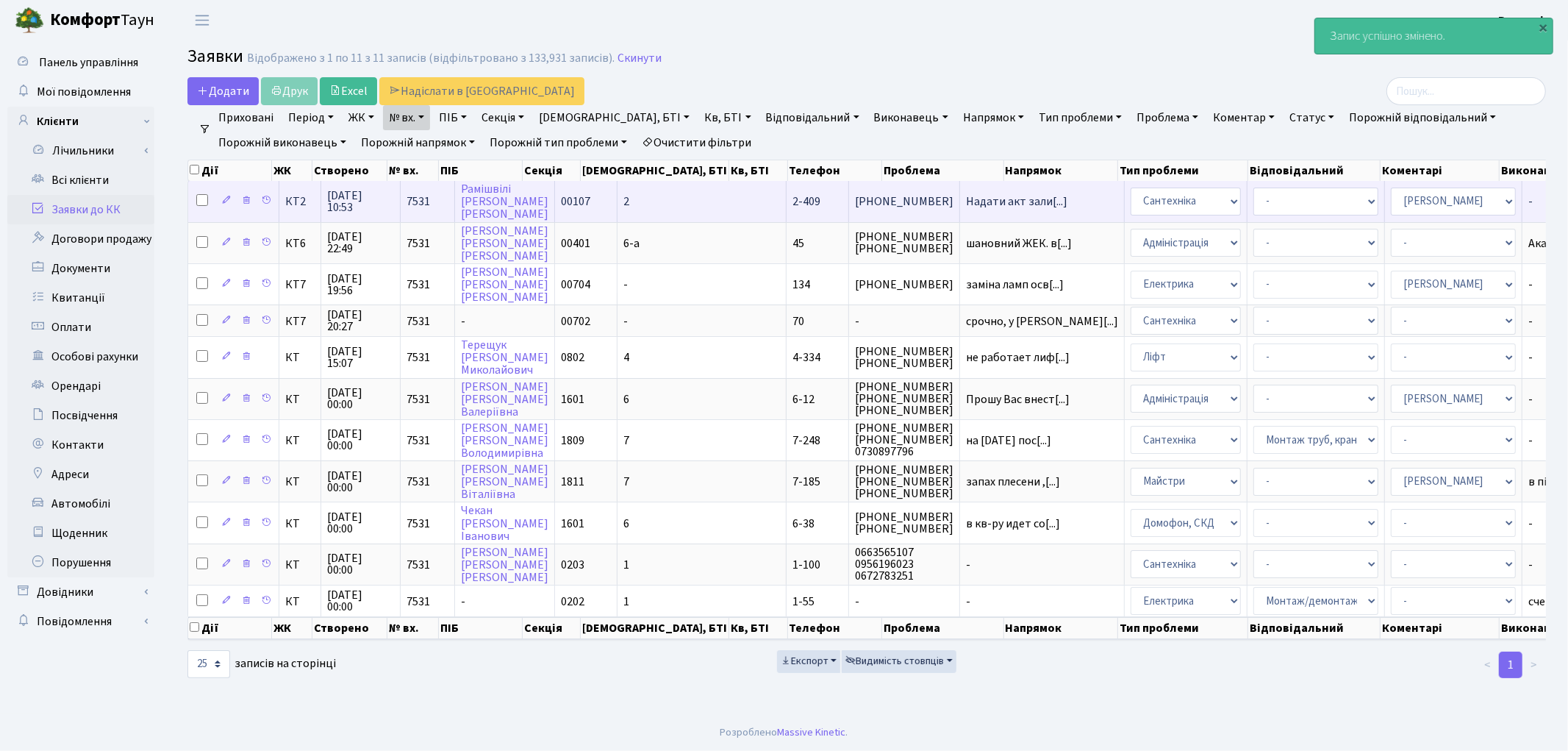
click at [622, 193] on td "2" at bounding box center [702, 201] width 169 height 41
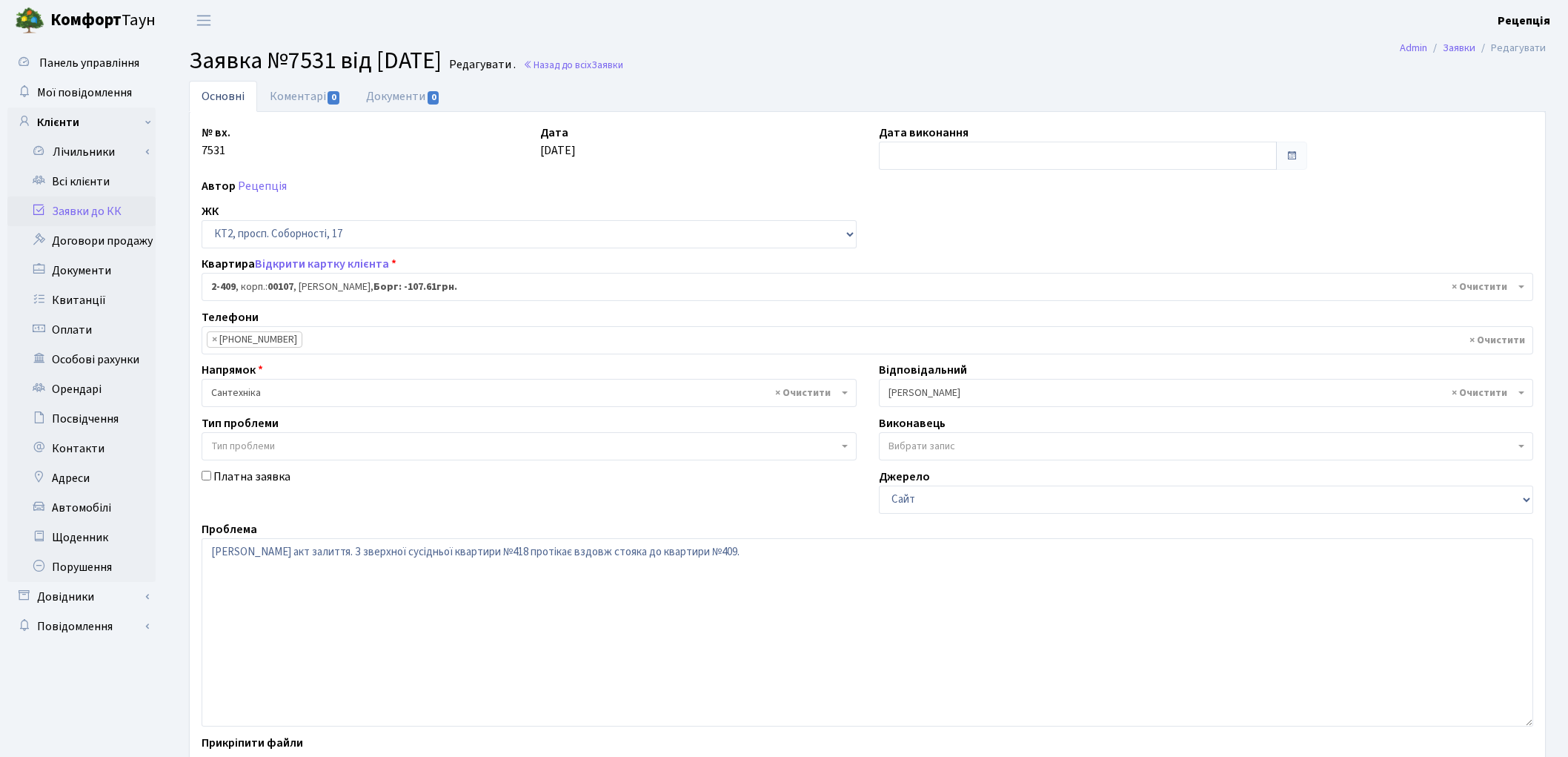
select select "15459"
click at [386, 96] on link "Документи 0" at bounding box center [403, 95] width 99 height 31
select select "25"
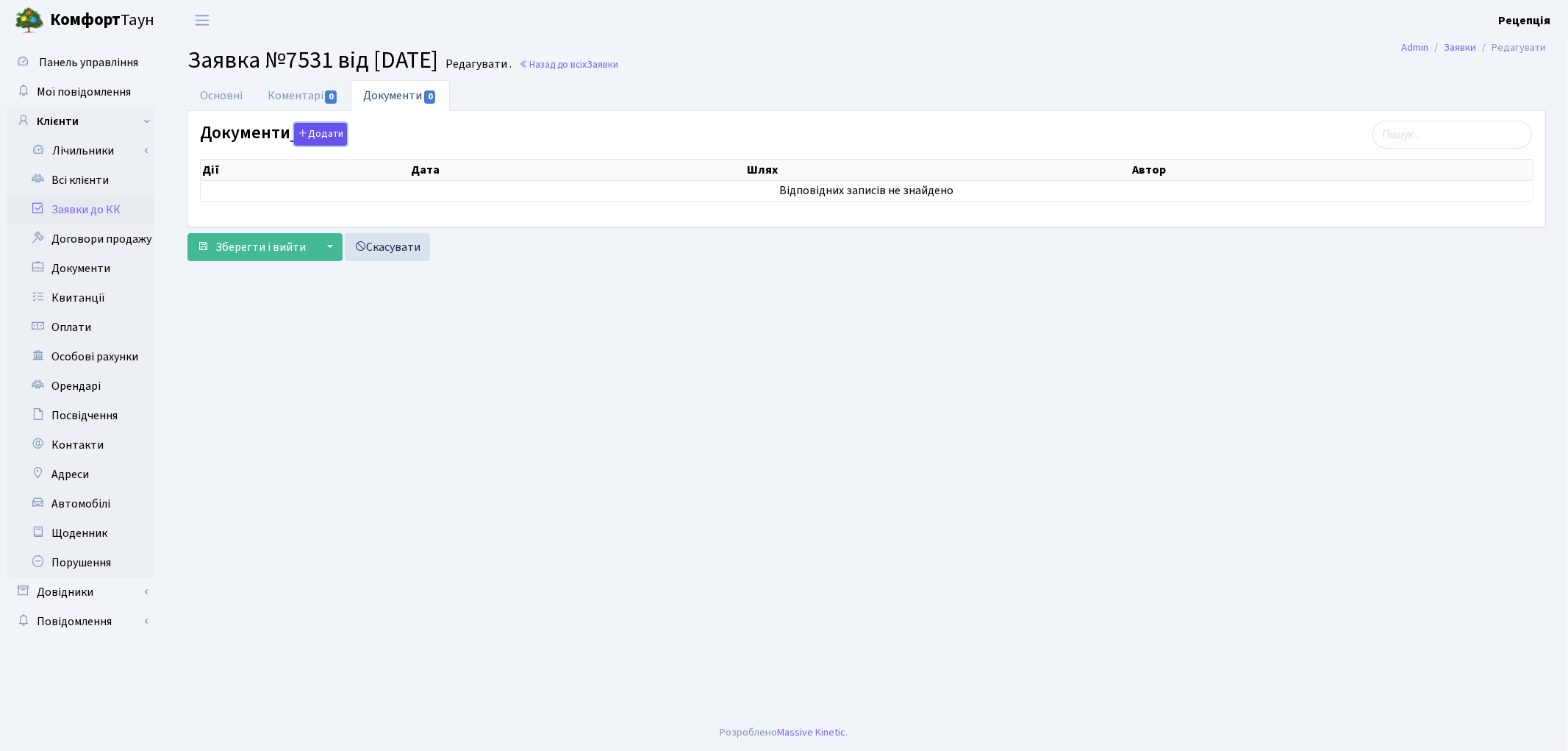
click at [303, 138] on icon "button" at bounding box center [303, 133] width 10 height 10
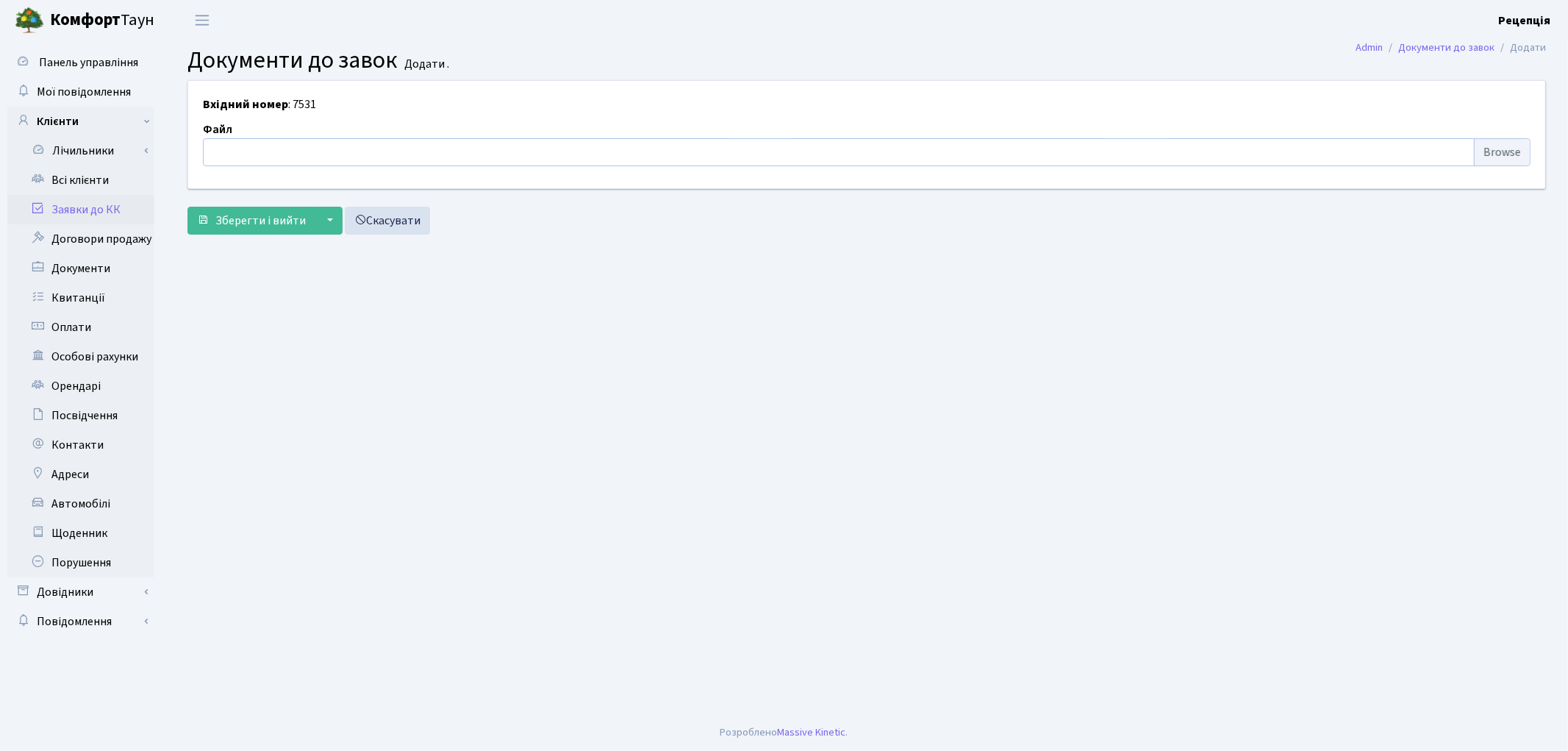
click at [1518, 153] on input "file" at bounding box center [866, 152] width 1328 height 28
type input "C:\fakepath\сканирование0608.pdf"
click at [261, 209] on button "Зберегти і вийти" at bounding box center [251, 220] width 128 height 28
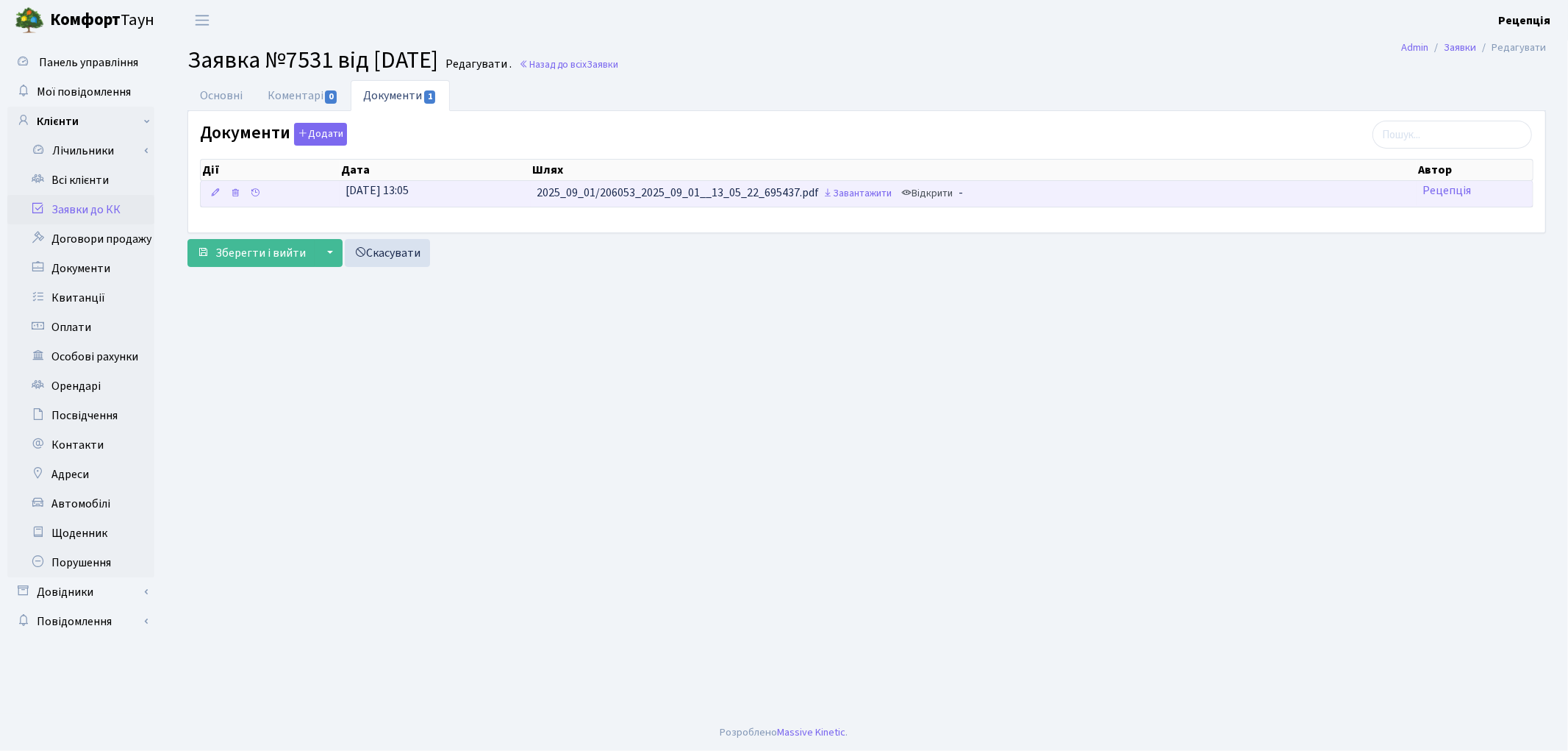
click at [945, 206] on td "2025_09_01/206053_2025_09_01__13_05_22_695437.pdf Завантажити Відкрити -" at bounding box center [974, 193] width 886 height 26
click at [930, 195] on link "Відкрити" at bounding box center [927, 193] width 59 height 23
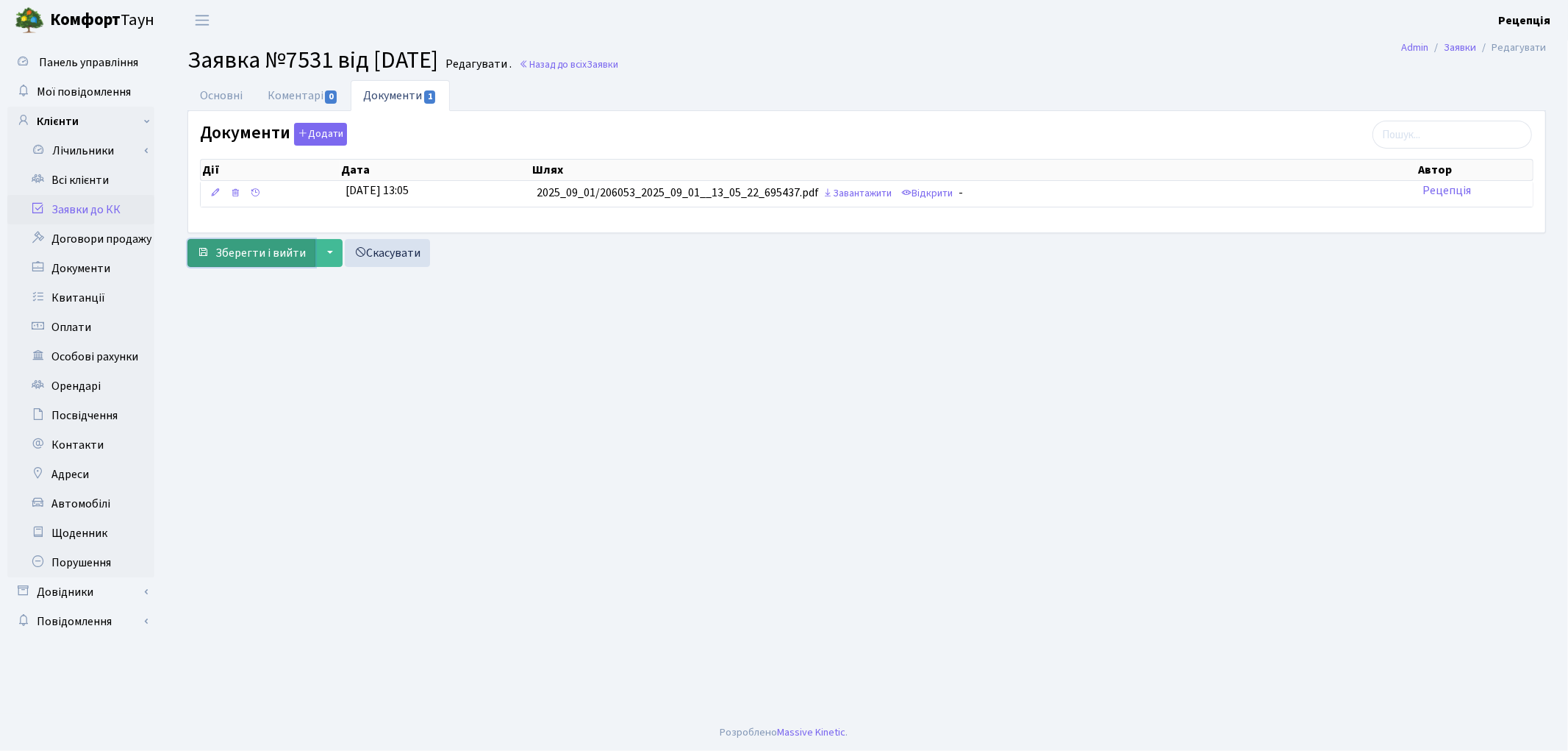
click at [233, 254] on span "Зберегти і вийти" at bounding box center [260, 253] width 90 height 16
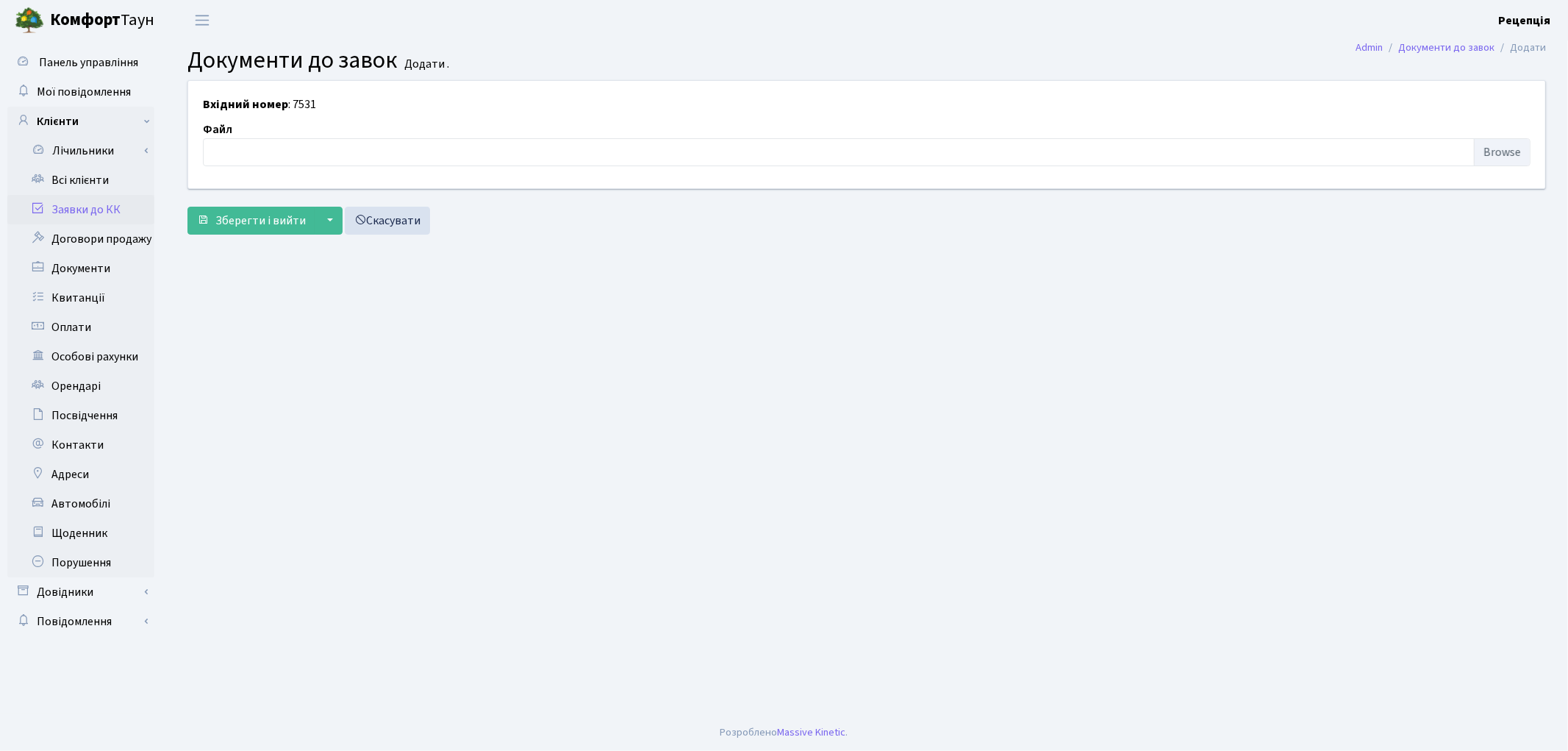
click at [99, 209] on link "Заявки до КК" at bounding box center [81, 209] width 147 height 30
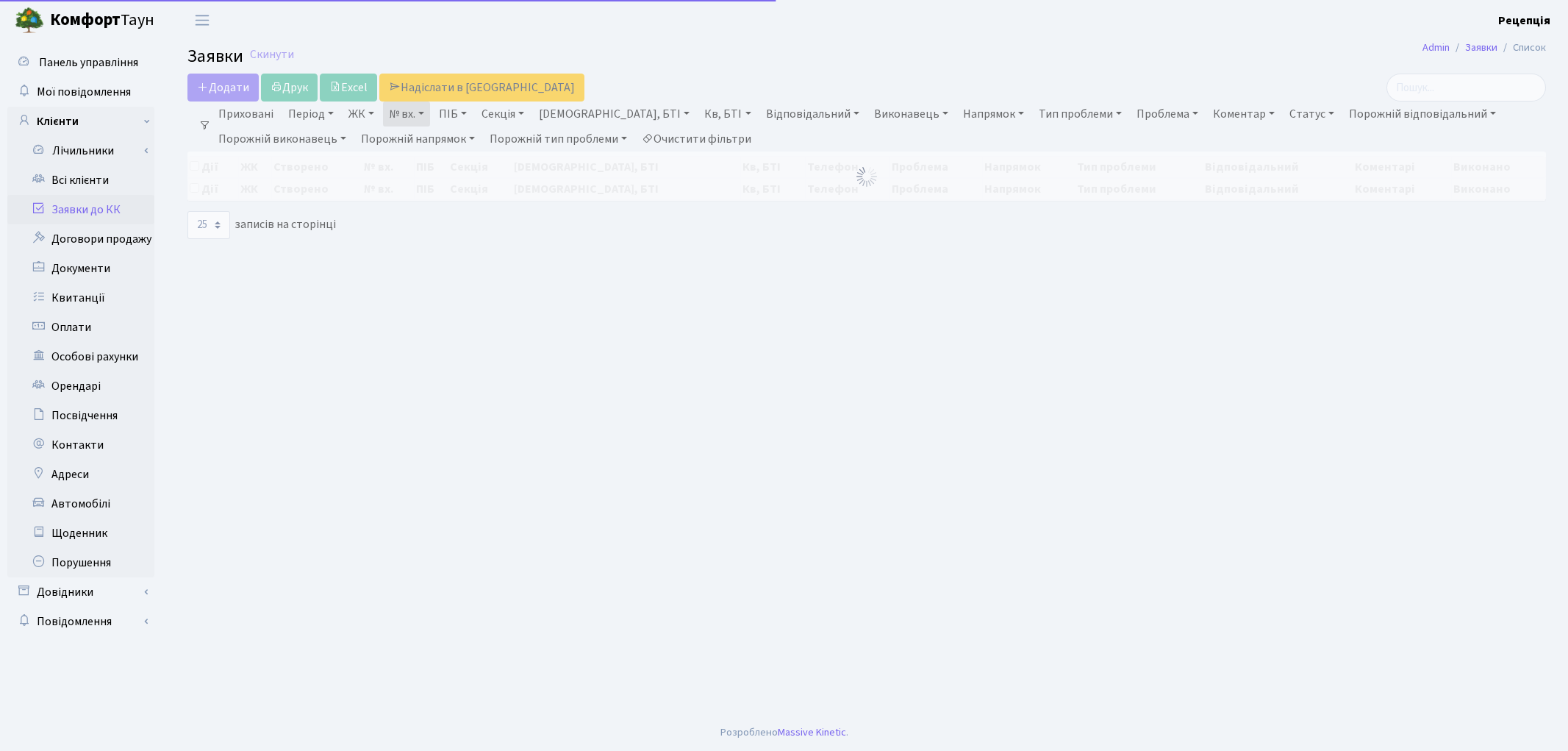
select select "25"
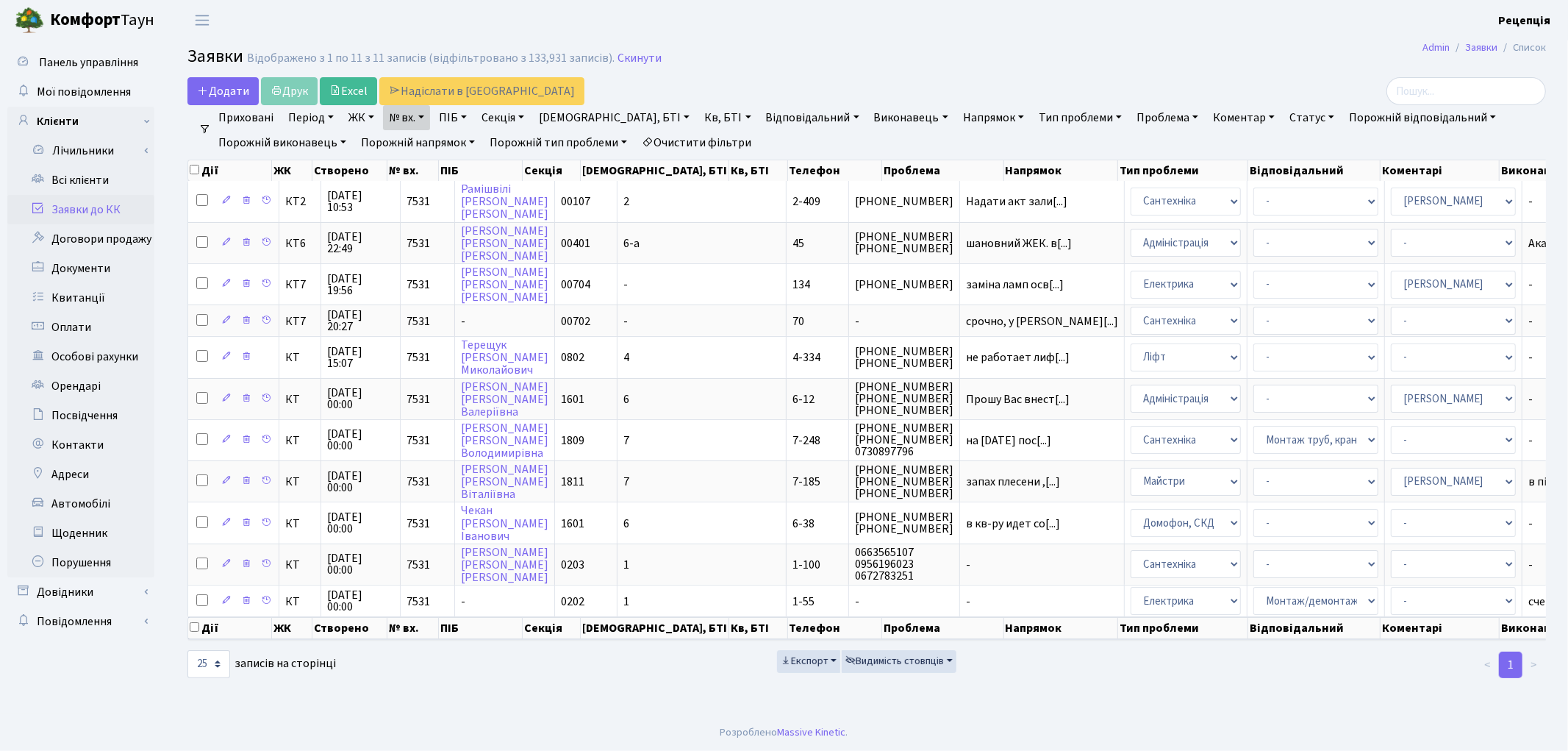
click at [722, 138] on link "Очистити фільтри" at bounding box center [697, 143] width 121 height 25
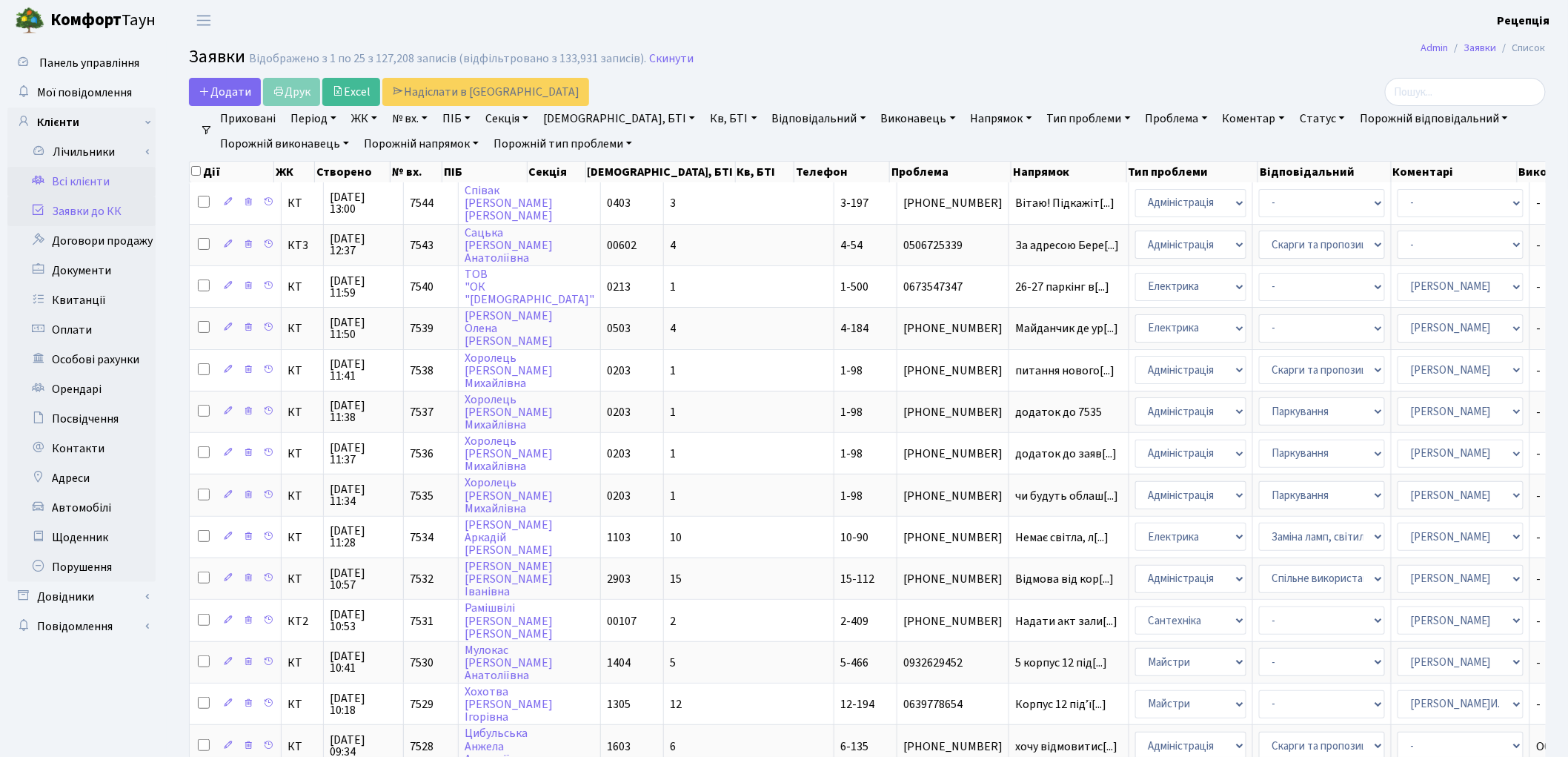
click at [87, 181] on link "Всі клієнти" at bounding box center [81, 182] width 148 height 30
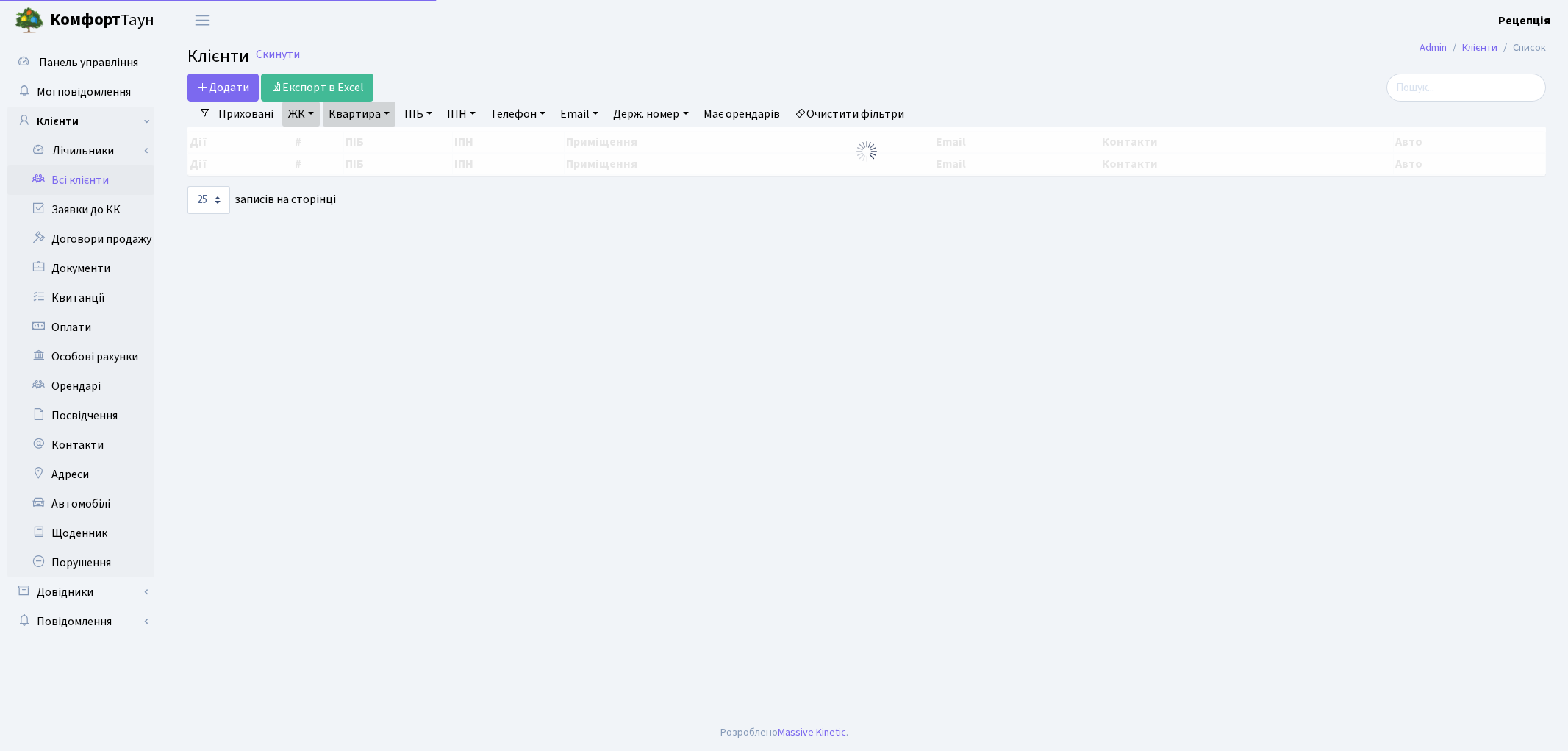
select select "25"
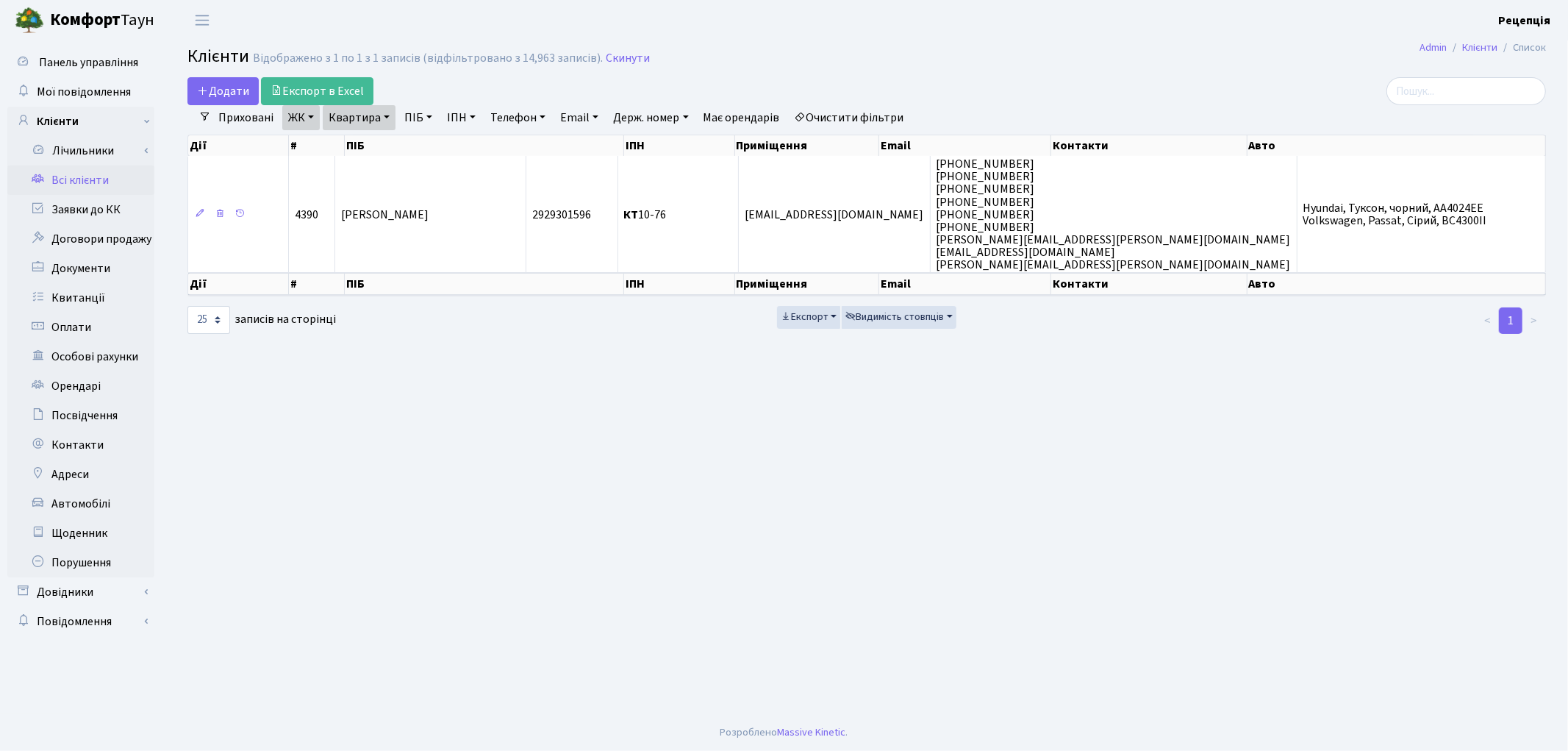
click at [845, 122] on link "Очистити фільтри" at bounding box center [849, 118] width 121 height 25
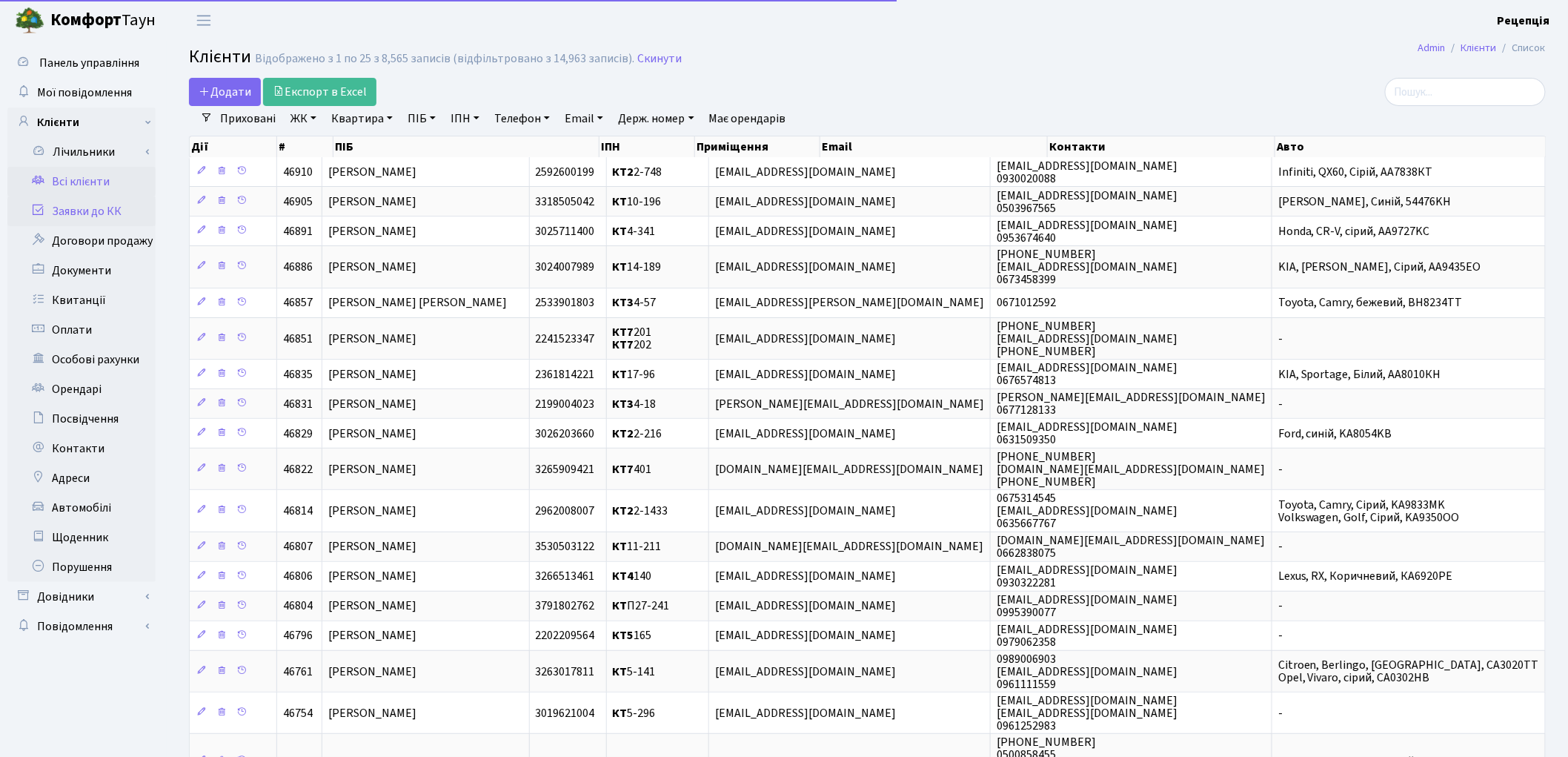
click at [114, 204] on link "Заявки до КК" at bounding box center [81, 211] width 148 height 30
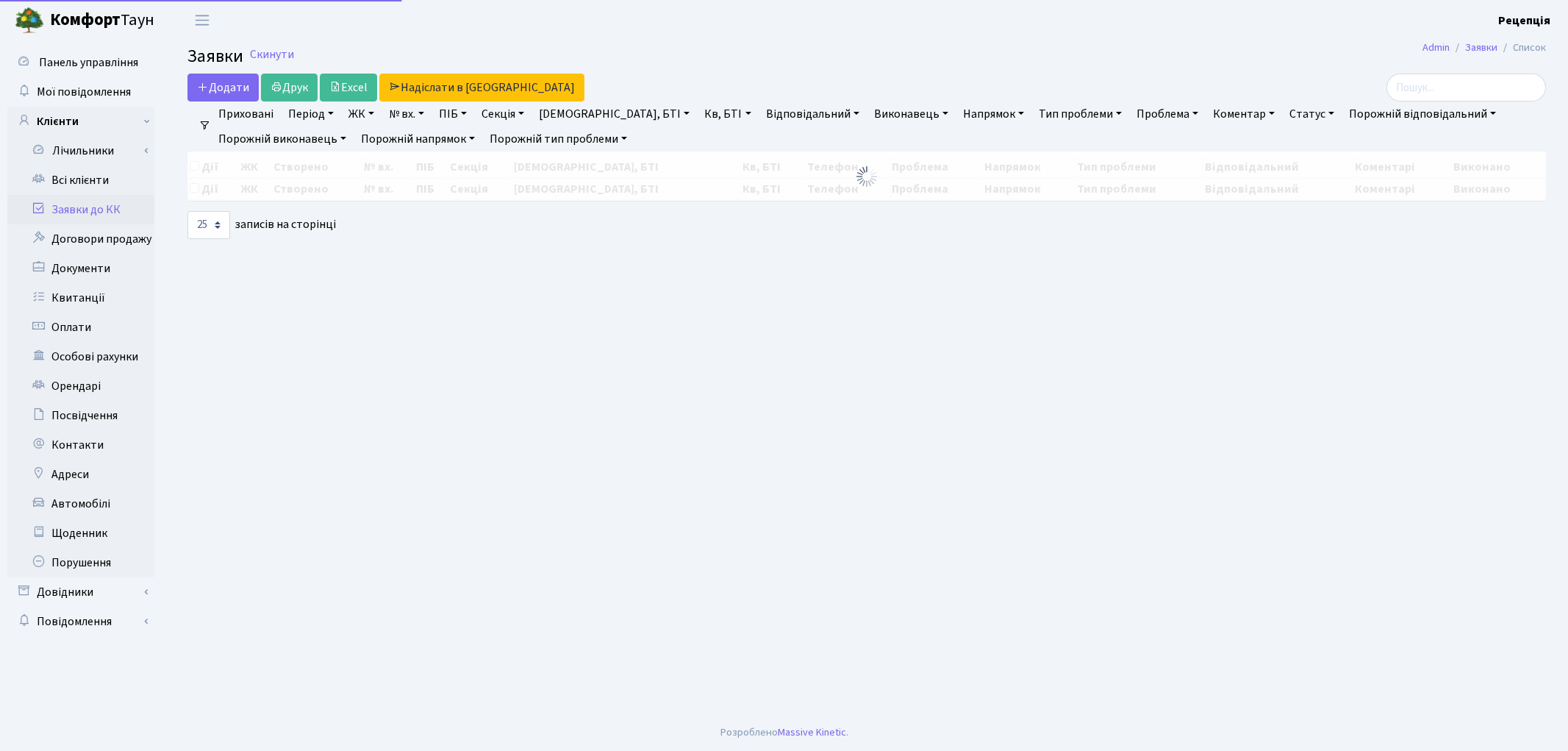
select select "25"
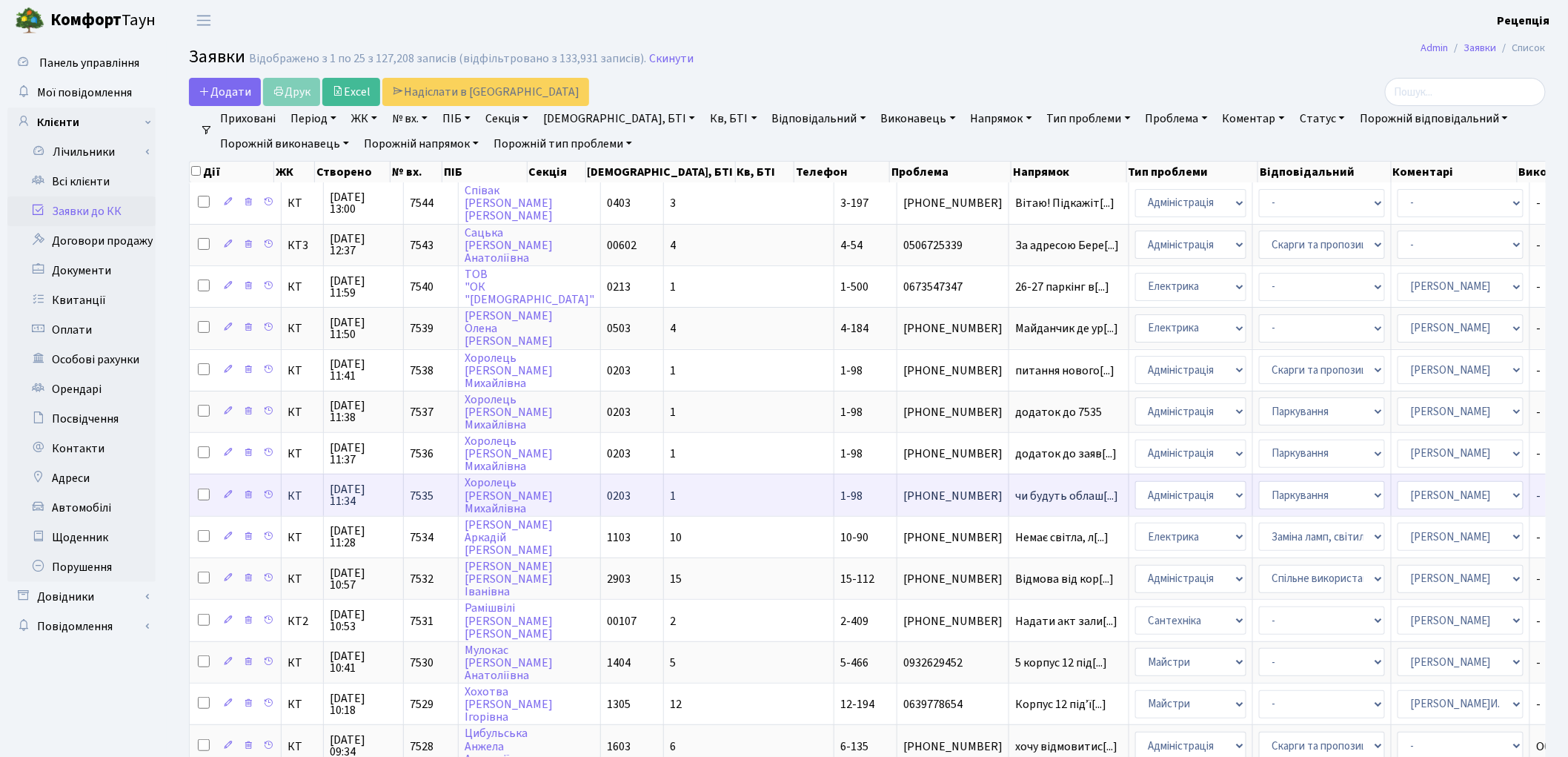
click at [1010, 494] on td "чи будуть облаш[...]" at bounding box center [1069, 494] width 120 height 42
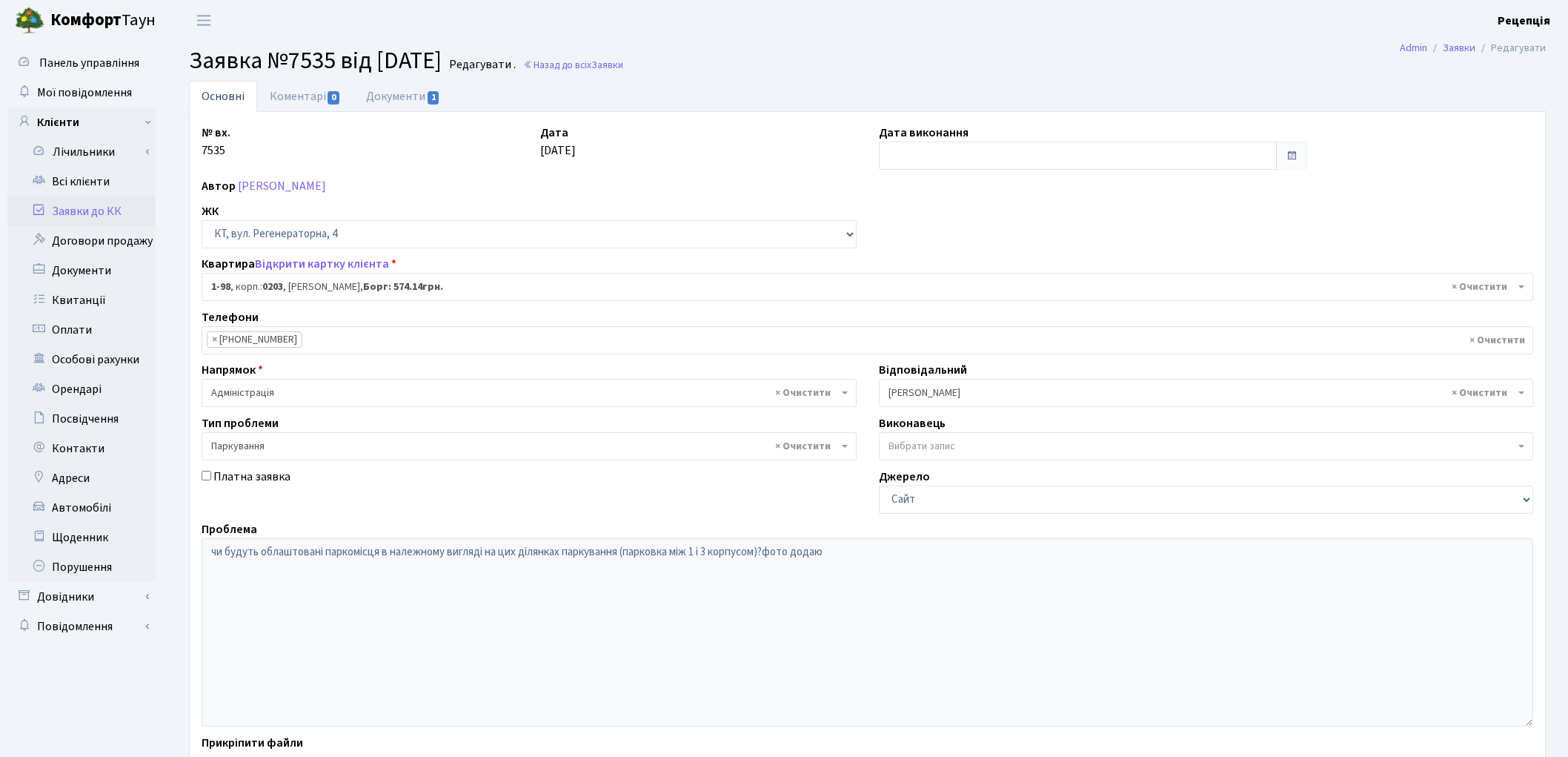
select select "98"
select select "66"
click at [78, 207] on link "Заявки до КК" at bounding box center [81, 211] width 148 height 30
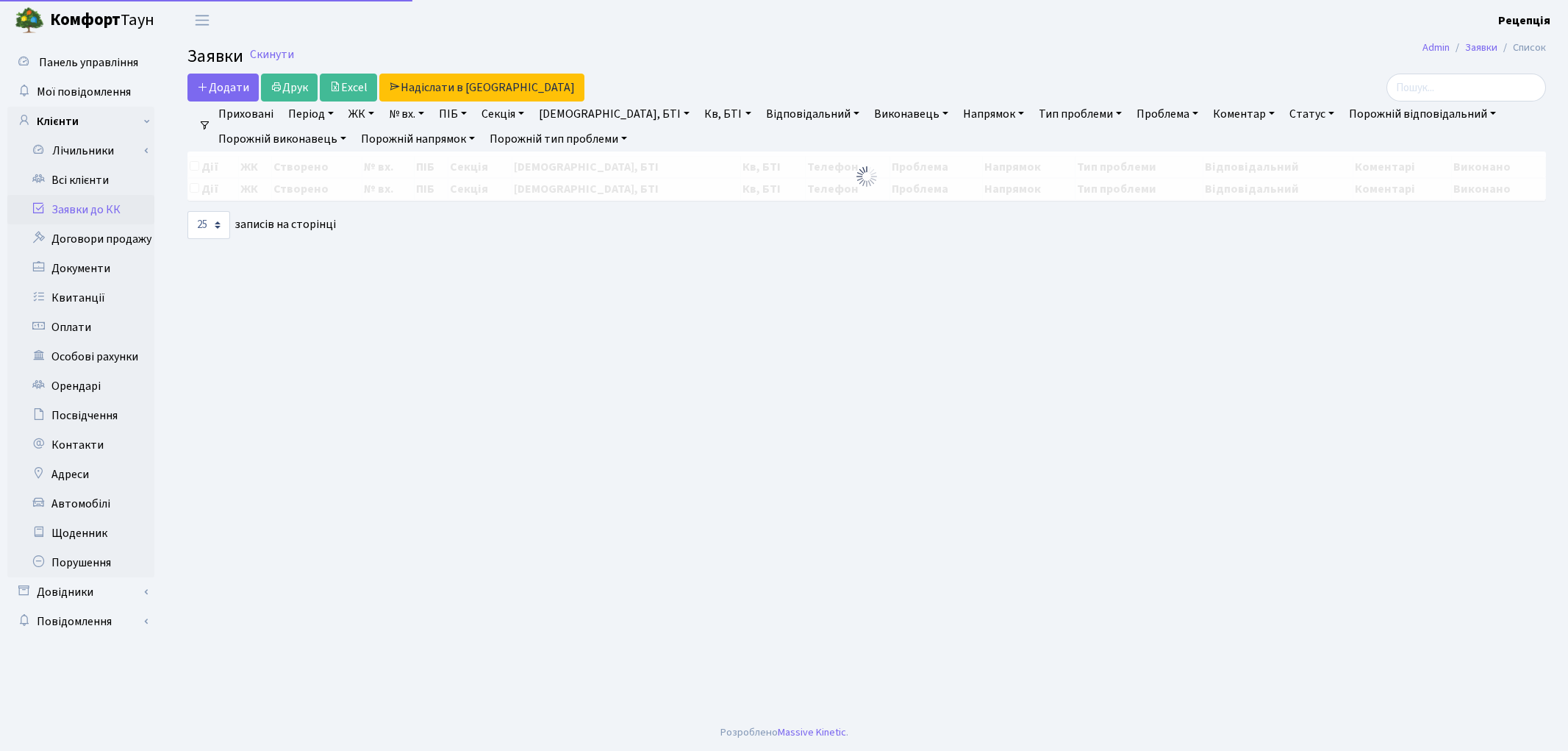
select select "25"
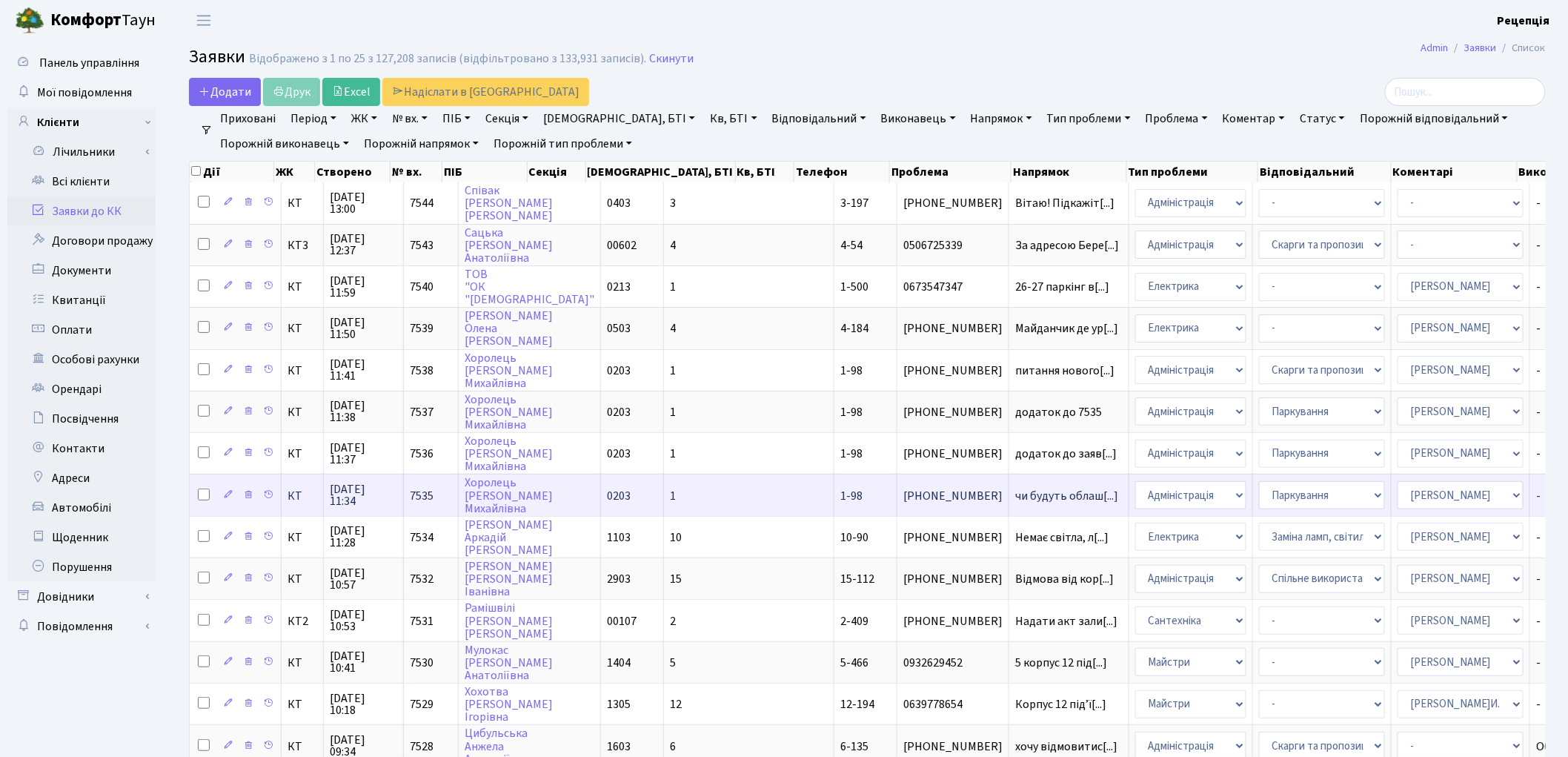
click at [664, 484] on td "1" at bounding box center [749, 494] width 171 height 42
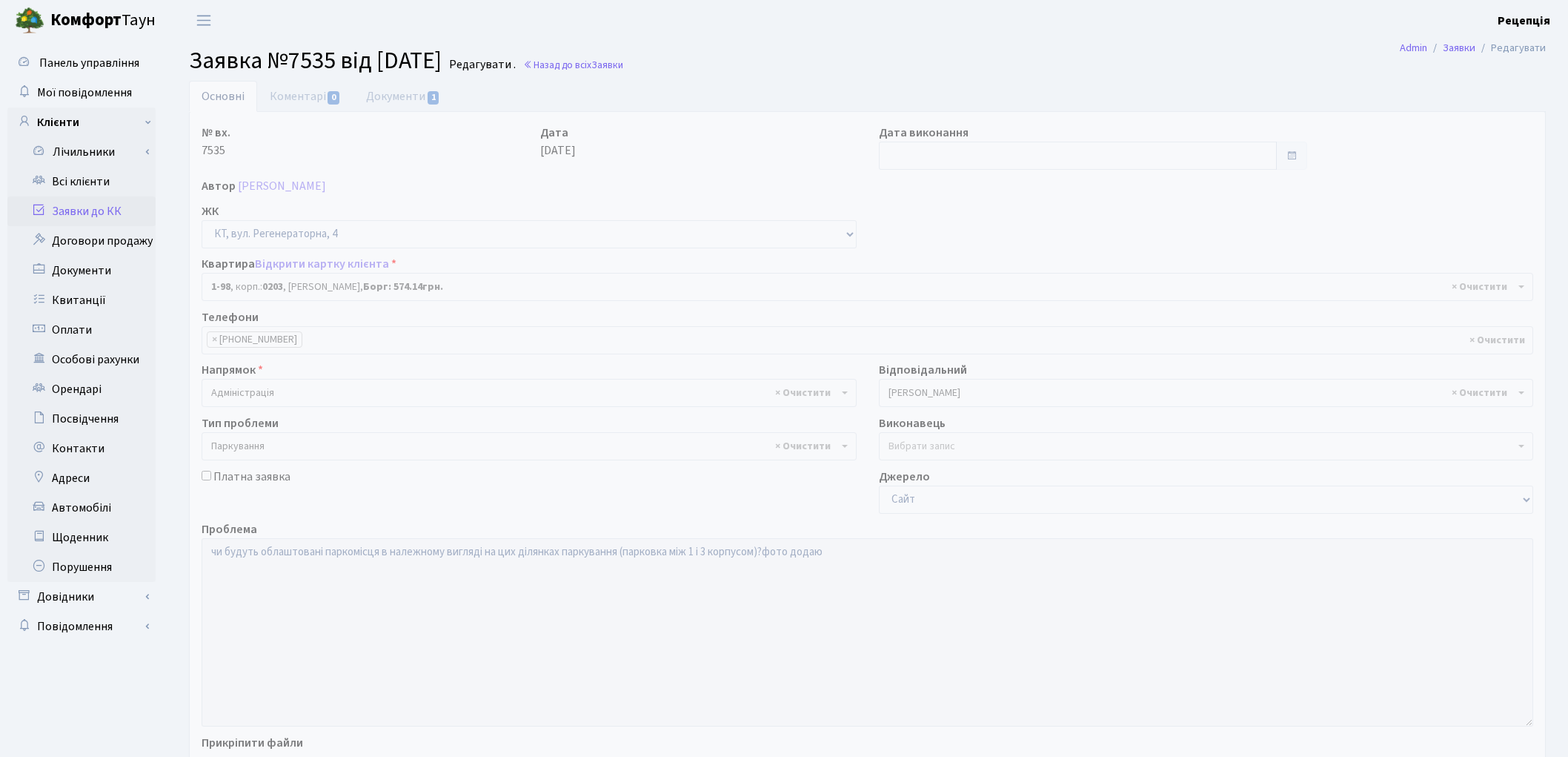
select select "98"
select select "66"
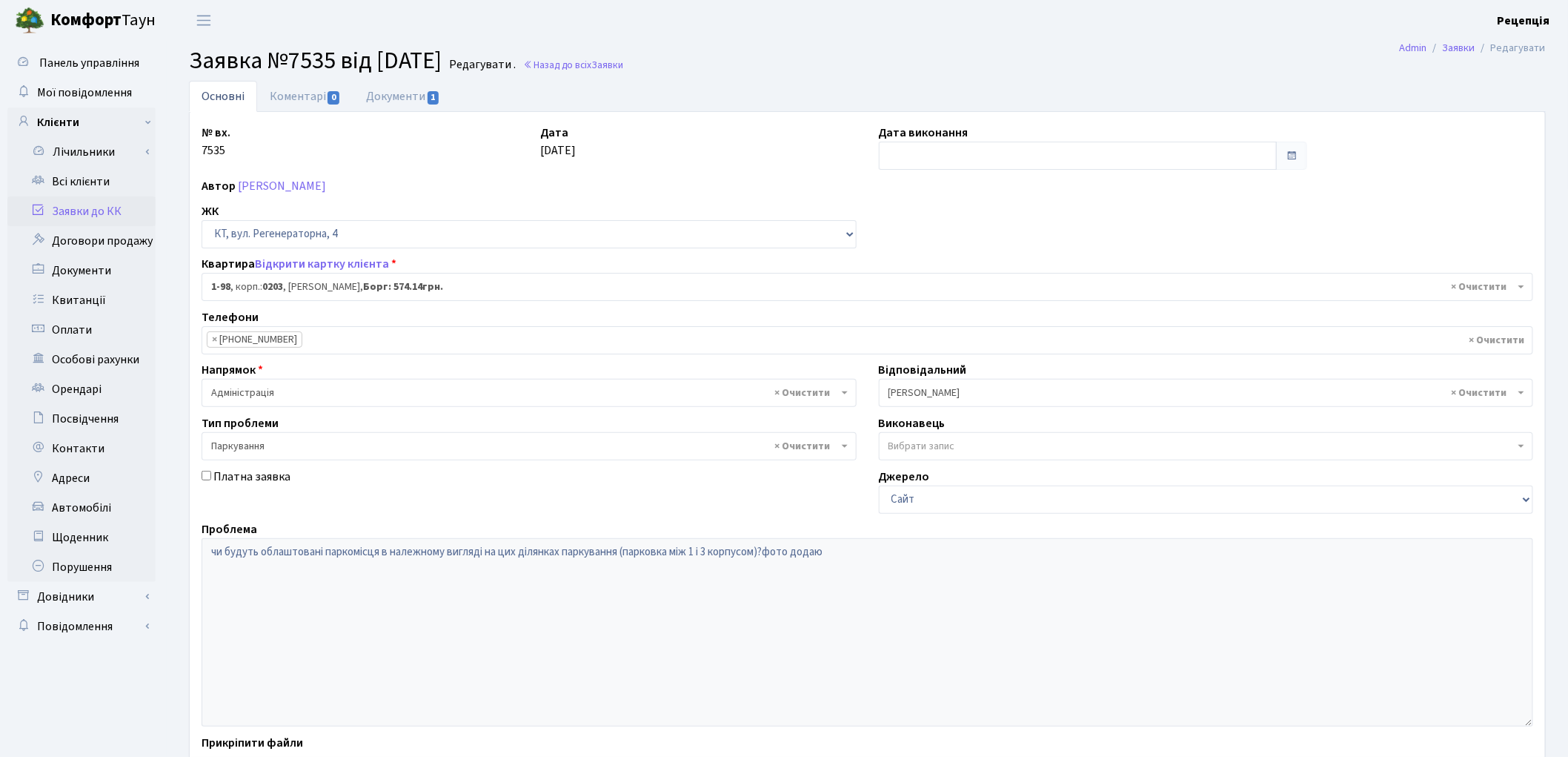
click at [71, 207] on link "Заявки до КК" at bounding box center [81, 211] width 148 height 30
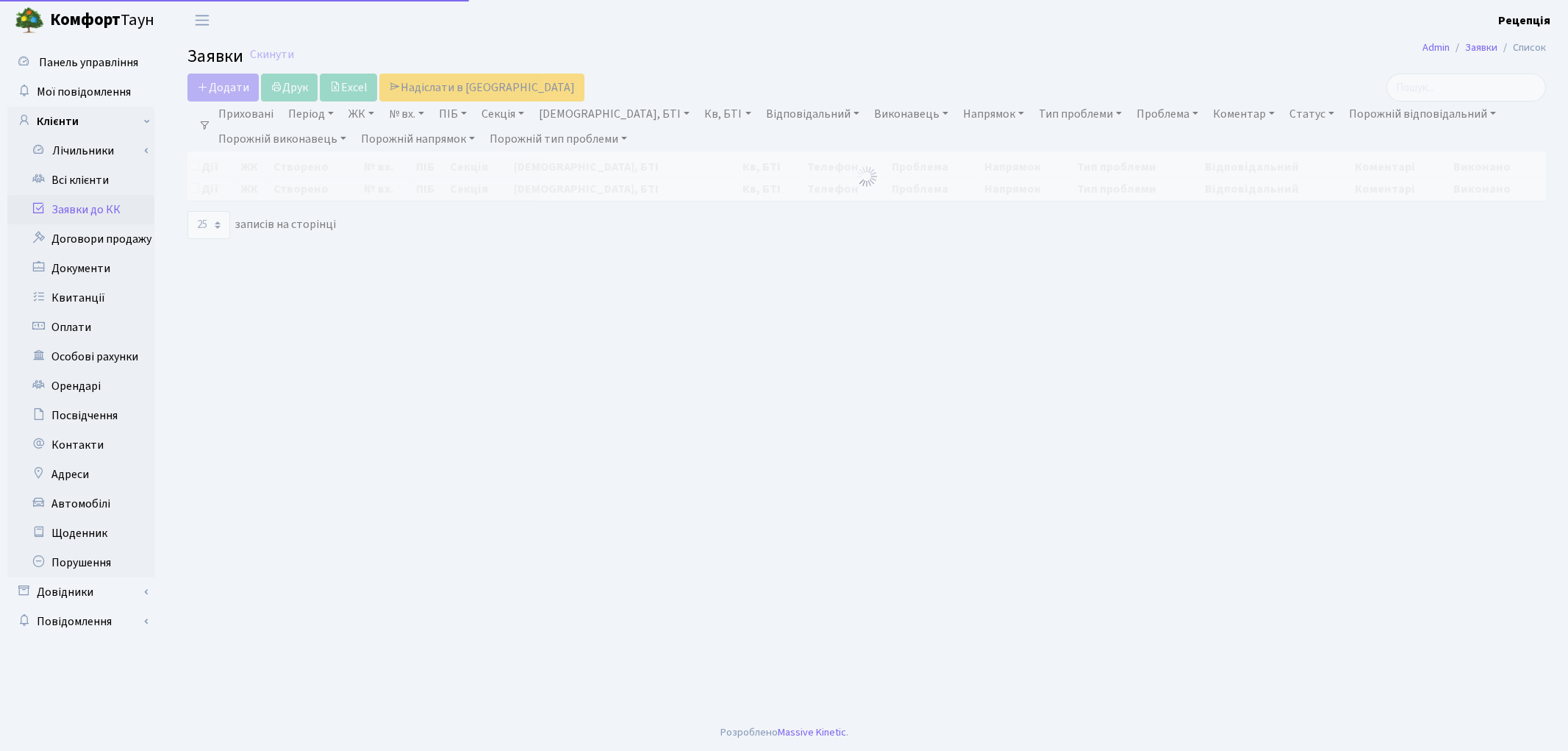
select select "25"
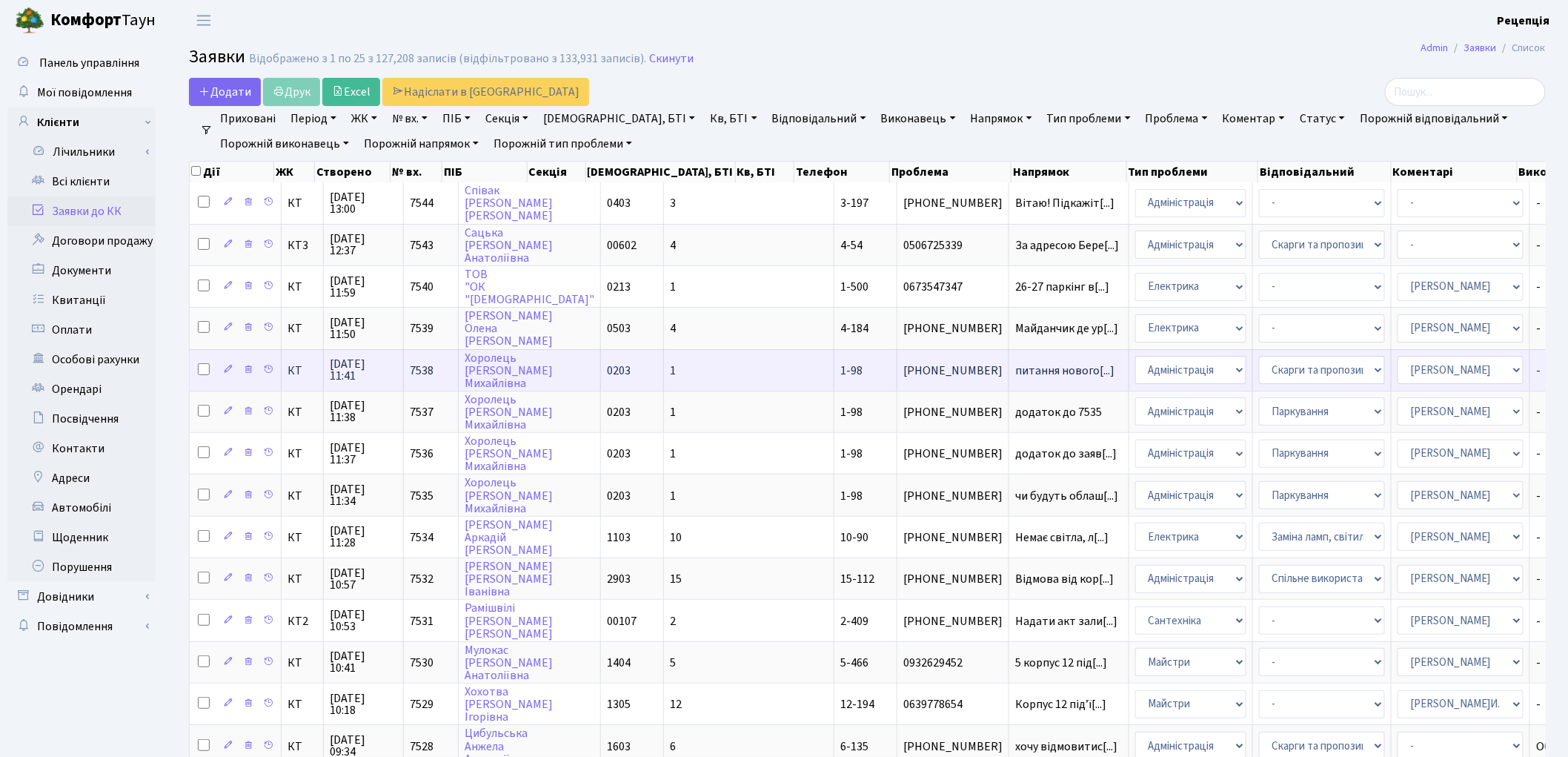
click at [665, 357] on td "1" at bounding box center [749, 370] width 171 height 42
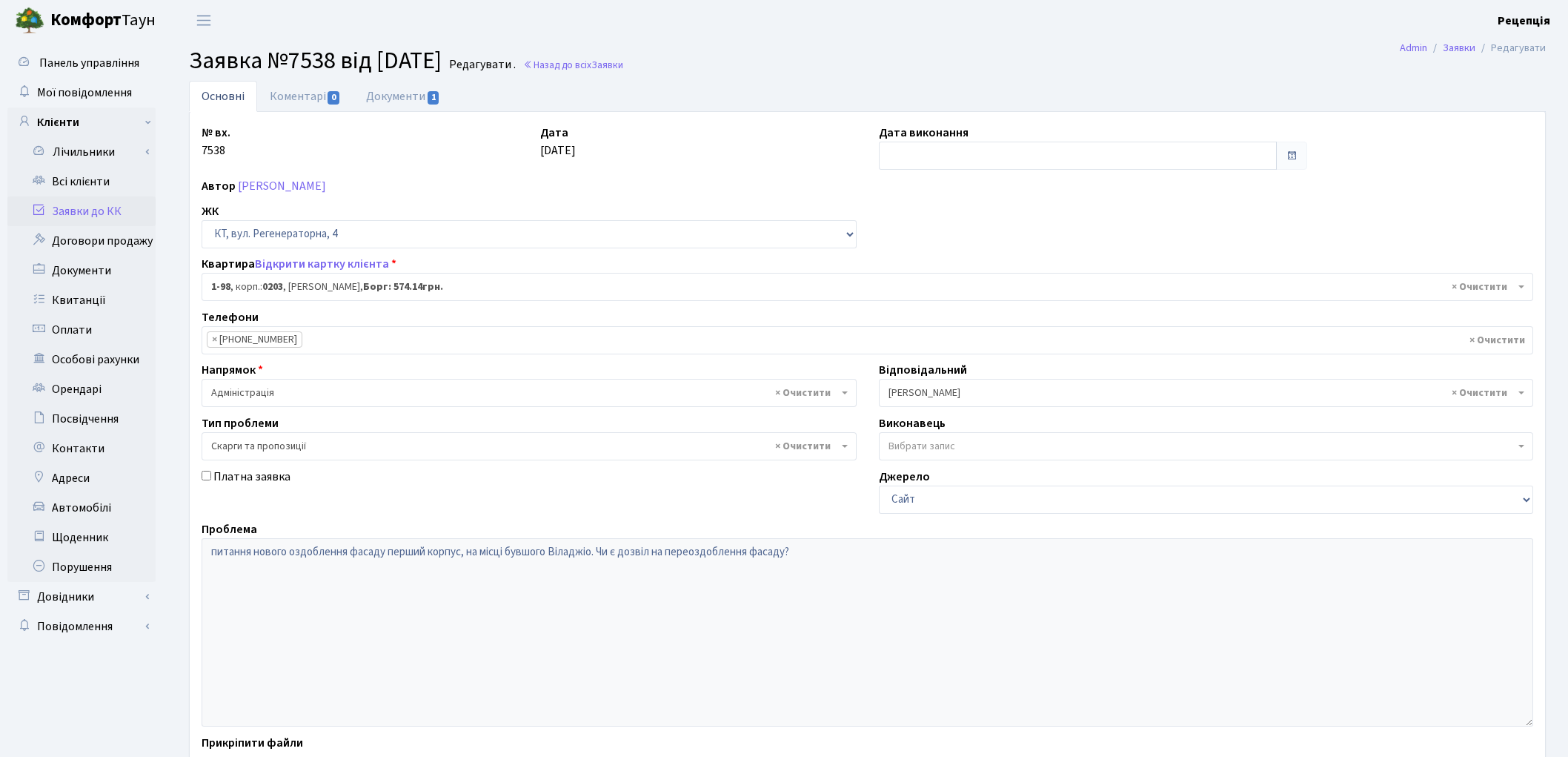
select select "98"
select select "55"
